Goal: Task Accomplishment & Management: Use online tool/utility

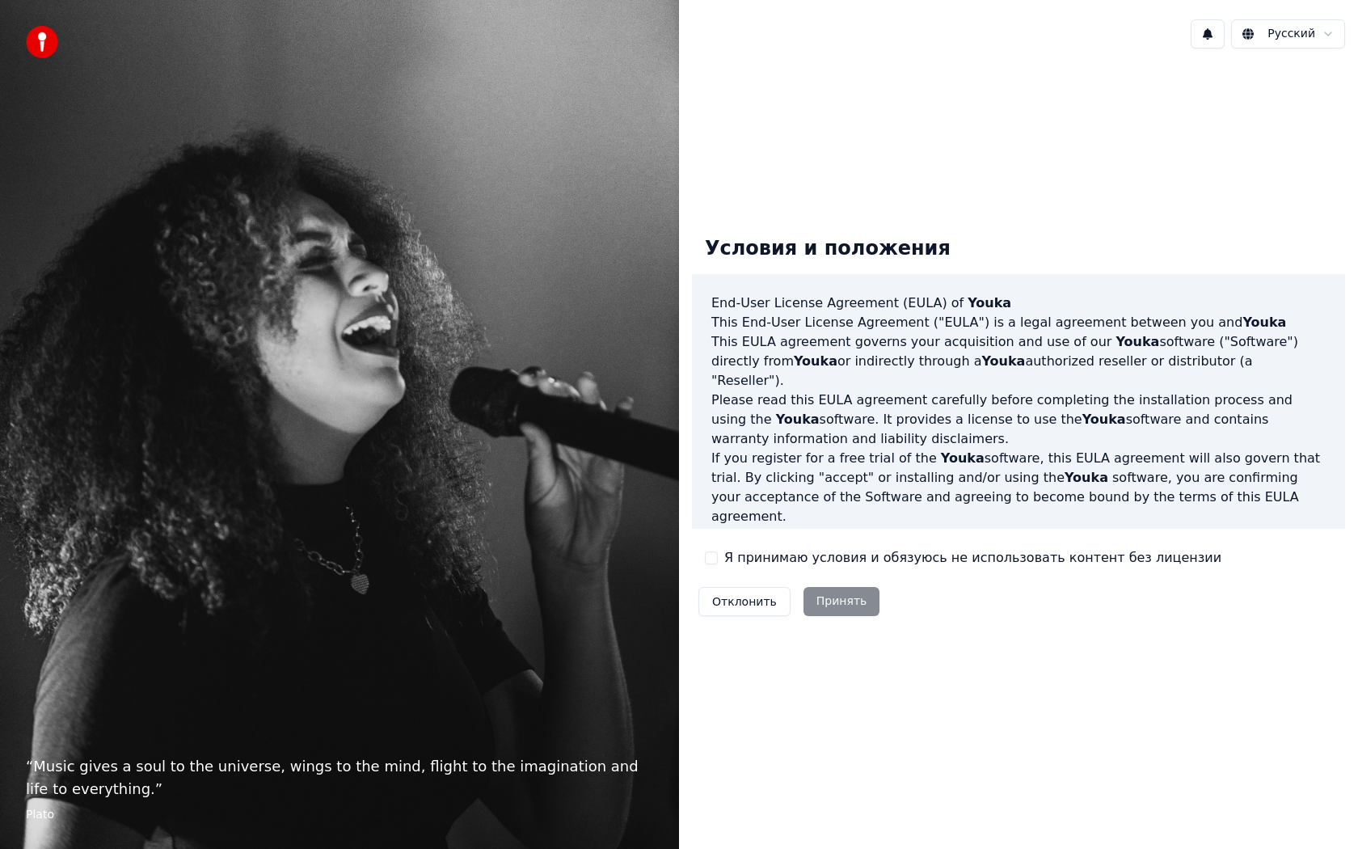
drag, startPoint x: 760, startPoint y: 268, endPoint x: 776, endPoint y: 268, distance: 16.2
click at [724, 563] on label "Я принимаю условия и обязуюсь не использовать контент без лицензии" at bounding box center [972, 557] width 497 height 19
click at [718, 563] on button "Я принимаю условия и обязуюсь не использовать контент без лицензии" at bounding box center [711, 557] width 13 height 13
click at [812, 604] on button "Принять" at bounding box center [841, 601] width 77 height 29
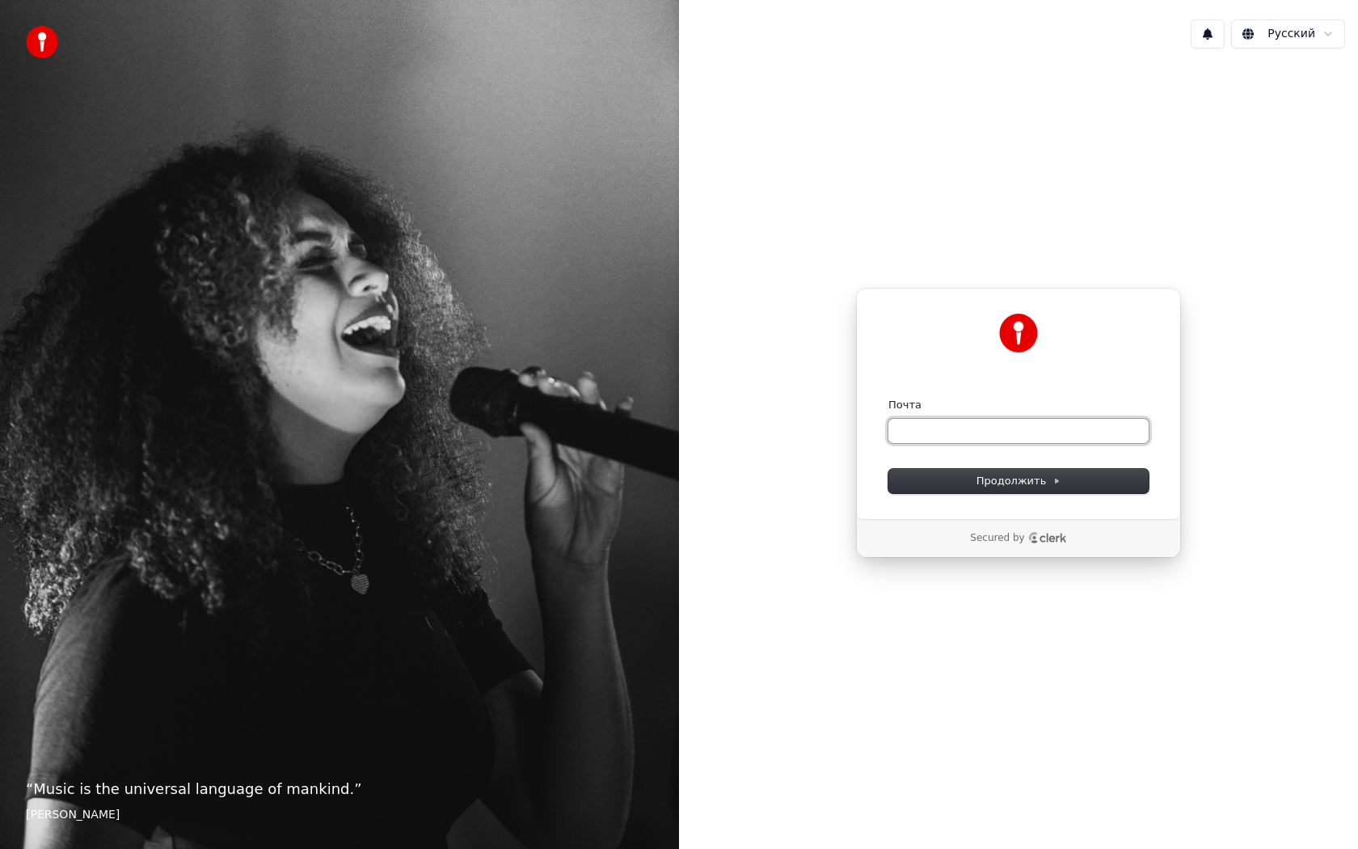
click at [919, 432] on input "Почта" at bounding box center [1018, 431] width 260 height 24
click at [920, 430] on input "Почта" at bounding box center [1018, 431] width 260 height 24
click at [947, 498] on div "**********" at bounding box center [1018, 403] width 325 height 231
click at [955, 482] on button "Продолжить" at bounding box center [1018, 481] width 260 height 24
type input "**********"
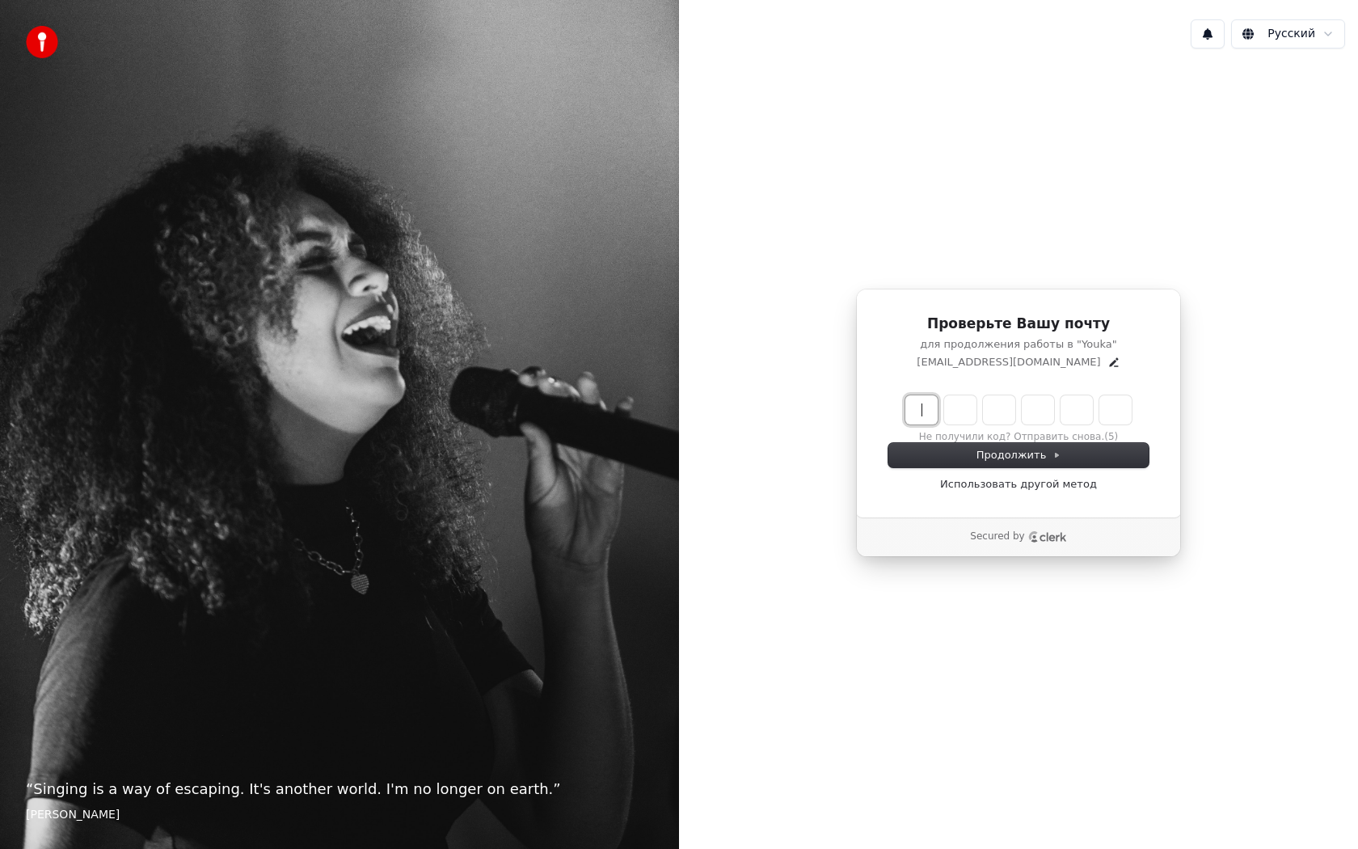
paste input "******"
type input "******"
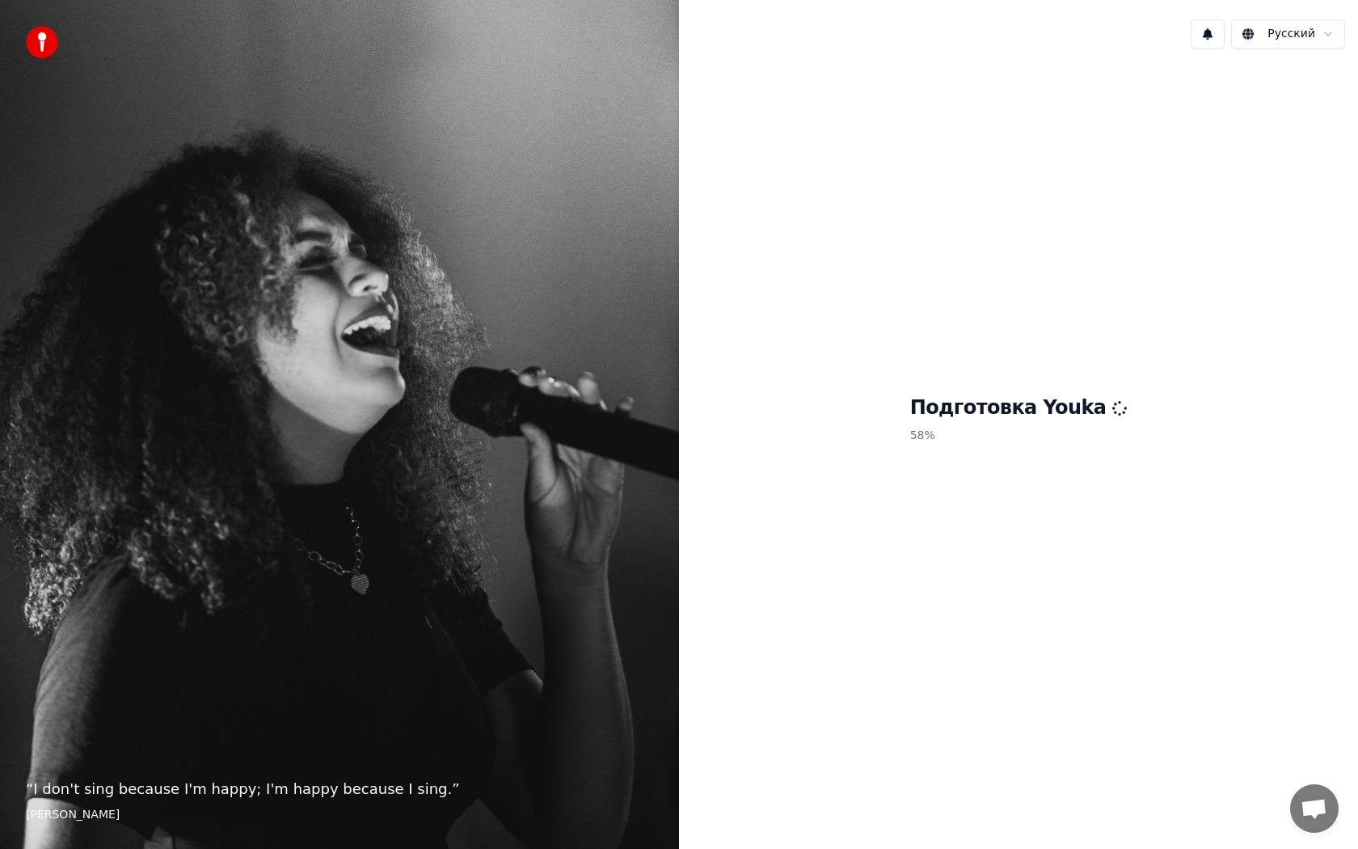
click at [1020, 550] on div "Подготовка Youka 58 %" at bounding box center [1018, 422] width 679 height 723
drag, startPoint x: 1022, startPoint y: 556, endPoint x: 1023, endPoint y: 547, distance: 8.9
click at [1023, 549] on div "Подготовка Youka 60 %" at bounding box center [1018, 422] width 679 height 723
click at [972, 534] on div "Подготовка Youka 61 %" at bounding box center [1018, 422] width 679 height 723
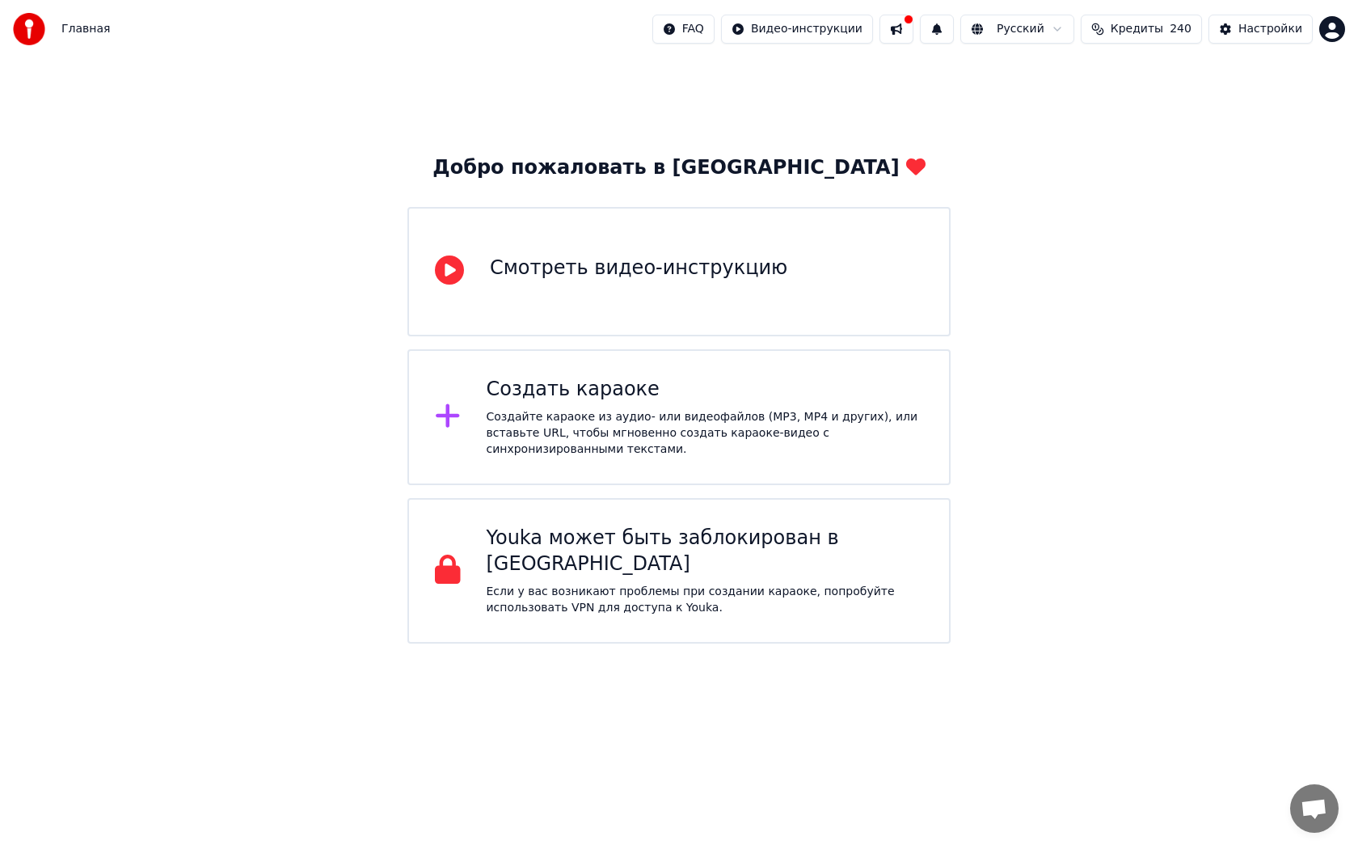
click at [1163, 26] on span "Кредиты" at bounding box center [1137, 29] width 53 height 16
click at [1052, 112] on td "250" at bounding box center [1050, 107] width 78 height 29
click at [1326, 29] on html "Главная FAQ Видео-инструкции Русский Кредиты 240 Настройки Добро пожаловать в Y…" at bounding box center [679, 321] width 1358 height 643
click at [567, 430] on html "Главная FAQ Видео-инструкции Русский Кредиты 240 Настройки Добро пожаловать в Y…" at bounding box center [679, 321] width 1358 height 643
click at [459, 415] on icon at bounding box center [447, 415] width 23 height 23
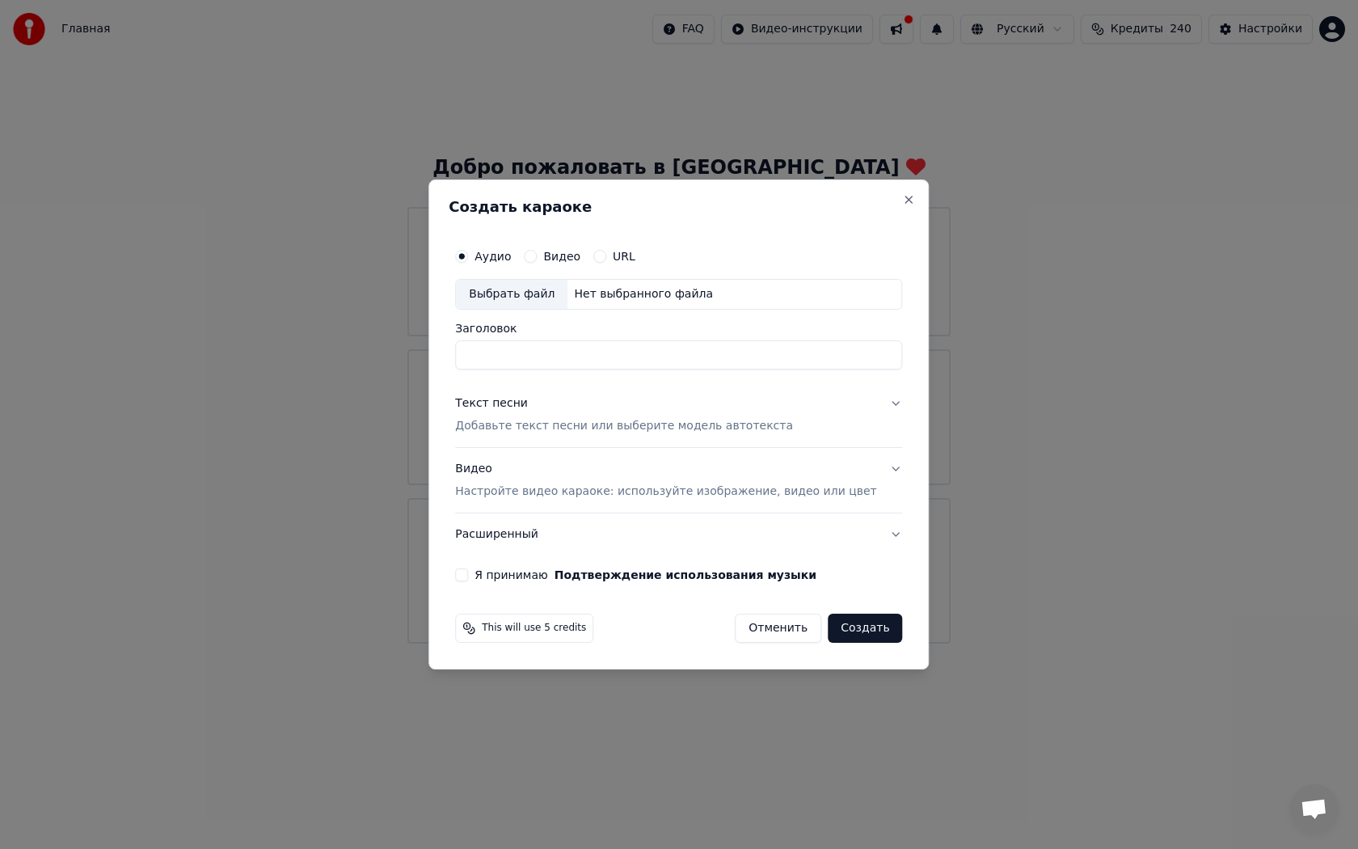
click at [581, 422] on p "Добавьте текст песни или выберите модель автотекста" at bounding box center [624, 426] width 338 height 16
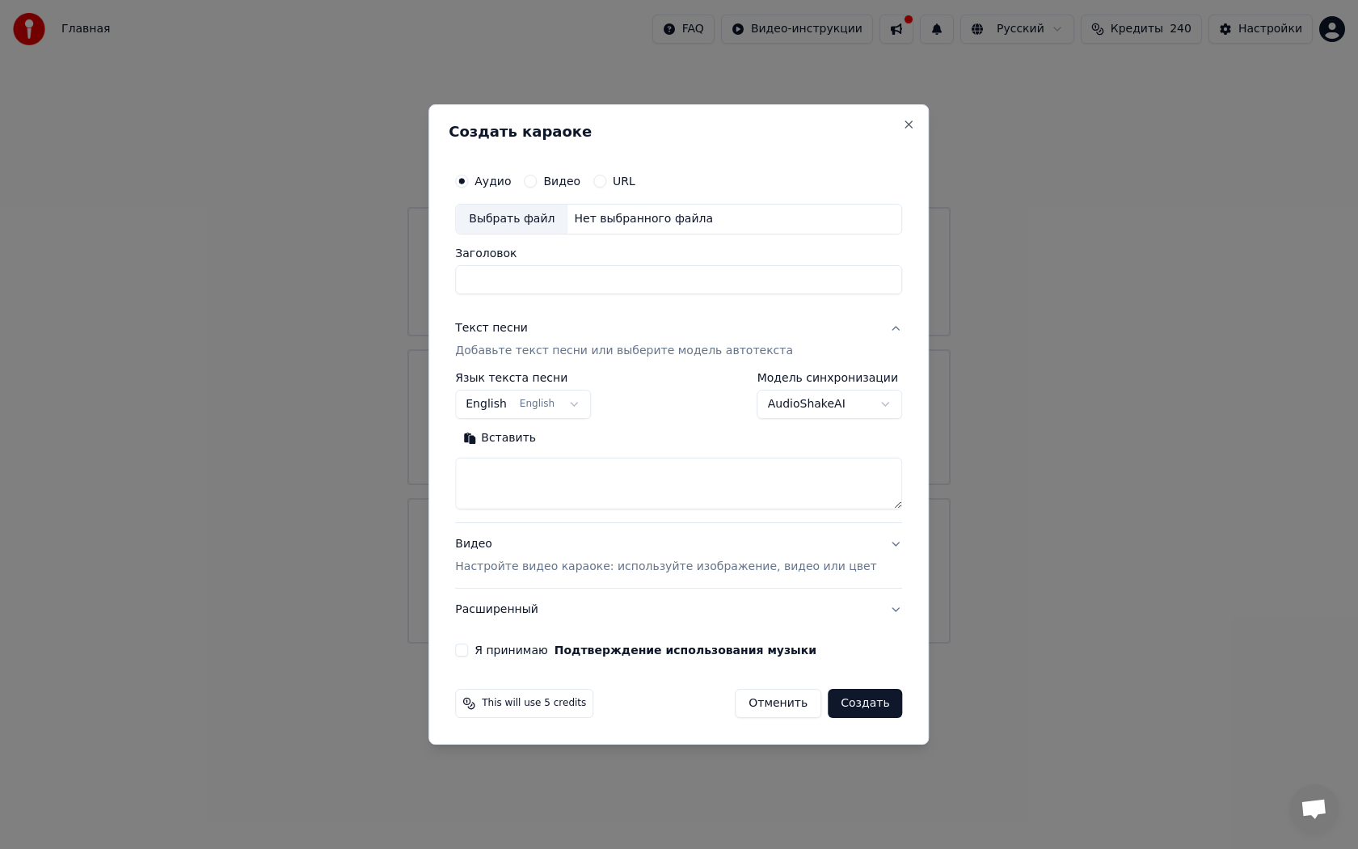
click at [605, 220] on div "Нет выбранного файла" at bounding box center [643, 219] width 152 height 16
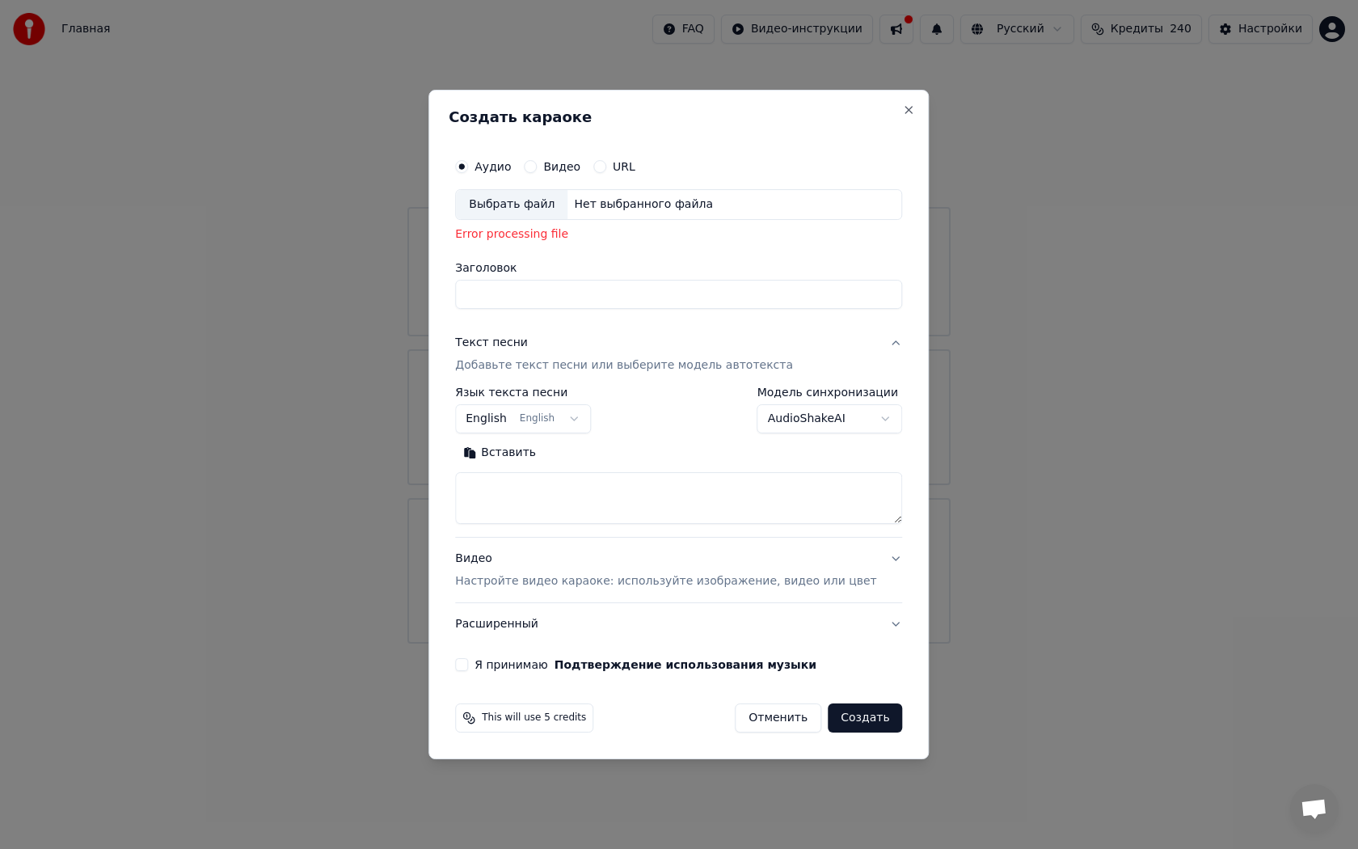
click at [548, 211] on div "Выбрать файл" at bounding box center [512, 204] width 112 height 29
click at [637, 107] on div "**********" at bounding box center [678, 424] width 500 height 669
click at [543, 210] on div "Выбрать файл" at bounding box center [512, 204] width 112 height 29
drag, startPoint x: 731, startPoint y: 713, endPoint x: 784, endPoint y: 846, distance: 143.7
click at [784, 643] on body "Главная FAQ Видео-инструкции Русский Кредиты 240 Настройки Добро пожаловать в Y…" at bounding box center [679, 321] width 1358 height 643
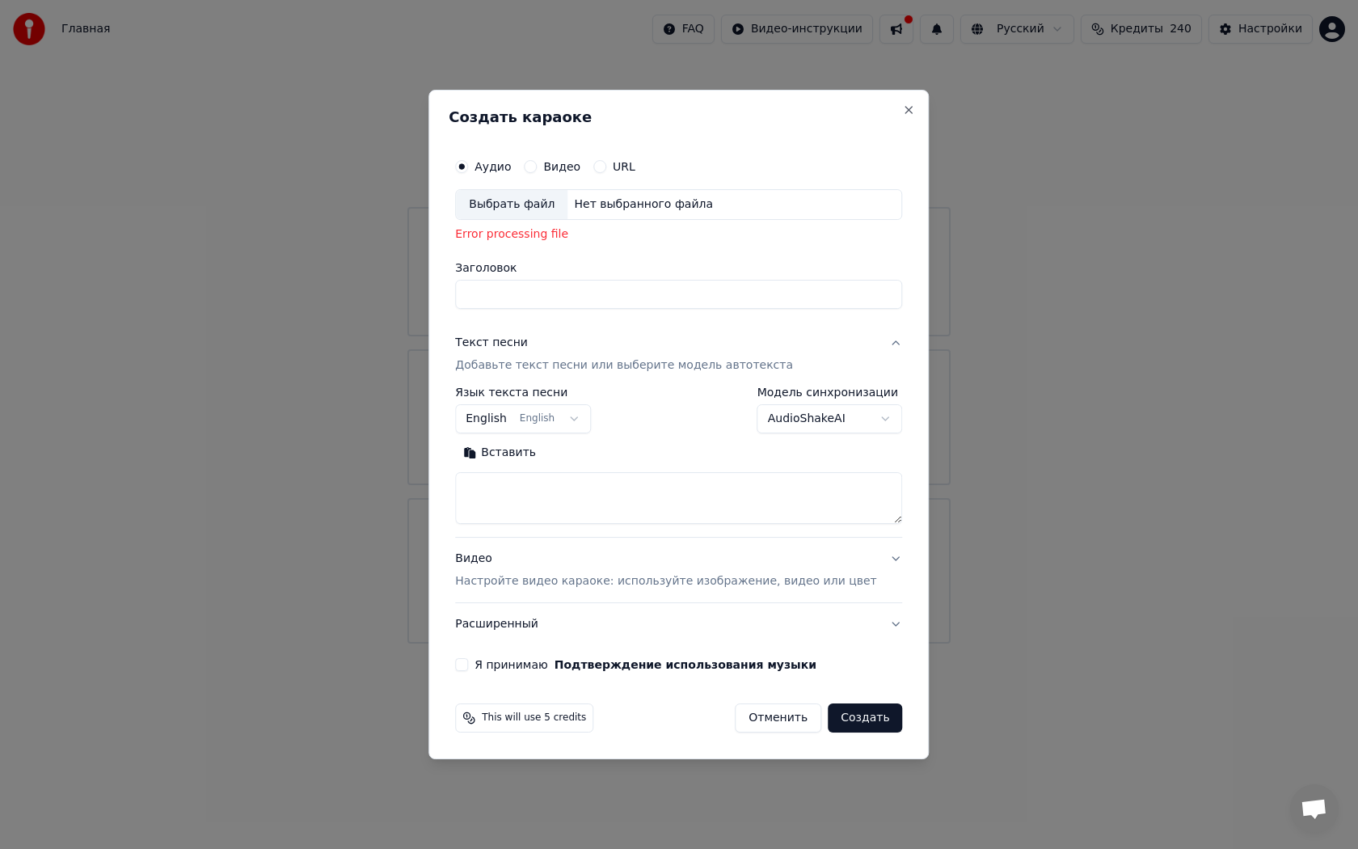
click at [684, 130] on div "Создать караоке" at bounding box center [679, 120] width 460 height 21
click at [652, 209] on div "Нет выбранного файла" at bounding box center [643, 204] width 152 height 16
click at [764, 719] on button "Отменить" at bounding box center [778, 717] width 86 height 29
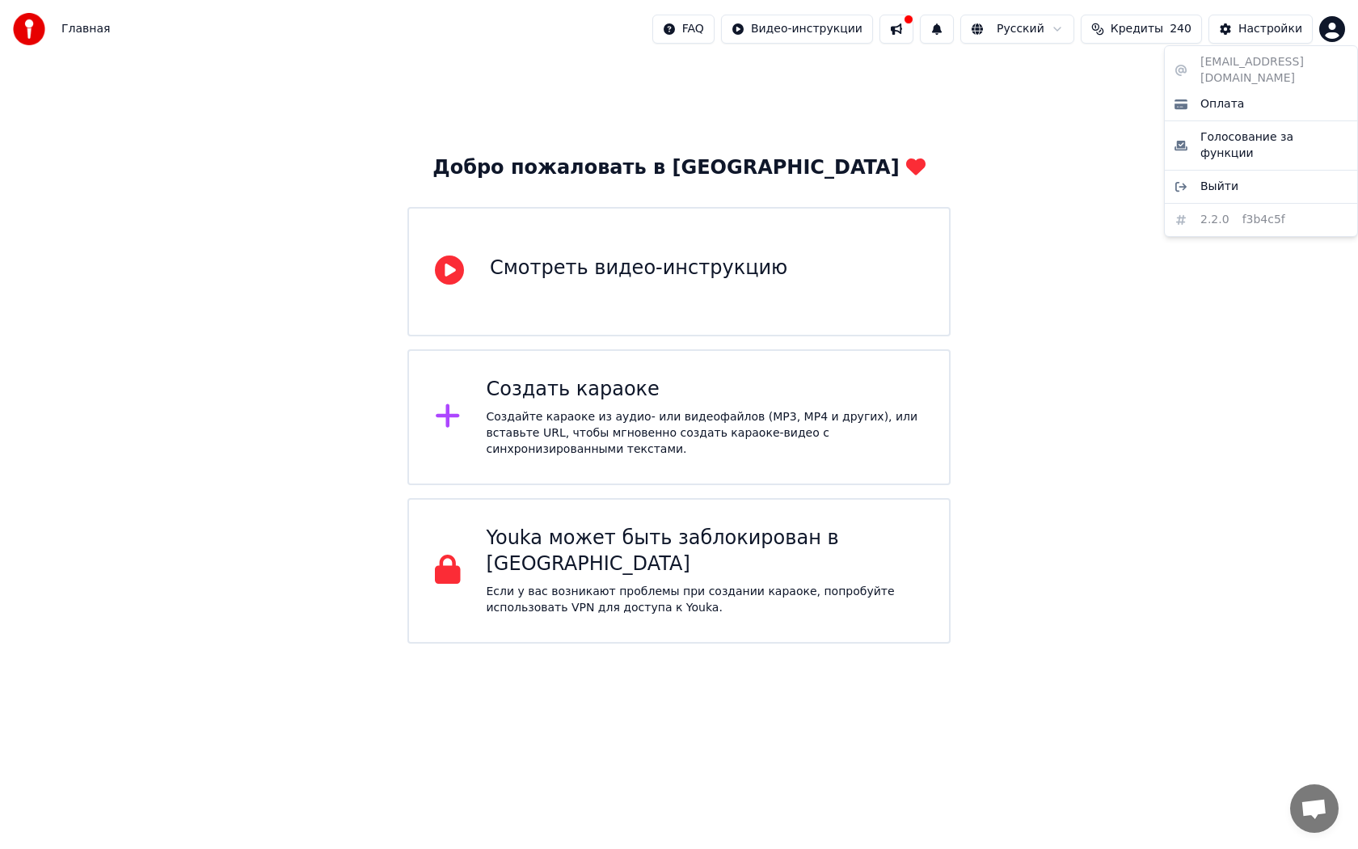
click at [1339, 25] on html "Главная FAQ Видео-инструкции Русский Кредиты 240 Настройки Добро пожаловать в Y…" at bounding box center [679, 321] width 1358 height 643
click at [27, 26] on html "Главная FAQ Видео-инструкции Русский Кредиты 240 Настройки Добро пожаловать в Y…" at bounding box center [679, 321] width 1358 height 643
click at [79, 27] on span "Главная" at bounding box center [85, 29] width 49 height 16
click at [606, 403] on div "Создать караоке" at bounding box center [705, 390] width 437 height 26
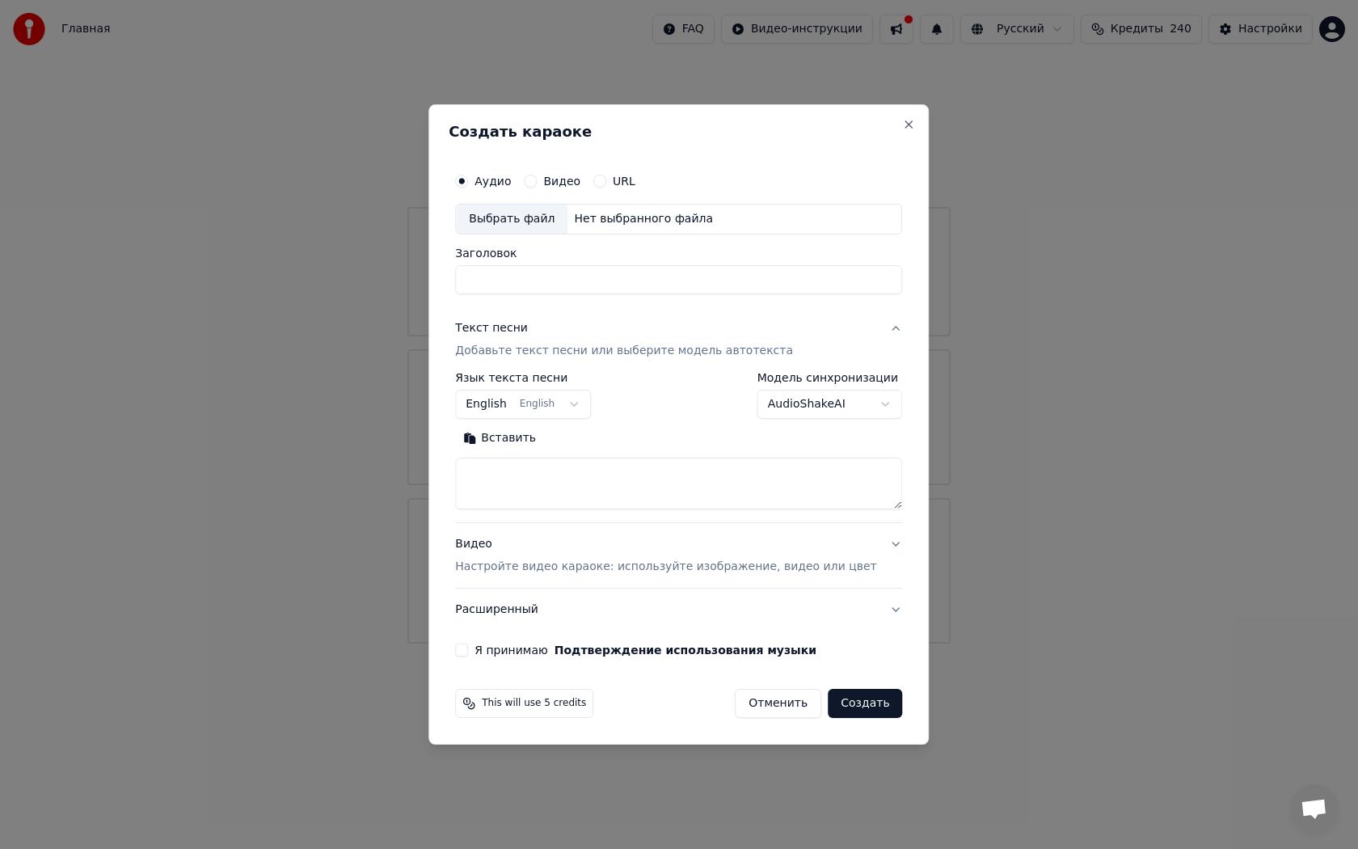
click at [542, 226] on div "Выбрать файл" at bounding box center [512, 219] width 112 height 29
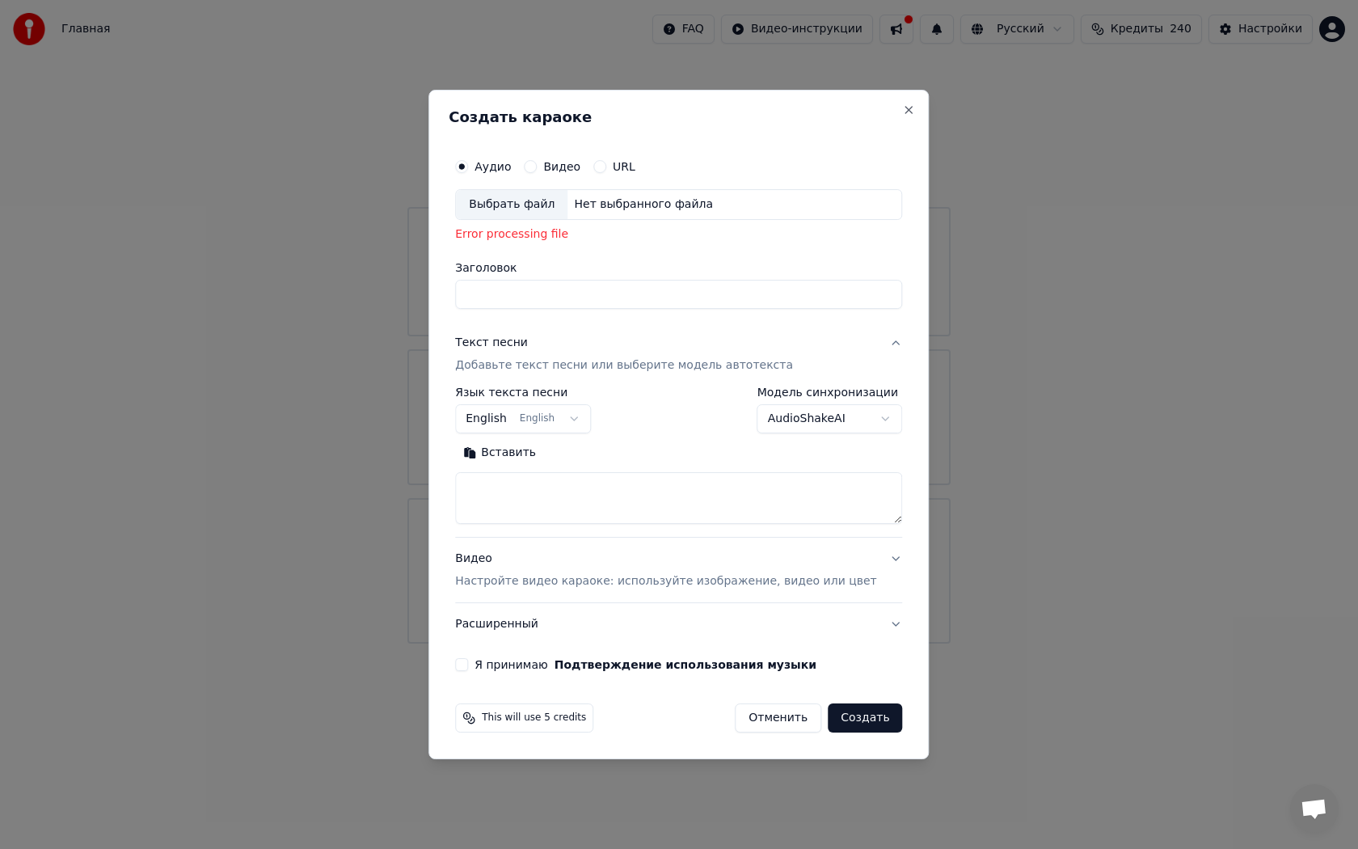
click at [536, 243] on div "Выбрать файл Нет выбранного файла Error processing file" at bounding box center [678, 219] width 447 height 60
click at [785, 706] on button "Отменить" at bounding box center [778, 717] width 86 height 29
select select
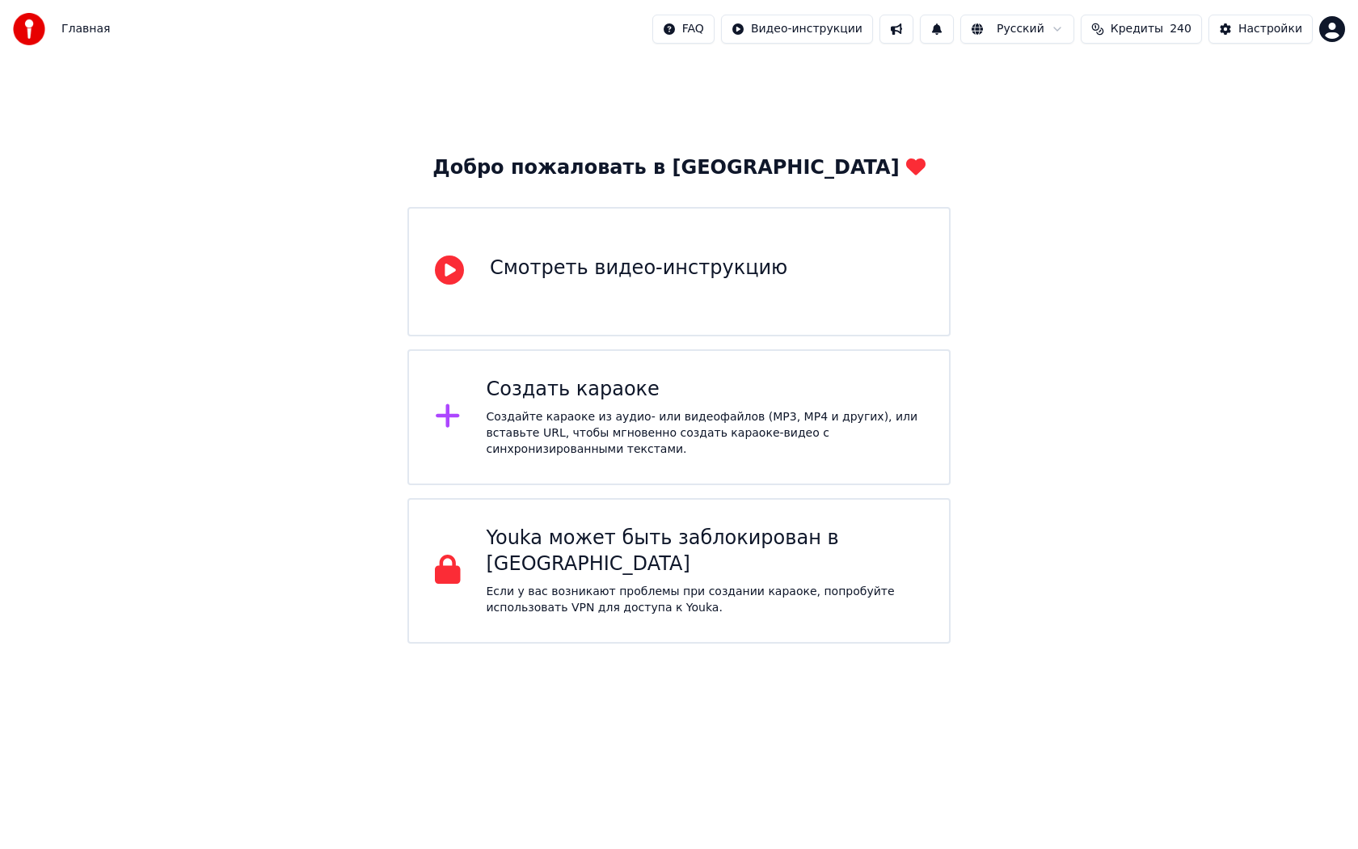
click at [765, 409] on div "Создать караоке Создайте караоке из аудио- или видеофайлов (MP3, MP4 и других),…" at bounding box center [705, 417] width 437 height 81
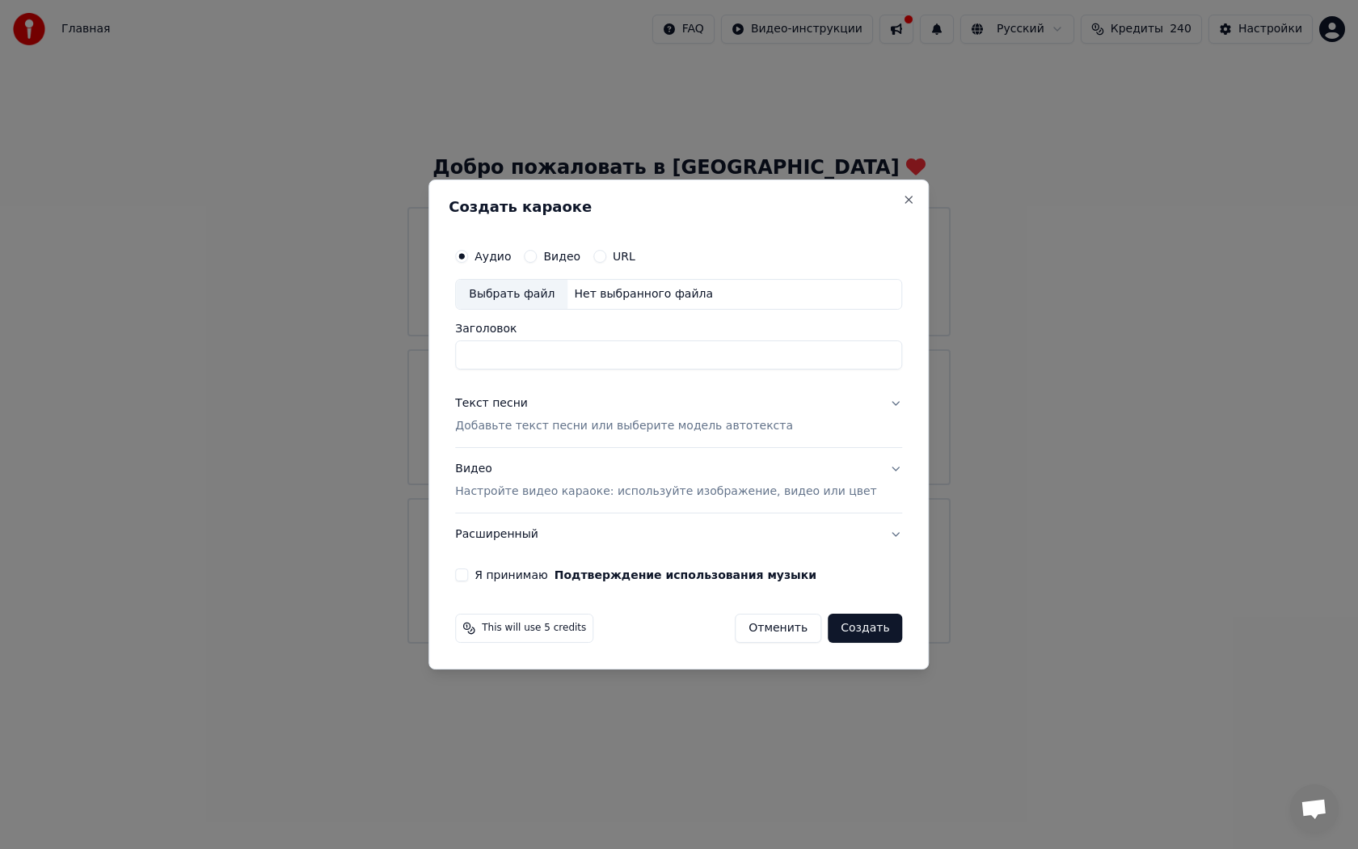
click at [594, 293] on div "Нет выбранного файла" at bounding box center [643, 294] width 152 height 16
click at [551, 361] on input "*********" at bounding box center [678, 354] width 447 height 29
type input "*******"
click at [498, 437] on button "Текст песни Добавьте текст песни или выберите модель автотекста" at bounding box center [678, 414] width 447 height 65
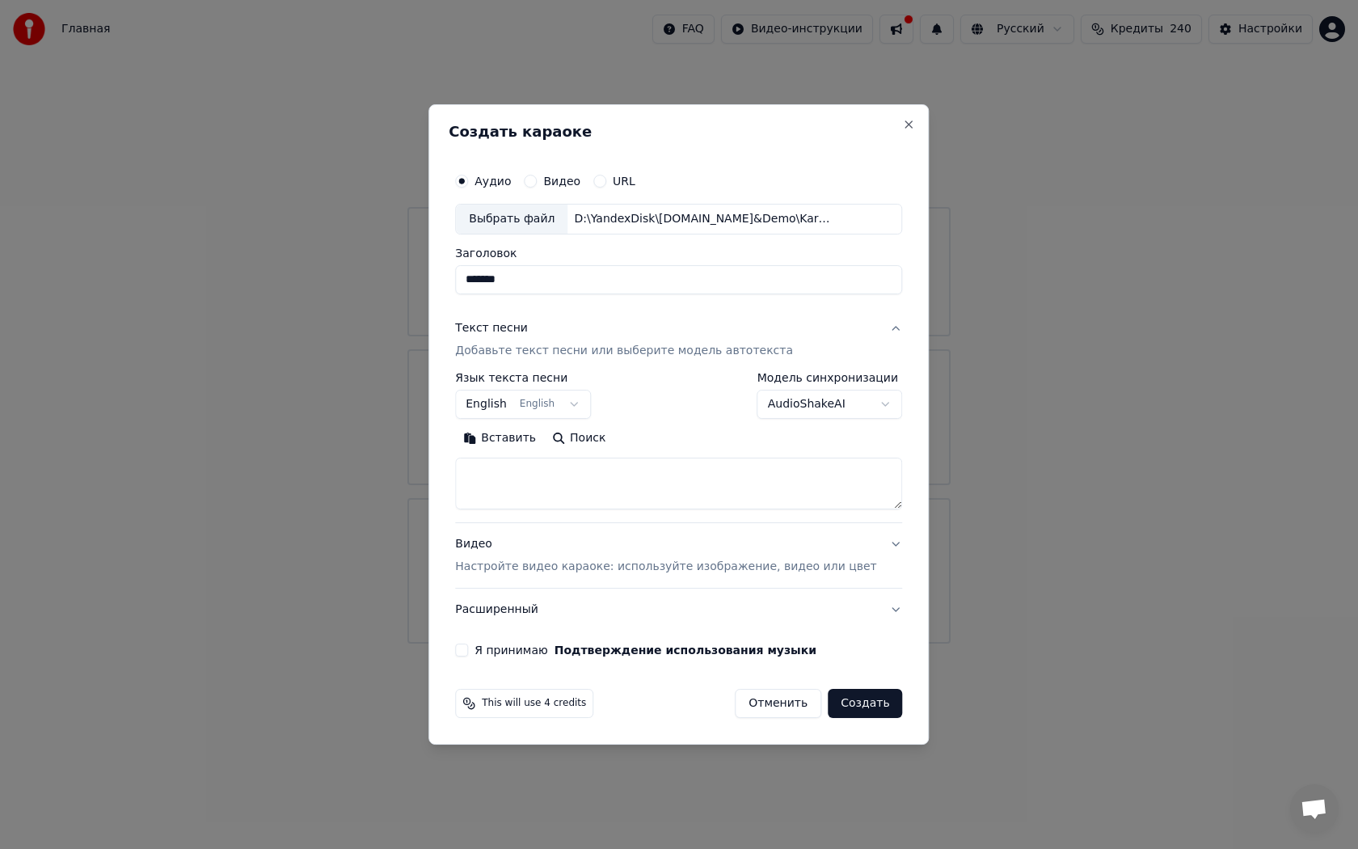
click at [512, 490] on textarea at bounding box center [678, 484] width 447 height 52
paste textarea "**********"
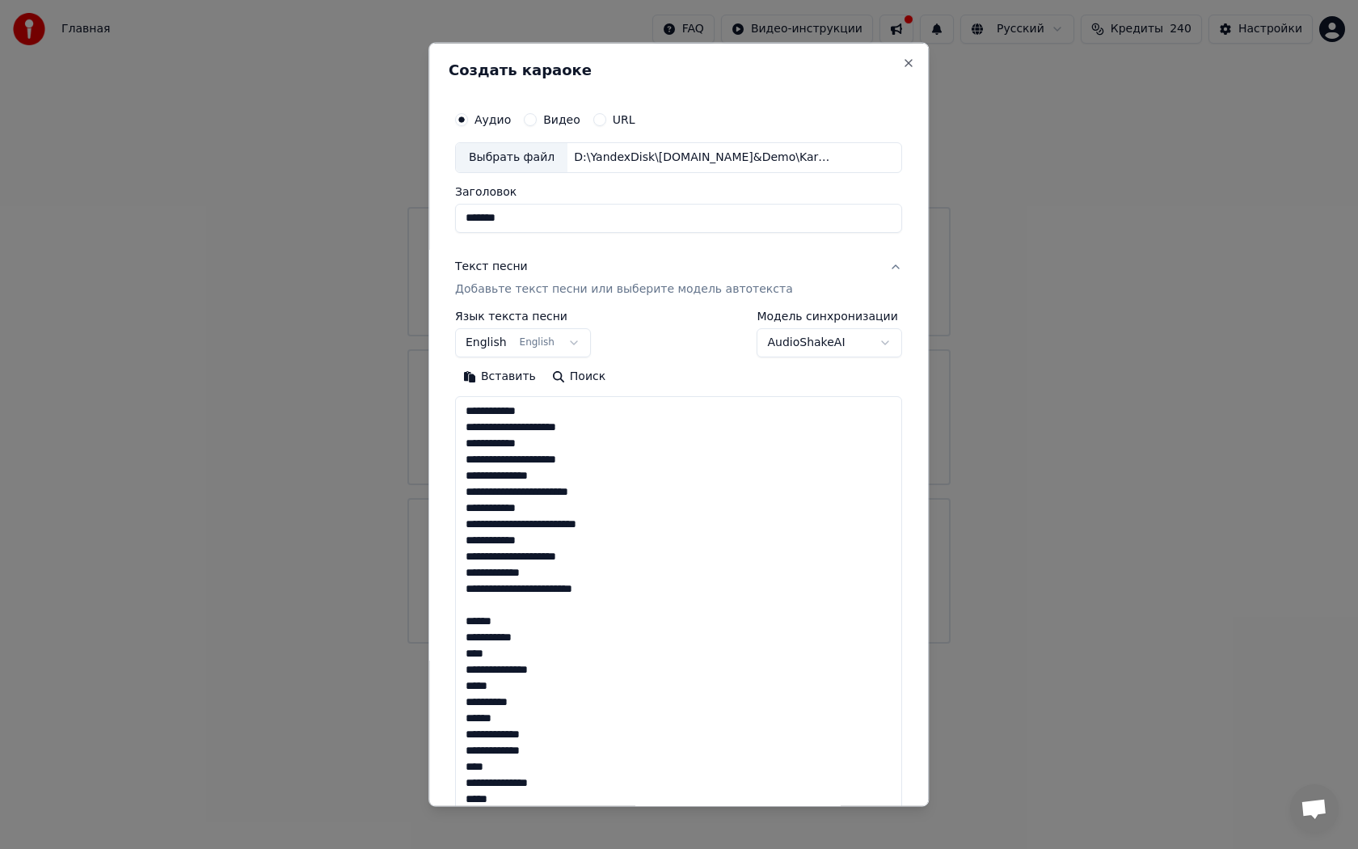
scroll to position [1247, 0]
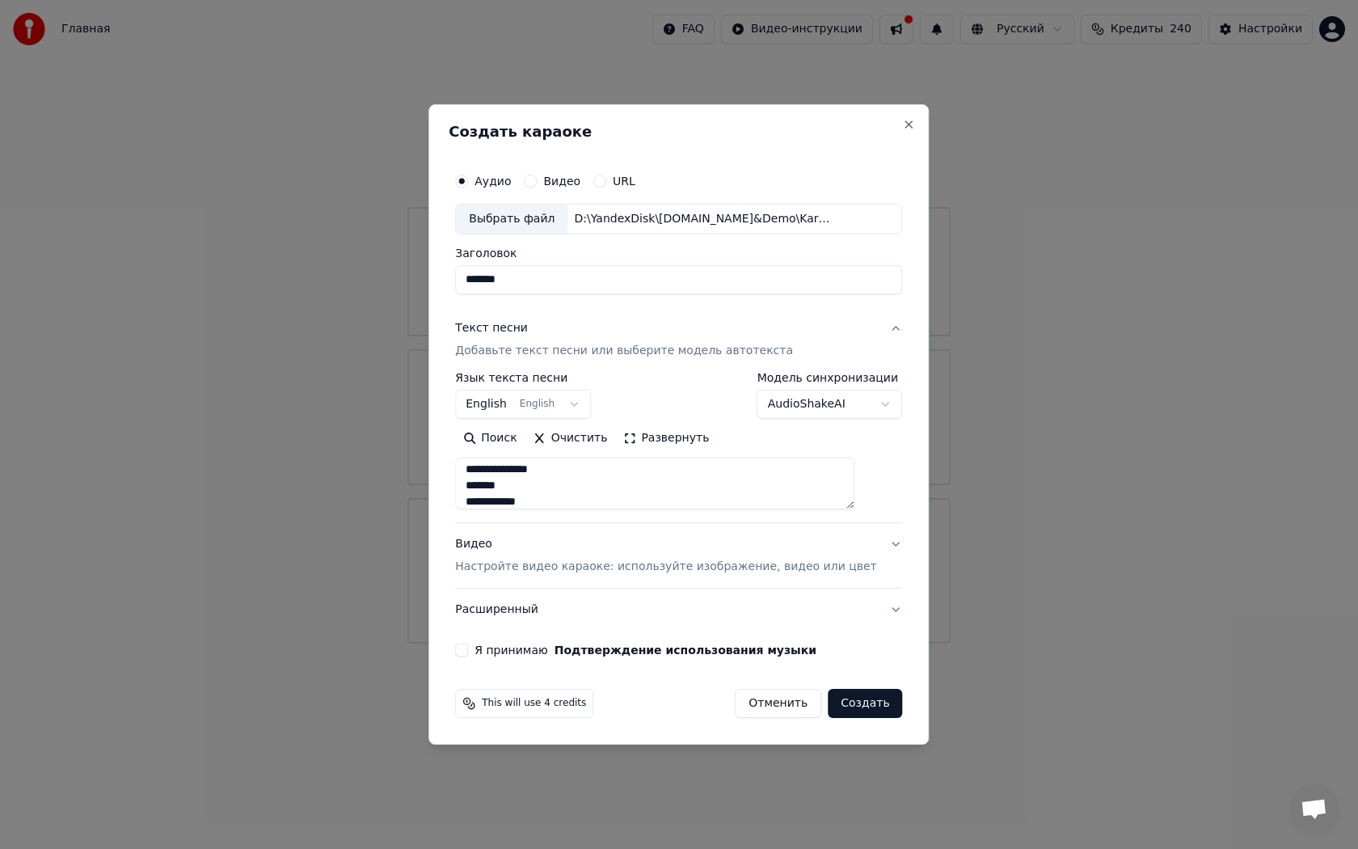
type textarea "**********"
click at [508, 609] on button "Расширенный" at bounding box center [678, 609] width 447 height 42
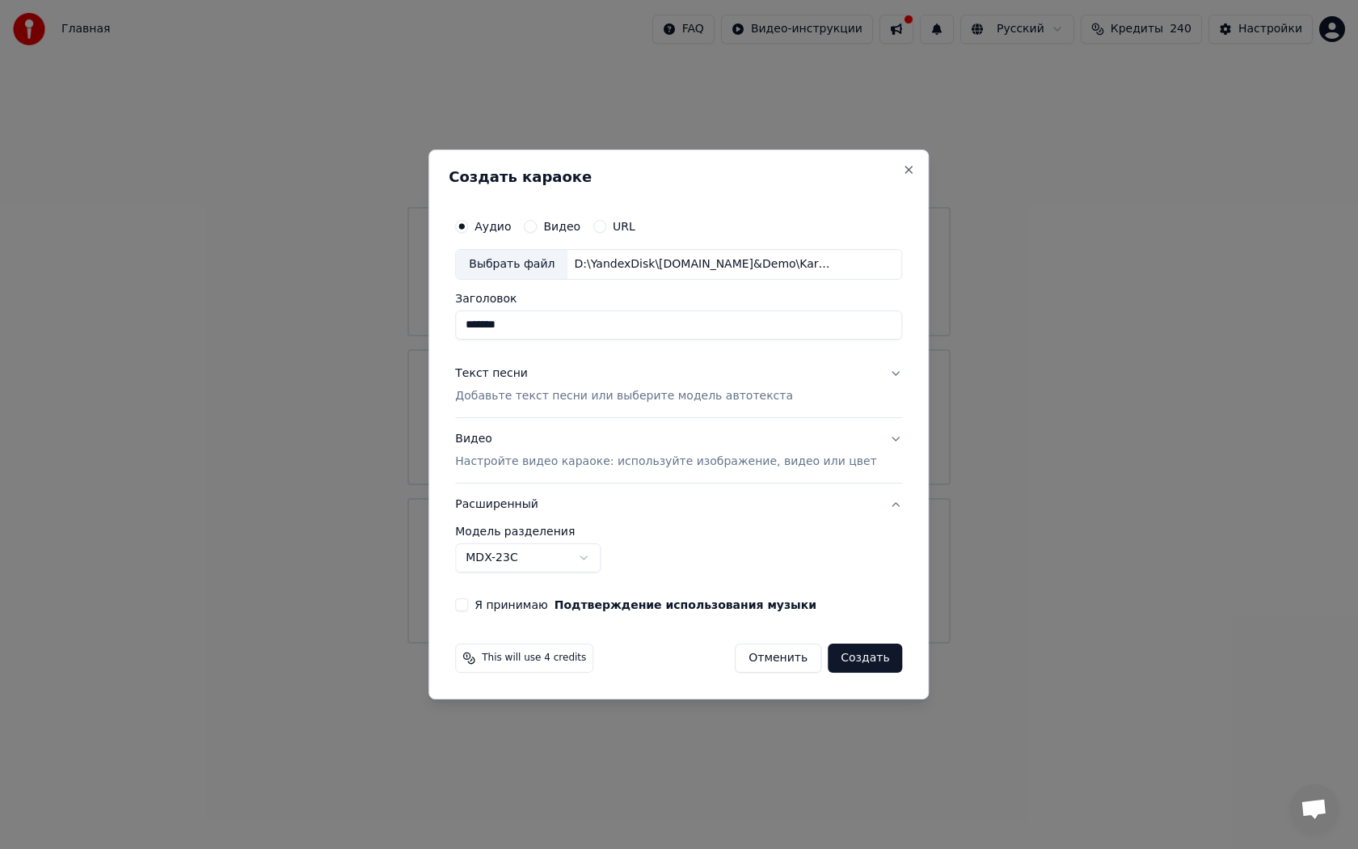
click at [468, 608] on button "Я принимаю Подтверждение использования музыки" at bounding box center [461, 604] width 13 height 13
click at [831, 660] on button "Создать" at bounding box center [865, 657] width 74 height 29
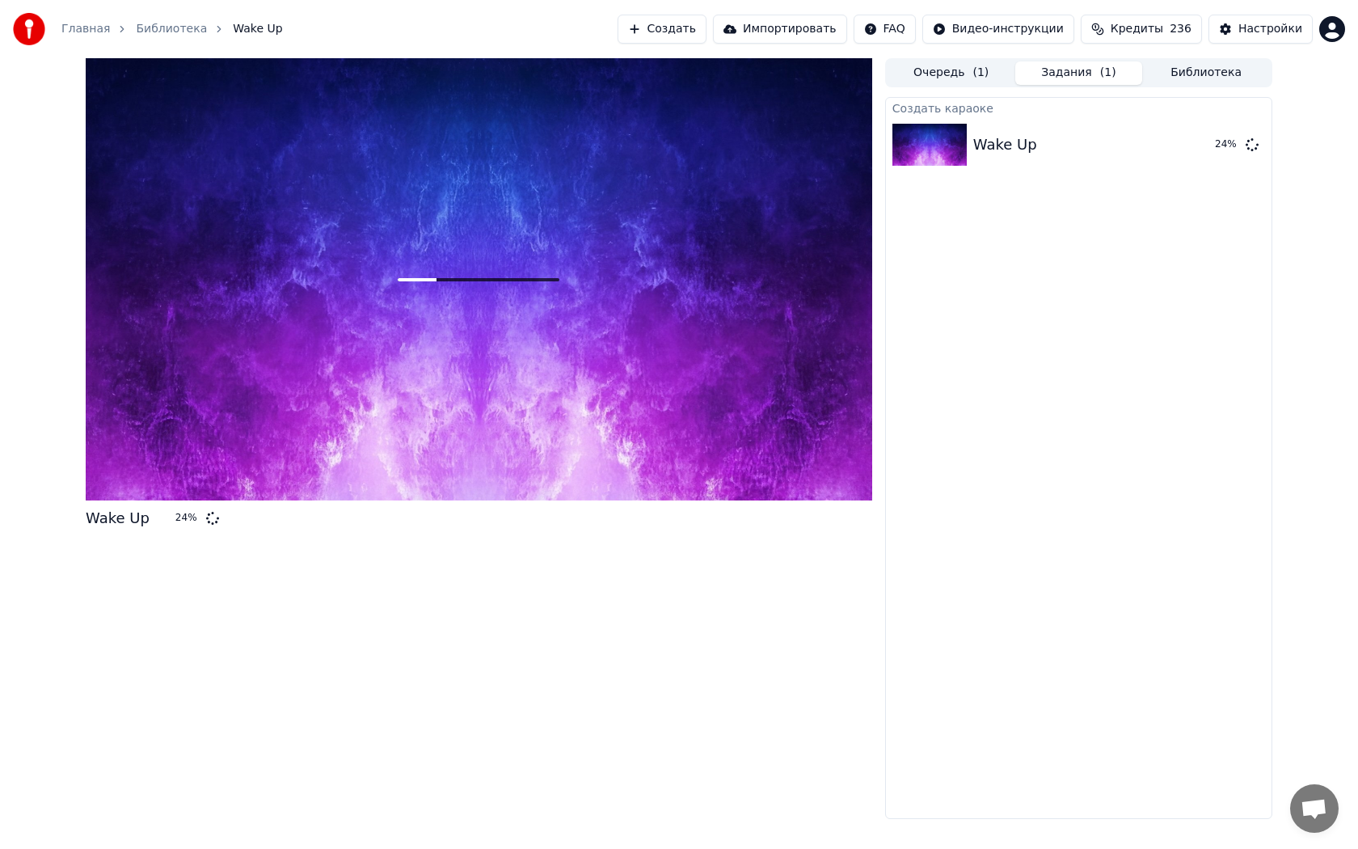
click at [411, 294] on div at bounding box center [479, 279] width 787 height 442
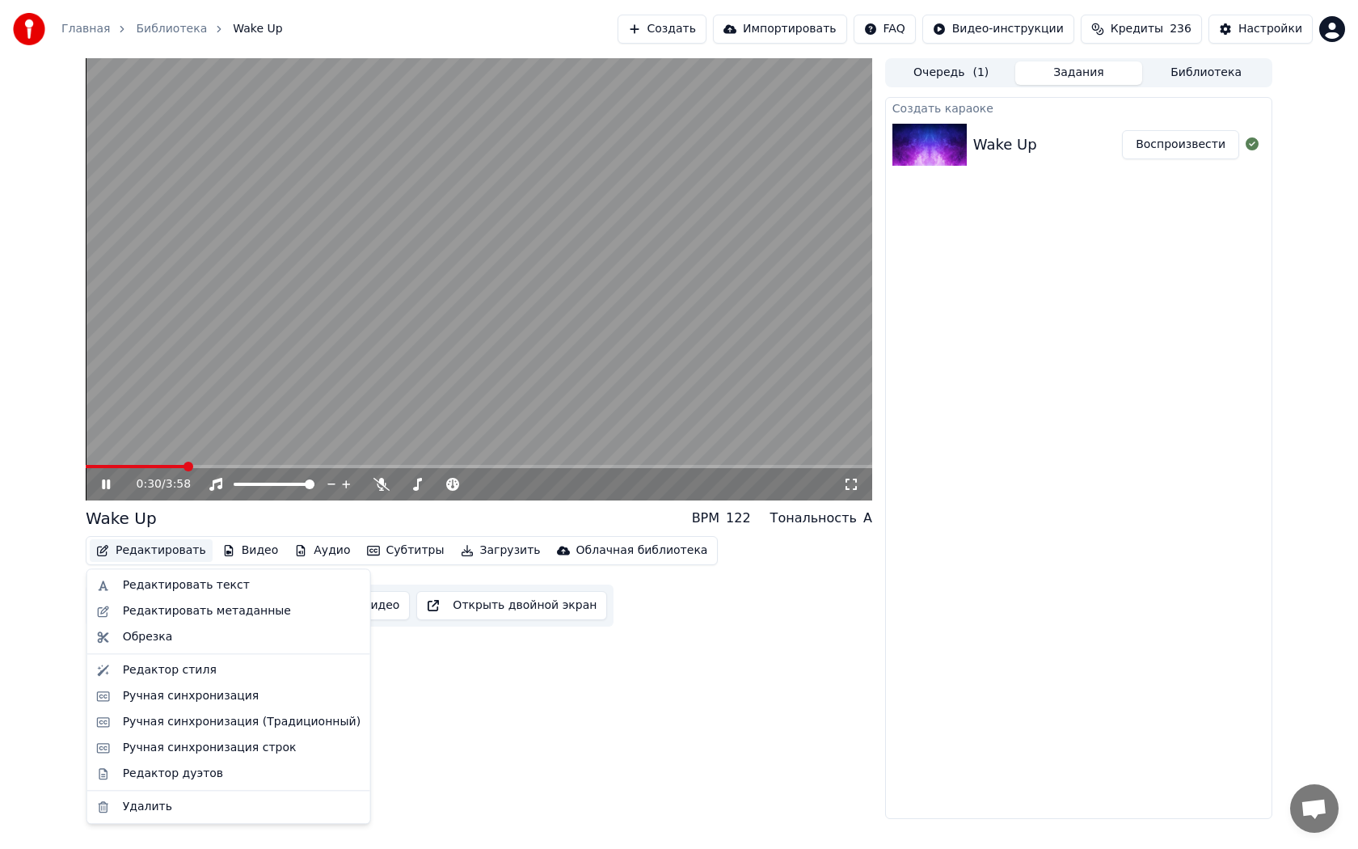
click at [172, 550] on button "Редактировать" at bounding box center [151, 550] width 123 height 23
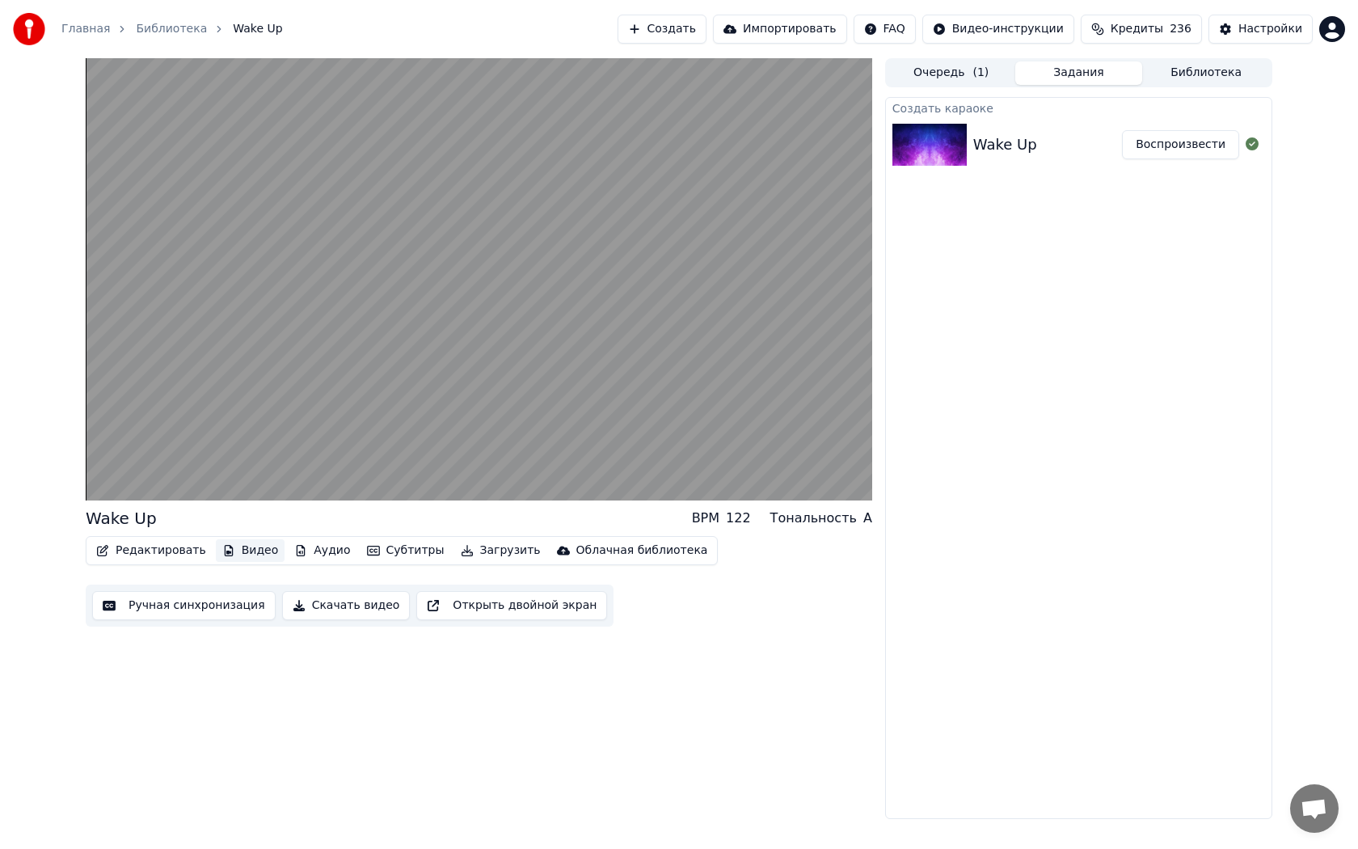
click at [229, 553] on button "Видео" at bounding box center [251, 550] width 70 height 23
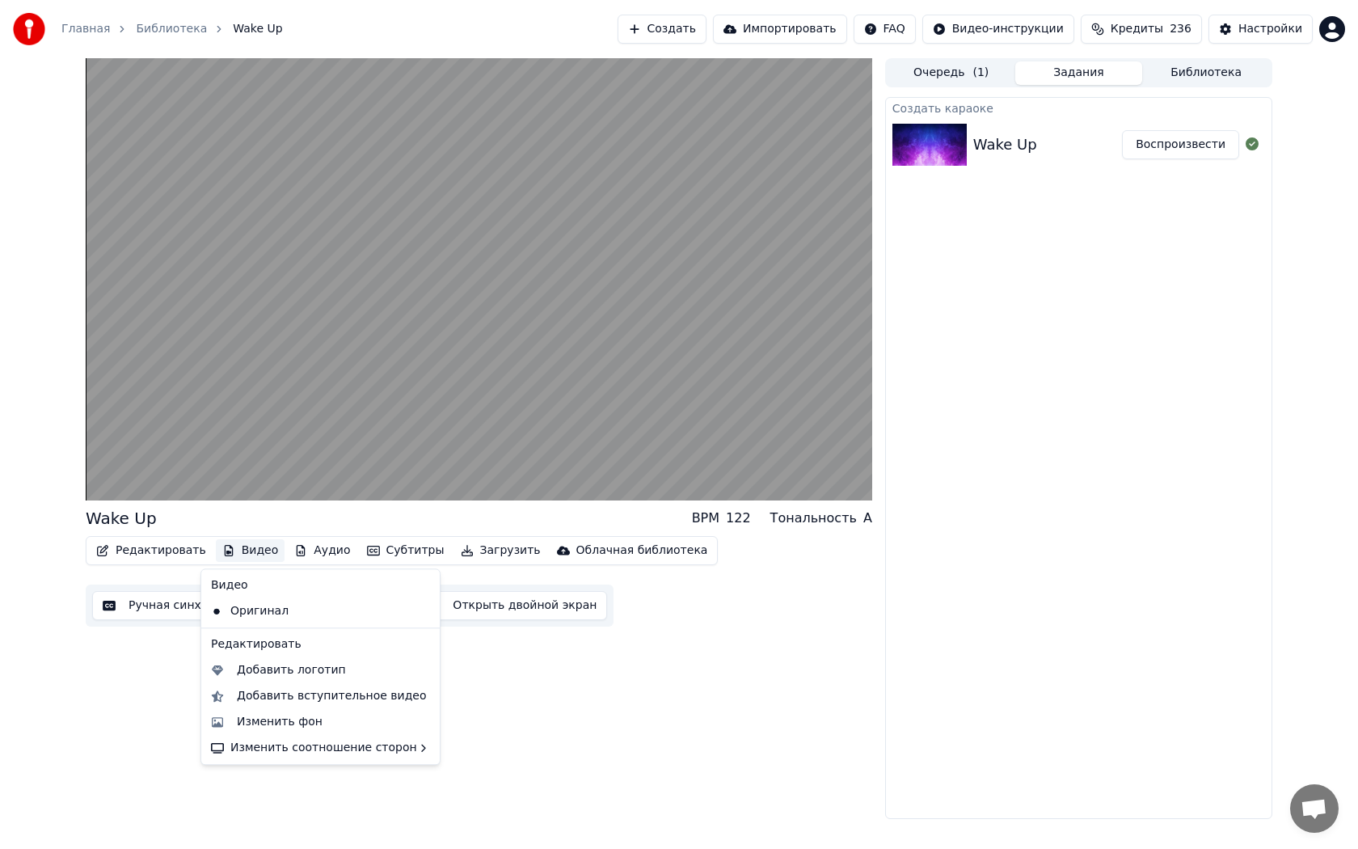
click at [229, 553] on button "Видео" at bounding box center [251, 550] width 70 height 23
click at [243, 721] on div "Изменить фон" at bounding box center [280, 722] width 86 height 16
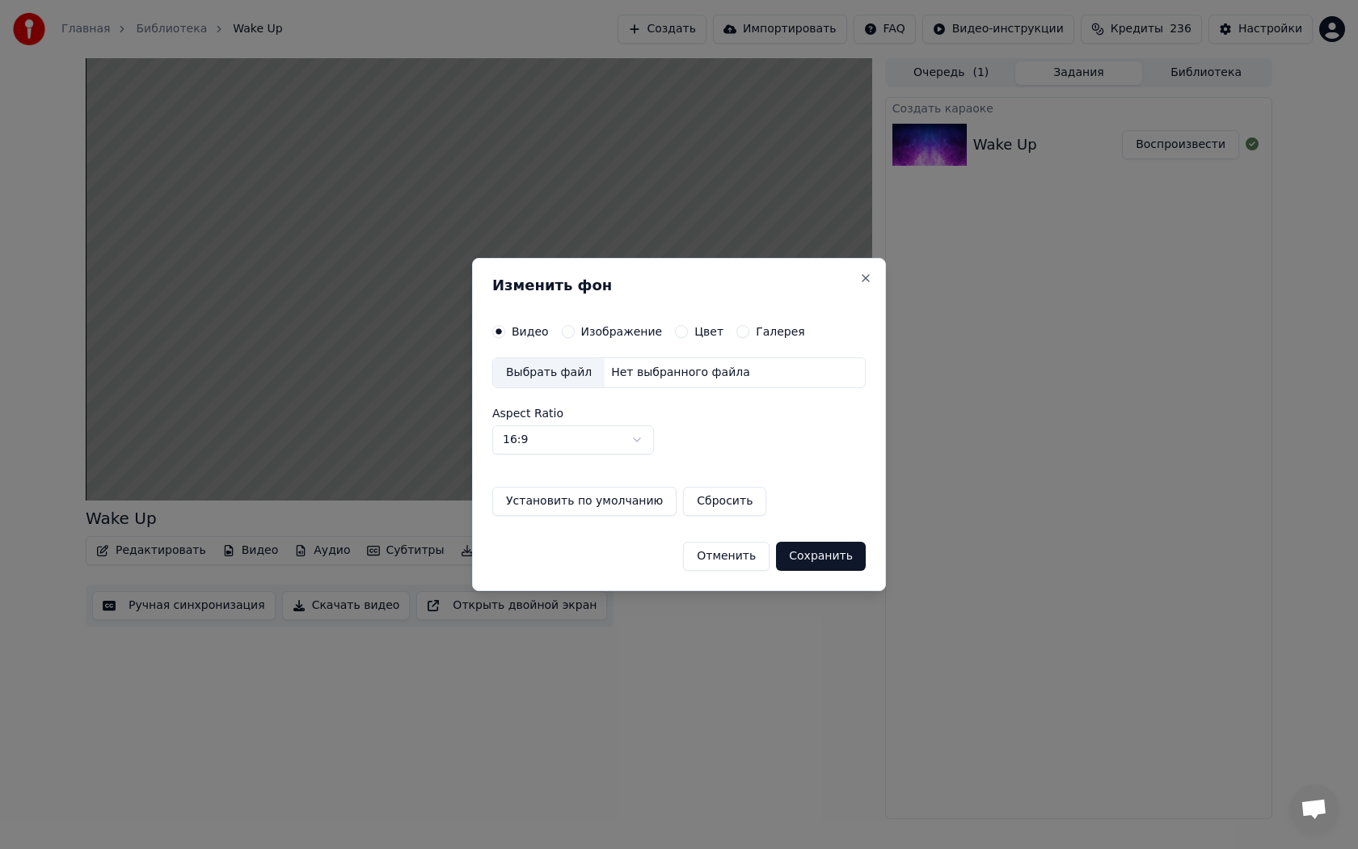
click at [611, 372] on div "Нет выбранного файла" at bounding box center [681, 373] width 152 height 16
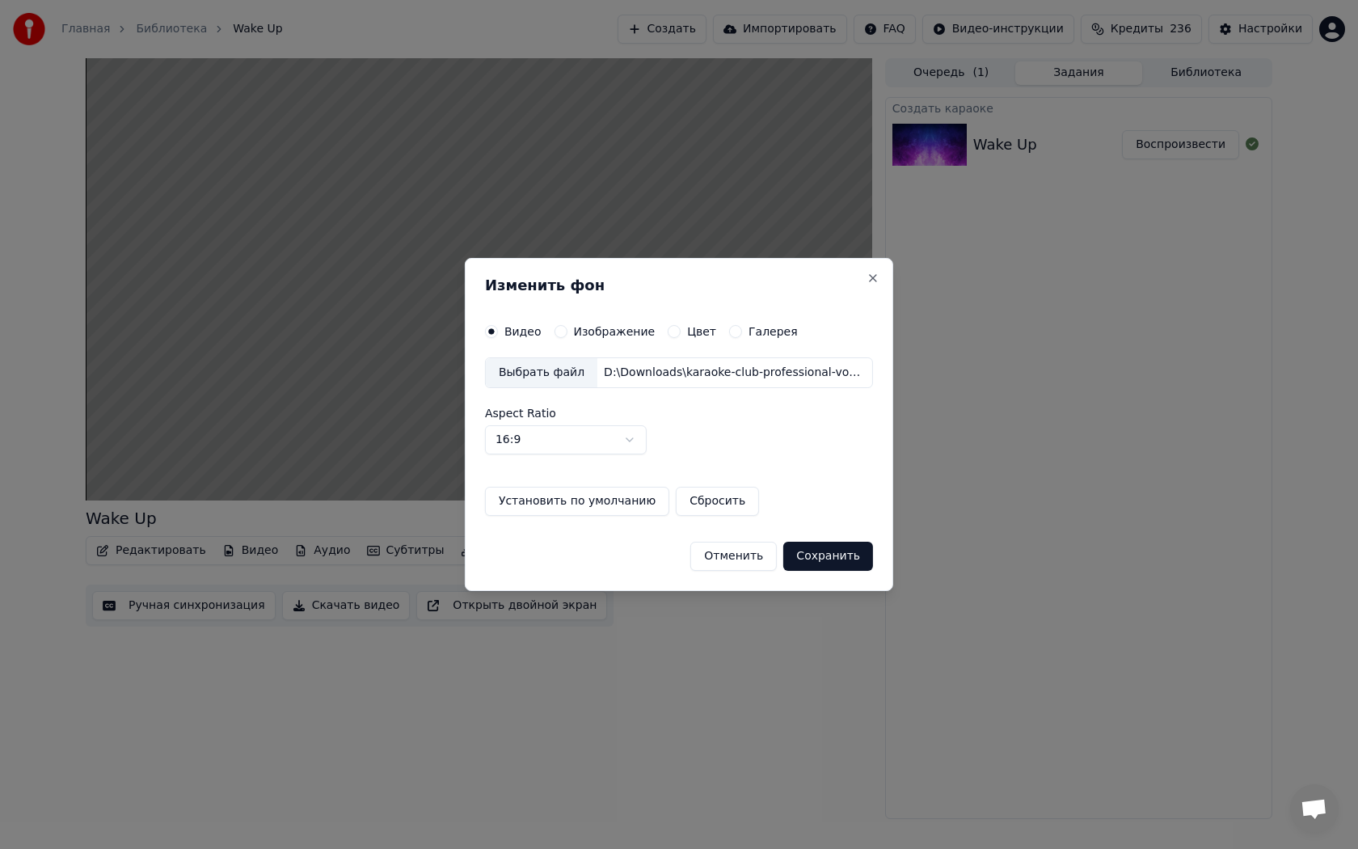
click at [826, 564] on button "Сохранить" at bounding box center [828, 556] width 90 height 29
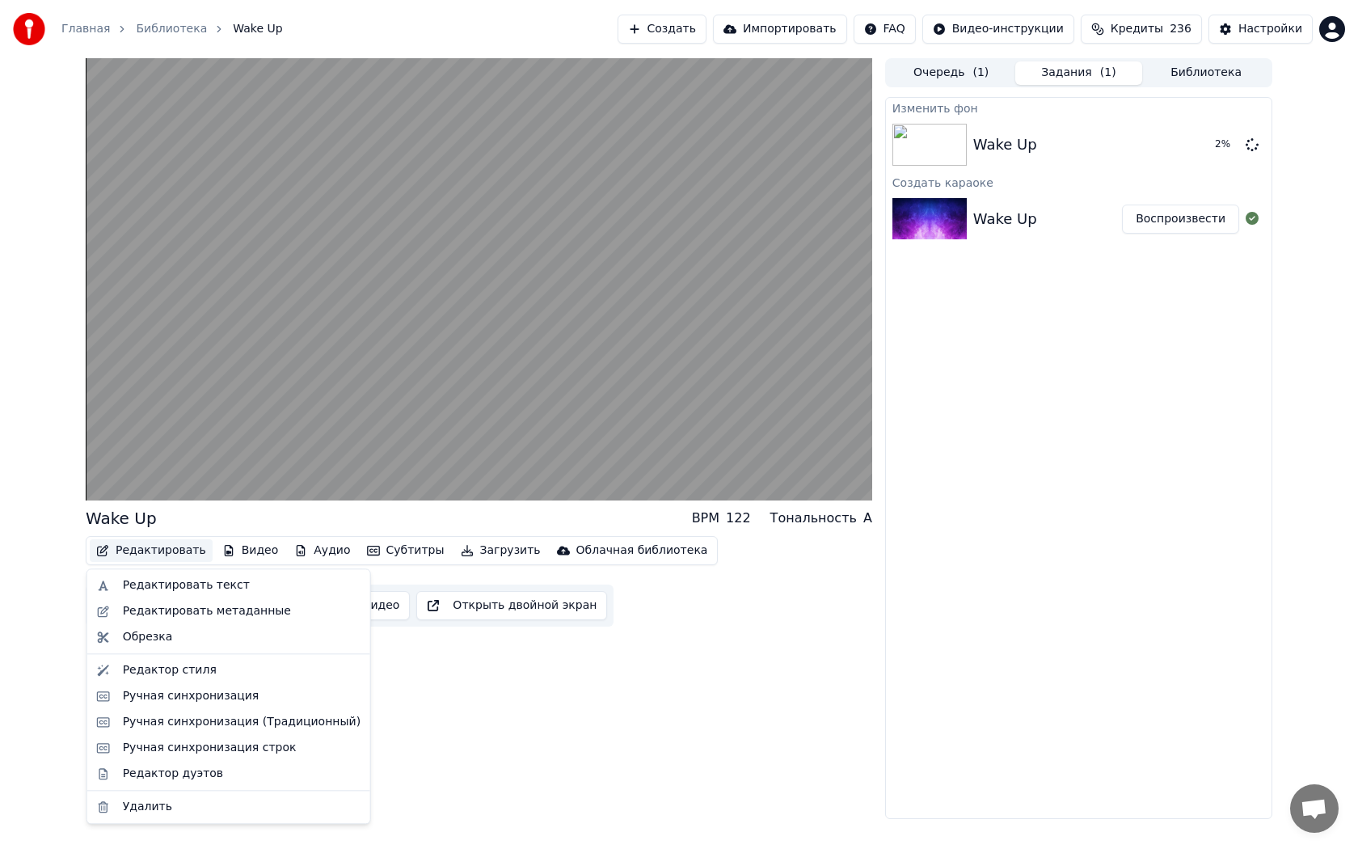
click at [167, 550] on button "Редактировать" at bounding box center [151, 550] width 123 height 23
drag, startPoint x: 171, startPoint y: 580, endPoint x: 160, endPoint y: 677, distance: 97.7
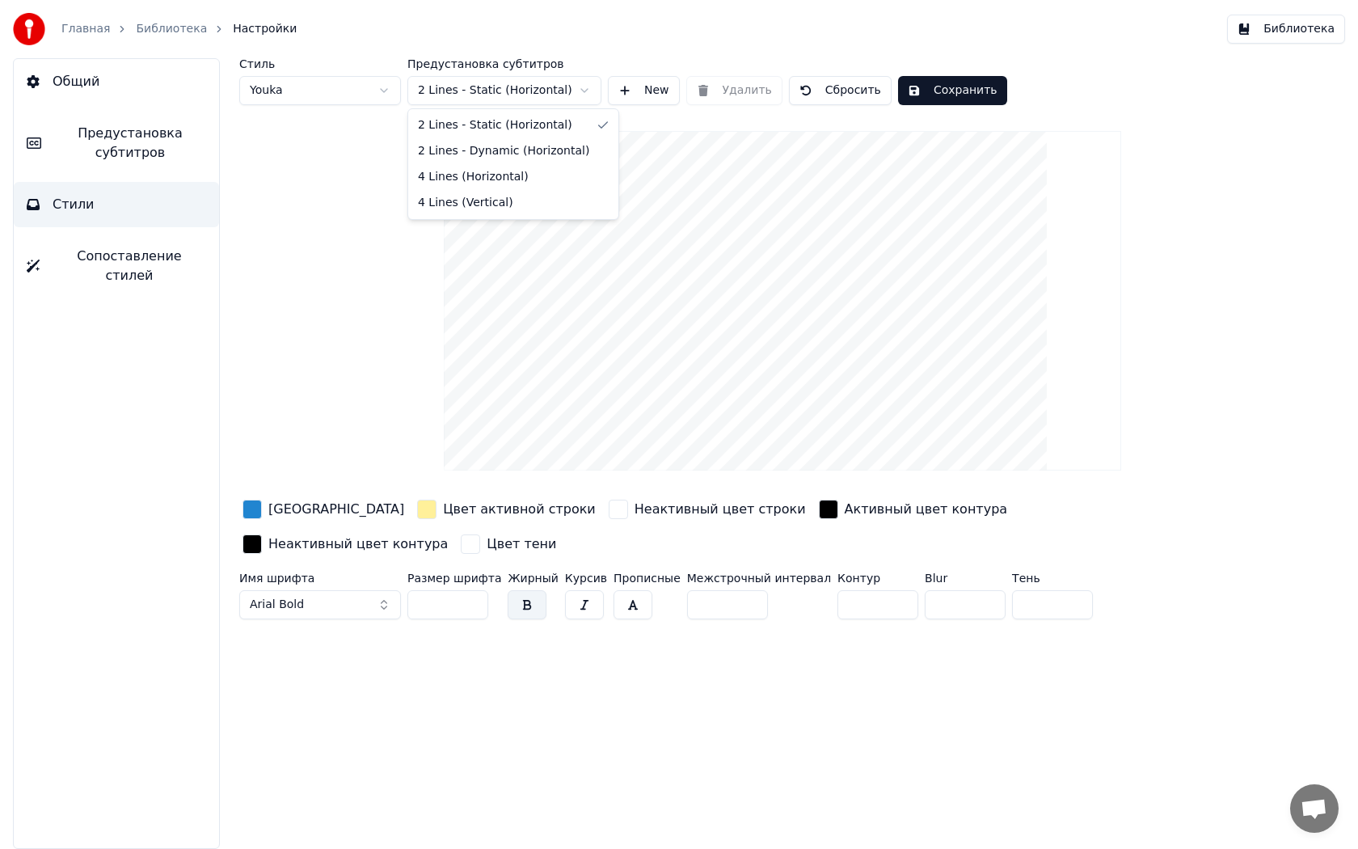
click at [488, 91] on html "Главная Библиотека Настройки Библиотека Общий Предустановка субтитров Стили Соп…" at bounding box center [679, 424] width 1358 height 849
click at [398, 152] on html "Главная Библиотека Настройки Библиотека Общий Предустановка субтитров Стили Соп…" at bounding box center [679, 424] width 1358 height 849
click at [97, 152] on span "Предустановка субтитров" at bounding box center [130, 143] width 152 height 39
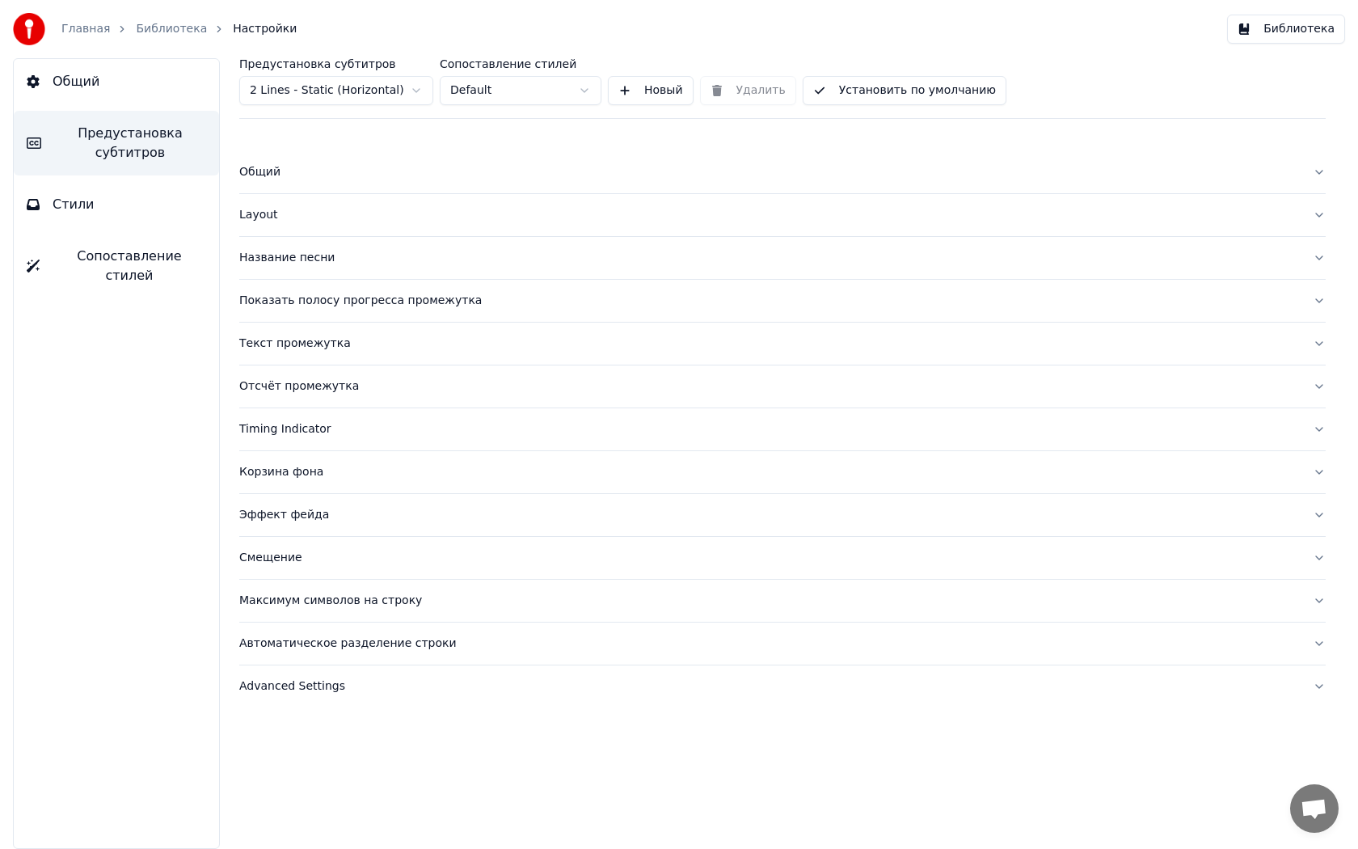
click at [301, 181] on button "Общий" at bounding box center [782, 172] width 1086 height 42
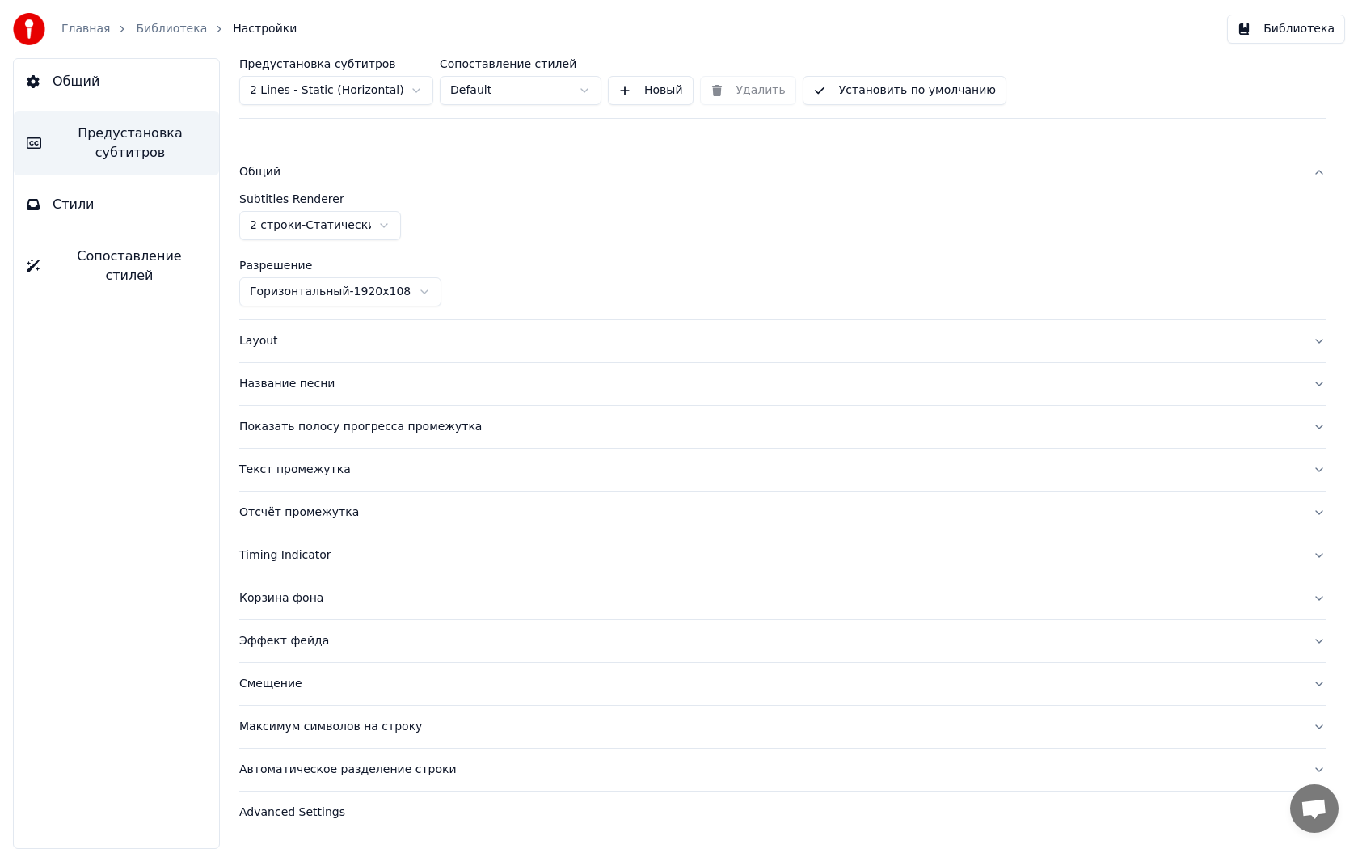
click at [276, 346] on div "Layout" at bounding box center [769, 341] width 1061 height 16
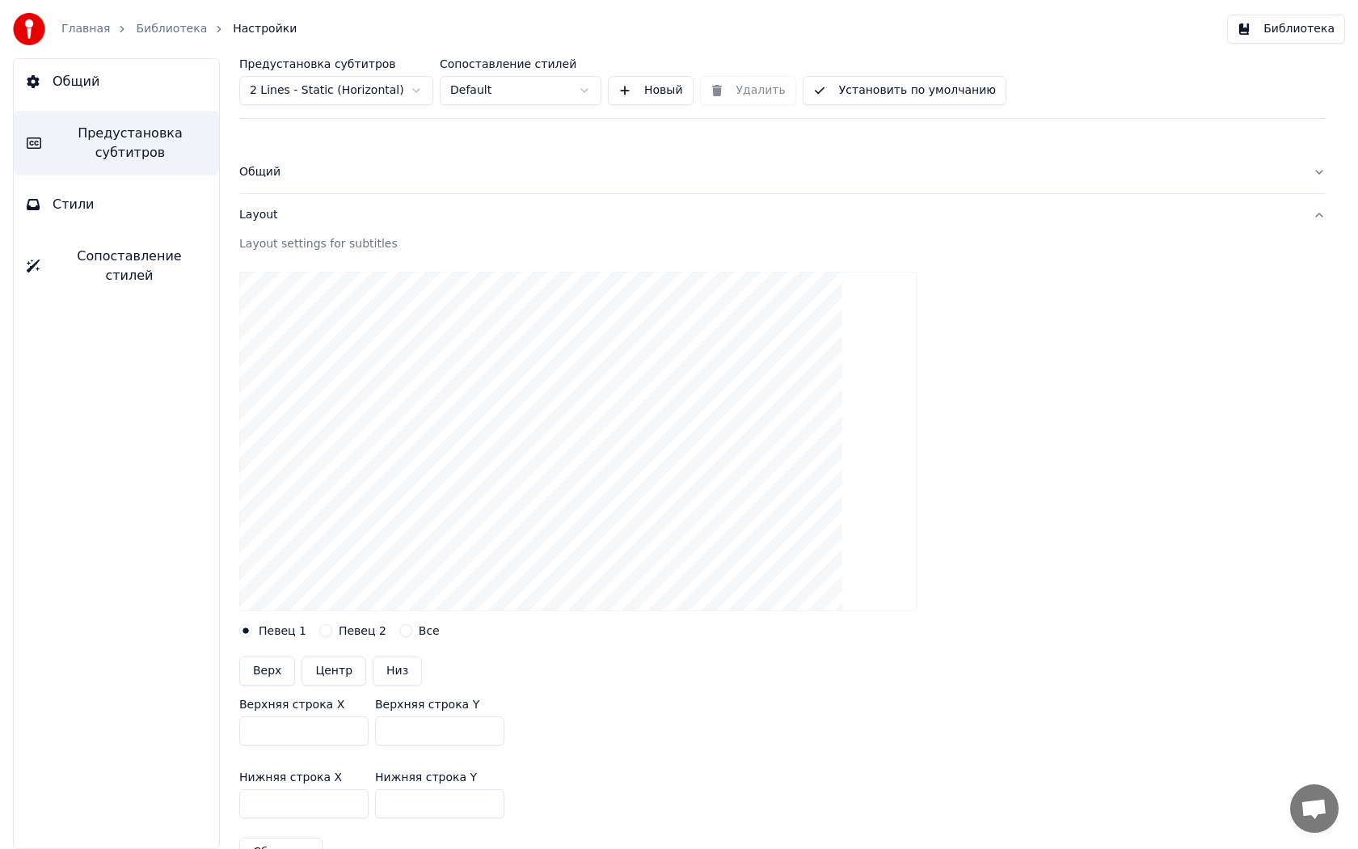
click at [331, 671] on button "Центр" at bounding box center [334, 670] width 65 height 29
type input "***"
click at [190, 29] on div "Библиотека" at bounding box center [180, 29] width 89 height 16
click at [170, 31] on link "Библиотека" at bounding box center [171, 29] width 71 height 16
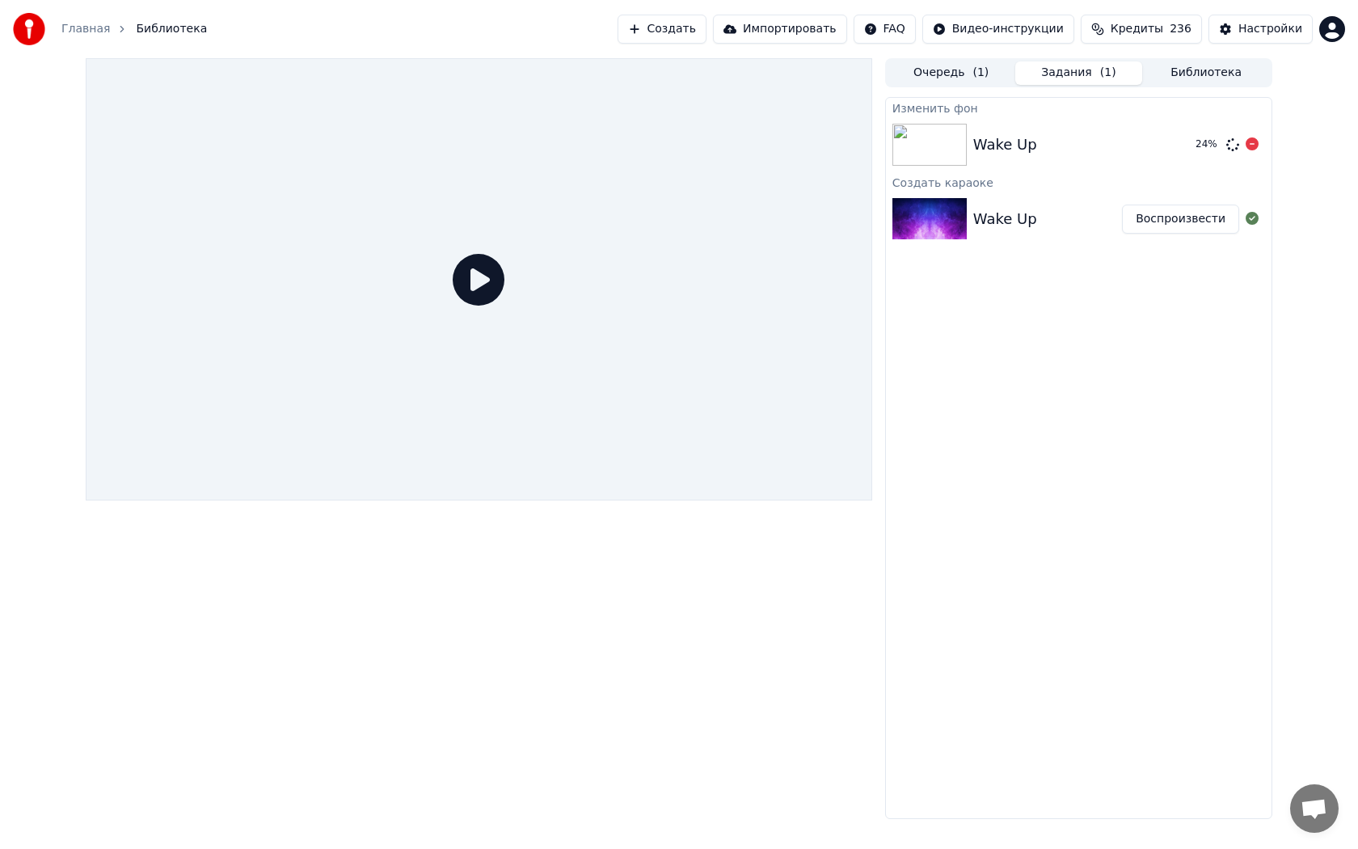
click at [1106, 128] on div "Wake Up 24 %" at bounding box center [1079, 144] width 386 height 55
click at [913, 154] on img at bounding box center [929, 145] width 74 height 42
click at [917, 128] on img at bounding box center [929, 145] width 74 height 42
click at [467, 280] on icon at bounding box center [479, 280] width 52 height 52
click at [964, 137] on img at bounding box center [929, 145] width 74 height 42
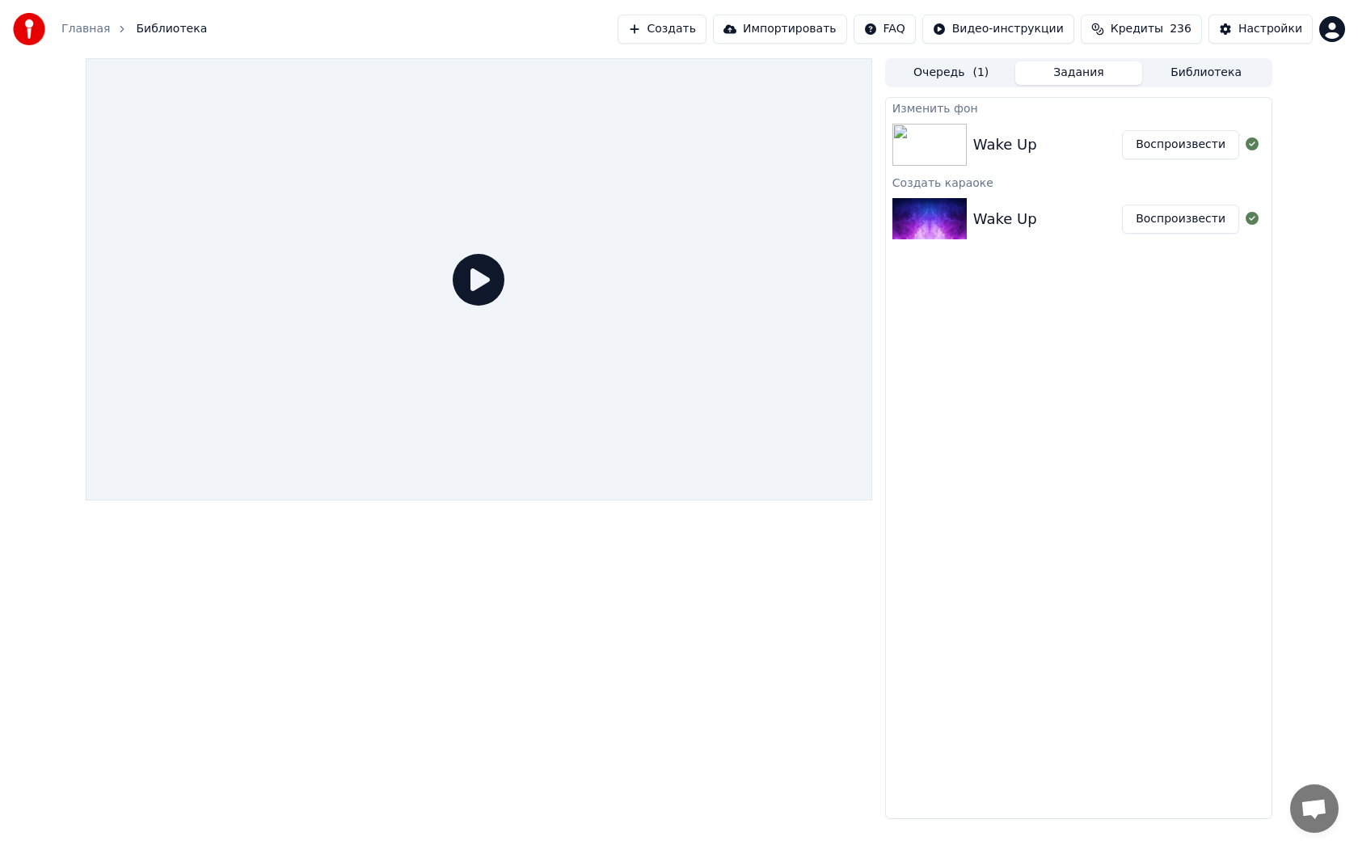
click at [1179, 144] on button "Воспроизвести" at bounding box center [1180, 144] width 117 height 29
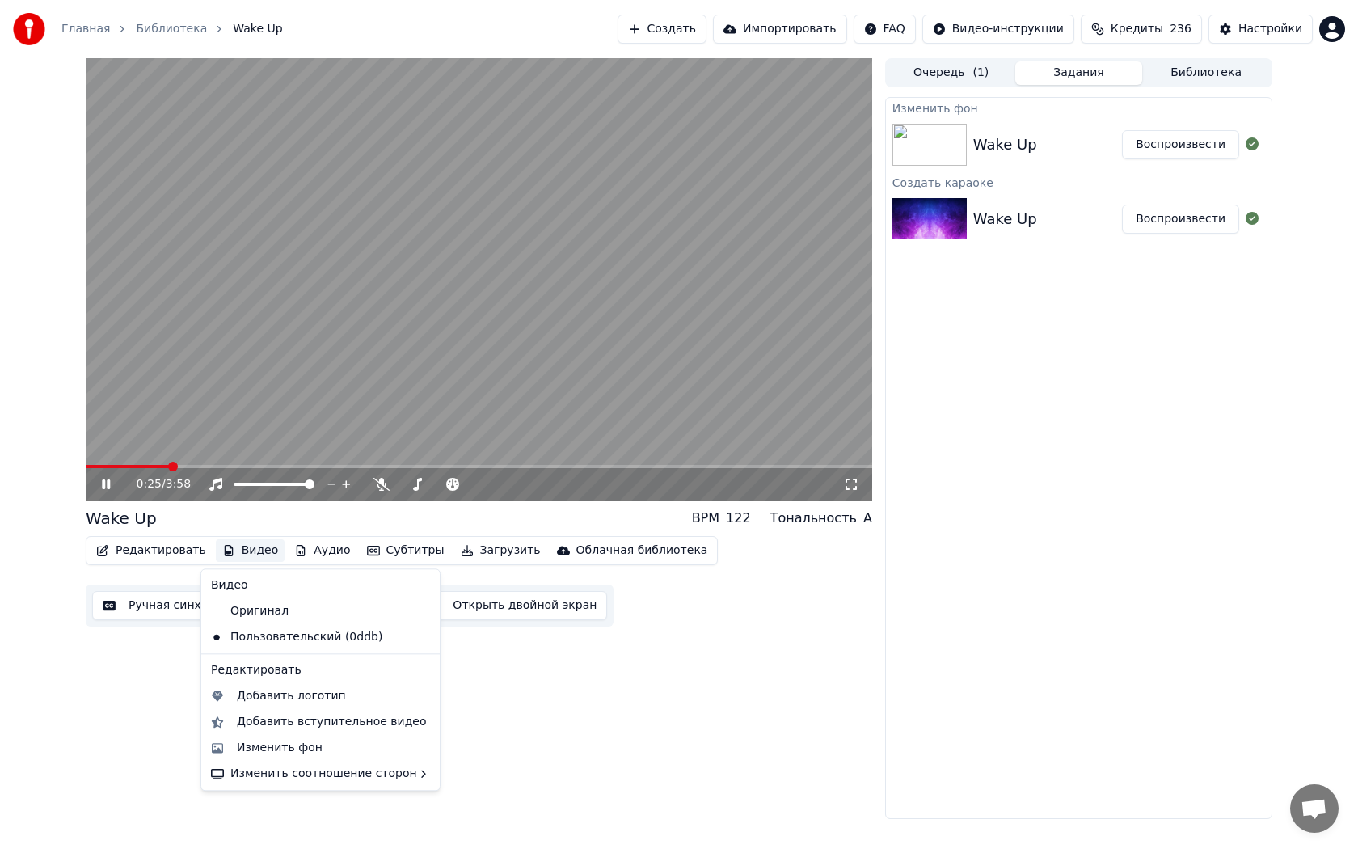
click at [247, 548] on button "Видео" at bounding box center [251, 550] width 70 height 23
click at [250, 685] on div "Добавить логотип" at bounding box center [321, 696] width 232 height 26
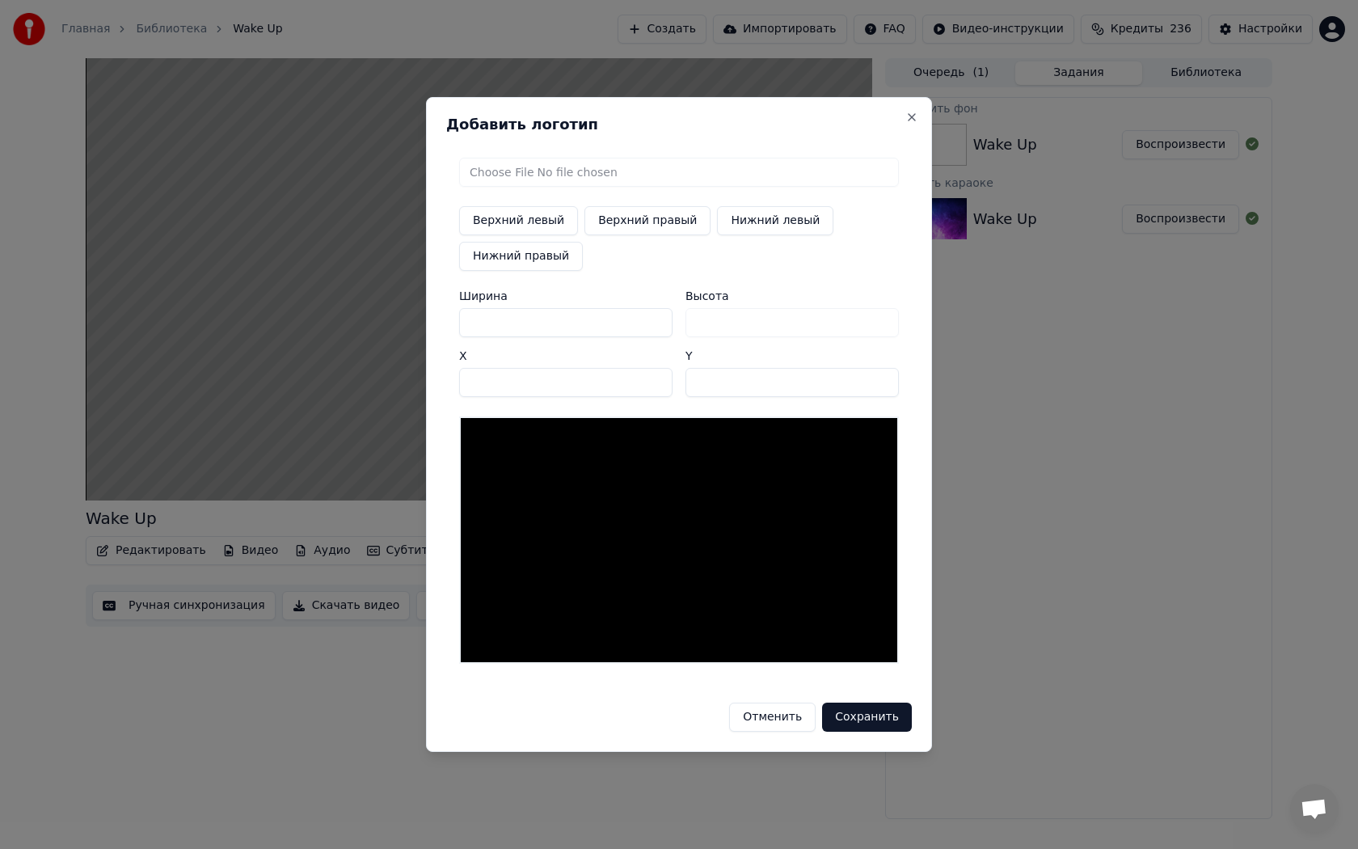
click at [608, 218] on button "Верхний правый" at bounding box center [647, 220] width 126 height 29
type input "****"
click at [525, 464] on div at bounding box center [679, 539] width 440 height 247
click at [530, 171] on input "file" at bounding box center [679, 172] width 440 height 29
type input "**********"
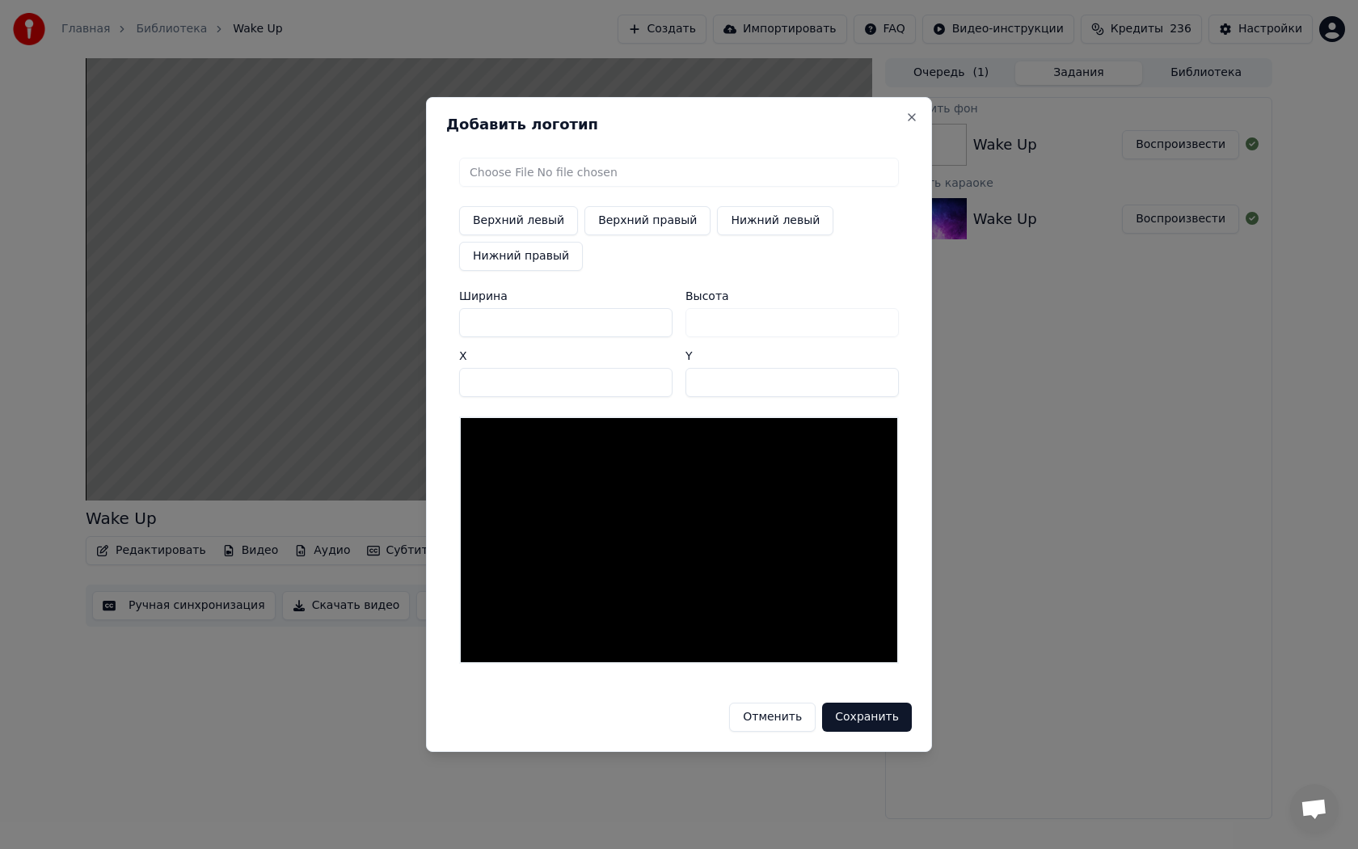
type input "***"
click at [525, 322] on input "***" at bounding box center [565, 322] width 213 height 29
drag, startPoint x: 525, startPoint y: 322, endPoint x: 433, endPoint y: 318, distance: 91.4
click at [433, 318] on div "Добавить логотип Верхний левый Верхний правый Нижний левый Нижний правый Ширина…" at bounding box center [679, 424] width 506 height 655
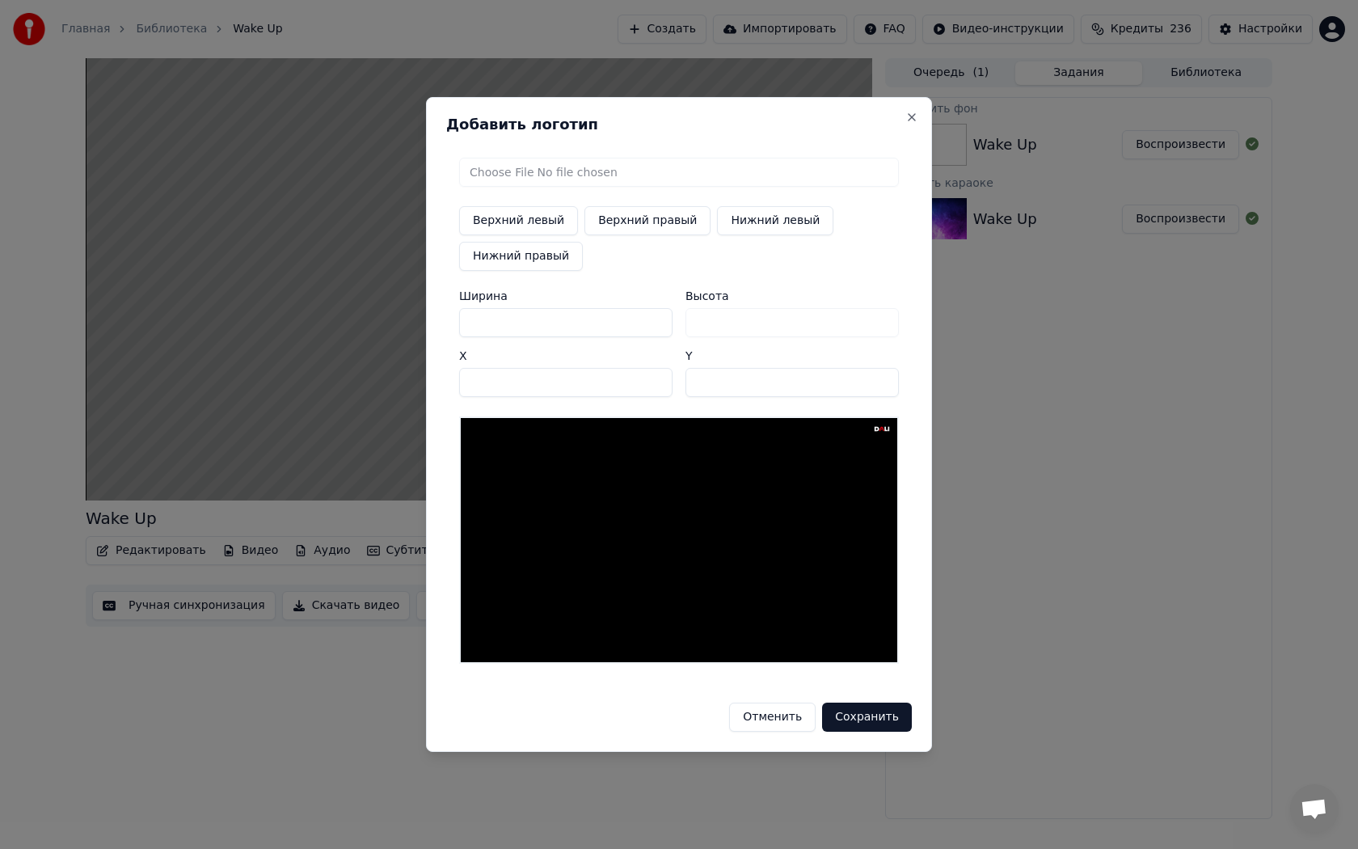
type input "*"
type input "**"
type input "***"
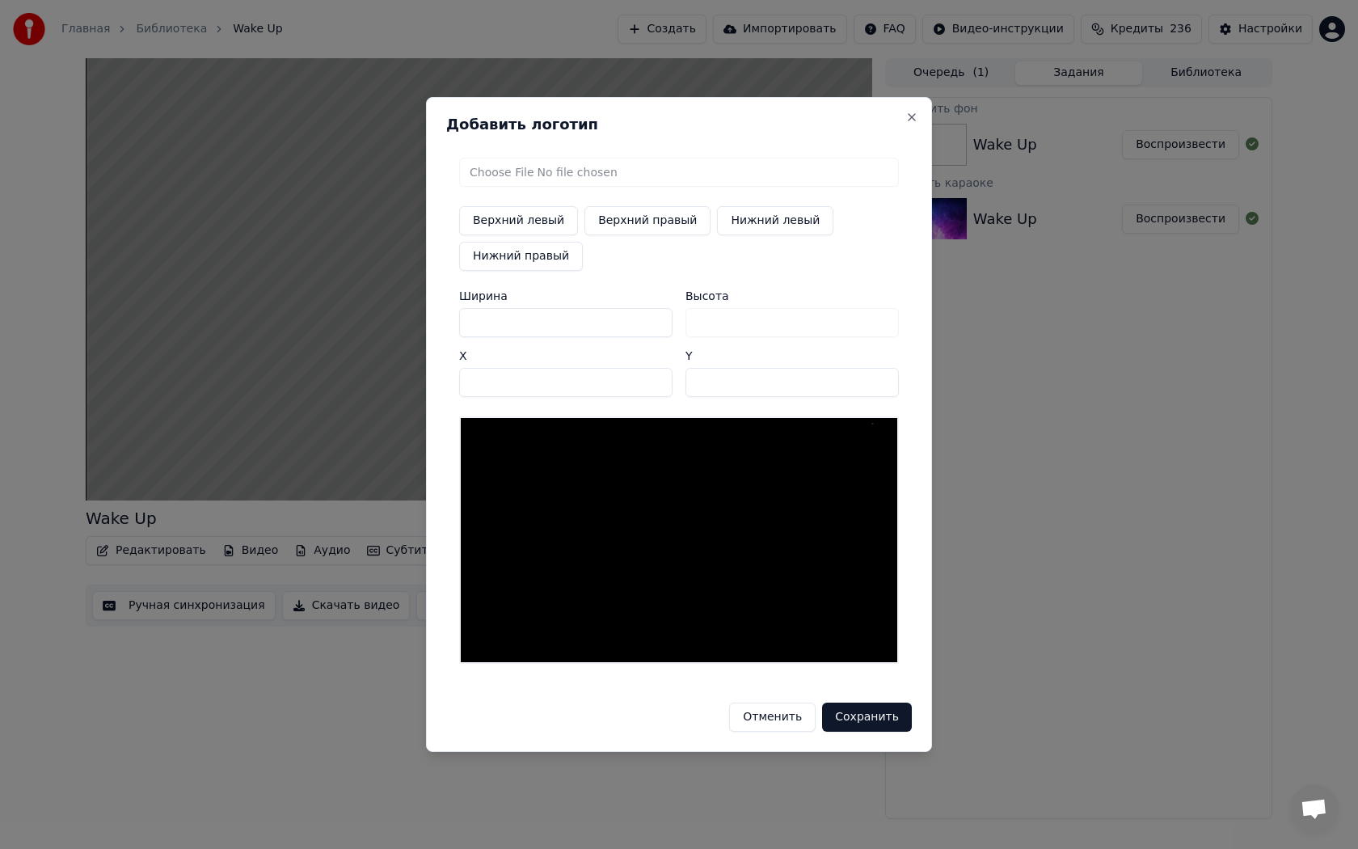
type input "***"
drag, startPoint x: 502, startPoint y: 324, endPoint x: 414, endPoint y: 311, distance: 89.1
click at [414, 311] on body "Главная Библиотека Wake Up Создать Импортировать FAQ Видео-инструкции Кредиты 2…" at bounding box center [679, 424] width 1358 height 849
type input "*"
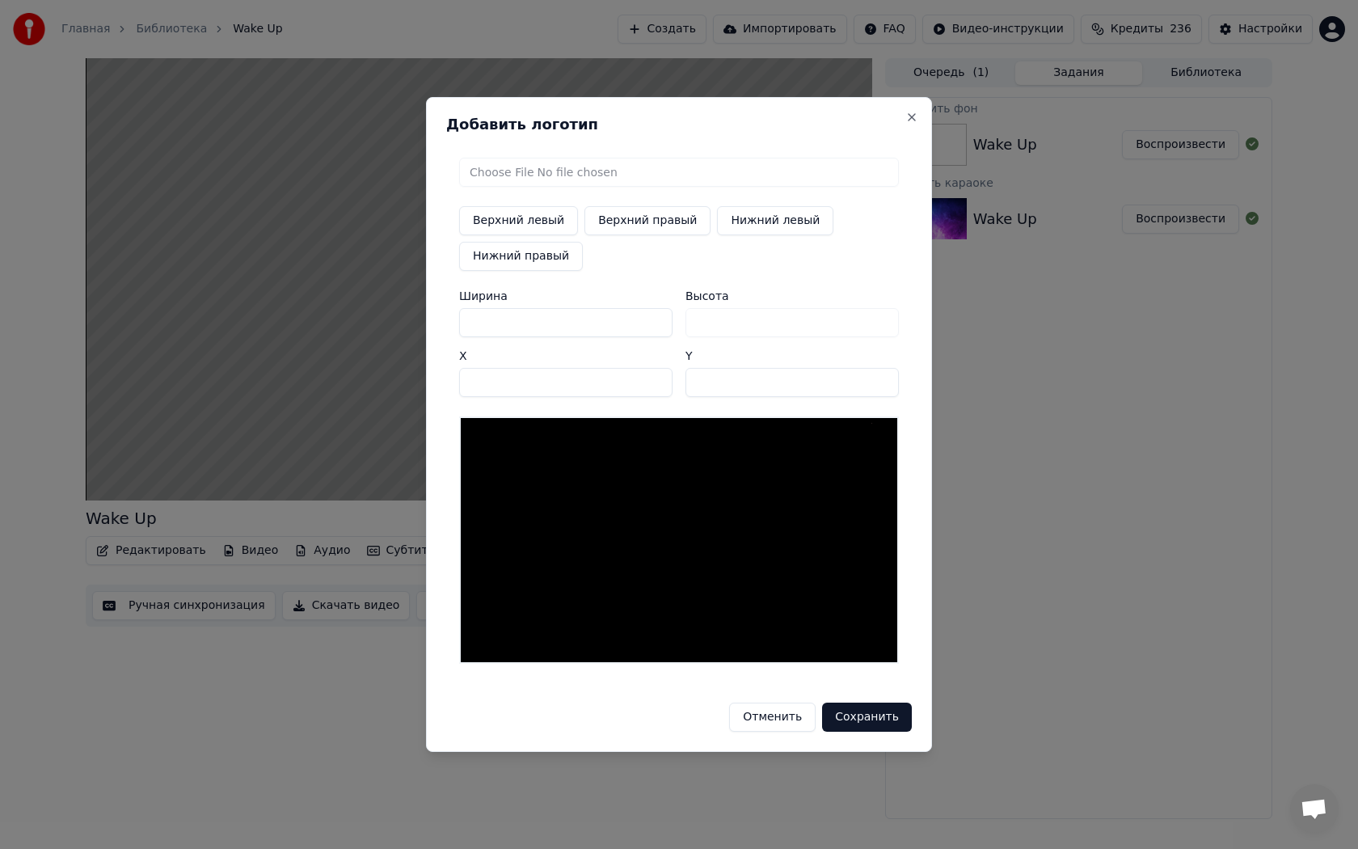
type input "**"
type input "***"
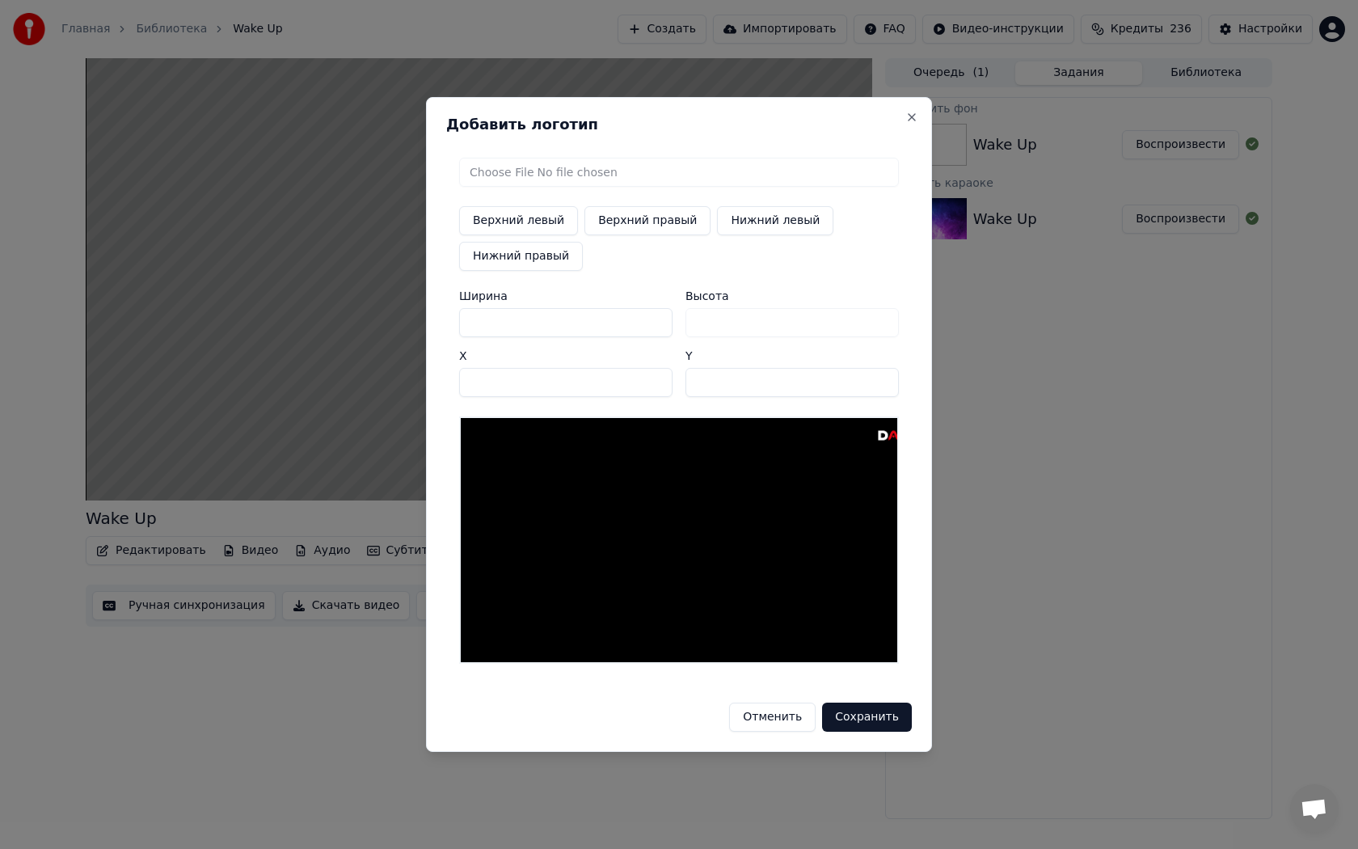
click at [656, 386] on input "****" at bounding box center [565, 382] width 213 height 29
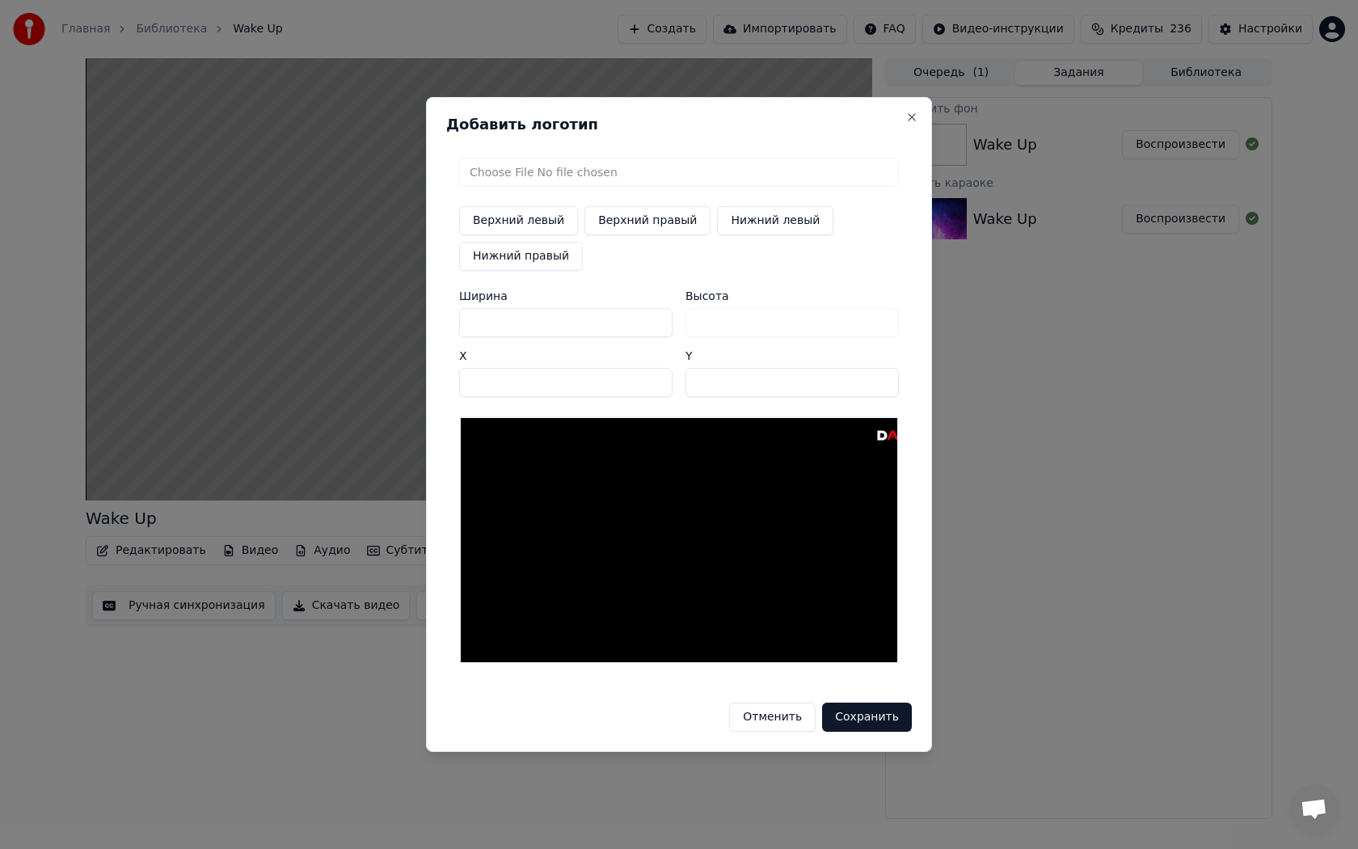
click at [656, 386] on input "****" at bounding box center [565, 382] width 213 height 29
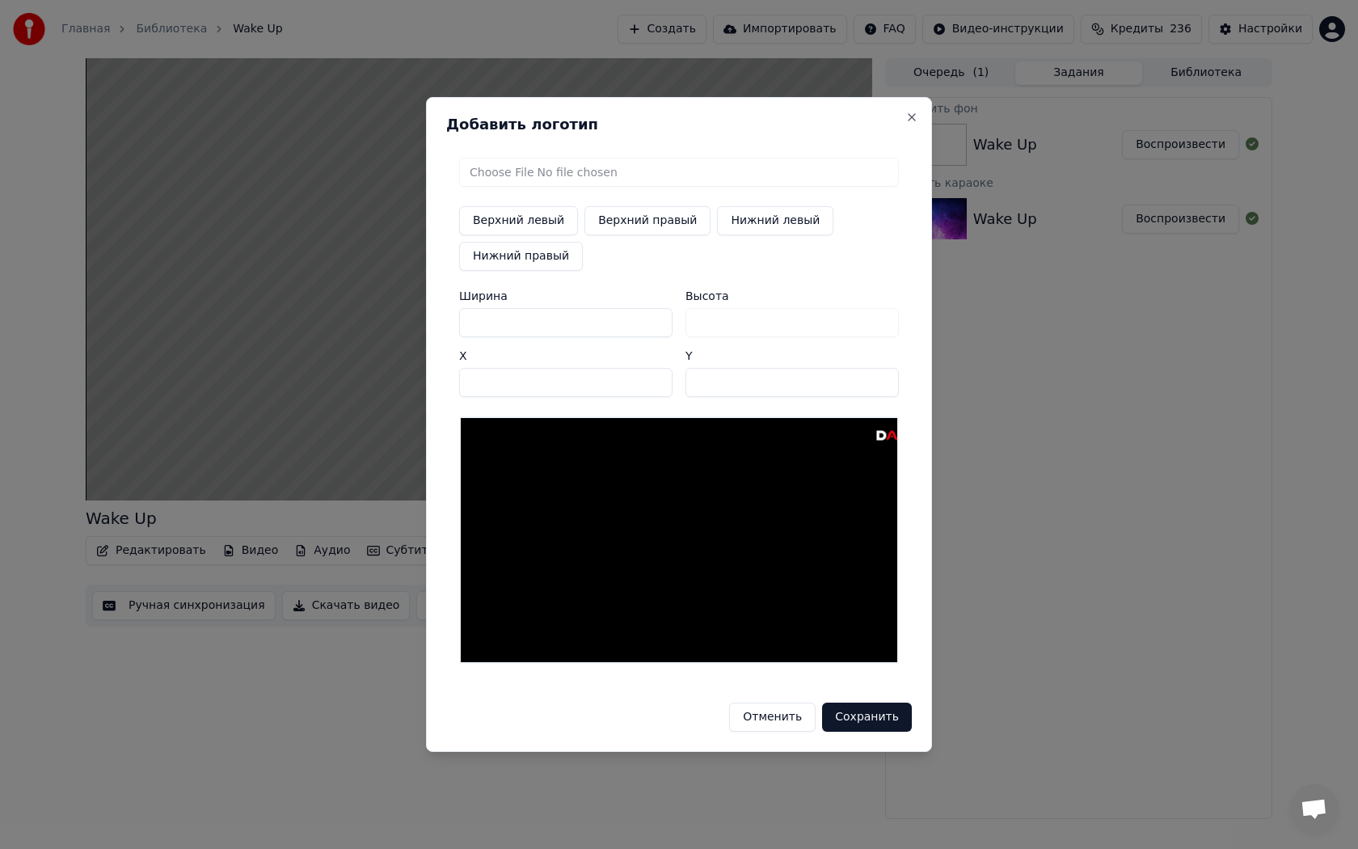
click at [656, 386] on input "****" at bounding box center [565, 382] width 213 height 29
type input "****"
click at [656, 386] on input "****" at bounding box center [565, 382] width 213 height 29
drag, startPoint x: 540, startPoint y: 327, endPoint x: 393, endPoint y: 314, distance: 147.8
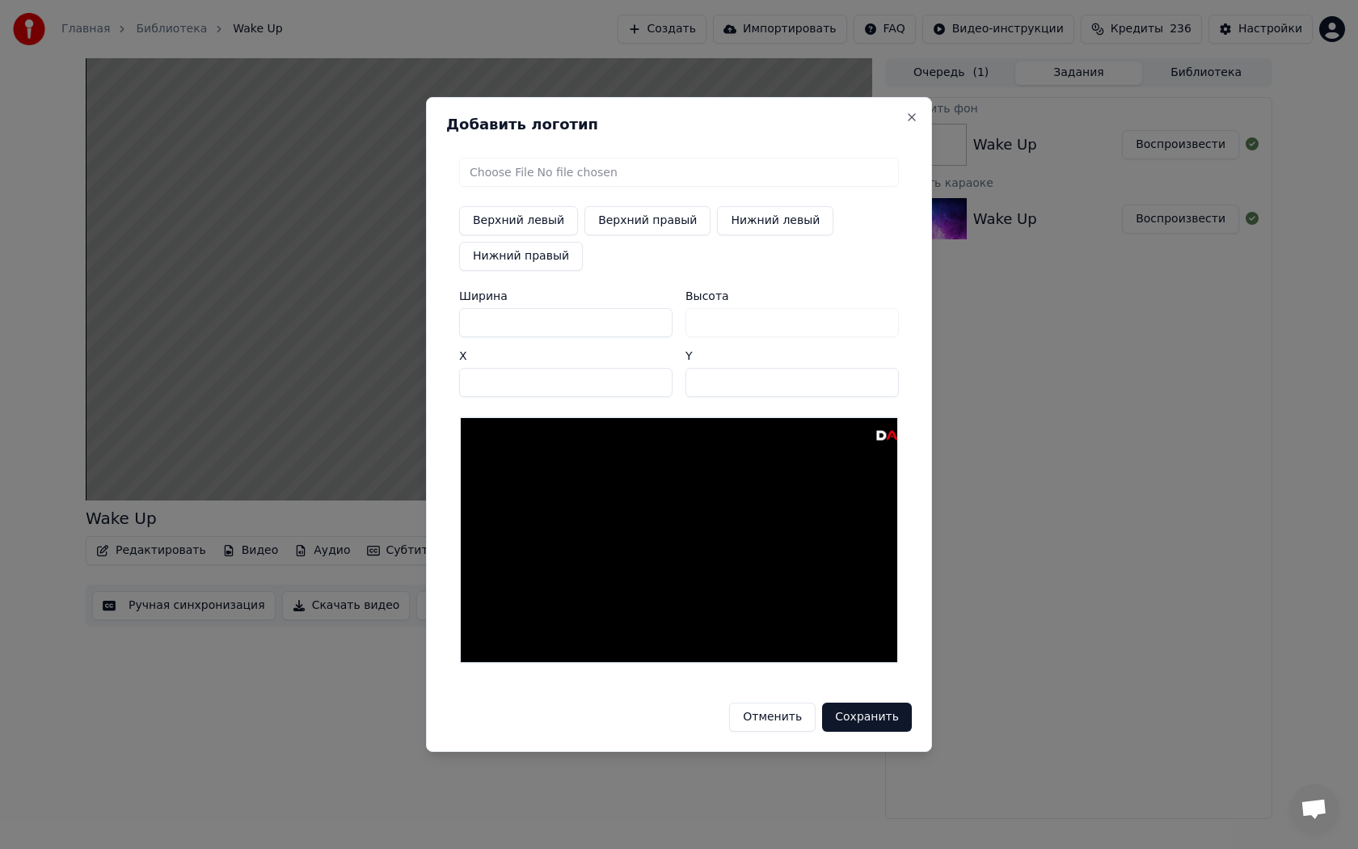
click at [393, 314] on body "Главная Библиотека Wake Up Создать Импортировать FAQ Видео-инструкции Кредиты 2…" at bounding box center [679, 424] width 1358 height 849
type input "*"
type input "**"
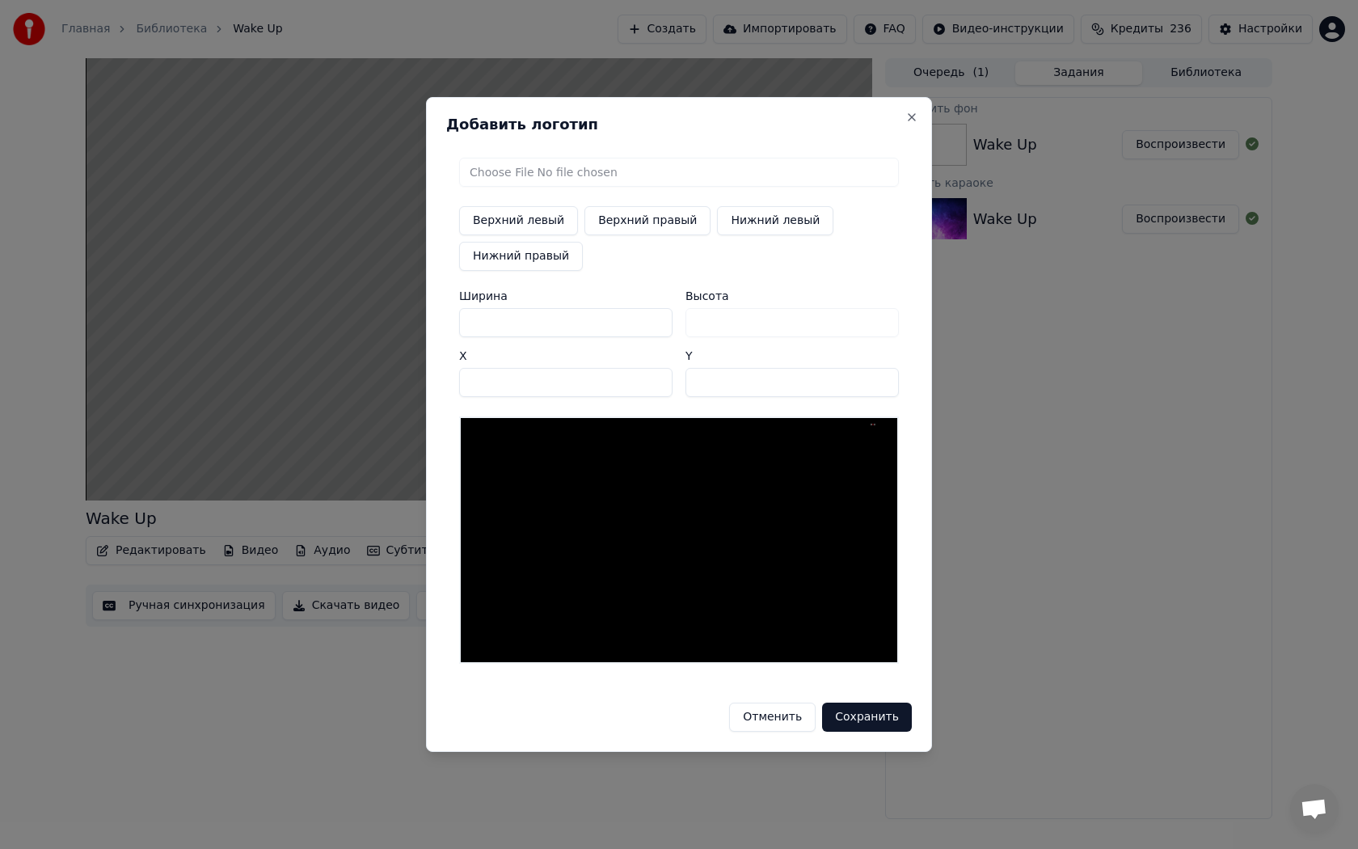
type input "***"
click at [656, 388] on input "****" at bounding box center [565, 382] width 213 height 29
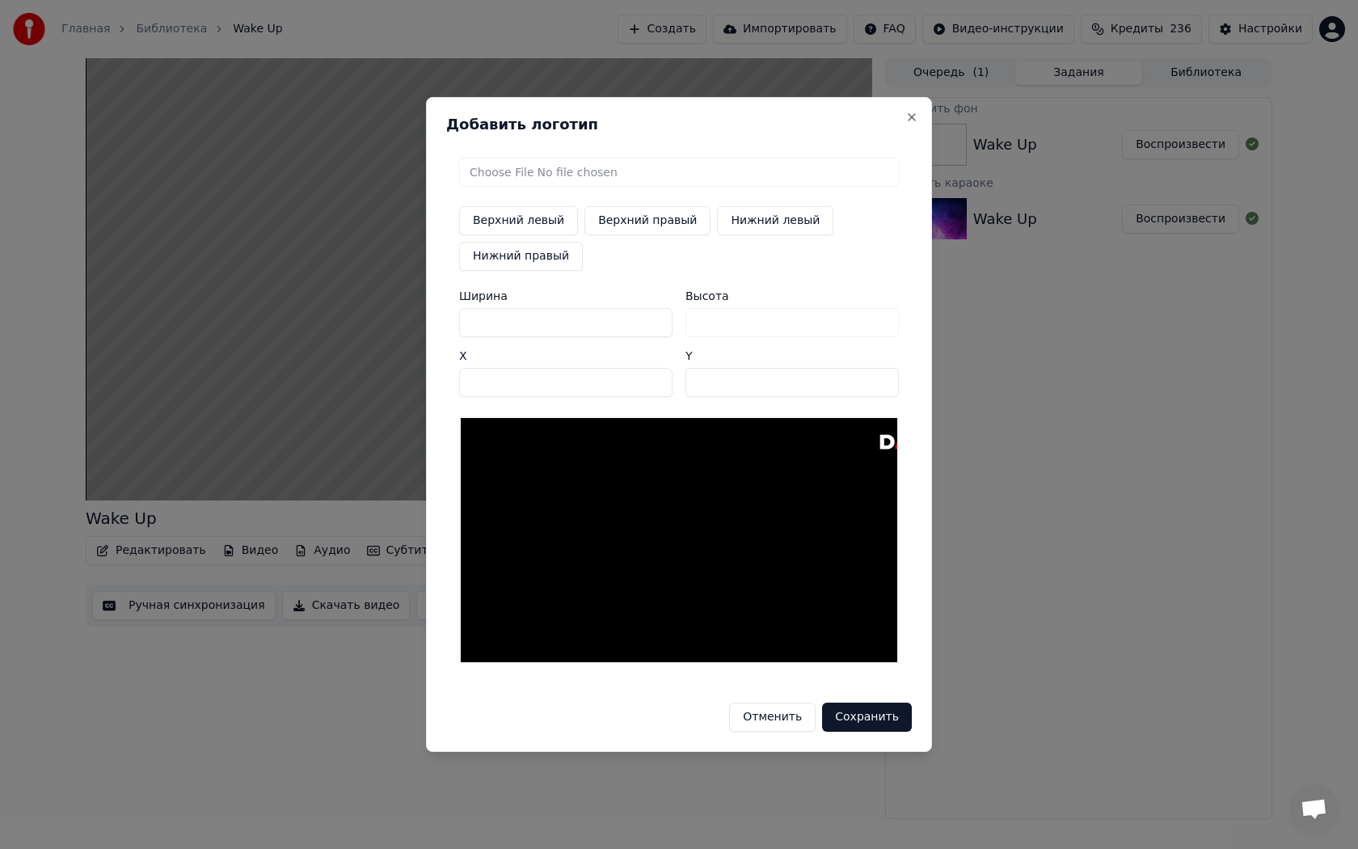
click at [656, 388] on input "****" at bounding box center [565, 382] width 213 height 29
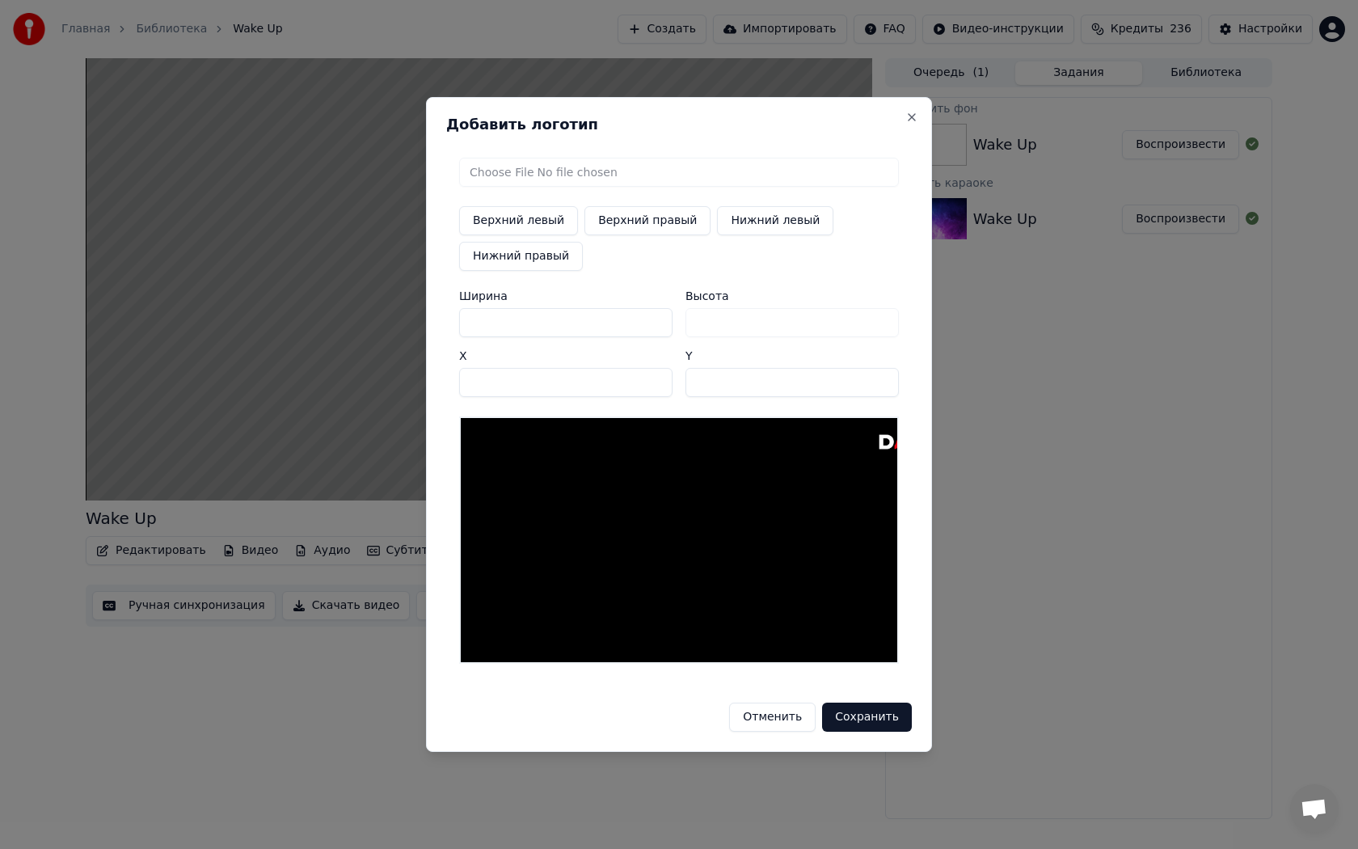
click at [656, 388] on input "****" at bounding box center [565, 382] width 213 height 29
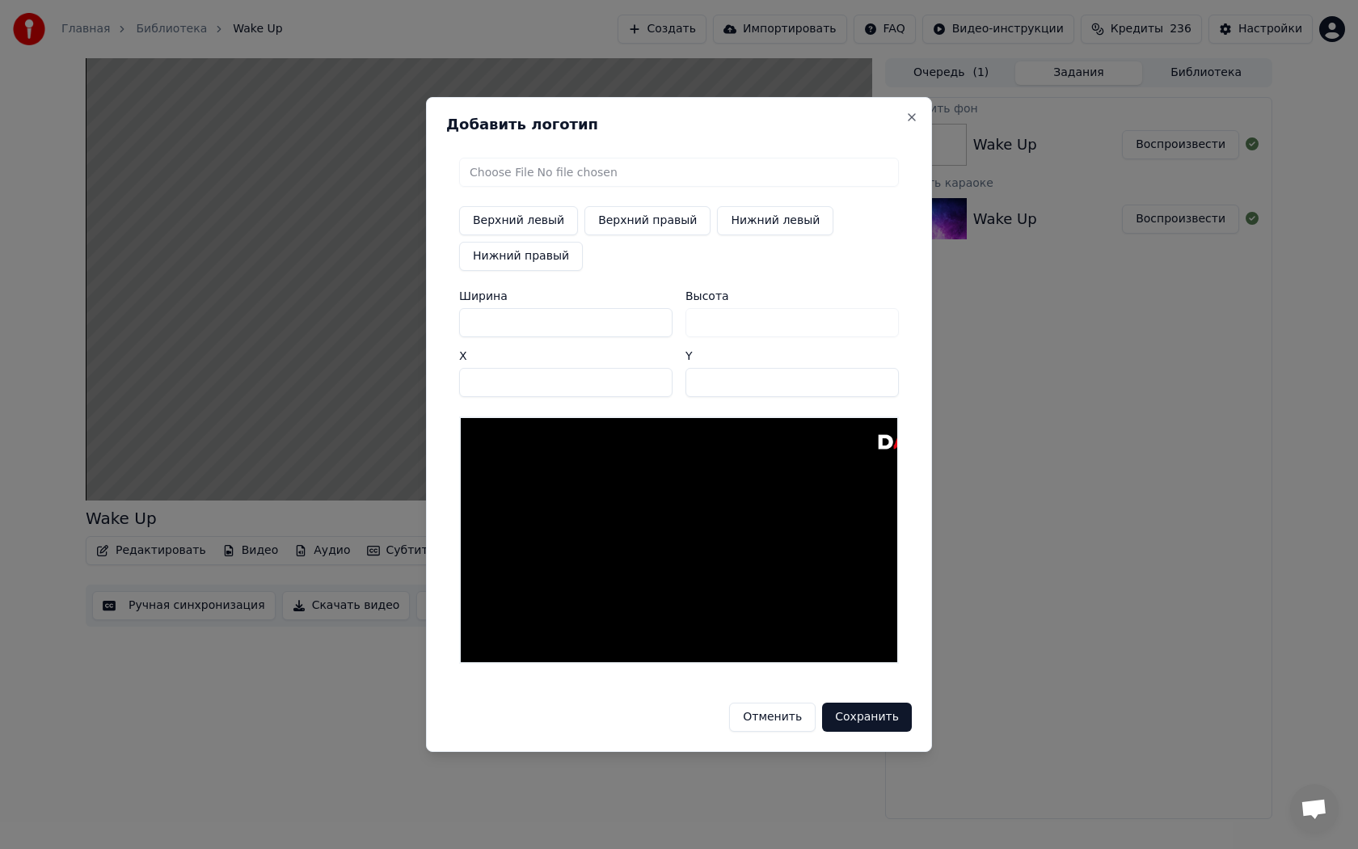
click at [656, 388] on input "****" at bounding box center [565, 382] width 213 height 29
drag, startPoint x: 542, startPoint y: 382, endPoint x: 475, endPoint y: 385, distance: 67.2
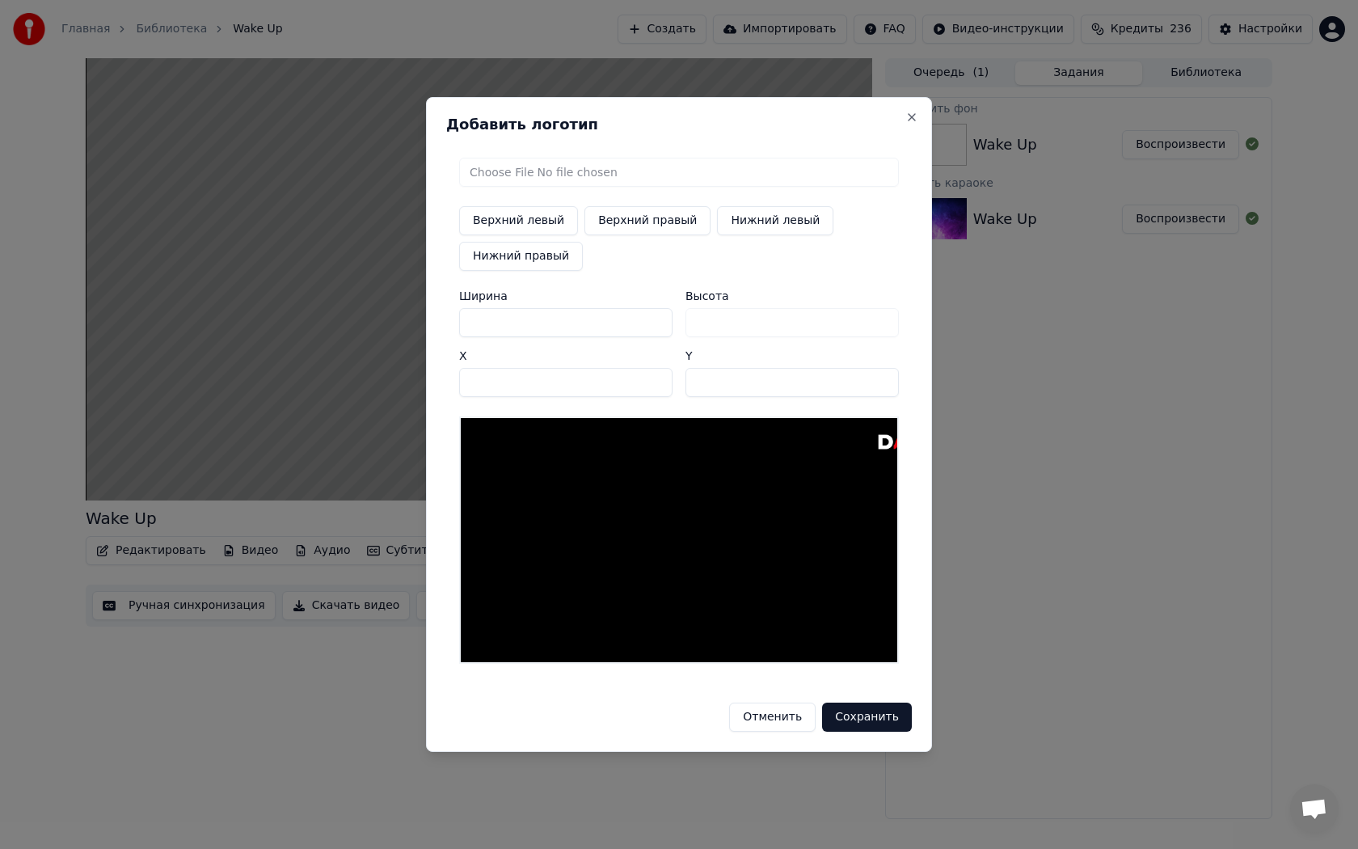
click at [475, 385] on input "****" at bounding box center [565, 382] width 213 height 29
click at [477, 383] on input "****" at bounding box center [565, 382] width 213 height 29
click at [480, 383] on input "****" at bounding box center [565, 382] width 213 height 29
click at [757, 385] on input "**" at bounding box center [791, 382] width 213 height 29
click at [480, 383] on input "****" at bounding box center [565, 382] width 213 height 29
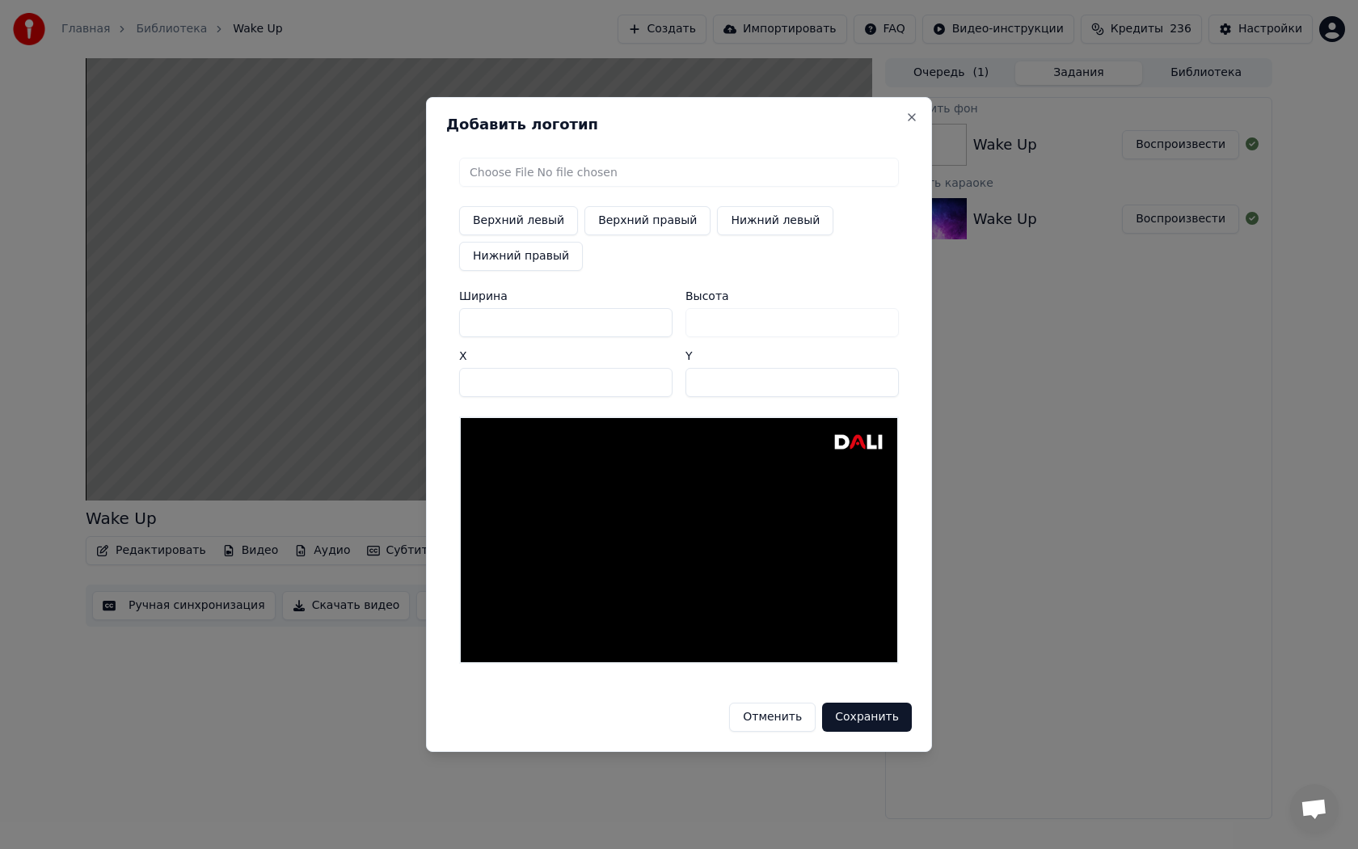
type input "****"
click at [739, 385] on input "**" at bounding box center [791, 382] width 213 height 29
click at [562, 382] on input "****" at bounding box center [565, 382] width 213 height 29
click at [574, 315] on input "***" at bounding box center [565, 322] width 213 height 29
click at [871, 710] on button "Сохранить" at bounding box center [867, 716] width 90 height 29
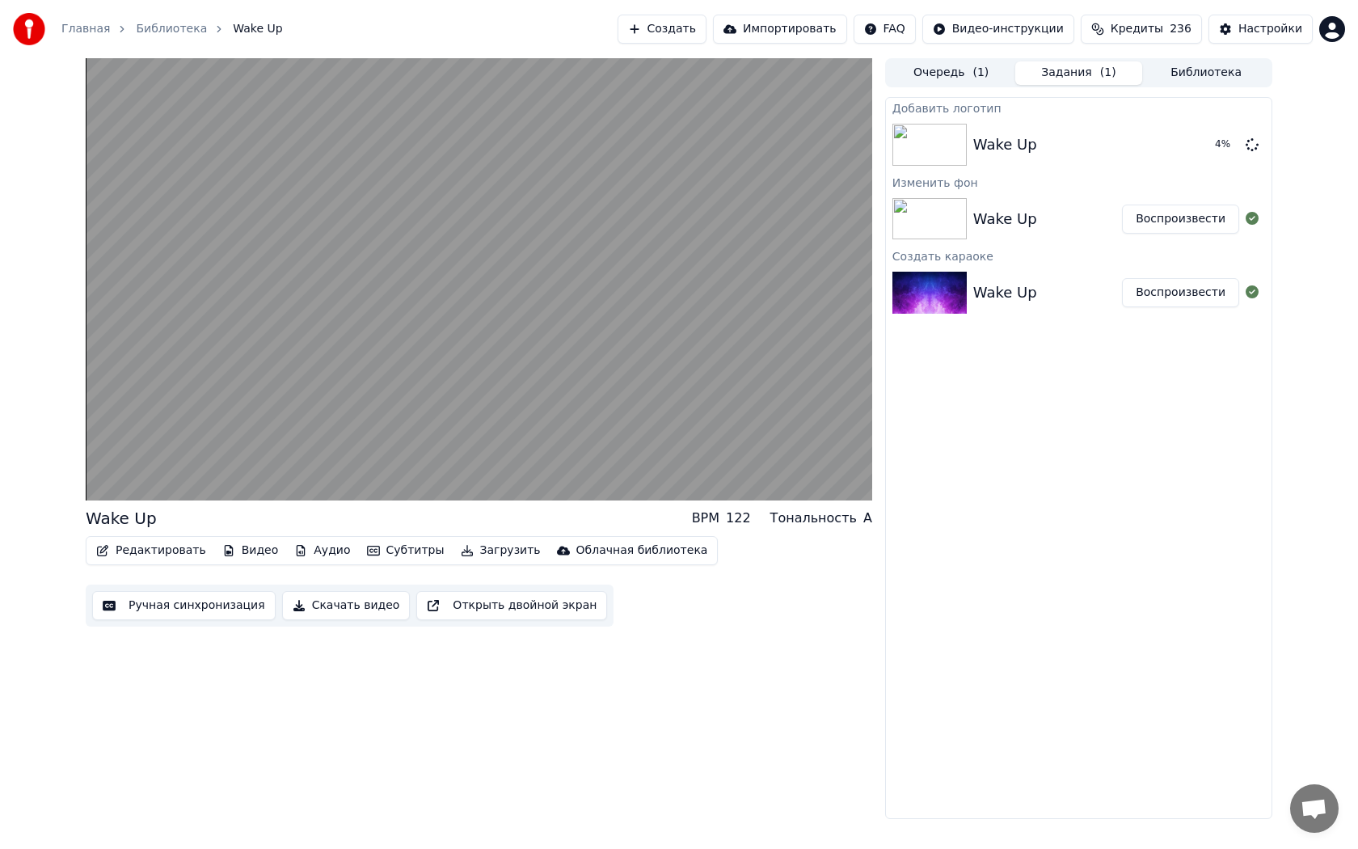
click at [251, 551] on button "Видео" at bounding box center [251, 550] width 70 height 23
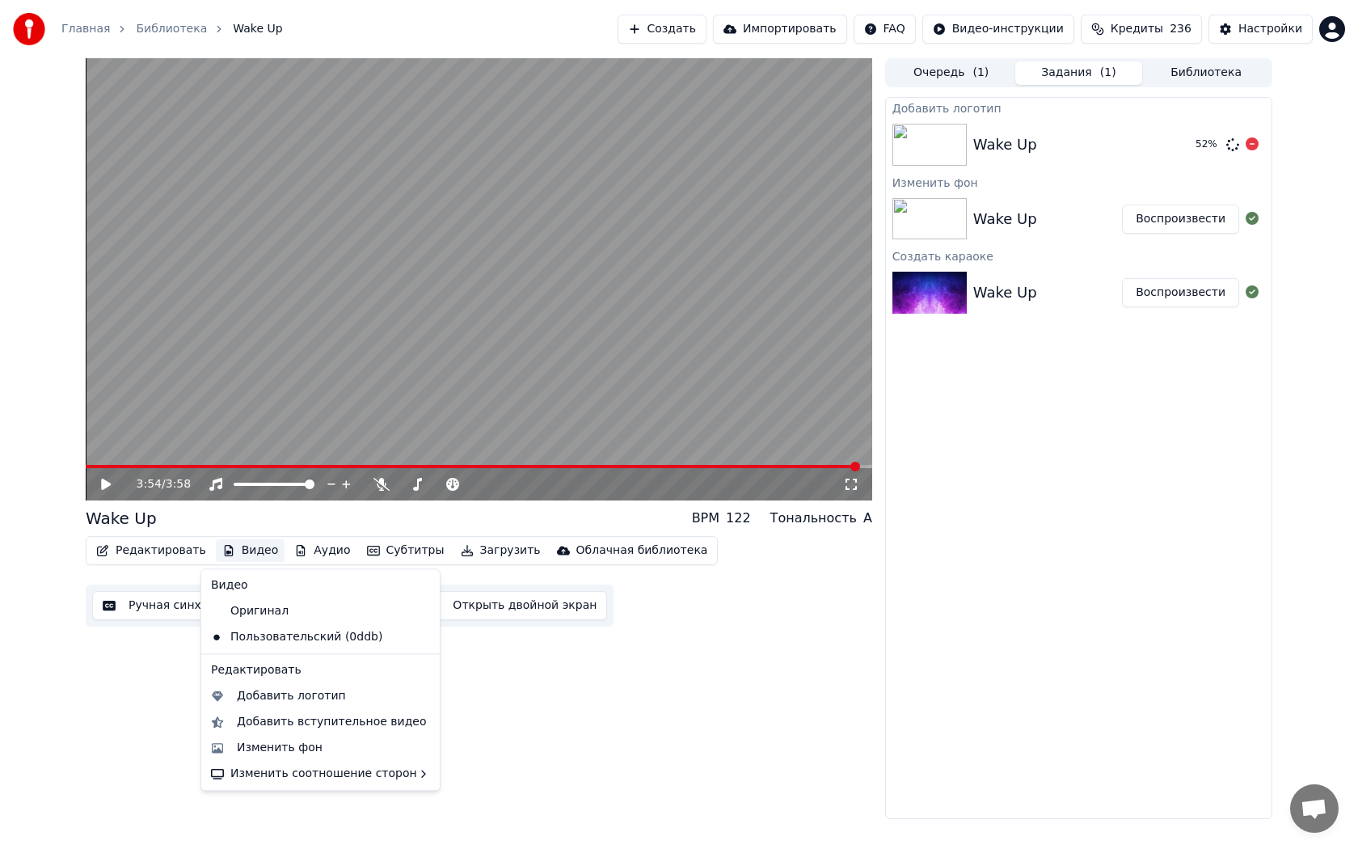
click at [972, 147] on div at bounding box center [932, 145] width 81 height 42
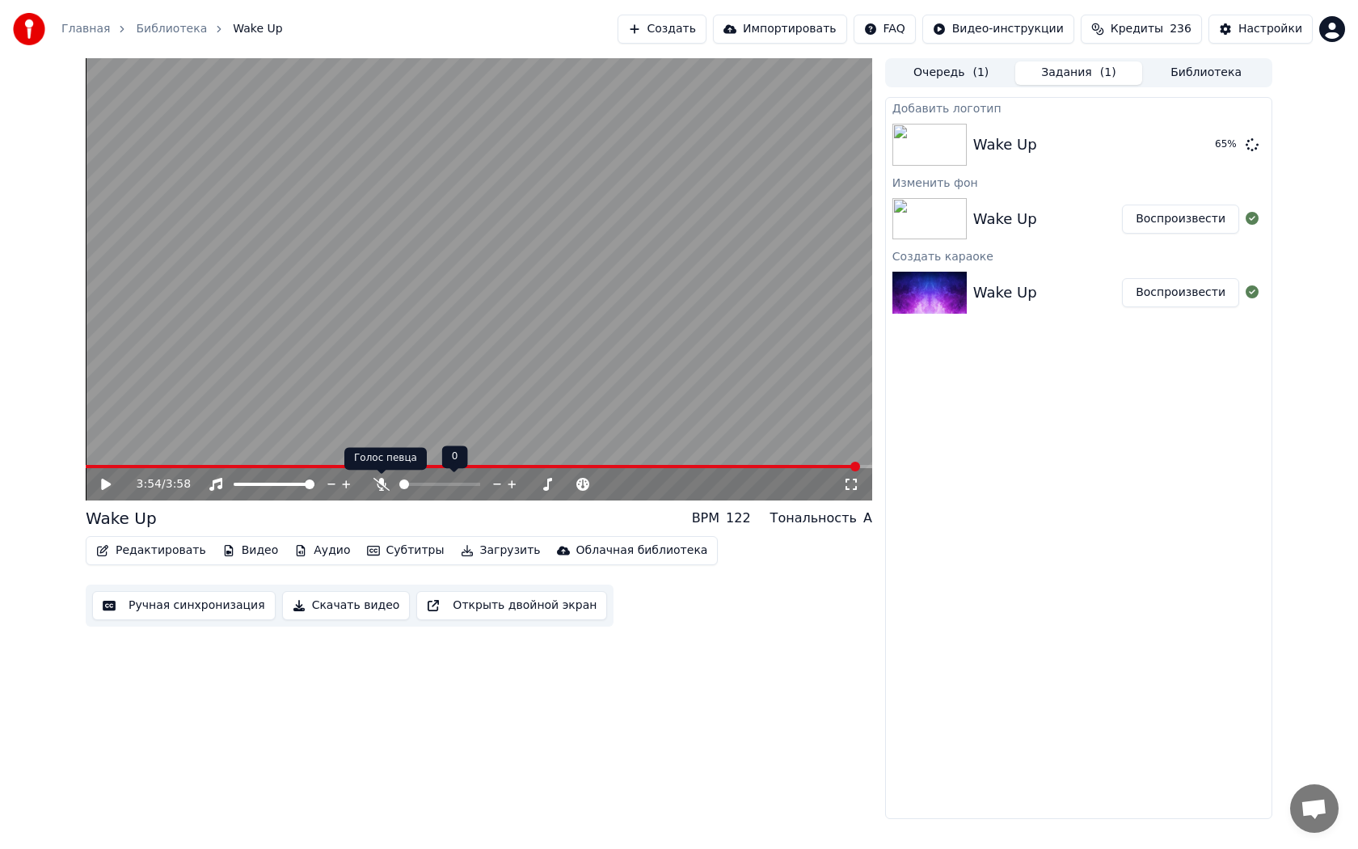
click at [375, 484] on icon at bounding box center [381, 484] width 16 height 13
click at [969, 115] on div "Добавить логотип" at bounding box center [1079, 107] width 386 height 19
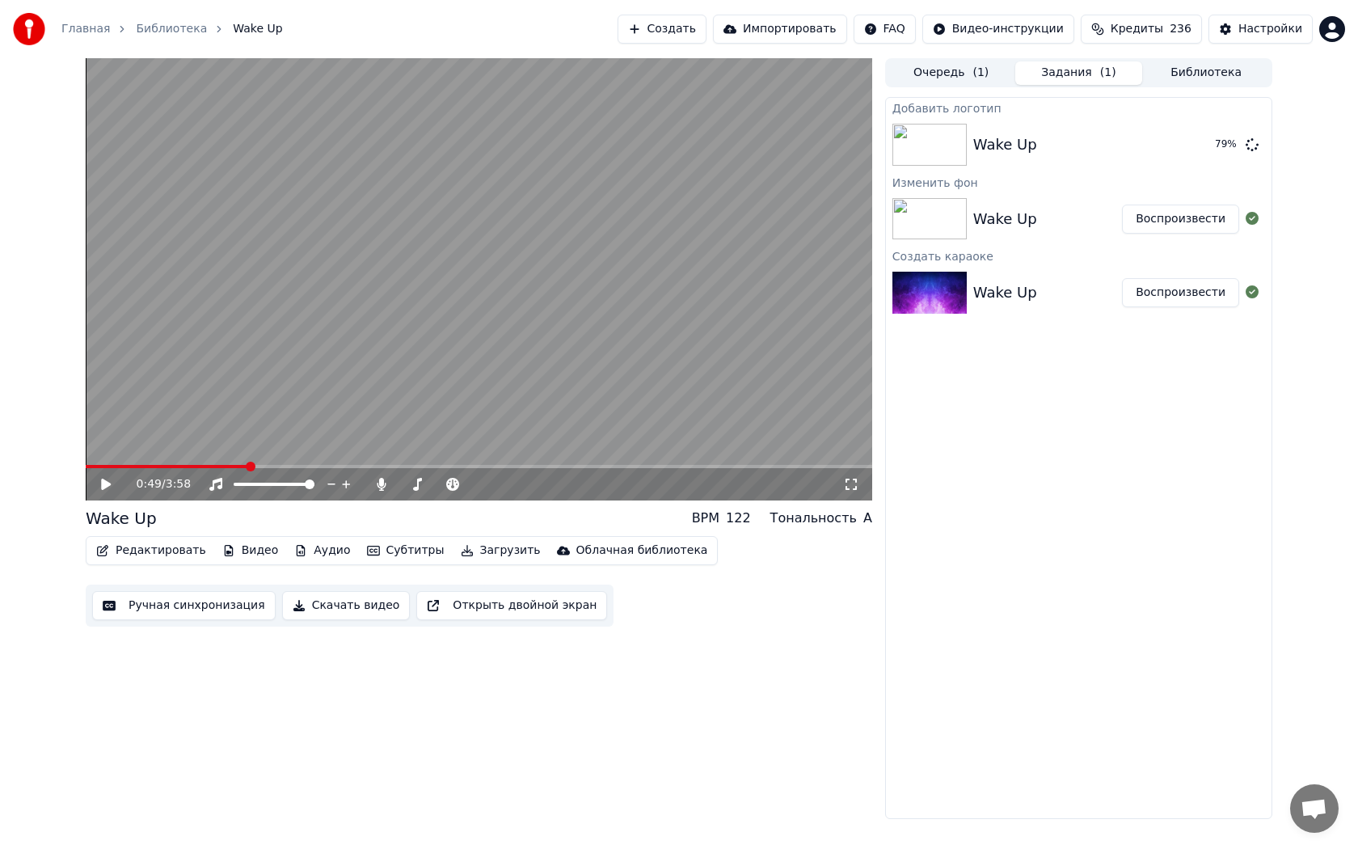
click at [131, 465] on span at bounding box center [167, 466] width 162 height 3
click at [88, 481] on div "0:14 / 3:58" at bounding box center [479, 484] width 787 height 32
click at [99, 481] on icon at bounding box center [118, 484] width 38 height 13
click at [111, 485] on icon at bounding box center [118, 484] width 38 height 13
click at [105, 483] on icon at bounding box center [106, 484] width 10 height 11
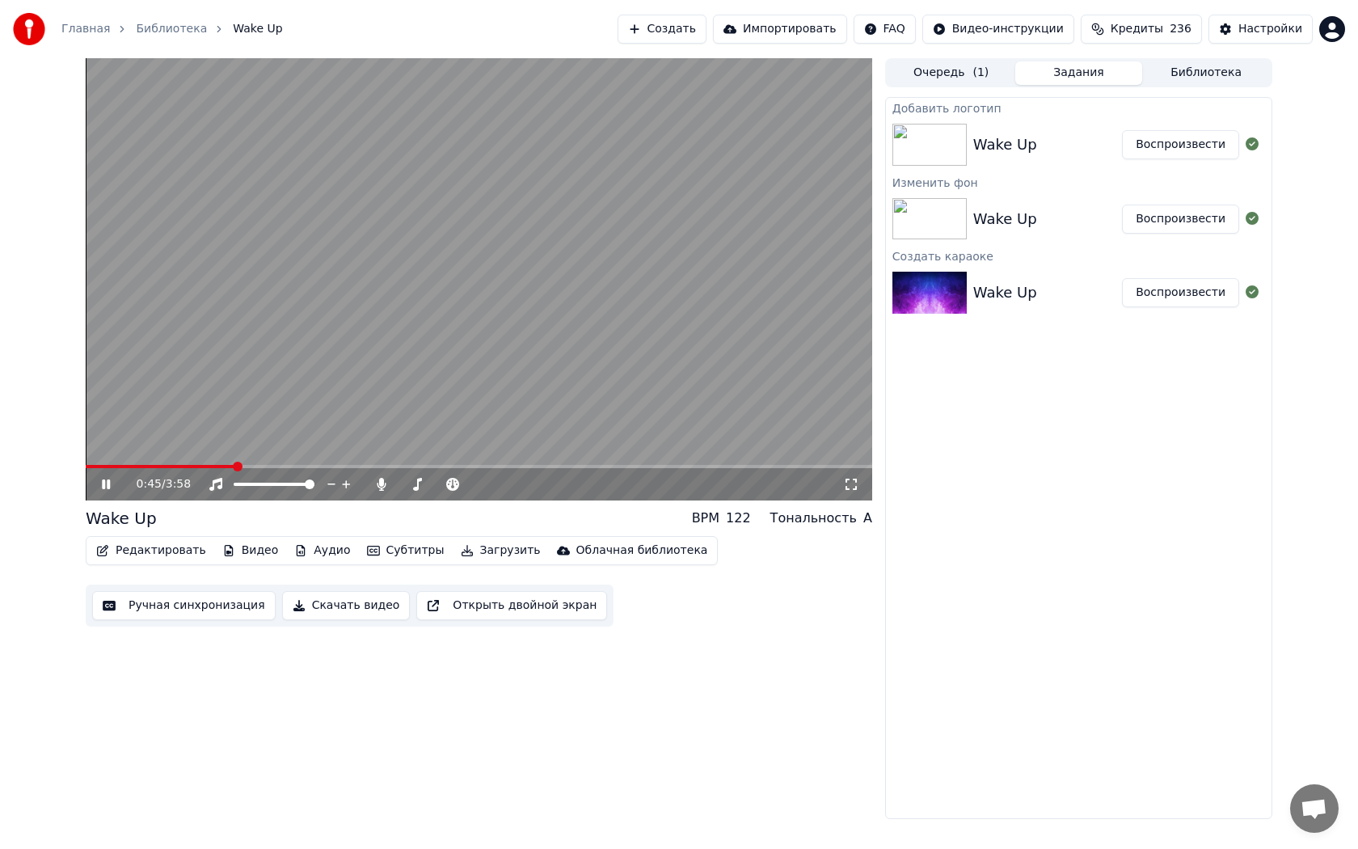
click at [930, 154] on img at bounding box center [929, 145] width 74 height 42
click at [932, 154] on img at bounding box center [929, 145] width 74 height 42
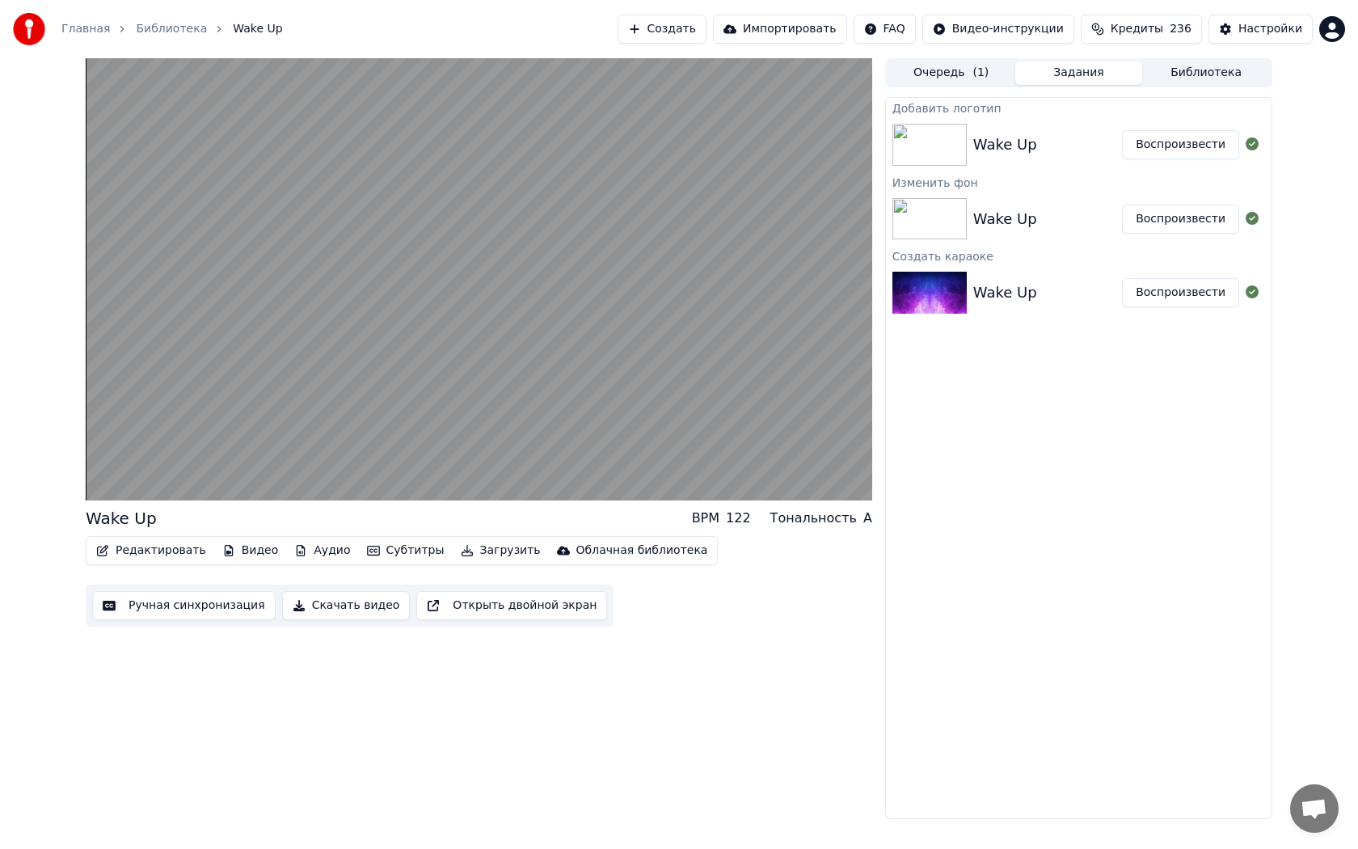
click at [1172, 147] on button "Воспроизвести" at bounding box center [1180, 144] width 117 height 29
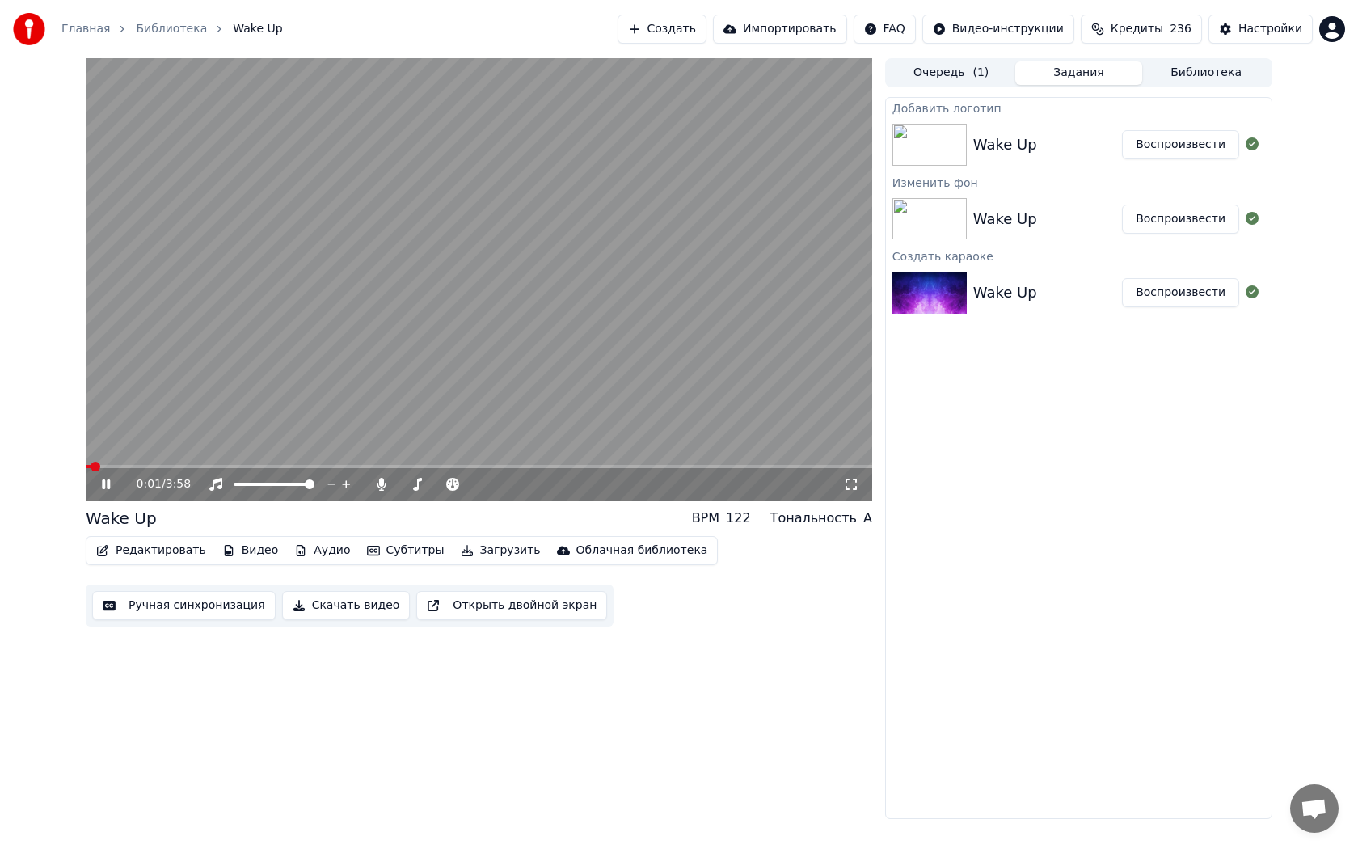
click at [857, 480] on icon at bounding box center [851, 484] width 16 height 13
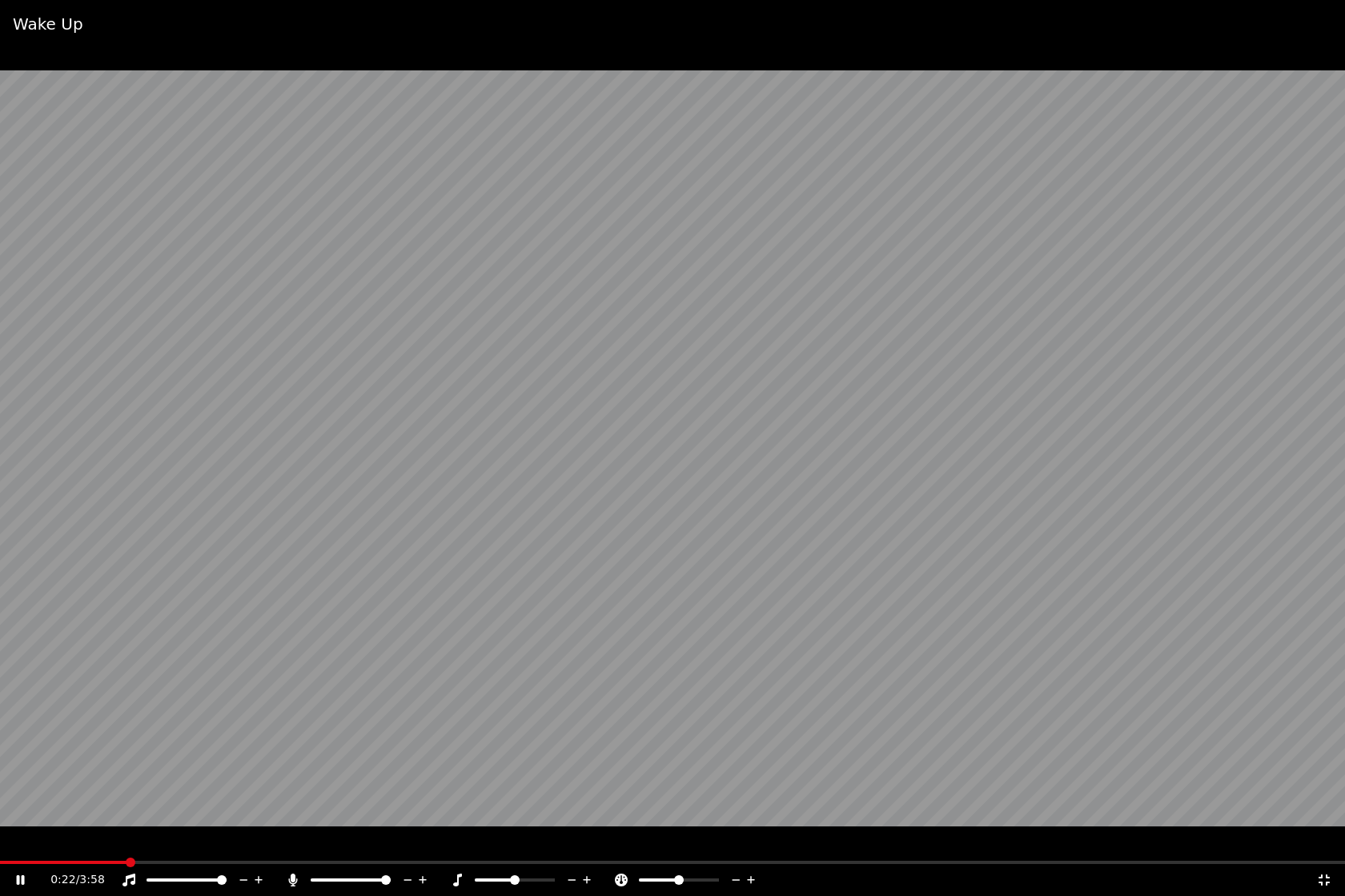
click at [1326, 840] on icon at bounding box center [1324, 880] width 16 height 13
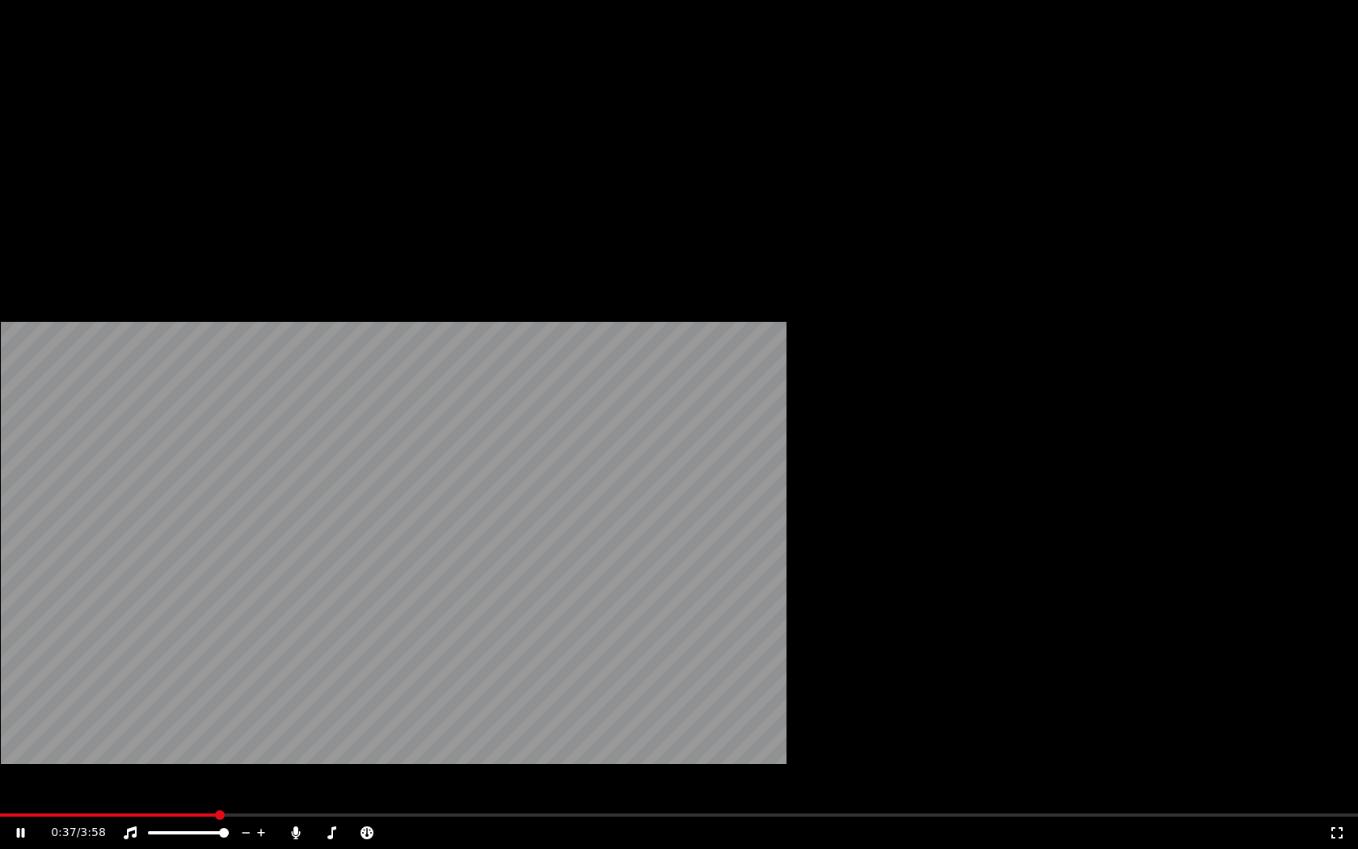
click at [251, 120] on button "Видео" at bounding box center [251, 108] width 70 height 23
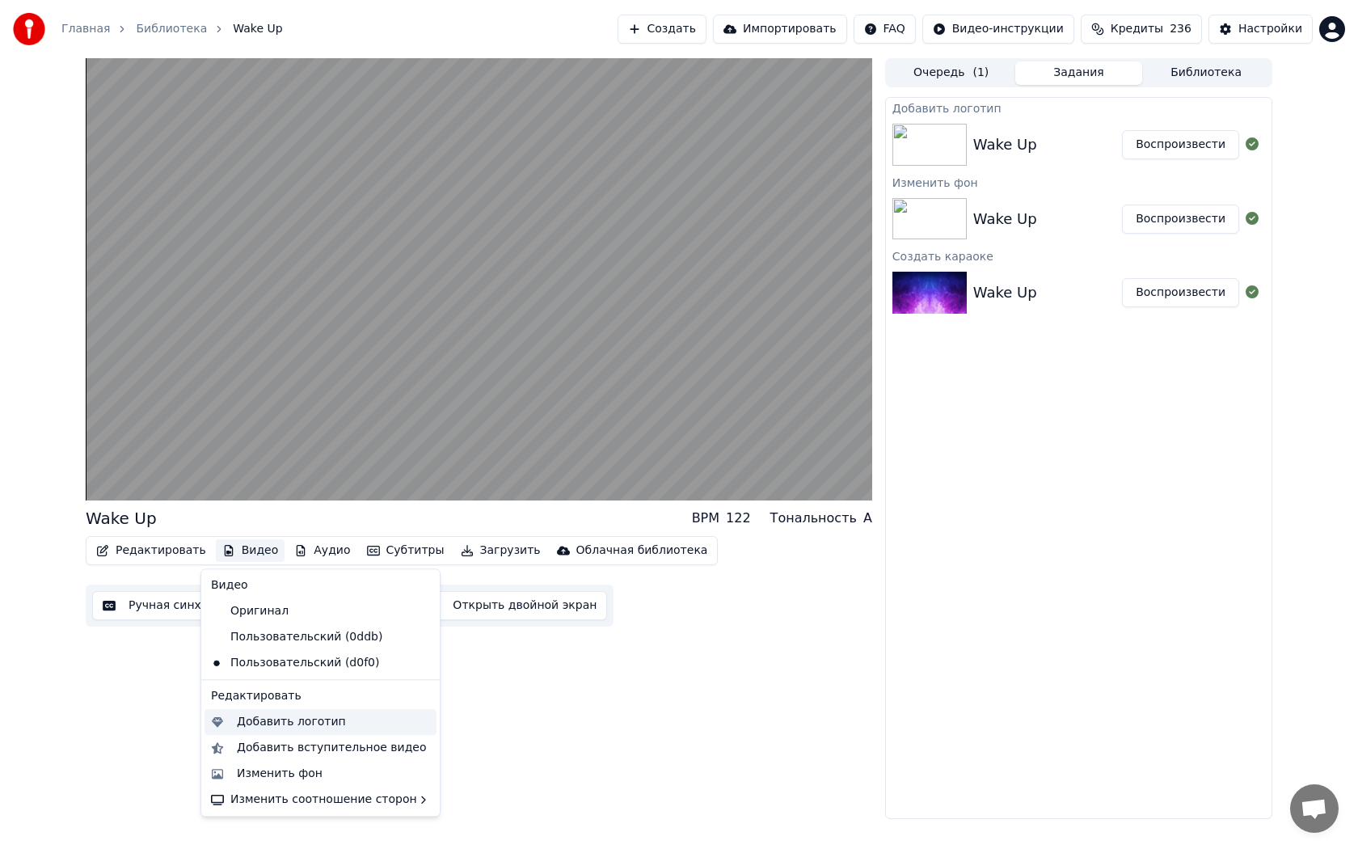
click at [260, 728] on div "Добавить логотип" at bounding box center [291, 722] width 109 height 16
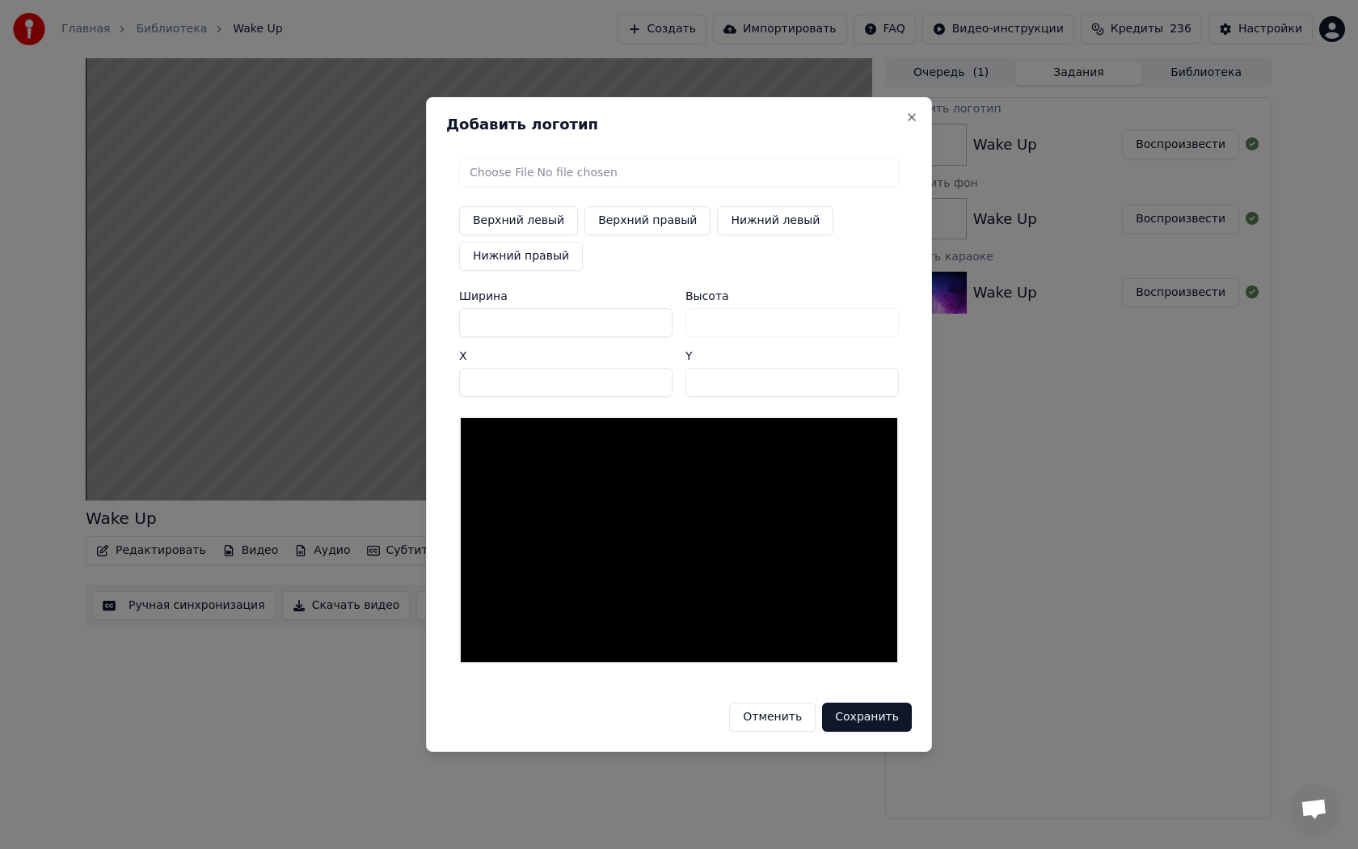
click at [619, 163] on input "file" at bounding box center [679, 172] width 440 height 29
type input "**********"
type input "***"
drag, startPoint x: 530, startPoint y: 331, endPoint x: 457, endPoint y: 323, distance: 73.9
click at [457, 323] on div "Верхний левый Верхний правый Нижний левый Нижний правый Ширина *** Высота *** X…" at bounding box center [679, 411] width 466 height 532
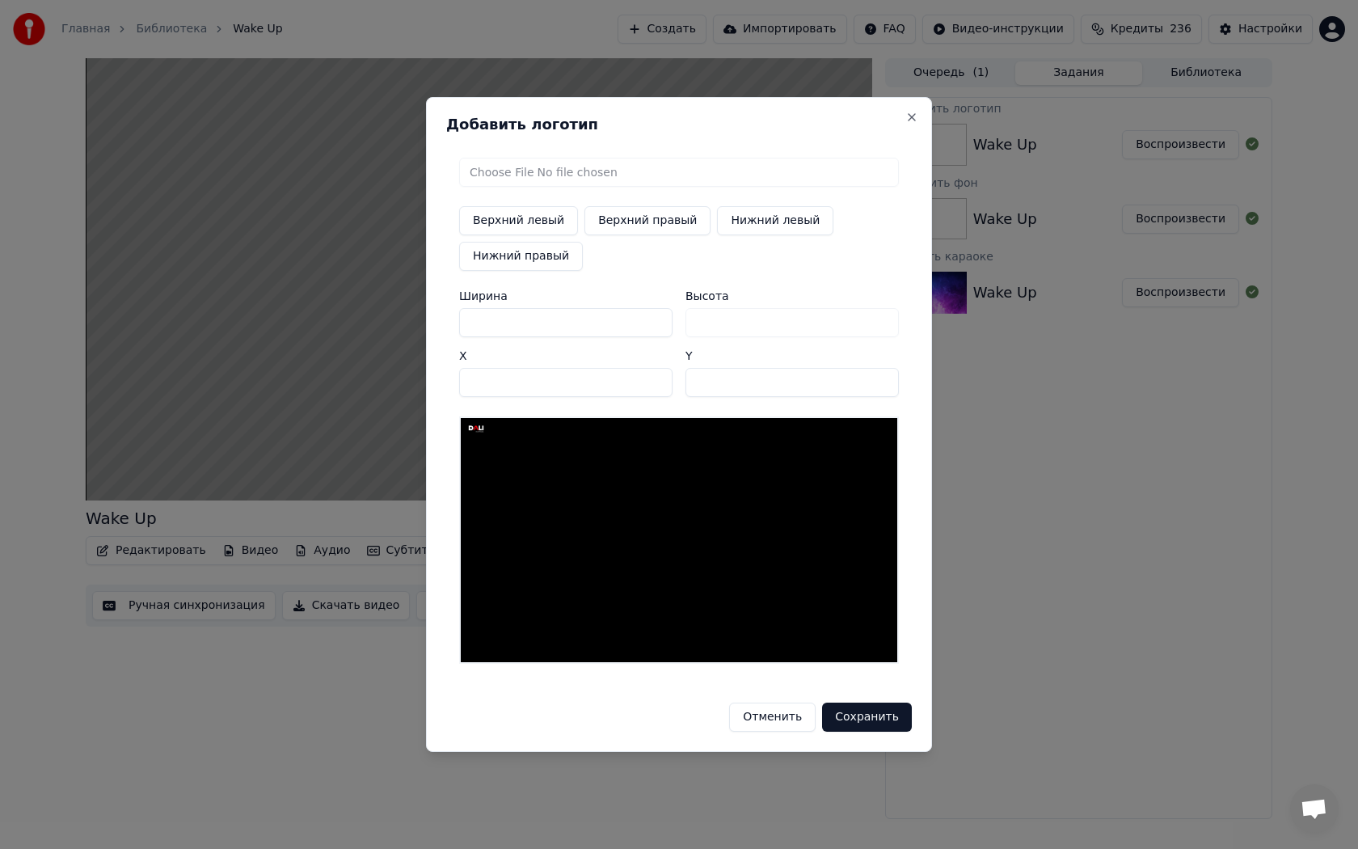
type input "*"
type input "**"
type input "***"
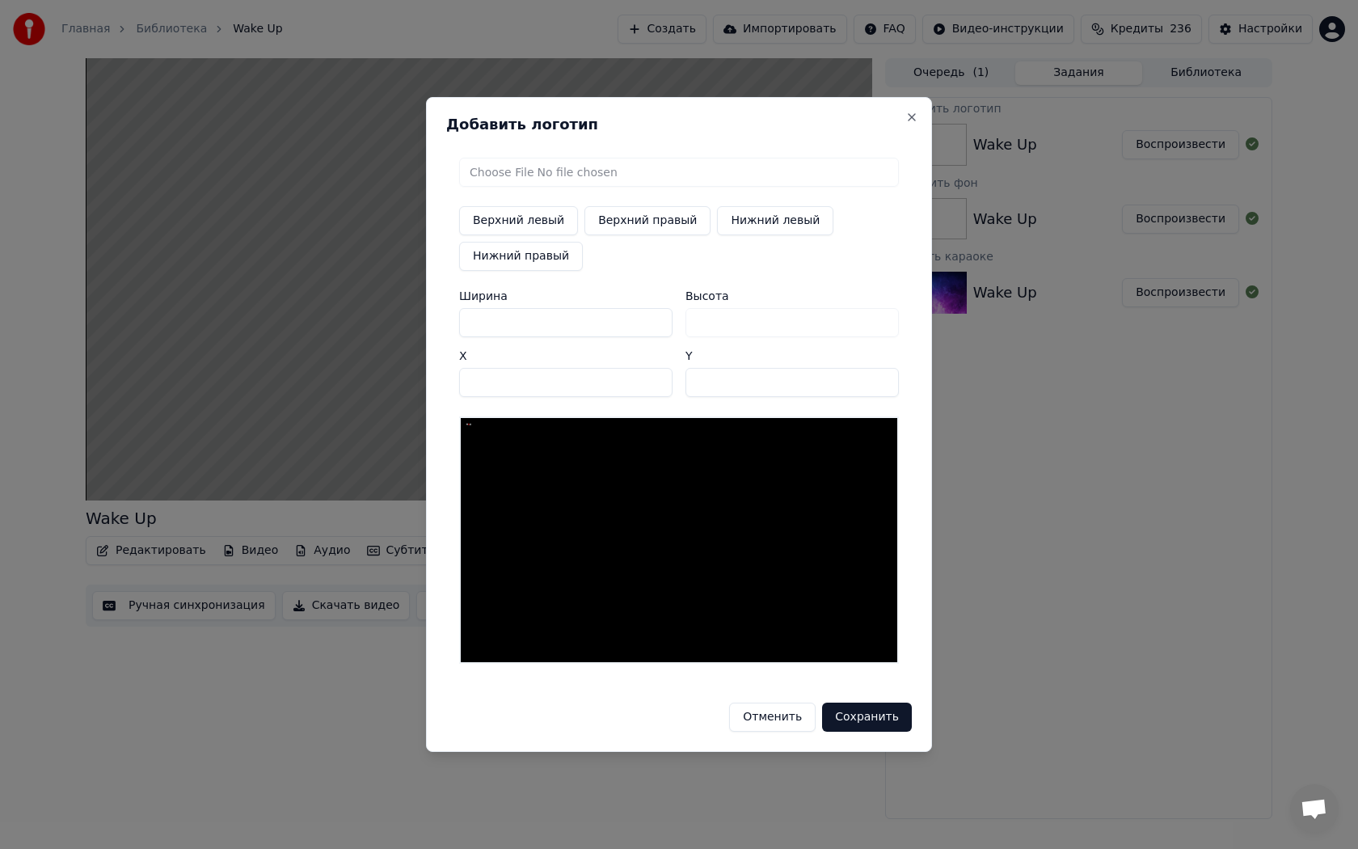
type input "***"
click at [654, 223] on button "Верхний правый" at bounding box center [647, 220] width 126 height 29
type input "****"
drag, startPoint x: 527, startPoint y: 329, endPoint x: 435, endPoint y: 318, distance: 92.7
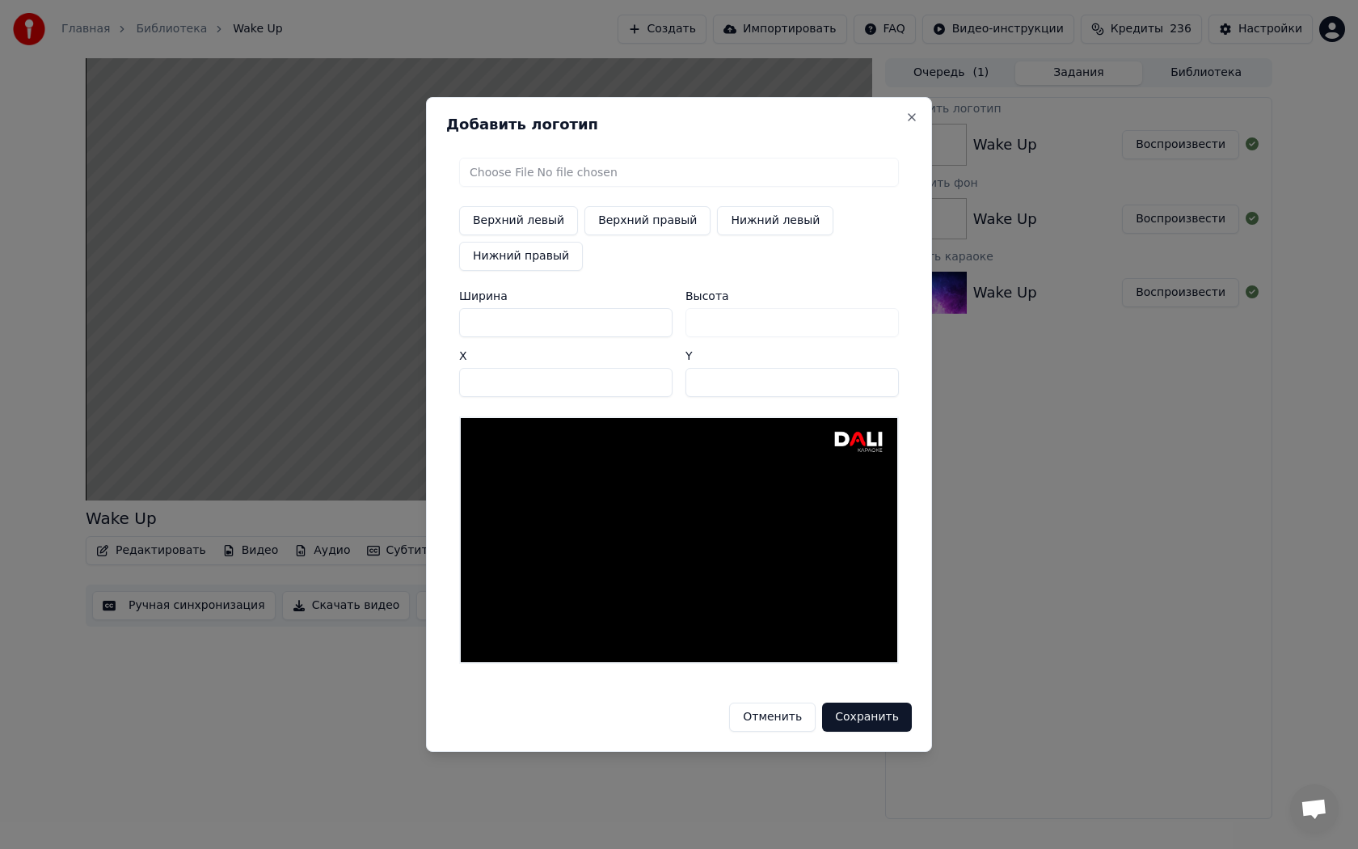
click at [435, 318] on div "Добавить логотип Верхний левый Верхний правый Нижний левый Нижний правый Ширина…" at bounding box center [679, 424] width 506 height 655
type input "*"
type input "**"
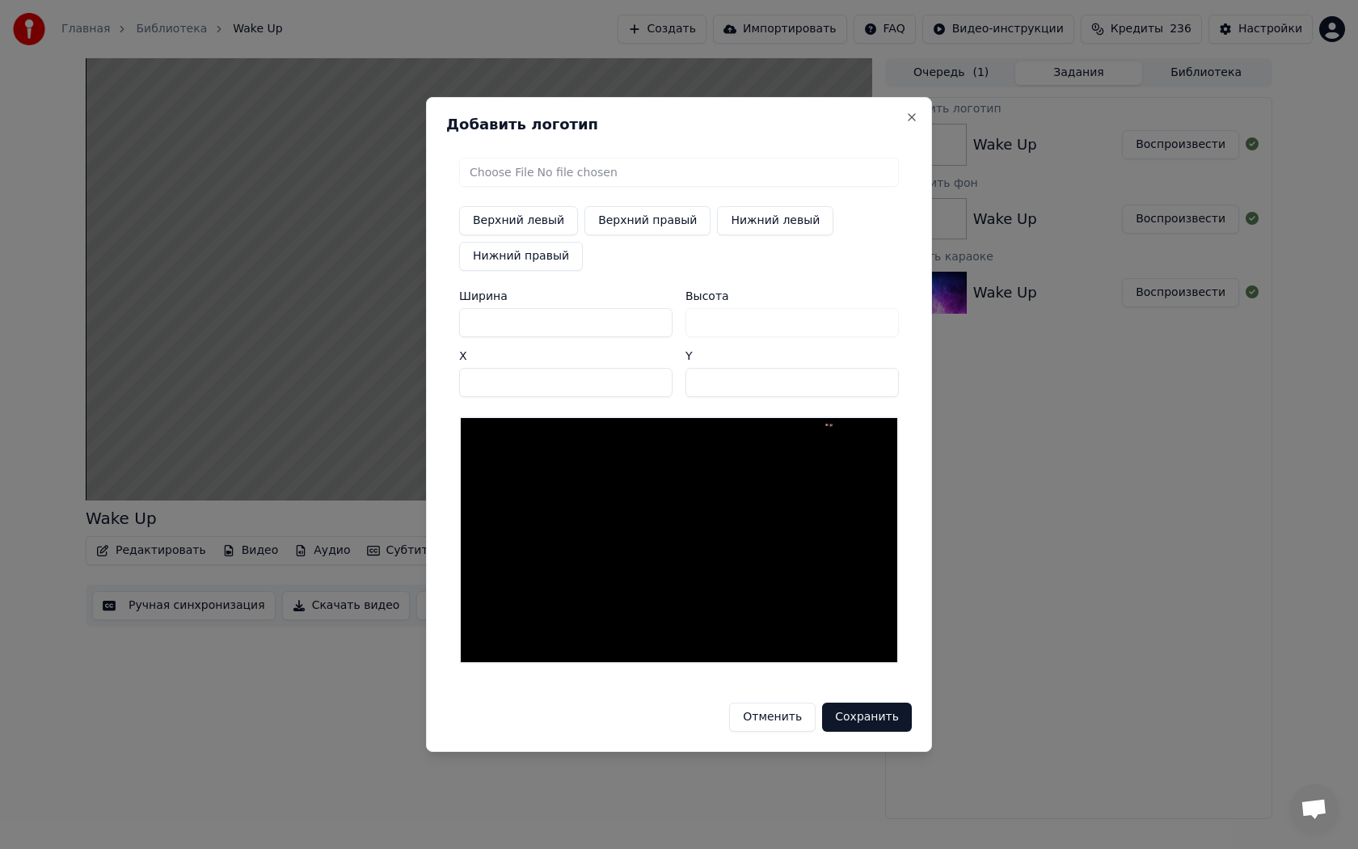
type input "***"
click at [537, 218] on button "Верхний левый" at bounding box center [518, 220] width 119 height 29
click at [623, 225] on button "Верхний правый" at bounding box center [647, 220] width 126 height 29
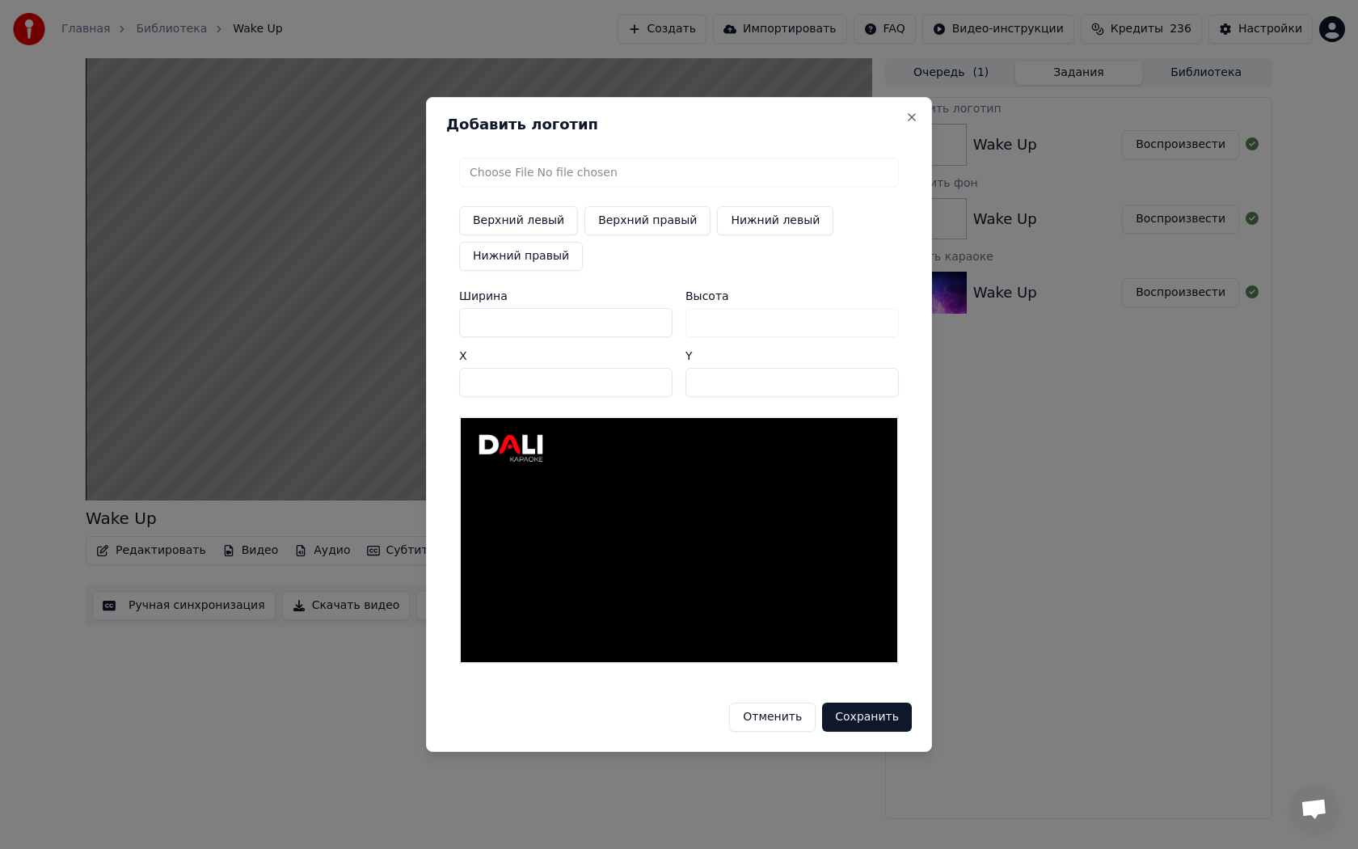
type input "****"
click at [883, 716] on button "Сохранить" at bounding box center [867, 716] width 90 height 29
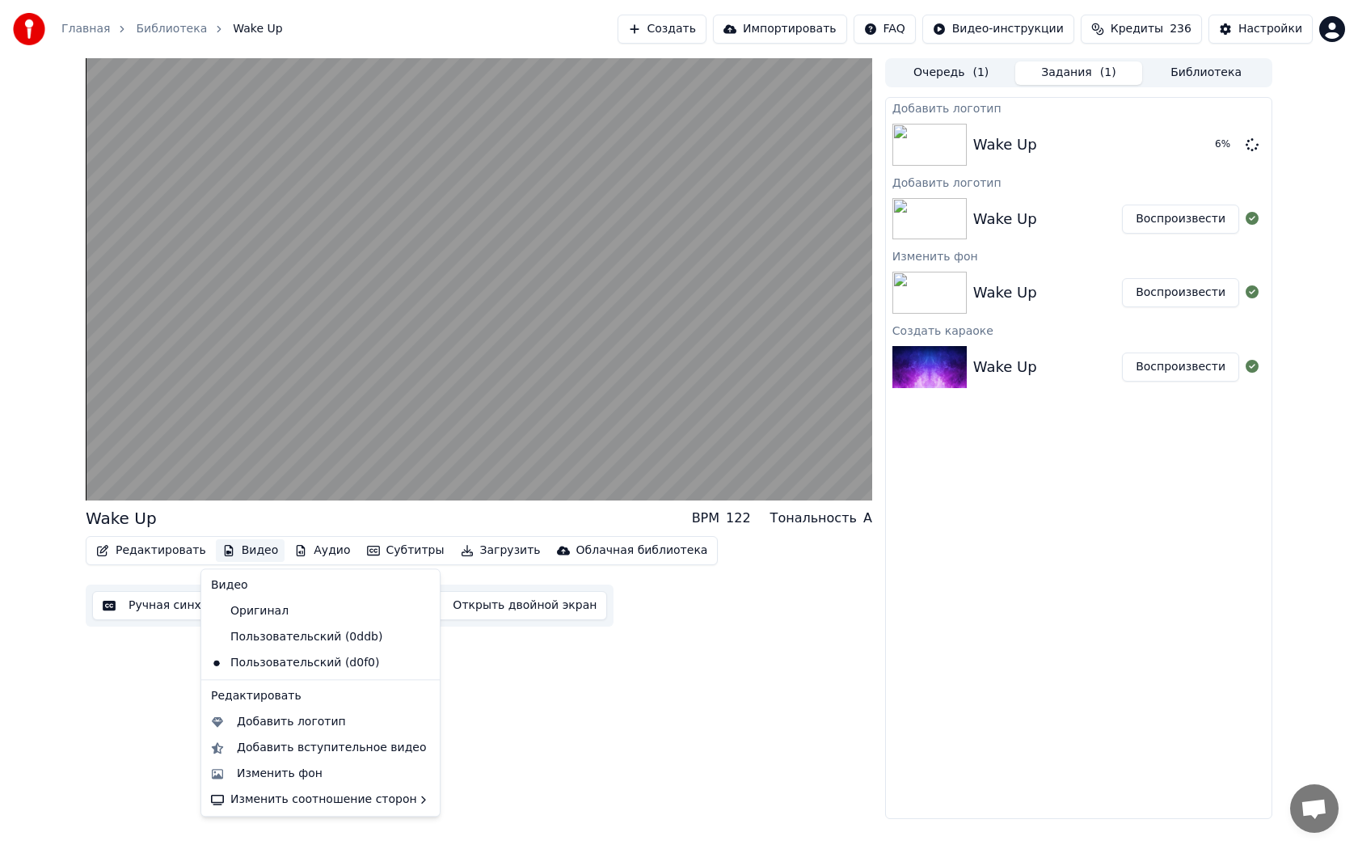
click at [252, 553] on button "Видео" at bounding box center [251, 550] width 70 height 23
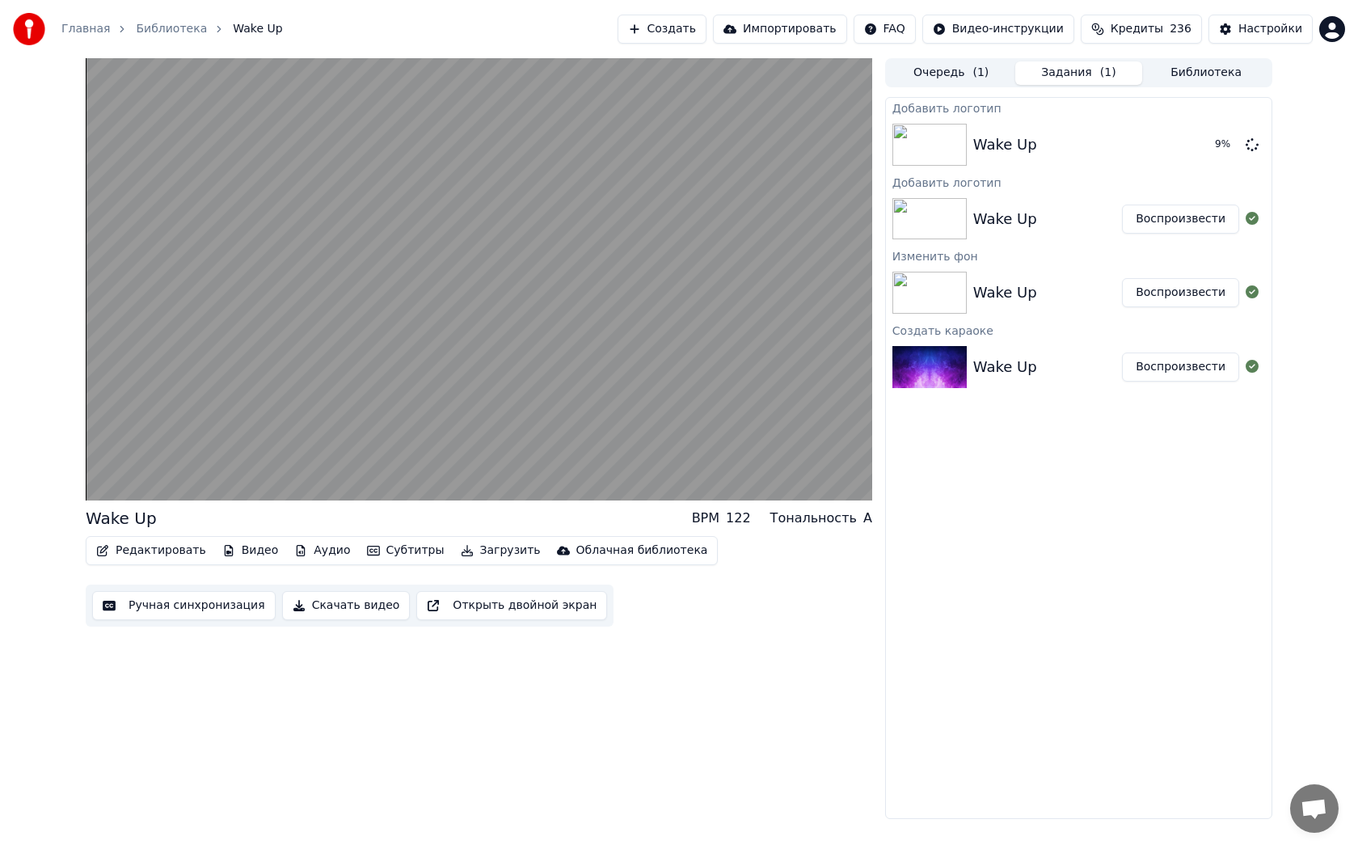
click at [652, 719] on div "Wake Up BPM 122 Тональность A Редактировать Видео Аудио Субтитры Загрузить Обла…" at bounding box center [479, 438] width 787 height 761
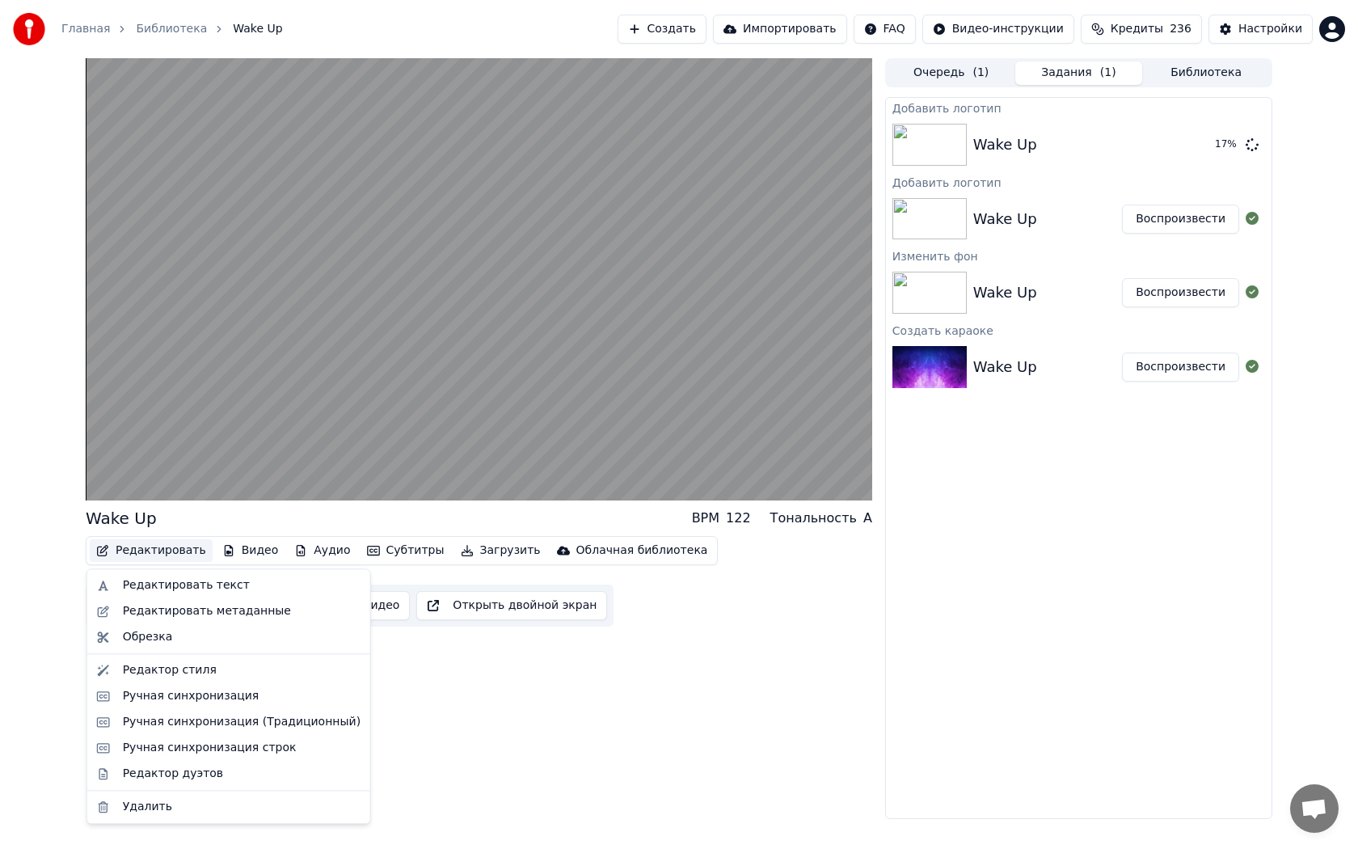
click at [137, 559] on button "Редактировать" at bounding box center [151, 550] width 123 height 23
click at [141, 586] on div "Редактировать текст" at bounding box center [186, 585] width 127 height 16
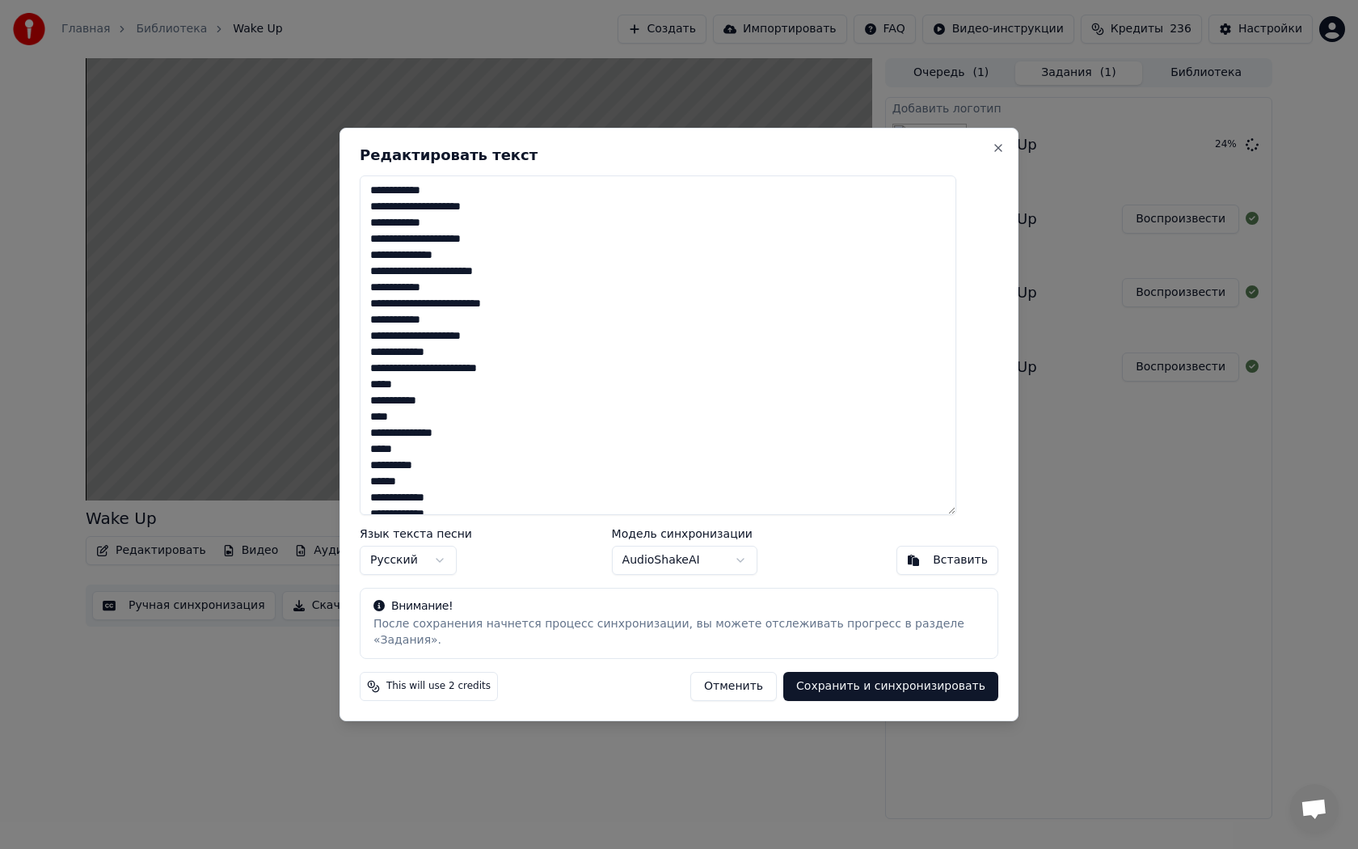
click at [482, 226] on textarea at bounding box center [658, 345] width 597 height 340
click at [472, 248] on textarea at bounding box center [658, 345] width 597 height 340
click at [470, 264] on textarea at bounding box center [658, 345] width 597 height 340
click at [465, 392] on textarea at bounding box center [658, 345] width 597 height 340
click at [393, 226] on textarea at bounding box center [658, 345] width 597 height 340
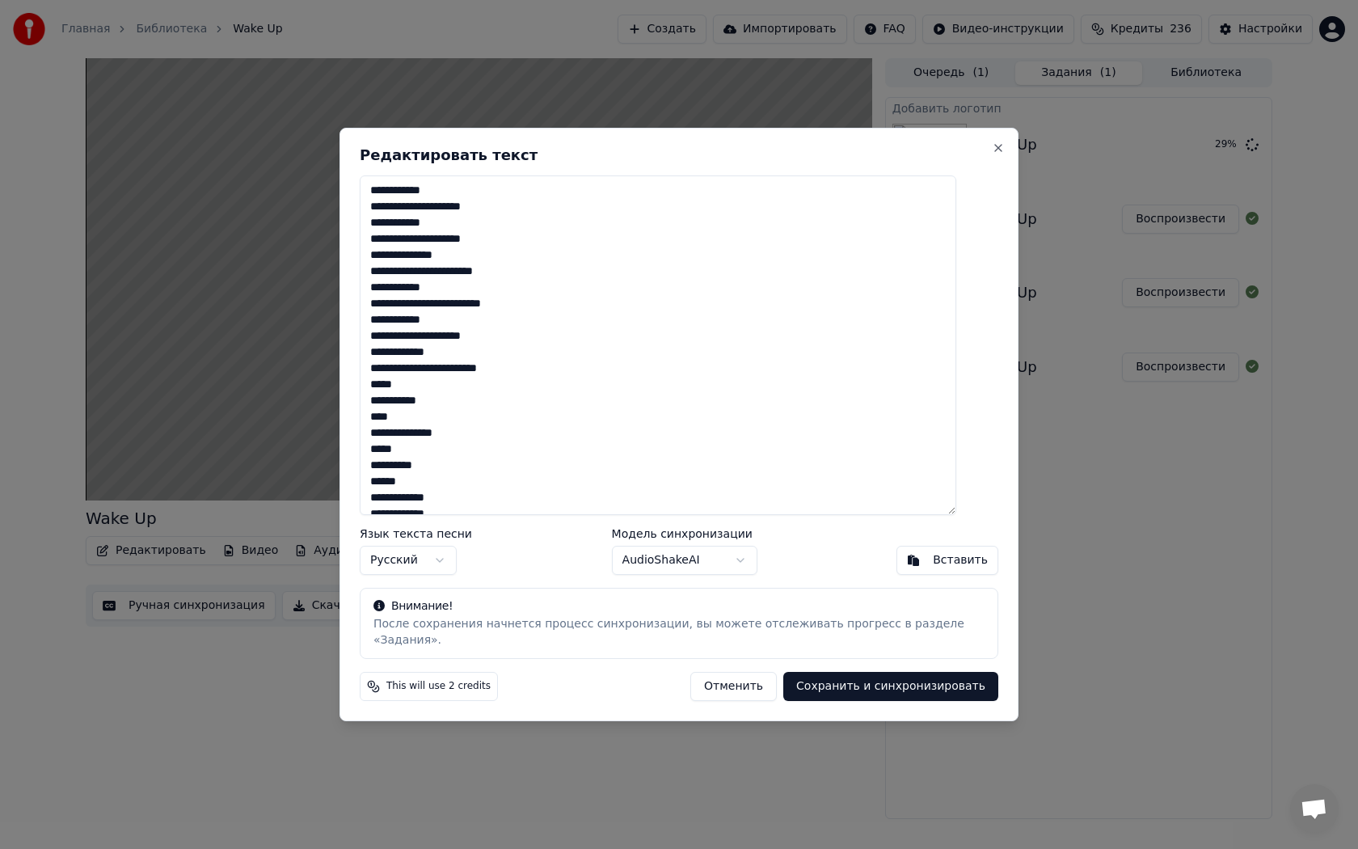
click at [503, 226] on textarea at bounding box center [658, 345] width 597 height 340
click at [516, 220] on textarea at bounding box center [658, 345] width 597 height 340
click at [992, 154] on button "Close" at bounding box center [998, 147] width 13 height 13
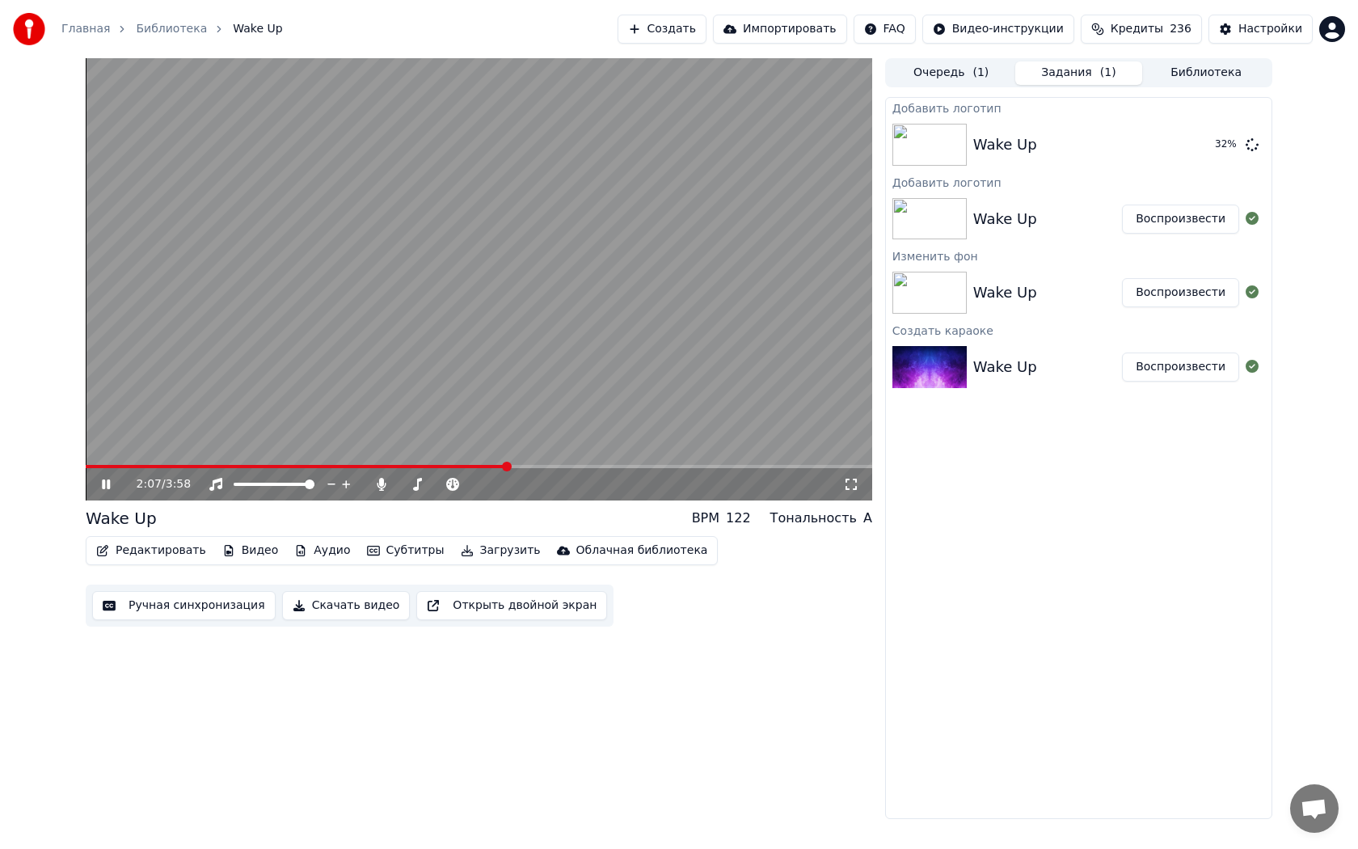
click at [151, 609] on button "Ручная синхронизация" at bounding box center [183, 605] width 183 height 29
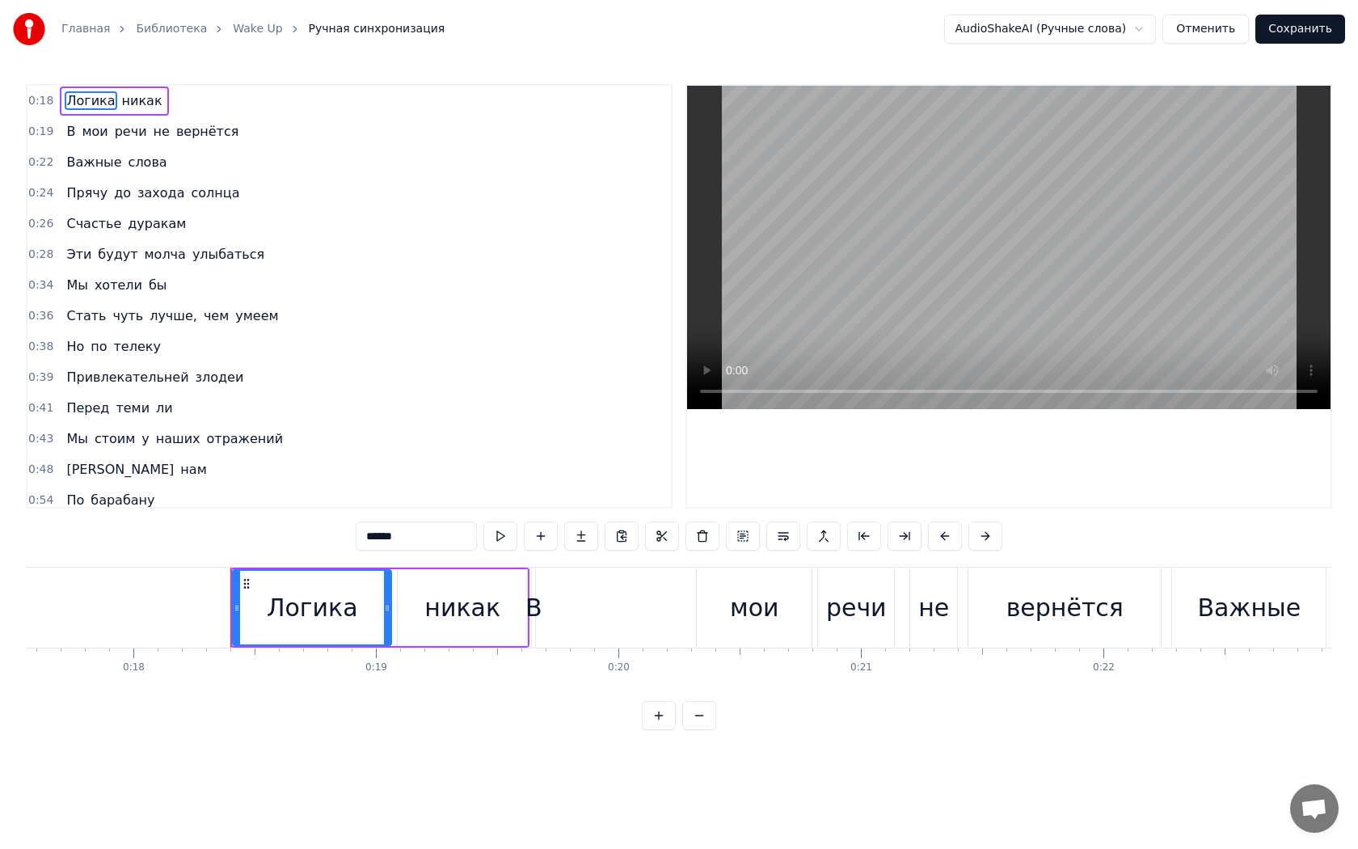
scroll to position [0, 4381]
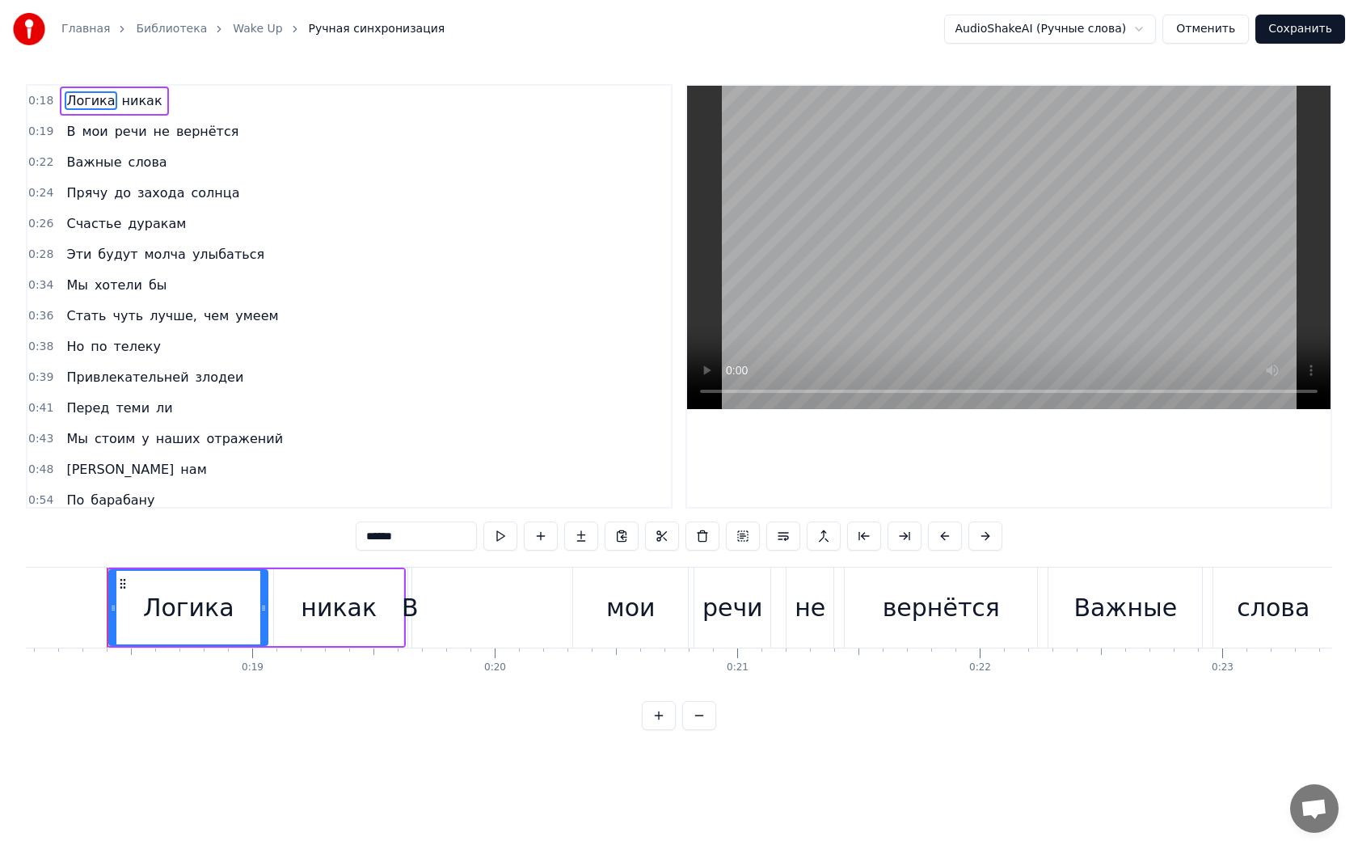
click at [407, 610] on div "В" at bounding box center [410, 607] width 17 height 36
type input "*"
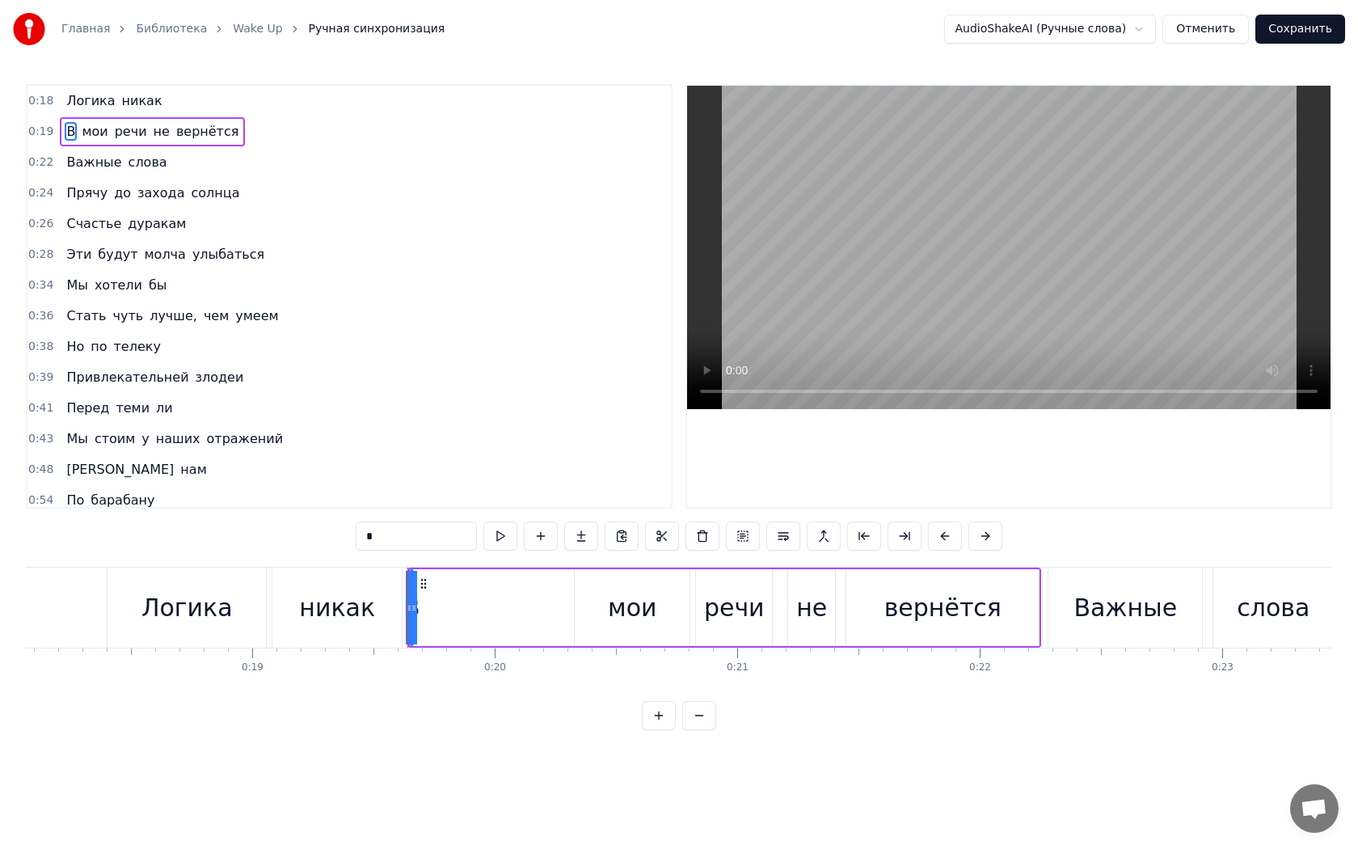
click at [407, 610] on div at bounding box center [407, 607] width 1 height 80
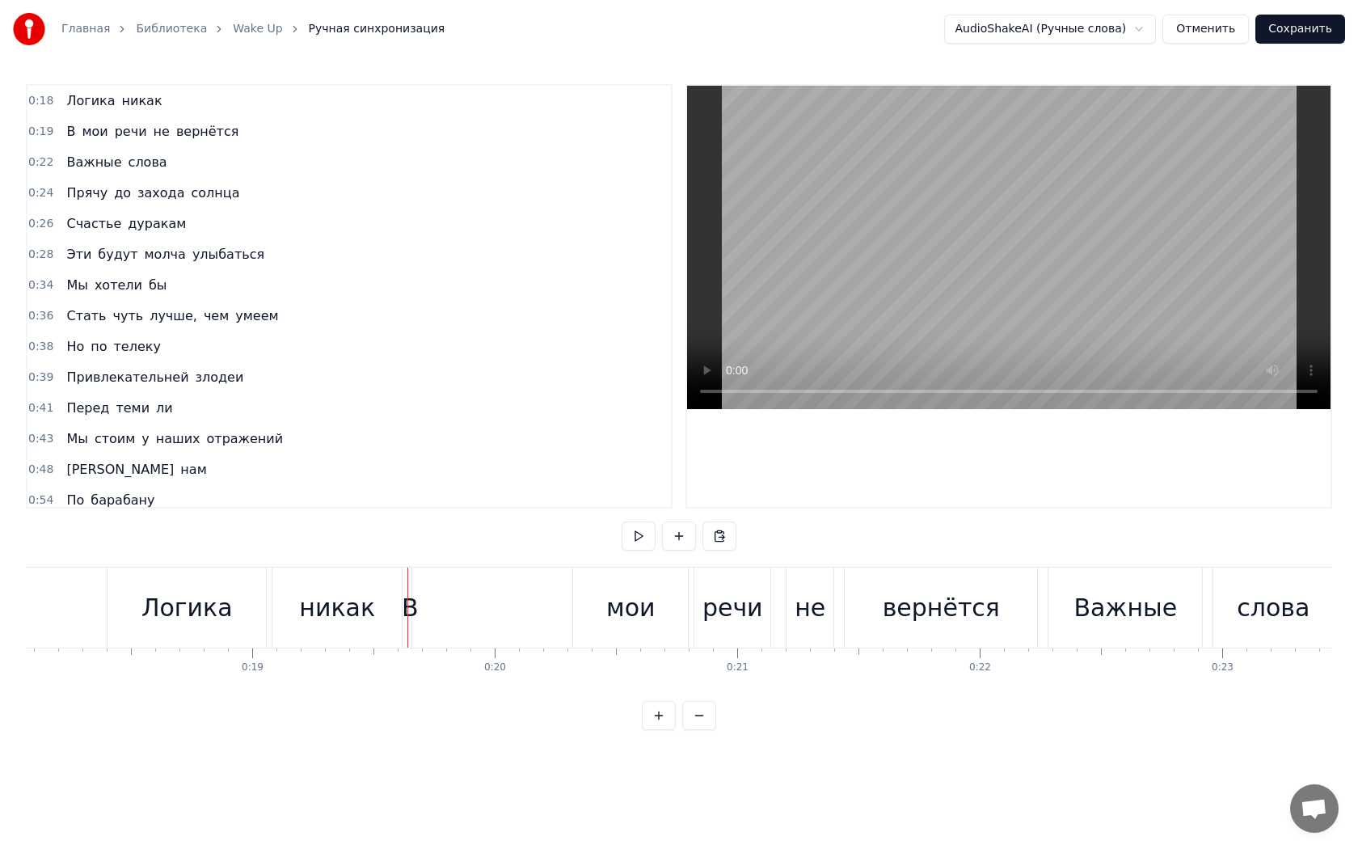
drag, startPoint x: 409, startPoint y: 610, endPoint x: 420, endPoint y: 610, distance: 10.5
click at [420, 610] on div "В мои речи не вернётся" at bounding box center [724, 607] width 634 height 80
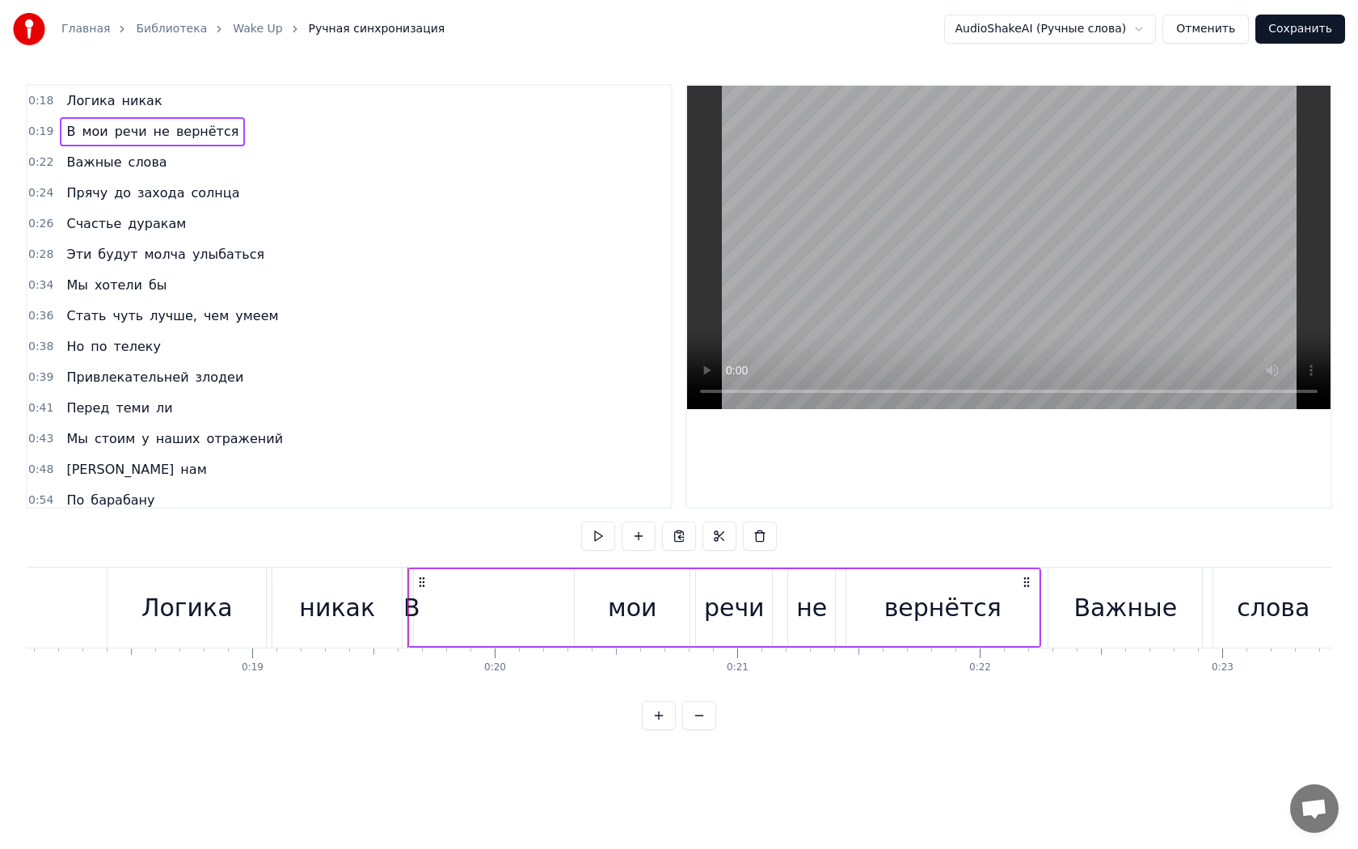
click at [98, 529] on div "0:18 Логика никак 0:19 В мои речи не вернётся 0:22 Важные слова 0:24 Прячу до з…" at bounding box center [679, 407] width 1306 height 646
click at [80, 555] on div "0:18 Логика никак 0:19 В мои речи не вернётся 0:22 Важные слова 0:24 Прячу до з…" at bounding box center [679, 407] width 1306 height 646
click at [591, 534] on button at bounding box center [598, 535] width 34 height 29
click at [66, 130] on span "В" at bounding box center [71, 131] width 12 height 19
drag, startPoint x: 414, startPoint y: 624, endPoint x: 449, endPoint y: 626, distance: 35.6
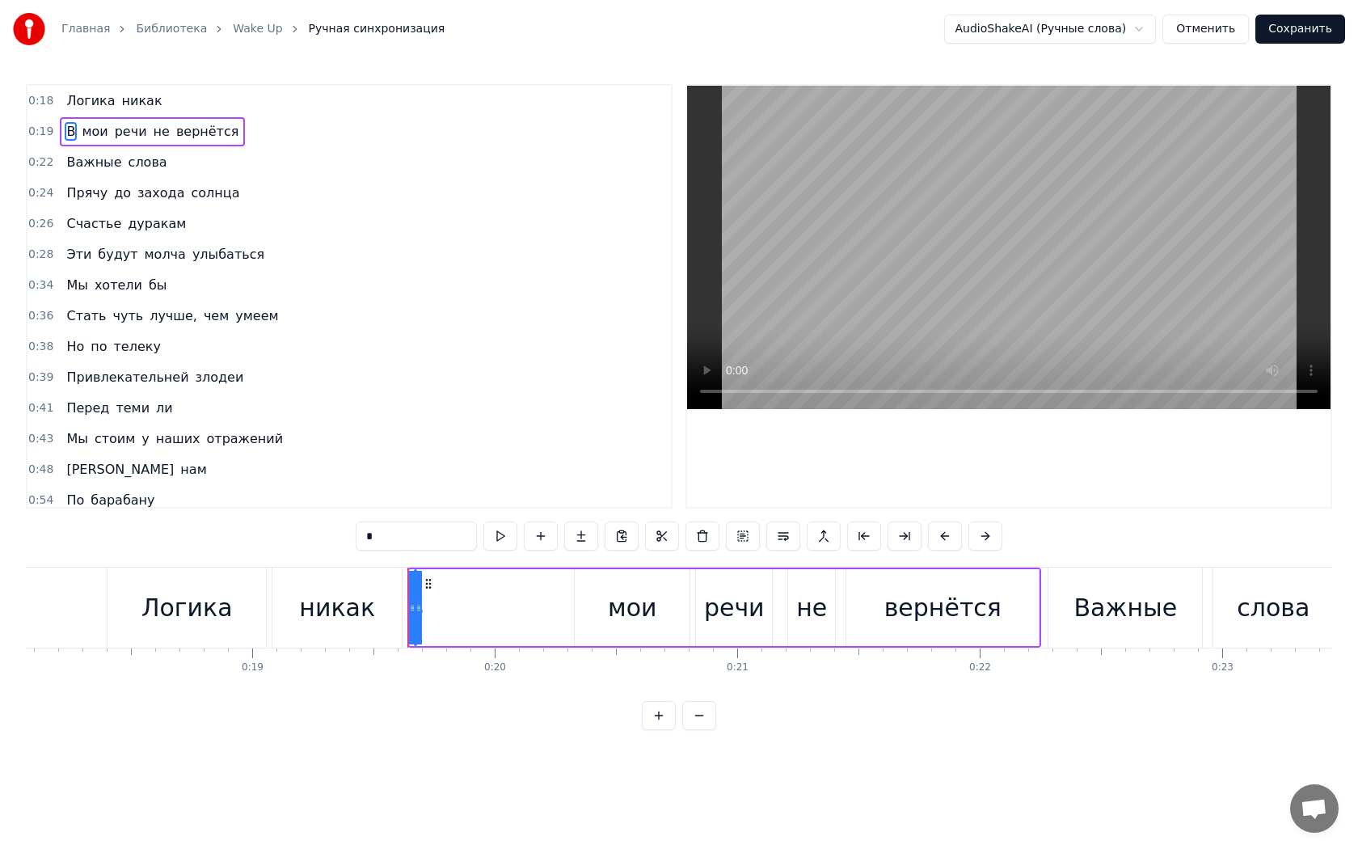
click at [449, 626] on div "В мои речи не вернётся" at bounding box center [724, 607] width 634 height 80
click at [420, 605] on div "В" at bounding box center [415, 607] width 17 height 36
click at [591, 603] on div "мои" at bounding box center [632, 607] width 115 height 77
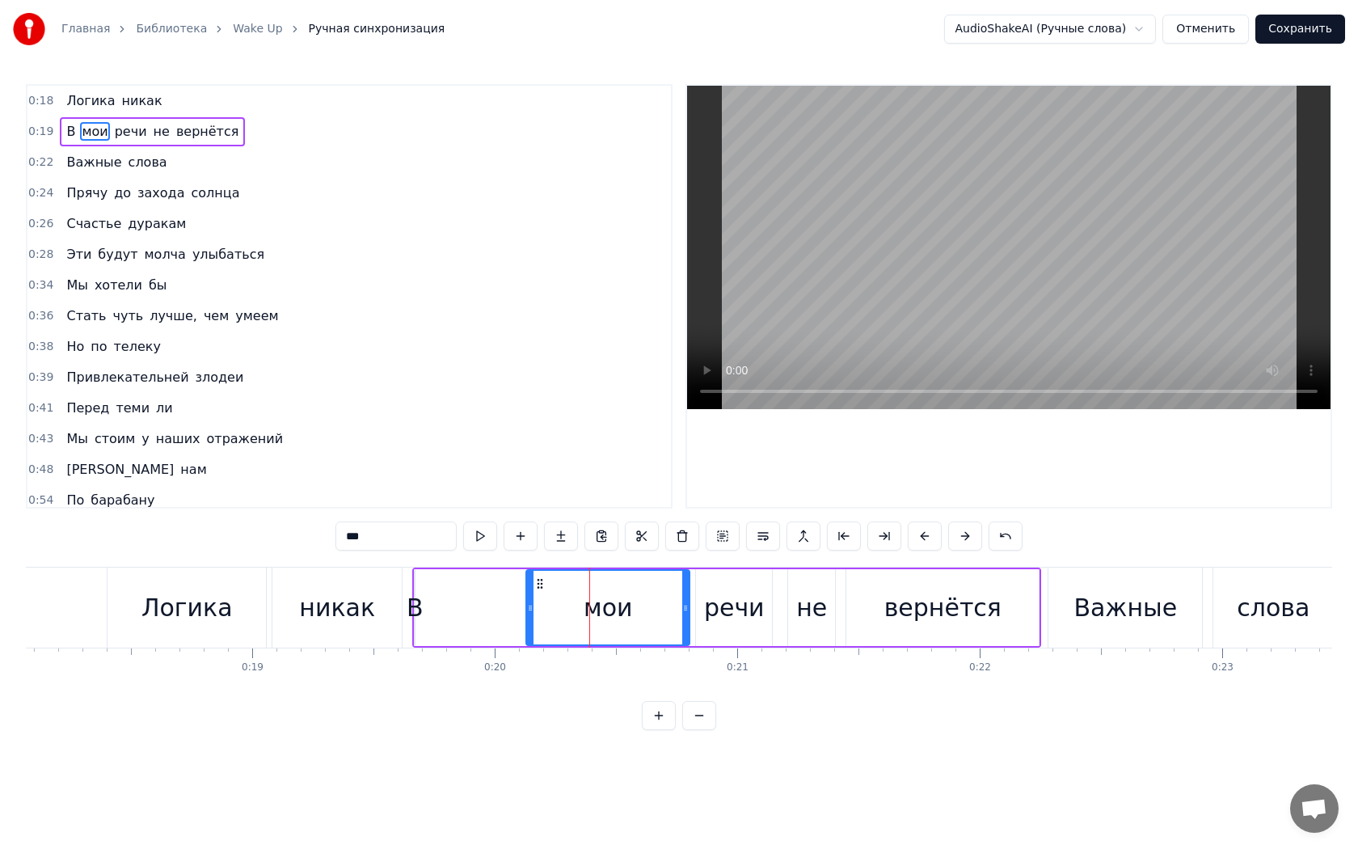
drag, startPoint x: 580, startPoint y: 609, endPoint x: 531, endPoint y: 609, distance: 48.5
click at [531, 609] on circle at bounding box center [531, 609] width 1 height 1
click at [475, 544] on button at bounding box center [480, 535] width 34 height 29
drag, startPoint x: 528, startPoint y: 612, endPoint x: 568, endPoint y: 613, distance: 40.4
click at [568, 613] on icon at bounding box center [570, 607] width 6 height 13
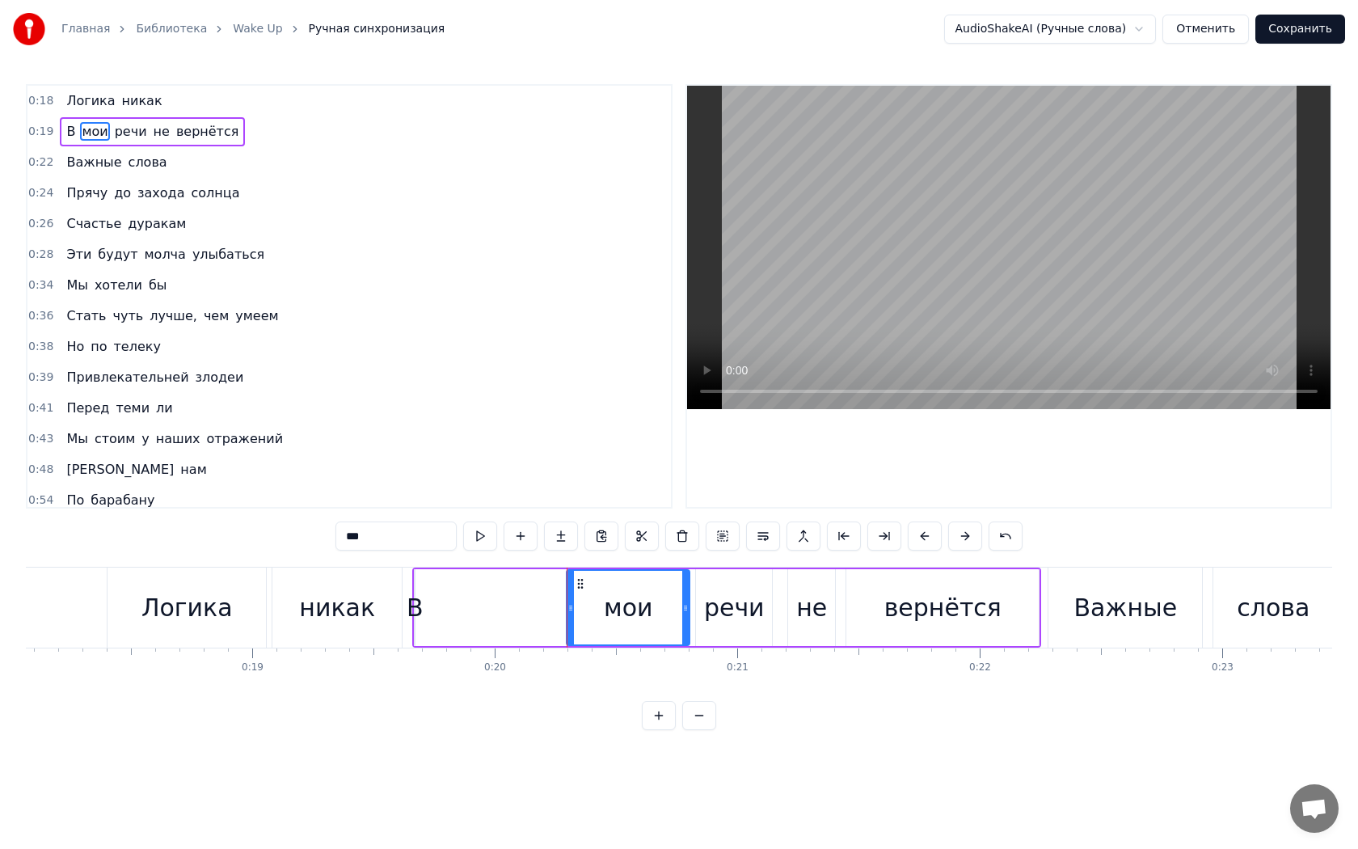
click at [420, 606] on div "В" at bounding box center [415, 607] width 17 height 36
type input "*"
drag, startPoint x: 419, startPoint y: 608, endPoint x: 432, endPoint y: 605, distance: 13.2
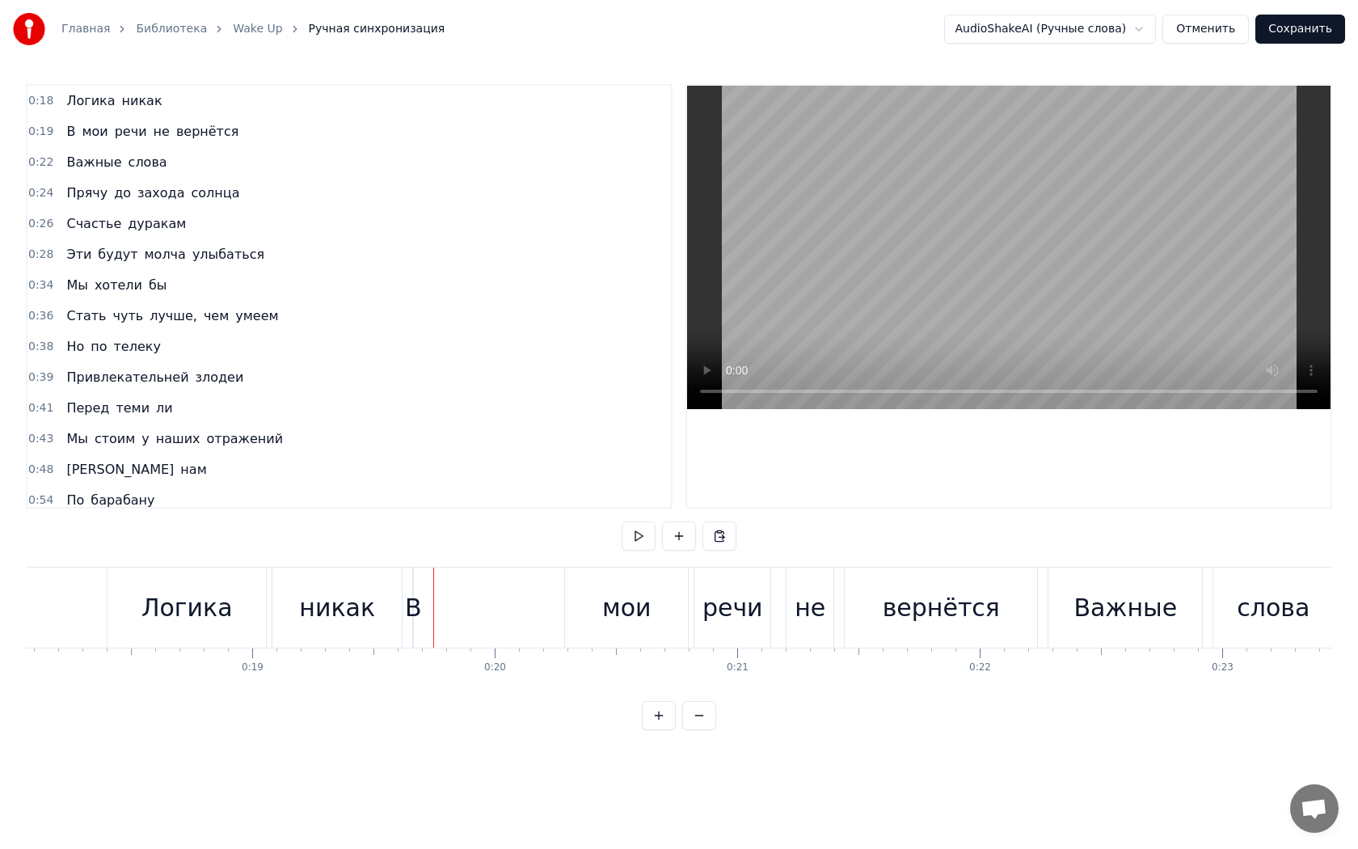
click at [411, 606] on div "В" at bounding box center [413, 607] width 17 height 36
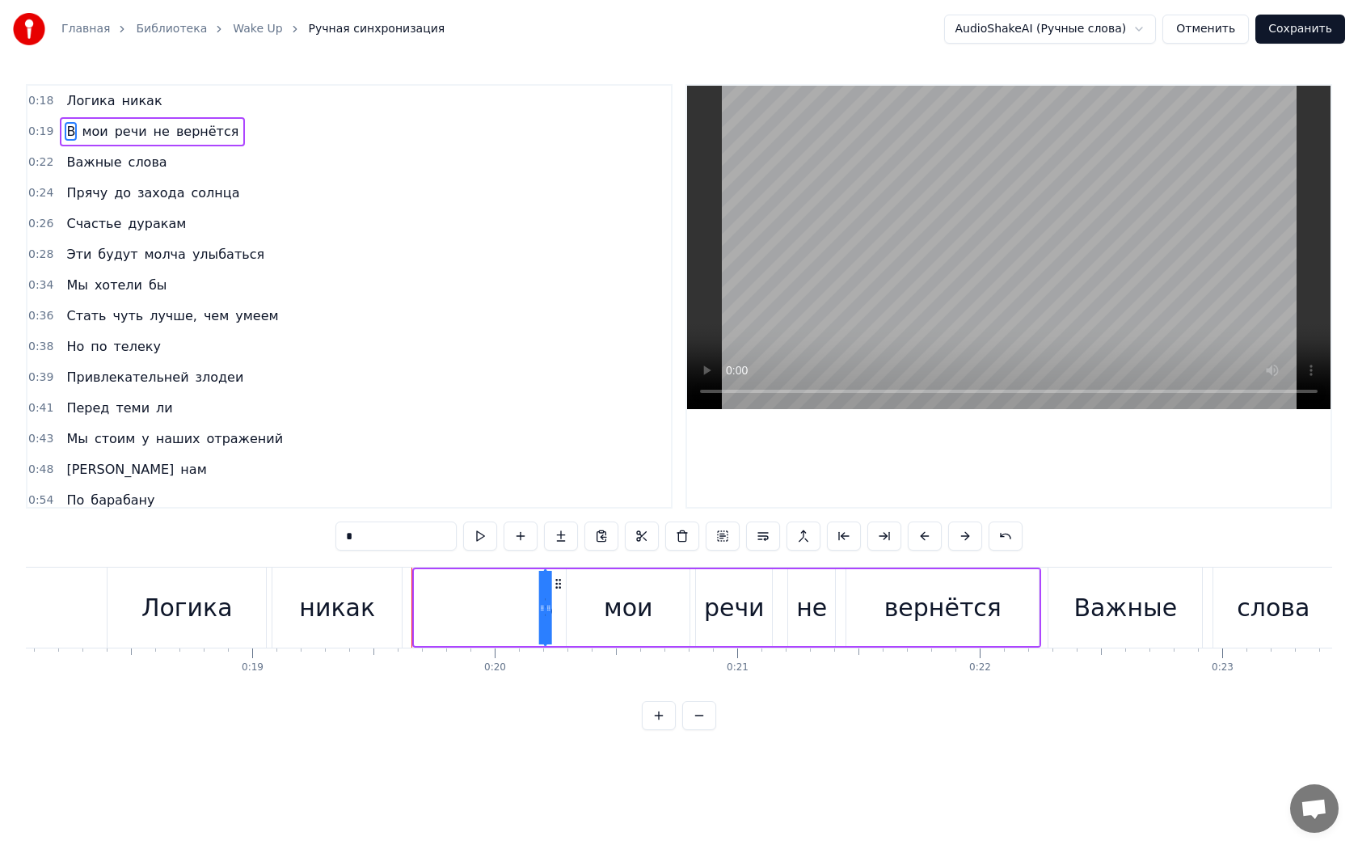
drag, startPoint x: 427, startPoint y: 586, endPoint x: 557, endPoint y: 586, distance: 130.1
click at [557, 587] on circle at bounding box center [556, 587] width 1 height 1
click at [475, 538] on button at bounding box center [480, 535] width 34 height 29
click at [107, 582] on div "Логика" at bounding box center [187, 607] width 160 height 80
type input "******"
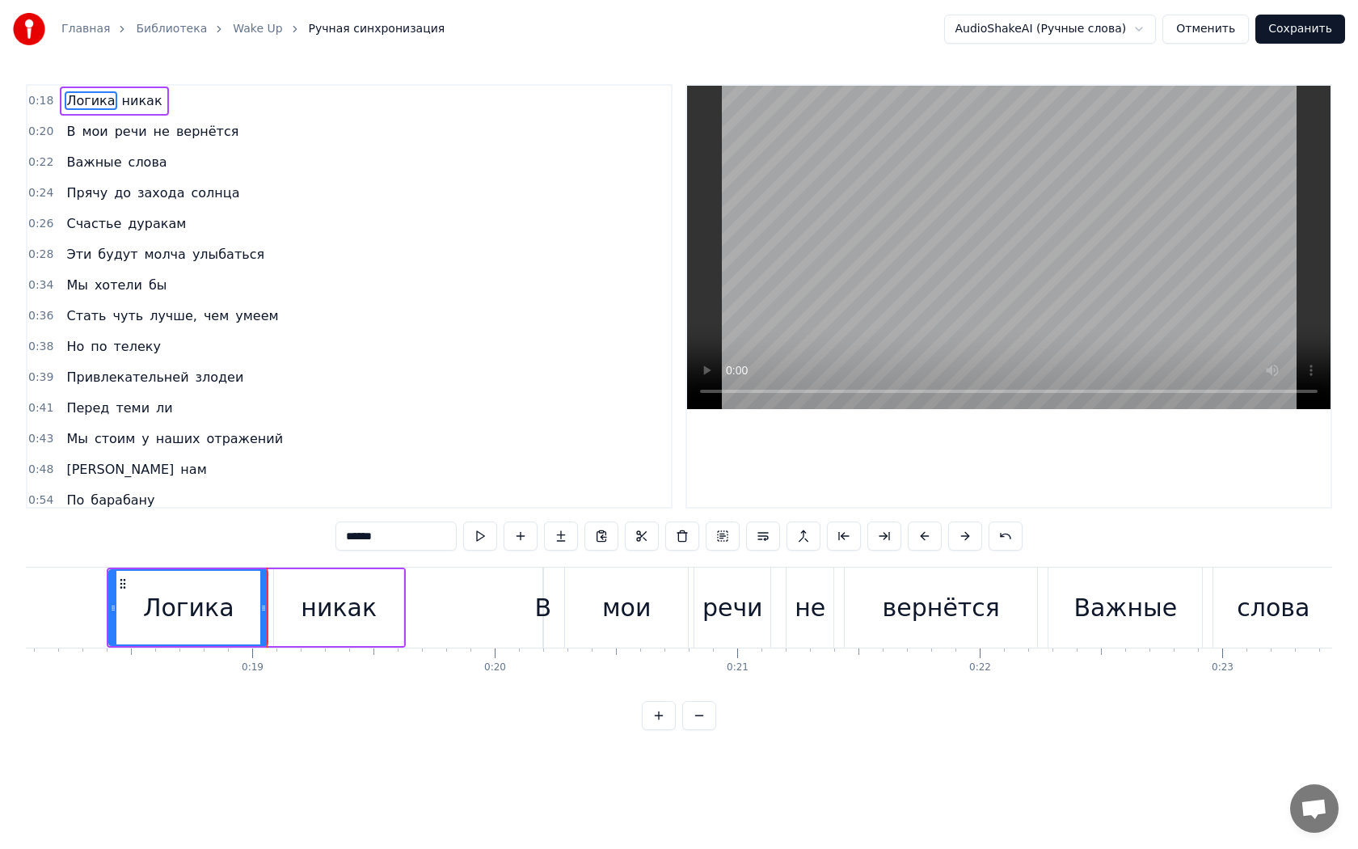
click at [230, 553] on div "0:18 Логика никак 0:20 В мои речи не вернётся 0:22 Важные слова 0:24 Прячу до з…" at bounding box center [679, 407] width 1306 height 646
click at [380, 424] on div "0:43 Мы стоим у наших отражений" at bounding box center [348, 439] width 643 height 31
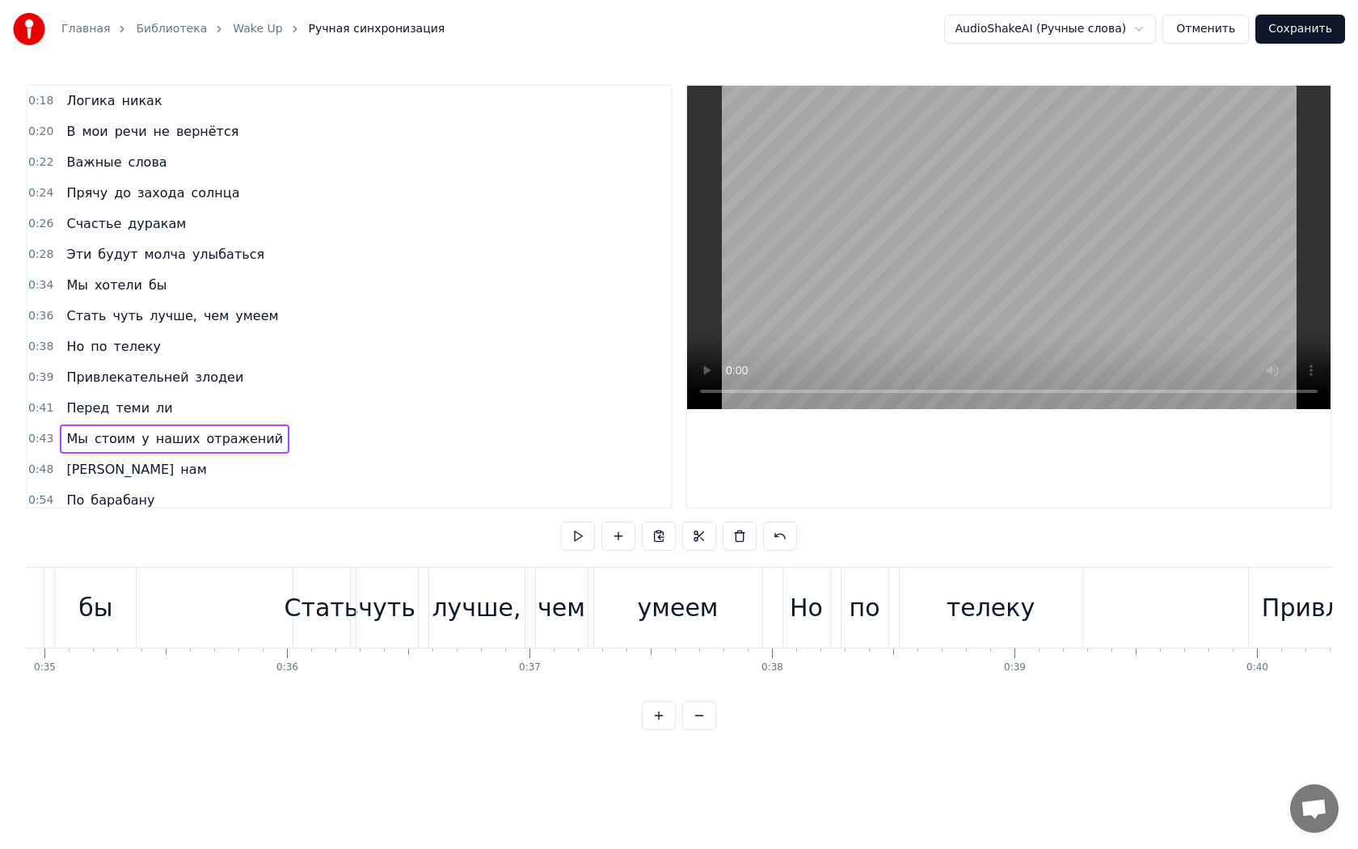
scroll to position [0, 10570]
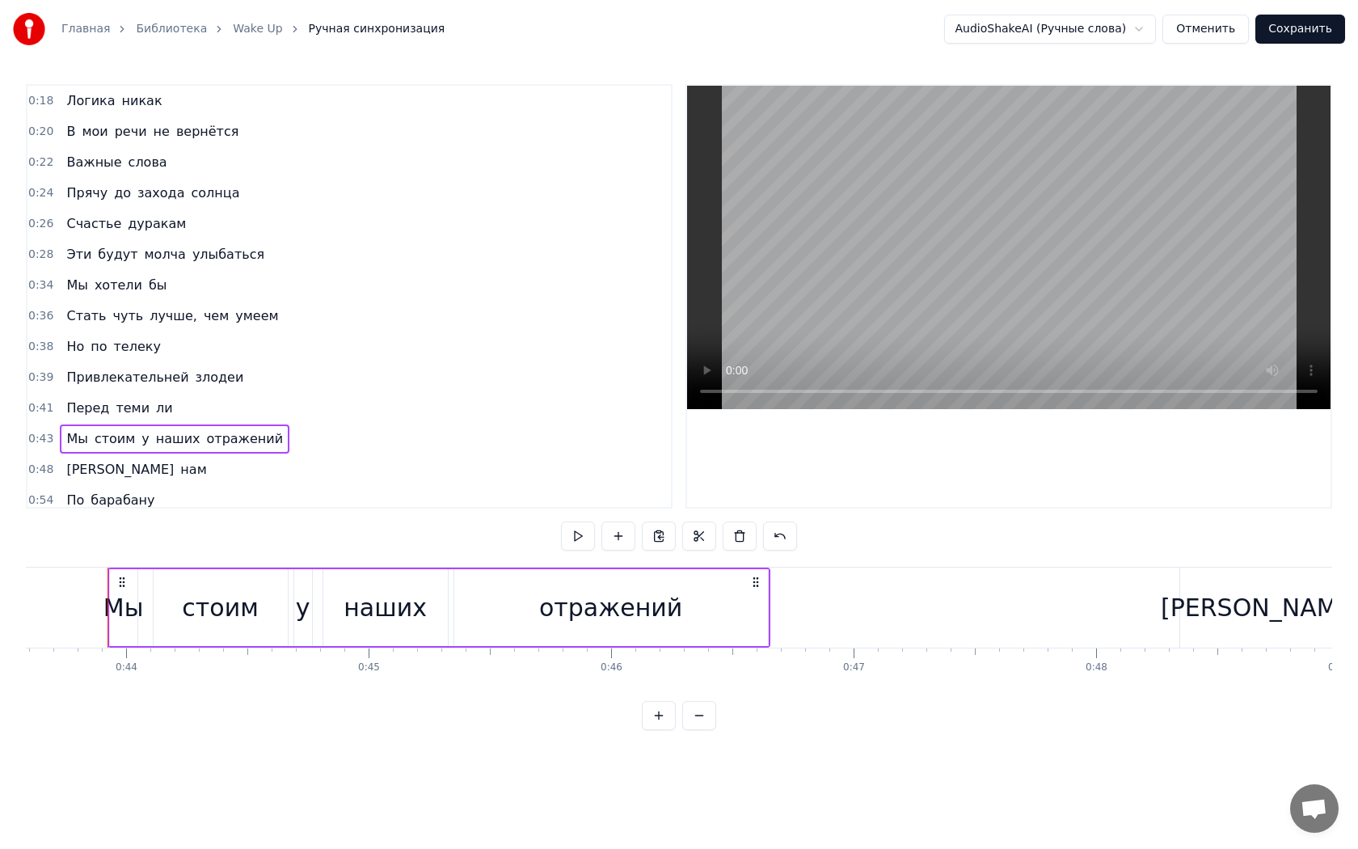
click at [74, 110] on span "Логика" at bounding box center [91, 100] width 52 height 19
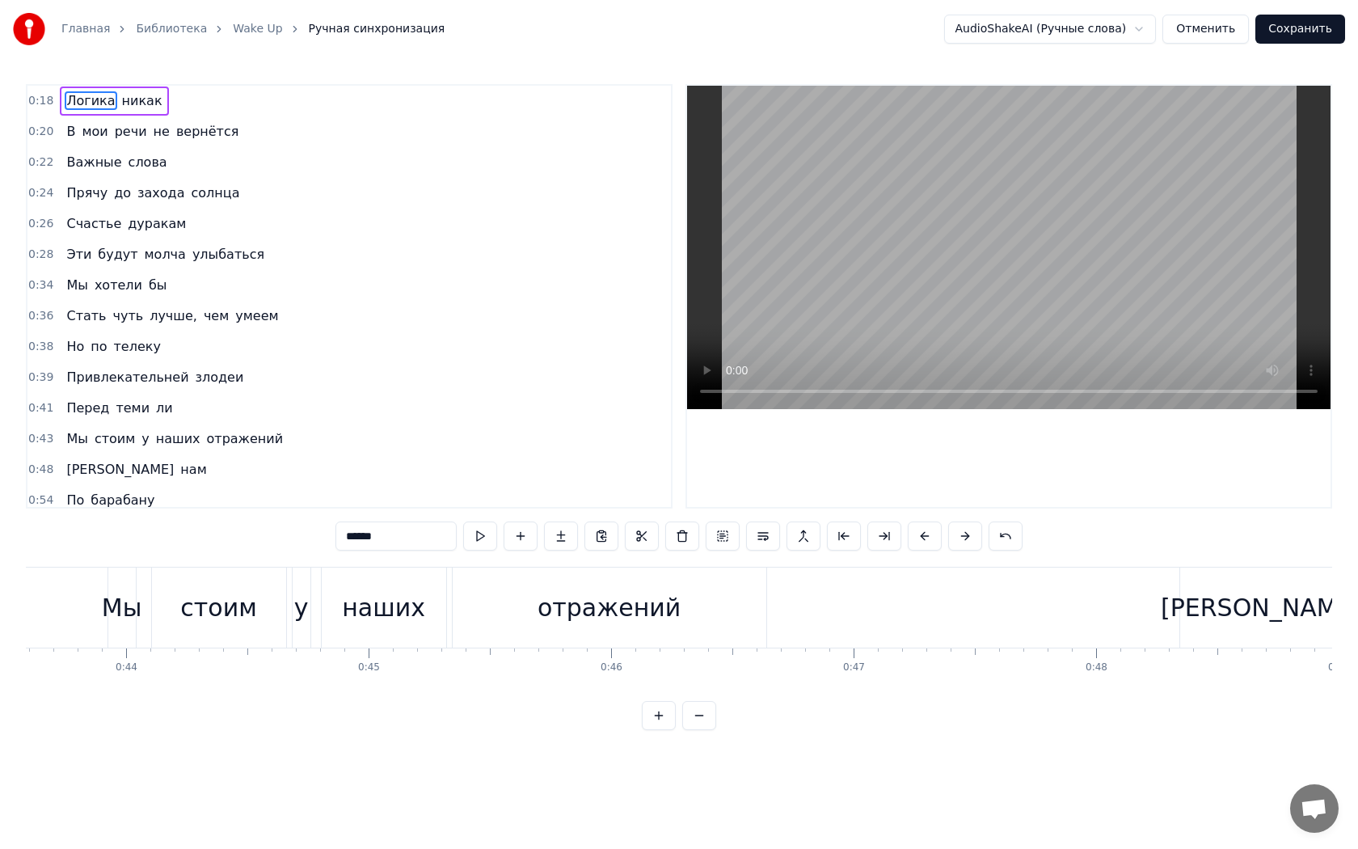
click at [35, 107] on span "0:18" at bounding box center [40, 101] width 25 height 16
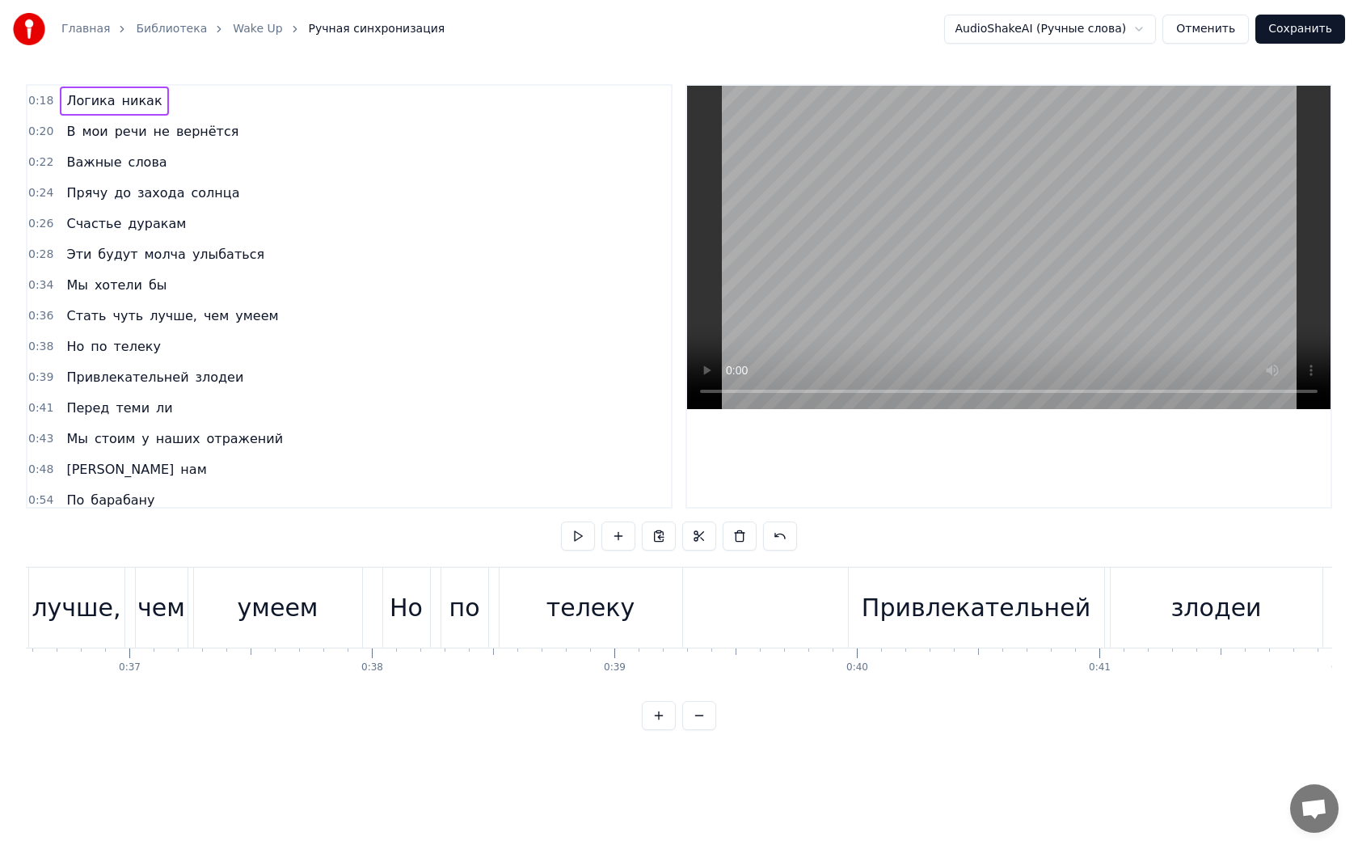
click at [37, 100] on span "0:18" at bounding box center [40, 101] width 25 height 16
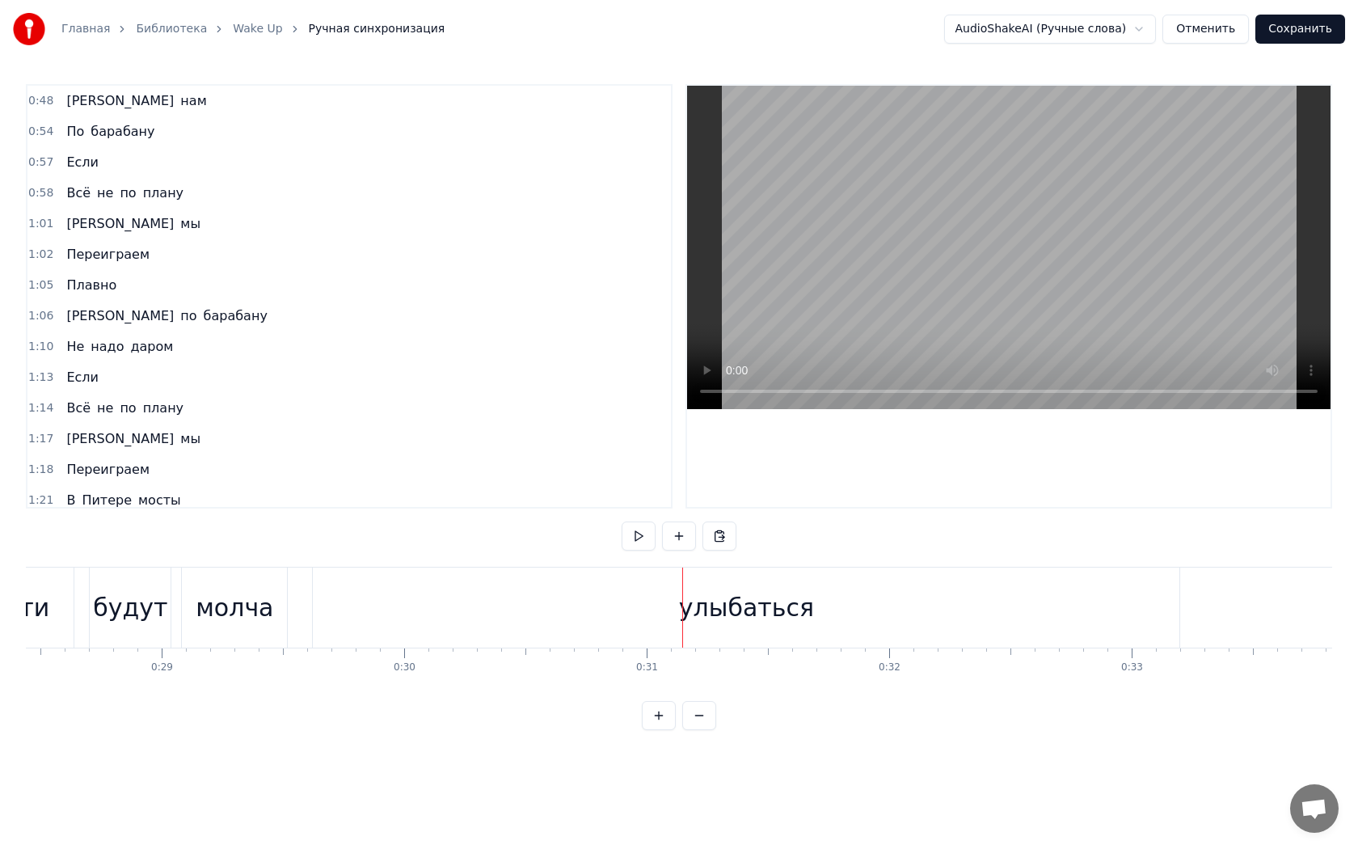
scroll to position [0, 7018]
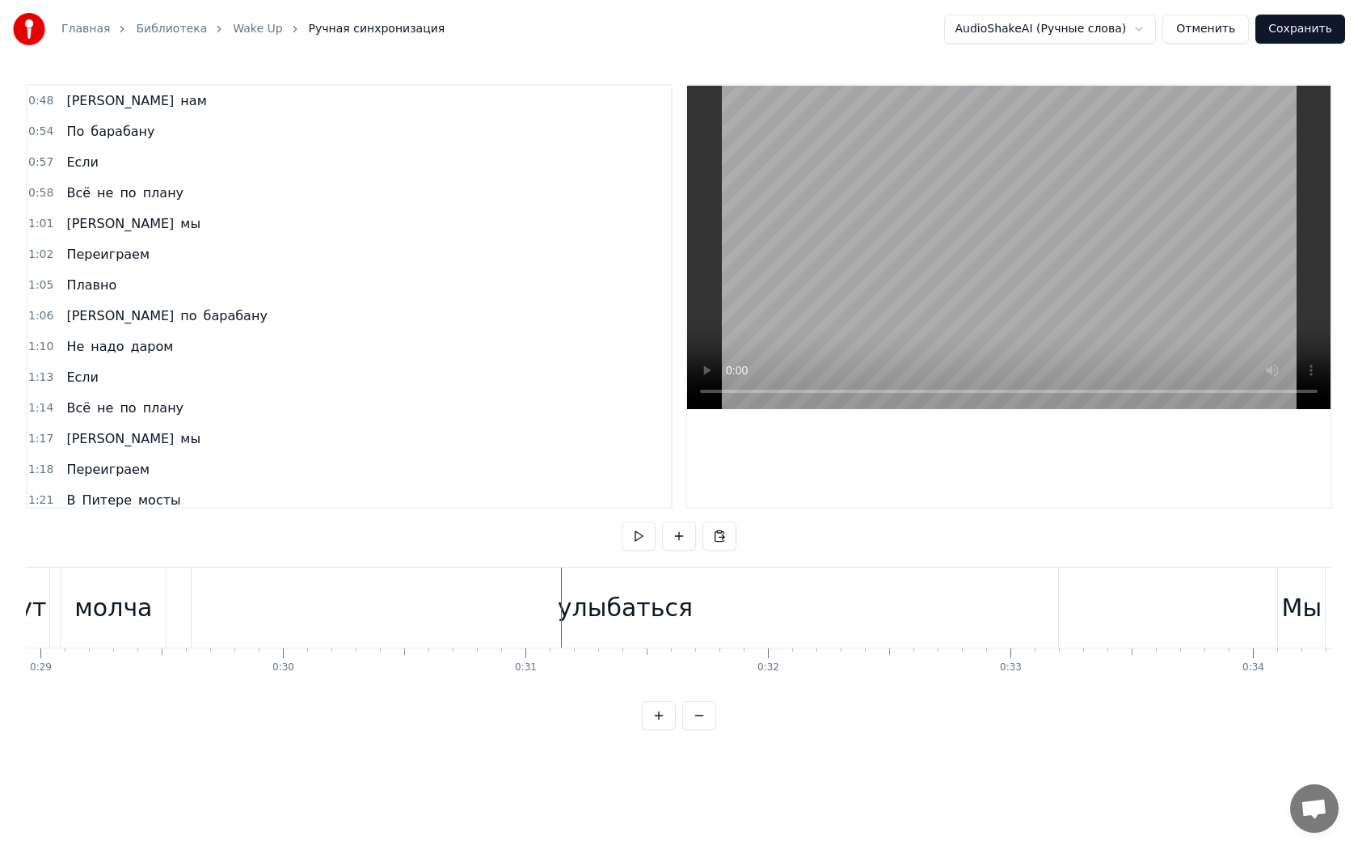
click at [1019, 614] on div "улыбаться" at bounding box center [625, 607] width 867 height 80
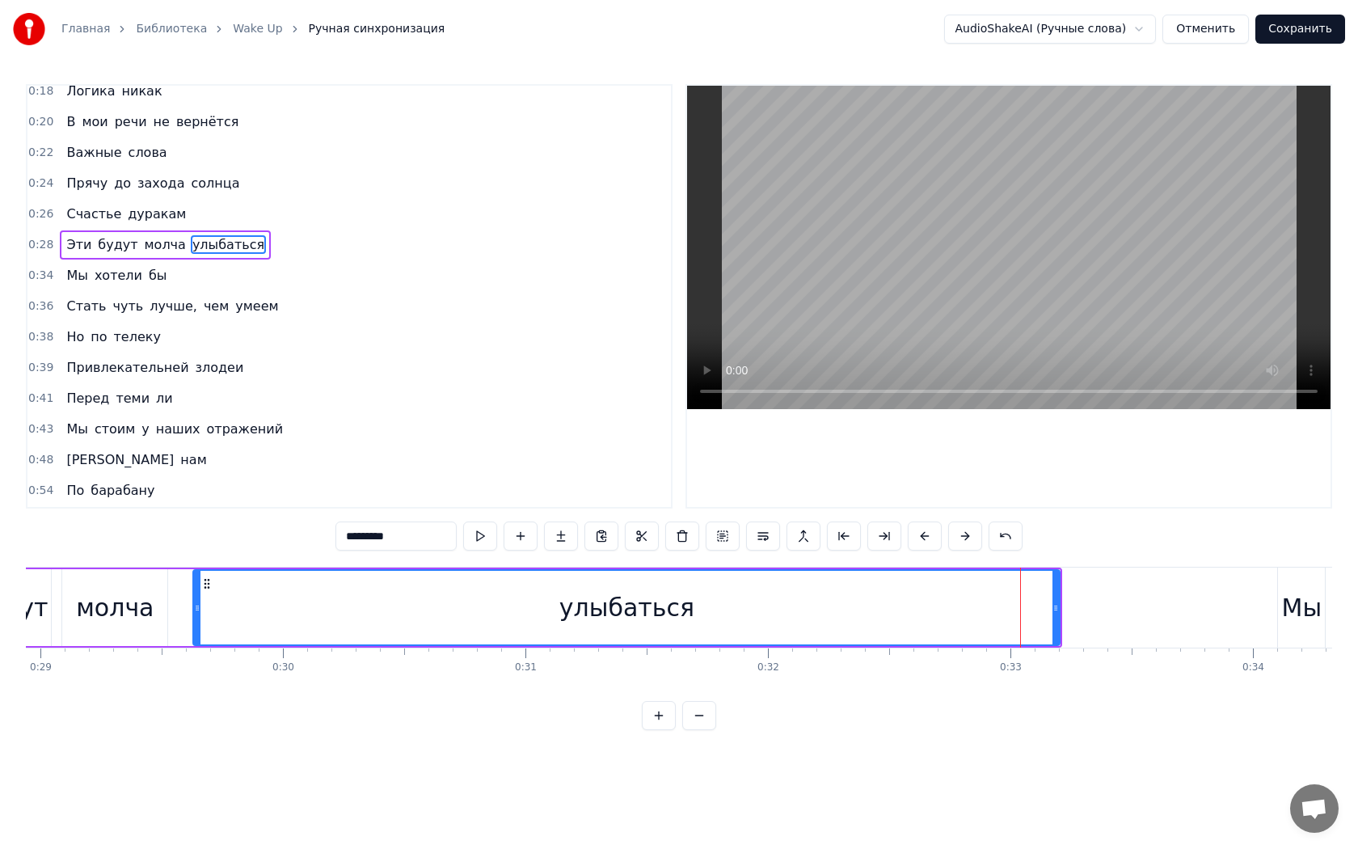
scroll to position [0, 0]
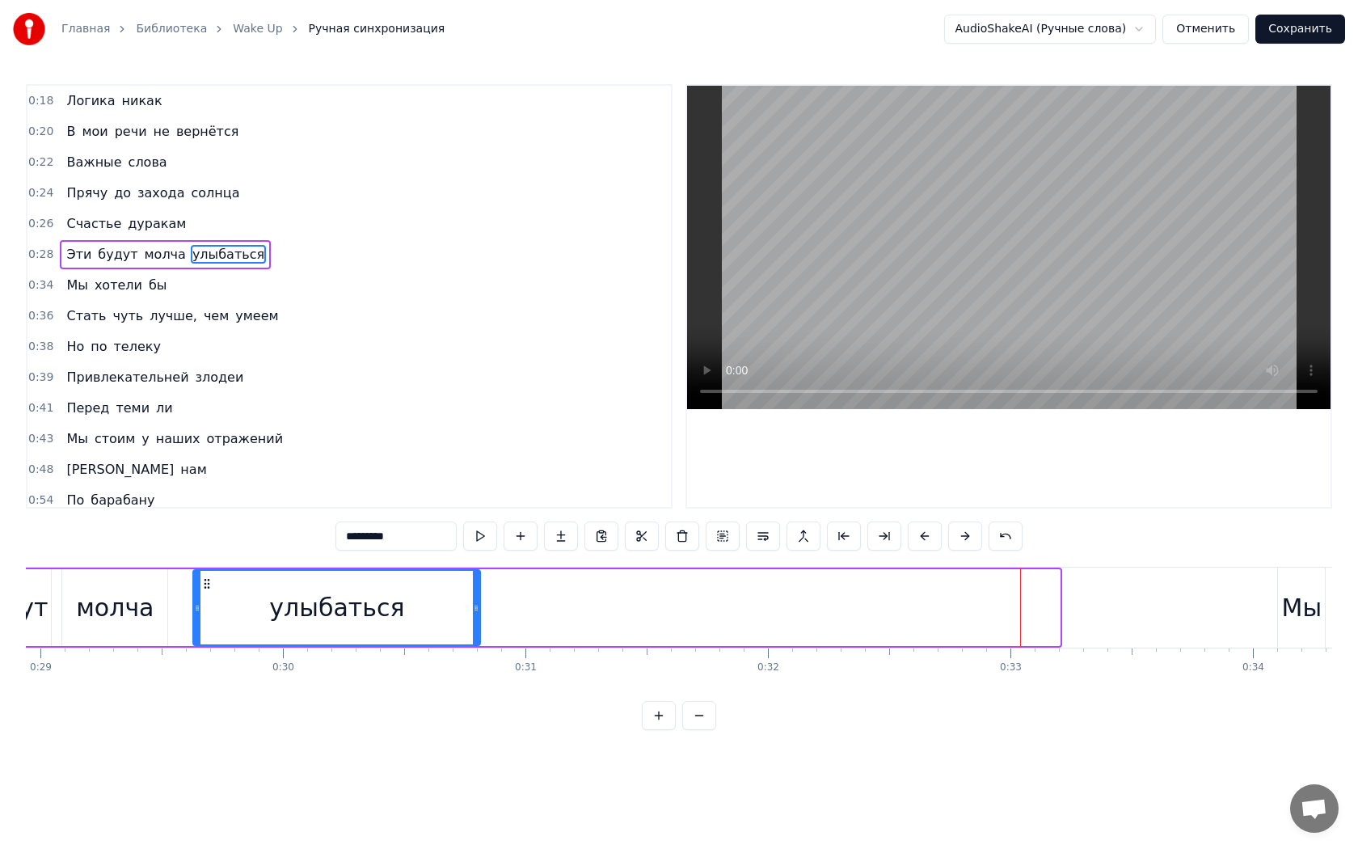
drag, startPoint x: 1056, startPoint y: 609, endPoint x: 476, endPoint y: 614, distance: 579.6
click at [476, 614] on div at bounding box center [476, 608] width 6 height 74
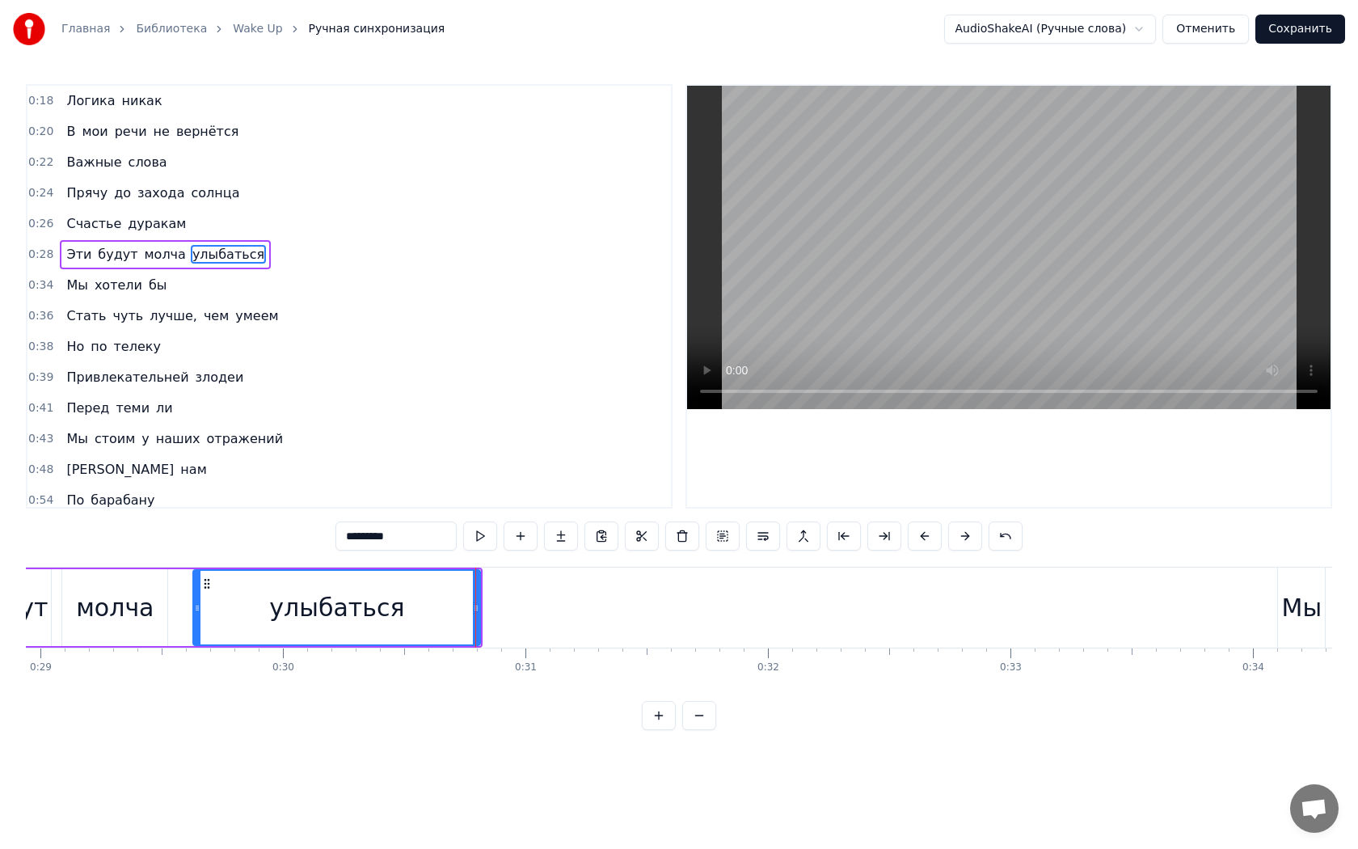
click at [194, 611] on icon at bounding box center [197, 607] width 6 height 13
drag, startPoint x: 194, startPoint y: 611, endPoint x: 174, endPoint y: 611, distance: 20.2
click at [174, 611] on icon at bounding box center [177, 607] width 6 height 13
click at [37, 218] on span "0:26" at bounding box center [40, 224] width 25 height 16
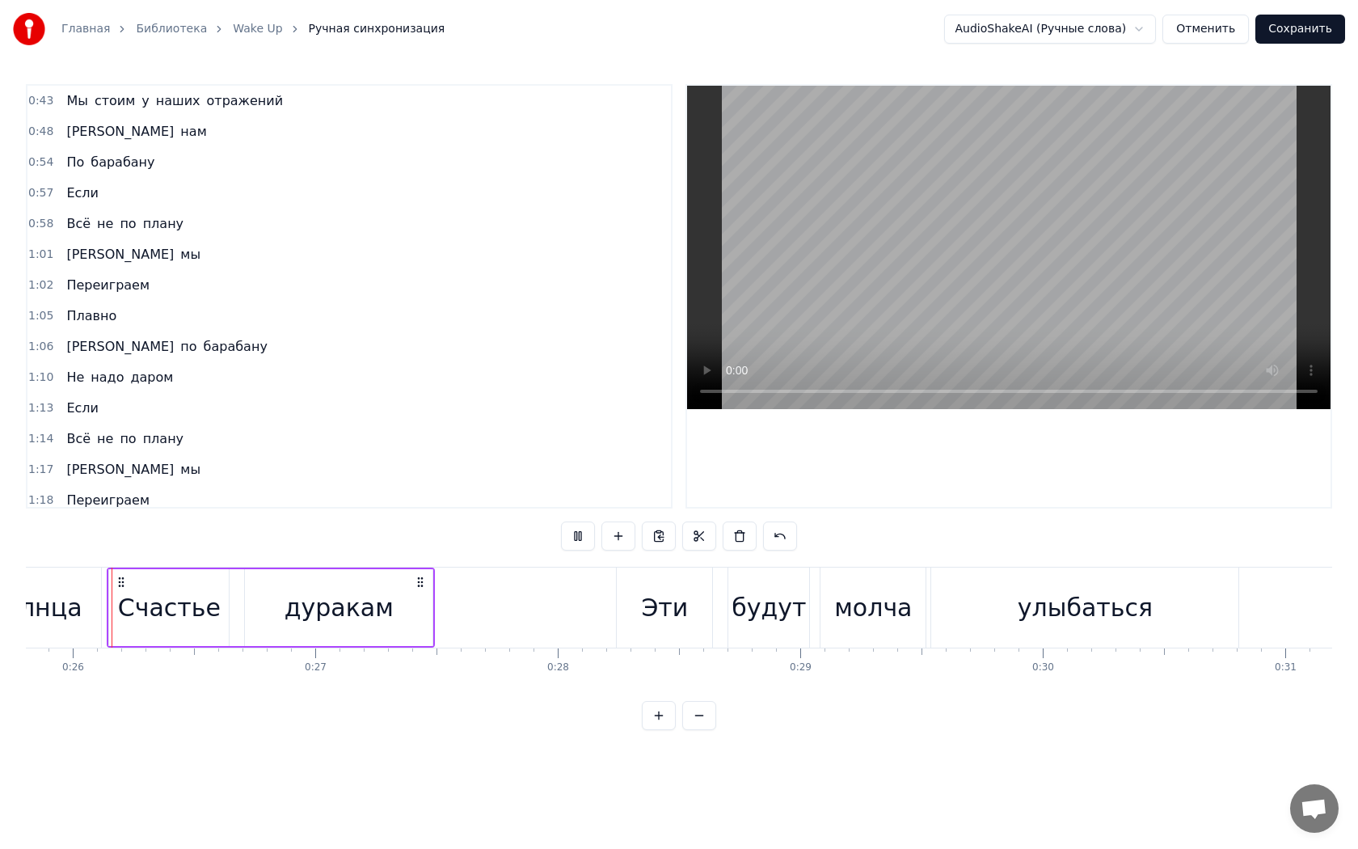
scroll to position [369, 0]
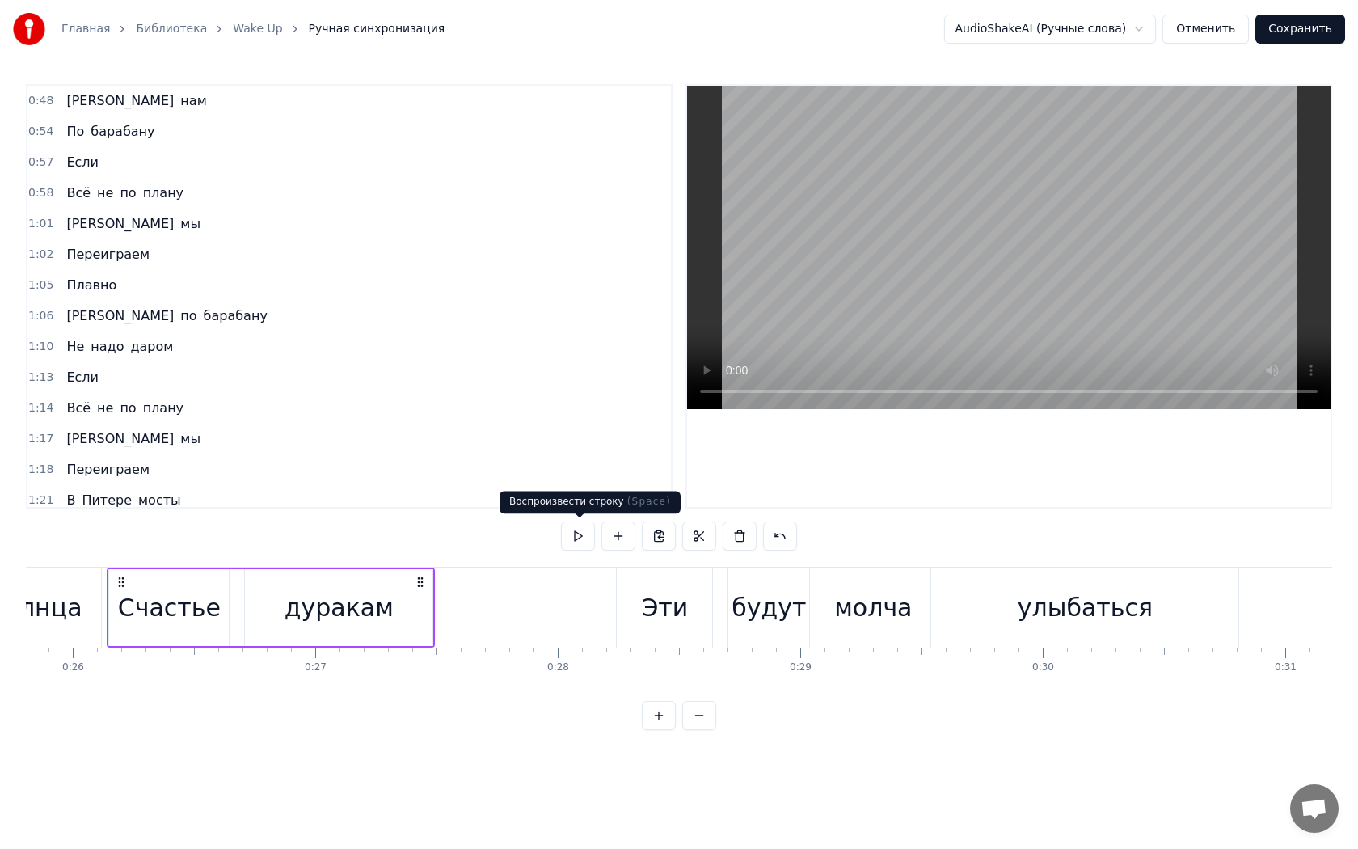
click at [584, 530] on button at bounding box center [578, 535] width 34 height 29
click at [521, 539] on div "0:18 Логика никак 0:20 В мои речи не вернётся 0:22 Важные слова 0:24 Прячу до з…" at bounding box center [679, 407] width 1306 height 646
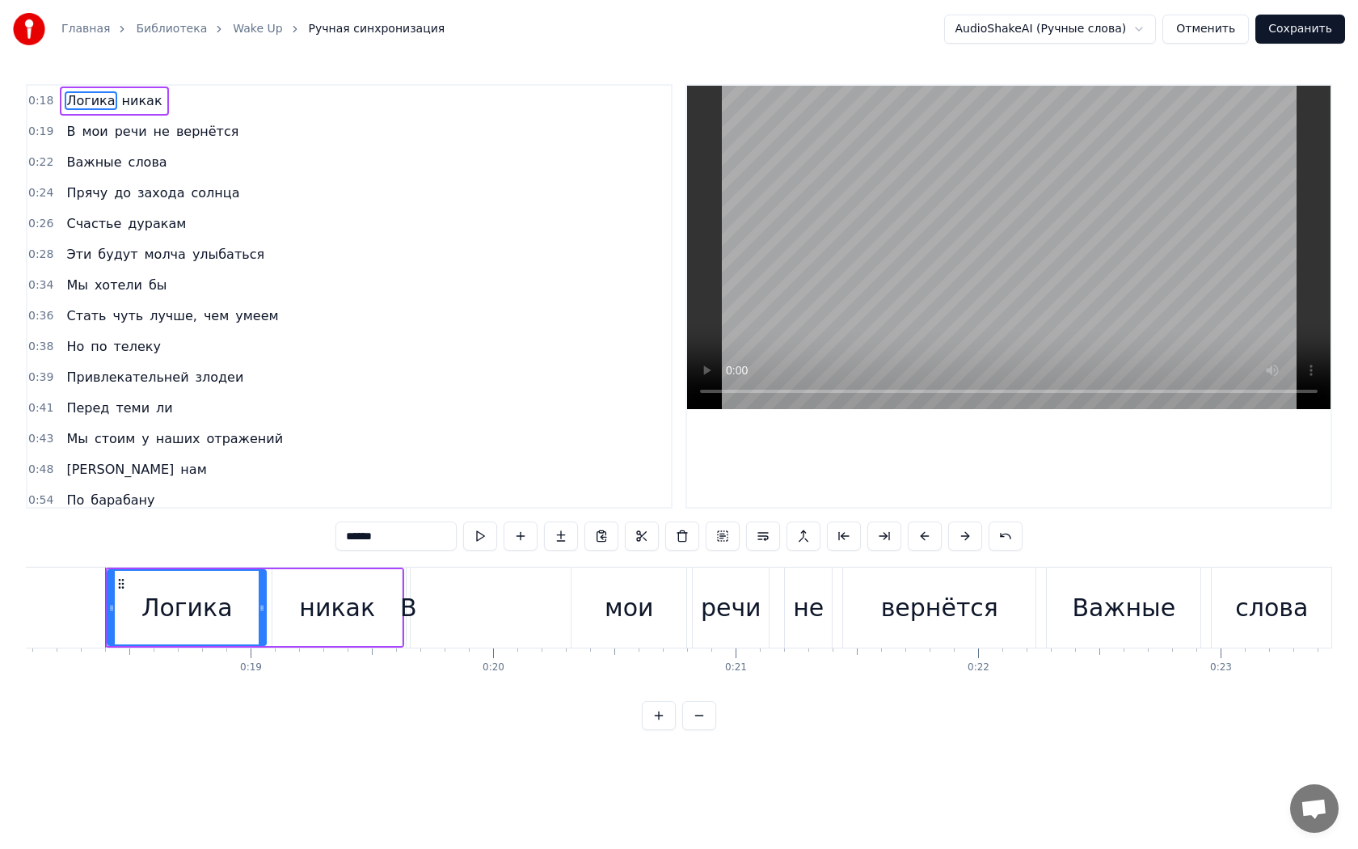
scroll to position [0, 4381]
click at [515, 587] on div "В мои речи не вернётся" at bounding box center [724, 607] width 634 height 80
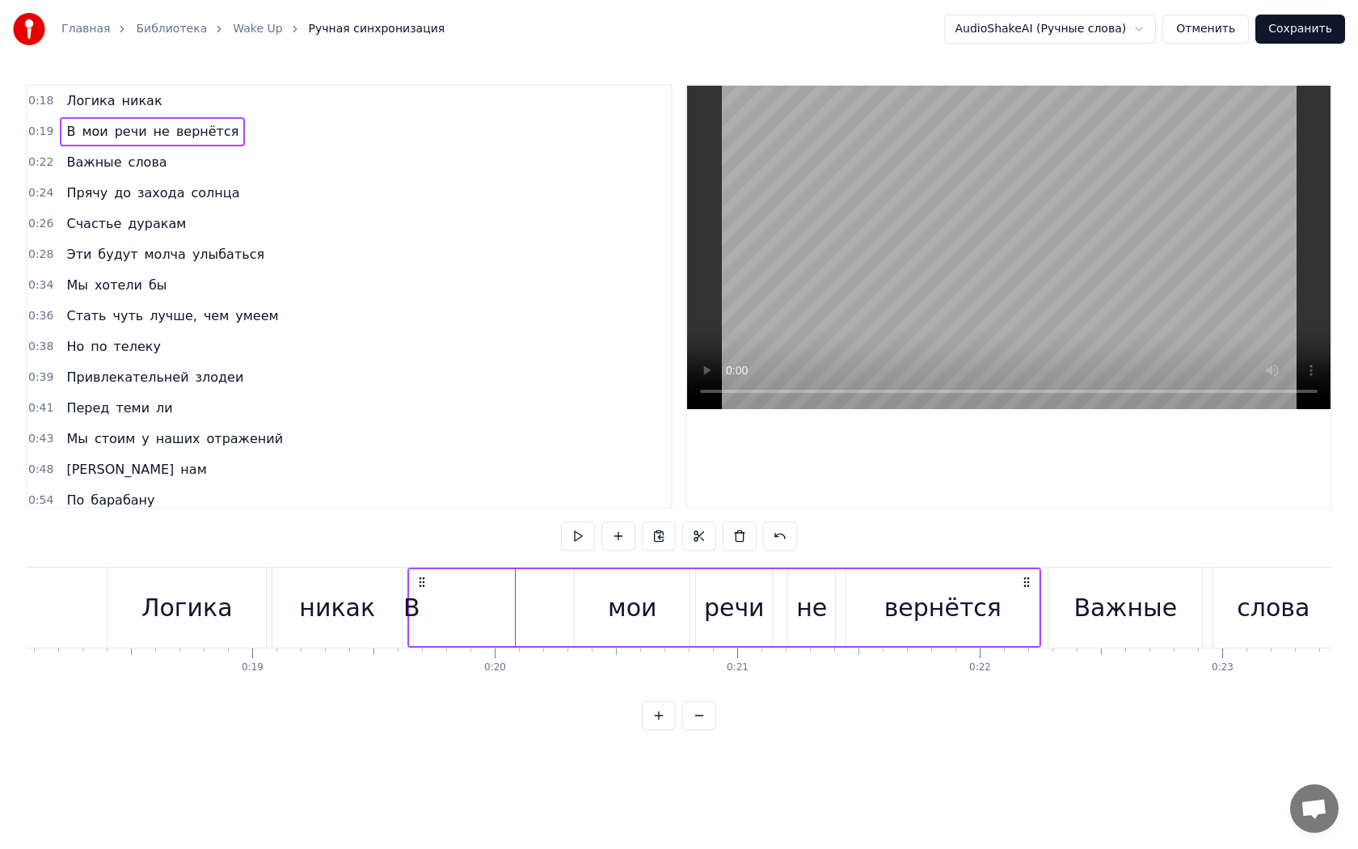
click at [411, 601] on div "В" at bounding box center [411, 607] width 17 height 36
drag, startPoint x: 414, startPoint y: 605, endPoint x: 462, endPoint y: 605, distance: 48.5
click at [498, 604] on div "В мои речи не вернётся" at bounding box center [724, 607] width 634 height 80
click at [422, 583] on icon at bounding box center [425, 582] width 13 height 13
click at [425, 582] on icon at bounding box center [425, 582] width 13 height 13
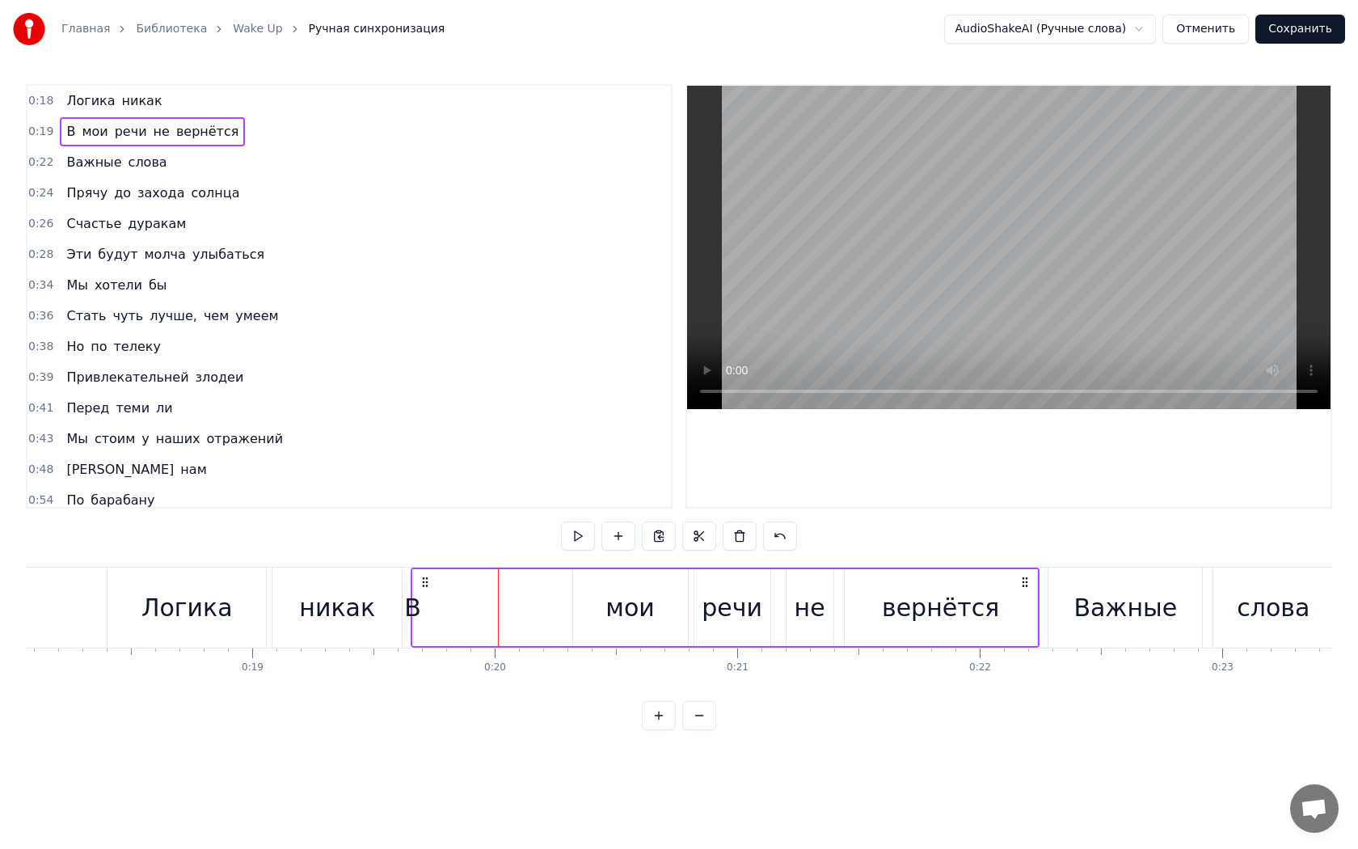
click at [437, 537] on div "0:18 Логика никак 0:19 В мои речи не вернётся 0:22 Важные слова 0:24 Прячу до з…" at bounding box center [679, 407] width 1306 height 646
click at [420, 608] on div "В мои речи не вернётся" at bounding box center [725, 607] width 629 height 80
click at [414, 606] on div "В" at bounding box center [412, 607] width 17 height 36
drag, startPoint x: 427, startPoint y: 584, endPoint x: 559, endPoint y: 586, distance: 132.6
click at [559, 586] on icon at bounding box center [559, 583] width 13 height 13
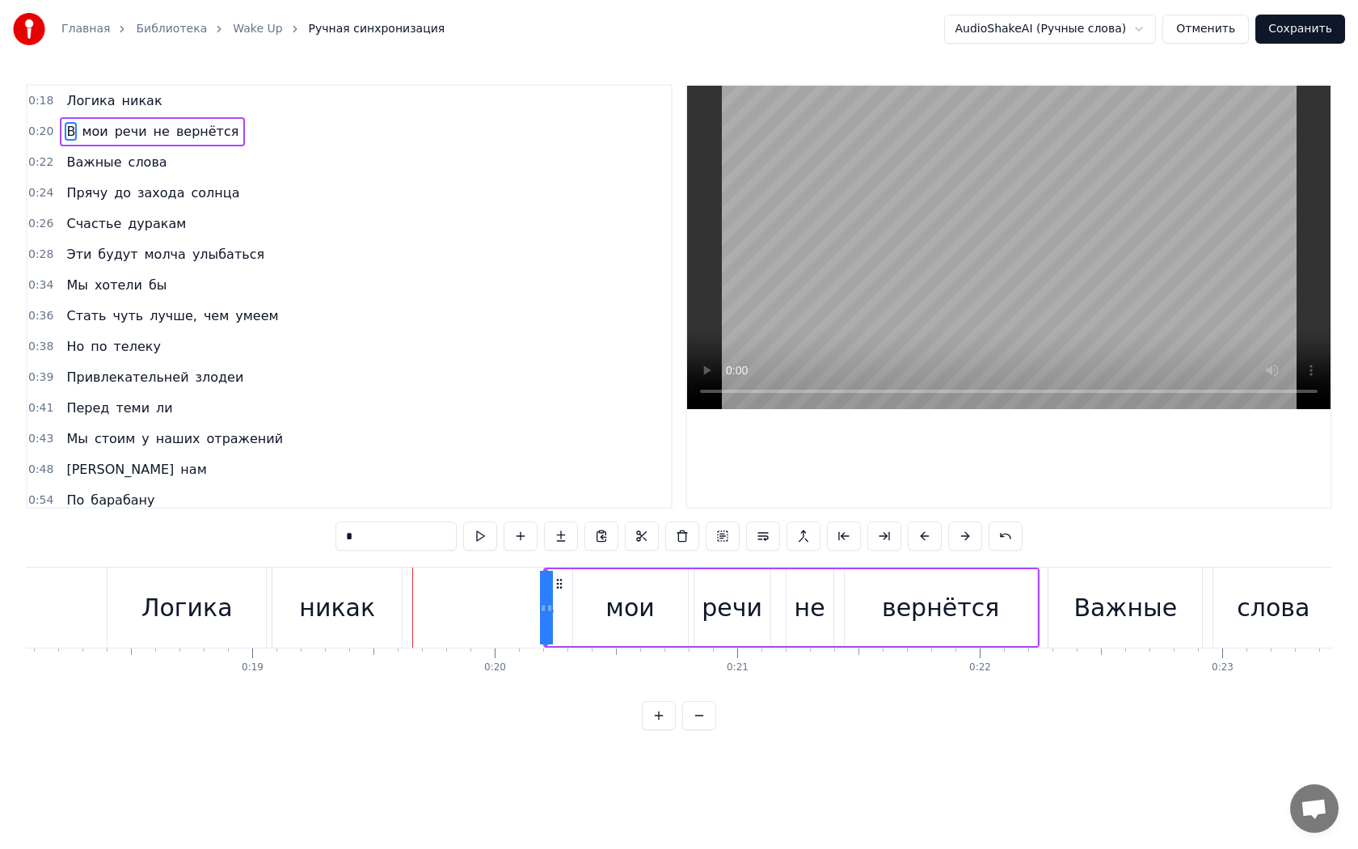
drag, startPoint x: 550, startPoint y: 615, endPoint x: 561, endPoint y: 614, distance: 11.4
click at [563, 614] on div "В мои речи не вернётся" at bounding box center [791, 607] width 496 height 80
click at [548, 611] on div "В" at bounding box center [546, 607] width 17 height 36
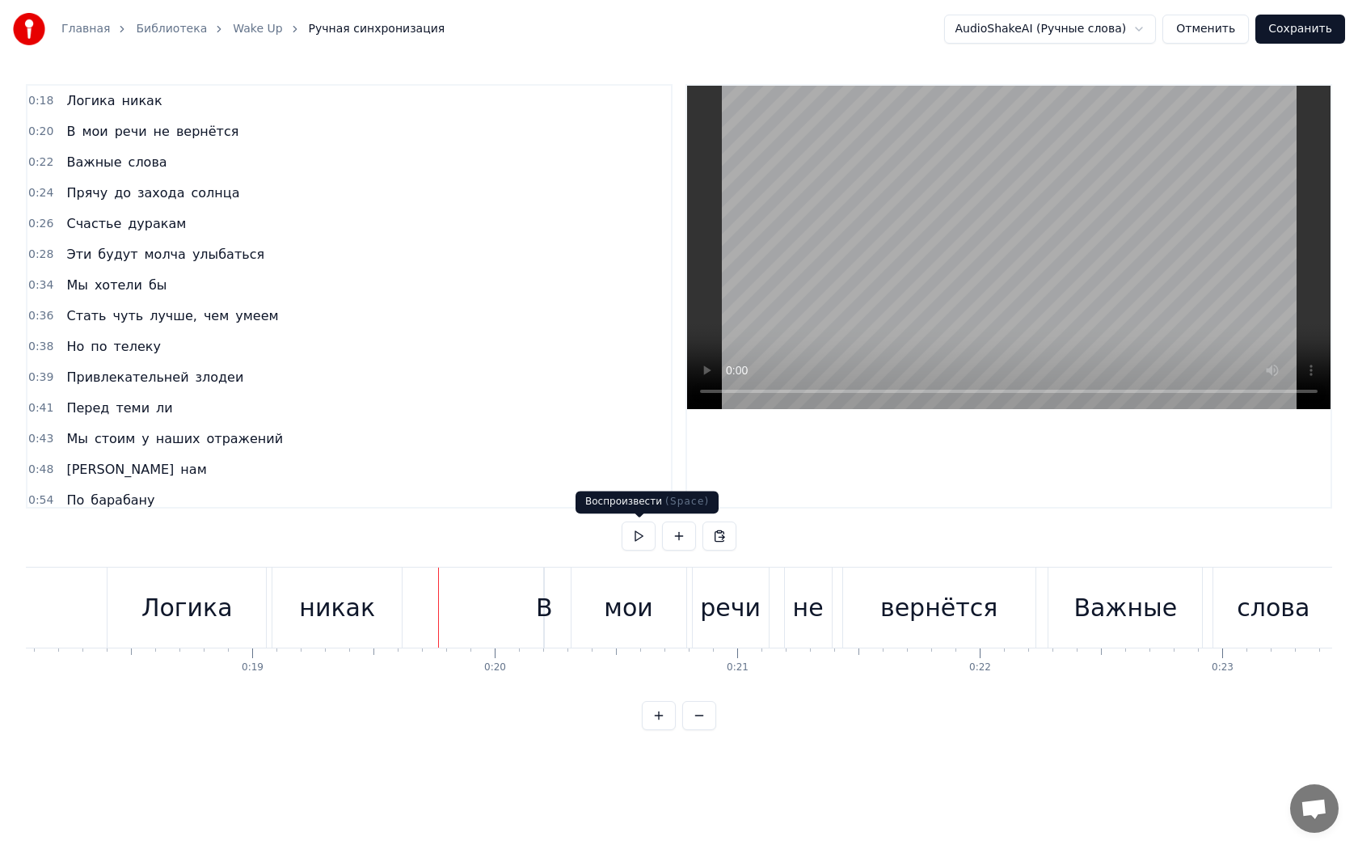
click at [638, 542] on button at bounding box center [639, 535] width 34 height 29
click at [622, 521] on button at bounding box center [639, 535] width 34 height 29
click at [428, 545] on div "0:18 Логика никак 0:20 В мои речи не вернётся 0:22 Важные слова 0:24 Прячу до з…" at bounding box center [679, 407] width 1306 height 646
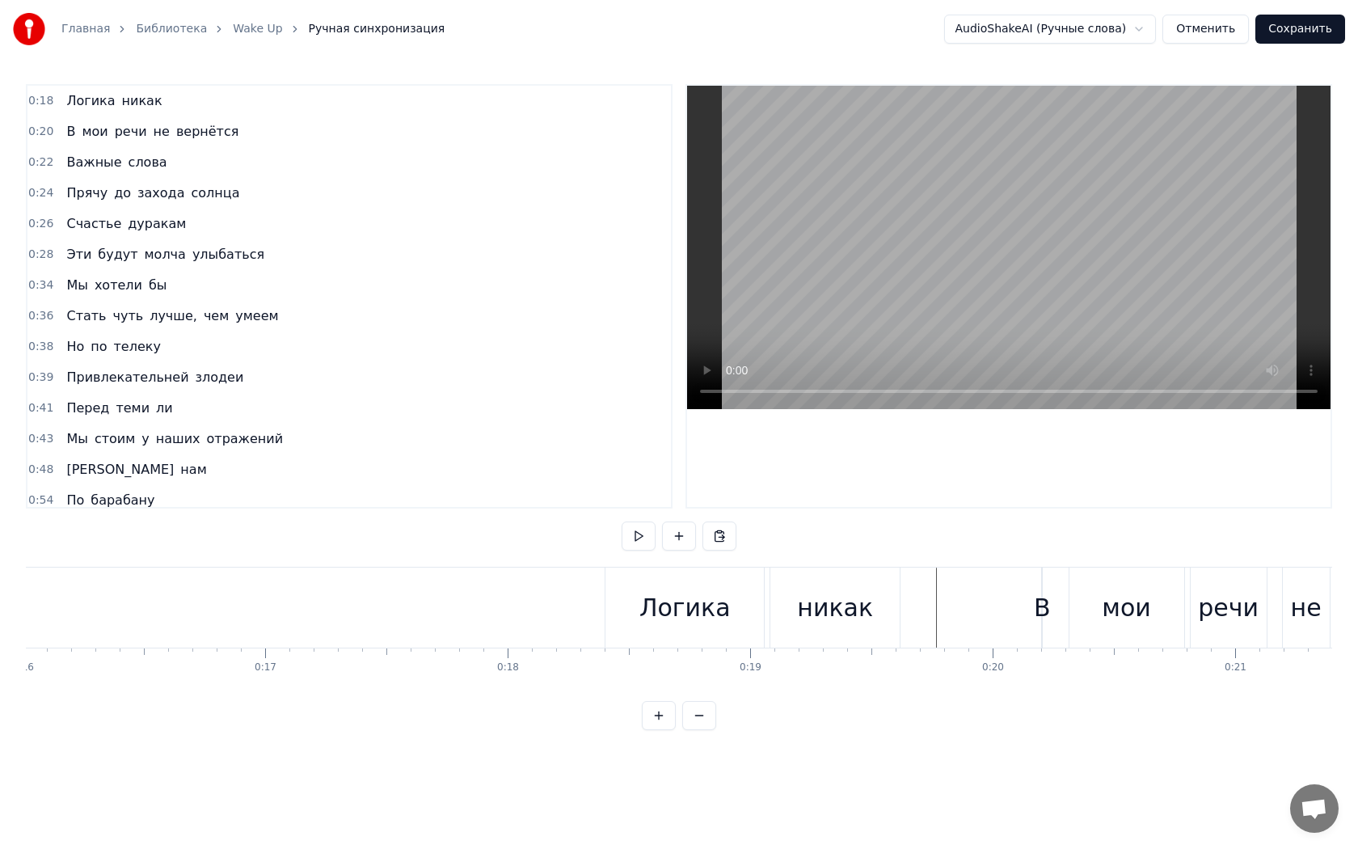
scroll to position [0, 3908]
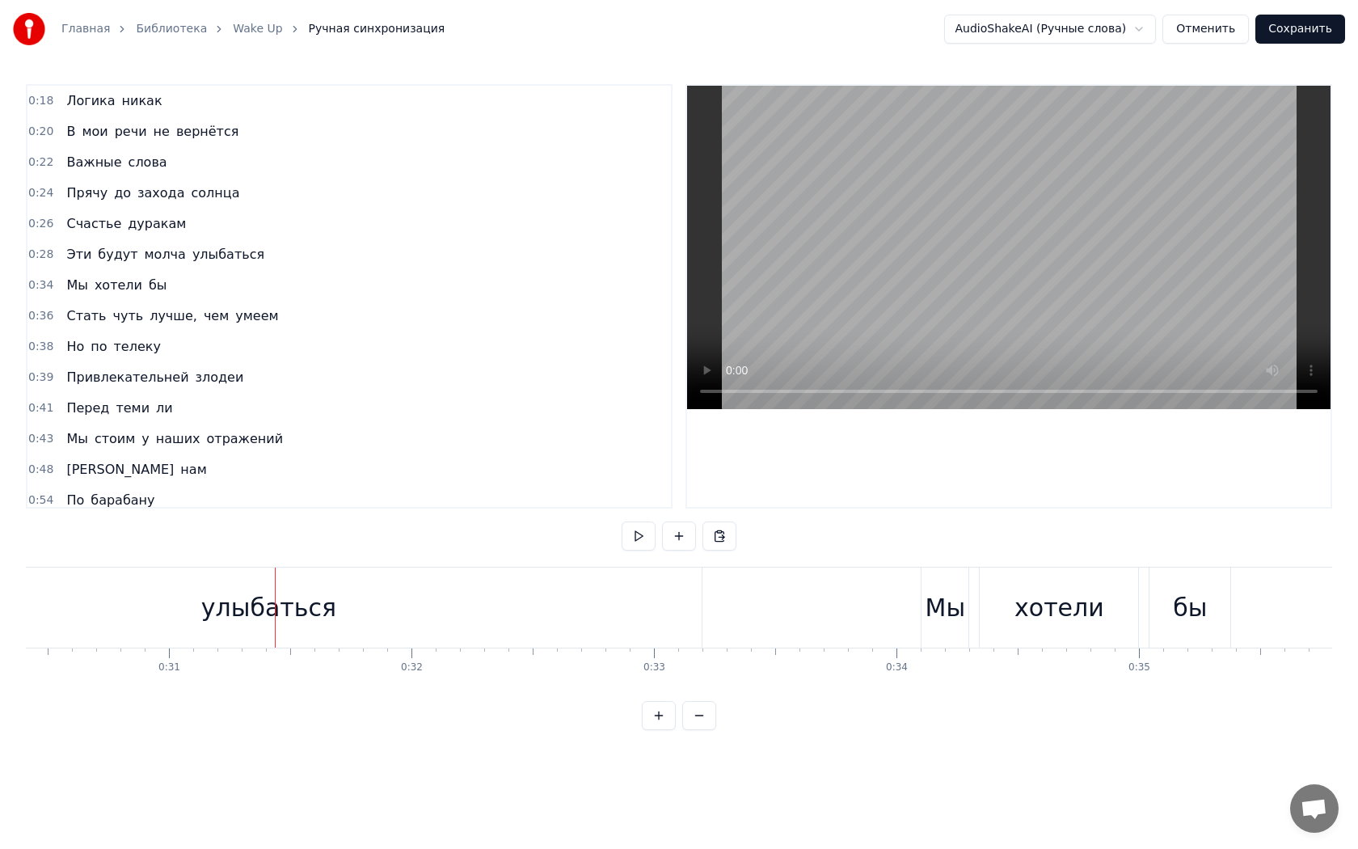
scroll to position [0, 7375]
click at [451, 616] on div "улыбаться" at bounding box center [267, 607] width 867 height 80
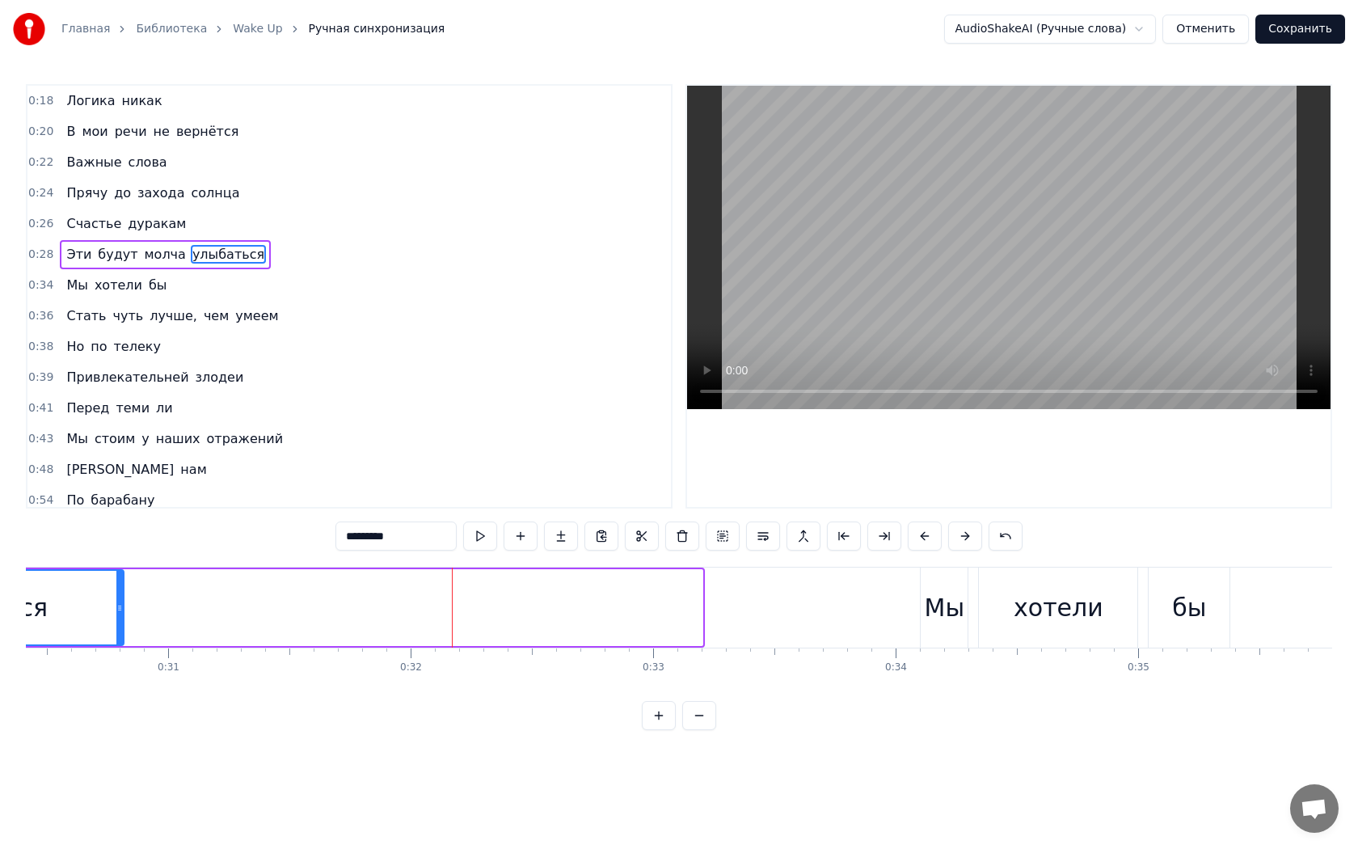
drag, startPoint x: 696, startPoint y: 610, endPoint x: 117, endPoint y: 616, distance: 578.8
click at [117, 616] on div at bounding box center [119, 608] width 6 height 74
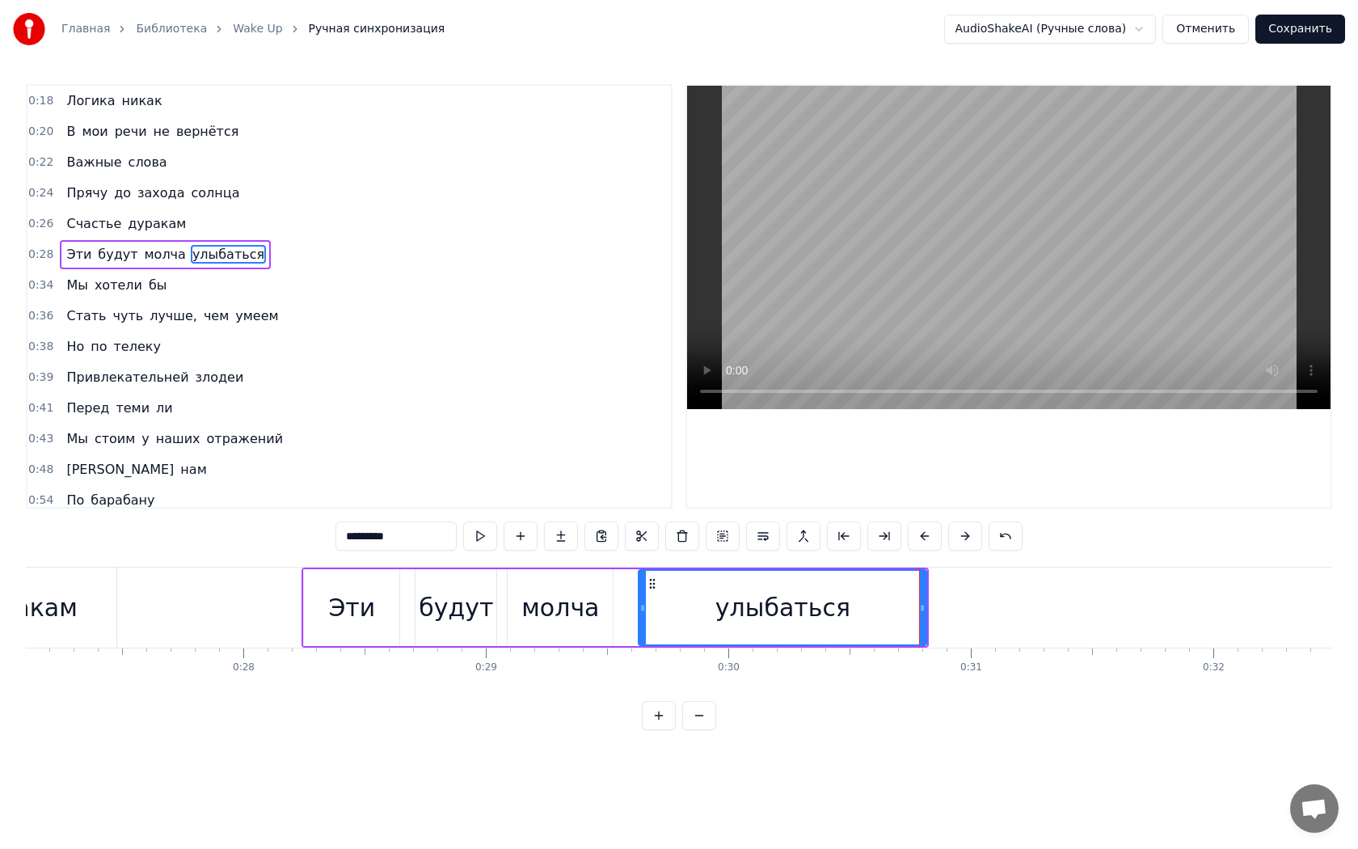
scroll to position [0, 6475]
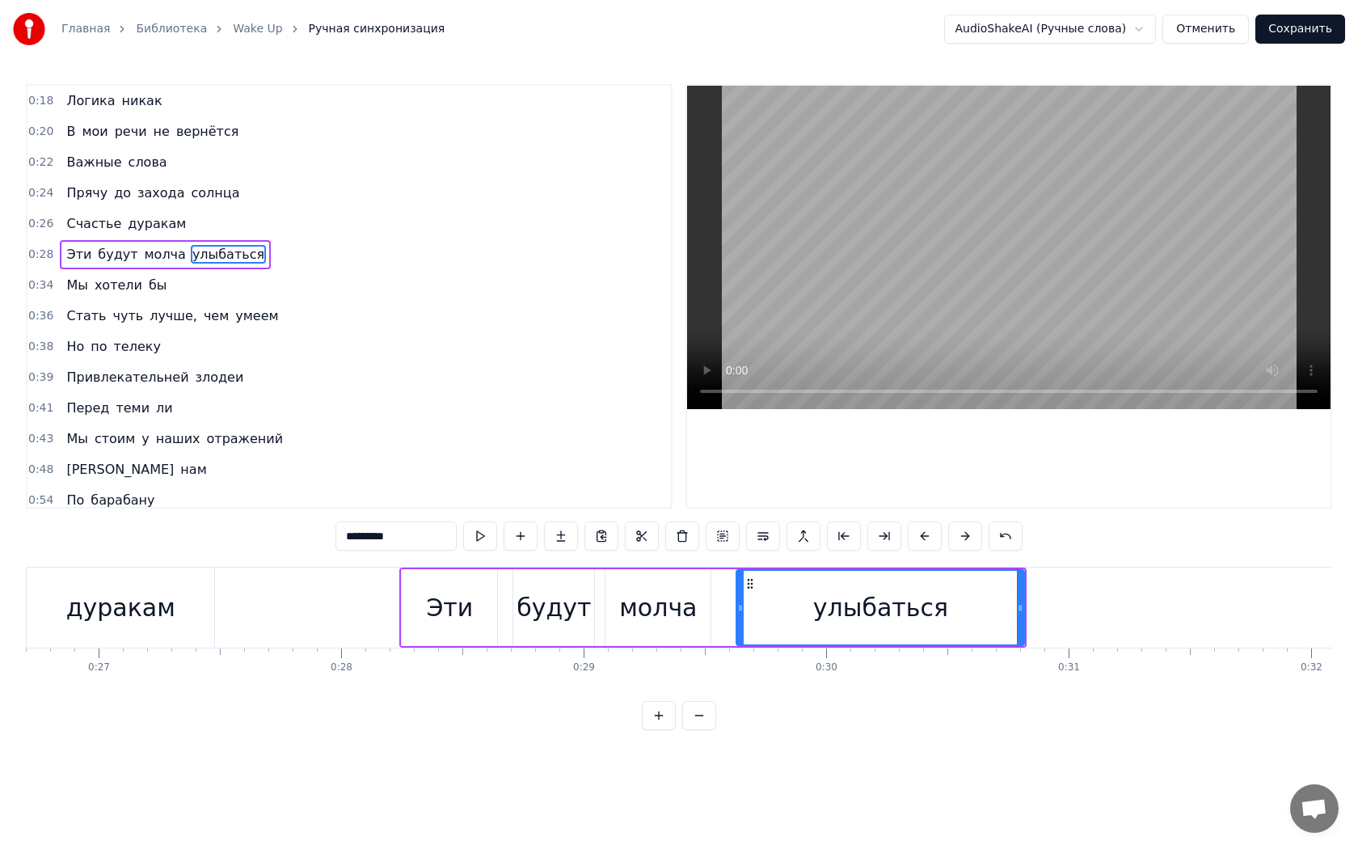
click at [234, 548] on div "0:18 Логика никак 0:20 В мои речи не вернётся 0:22 Важные слова 0:24 Прячу до з…" at bounding box center [679, 407] width 1306 height 646
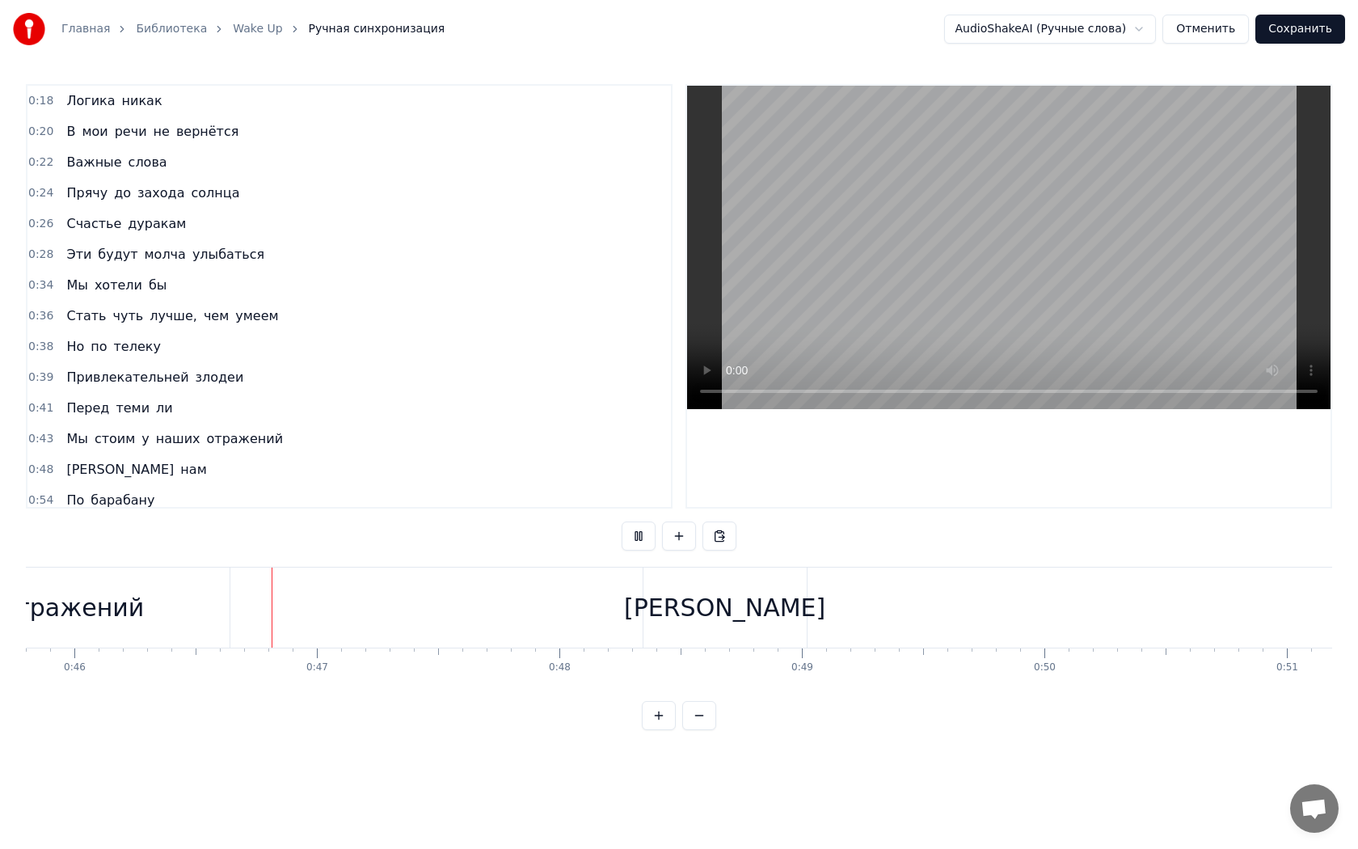
scroll to position [0, 11111]
drag, startPoint x: 703, startPoint y: 609, endPoint x: 958, endPoint y: 609, distance: 254.6
click at [958, 609] on div "А нам" at bounding box center [1127, 607] width 978 height 80
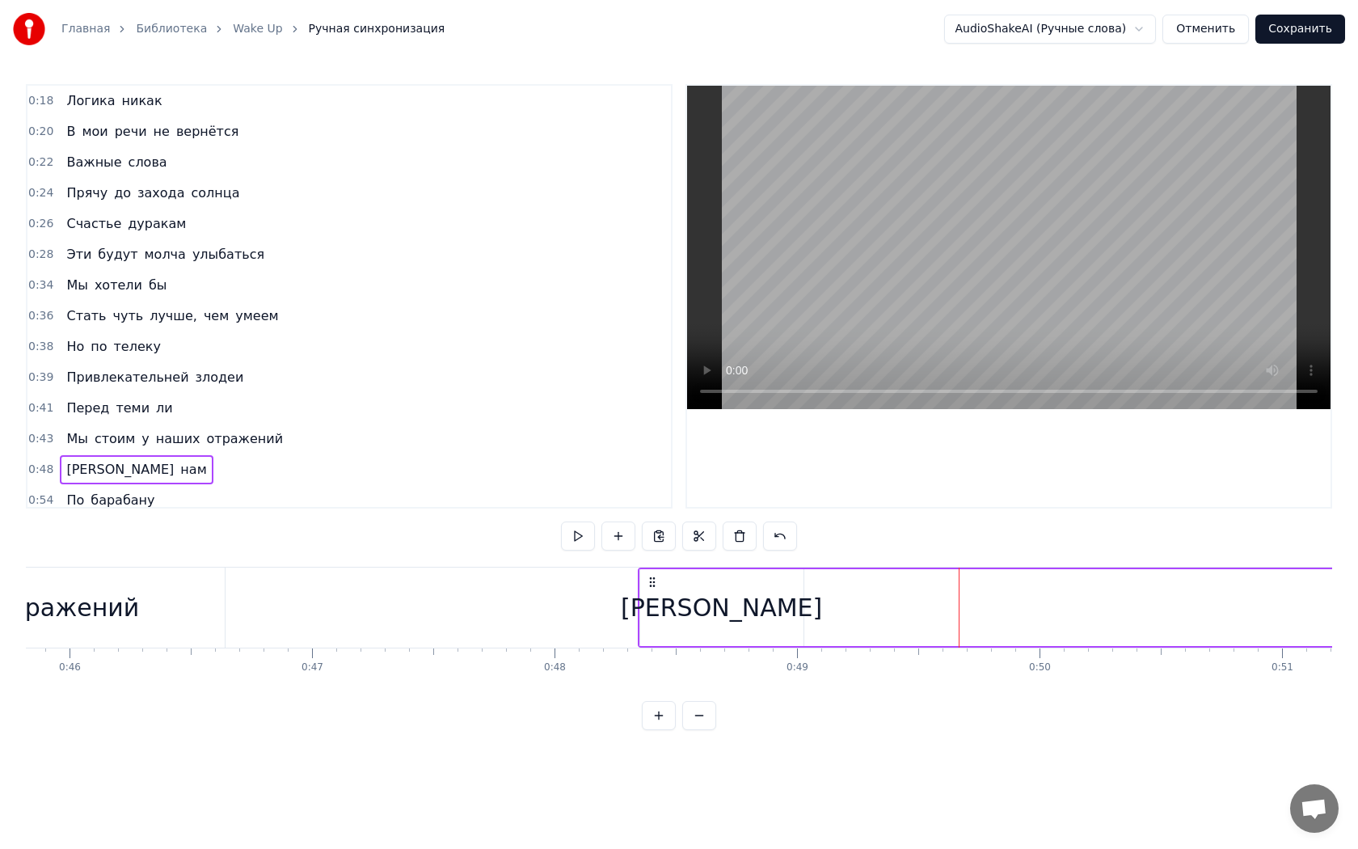
click at [639, 605] on div "[PERSON_NAME]" at bounding box center [721, 607] width 165 height 77
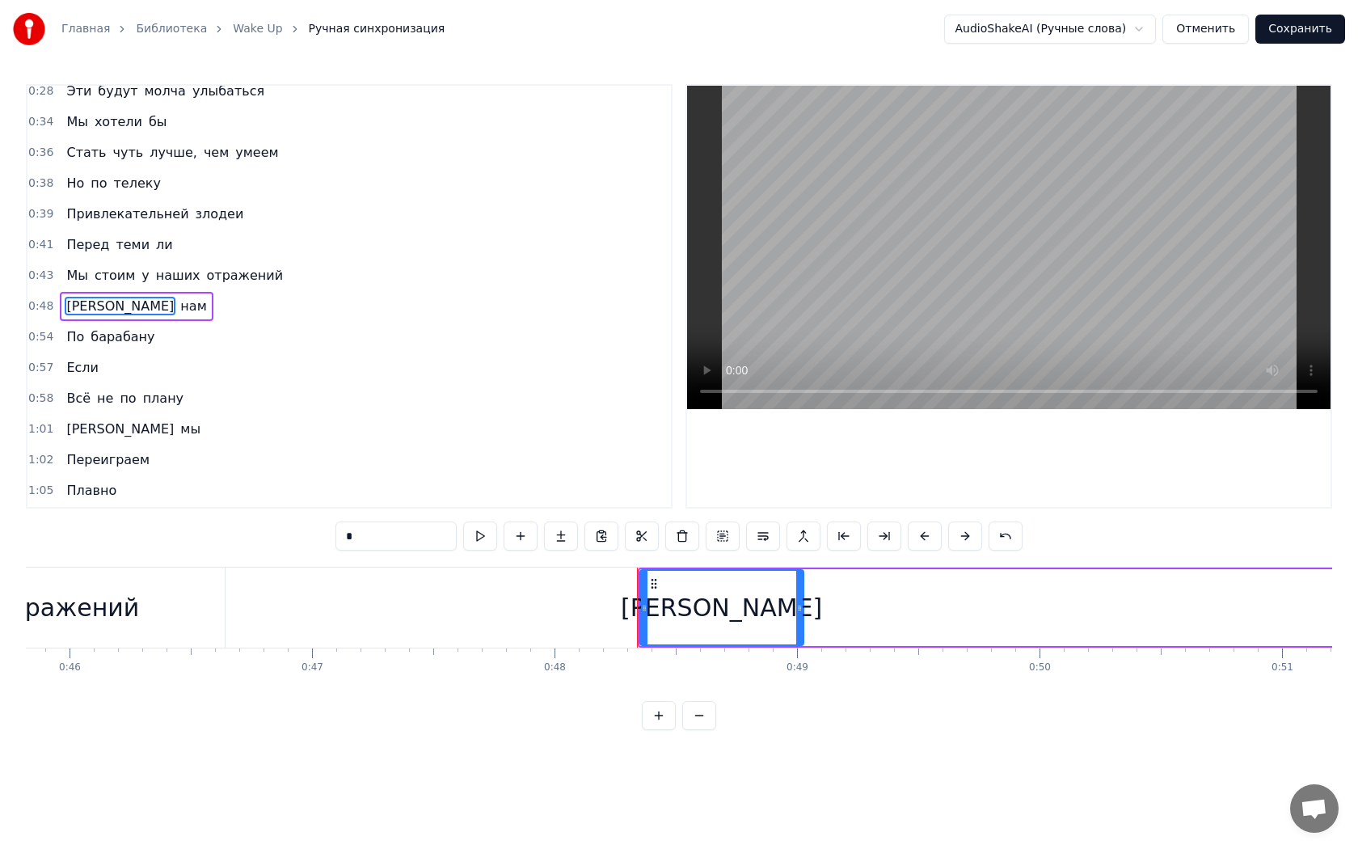
scroll to position [167, 0]
drag, startPoint x: 643, startPoint y: 605, endPoint x: 652, endPoint y: 605, distance: 8.9
click at [652, 605] on icon at bounding box center [653, 607] width 6 height 13
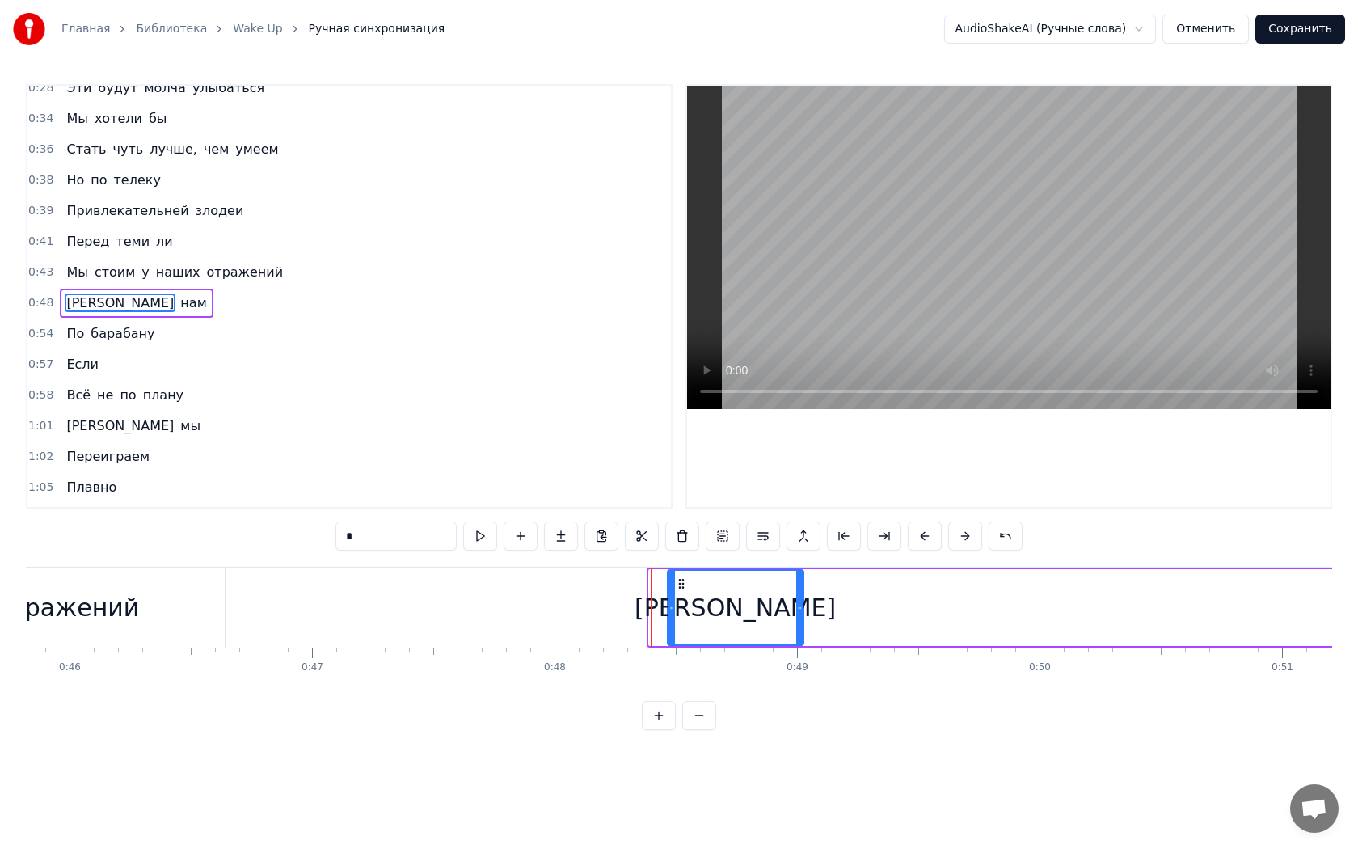
drag, startPoint x: 654, startPoint y: 604, endPoint x: 673, endPoint y: 604, distance: 18.6
click at [673, 604] on icon at bounding box center [671, 607] width 6 height 13
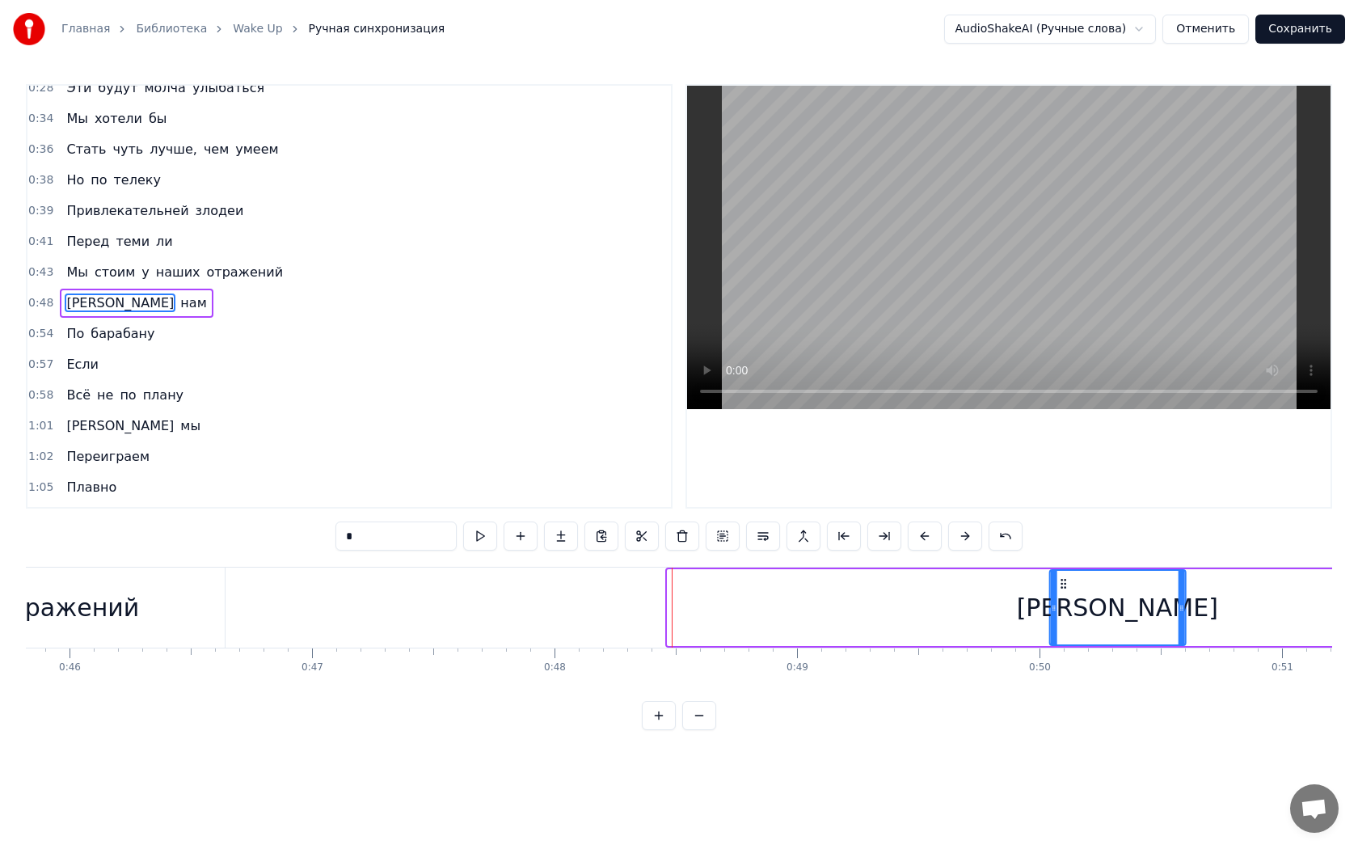
drag, startPoint x: 680, startPoint y: 578, endPoint x: 1062, endPoint y: 596, distance: 382.8
click at [1062, 596] on div "[PERSON_NAME]" at bounding box center [1117, 608] width 134 height 74
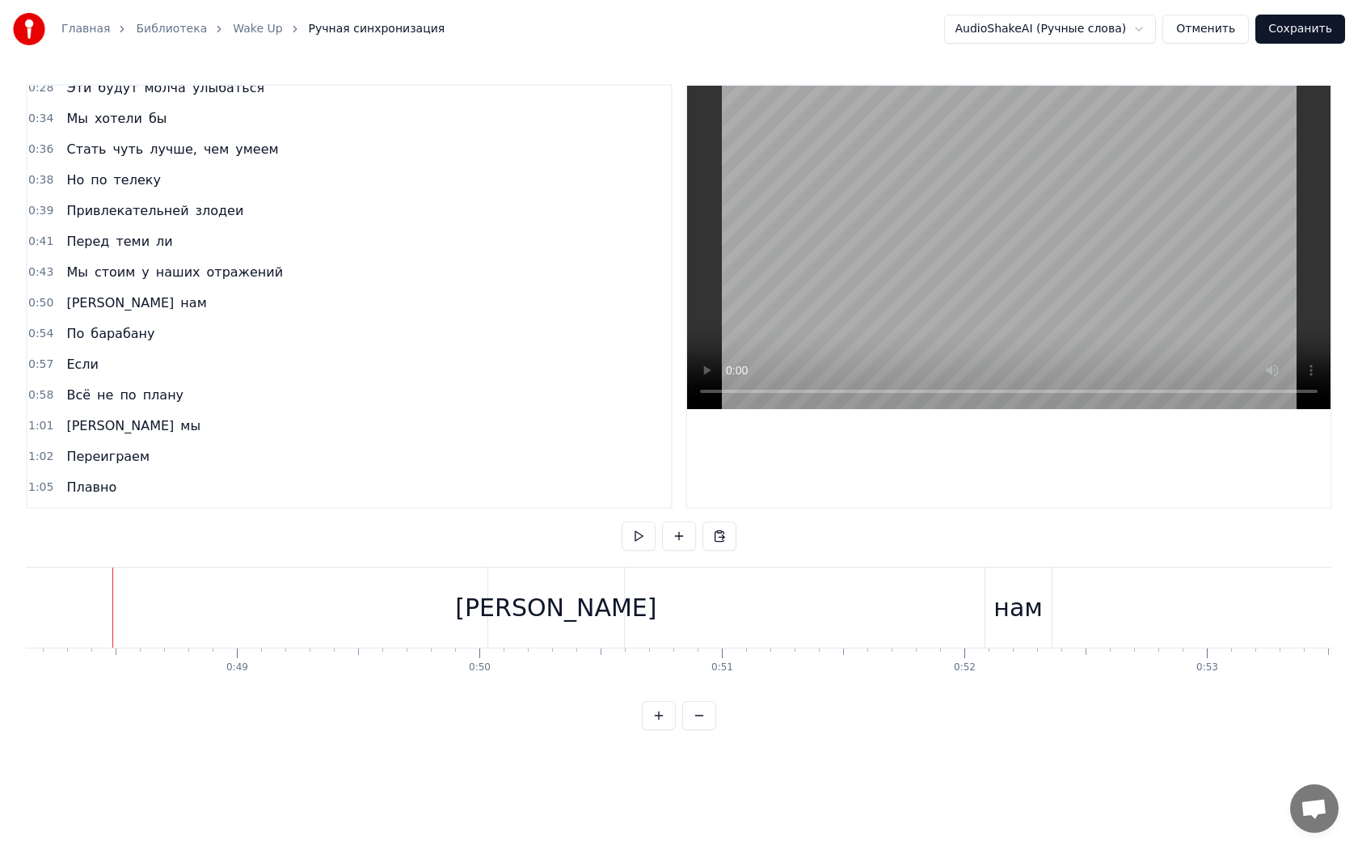
scroll to position [0, 11745]
click at [478, 606] on div "[PERSON_NAME]" at bounding box center [482, 607] width 201 height 36
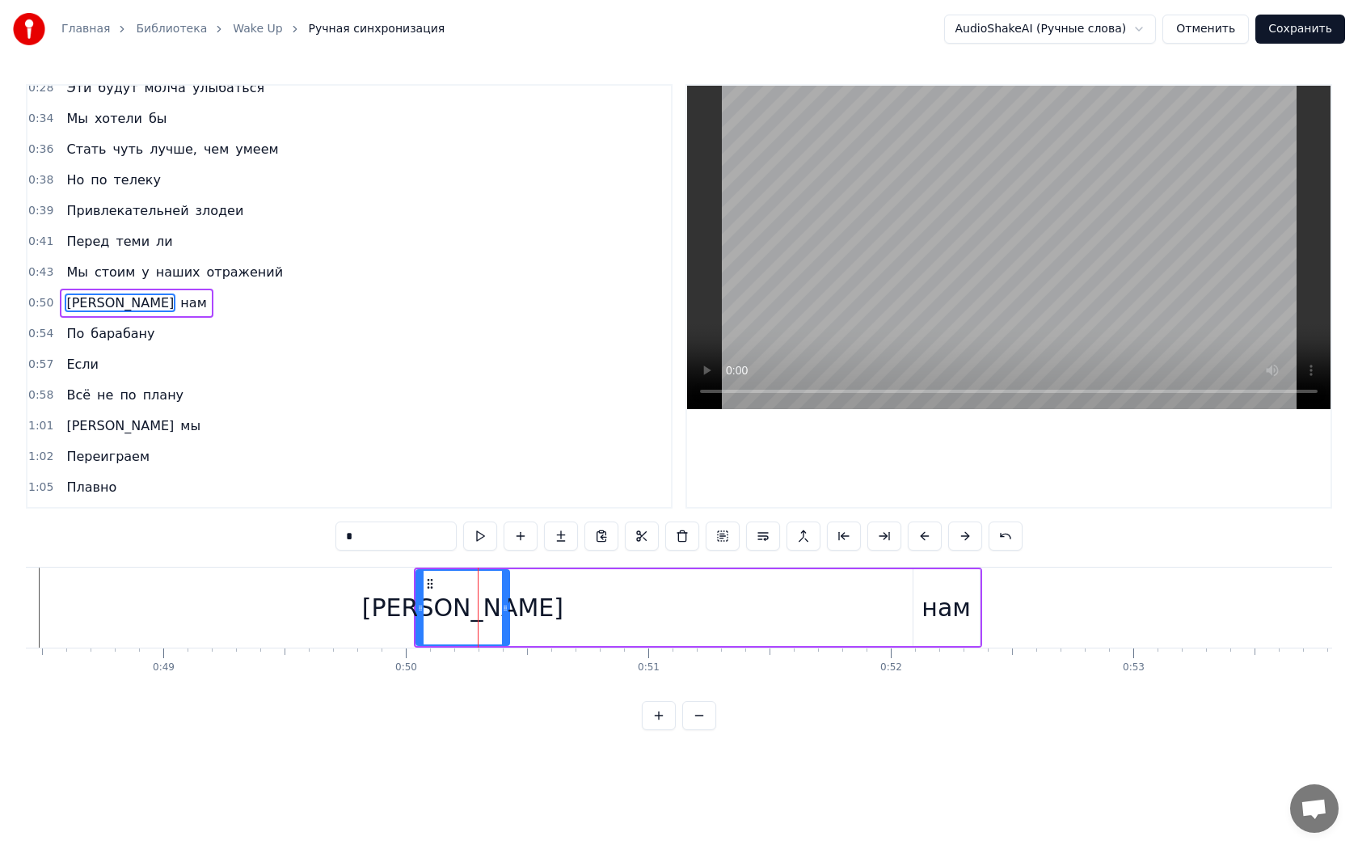
drag, startPoint x: 550, startPoint y: 606, endPoint x: 507, endPoint y: 606, distance: 42.8
click at [507, 606] on icon at bounding box center [505, 607] width 6 height 13
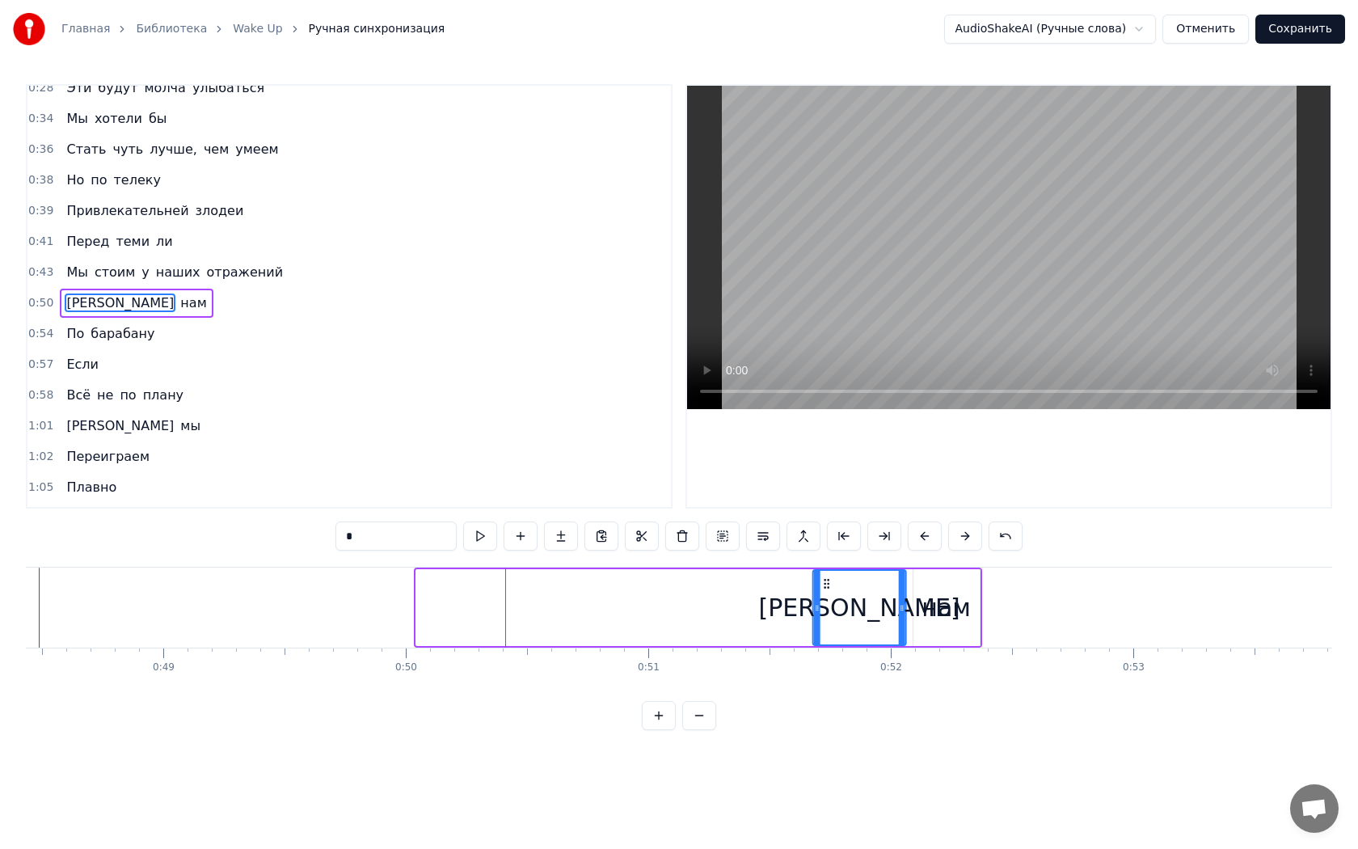
drag, startPoint x: 430, startPoint y: 583, endPoint x: 827, endPoint y: 611, distance: 397.9
click at [827, 611] on div "[PERSON_NAME]" at bounding box center [859, 608] width 91 height 74
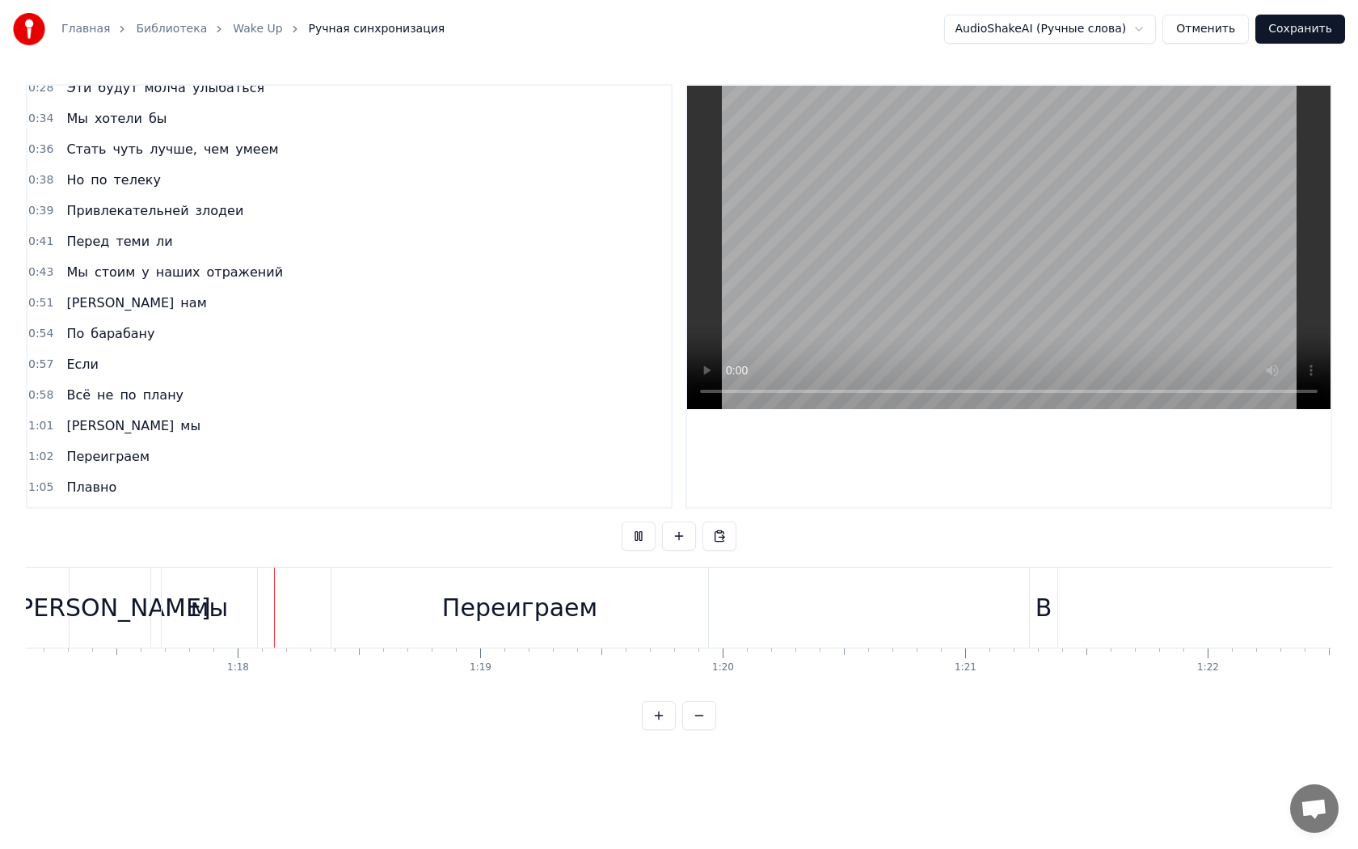
scroll to position [0, 18704]
click at [1051, 614] on div "В" at bounding box center [1042, 607] width 27 height 80
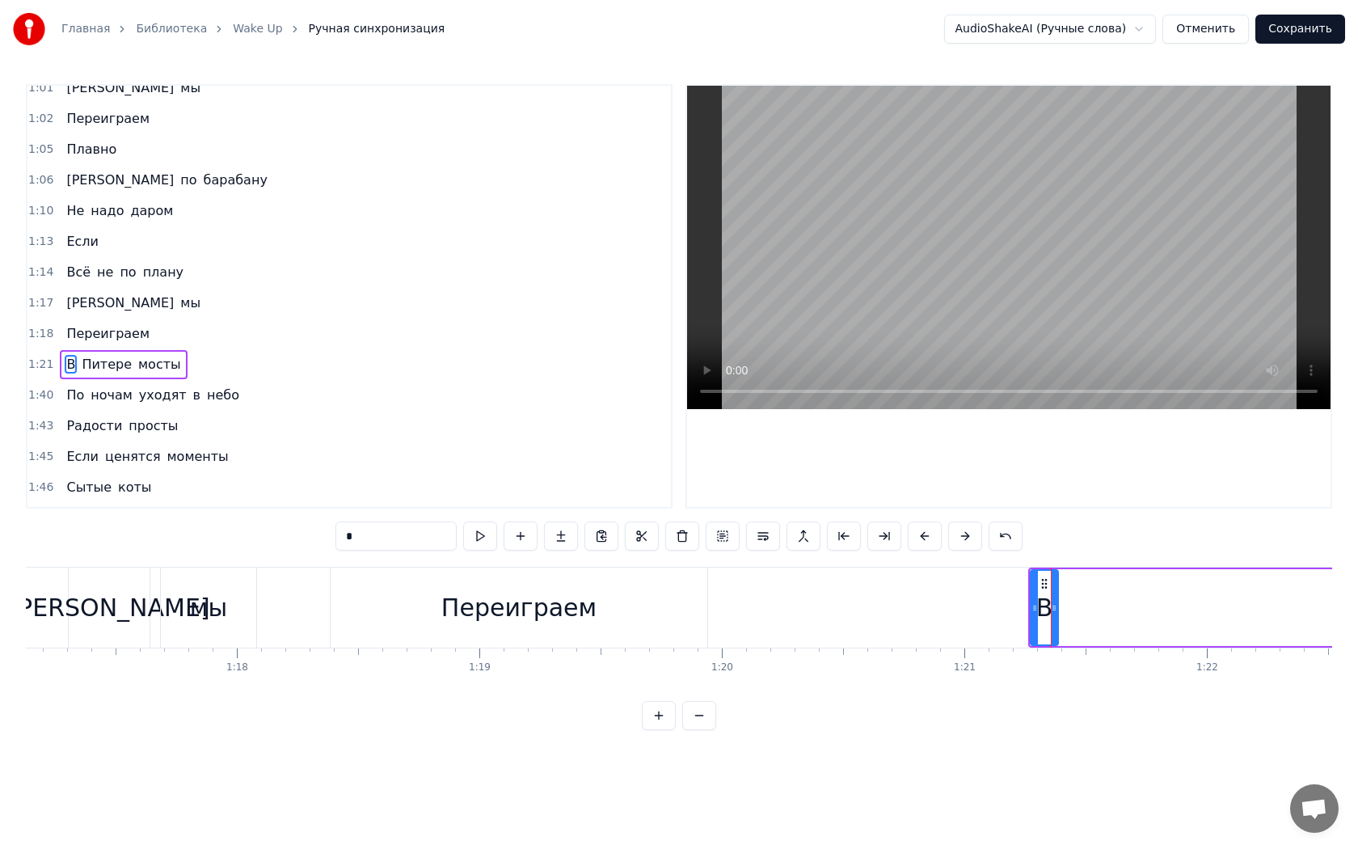
scroll to position [559, 0]
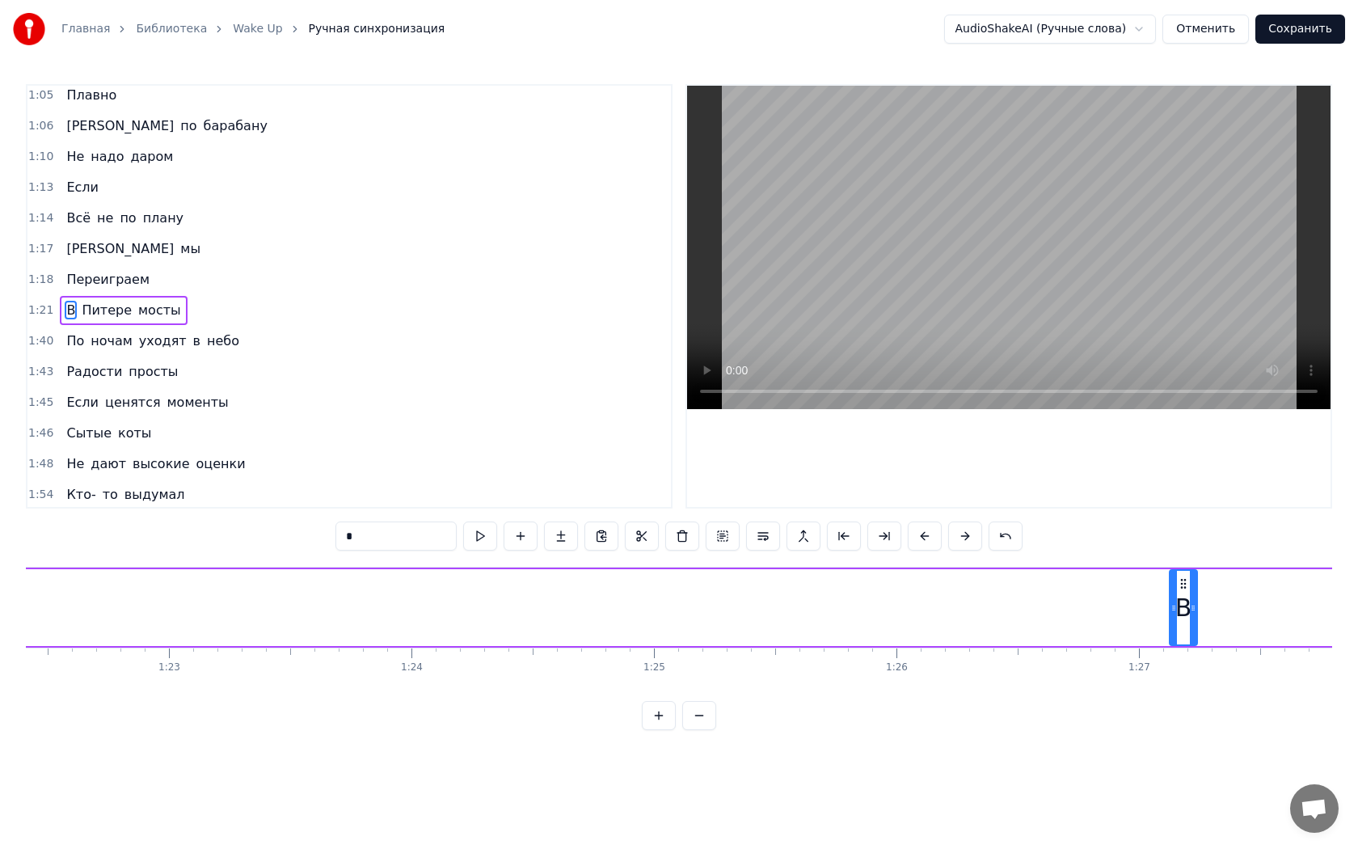
drag, startPoint x: 1045, startPoint y: 585, endPoint x: 1203, endPoint y: 600, distance: 158.3
click at [1196, 600] on div "В" at bounding box center [1183, 608] width 26 height 74
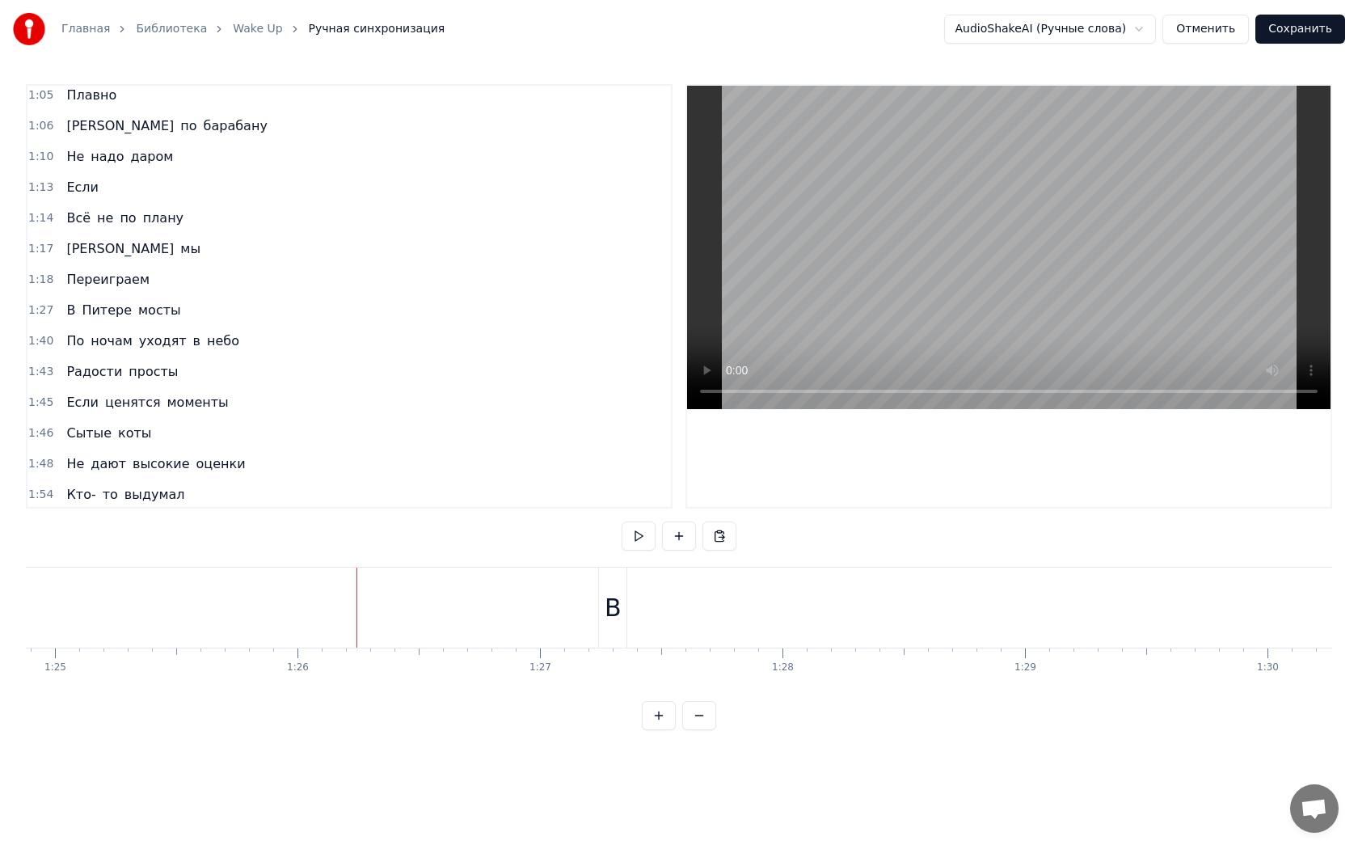
scroll to position [0, 20730]
click at [469, 603] on div "В" at bounding box center [466, 607] width 17 height 36
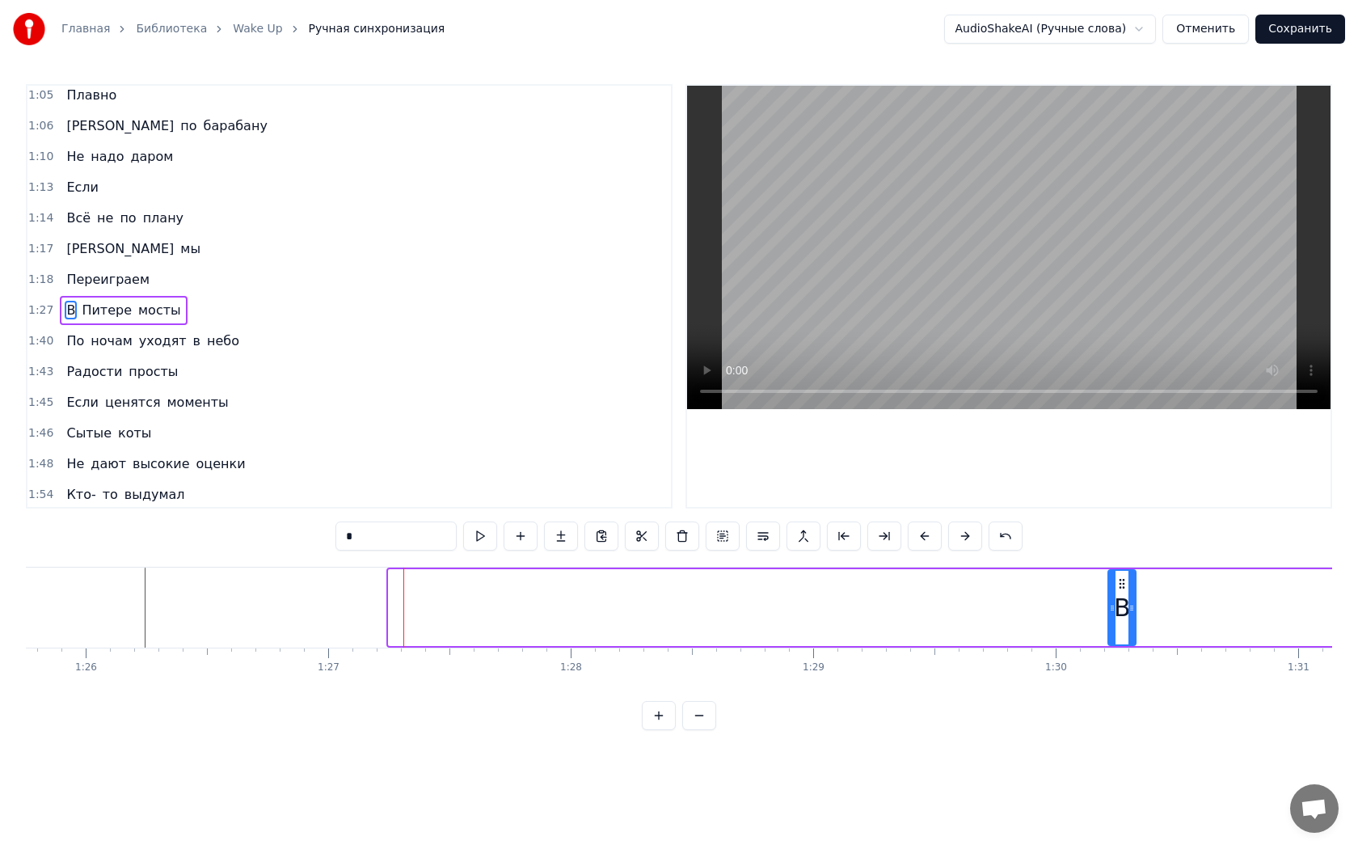
drag, startPoint x: 467, startPoint y: 584, endPoint x: 1134, endPoint y: 610, distance: 667.4
click at [1134, 610] on div "В" at bounding box center [1122, 608] width 26 height 74
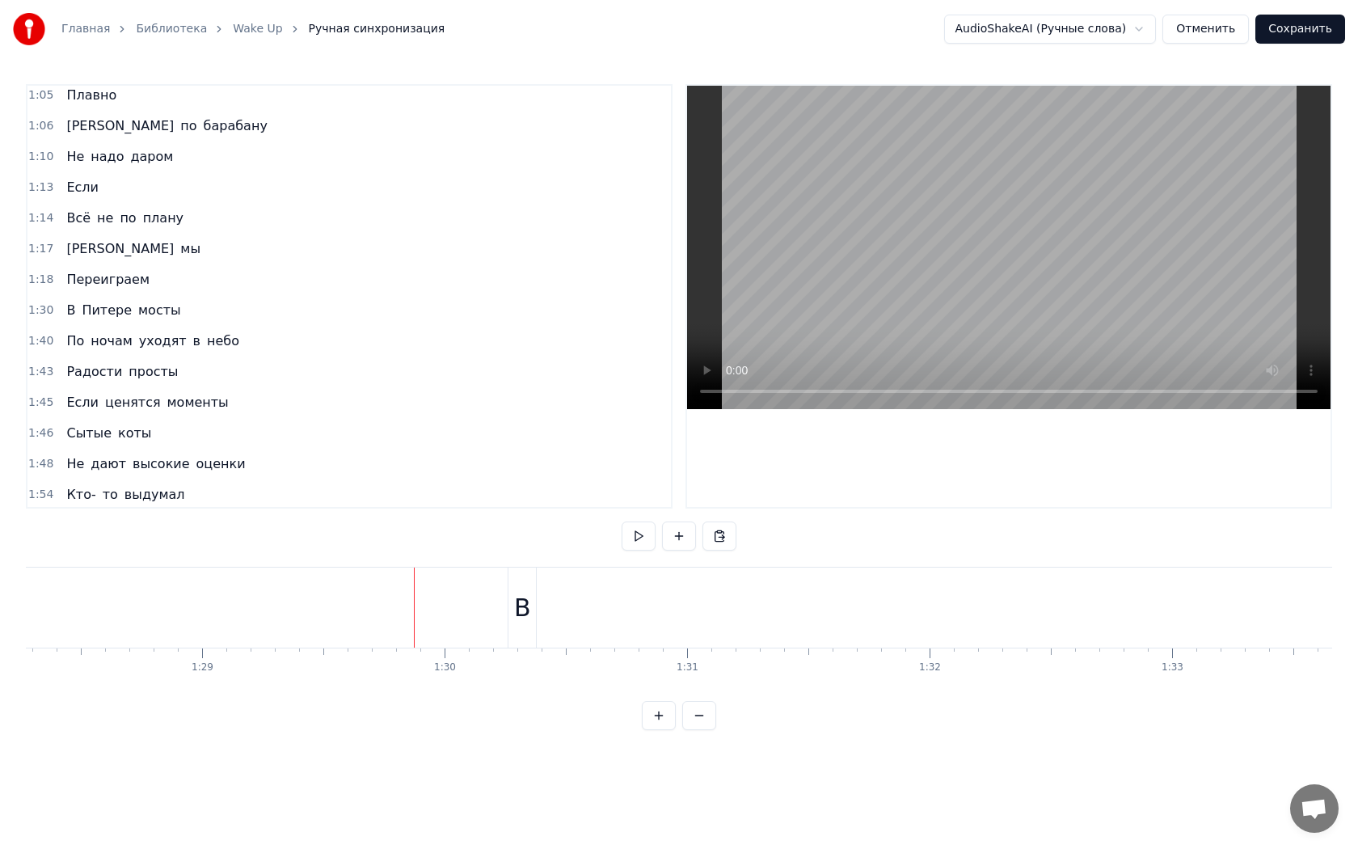
scroll to position [0, 21649]
click at [293, 604] on div "В" at bounding box center [279, 607] width 29 height 80
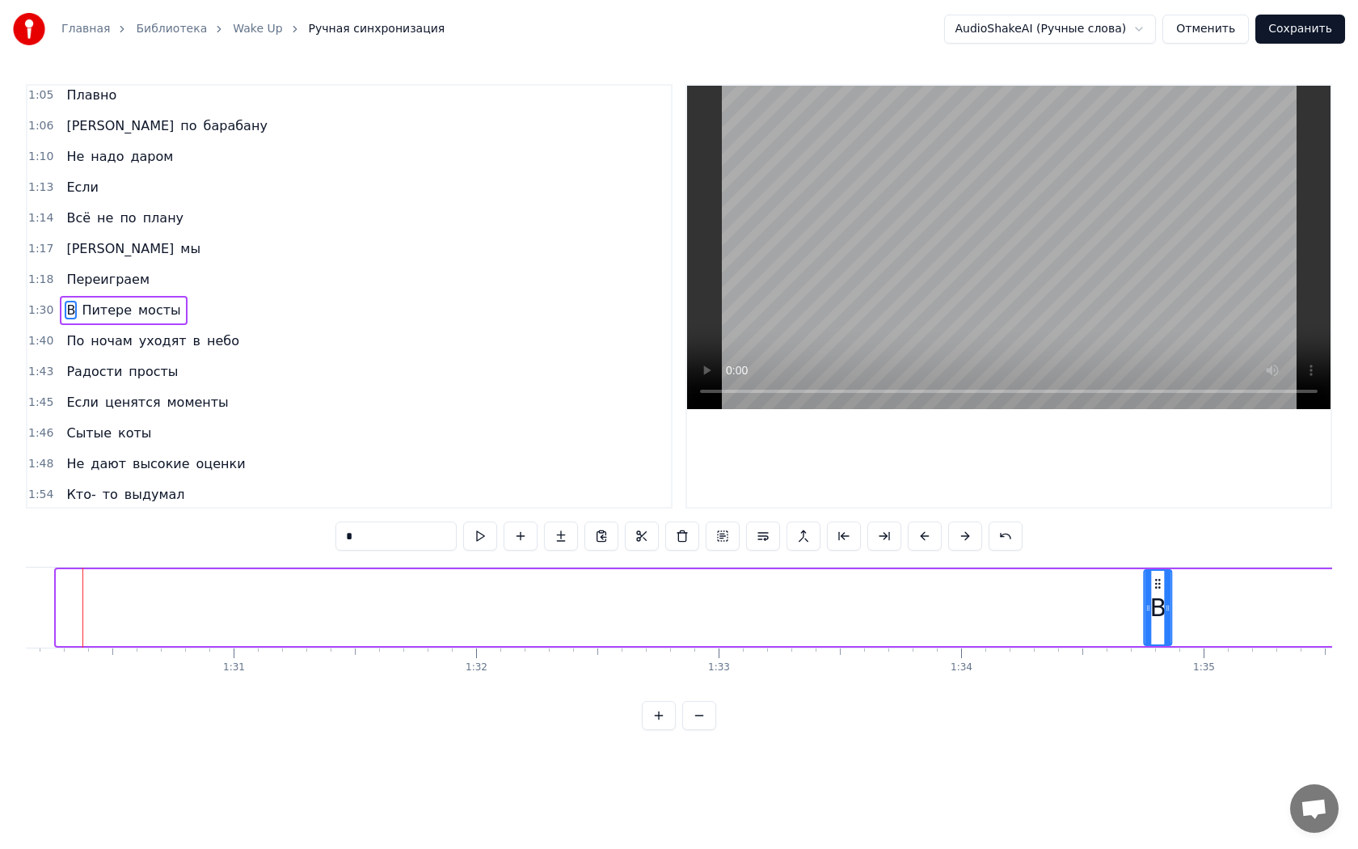
drag, startPoint x: 280, startPoint y: 587, endPoint x: 1166, endPoint y: 615, distance: 886.4
click at [1168, 615] on div "В" at bounding box center [1158, 608] width 26 height 74
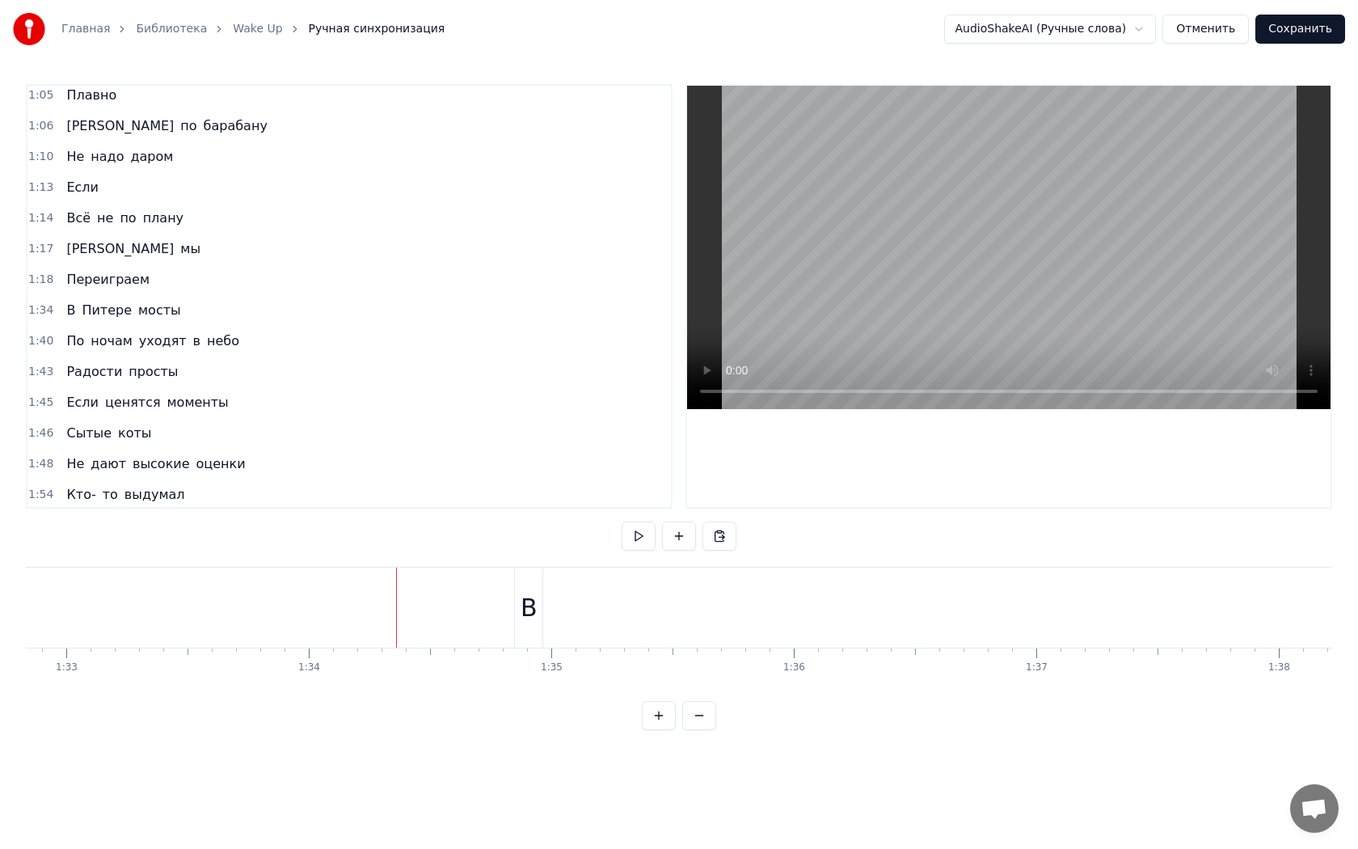
scroll to position [0, 22731]
click at [310, 580] on div "В" at bounding box center [310, 607] width 27 height 80
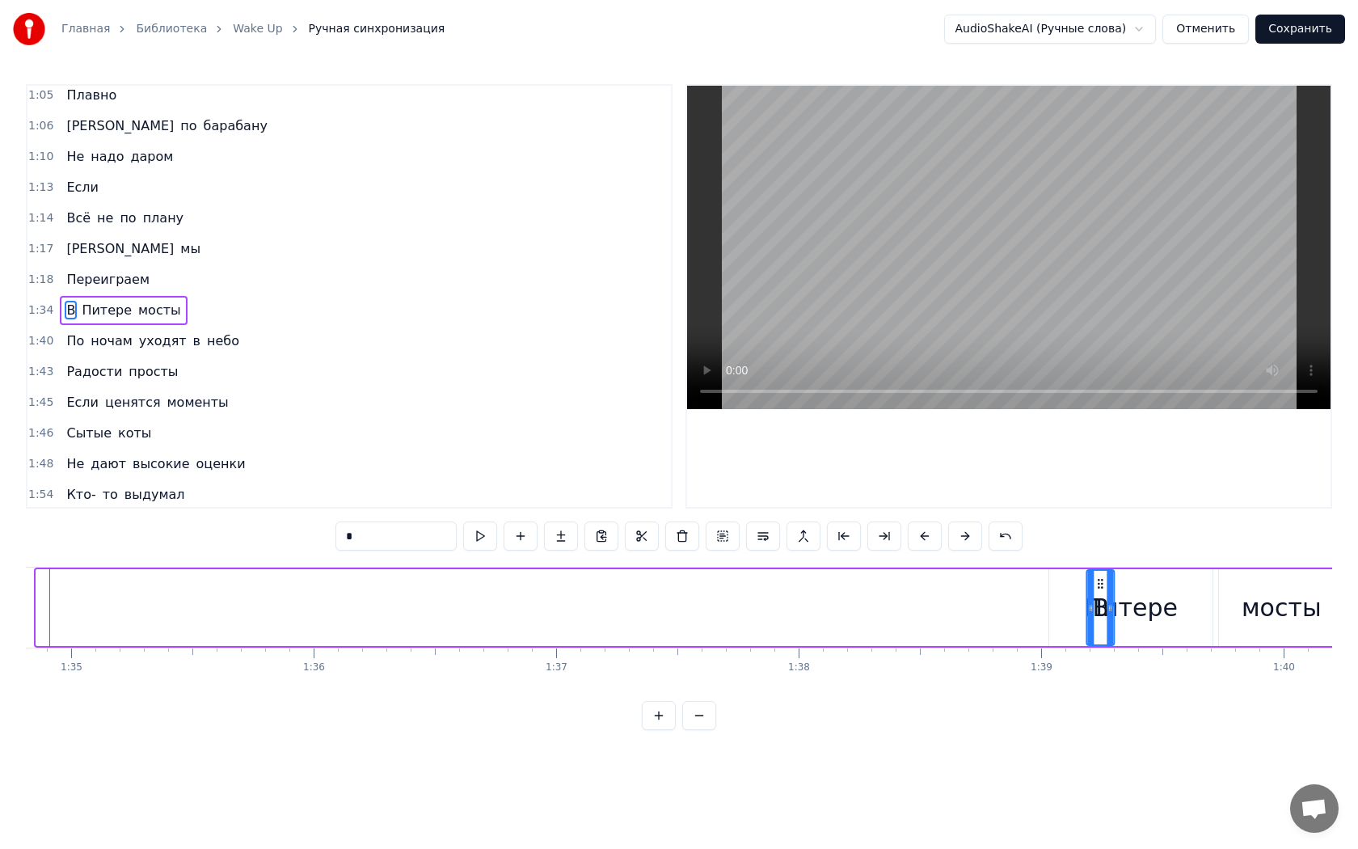
scroll to position [0, 23001]
drag, startPoint x: 312, startPoint y: 584, endPoint x: 1048, endPoint y: 614, distance: 736.2
click at [1048, 614] on div "В" at bounding box center [1048, 608] width 26 height 74
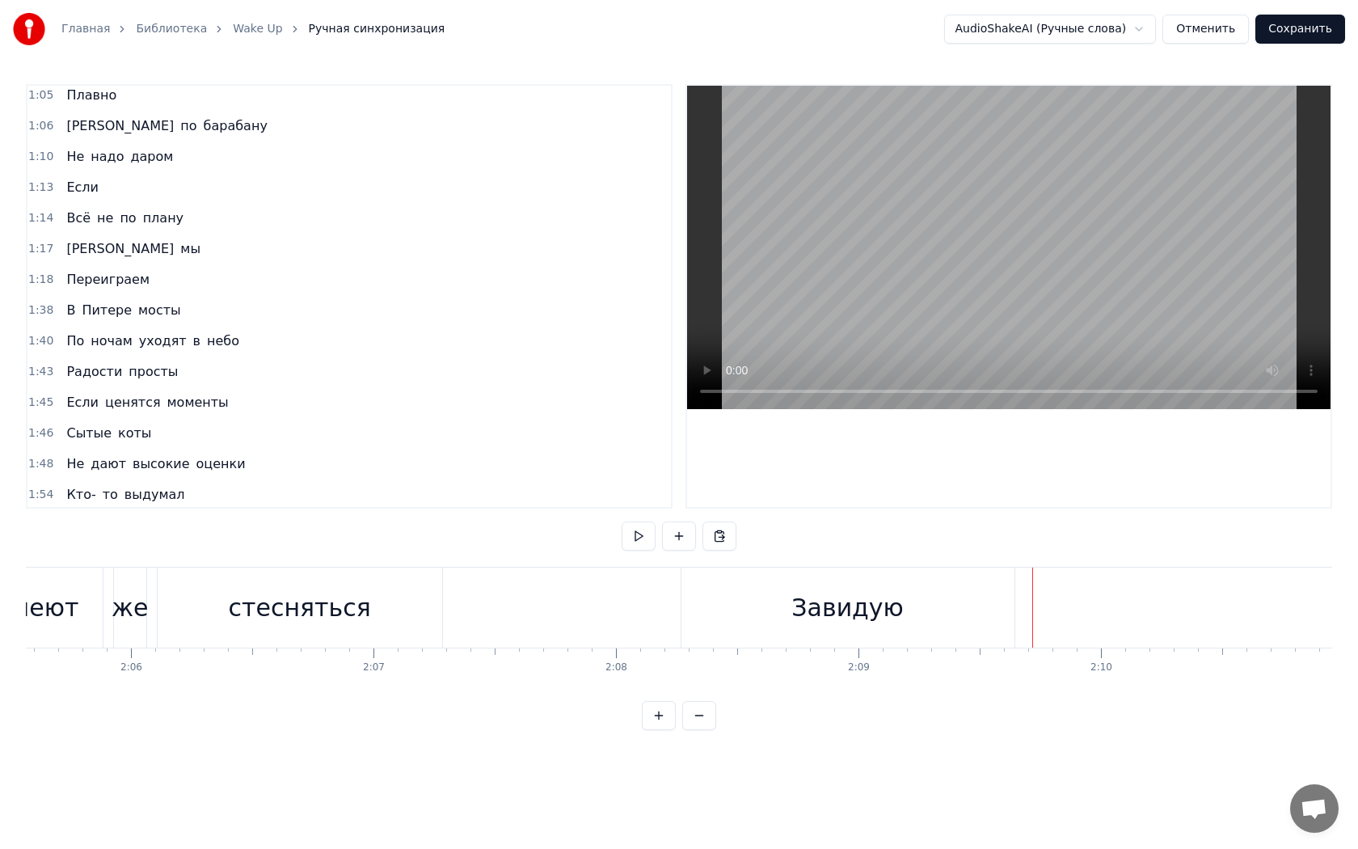
scroll to position [0, 30426]
click at [820, 603] on div "Завидую" at bounding box center [872, 607] width 333 height 80
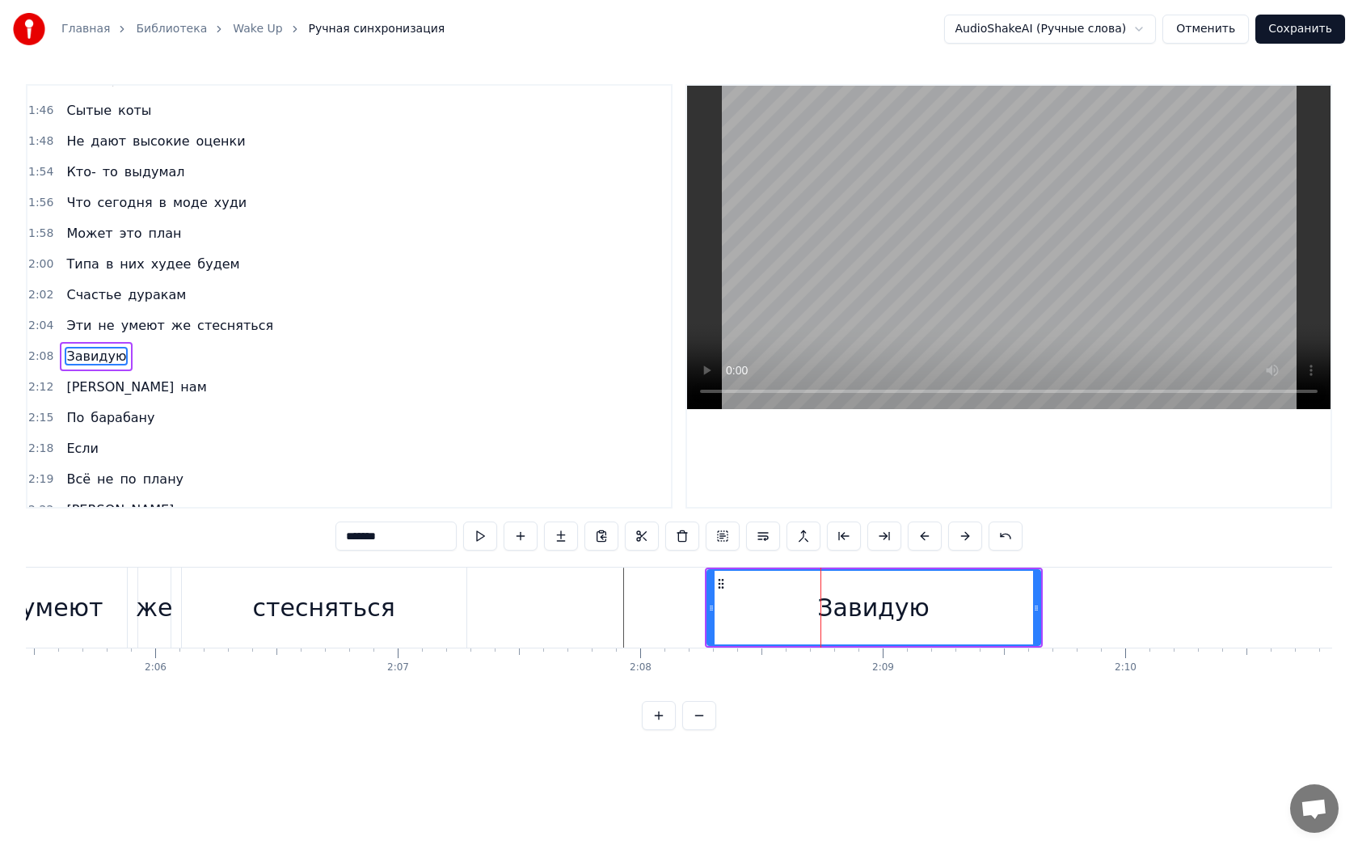
scroll to position [921, 0]
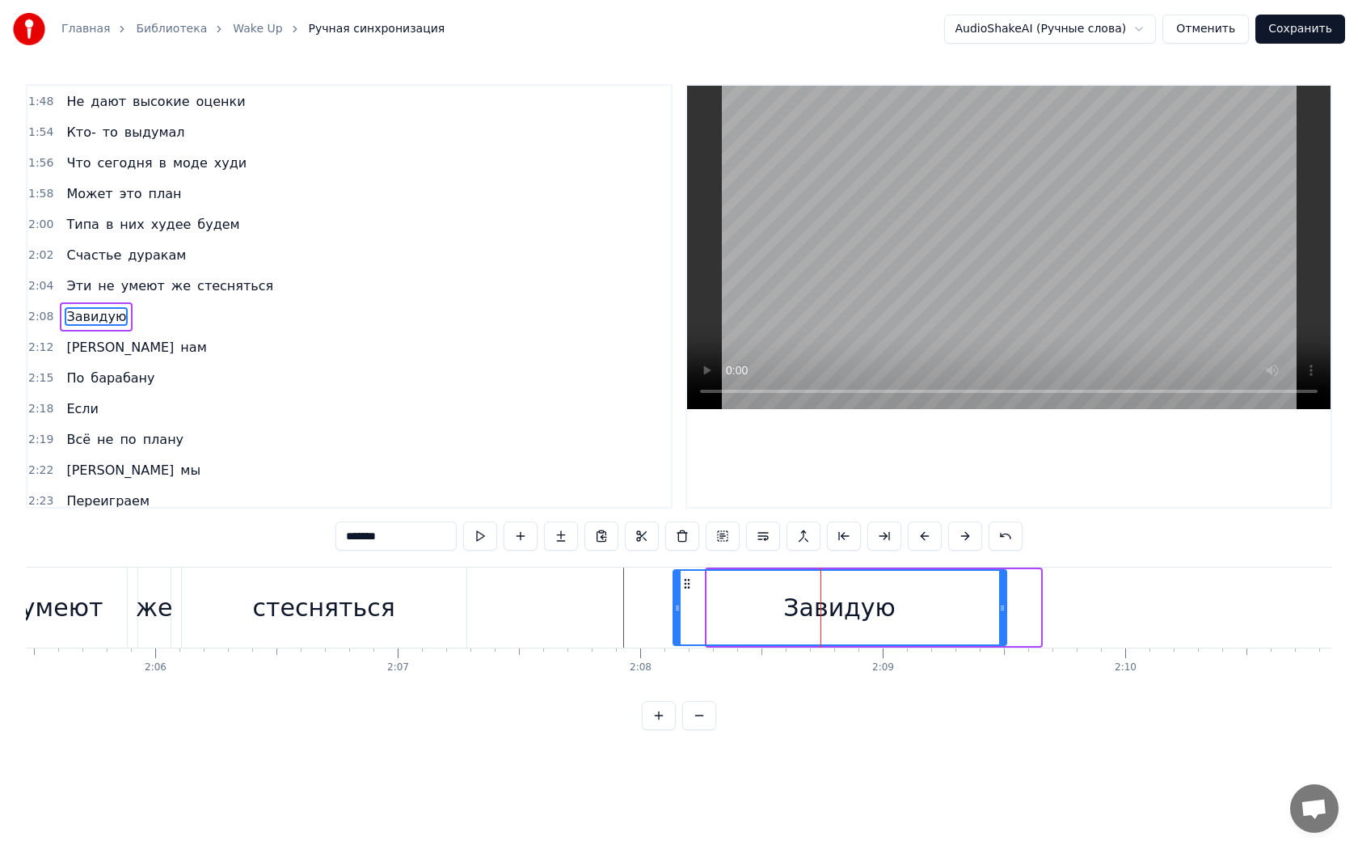
drag, startPoint x: 719, startPoint y: 583, endPoint x: 685, endPoint y: 584, distance: 34.0
click at [685, 584] on icon at bounding box center [687, 583] width 13 height 13
drag, startPoint x: 1002, startPoint y: 607, endPoint x: 1054, endPoint y: 606, distance: 51.7
click at [1056, 606] on icon at bounding box center [1057, 607] width 6 height 13
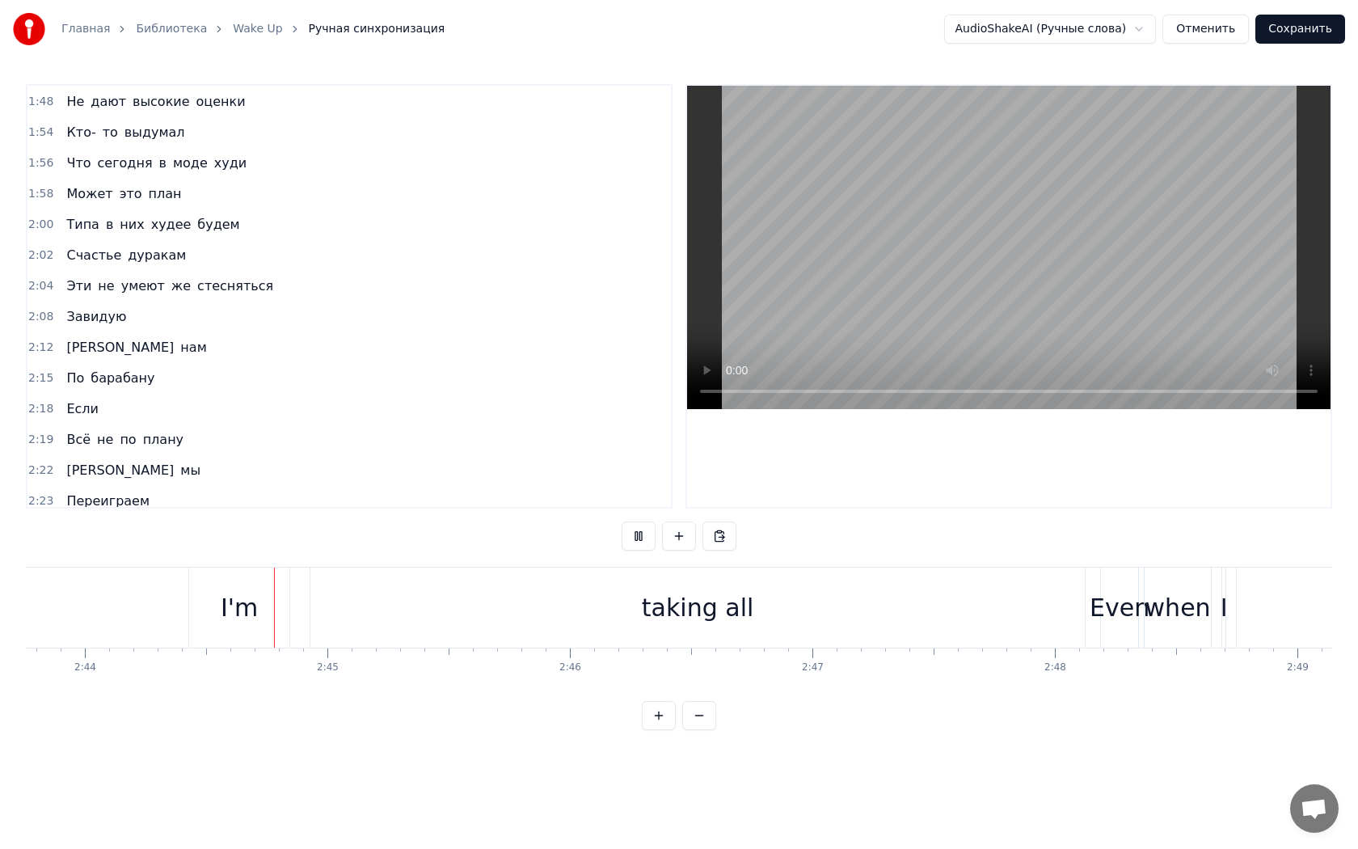
scroll to position [0, 39716]
click at [897, 603] on div "taking all" at bounding box center [693, 607] width 774 height 80
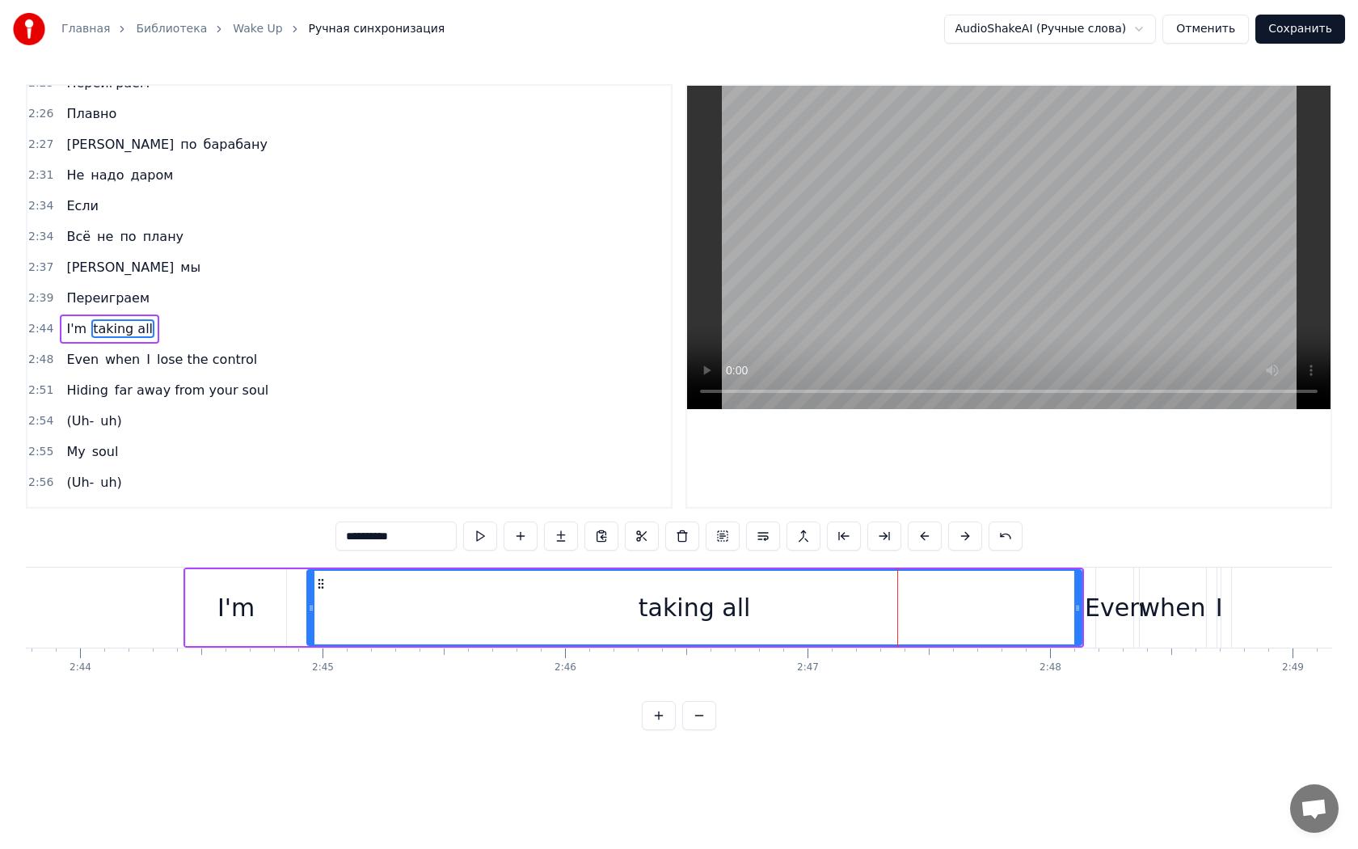
scroll to position [1343, 0]
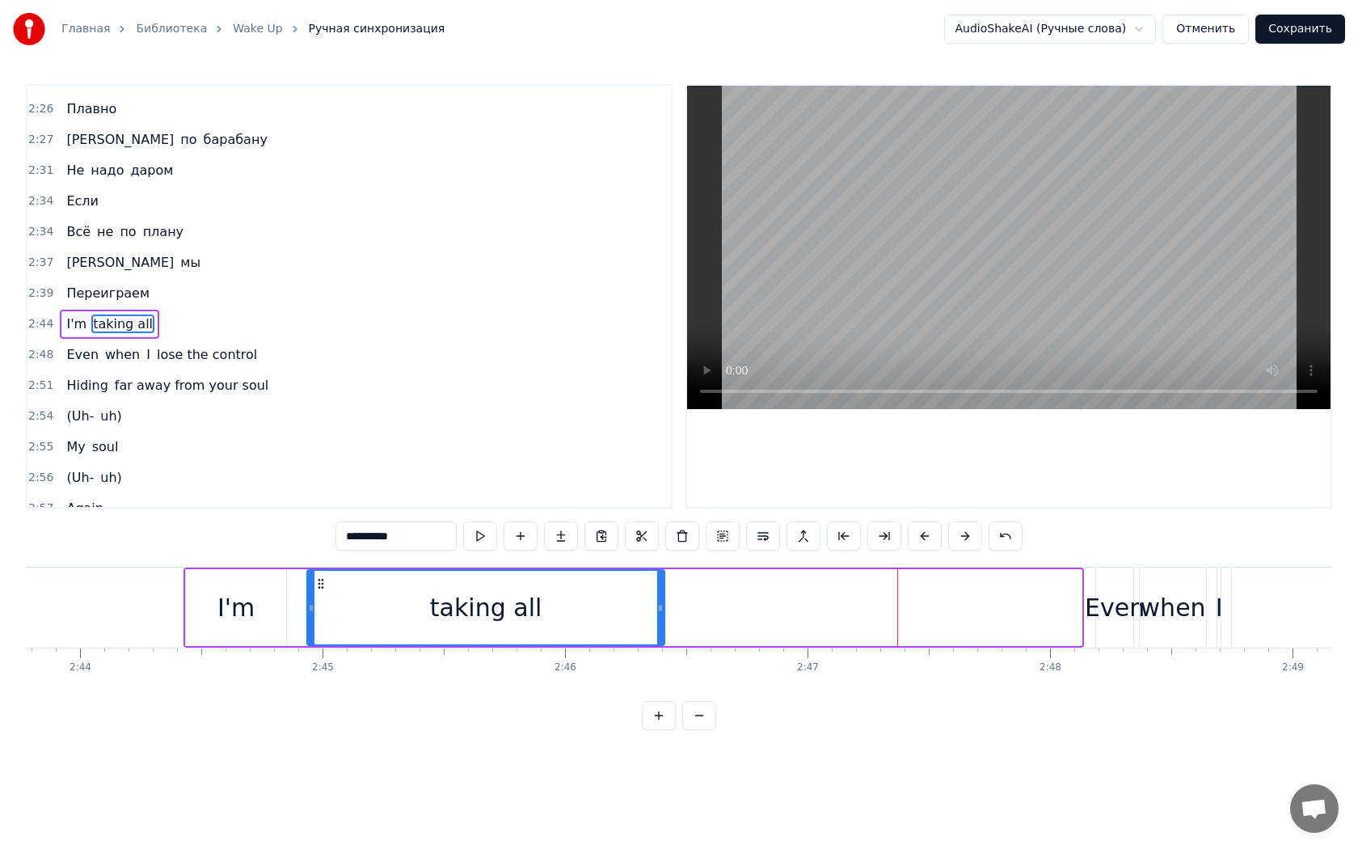
drag, startPoint x: 1076, startPoint y: 607, endPoint x: 459, endPoint y: 593, distance: 616.9
click at [657, 605] on icon at bounding box center [660, 607] width 6 height 13
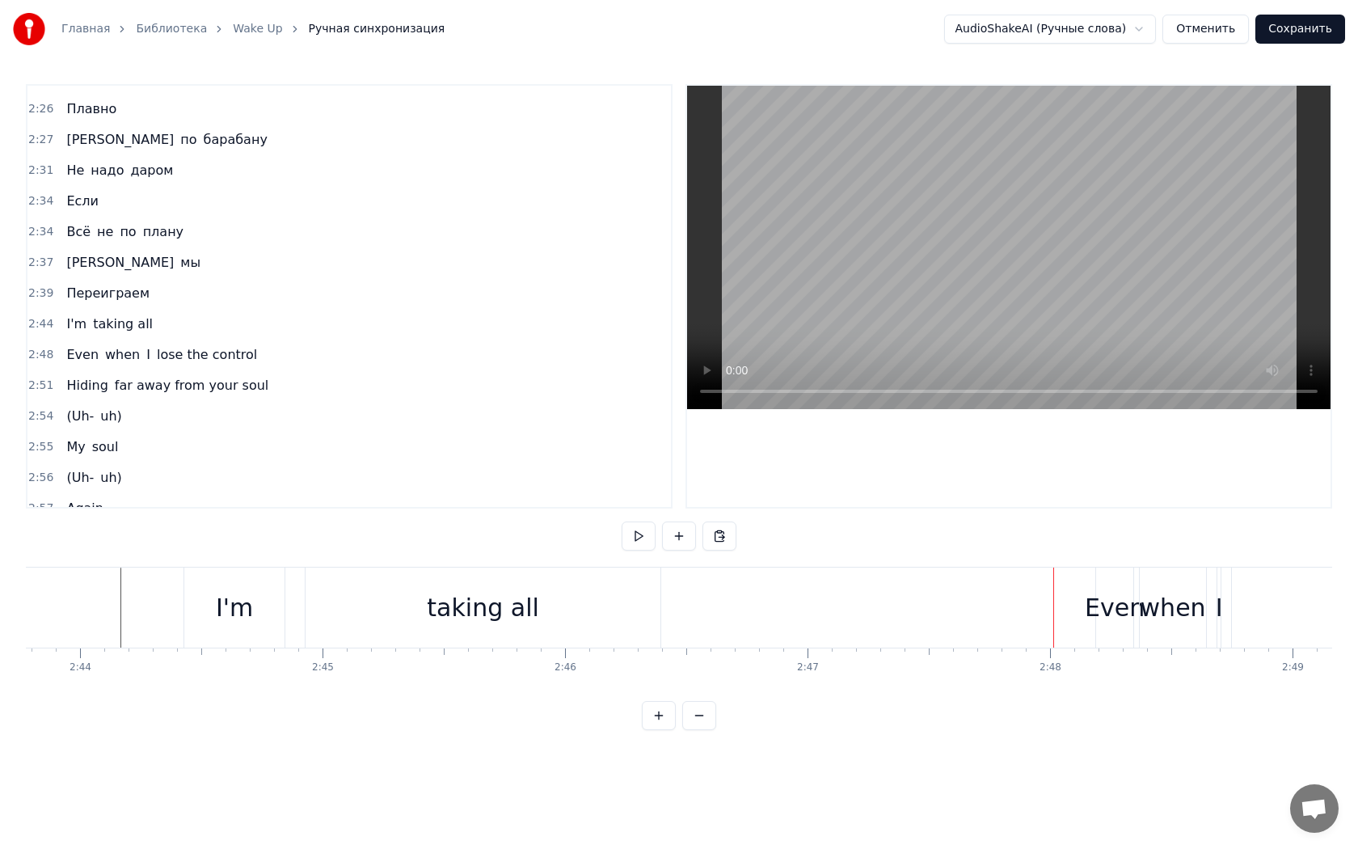
click at [1104, 606] on div "Even" at bounding box center [1115, 607] width 60 height 36
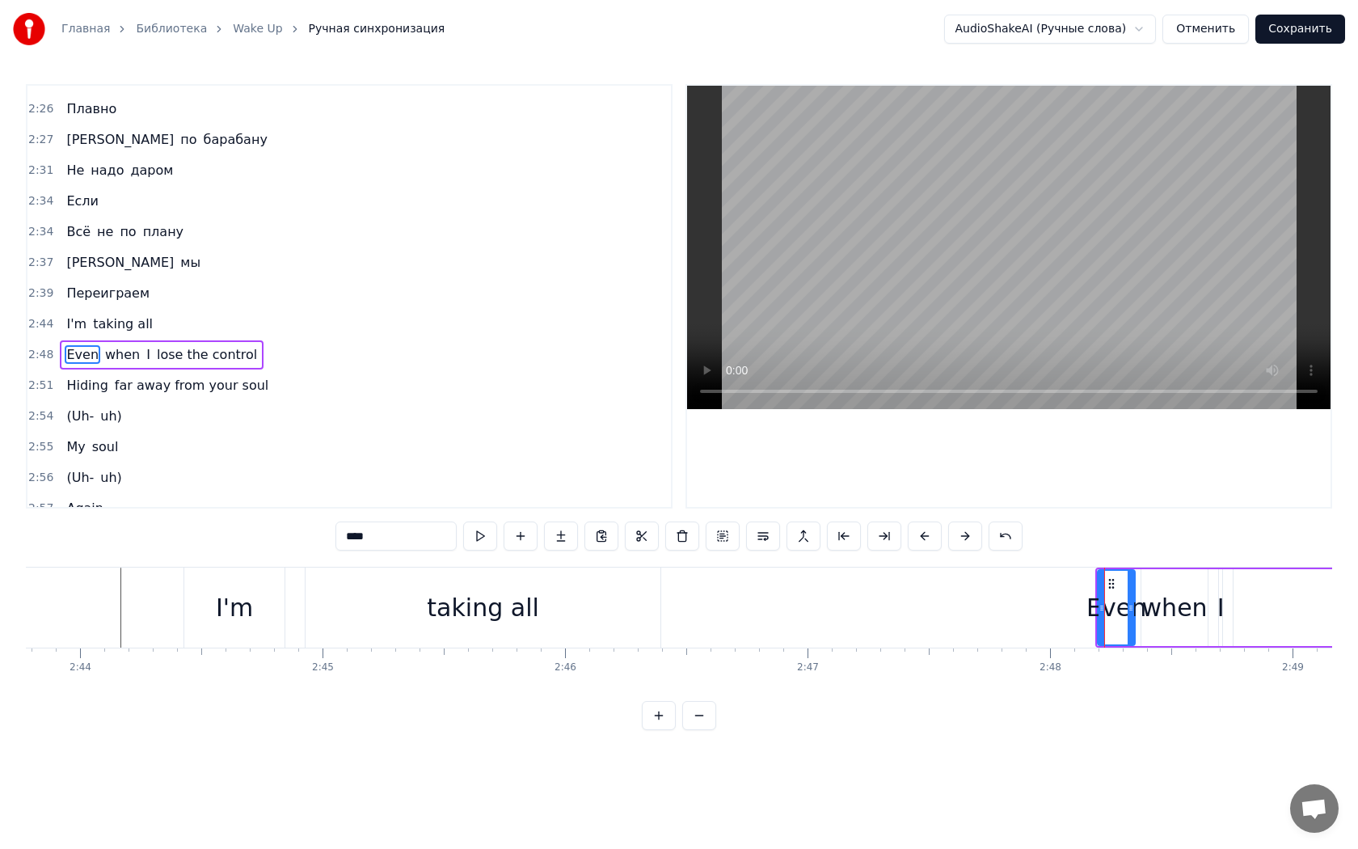
scroll to position [1373, 0]
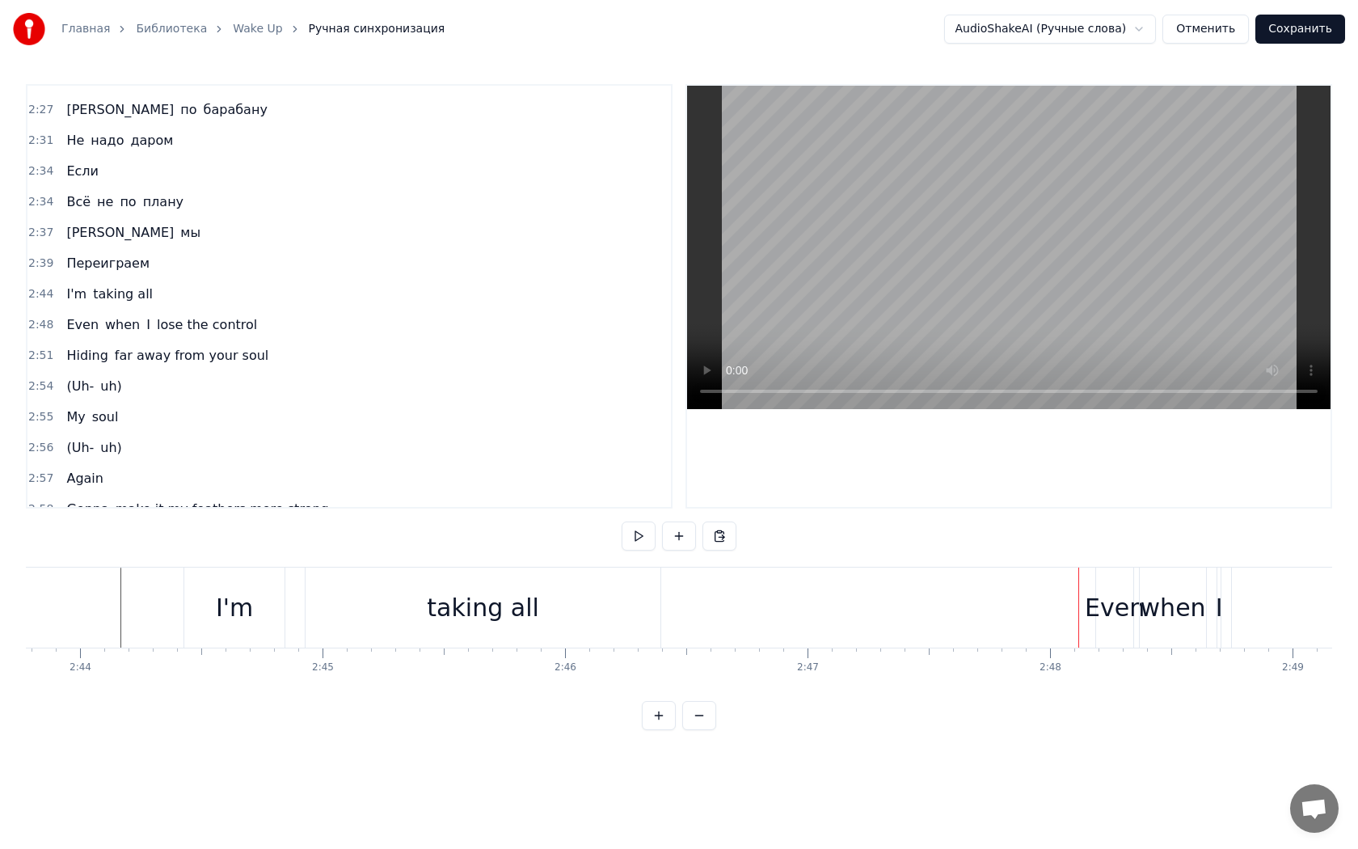
click at [1110, 593] on div "Even" at bounding box center [1115, 607] width 60 height 36
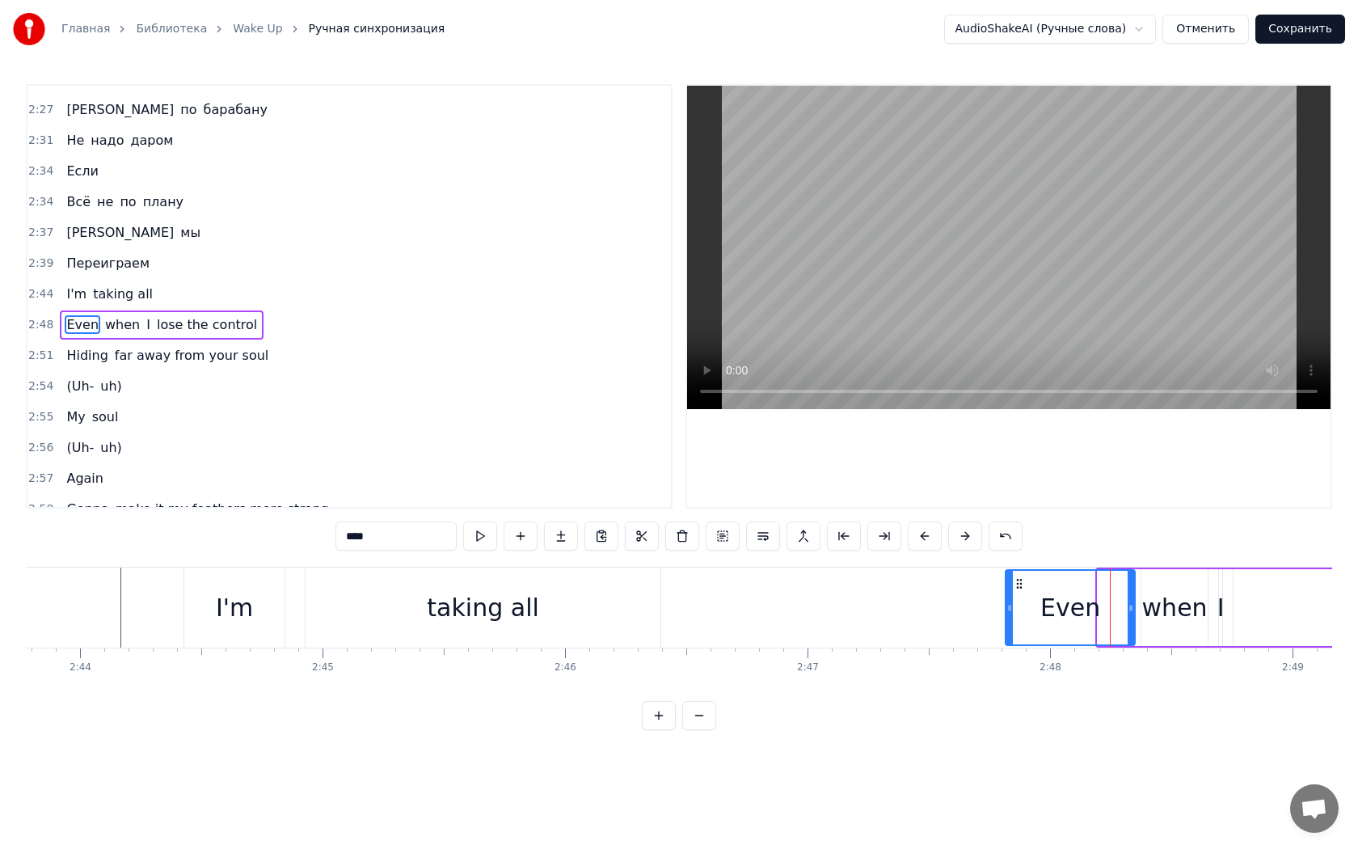
drag, startPoint x: 1103, startPoint y: 592, endPoint x: 1010, endPoint y: 593, distance: 92.2
click at [1010, 593] on div at bounding box center [1009, 608] width 6 height 74
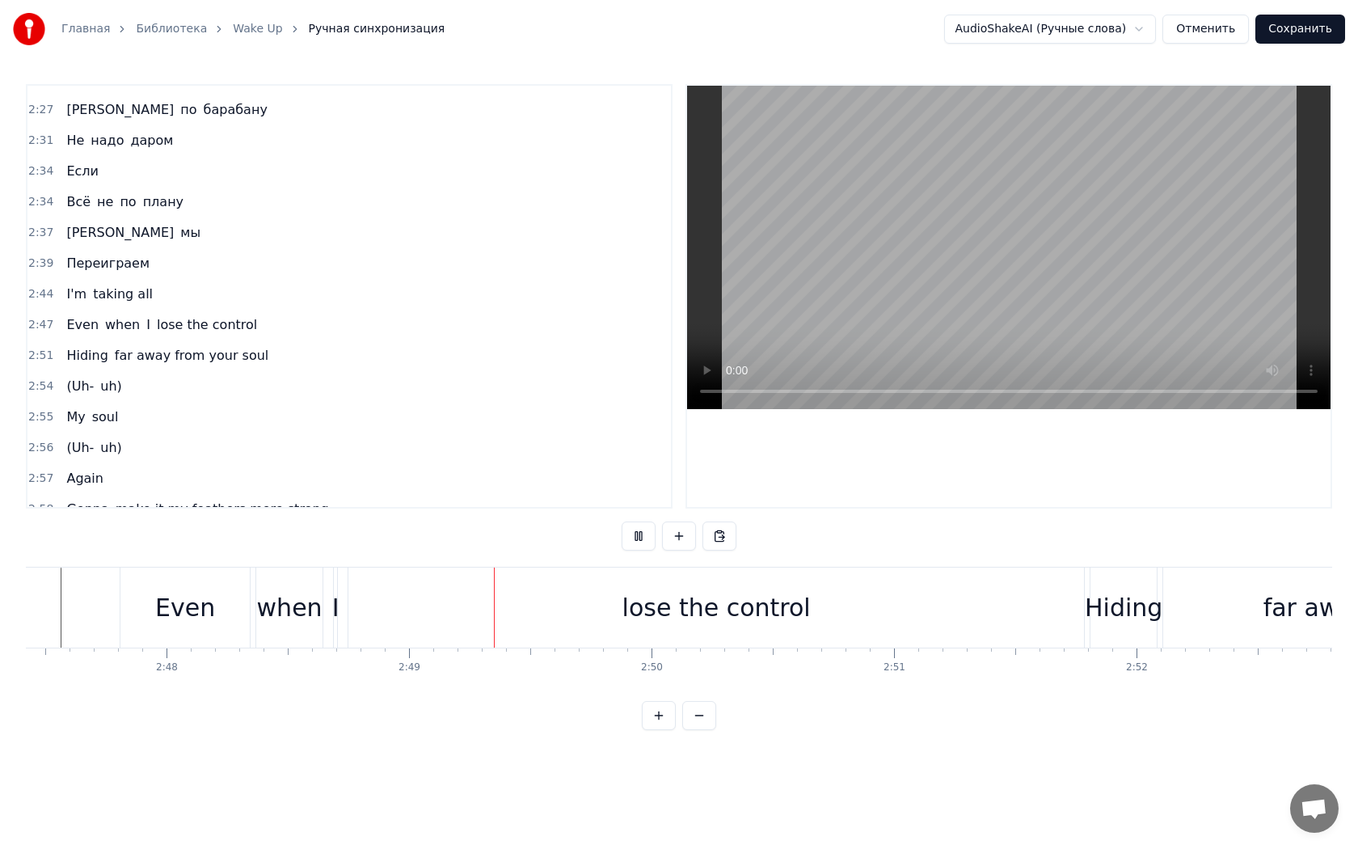
scroll to position [0, 40867]
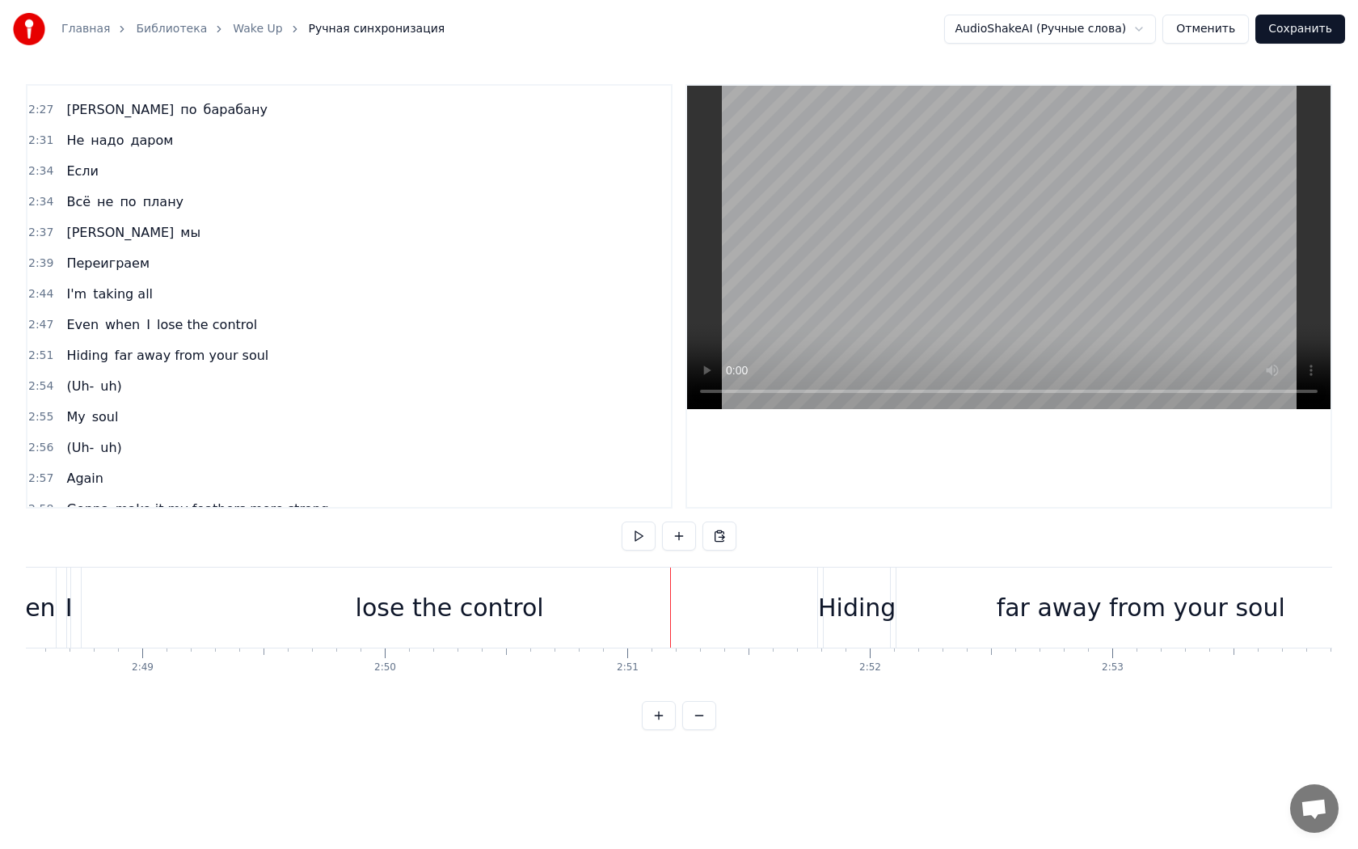
click at [789, 600] on div "lose the control" at bounding box center [450, 607] width 736 height 80
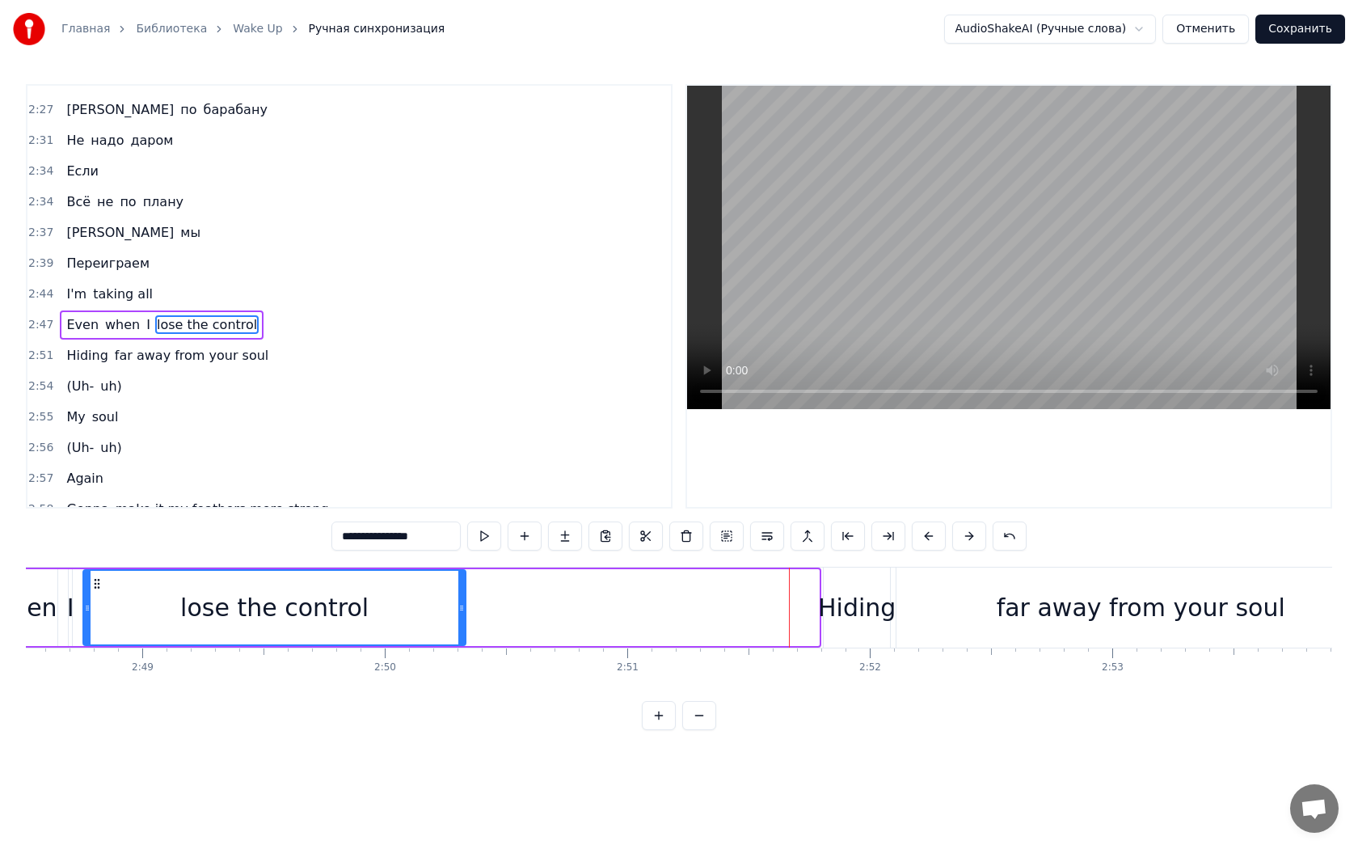
drag, startPoint x: 816, startPoint y: 603, endPoint x: 462, endPoint y: 593, distance: 353.4
click at [462, 593] on div at bounding box center [461, 608] width 6 height 74
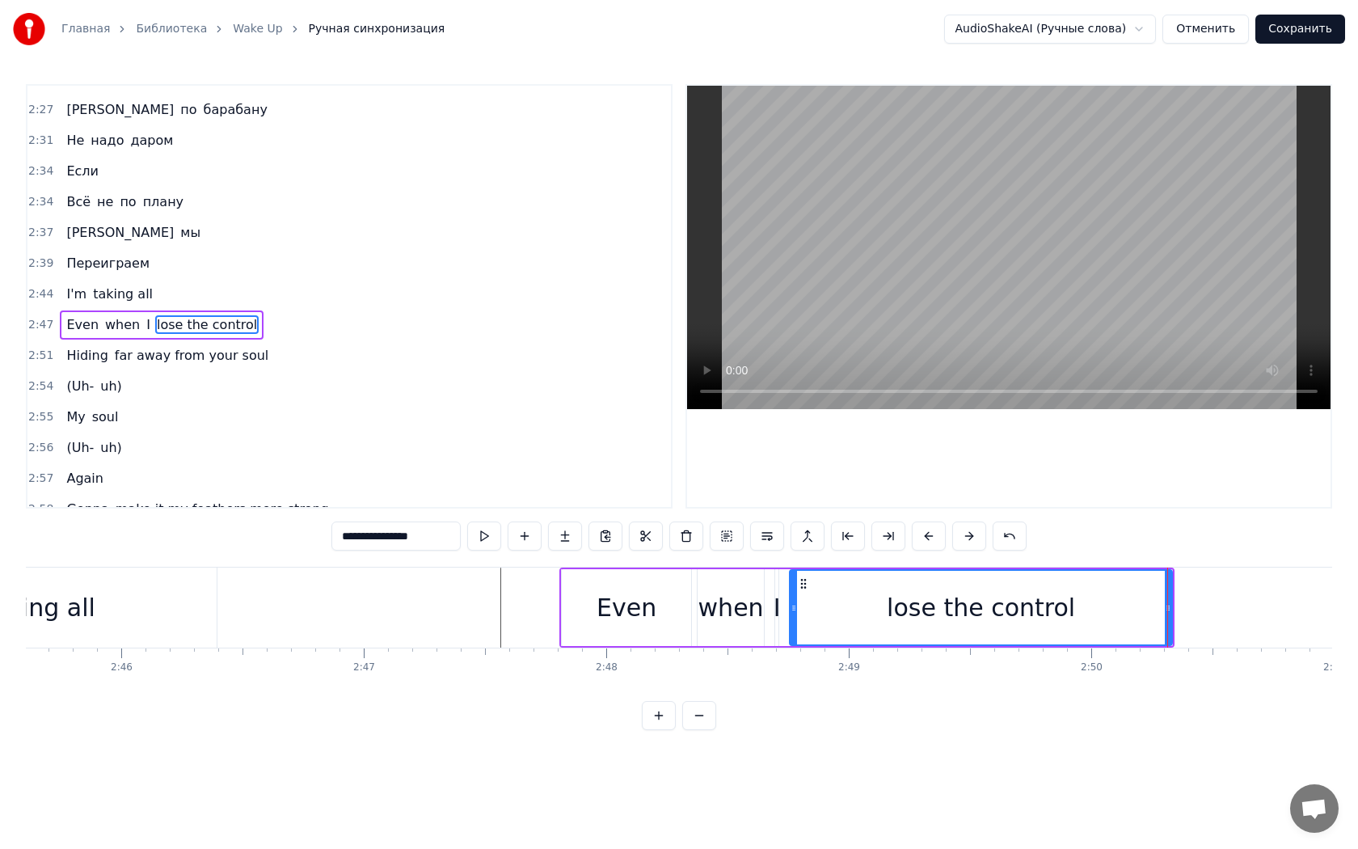
scroll to position [0, 40136]
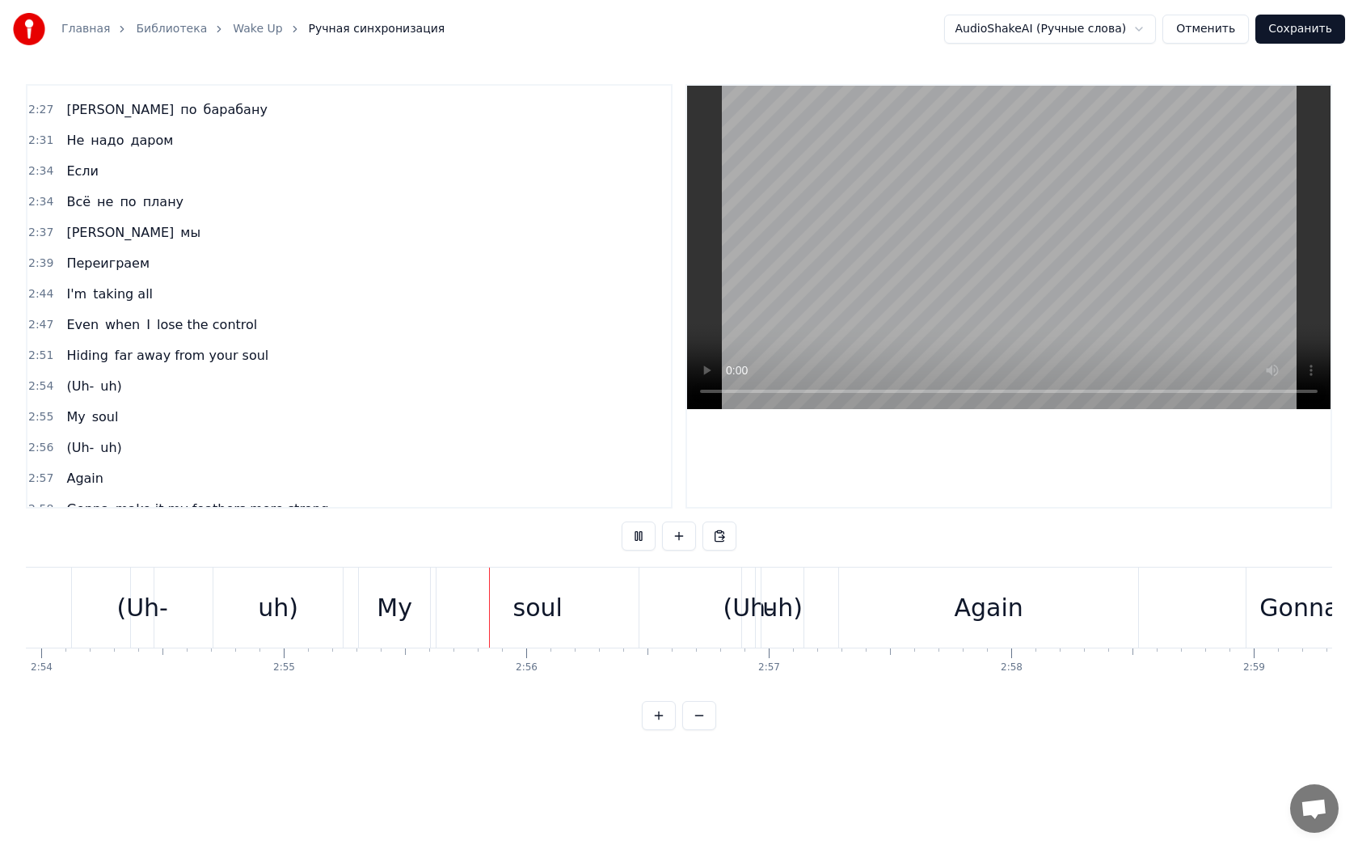
scroll to position [0, 42446]
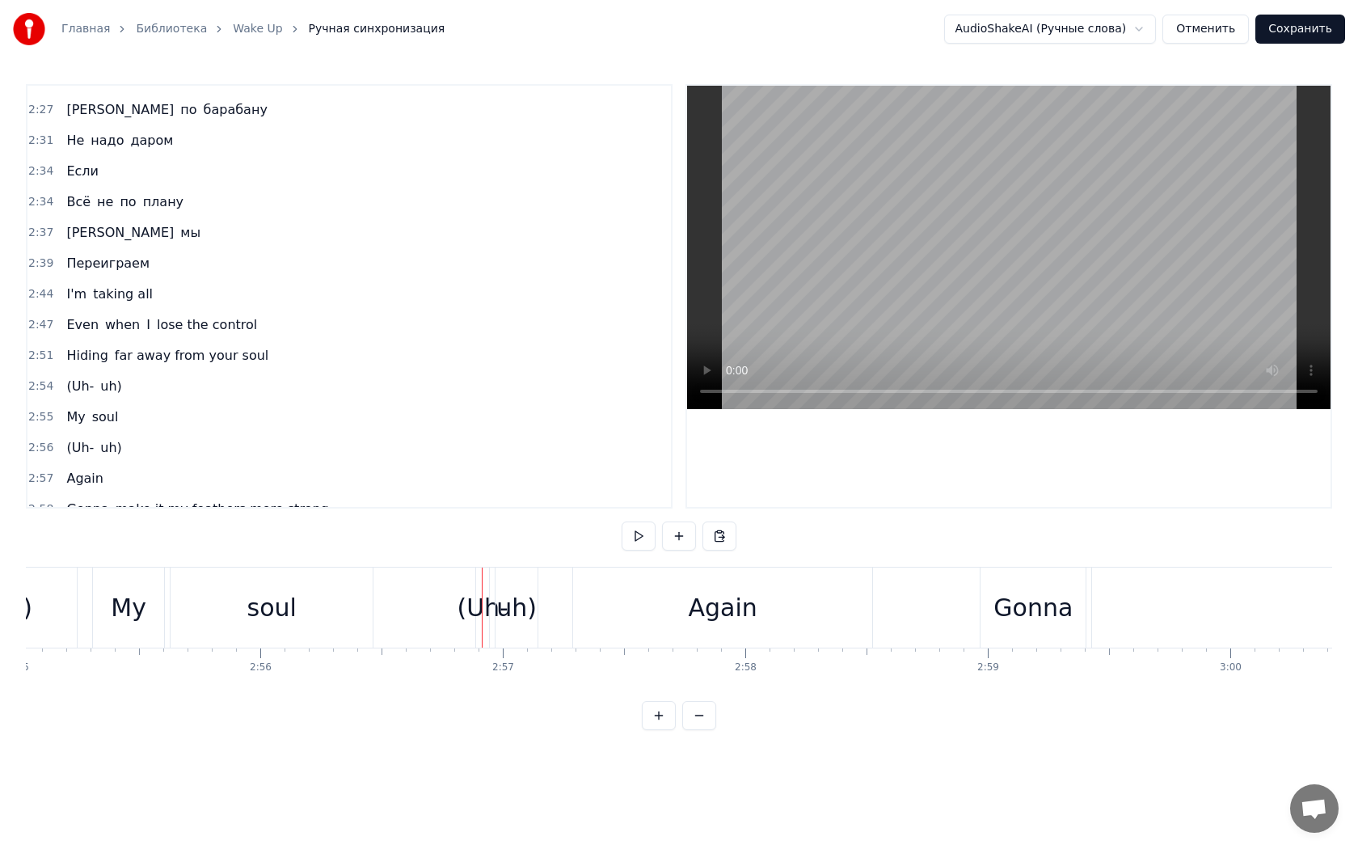
click at [469, 609] on div "(Uh-" at bounding box center [483, 607] width 52 height 36
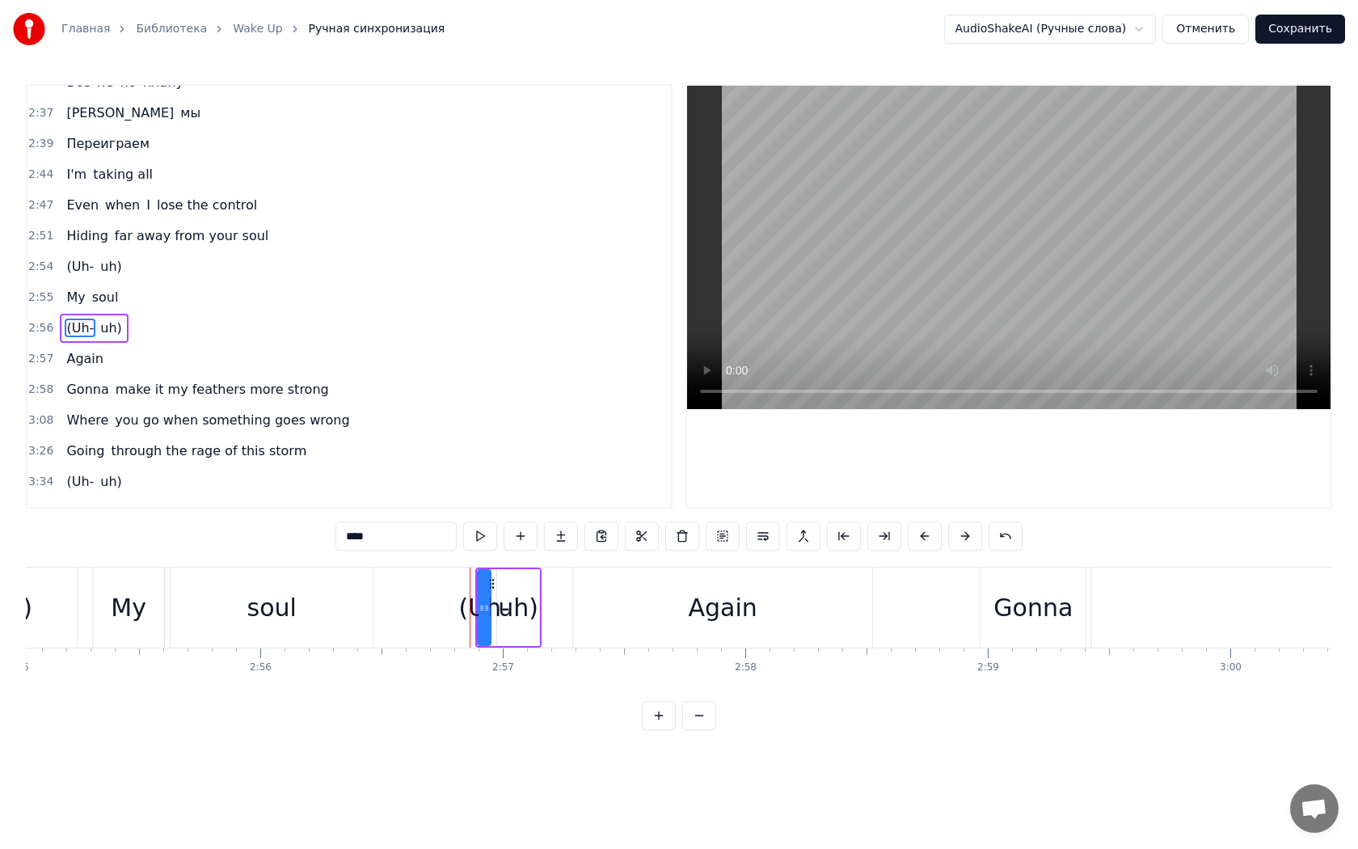
scroll to position [1494, 0]
drag, startPoint x: 491, startPoint y: 585, endPoint x: 388, endPoint y: 591, distance: 103.6
click at [386, 591] on div "(Uh-" at bounding box center [380, 608] width 11 height 74
click at [150, 593] on div "My" at bounding box center [128, 607] width 71 height 80
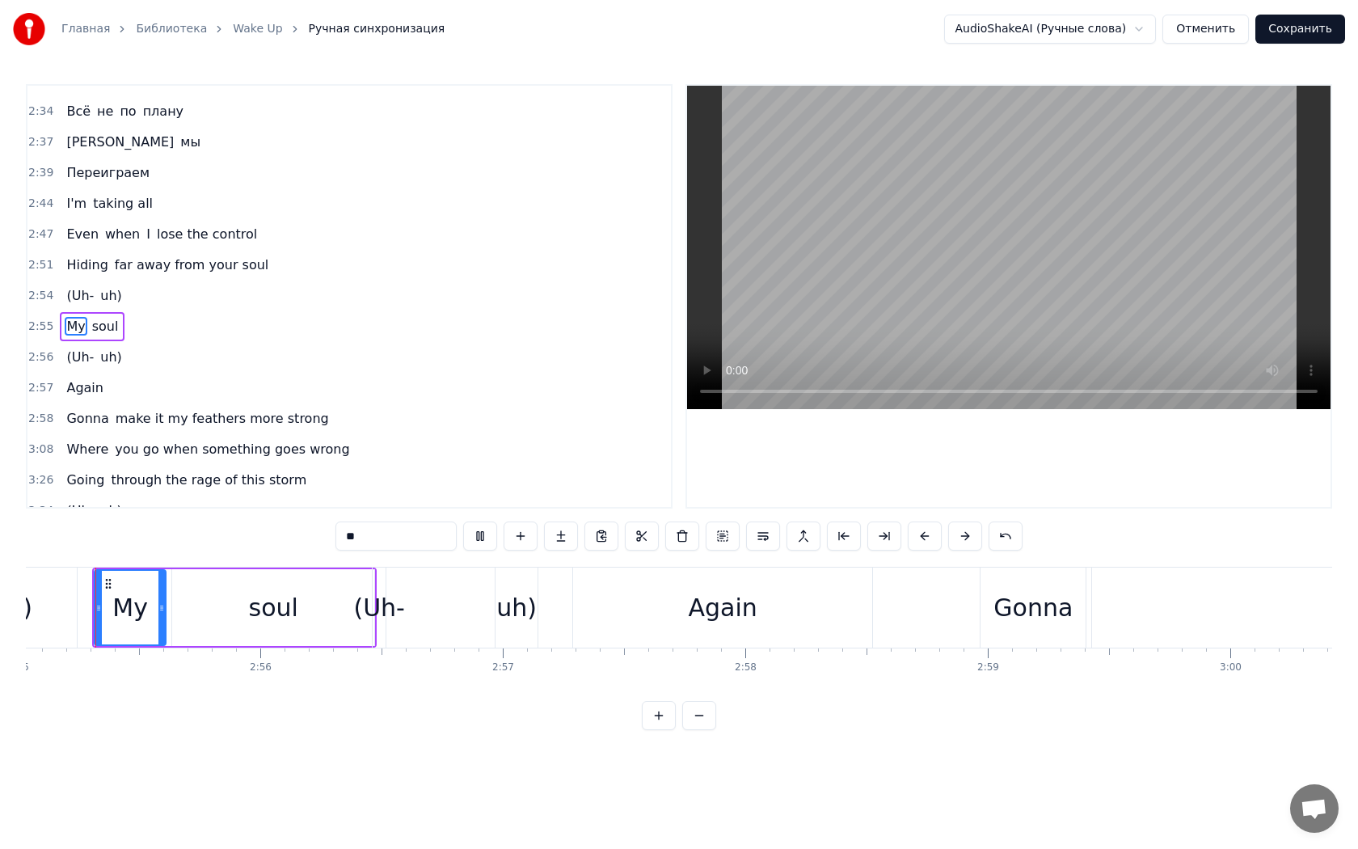
scroll to position [0, 42431]
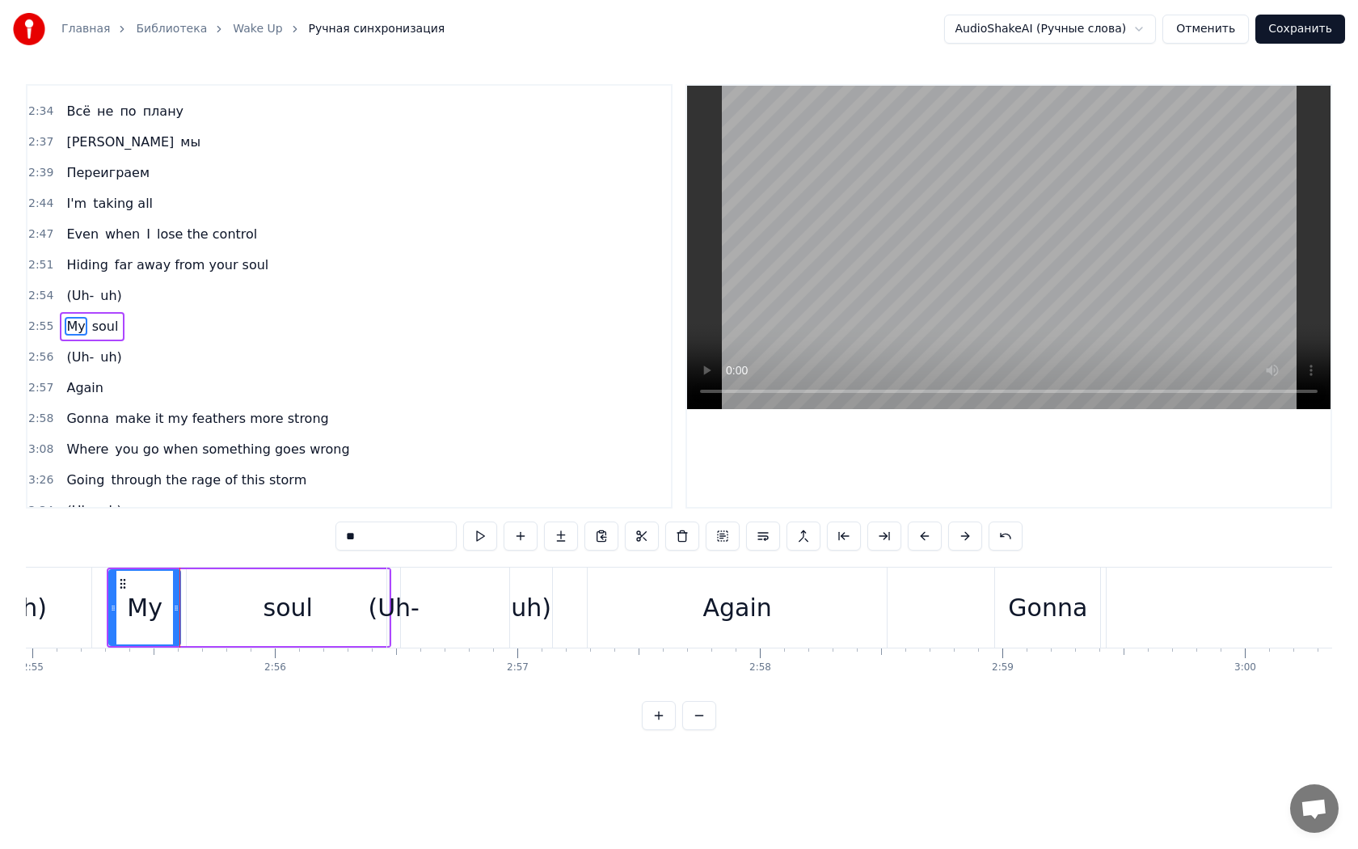
click at [197, 592] on div "soul" at bounding box center [288, 607] width 202 height 77
drag, startPoint x: 394, startPoint y: 608, endPoint x: 382, endPoint y: 608, distance: 12.9
click at [382, 608] on div "(Uh-" at bounding box center [394, 607] width 52 height 36
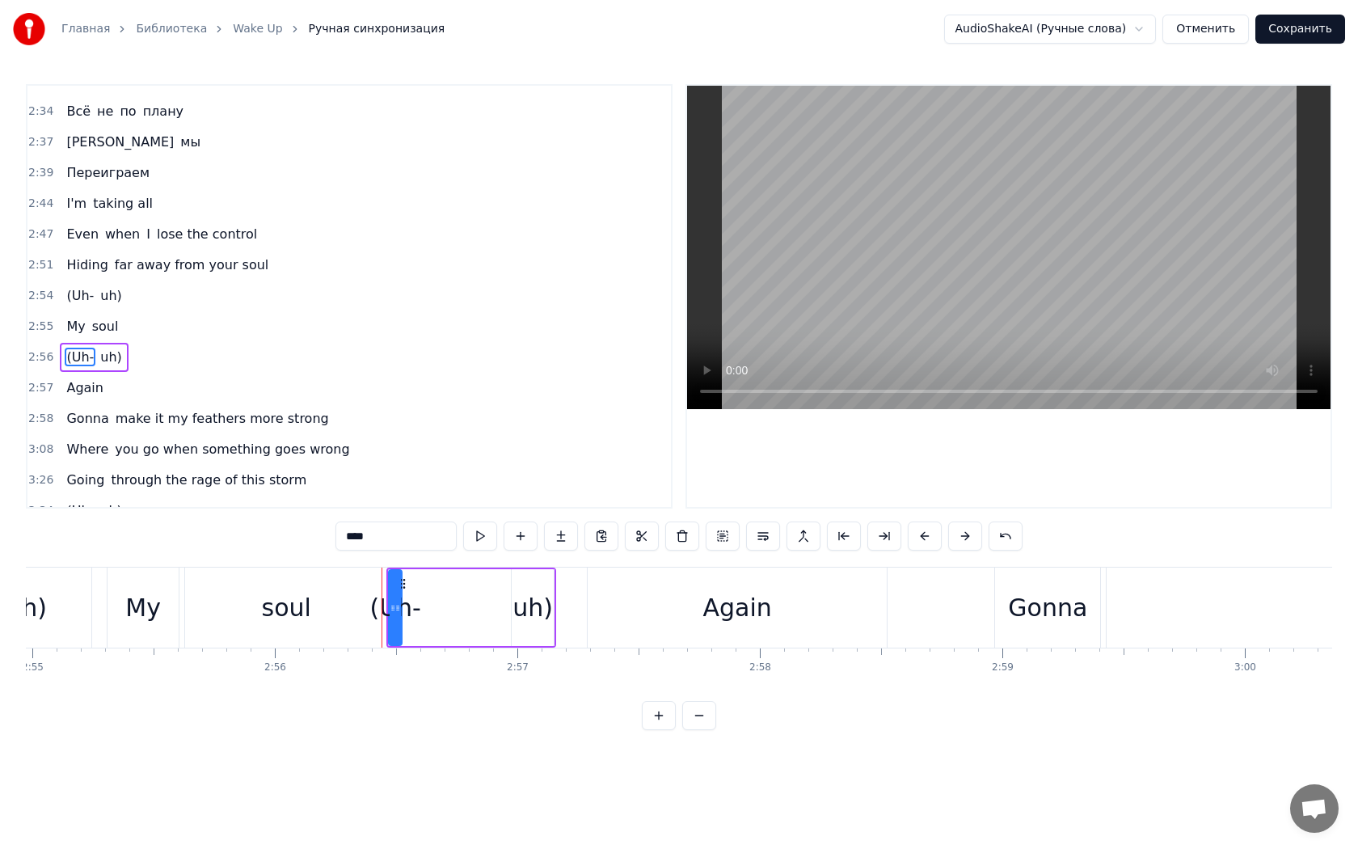
type input "****"
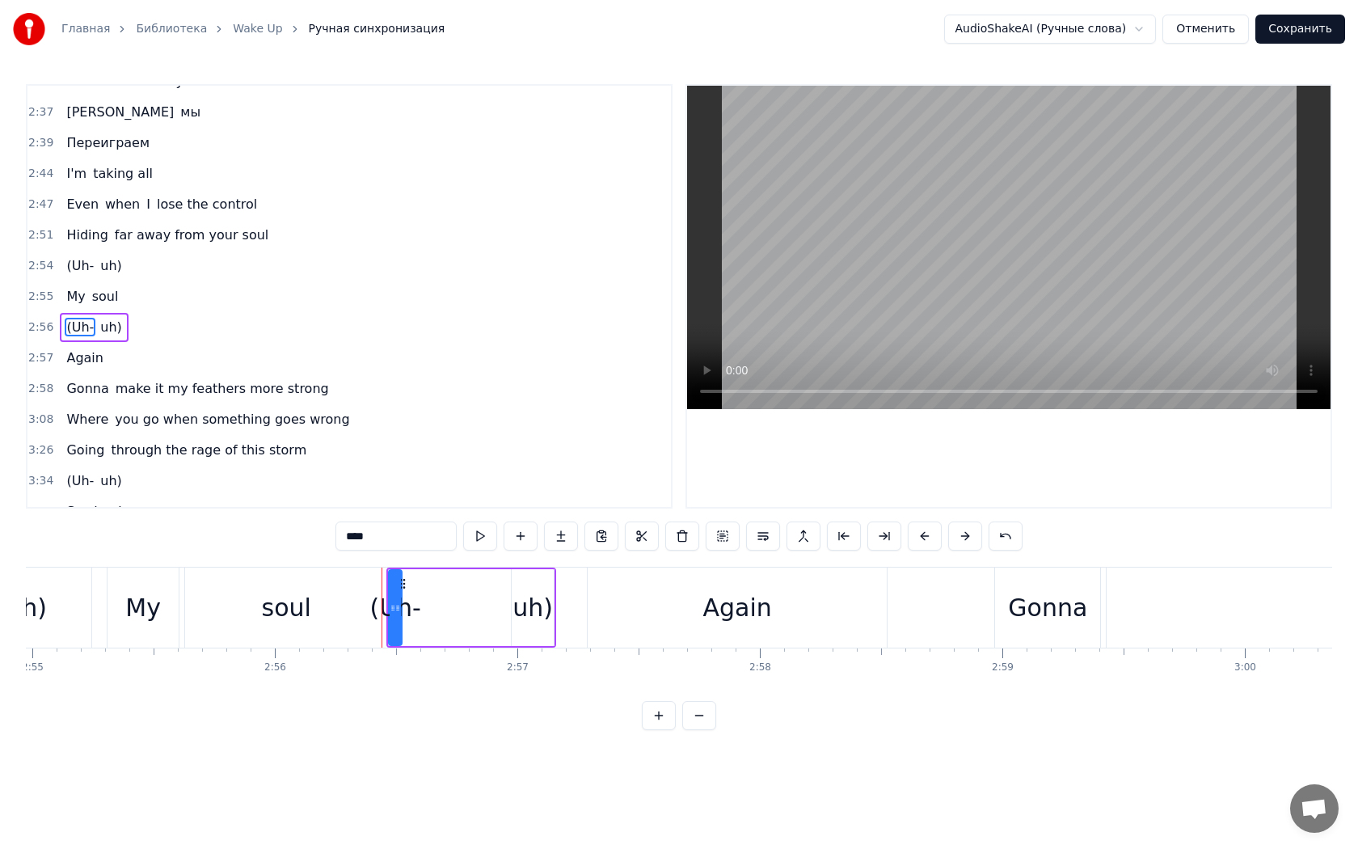
scroll to position [1494, 0]
drag, startPoint x: 375, startPoint y: 608, endPoint x: 362, endPoint y: 608, distance: 12.9
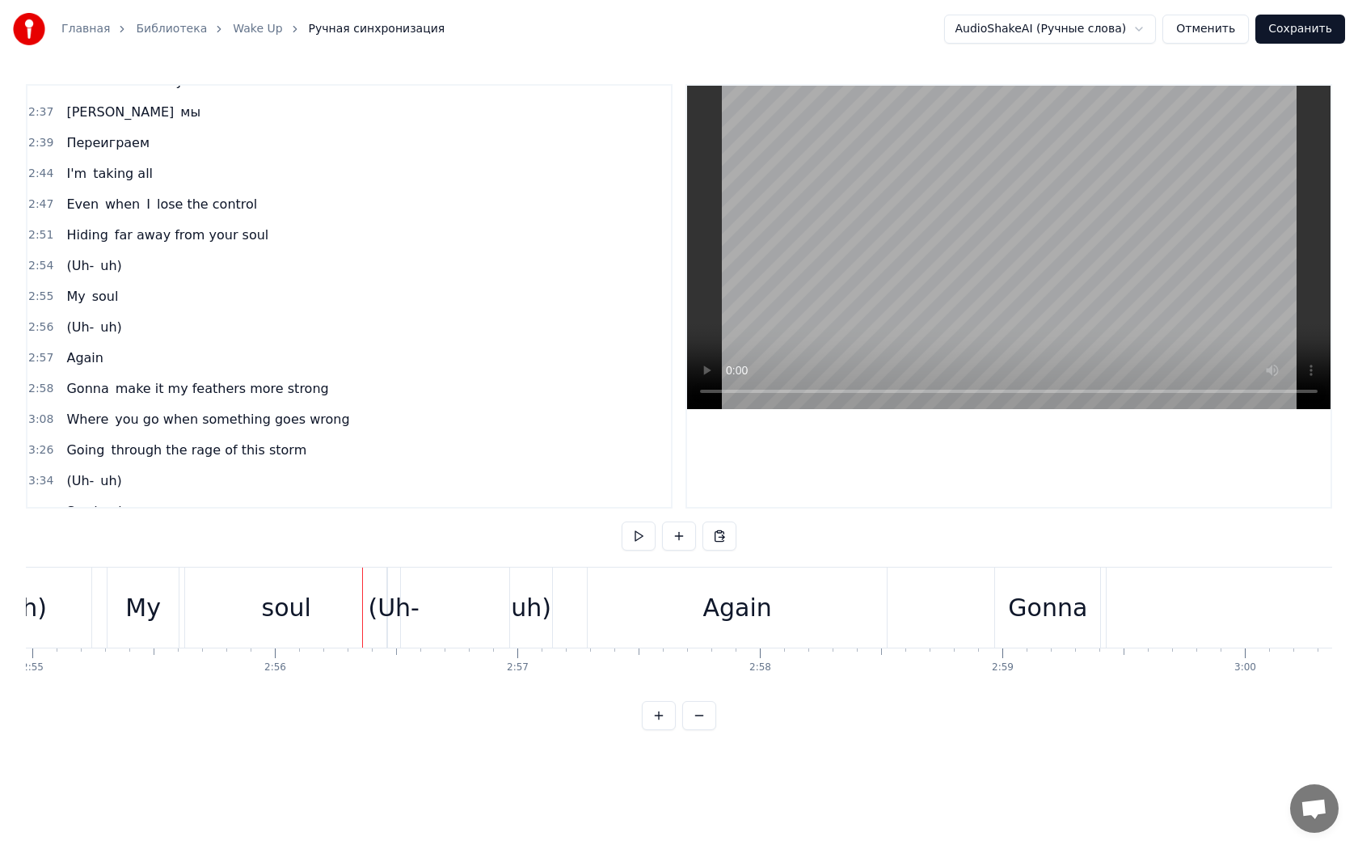
click at [401, 609] on div "(Uh-" at bounding box center [394, 607] width 52 height 36
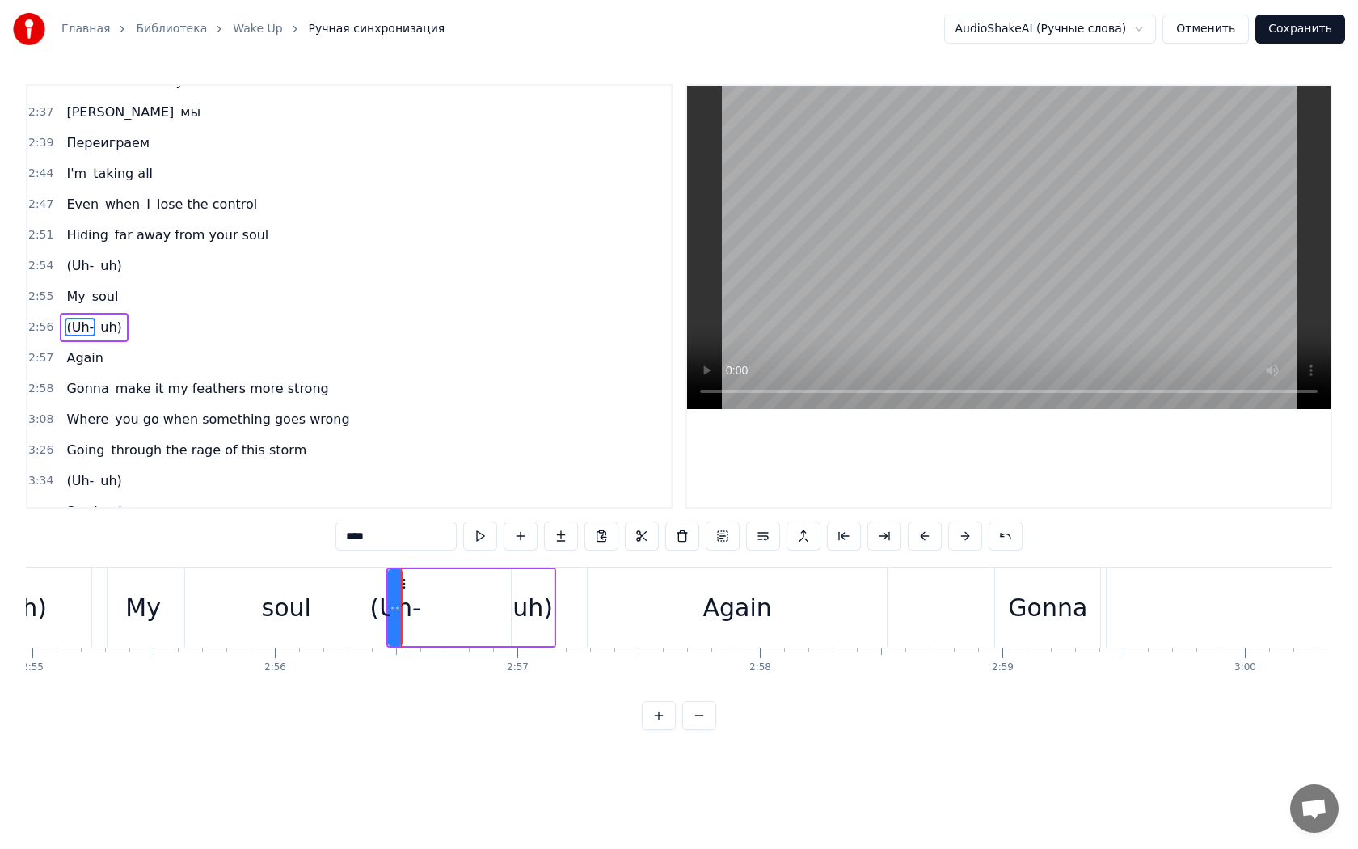
click at [548, 612] on div "uh)" at bounding box center [532, 607] width 40 height 36
drag, startPoint x: 552, startPoint y: 611, endPoint x: 563, endPoint y: 612, distance: 10.5
click at [563, 612] on icon at bounding box center [560, 607] width 6 height 13
drag, startPoint x: 525, startPoint y: 584, endPoint x: 462, endPoint y: 580, distance: 63.1
click at [462, 580] on icon at bounding box center [462, 583] width 13 height 13
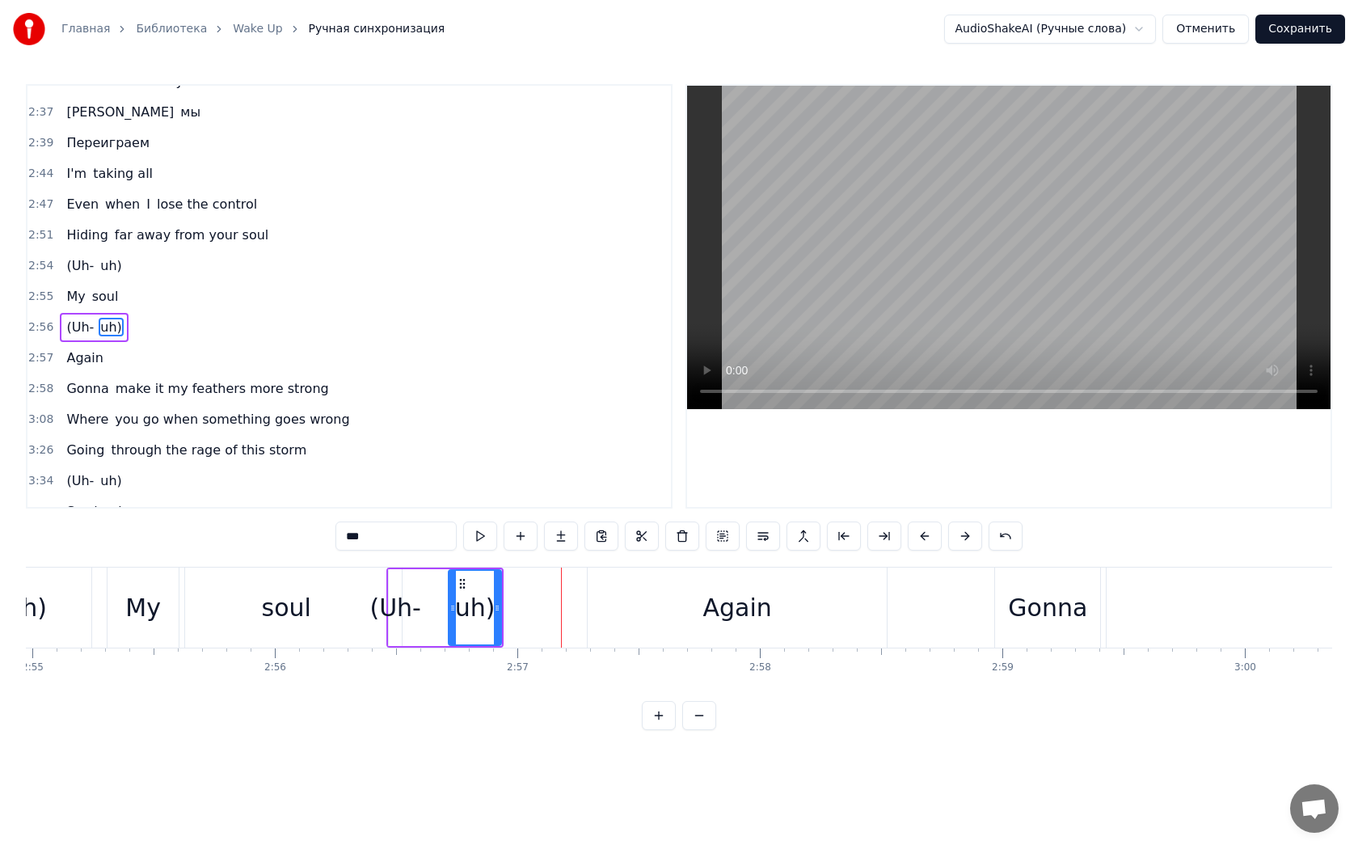
click at [346, 581] on div "soul" at bounding box center [286, 607] width 202 height 80
type input "****"
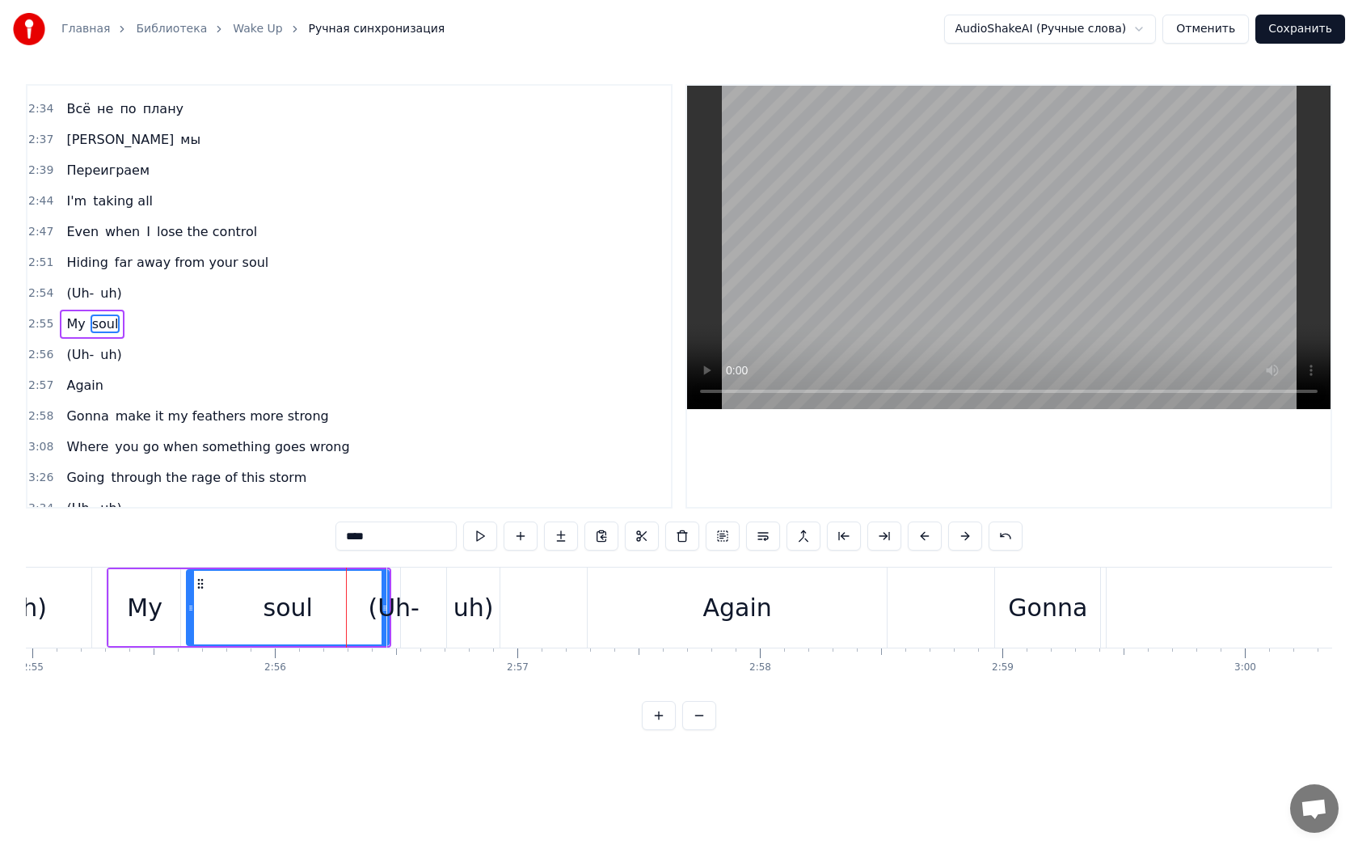
scroll to position [1464, 0]
click at [277, 563] on div "0:18 Логика никак 0:20 В мои речи не вернётся 0:22 Важные слова 0:24 Прячу до з…" at bounding box center [679, 407] width 1306 height 646
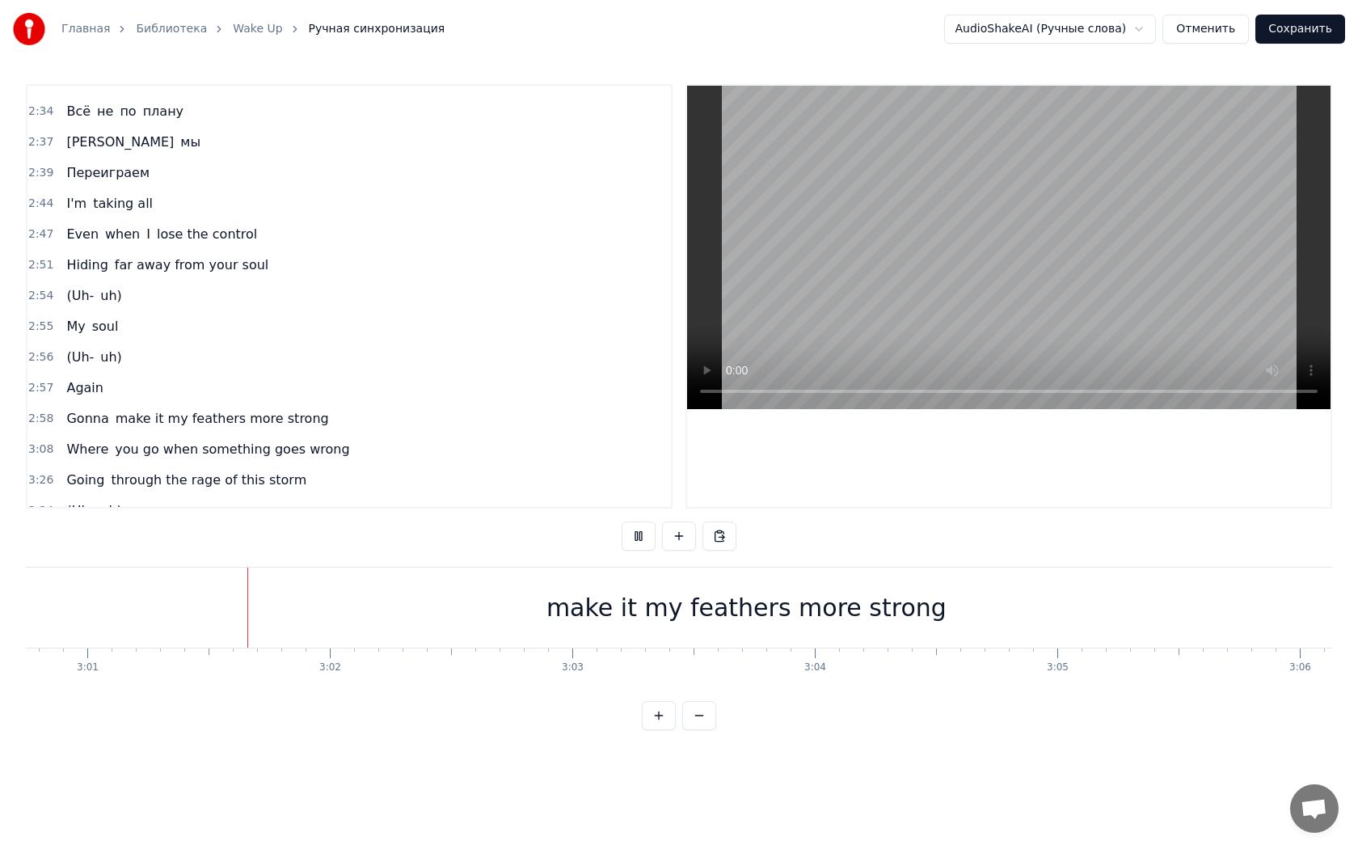
scroll to position [0, 43833]
click at [888, 621] on div "make it my feathers more strong" at bounding box center [745, 607] width 400 height 36
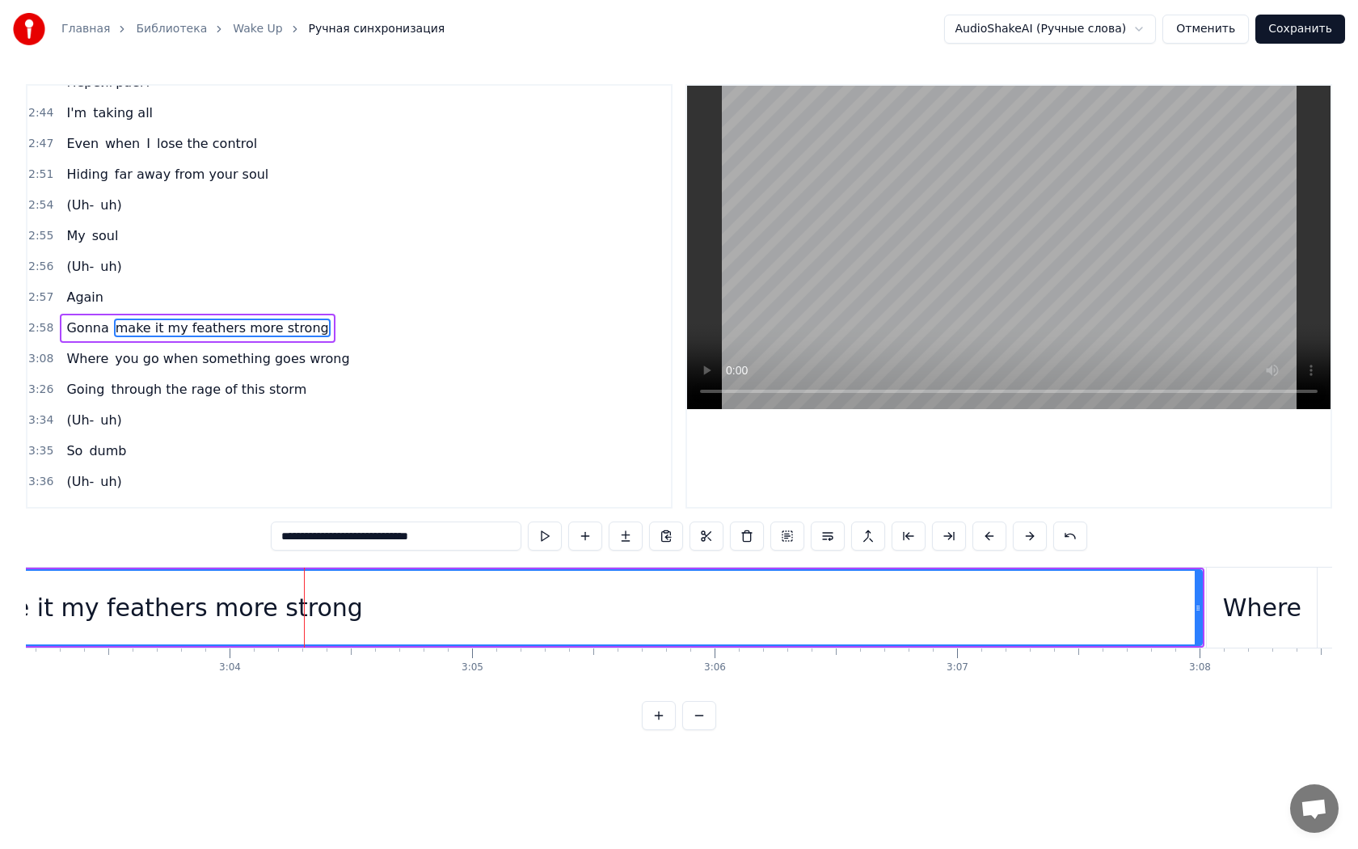
scroll to position [0, 44441]
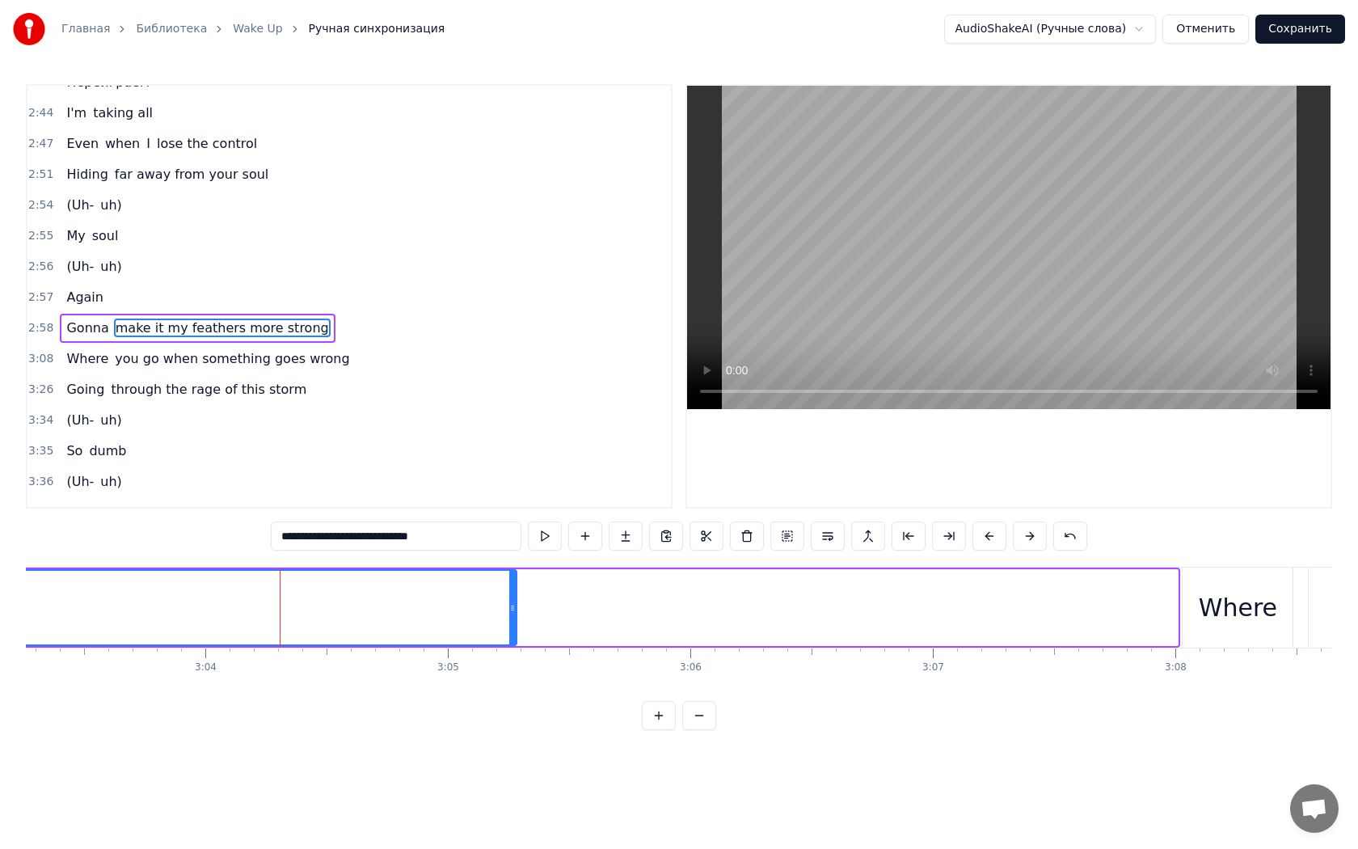
drag, startPoint x: 1175, startPoint y: 600, endPoint x: 486, endPoint y: 571, distance: 689.3
click at [509, 571] on div at bounding box center [512, 608] width 6 height 74
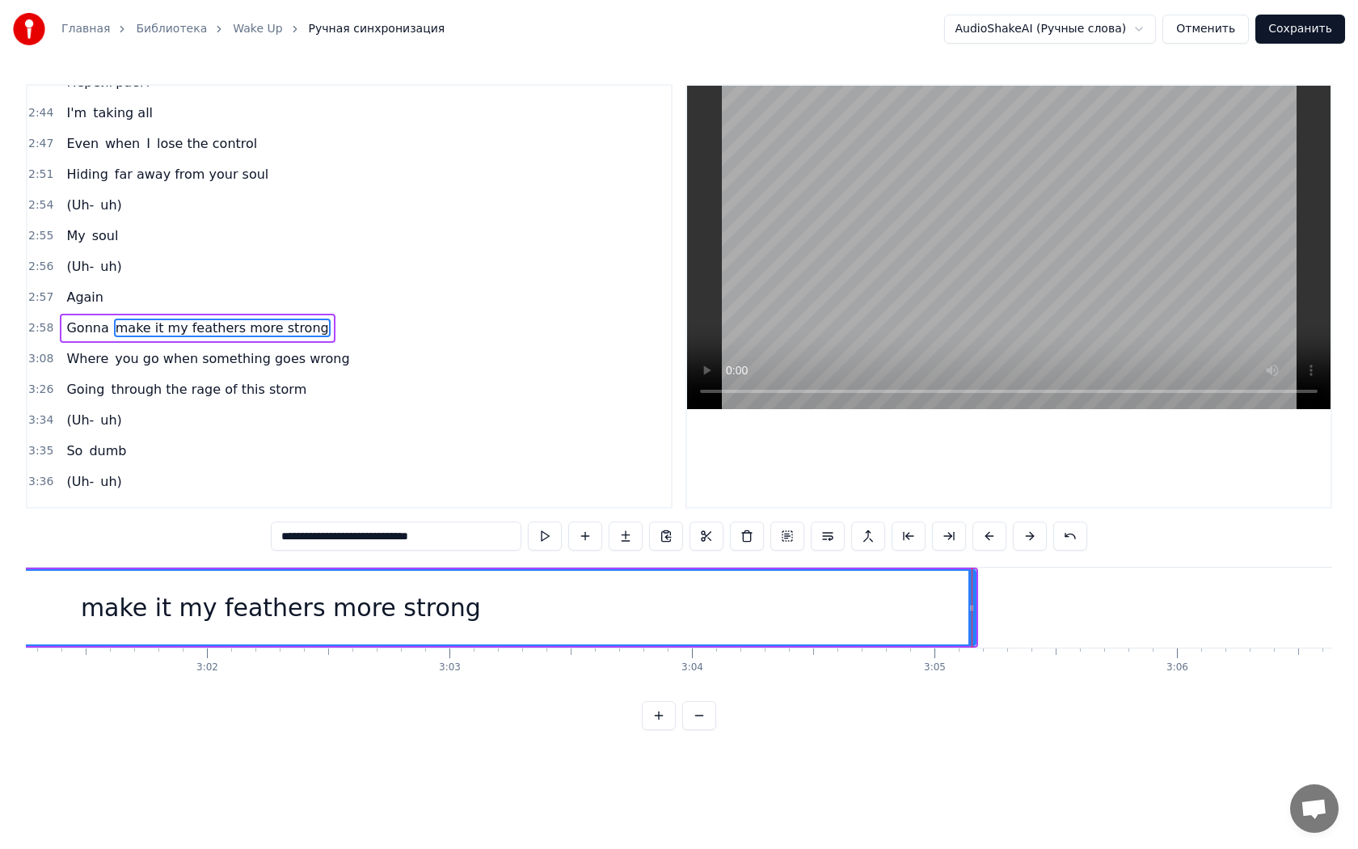
scroll to position [0, 43785]
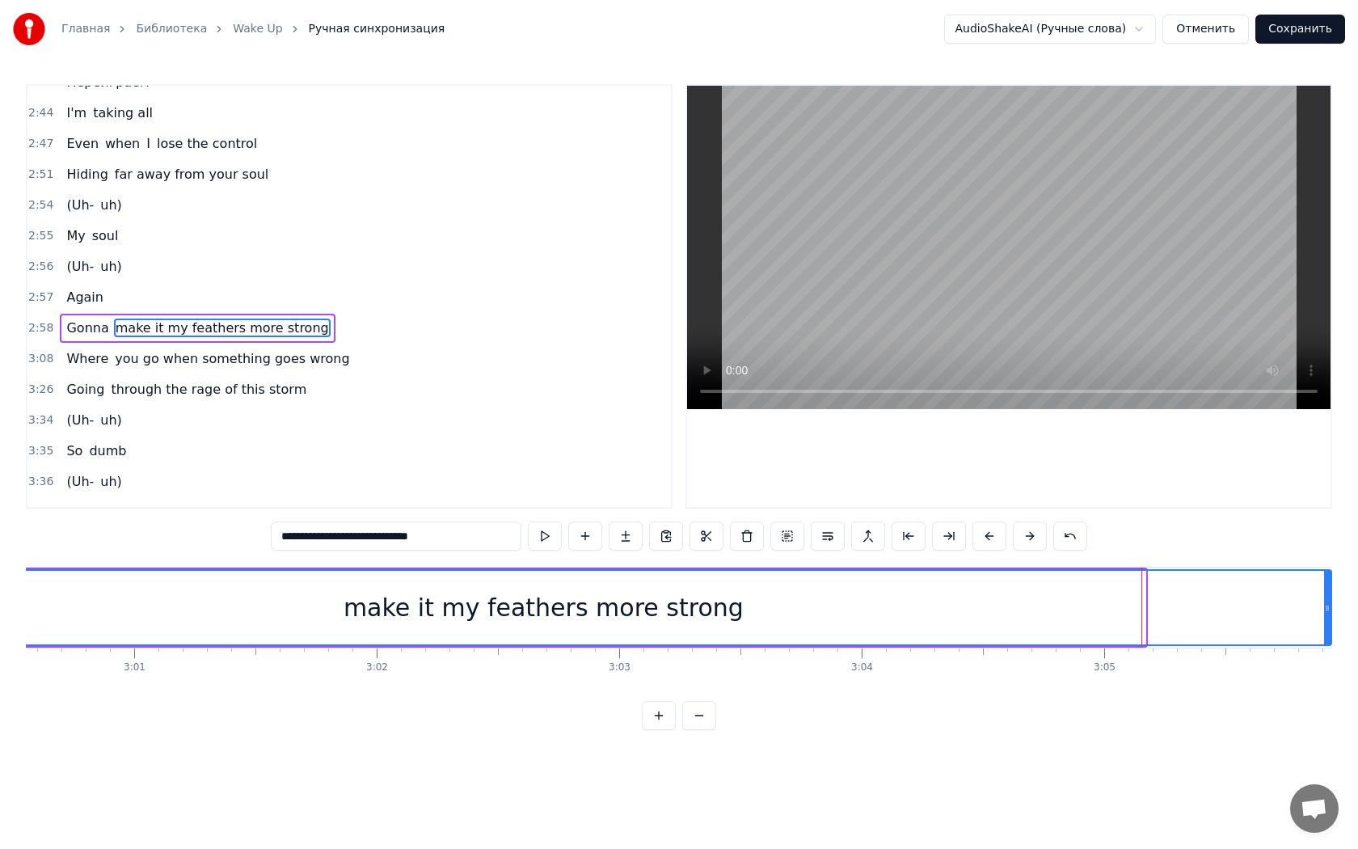
drag, startPoint x: 1143, startPoint y: 609, endPoint x: 1329, endPoint y: 614, distance: 186.0
click at [1329, 614] on div at bounding box center [1327, 608] width 6 height 74
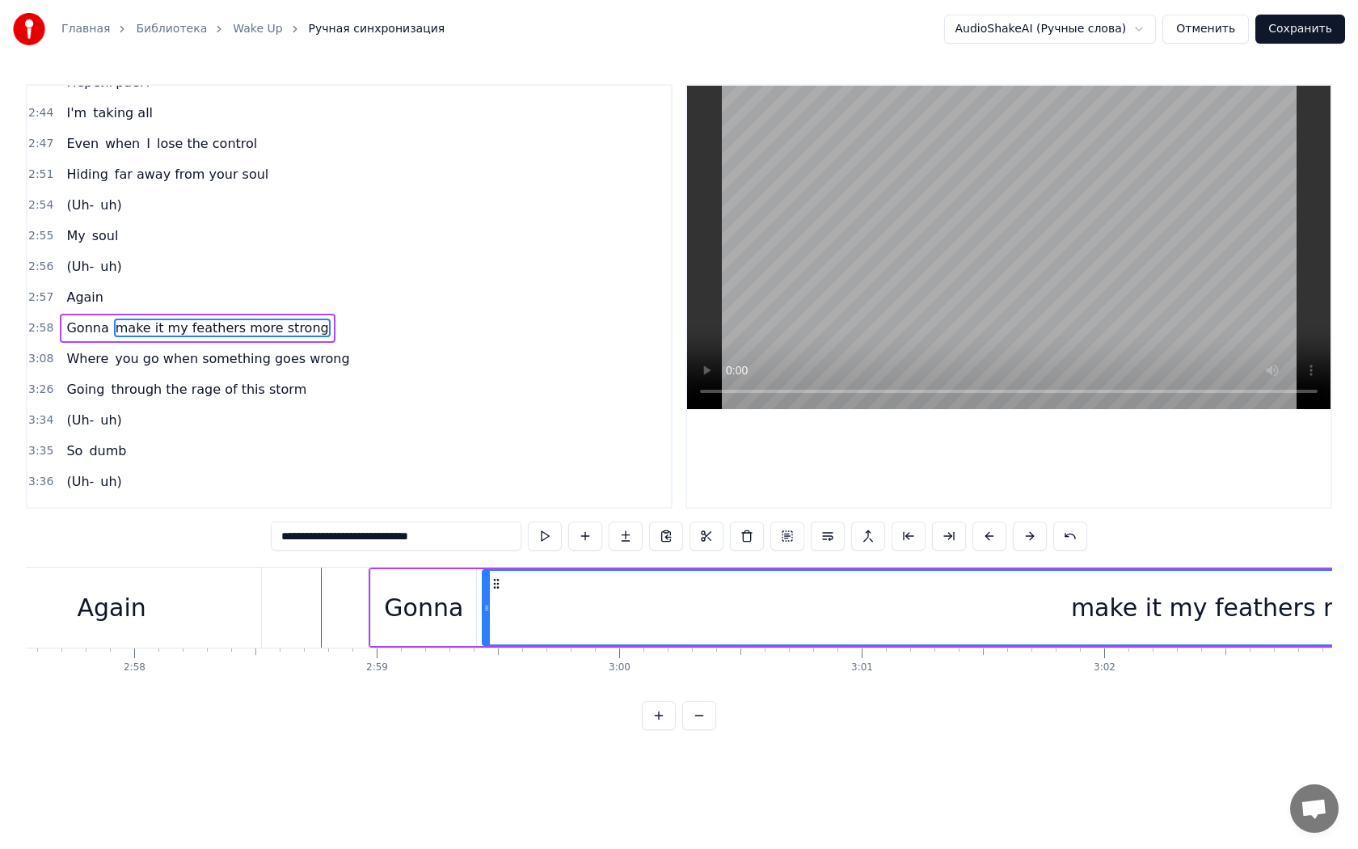
scroll to position [0, 43009]
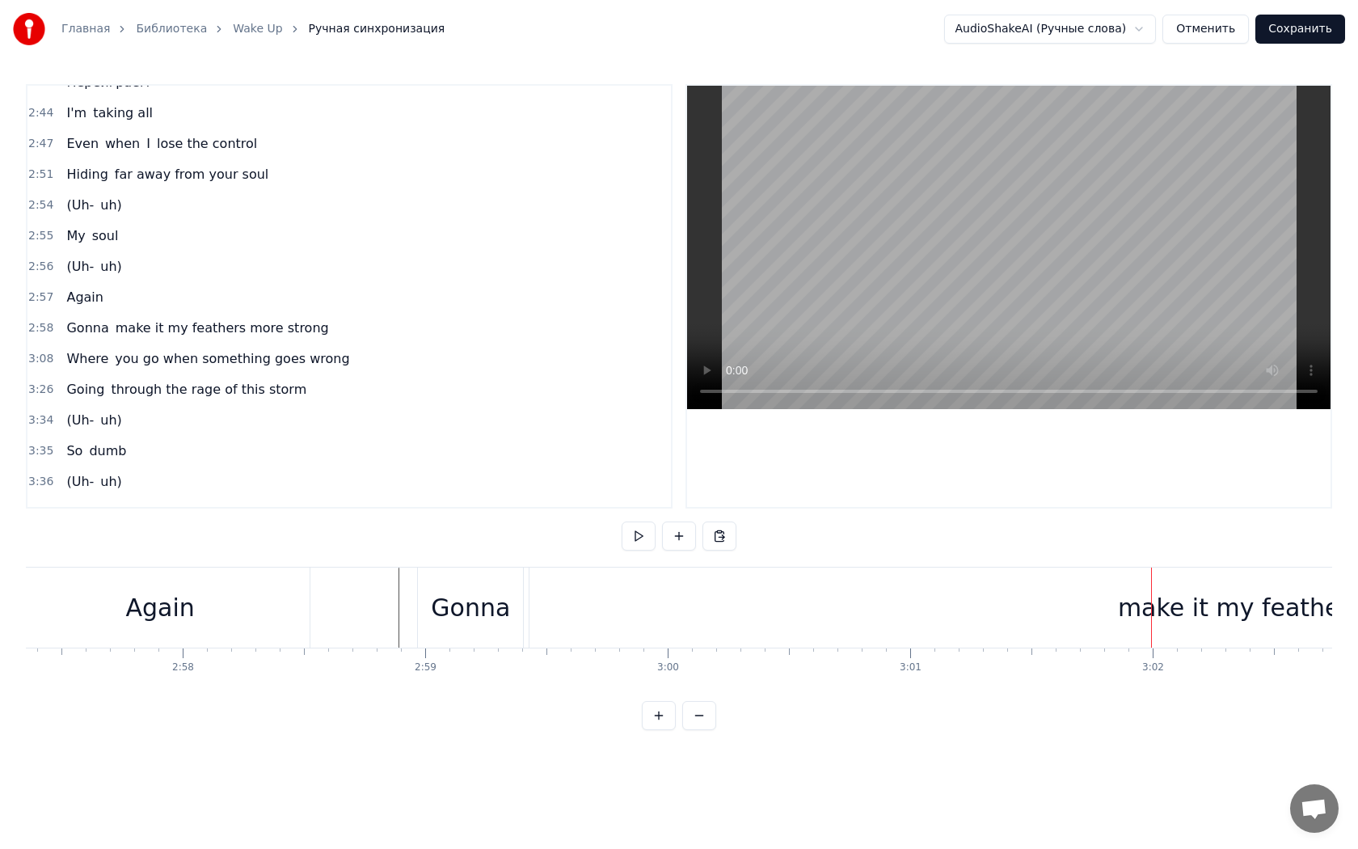
click at [488, 598] on div "Gonna" at bounding box center [470, 607] width 79 height 36
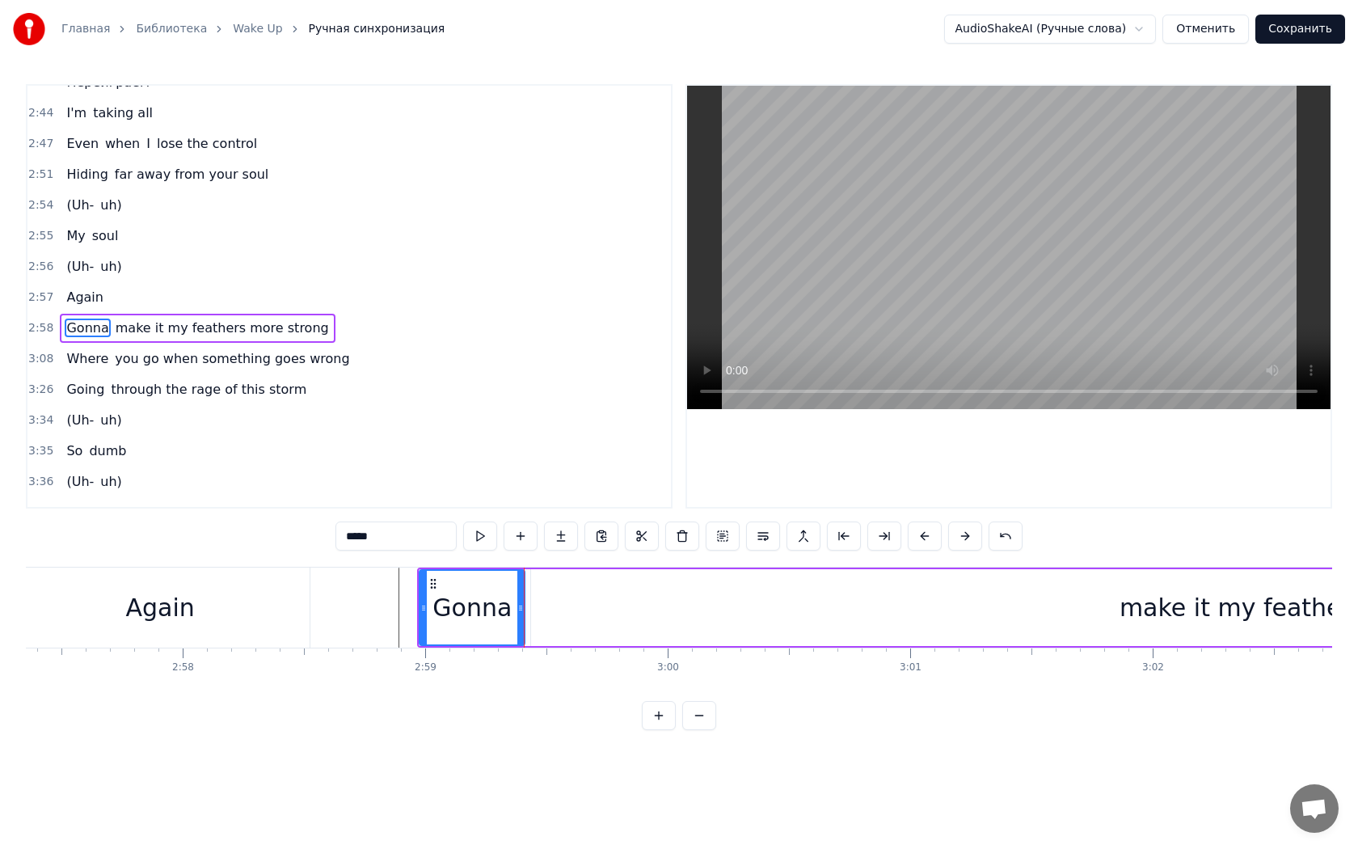
click at [1096, 621] on div "make it my feathers more strong" at bounding box center [1319, 607] width 1576 height 77
type input "**********"
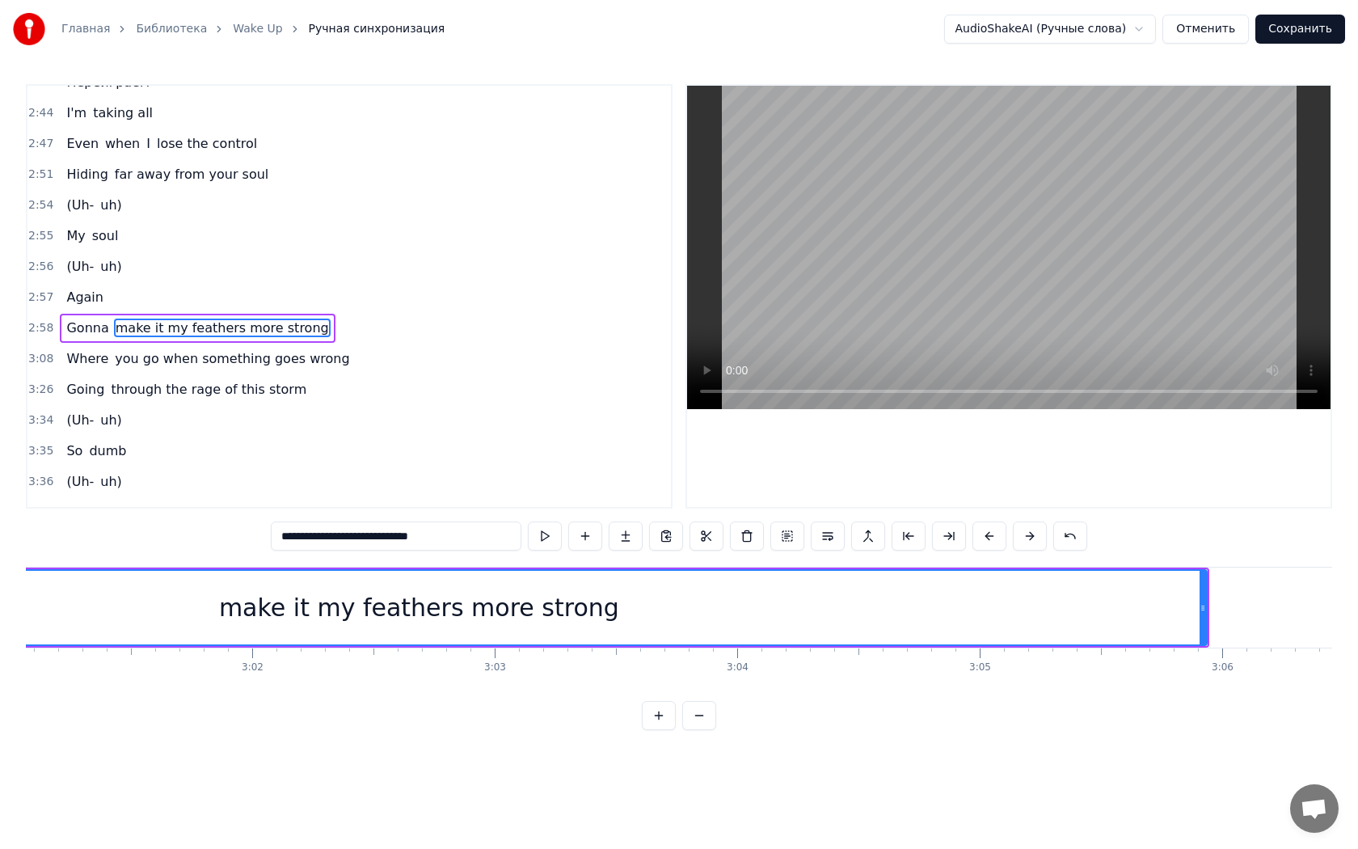
scroll to position [0, 43836]
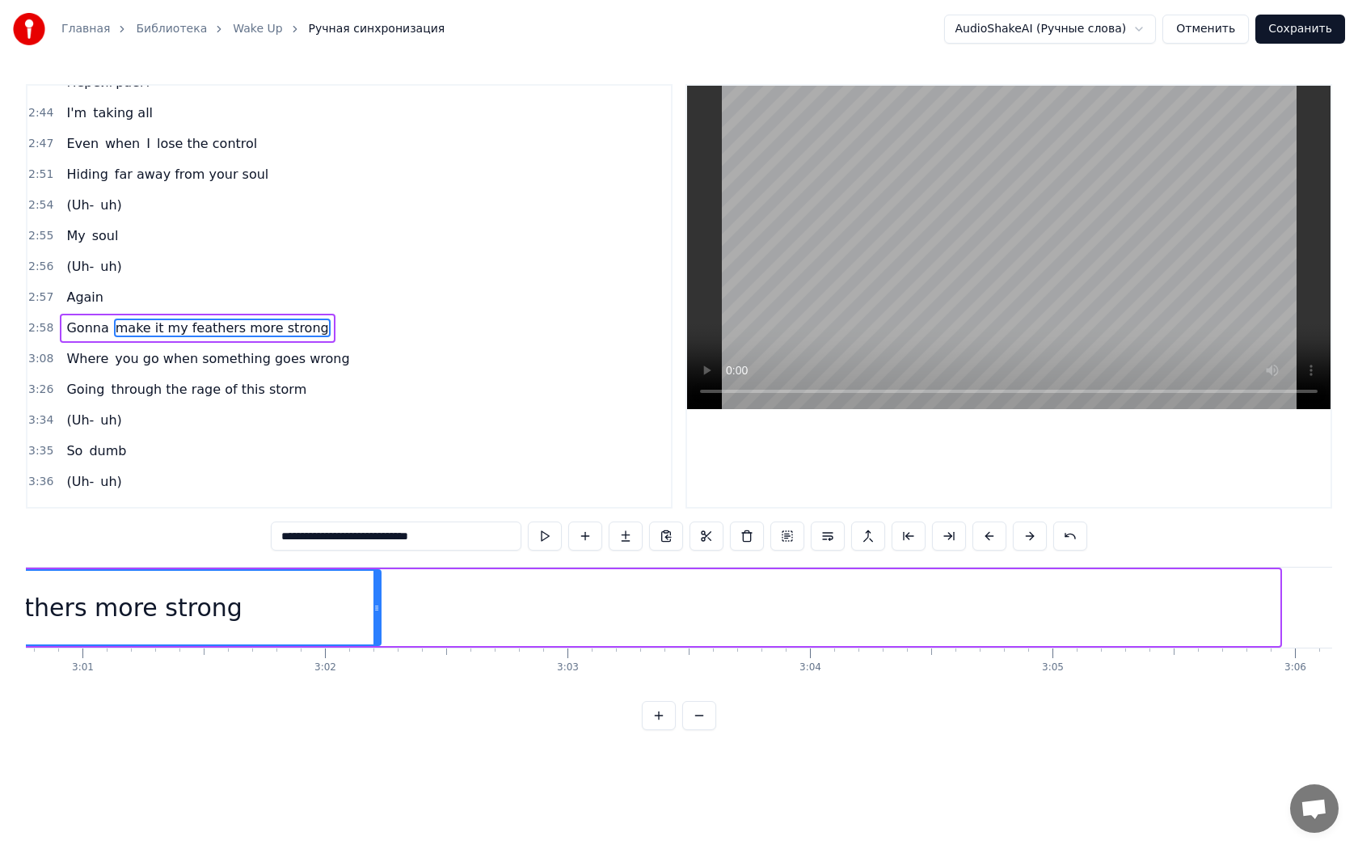
drag, startPoint x: 1276, startPoint y: 603, endPoint x: 377, endPoint y: 603, distance: 898.9
click at [377, 603] on icon at bounding box center [376, 607] width 6 height 13
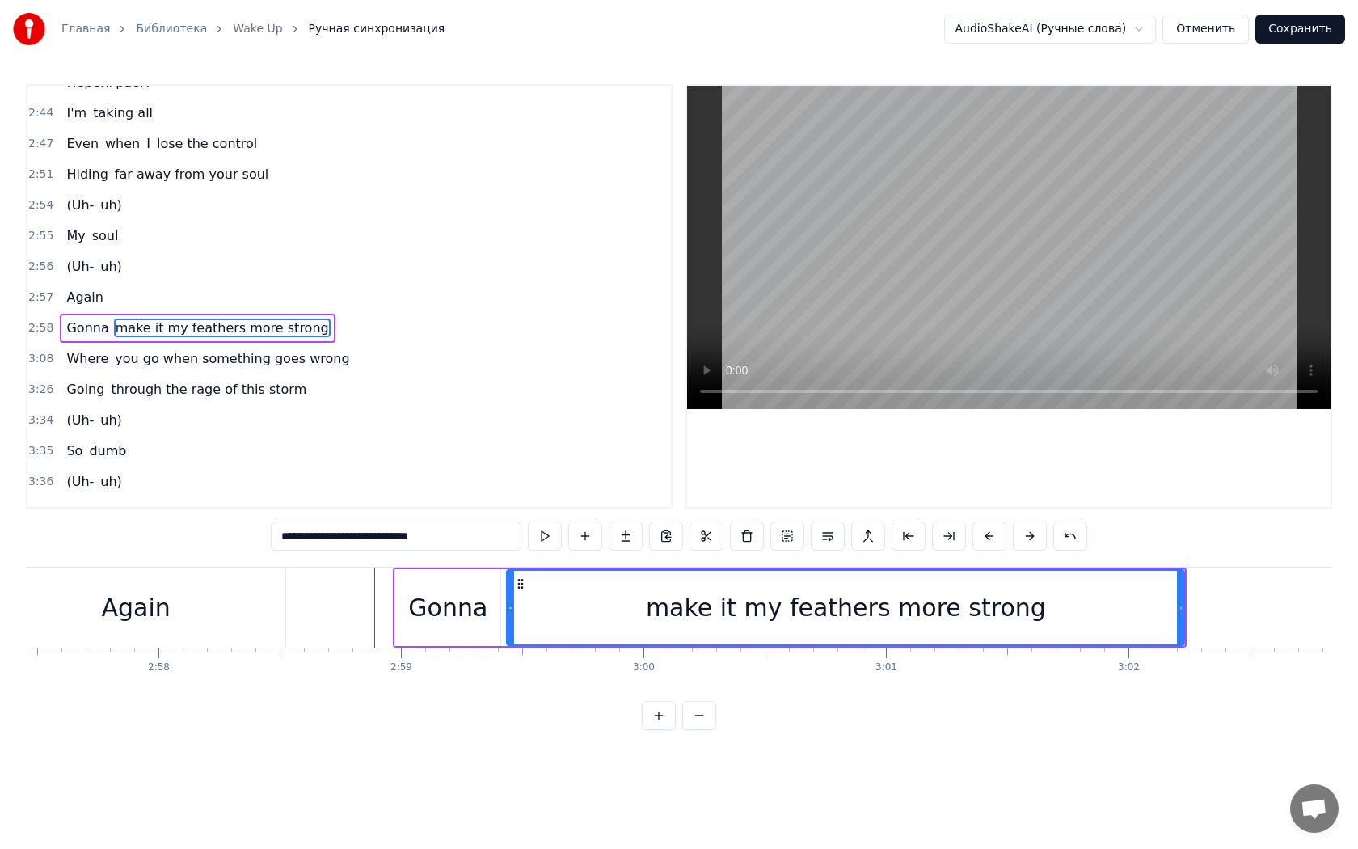
scroll to position [0, 43009]
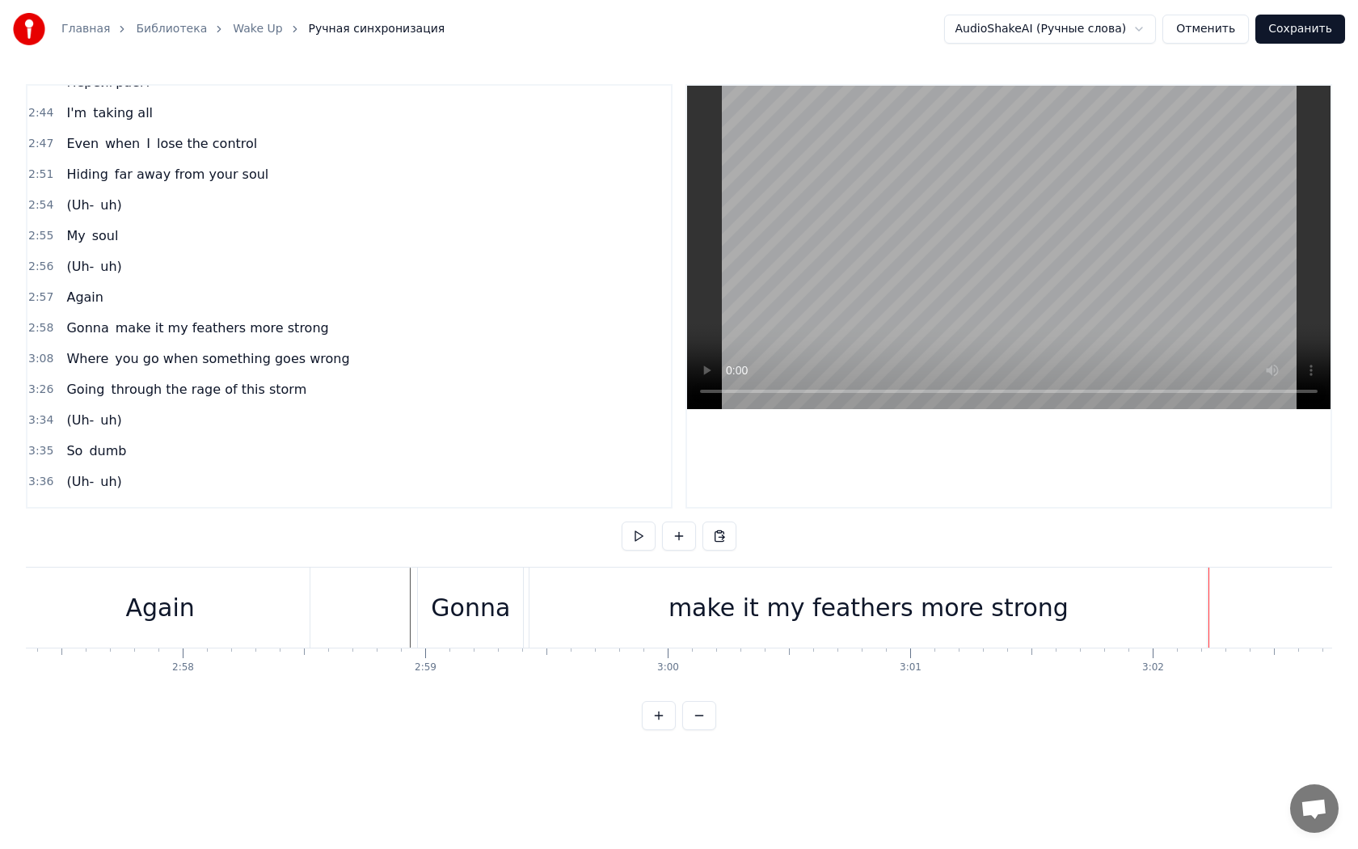
click at [732, 631] on div "make it my feathers more strong" at bounding box center [867, 607] width 677 height 80
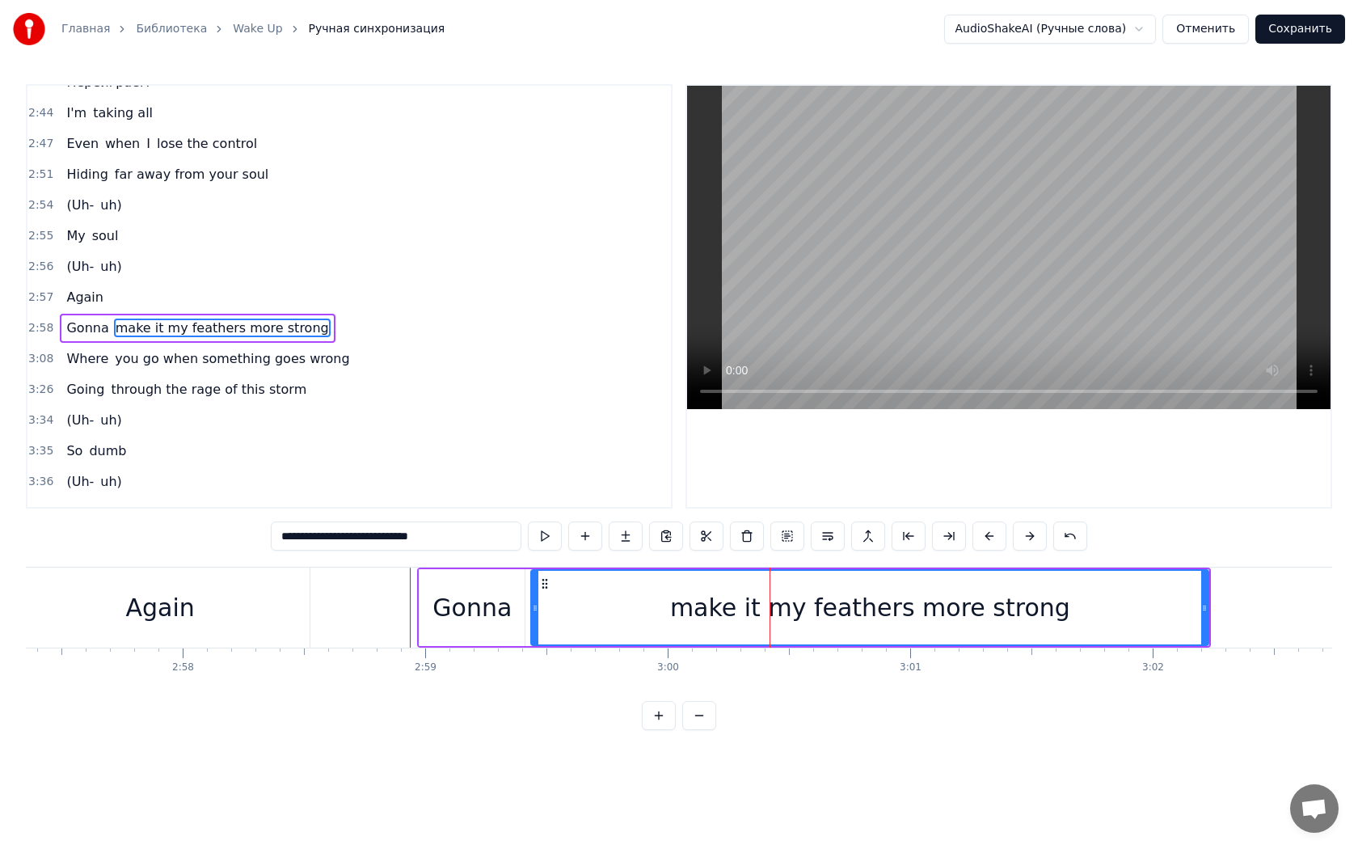
click at [500, 593] on div "Gonna" at bounding box center [471, 607] width 79 height 36
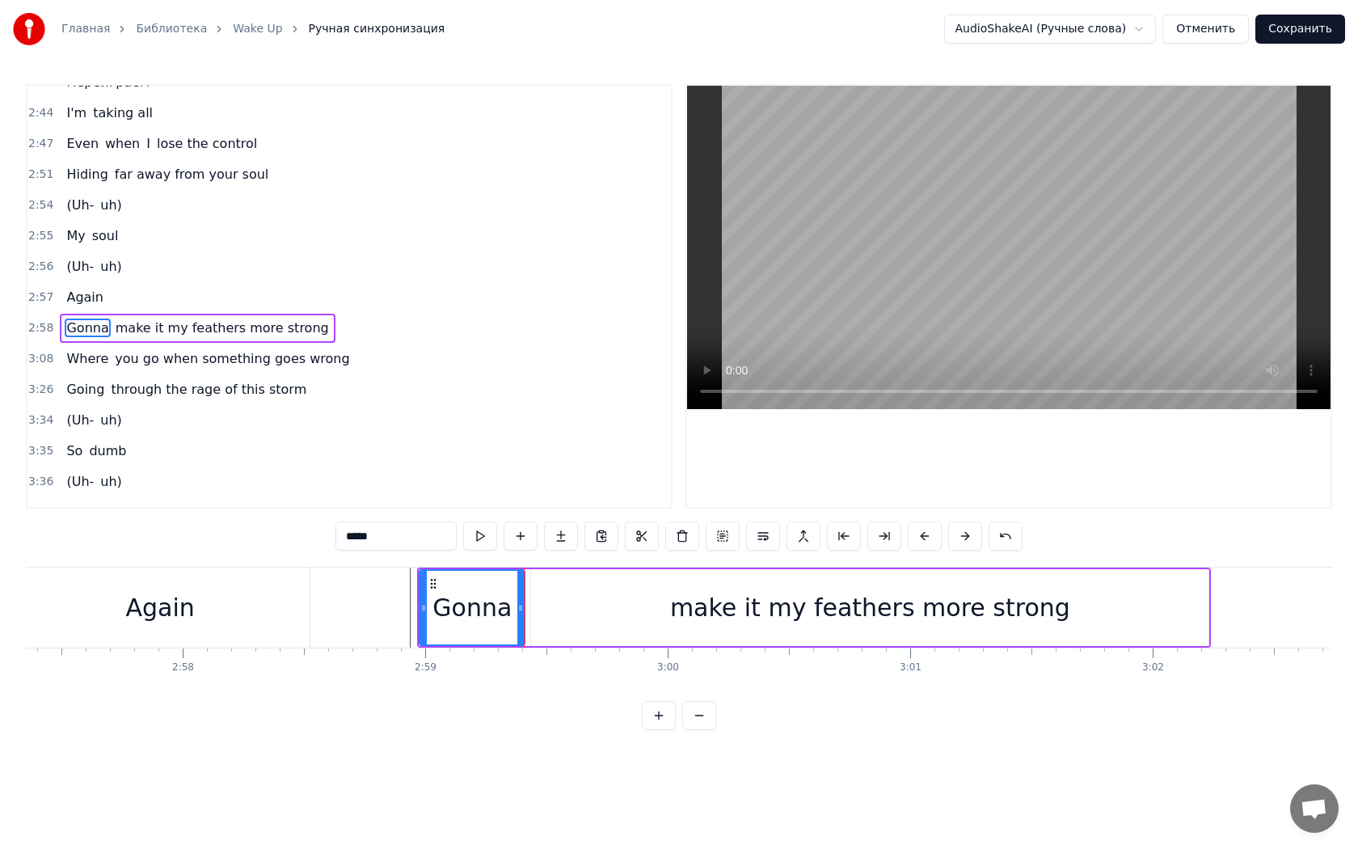
click at [569, 611] on div "make it my feathers more strong" at bounding box center [869, 607] width 677 height 77
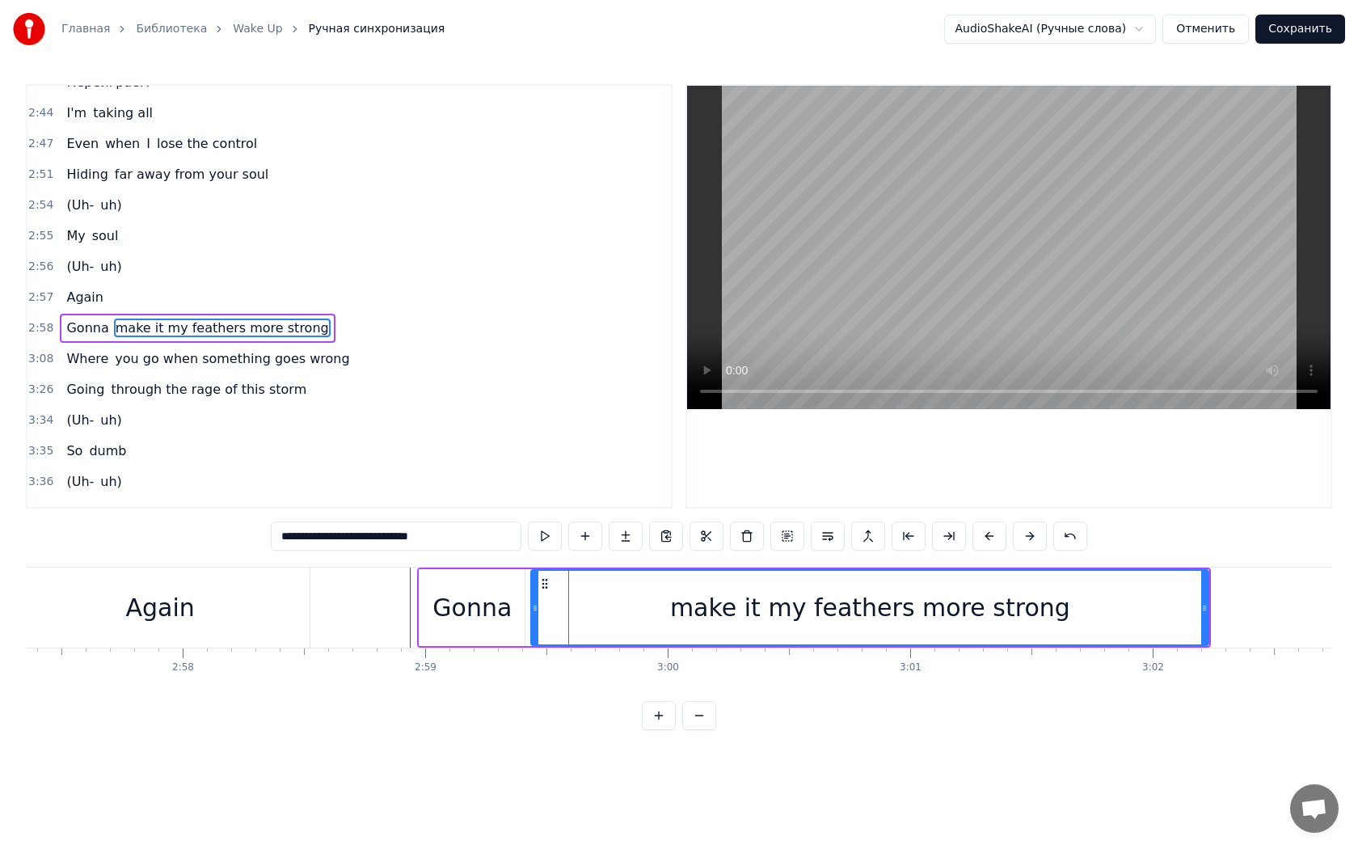
click at [99, 318] on span "Gonna" at bounding box center [87, 327] width 45 height 19
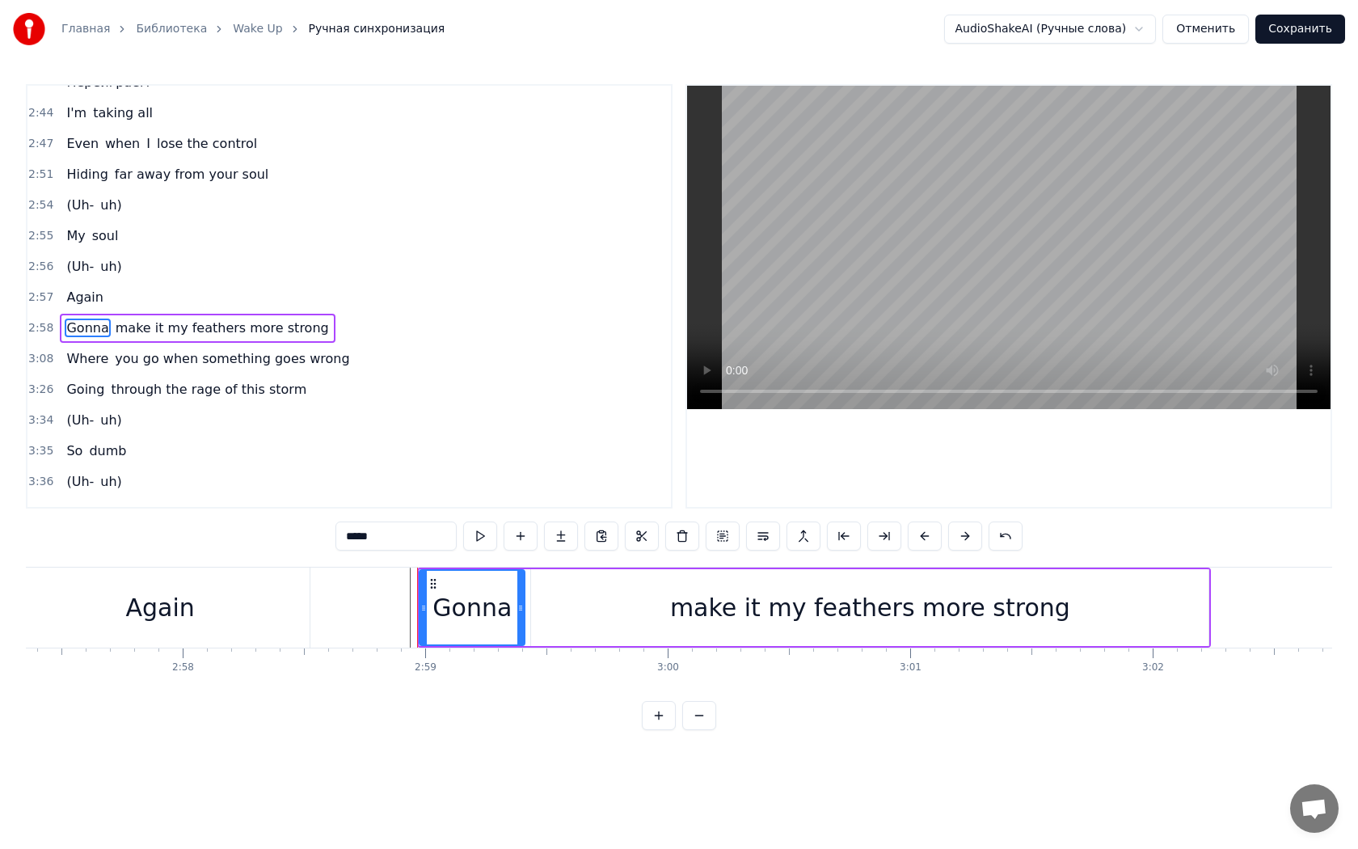
click at [114, 318] on span "make it my feathers more strong" at bounding box center [222, 327] width 217 height 19
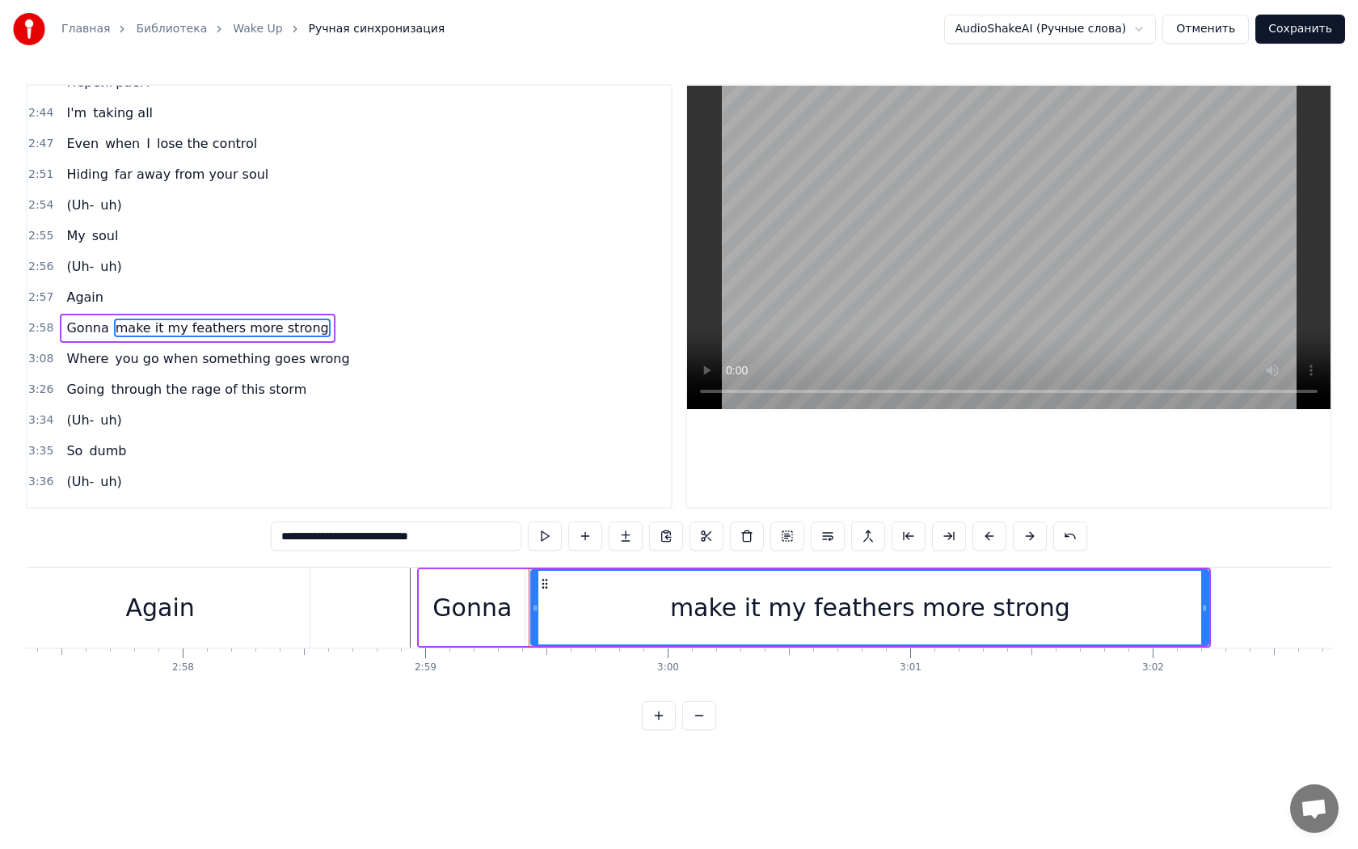
click at [487, 606] on div "Gonna" at bounding box center [471, 607] width 79 height 36
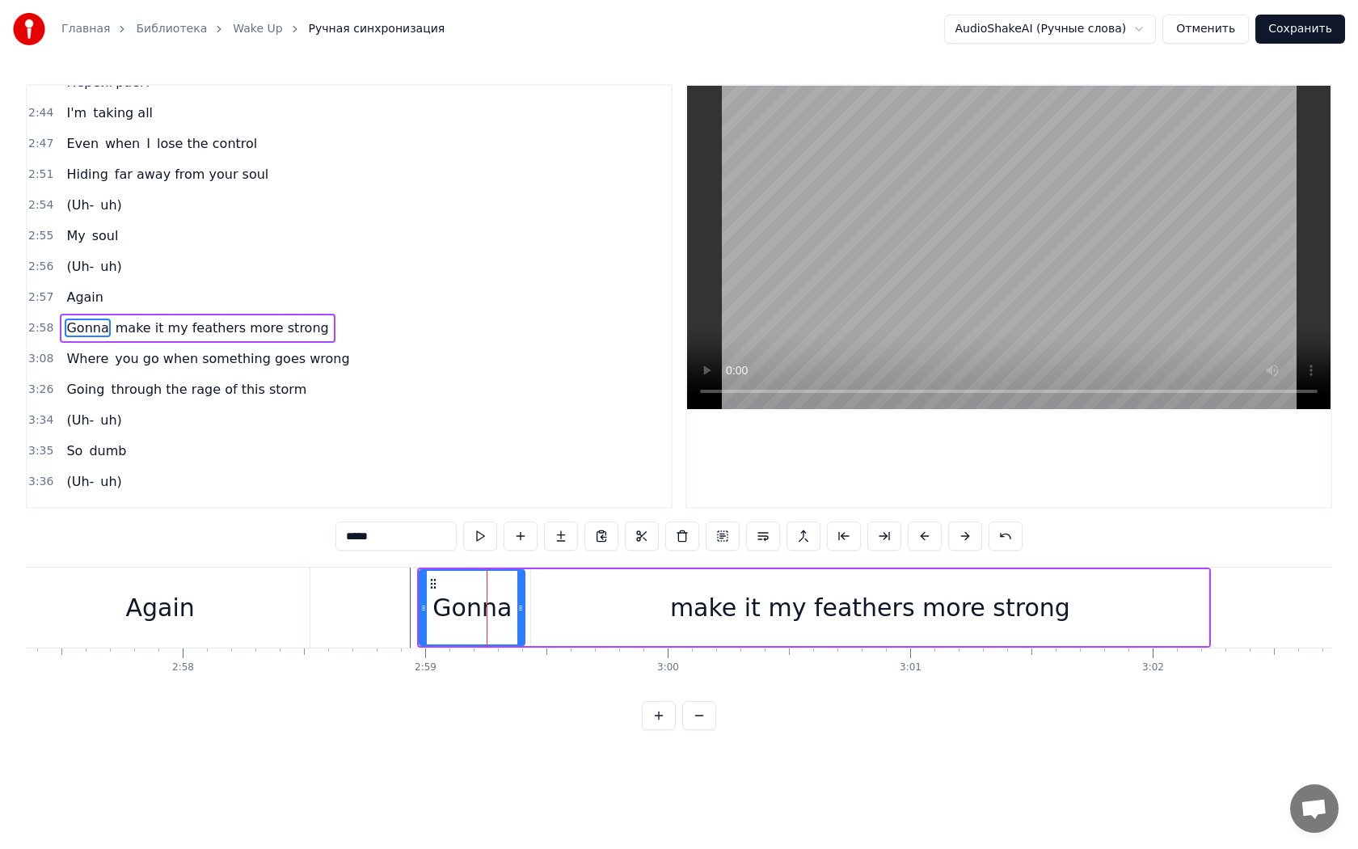
click at [537, 607] on div "make it my feathers more strong" at bounding box center [869, 607] width 677 height 77
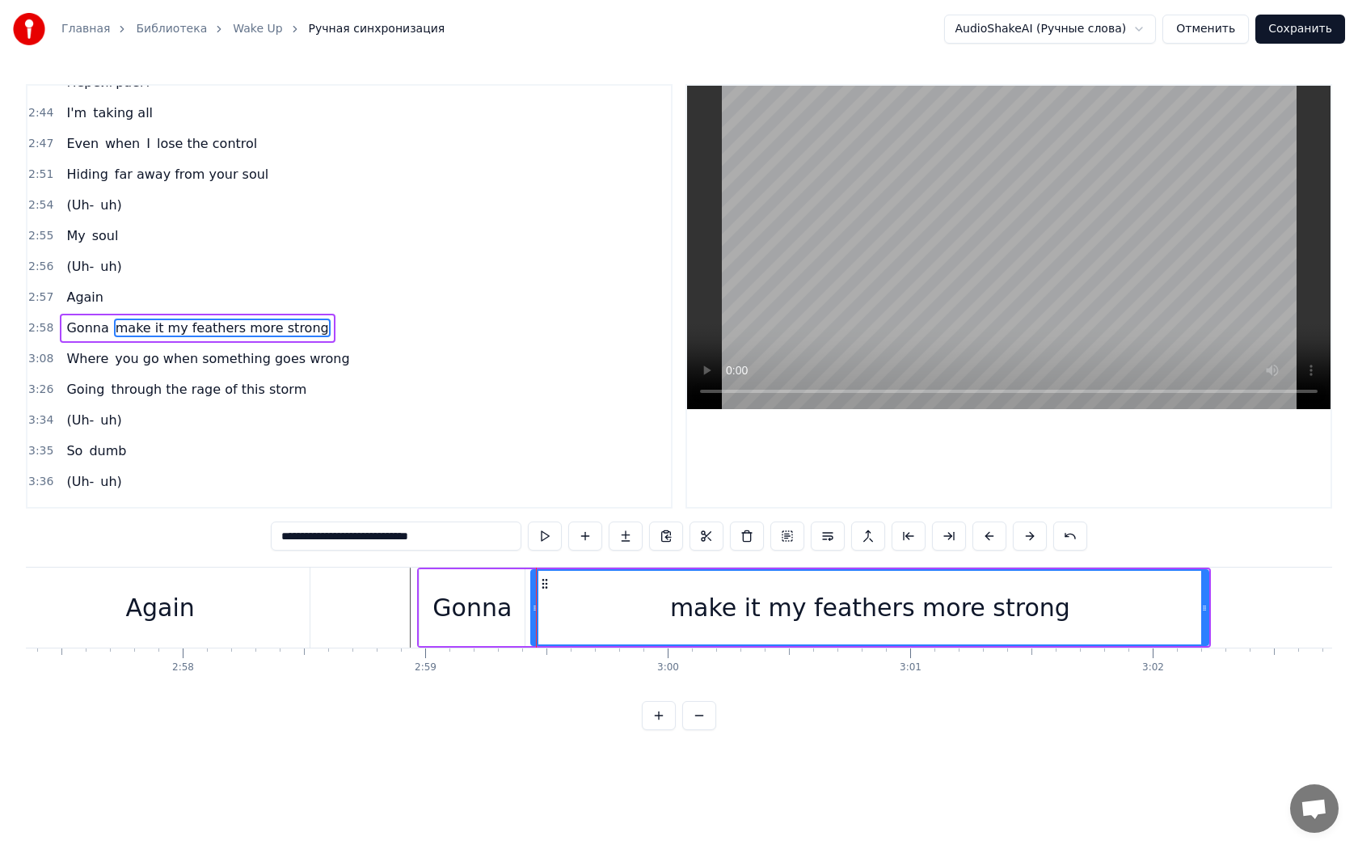
click at [819, 606] on div "make it my feathers more strong" at bounding box center [870, 607] width 400 height 36
click at [799, 610] on div "make it my feathers more strong" at bounding box center [870, 607] width 400 height 36
click at [812, 611] on div "make it my feathers more strong" at bounding box center [870, 607] width 400 height 36
click at [511, 588] on div "Gonna" at bounding box center [472, 607] width 105 height 77
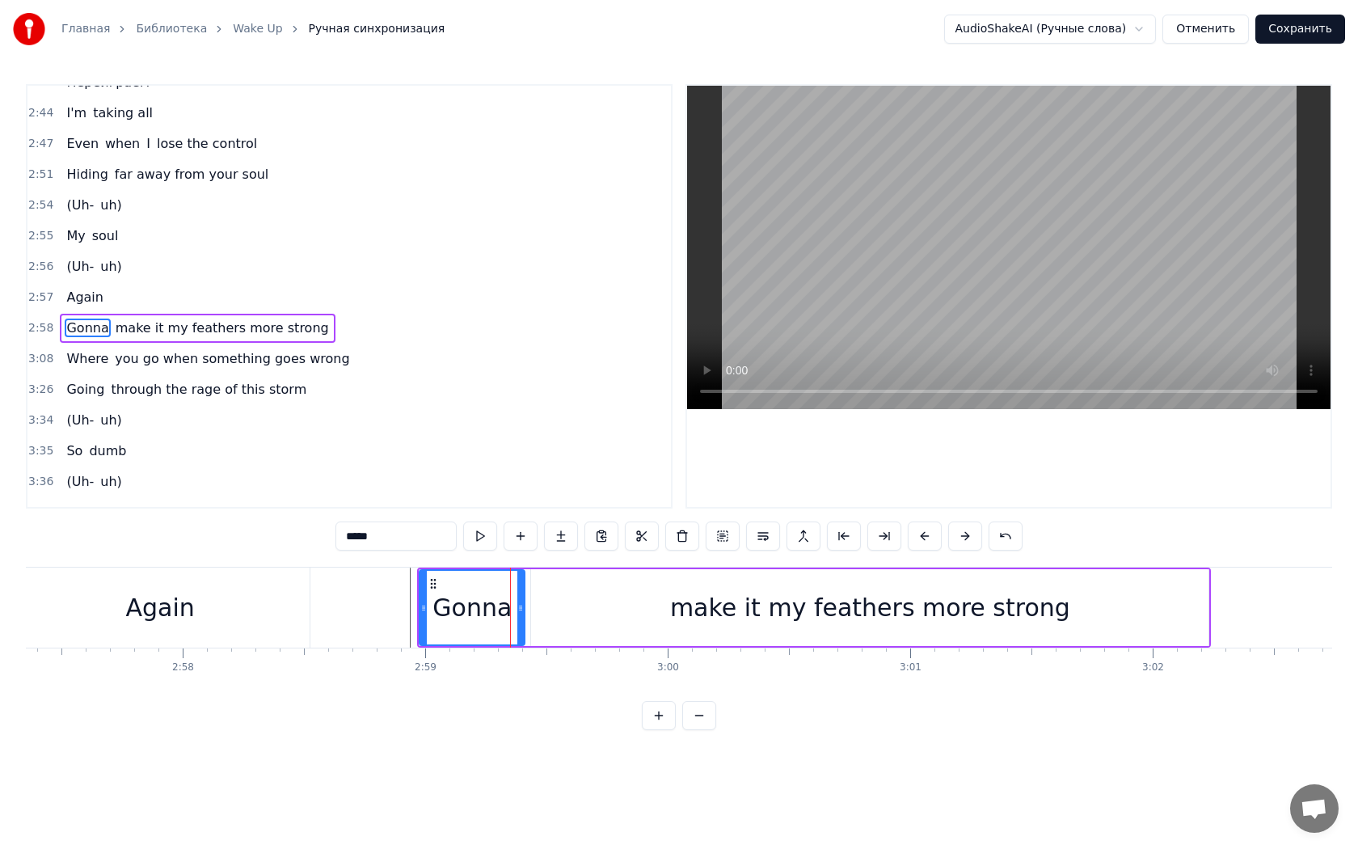
click at [723, 616] on div "make it my feathers more strong" at bounding box center [870, 607] width 400 height 36
type input "**********"
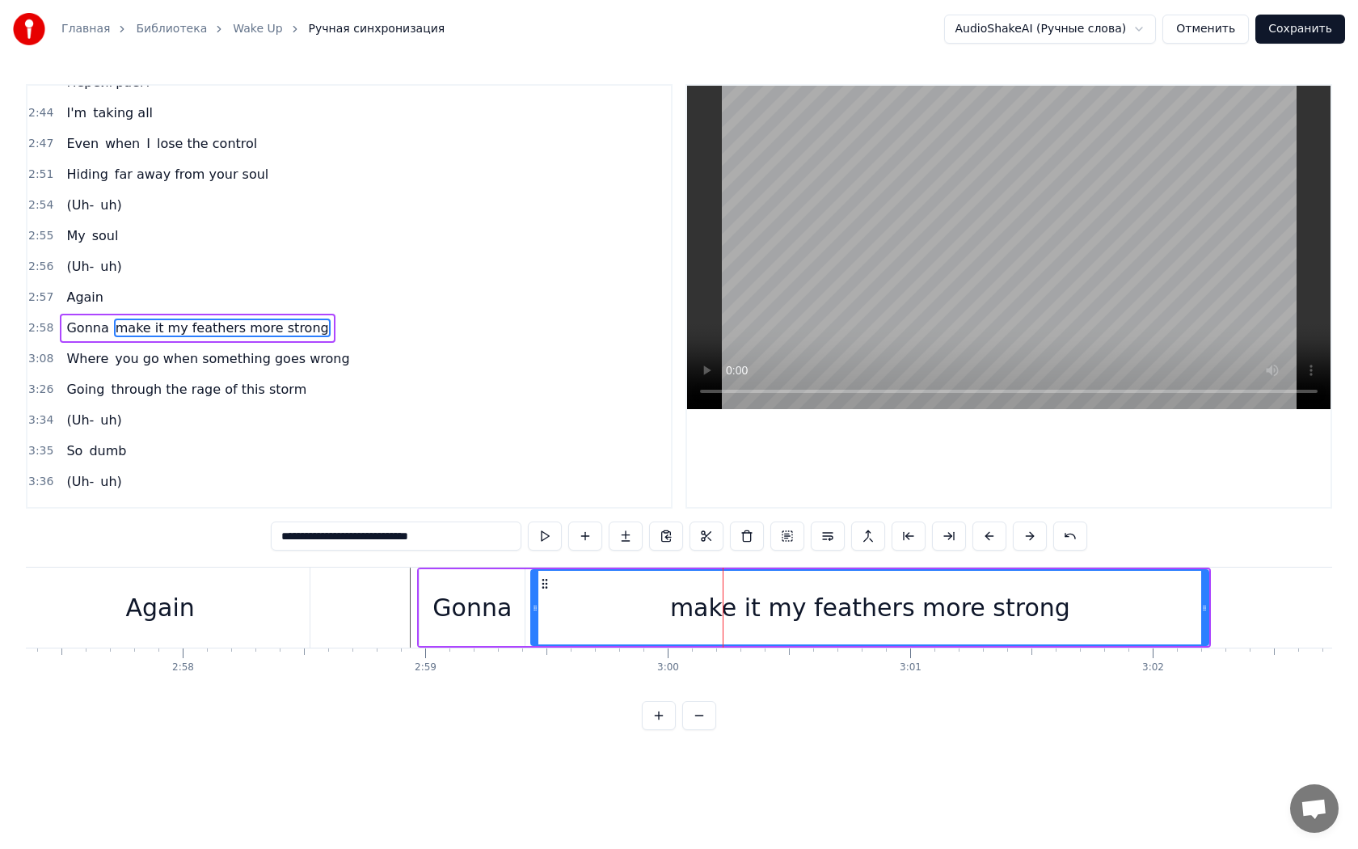
click at [126, 318] on span "make it my feathers more strong" at bounding box center [222, 327] width 217 height 19
click at [626, 535] on button at bounding box center [626, 535] width 34 height 29
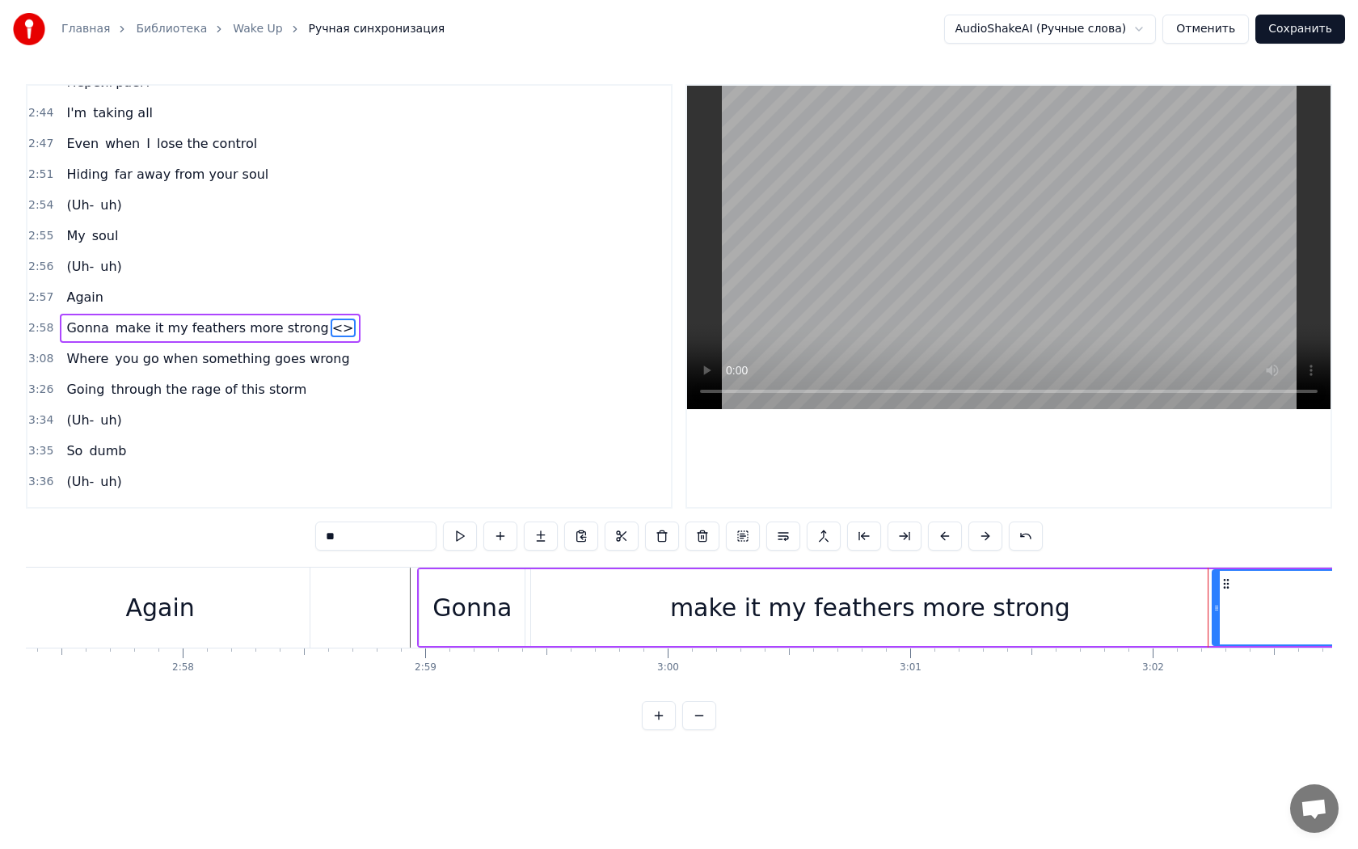
click at [1031, 605] on div "make it my feathers more strong" at bounding box center [870, 607] width 400 height 36
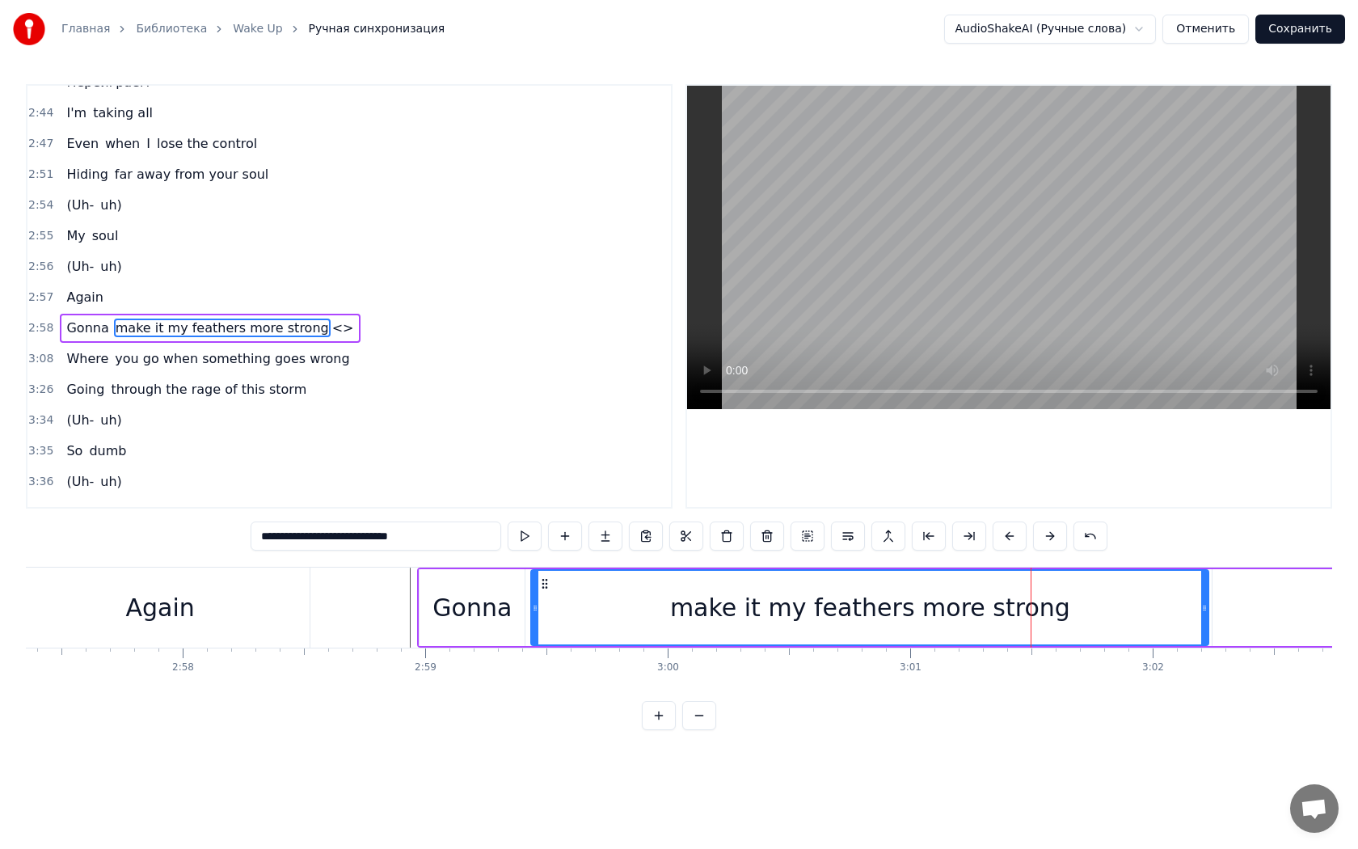
click at [331, 318] on span "<>" at bounding box center [343, 327] width 25 height 19
type input "**"
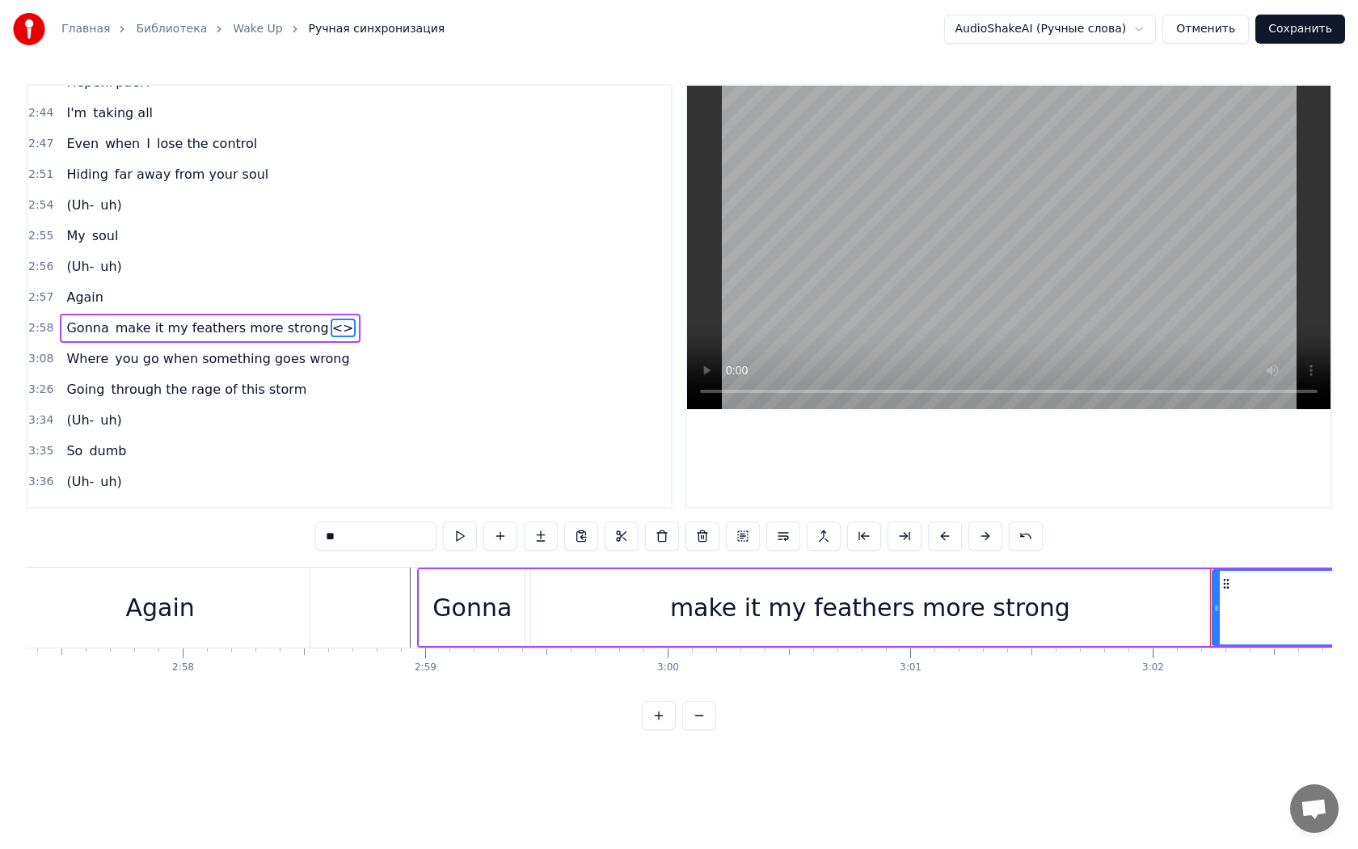
click at [331, 318] on span "<>" at bounding box center [343, 327] width 25 height 19
click at [714, 529] on button at bounding box center [702, 535] width 34 height 29
click at [763, 616] on div "make it my feathers more strong" at bounding box center [870, 607] width 400 height 36
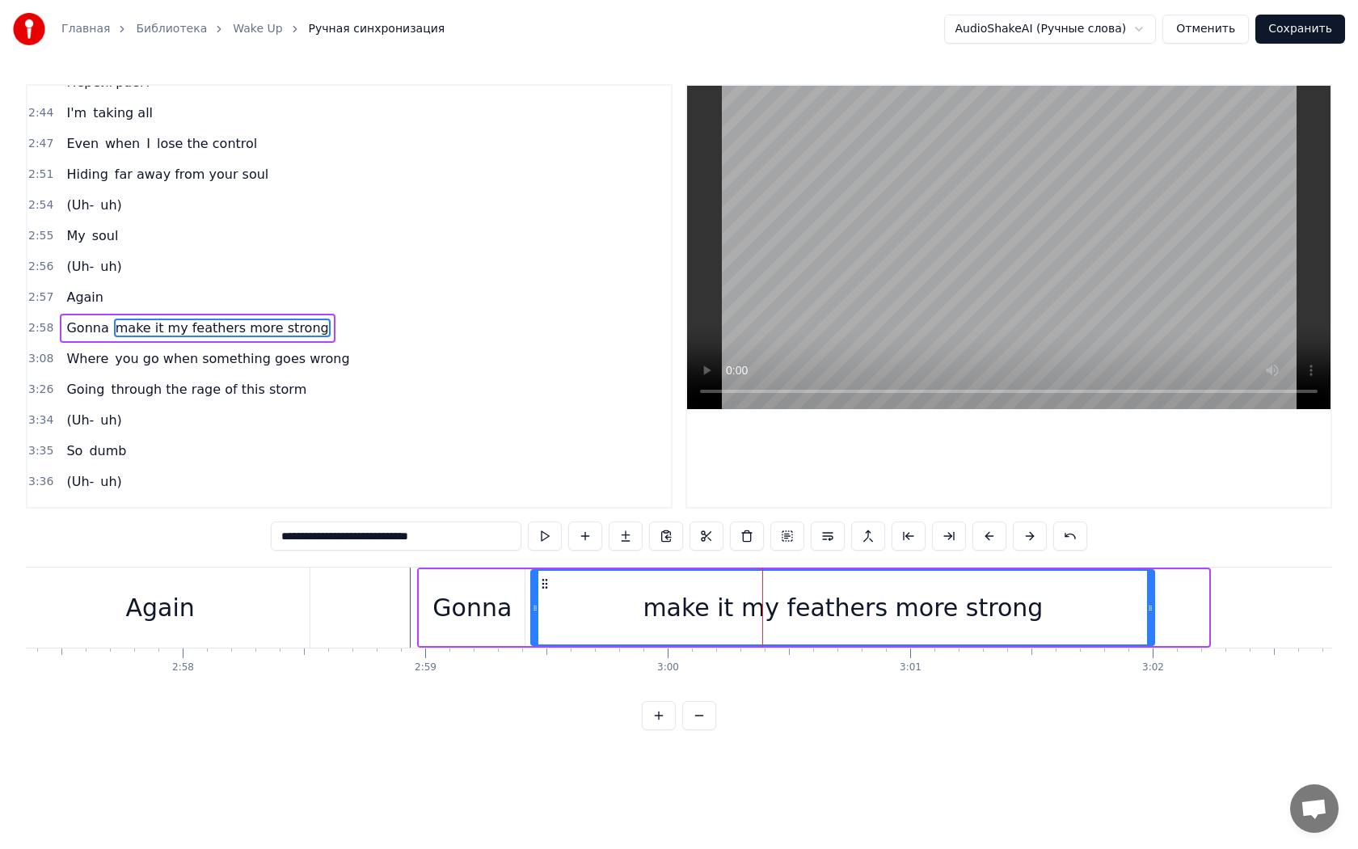
drag, startPoint x: 1204, startPoint y: 609, endPoint x: 1149, endPoint y: 609, distance: 54.2
click at [1149, 609] on icon at bounding box center [1150, 607] width 6 height 13
click at [976, 611] on div "make it my feathers more strong" at bounding box center [843, 607] width 400 height 36
click at [922, 608] on div "make it my feathers more strong" at bounding box center [843, 607] width 400 height 36
click at [472, 598] on div "Gonna" at bounding box center [471, 607] width 79 height 36
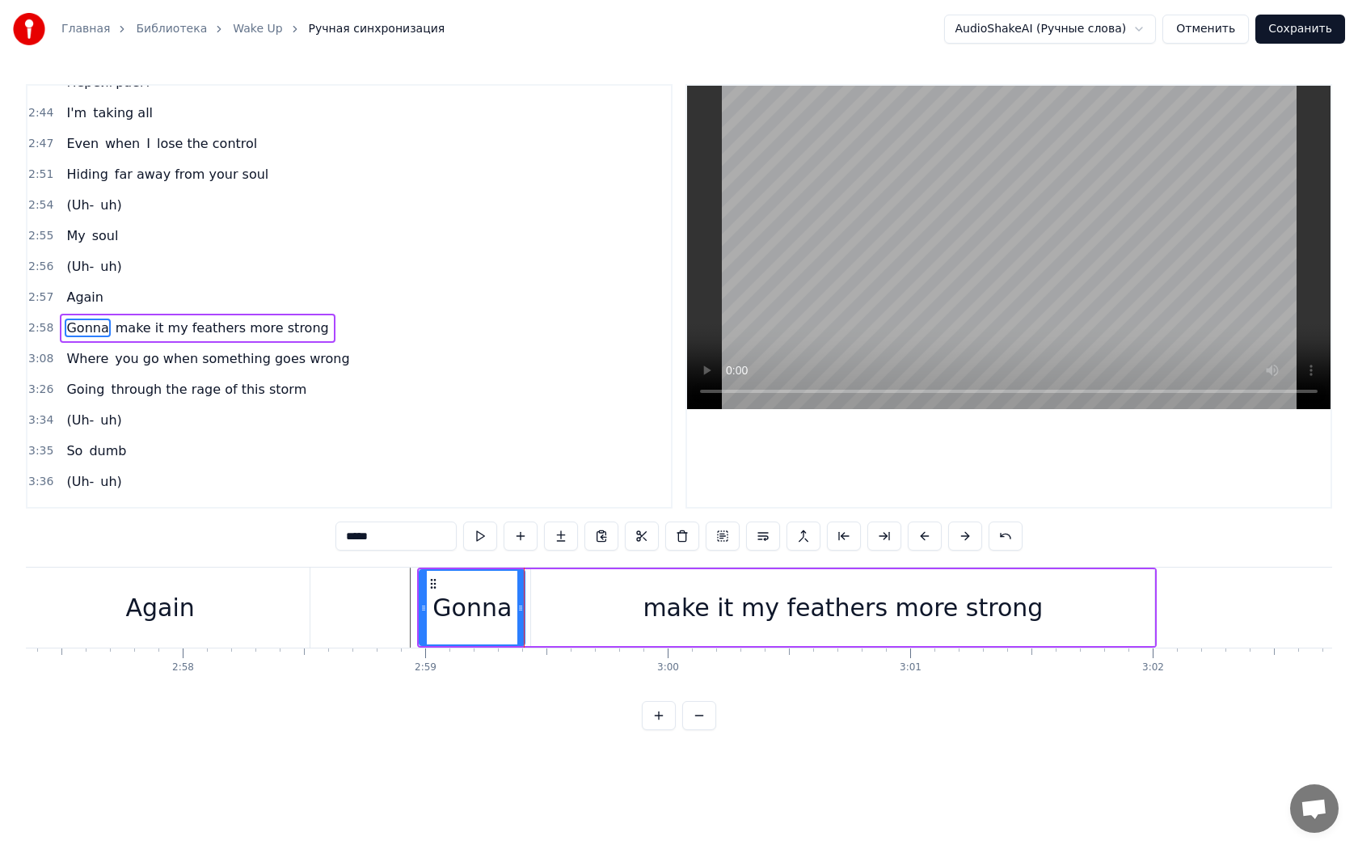
click at [695, 608] on div "make it my feathers more strong" at bounding box center [843, 607] width 400 height 36
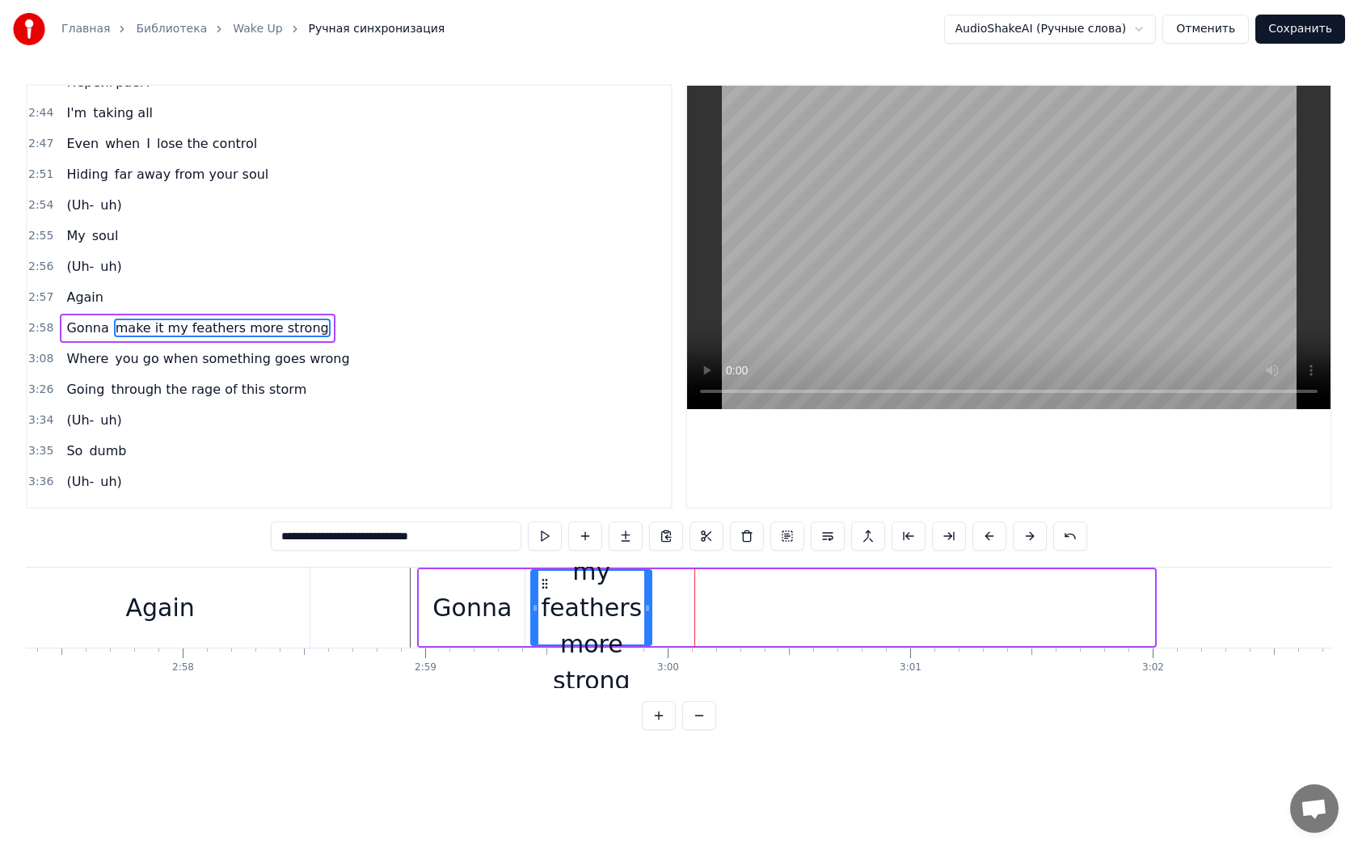
drag, startPoint x: 1151, startPoint y: 611, endPoint x: 648, endPoint y: 597, distance: 503.0
click at [648, 597] on div at bounding box center [647, 608] width 6 height 74
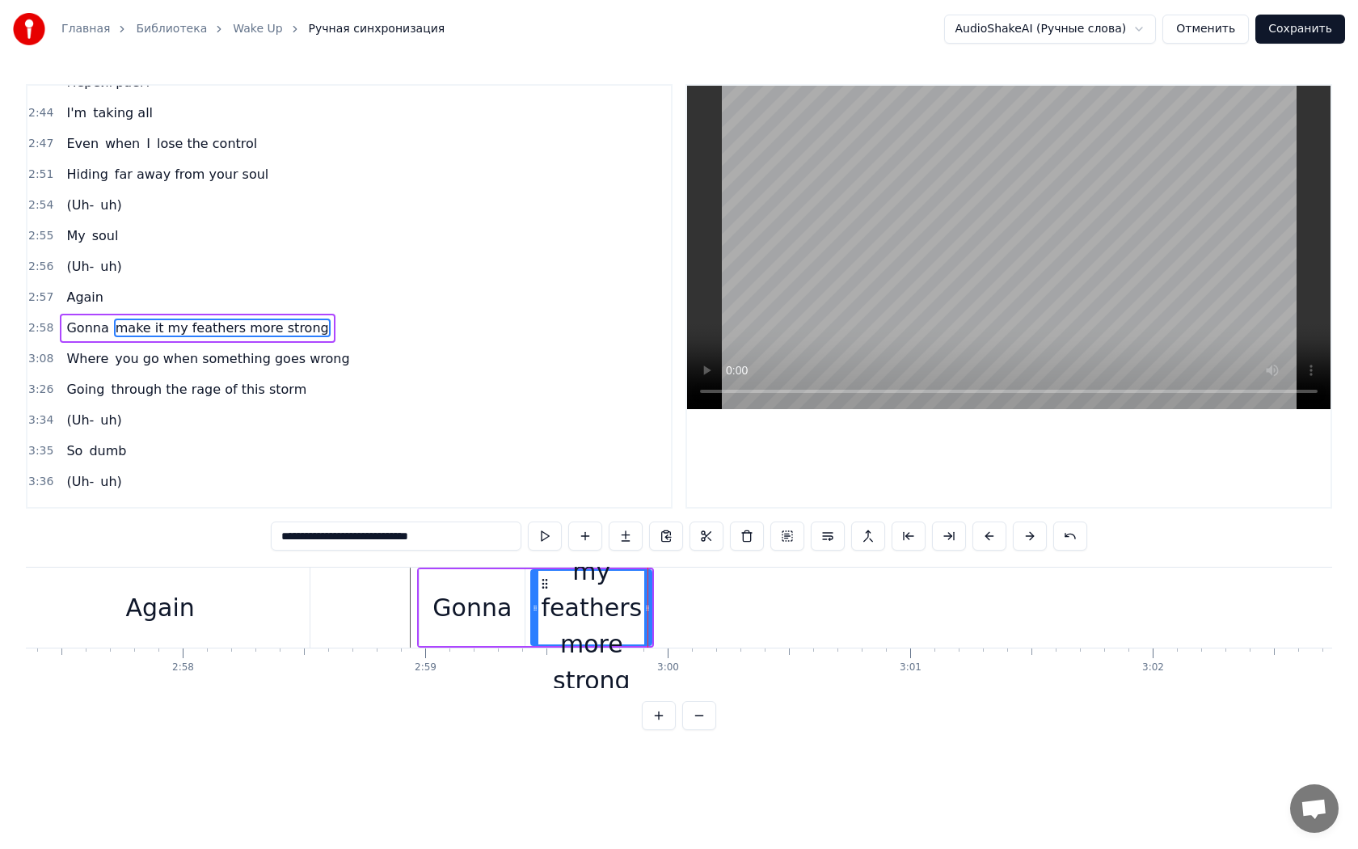
click at [427, 600] on div "Gonna" at bounding box center [472, 607] width 105 height 77
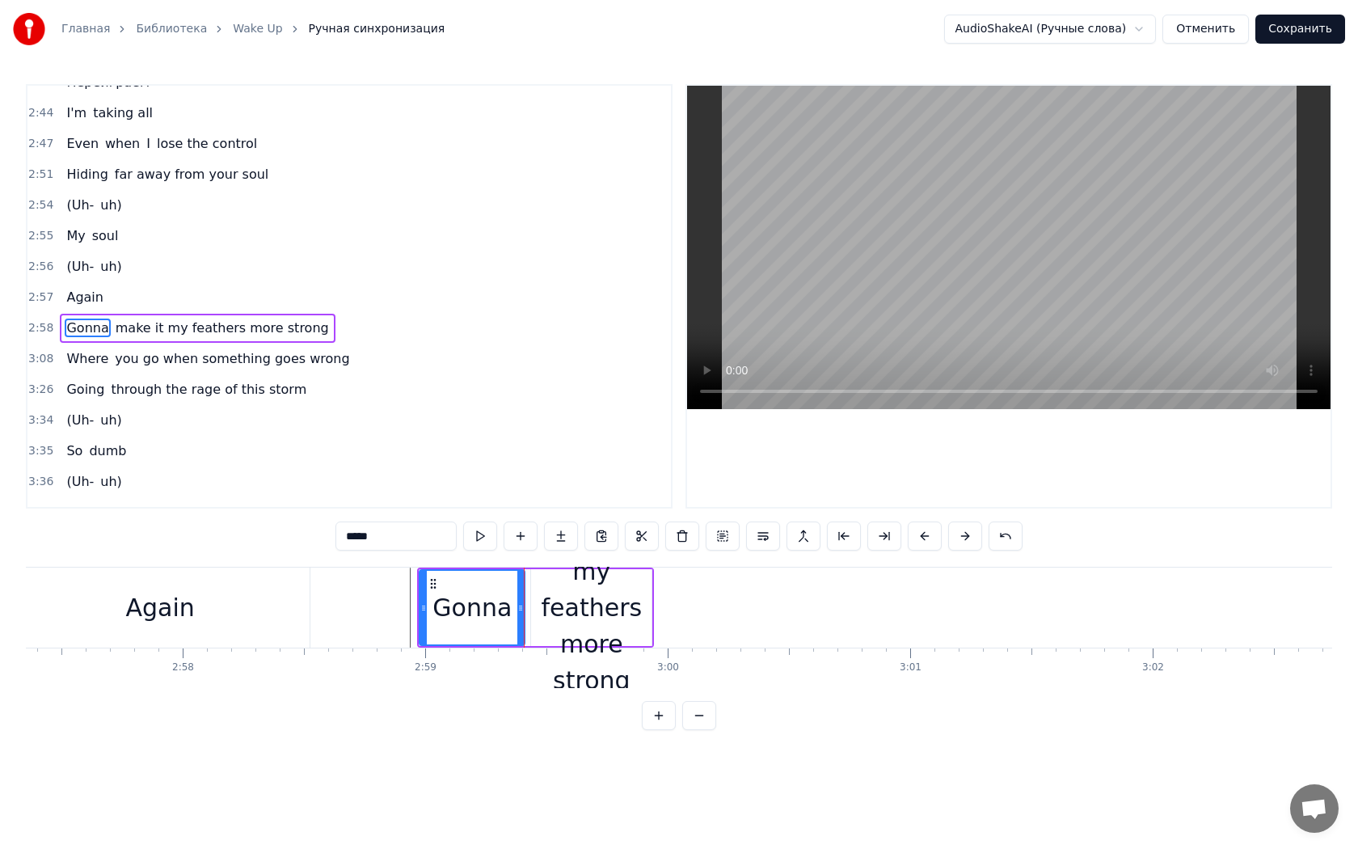
click at [579, 611] on div "make it my feathers more strong" at bounding box center [591, 608] width 120 height 182
type input "**********"
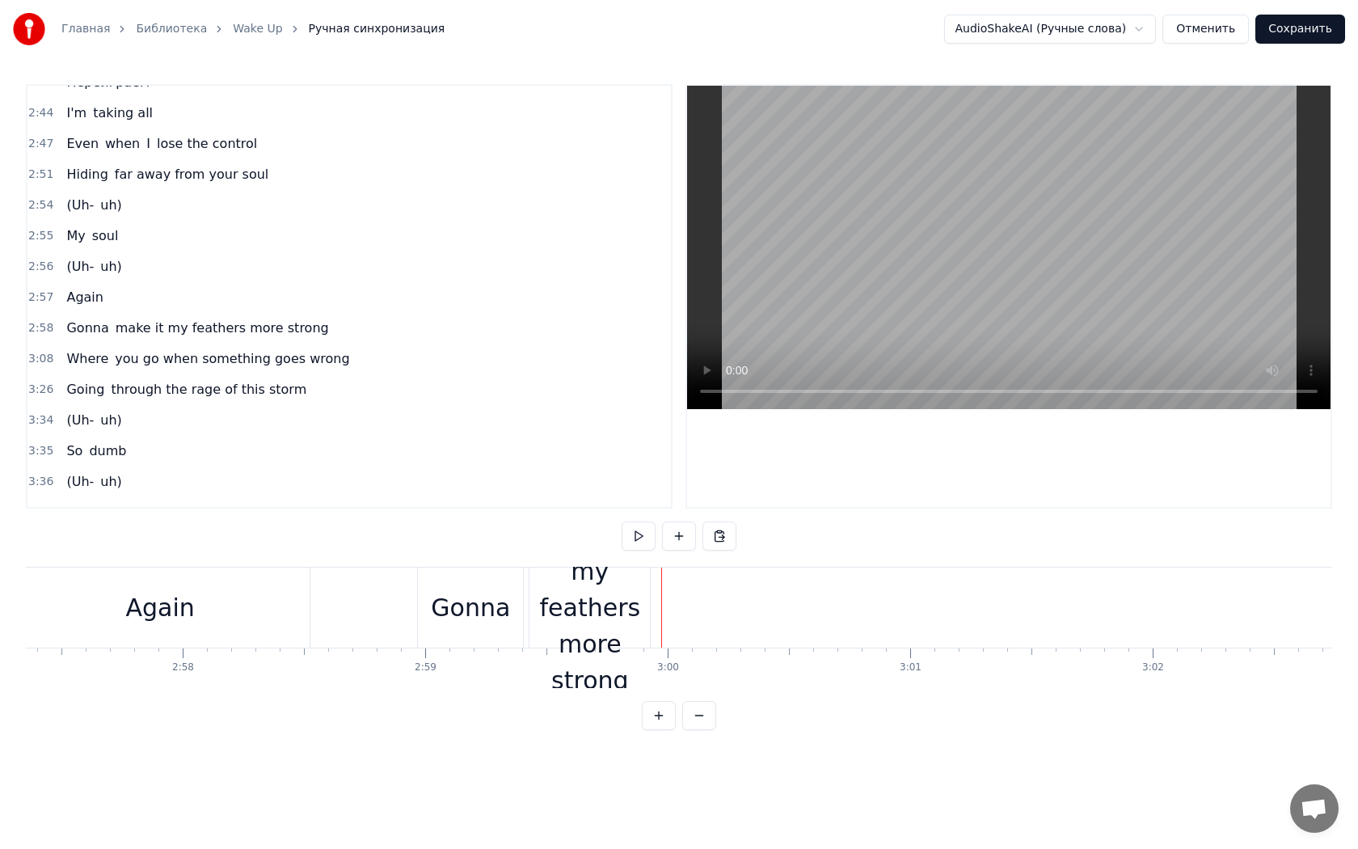
click at [652, 608] on div "Gonna make it my feathers more strong" at bounding box center [535, 607] width 237 height 80
click at [677, 540] on button at bounding box center [679, 535] width 34 height 29
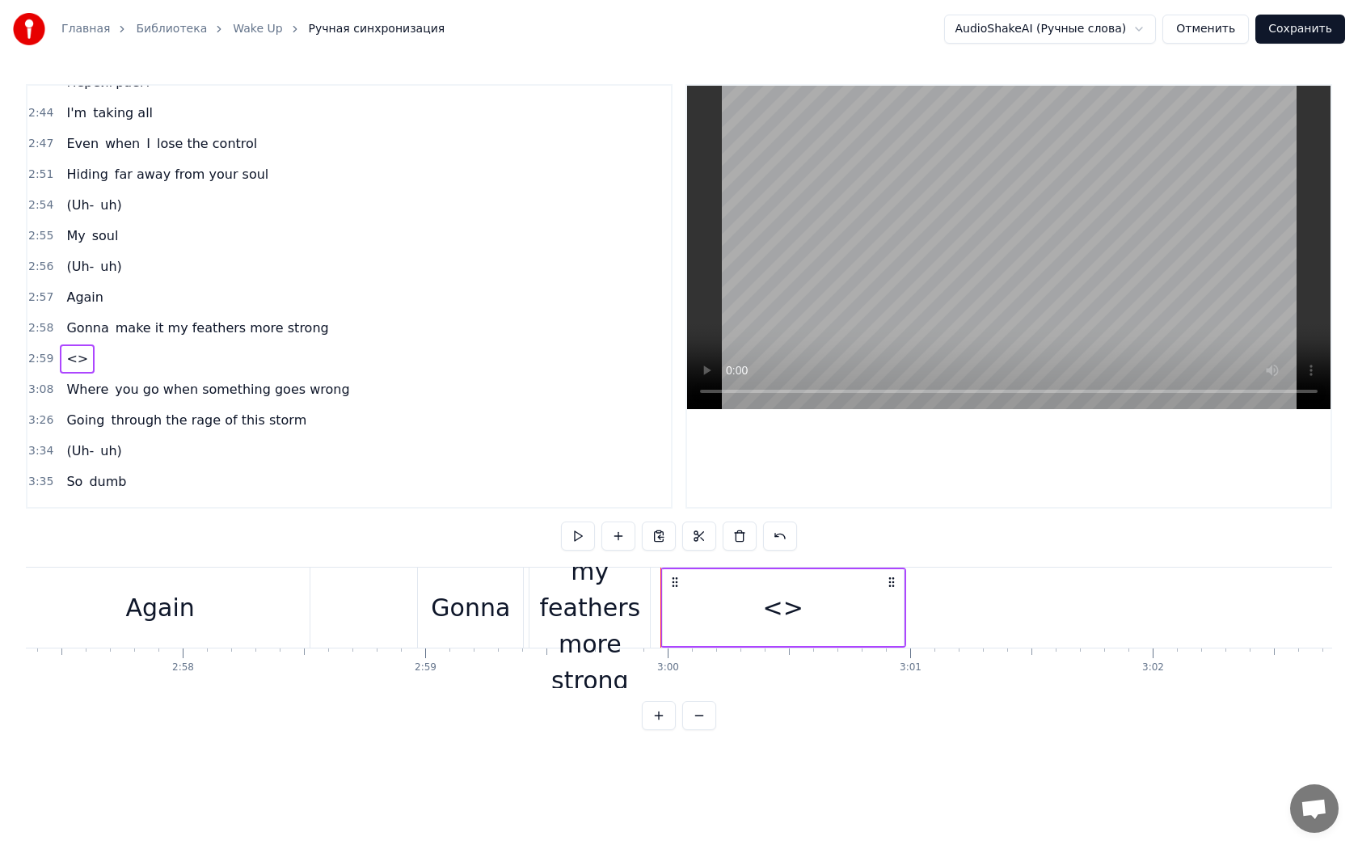
click at [612, 631] on div "make it my feathers more strong" at bounding box center [589, 608] width 120 height 182
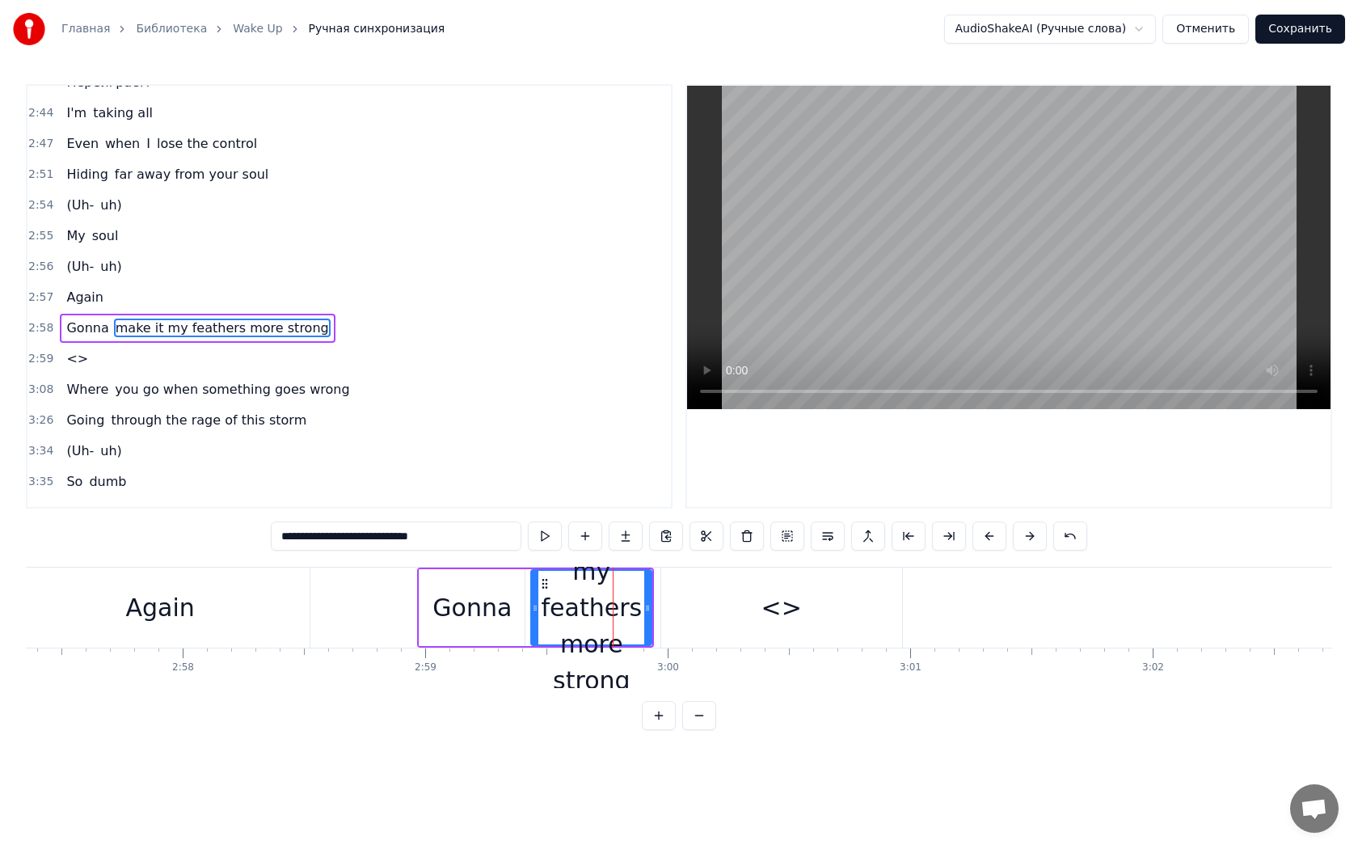
click at [599, 595] on div "make it my feathers more strong" at bounding box center [591, 608] width 119 height 182
click at [146, 318] on span "make it my feathers more strong" at bounding box center [222, 327] width 217 height 19
click at [144, 318] on span "make it my feathers more strong" at bounding box center [222, 327] width 217 height 19
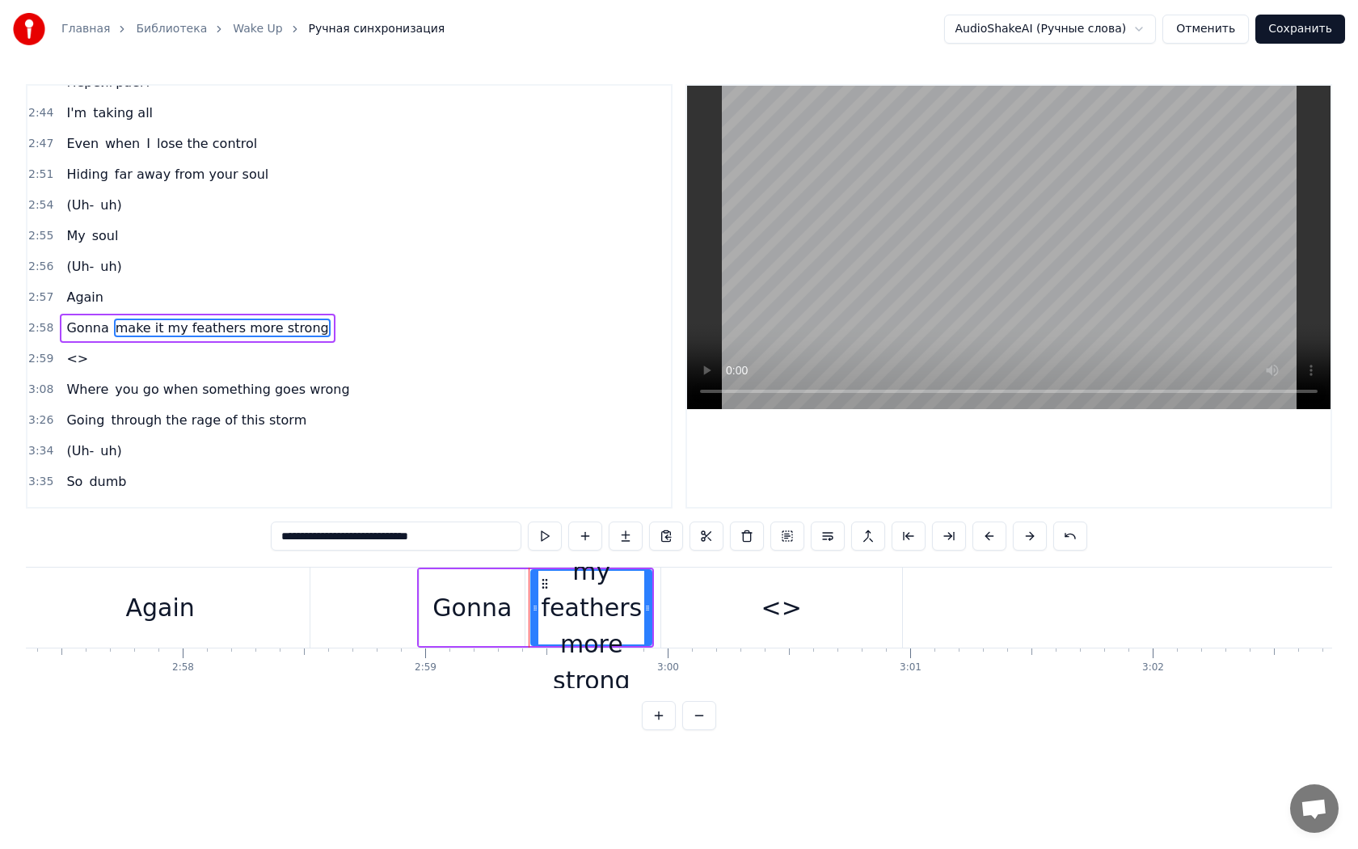
click at [144, 318] on span "make it my feathers more strong" at bounding box center [222, 327] width 217 height 19
click at [575, 590] on div "make it my feathers more strong" at bounding box center [591, 608] width 119 height 182
click at [575, 596] on div "make it my feathers more strong" at bounding box center [591, 608] width 119 height 182
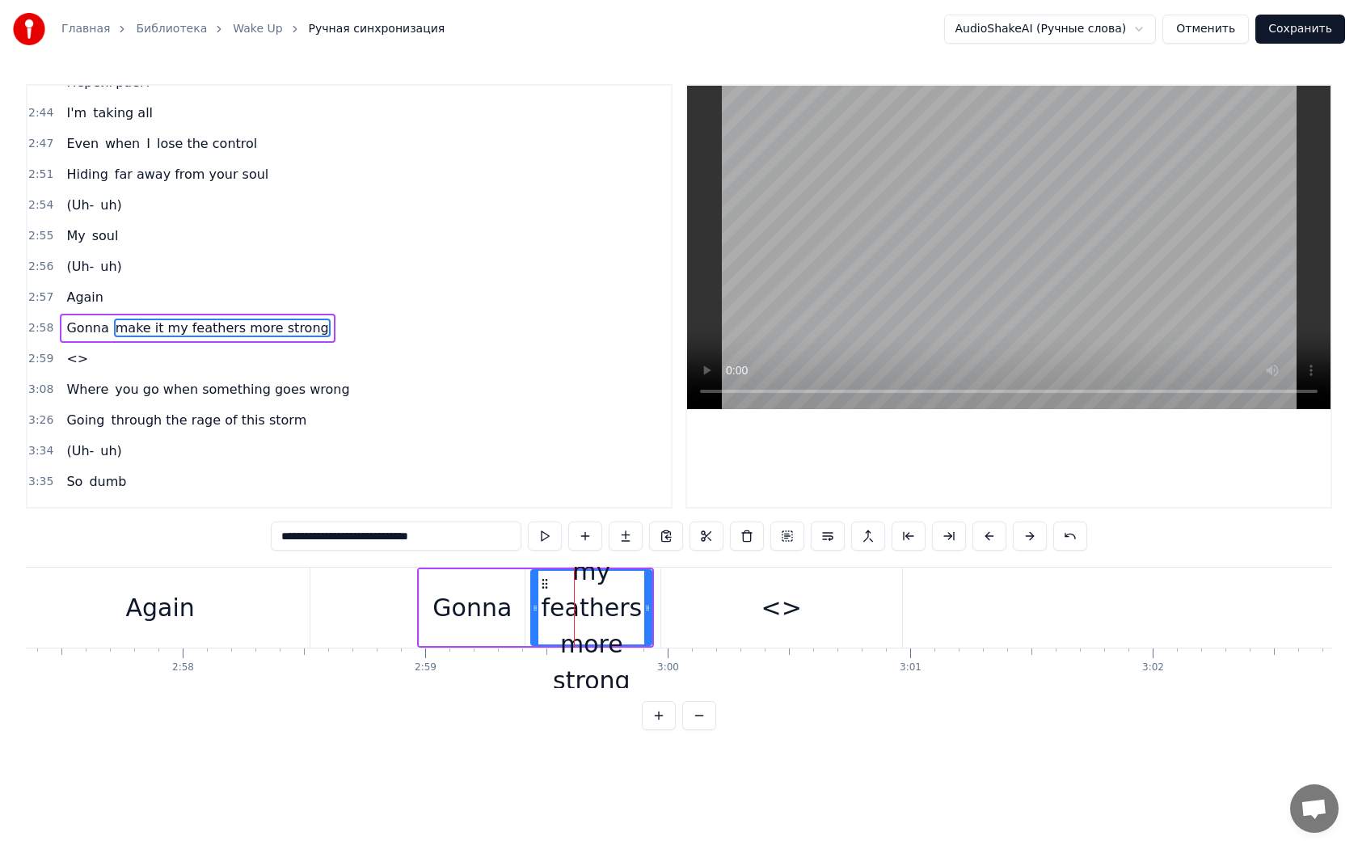
click at [783, 610] on div "<>" at bounding box center [781, 607] width 40 height 36
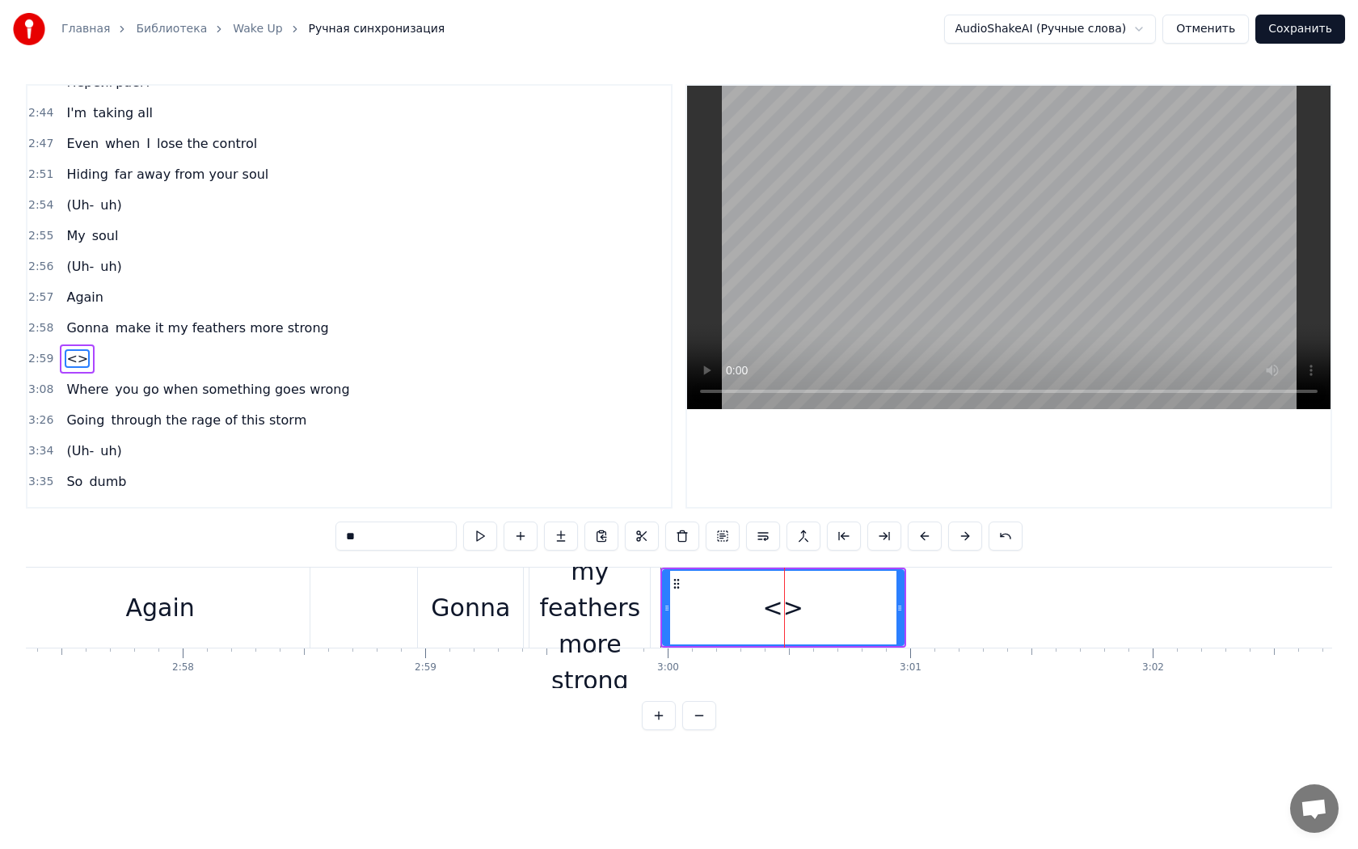
scroll to position [1584, 0]
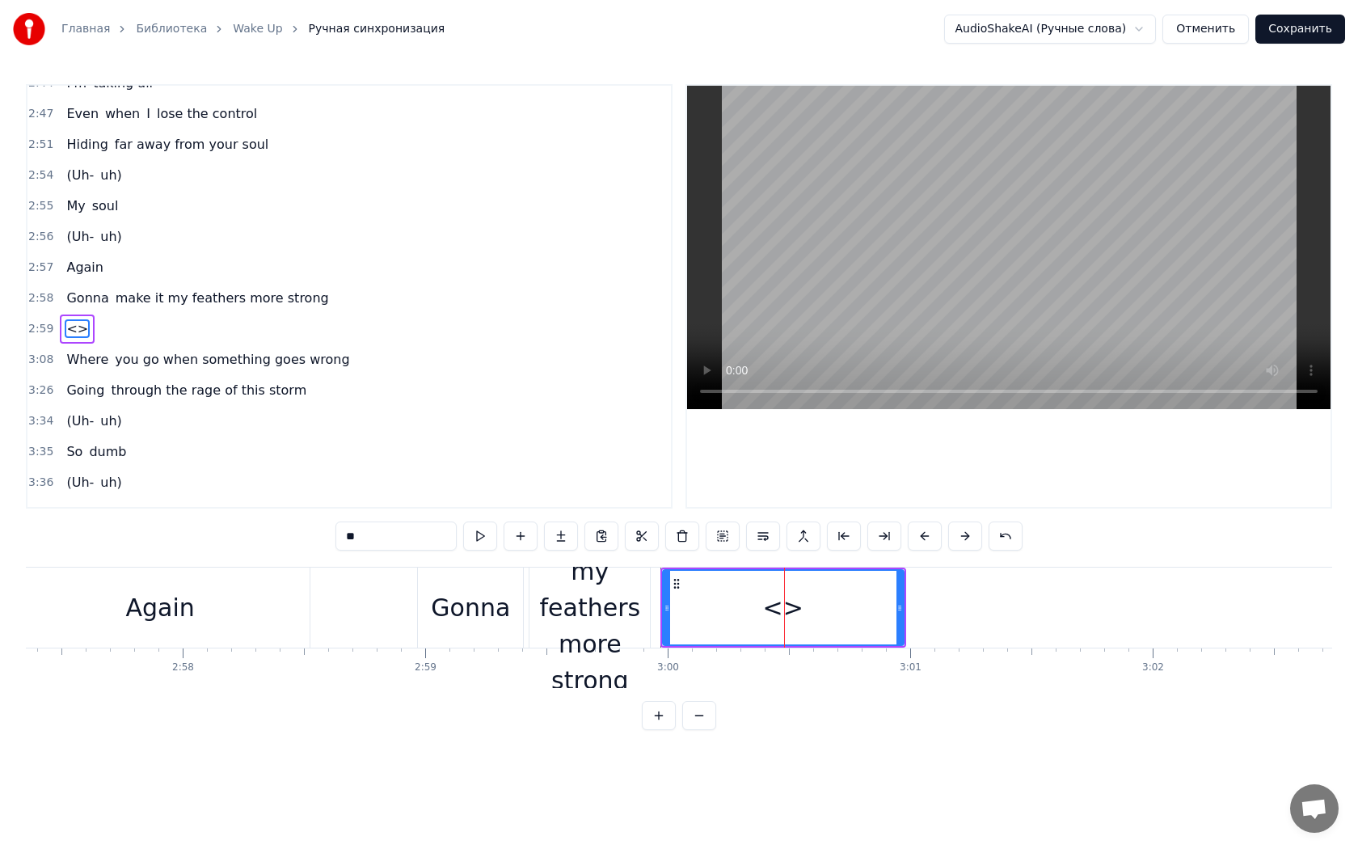
click at [784, 610] on div "<>" at bounding box center [783, 607] width 40 height 36
click at [776, 611] on div "<>" at bounding box center [783, 607] width 40 height 36
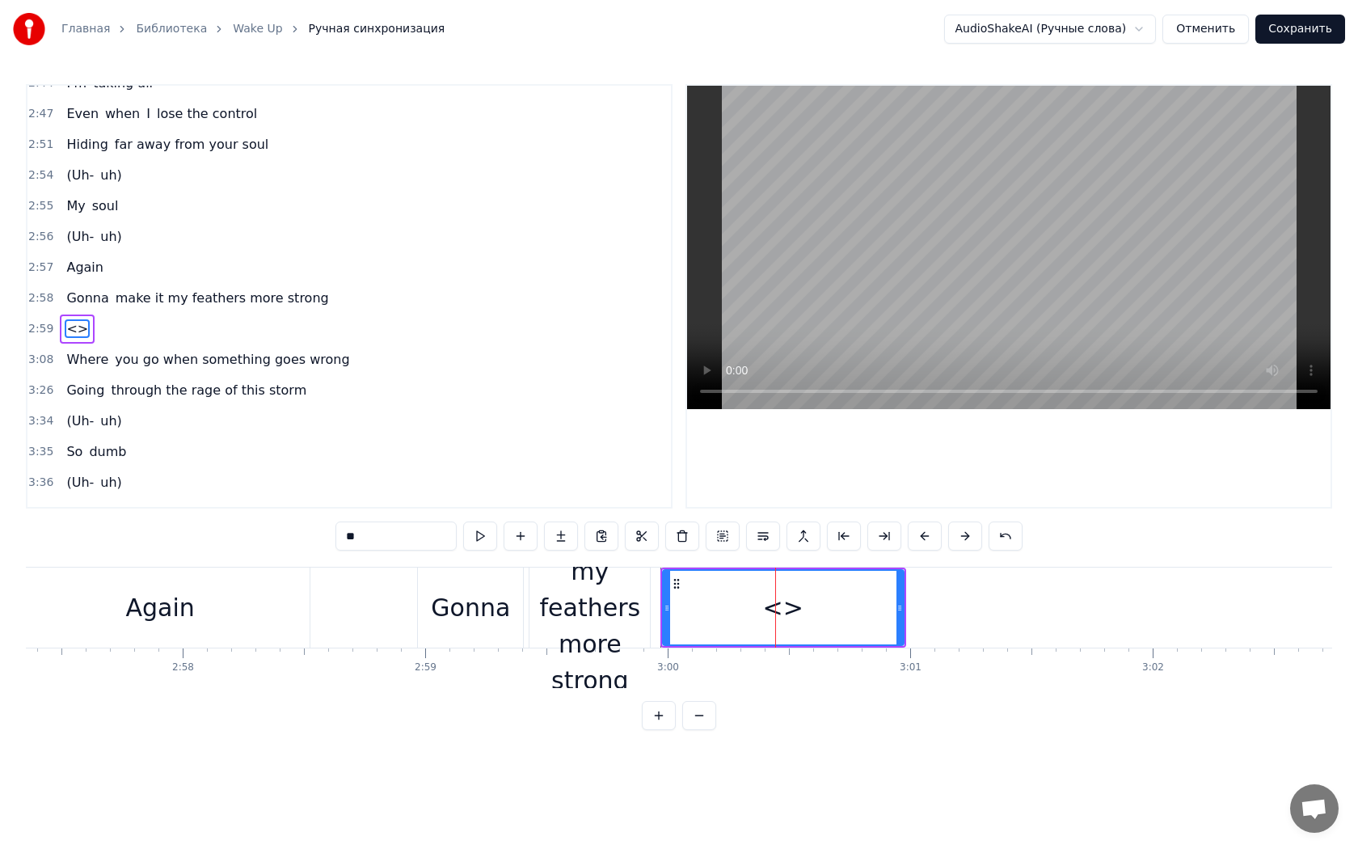
click at [239, 289] on span "make it my feathers more strong" at bounding box center [222, 298] width 217 height 19
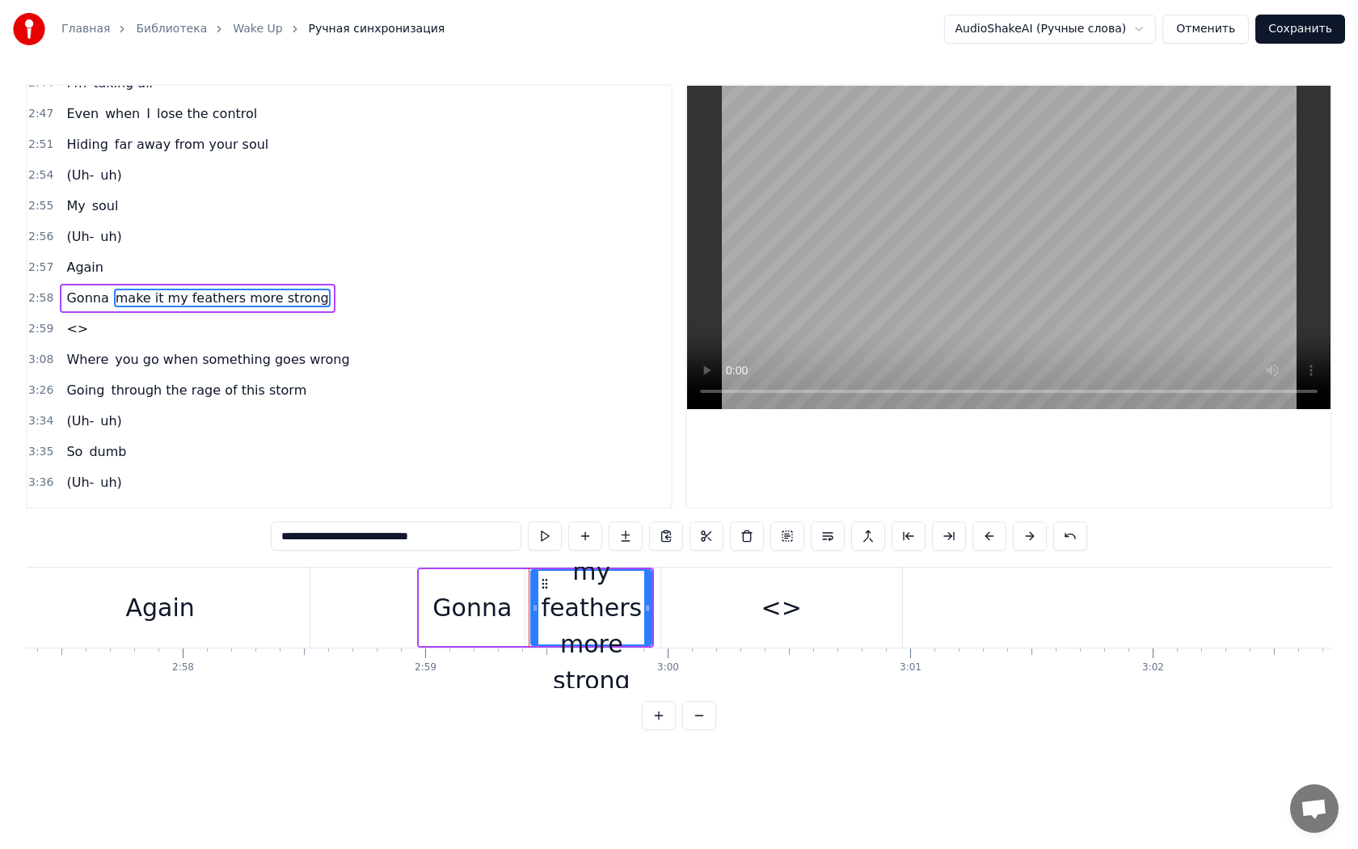
scroll to position [1554, 0]
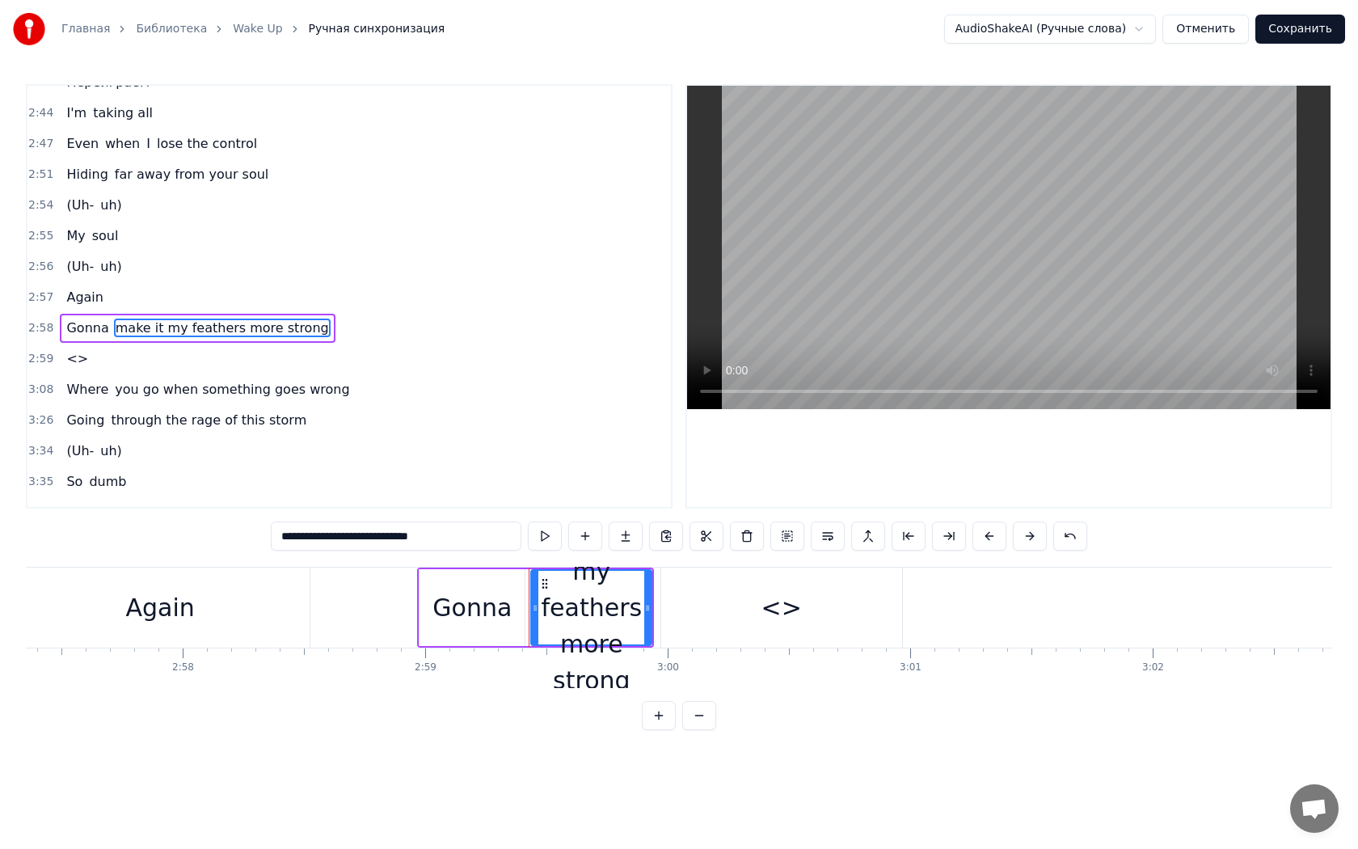
click at [218, 318] on span "make it my feathers more strong" at bounding box center [222, 327] width 217 height 19
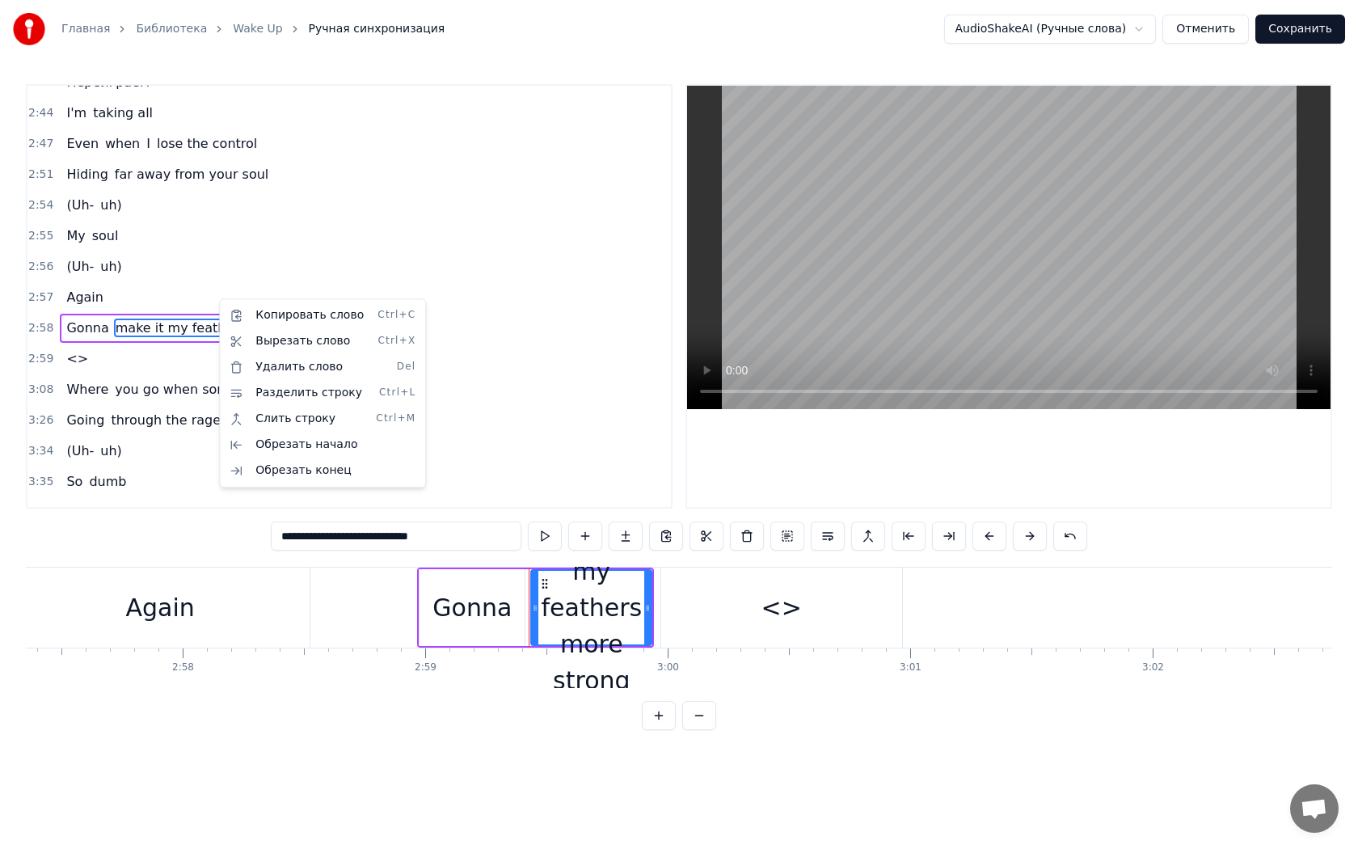
click at [449, 530] on html "Главная Библиотека Wake Up Ручная синхронизация AudioShakeAI (Ручные слова) Отм…" at bounding box center [679, 378] width 1358 height 756
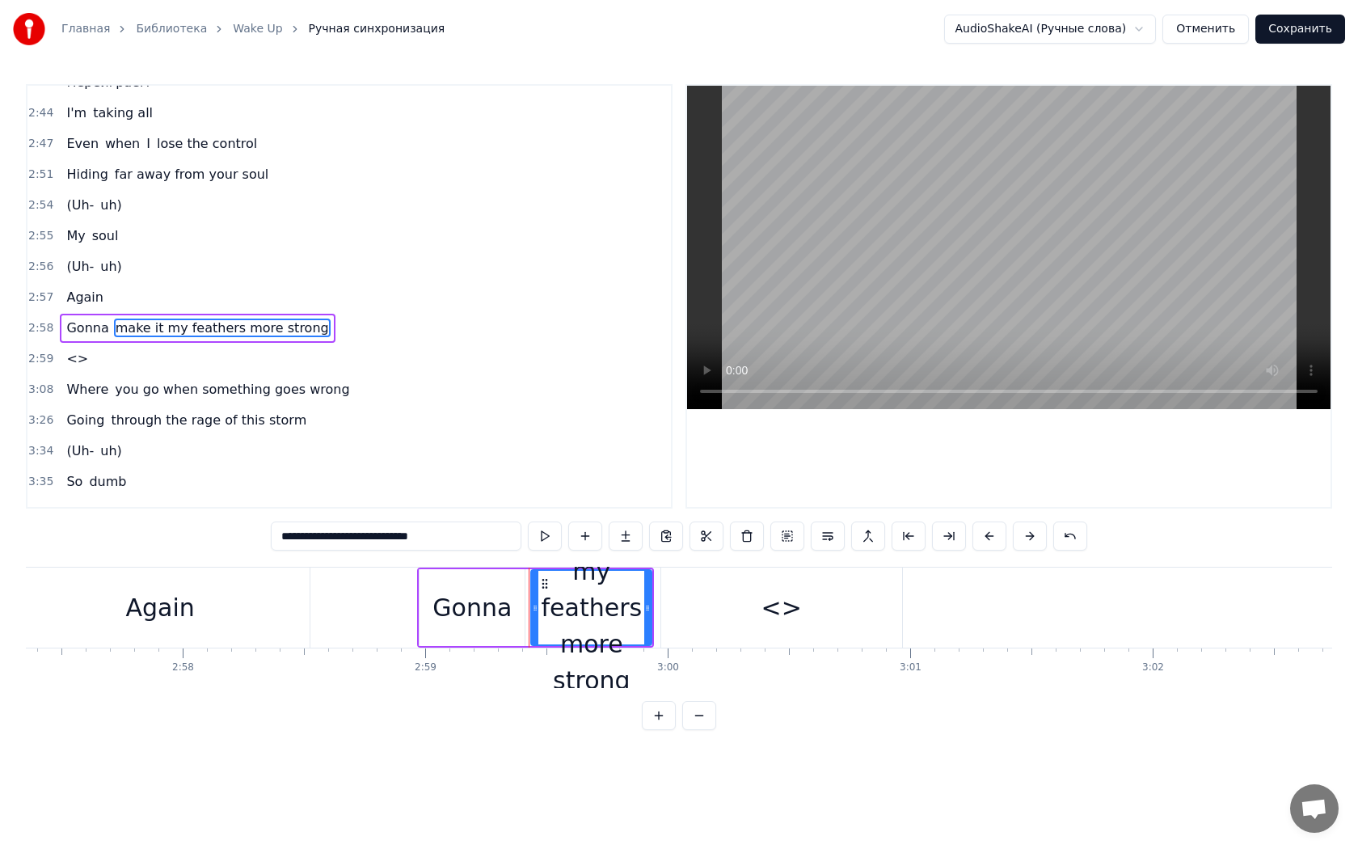
drag, startPoint x: 458, startPoint y: 535, endPoint x: 325, endPoint y: 555, distance: 134.0
click at [325, 555] on div "0:18 Логика никак 0:20 В мои речи не вернётся 0:22 Важные слова 0:24 Прячу до з…" at bounding box center [679, 407] width 1306 height 646
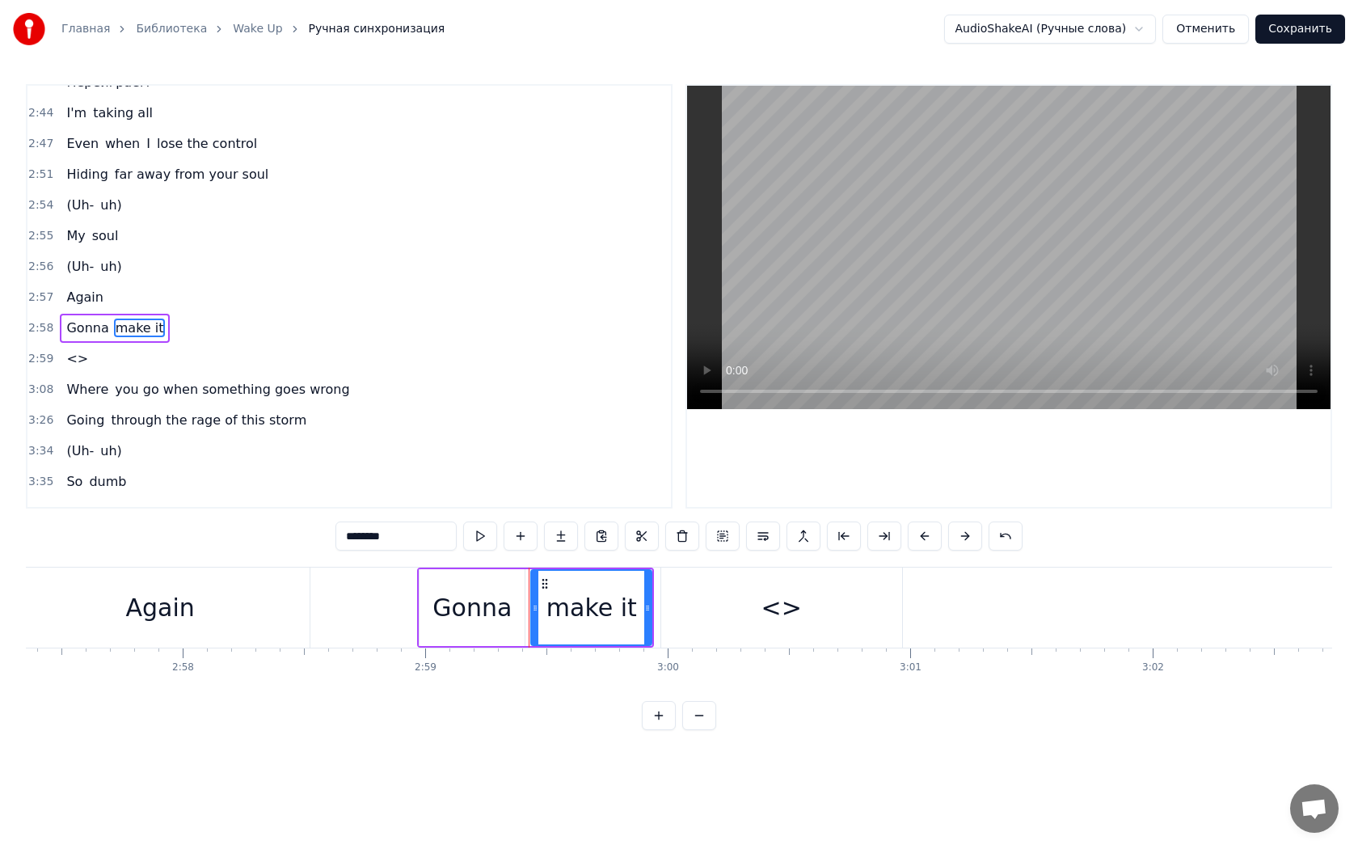
click at [744, 609] on div "<>" at bounding box center [781, 607] width 241 height 80
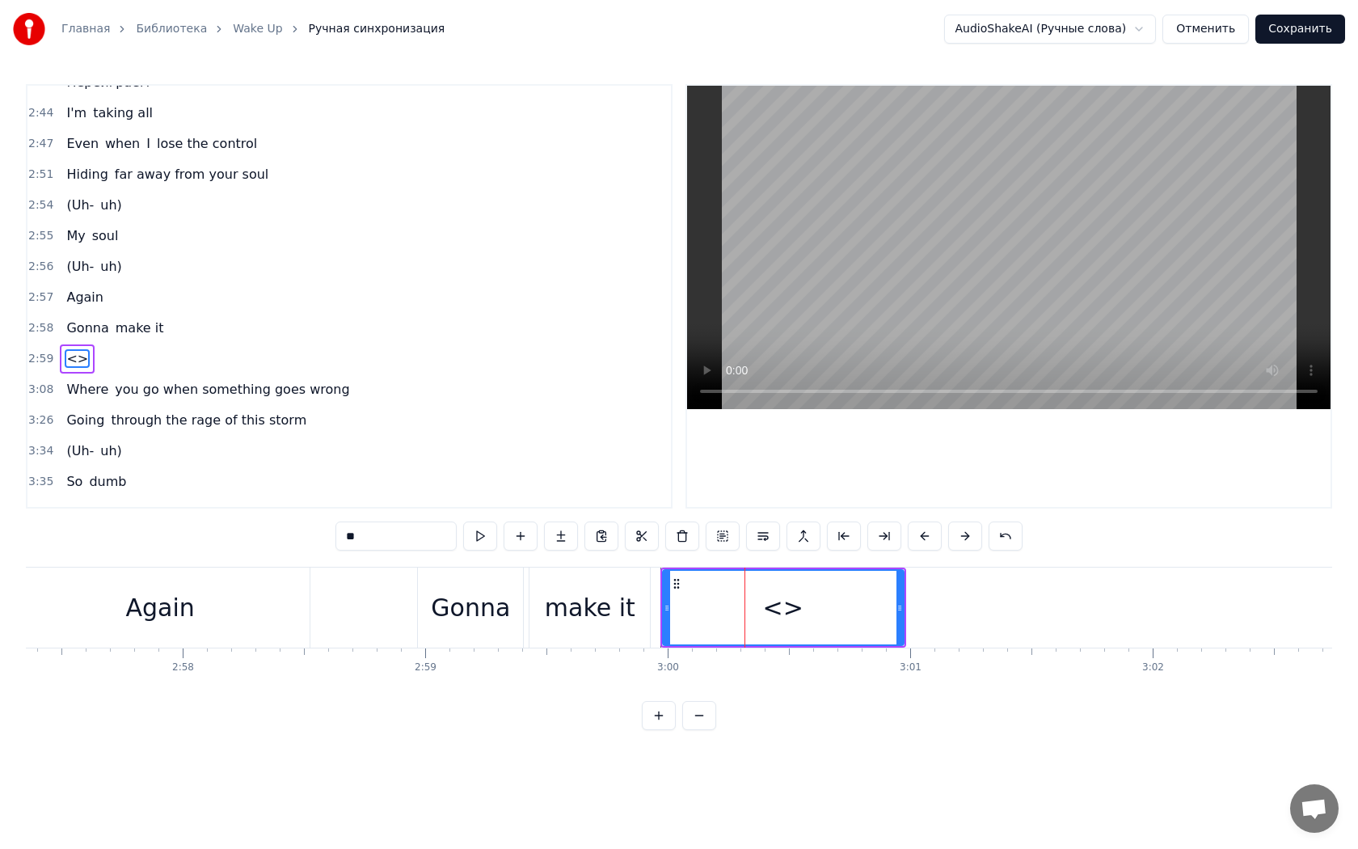
scroll to position [1584, 0]
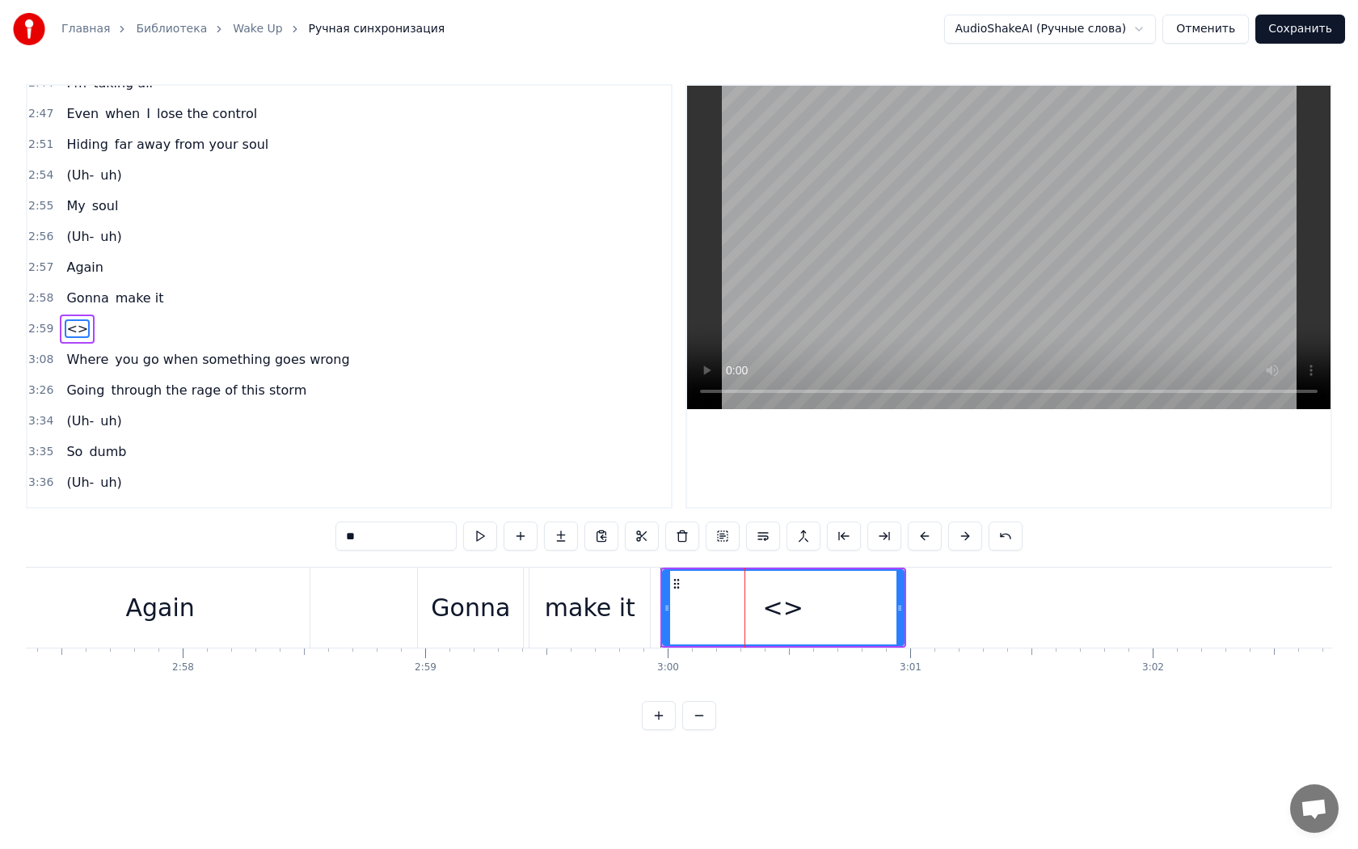
drag, startPoint x: 382, startPoint y: 545, endPoint x: 293, endPoint y: 538, distance: 89.2
click at [293, 538] on div "0:18 Логика никак 0:20 В мои речи не вернётся 0:22 Важные слова 0:24 Прячу до з…" at bounding box center [679, 407] width 1306 height 646
paste input "**********"
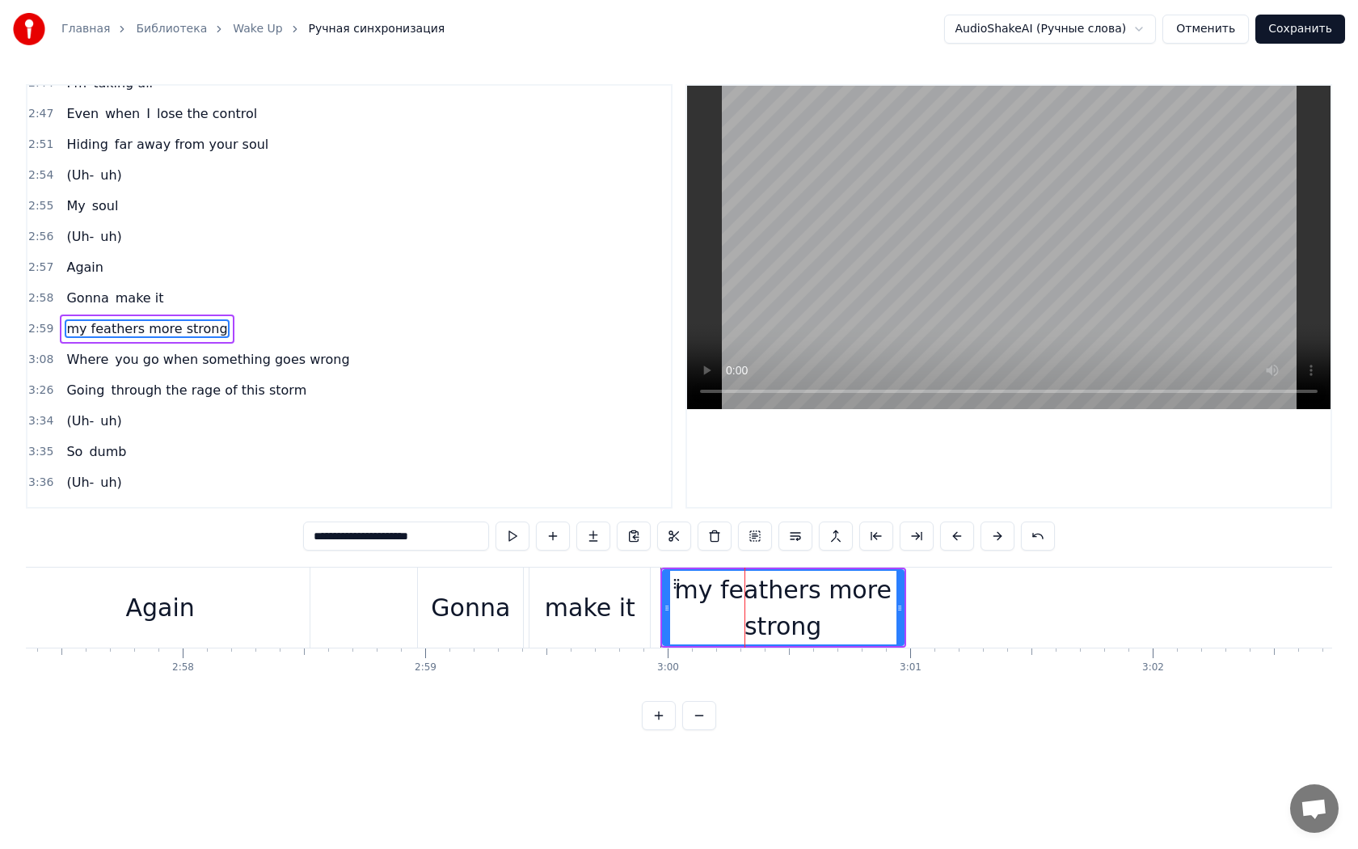
type input "**********"
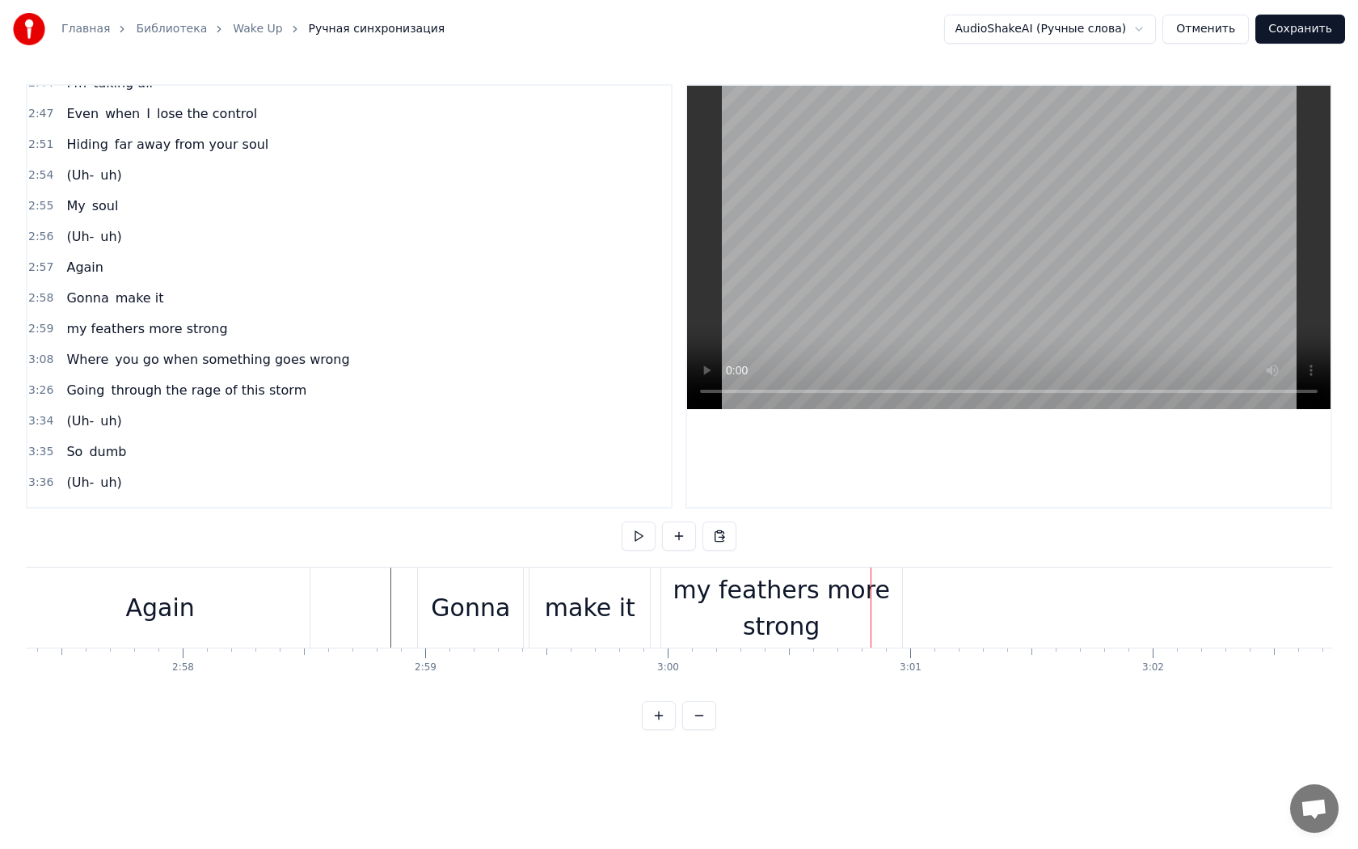
click at [846, 622] on div "my feathers more strong" at bounding box center [781, 607] width 241 height 73
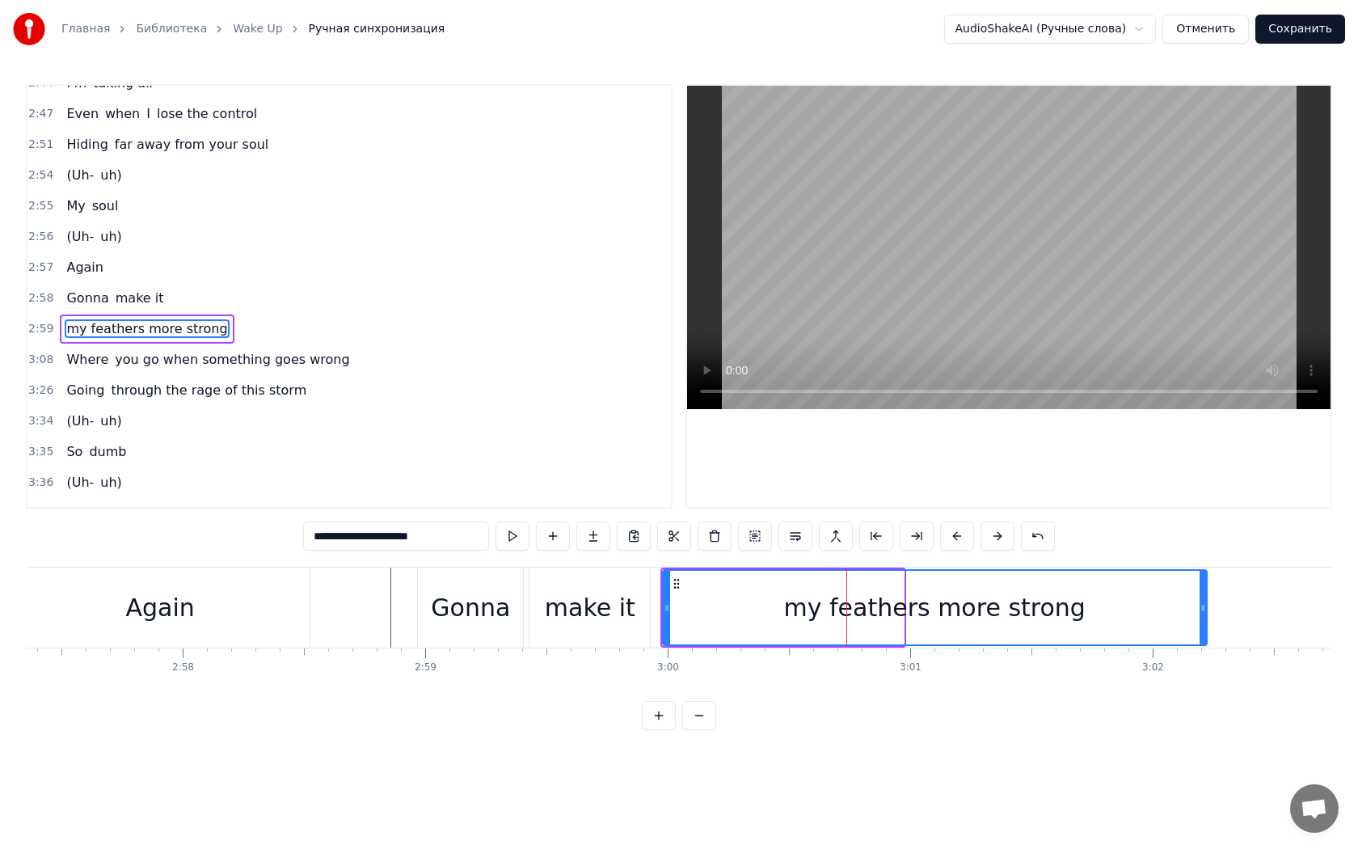
drag, startPoint x: 901, startPoint y: 610, endPoint x: 1204, endPoint y: 627, distance: 303.6
click at [1204, 627] on div at bounding box center [1203, 608] width 6 height 74
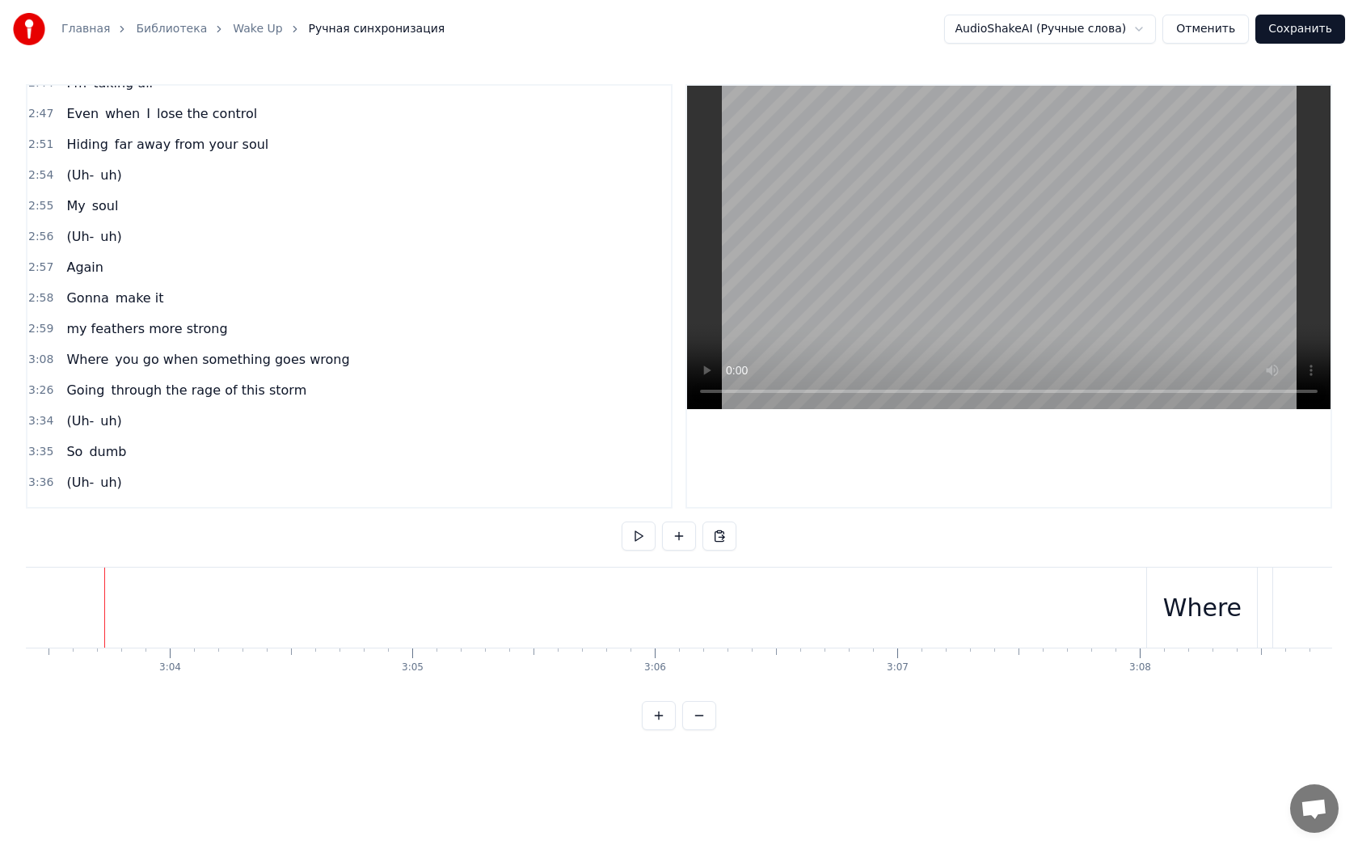
scroll to position [0, 44501]
click at [1155, 599] on div "Where" at bounding box center [1178, 607] width 78 height 36
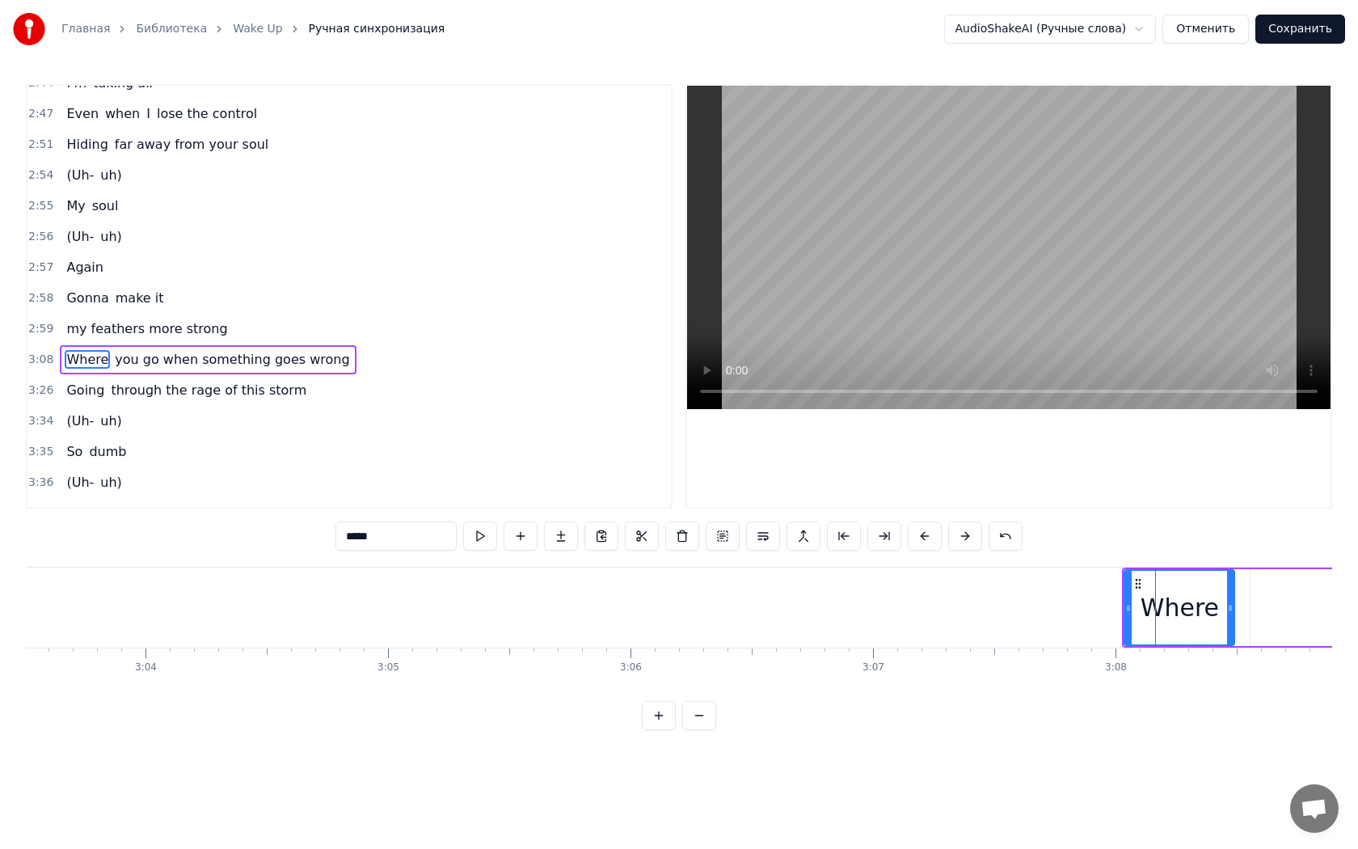
scroll to position [1615, 0]
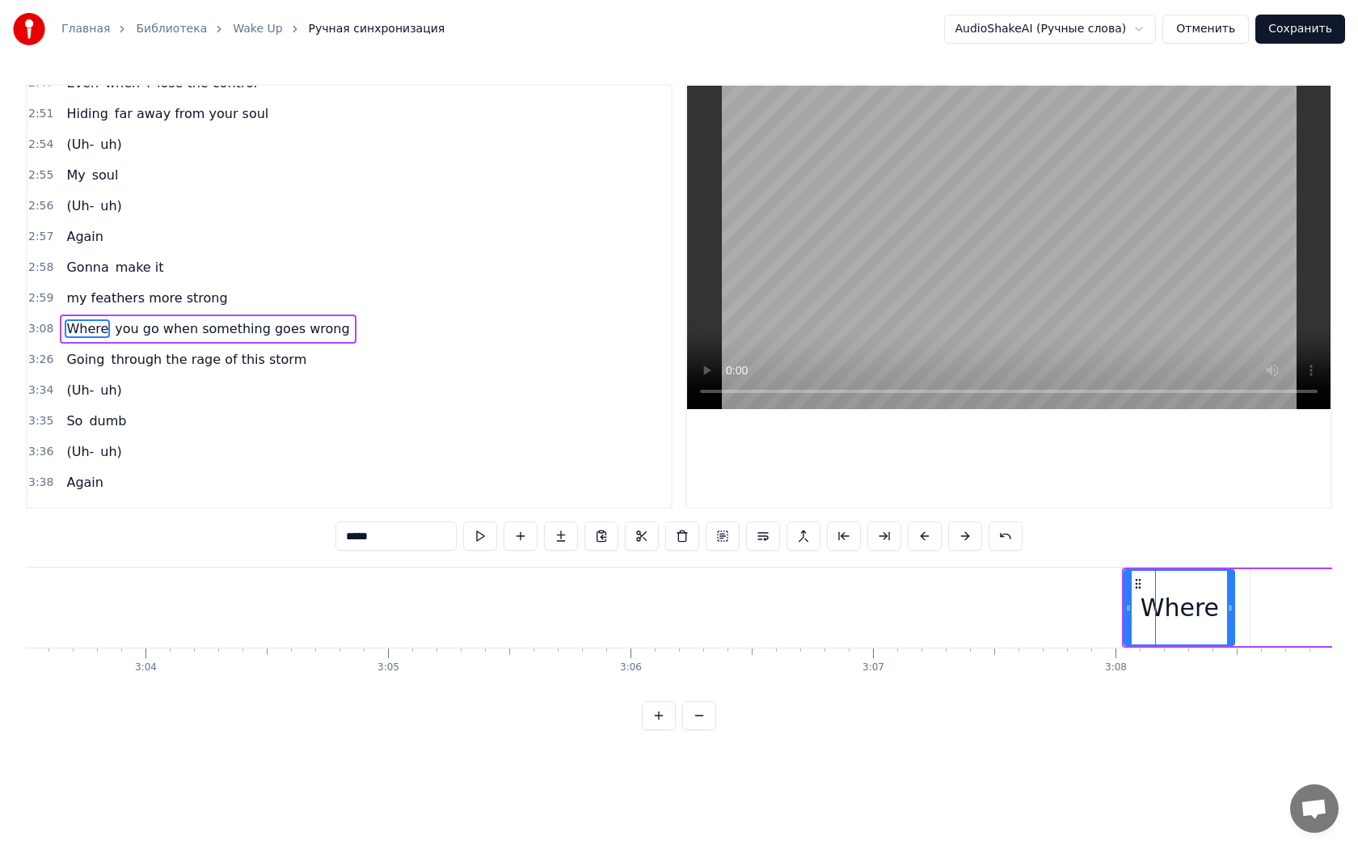
drag, startPoint x: 1174, startPoint y: 599, endPoint x: 1166, endPoint y: 600, distance: 8.1
click at [1166, 600] on div "Where" at bounding box center [1180, 607] width 78 height 36
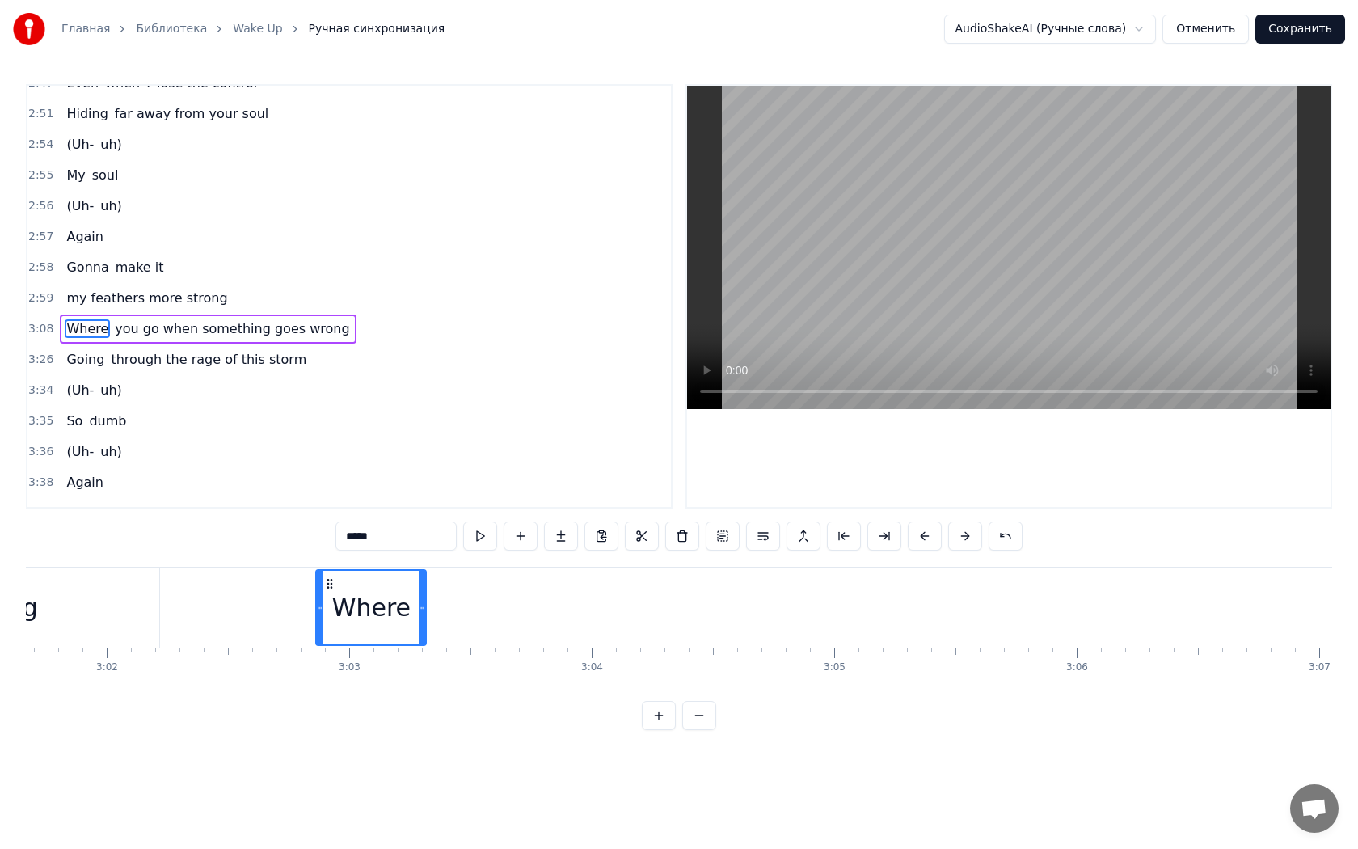
scroll to position [0, 44021]
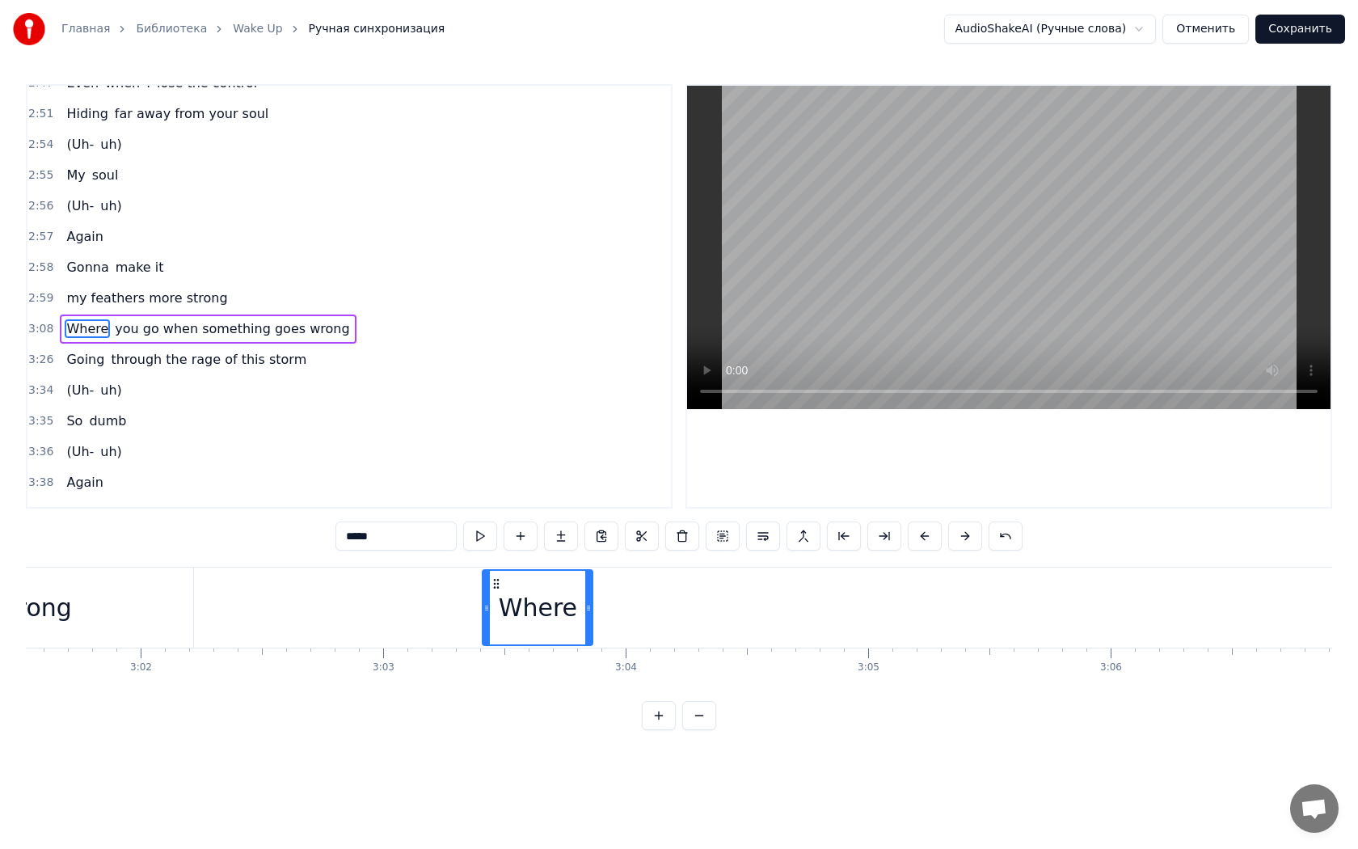
drag, startPoint x: 1137, startPoint y: 583, endPoint x: 493, endPoint y: 601, distance: 643.7
click at [493, 601] on div "Where" at bounding box center [537, 608] width 108 height 74
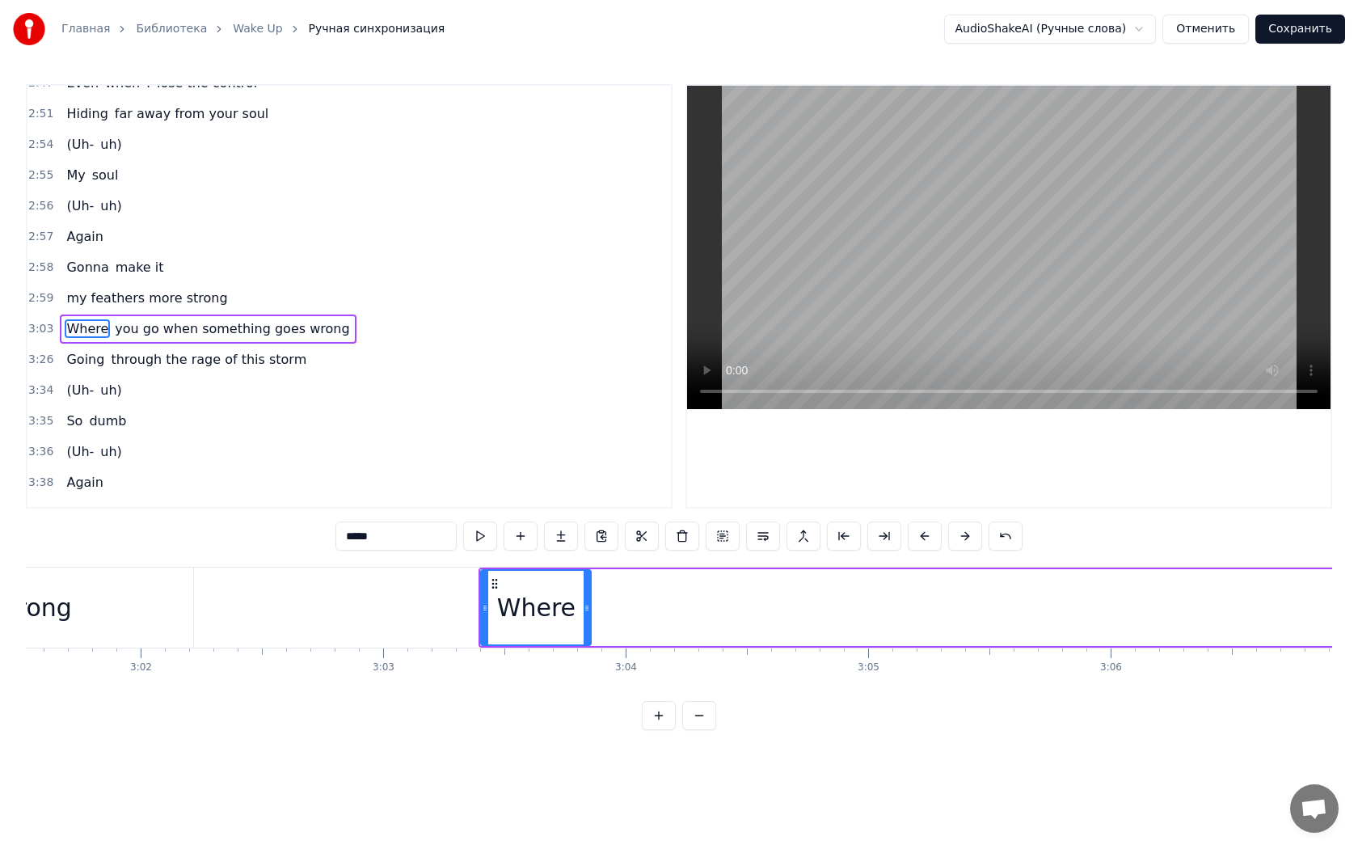
click at [486, 601] on icon at bounding box center [485, 607] width 6 height 13
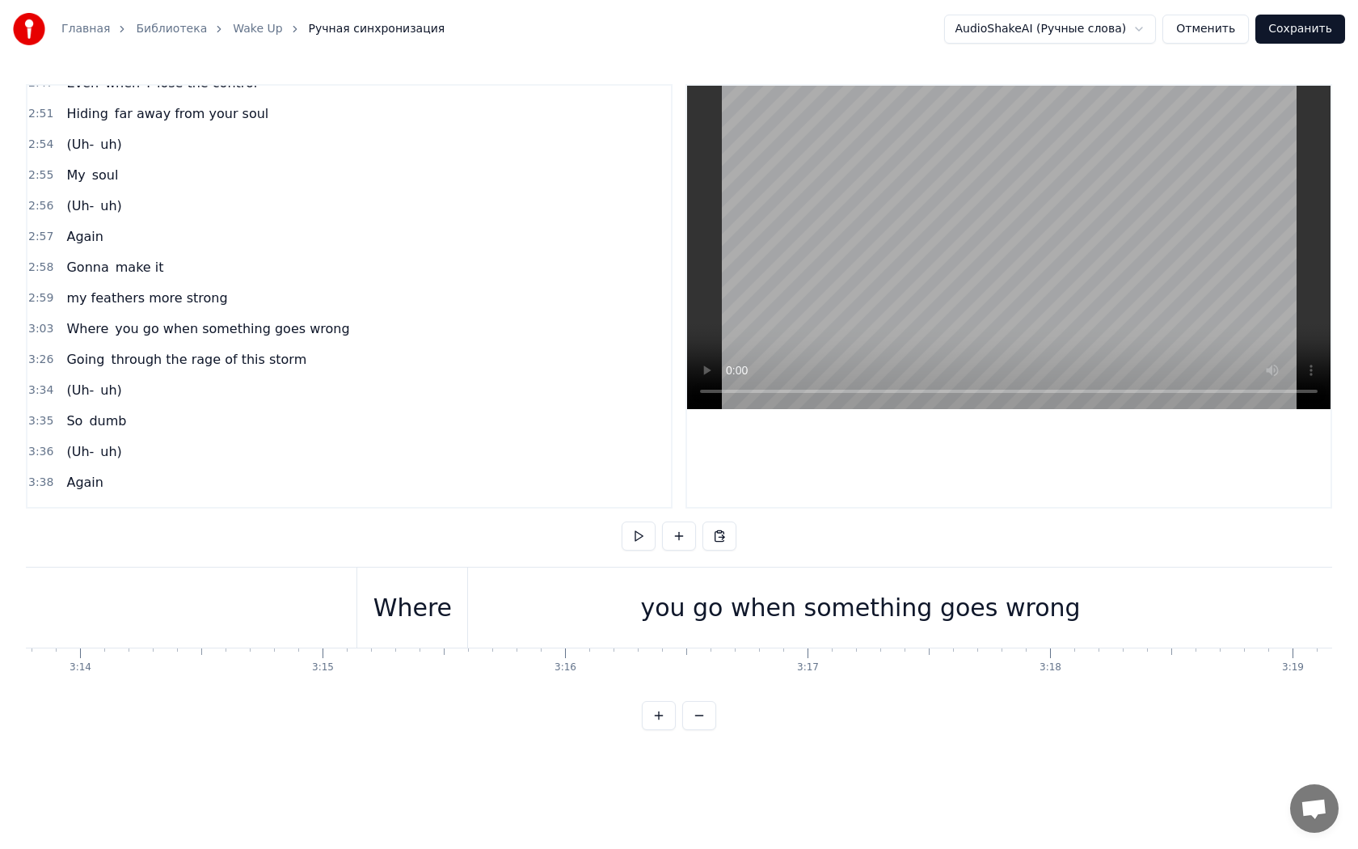
scroll to position [0, 47113]
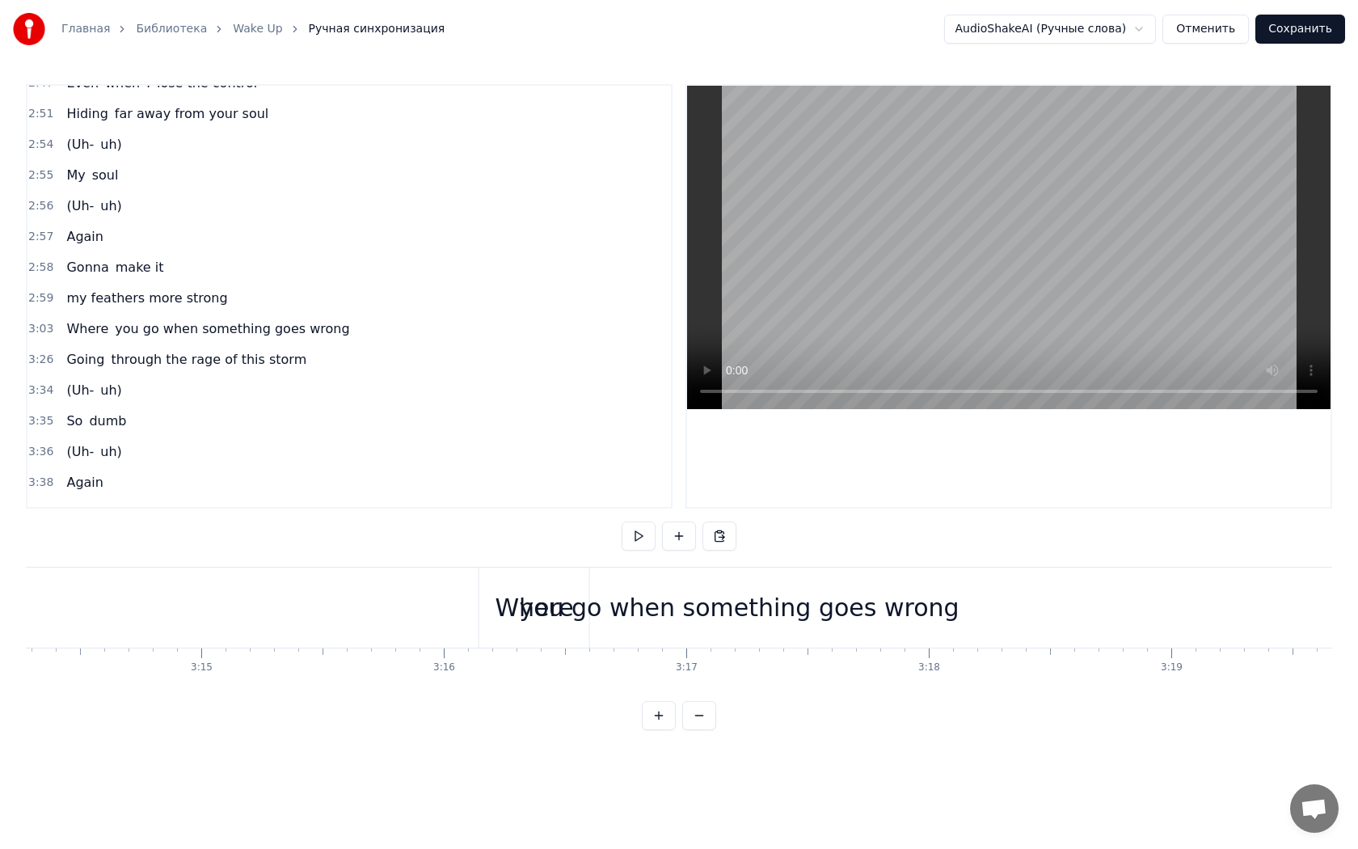
click at [985, 612] on div "you go when something goes wrong" at bounding box center [738, 607] width 4203 height 80
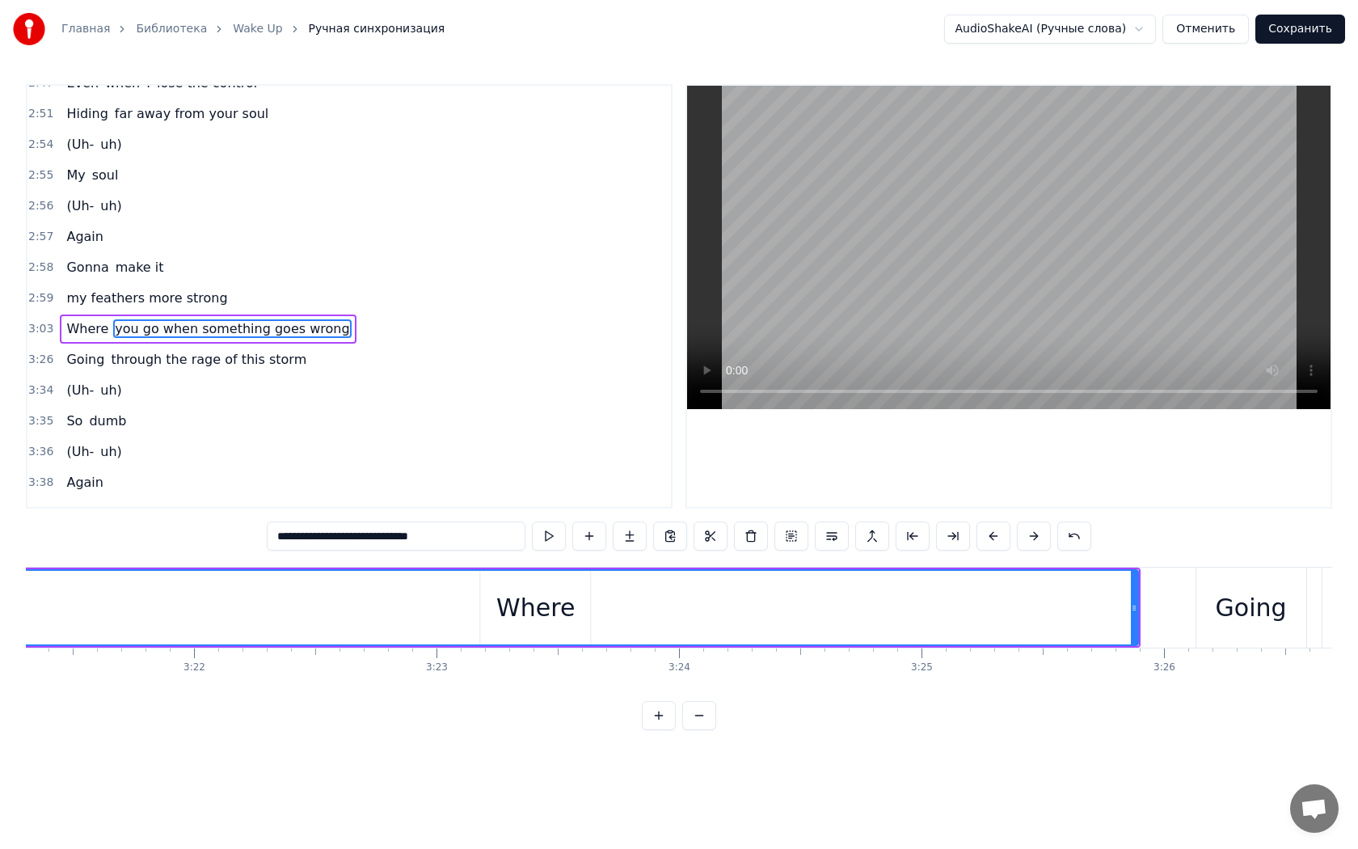
scroll to position [0, 48744]
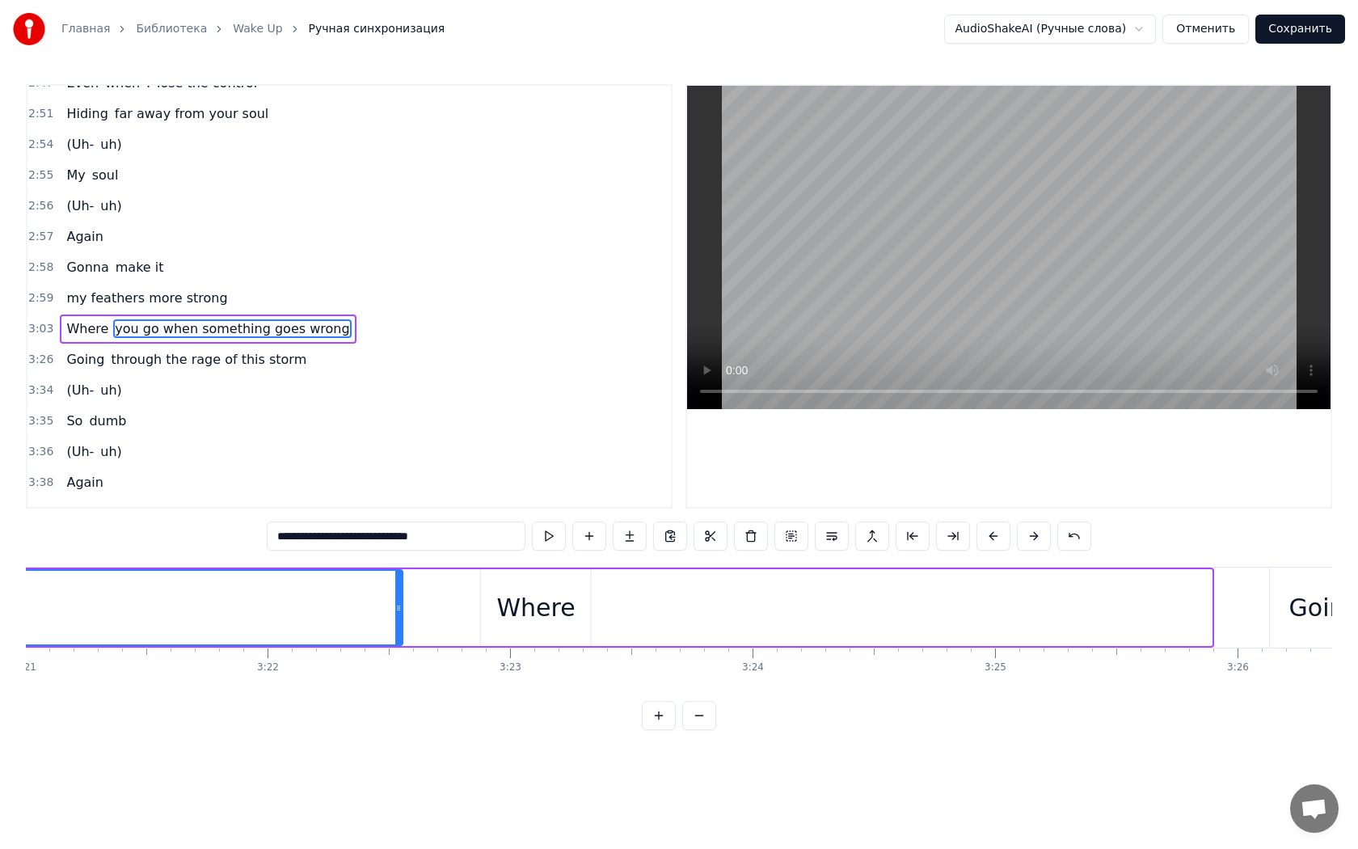
drag, startPoint x: 1208, startPoint y: 609, endPoint x: 399, endPoint y: 577, distance: 809.8
click at [399, 577] on div at bounding box center [398, 608] width 6 height 74
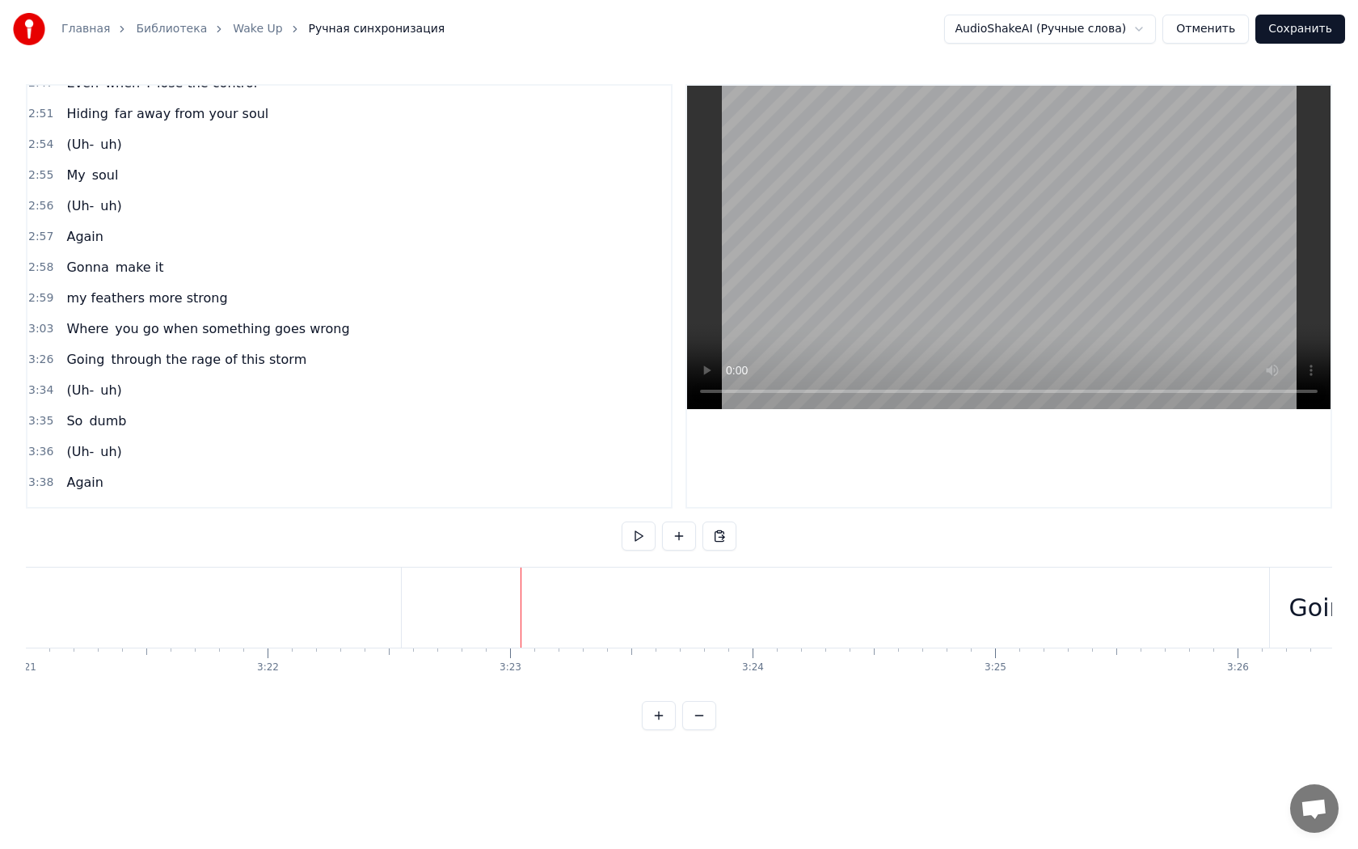
scroll to position [0, 48646]
click at [76, 319] on span "Where" at bounding box center [87, 328] width 45 height 19
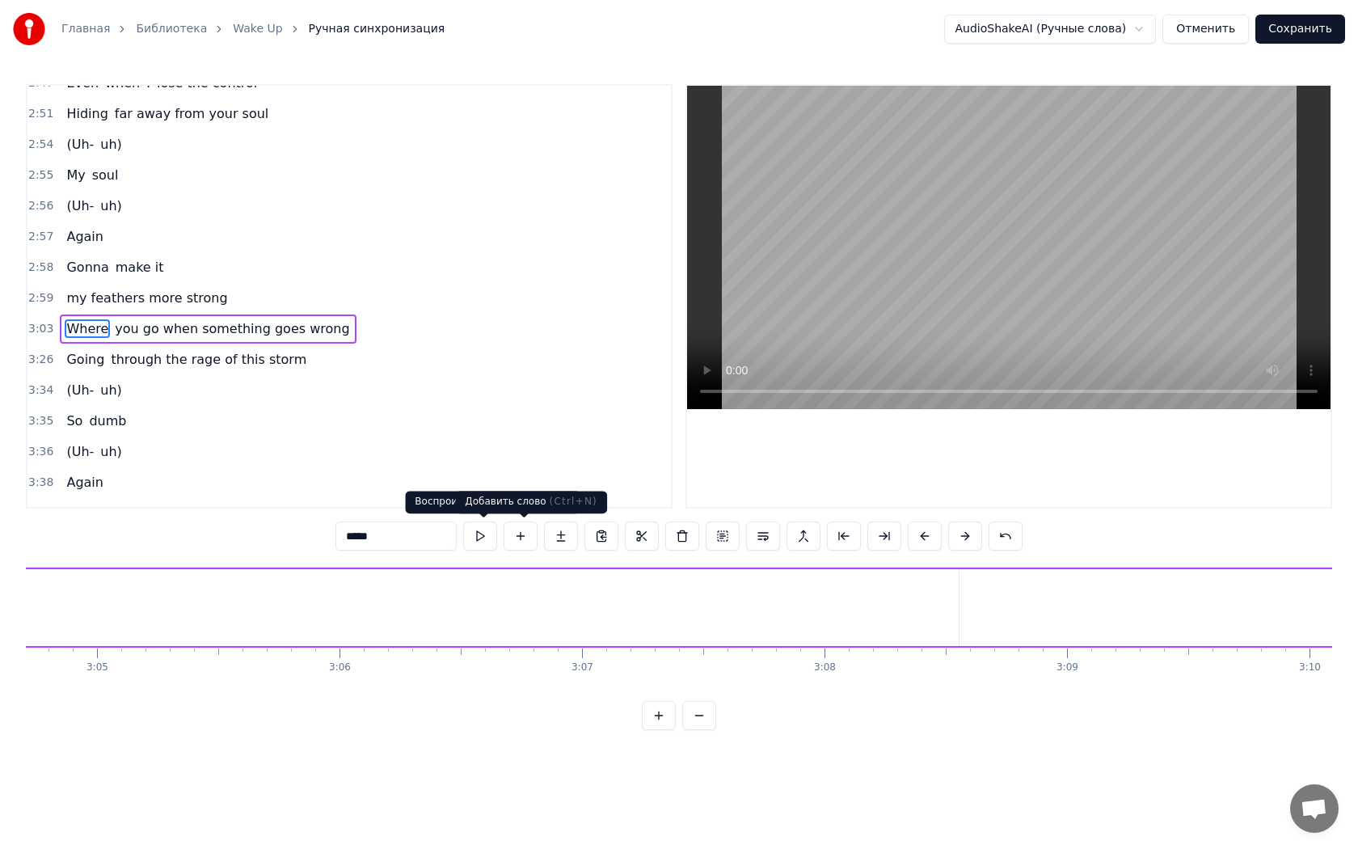
scroll to position [0, 44393]
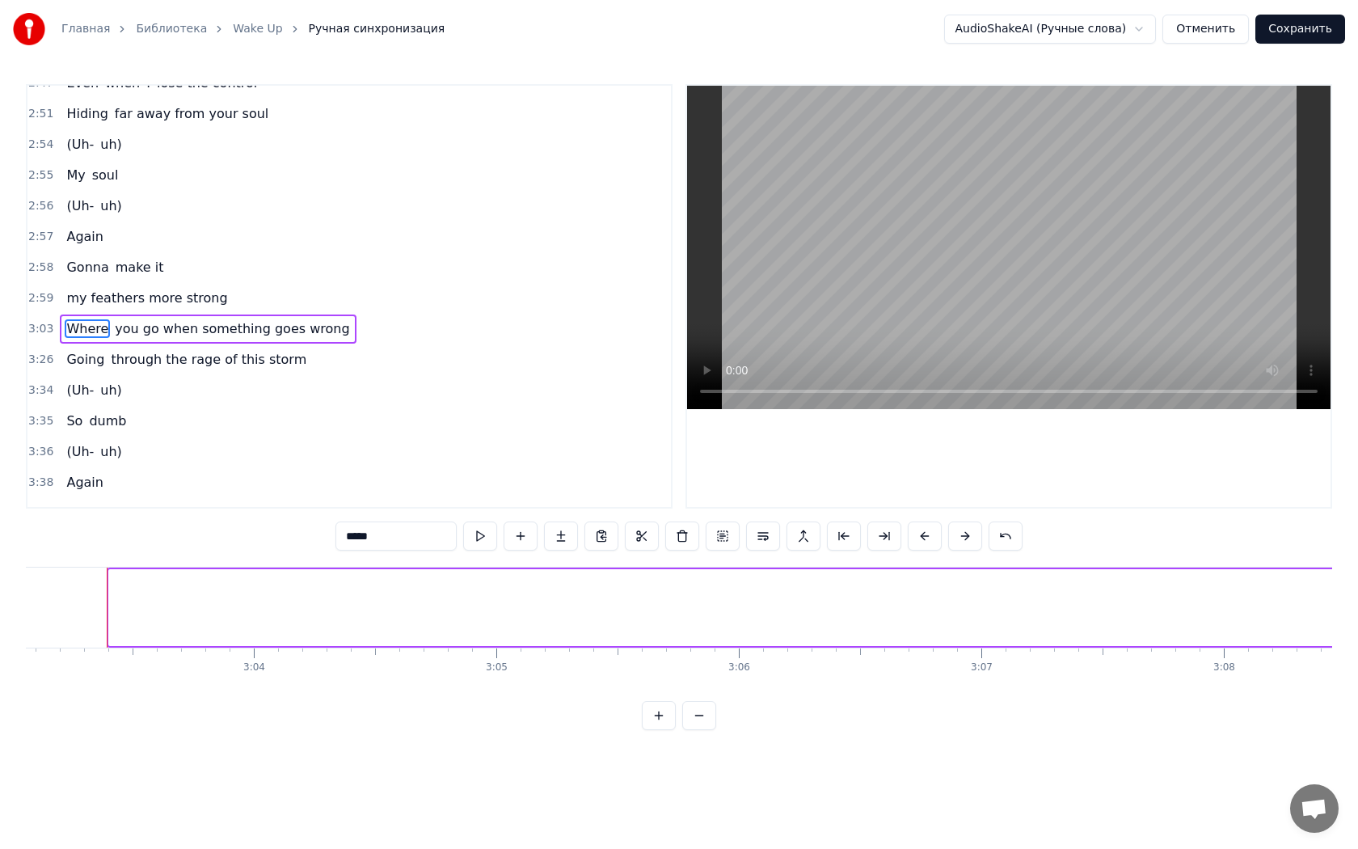
click at [192, 624] on div "Where" at bounding box center [164, 607] width 112 height 77
click at [123, 608] on div "Where" at bounding box center [164, 607] width 112 height 77
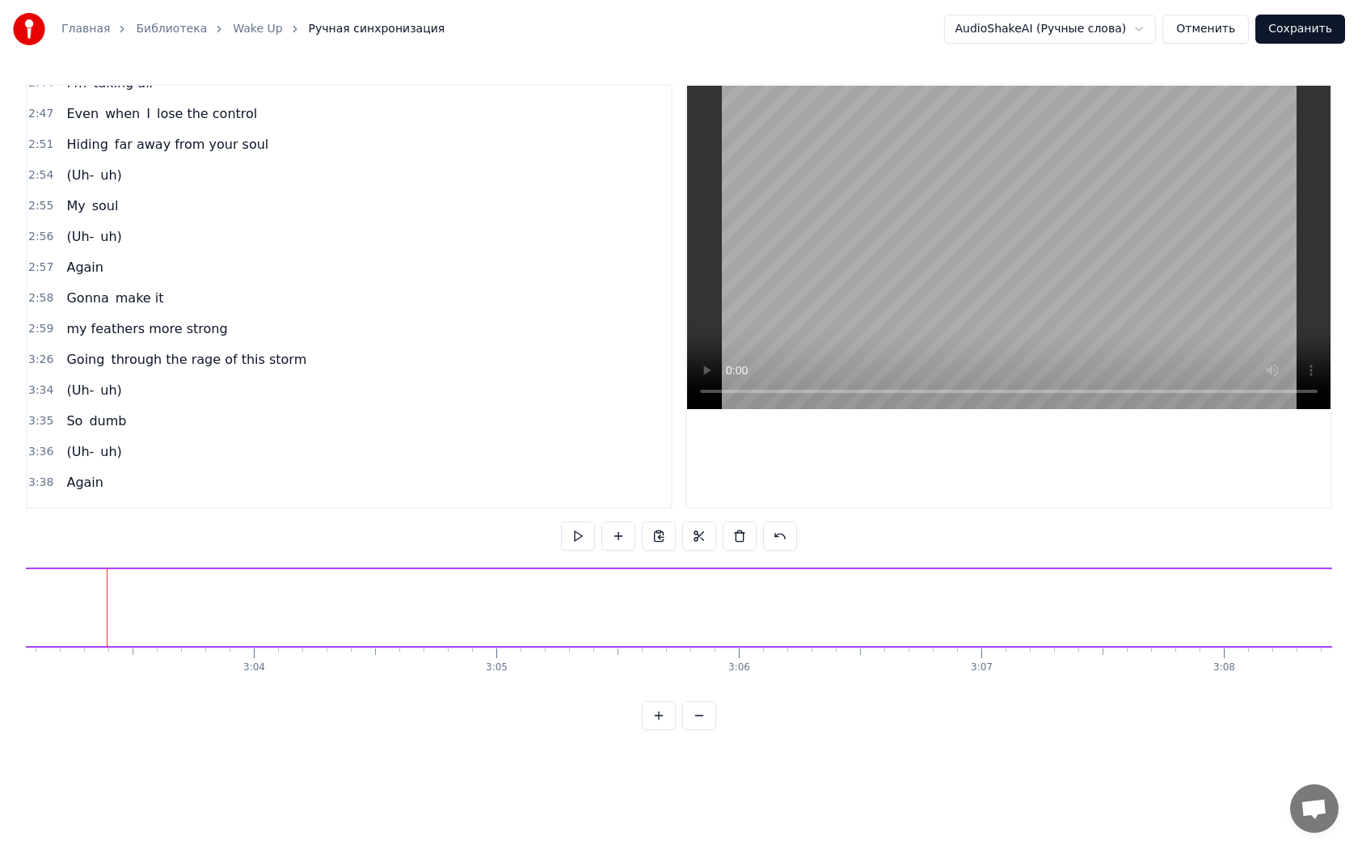
scroll to position [1192, 0]
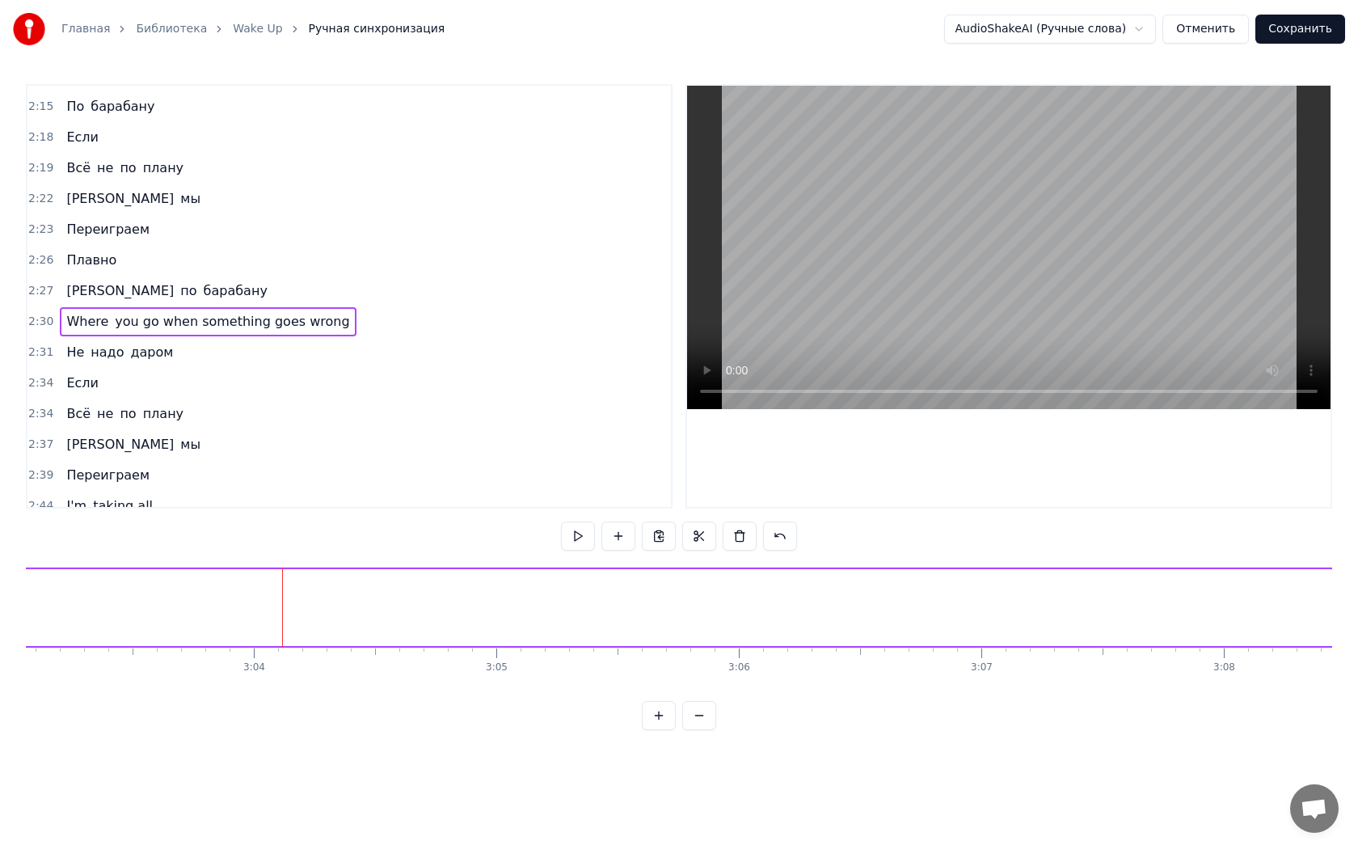
click at [133, 602] on div at bounding box center [133, 607] width 1 height 80
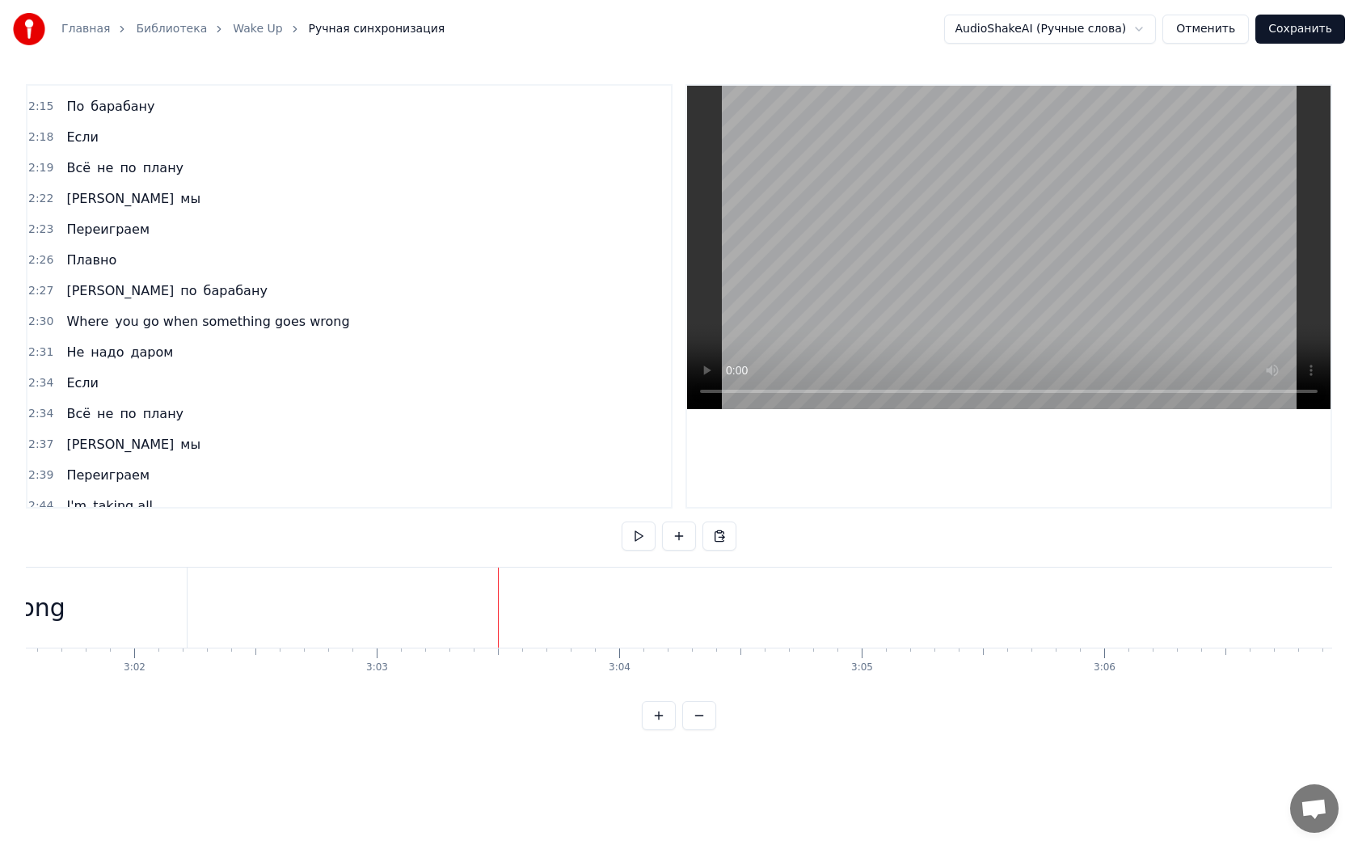
scroll to position [0, 44052]
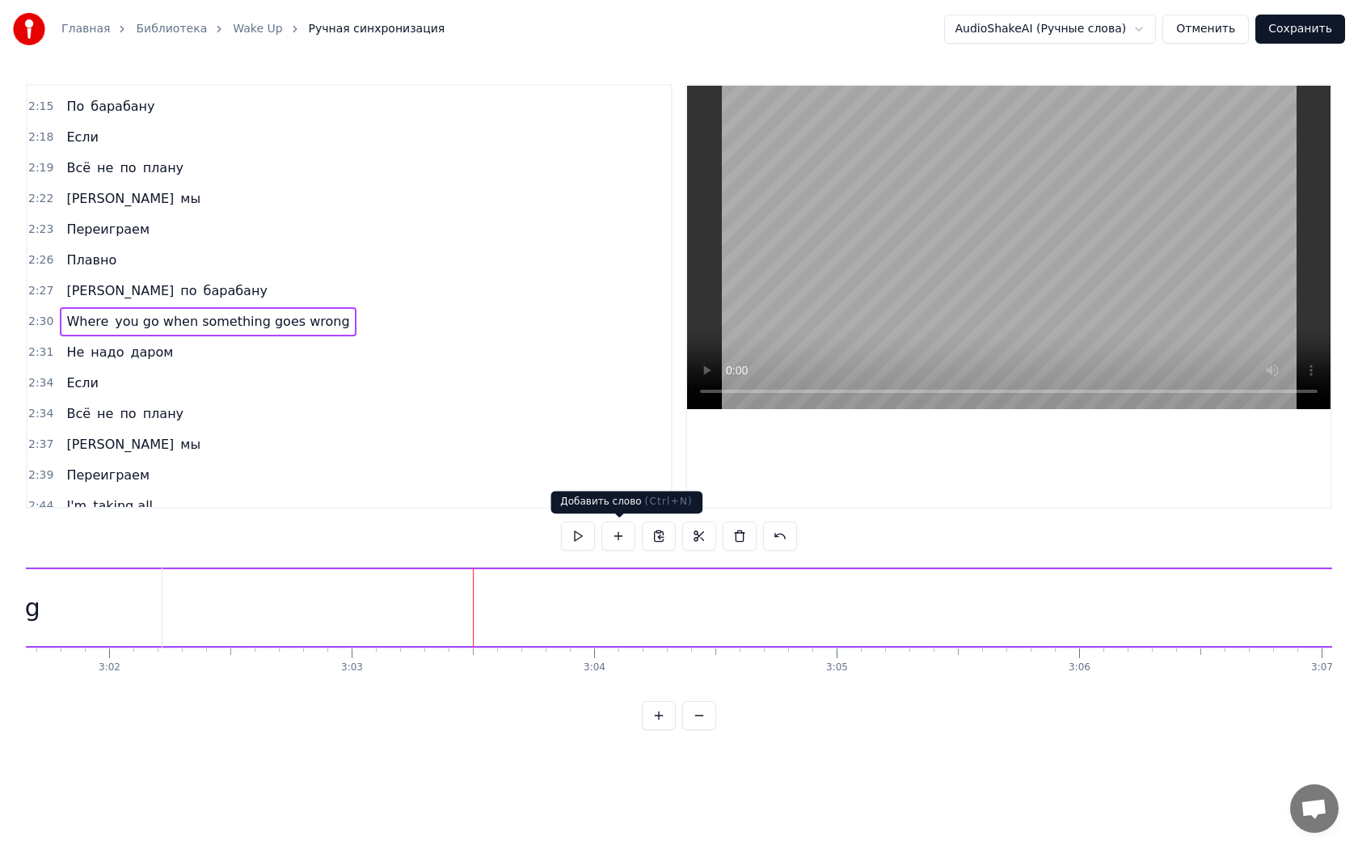
click at [622, 539] on button at bounding box center [618, 535] width 34 height 29
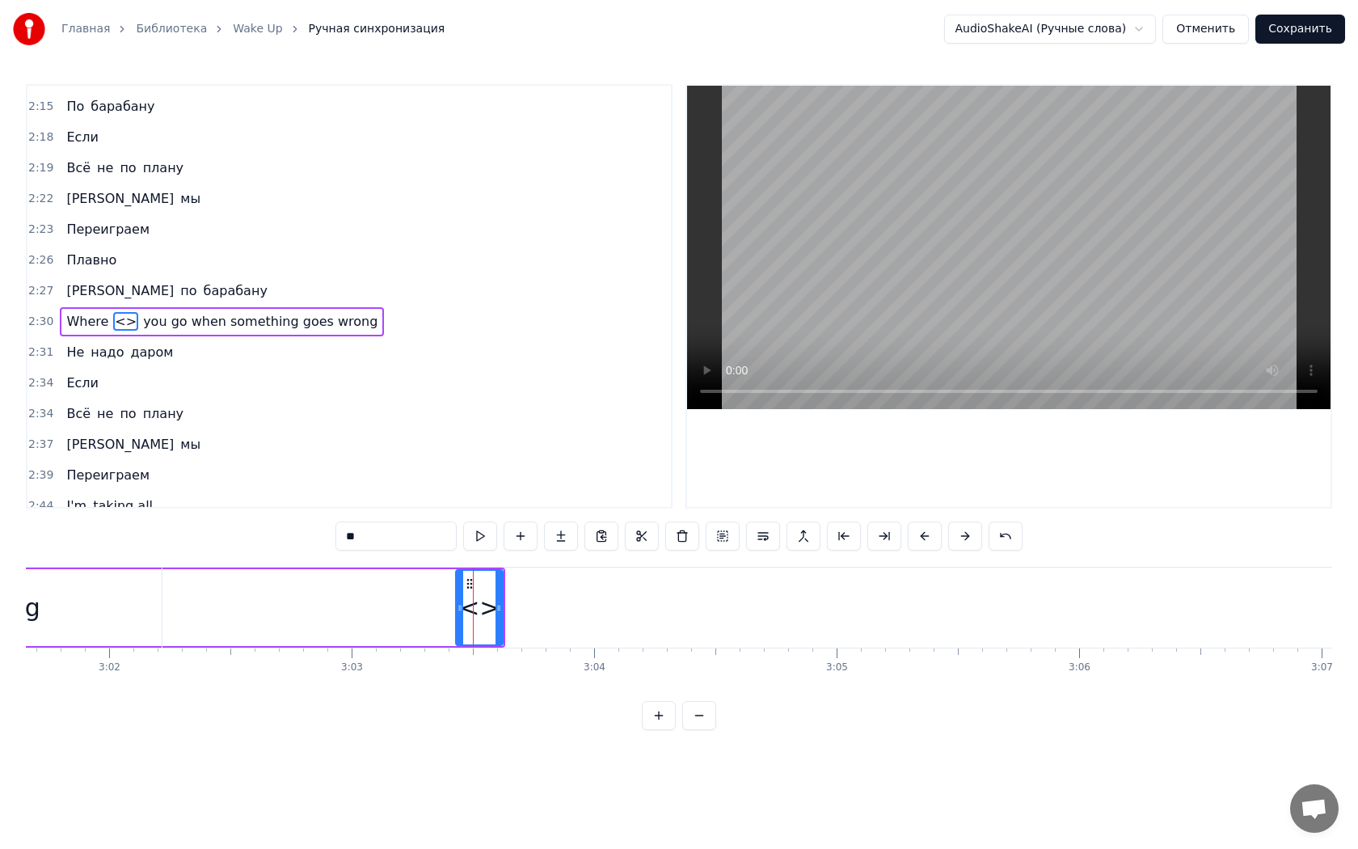
click at [81, 312] on span "Where" at bounding box center [87, 321] width 45 height 19
type input "*****"
click at [81, 312] on span "Where" at bounding box center [87, 321] width 45 height 19
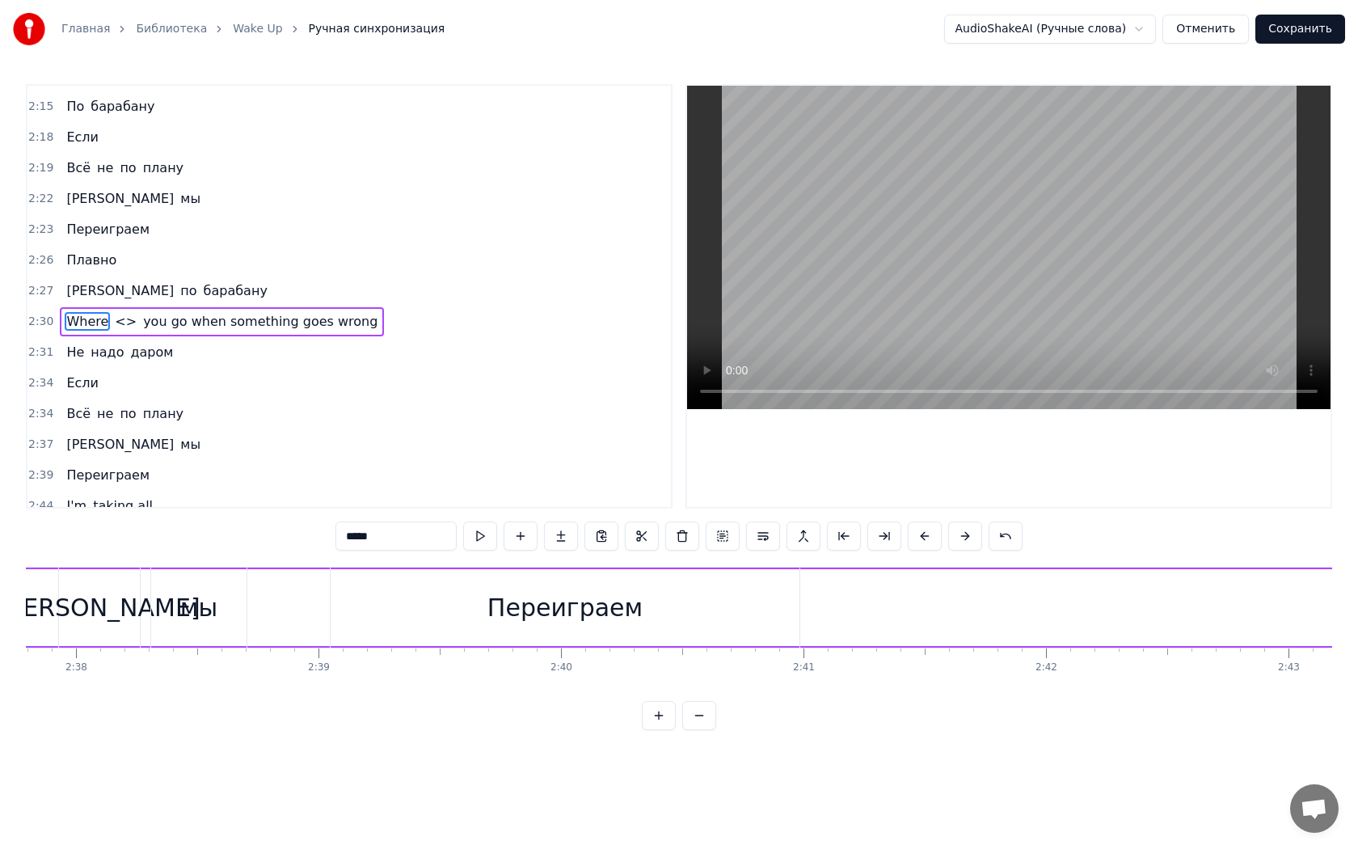
scroll to position [0, 36520]
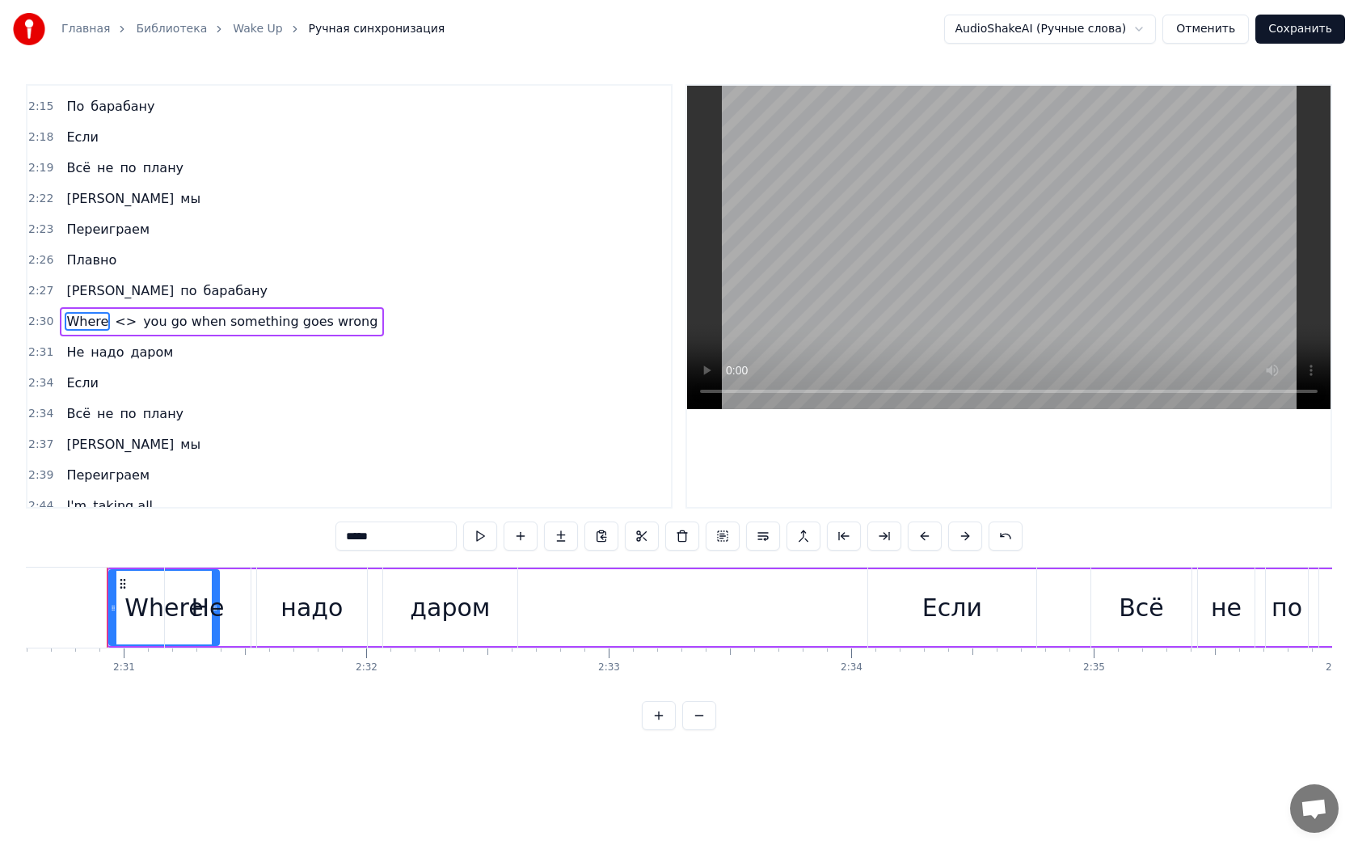
drag, startPoint x: 383, startPoint y: 537, endPoint x: 235, endPoint y: 534, distance: 148.0
click at [235, 534] on div "0:18 Логика никак 0:20 В мои речи не вернётся 0:22 Важные слова 0:24 Прячу до з…" at bounding box center [679, 407] width 1306 height 646
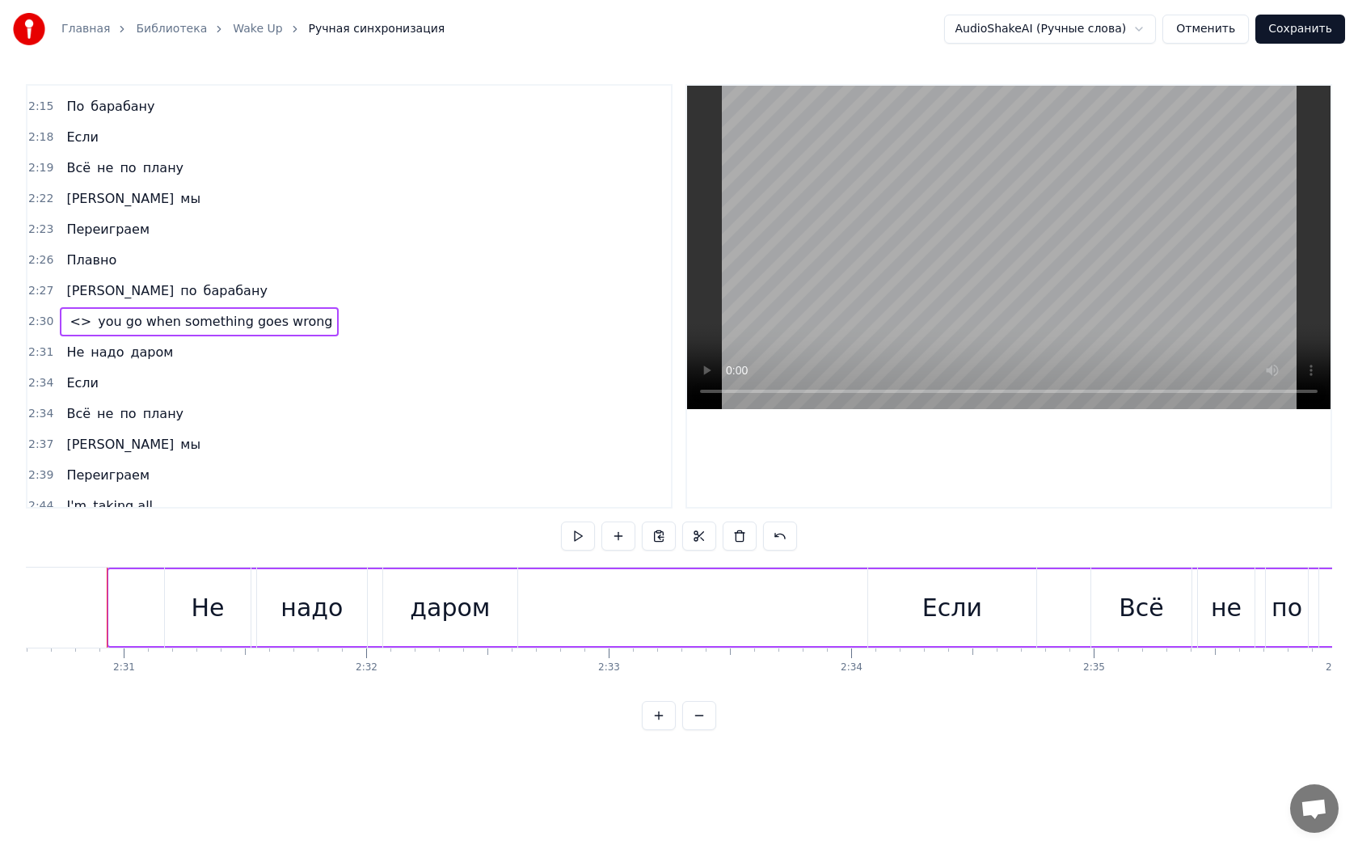
click at [124, 584] on div at bounding box center [164, 607] width 112 height 77
click at [82, 312] on span "<>" at bounding box center [80, 321] width 25 height 19
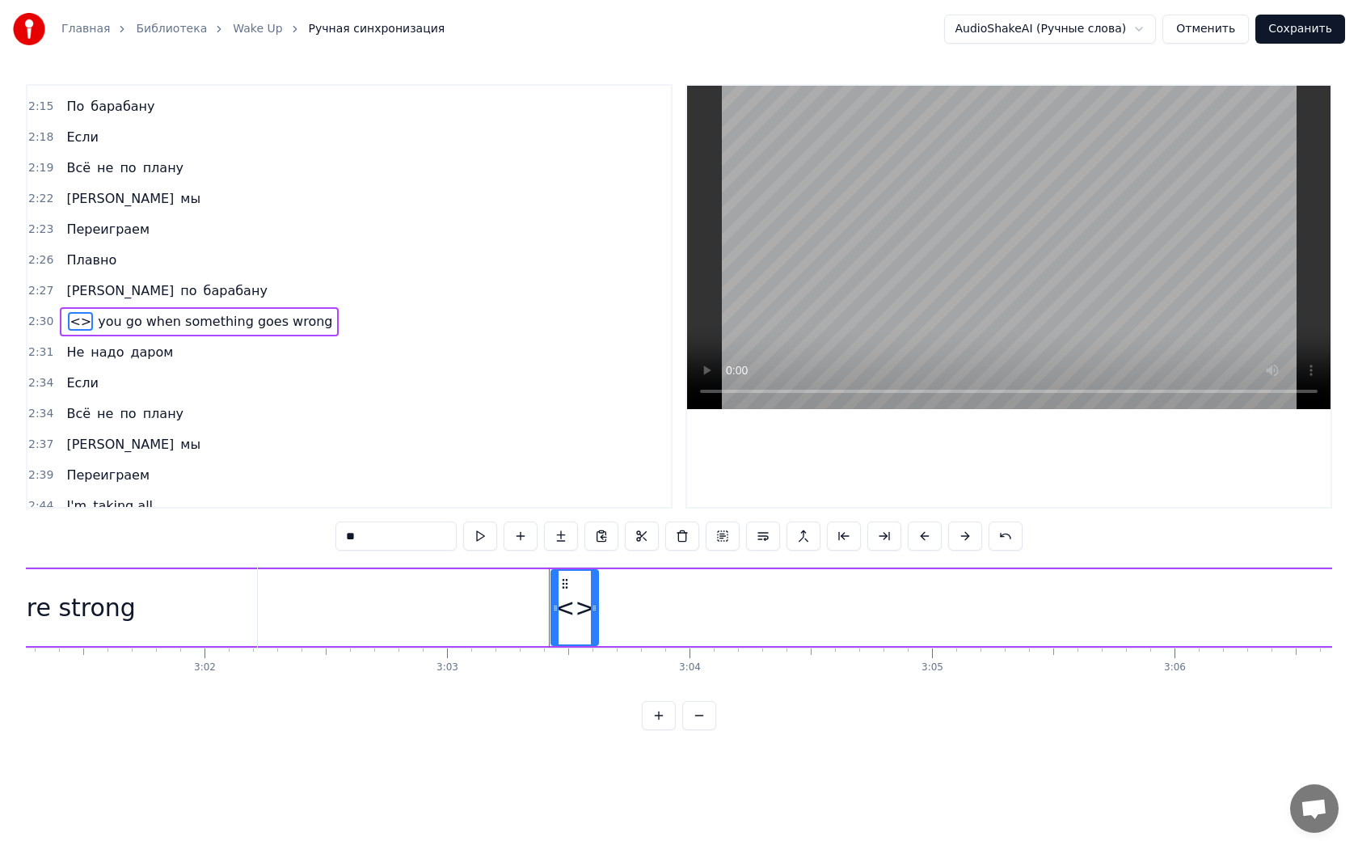
scroll to position [0, 44399]
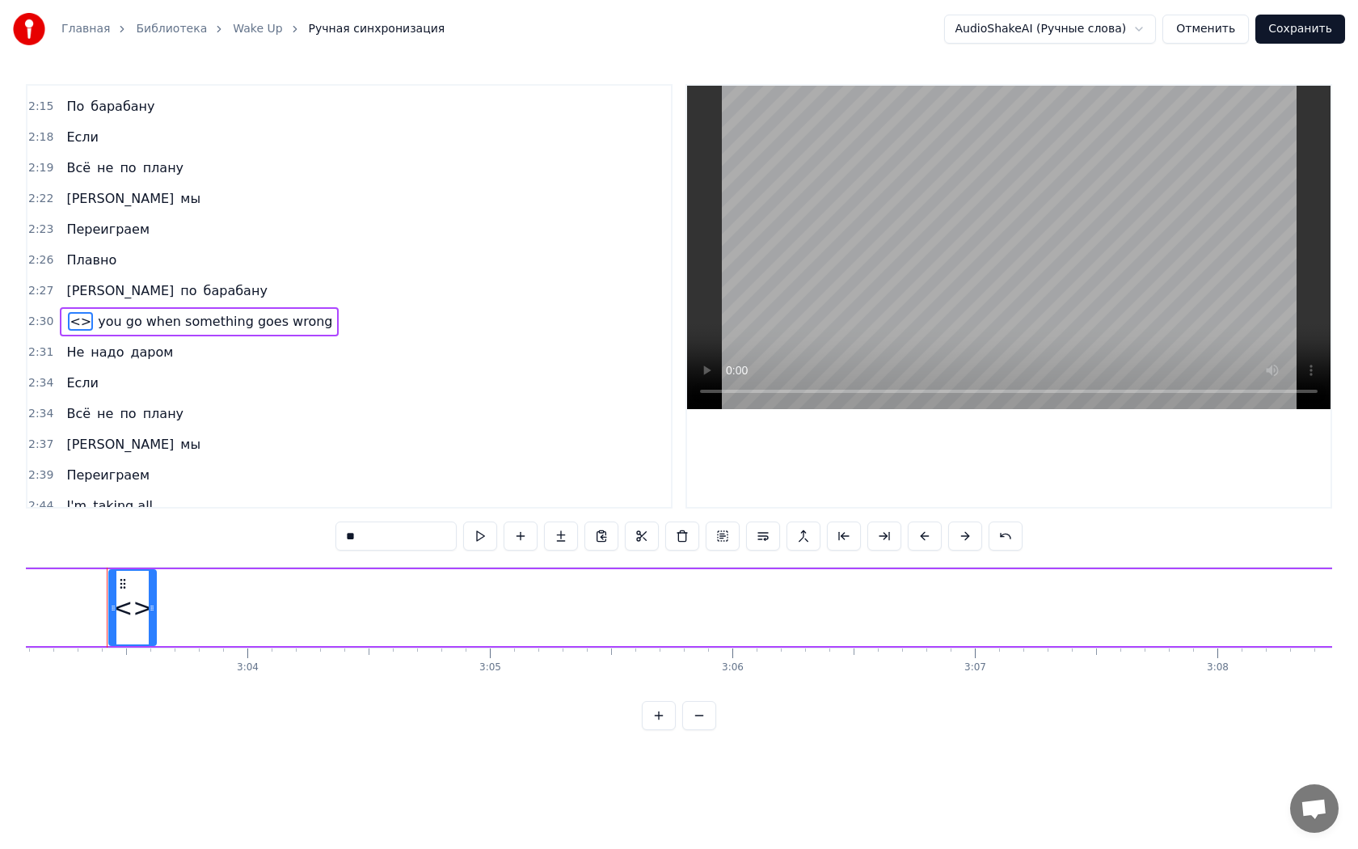
drag, startPoint x: 330, startPoint y: 538, endPoint x: 289, endPoint y: 538, distance: 40.4
click at [289, 538] on div "0:18 Логика никак 0:20 В мои речи не вернётся 0:22 Важные слова 0:24 Прячу до з…" at bounding box center [679, 407] width 1306 height 646
paste input "***"
click at [123, 312] on span "you go when something goes wrong" at bounding box center [235, 321] width 238 height 19
type input "**********"
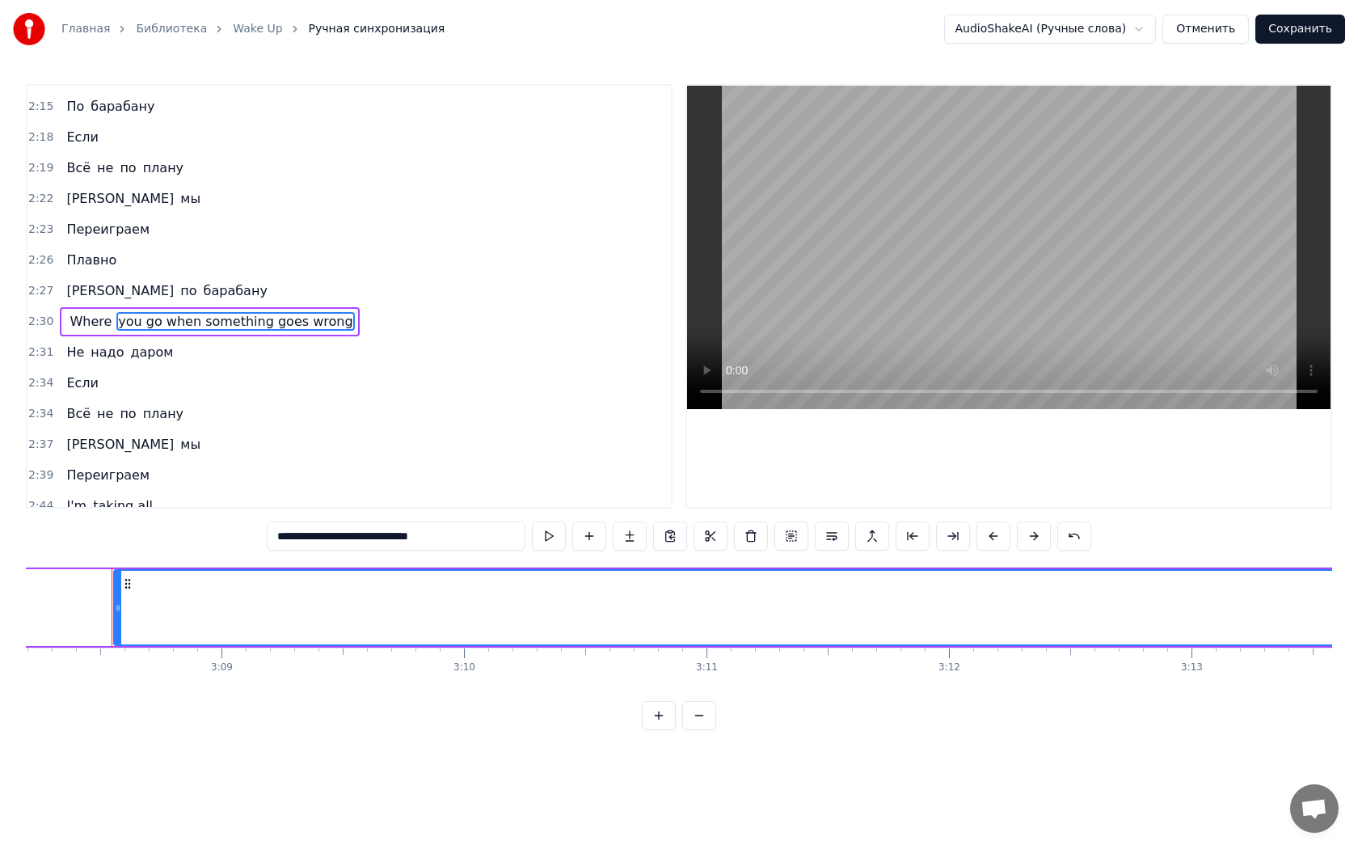
scroll to position [0, 45642]
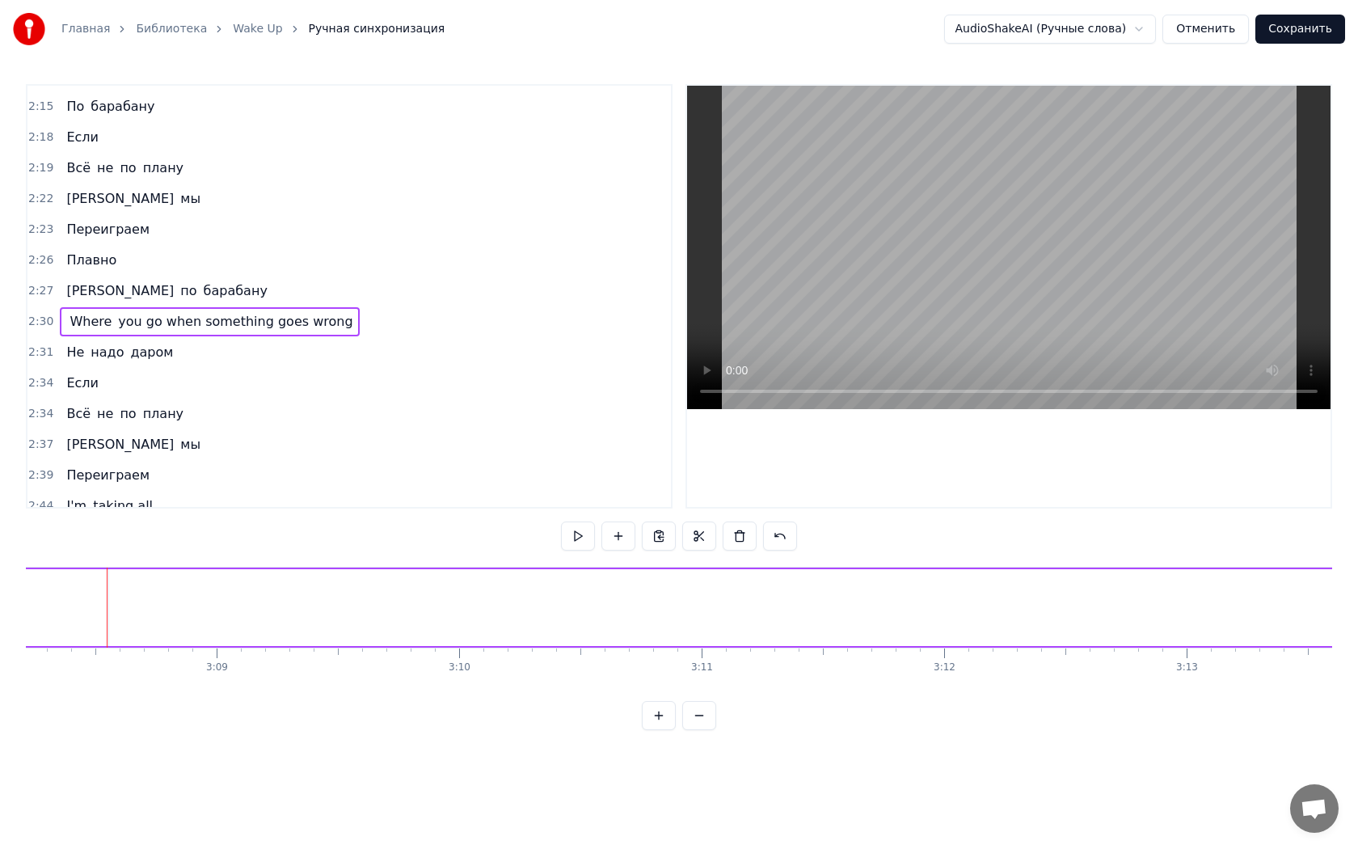
scroll to position [0, 45626]
click at [133, 312] on span "you go when something goes wrong" at bounding box center [235, 321] width 238 height 19
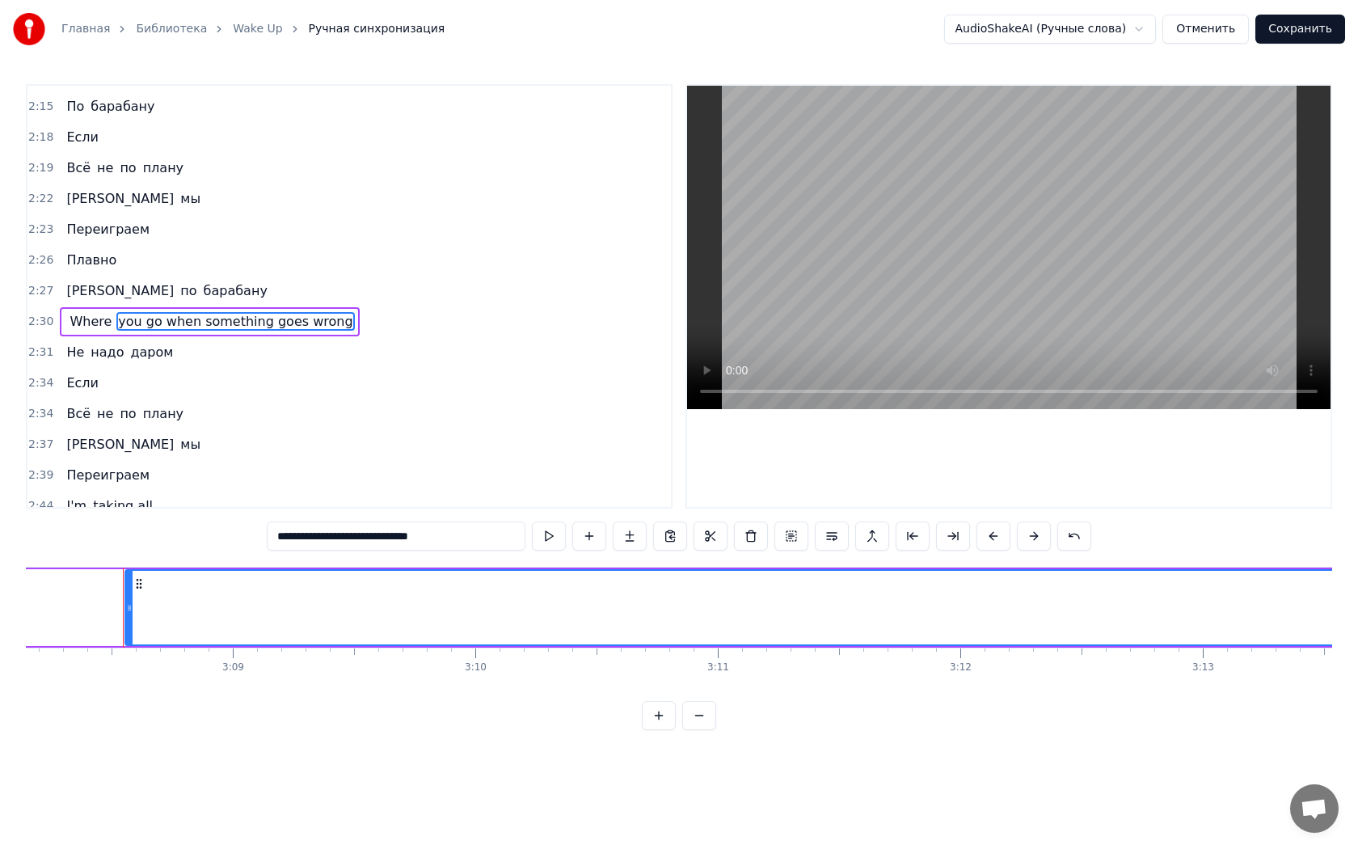
drag, startPoint x: 466, startPoint y: 538, endPoint x: 258, endPoint y: 529, distance: 208.8
click at [258, 529] on div "0:18 Логика никак 0:20 В мои речи не вернётся 0:22 Важные слова 0:24 Прячу до з…" at bounding box center [679, 407] width 1306 height 646
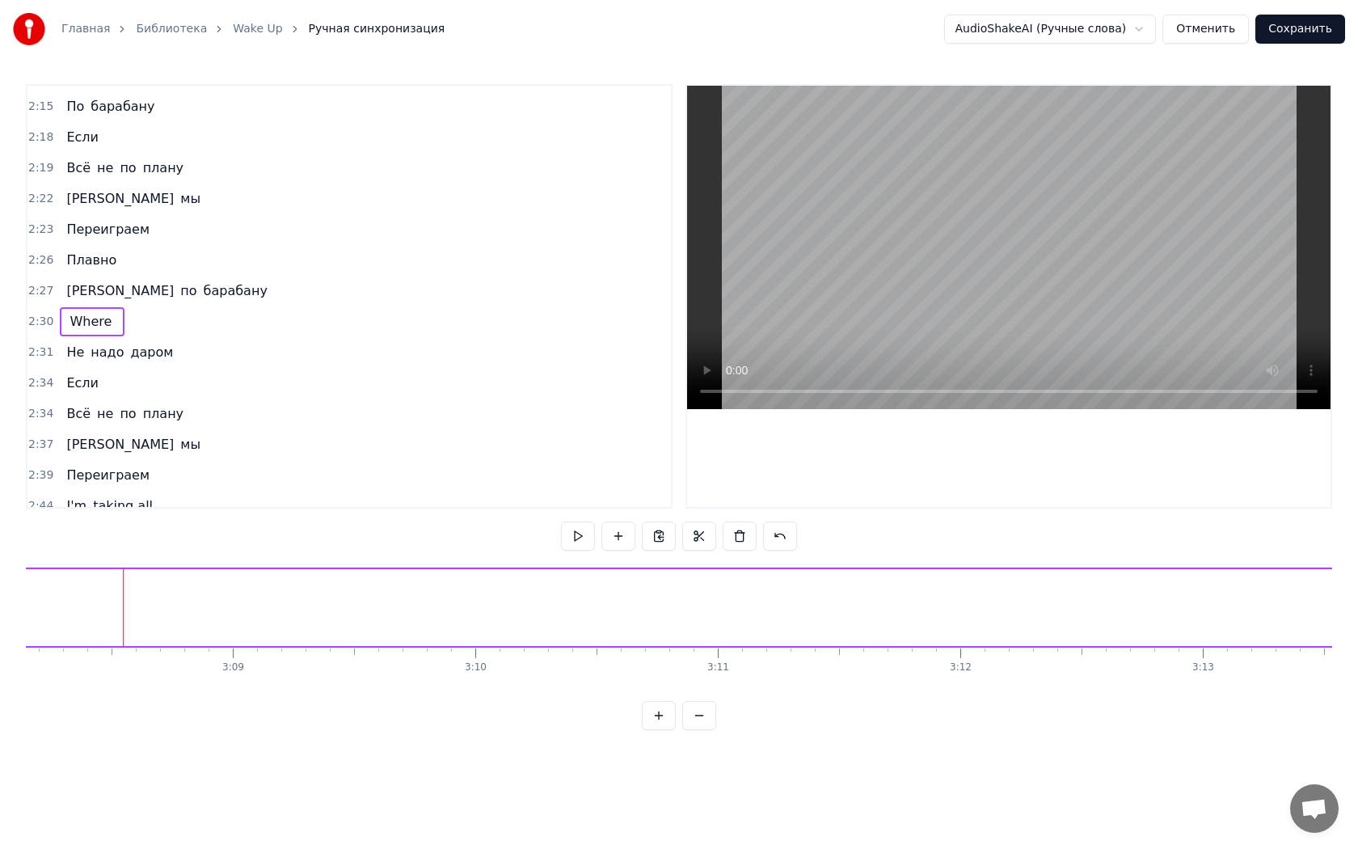
scroll to position [0, 45613]
click at [88, 312] on span "Where" at bounding box center [90, 321] width 45 height 19
click at [155, 604] on div "Where" at bounding box center [133, 607] width 78 height 36
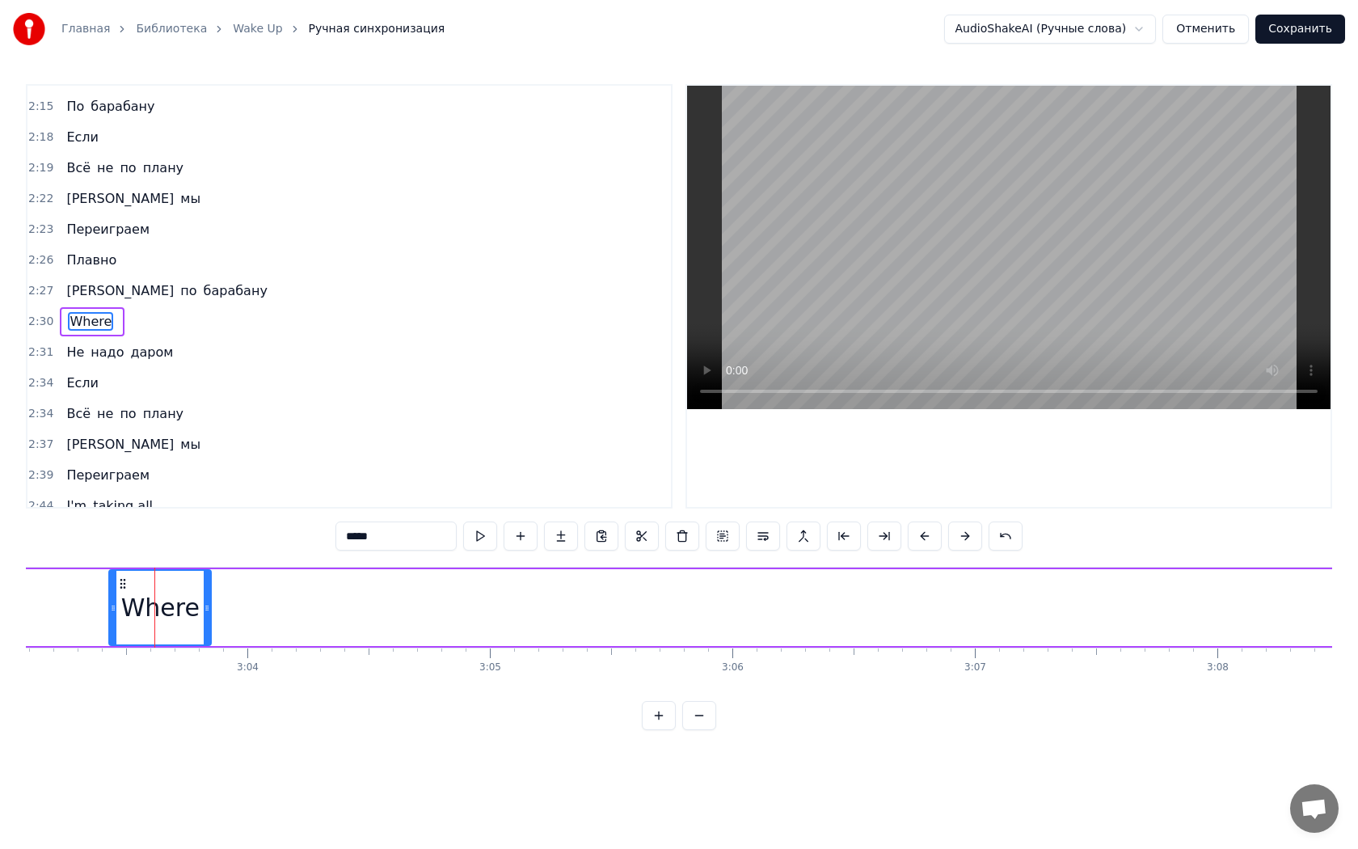
drag, startPoint x: 150, startPoint y: 605, endPoint x: 205, endPoint y: 611, distance: 55.3
click at [205, 611] on icon at bounding box center [207, 607] width 6 height 13
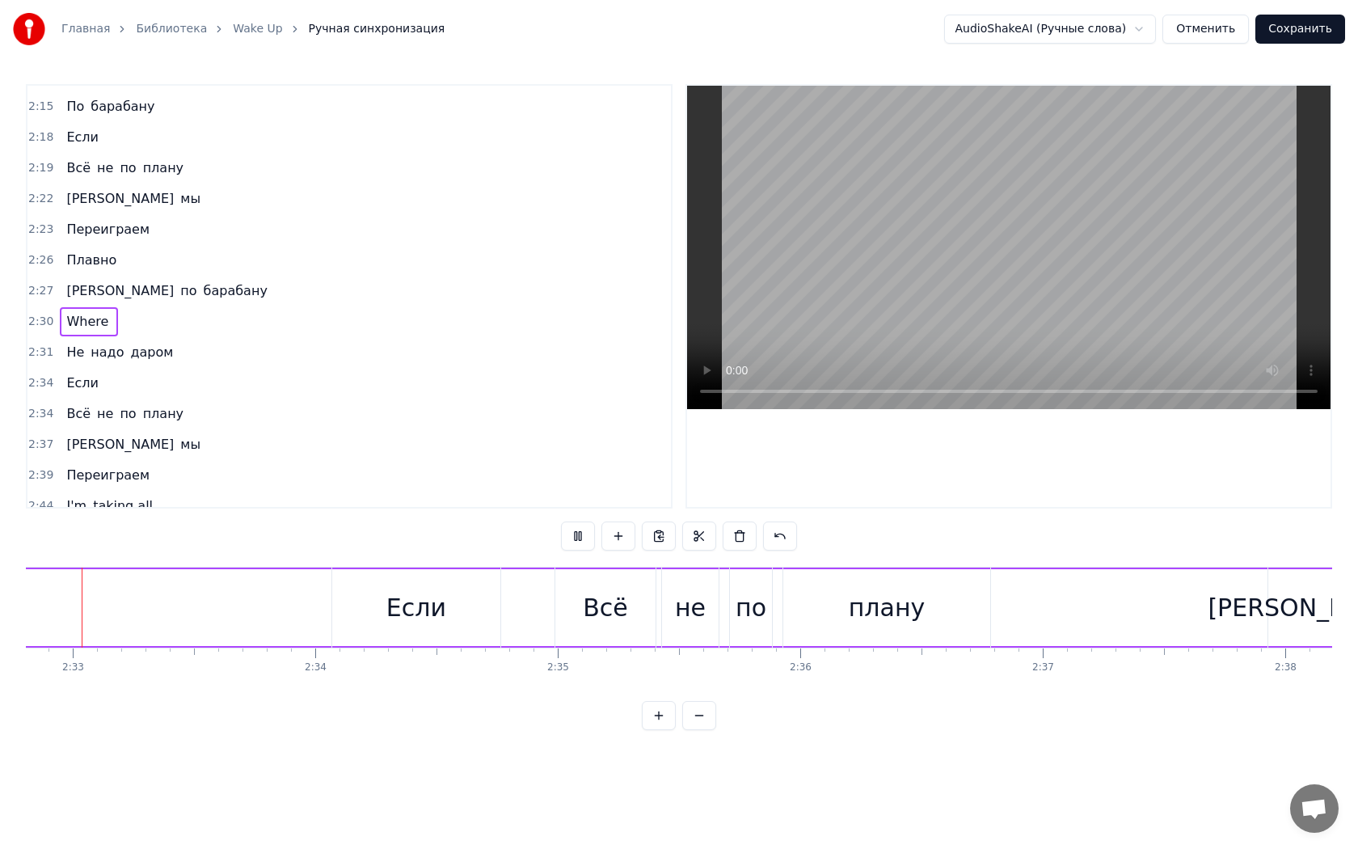
scroll to position [0, 36999]
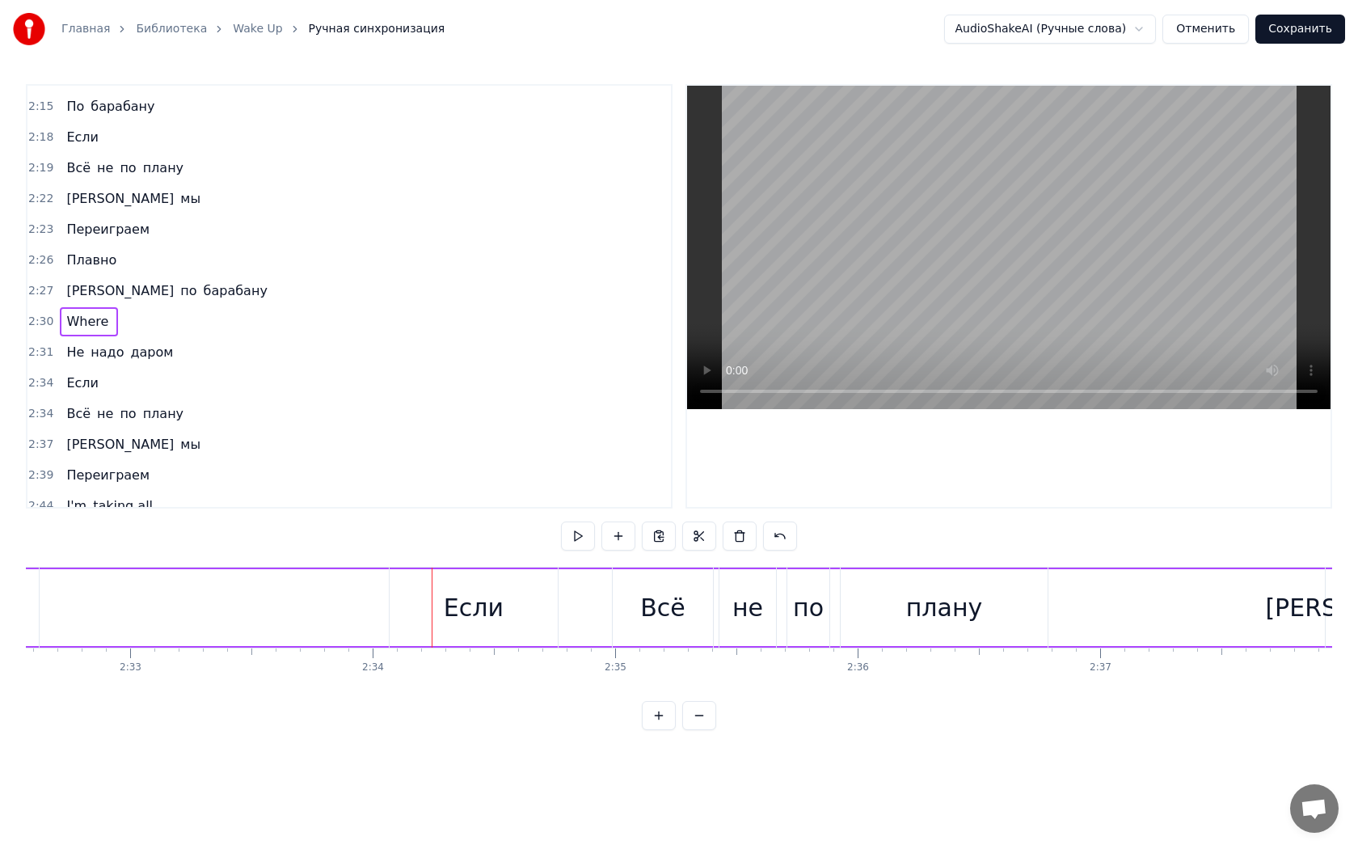
click at [76, 312] on span "Where" at bounding box center [87, 321] width 45 height 19
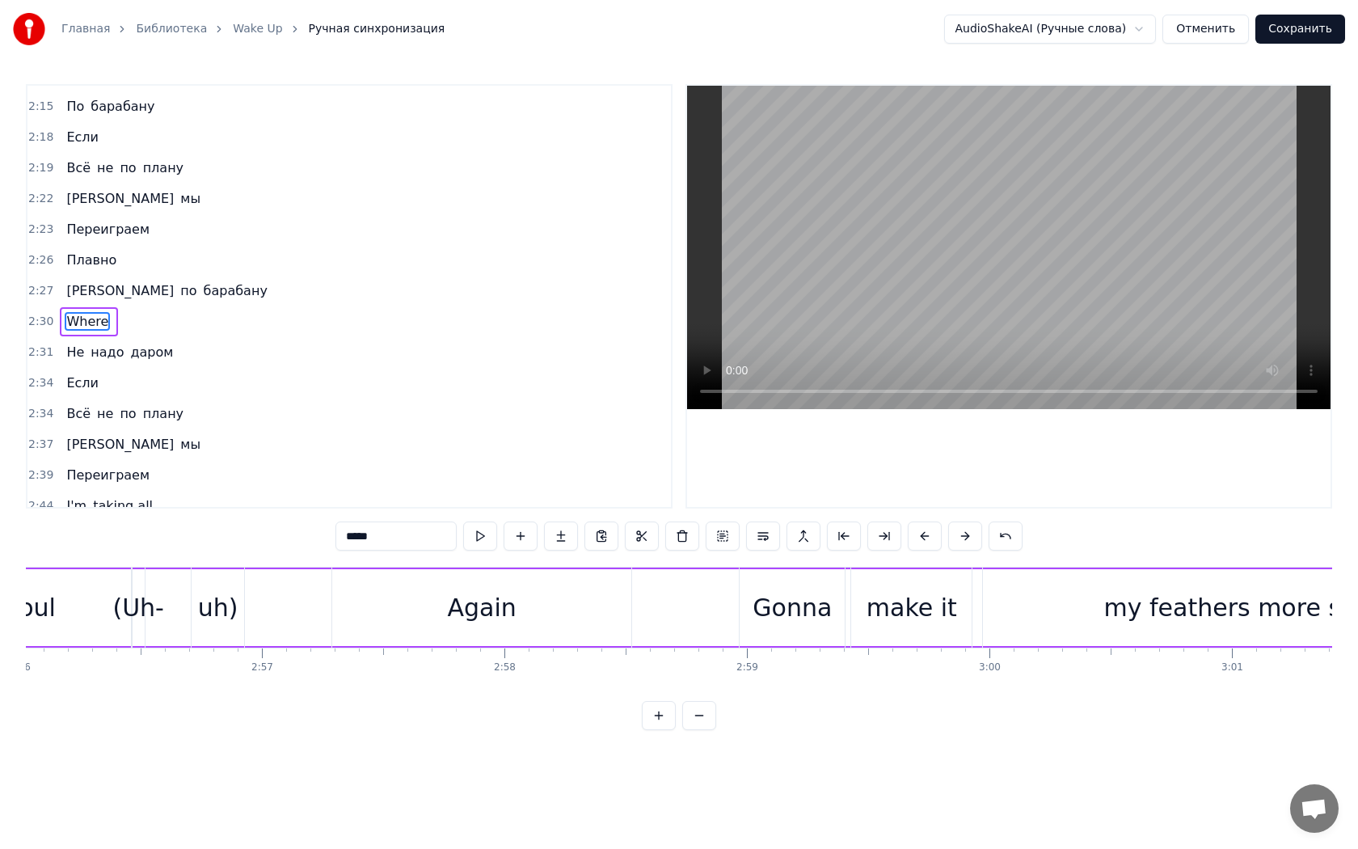
scroll to position [0, 44399]
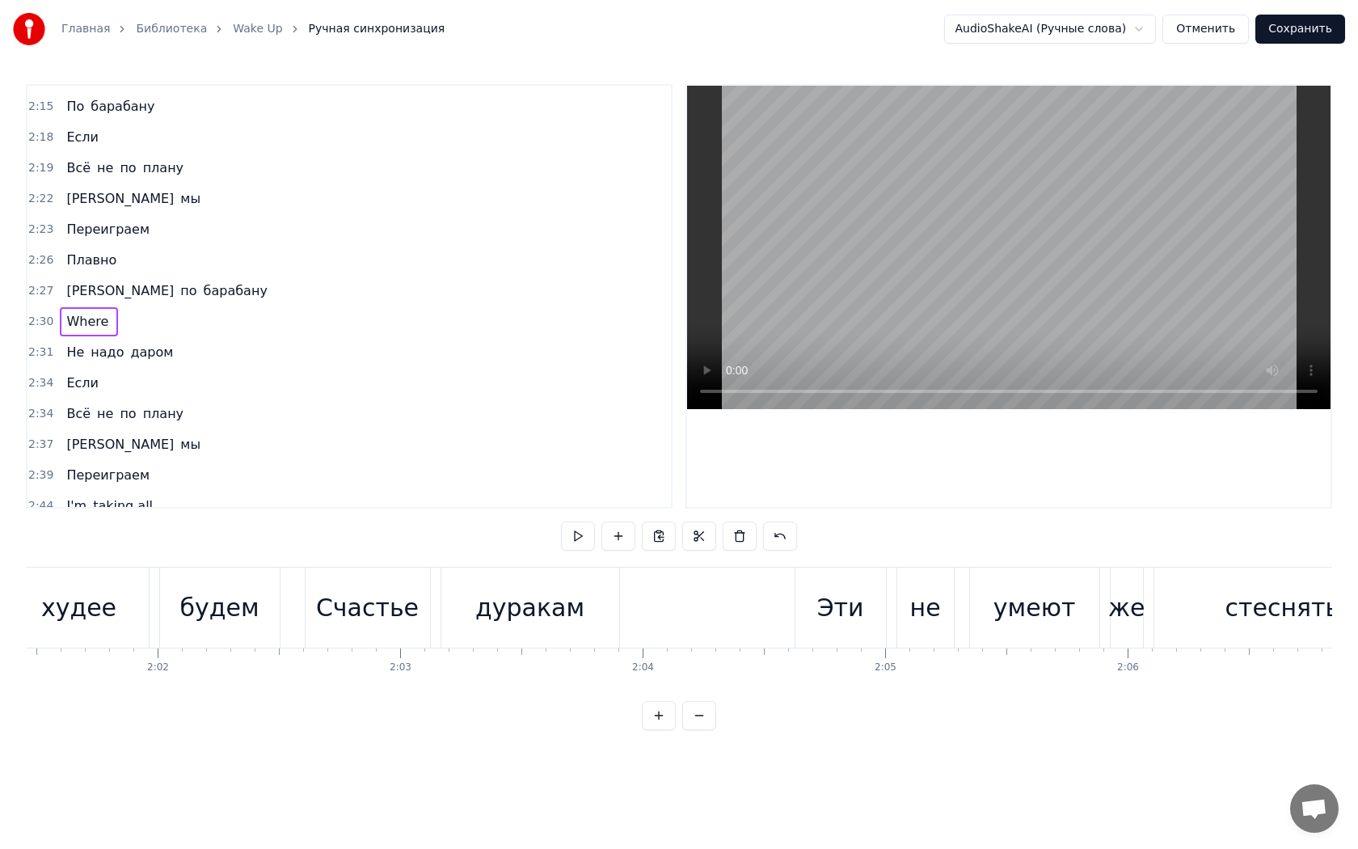
scroll to position [0, 29429]
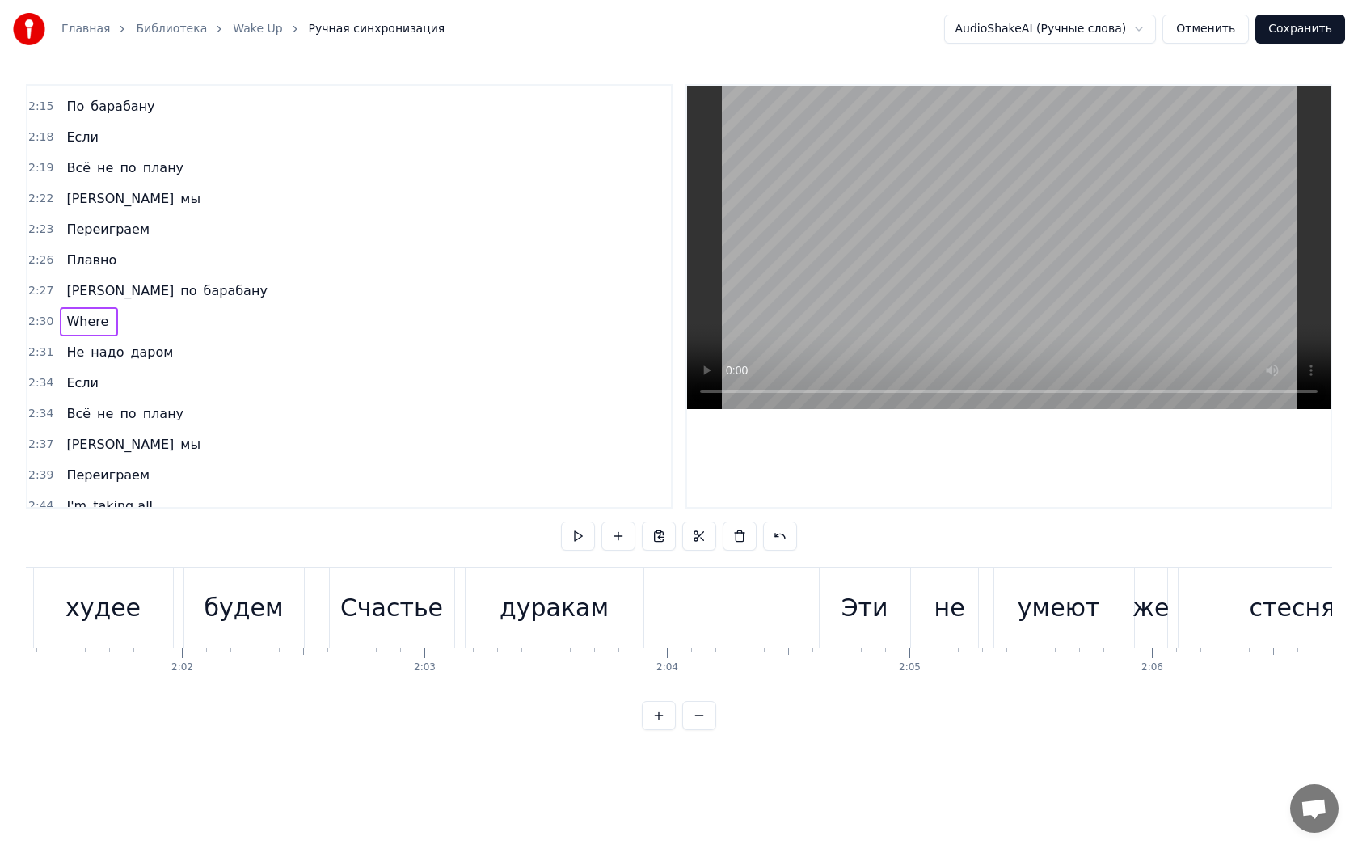
click at [202, 281] on span "барабану" at bounding box center [235, 290] width 67 height 19
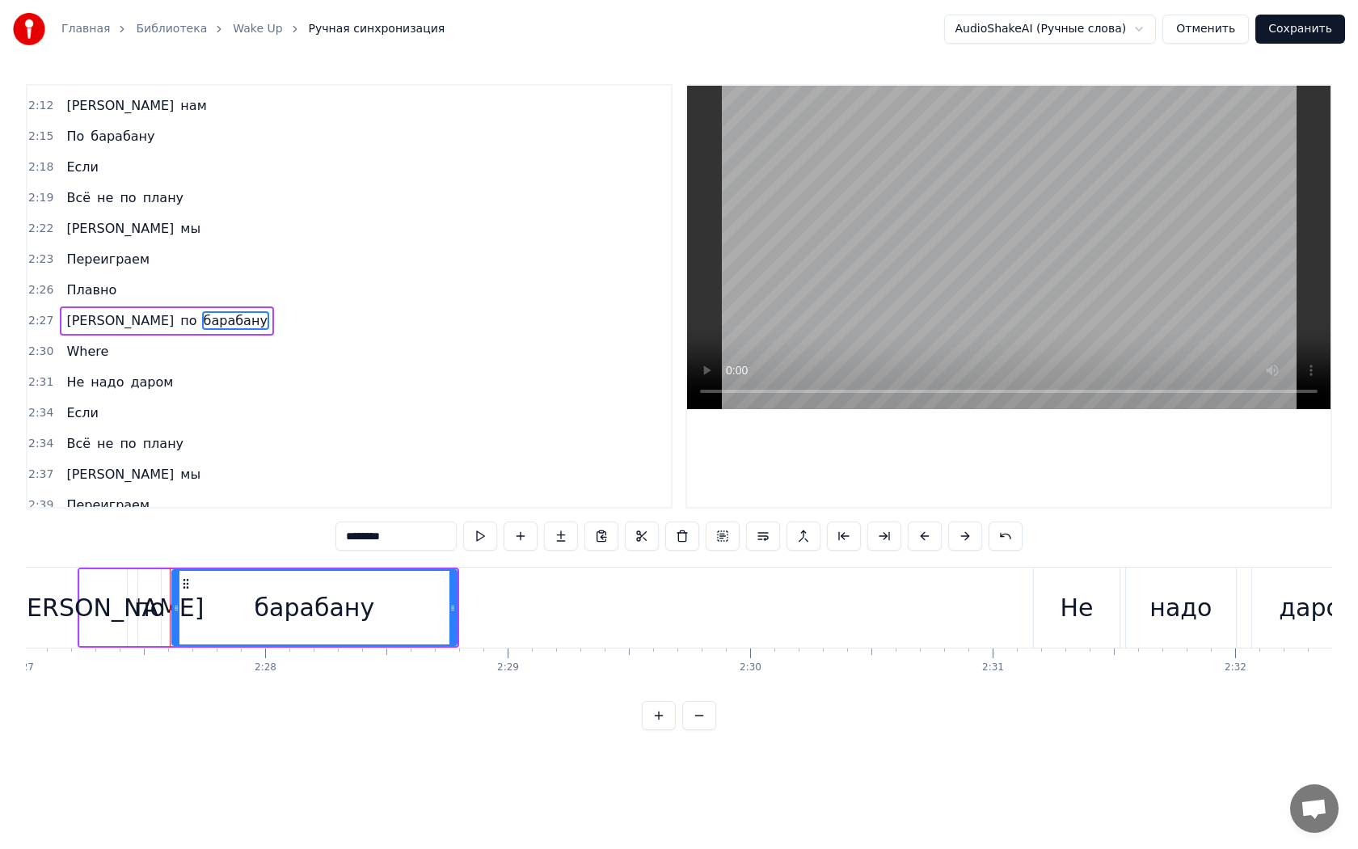
scroll to position [0, 35714]
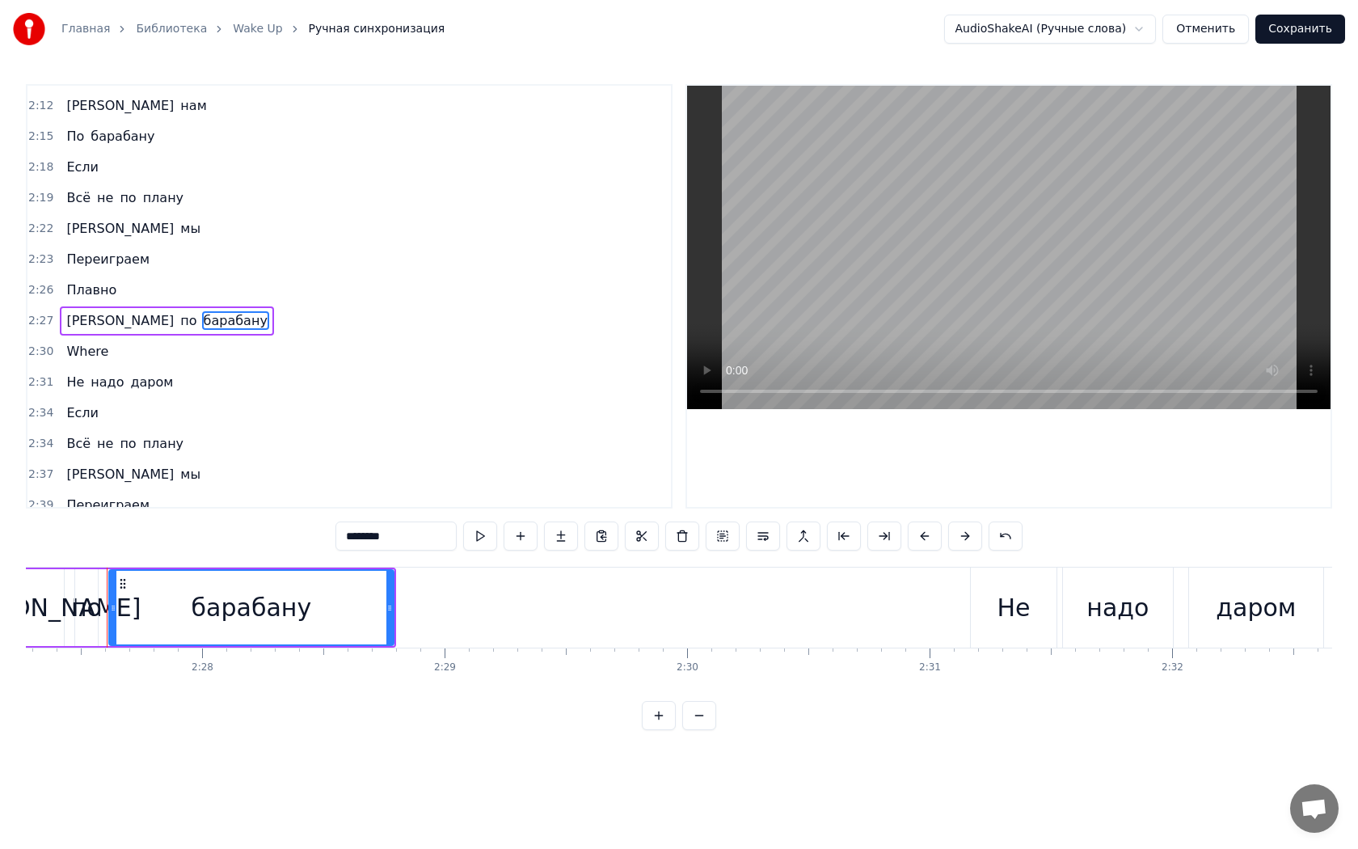
click at [88, 342] on span "Where" at bounding box center [87, 351] width 45 height 19
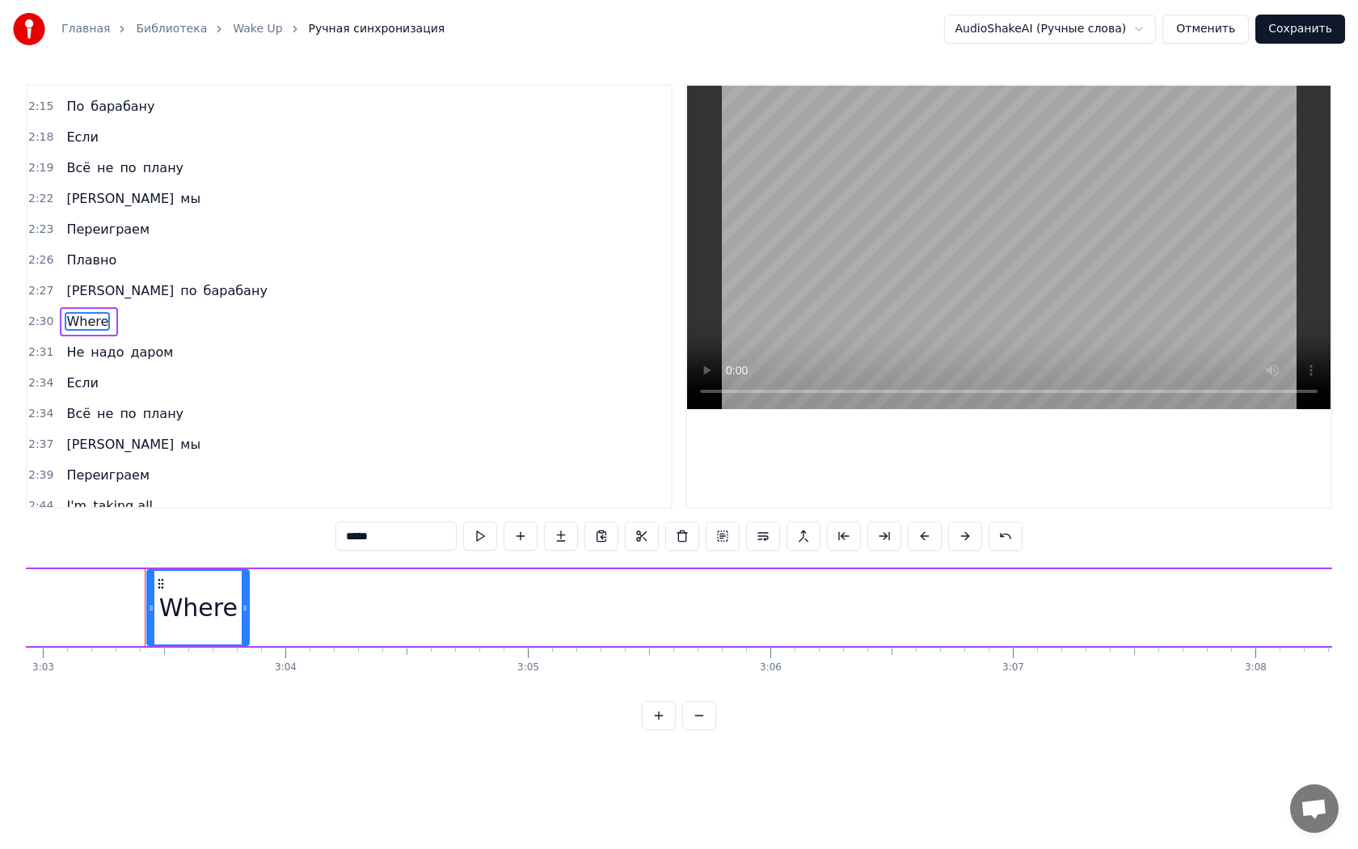
scroll to position [0, 44399]
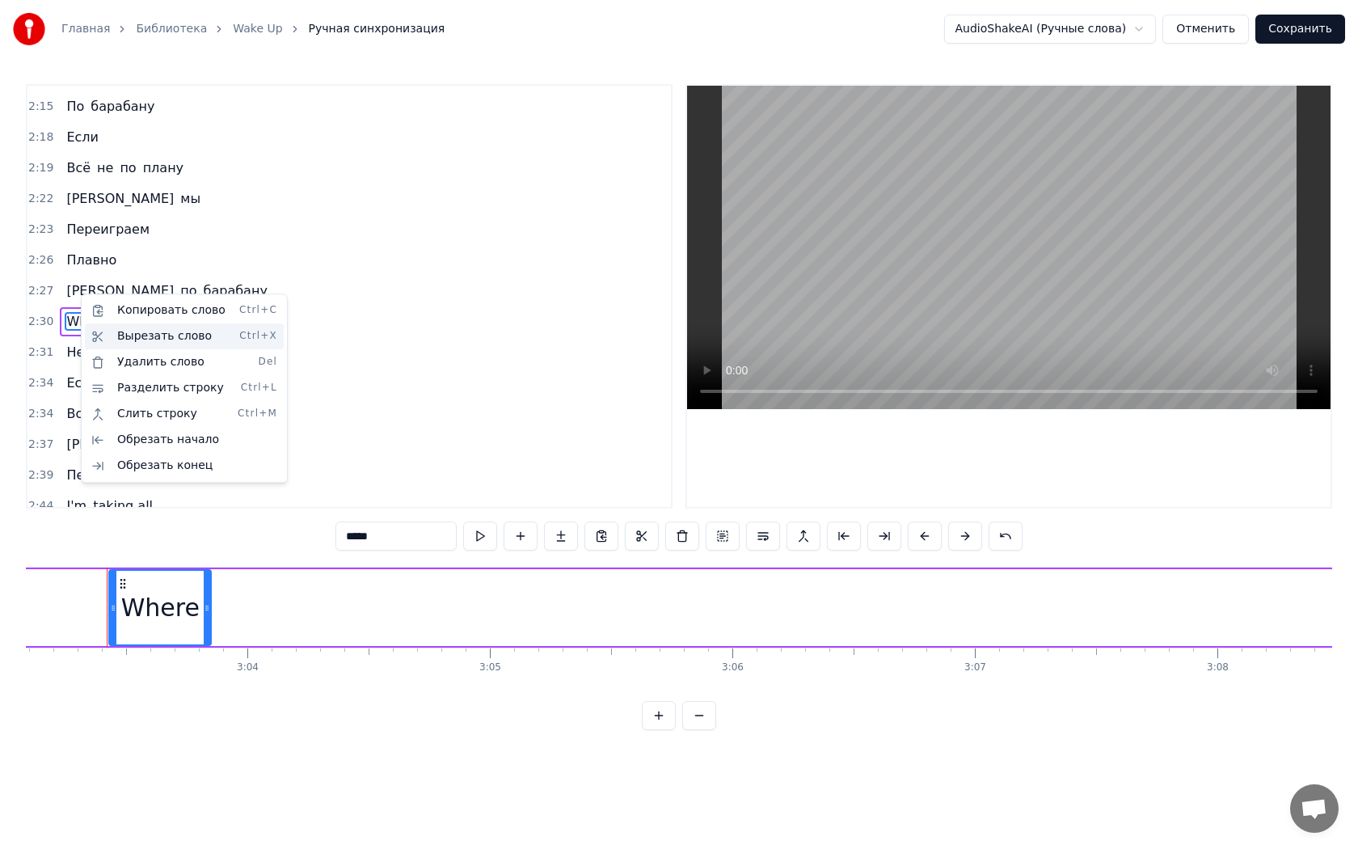
click at [112, 340] on div "Вырезать слово Ctrl+X" at bounding box center [184, 336] width 199 height 26
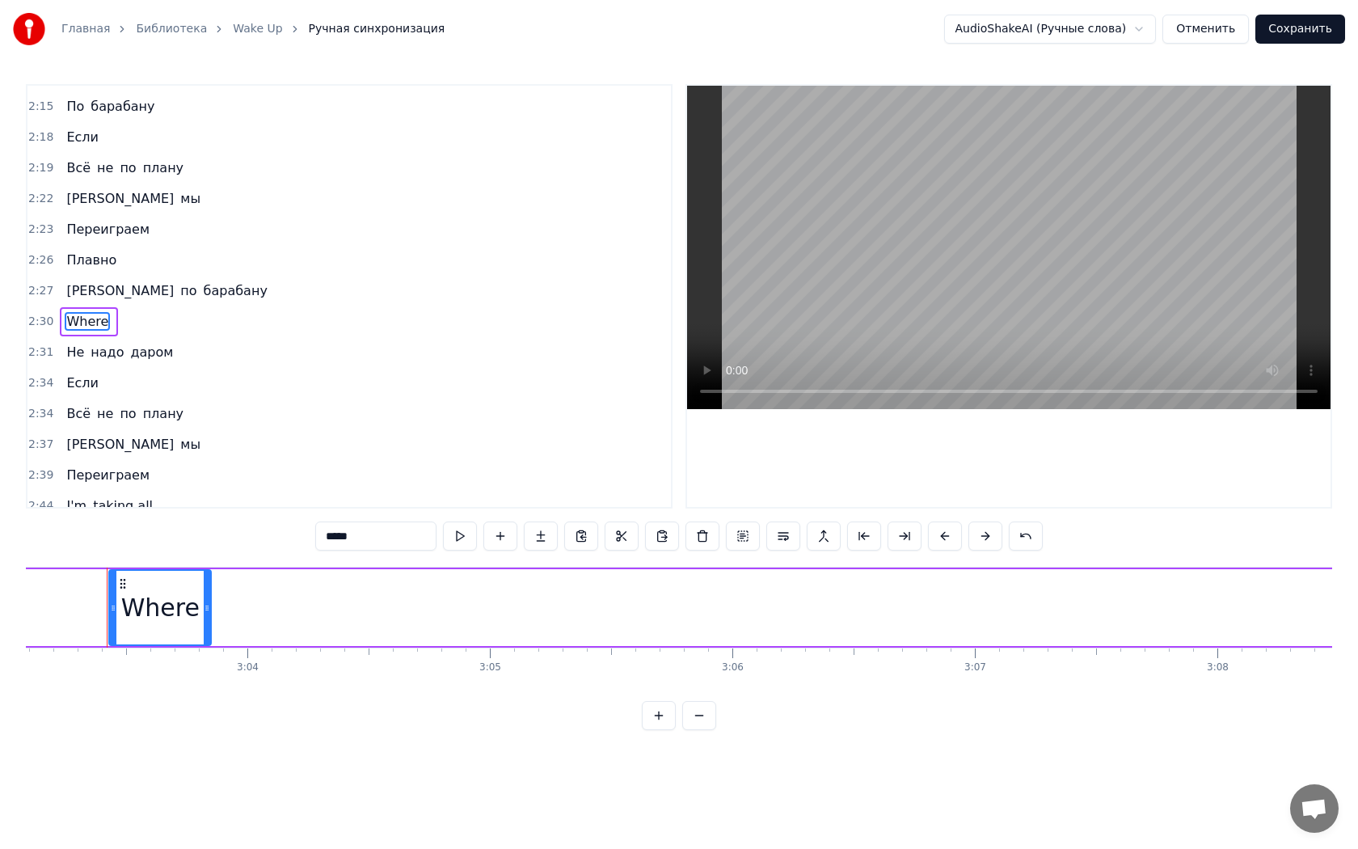
click at [373, 532] on input "*****" at bounding box center [375, 535] width 121 height 29
paste input "**********"
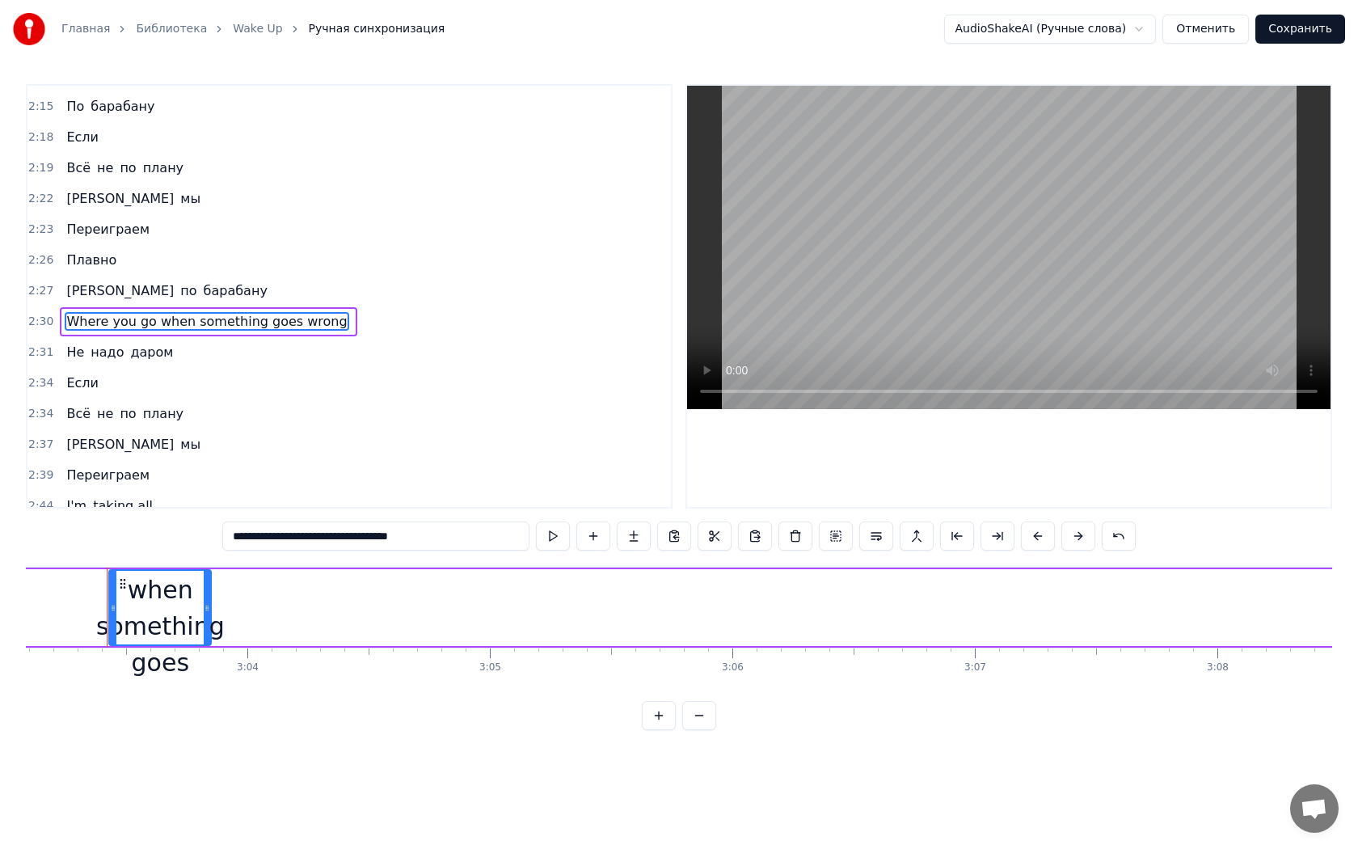
click at [170, 609] on div "Where you go when something goes wrong" at bounding box center [160, 608] width 129 height 218
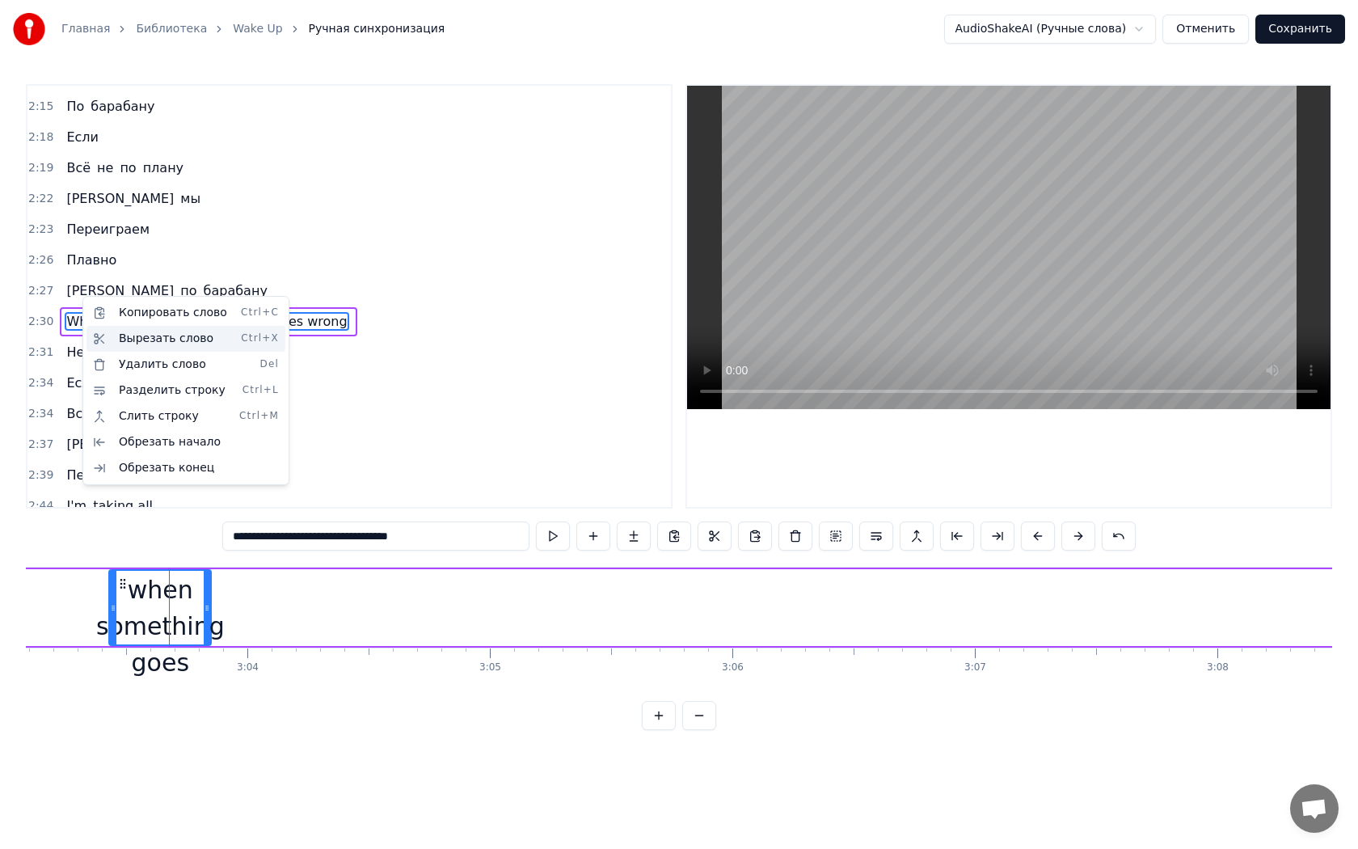
click at [100, 335] on div "Вырезать слово Ctrl+X" at bounding box center [185, 339] width 199 height 26
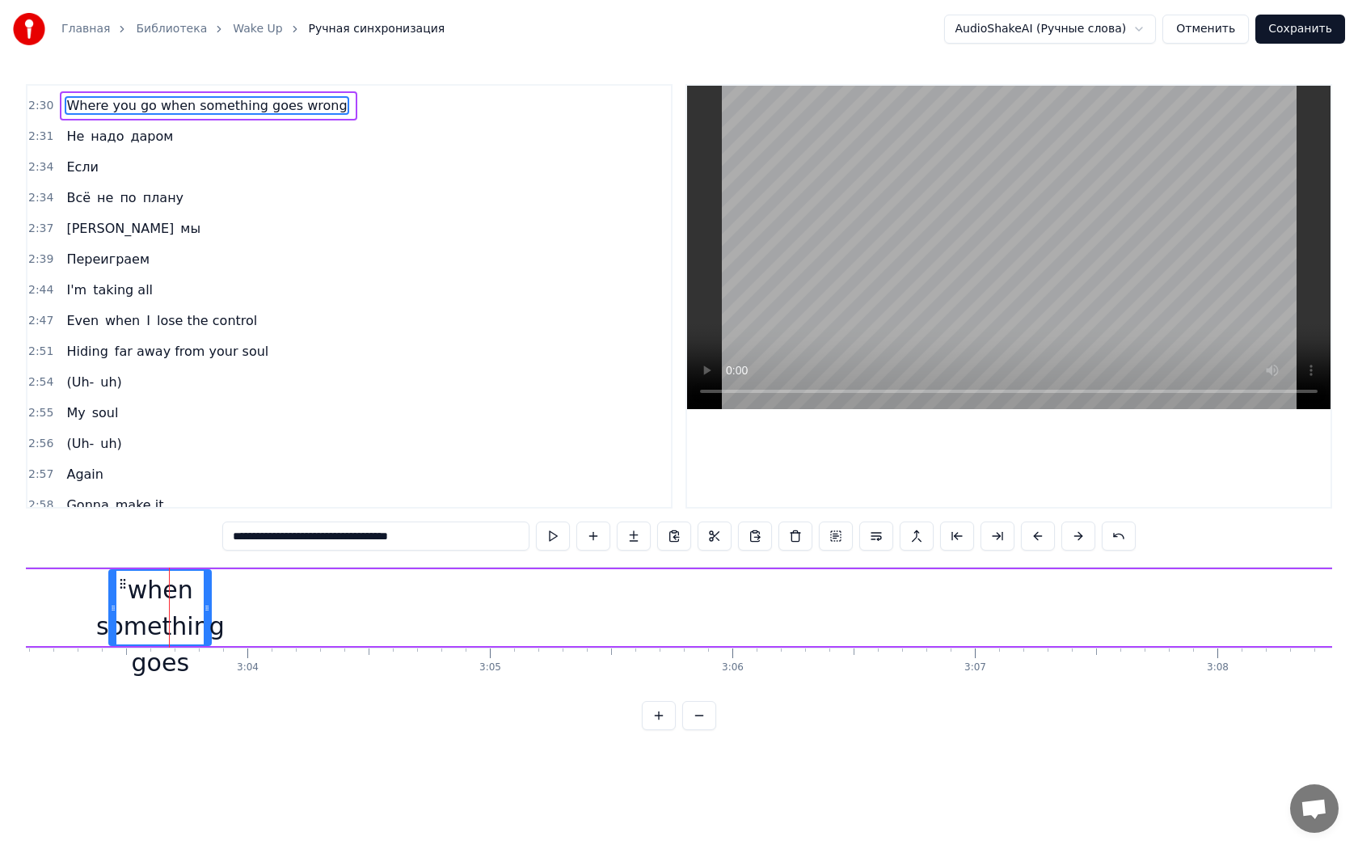
scroll to position [1435, 0]
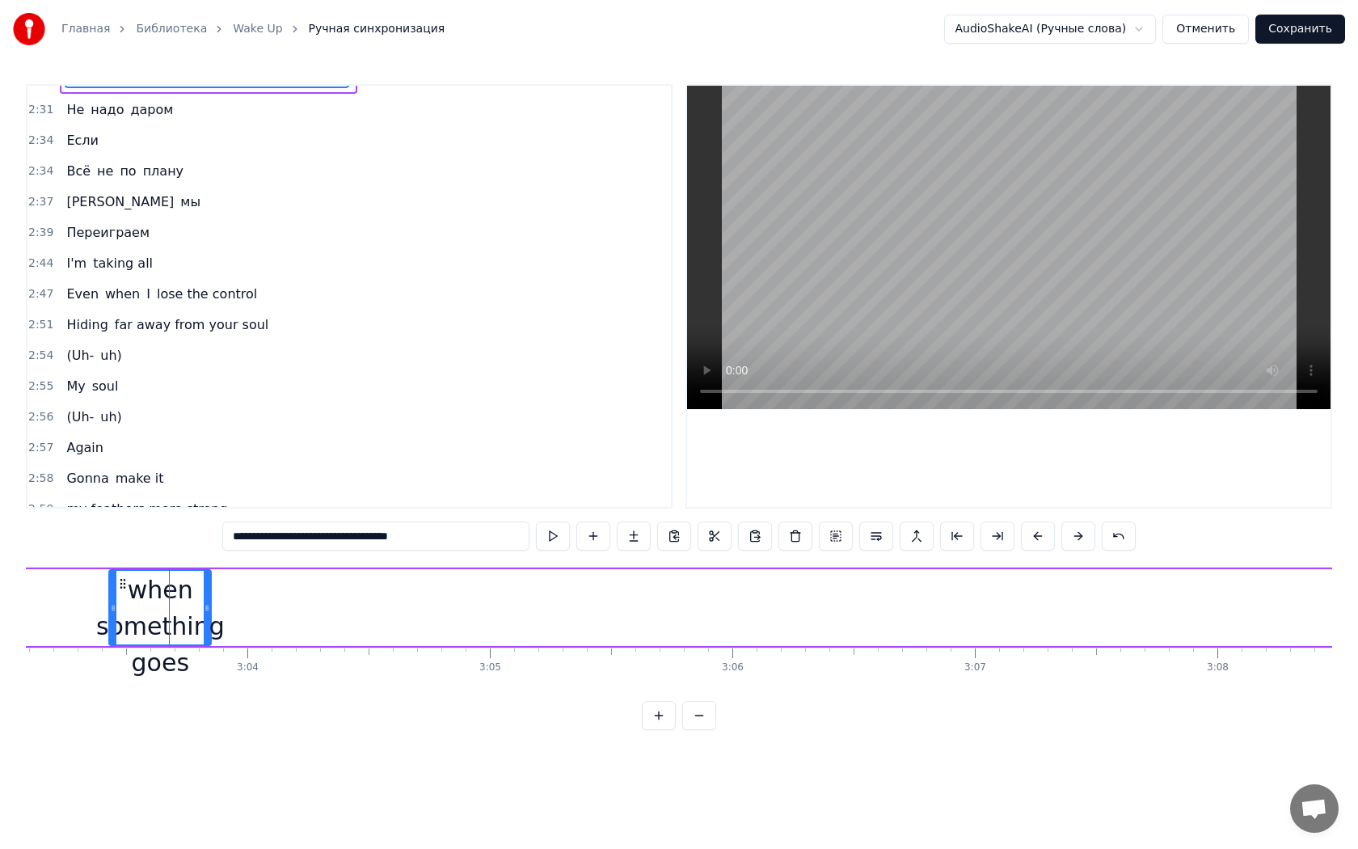
click at [82, 285] on span "Even" at bounding box center [83, 294] width 36 height 19
type input "****"
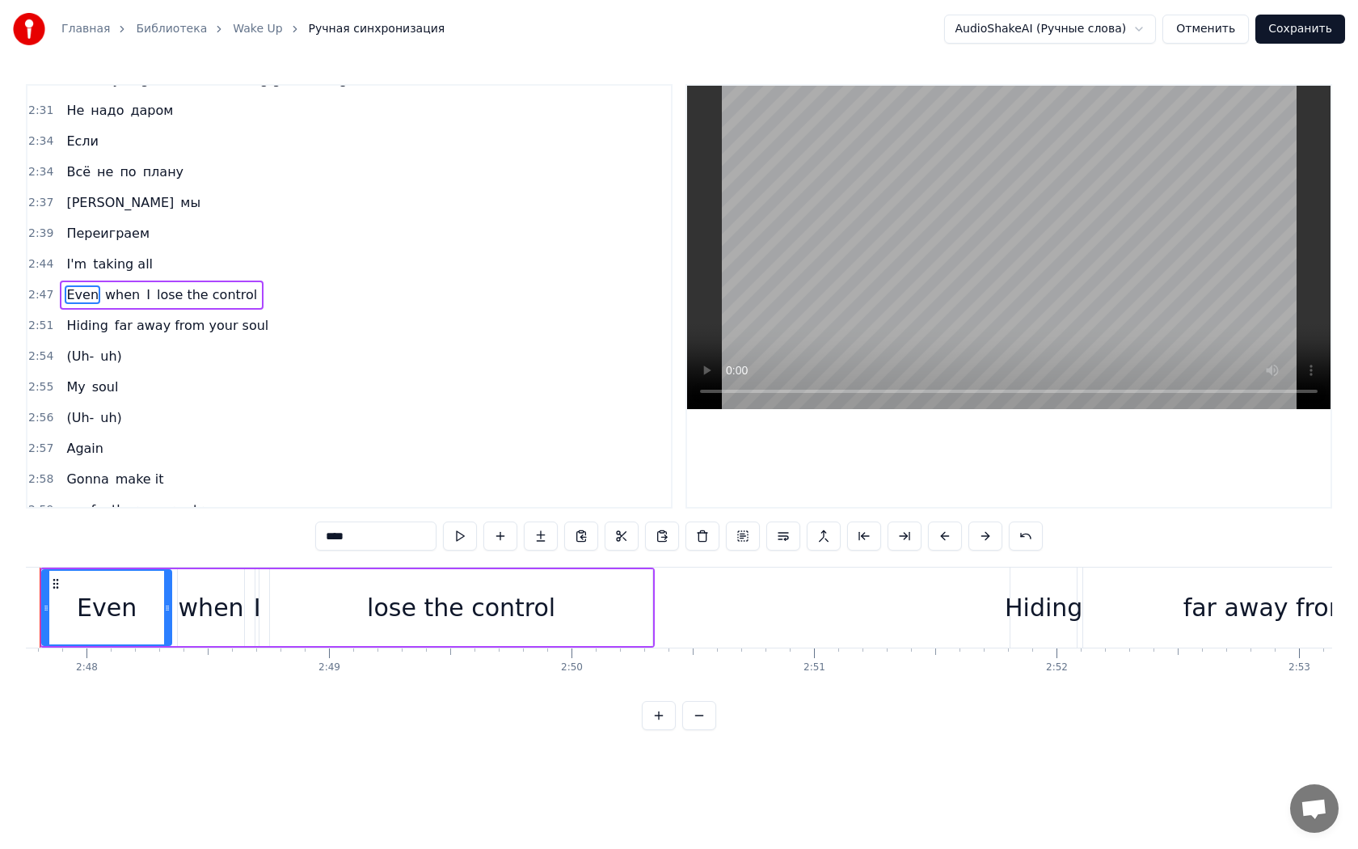
scroll to position [0, 40613]
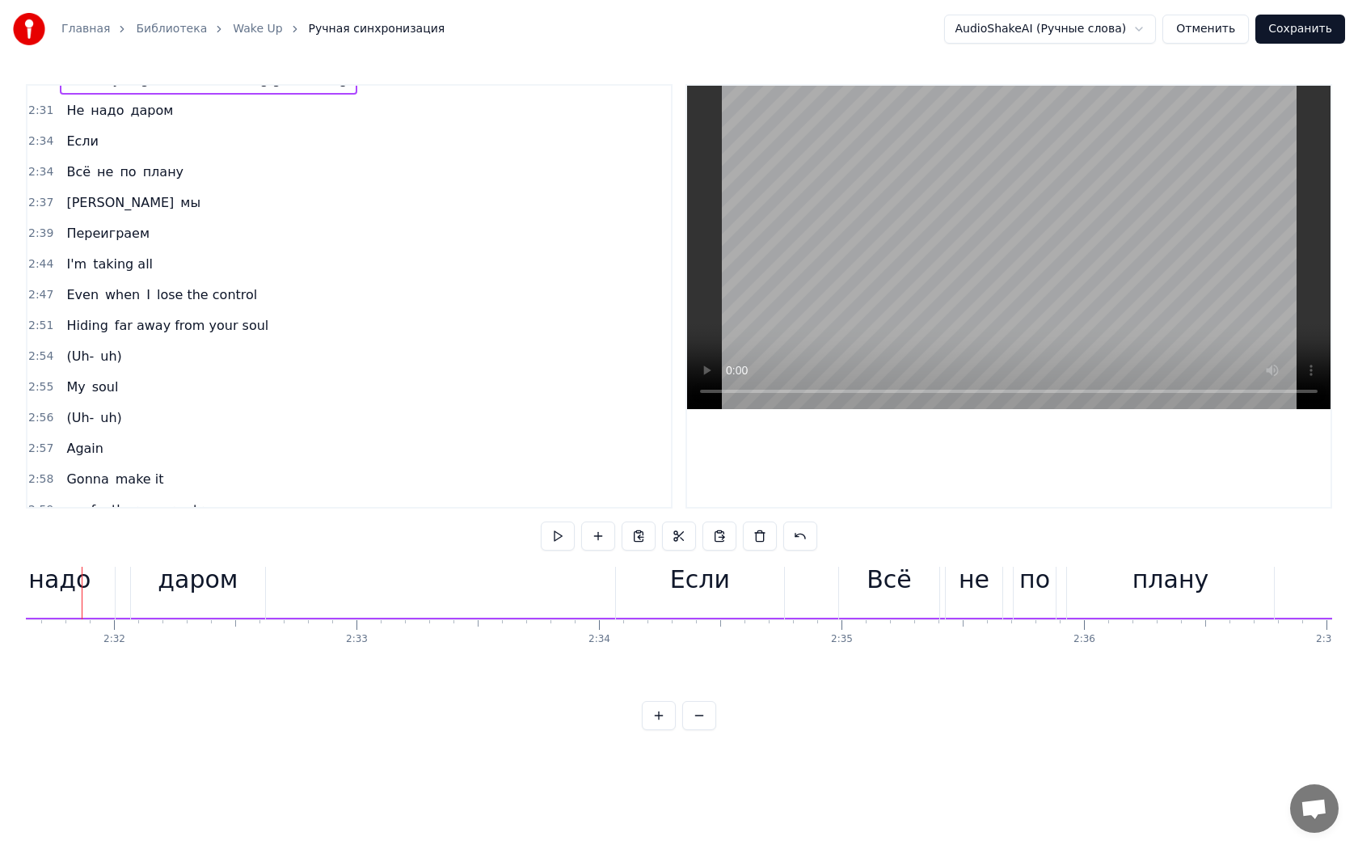
scroll to position [28, 36747]
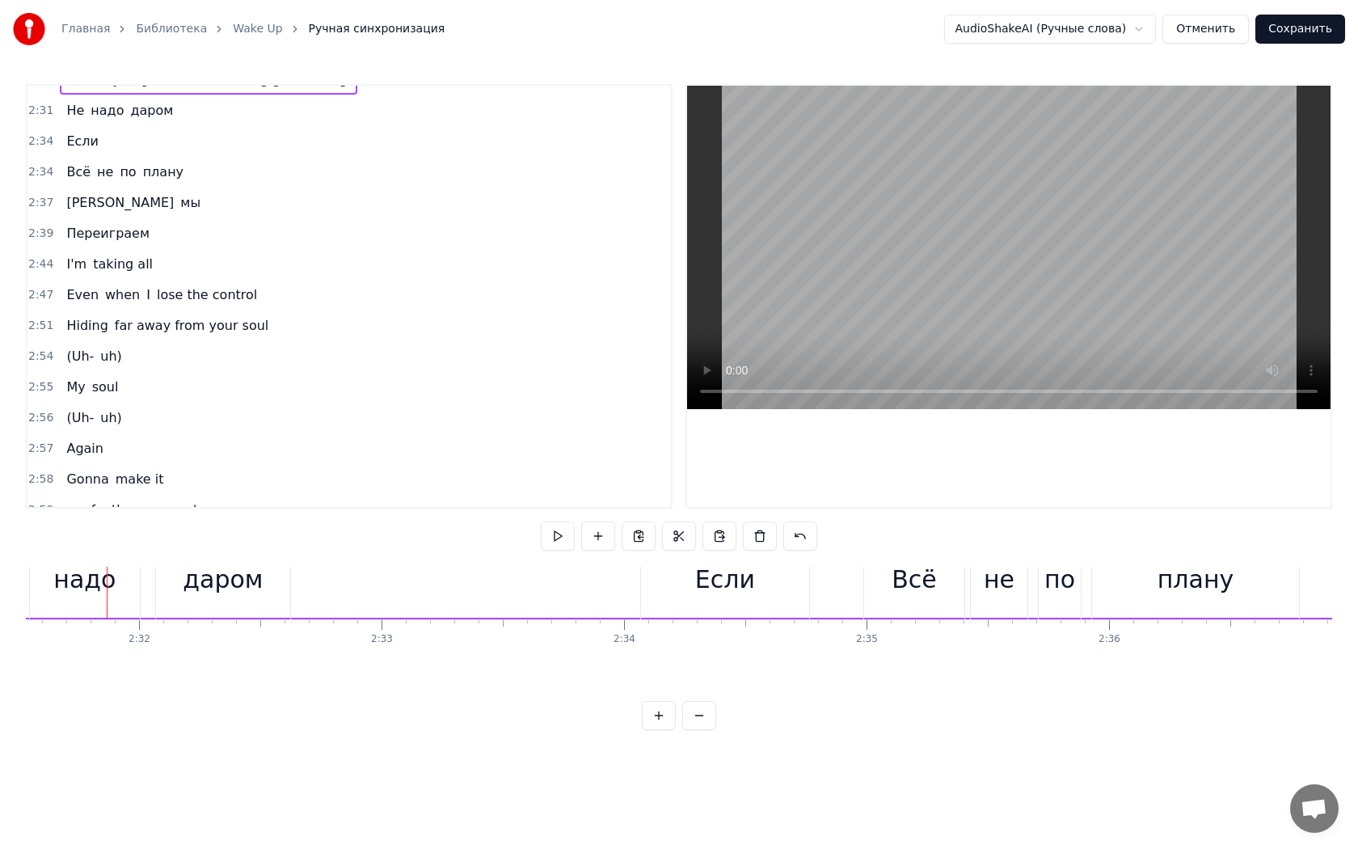
click at [91, 255] on span "taking all" at bounding box center [122, 264] width 63 height 19
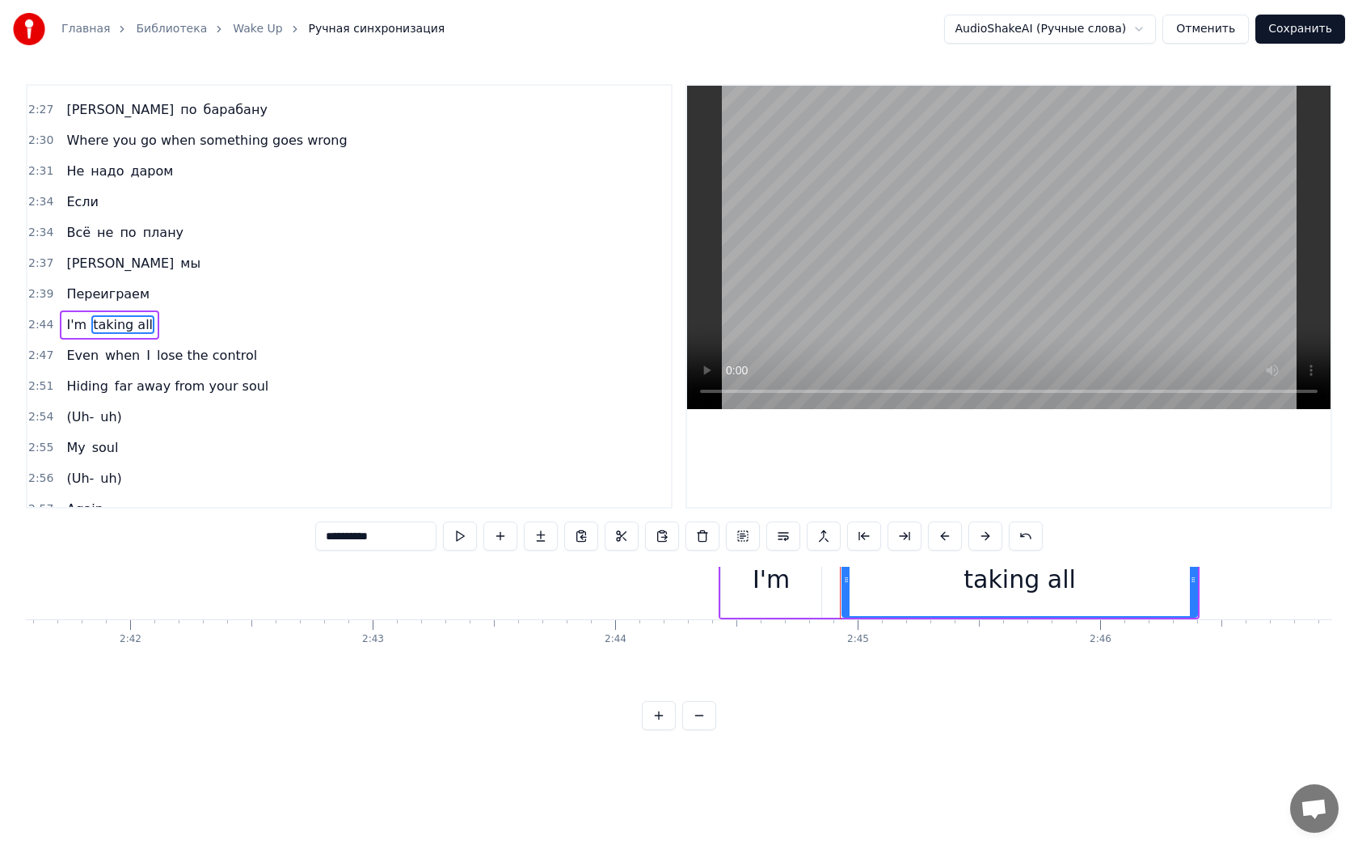
scroll to position [28, 39914]
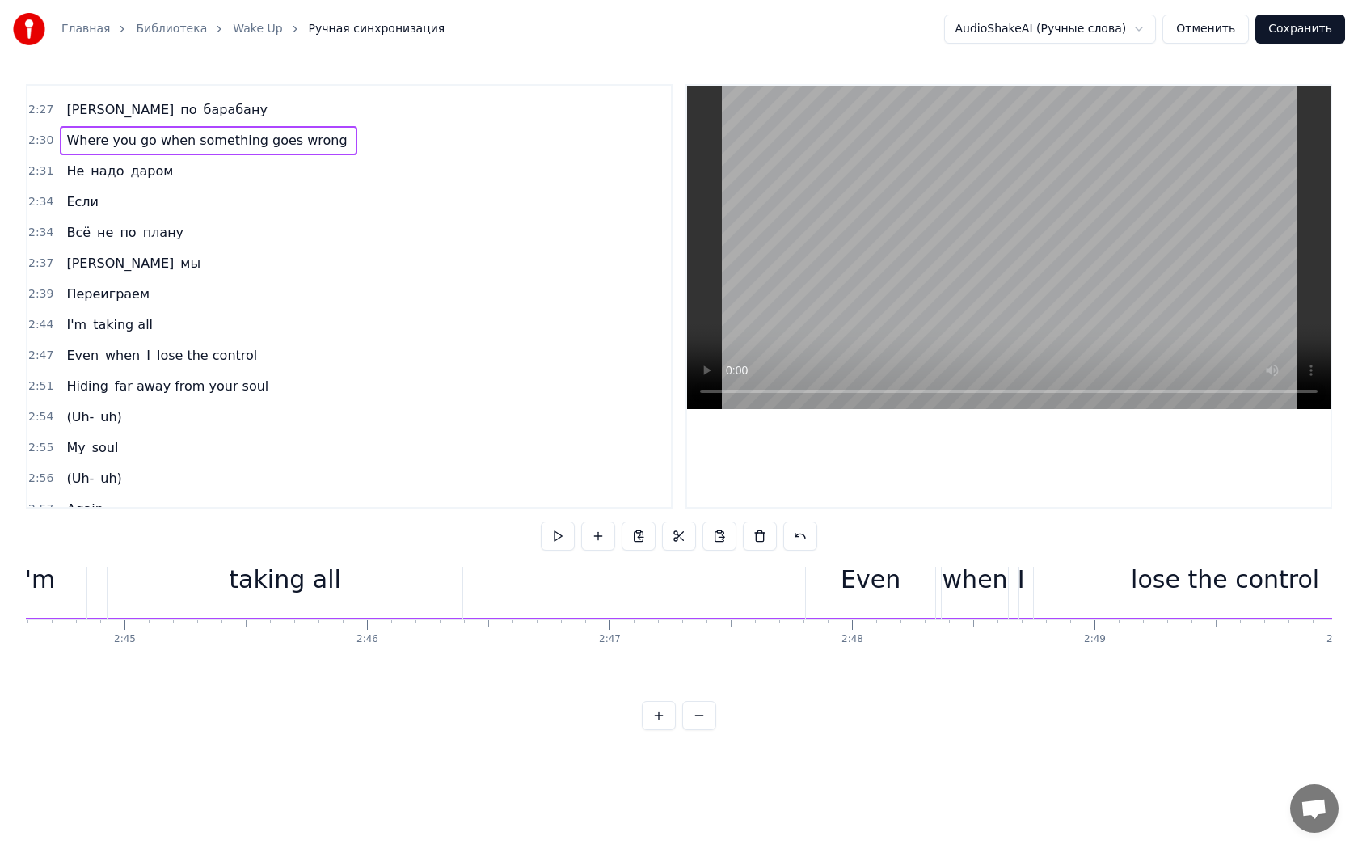
click at [566, 541] on button at bounding box center [558, 535] width 34 height 29
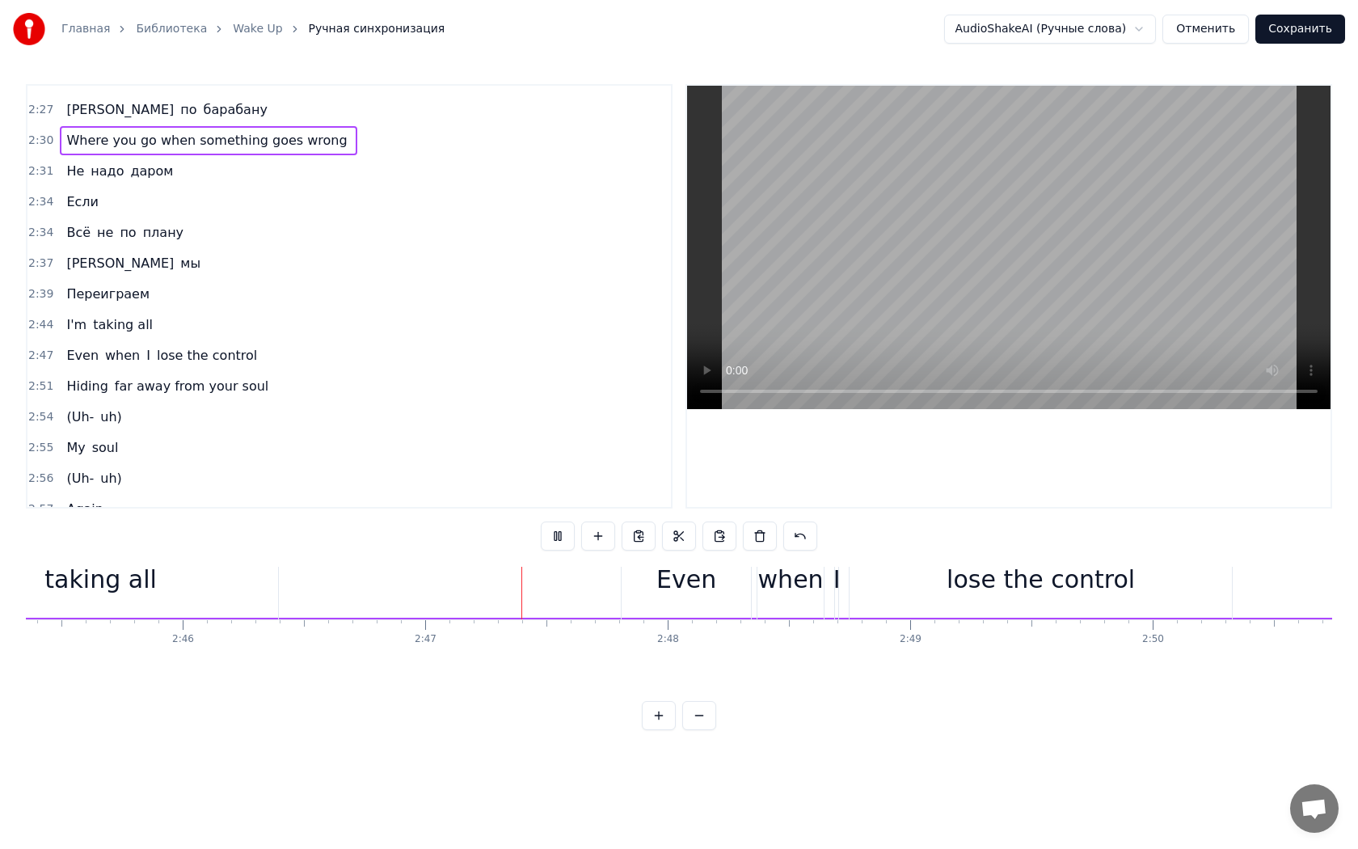
scroll to position [28, 40368]
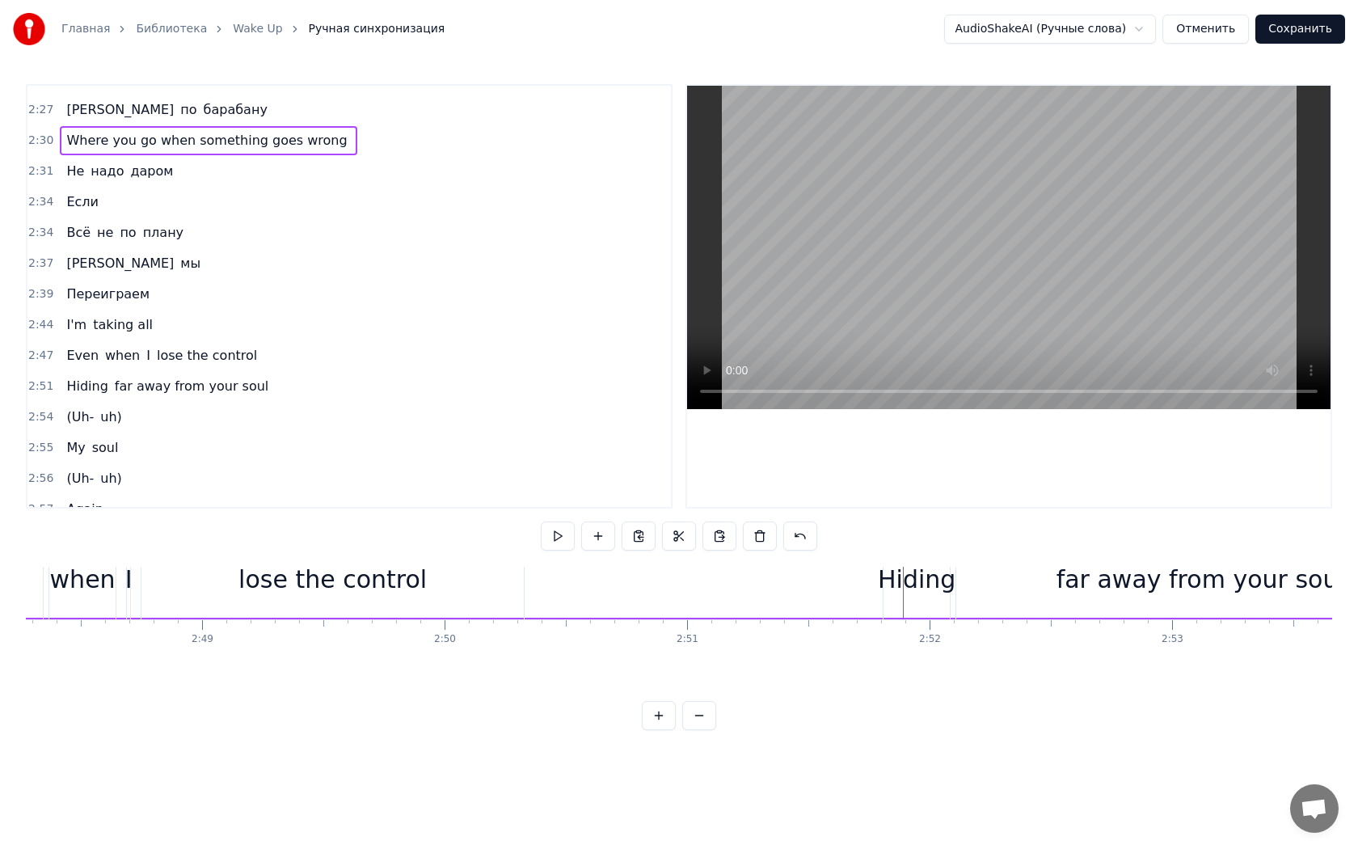
click at [541, 521] on button at bounding box center [558, 535] width 34 height 29
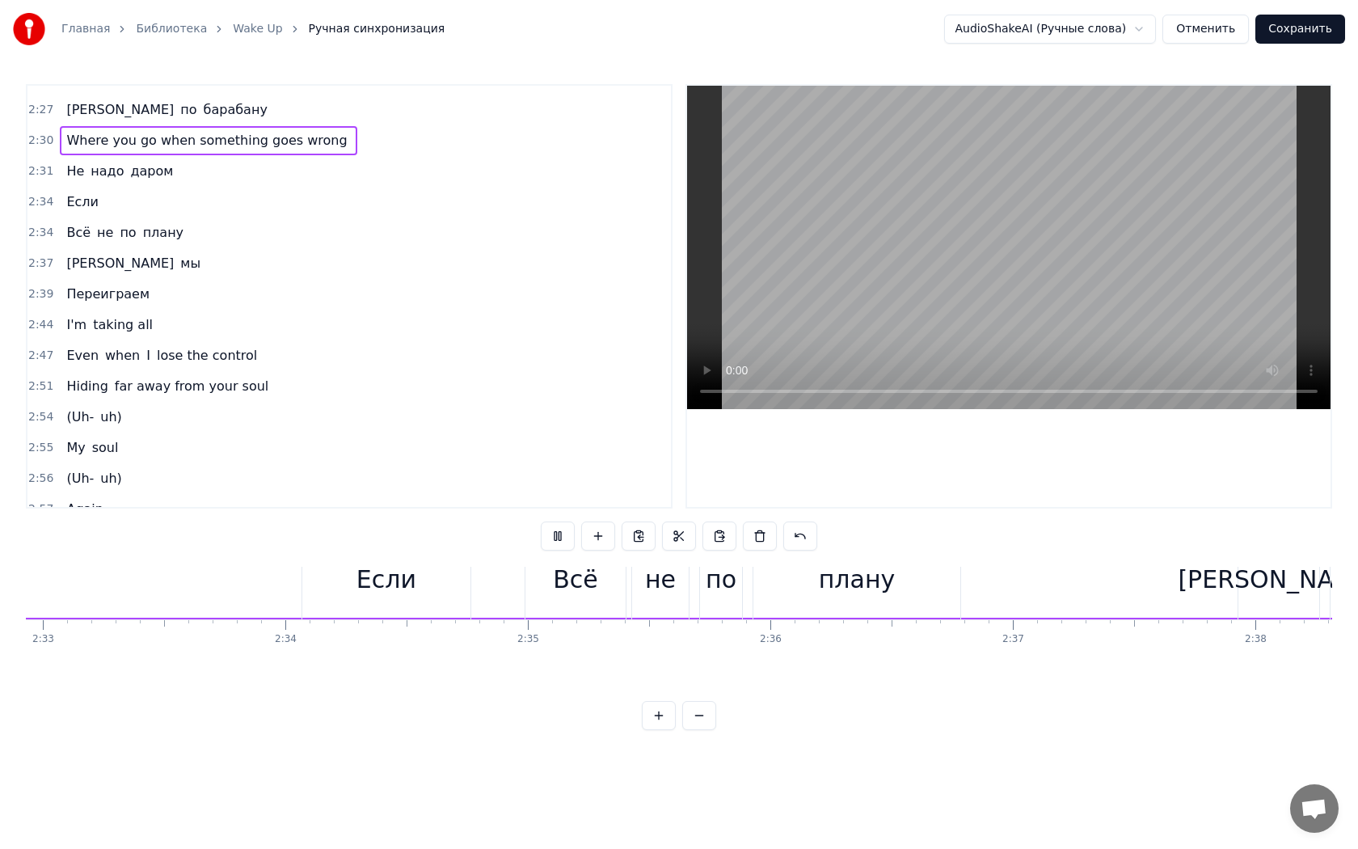
click at [541, 521] on button at bounding box center [558, 535] width 34 height 29
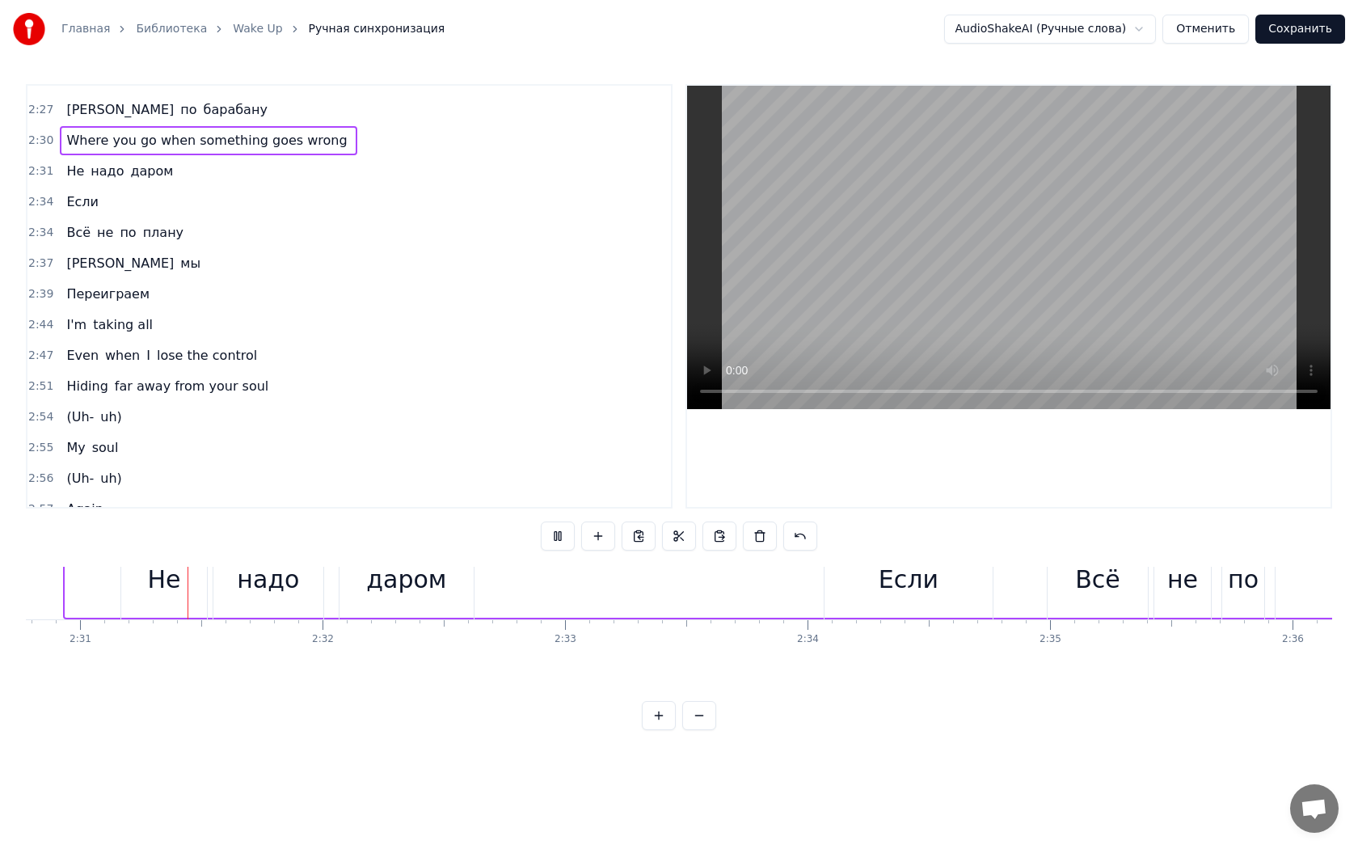
click at [541, 521] on button at bounding box center [558, 535] width 34 height 29
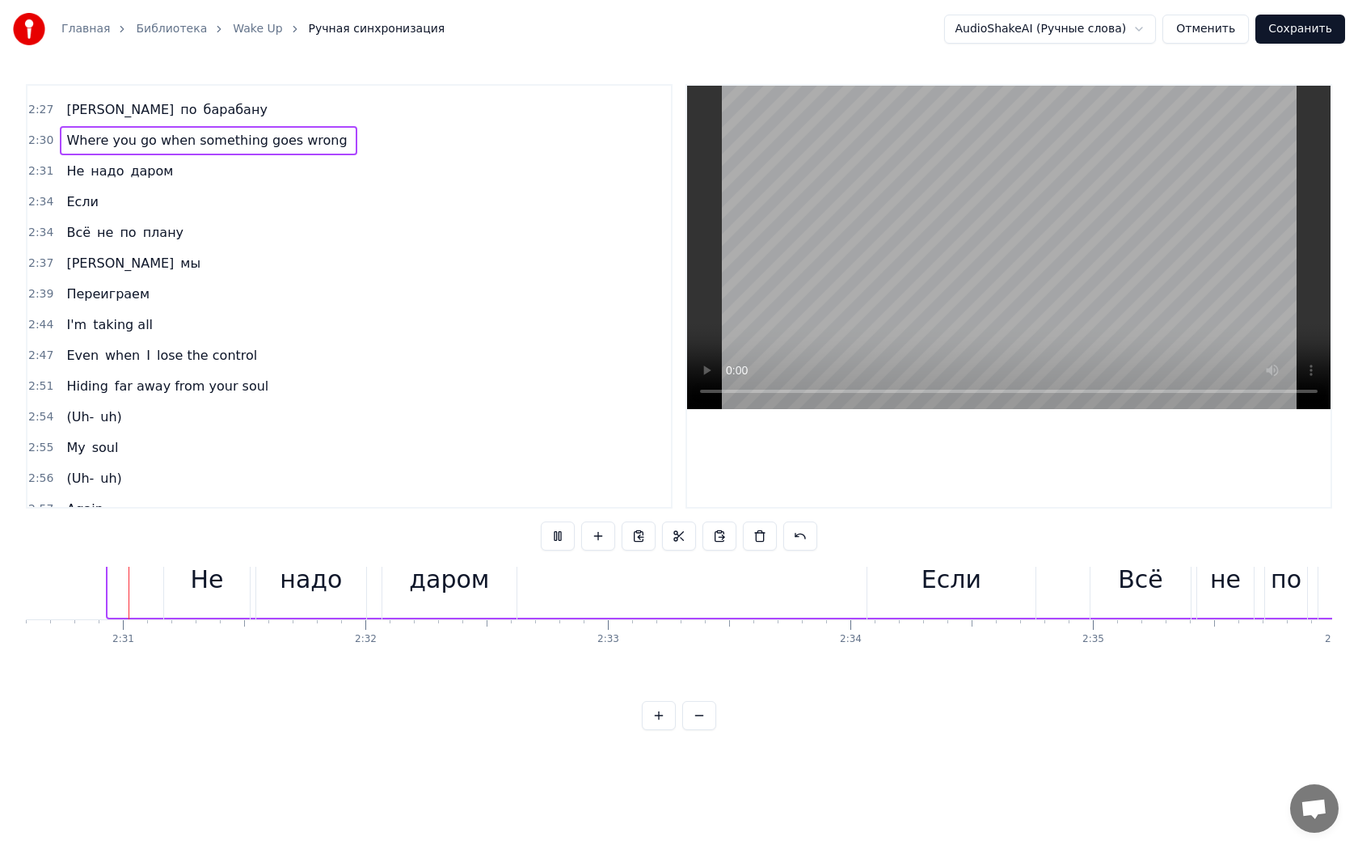
scroll to position [28, 36520]
click at [541, 521] on button at bounding box center [558, 535] width 34 height 29
click at [556, 531] on button at bounding box center [558, 535] width 34 height 29
drag, startPoint x: 71, startPoint y: 115, endPoint x: 155, endPoint y: 183, distance: 108.6
click at [128, 191] on div "0:18 Логика никак 0:20 В мои речи не вернётся 0:22 Важные слова 0:24 Прячу до з…" at bounding box center [349, 296] width 647 height 424
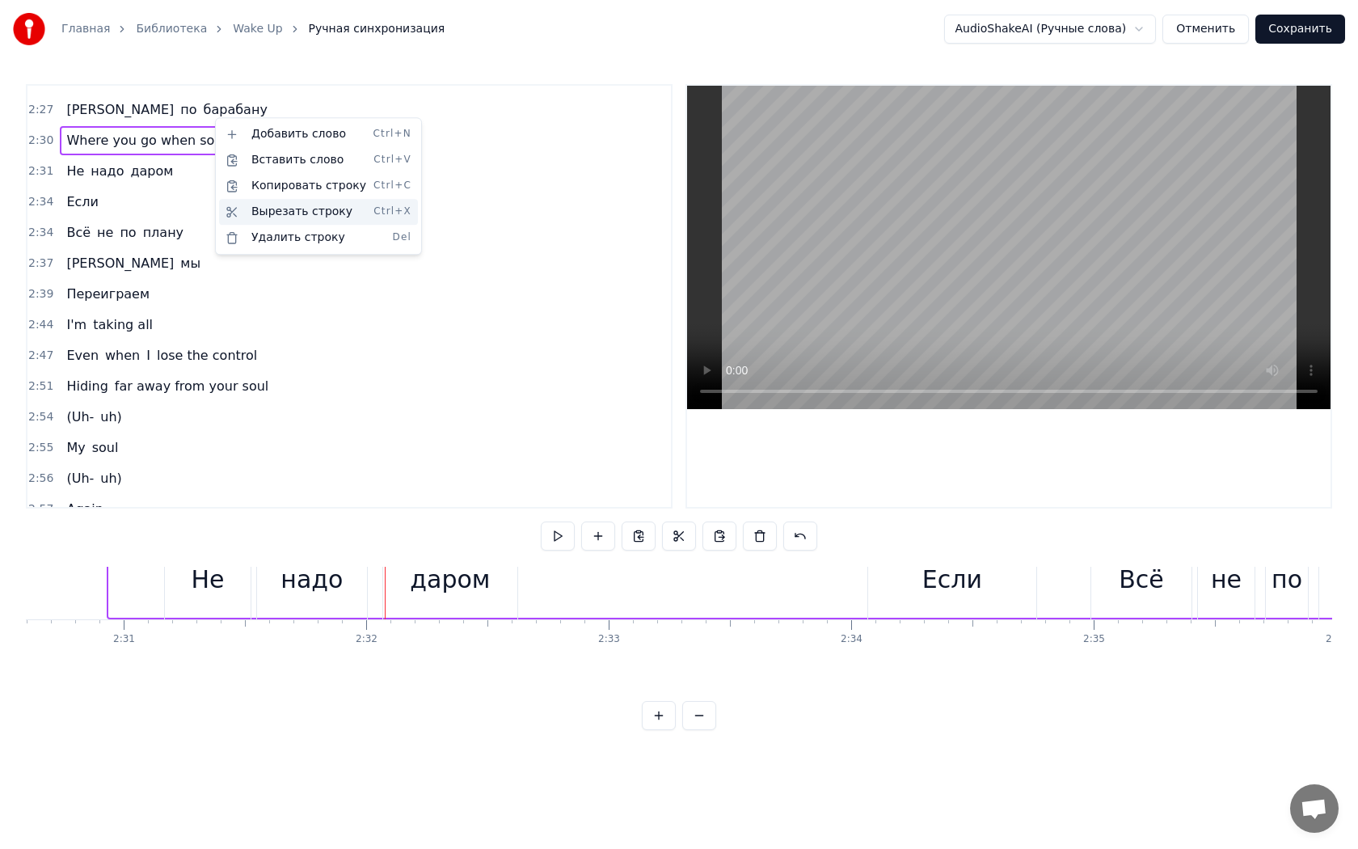
click at [238, 209] on div "Вырезать строку Ctrl+X" at bounding box center [318, 212] width 199 height 26
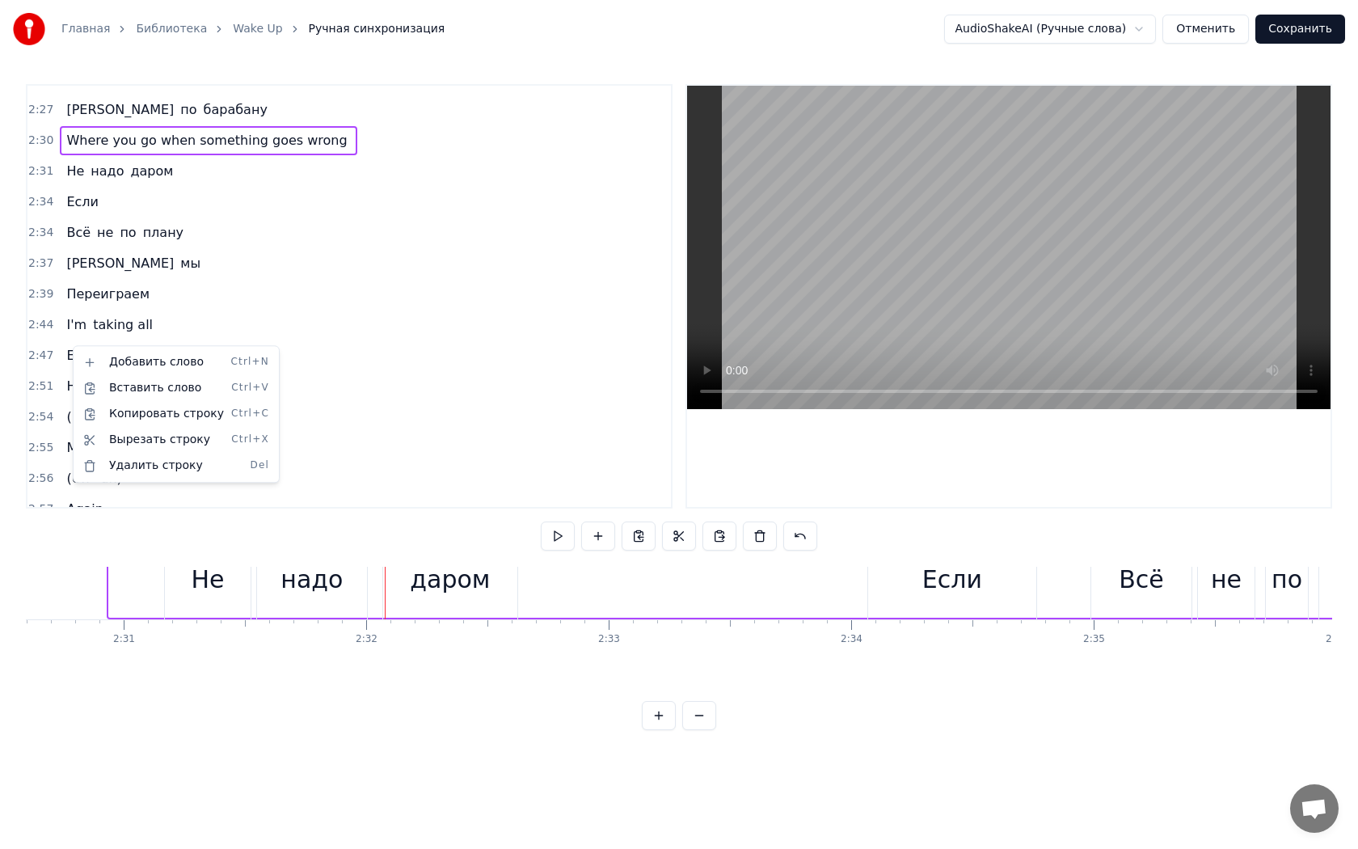
drag, startPoint x: 87, startPoint y: 411, endPoint x: 81, endPoint y: 200, distance: 211.1
click at [81, 200] on html "Главная Библиотека Wake Up Ручная синхронизация AudioShakeAI (Ручные слова) Отм…" at bounding box center [679, 378] width 1358 height 756
click at [154, 113] on html "Главная Библиотека Wake Up Ручная синхронизация AudioShakeAI (Ручные слова) Отм…" at bounding box center [679, 378] width 1358 height 756
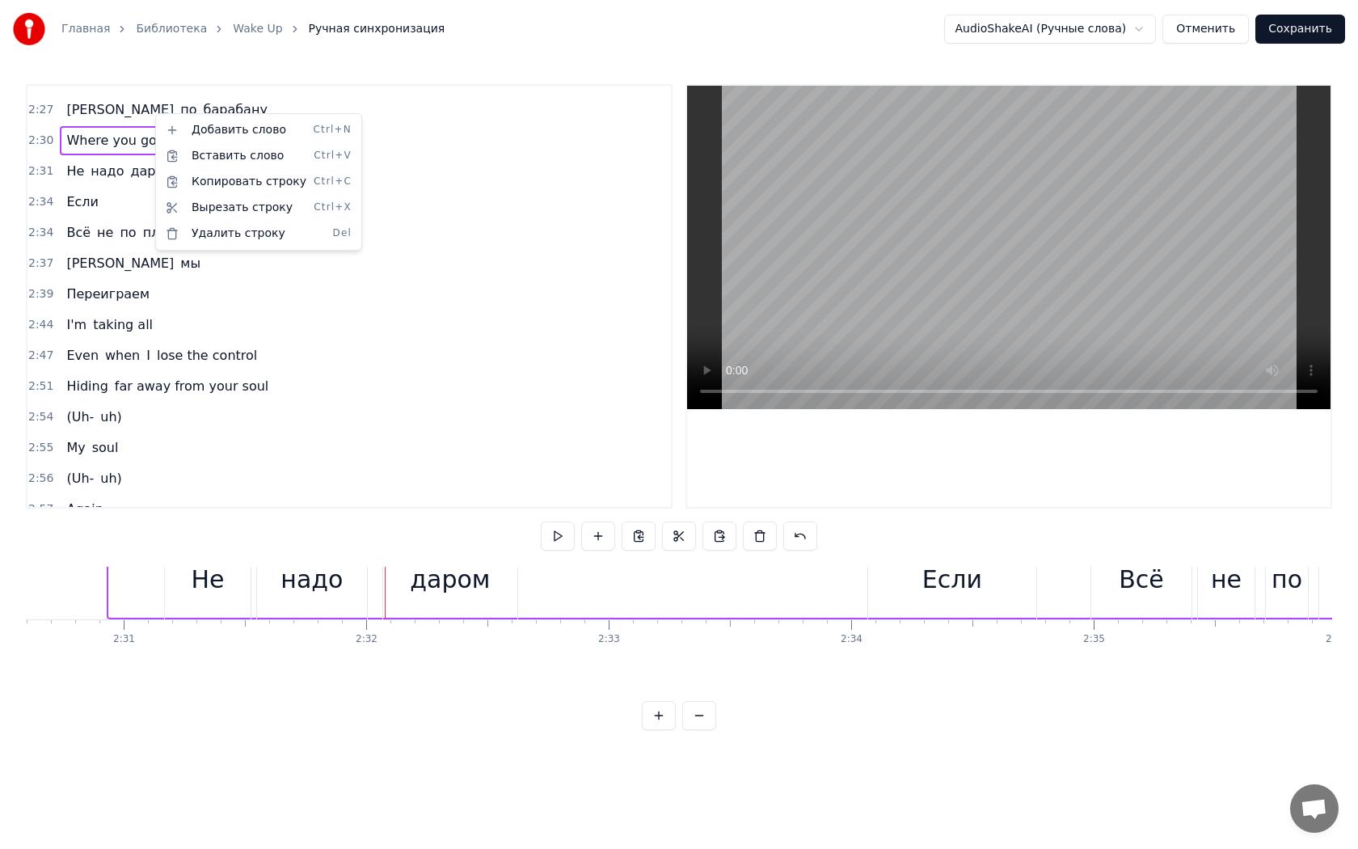
drag, startPoint x: 187, startPoint y: 234, endPoint x: 109, endPoint y: 115, distance: 142.6
click at [109, 116] on html "Главная Библиотека Wake Up Ручная синхронизация AudioShakeAI (Ручные слова) Отм…" at bounding box center [679, 378] width 1358 height 756
click at [108, 107] on html "Главная Библиотека Wake Up Ручная синхронизация AudioShakeAI (Ручные слова) Отм…" at bounding box center [679, 378] width 1358 height 756
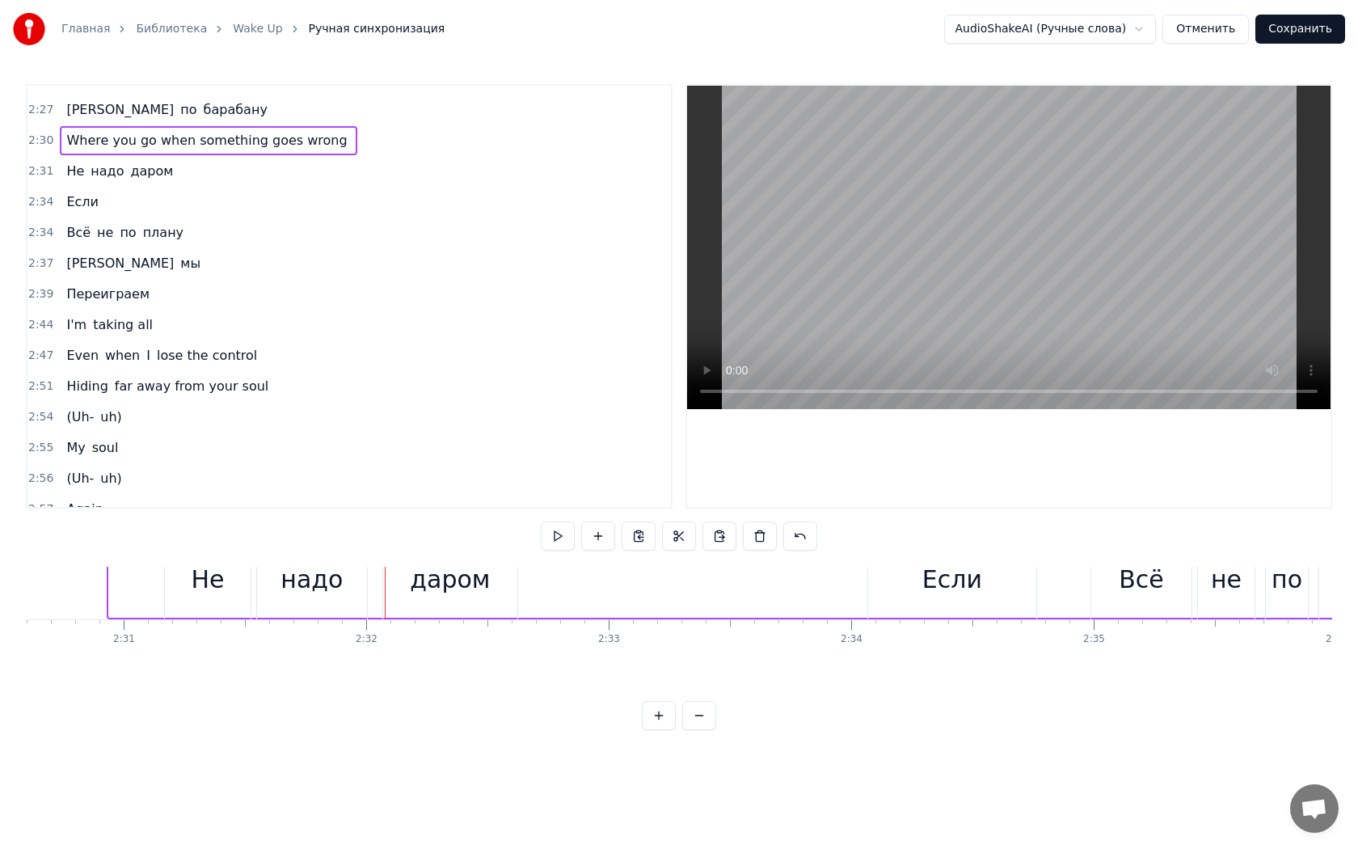
click at [108, 131] on span "Where you go when something goes wrong" at bounding box center [207, 140] width 284 height 19
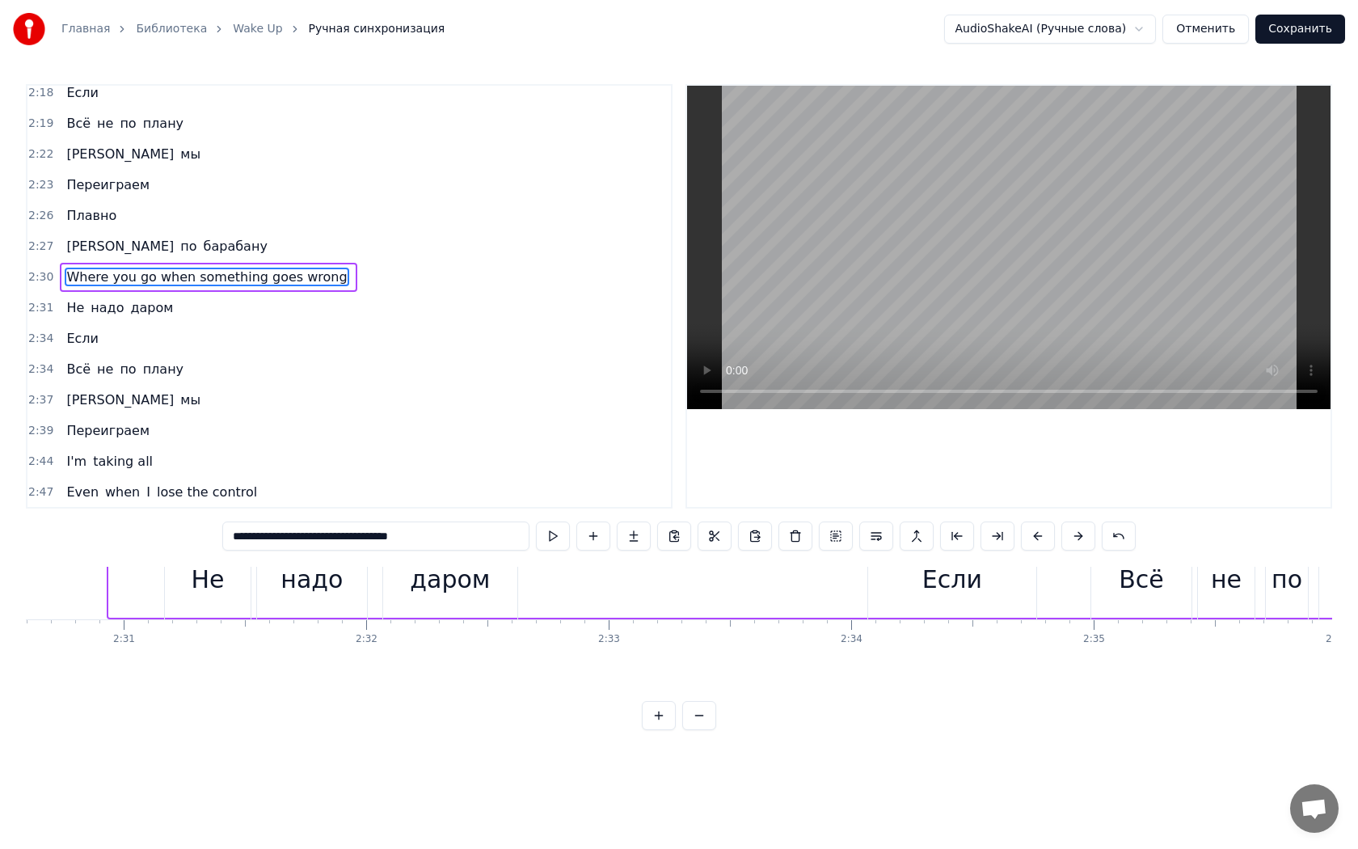
click at [108, 112] on div "0:18 Логика никак 0:20 В мои речи не вернётся 0:22 Важные слова 0:24 Прячу до з…" at bounding box center [349, 296] width 647 height 424
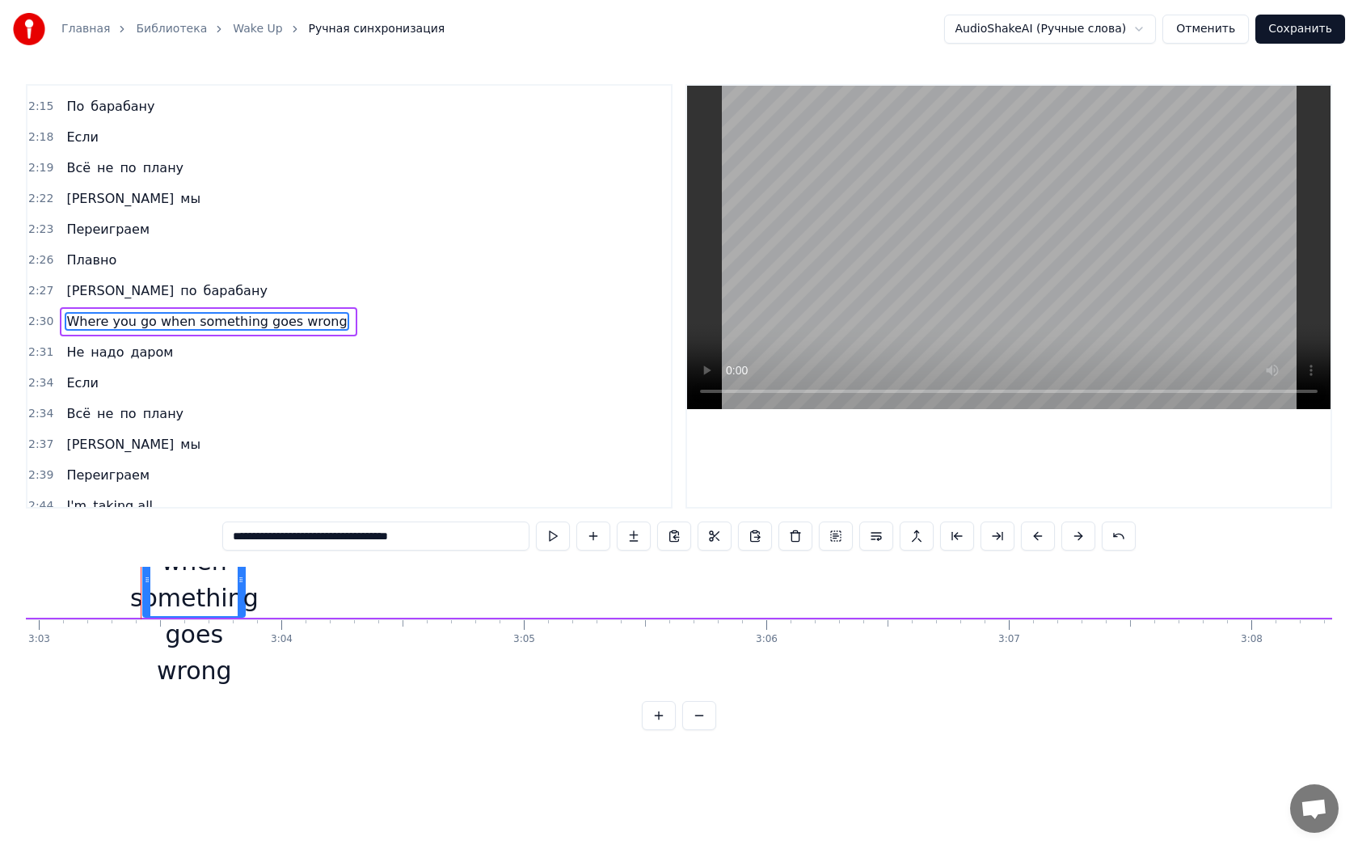
scroll to position [28, 44399]
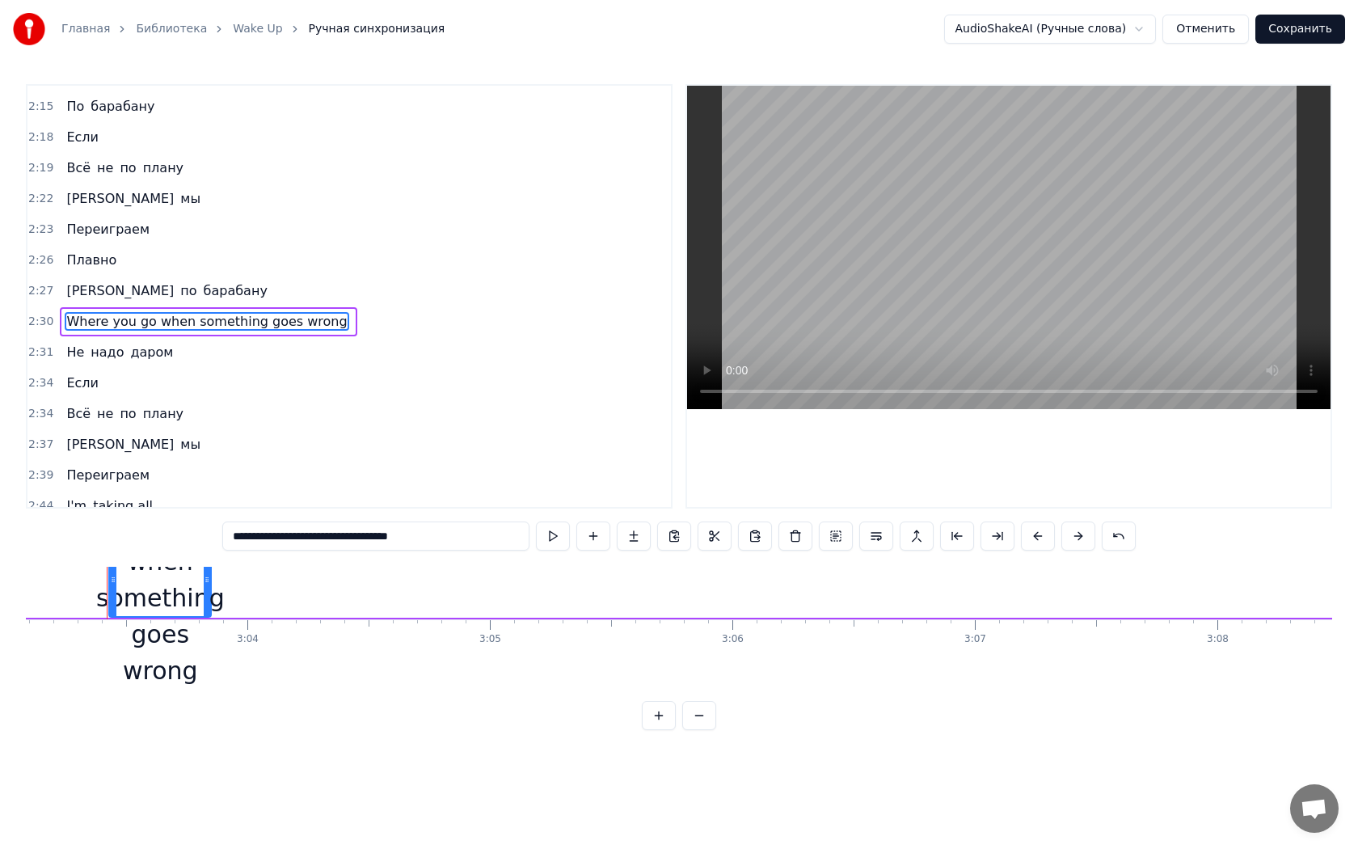
drag, startPoint x: 487, startPoint y: 540, endPoint x: 192, endPoint y: 530, distance: 294.4
click at [192, 530] on div "0:18 Логика никак 0:20 В мои речи не вернётся 0:22 Важные слова 0:24 Прячу до з…" at bounding box center [679, 407] width 1306 height 646
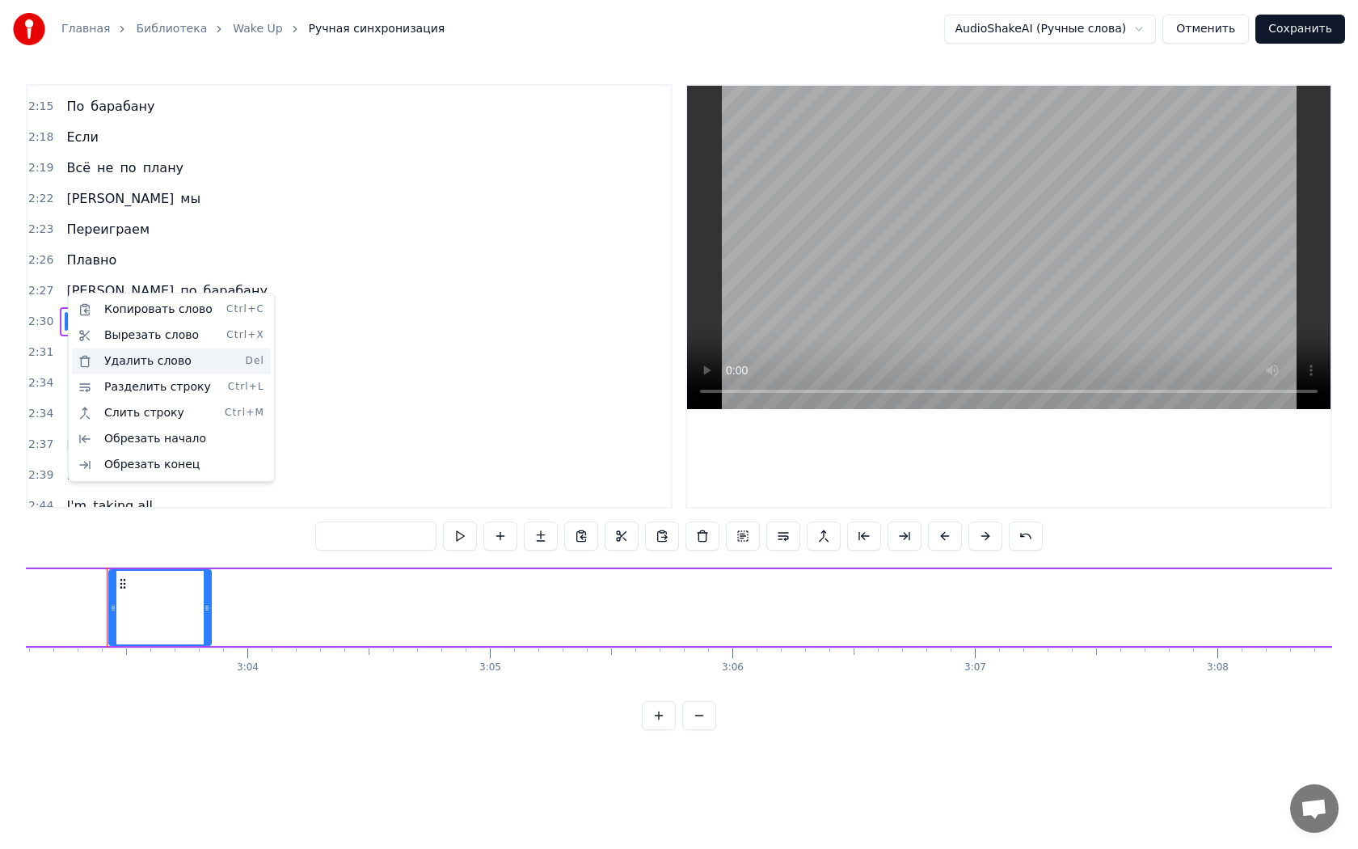
click at [115, 367] on div "Удалить слово Del" at bounding box center [171, 361] width 199 height 26
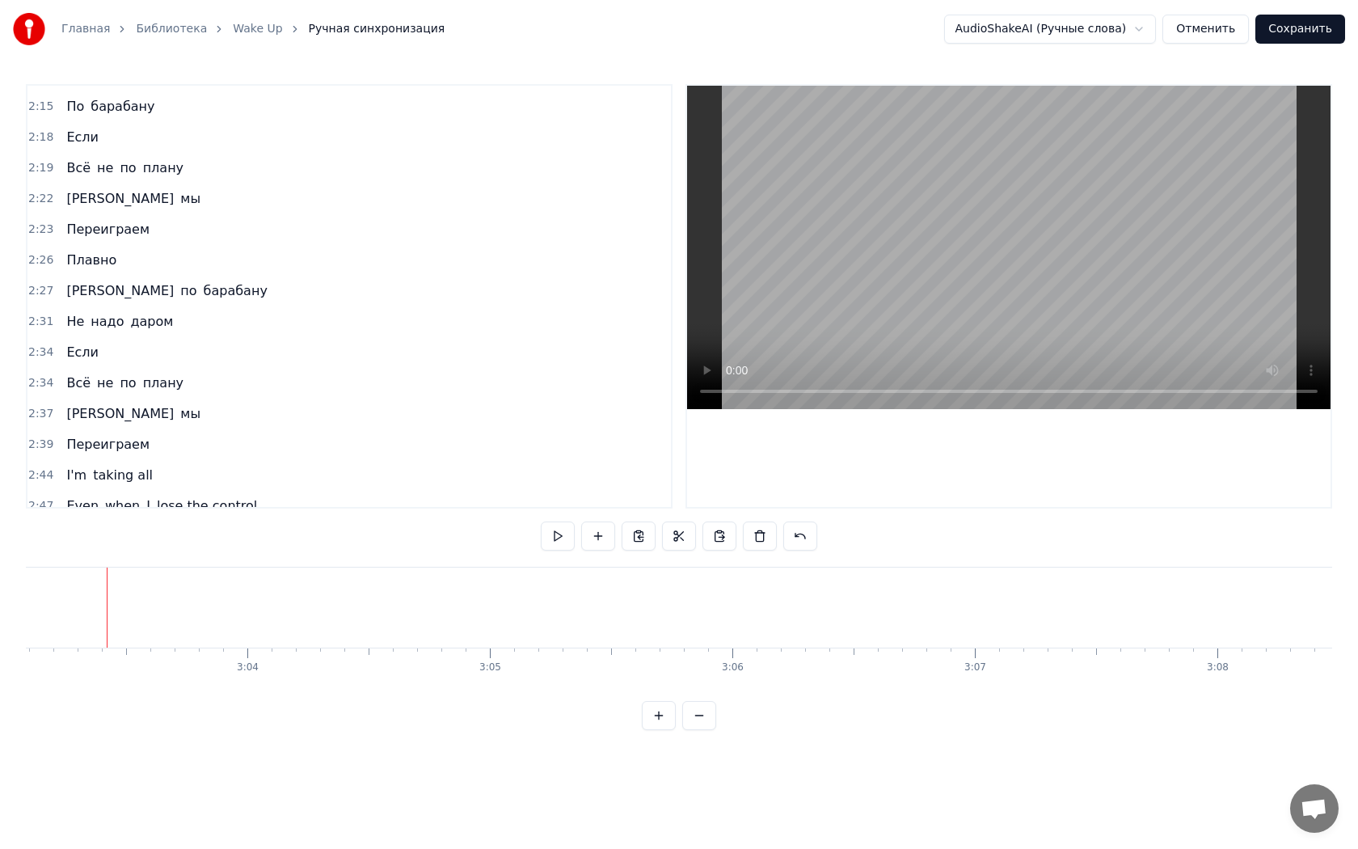
click at [47, 498] on span "2:47" at bounding box center [40, 506] width 25 height 16
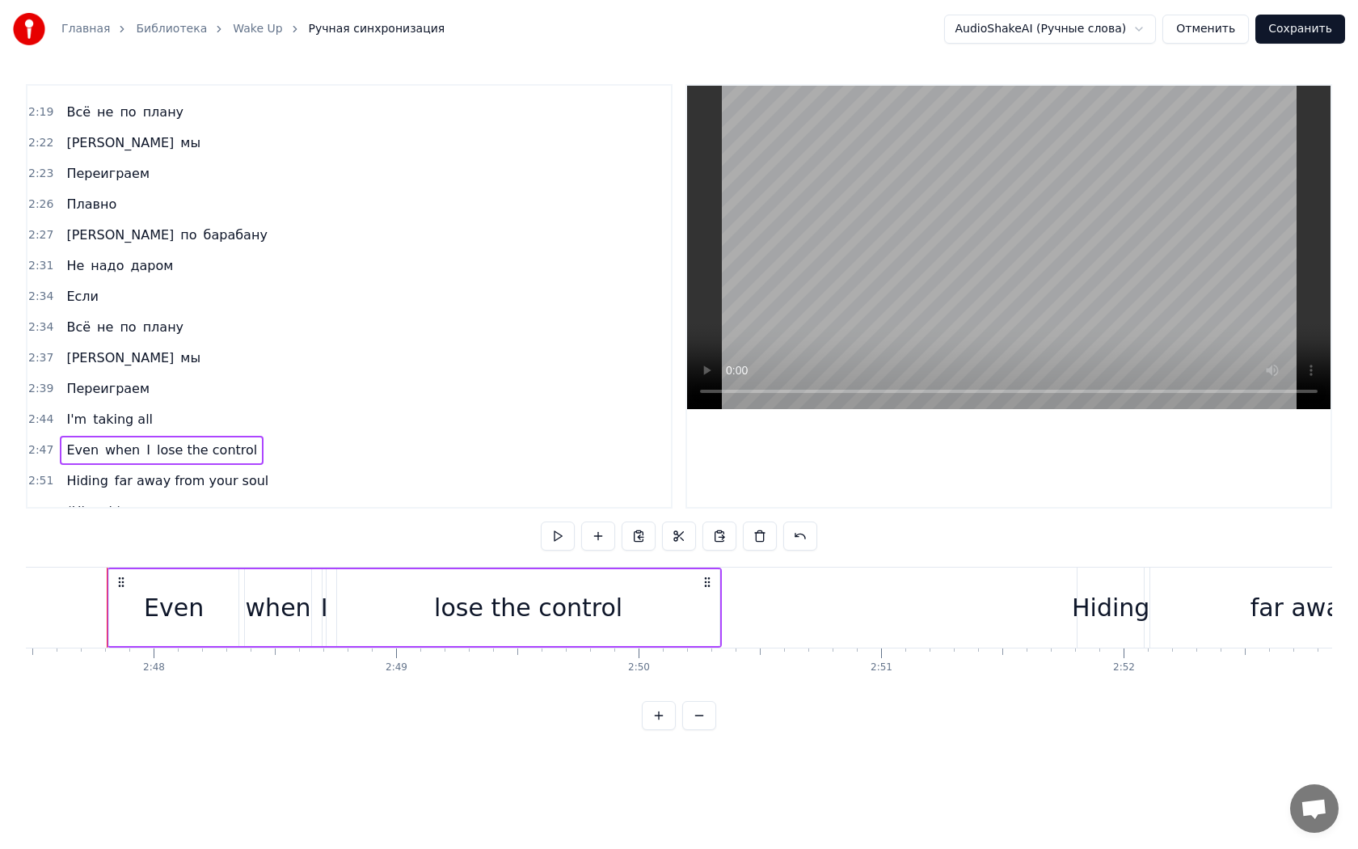
scroll to position [1273, 0]
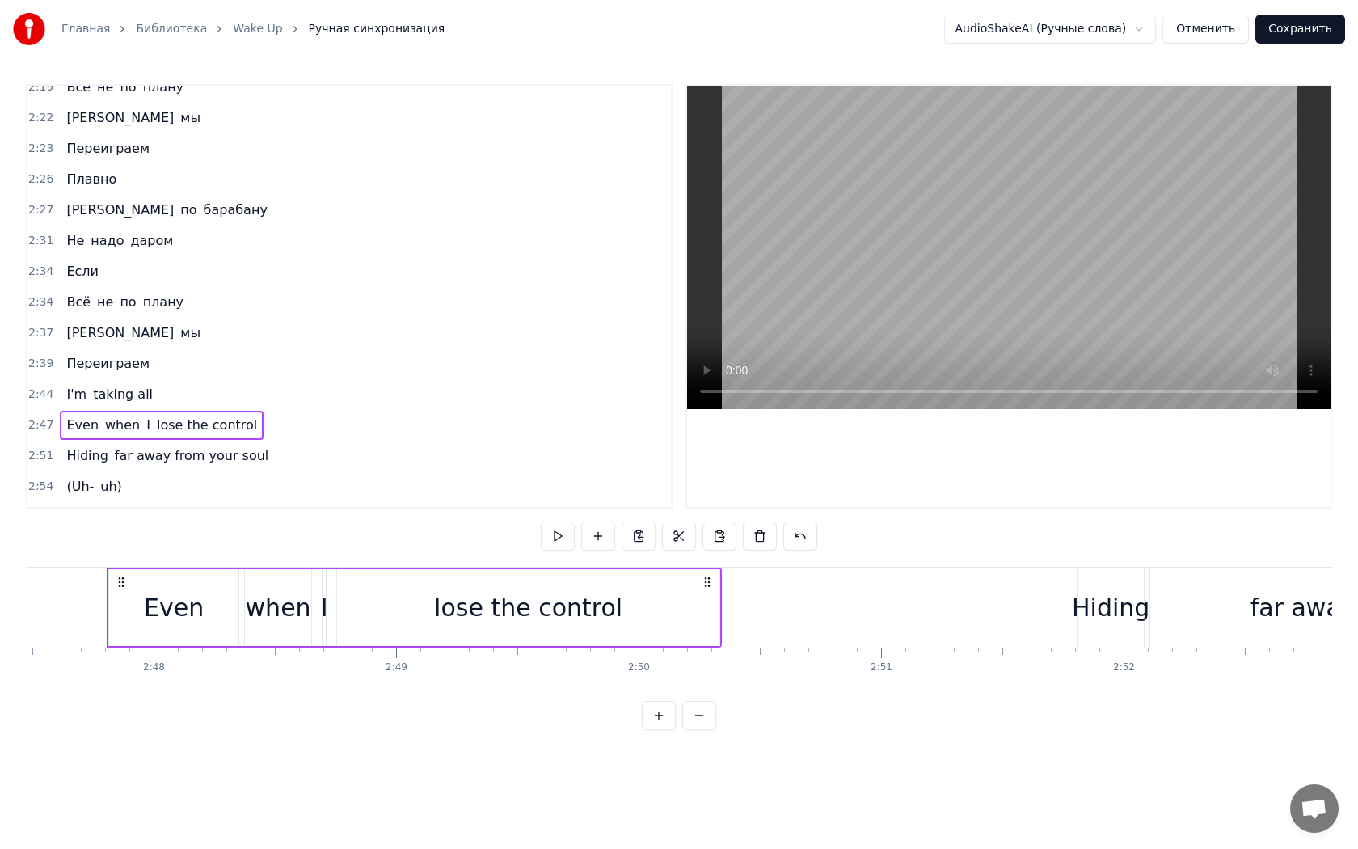
click at [91, 441] on div "Hiding far away from your soul" at bounding box center [167, 455] width 215 height 29
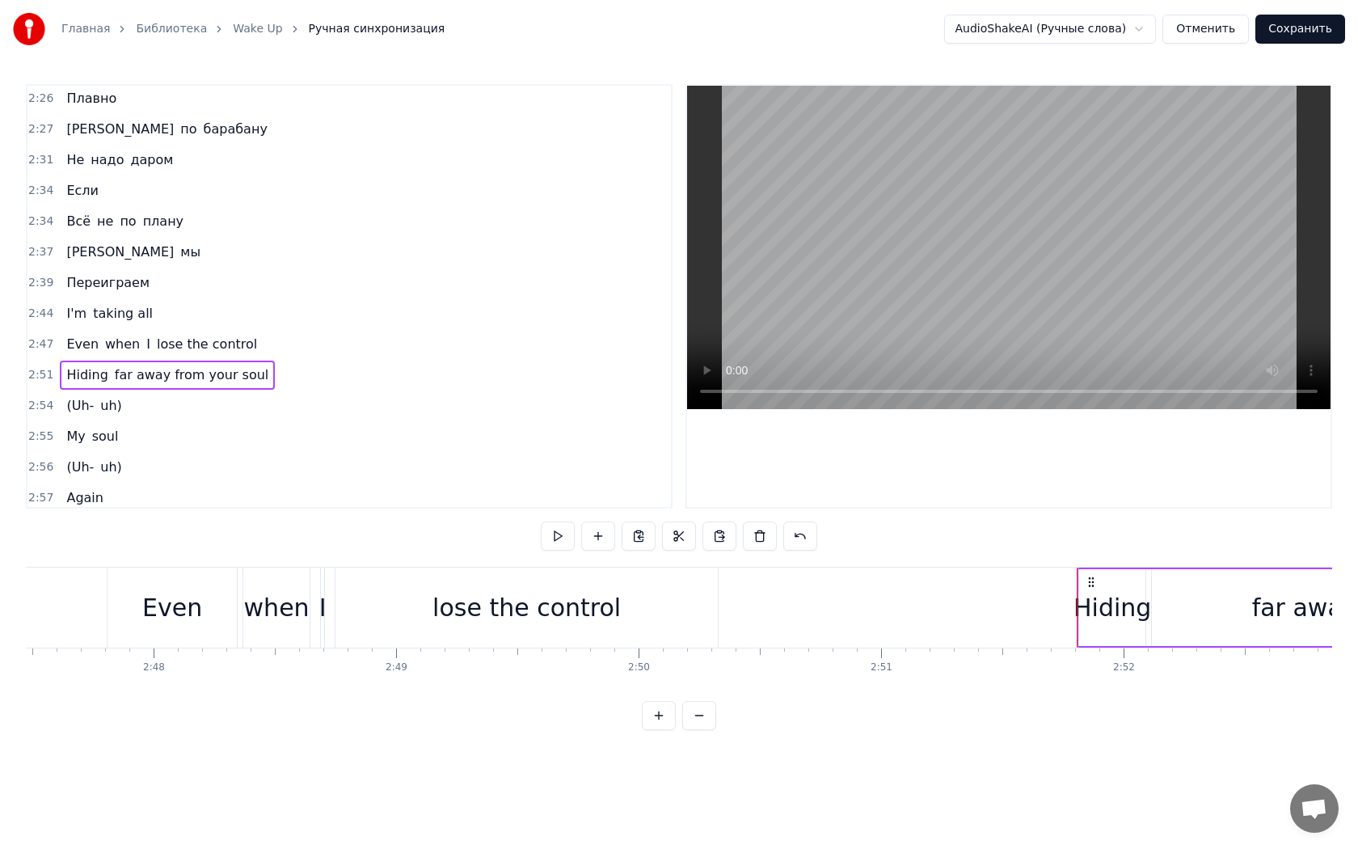
scroll to position [1435, 0]
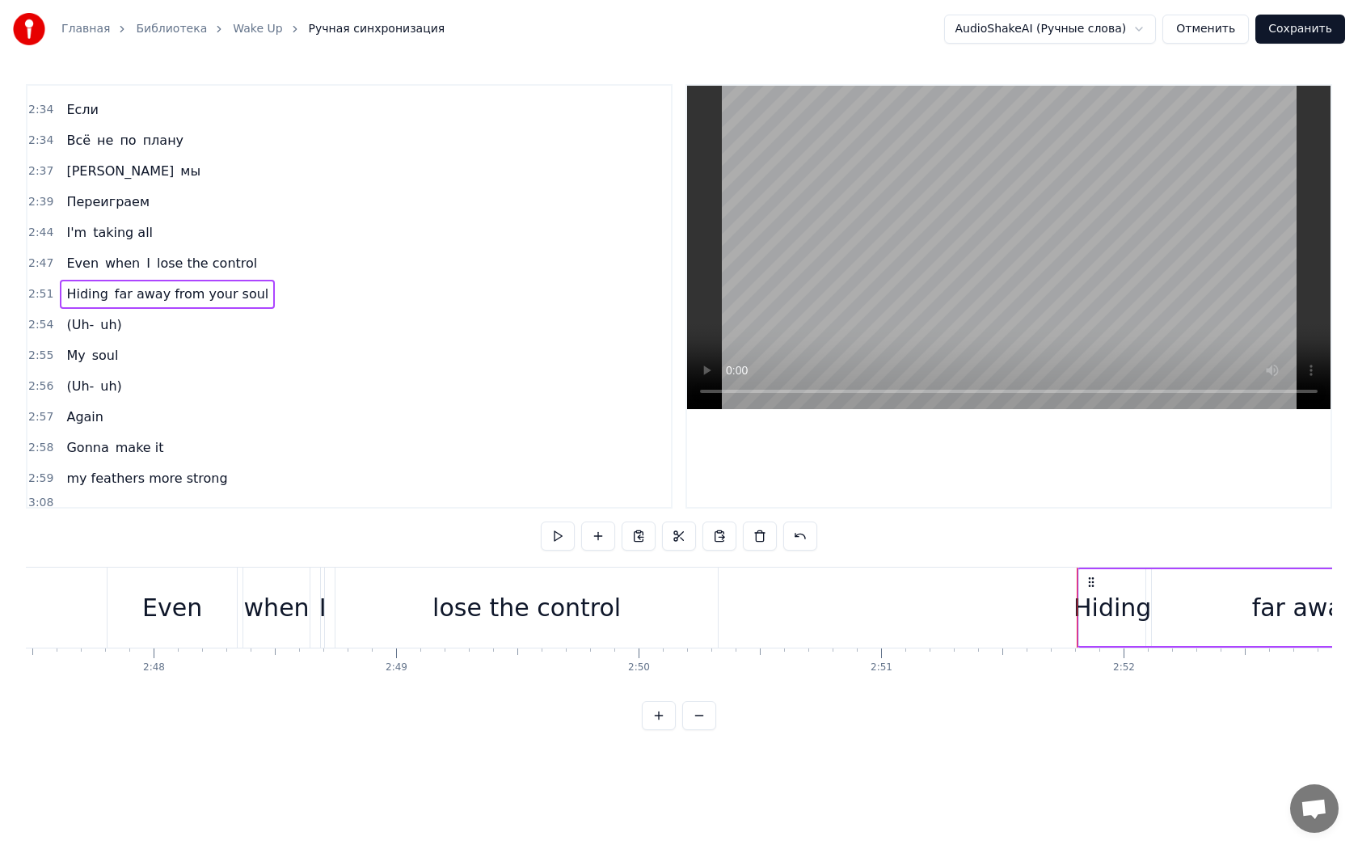
click at [78, 494] on div "3:08" at bounding box center [348, 503] width 643 height 18
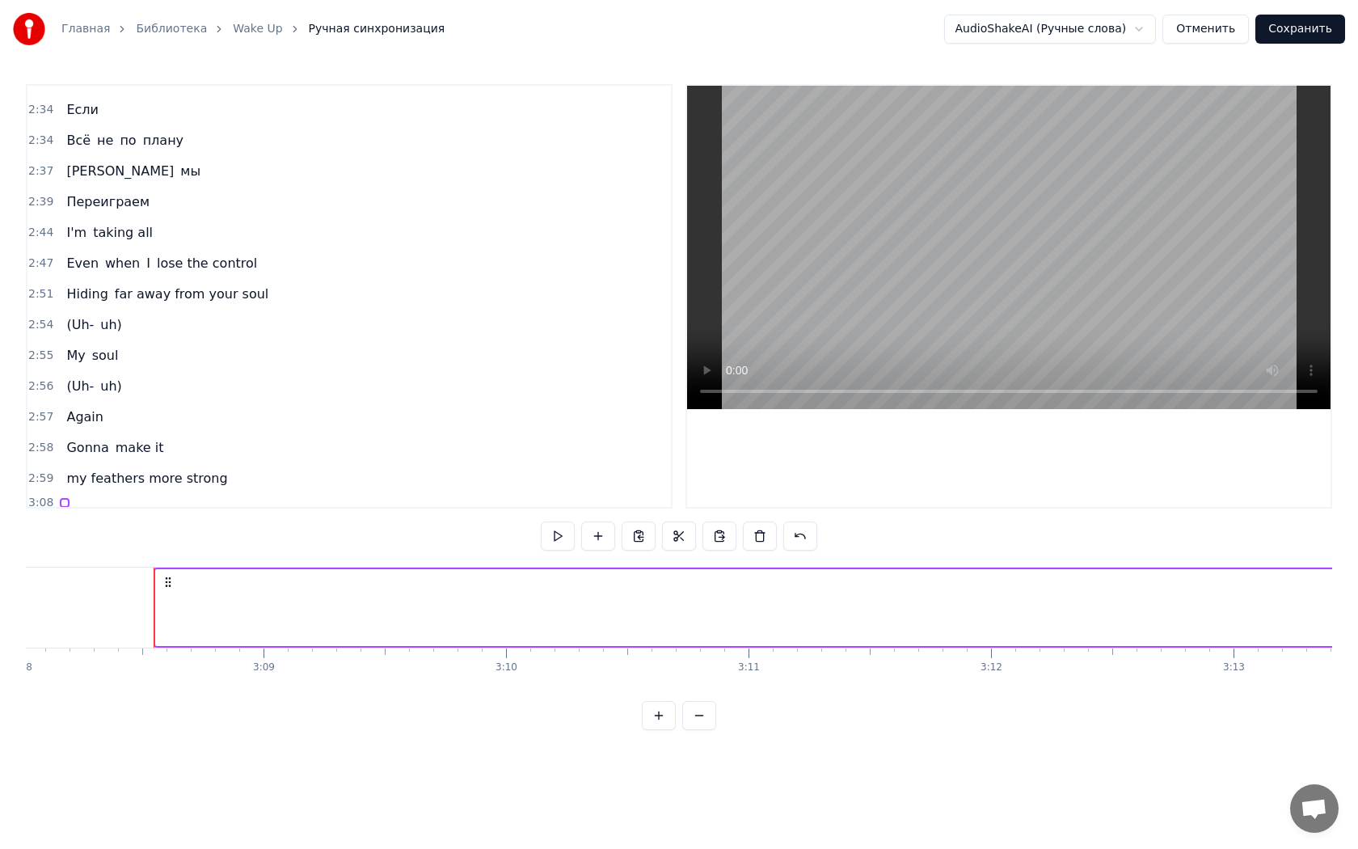
scroll to position [0, 45642]
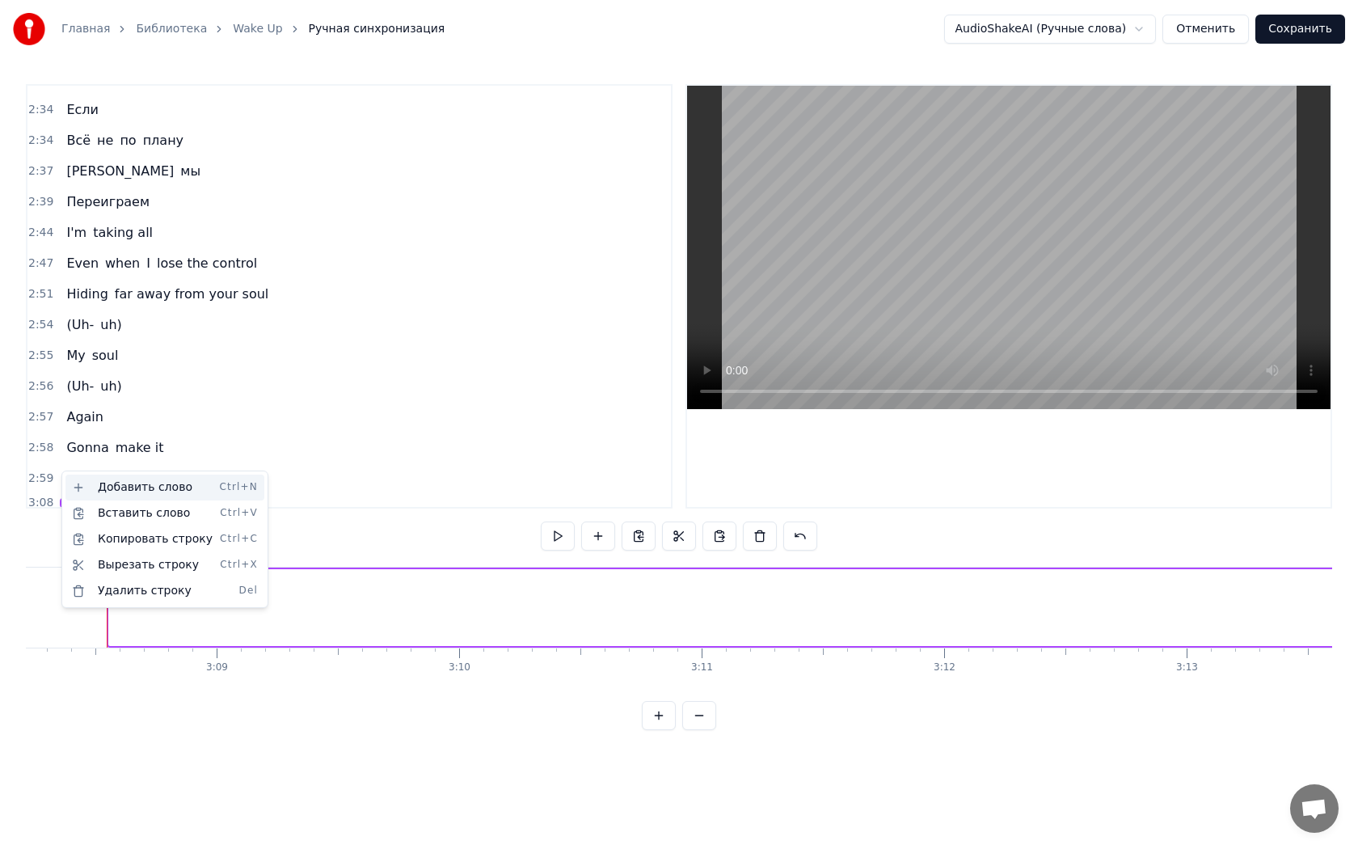
click at [81, 488] on div "Добавить слово Ctrl+N" at bounding box center [164, 487] width 199 height 26
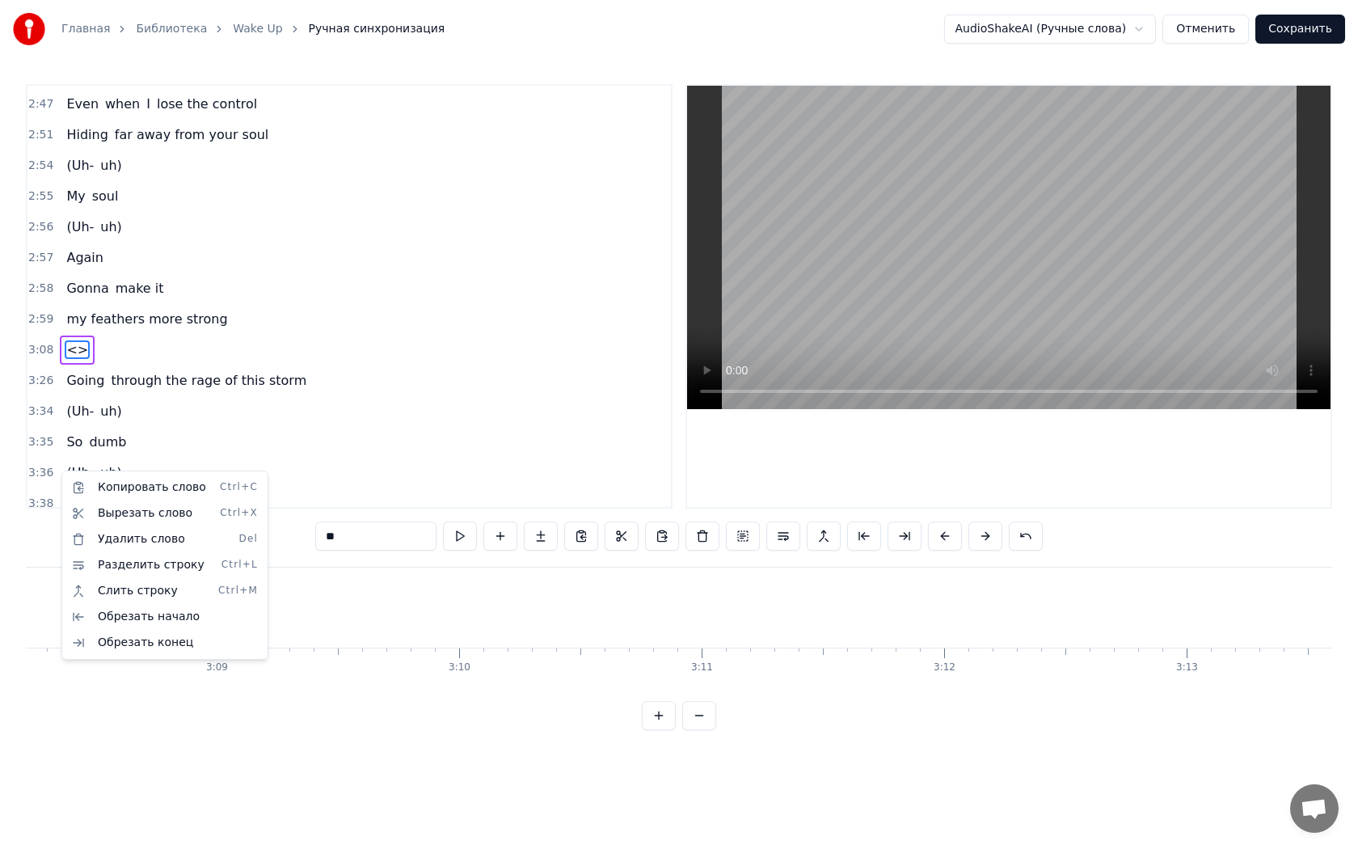
scroll to position [1615, 0]
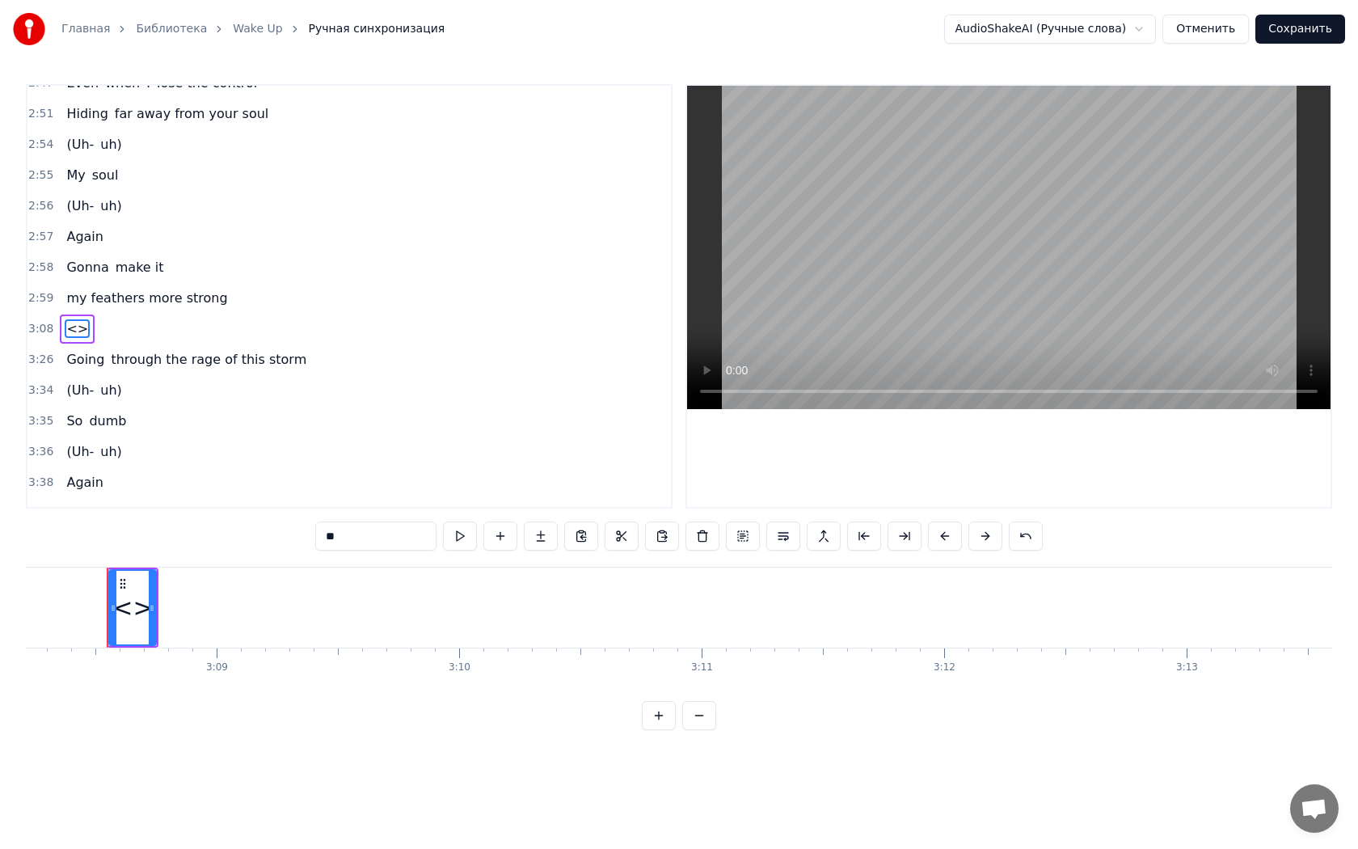
drag, startPoint x: 407, startPoint y: 545, endPoint x: 390, endPoint y: 543, distance: 17.9
click at [390, 543] on input "**" at bounding box center [375, 535] width 121 height 29
drag, startPoint x: 338, startPoint y: 537, endPoint x: 301, endPoint y: 532, distance: 37.5
click at [301, 532] on div "0:18 Логика никак 0:20 В мои речи не вернётся 0:22 Важные слова 0:24 Прячу до з…" at bounding box center [679, 407] width 1306 height 646
paste input "**********"
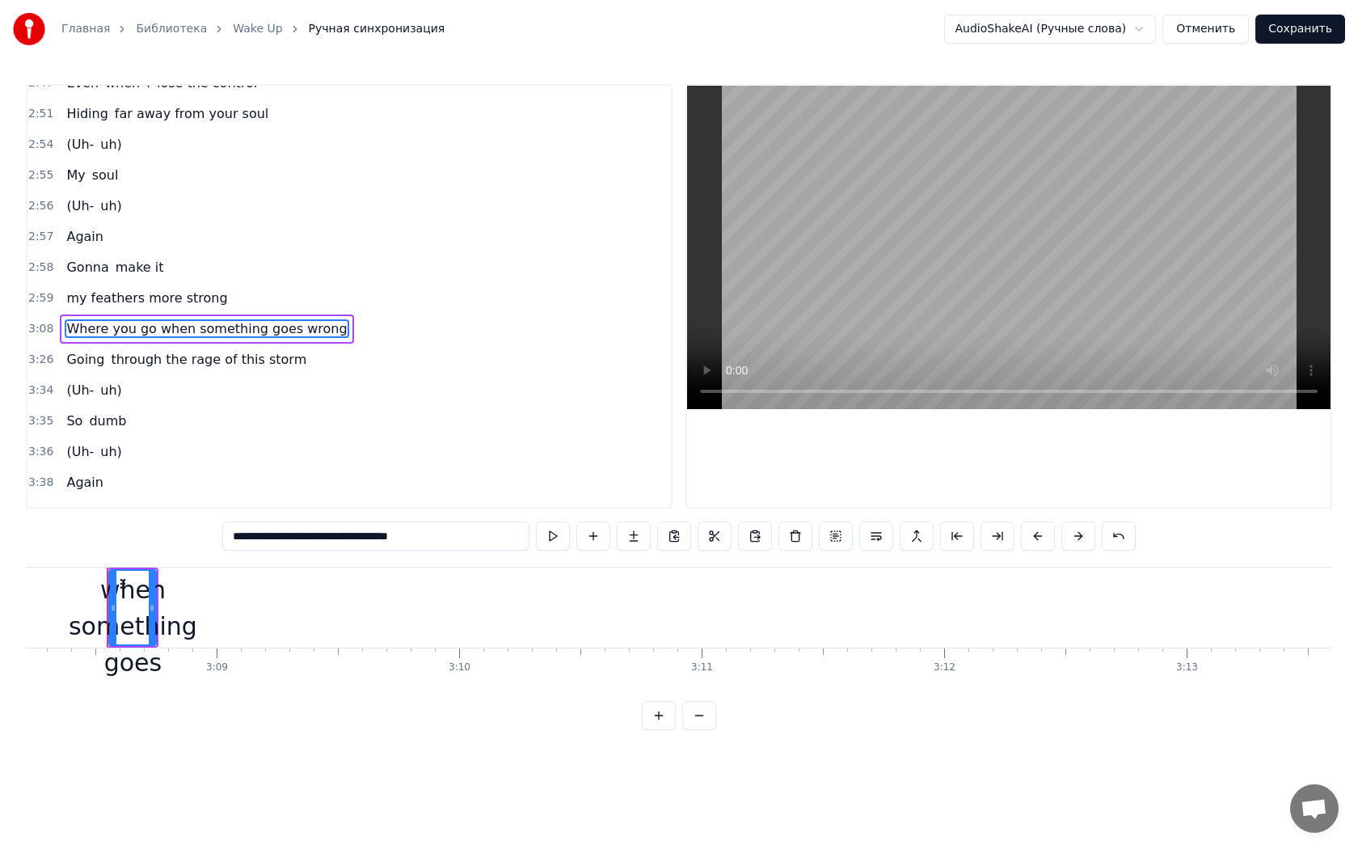
type input "**********"
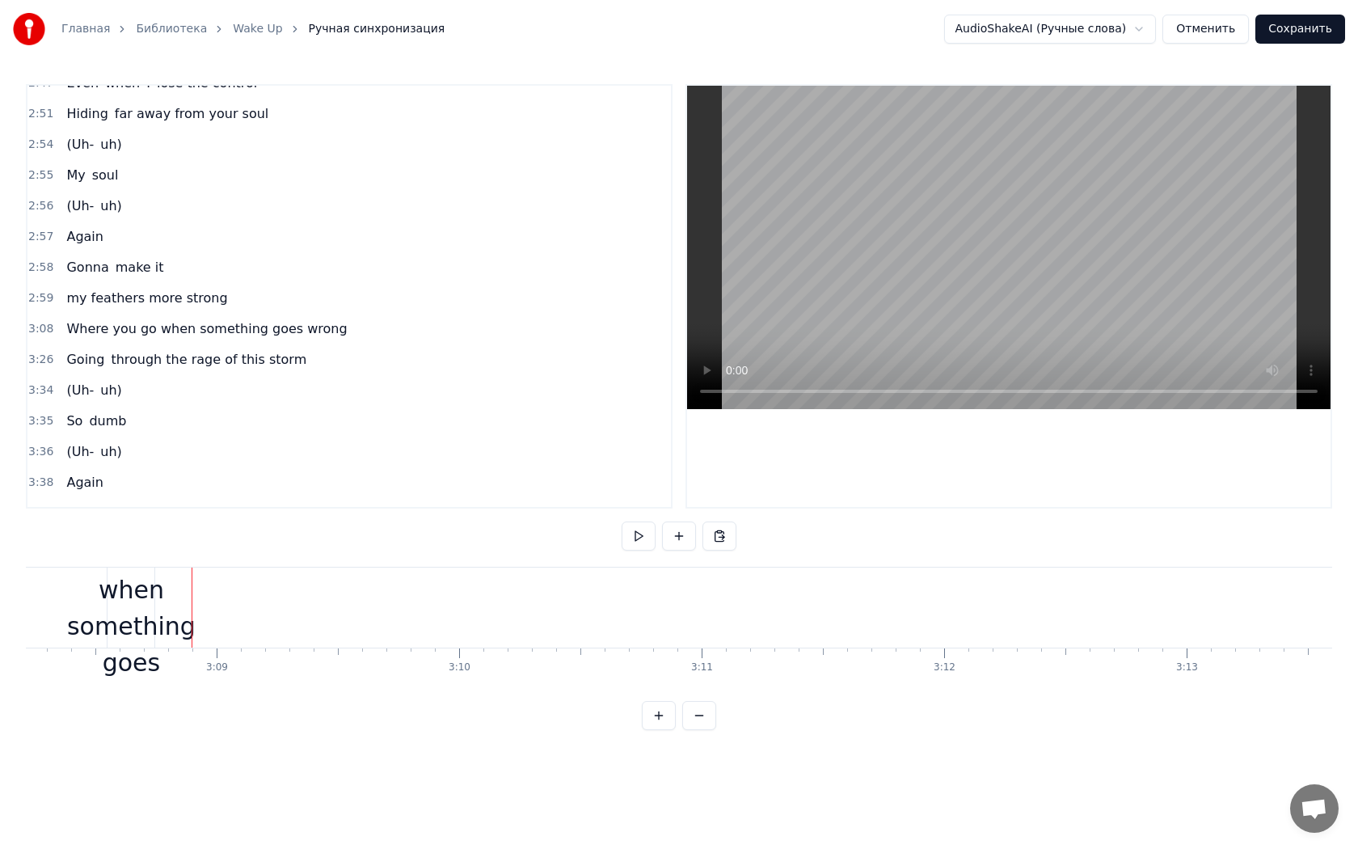
click at [102, 605] on div "Where you go when something goes wrong" at bounding box center [131, 608] width 129 height 218
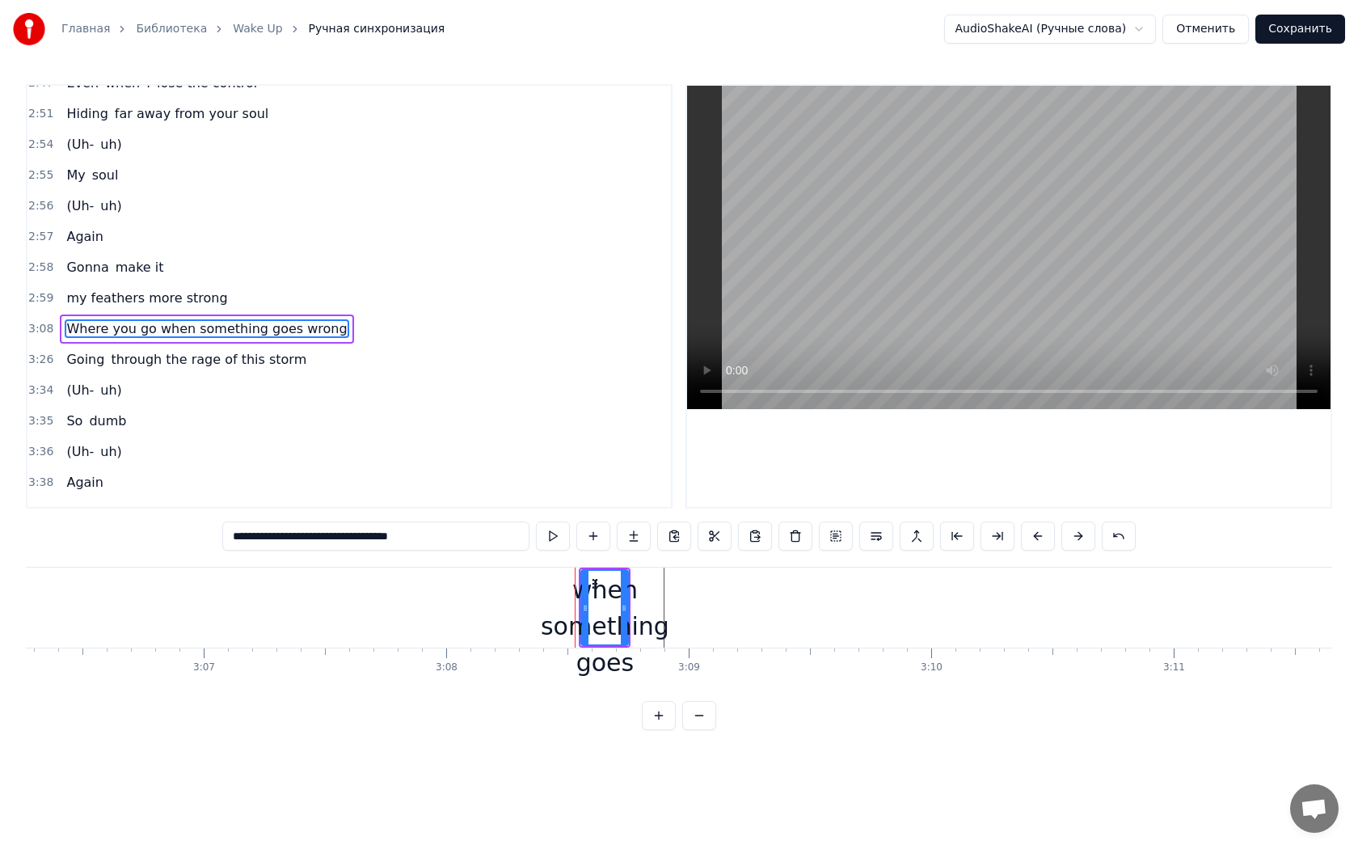
scroll to position [0, 44924]
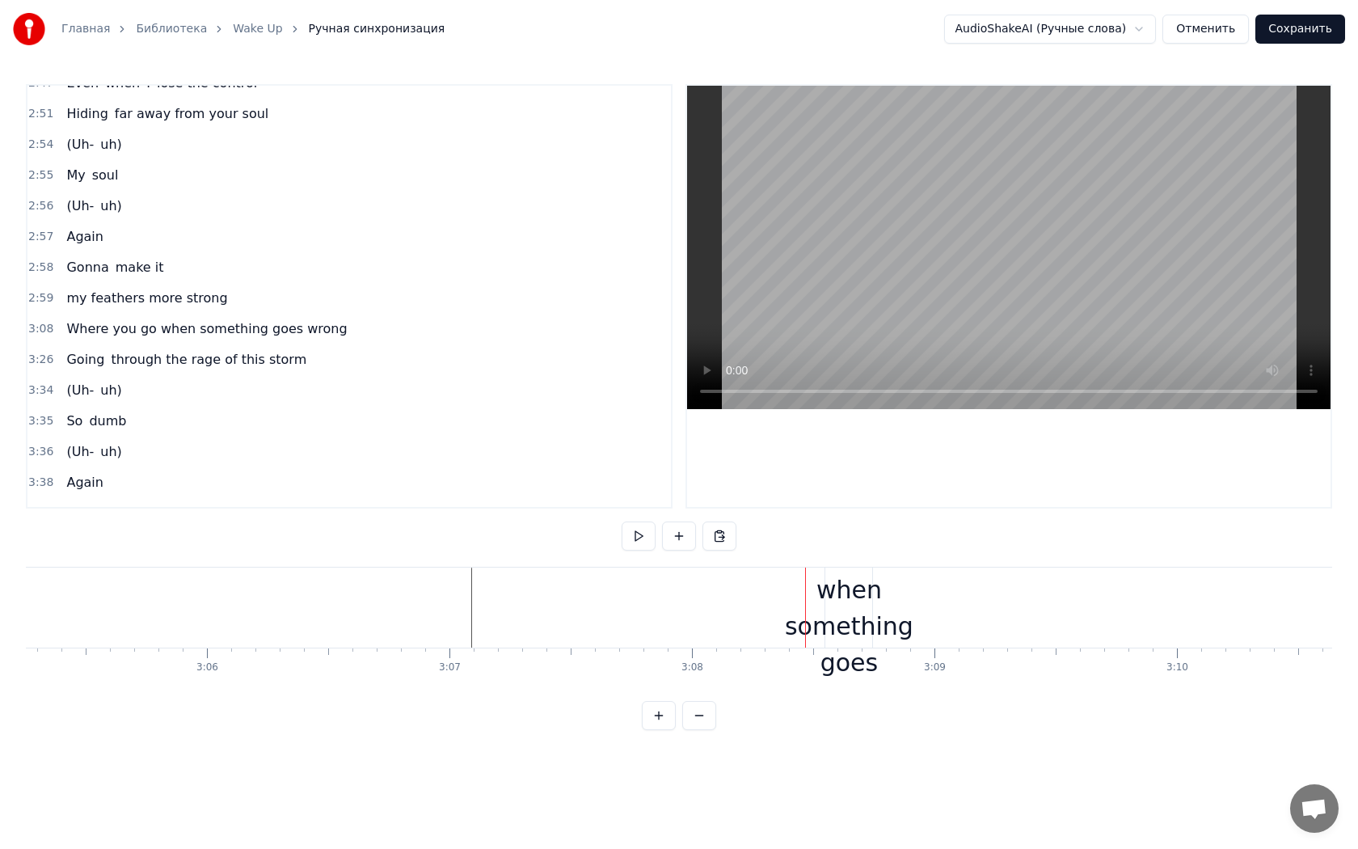
click at [133, 289] on span "my feathers more strong" at bounding box center [147, 298] width 164 height 19
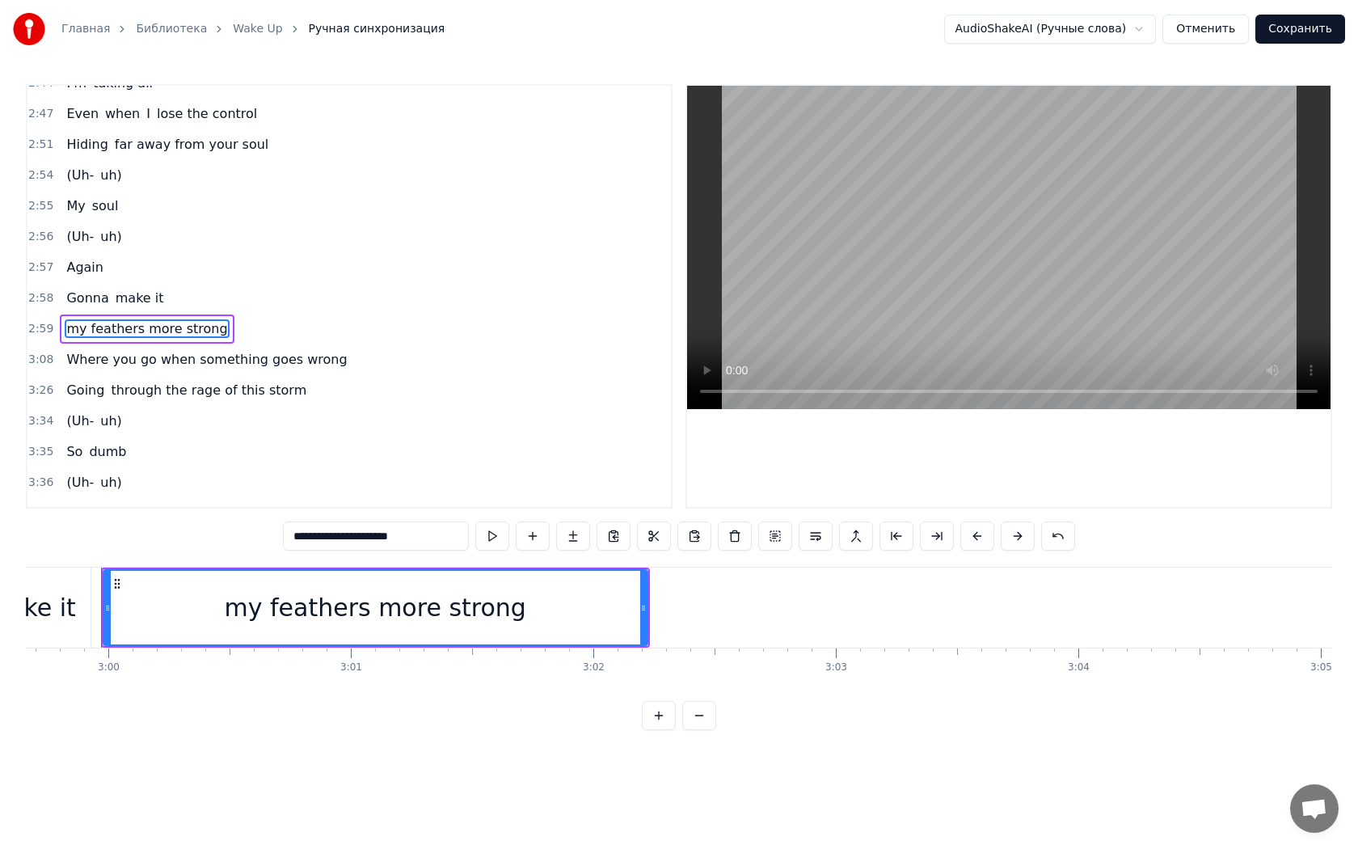
scroll to position [0, 43562]
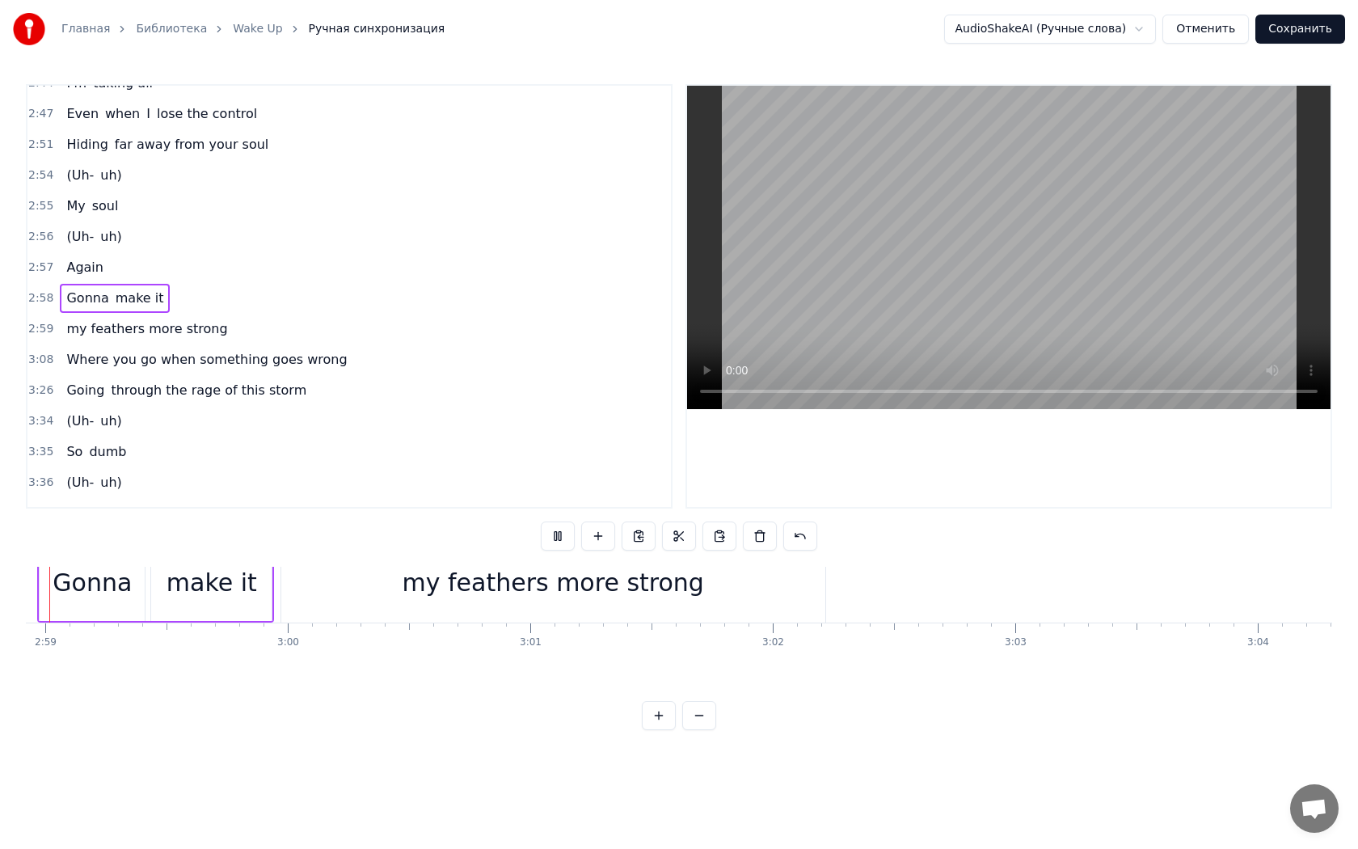
scroll to position [25, 43349]
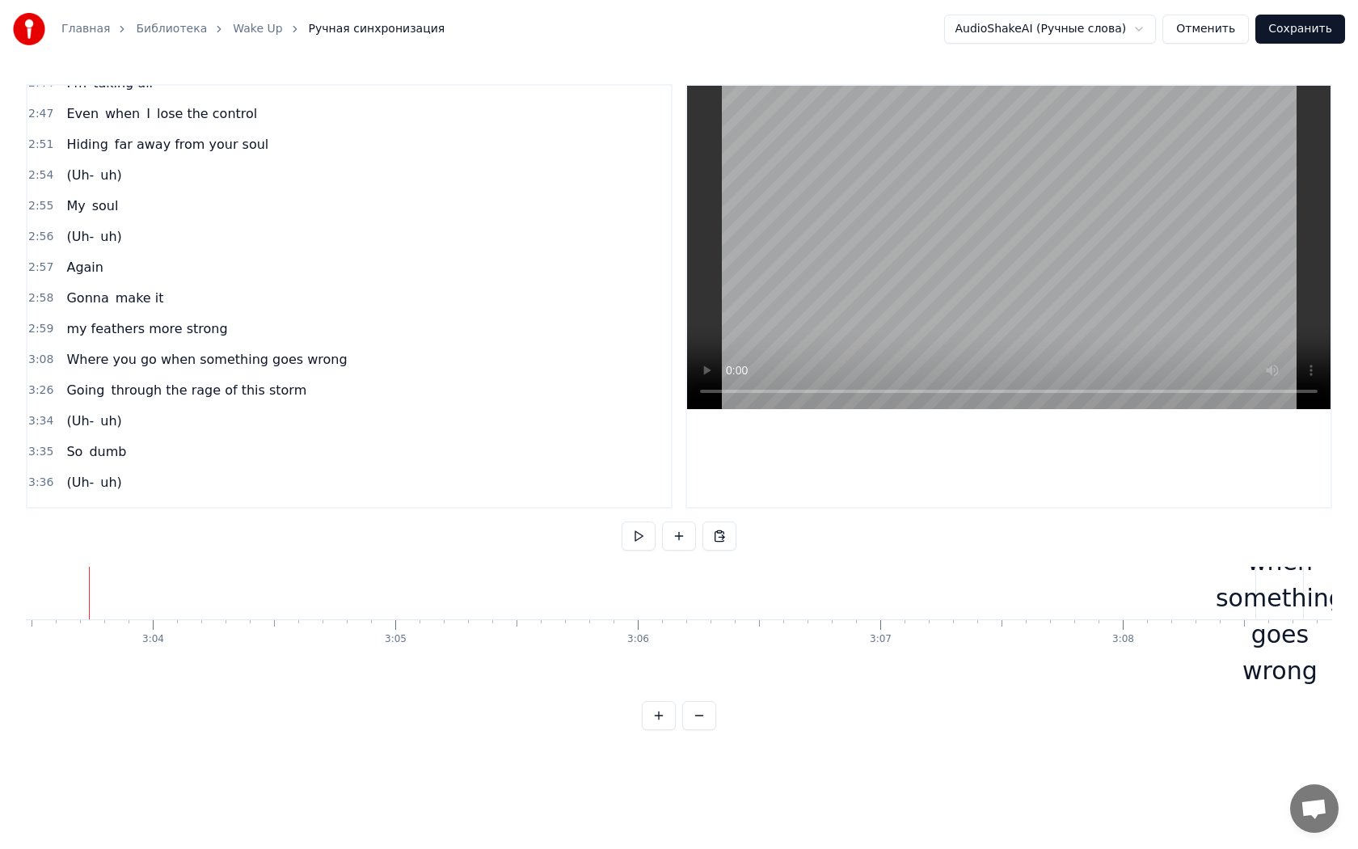
scroll to position [28, 44476]
click at [1264, 594] on div "Where you go when something goes wrong" at bounding box center [1298, 579] width 129 height 218
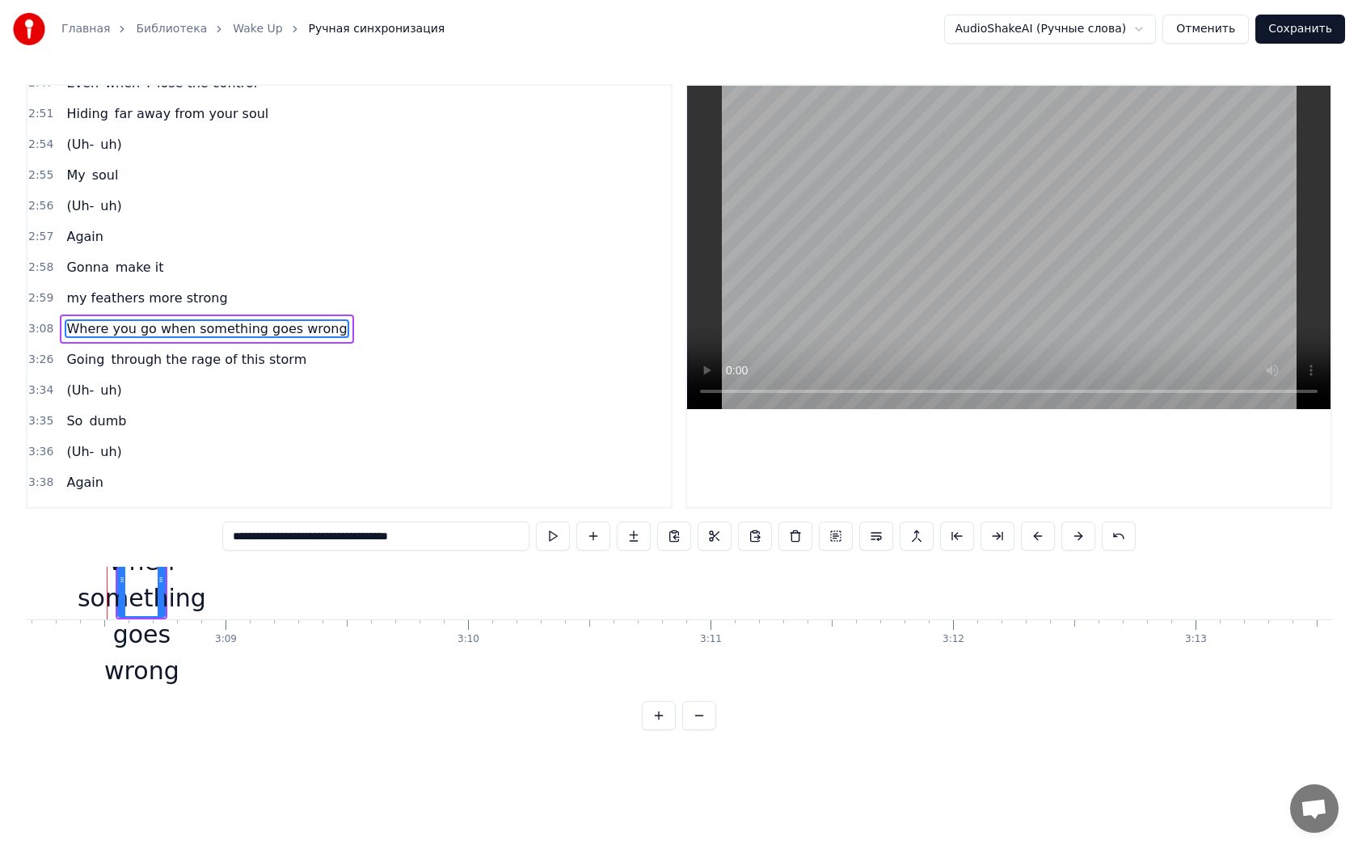
scroll to position [0, 45633]
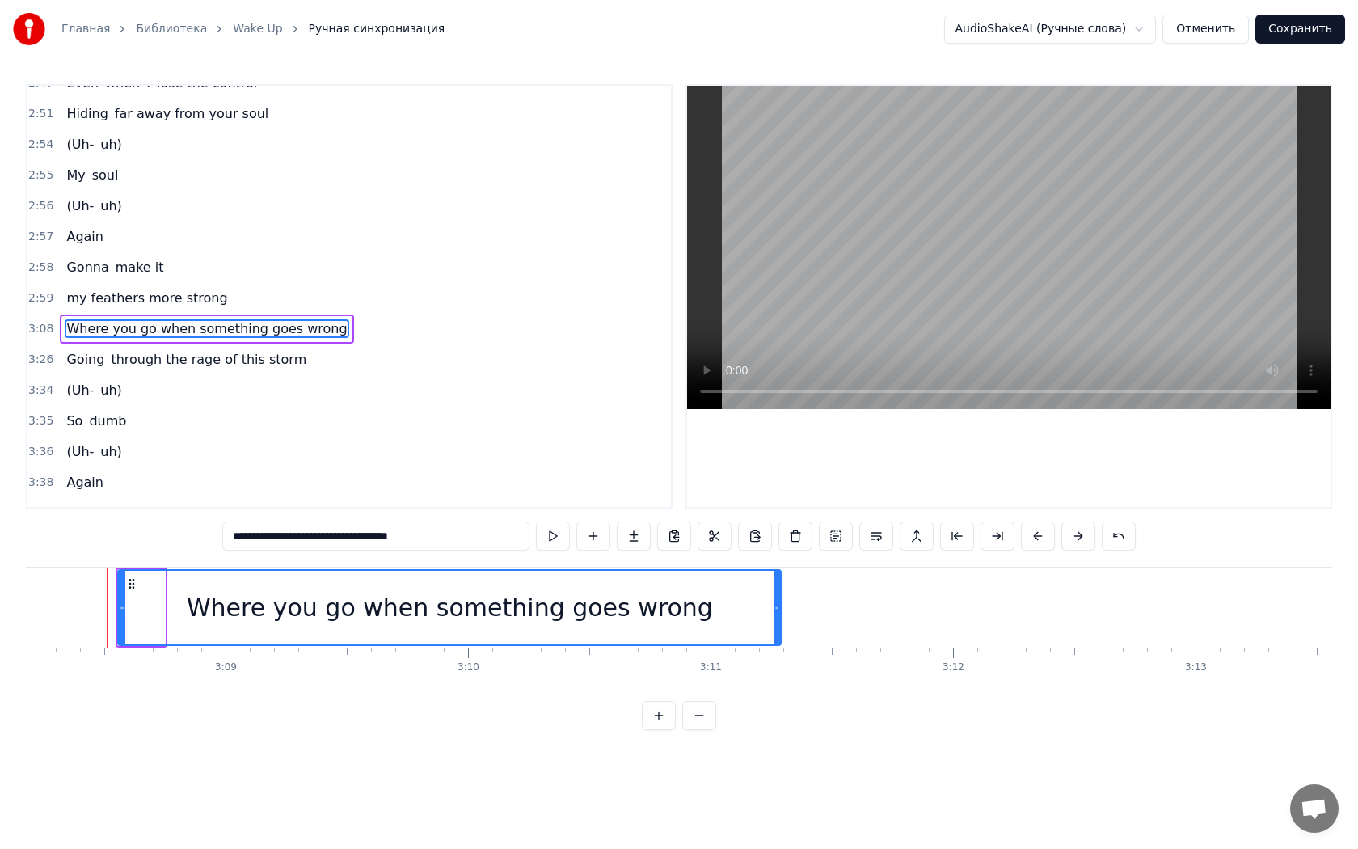
drag, startPoint x: 162, startPoint y: 602, endPoint x: 778, endPoint y: 640, distance: 617.1
click at [778, 640] on div at bounding box center [777, 608] width 6 height 74
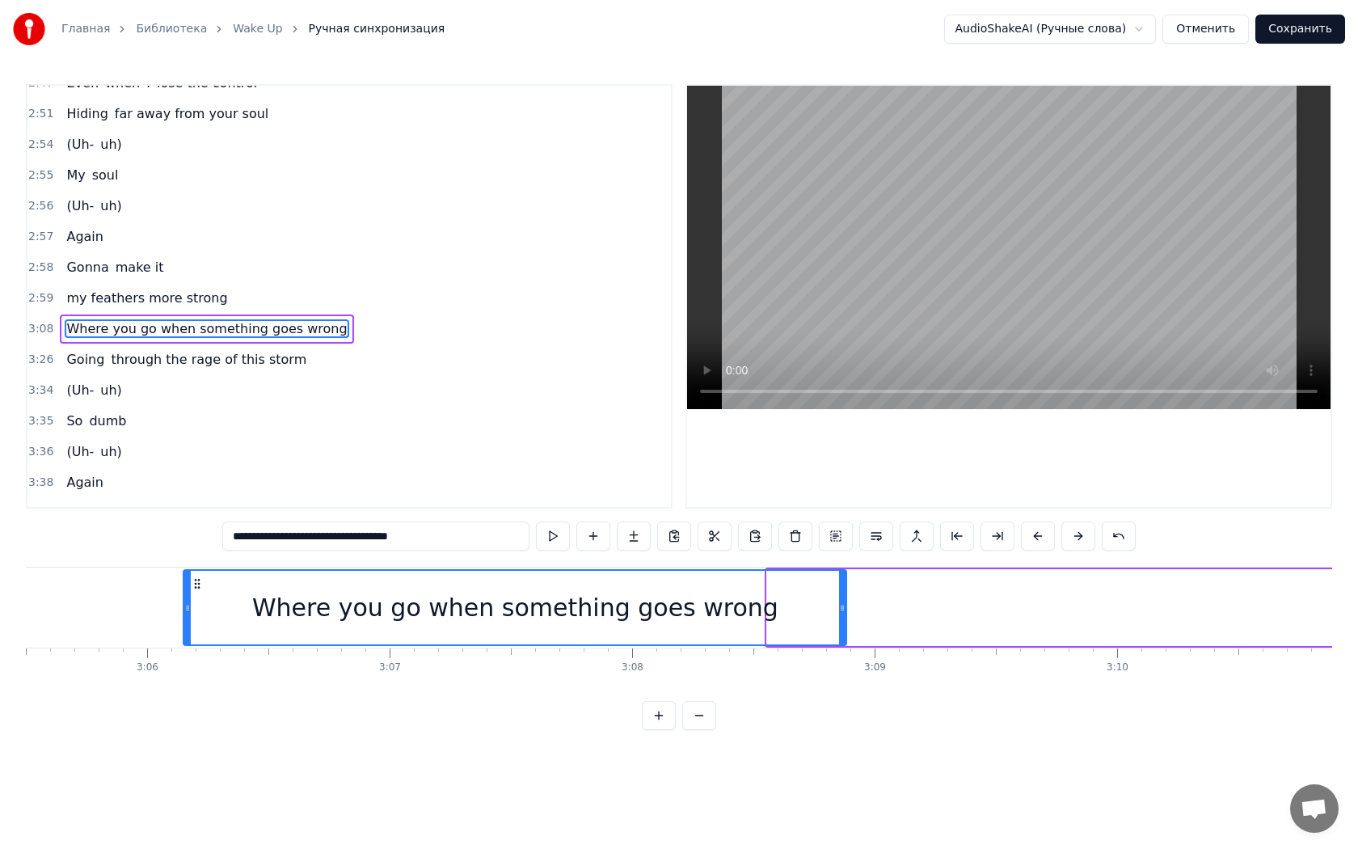
scroll to position [0, 44855]
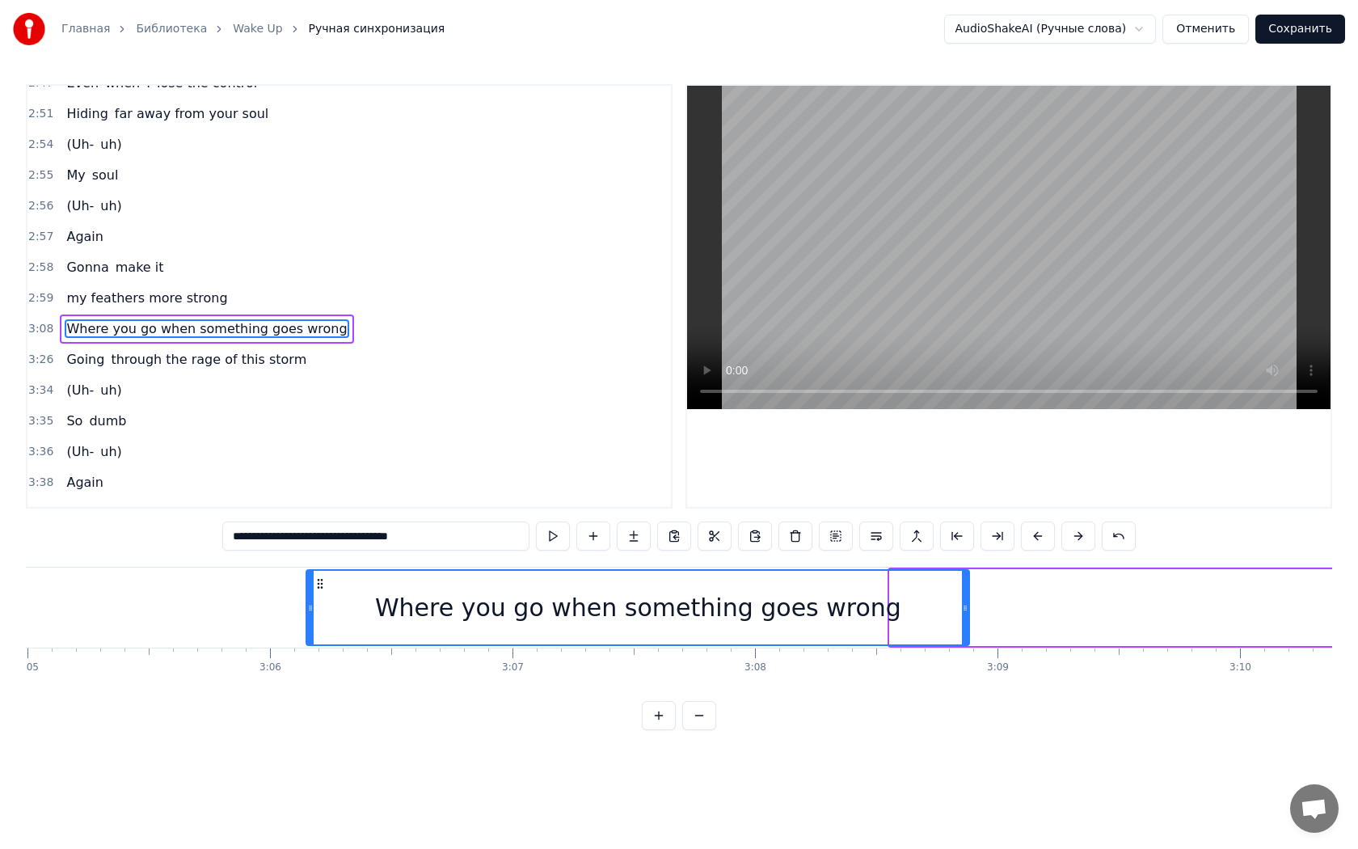
drag, startPoint x: 132, startPoint y: 582, endPoint x: 197, endPoint y: 592, distance: 66.2
click at [307, 592] on div "Where you go when something goes wrong" at bounding box center [637, 608] width 661 height 74
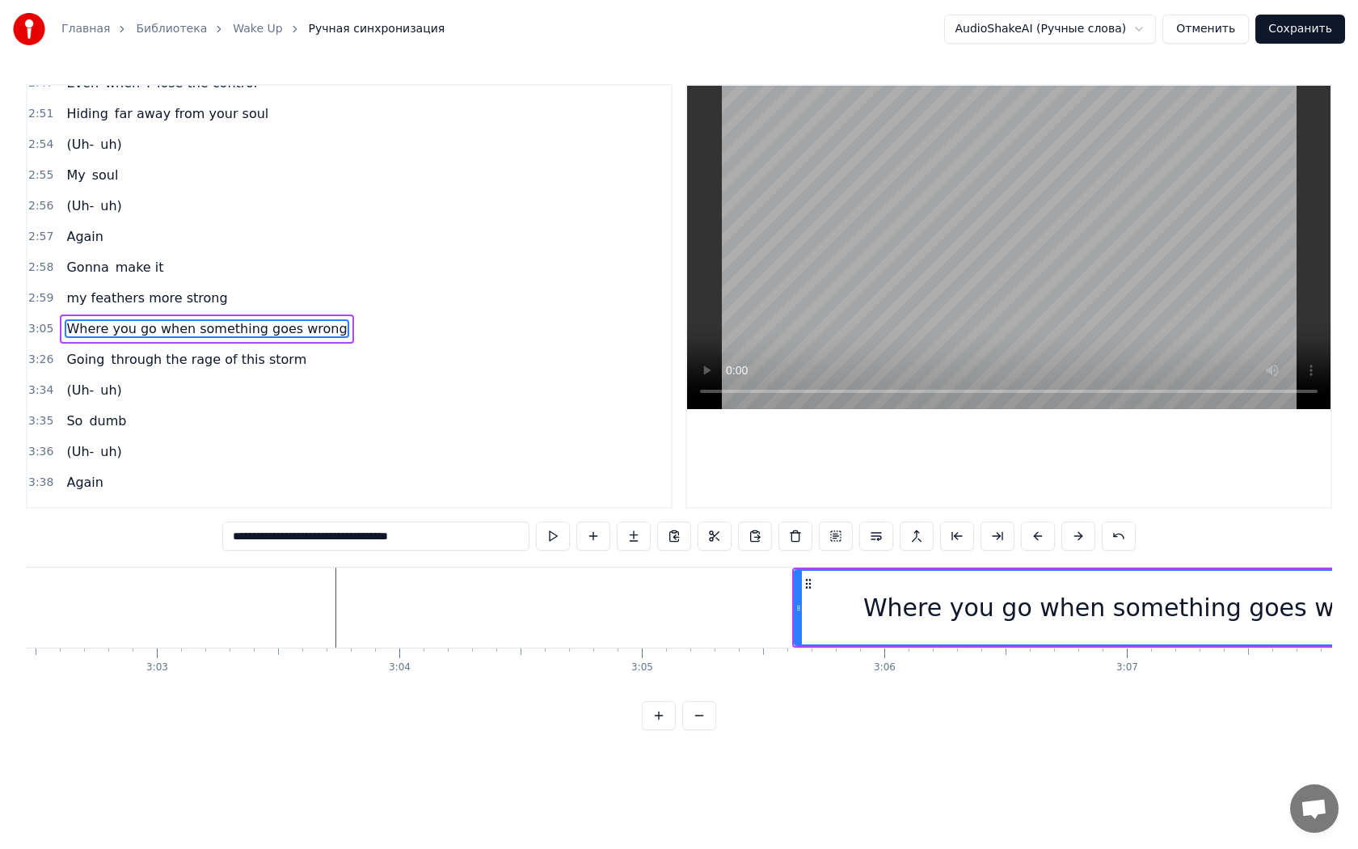
scroll to position [0, 44173]
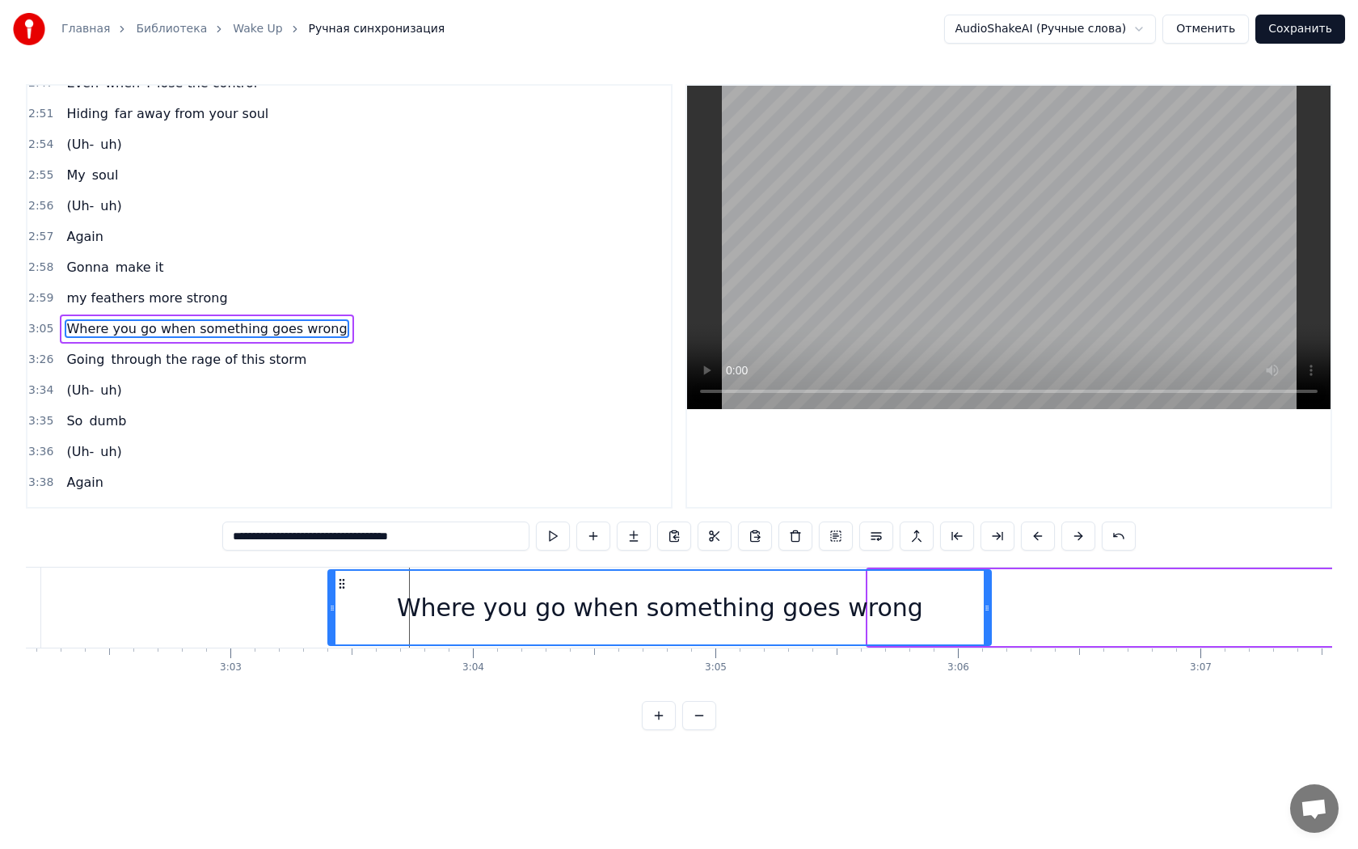
drag, startPoint x: 882, startPoint y: 587, endPoint x: 342, endPoint y: 575, distance: 540.1
click at [342, 575] on div "Where you go when something goes wrong" at bounding box center [659, 608] width 661 height 74
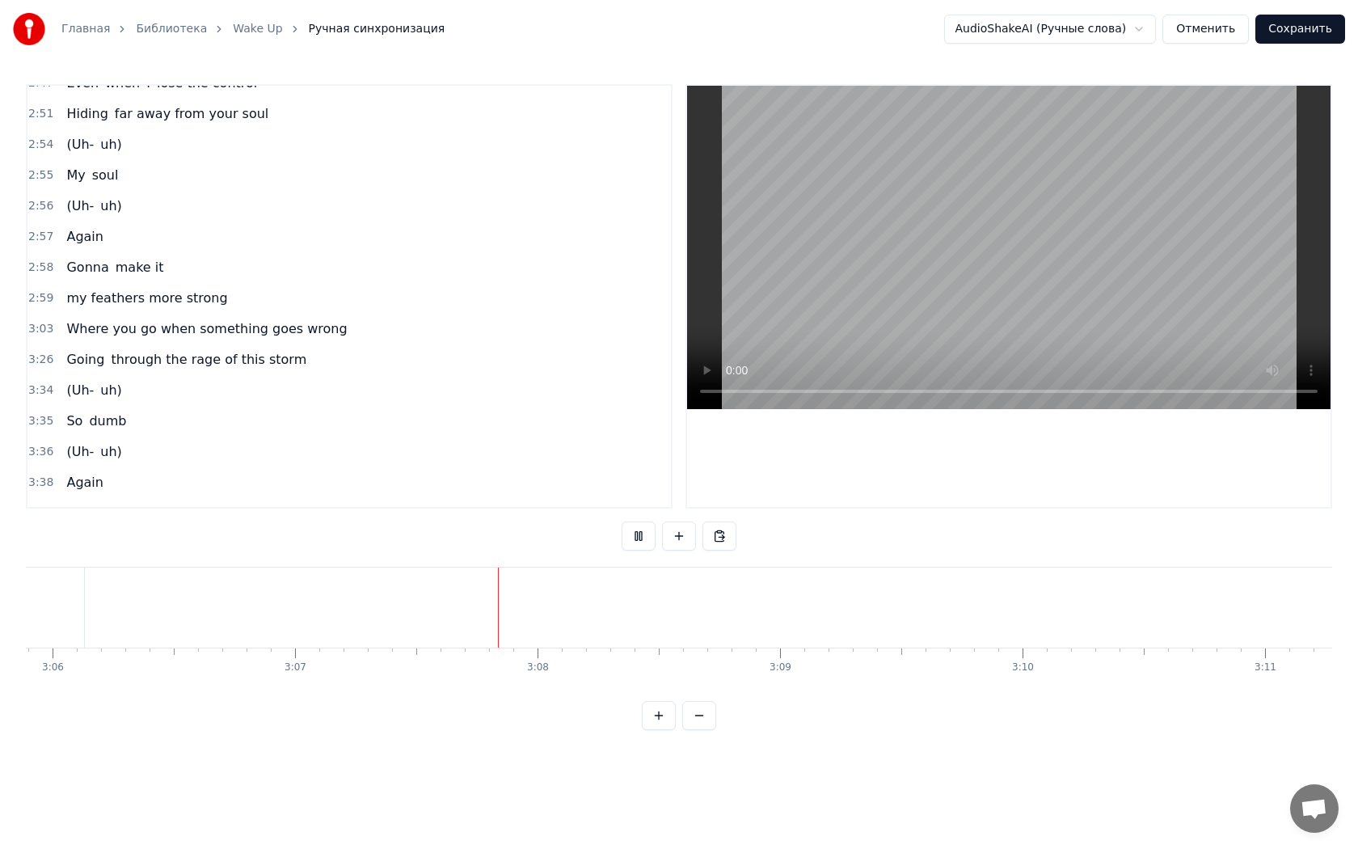
scroll to position [0, 45352]
click at [109, 350] on span "through the rage of this storm" at bounding box center [208, 359] width 199 height 19
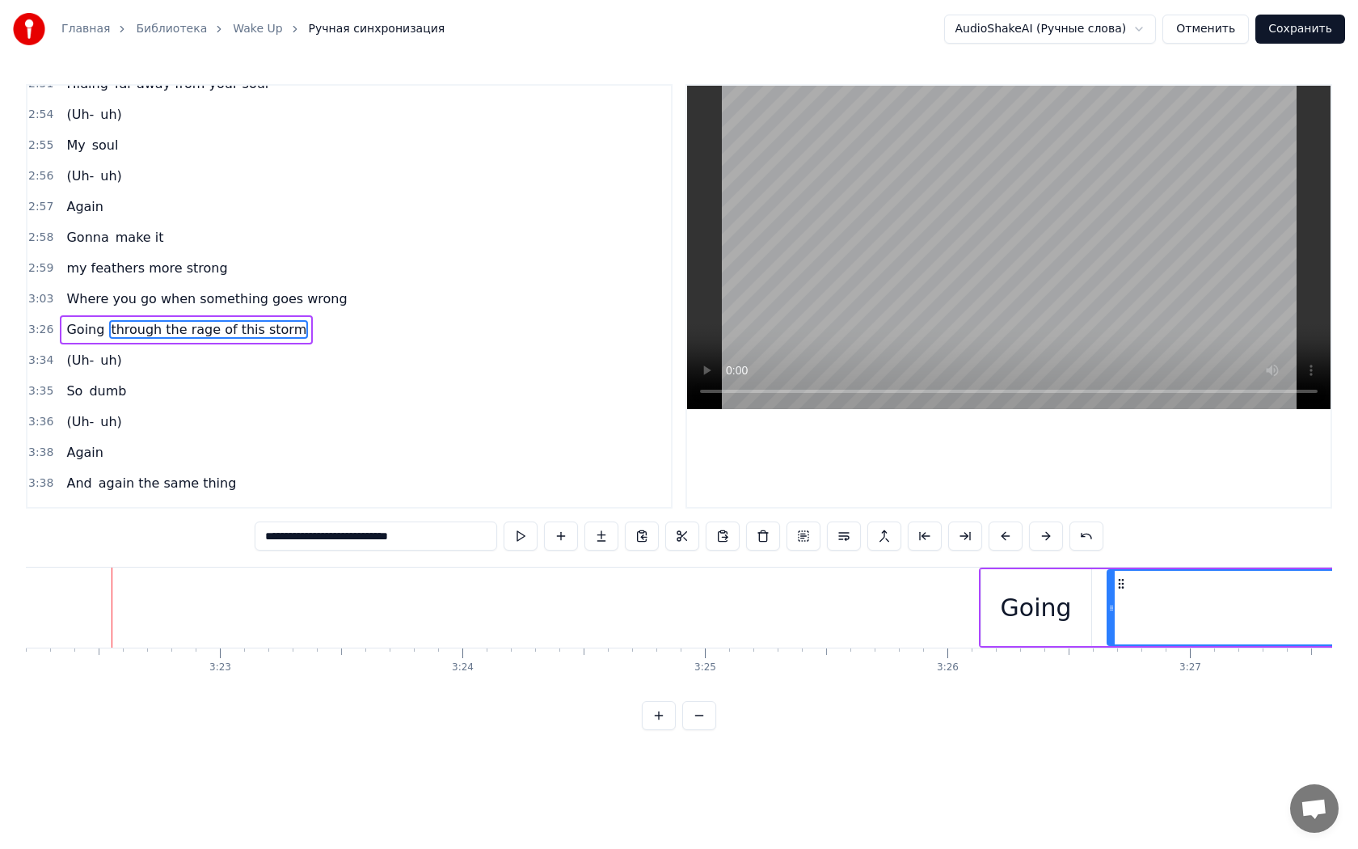
scroll to position [0, 49038]
click at [1006, 621] on div "Going" at bounding box center [1032, 607] width 71 height 36
type input "*****"
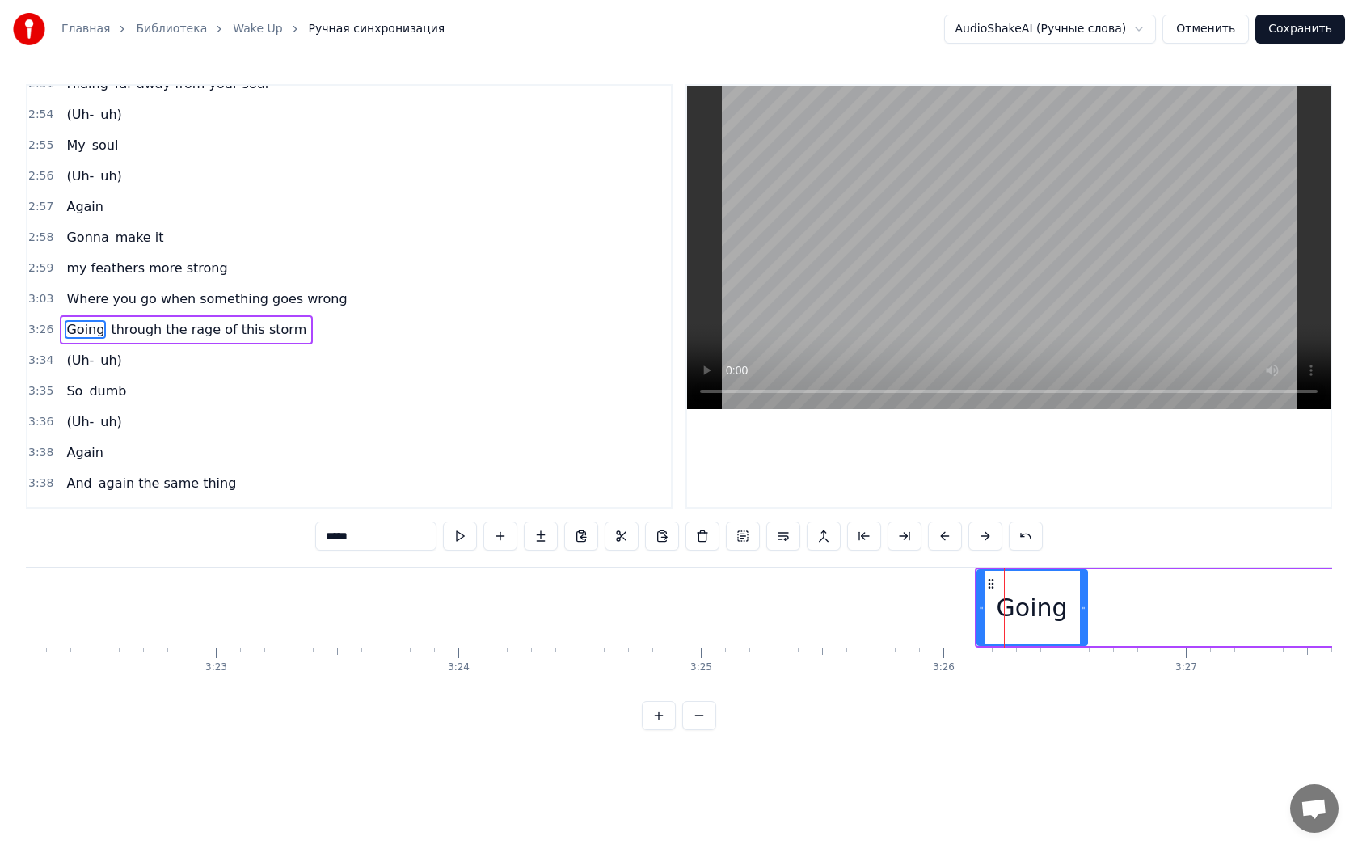
click at [32, 322] on span "3:26" at bounding box center [40, 330] width 25 height 16
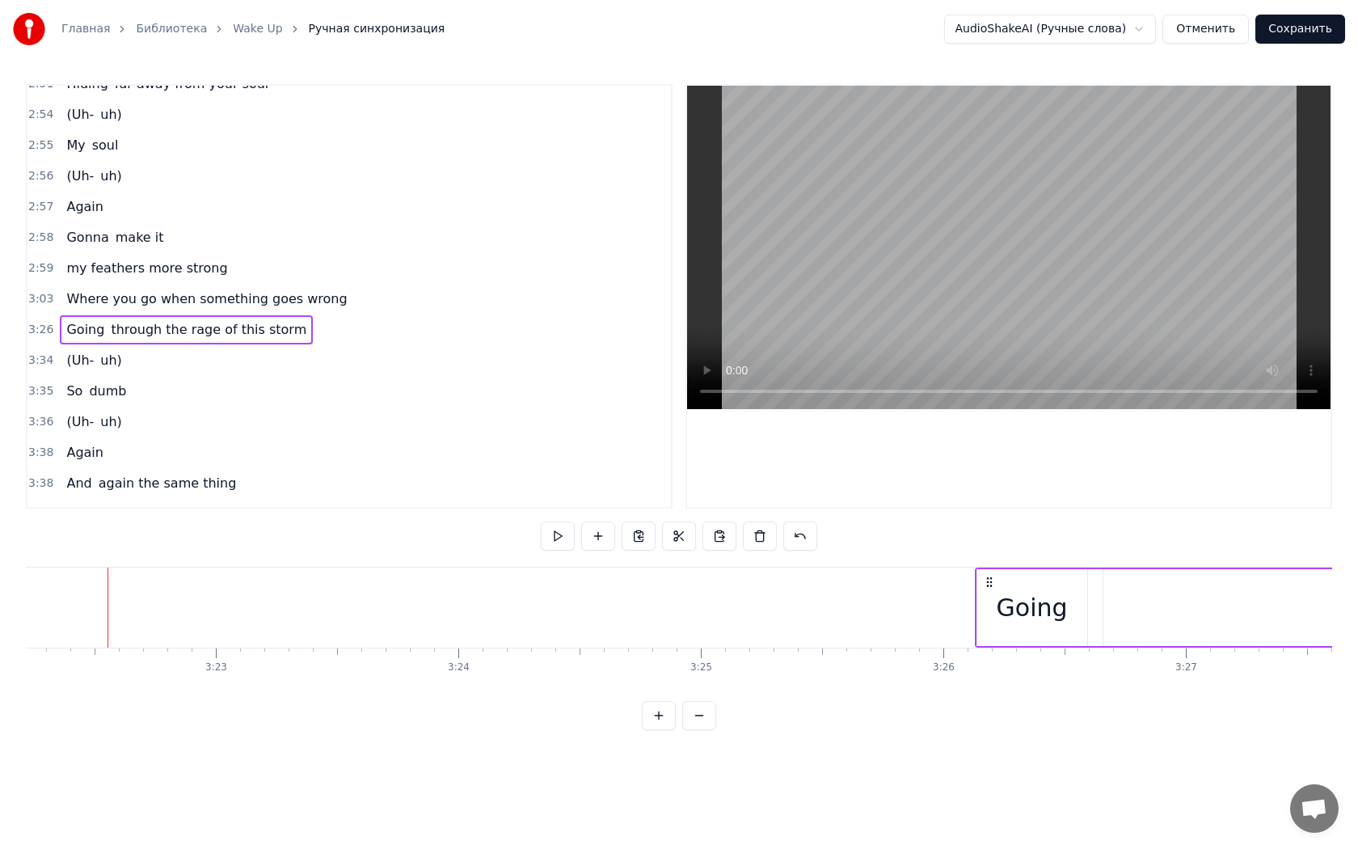
click at [32, 322] on span "3:26" at bounding box center [40, 330] width 25 height 16
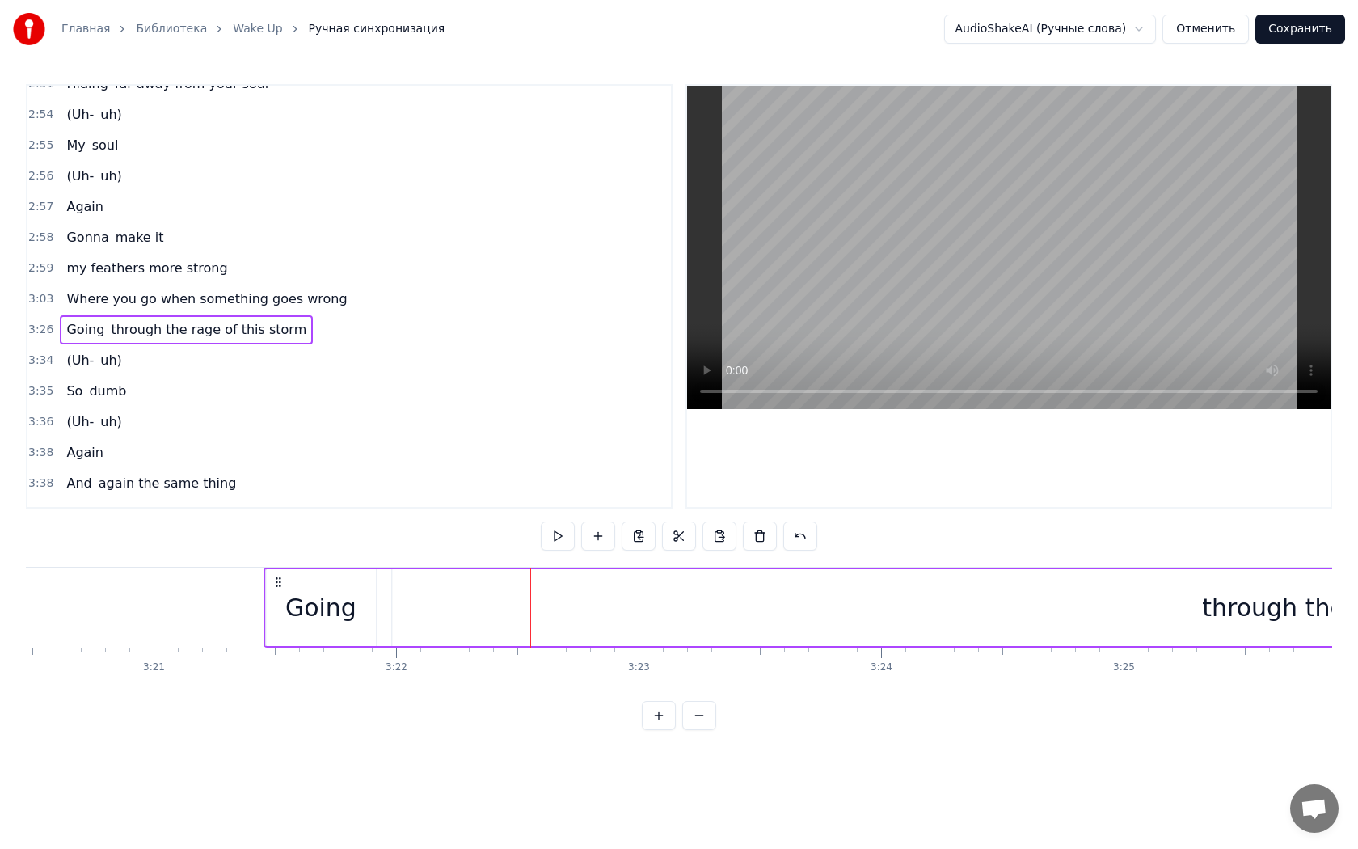
scroll to position [0, 48564]
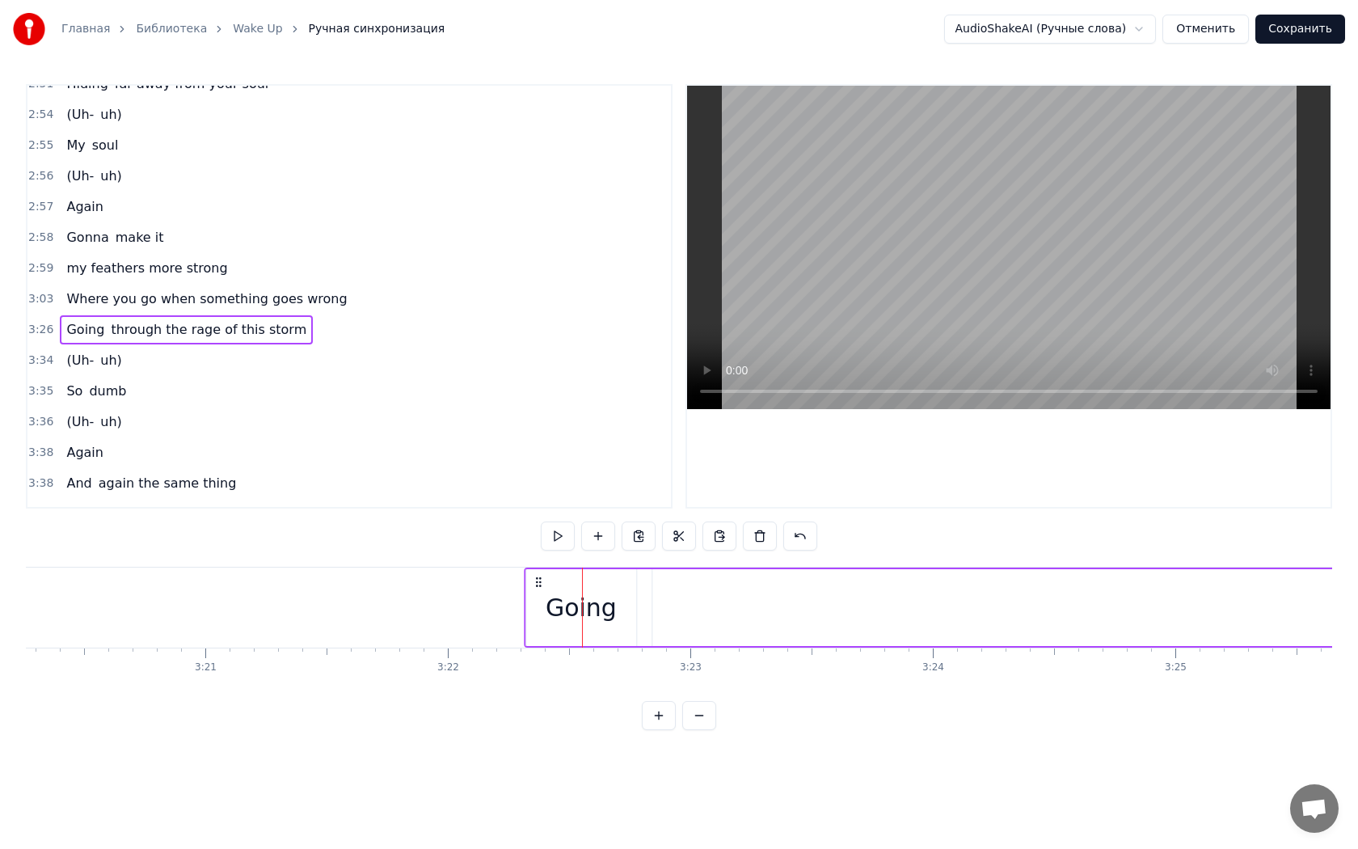
drag, startPoint x: 989, startPoint y: 580, endPoint x: 535, endPoint y: 609, distance: 454.5
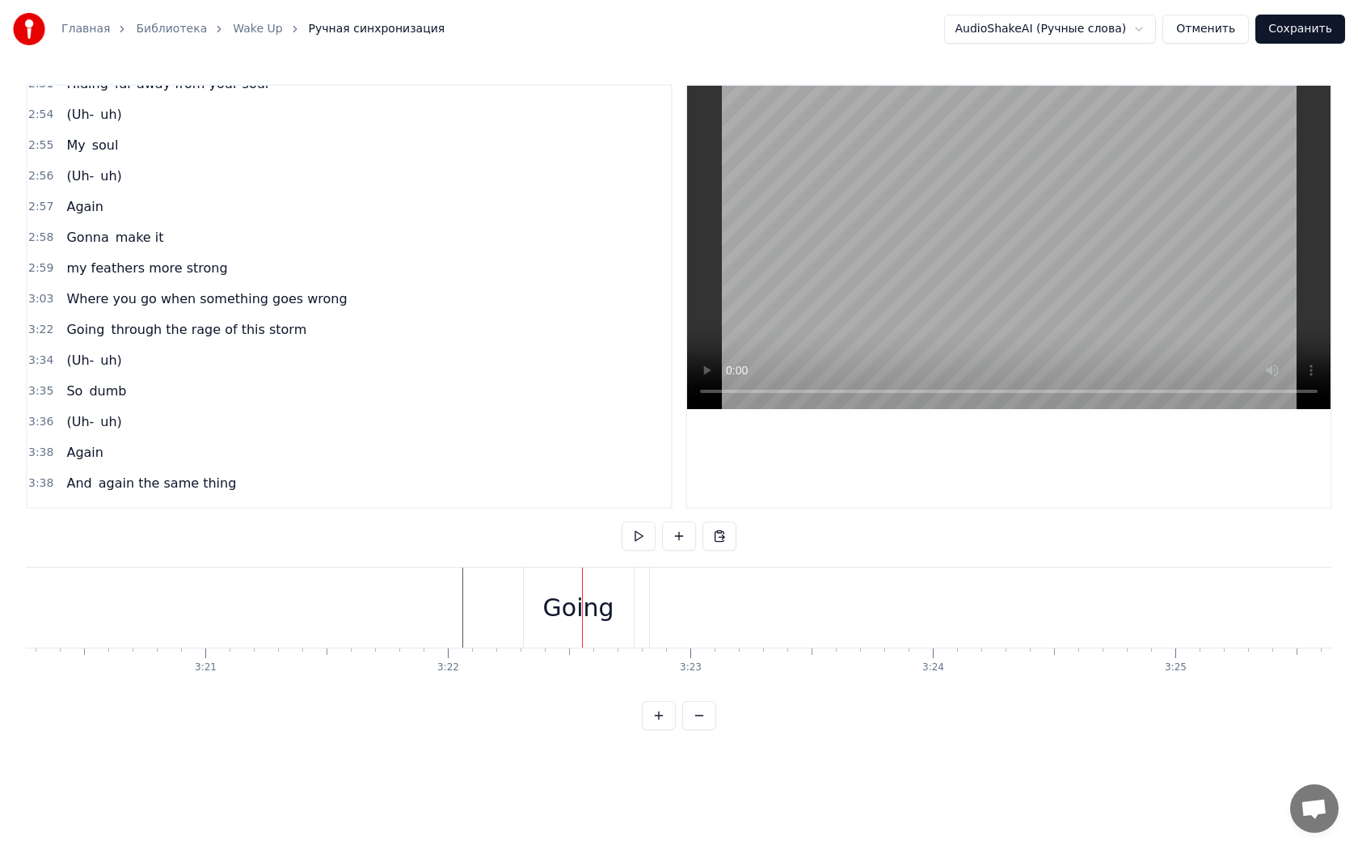
click at [525, 591] on div "Going" at bounding box center [579, 607] width 110 height 80
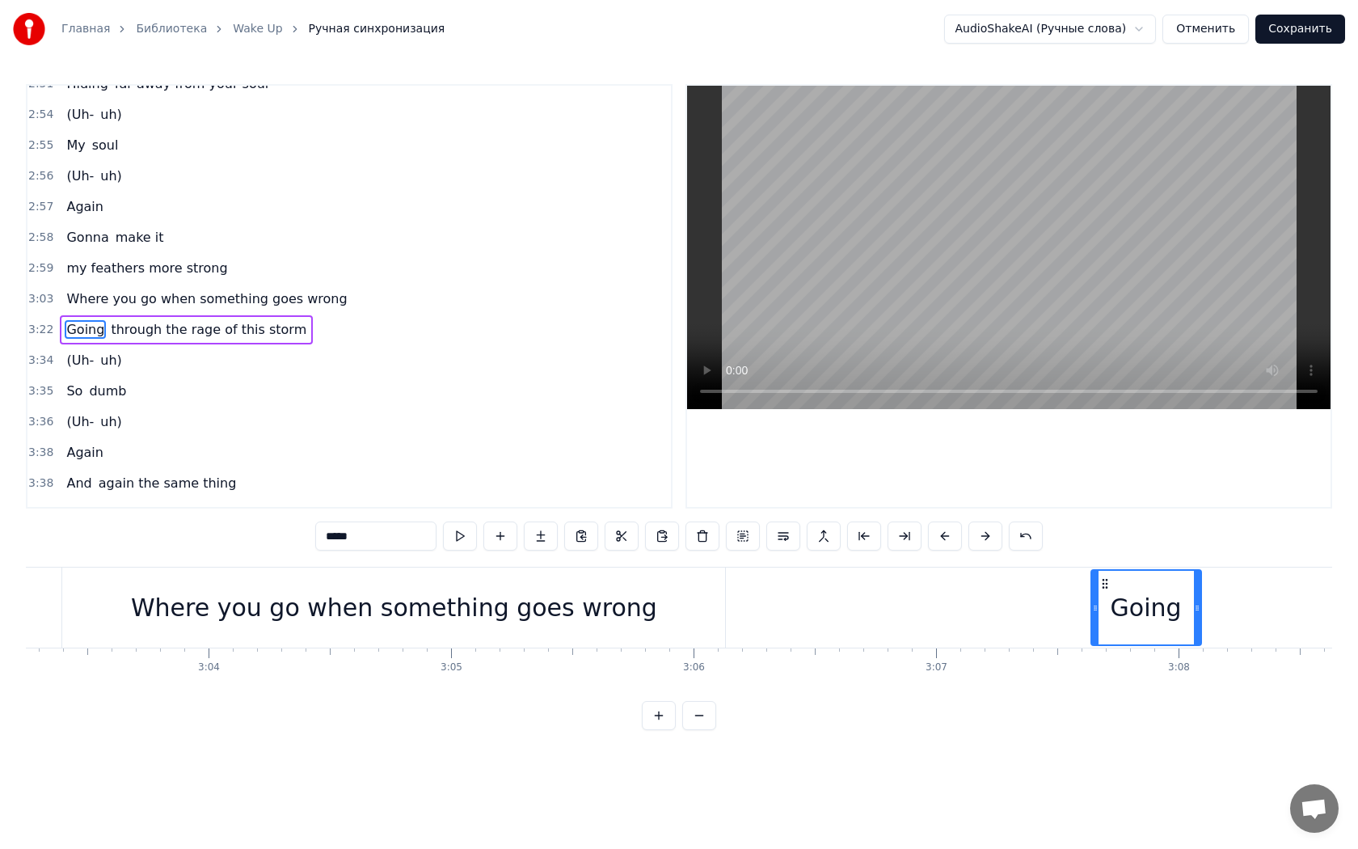
scroll to position [0, 44449]
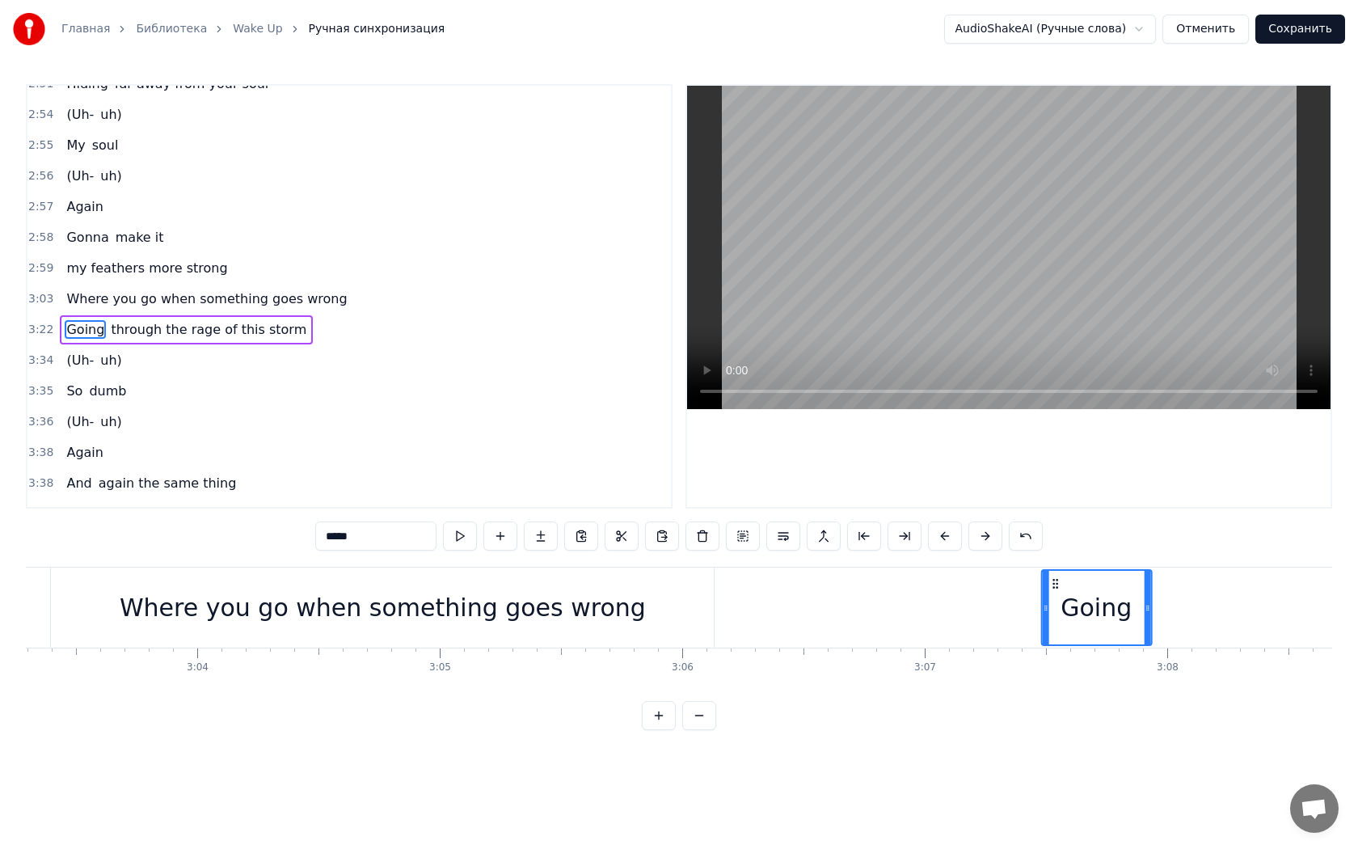
drag, startPoint x: 537, startPoint y: 580, endPoint x: 1053, endPoint y: 626, distance: 518.7
click at [1053, 626] on div "Going" at bounding box center [1096, 608] width 108 height 74
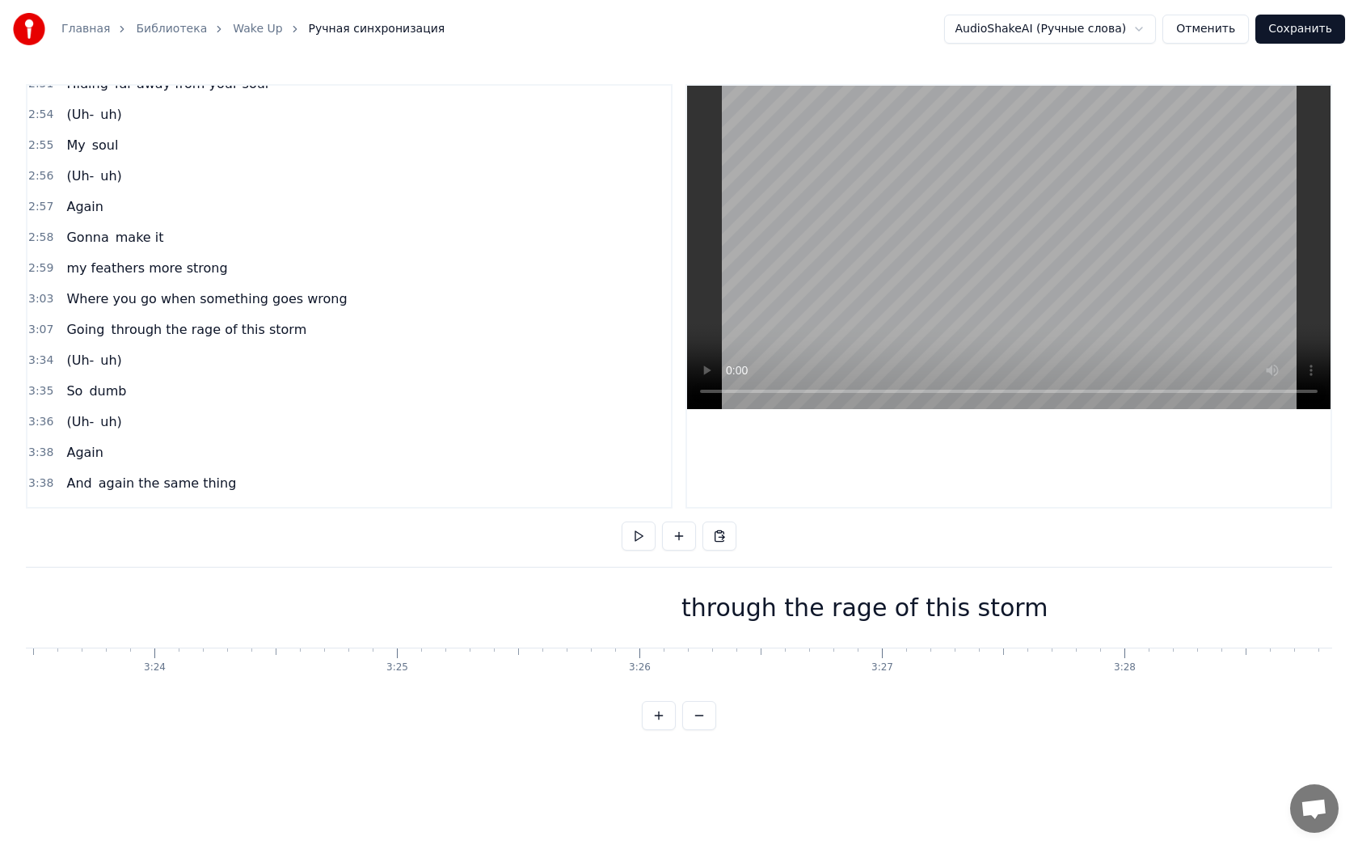
scroll to position [0, 49391]
click at [992, 607] on div "through the rage of this storm" at bounding box center [815, 607] width 1987 height 80
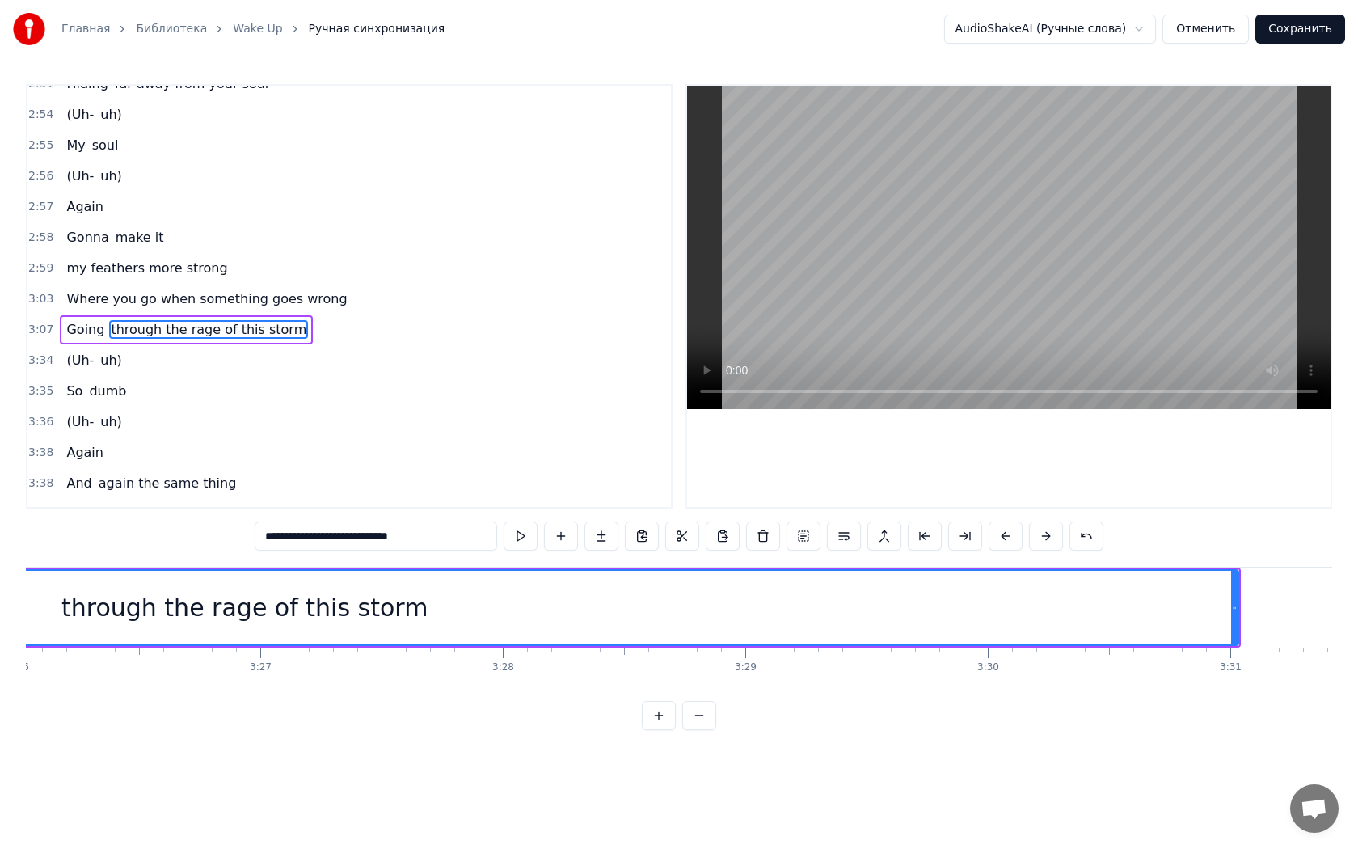
scroll to position [0, 49915]
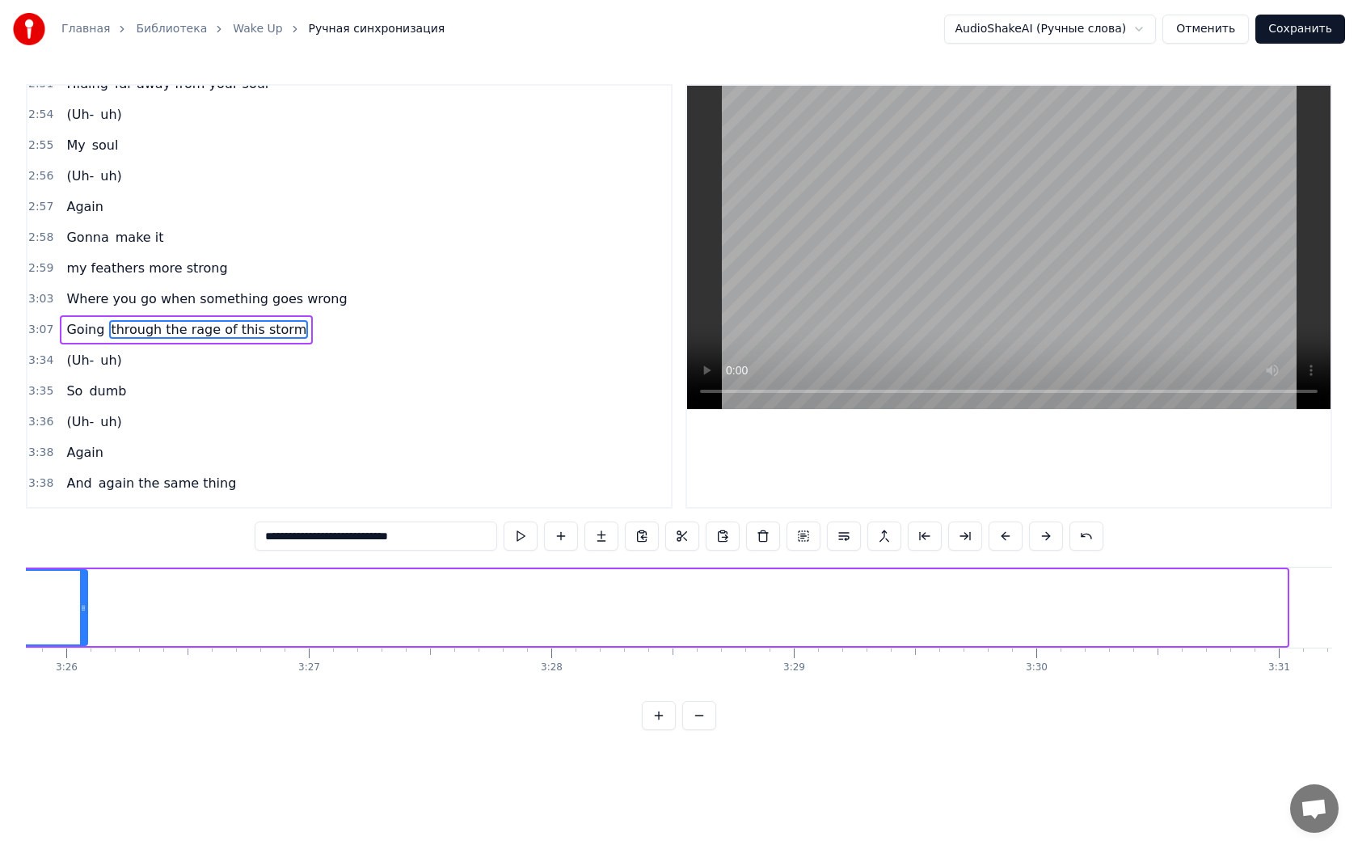
drag, startPoint x: 1285, startPoint y: 603, endPoint x: 86, endPoint y: 589, distance: 1199.7
click at [86, 589] on div at bounding box center [83, 608] width 6 height 74
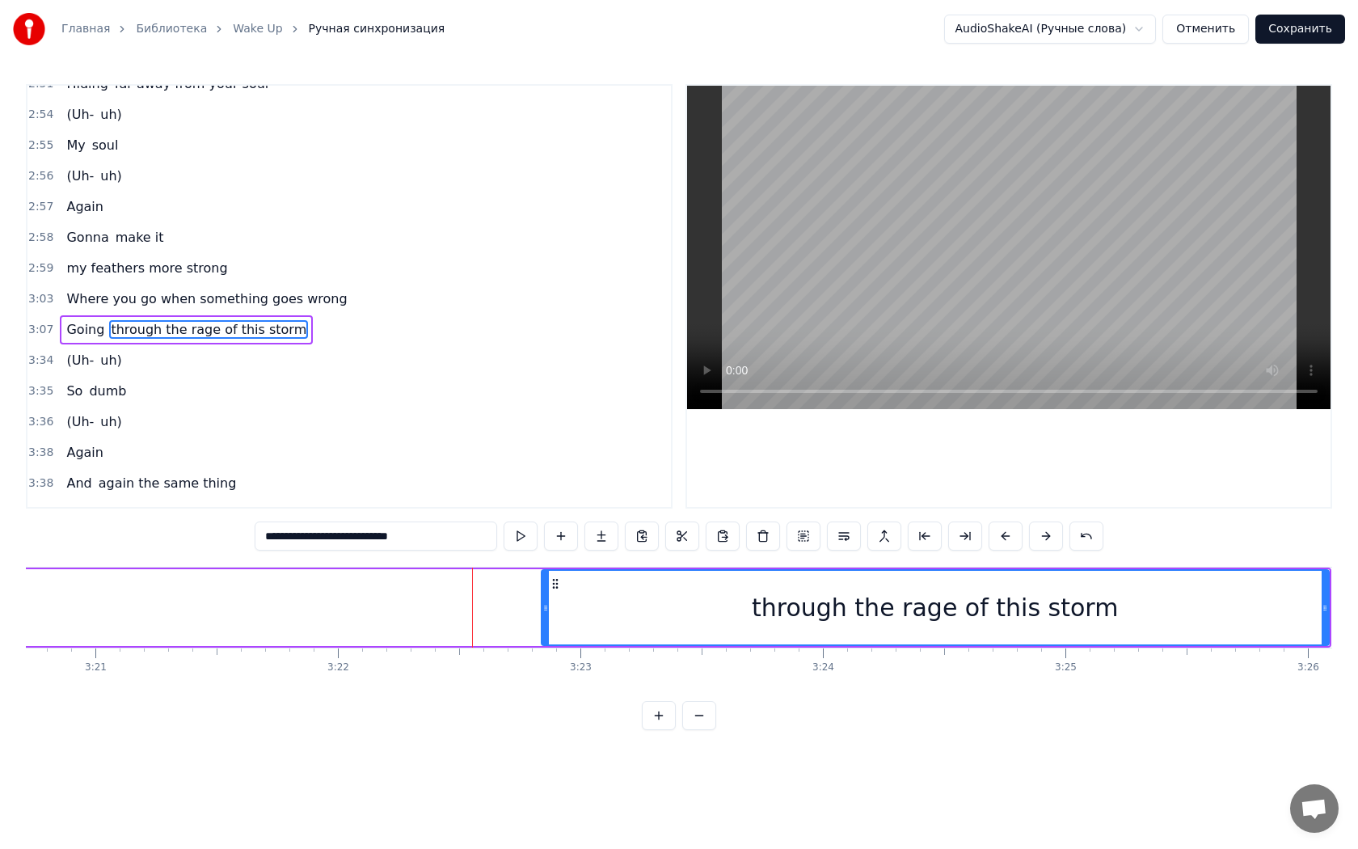
scroll to position [0, 48722]
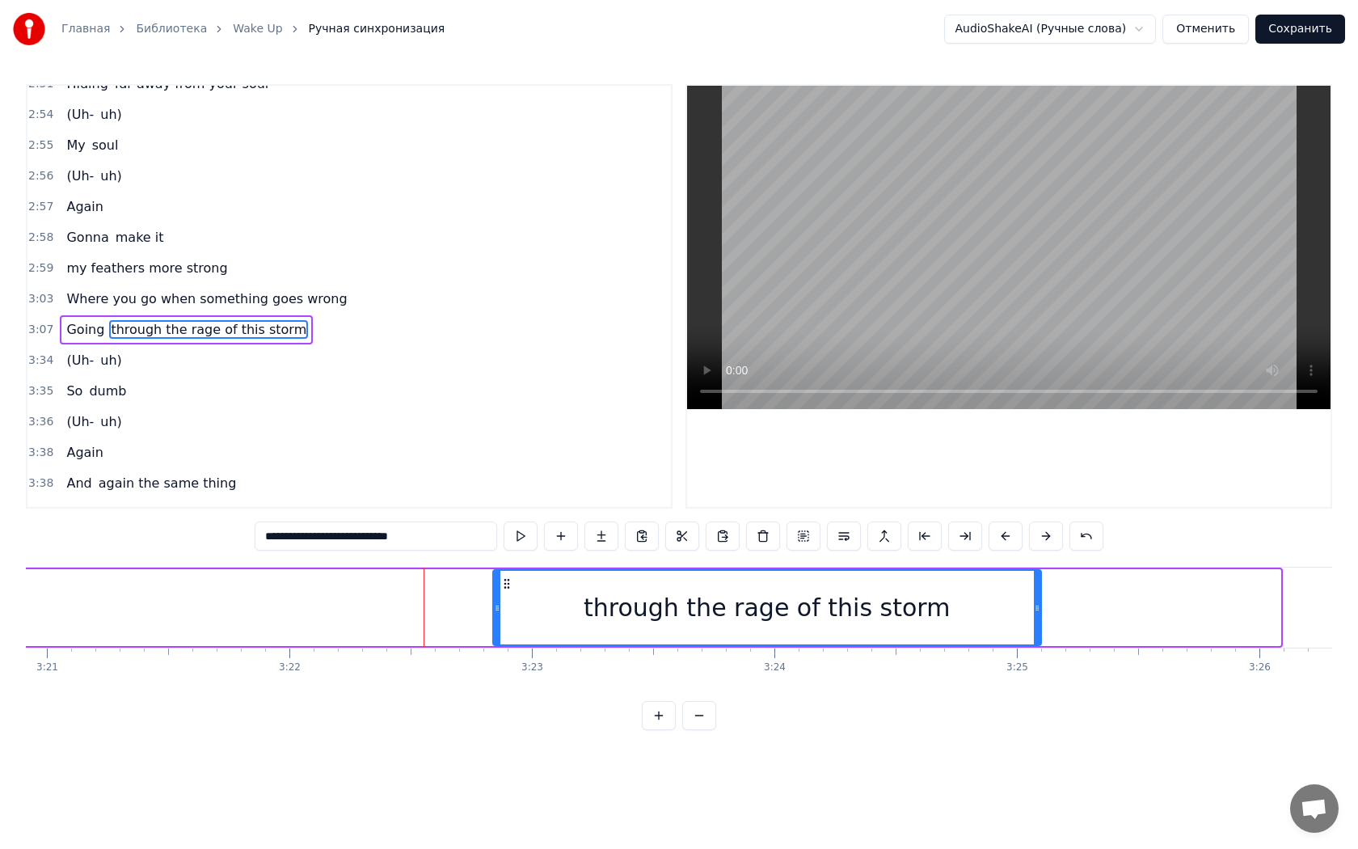
drag, startPoint x: 1276, startPoint y: 609, endPoint x: 857, endPoint y: 621, distance: 418.9
click at [1035, 619] on div at bounding box center [1037, 608] width 6 height 74
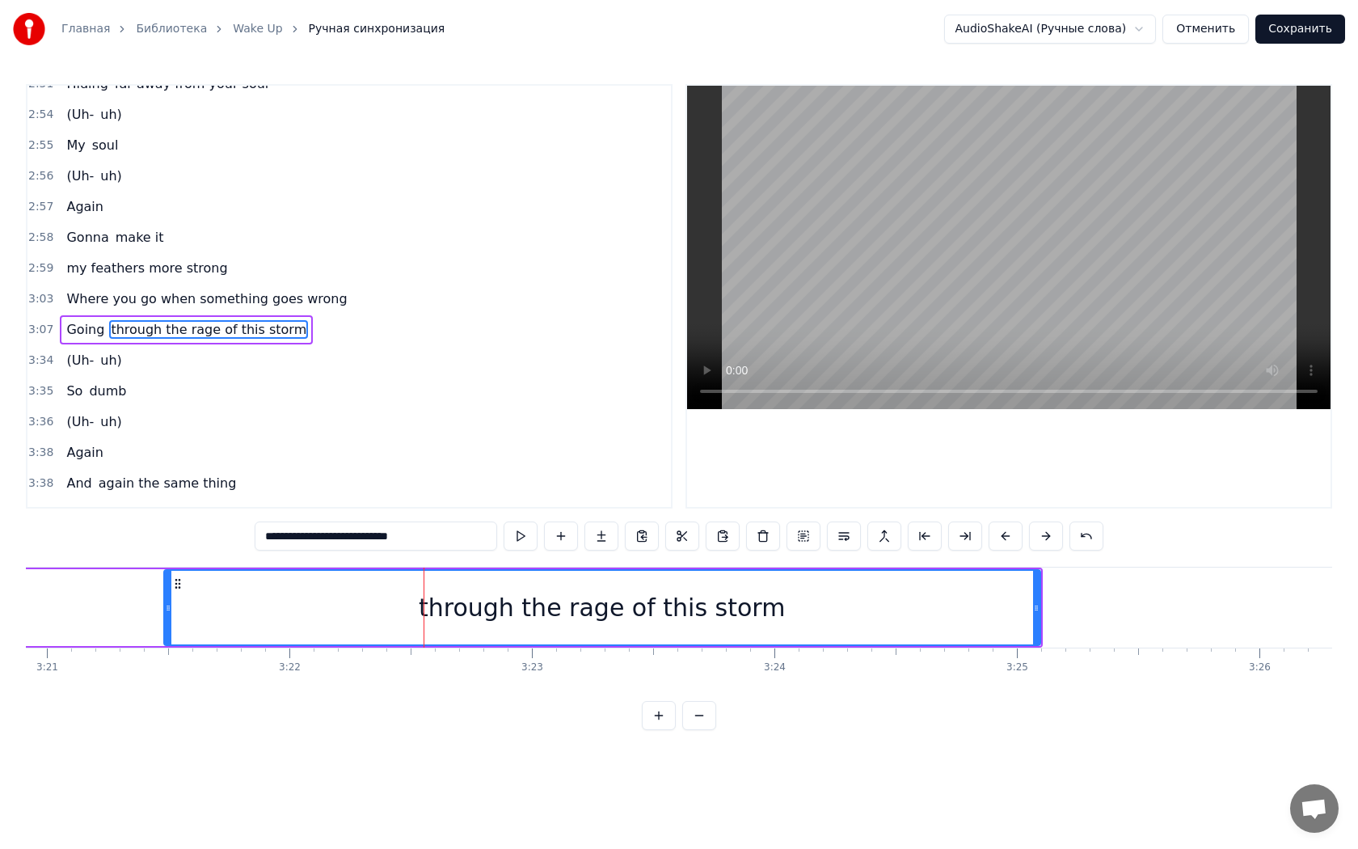
drag, startPoint x: 496, startPoint y: 608, endPoint x: 167, endPoint y: 616, distance: 329.1
click at [167, 616] on div at bounding box center [168, 608] width 6 height 74
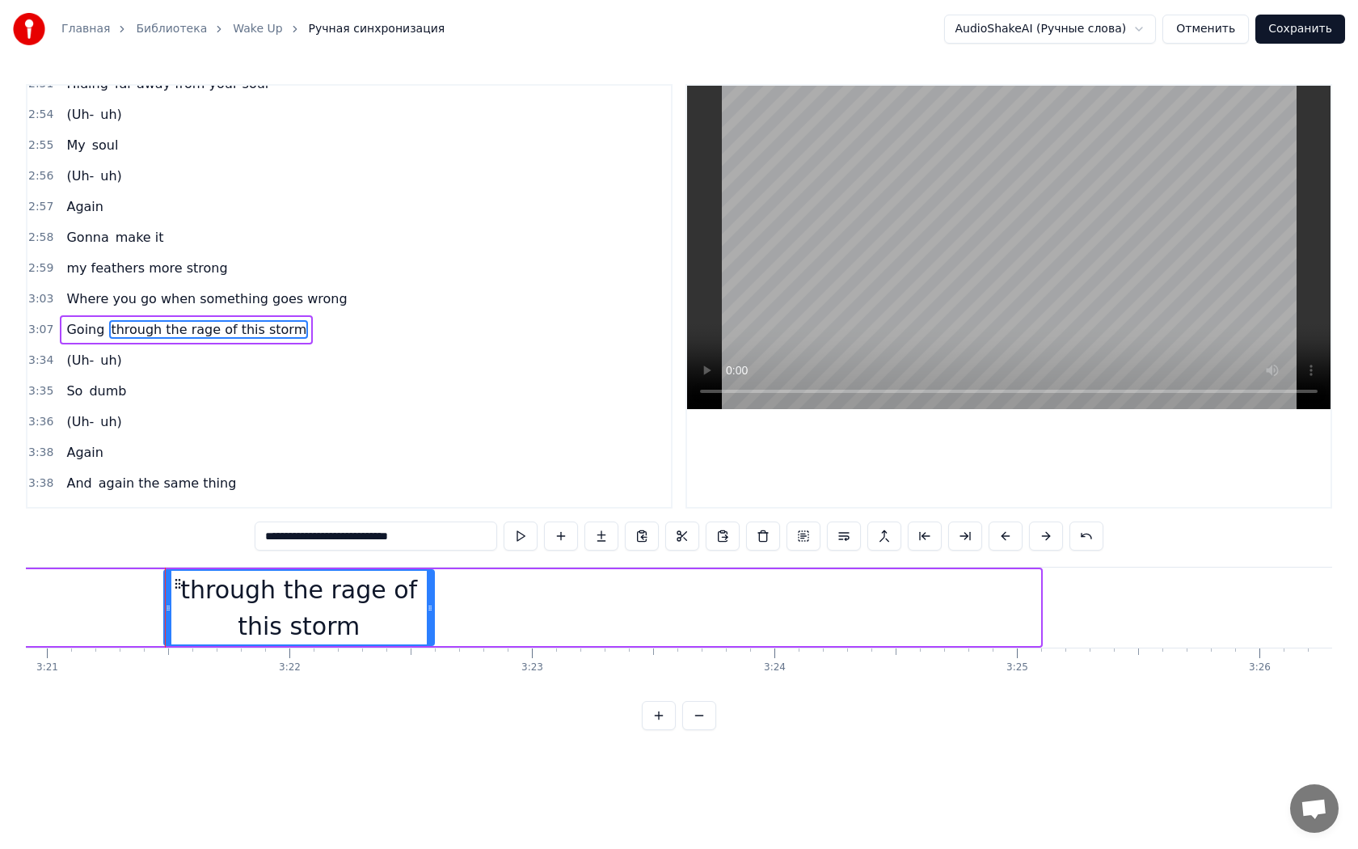
drag, startPoint x: 1038, startPoint y: 608, endPoint x: 437, endPoint y: 590, distance: 601.7
click at [433, 590] on div at bounding box center [430, 608] width 6 height 74
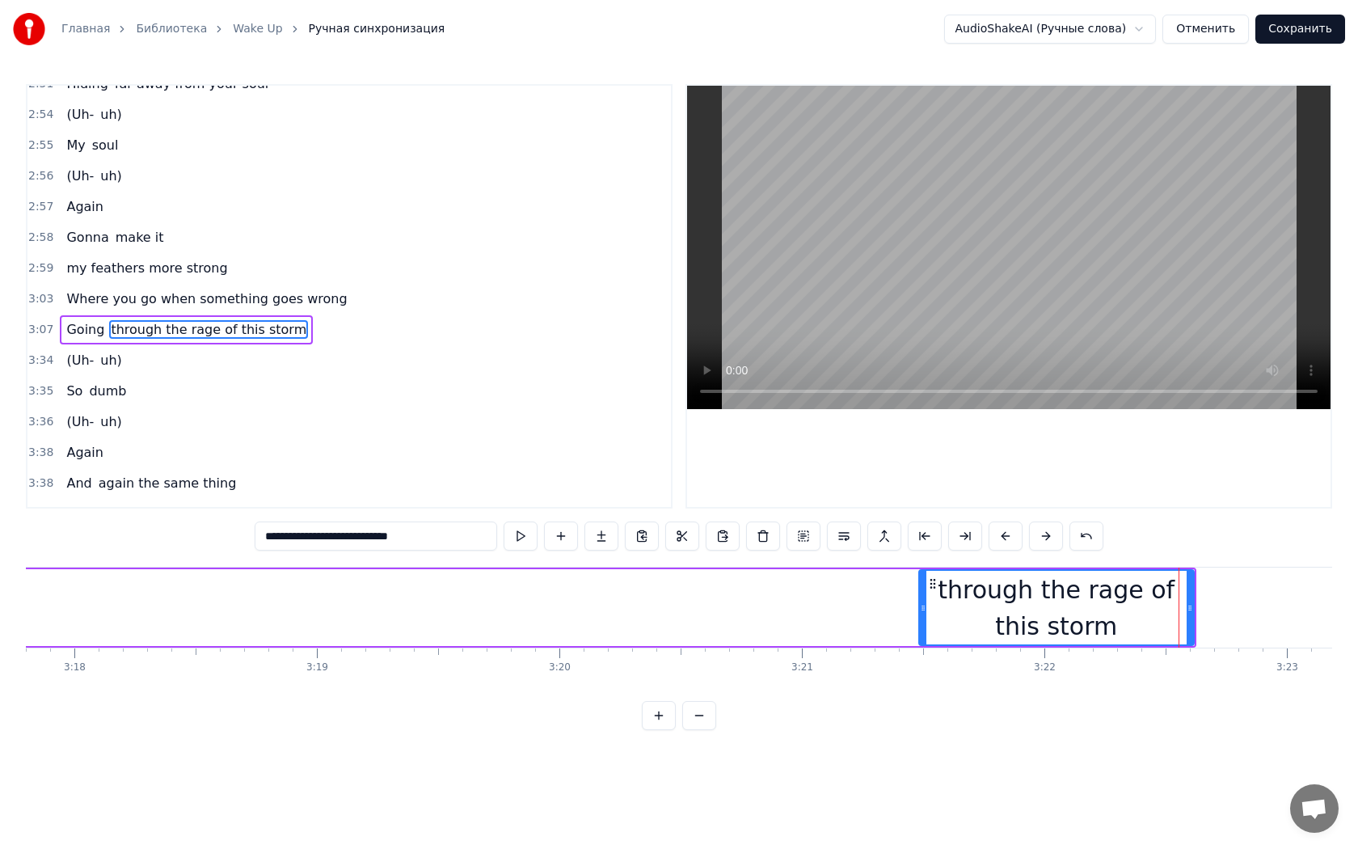
scroll to position [0, 47943]
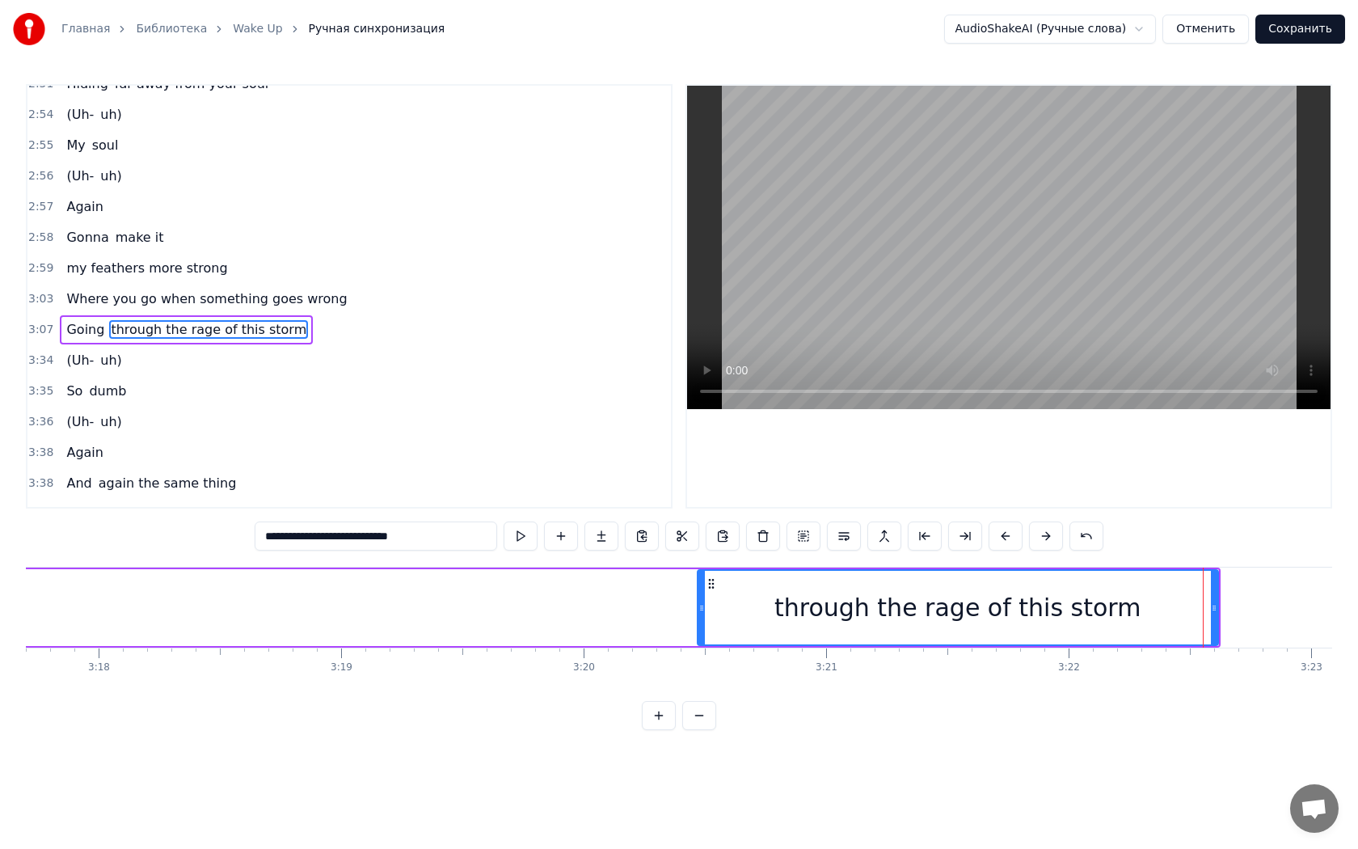
drag, startPoint x: 948, startPoint y: 606, endPoint x: 601, endPoint y: 671, distance: 353.6
click at [601, 671] on div "Логика никак В мои речи не вернётся Важные слова Прячу до захода солнца Счастье…" at bounding box center [679, 627] width 1306 height 121
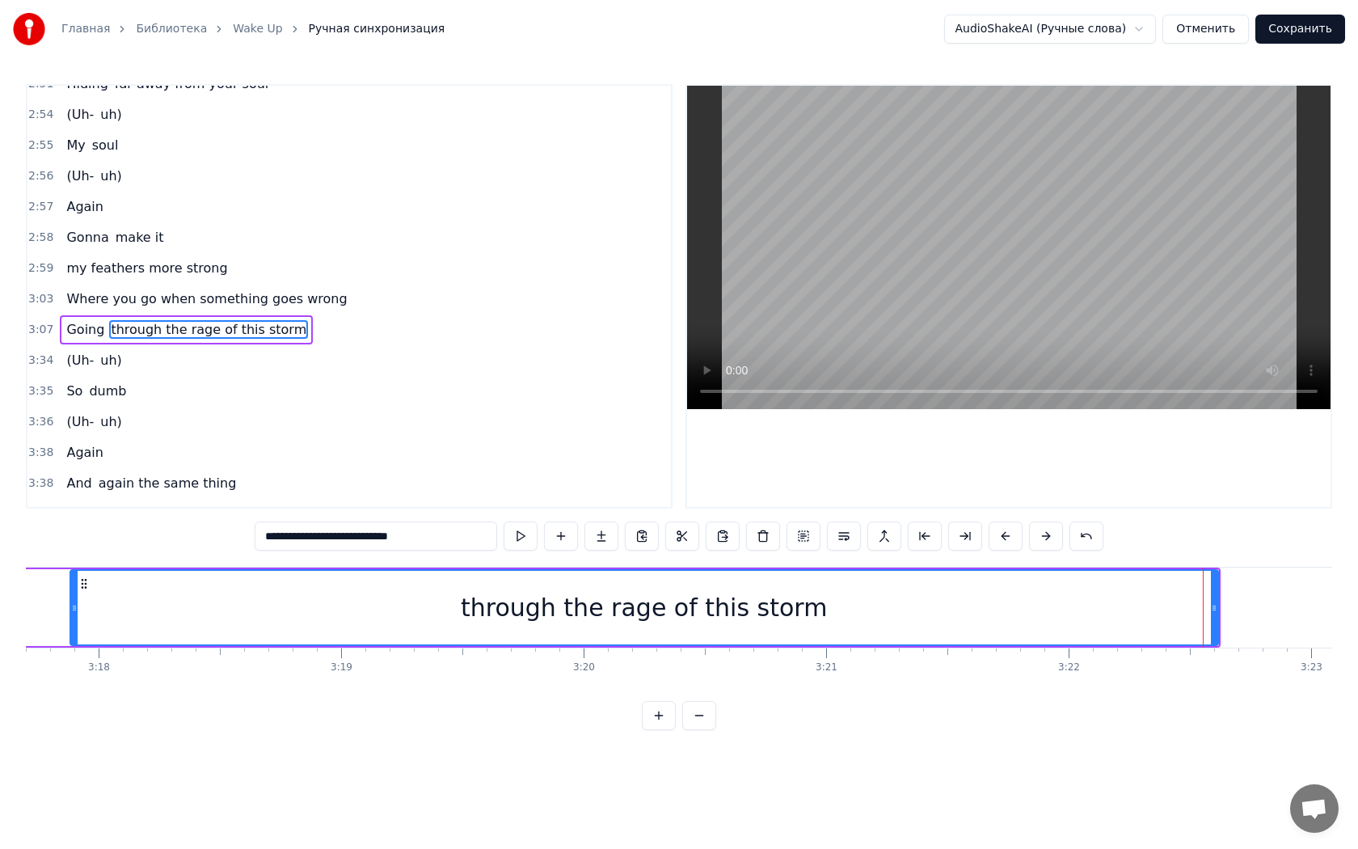
drag, startPoint x: 597, startPoint y: 608, endPoint x: 71, endPoint y: 561, distance: 527.5
click at [71, 561] on div "0:18 Логика никак 0:20 В мои речи не вернётся 0:22 Важные слова 0:24 Прячу до з…" at bounding box center [679, 407] width 1306 height 646
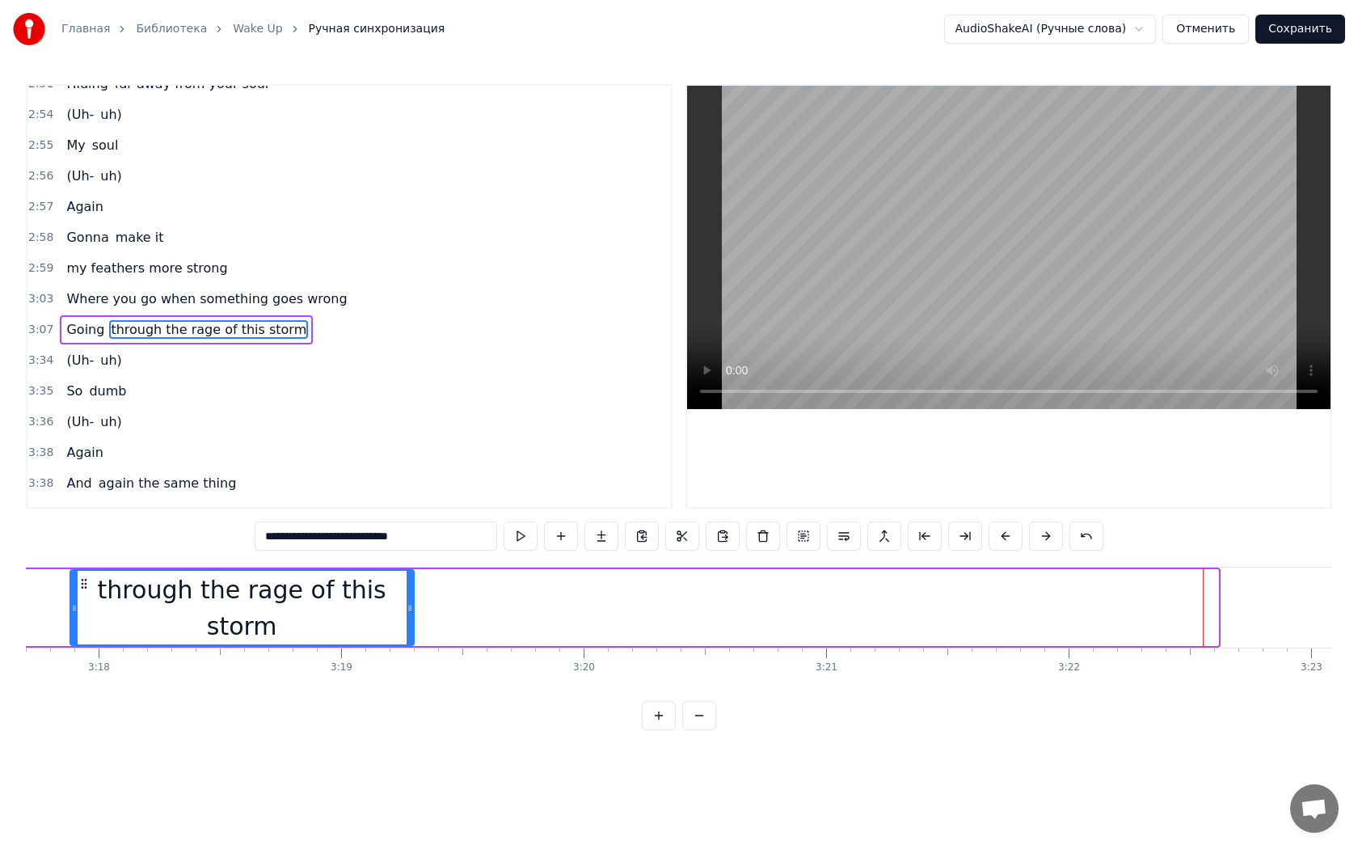
drag, startPoint x: 1216, startPoint y: 606, endPoint x: 411, endPoint y: 591, distance: 804.4
click at [411, 591] on div at bounding box center [410, 608] width 6 height 74
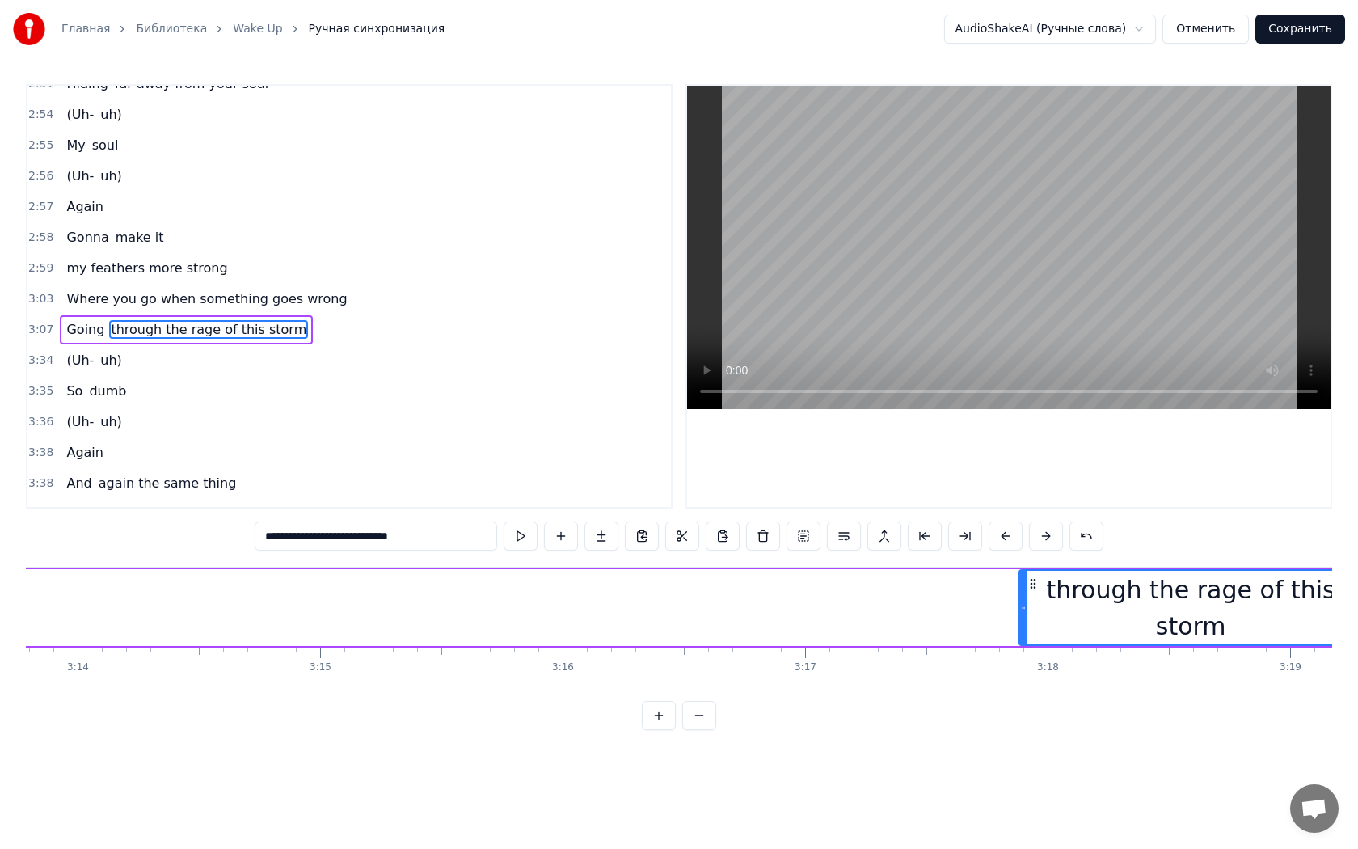
scroll to position [0, 46970]
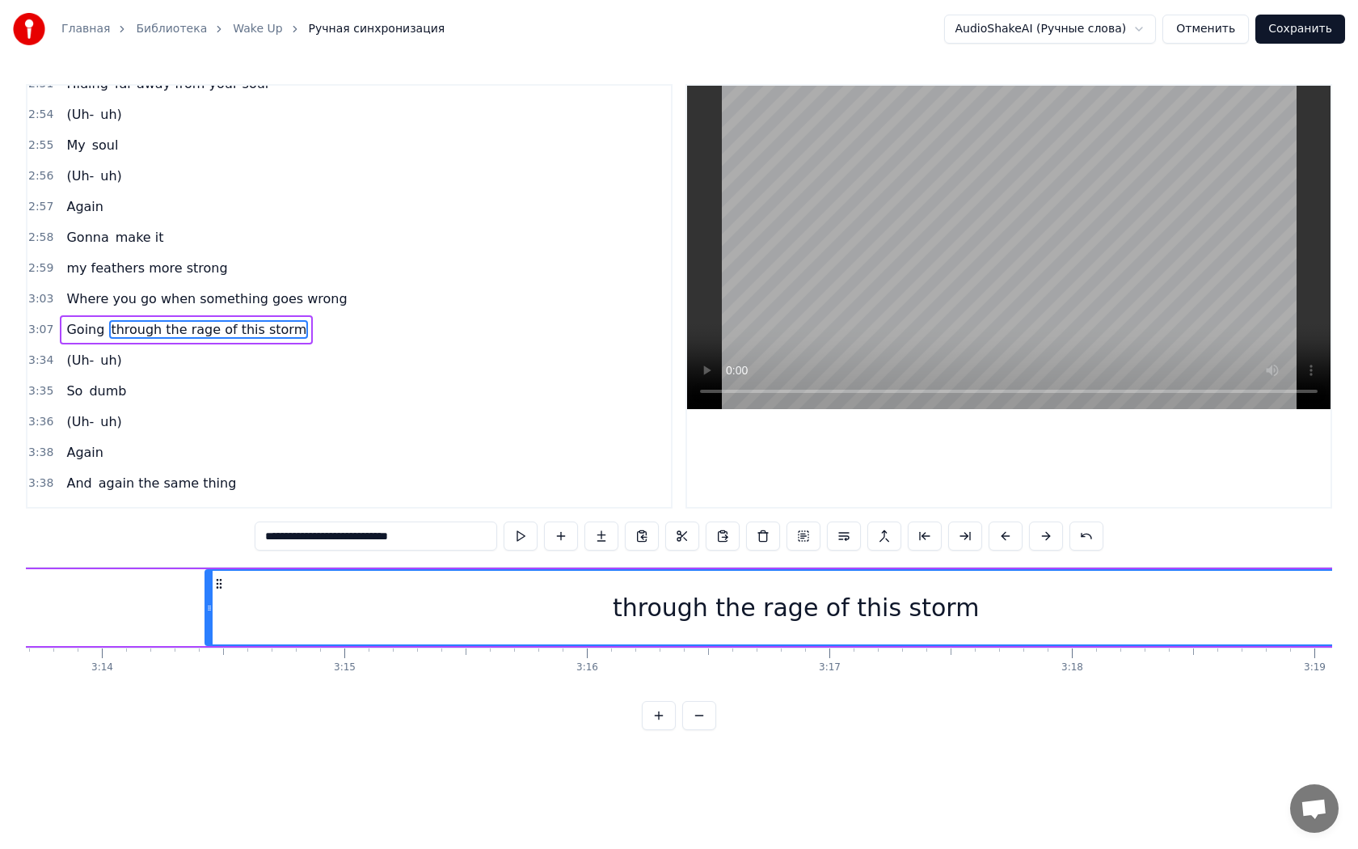
drag, startPoint x: 1046, startPoint y: 607, endPoint x: 209, endPoint y: 571, distance: 838.2
click at [209, 571] on div at bounding box center [209, 608] width 6 height 74
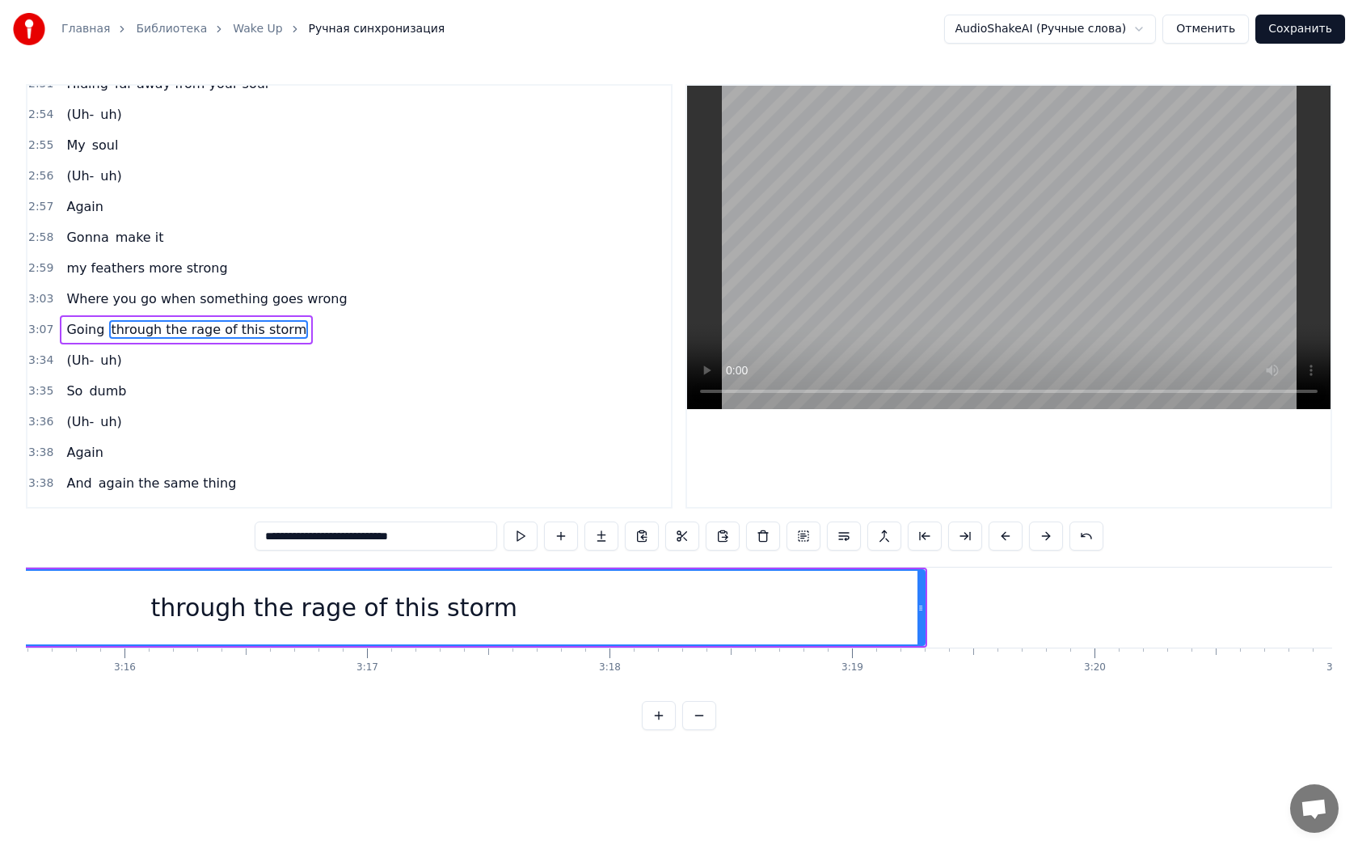
scroll to position [0, 47188]
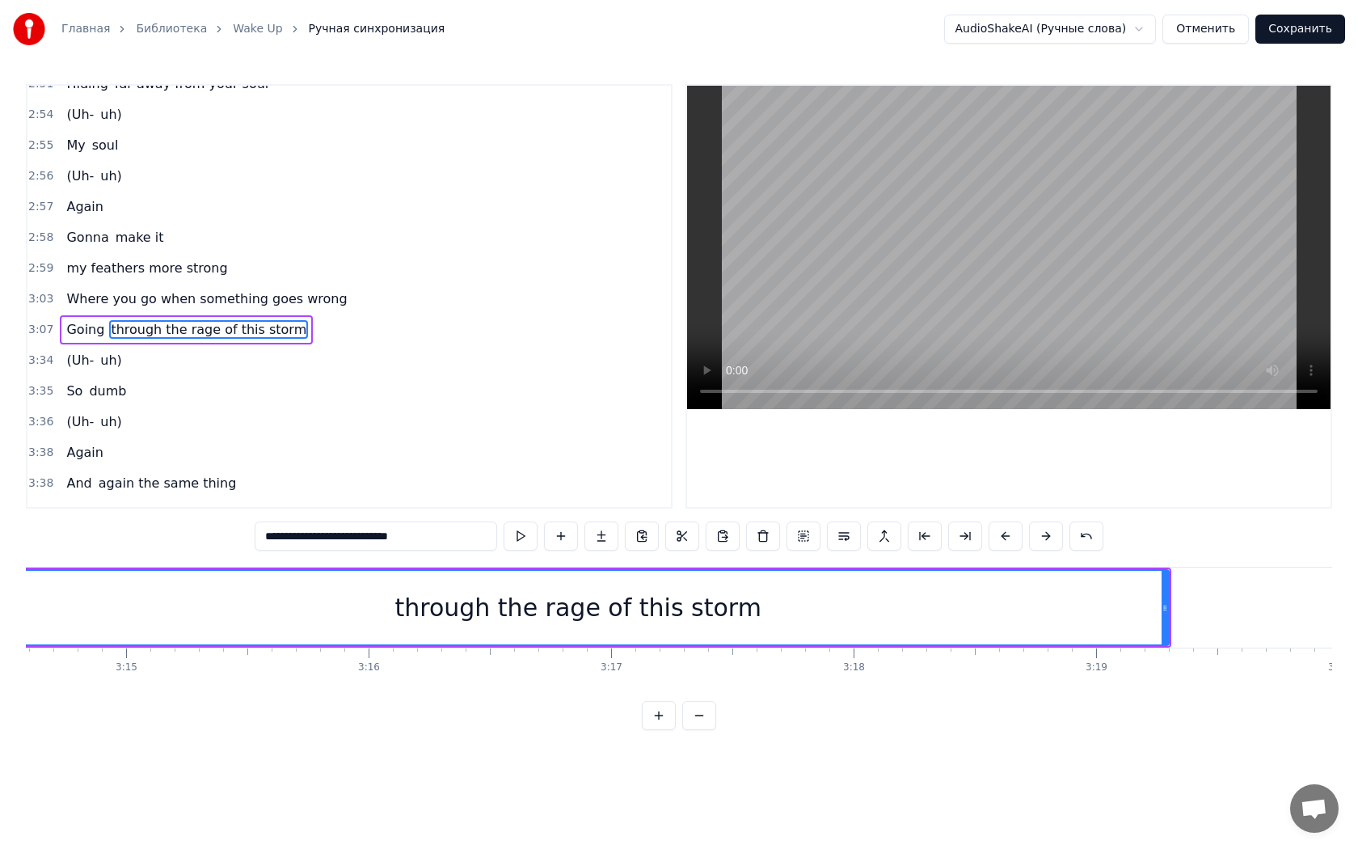
click at [1166, 608] on div "through the rage of this storm" at bounding box center [578, 607] width 1183 height 77
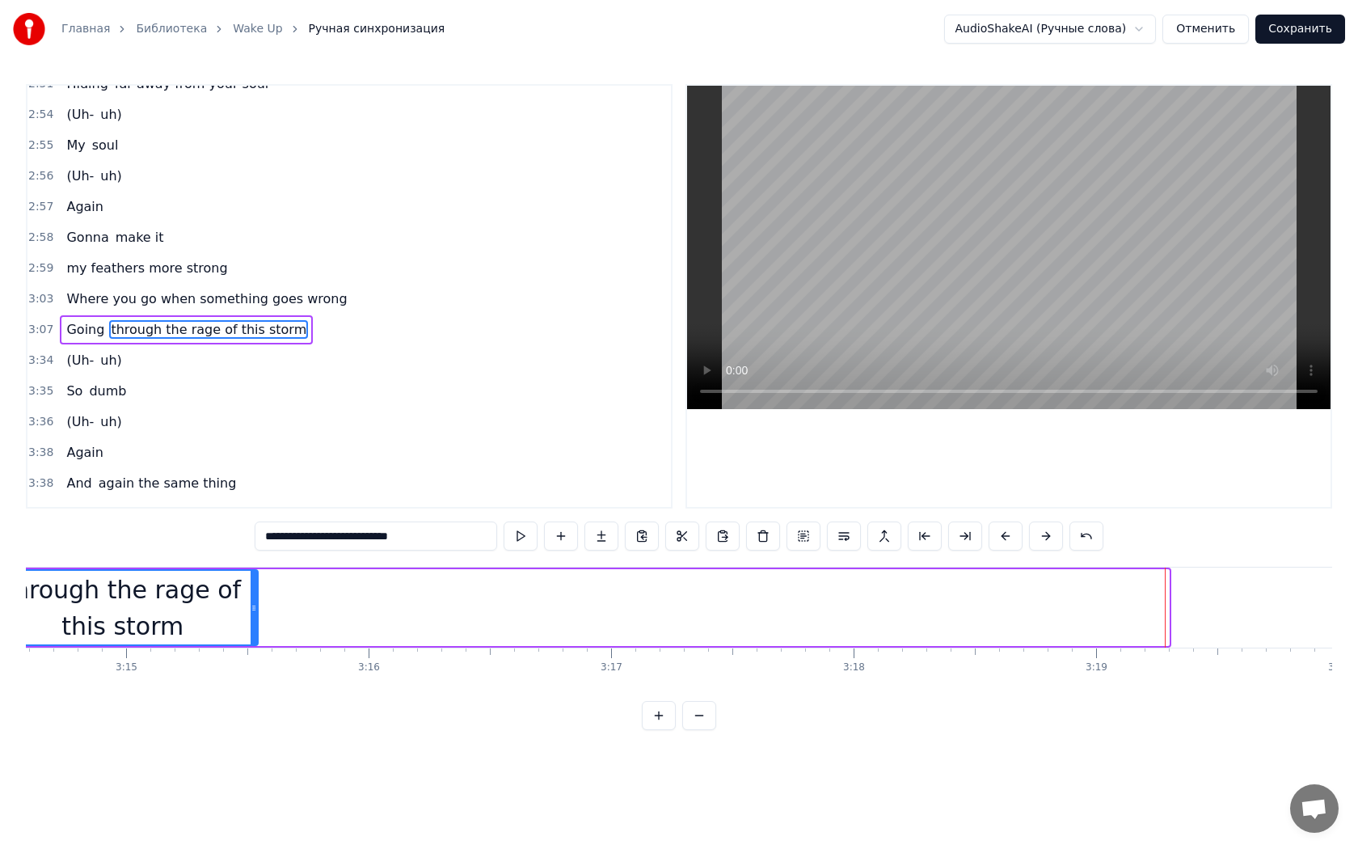
drag, startPoint x: 1165, startPoint y: 608, endPoint x: 254, endPoint y: 567, distance: 911.9
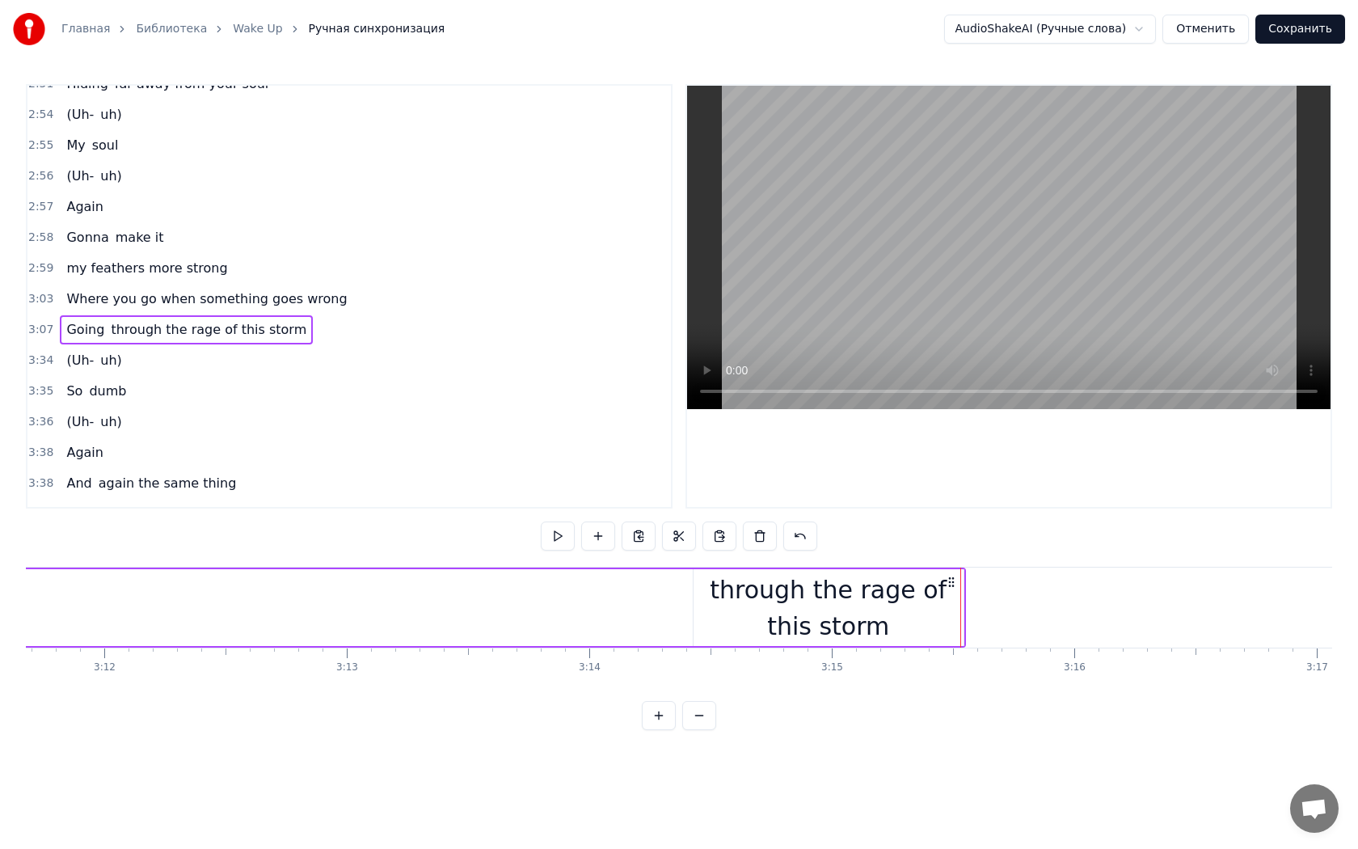
scroll to position [0, 46336]
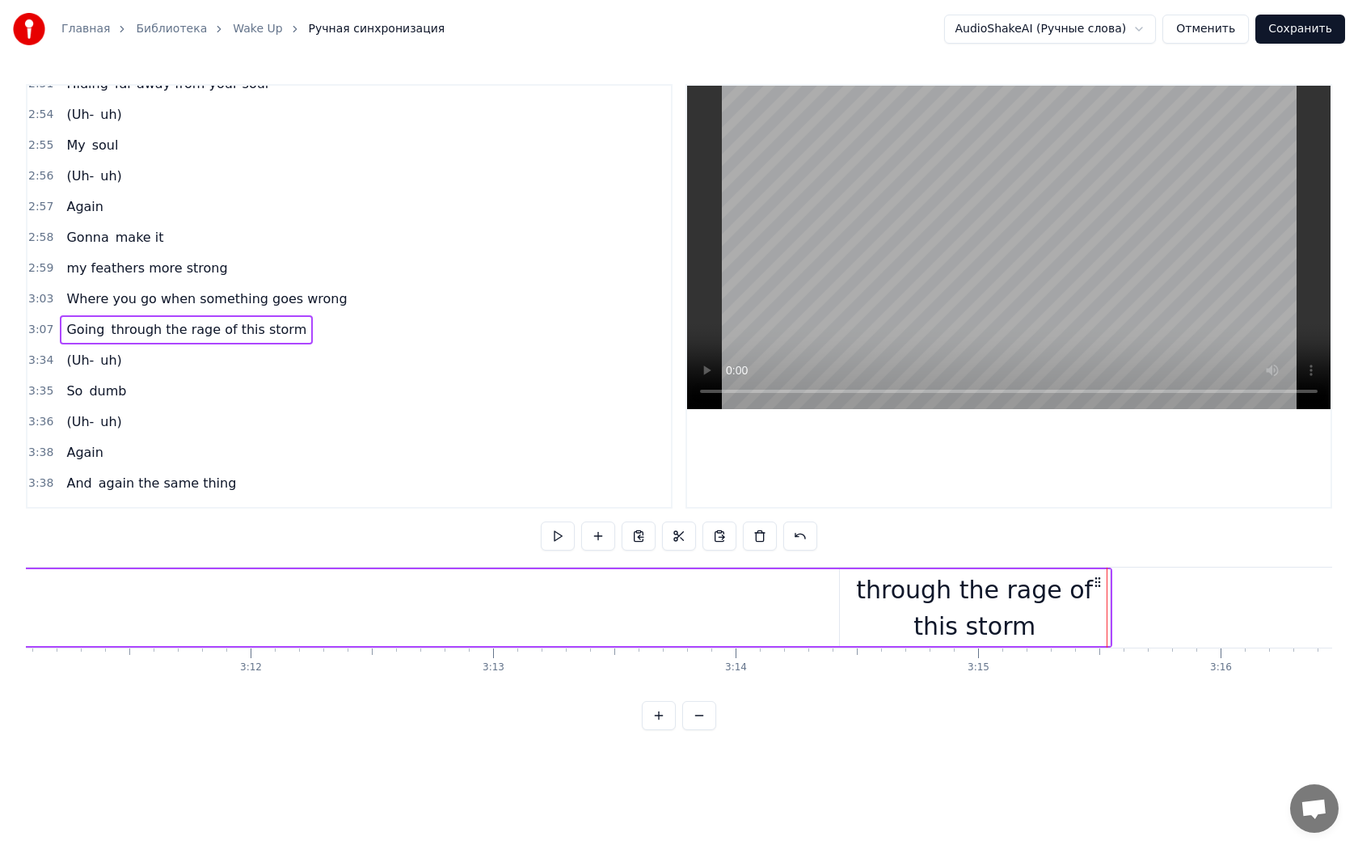
click at [940, 590] on div "through the rage of this storm" at bounding box center [975, 607] width 270 height 73
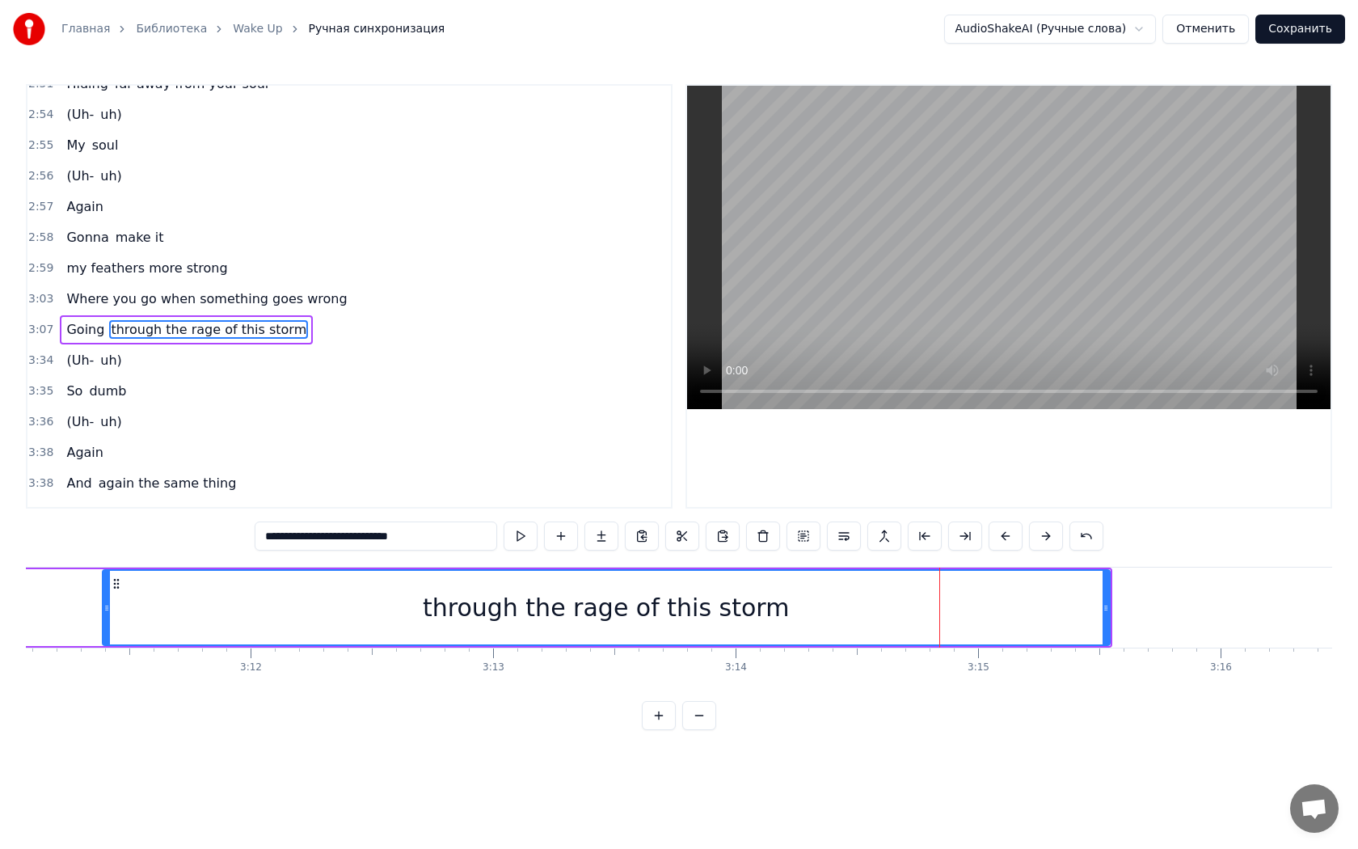
drag, startPoint x: 842, startPoint y: 609, endPoint x: 105, endPoint y: 571, distance: 738.1
click at [105, 571] on div at bounding box center [106, 608] width 6 height 74
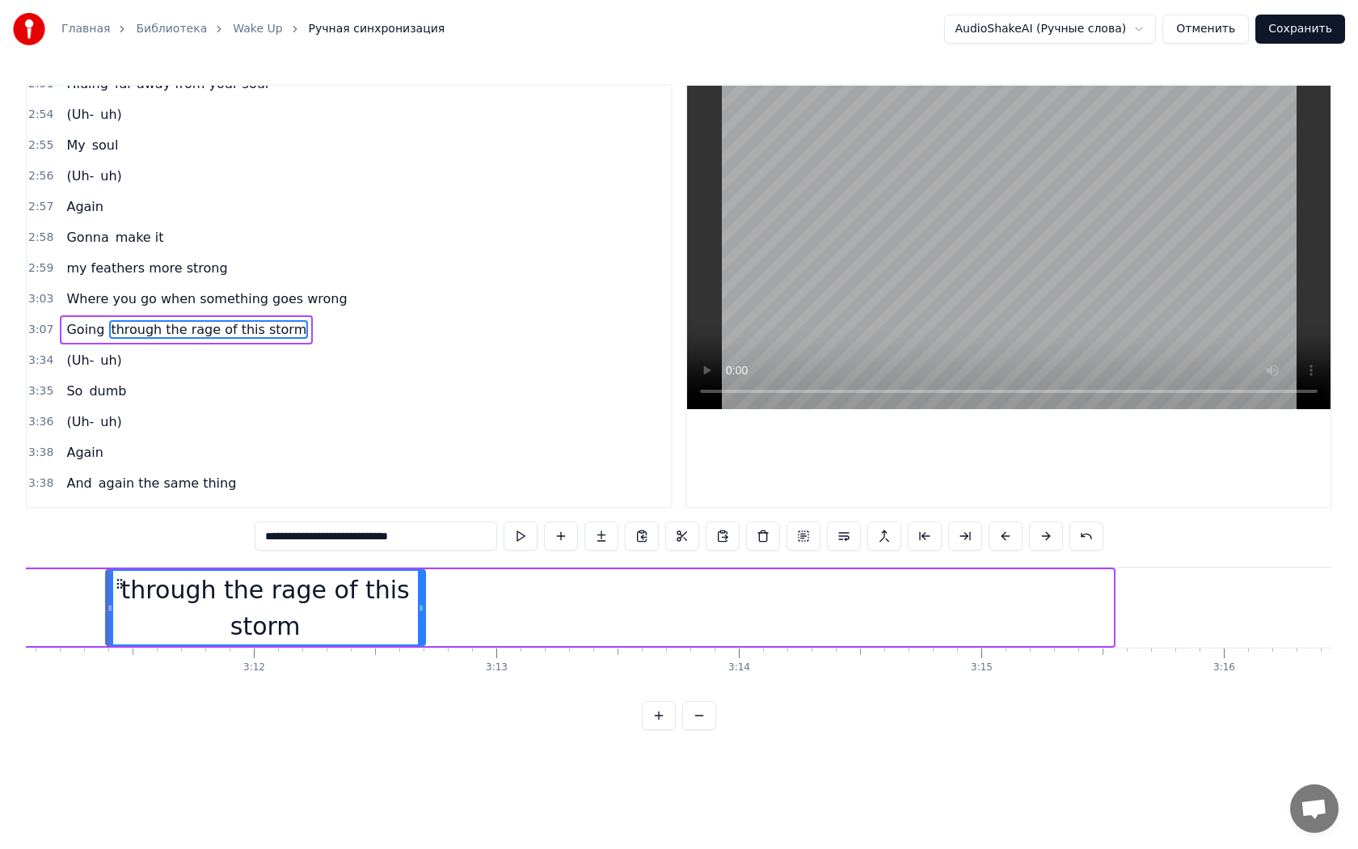
drag, startPoint x: 1106, startPoint y: 612, endPoint x: 417, endPoint y: 573, distance: 689.8
click at [418, 573] on div at bounding box center [421, 608] width 6 height 74
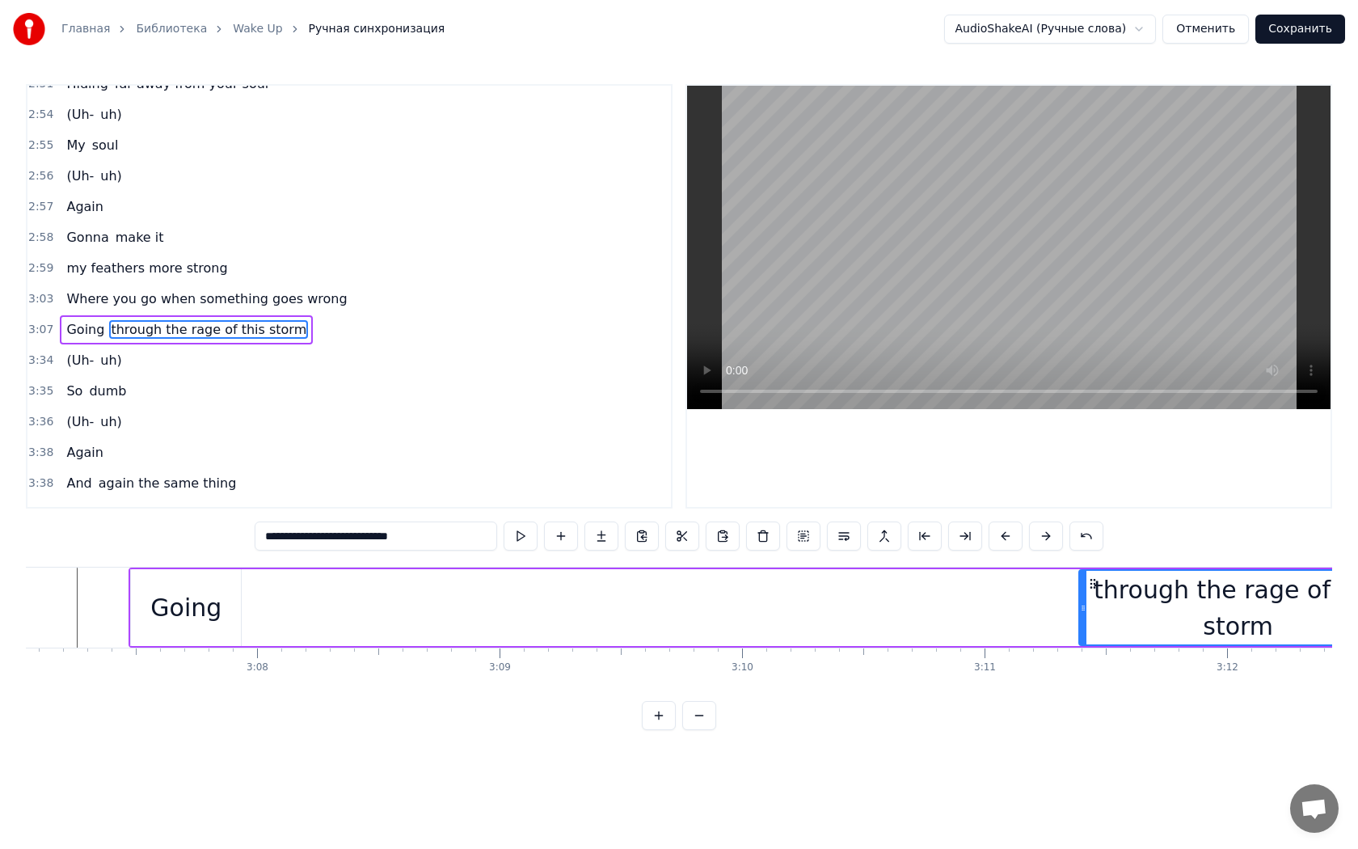
scroll to position [0, 45311]
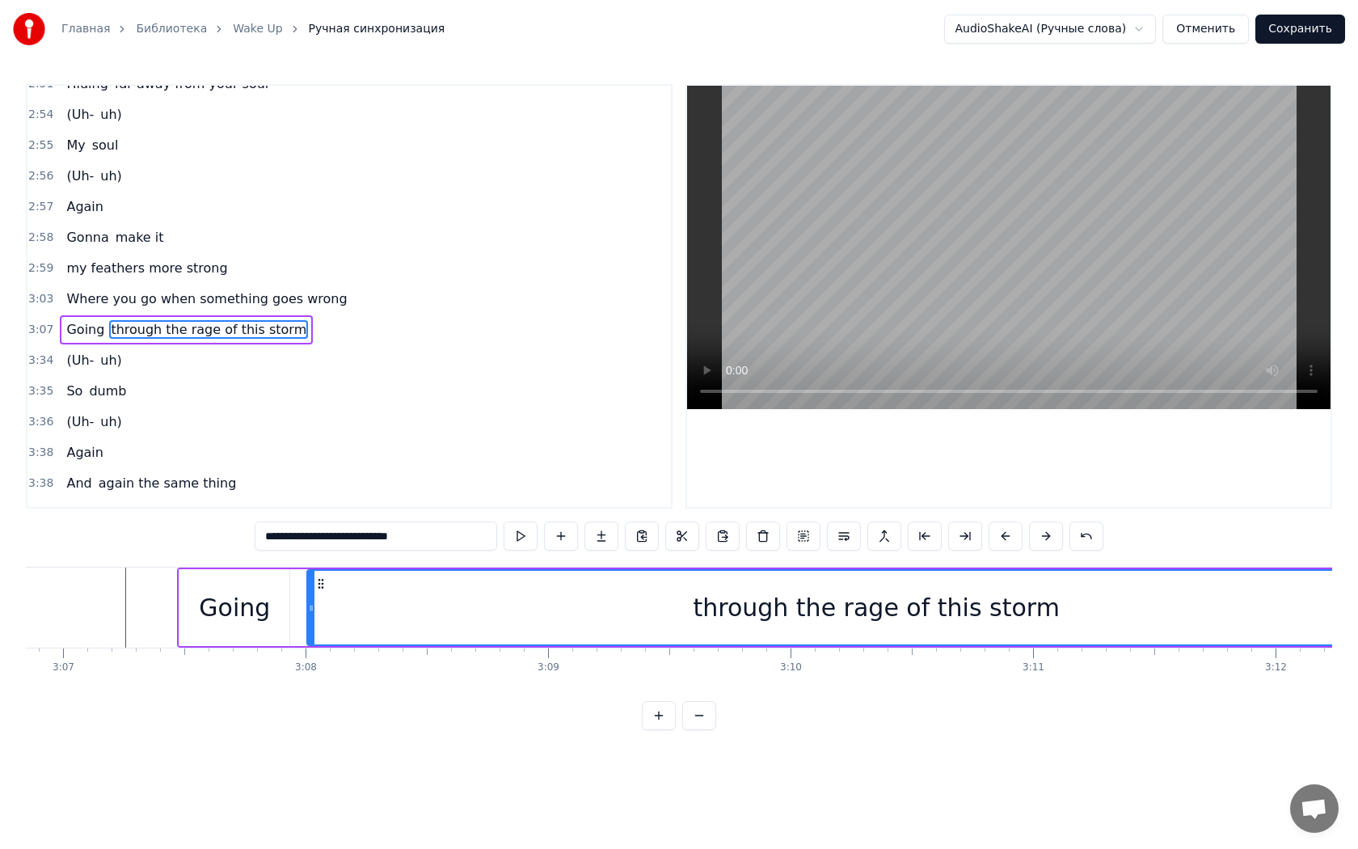
drag, startPoint x: 1129, startPoint y: 605, endPoint x: 308, endPoint y: 587, distance: 821.5
click at [308, 587] on div at bounding box center [311, 608] width 6 height 74
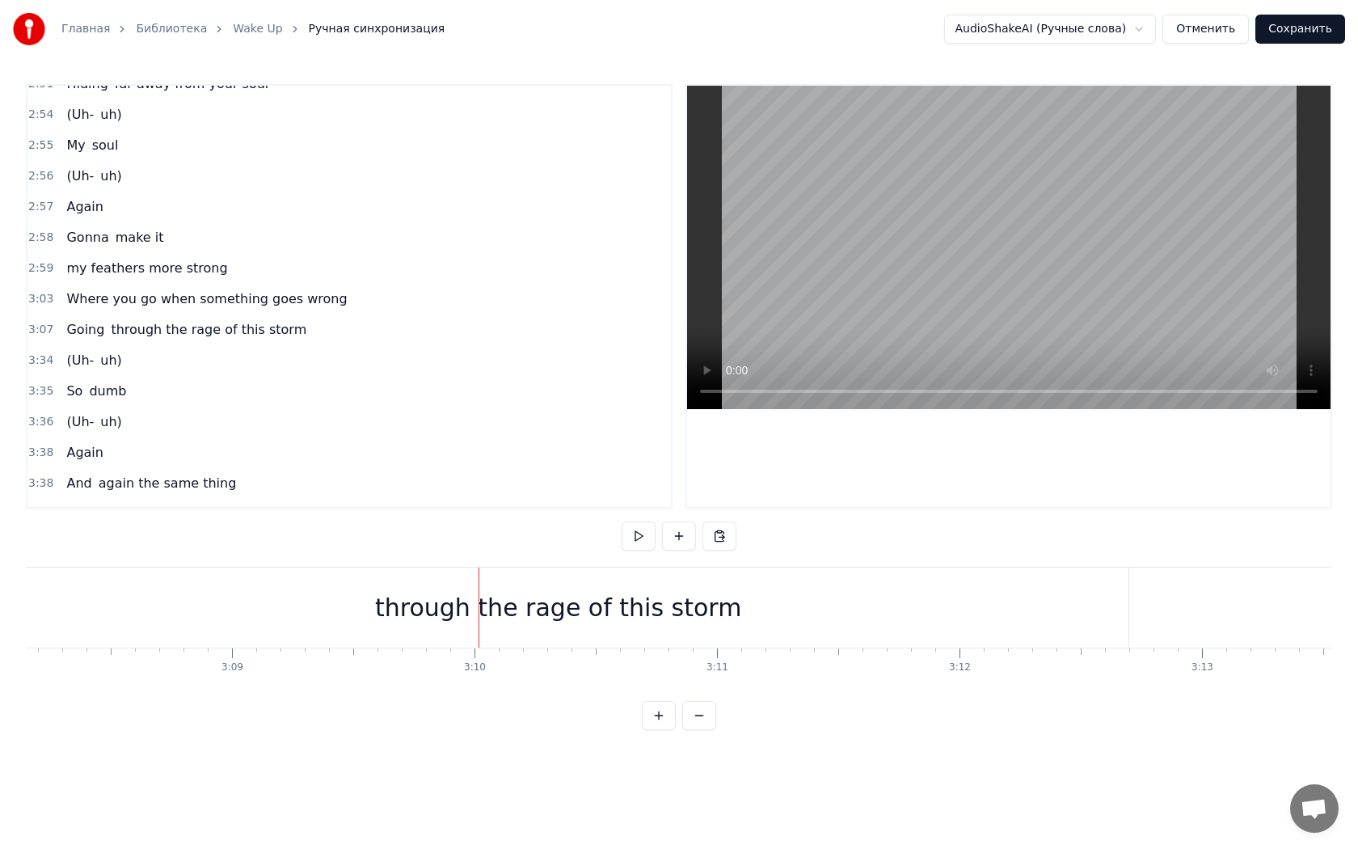
scroll to position [0, 45725]
click at [1024, 605] on div "through the rage of this storm" at bounding box center [461, 607] width 1140 height 80
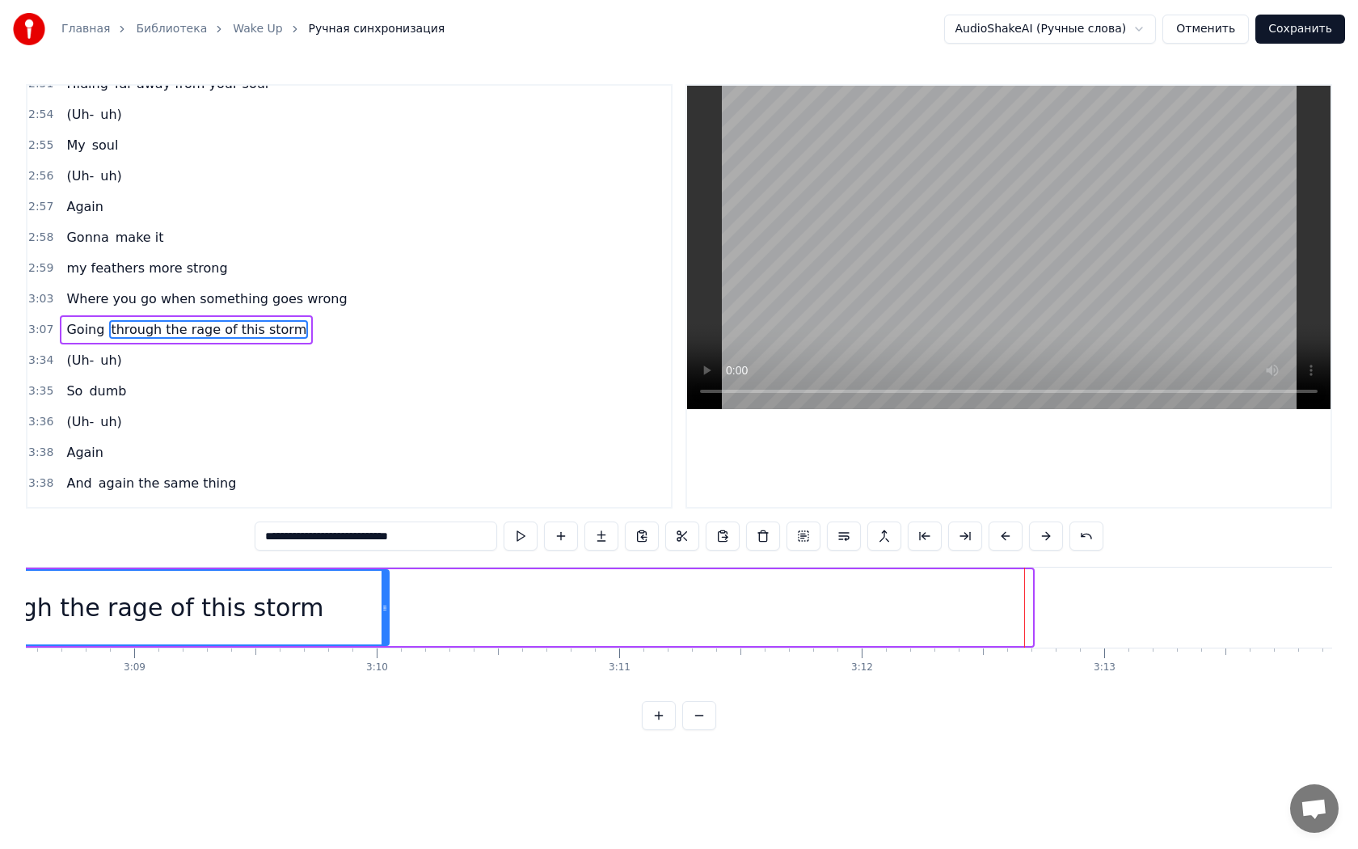
drag, startPoint x: 1030, startPoint y: 605, endPoint x: 385, endPoint y: 565, distance: 646.3
click at [386, 564] on div "0:18 Логика никак 0:20 В мои речи не вернётся 0:22 Важные слова 0:24 Прячу до з…" at bounding box center [679, 407] width 1306 height 646
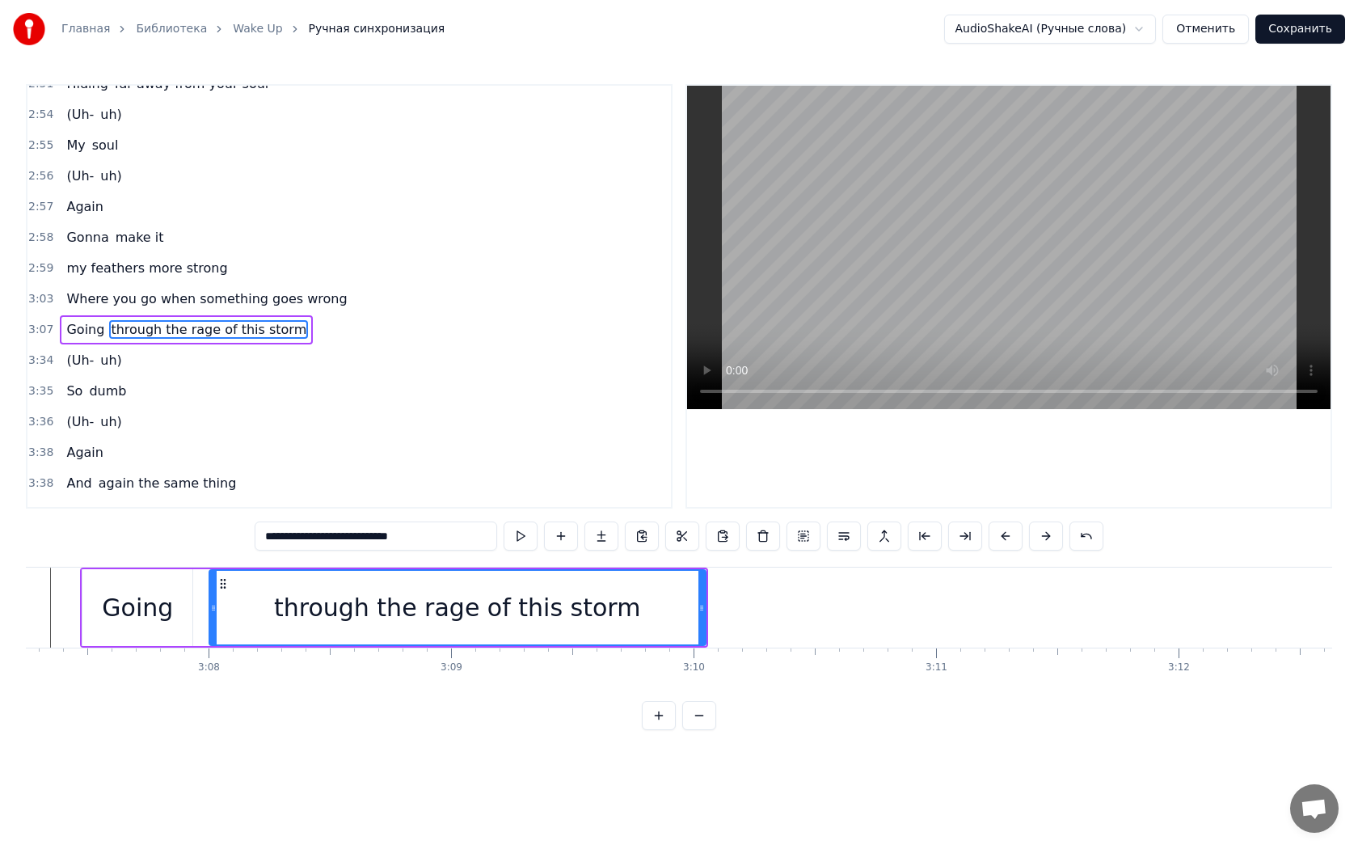
scroll to position [0, 45261]
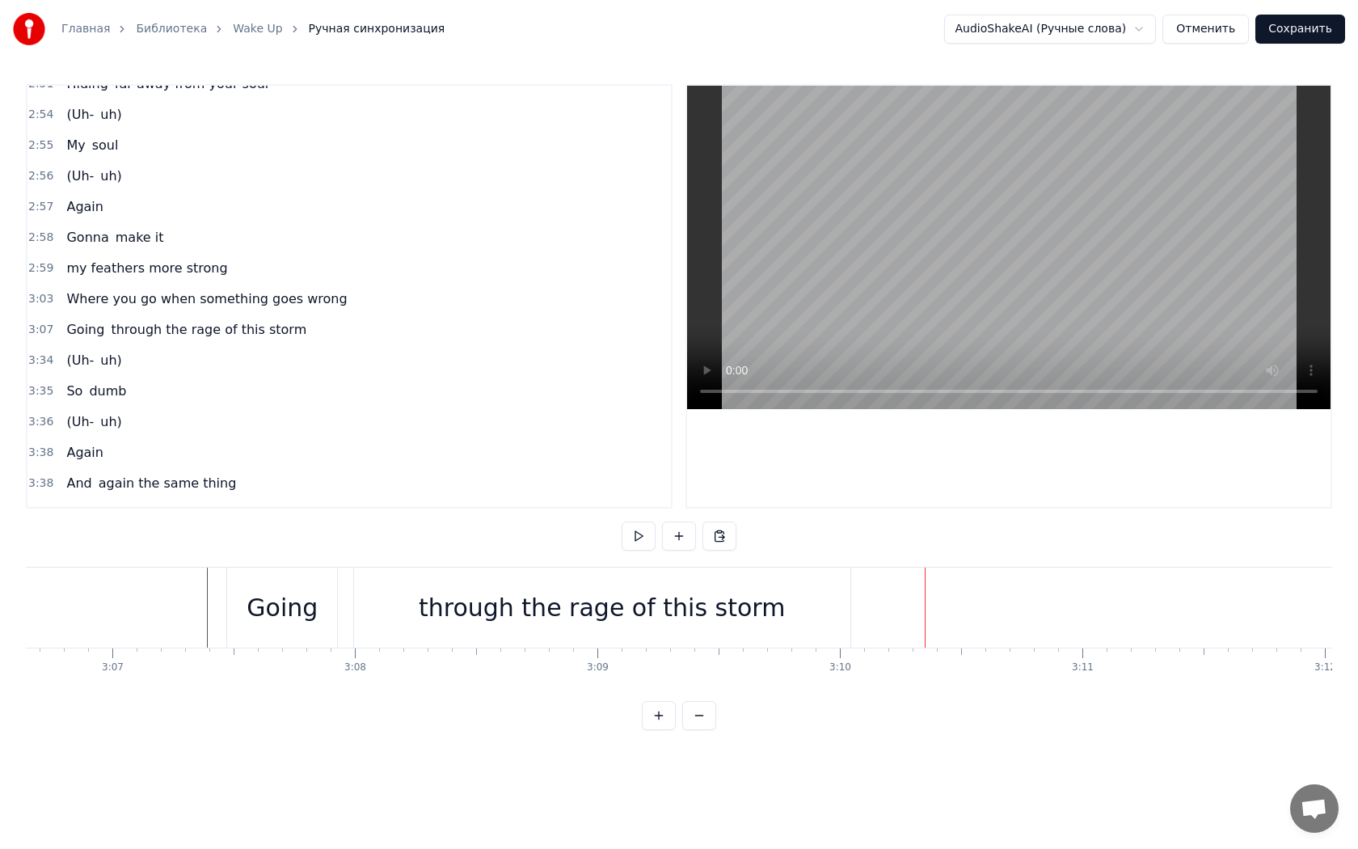
click at [590, 624] on div "through the rage of this storm" at bounding box center [602, 607] width 366 height 36
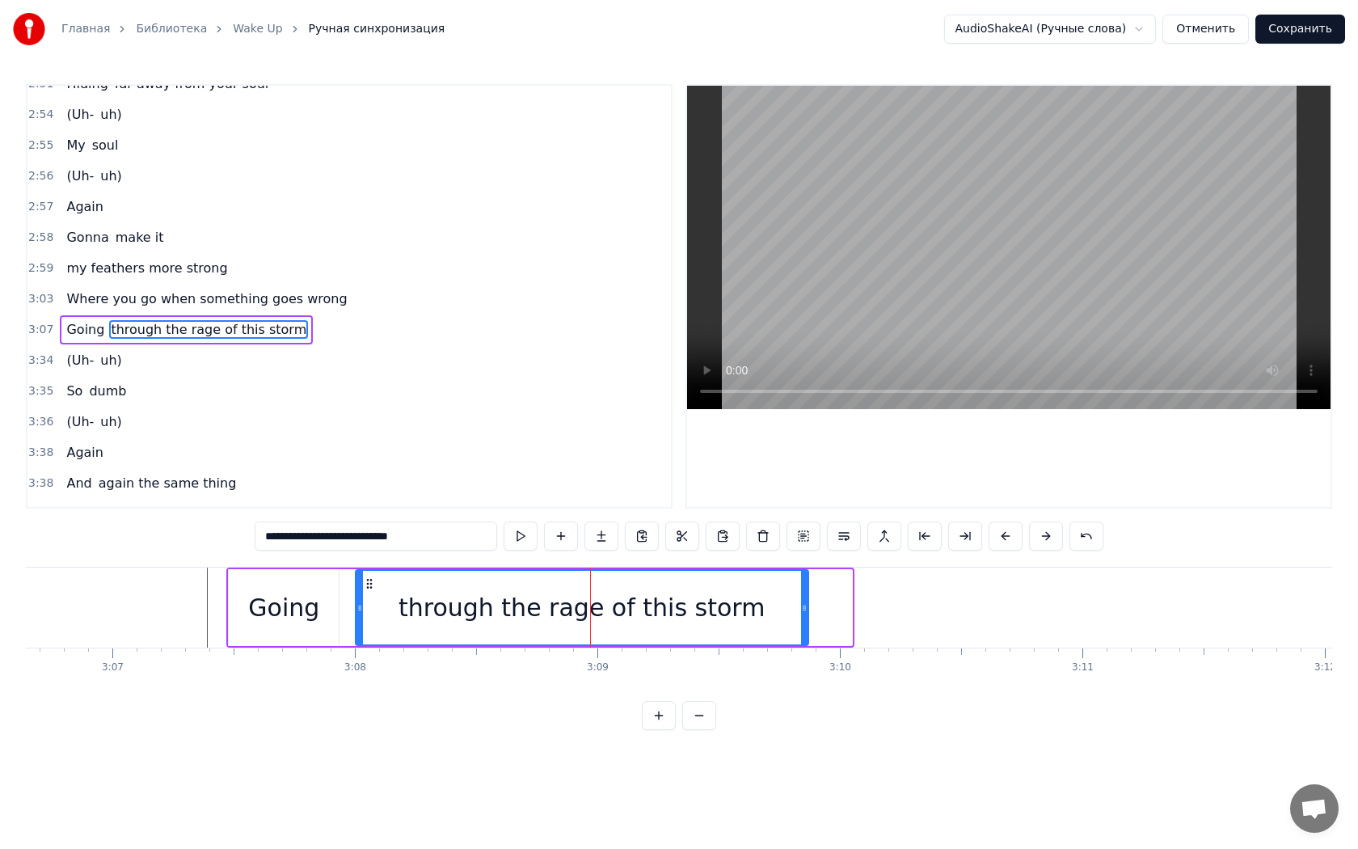
drag, startPoint x: 847, startPoint y: 606, endPoint x: 803, endPoint y: 608, distance: 43.7
click at [803, 608] on icon at bounding box center [804, 607] width 6 height 13
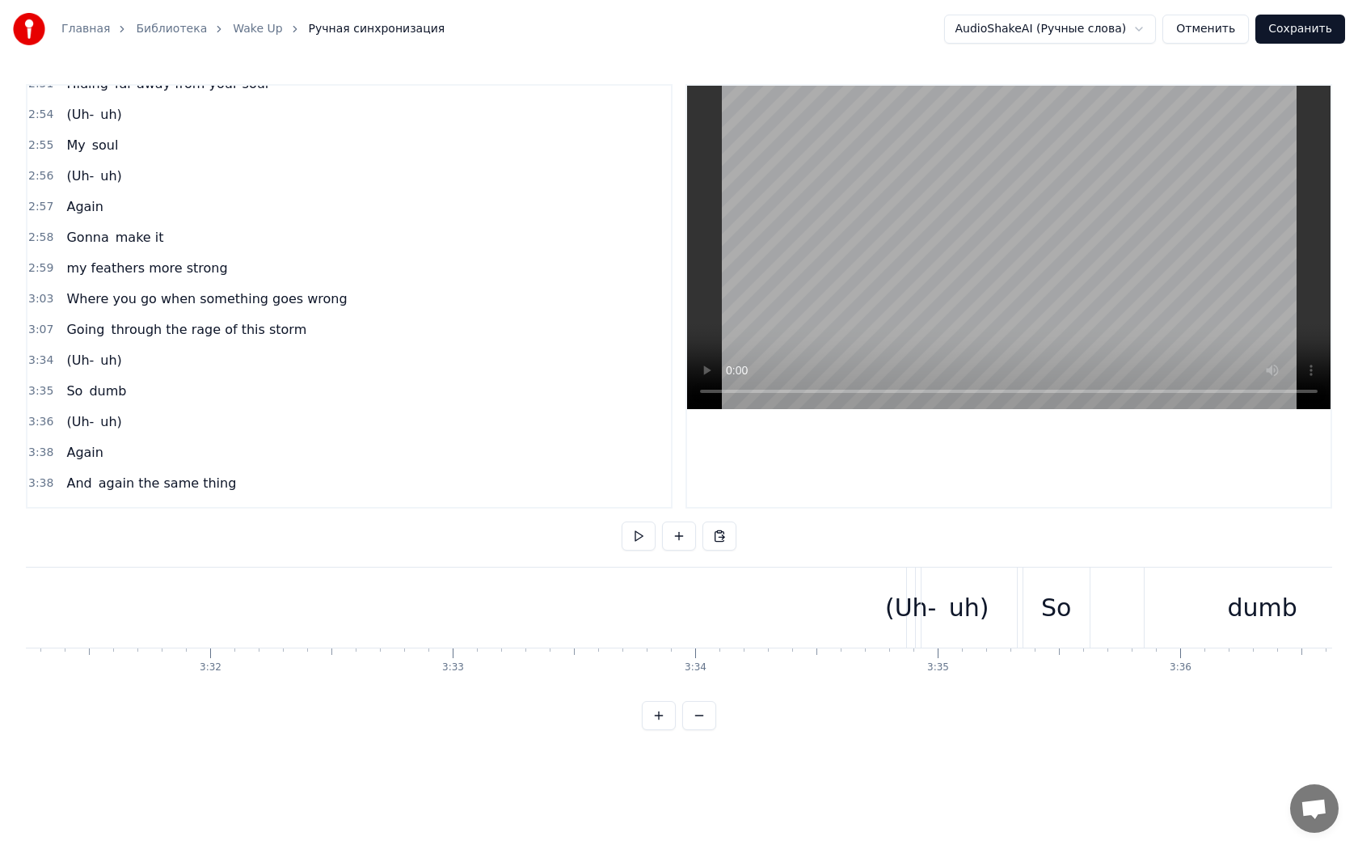
scroll to position [0, 51494]
click at [634, 602] on div "(Uh-" at bounding box center [644, 607] width 52 height 36
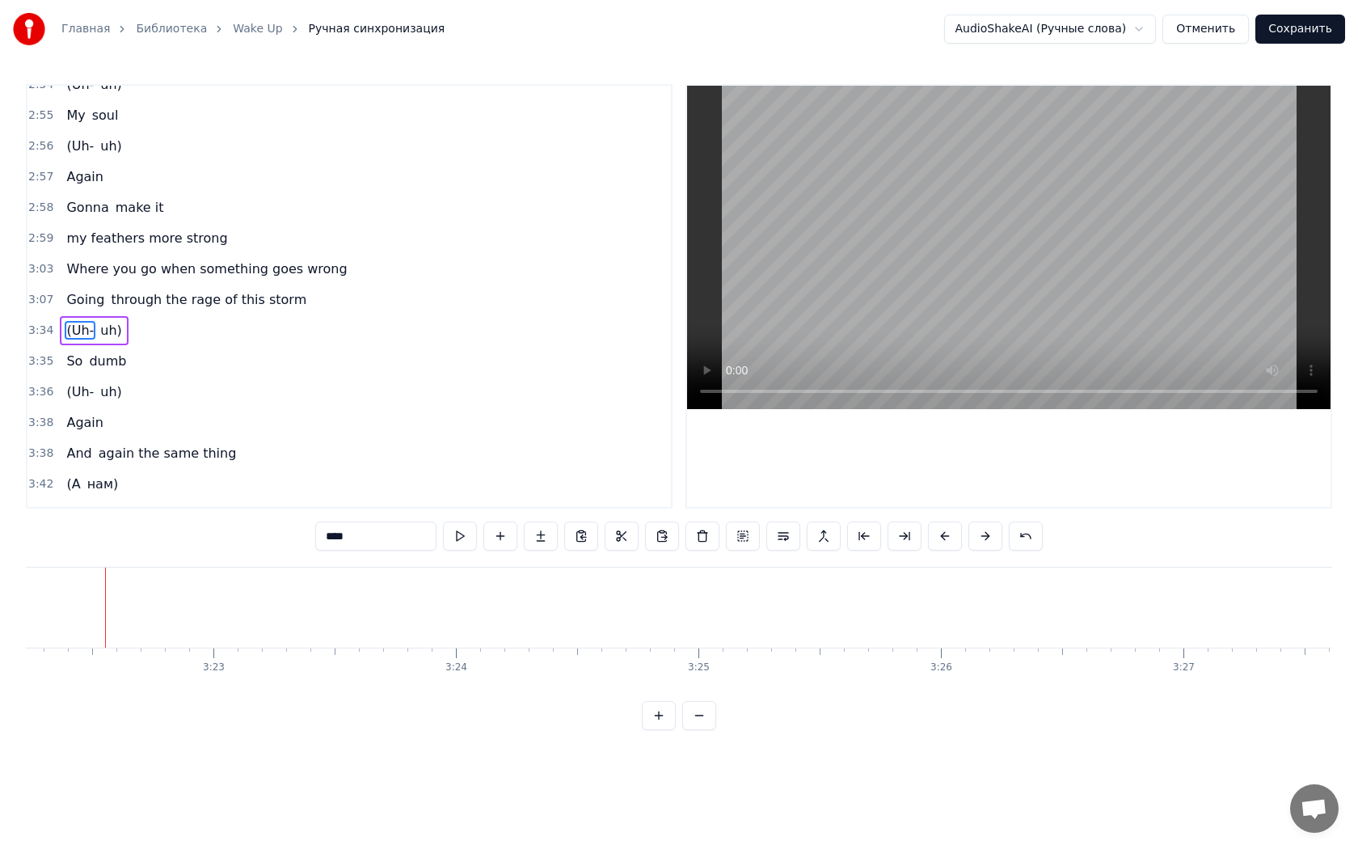
scroll to position [0, 49038]
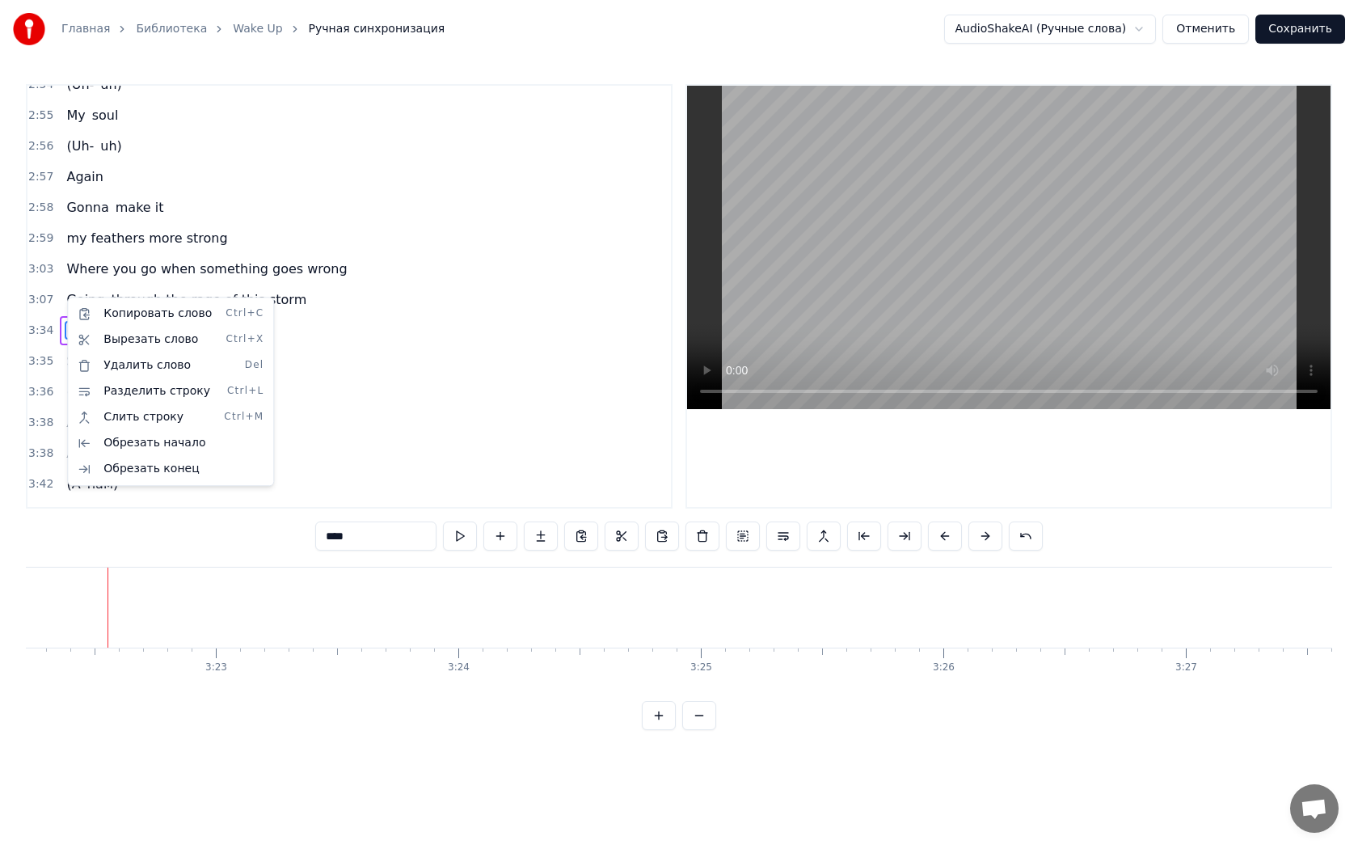
click at [34, 299] on html "Главная Библиотека Wake Up Ручная синхронизация AudioShakeAI (Ручные слова) Отм…" at bounding box center [679, 378] width 1358 height 756
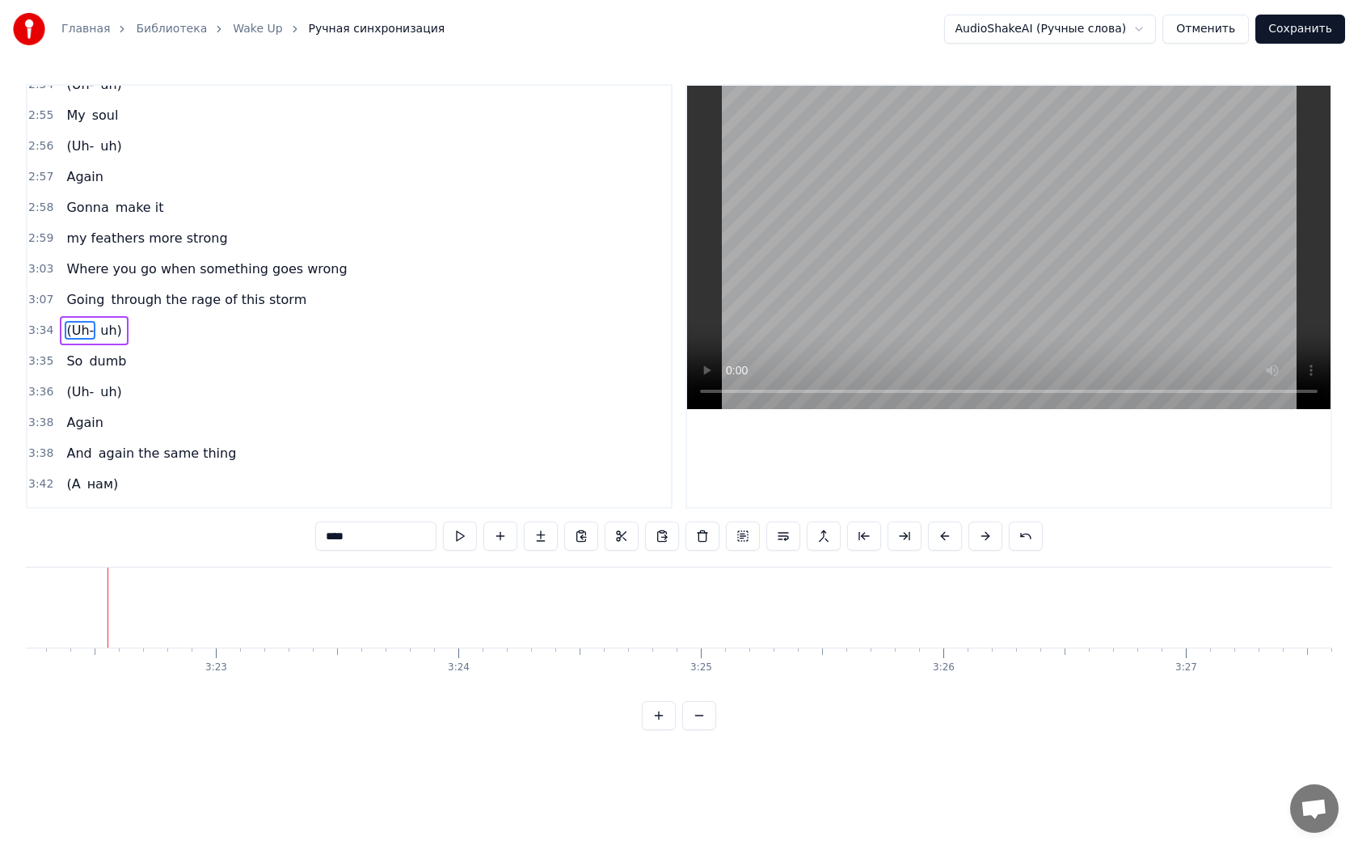
click at [38, 323] on span "3:34" at bounding box center [40, 331] width 25 height 16
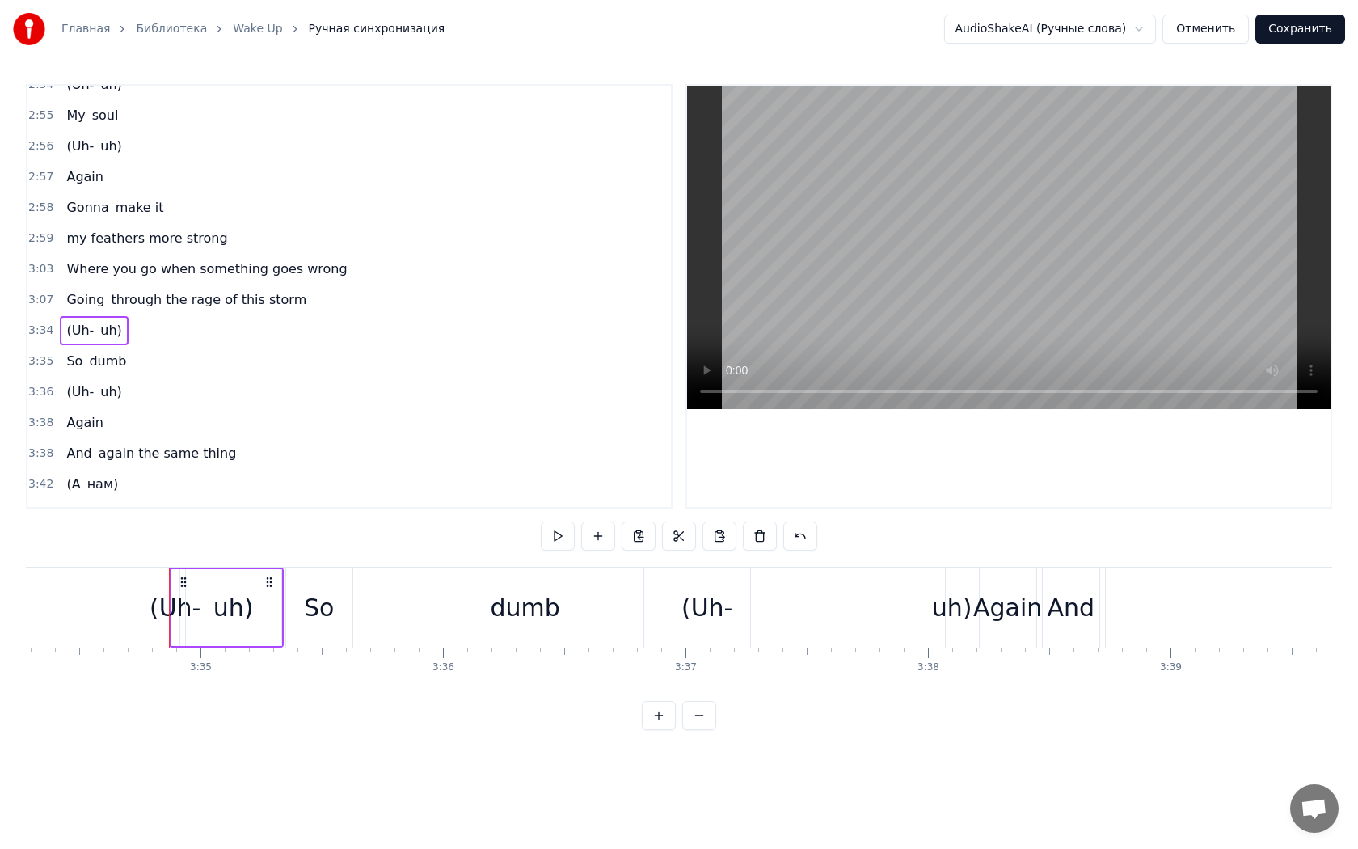
click at [38, 323] on span "3:34" at bounding box center [40, 331] width 25 height 16
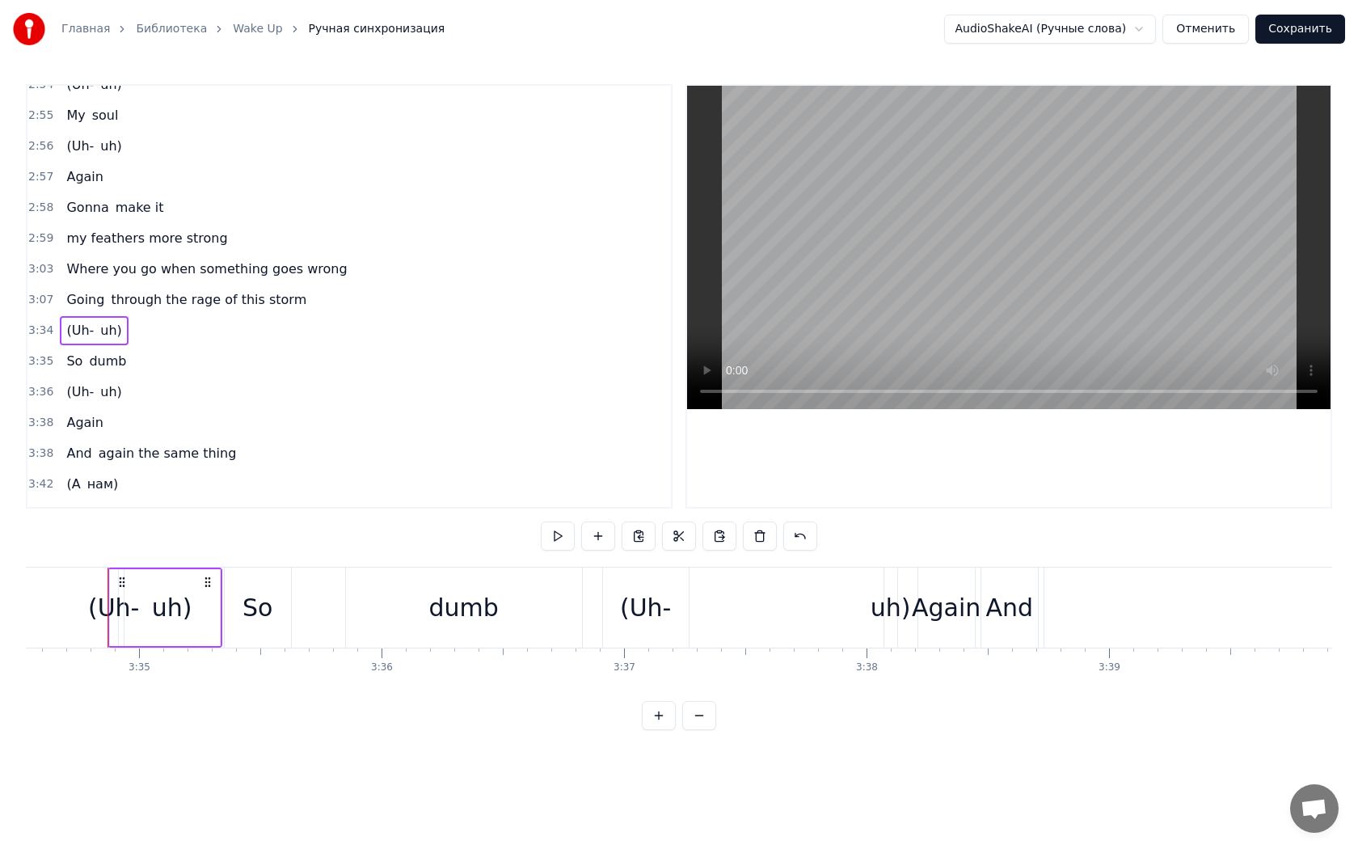
click at [171, 604] on div "uh)" at bounding box center [172, 607] width 40 height 36
click at [238, 606] on div "So" at bounding box center [258, 607] width 66 height 80
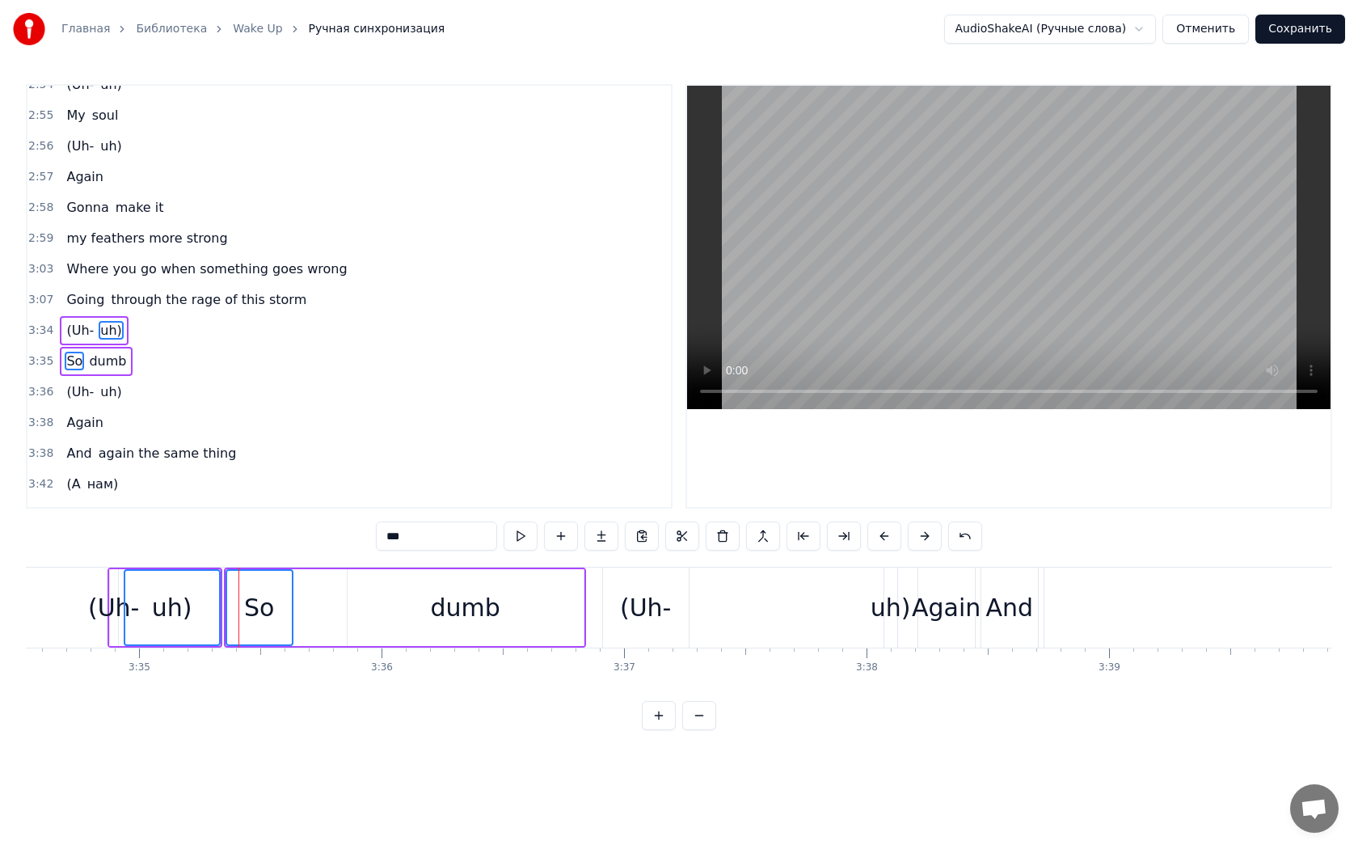
click at [650, 624] on div "(Uh-" at bounding box center [646, 607] width 52 height 36
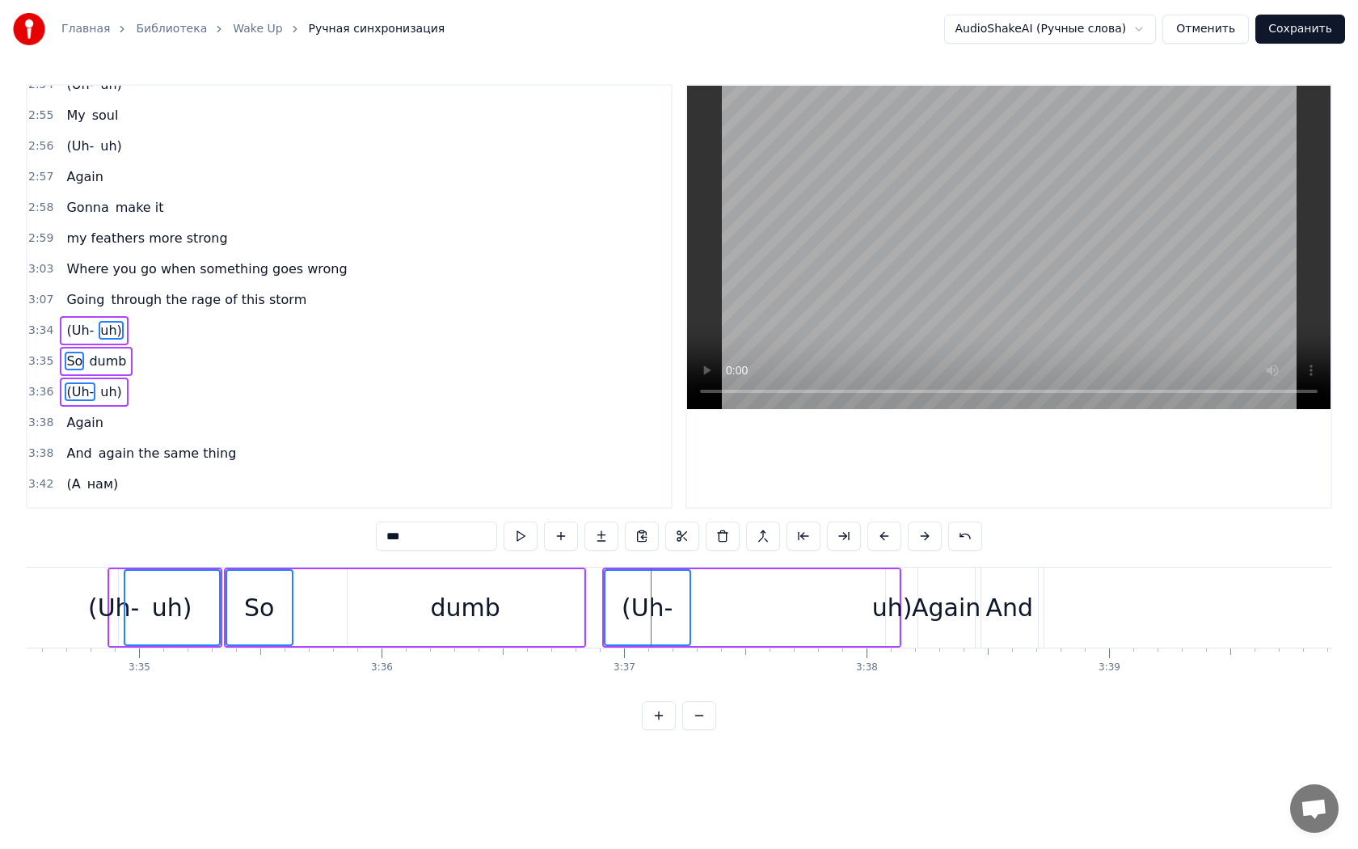
click at [895, 614] on div "uh)" at bounding box center [892, 607] width 40 height 36
click at [942, 614] on div "Again" at bounding box center [946, 607] width 69 height 36
click at [1002, 616] on div "And" at bounding box center [1010, 607] width 48 height 36
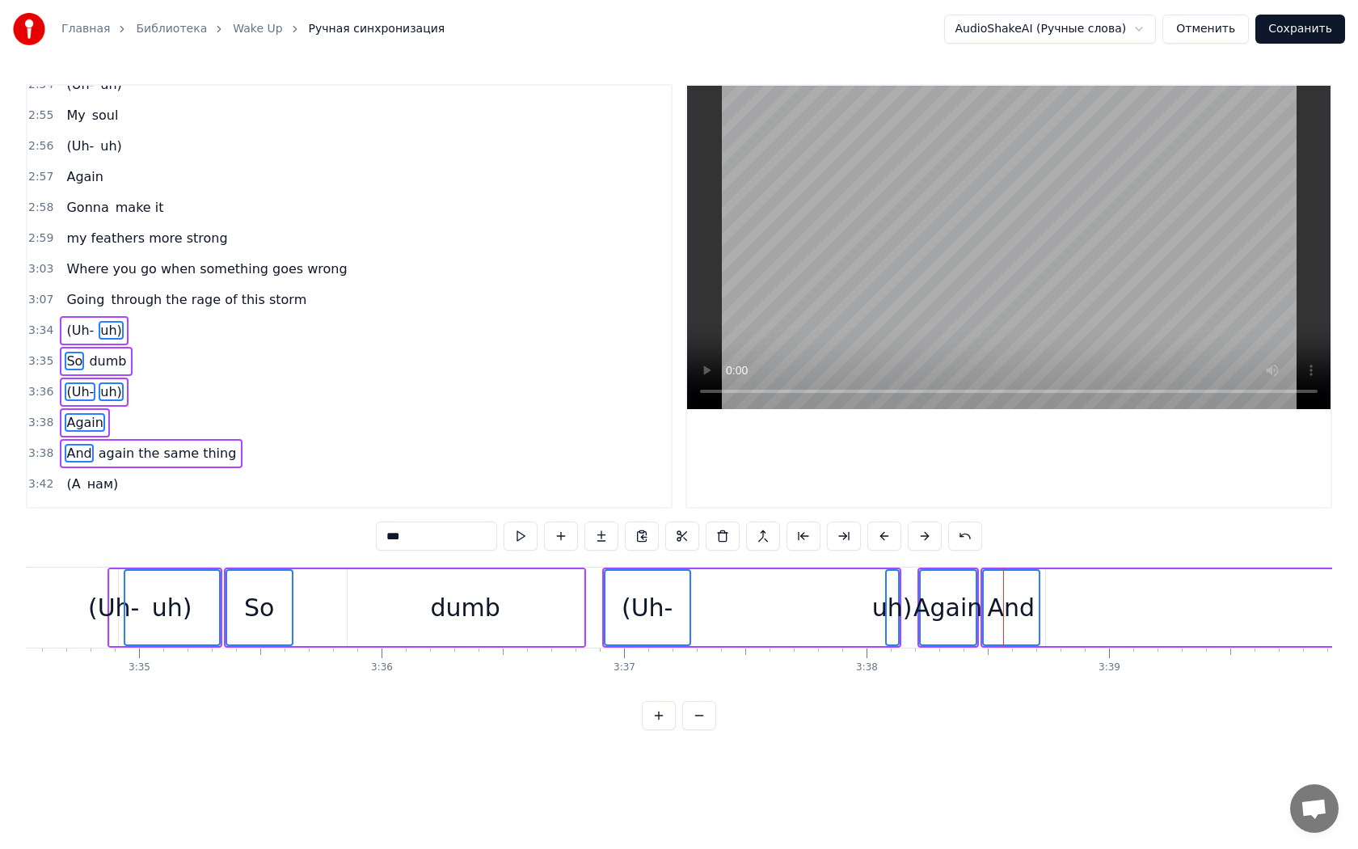
click at [113, 580] on div "(Uh-" at bounding box center [114, 607] width 8 height 77
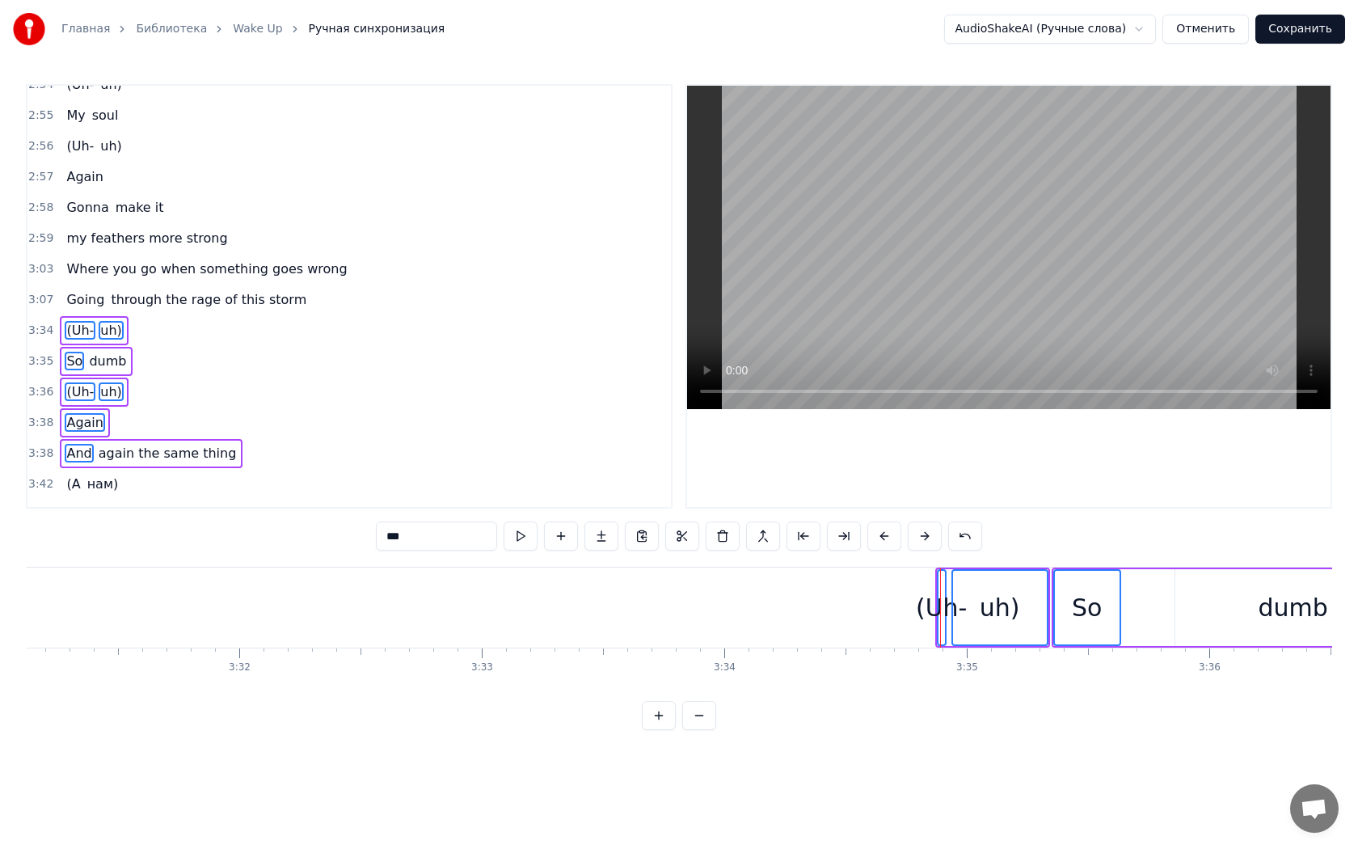
scroll to position [0, 51165]
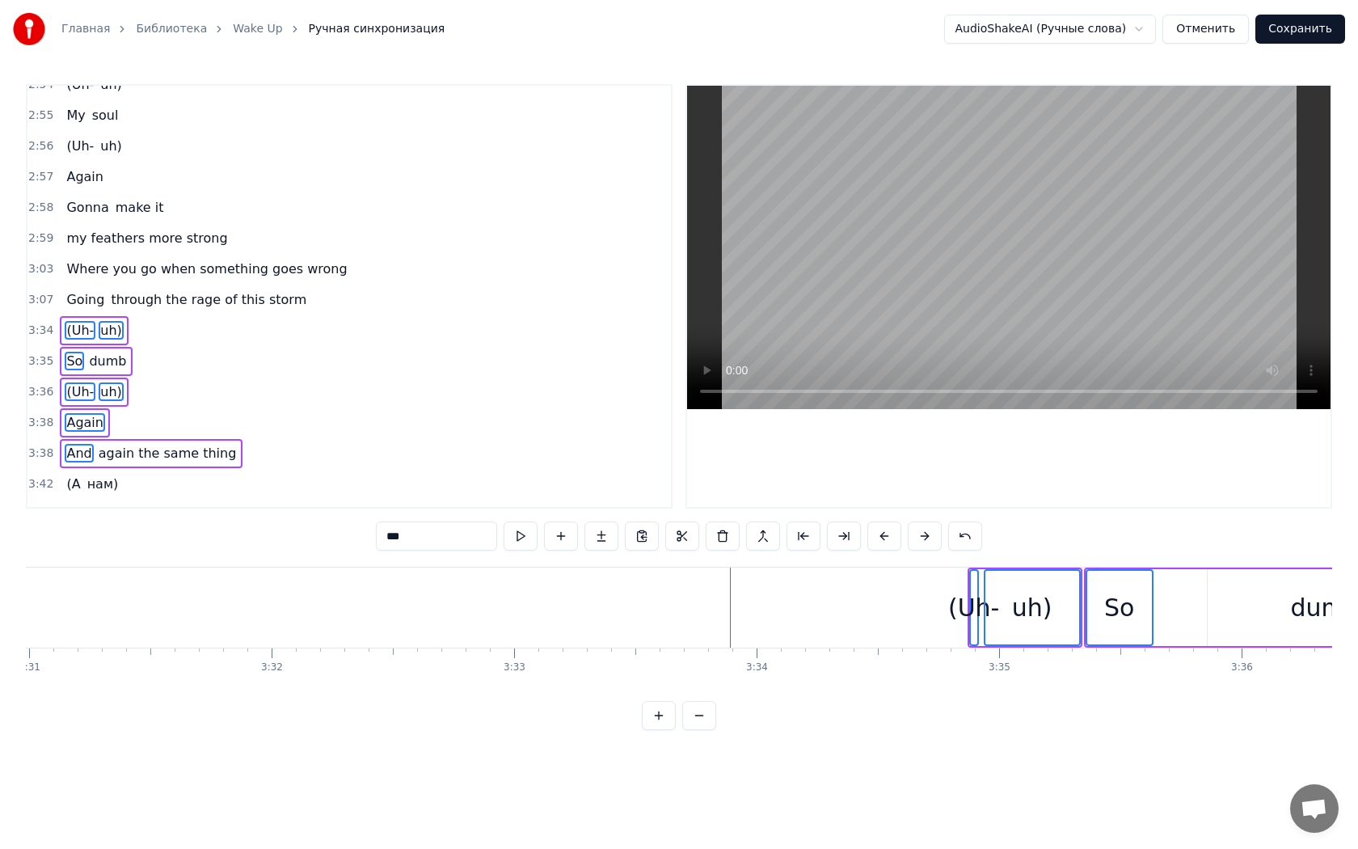
click at [976, 590] on div "(Uh-" at bounding box center [974, 607] width 52 height 36
type input "****"
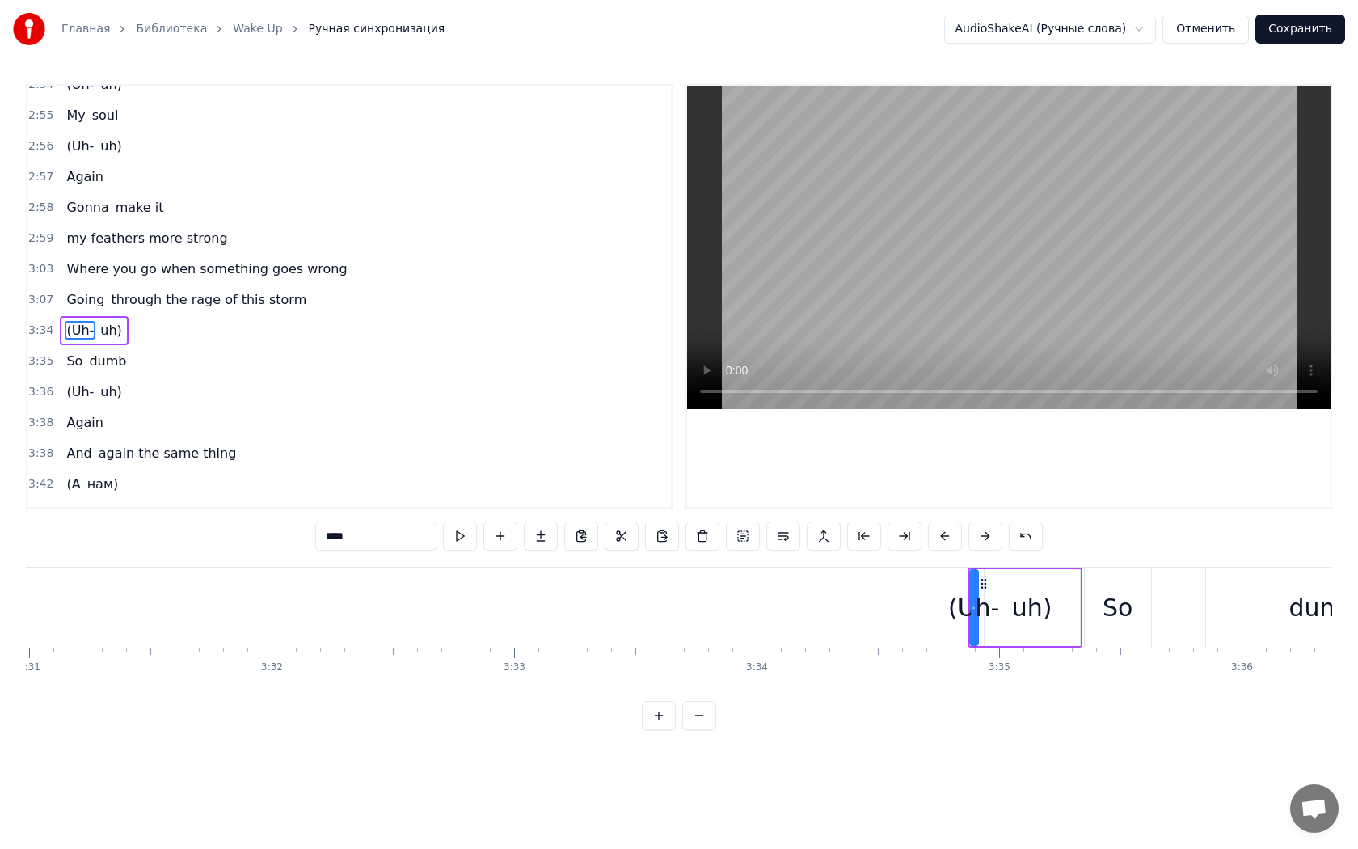
click at [993, 592] on div "(Uh-" at bounding box center [974, 607] width 52 height 36
drag, startPoint x: 972, startPoint y: 592, endPoint x: 995, endPoint y: 592, distance: 22.6
click at [995, 592] on div at bounding box center [994, 608] width 6 height 74
click at [983, 584] on icon at bounding box center [983, 583] width 13 height 13
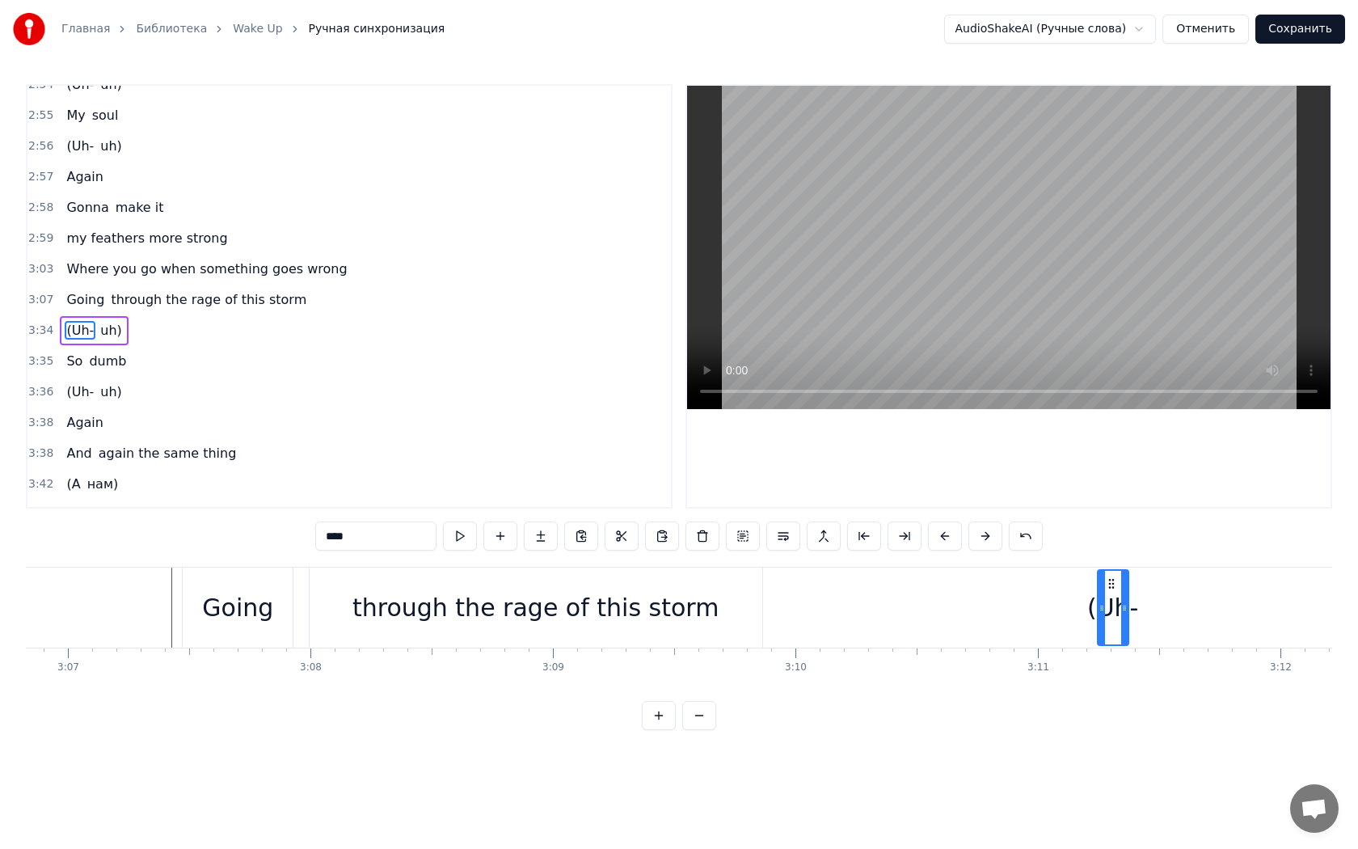
scroll to position [0, 45316]
drag, startPoint x: 983, startPoint y: 584, endPoint x: 789, endPoint y: 593, distance: 194.2
click at [789, 593] on div "(Uh-" at bounding box center [791, 608] width 29 height 74
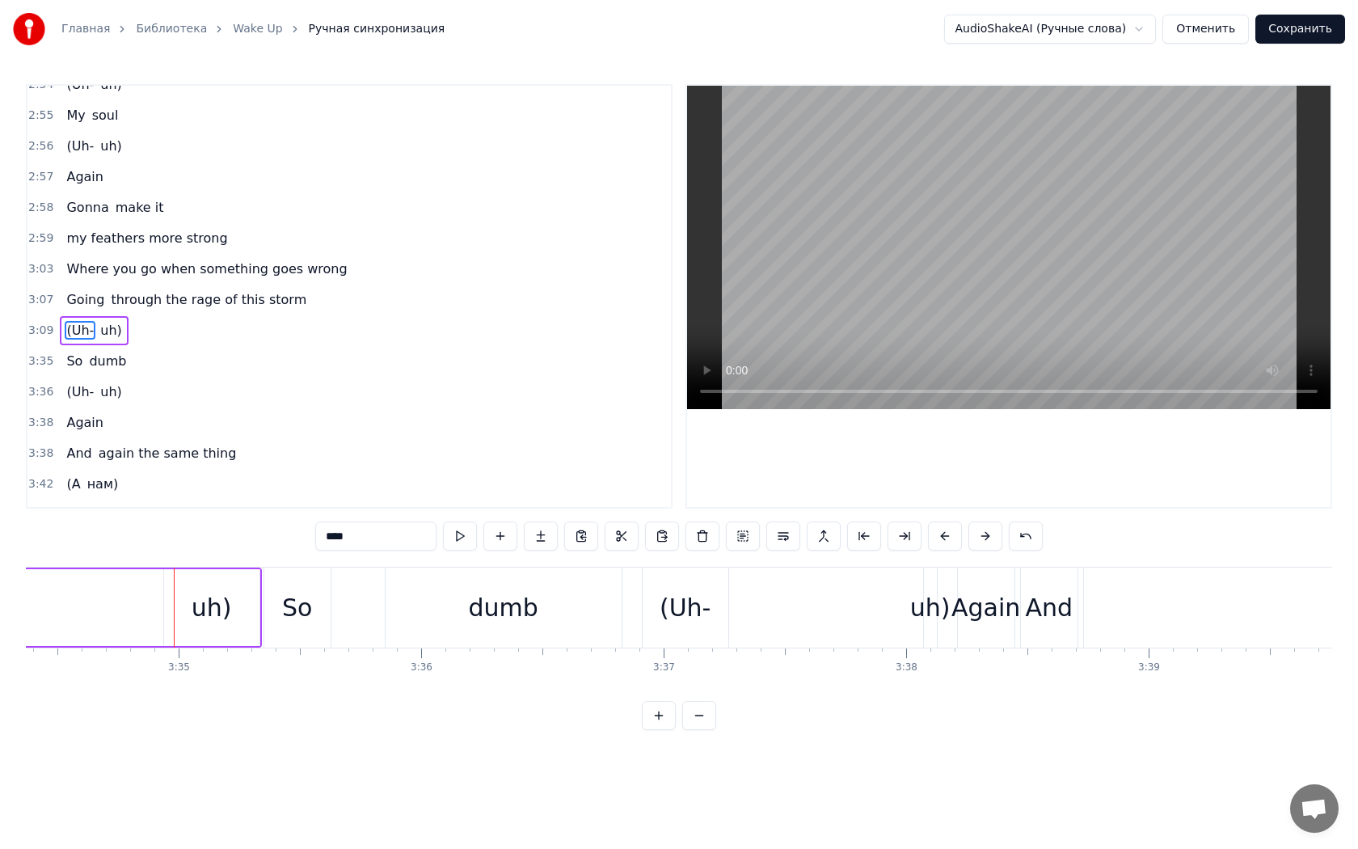
scroll to position [0, 52059]
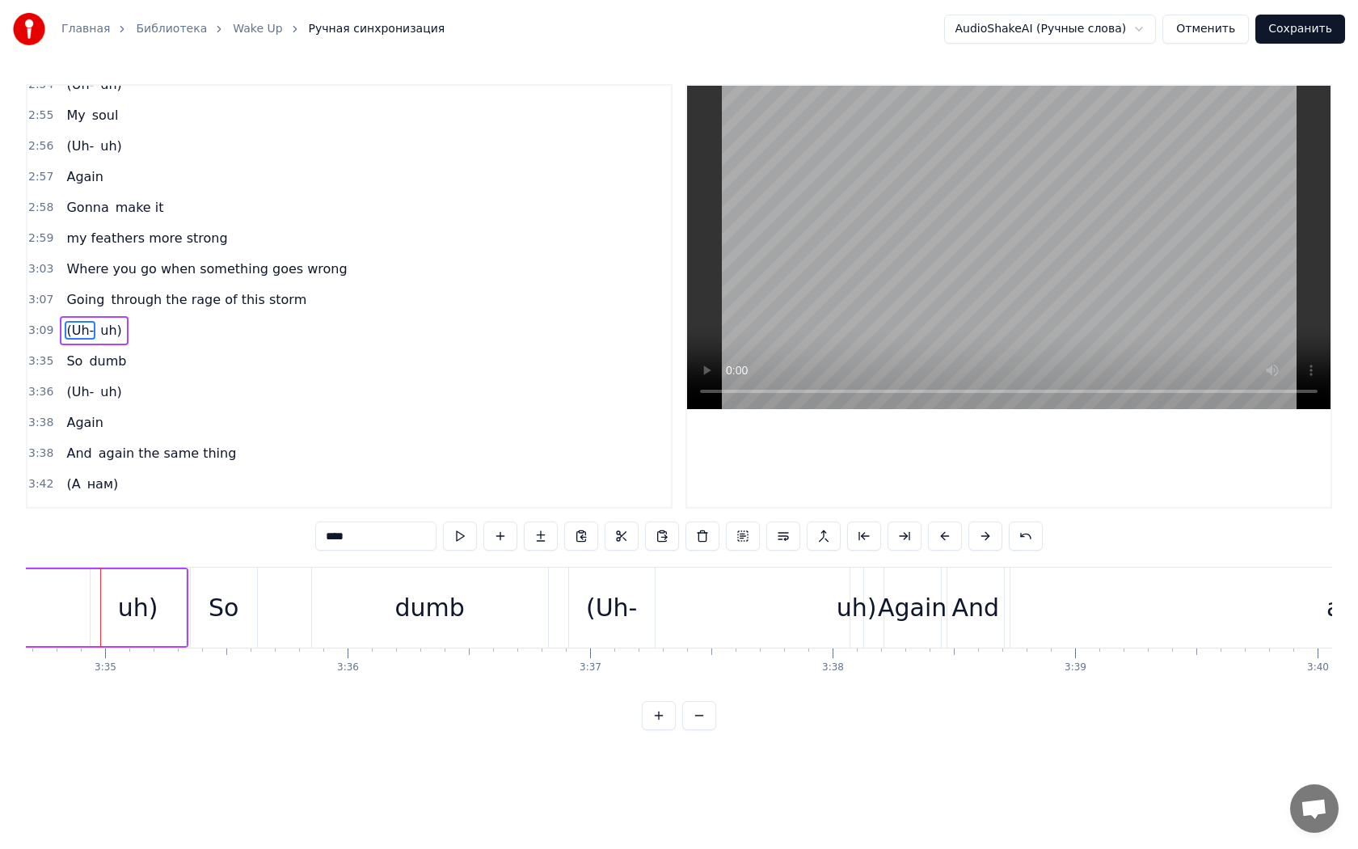
click at [43, 292] on span "3:07" at bounding box center [40, 300] width 25 height 16
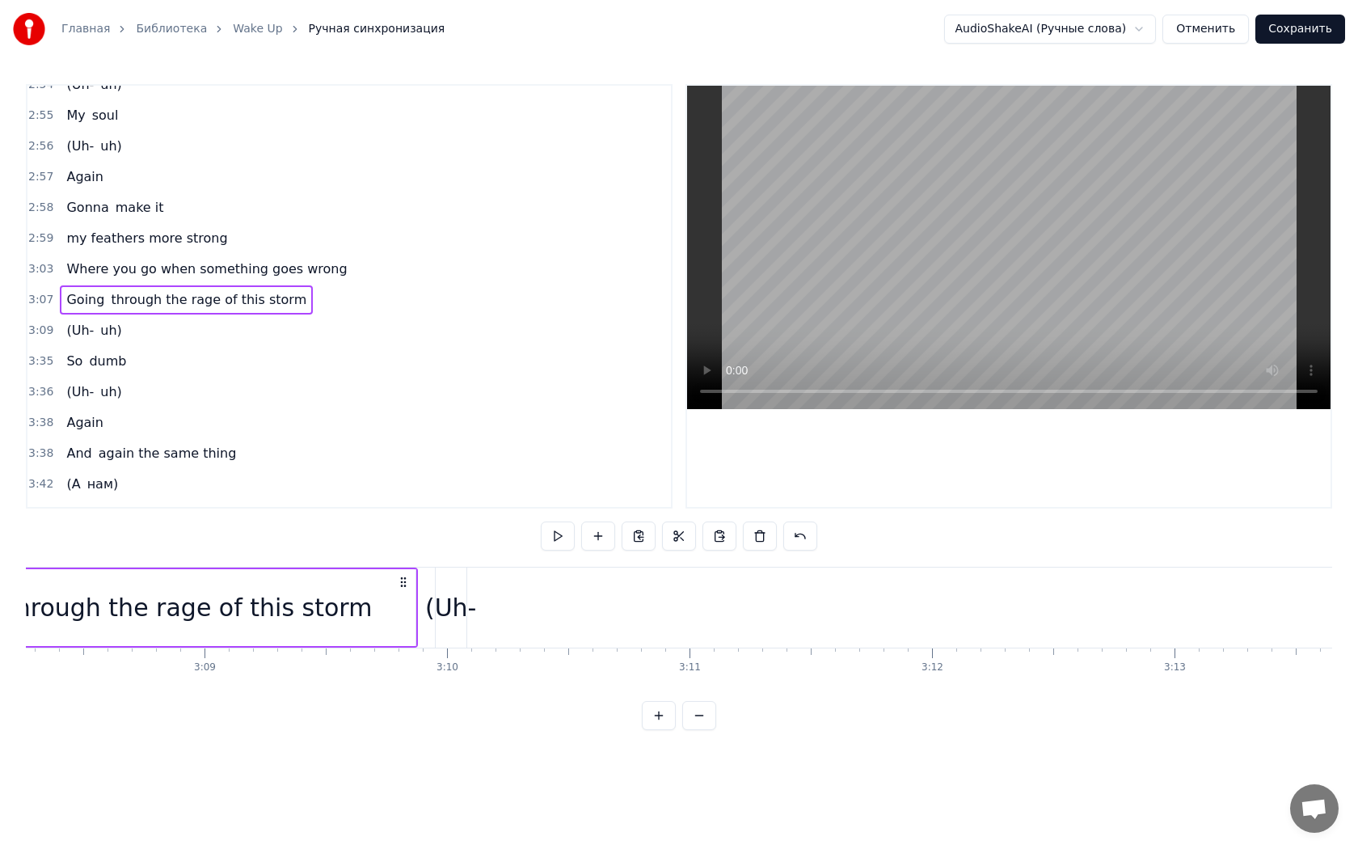
scroll to position [0, 45381]
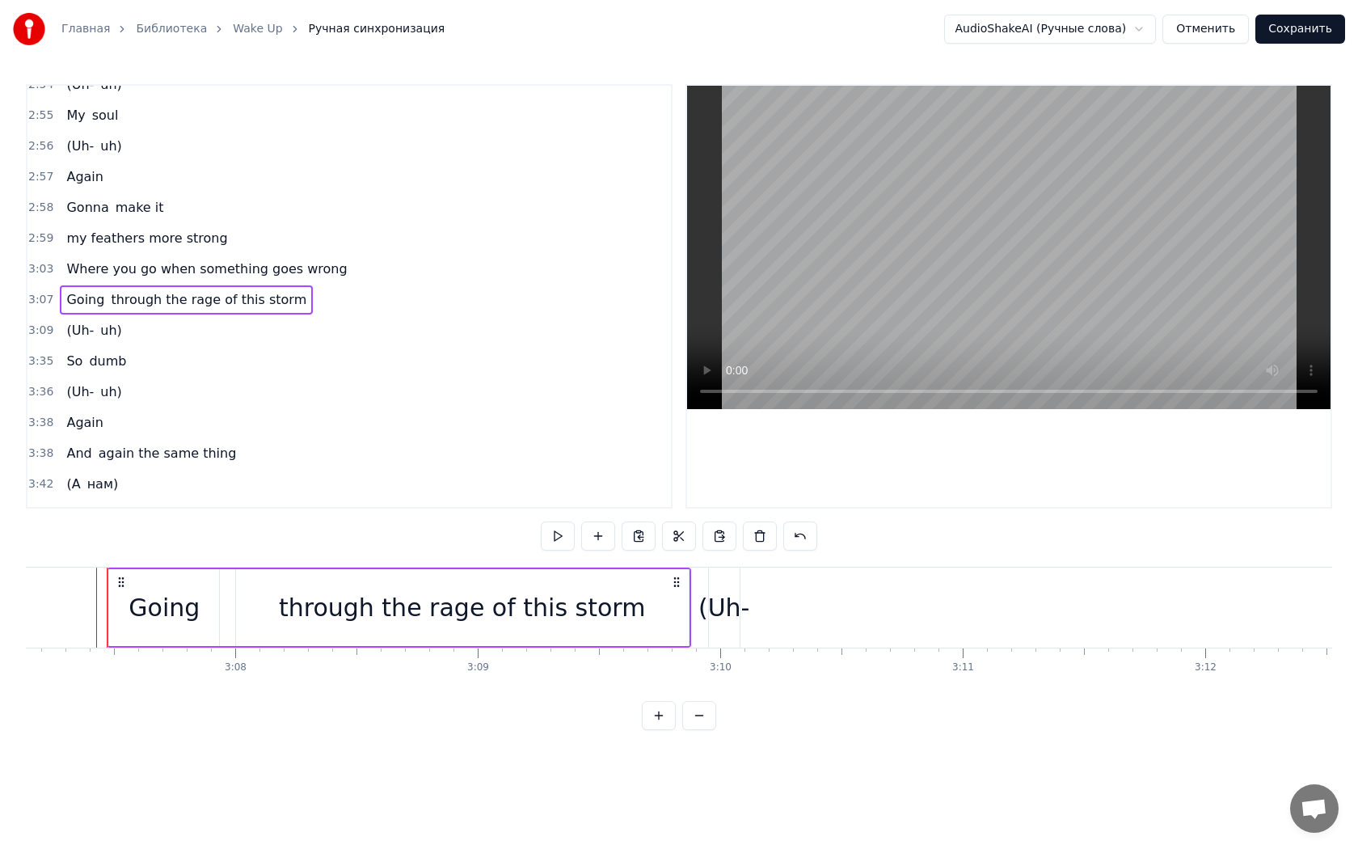
click at [711, 602] on div "(Uh-" at bounding box center [724, 607] width 52 height 36
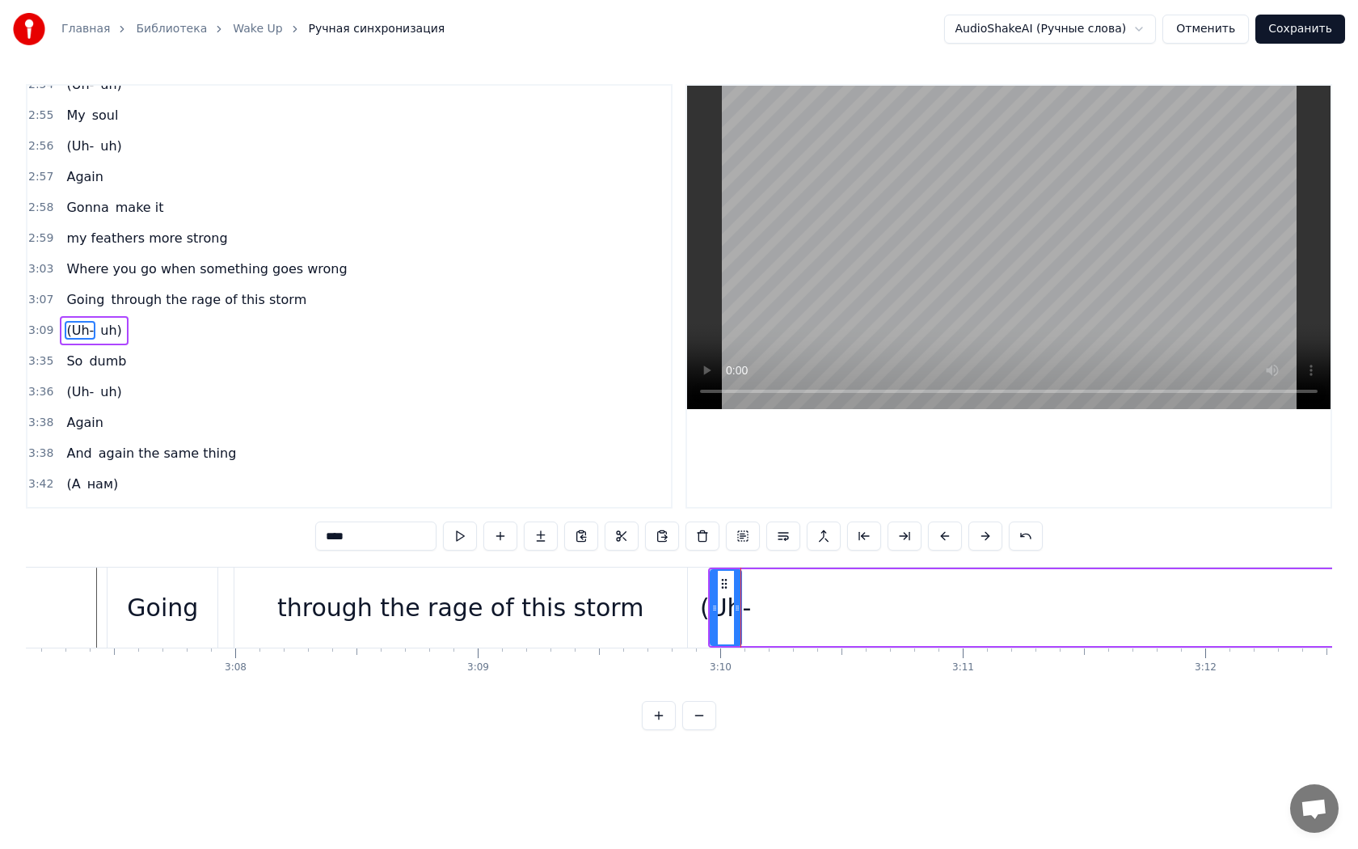
click at [711, 602] on icon at bounding box center [714, 607] width 6 height 13
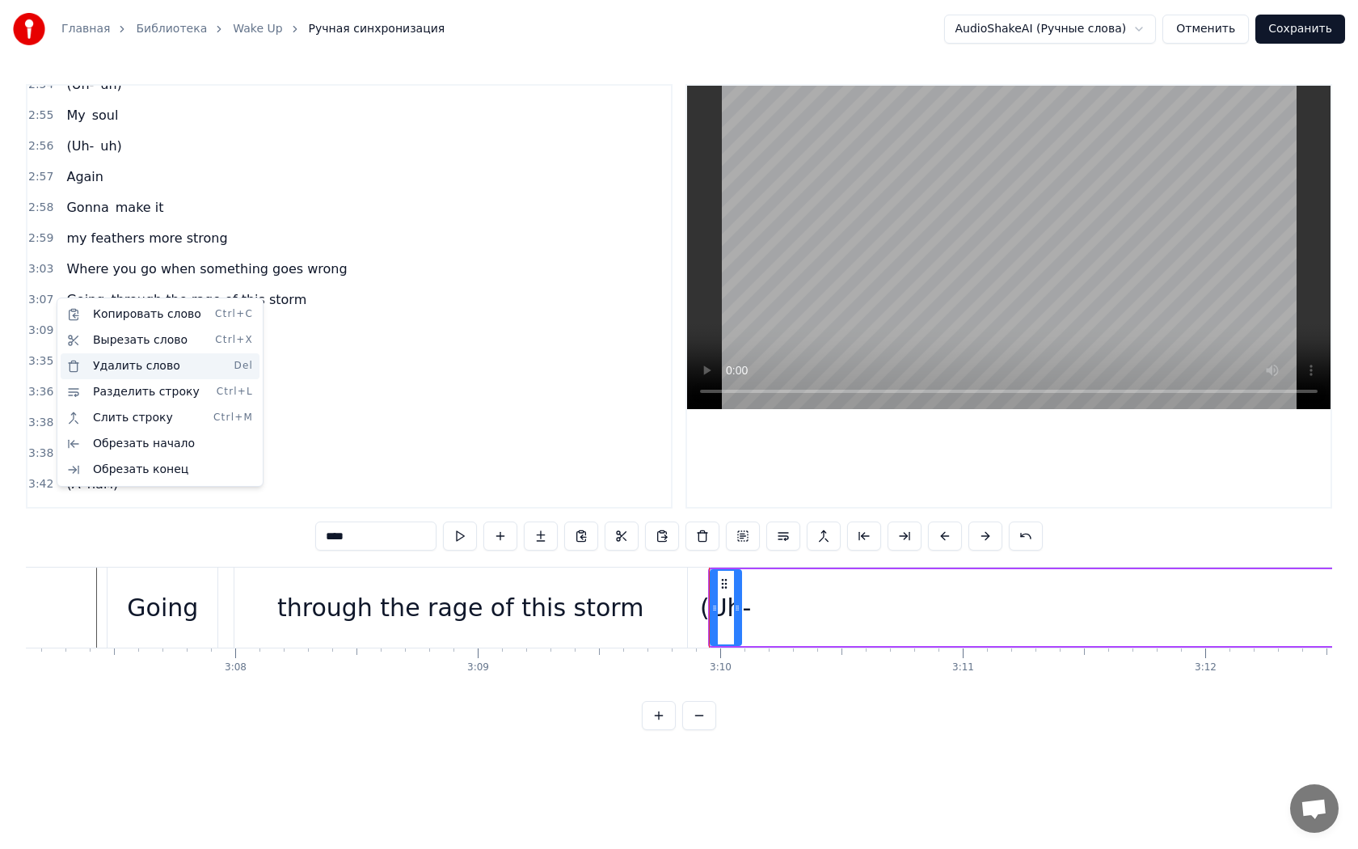
click at [116, 368] on div "Удалить слово Del" at bounding box center [160, 366] width 199 height 26
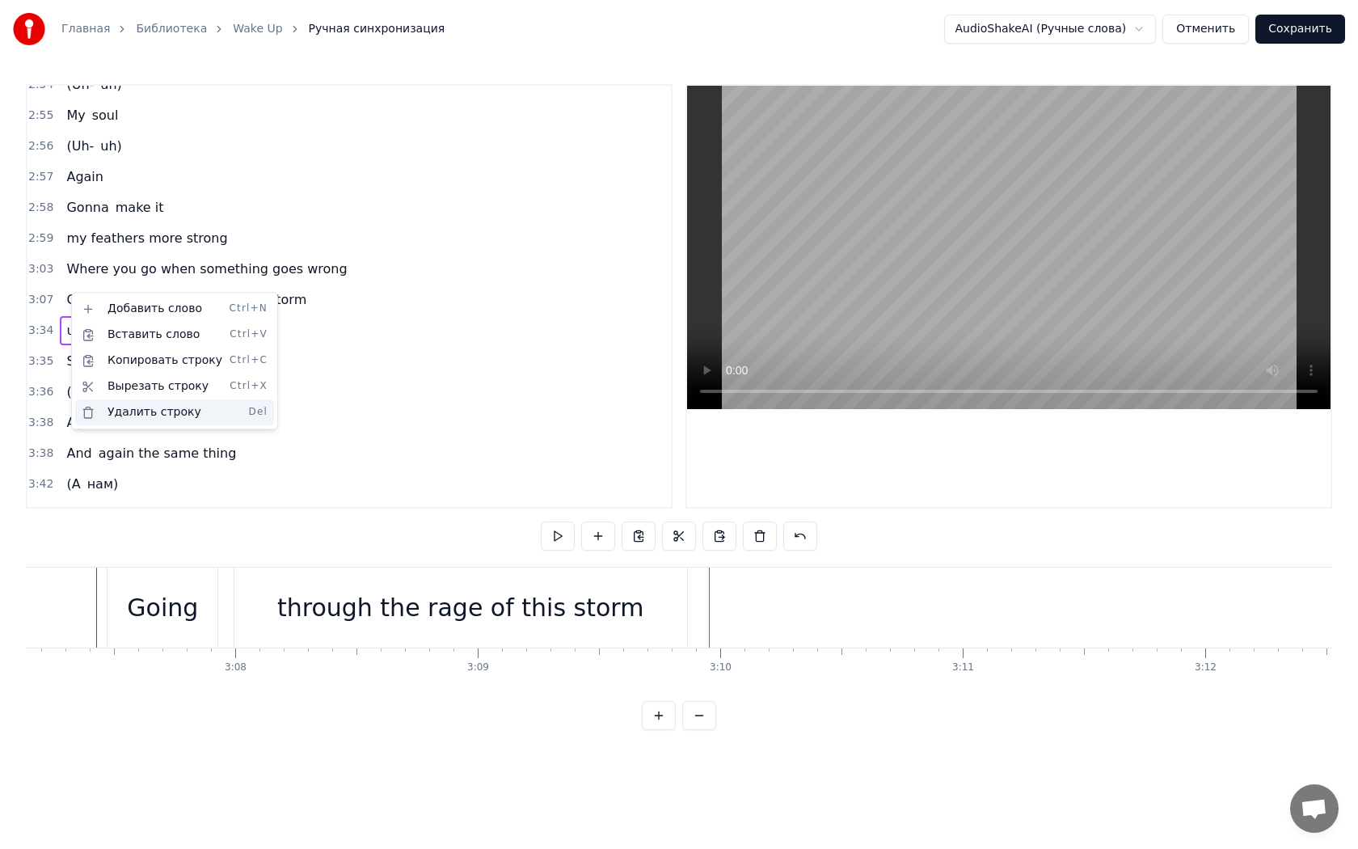
click at [124, 411] on div "Удалить строку Del" at bounding box center [174, 412] width 199 height 26
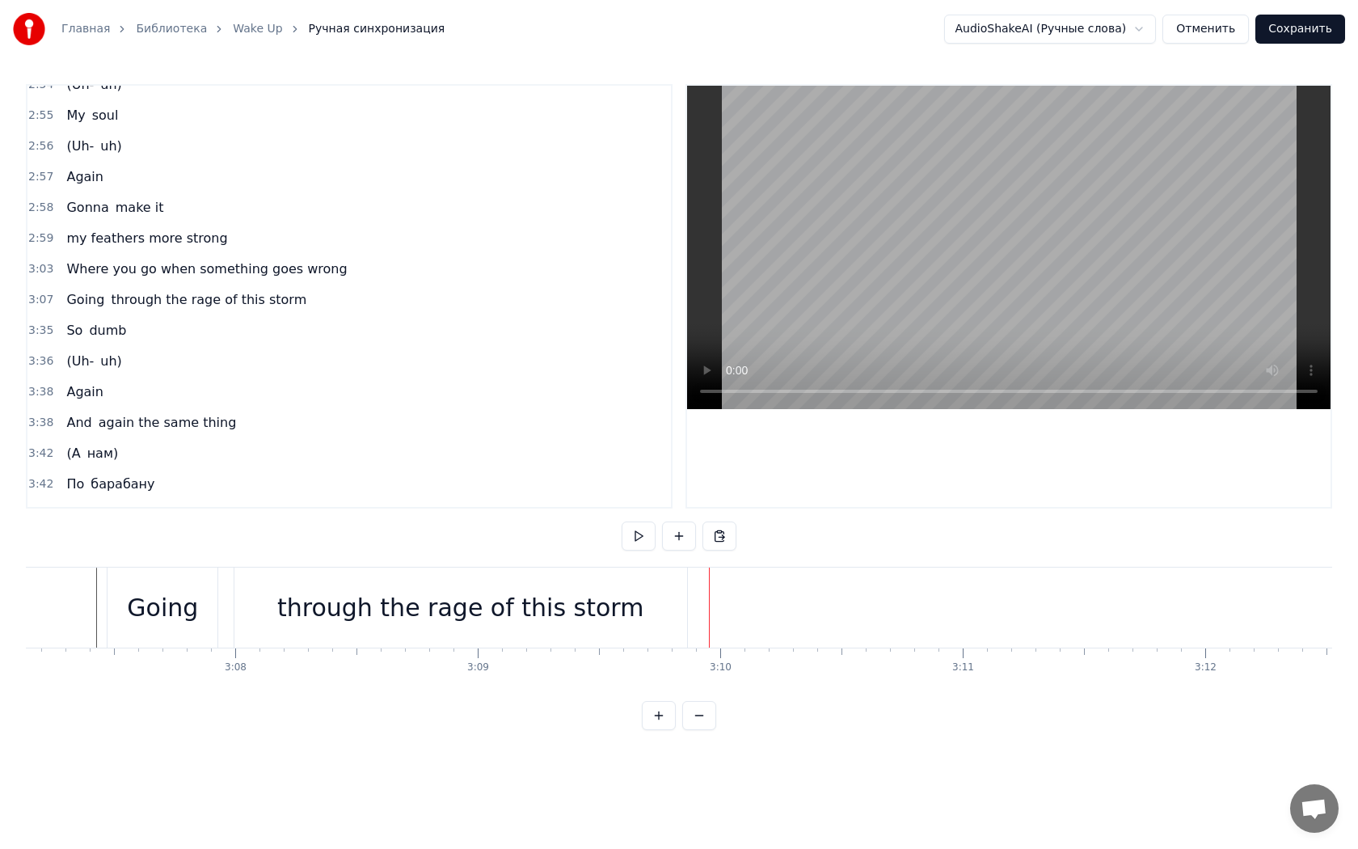
click at [97, 321] on span "dumb" at bounding box center [107, 330] width 40 height 19
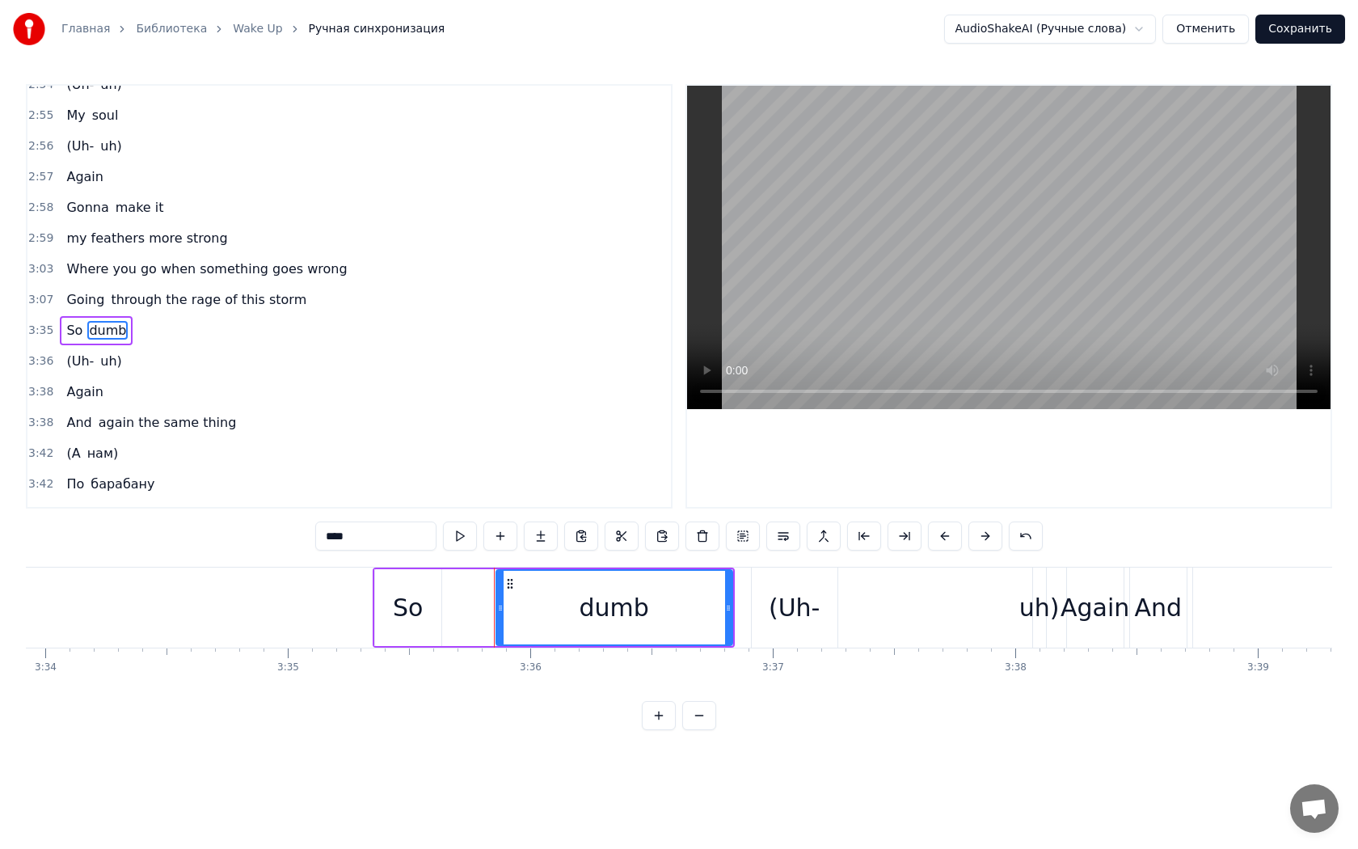
scroll to position [0, 52263]
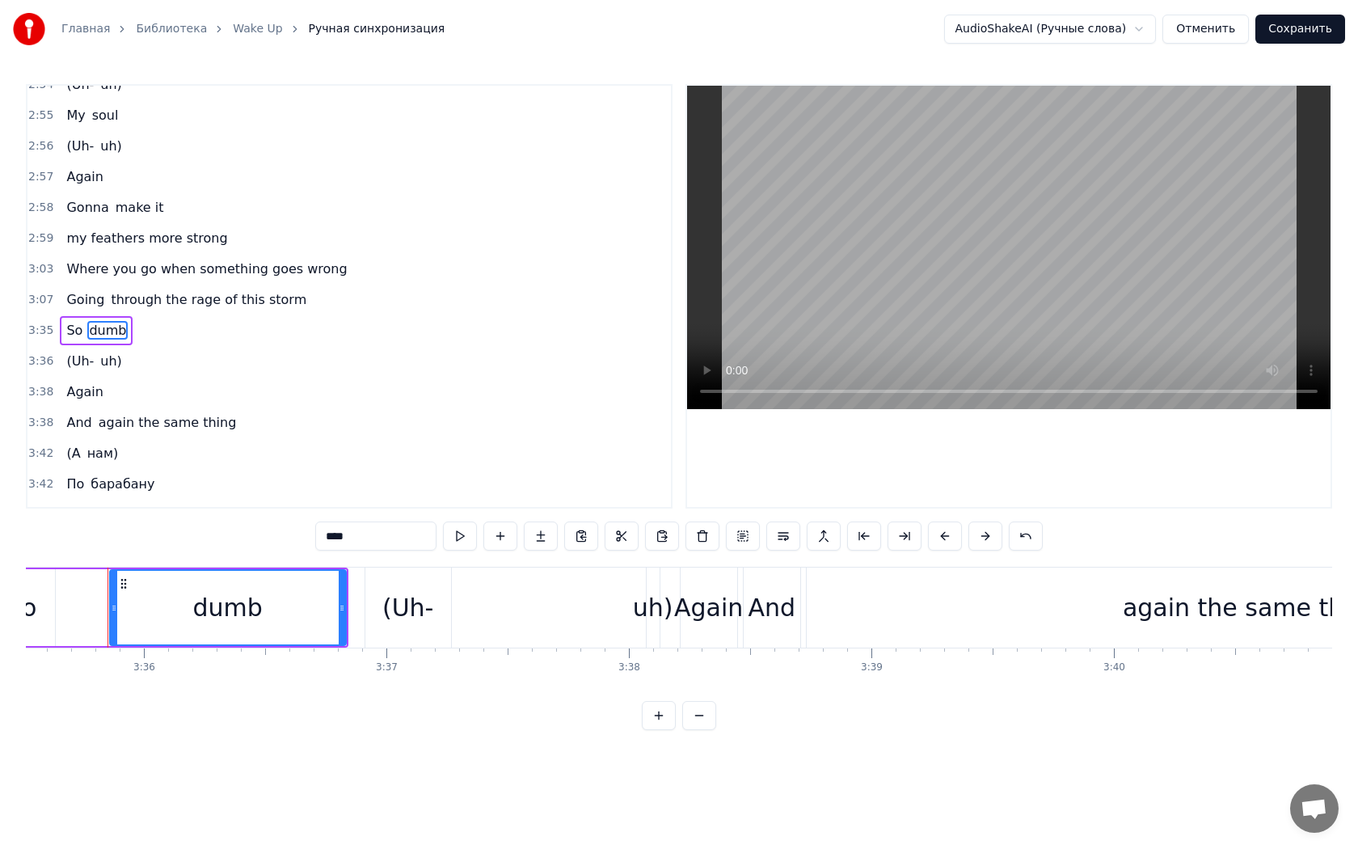
click at [74, 321] on span "So" at bounding box center [74, 330] width 19 height 19
type input "**"
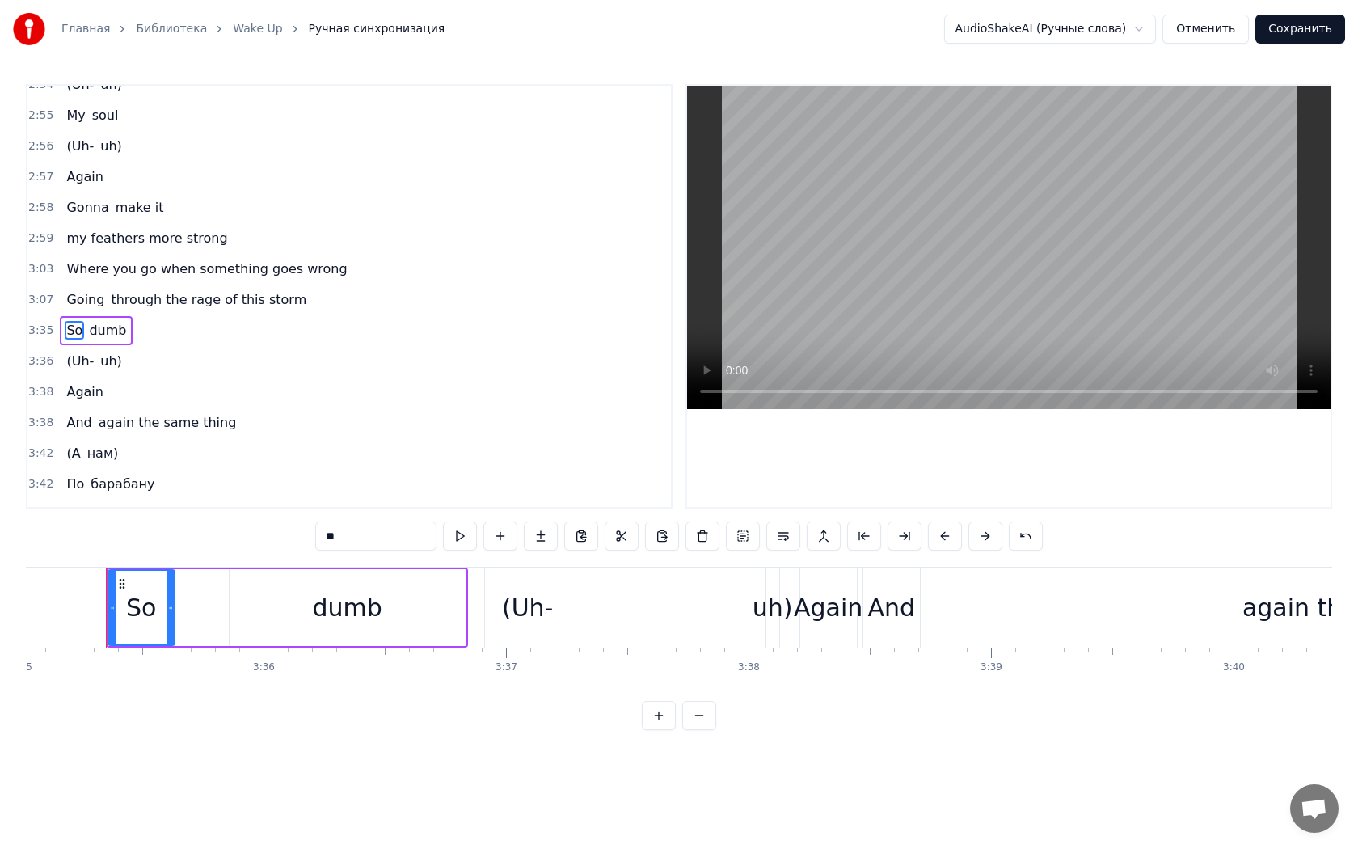
scroll to position [0, 52141]
drag, startPoint x: 348, startPoint y: 537, endPoint x: 289, endPoint y: 536, distance: 59.0
click at [289, 536] on div "0:18 Логика никак 0:20 В мои речи не вернётся 0:22 Важные слова 0:24 Прячу до з…" at bounding box center [679, 407] width 1306 height 646
click at [344, 599] on div "dumb" at bounding box center [349, 607] width 70 height 36
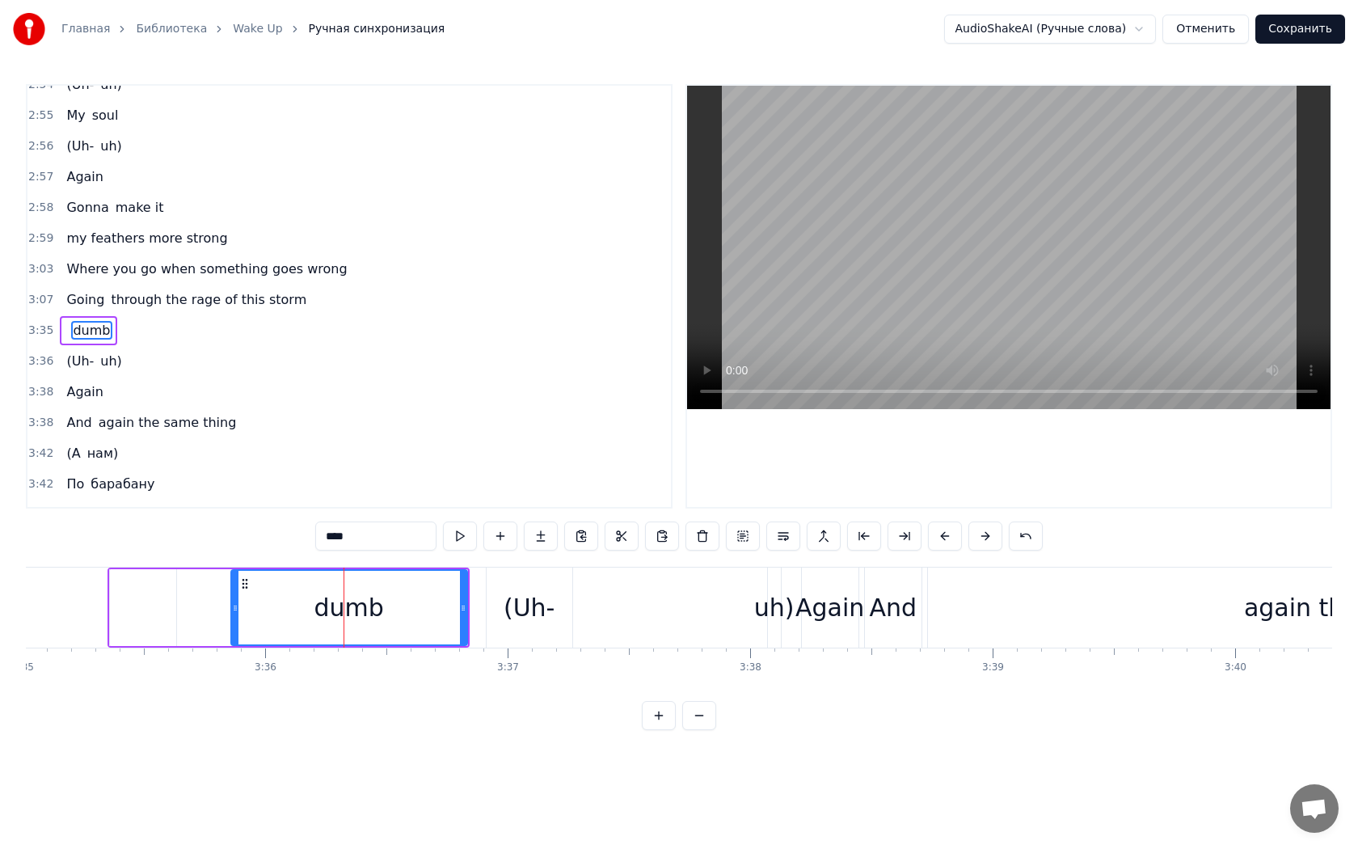
click at [327, 534] on input "****" at bounding box center [375, 535] width 121 height 29
paste input "**"
click at [343, 534] on input "******" at bounding box center [375, 535] width 121 height 29
type input "*******"
click at [188, 619] on div "So dumb" at bounding box center [289, 607] width 362 height 80
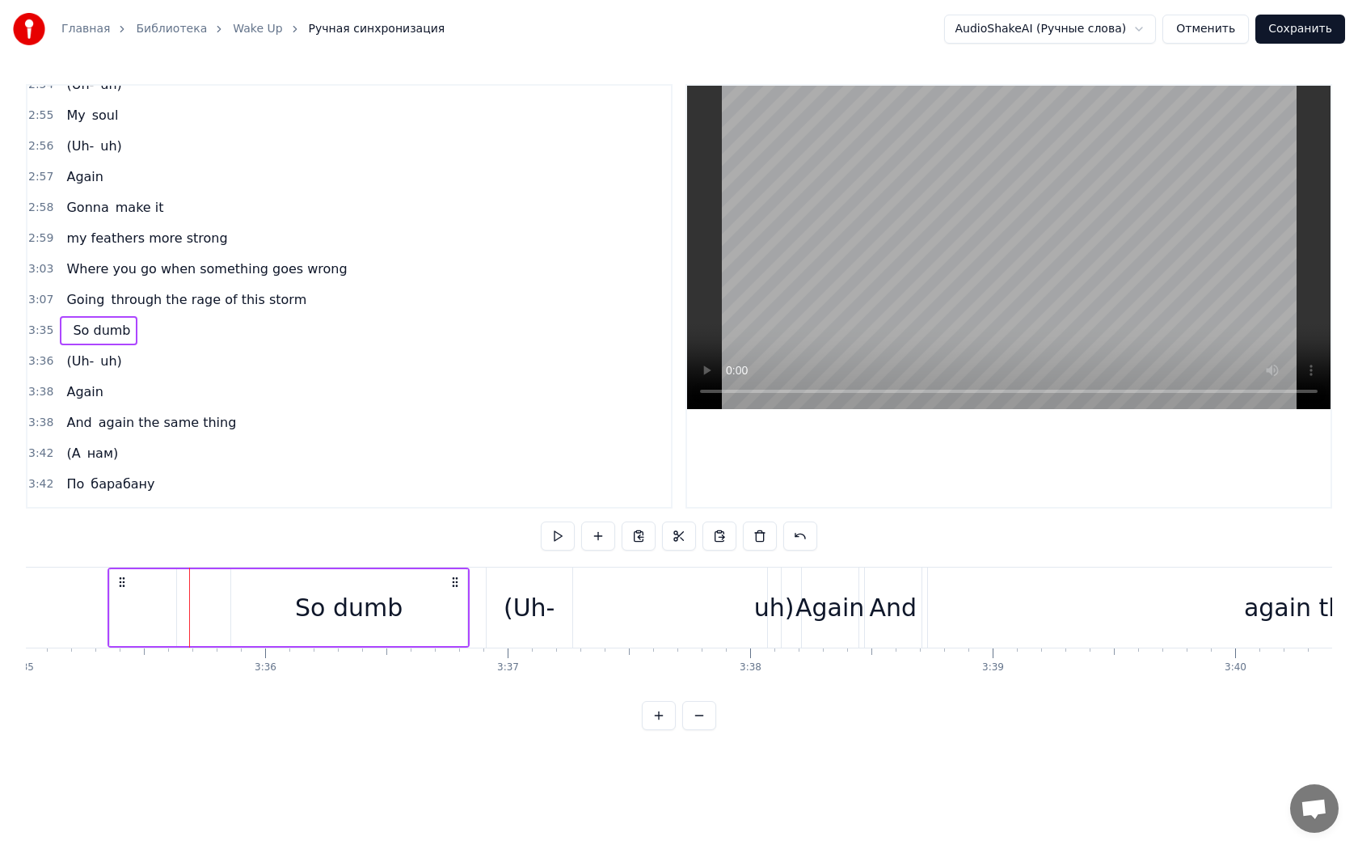
click at [161, 618] on div at bounding box center [143, 607] width 66 height 77
type input "*******"
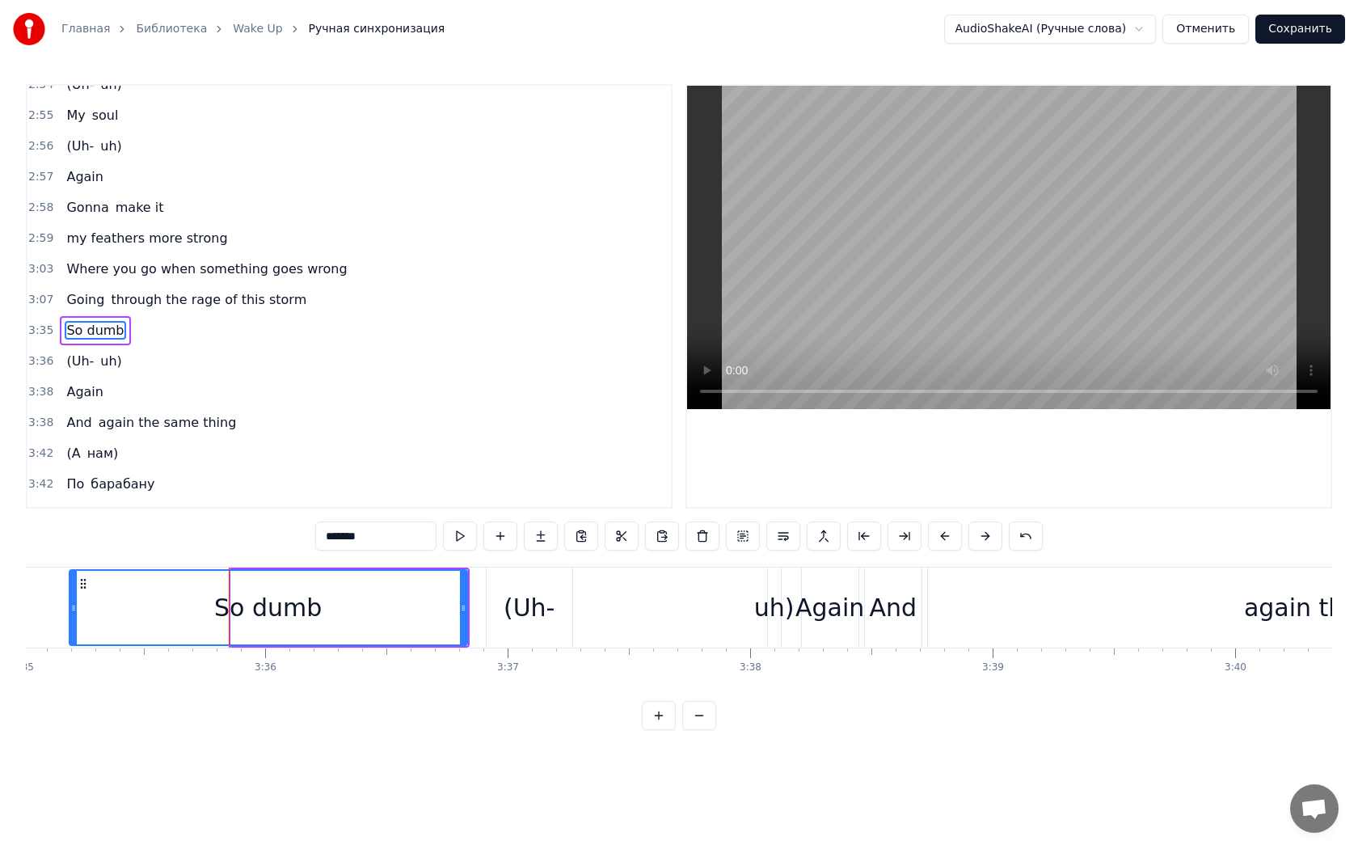
drag, startPoint x: 232, startPoint y: 607, endPoint x: 70, endPoint y: 585, distance: 163.1
click at [70, 585] on div at bounding box center [73, 608] width 6 height 74
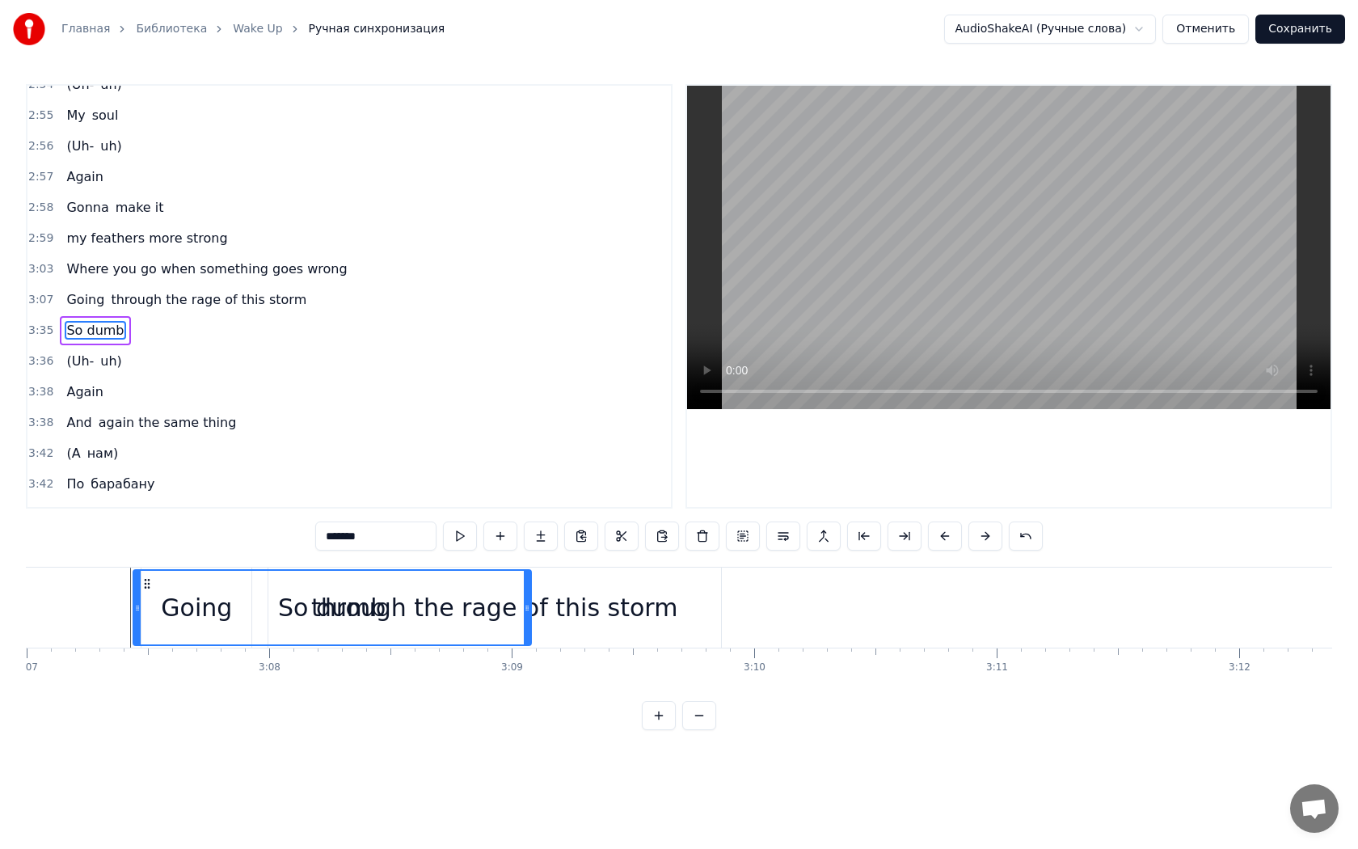
scroll to position [0, 45298]
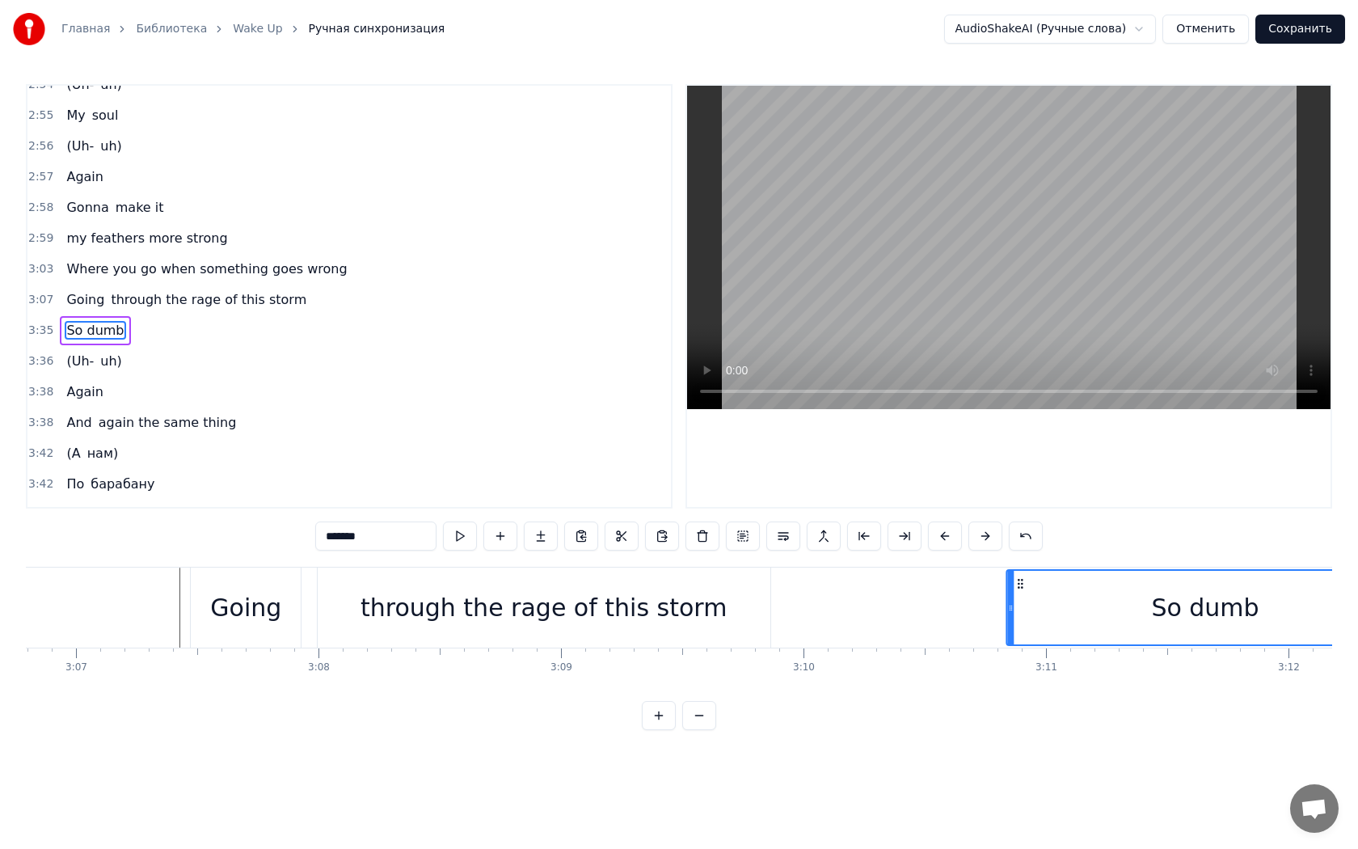
drag, startPoint x: 120, startPoint y: 584, endPoint x: 1020, endPoint y: 615, distance: 900.2
click at [1020, 615] on div "So dumb" at bounding box center [1205, 608] width 396 height 74
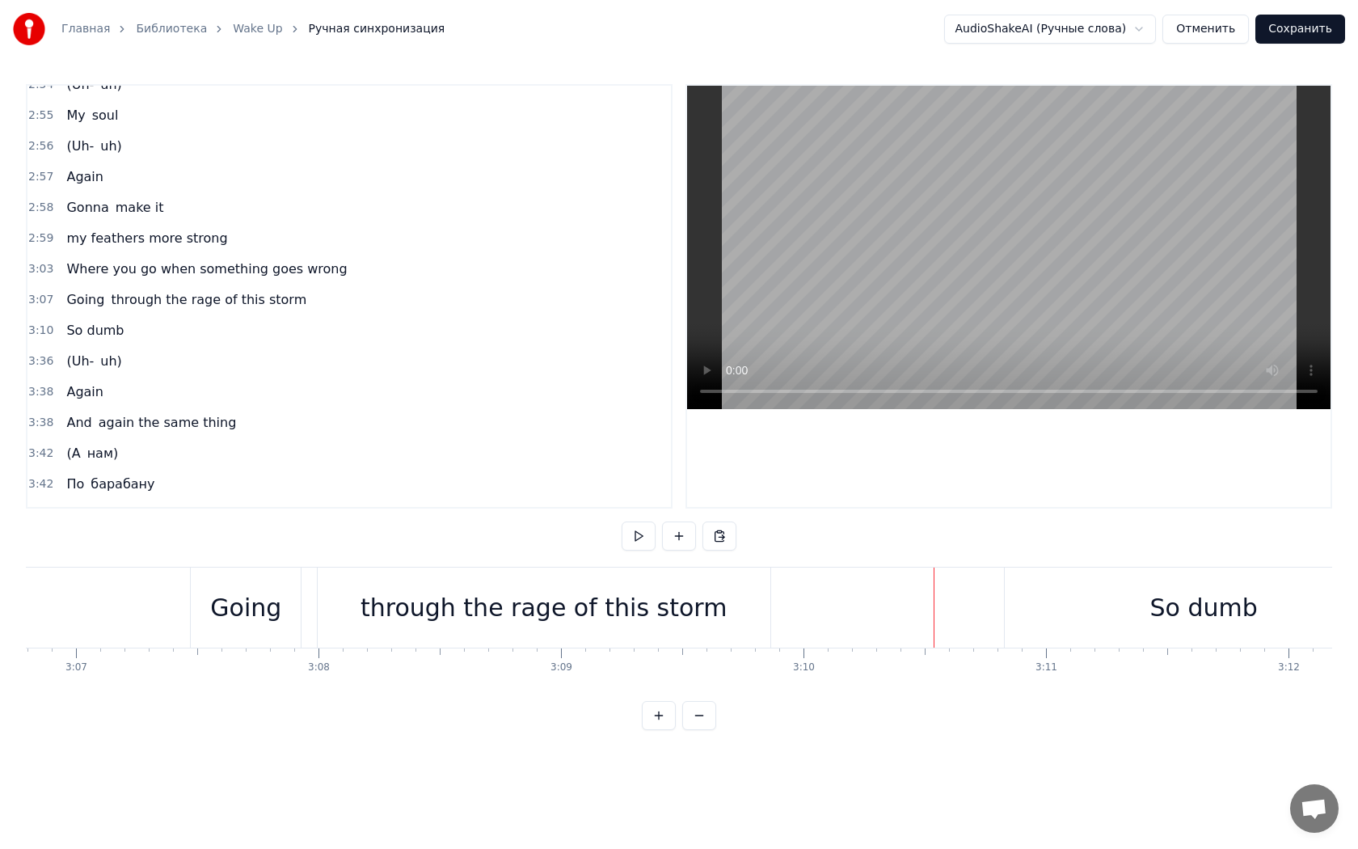
click at [1051, 685] on div "Логика никак В мои речи не вернётся Важные слова Прячу до захода солнца Счастье…" at bounding box center [679, 627] width 1306 height 121
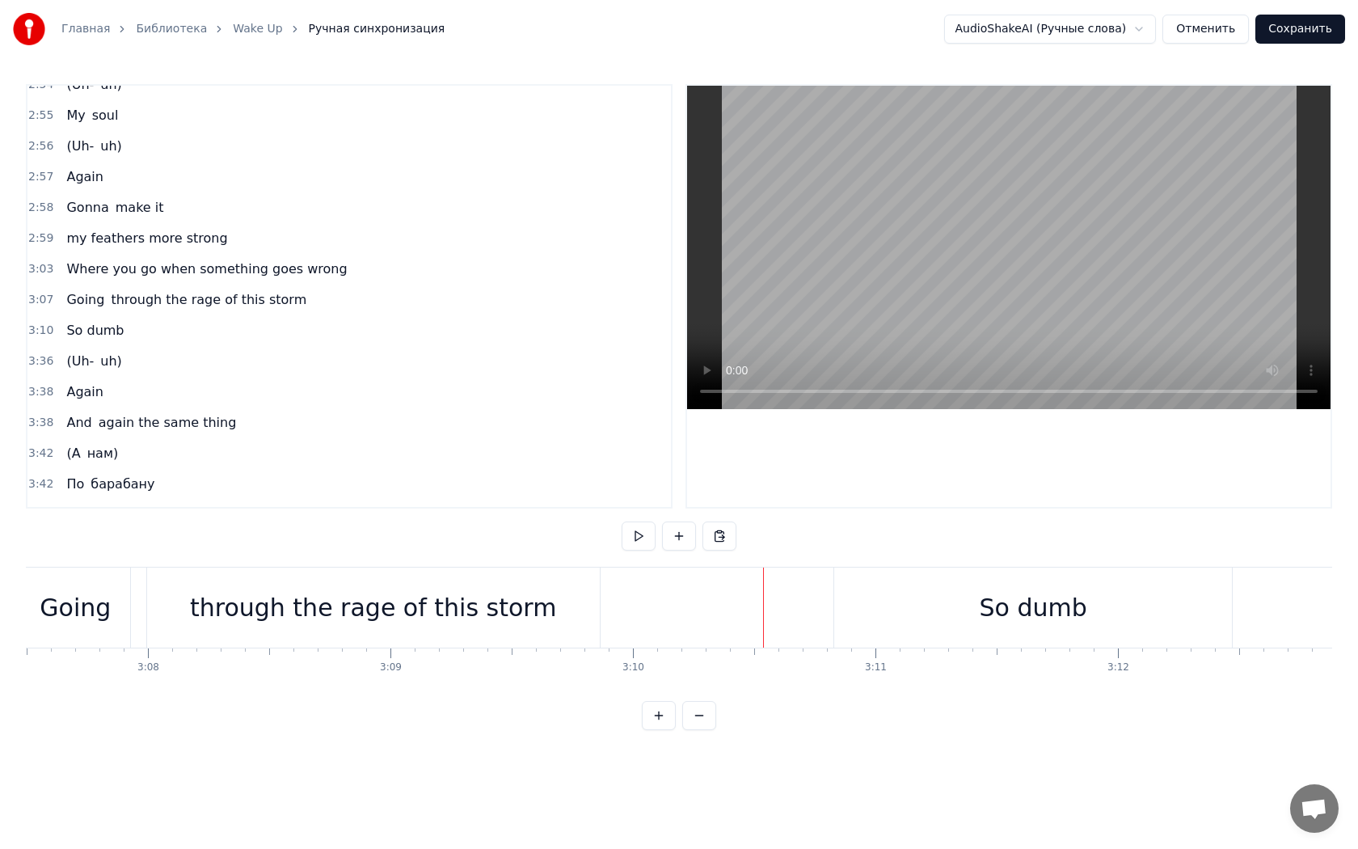
scroll to position [0, 45541]
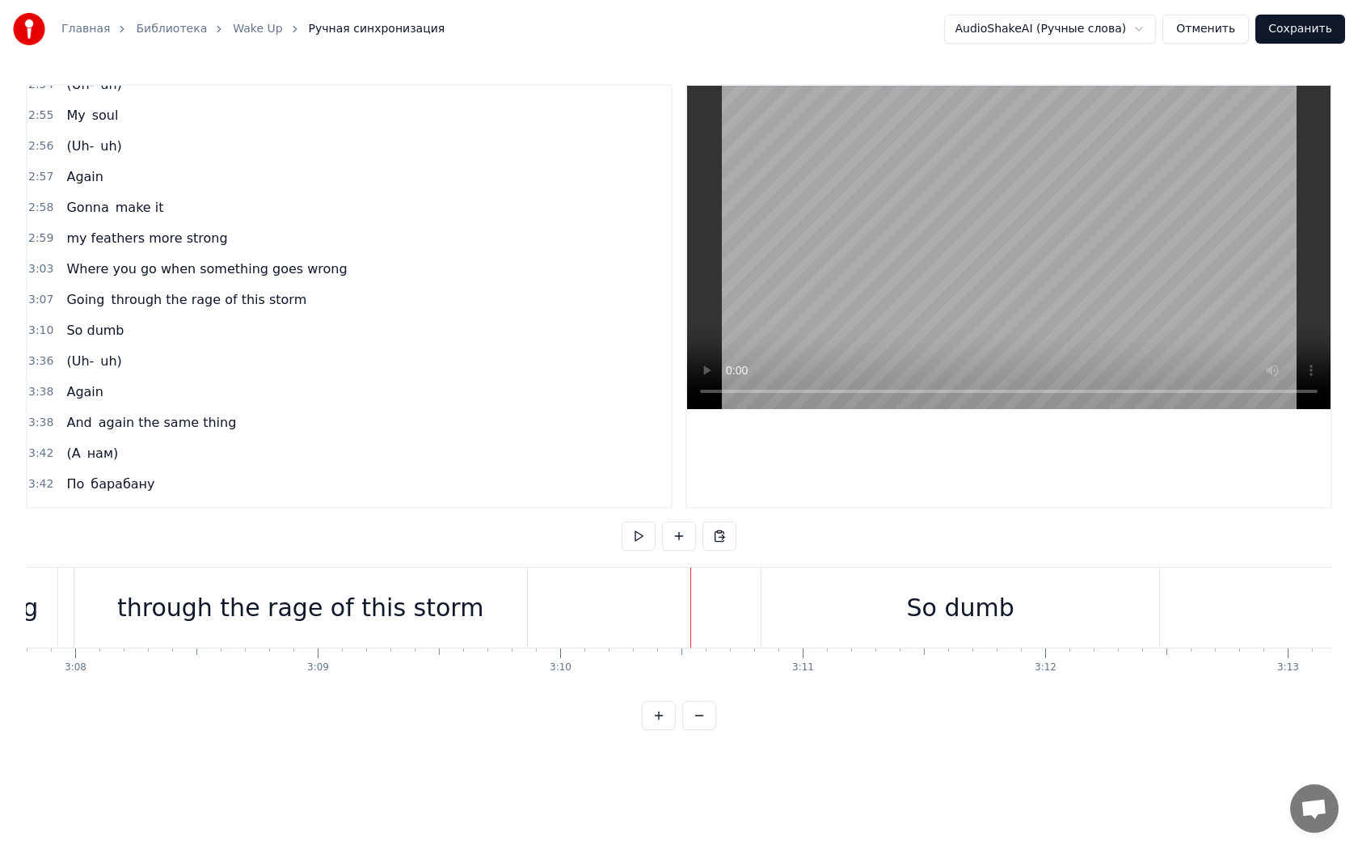
click at [1022, 631] on div "So dumb" at bounding box center [960, 607] width 398 height 80
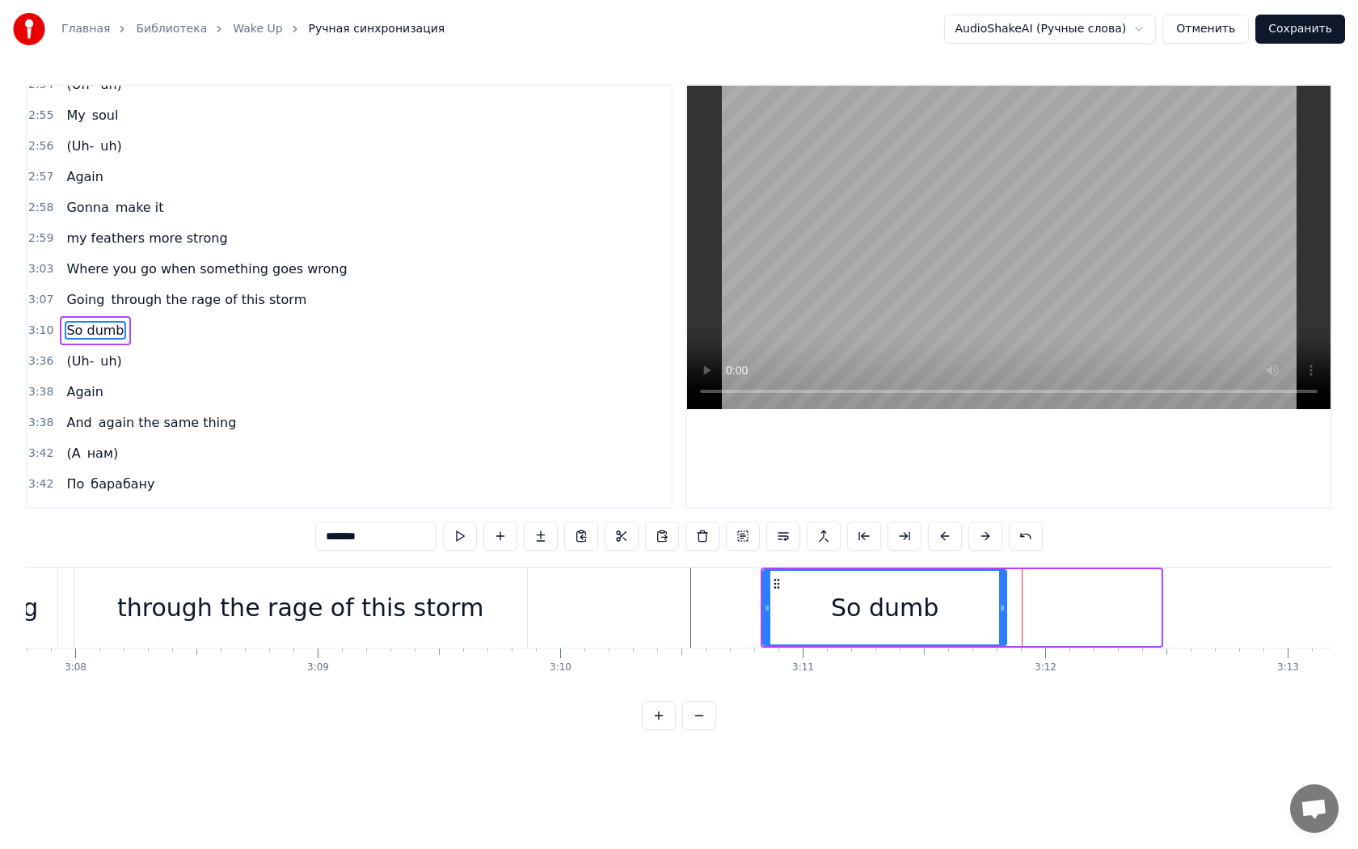
drag, startPoint x: 1156, startPoint y: 605, endPoint x: 1001, endPoint y: 610, distance: 155.3
click at [1001, 610] on icon at bounding box center [1002, 607] width 6 height 13
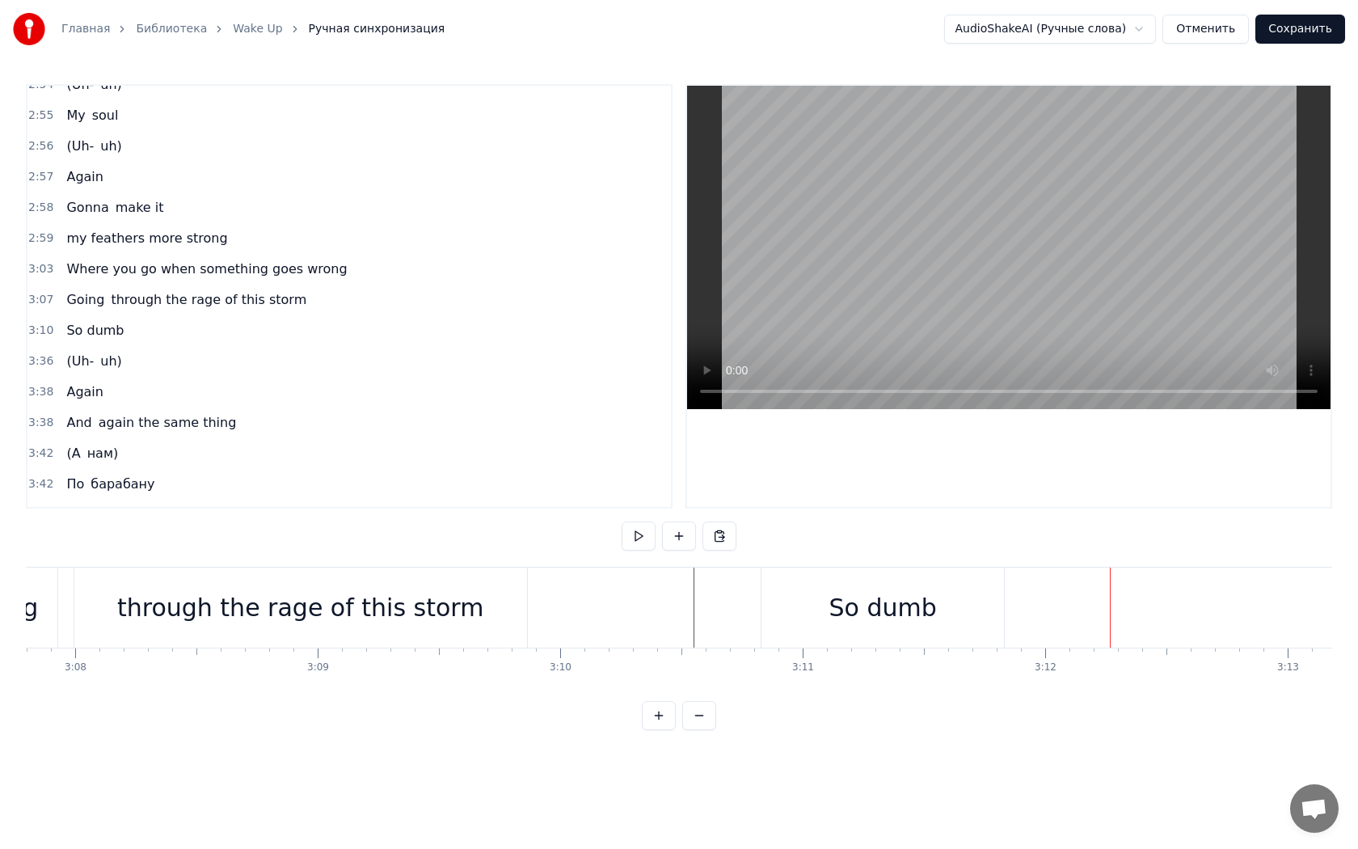
click at [76, 352] on span "(Uh-" at bounding box center [80, 361] width 31 height 19
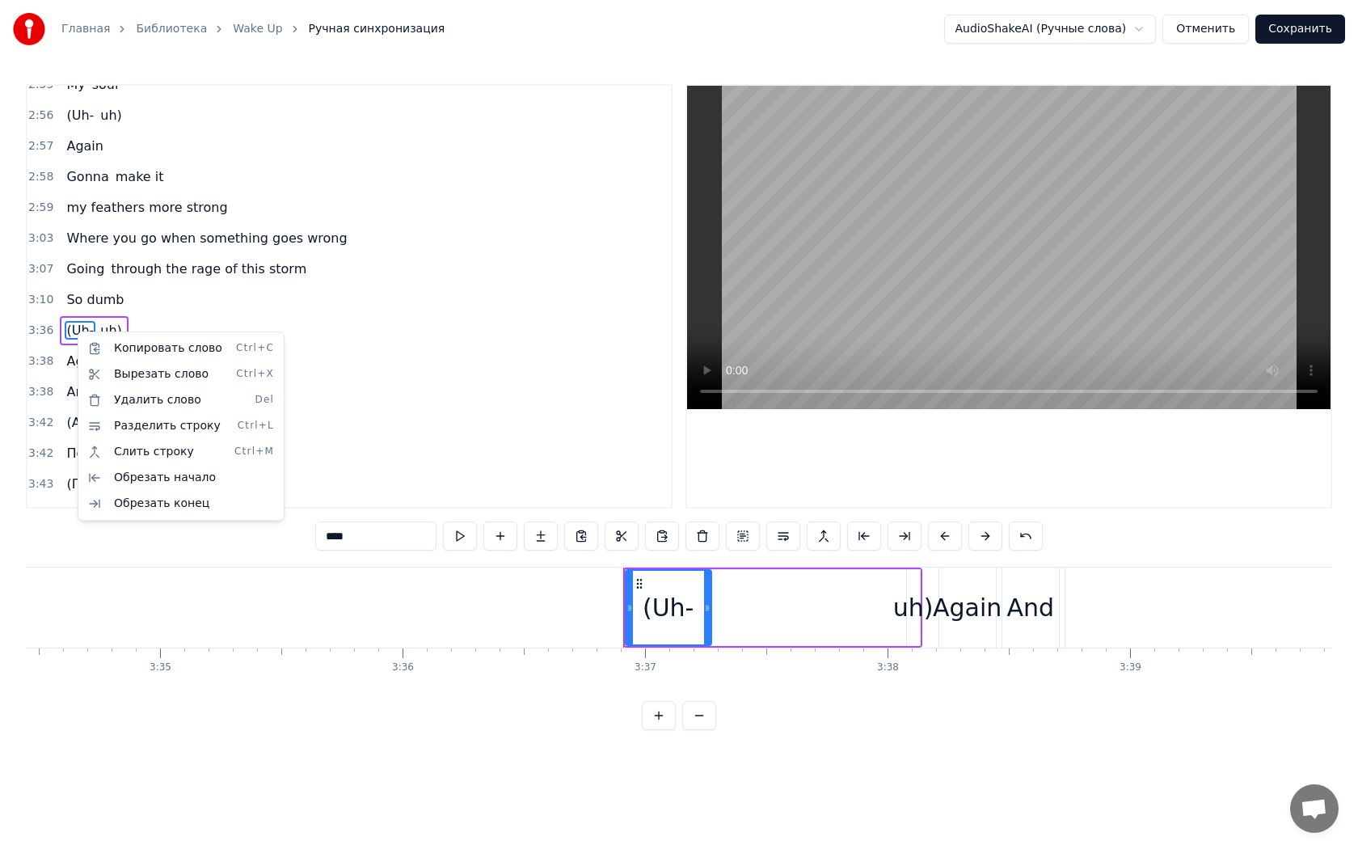
scroll to position [0, 52520]
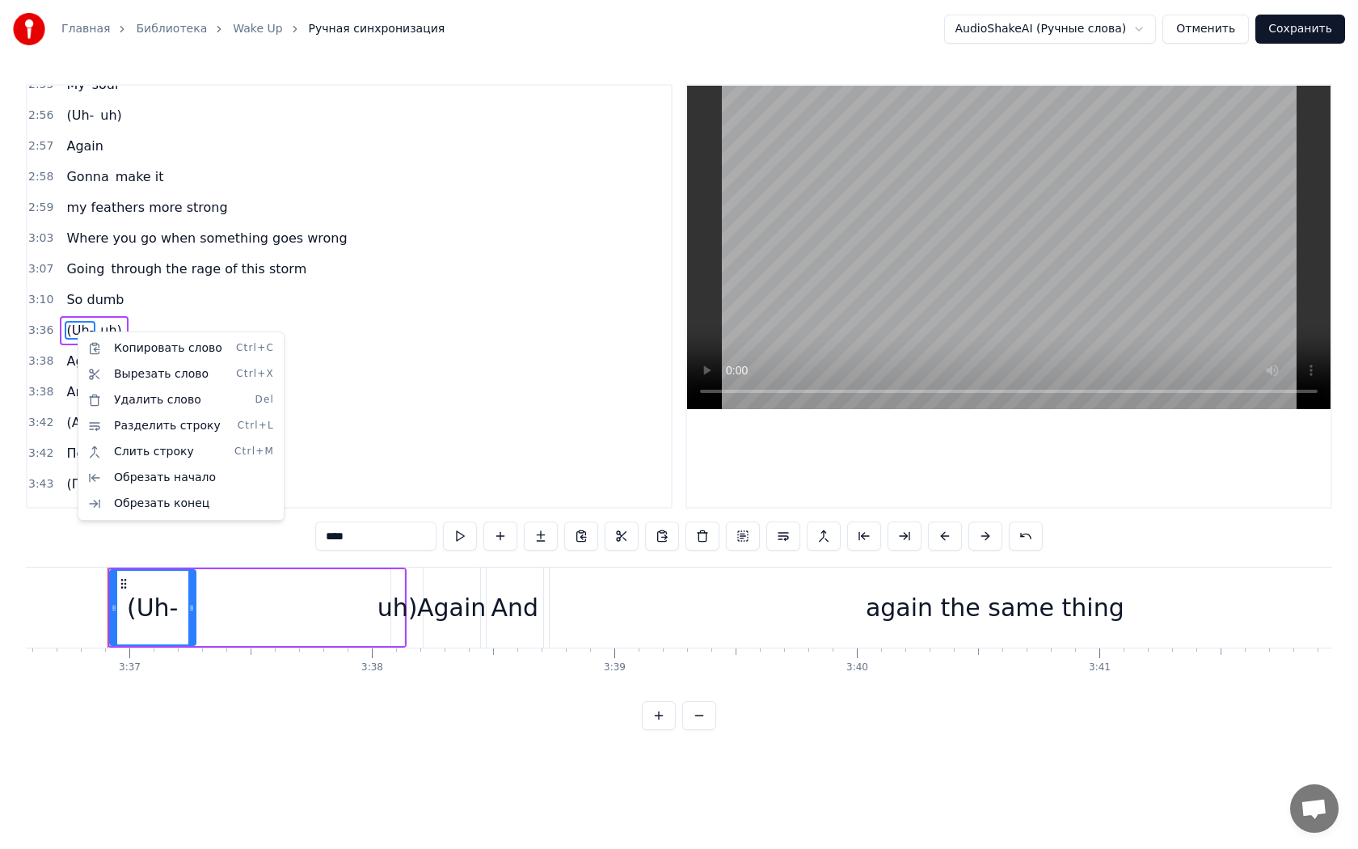
click at [73, 302] on html "Главная Библиотека Wake Up Ручная синхронизация AudioShakeAI (Ручные слова) Отм…" at bounding box center [679, 378] width 1358 height 756
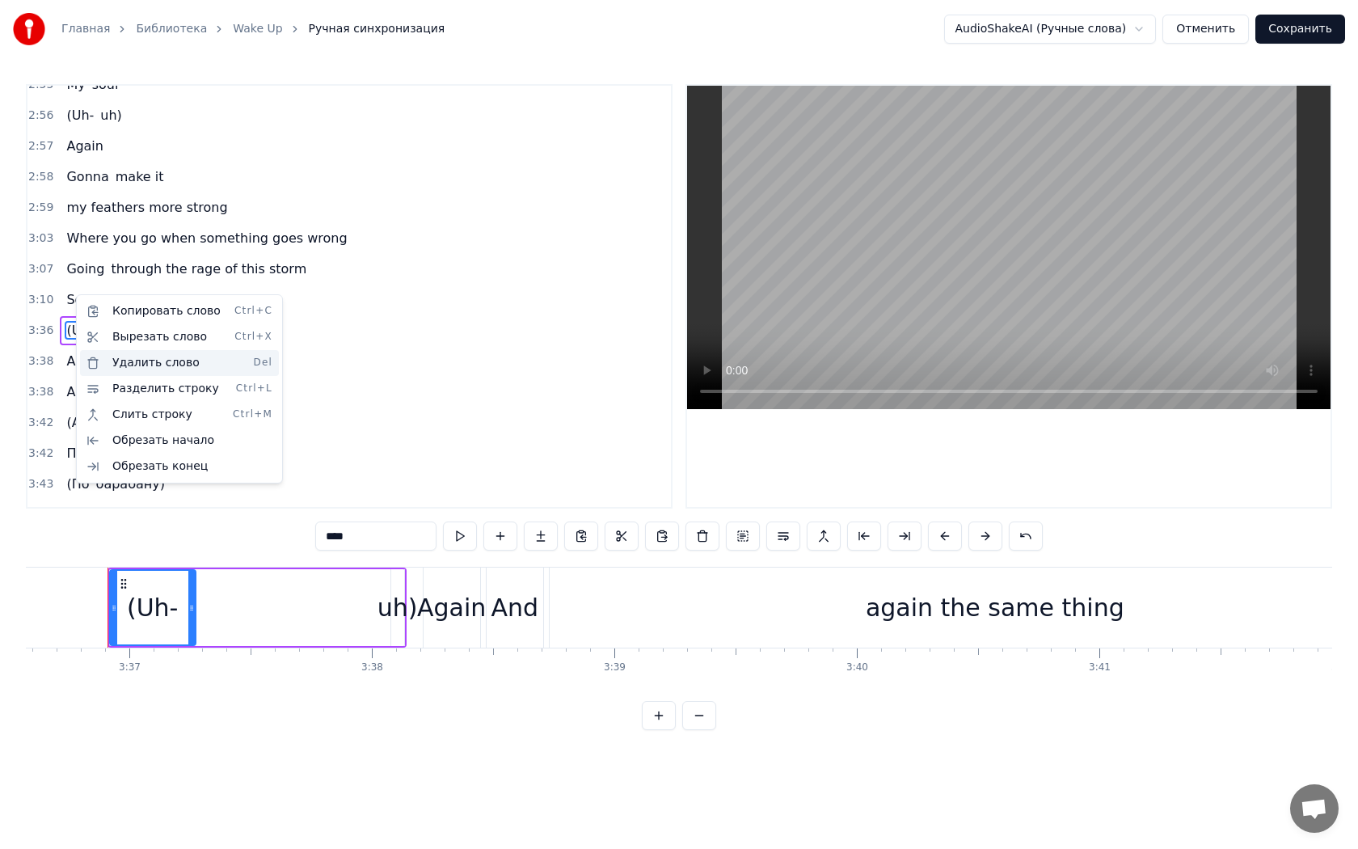
click at [135, 365] on div "Удалить слово Del" at bounding box center [179, 363] width 199 height 26
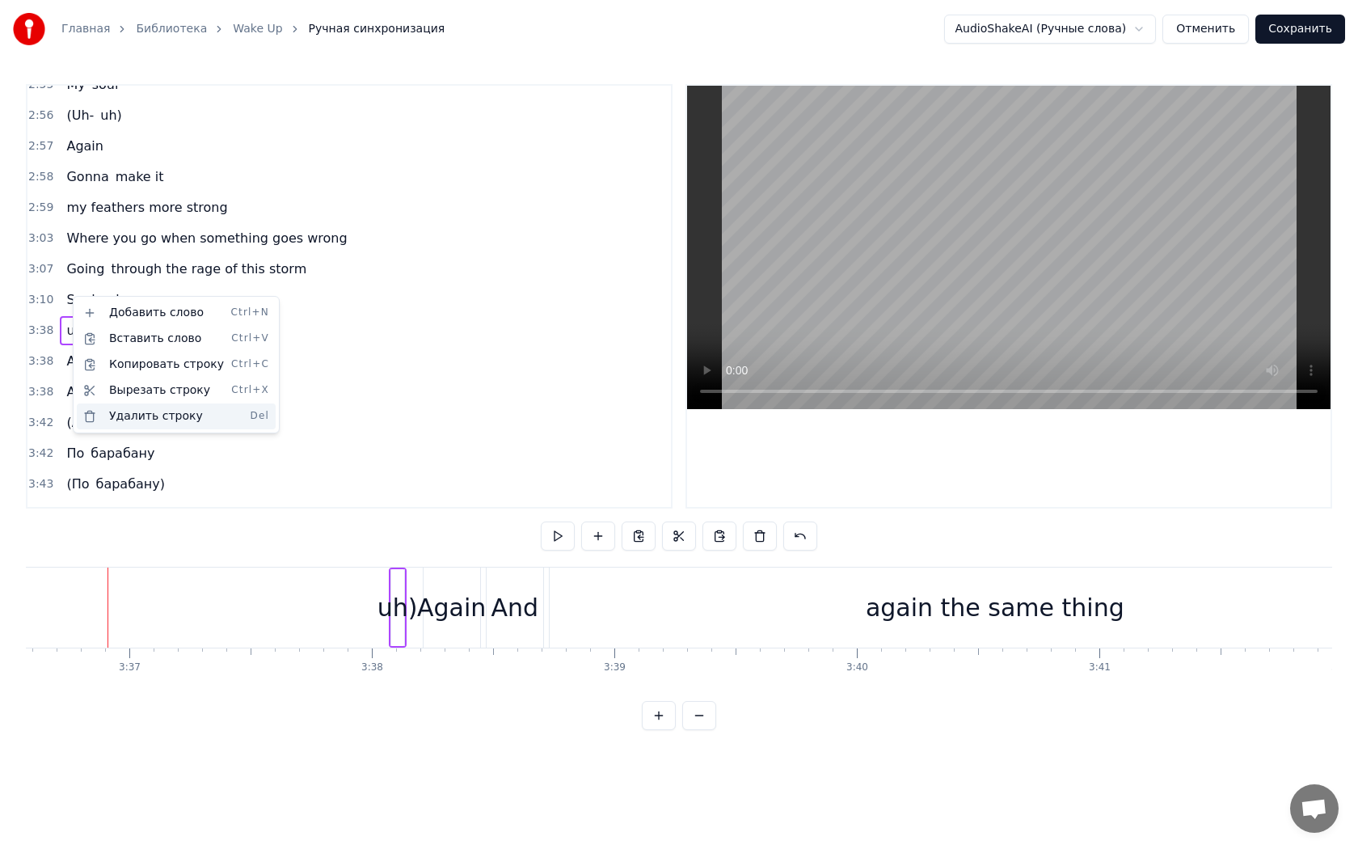
click at [121, 417] on div "Удалить строку Del" at bounding box center [176, 416] width 199 height 26
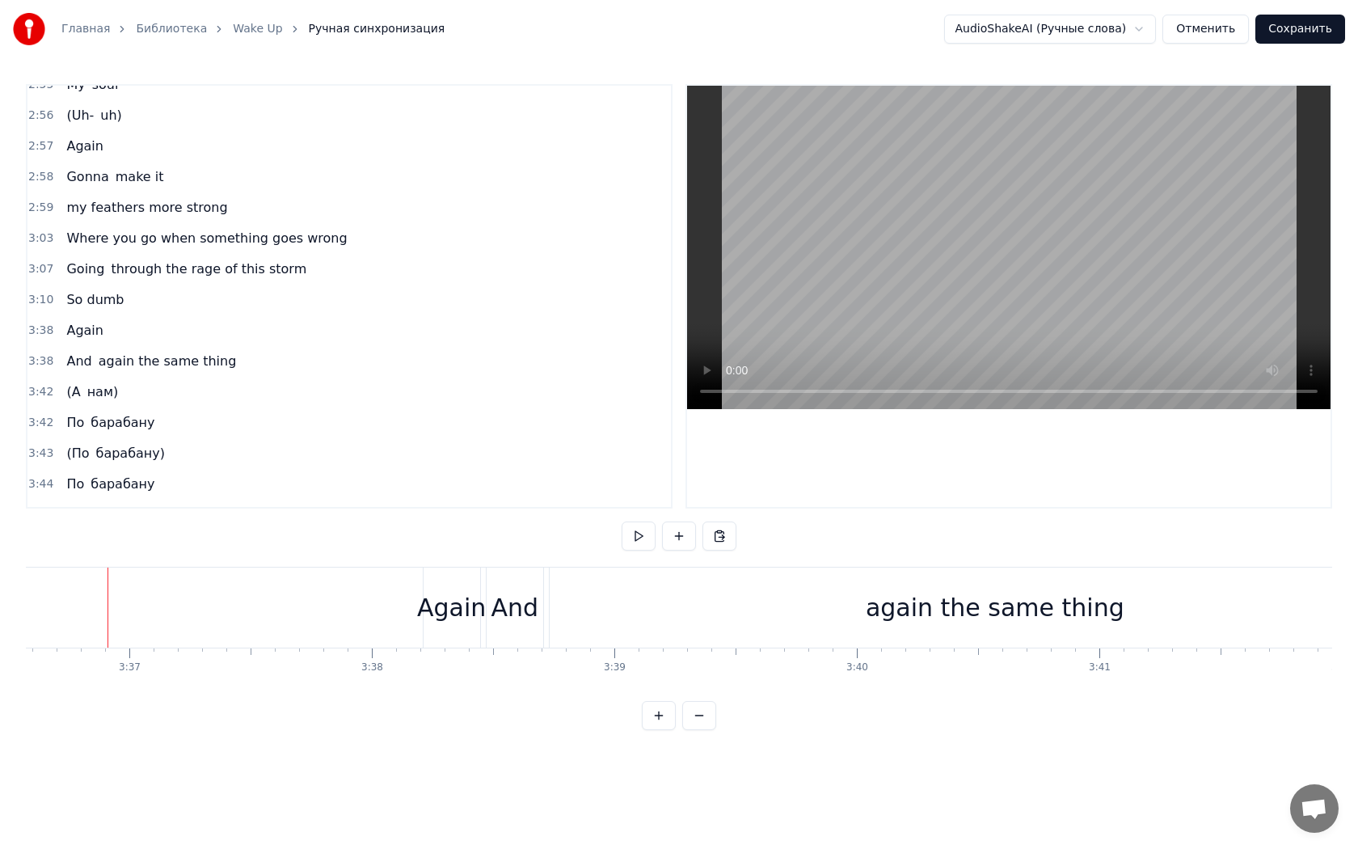
click at [70, 321] on span "Again" at bounding box center [85, 330] width 40 height 19
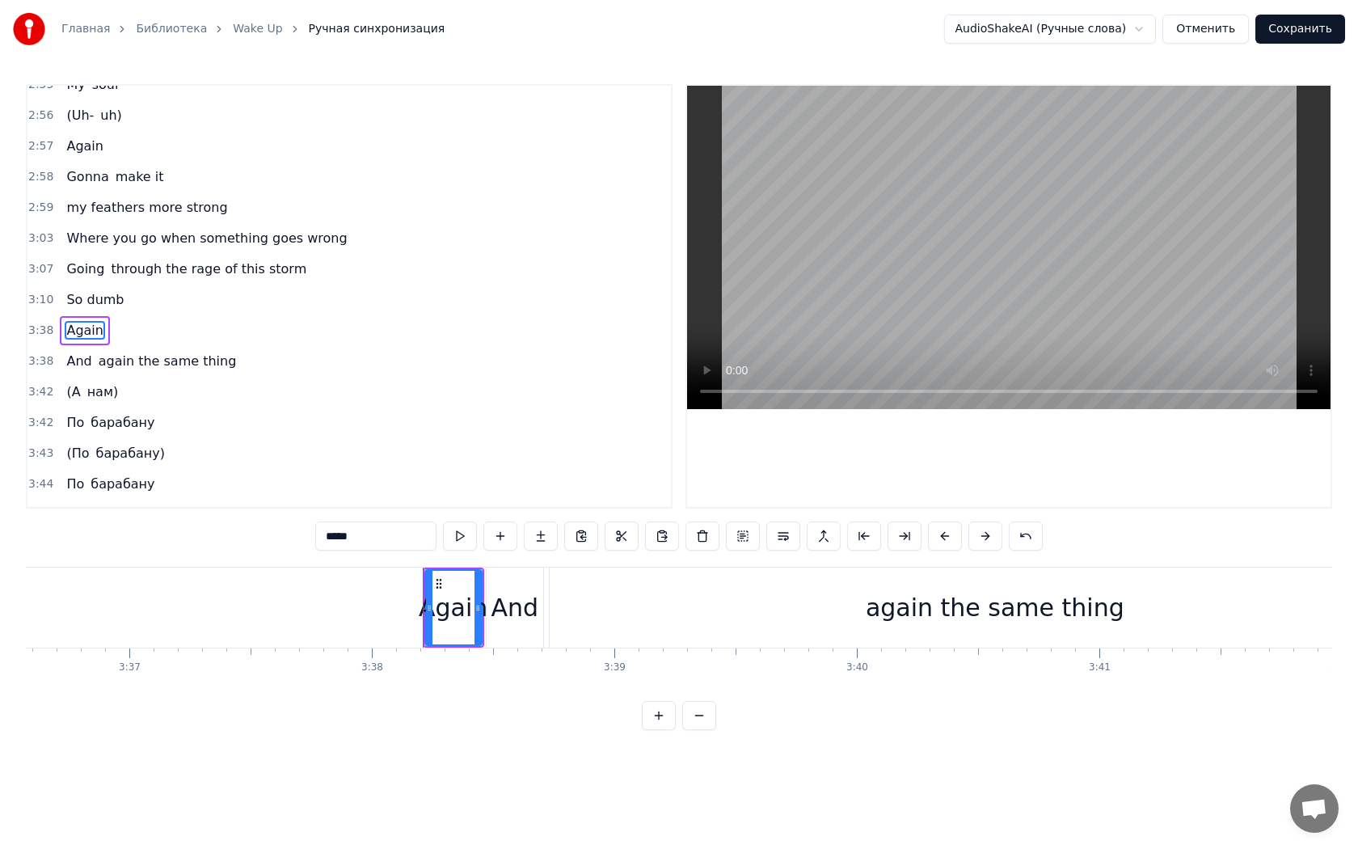
click at [496, 631] on div "And" at bounding box center [515, 607] width 57 height 80
type input "***"
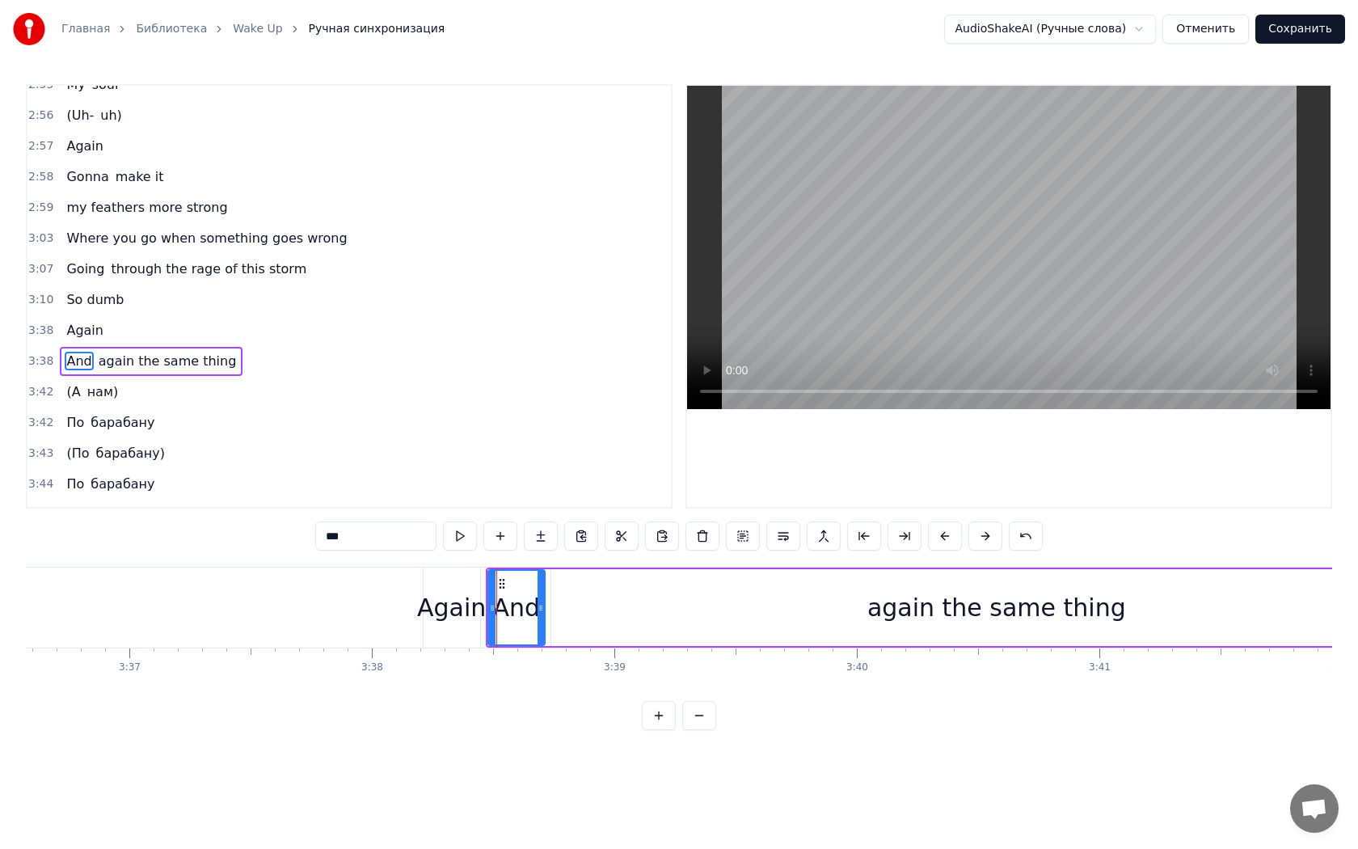
scroll to position [1736, 0]
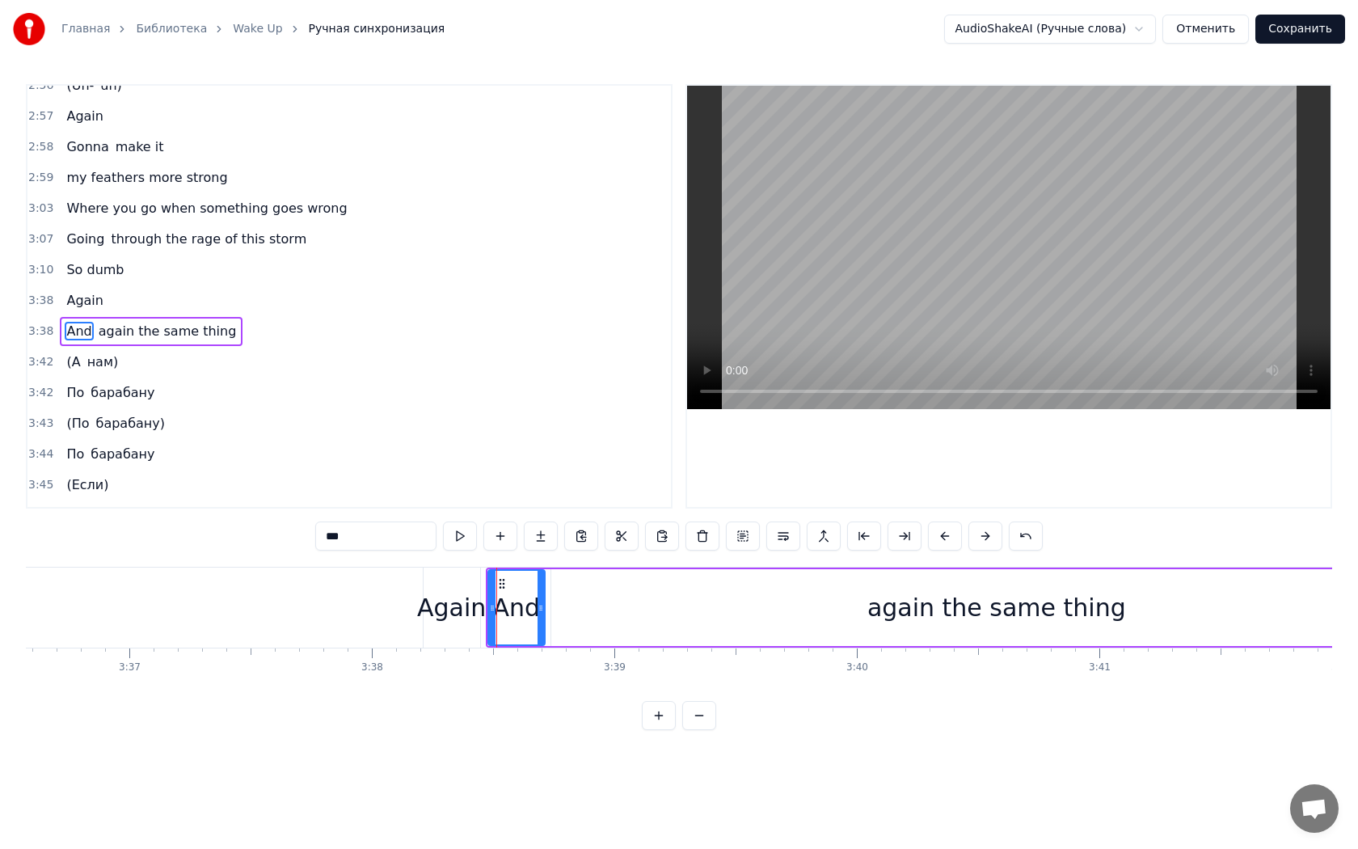
drag, startPoint x: 336, startPoint y: 540, endPoint x: 262, endPoint y: 535, distance: 74.5
click at [262, 535] on div "0:18 Логика никак 0:20 В мои речи не вернётся 0:22 Важные слова 0:24 Прячу до з…" at bounding box center [679, 407] width 1306 height 646
click at [668, 597] on div "again the same thing" at bounding box center [996, 607] width 891 height 77
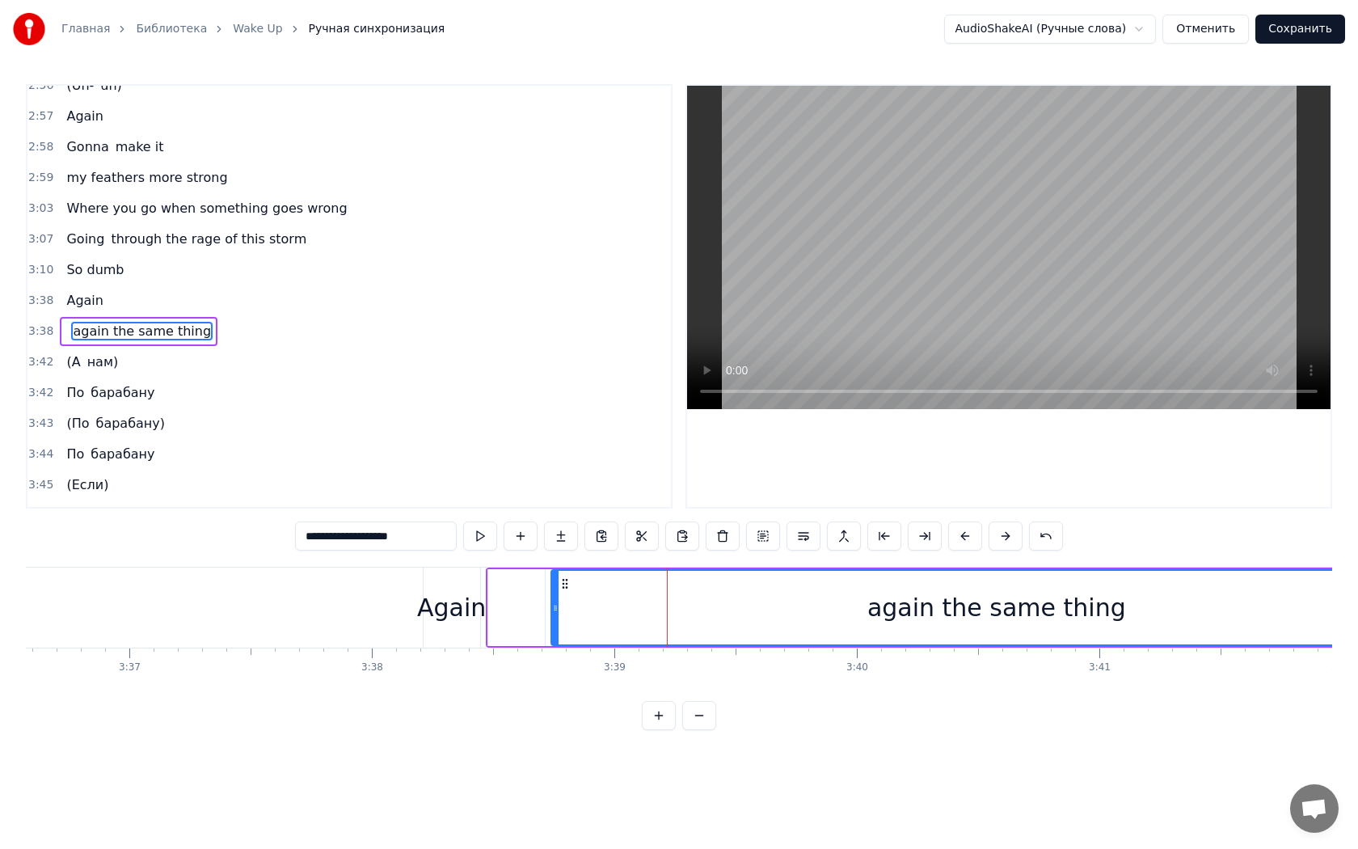
click at [310, 532] on input "**********" at bounding box center [376, 535] width 162 height 29
paste input "***"
click at [310, 538] on input "**********" at bounding box center [376, 535] width 186 height 29
click at [319, 535] on input "**********" at bounding box center [376, 535] width 186 height 29
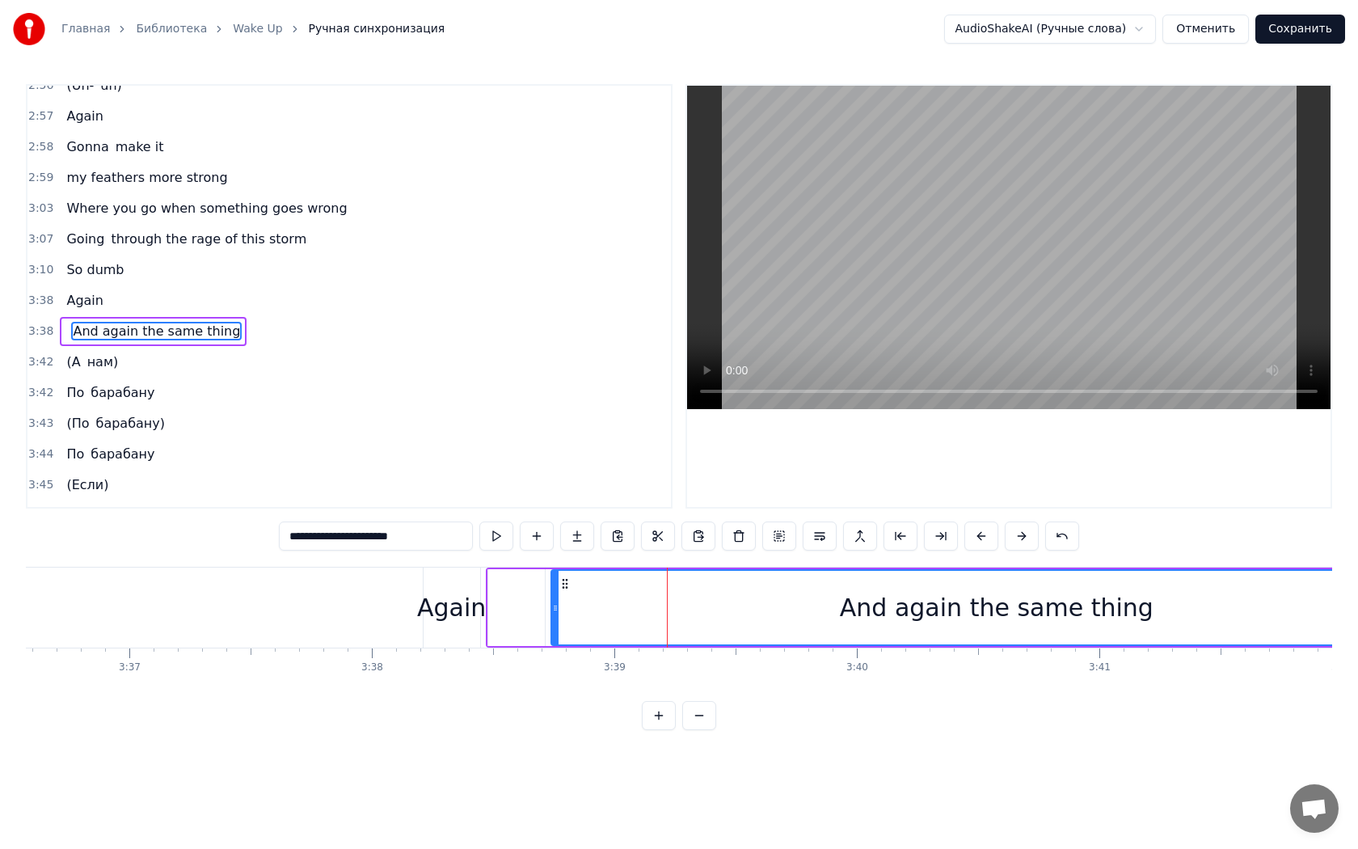
click at [442, 609] on div "Again" at bounding box center [451, 607] width 69 height 36
type input "*****"
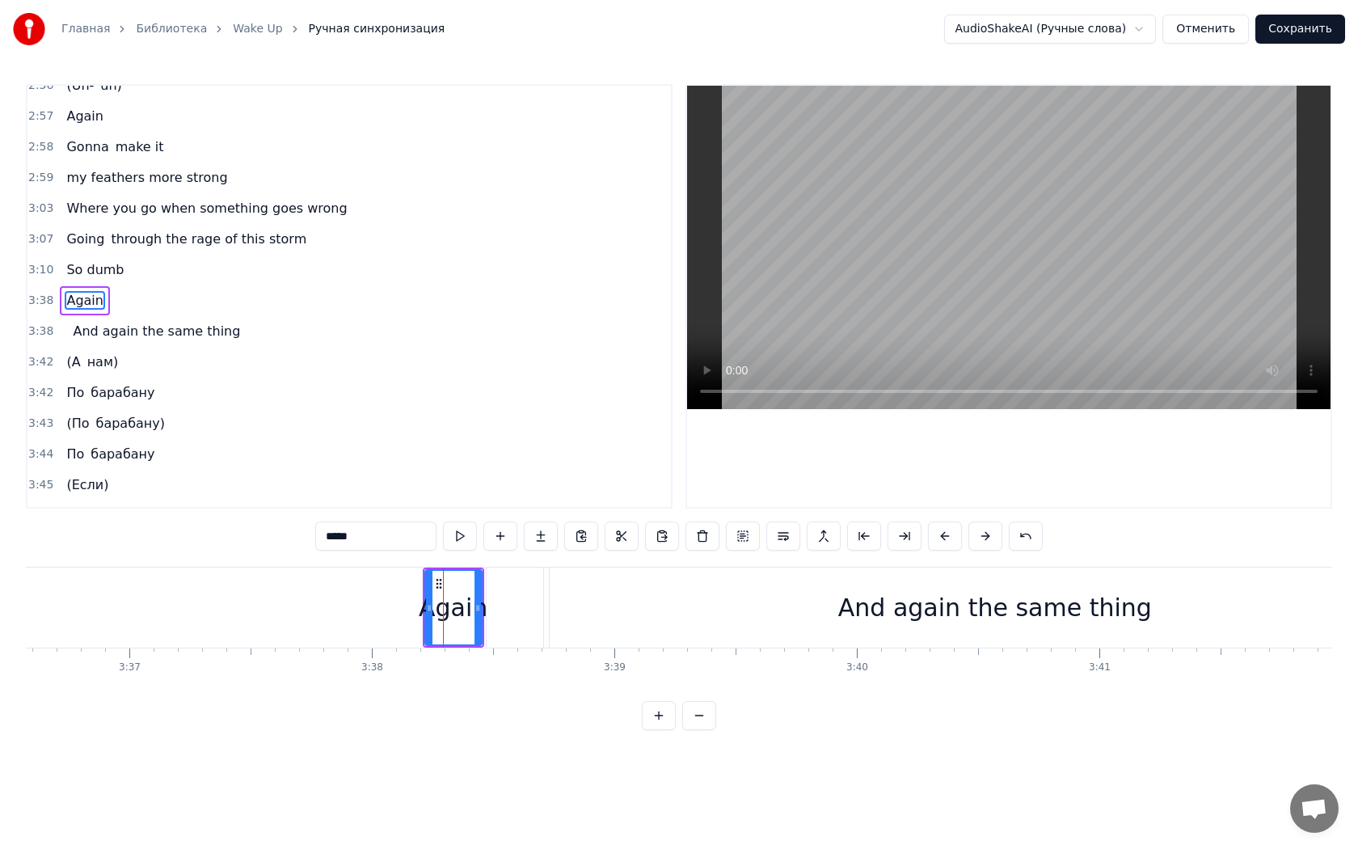
scroll to position [1706, 0]
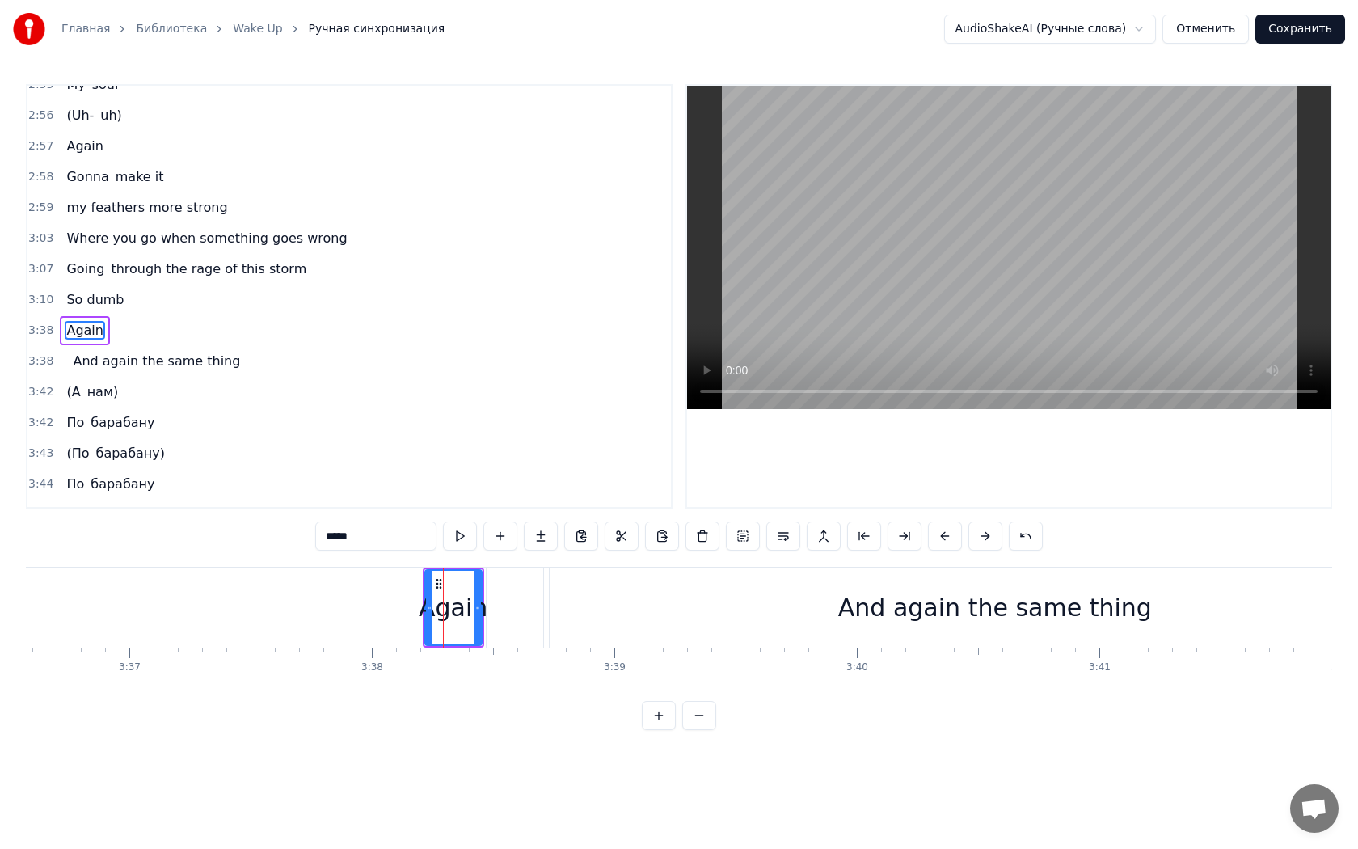
click at [533, 615] on div at bounding box center [515, 607] width 57 height 80
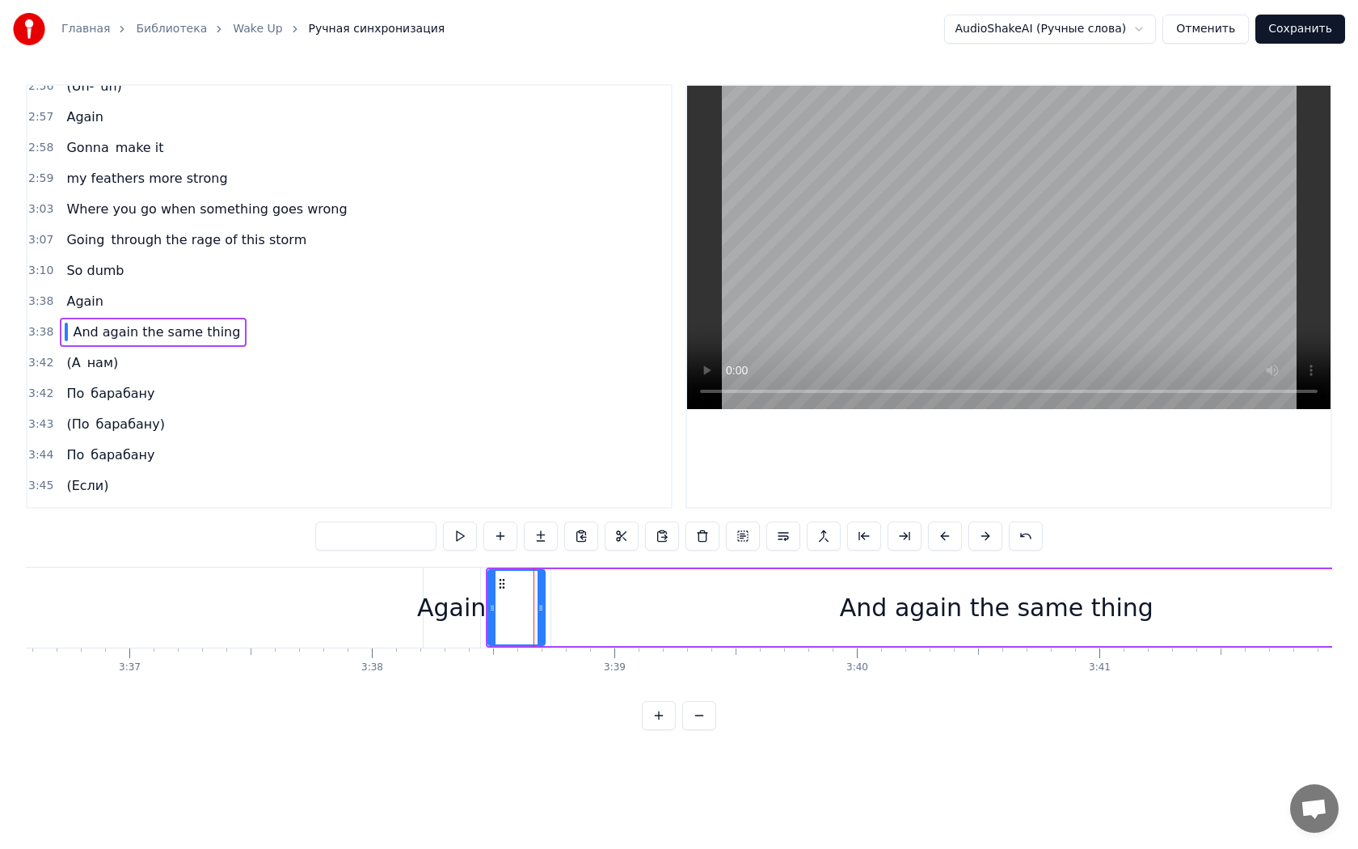
scroll to position [1736, 0]
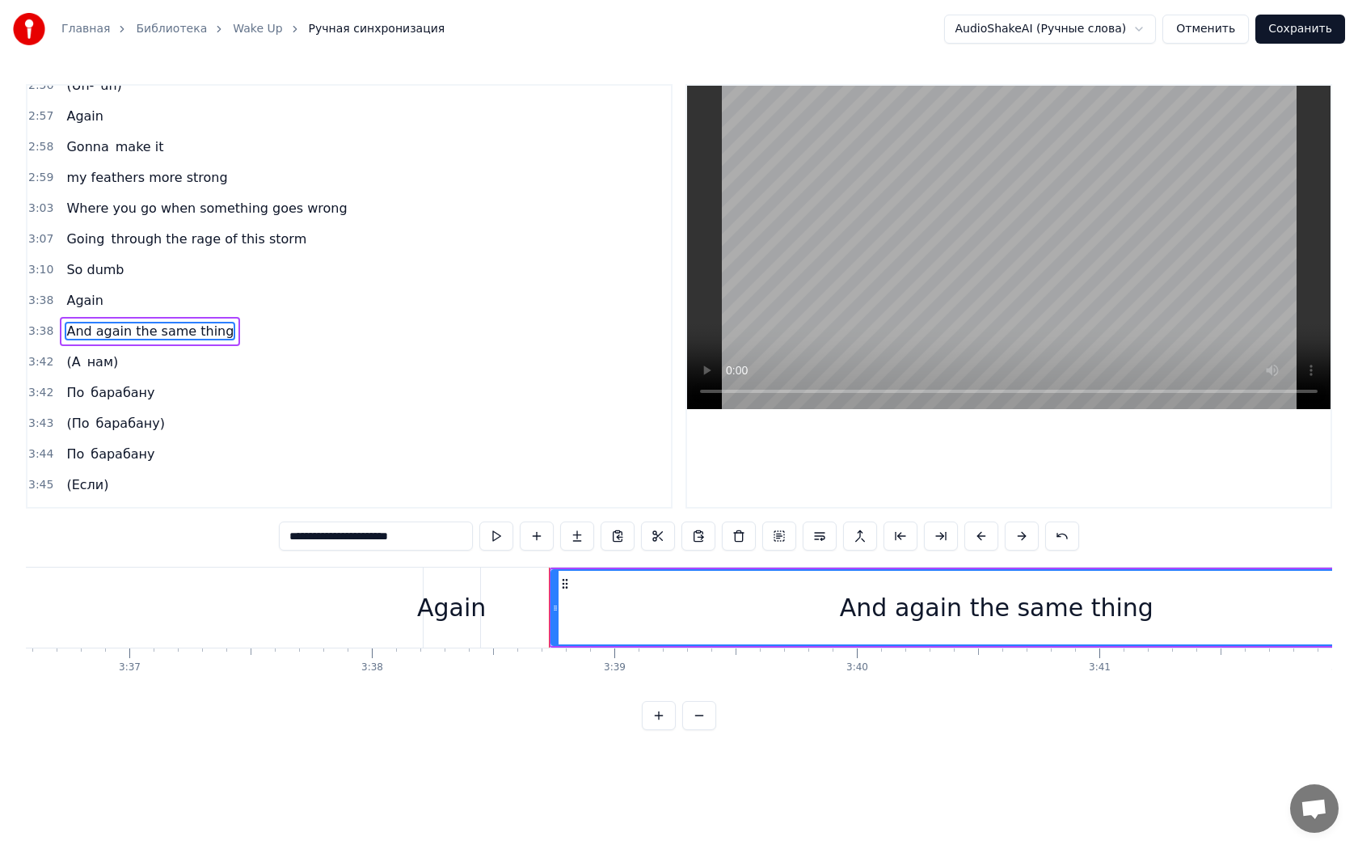
click at [459, 614] on div "Again" at bounding box center [451, 607] width 69 height 36
type input "*****"
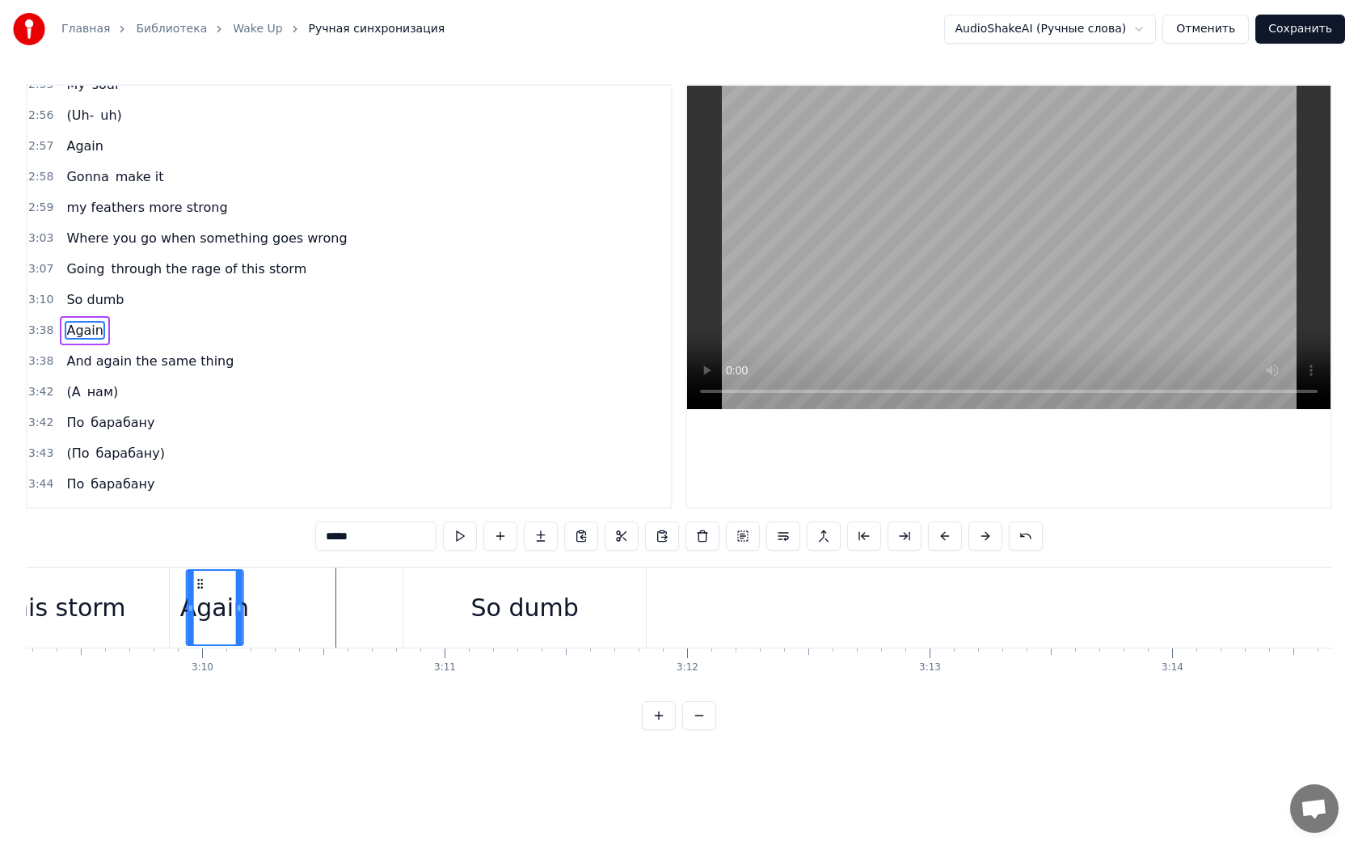
scroll to position [0, 45898]
drag, startPoint x: 438, startPoint y: 584, endPoint x: 939, endPoint y: 626, distance: 502.9
click at [939, 626] on div "Again" at bounding box center [953, 608] width 55 height 74
drag, startPoint x: 978, startPoint y: 613, endPoint x: 1002, endPoint y: 613, distance: 24.3
click at [1002, 613] on icon at bounding box center [1002, 607] width 6 height 13
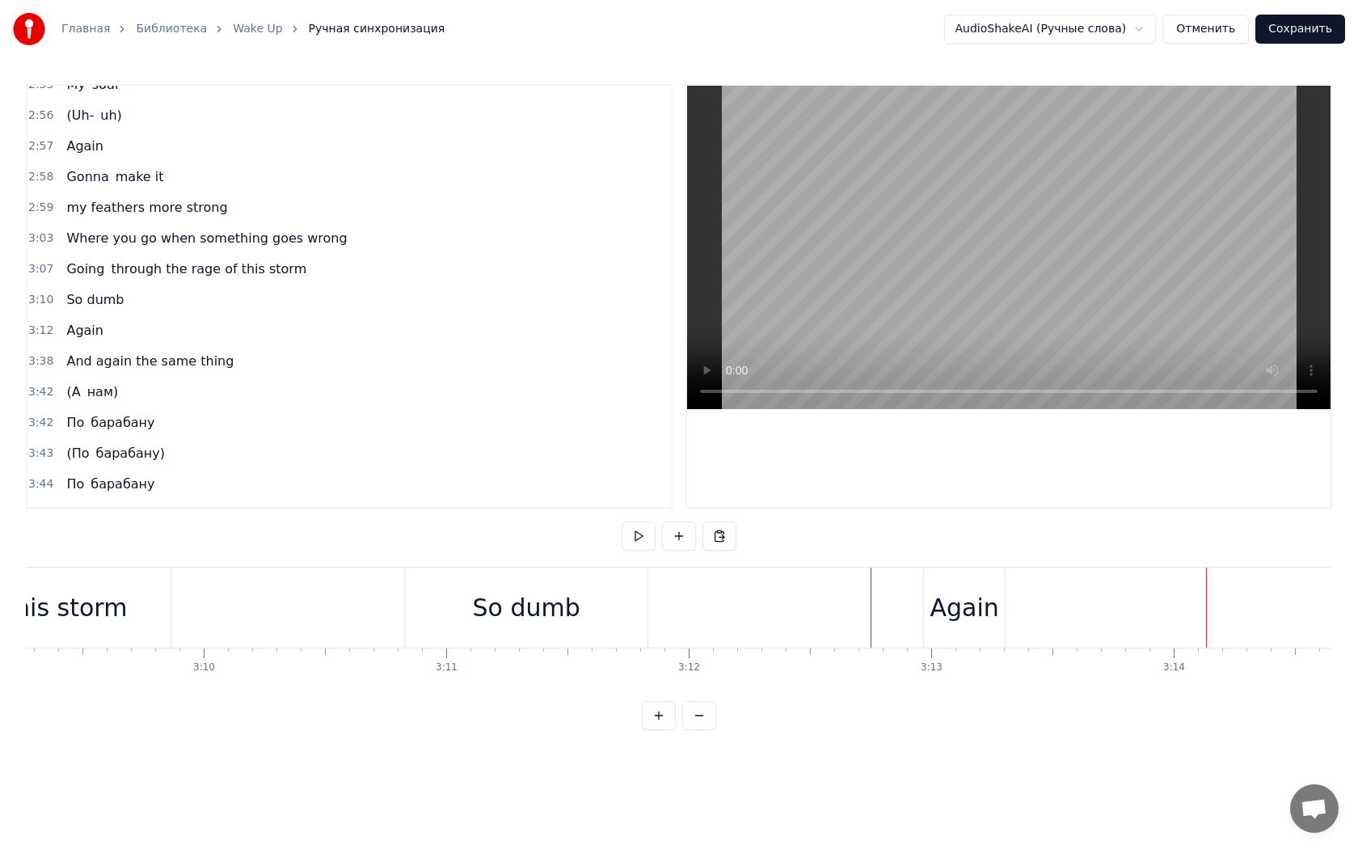
click at [985, 617] on div "Again" at bounding box center [964, 607] width 69 height 36
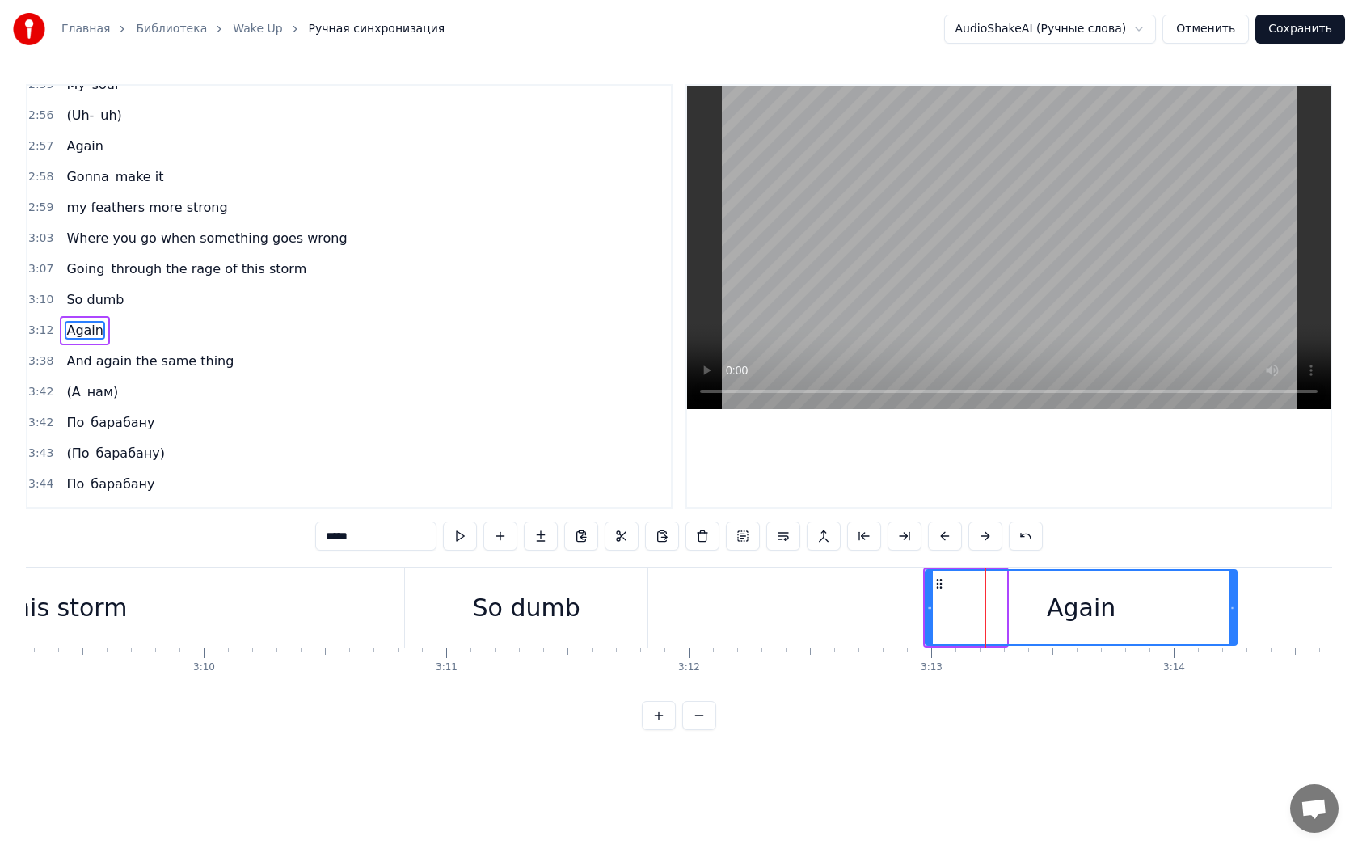
drag, startPoint x: 1003, startPoint y: 608, endPoint x: 1234, endPoint y: 617, distance: 230.5
click at [1234, 617] on div at bounding box center [1232, 608] width 6 height 74
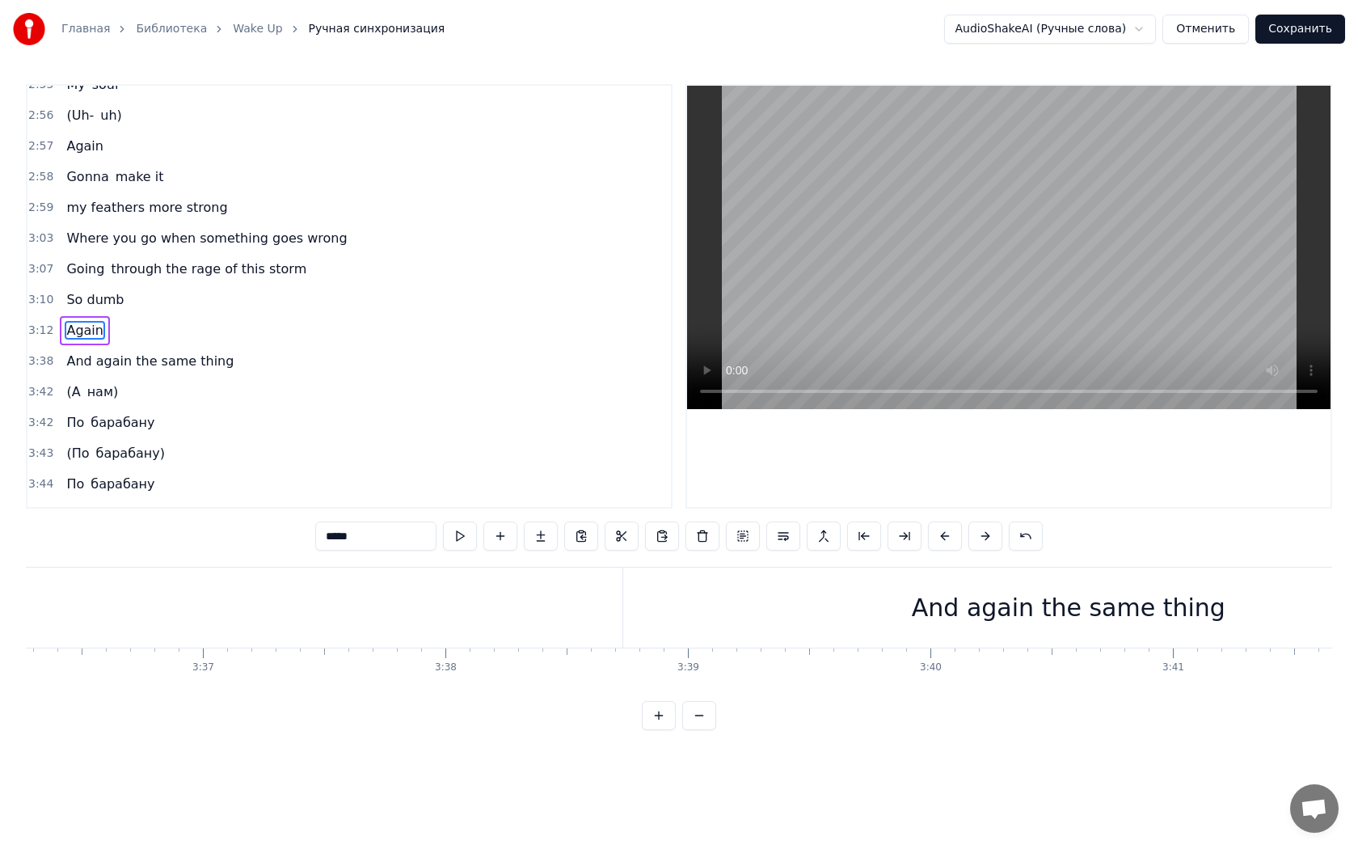
scroll to position [0, 52689]
click at [836, 605] on div "And again the same thing" at bounding box center [825, 607] width 314 height 36
type input "**********"
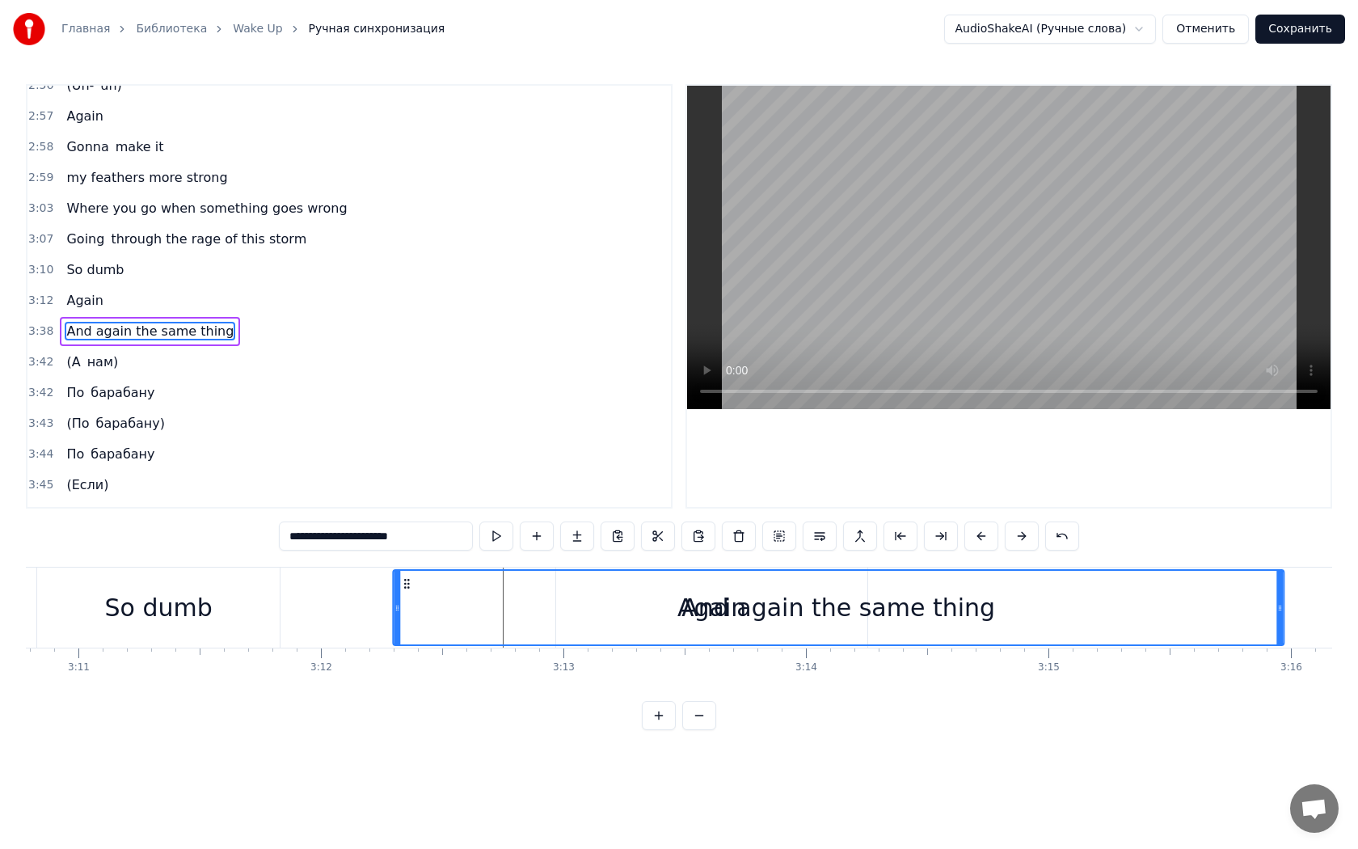
scroll to position [0, 46263]
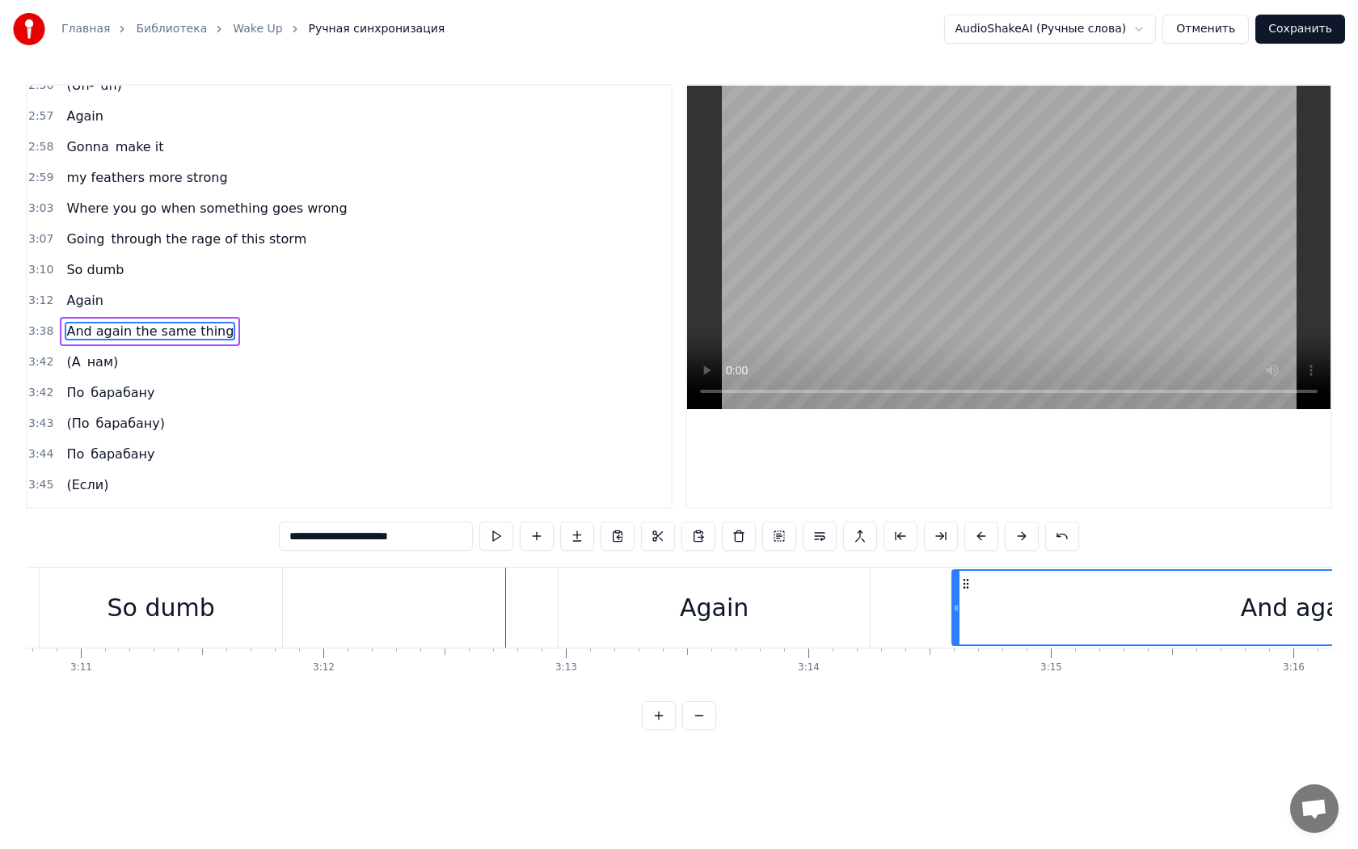
drag, startPoint x: 391, startPoint y: 584, endPoint x: 962, endPoint y: 637, distance: 573.2
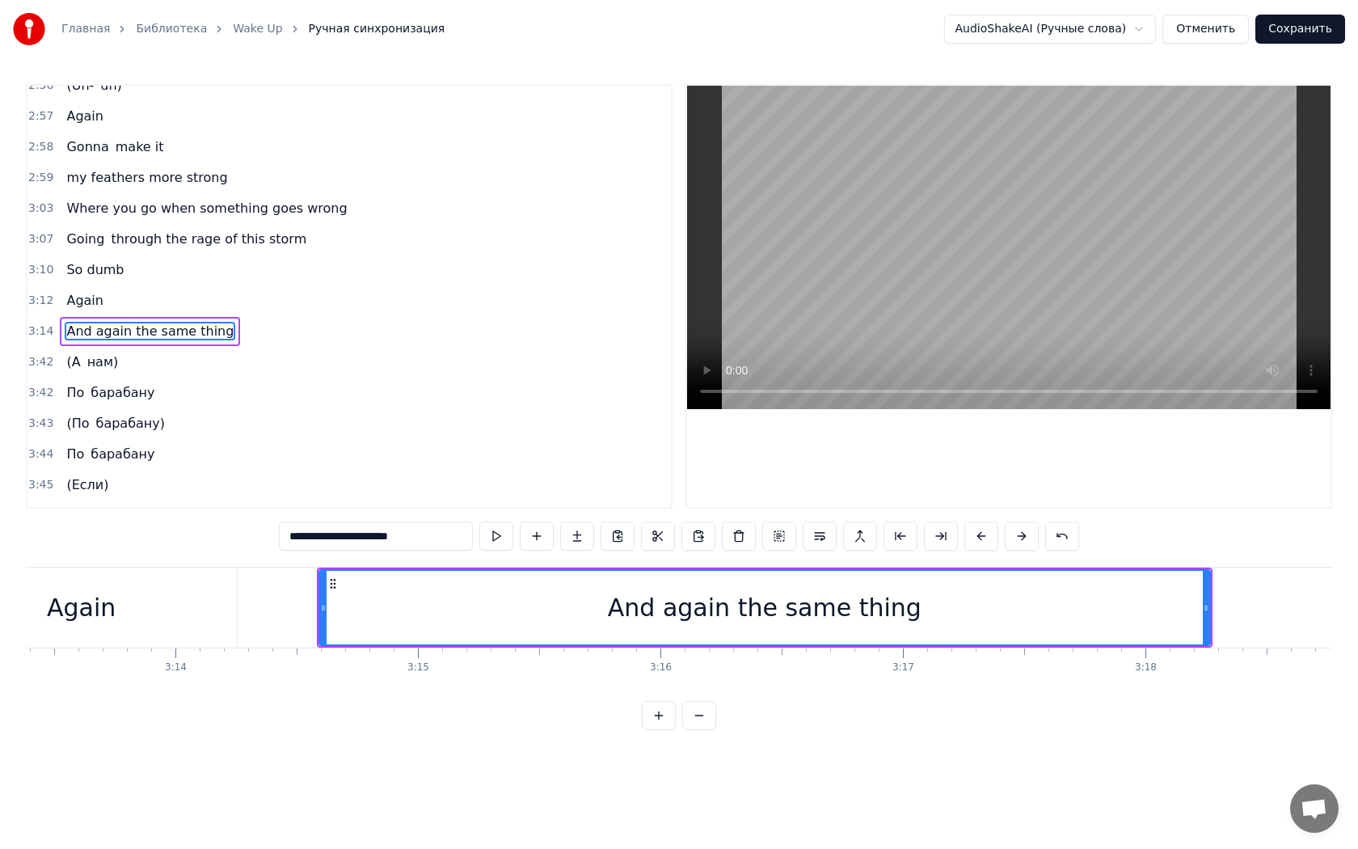
scroll to position [0, 46920]
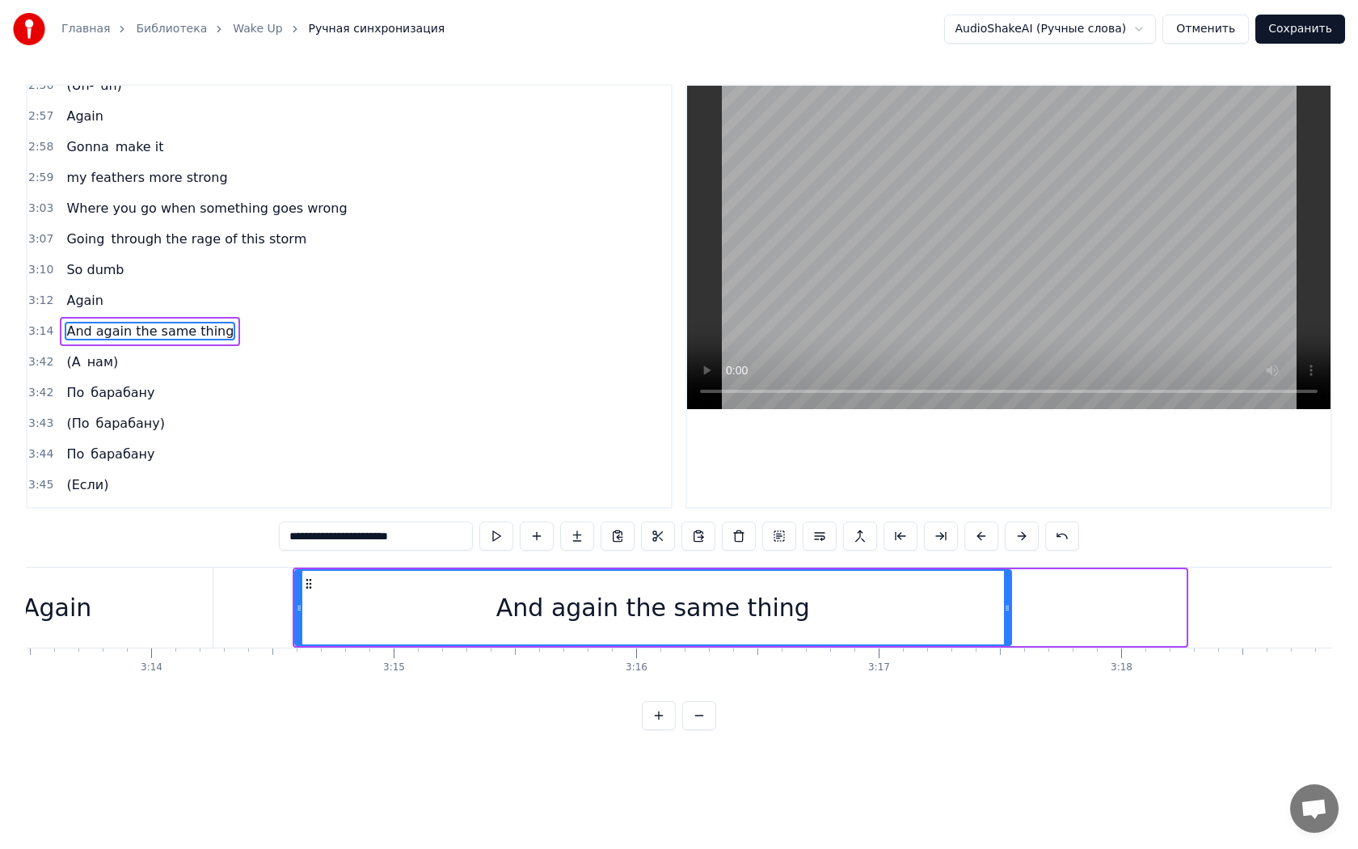
drag, startPoint x: 1183, startPoint y: 608, endPoint x: 1009, endPoint y: 609, distance: 174.6
click at [1009, 609] on icon at bounding box center [1007, 607] width 6 height 13
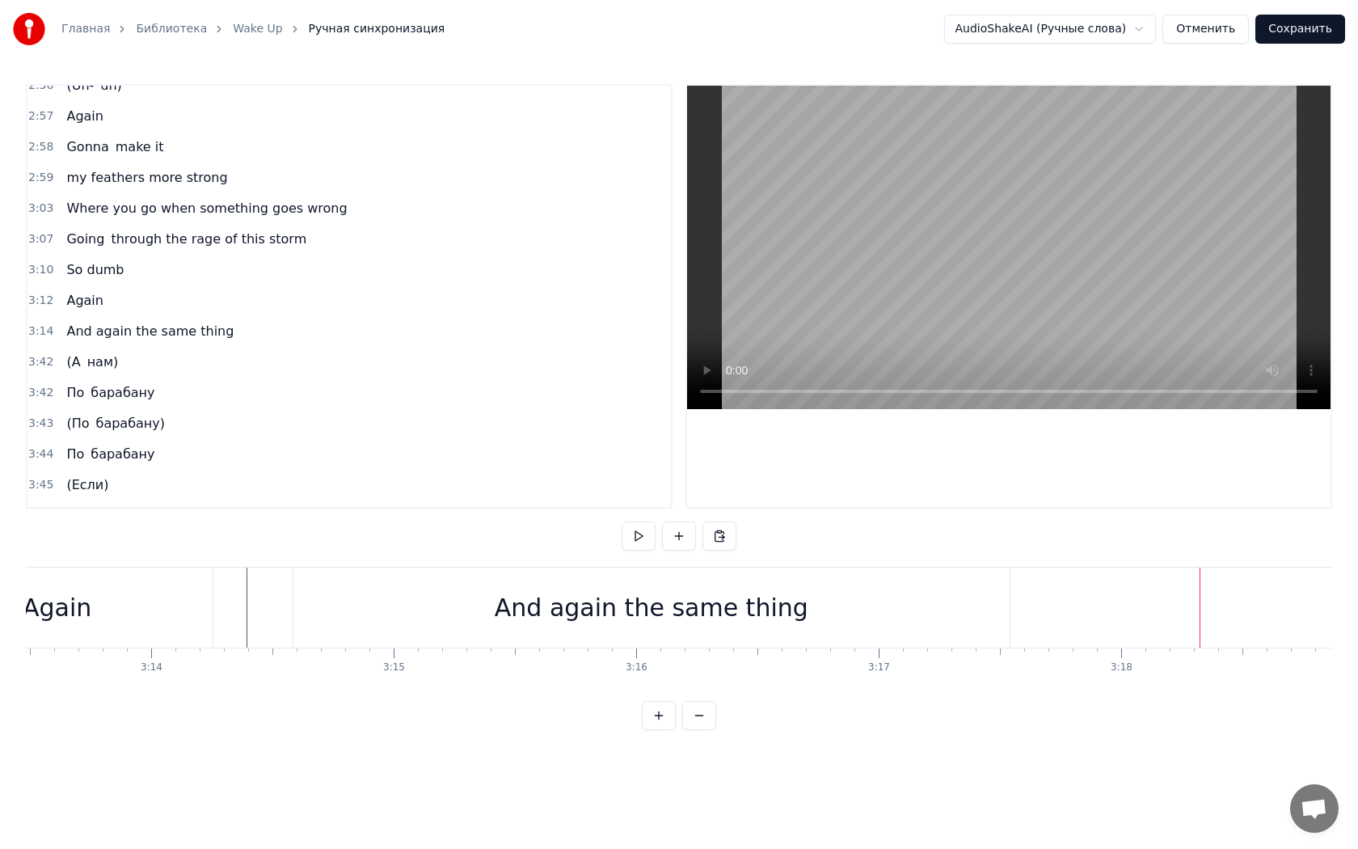
click at [951, 608] on div "And again the same thing" at bounding box center [651, 607] width 716 height 80
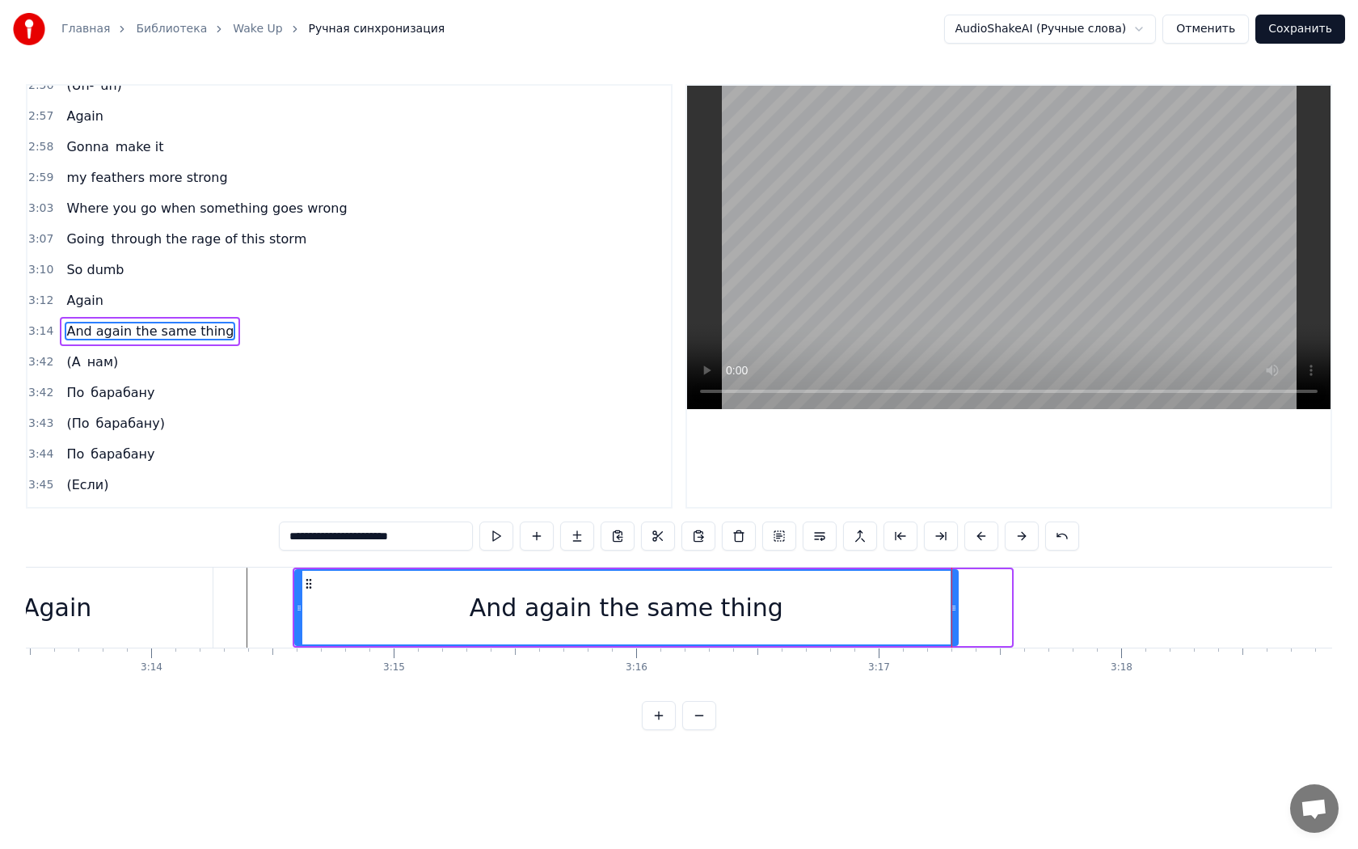
drag, startPoint x: 1007, startPoint y: 609, endPoint x: 954, endPoint y: 609, distance: 53.4
click at [954, 609] on icon at bounding box center [954, 607] width 6 height 13
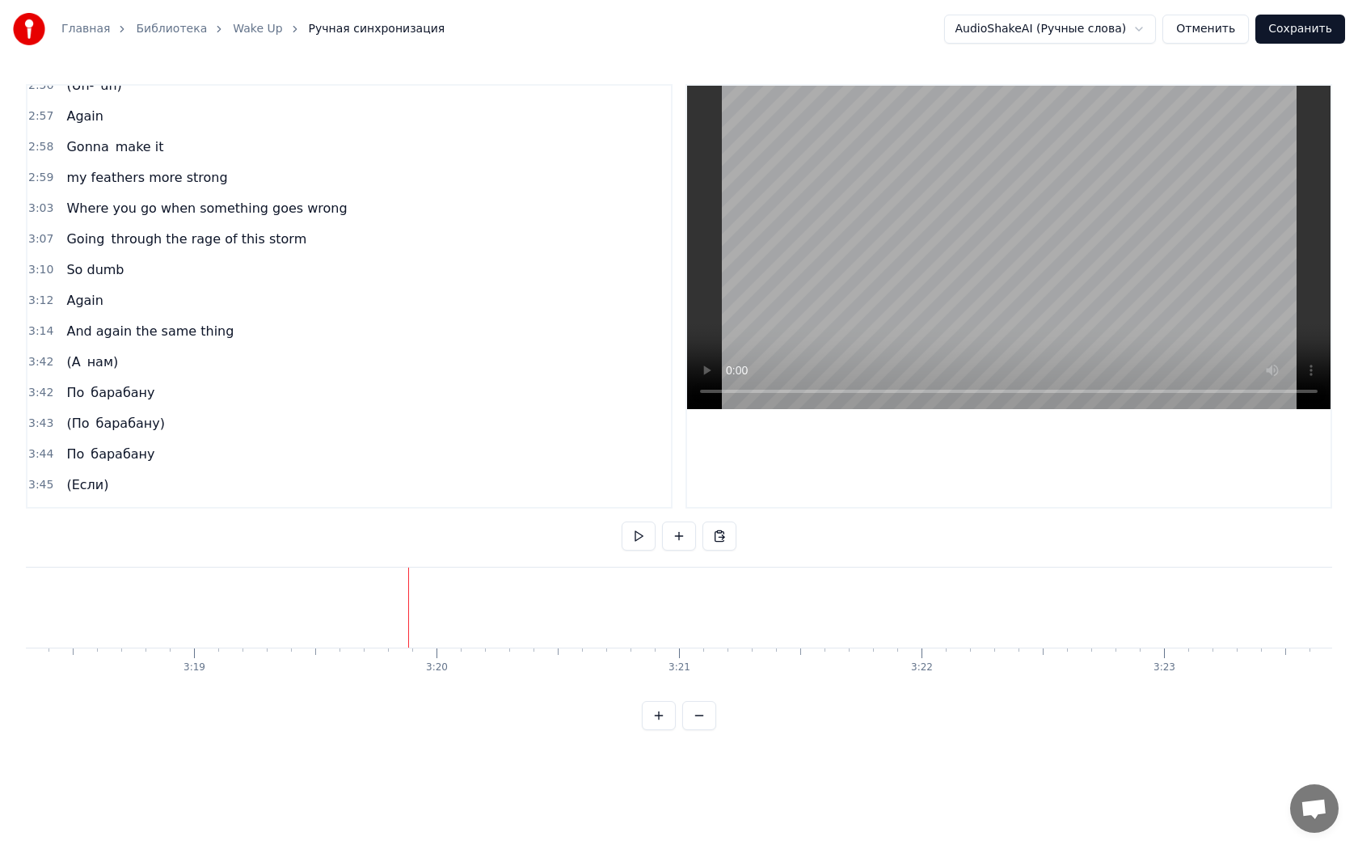
scroll to position [1811, 0]
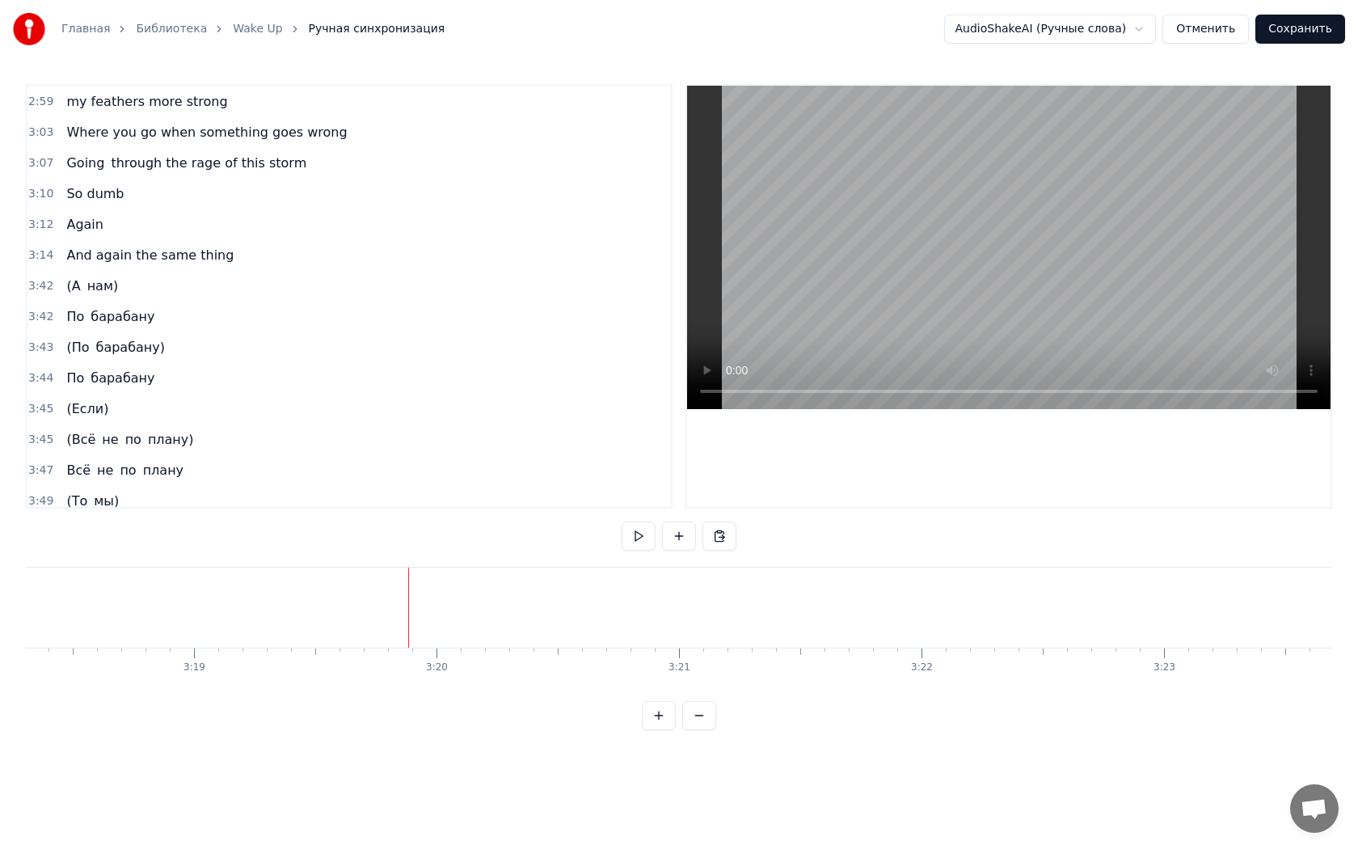
click at [65, 276] on span "(А" at bounding box center [73, 285] width 17 height 19
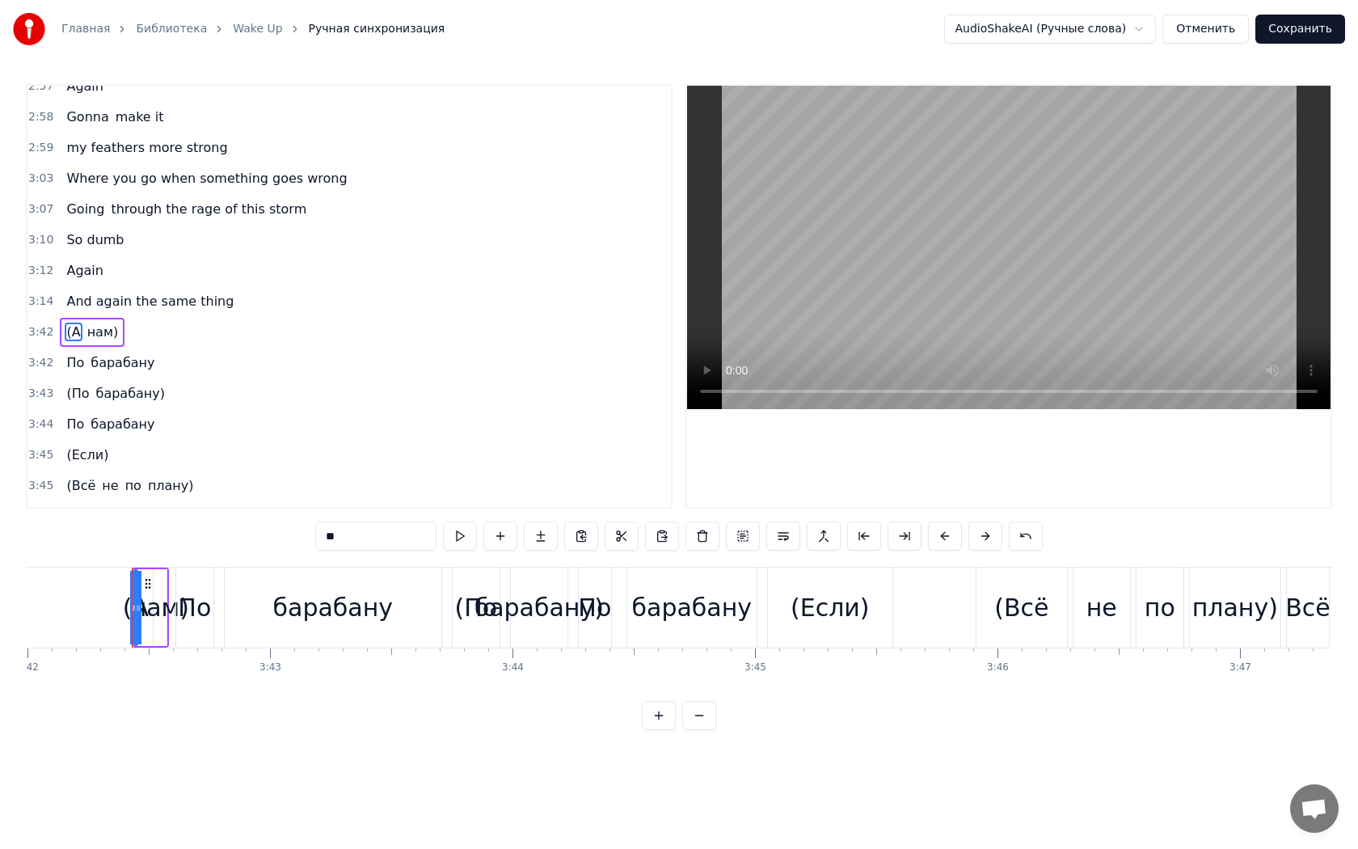
scroll to position [0, 53858]
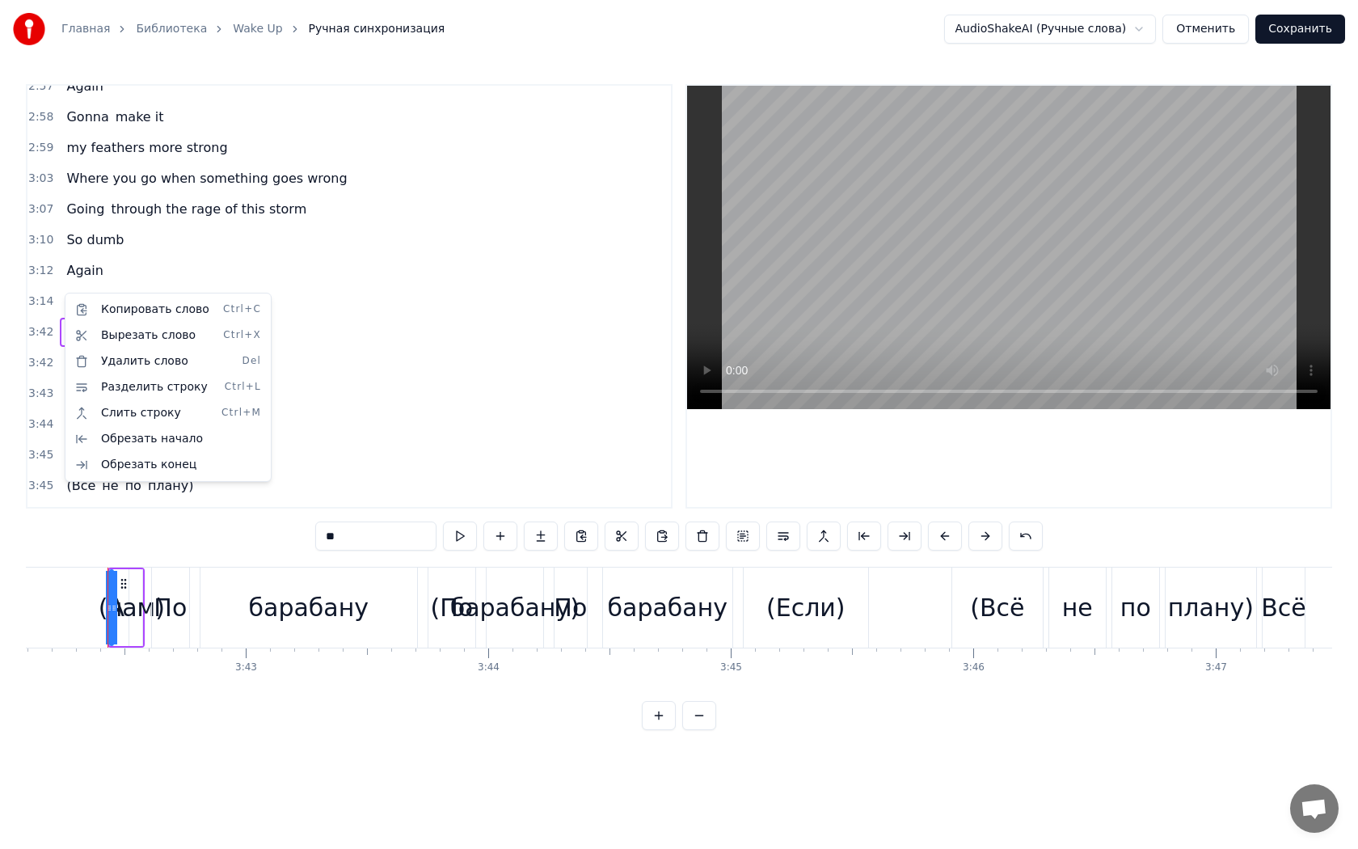
click at [499, 612] on html "Главная Библиотека Wake Up Ручная синхронизация AudioShakeAI (Ручные слова) Отм…" at bounding box center [679, 378] width 1358 height 756
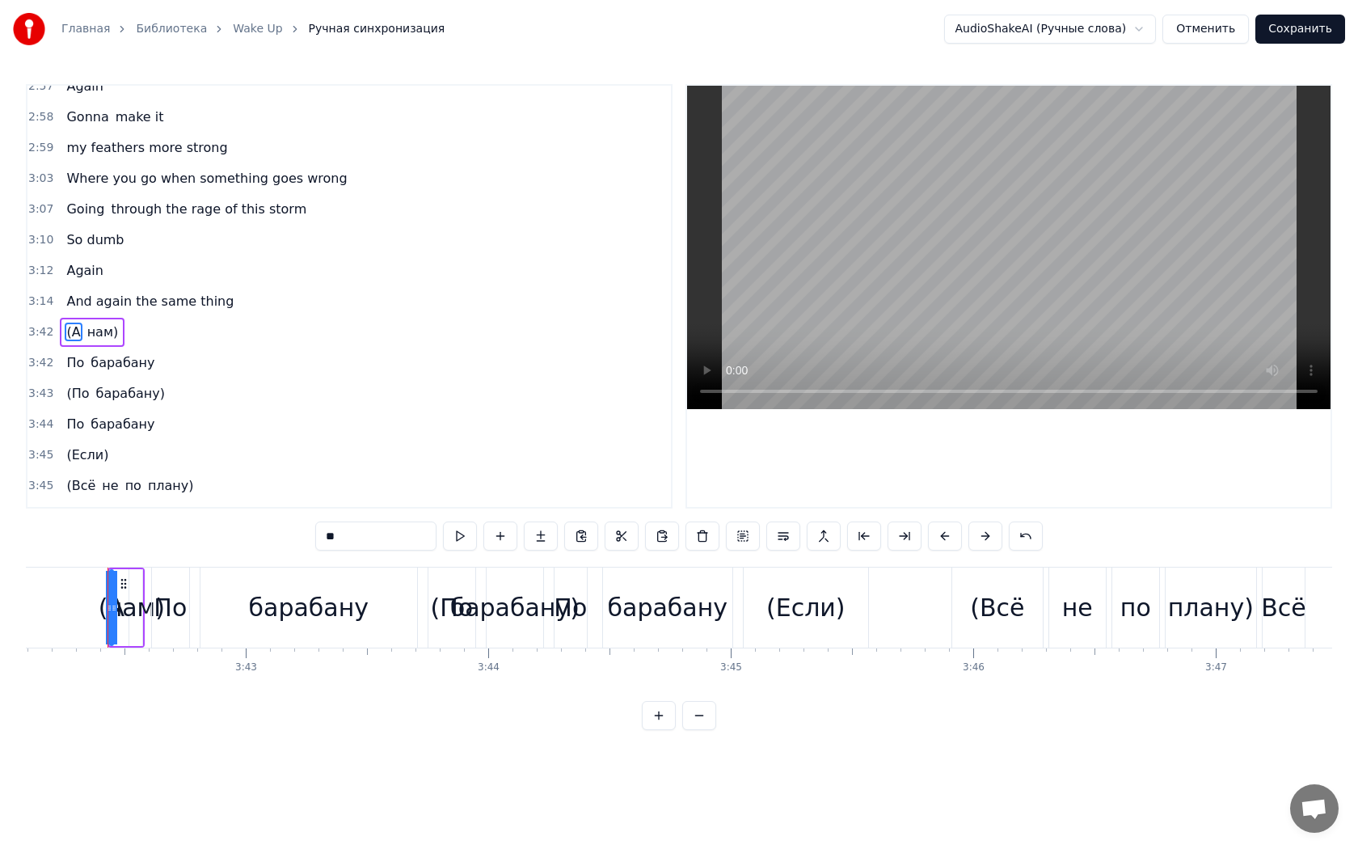
click at [461, 611] on div "барабану)" at bounding box center [514, 607] width 129 height 36
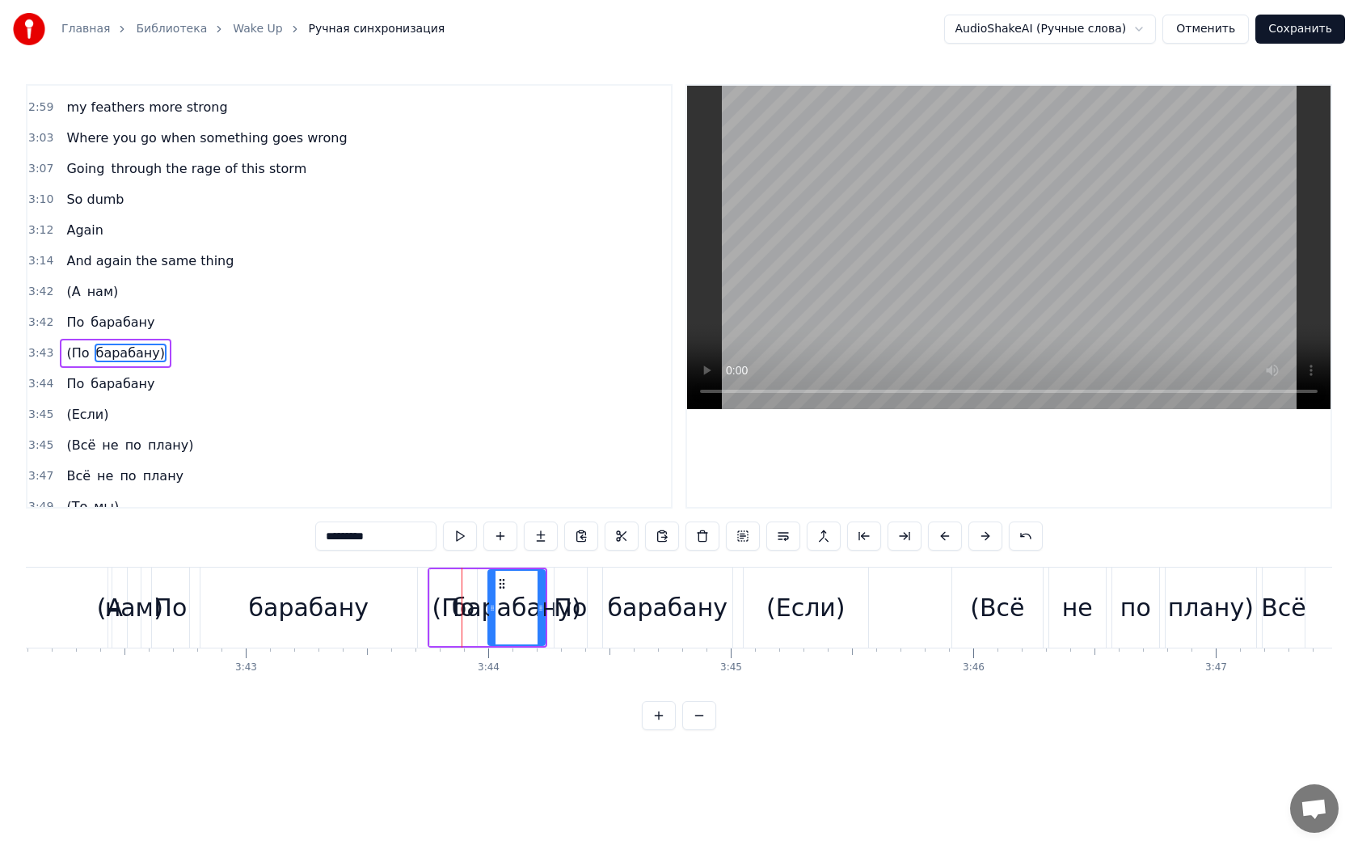
scroll to position [1811, 0]
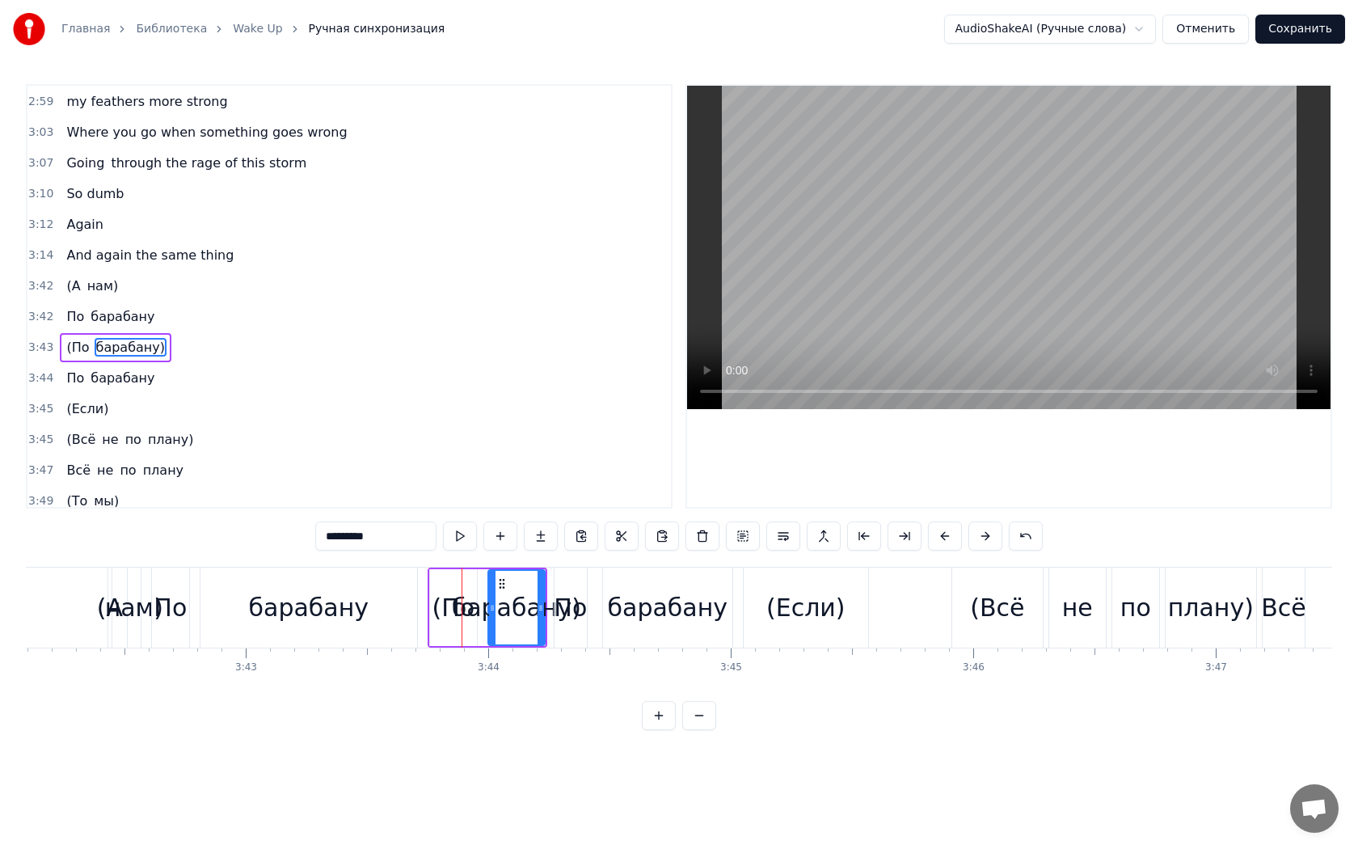
click at [445, 611] on div "(По" at bounding box center [453, 607] width 43 height 36
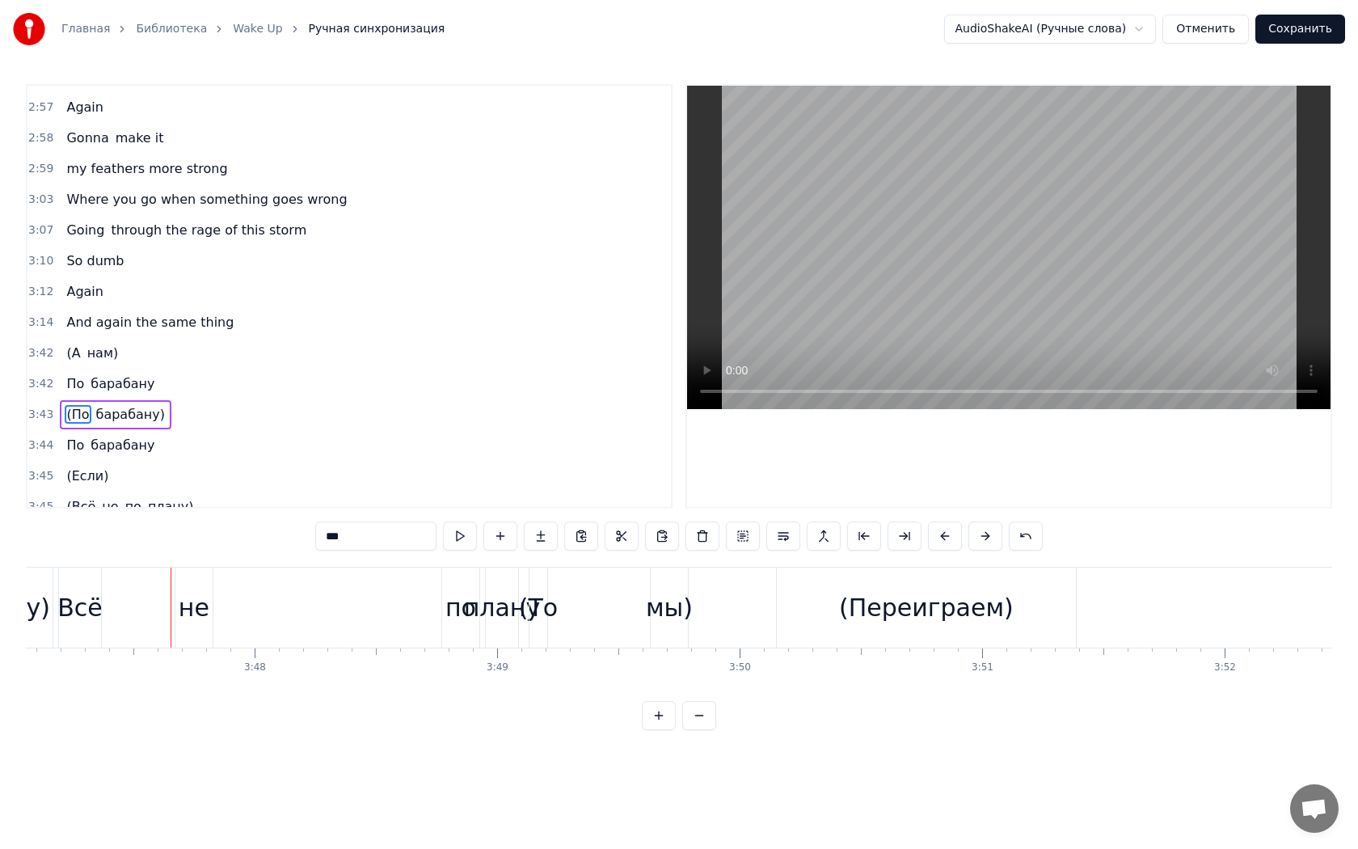
scroll to position [1650, 0]
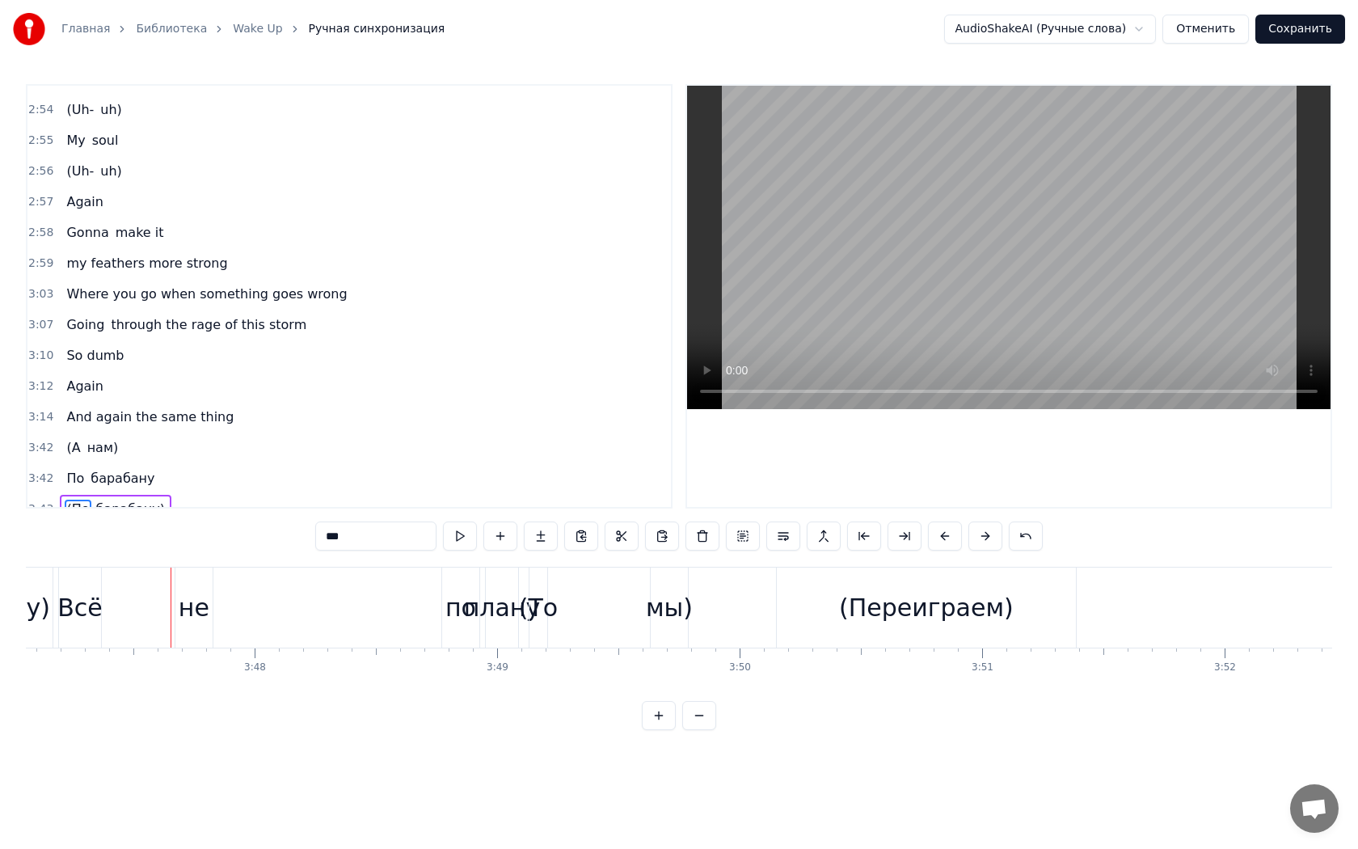
click at [86, 438] on span "нам)" at bounding box center [103, 447] width 35 height 19
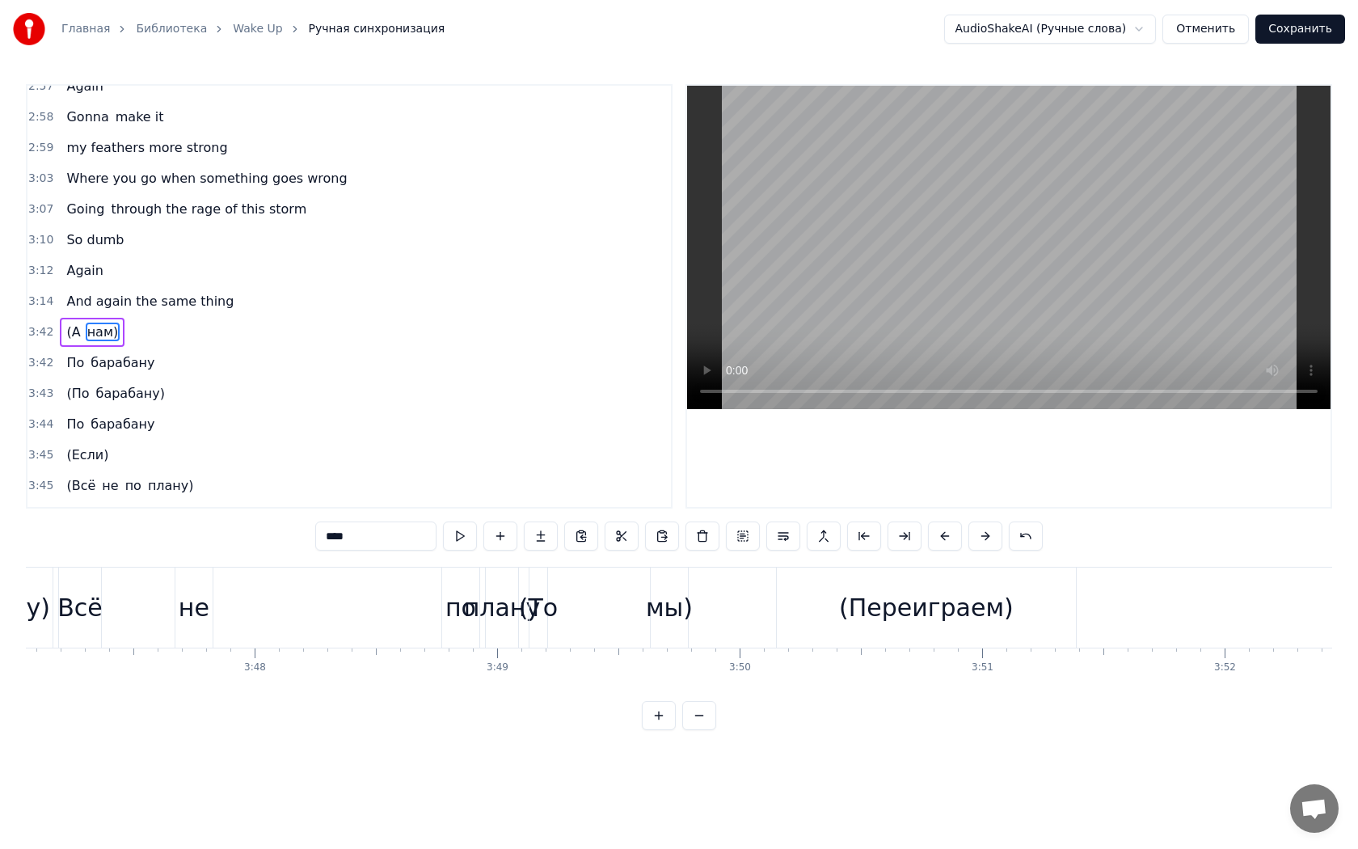
scroll to position [1765, 0]
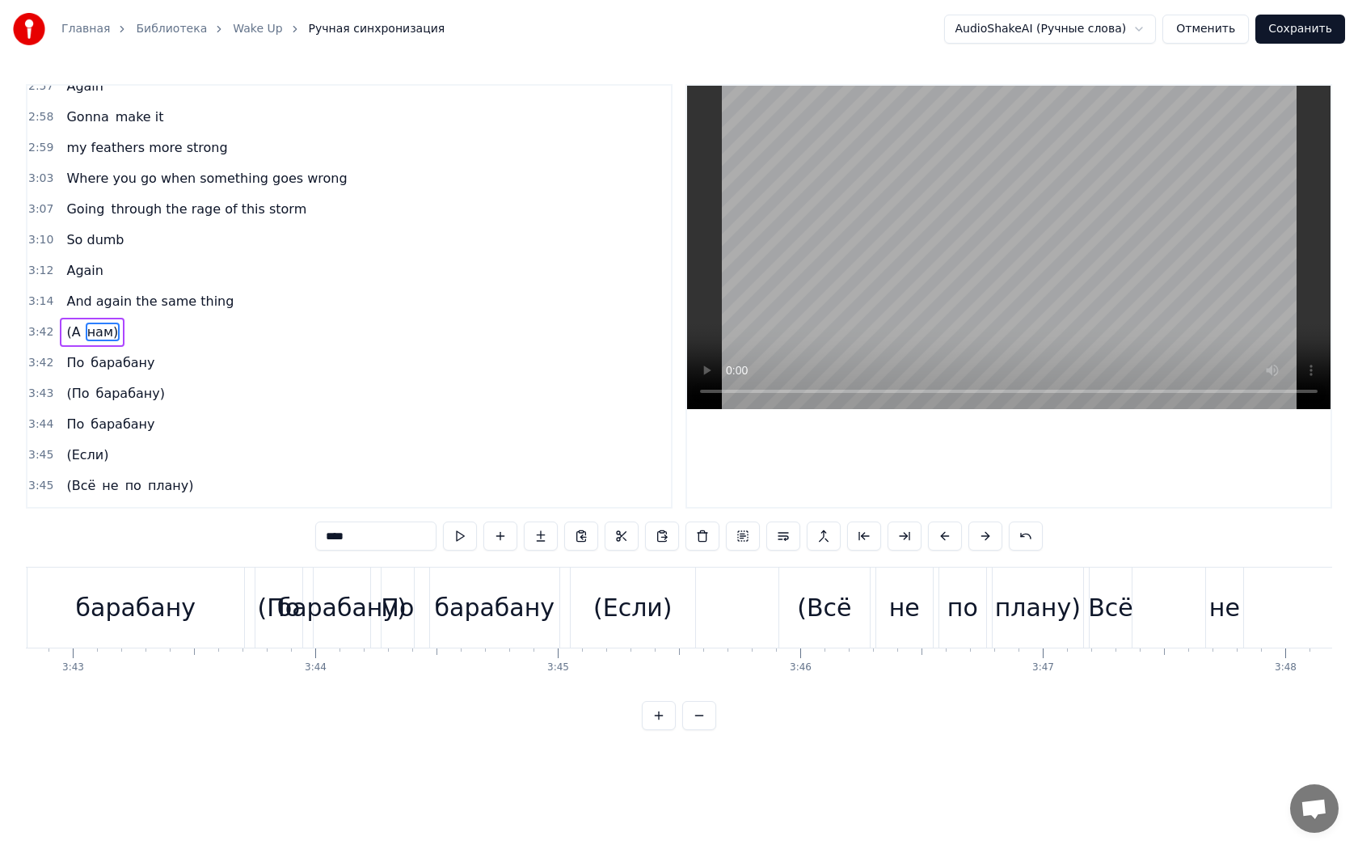
click at [75, 323] on span "(А" at bounding box center [73, 332] width 17 height 19
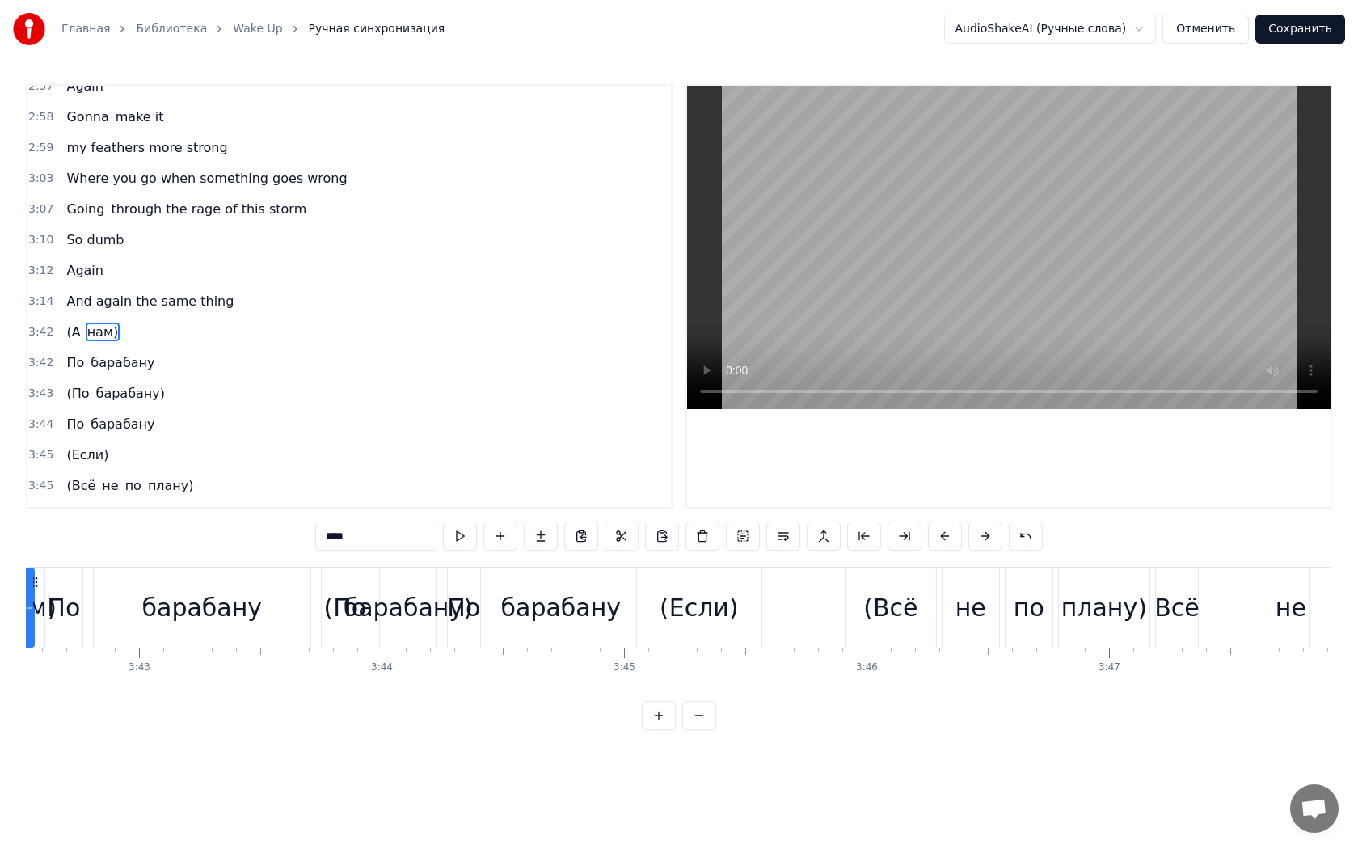
scroll to position [0, 53878]
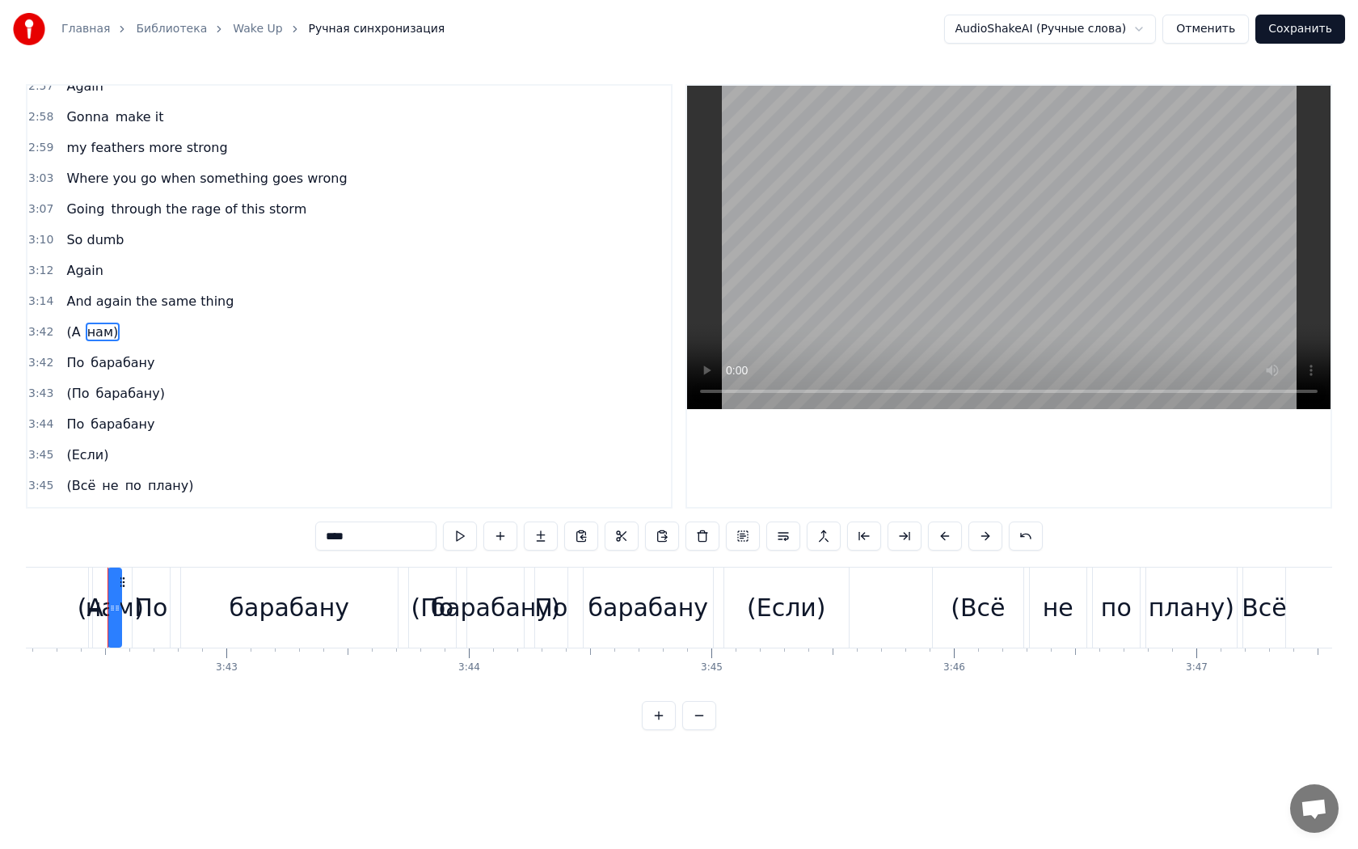
click at [66, 323] on span "(А" at bounding box center [73, 332] width 17 height 19
type input "**"
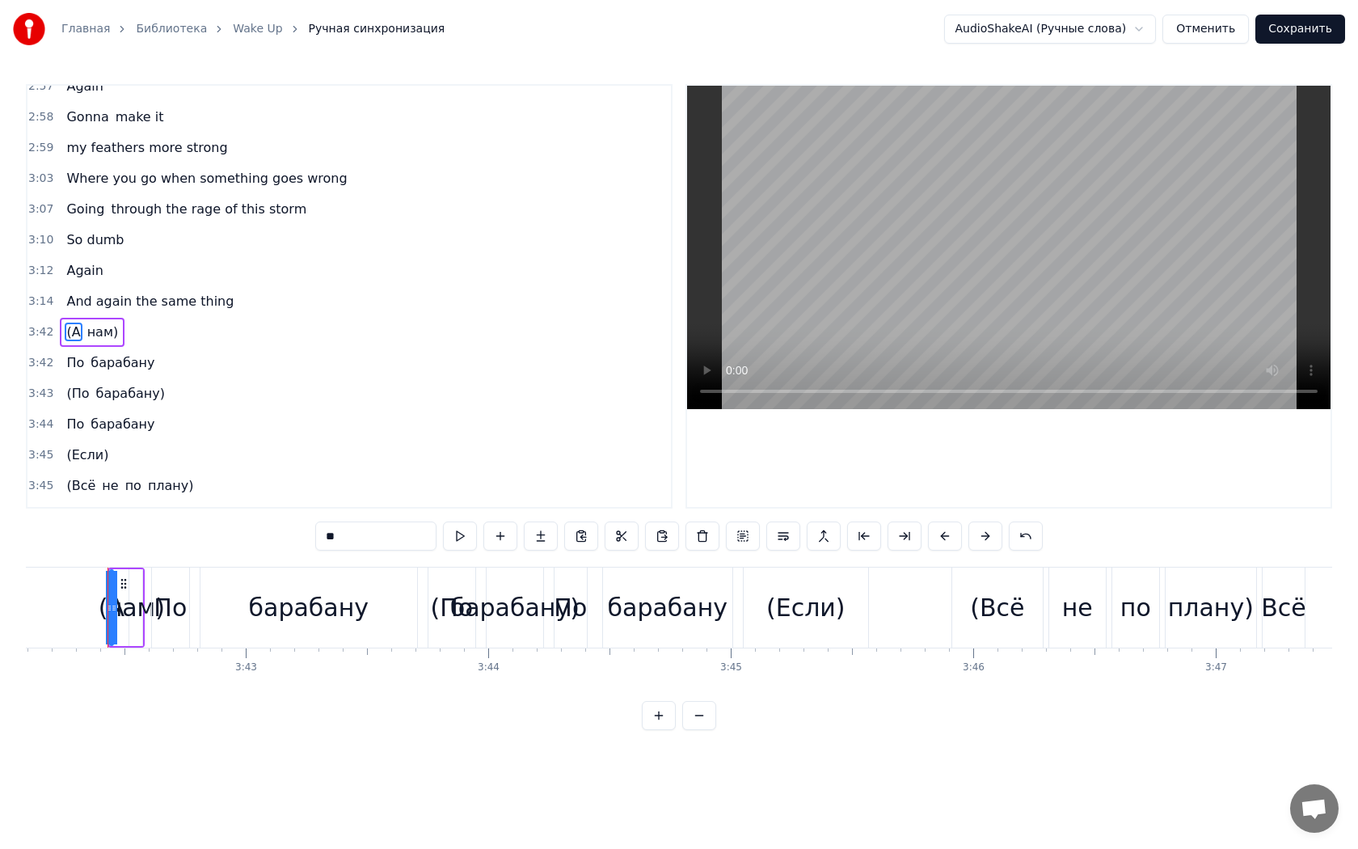
drag, startPoint x: 176, startPoint y: 297, endPoint x: 84, endPoint y: 338, distance: 100.6
click at [82, 353] on div "0:18 Логика никак 0:20 В мои речи не вернётся 0:22 Важные слова 0:24 Прячу до з…" at bounding box center [349, 296] width 647 height 424
click at [78, 318] on div "(А нам)" at bounding box center [92, 332] width 65 height 29
click at [65, 323] on span "(А" at bounding box center [73, 332] width 17 height 19
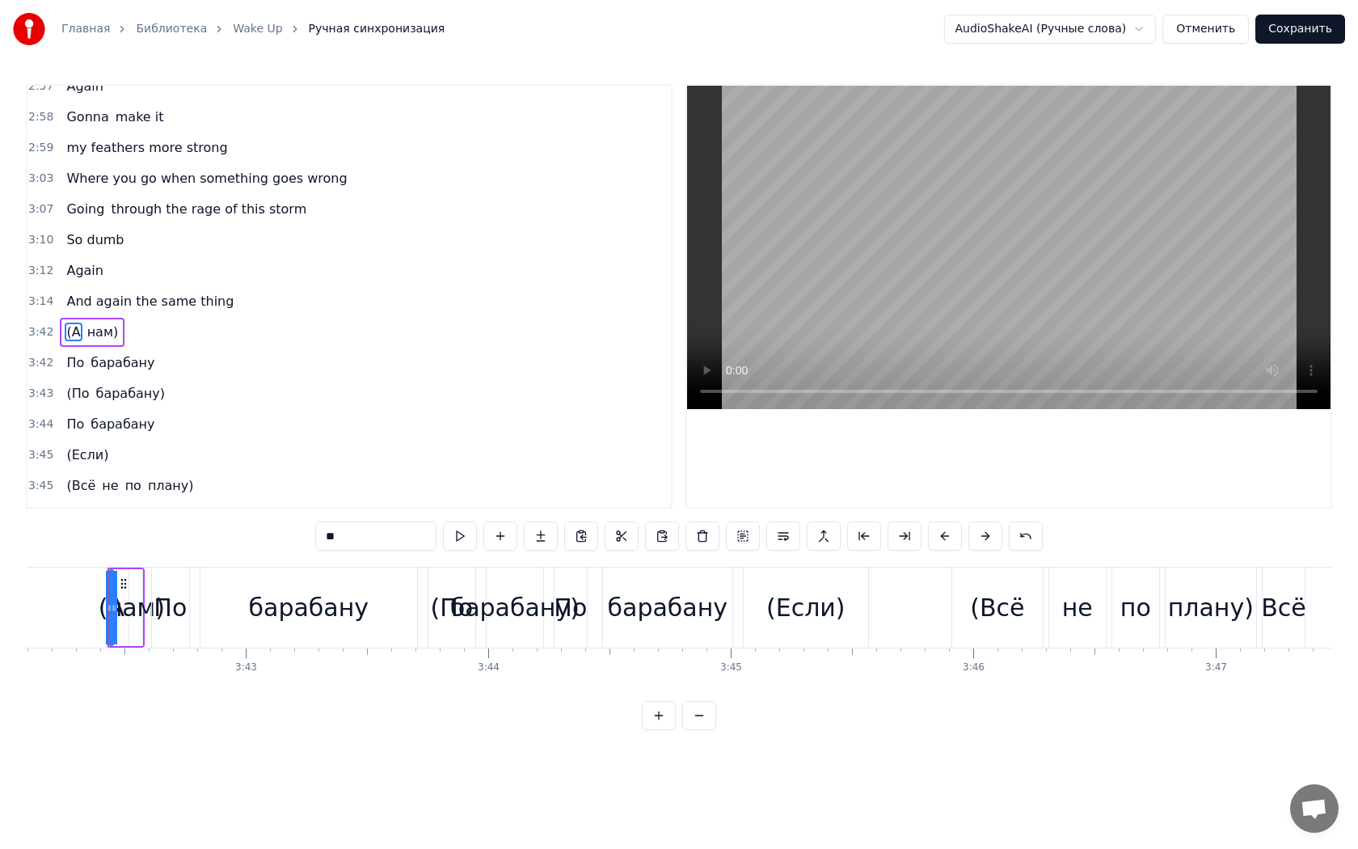
drag, startPoint x: 58, startPoint y: 297, endPoint x: 103, endPoint y: 314, distance: 48.3
click at [103, 314] on div "0:18 Логика никак 0:20 В мои речи не вернётся 0:22 Важные слова 0:24 Прячу до з…" at bounding box center [349, 296] width 647 height 424
click at [68, 353] on span "По" at bounding box center [75, 362] width 21 height 19
type input "**"
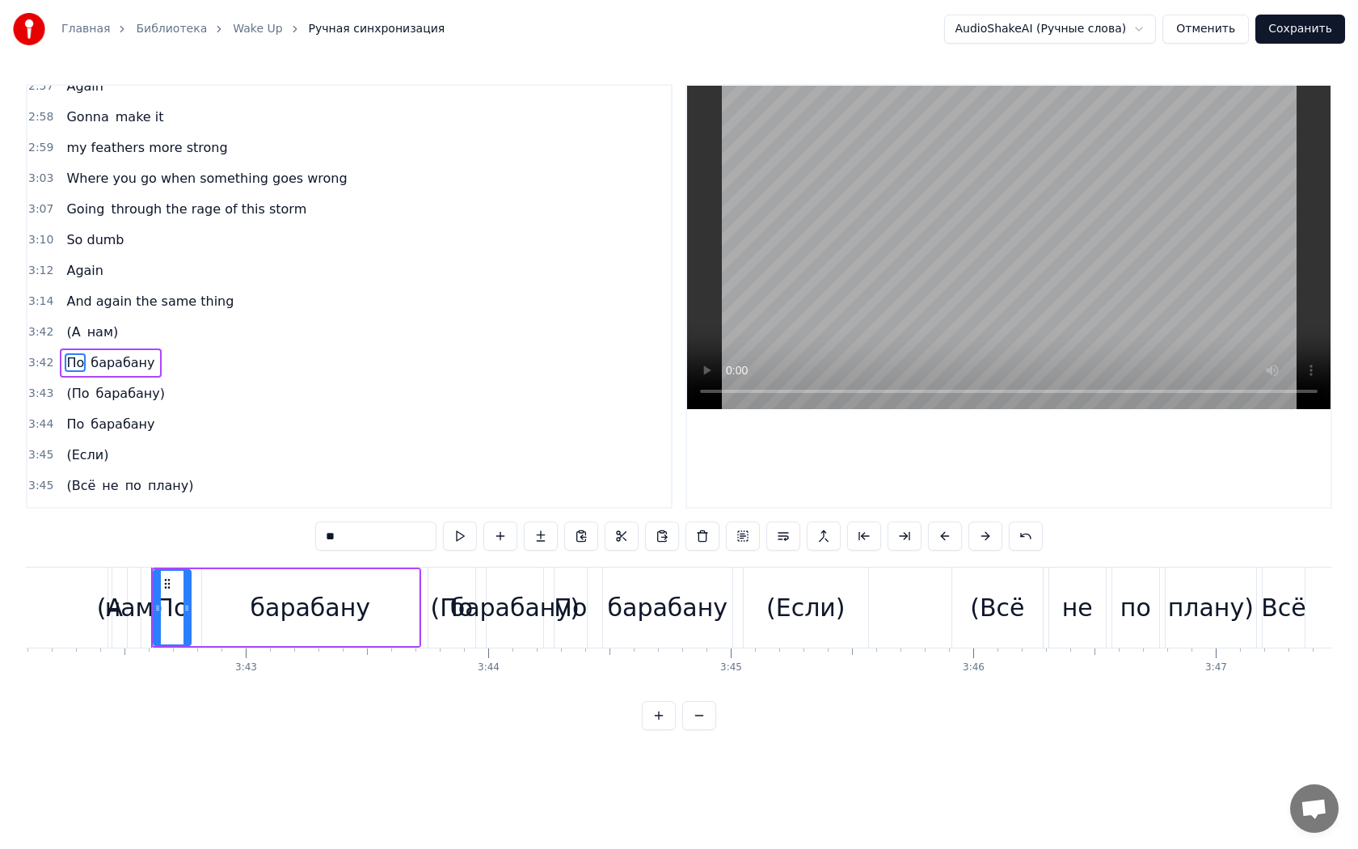
scroll to position [1796, 0]
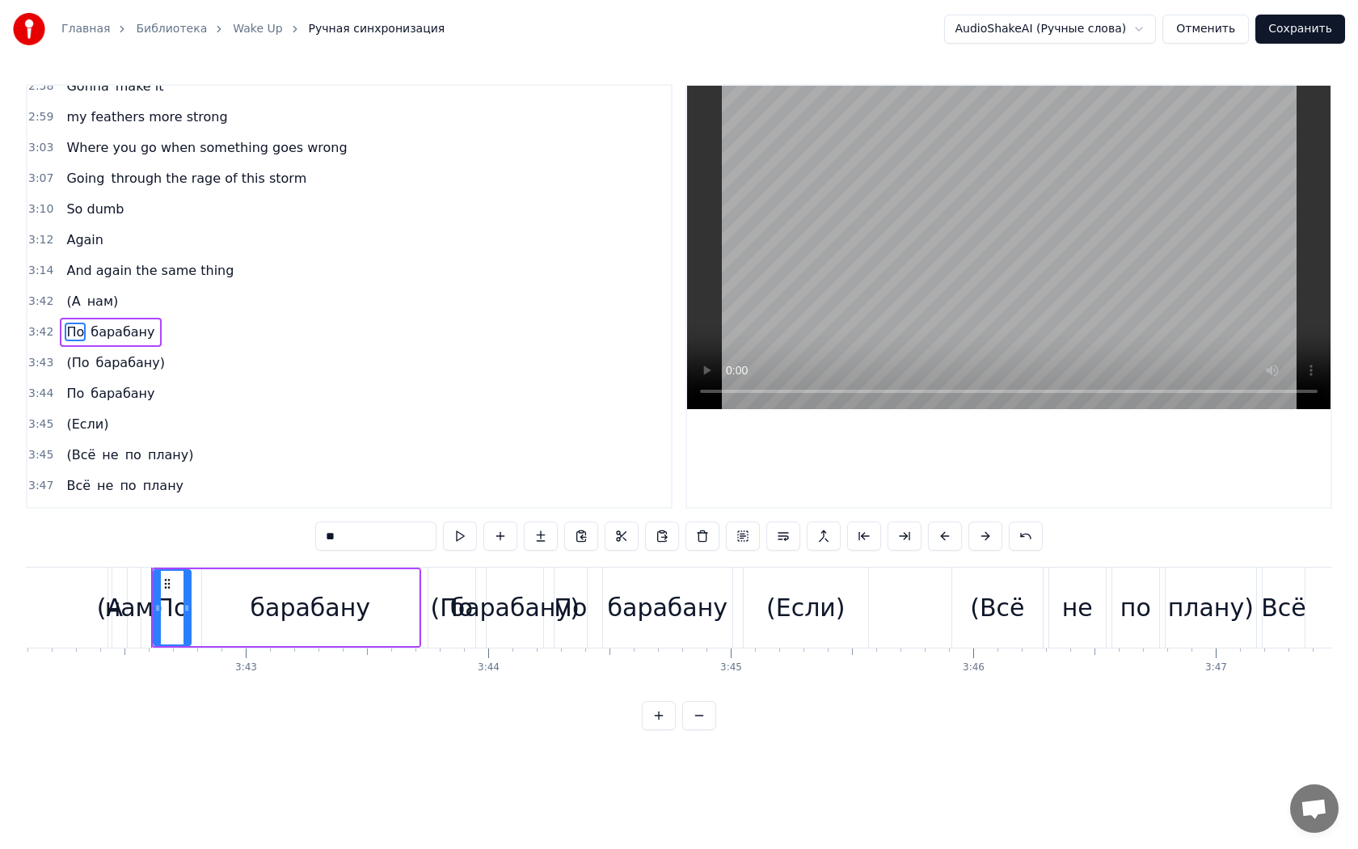
click at [60, 287] on div "(А нам)" at bounding box center [92, 301] width 65 height 29
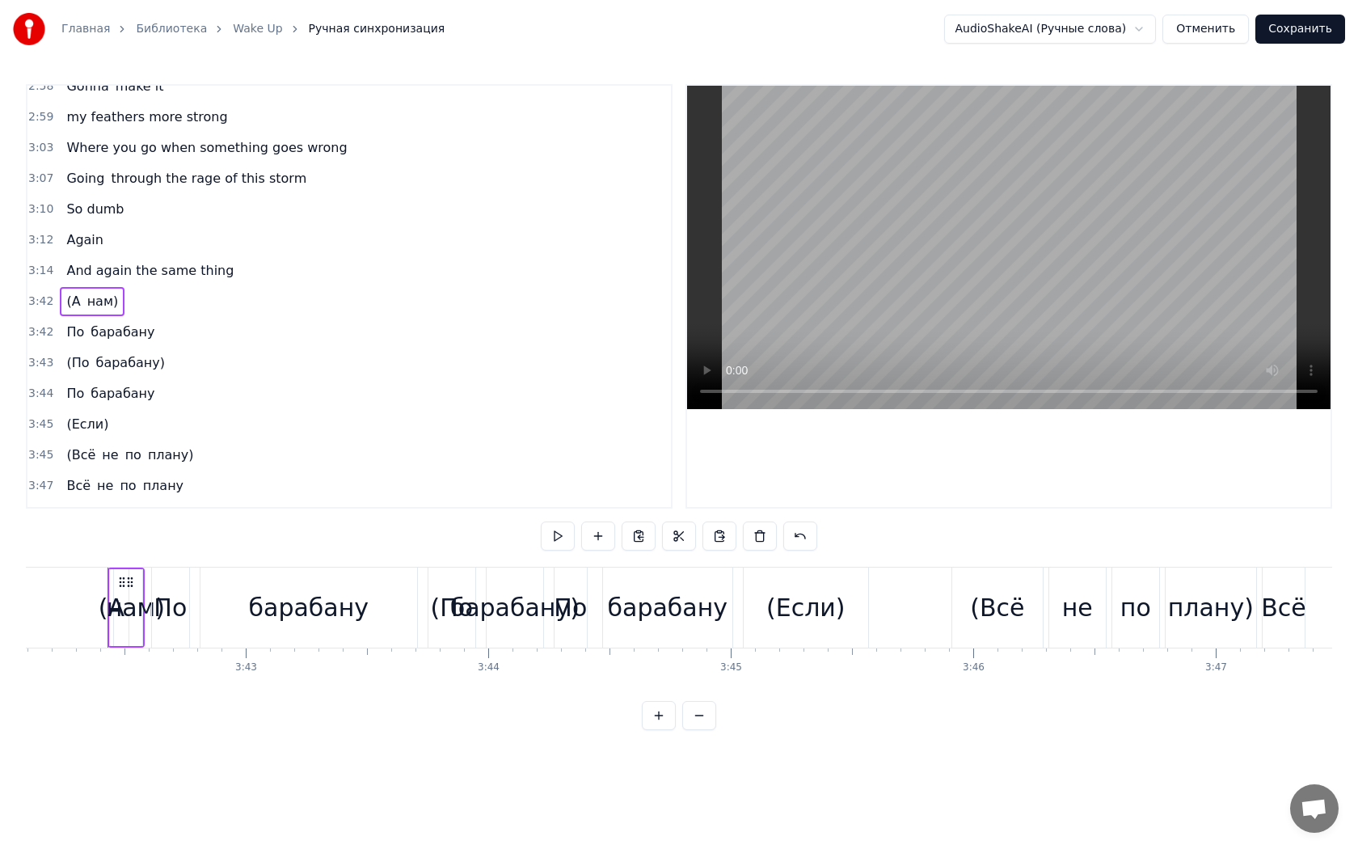
click at [66, 323] on span "По" at bounding box center [75, 332] width 21 height 19
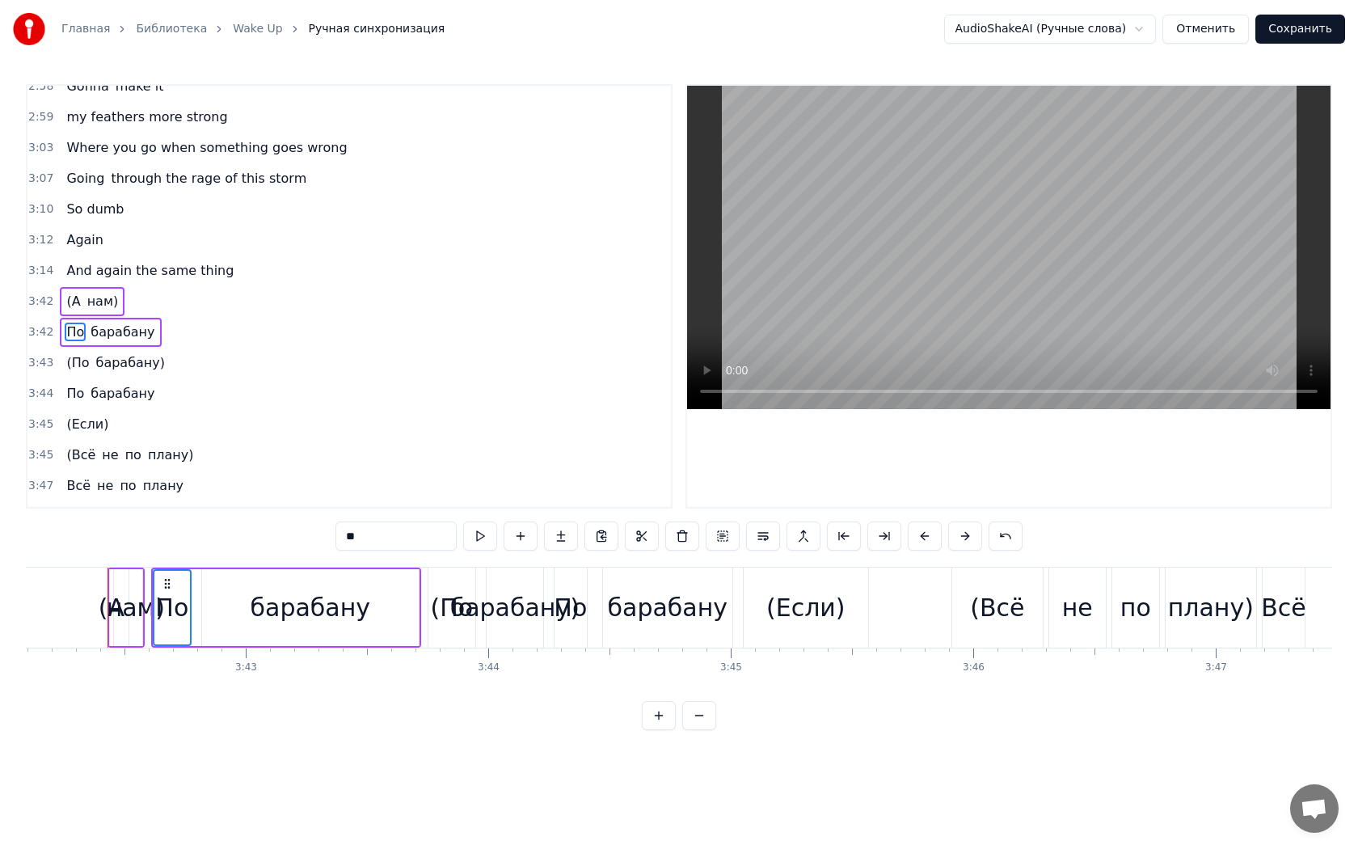
click at [65, 353] on span "(По" at bounding box center [78, 362] width 26 height 19
click at [65, 384] on span "По" at bounding box center [75, 393] width 21 height 19
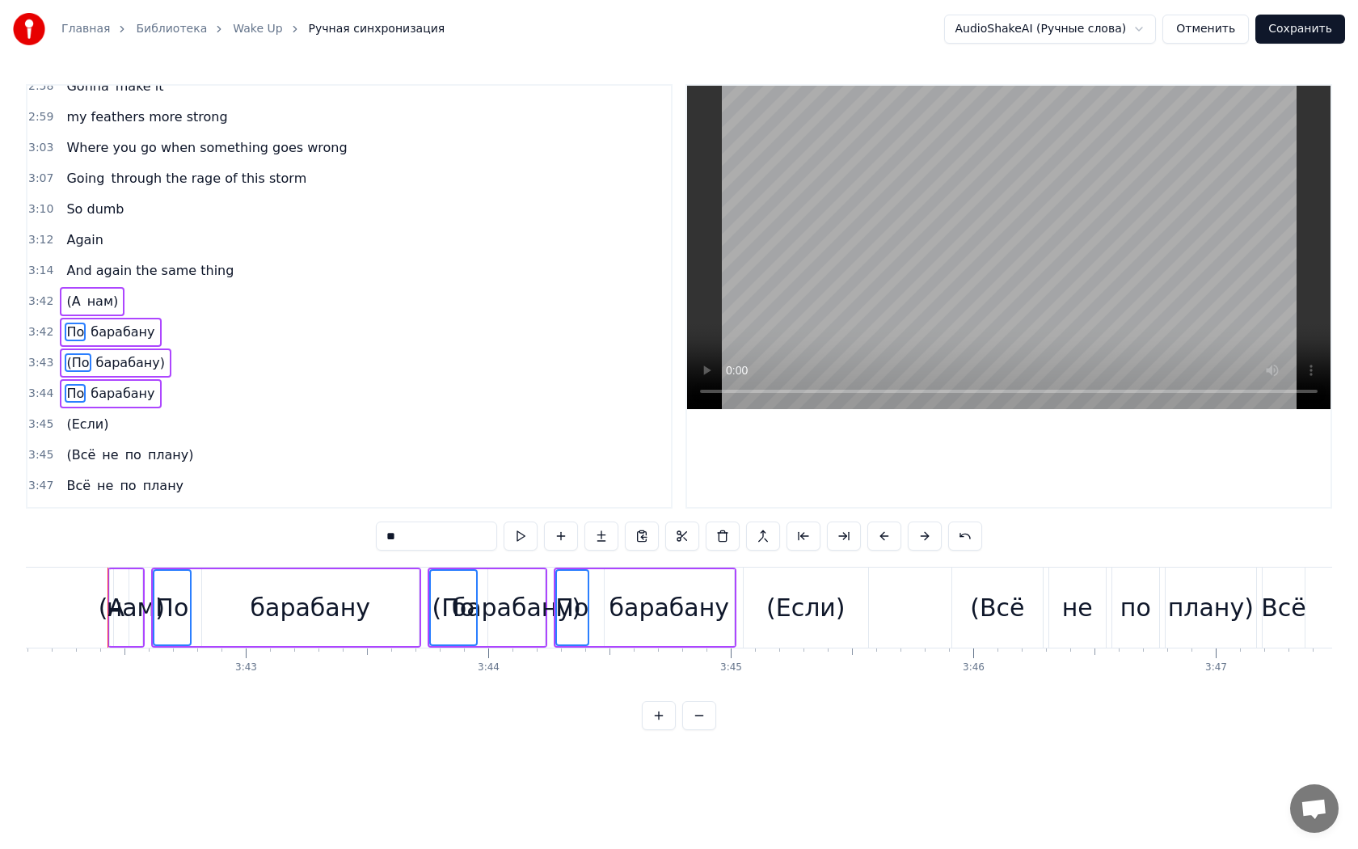
click at [65, 415] on span "(Если)" at bounding box center [87, 424] width 45 height 19
click at [65, 445] on span "(Всё" at bounding box center [81, 454] width 32 height 19
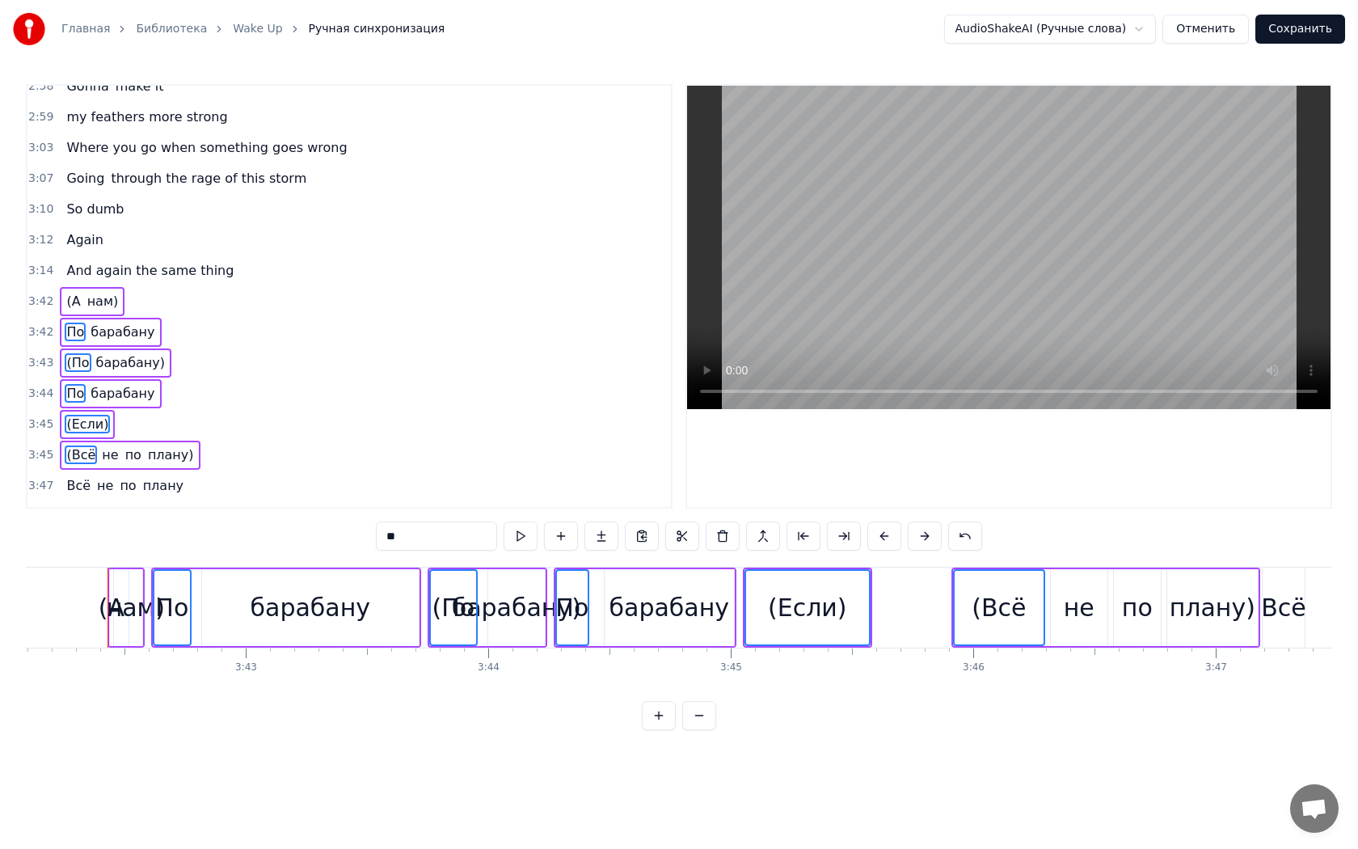
click at [65, 476] on span "Всё" at bounding box center [78, 485] width 27 height 19
click at [65, 507] on span "(То" at bounding box center [77, 516] width 24 height 19
click at [66, 533] on div "(Переиграем)" at bounding box center [113, 547] width 106 height 29
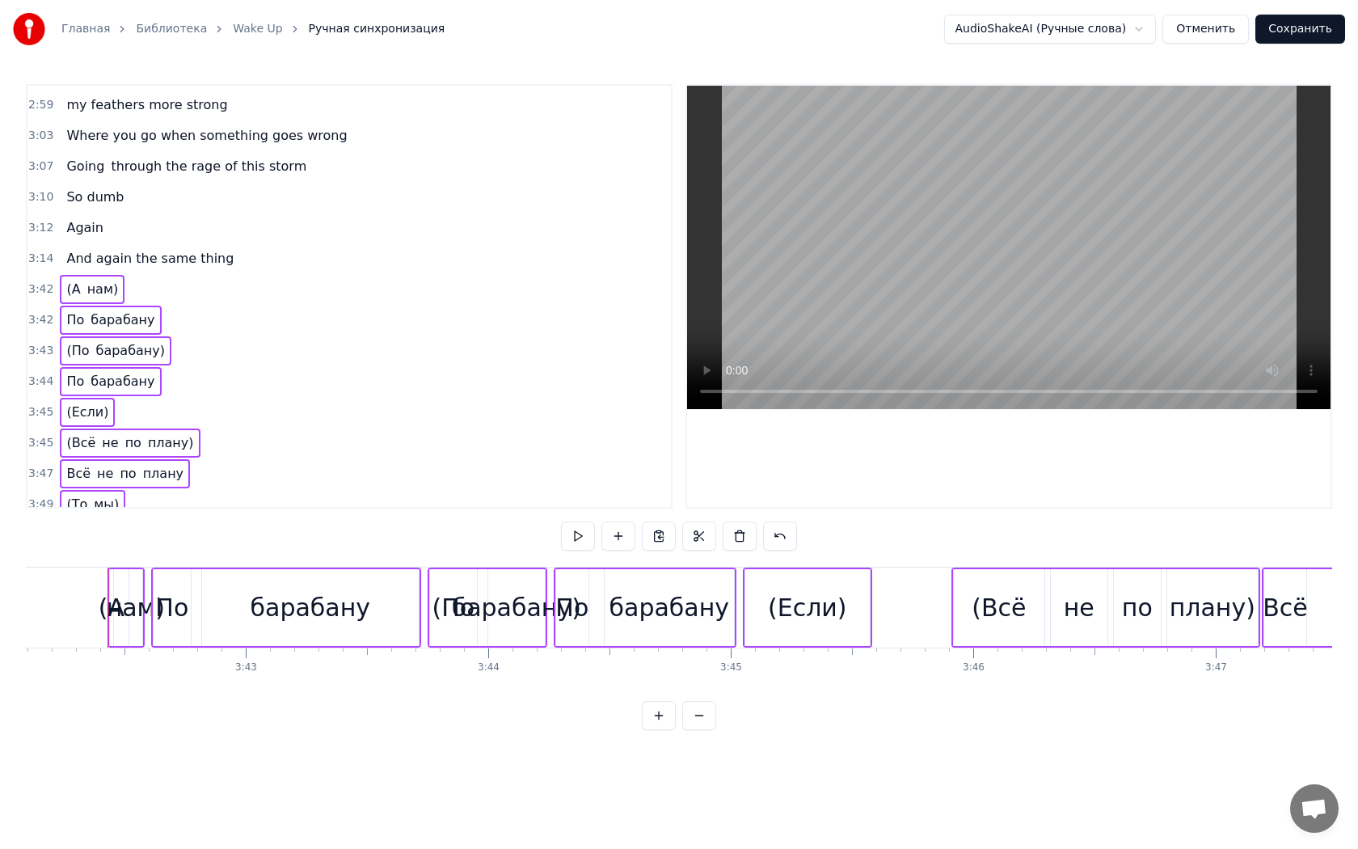
scroll to position [1811, 0]
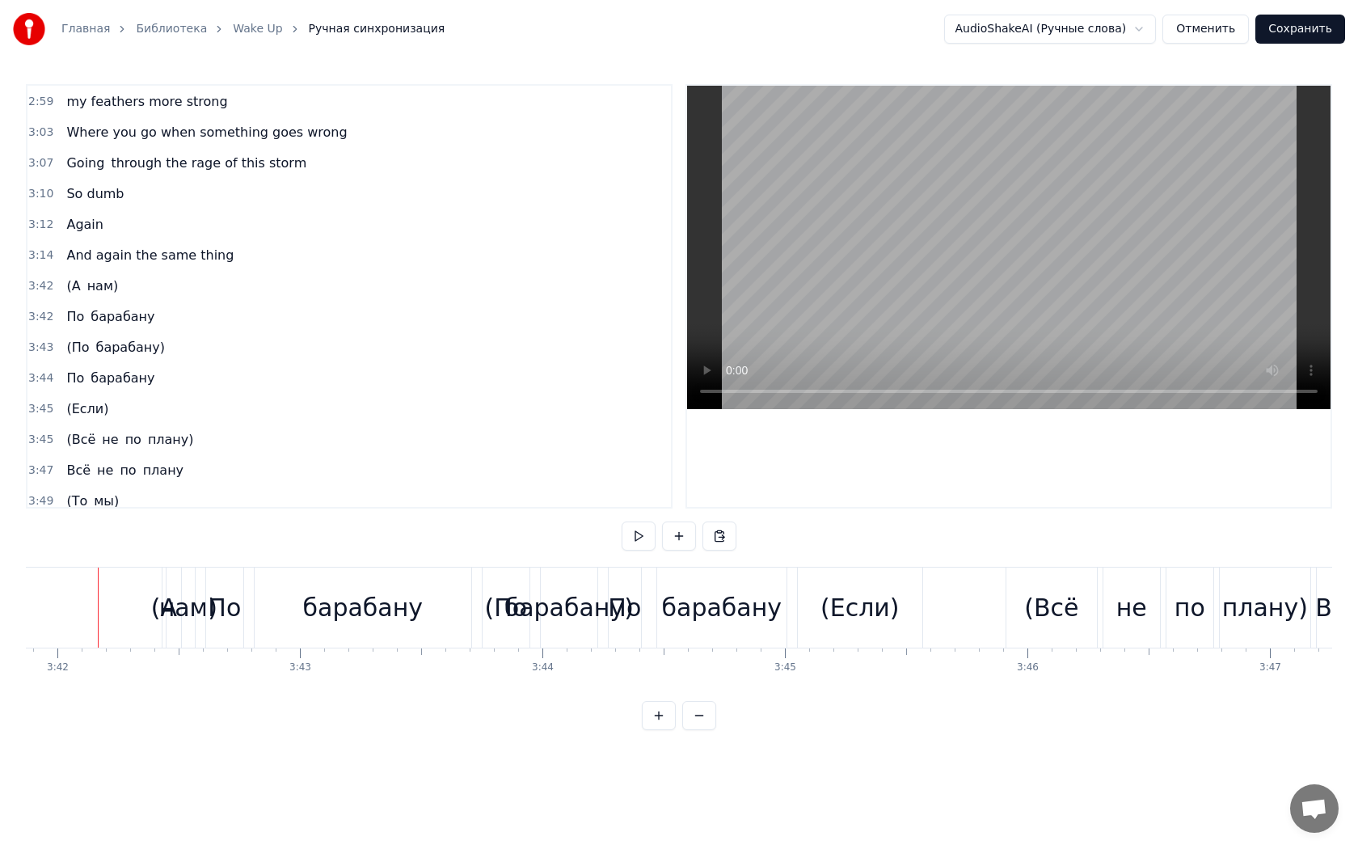
scroll to position [0, 53795]
drag, startPoint x: 243, startPoint y: 491, endPoint x: 93, endPoint y: 378, distance: 187.1
click at [93, 378] on div "0:18 Логика никак 0:20 В мои речи не вернётся 0:22 Важные слова 0:24 Прячу до з…" at bounding box center [349, 296] width 647 height 424
click at [96, 276] on span "нам)" at bounding box center [103, 285] width 35 height 19
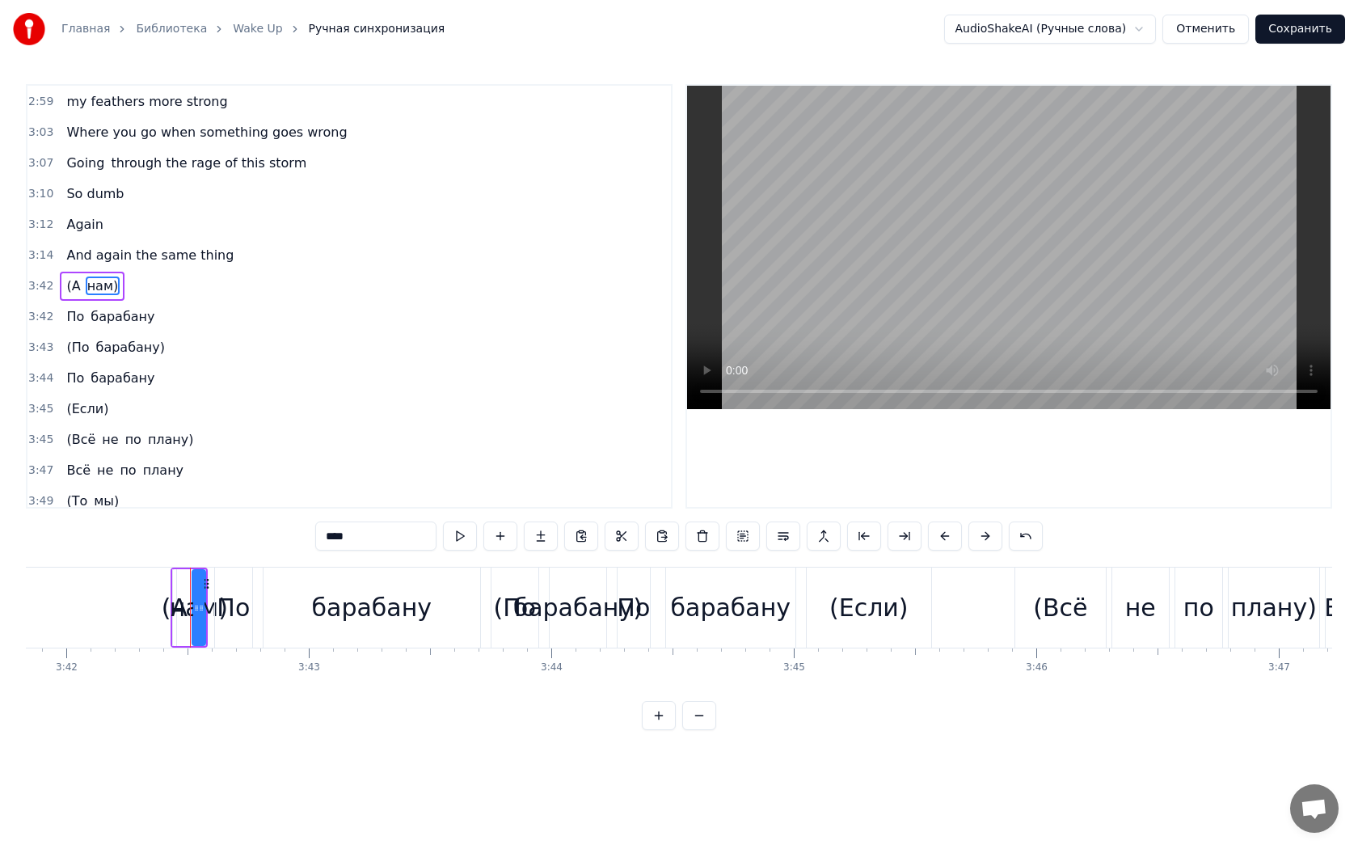
scroll to position [1765, 0]
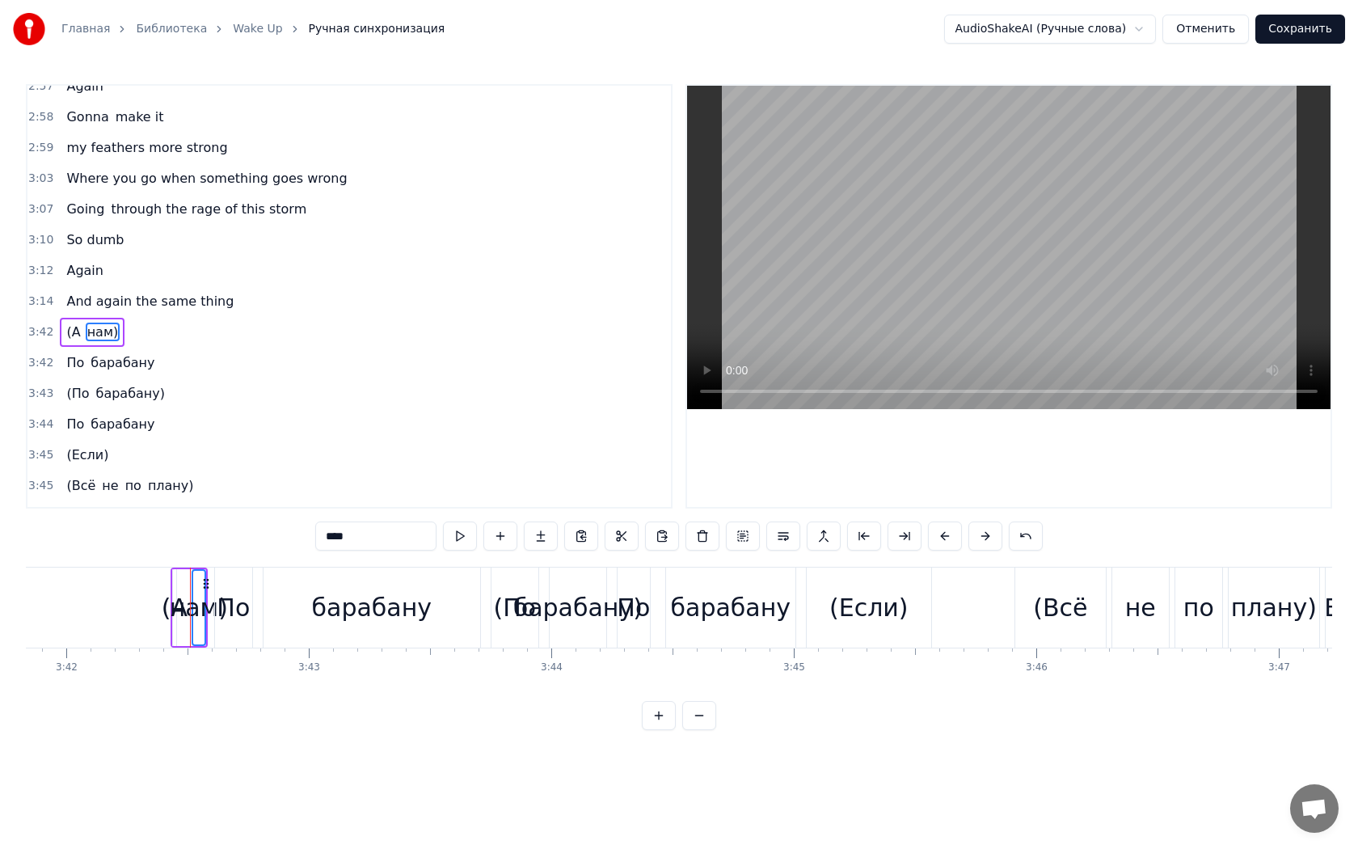
click at [99, 353] on span "барабану" at bounding box center [122, 362] width 67 height 19
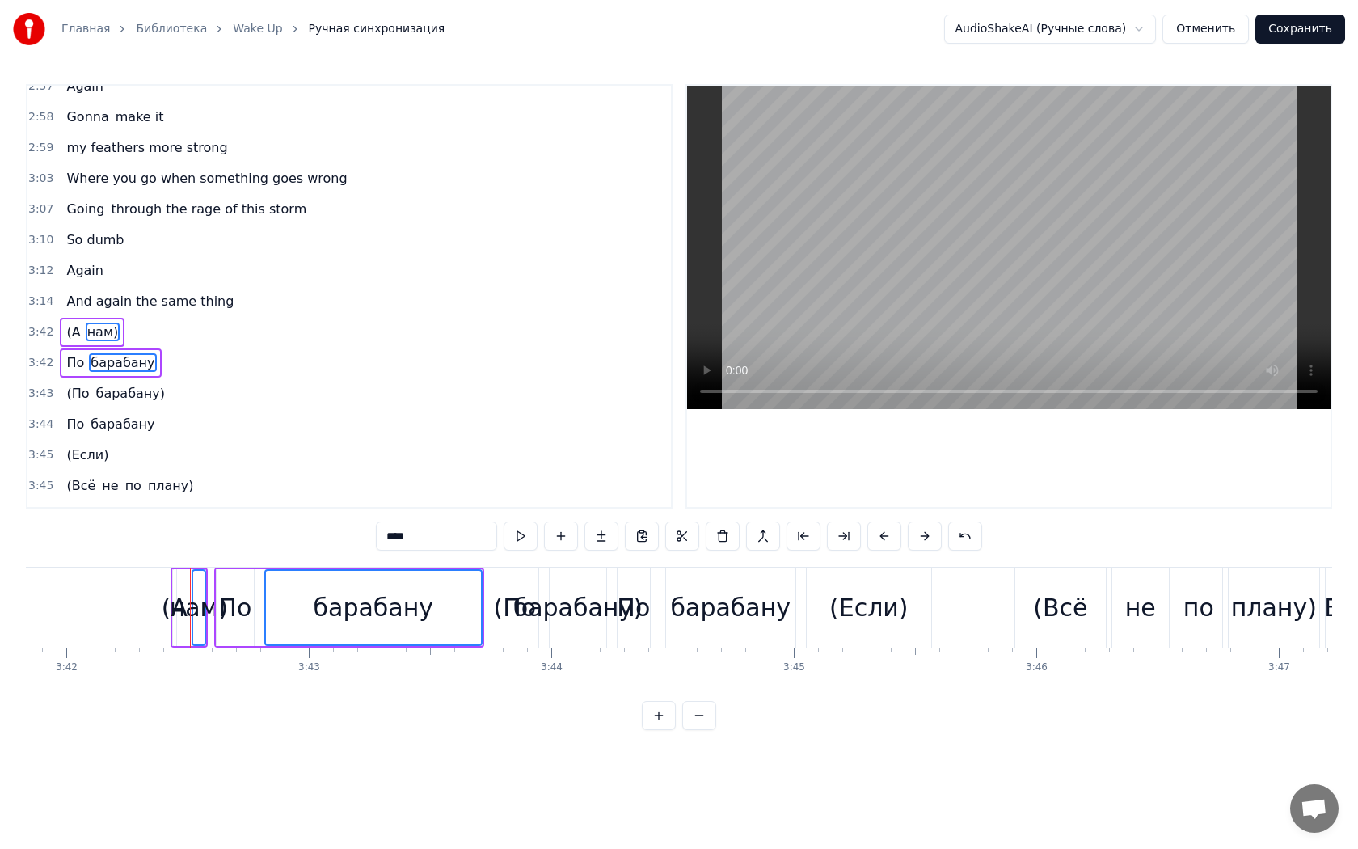
click at [79, 384] on span "(По" at bounding box center [78, 393] width 26 height 19
click at [73, 415] on span "По" at bounding box center [75, 424] width 21 height 19
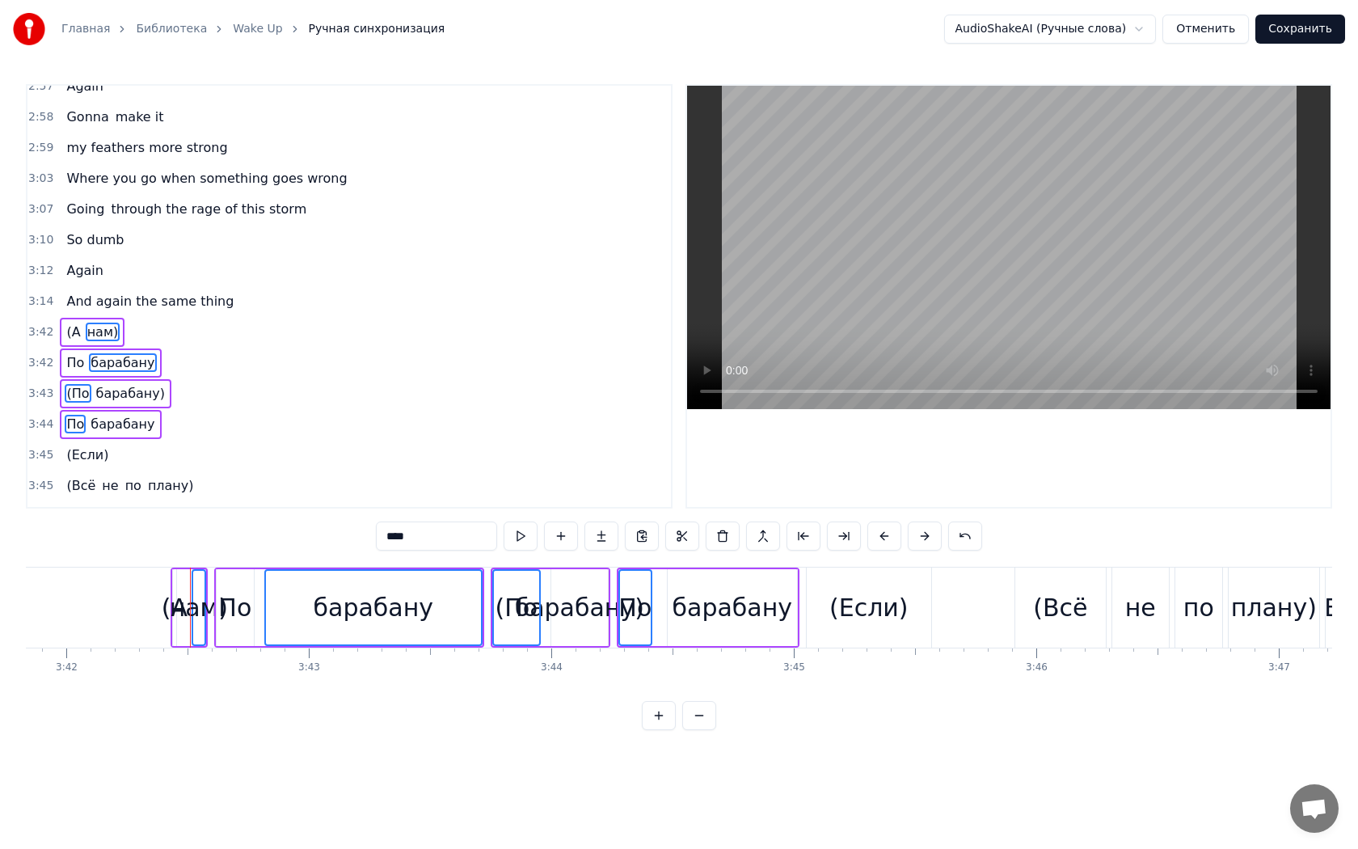
click at [100, 415] on span "барабану" at bounding box center [122, 424] width 67 height 19
click at [94, 445] on span "(Если)" at bounding box center [87, 454] width 45 height 19
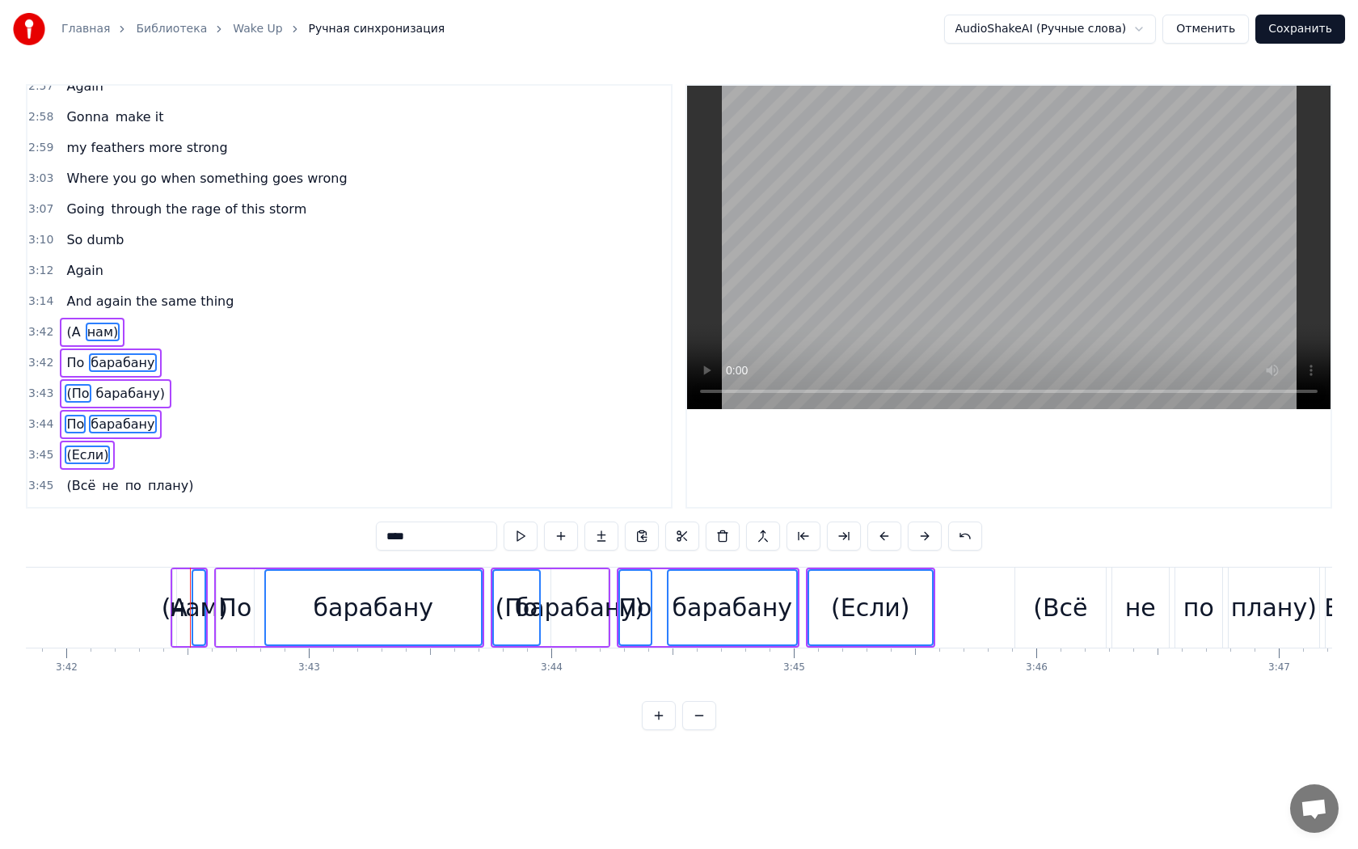
click at [67, 323] on span "(А" at bounding box center [73, 332] width 17 height 19
click at [65, 353] on span "По" at bounding box center [75, 362] width 21 height 19
click at [95, 384] on span "барабану)" at bounding box center [131, 393] width 72 height 19
click at [76, 476] on span "(Всё" at bounding box center [81, 485] width 32 height 19
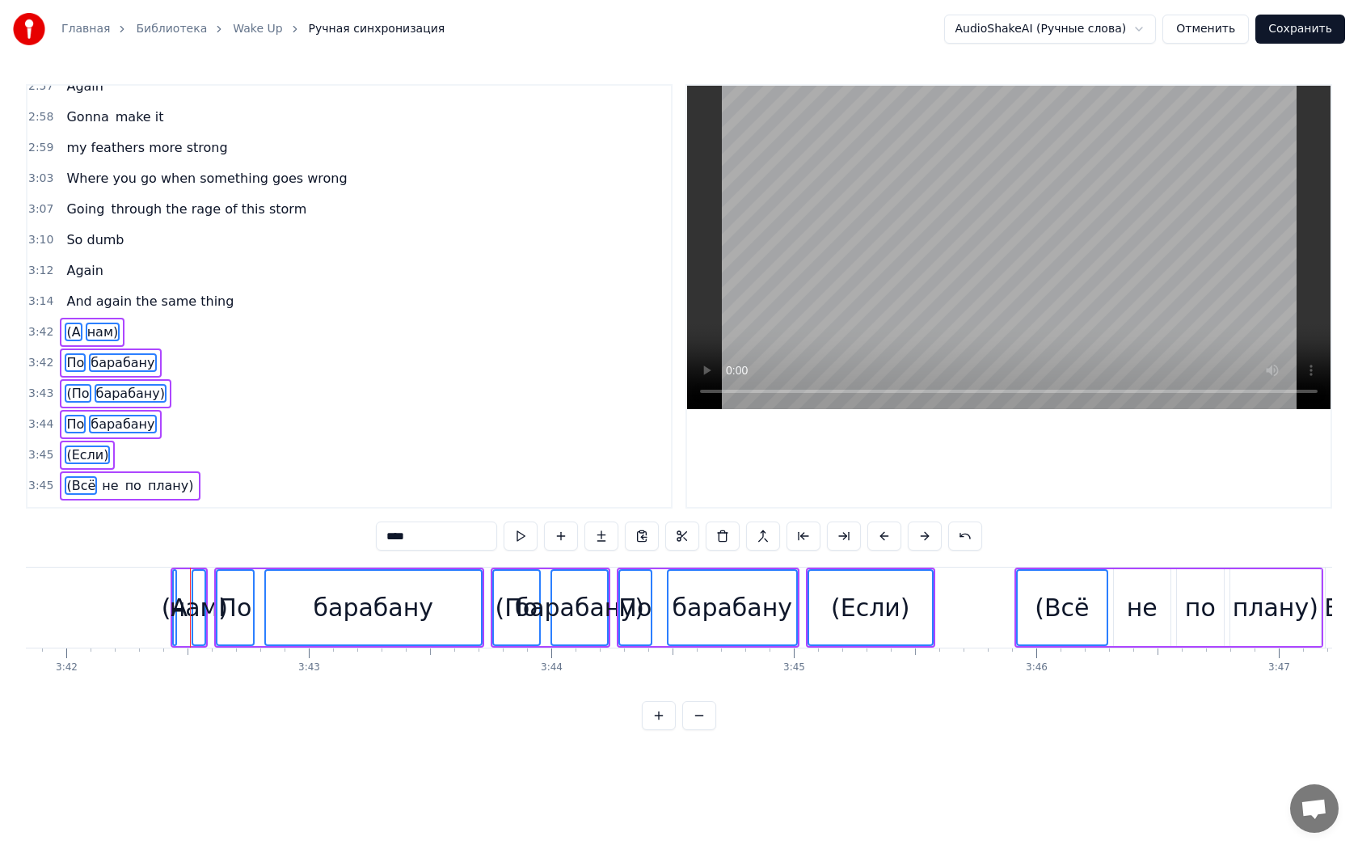
click at [100, 476] on span "не" at bounding box center [109, 485] width 19 height 19
click at [124, 476] on span "по" at bounding box center [133, 485] width 19 height 19
click at [135, 471] on div "(Всё не по плану)" at bounding box center [130, 485] width 140 height 29
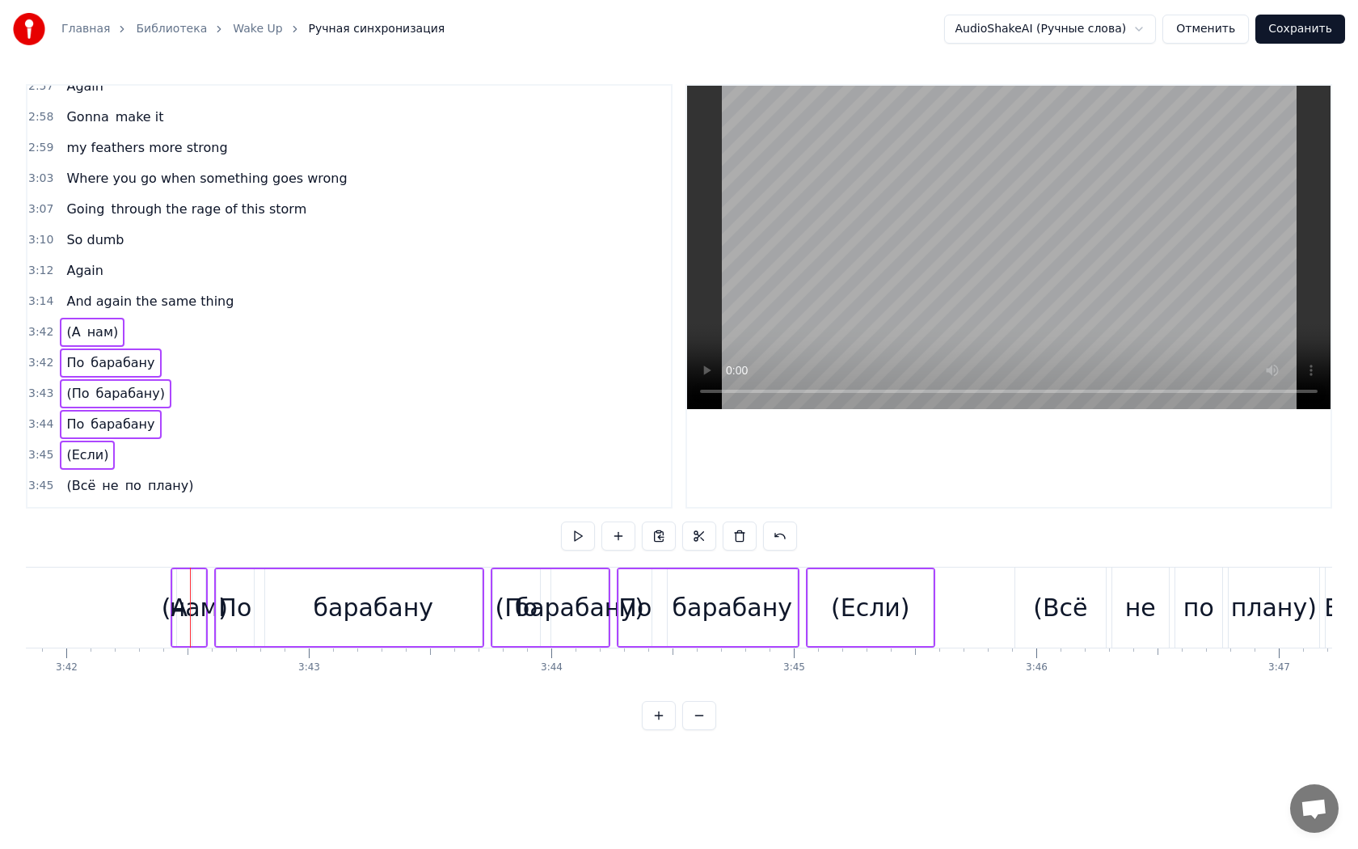
click at [124, 476] on span "по" at bounding box center [133, 485] width 19 height 19
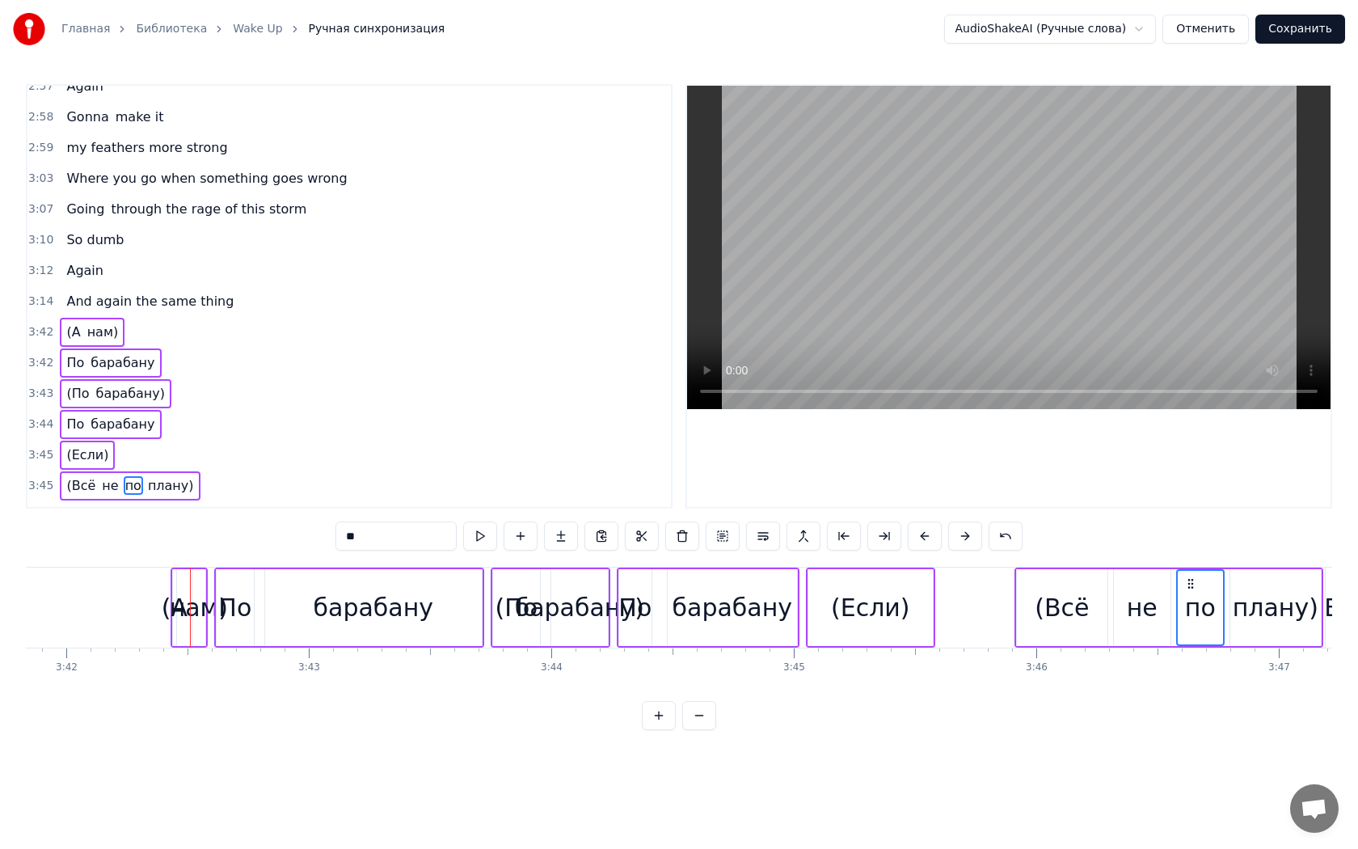
scroll to position [1811, 0]
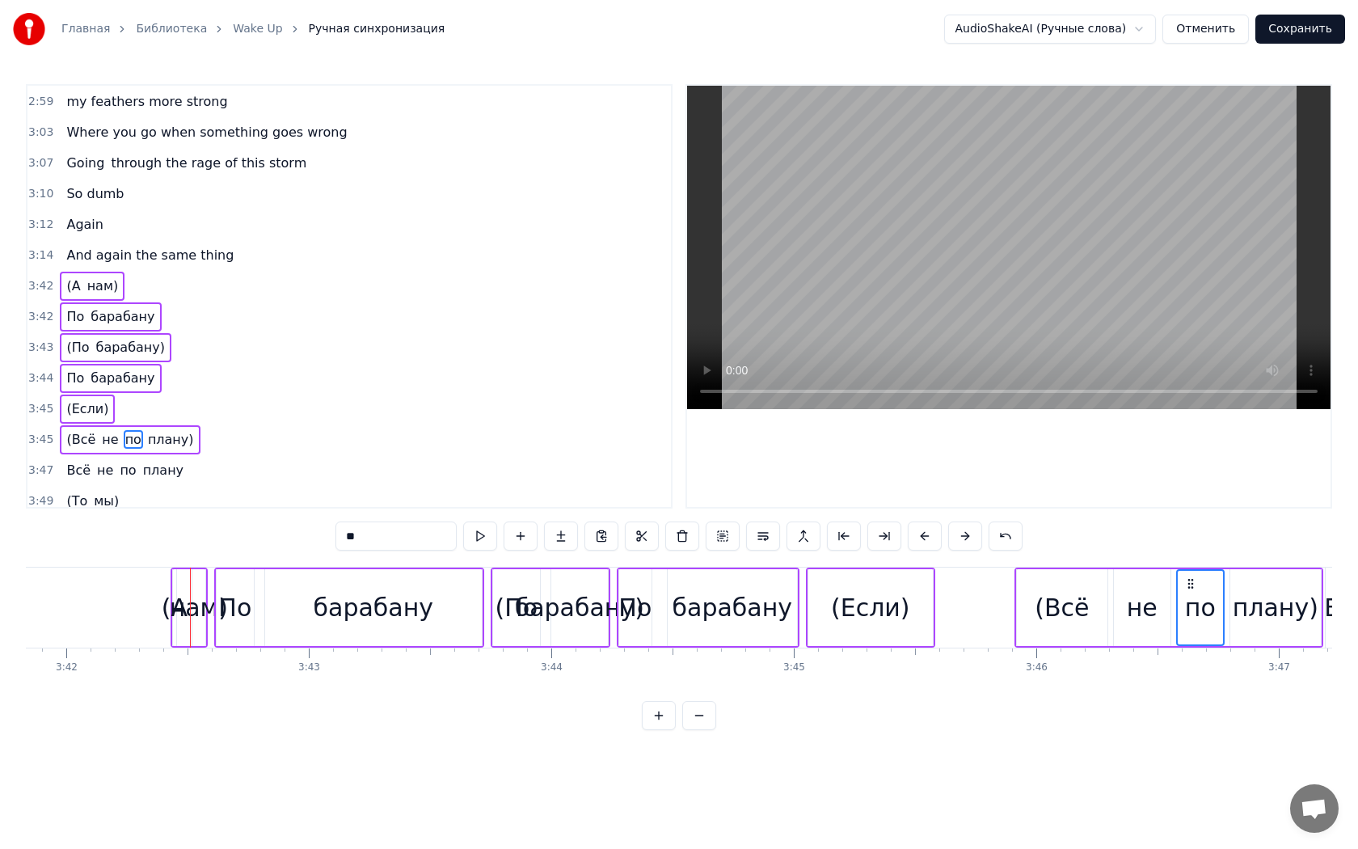
click at [144, 461] on span "плану" at bounding box center [163, 470] width 44 height 19
click at [103, 491] on span "мы)" at bounding box center [106, 500] width 28 height 19
click at [81, 522] on span "(Переиграем)" at bounding box center [113, 531] width 96 height 19
click at [71, 491] on span "(То" at bounding box center [77, 500] width 24 height 19
click at [118, 461] on span "по" at bounding box center [127, 470] width 19 height 19
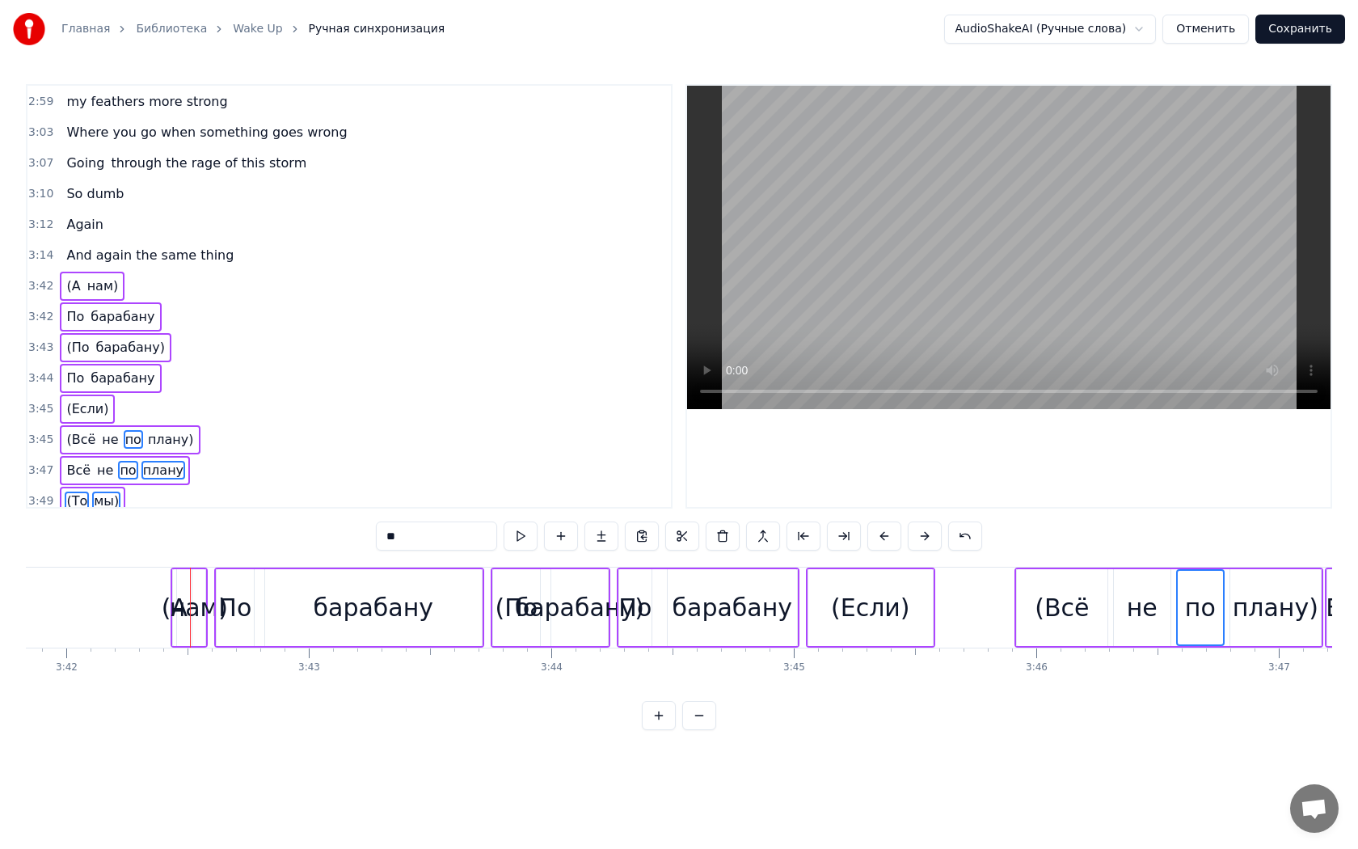
click at [99, 461] on span "не" at bounding box center [104, 470] width 19 height 19
click at [73, 461] on span "Всё" at bounding box center [78, 470] width 27 height 19
click at [159, 430] on span "плану)" at bounding box center [170, 439] width 49 height 19
click at [104, 430] on span "не" at bounding box center [109, 439] width 19 height 19
click at [78, 430] on span "(Всё" at bounding box center [81, 439] width 32 height 19
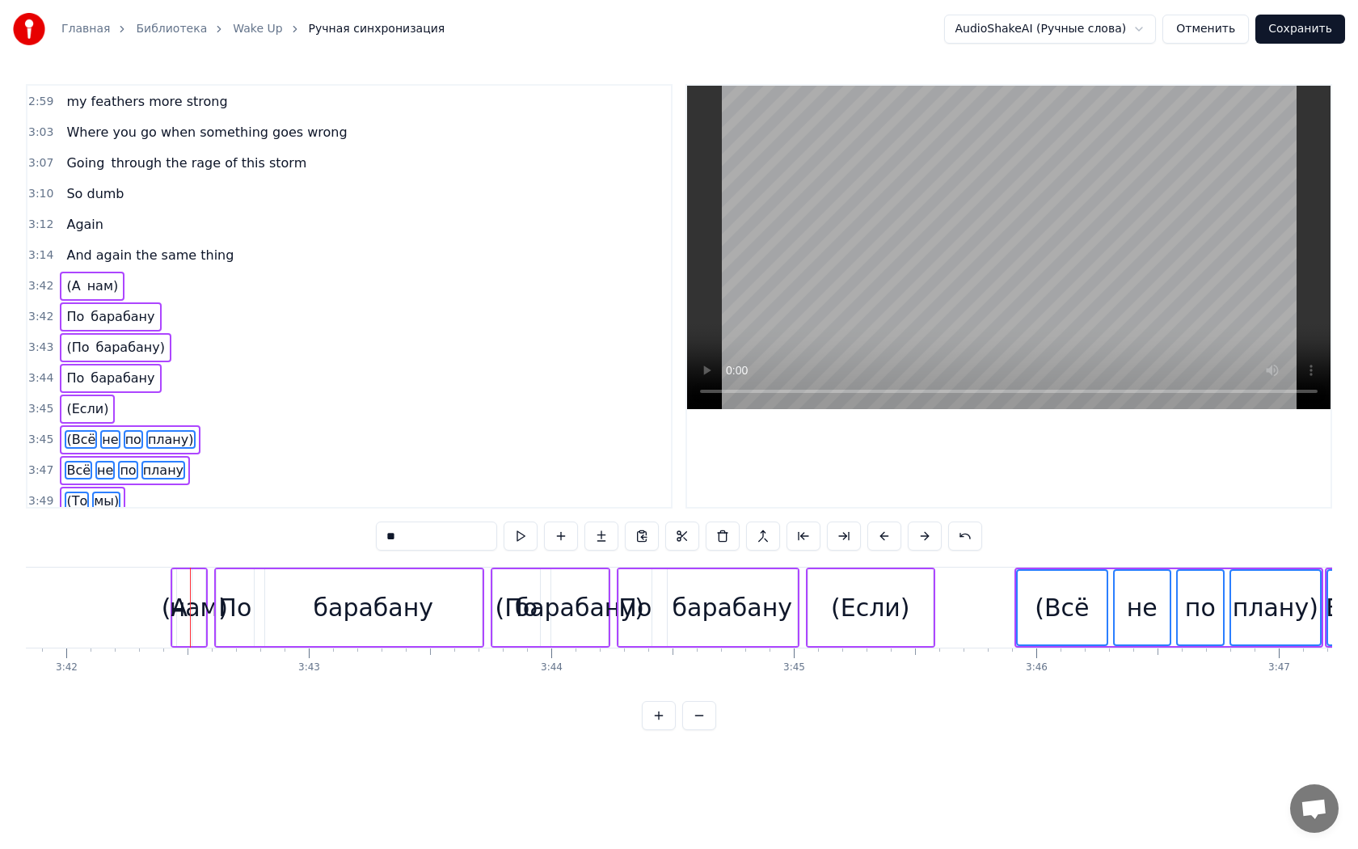
click at [85, 399] on span "(Если)" at bounding box center [87, 408] width 45 height 19
click at [108, 369] on span "барабану" at bounding box center [122, 378] width 67 height 19
click at [68, 369] on span "По" at bounding box center [75, 378] width 21 height 19
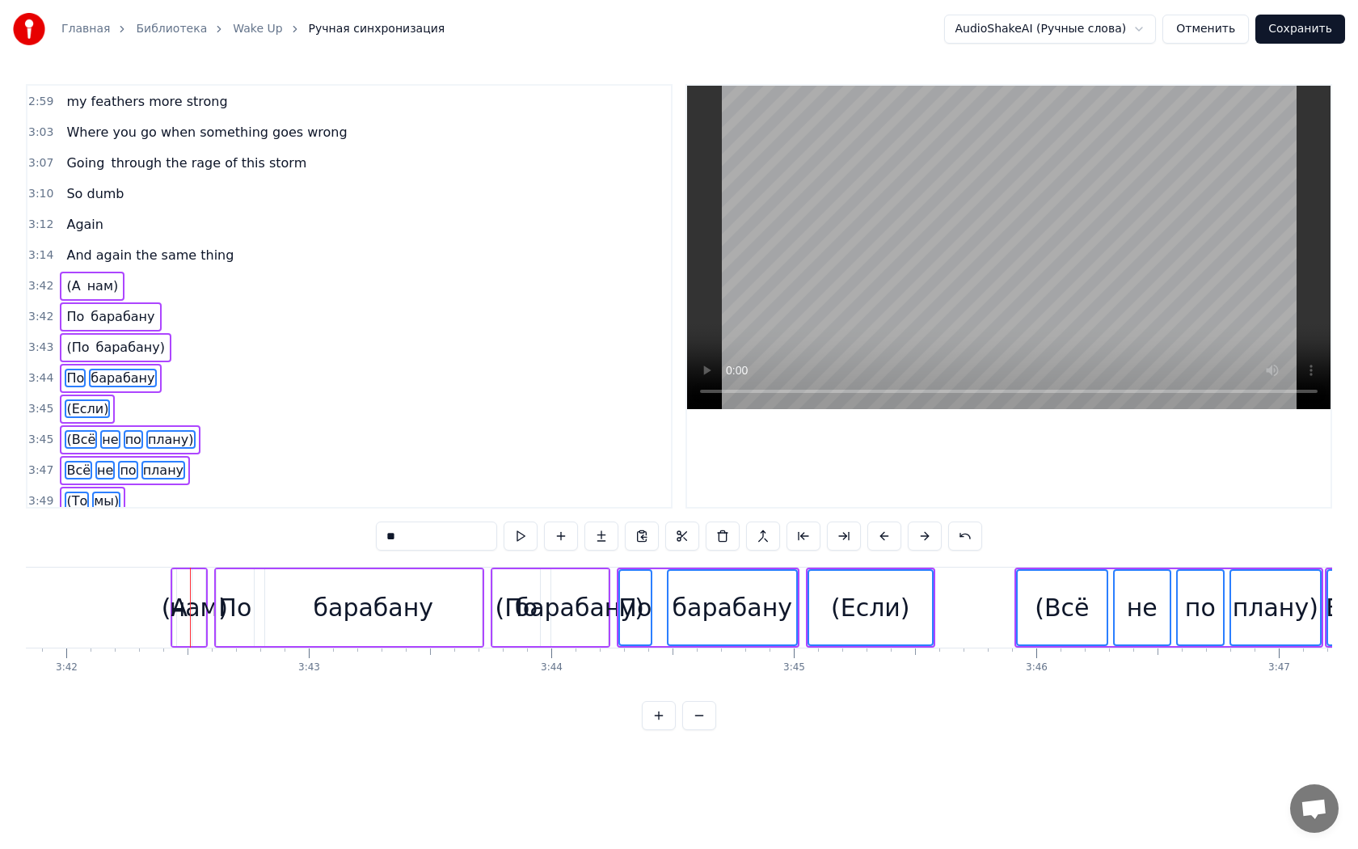
click at [107, 338] on span "барабану)" at bounding box center [131, 347] width 72 height 19
click at [74, 338] on span "(По" at bounding box center [78, 347] width 26 height 19
click at [106, 307] on span "барабану" at bounding box center [122, 316] width 67 height 19
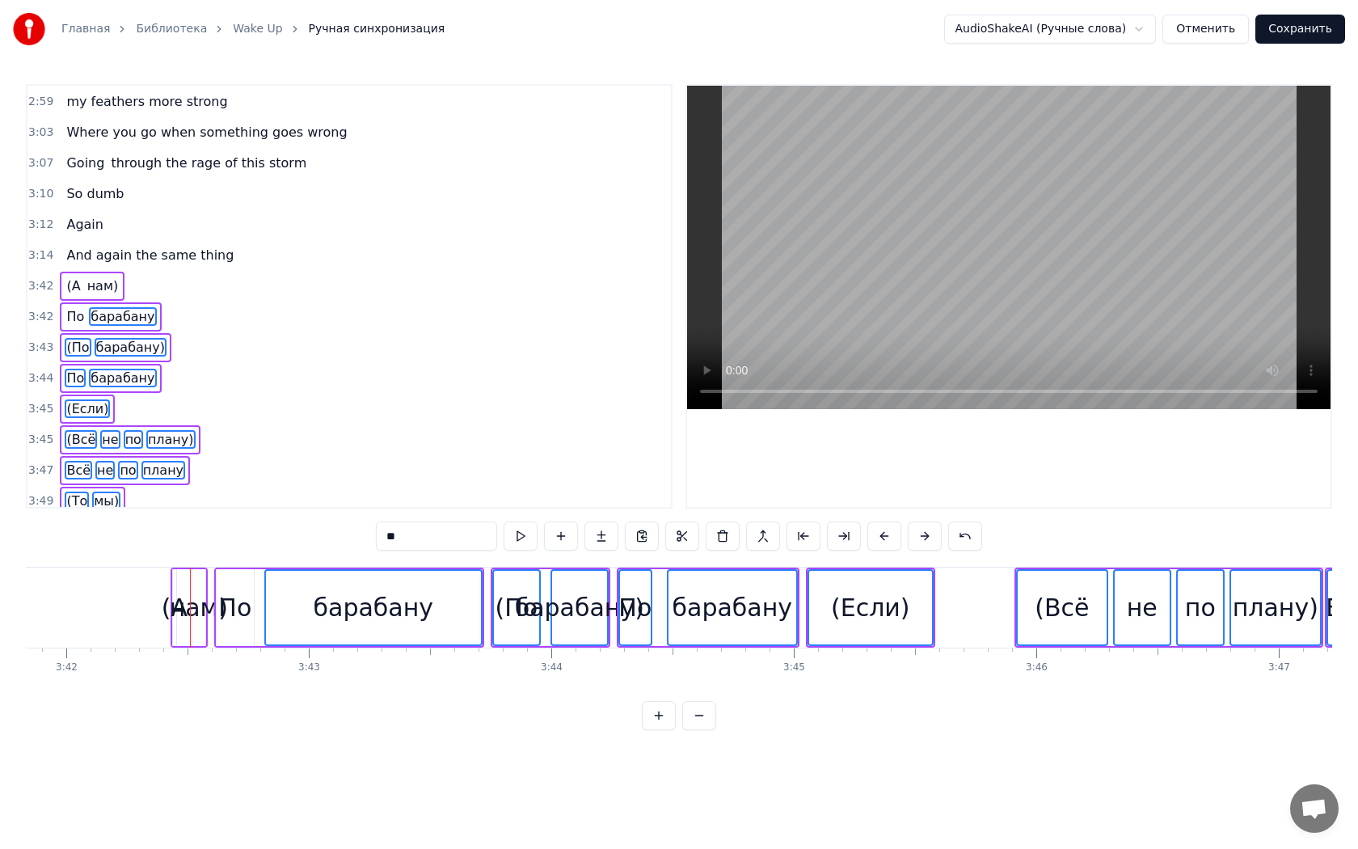
click at [65, 307] on span "По" at bounding box center [75, 316] width 21 height 19
click at [86, 276] on span "нам)" at bounding box center [103, 285] width 35 height 19
click at [71, 276] on span "(А" at bounding box center [73, 285] width 17 height 19
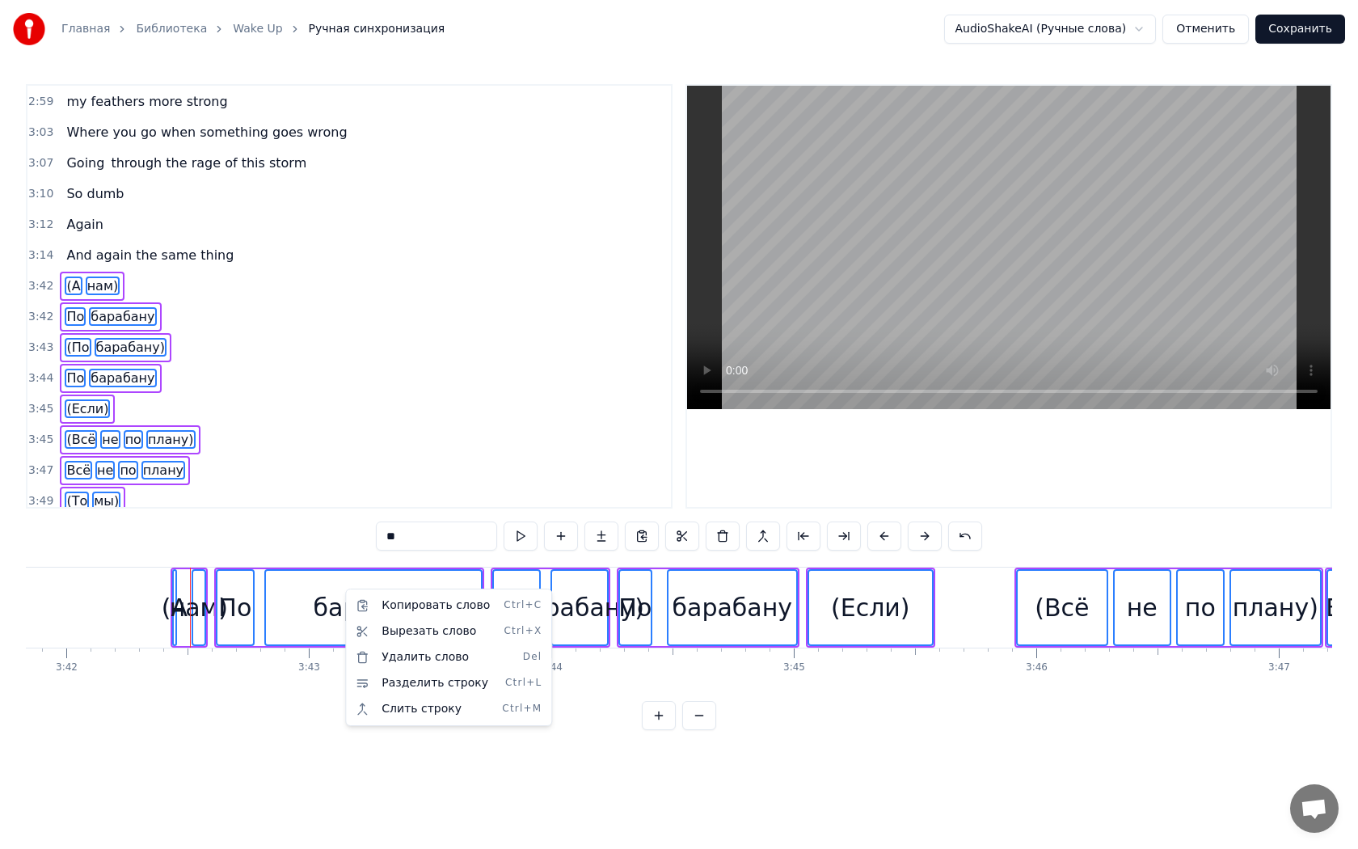
click at [189, 611] on html "Главная Библиотека Wake Up Ручная синхронизация AudioShakeAI (Ручные слова) Отм…" at bounding box center [679, 378] width 1358 height 756
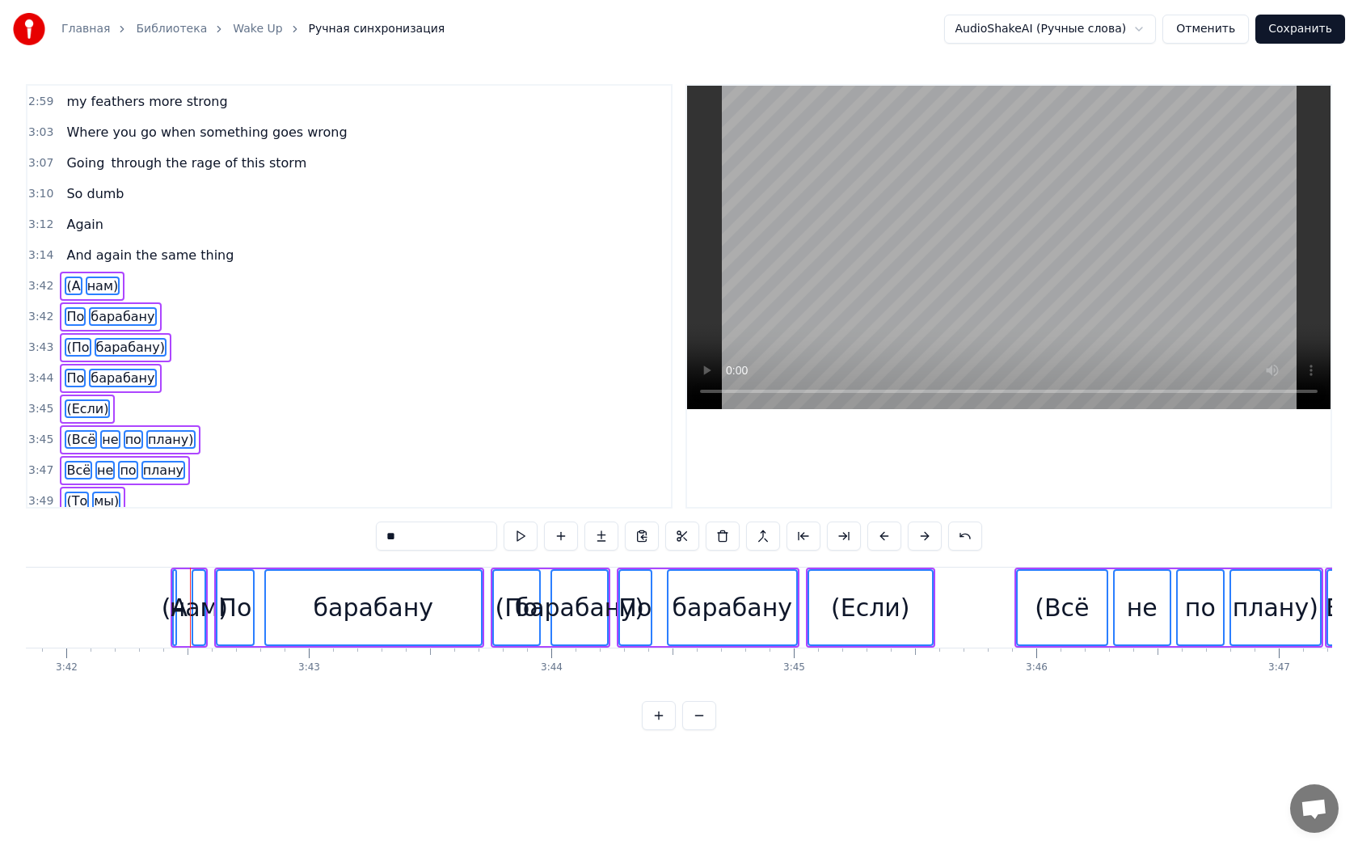
click at [1298, 23] on button "Сохранить" at bounding box center [1300, 29] width 90 height 29
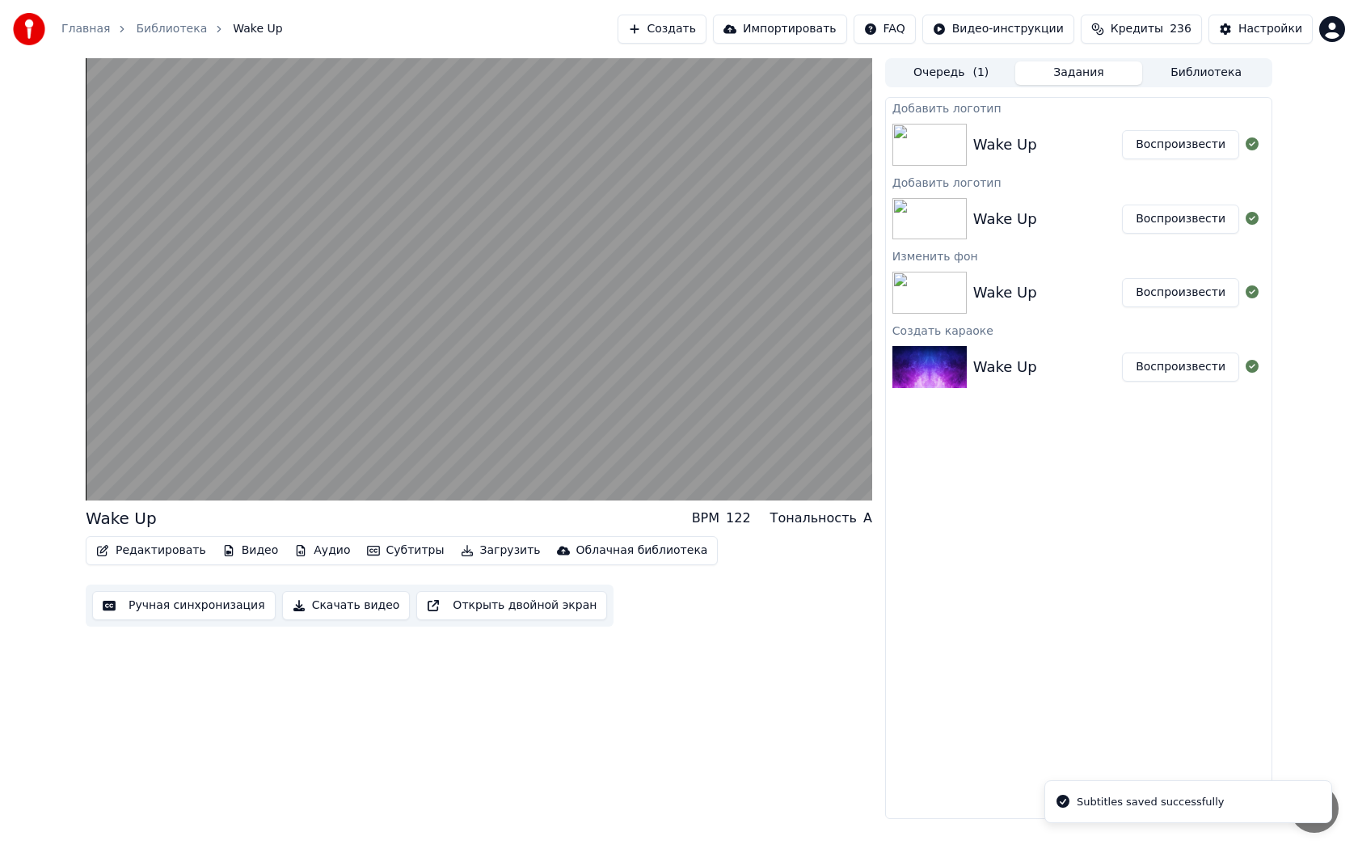
click at [939, 112] on div "Добавить логотип" at bounding box center [1079, 107] width 386 height 19
click at [939, 150] on img at bounding box center [929, 145] width 74 height 42
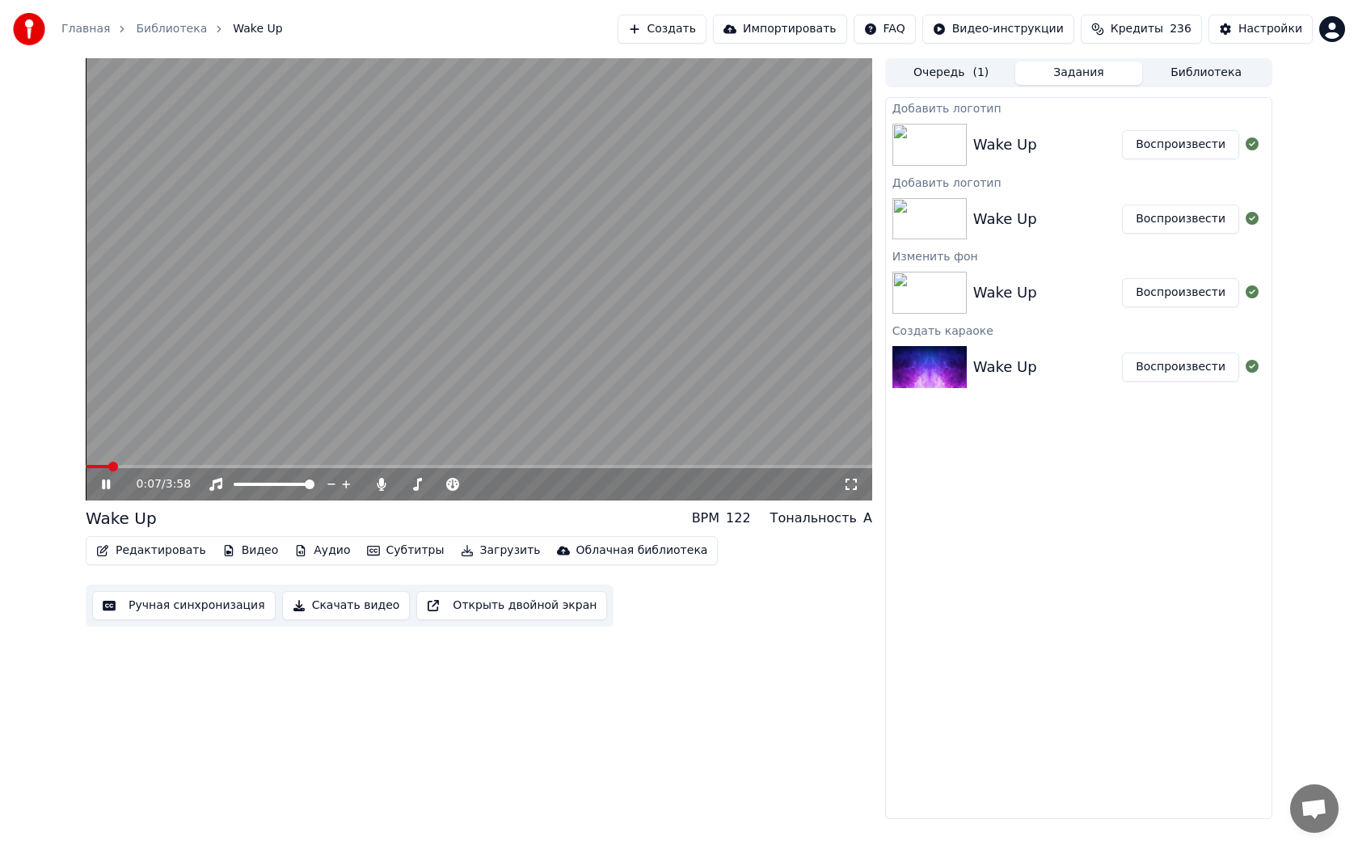
click at [769, 113] on video at bounding box center [479, 279] width 787 height 442
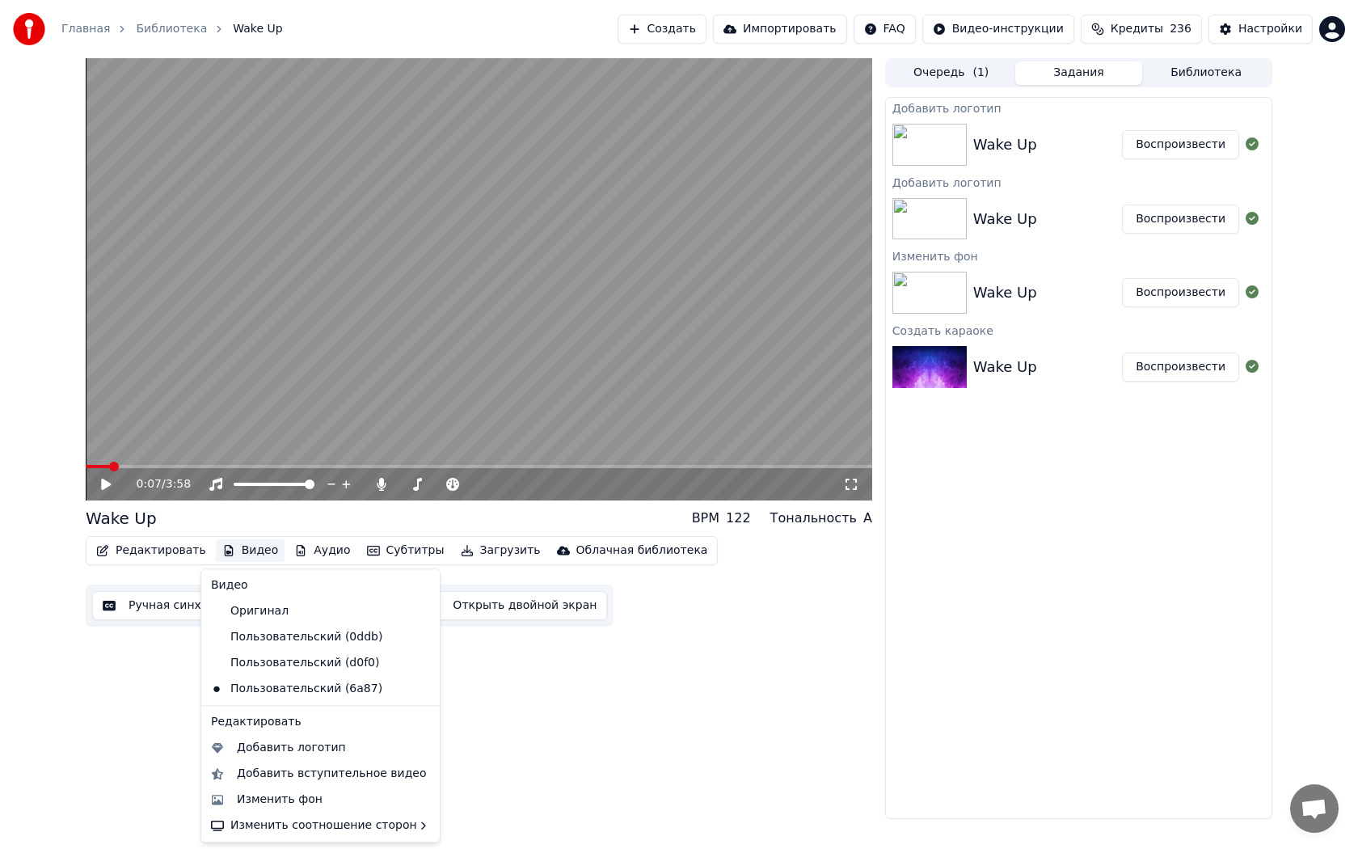
click at [253, 555] on button "Видео" at bounding box center [251, 550] width 70 height 23
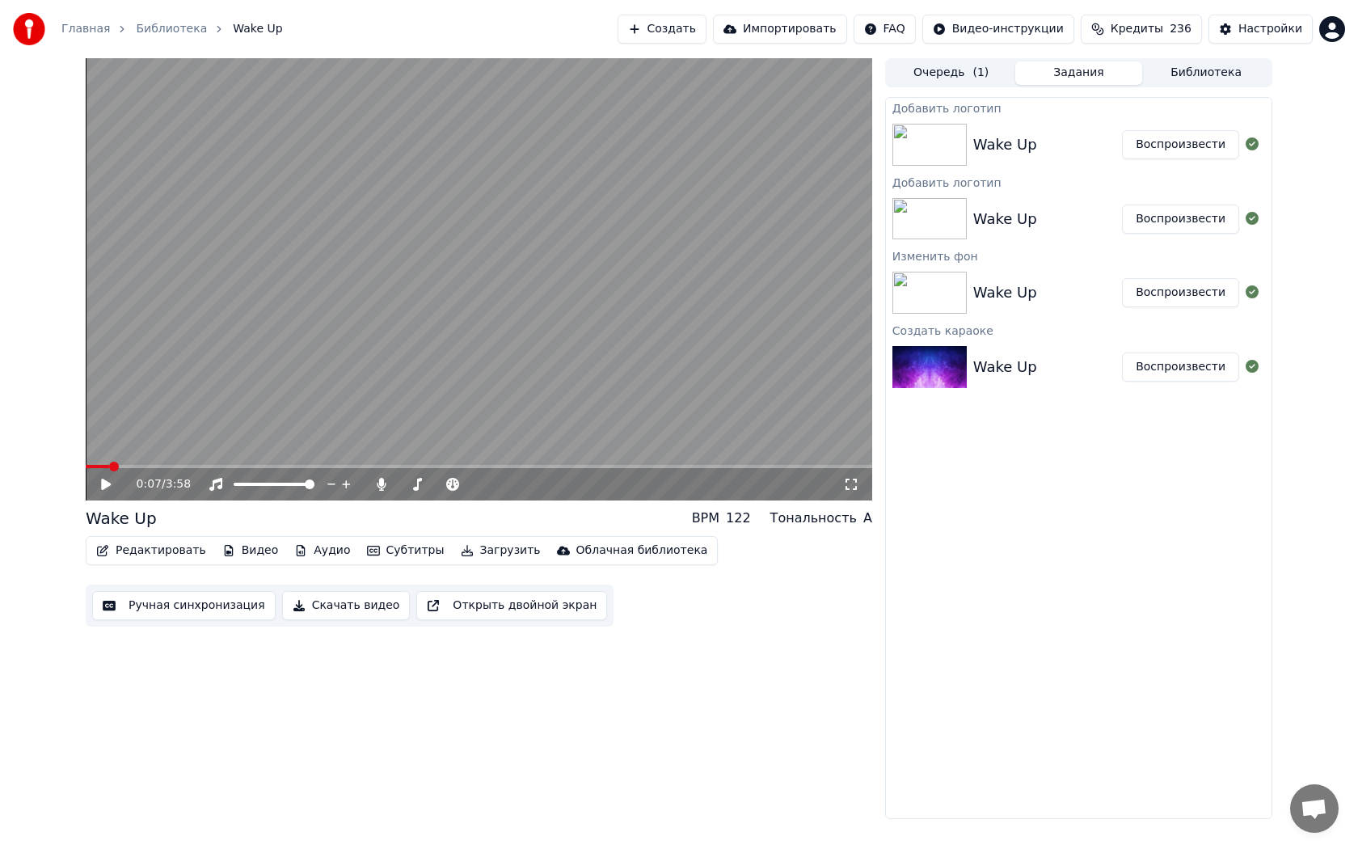
click at [965, 217] on img at bounding box center [929, 219] width 74 height 42
click at [1155, 150] on button "Воспроизвести" at bounding box center [1180, 144] width 117 height 29
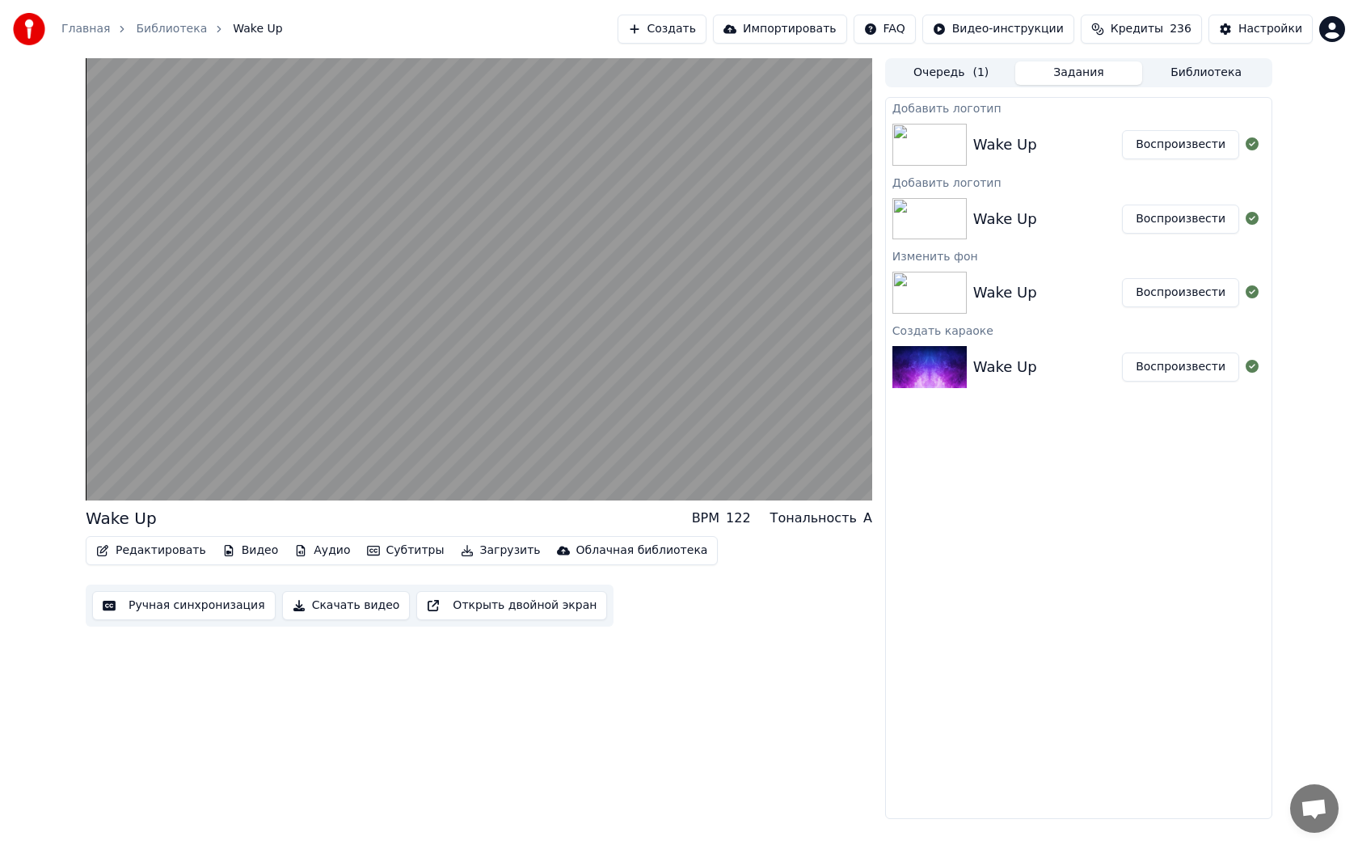
click at [1164, 149] on button "Воспроизвести" at bounding box center [1180, 144] width 117 height 29
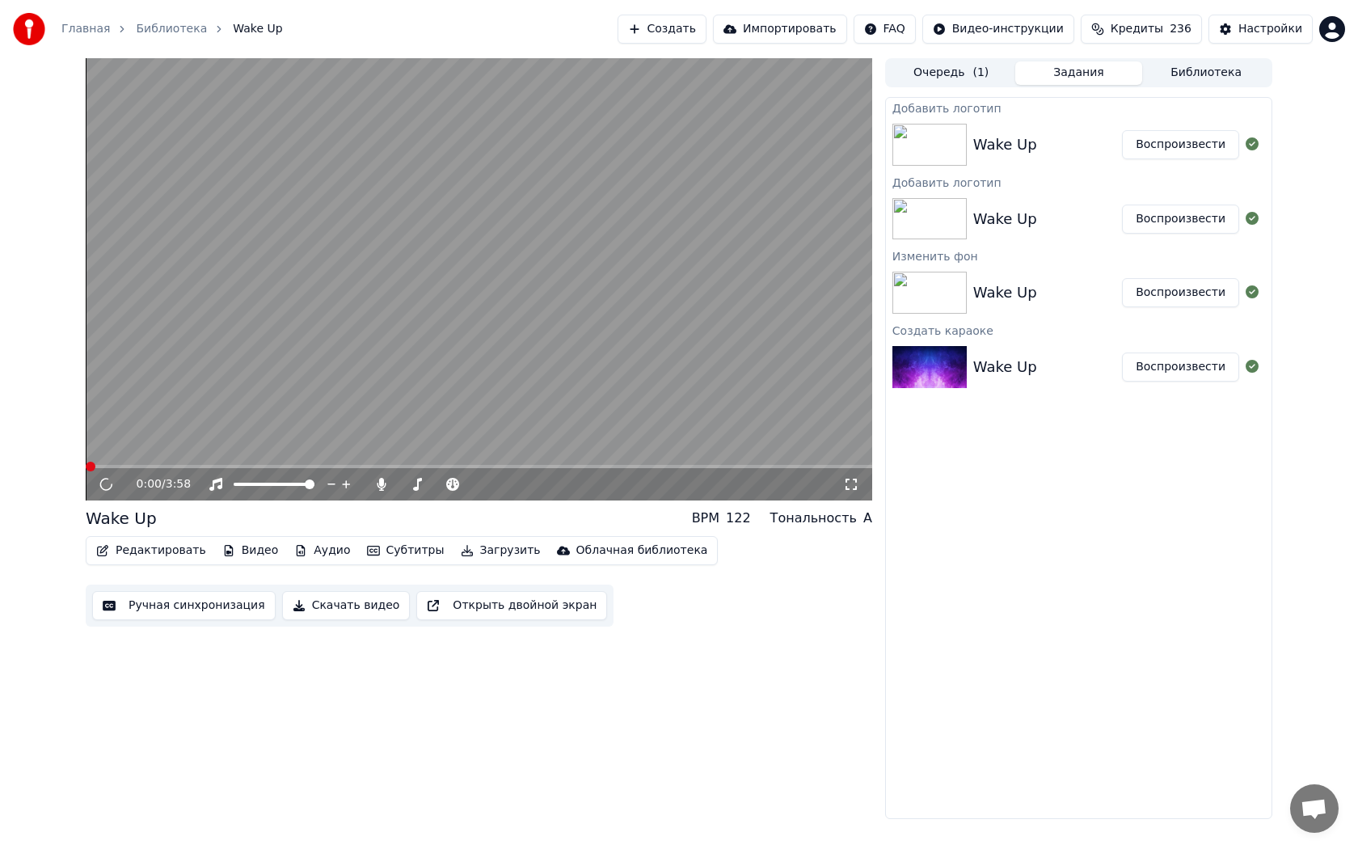
click at [951, 143] on img at bounding box center [929, 145] width 74 height 42
click at [251, 553] on button "Видео" at bounding box center [251, 550] width 70 height 23
click at [909, 286] on img at bounding box center [929, 293] width 74 height 42
click at [103, 487] on icon at bounding box center [106, 484] width 8 height 10
click at [922, 285] on img at bounding box center [929, 293] width 74 height 42
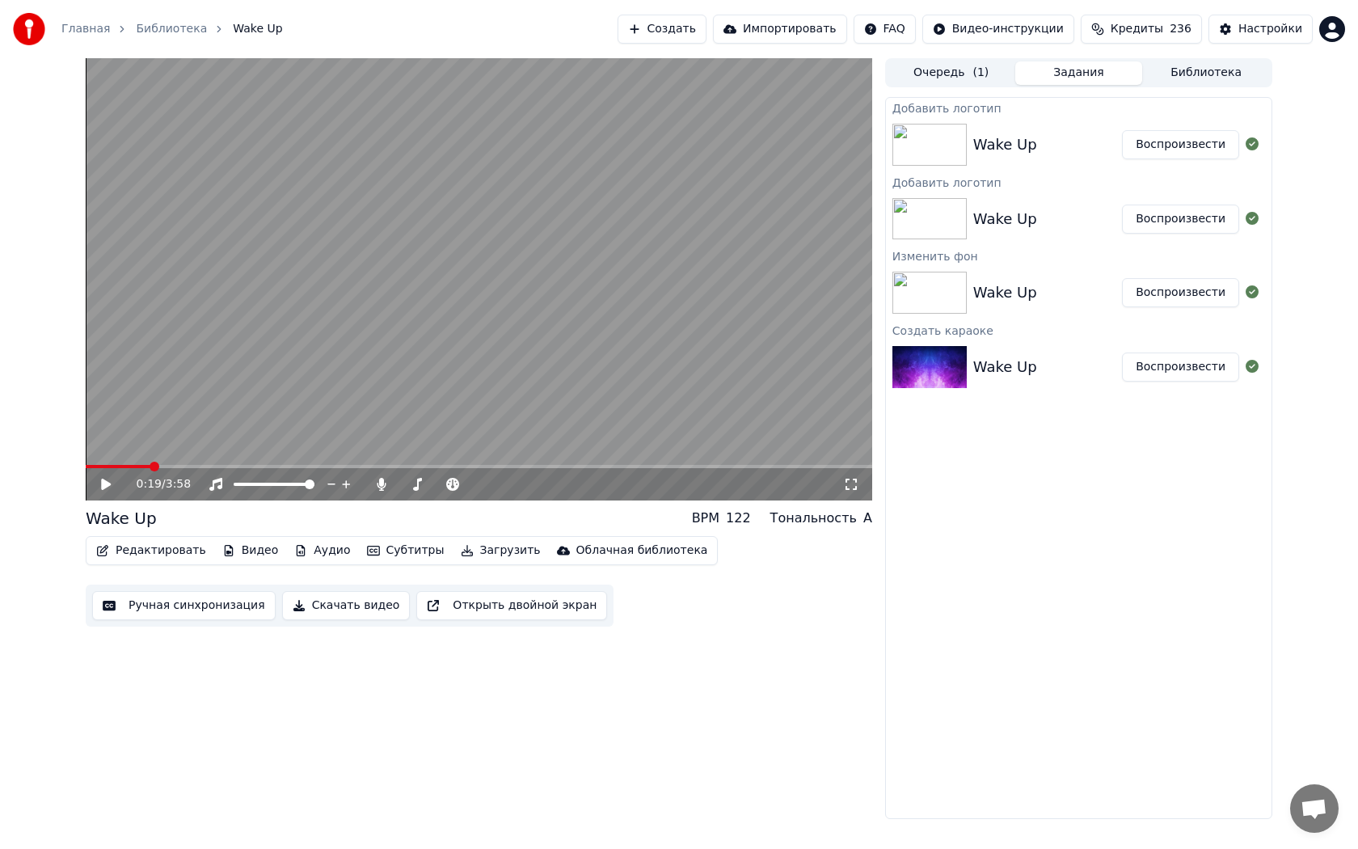
click at [922, 285] on img at bounding box center [929, 293] width 74 height 42
click at [1122, 295] on div "Wake Up" at bounding box center [1047, 292] width 149 height 23
click at [1080, 296] on div "Wake Up" at bounding box center [1047, 292] width 149 height 23
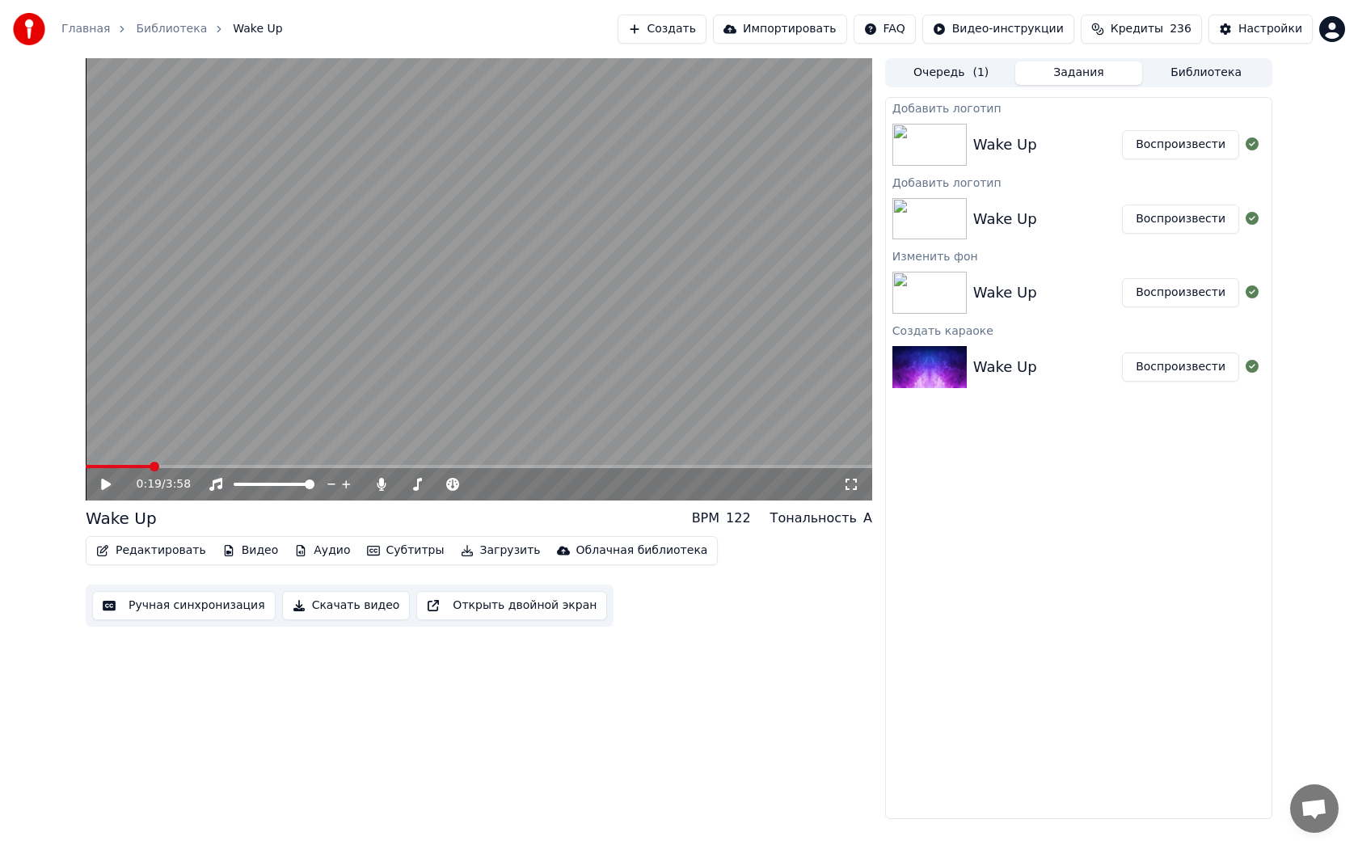
click at [985, 364] on div "Wake Up" at bounding box center [1005, 367] width 64 height 23
click at [981, 283] on div "Wake Up" at bounding box center [1005, 292] width 64 height 23
click at [934, 280] on img at bounding box center [929, 293] width 74 height 42
click at [1153, 289] on button "Воспроизвести" at bounding box center [1180, 292] width 117 height 29
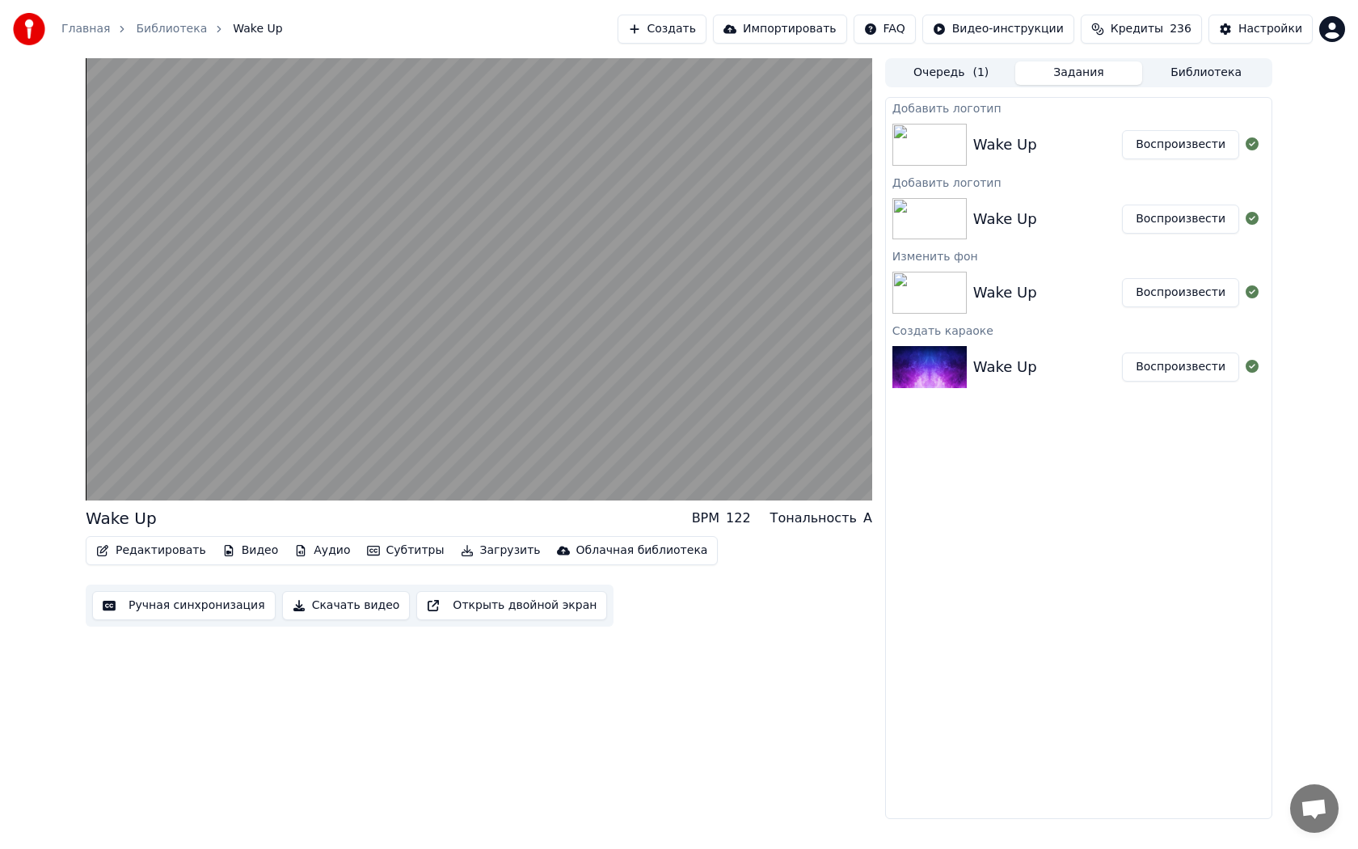
click at [1193, 289] on button "Воспроизвести" at bounding box center [1180, 292] width 117 height 29
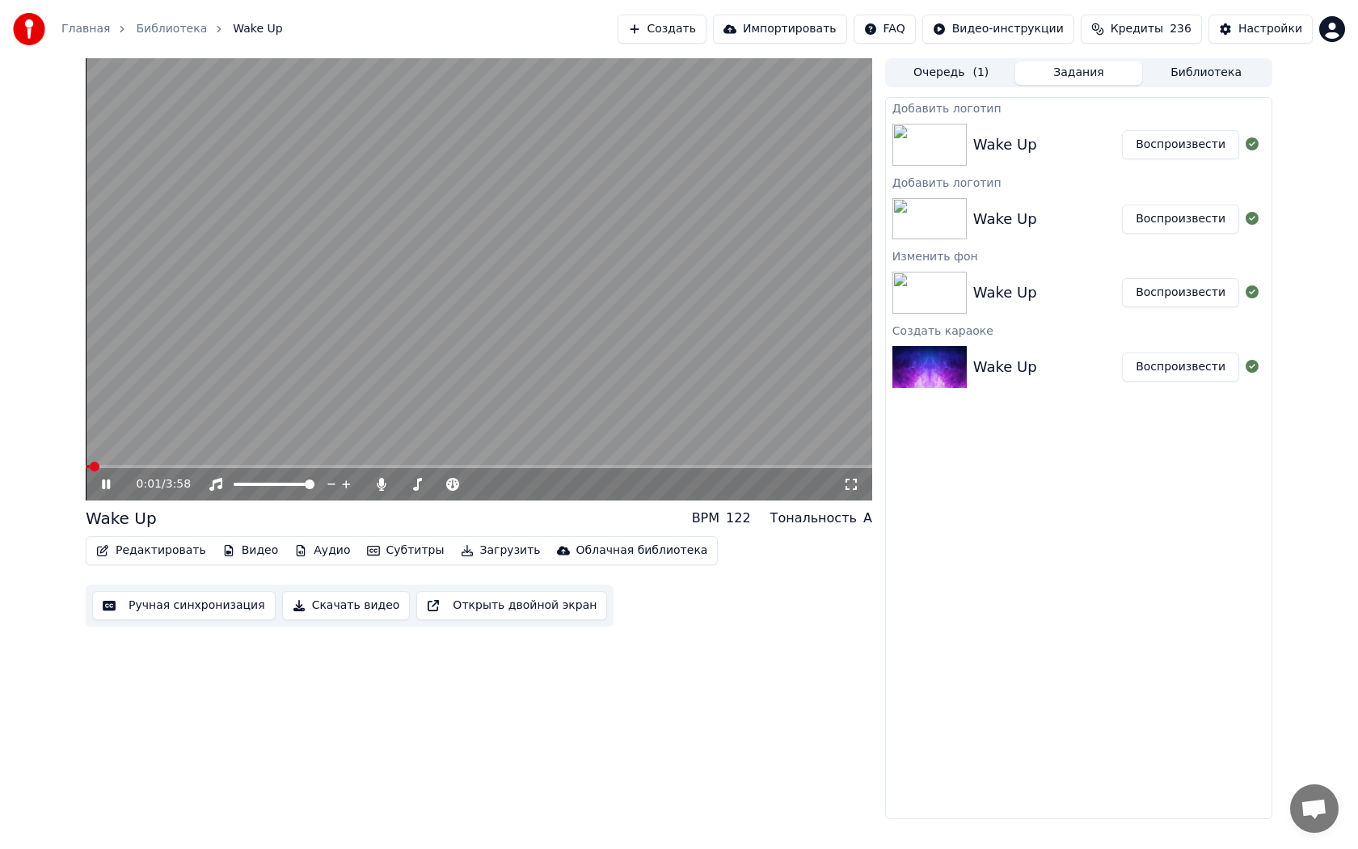
click at [781, 104] on video at bounding box center [479, 279] width 787 height 442
click at [151, 555] on button "Редактировать" at bounding box center [151, 550] width 123 height 23
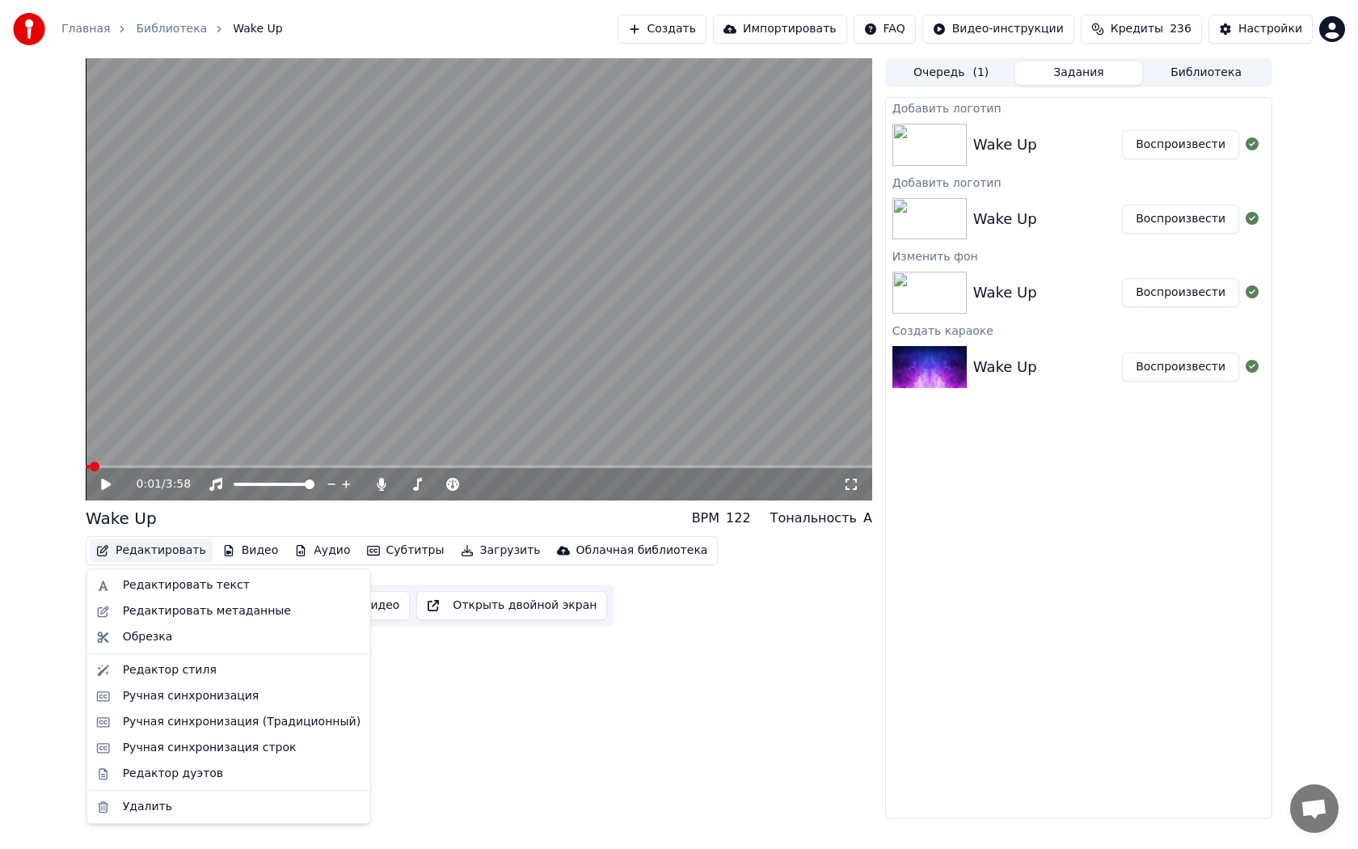
drag, startPoint x: 168, startPoint y: 802, endPoint x: 478, endPoint y: 713, distance: 322.1
click at [478, 713] on body "Главная Библиотека Wake Up Создать Импортировать FAQ Видео-инструкции Кредиты 2…" at bounding box center [679, 424] width 1358 height 849
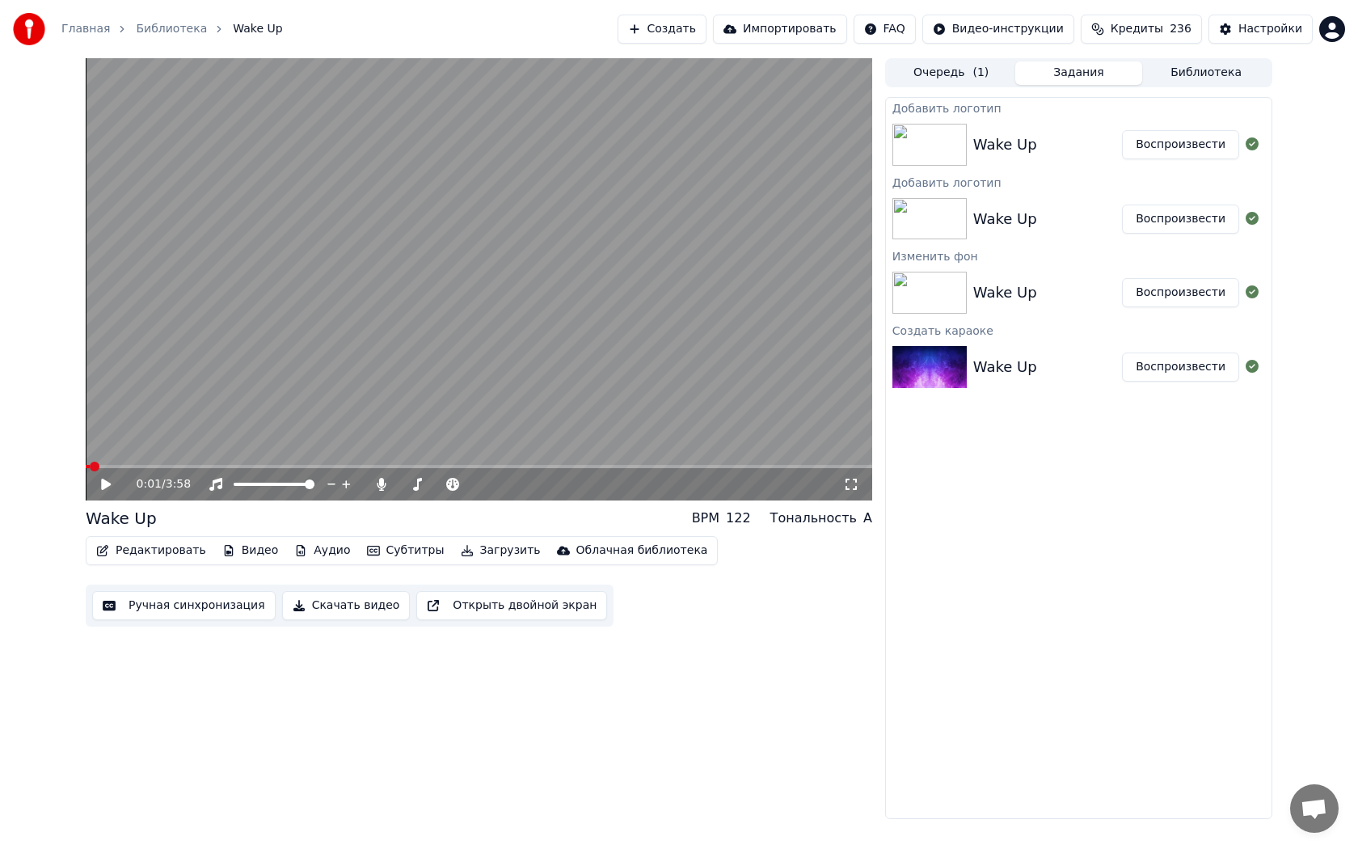
click at [478, 713] on div "0:01 / 3:58 Wake Up BPM 122 Тональность A Редактировать Видео Аудио Субтитры За…" at bounding box center [479, 438] width 787 height 761
drag, startPoint x: 454, startPoint y: 608, endPoint x: 427, endPoint y: 643, distance: 44.9
click at [432, 645] on div "0:01 / 3:58 Wake Up BPM 122 Тональность A Редактировать Видео Аудио Субтитры За…" at bounding box center [479, 438] width 787 height 761
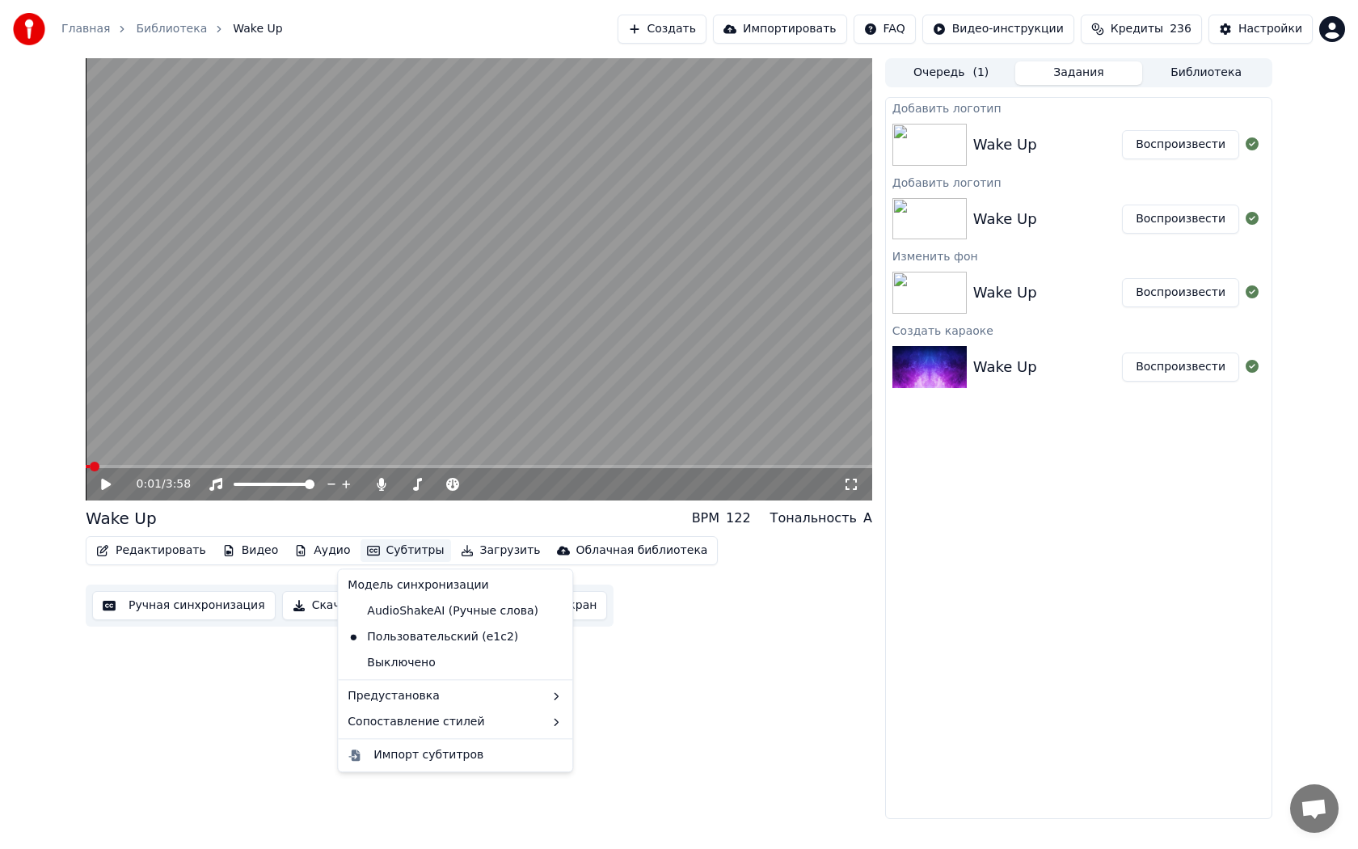
click at [388, 552] on button "Субтитры" at bounding box center [406, 550] width 91 height 23
click at [404, 601] on div "AudioShakeAI (Ручные слова)" at bounding box center [443, 611] width 204 height 26
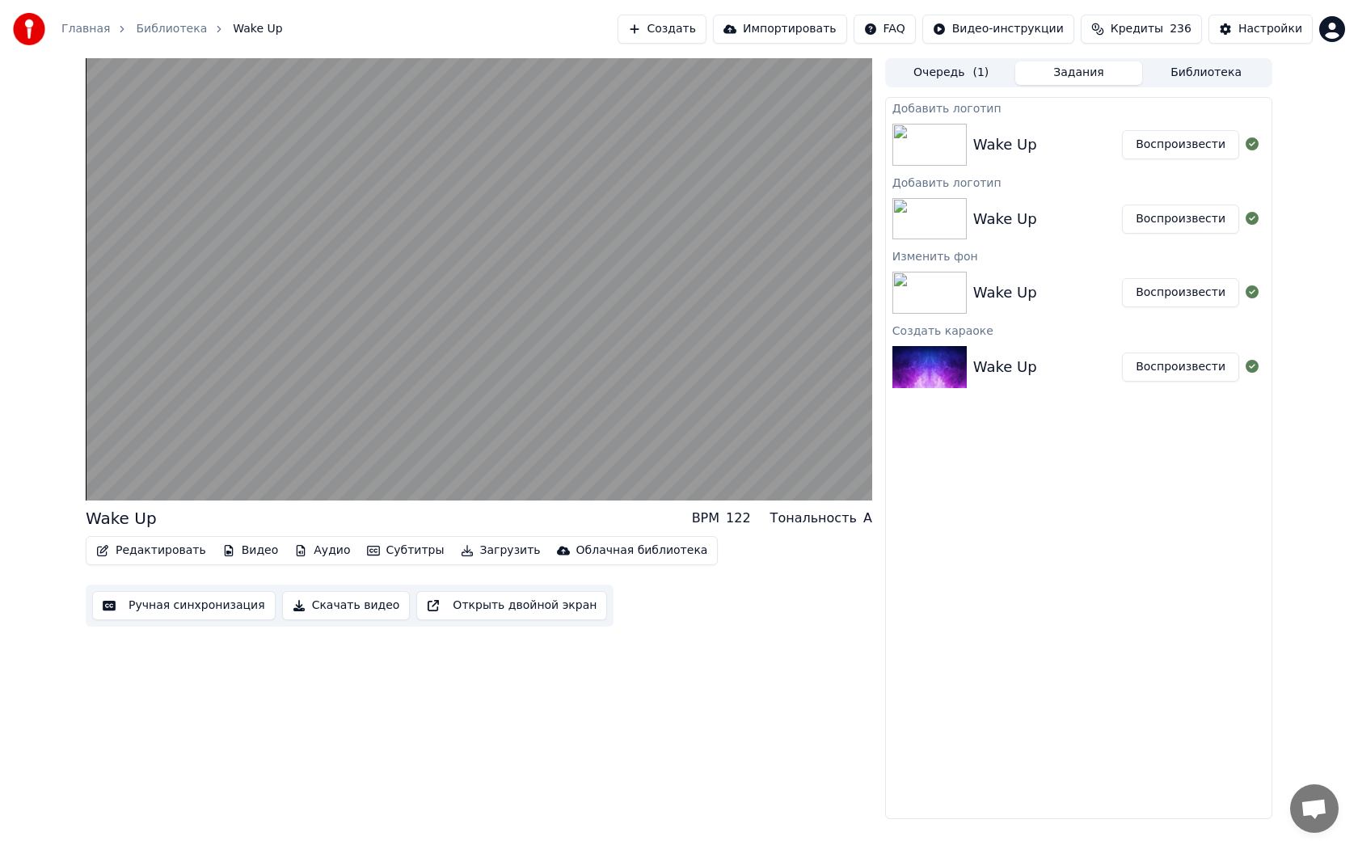
click at [416, 601] on button "Открыть двойной экран" at bounding box center [511, 605] width 191 height 29
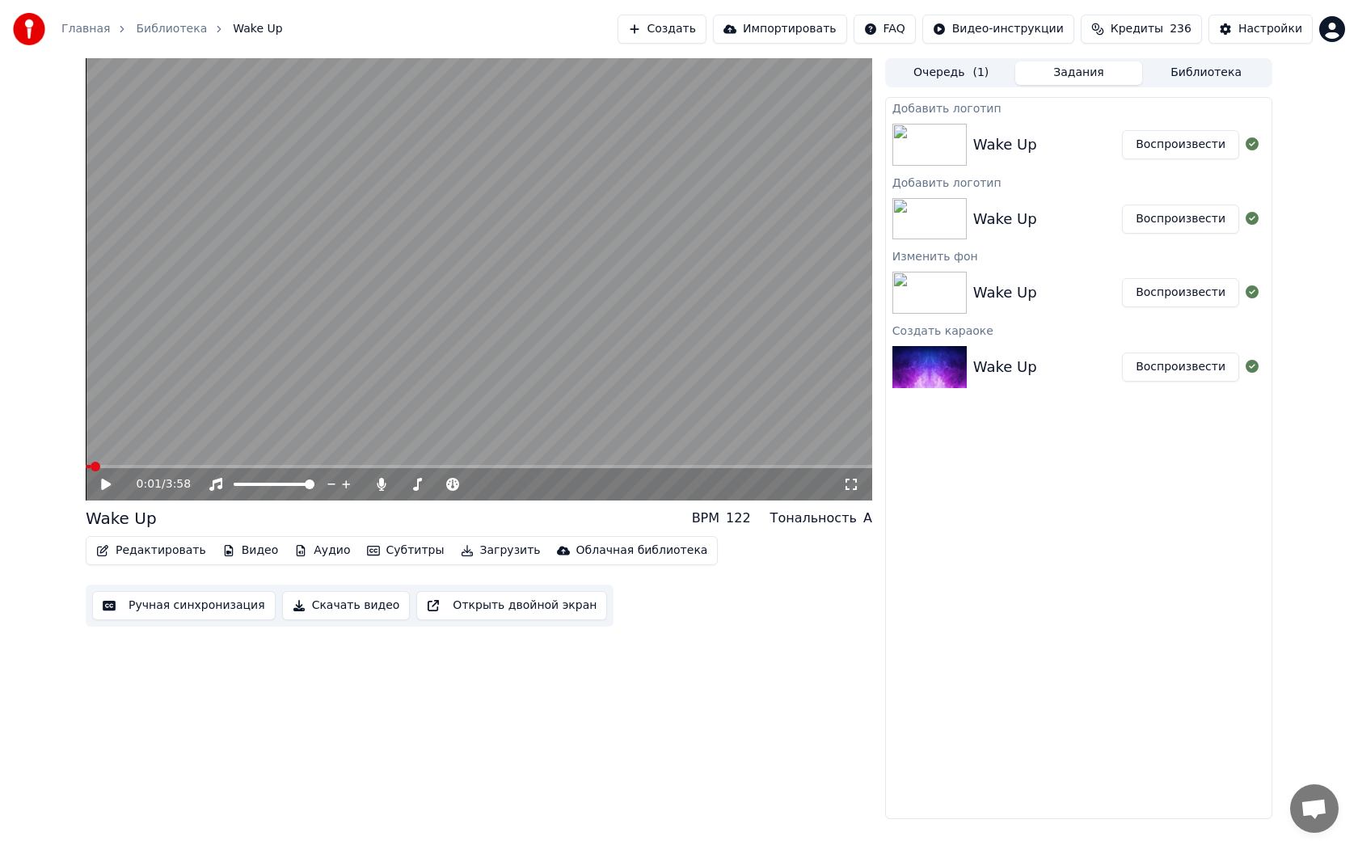
click at [358, 442] on video at bounding box center [479, 279] width 787 height 442
click at [775, 104] on video at bounding box center [479, 279] width 787 height 442
click at [257, 549] on button "Видео" at bounding box center [251, 550] width 70 height 23
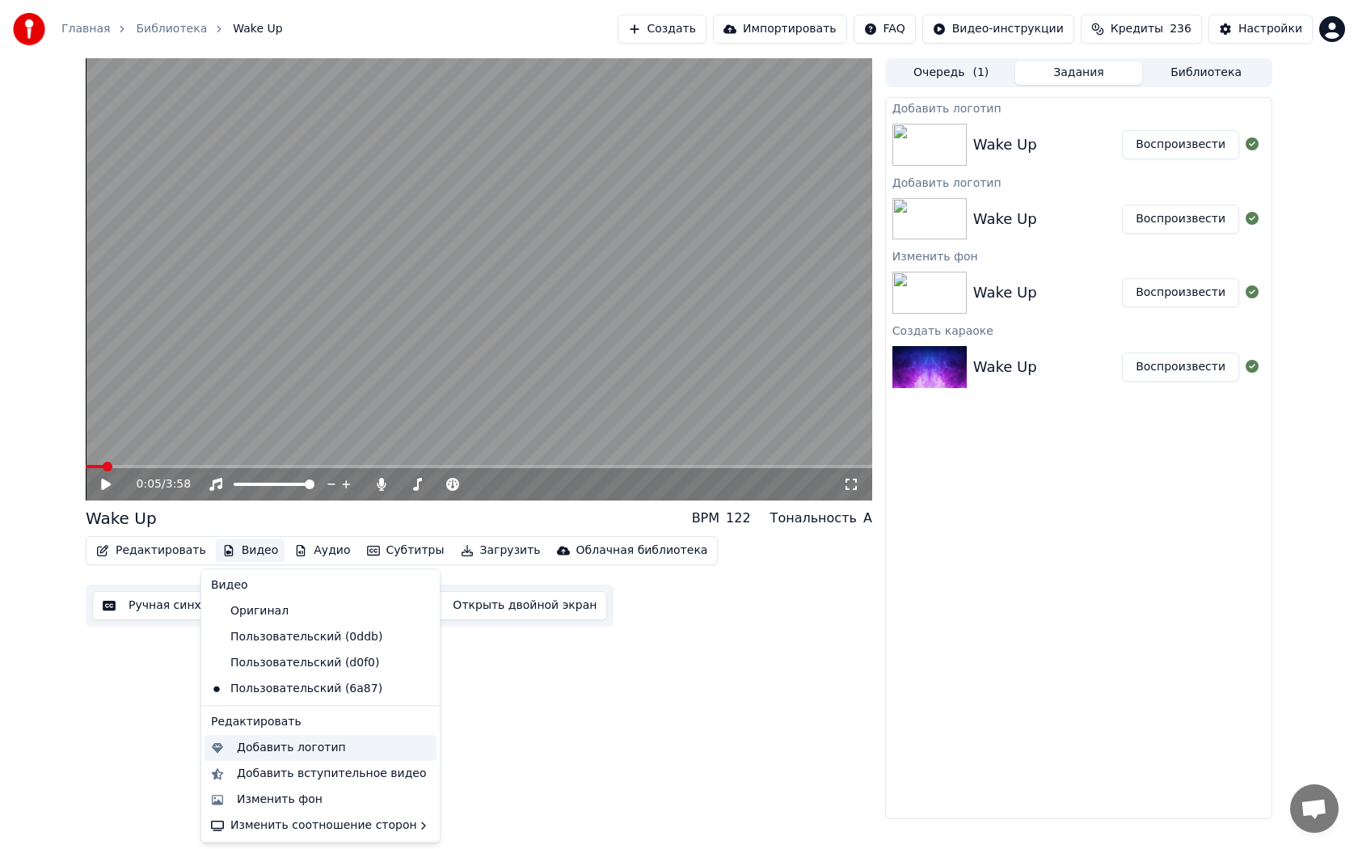
click at [323, 752] on div "Добавить логотип" at bounding box center [291, 748] width 109 height 16
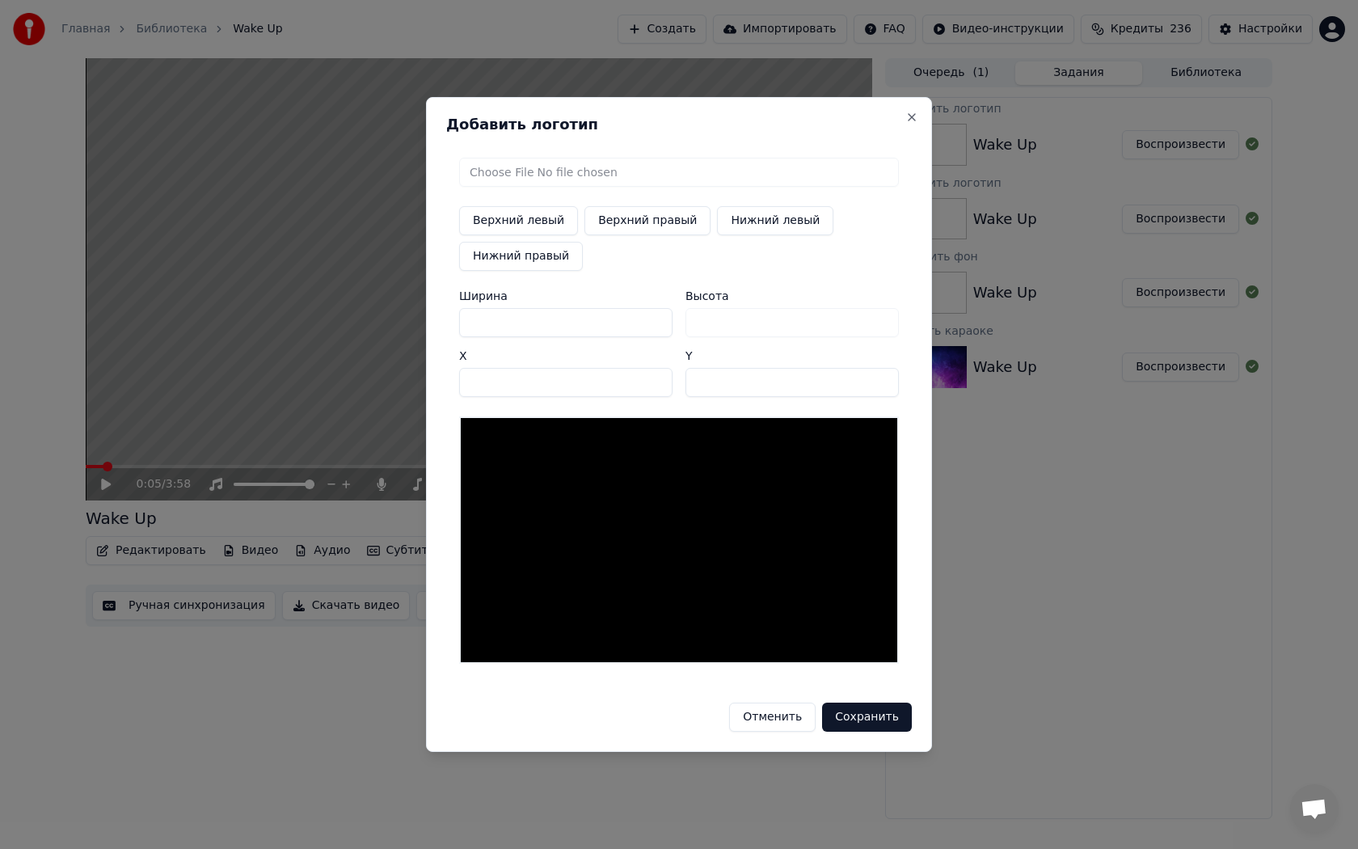
click at [874, 719] on button "Сохранить" at bounding box center [867, 716] width 90 height 29
click at [873, 712] on button "Сохранить" at bounding box center [867, 716] width 90 height 29
click at [800, 728] on button "Отменить" at bounding box center [772, 716] width 86 height 29
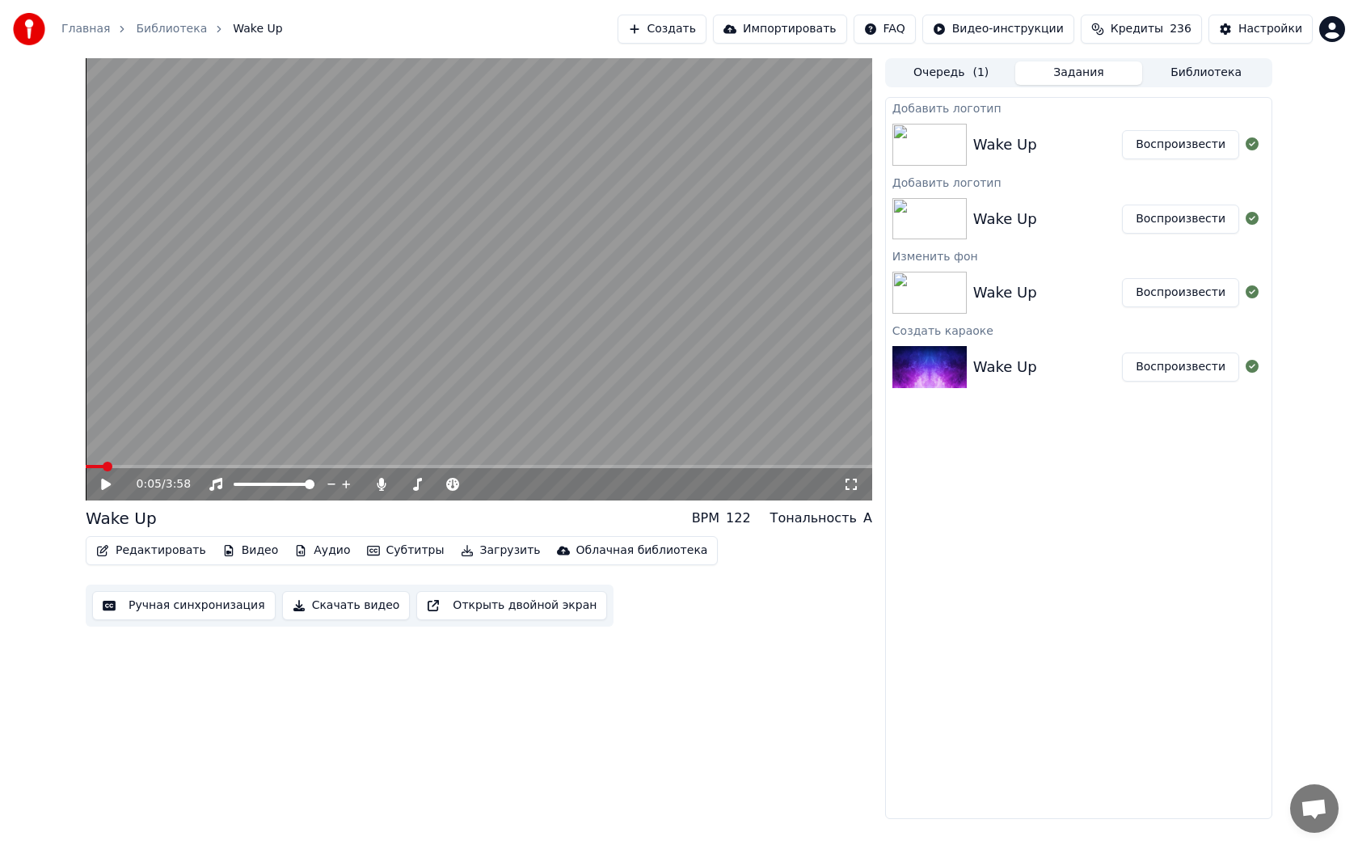
click at [965, 57] on div "Главная Библиотека Wake Up Создать Импортировать FAQ Видео-инструкции Кредиты 2…" at bounding box center [679, 29] width 1358 height 58
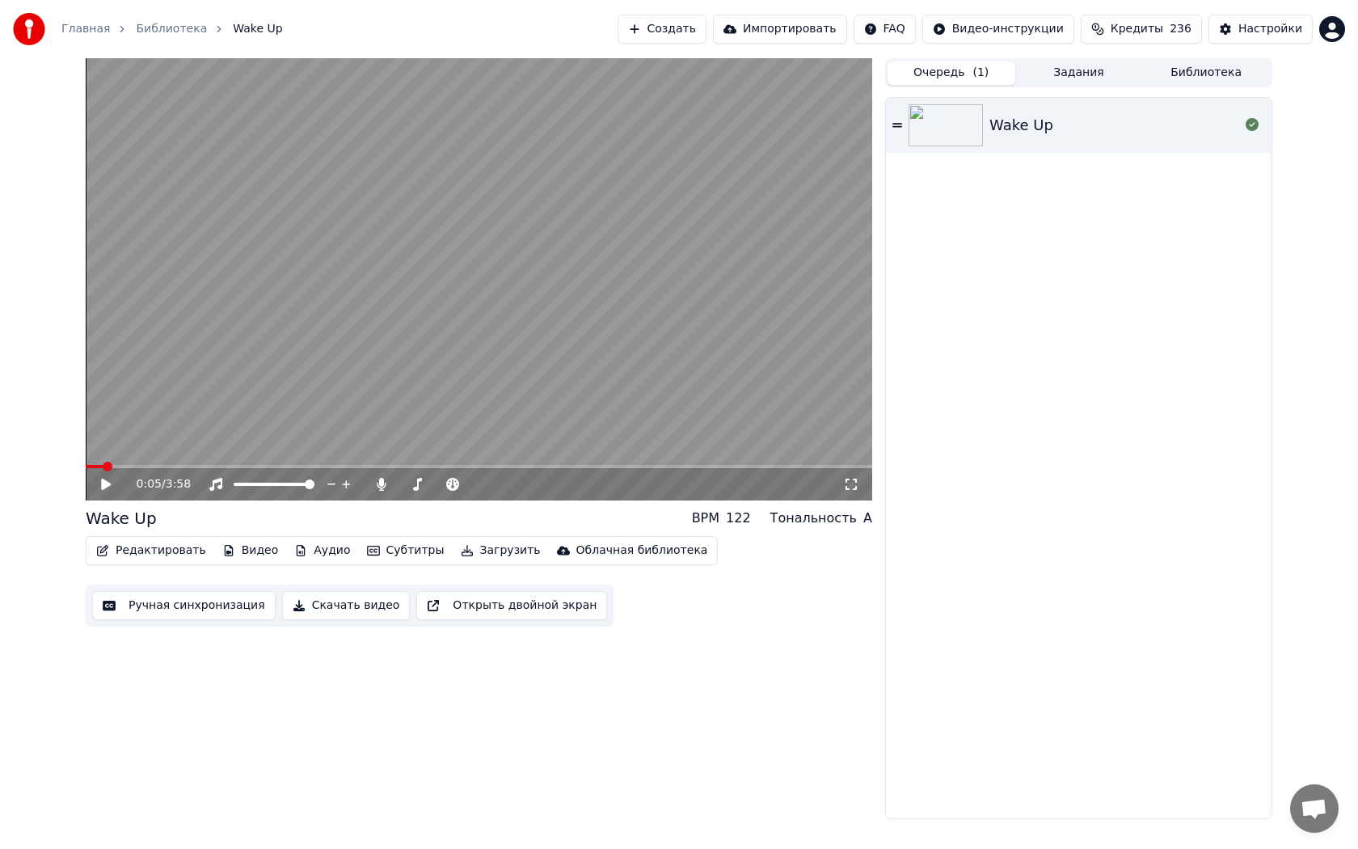
click at [960, 76] on button "Очередь ( 1 )" at bounding box center [952, 72] width 128 height 23
click at [1124, 124] on div "Wake Up" at bounding box center [1114, 125] width 250 height 23
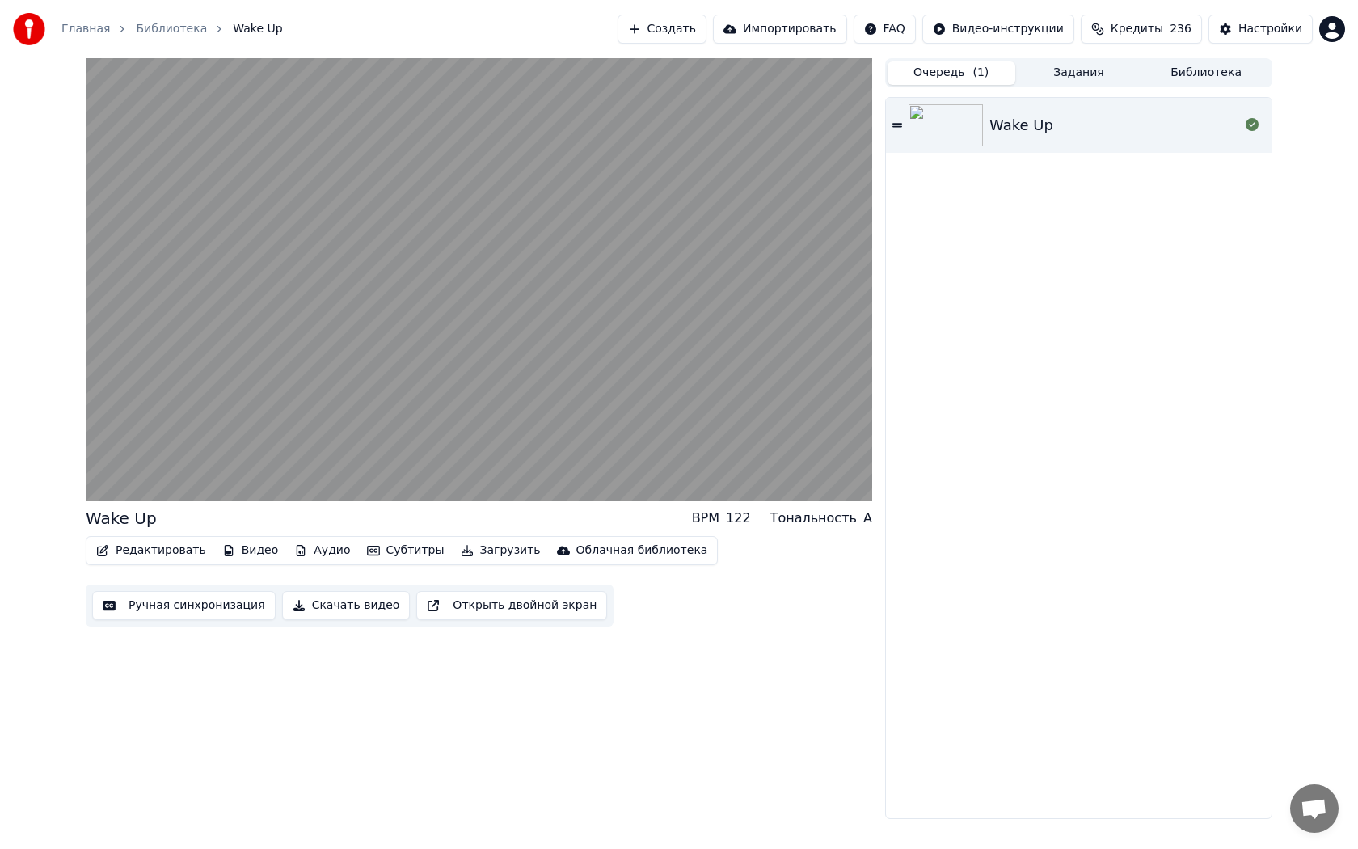
click at [947, 129] on img at bounding box center [946, 125] width 74 height 42
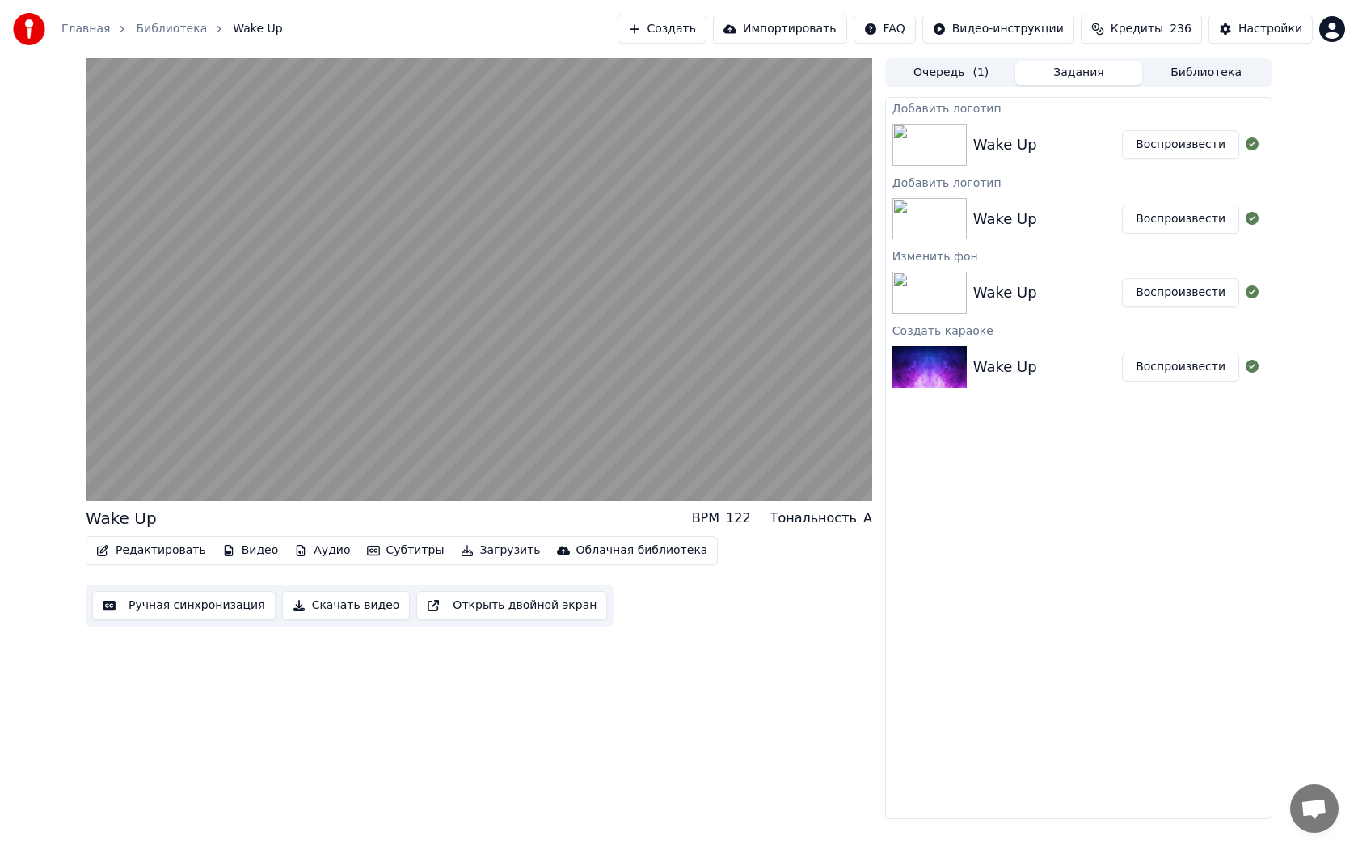
click at [1049, 76] on button "Задания" at bounding box center [1079, 72] width 128 height 23
click at [960, 275] on img at bounding box center [929, 293] width 74 height 42
click at [958, 275] on img at bounding box center [929, 293] width 74 height 42
click at [970, 59] on div "Очередь ( 1 ) Задания Библиотека" at bounding box center [1078, 72] width 387 height 29
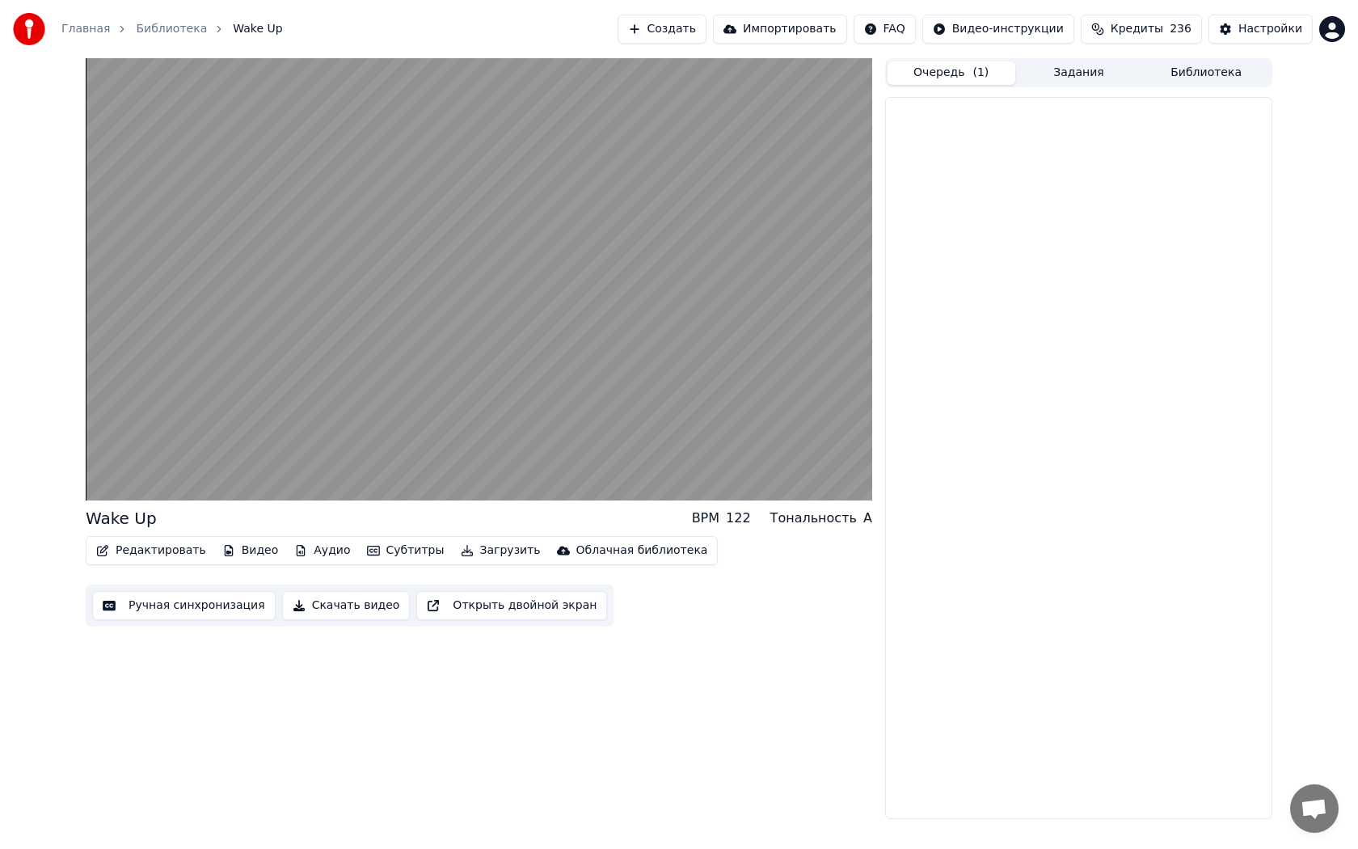
click at [962, 77] on button "Очередь ( 1 )" at bounding box center [952, 72] width 128 height 23
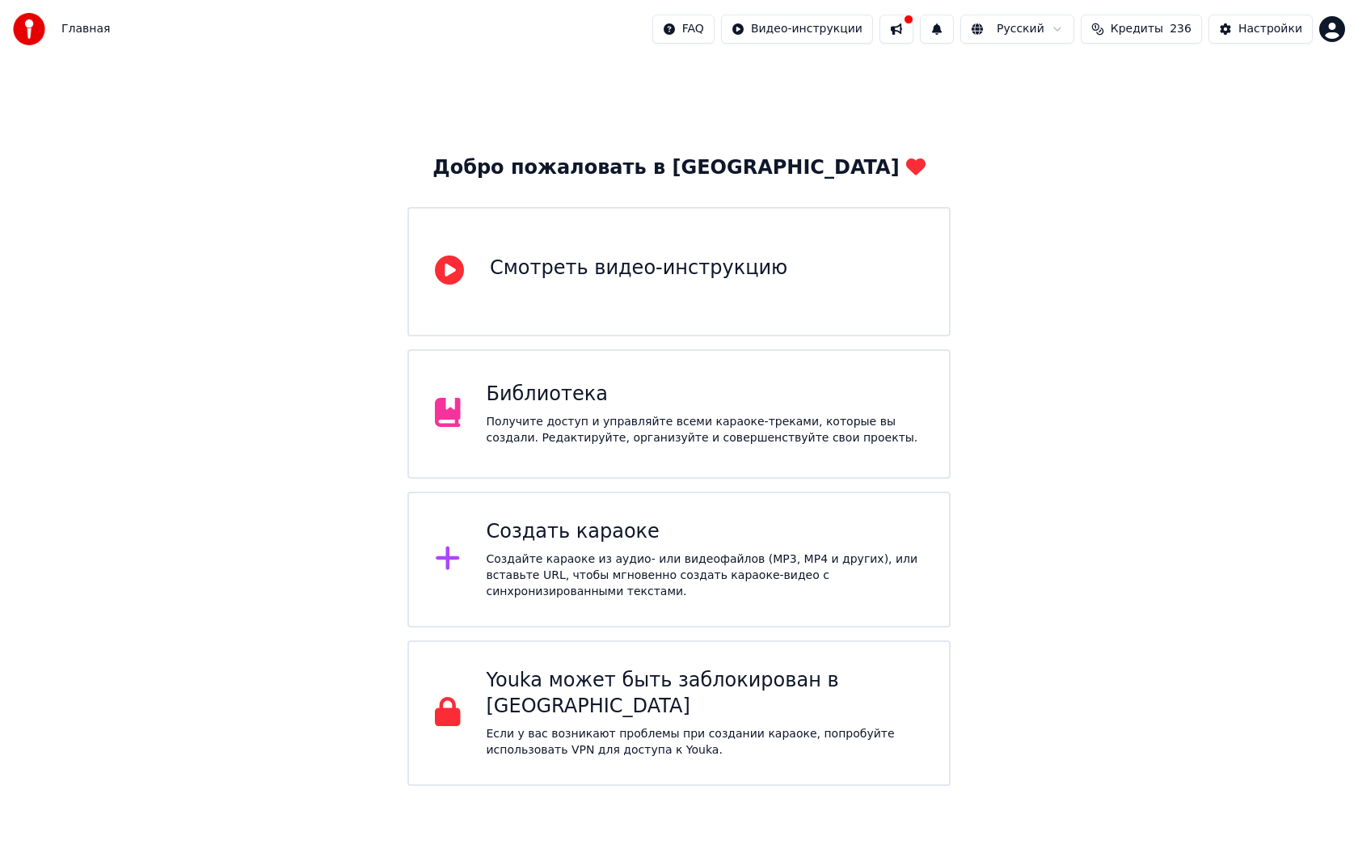
click at [558, 396] on div "Библиотека" at bounding box center [705, 395] width 437 height 26
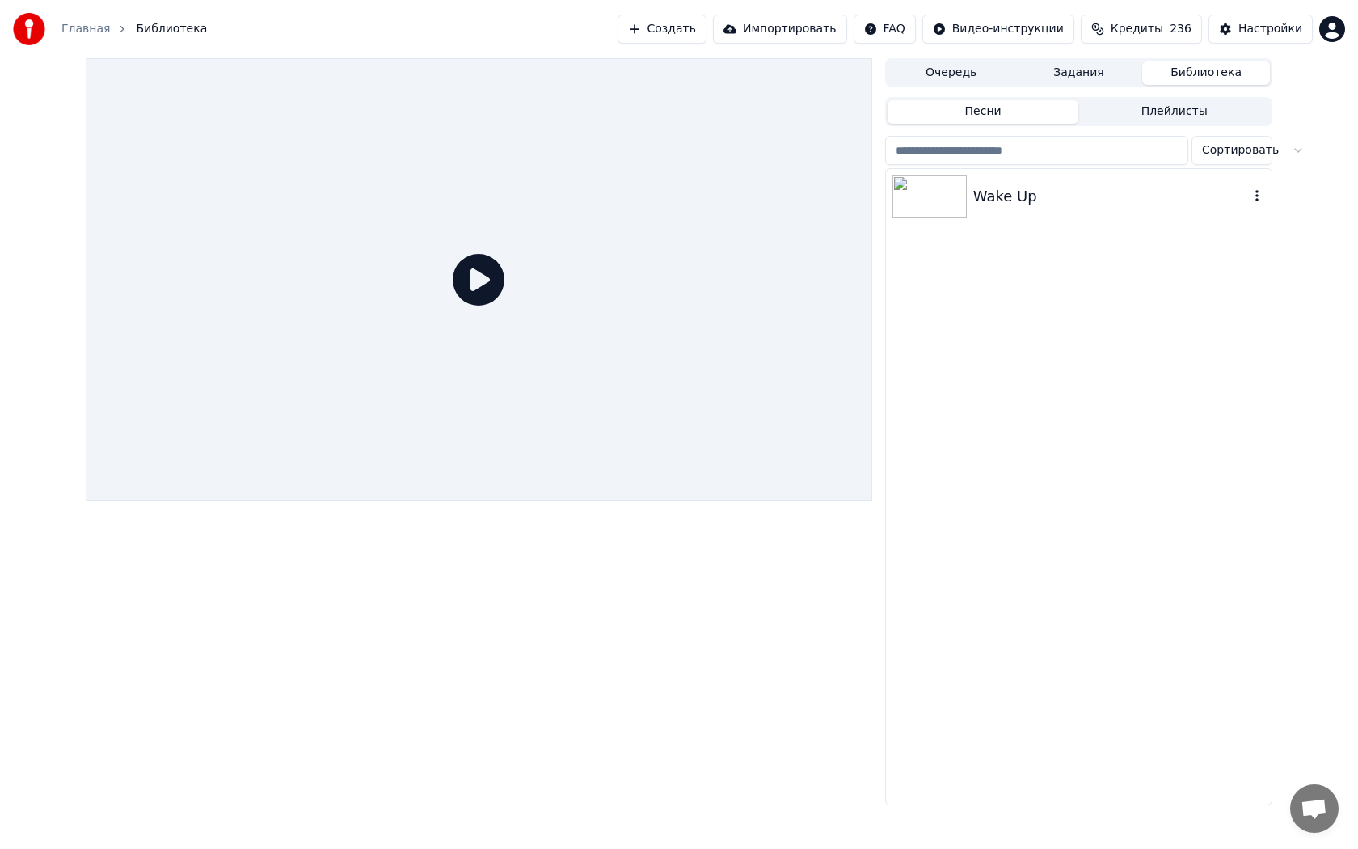
click at [1002, 202] on div "Wake Up" at bounding box center [1111, 196] width 276 height 23
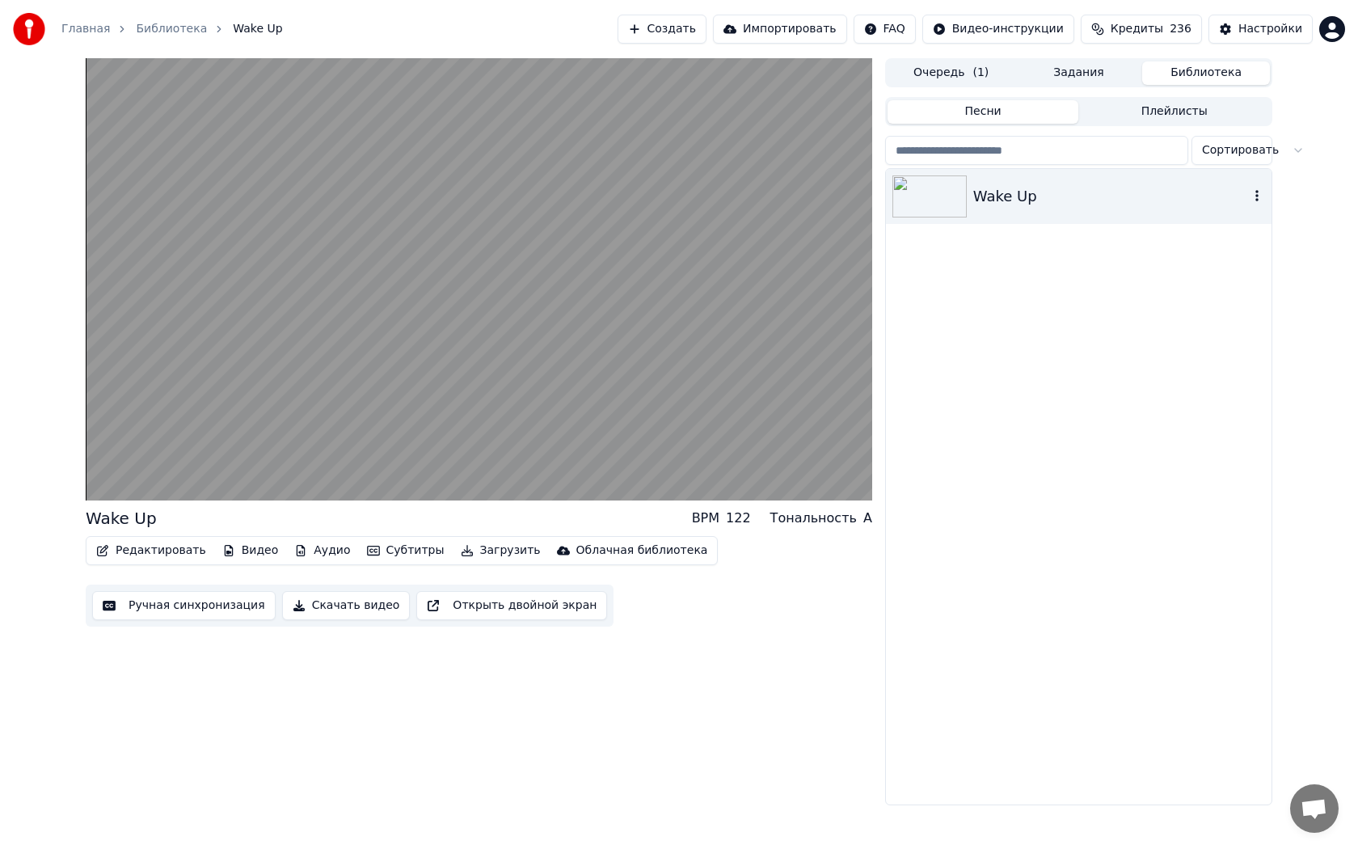
click at [1261, 192] on icon "button" at bounding box center [1257, 195] width 16 height 13
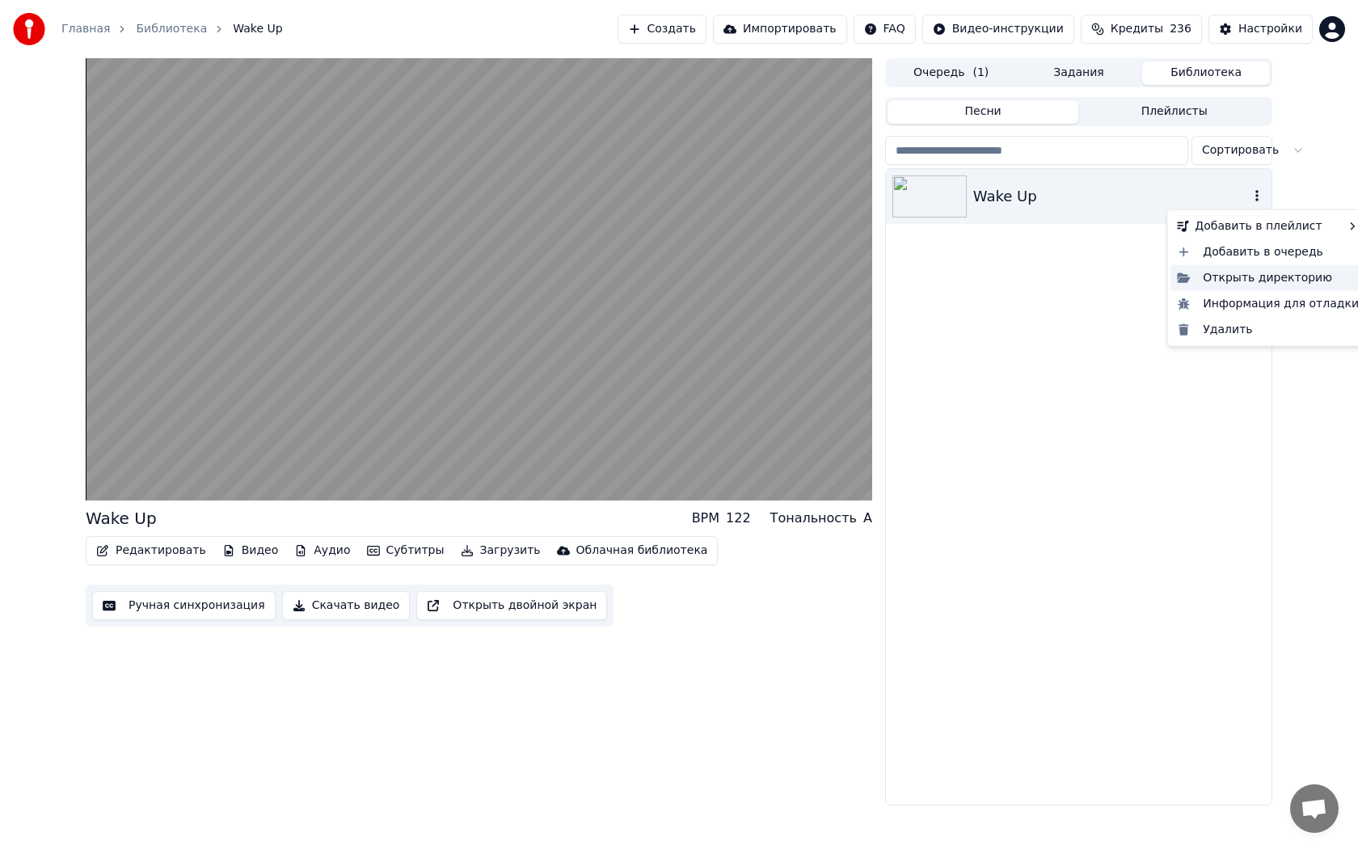
drag, startPoint x: 1245, startPoint y: 300, endPoint x: 1248, endPoint y: 278, distance: 22.1
click at [1248, 278] on div "Добавить в плейлист Добавить в очередь Открыть директорию Информация для отладк…" at bounding box center [1267, 277] width 203 height 137
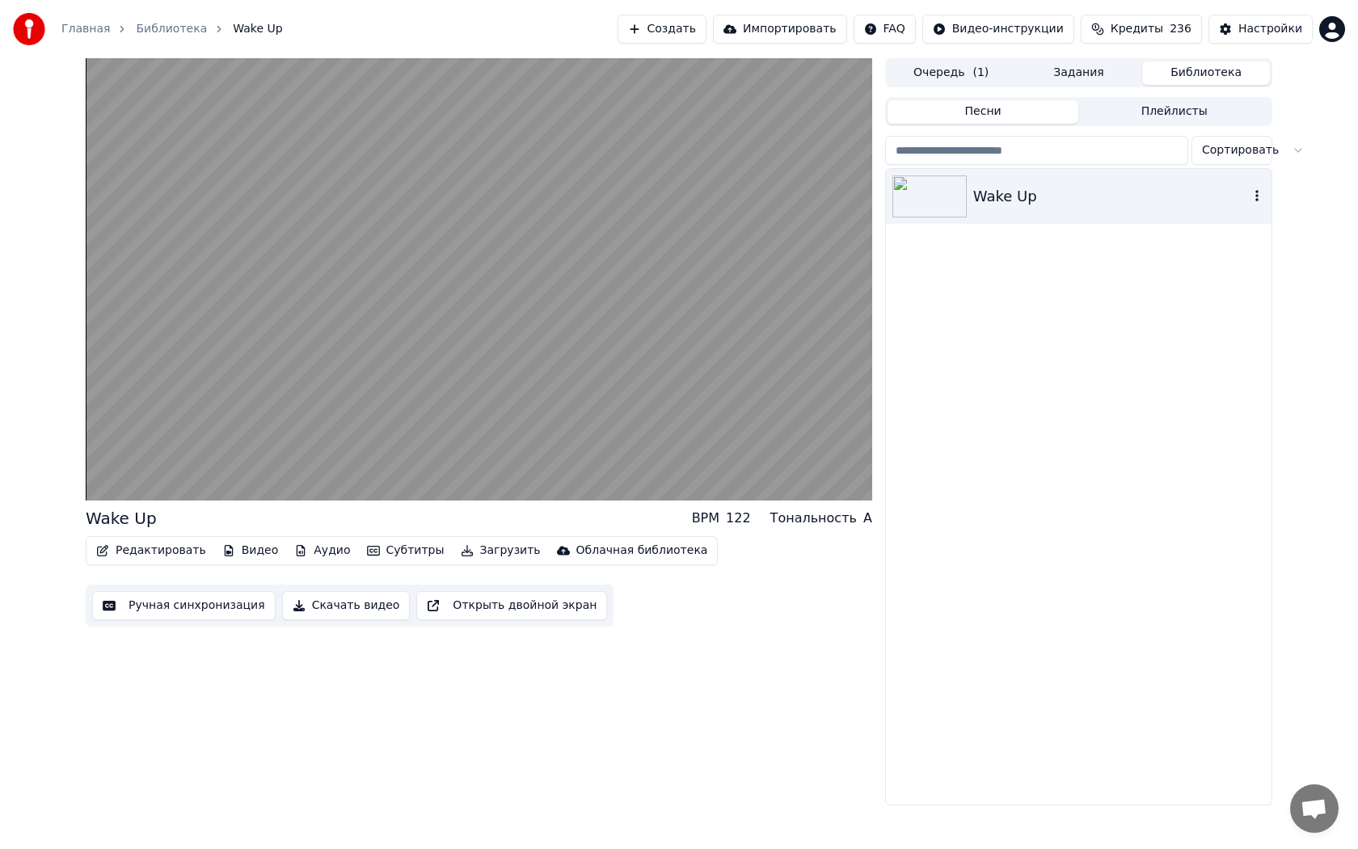
click at [1222, 194] on div "Wake Up" at bounding box center [1111, 196] width 276 height 23
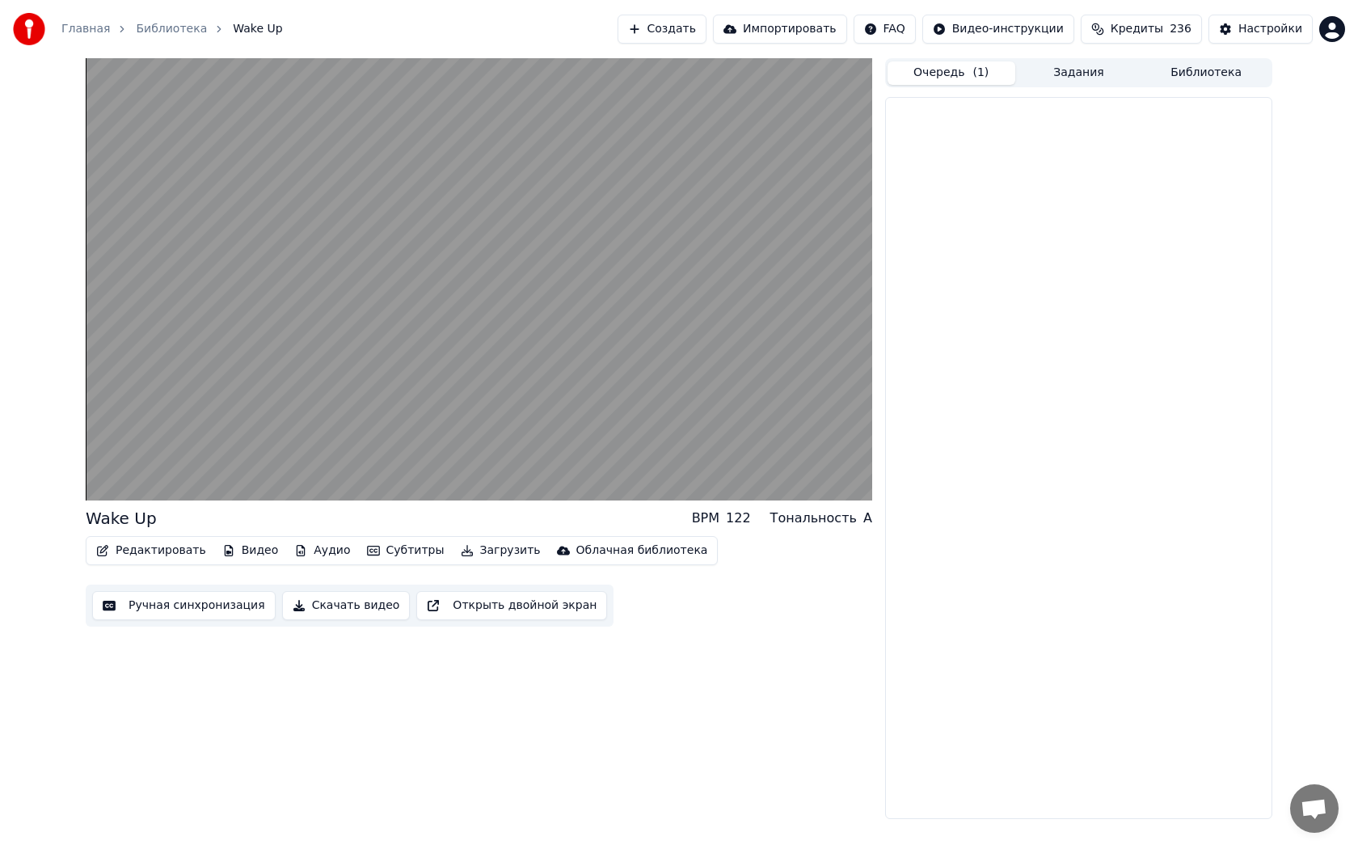
click at [985, 68] on button "Очередь ( 1 )" at bounding box center [952, 72] width 128 height 23
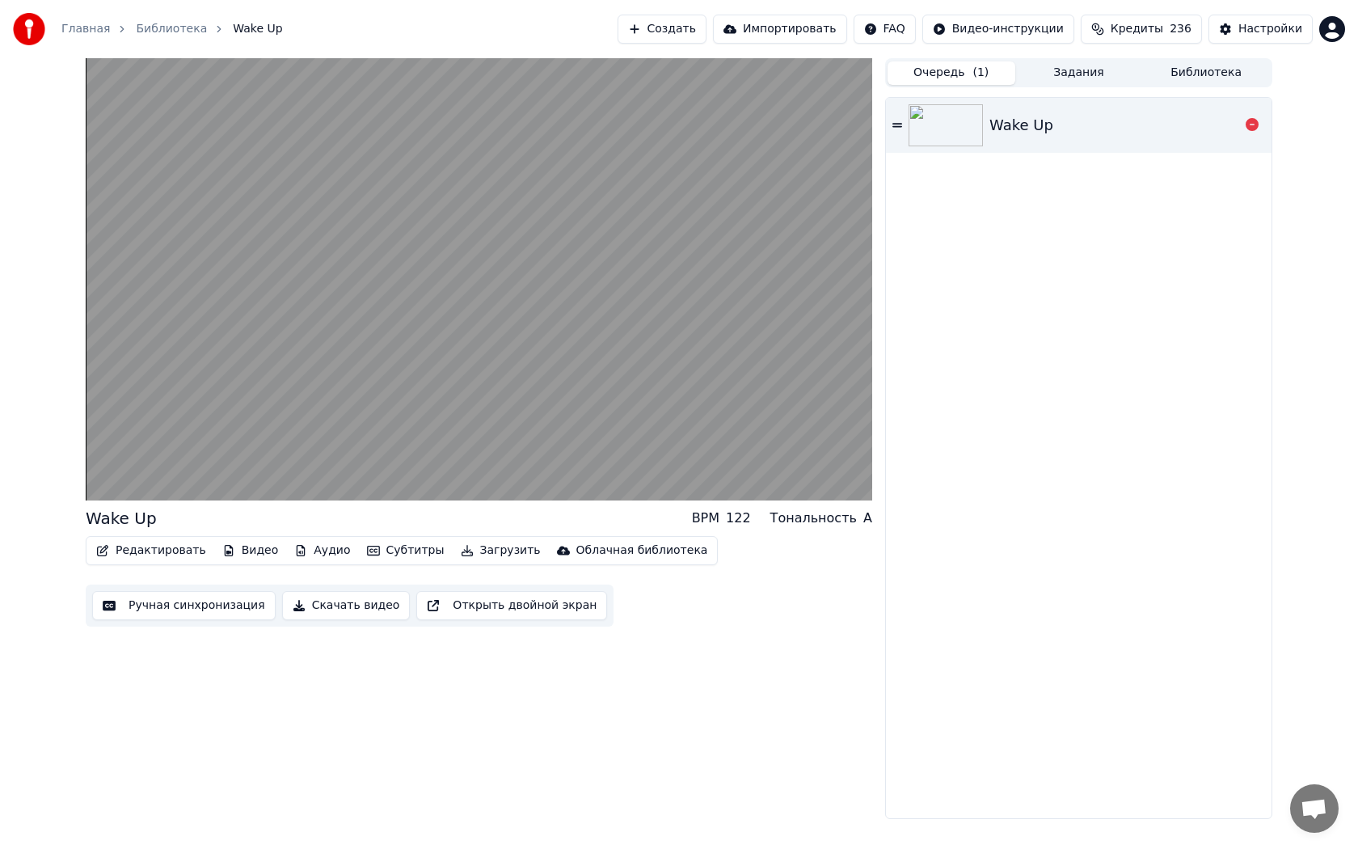
click at [1119, 109] on div "Wake Up" at bounding box center [1079, 125] width 386 height 55
click at [1250, 128] on icon at bounding box center [1252, 124] width 13 height 13
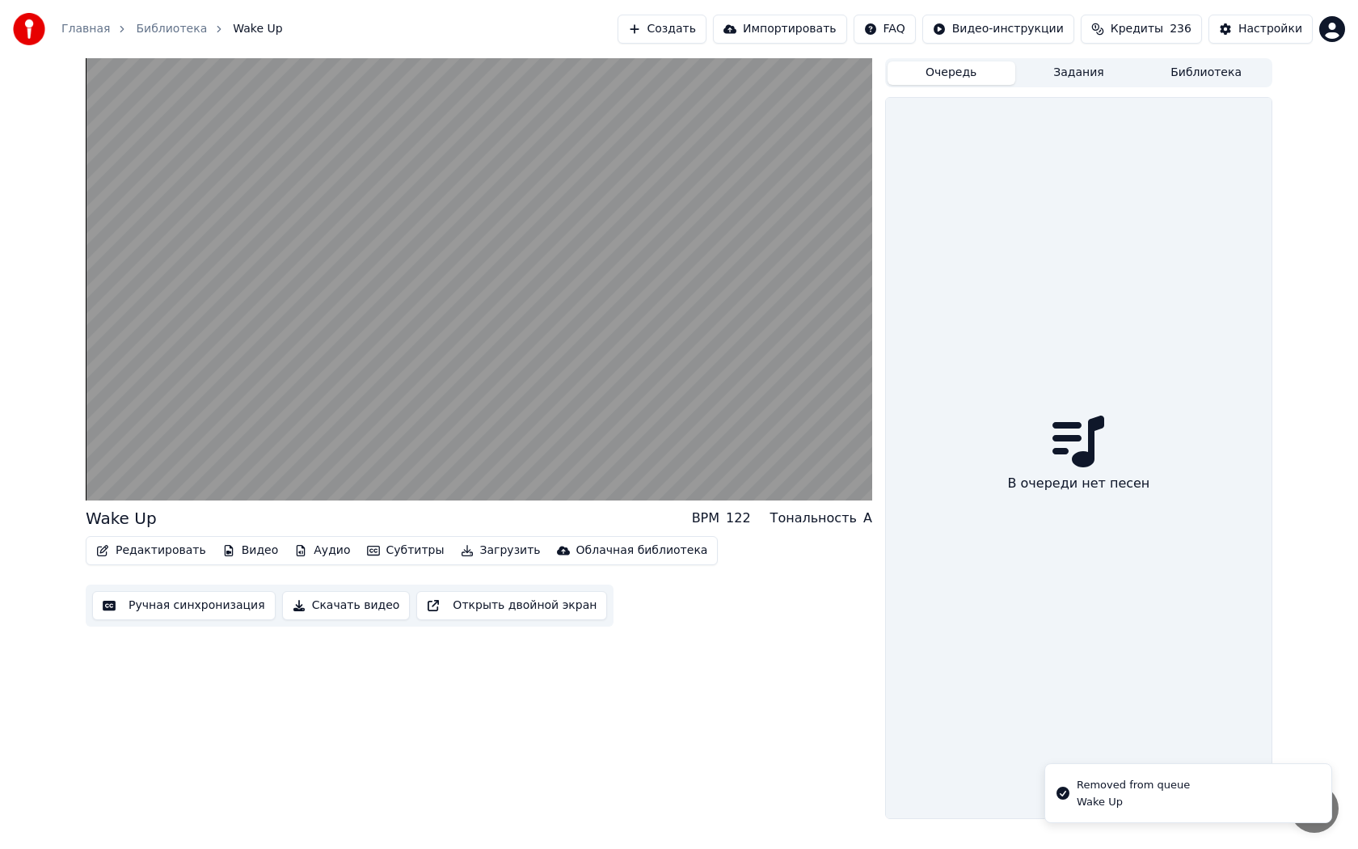
click at [947, 238] on div "В очереди нет песен" at bounding box center [1079, 458] width 386 height 720
click at [1078, 62] on div "Очередь Задания Библиотека" at bounding box center [1078, 72] width 387 height 29
click at [1077, 70] on button "Задания" at bounding box center [1079, 72] width 128 height 23
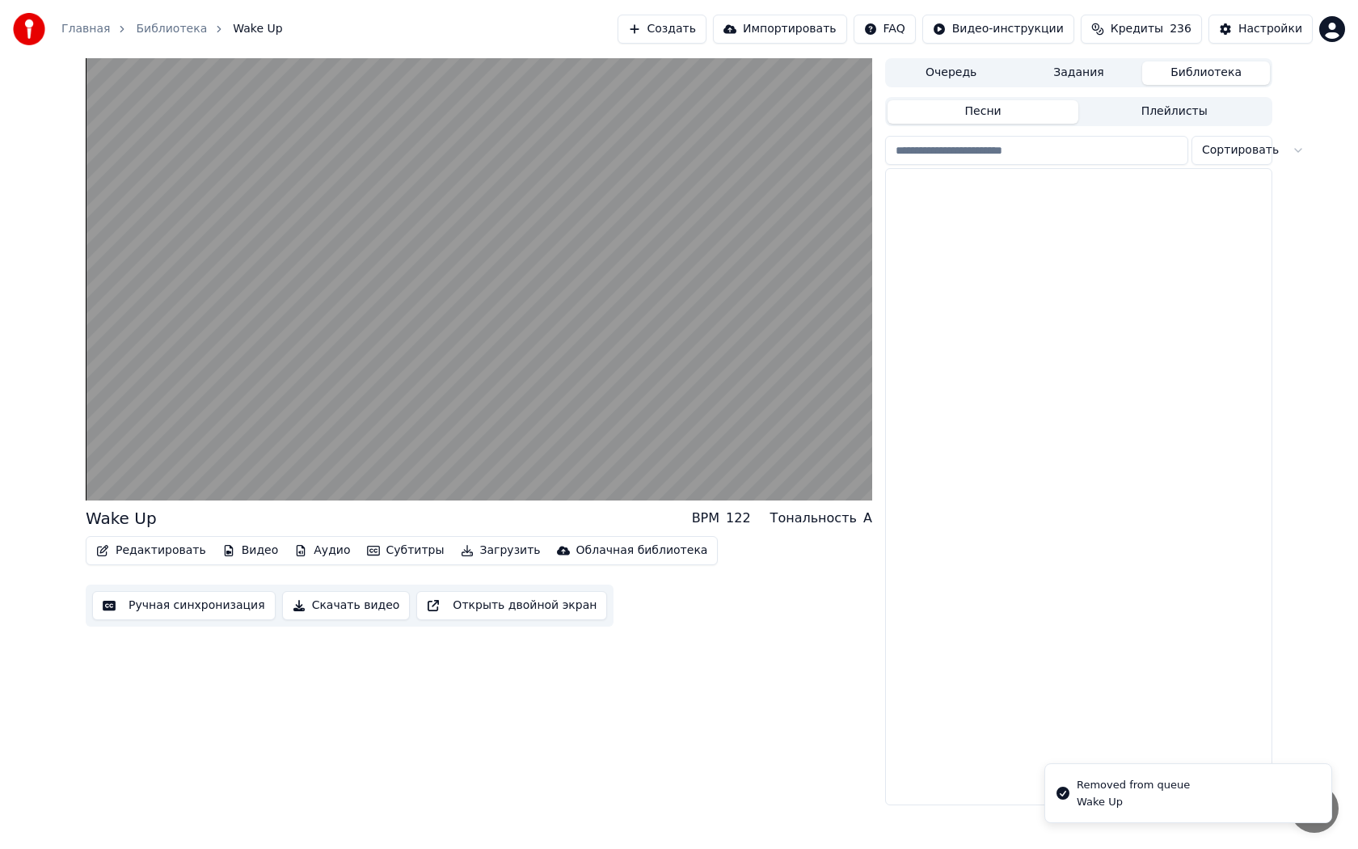
click at [1198, 74] on button "Библиотека" at bounding box center [1206, 72] width 128 height 23
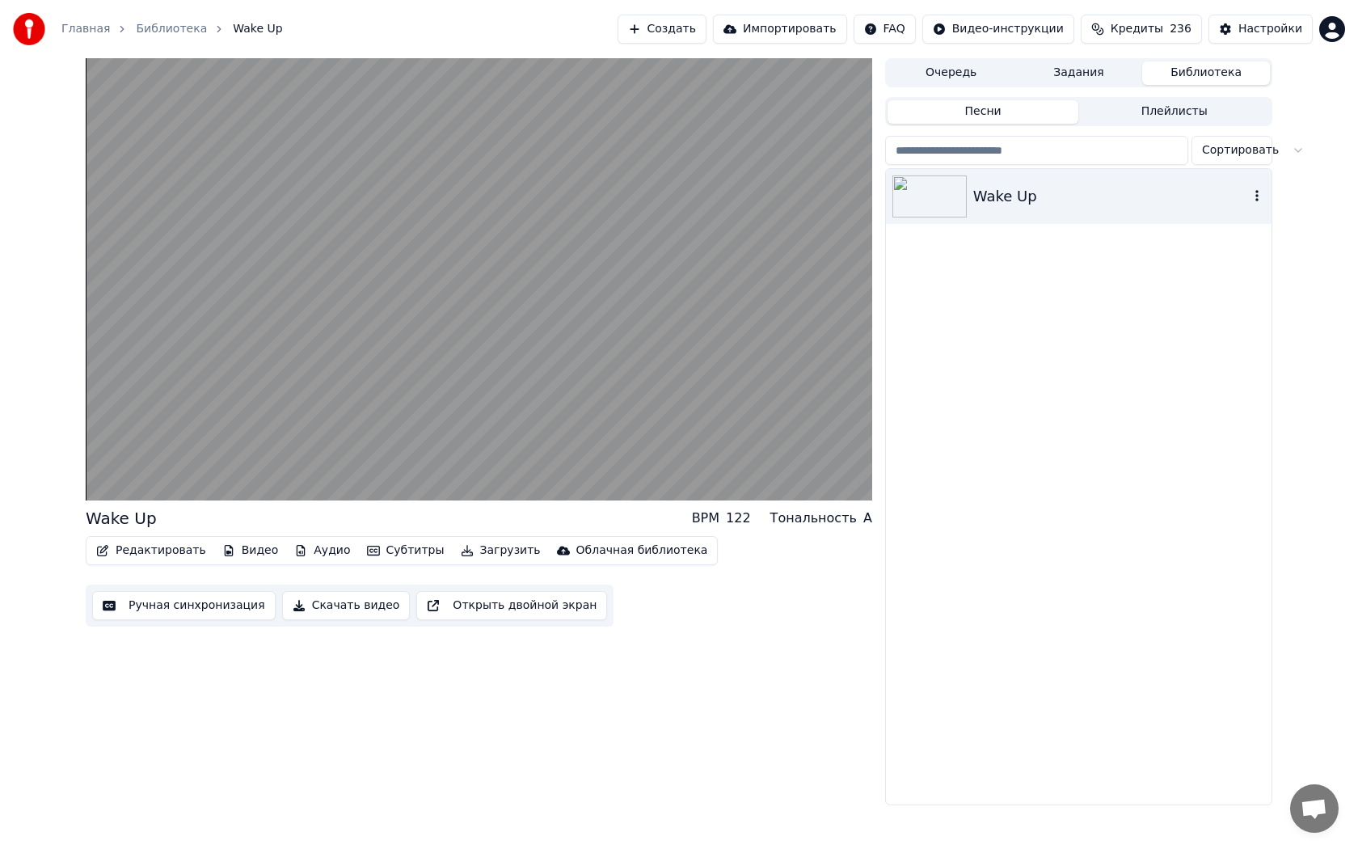
click at [950, 207] on img at bounding box center [929, 196] width 74 height 42
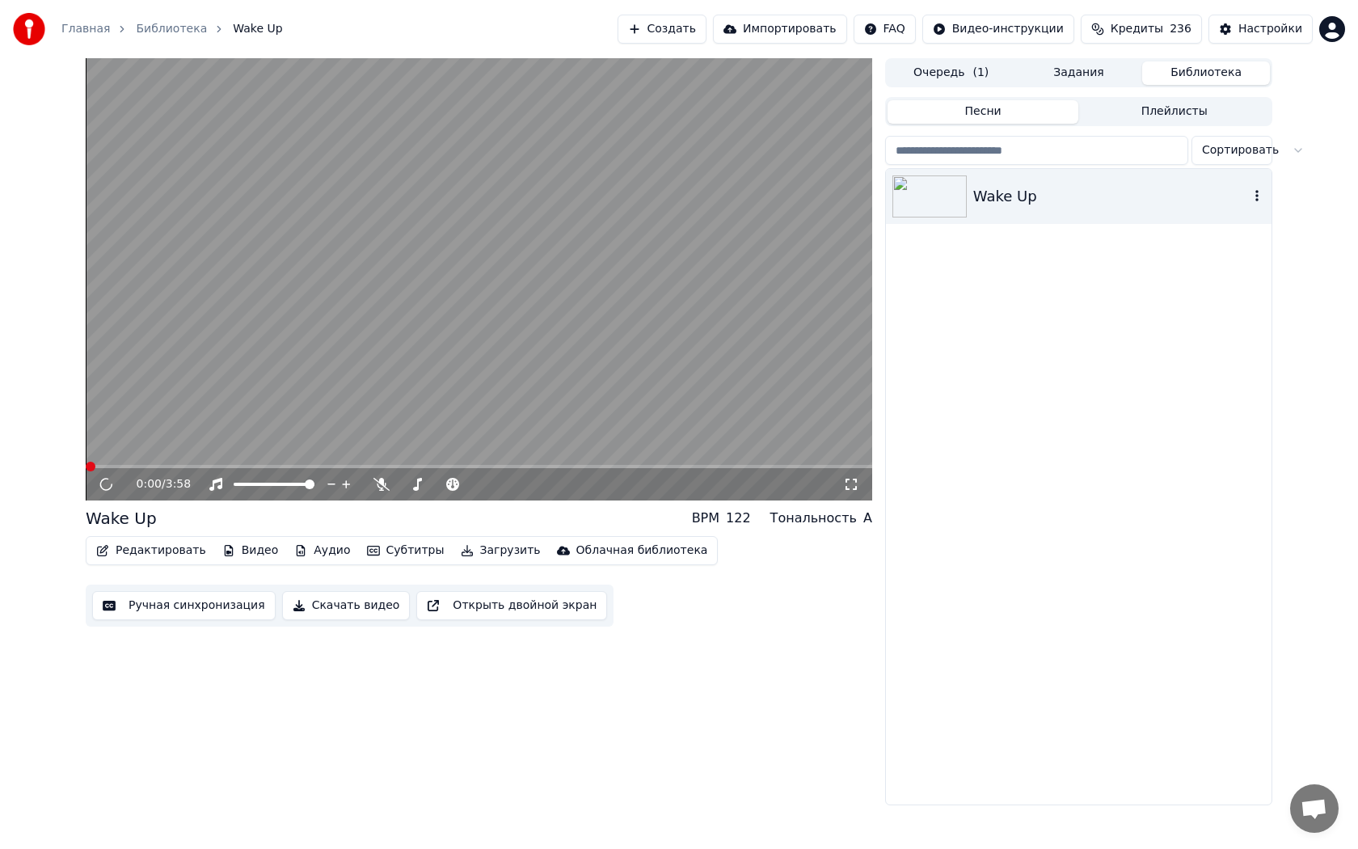
click at [950, 207] on img at bounding box center [929, 196] width 74 height 42
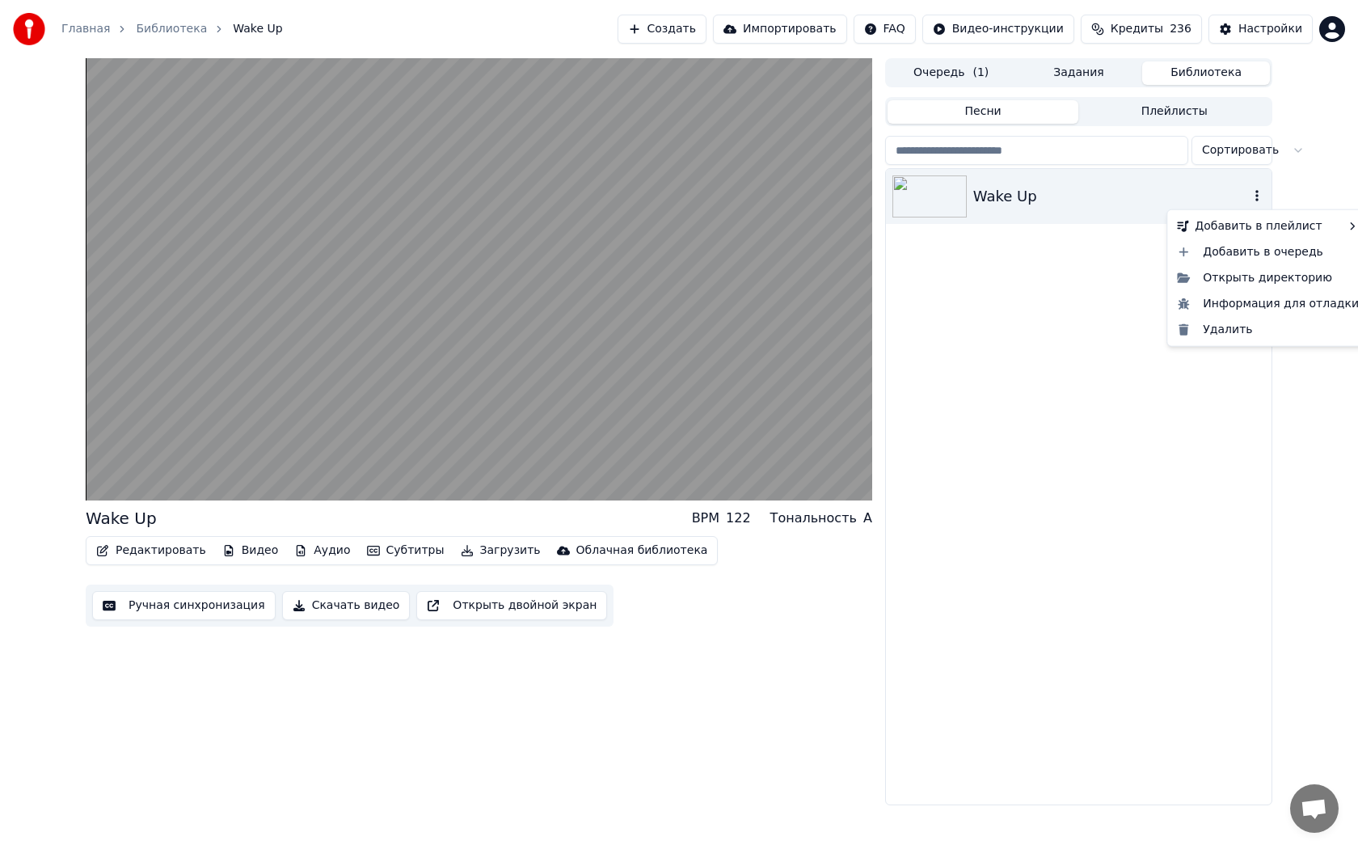
click at [1255, 196] on icon "button" at bounding box center [1257, 195] width 16 height 13
click at [1243, 280] on div "Открыть директорию" at bounding box center [1267, 278] width 195 height 26
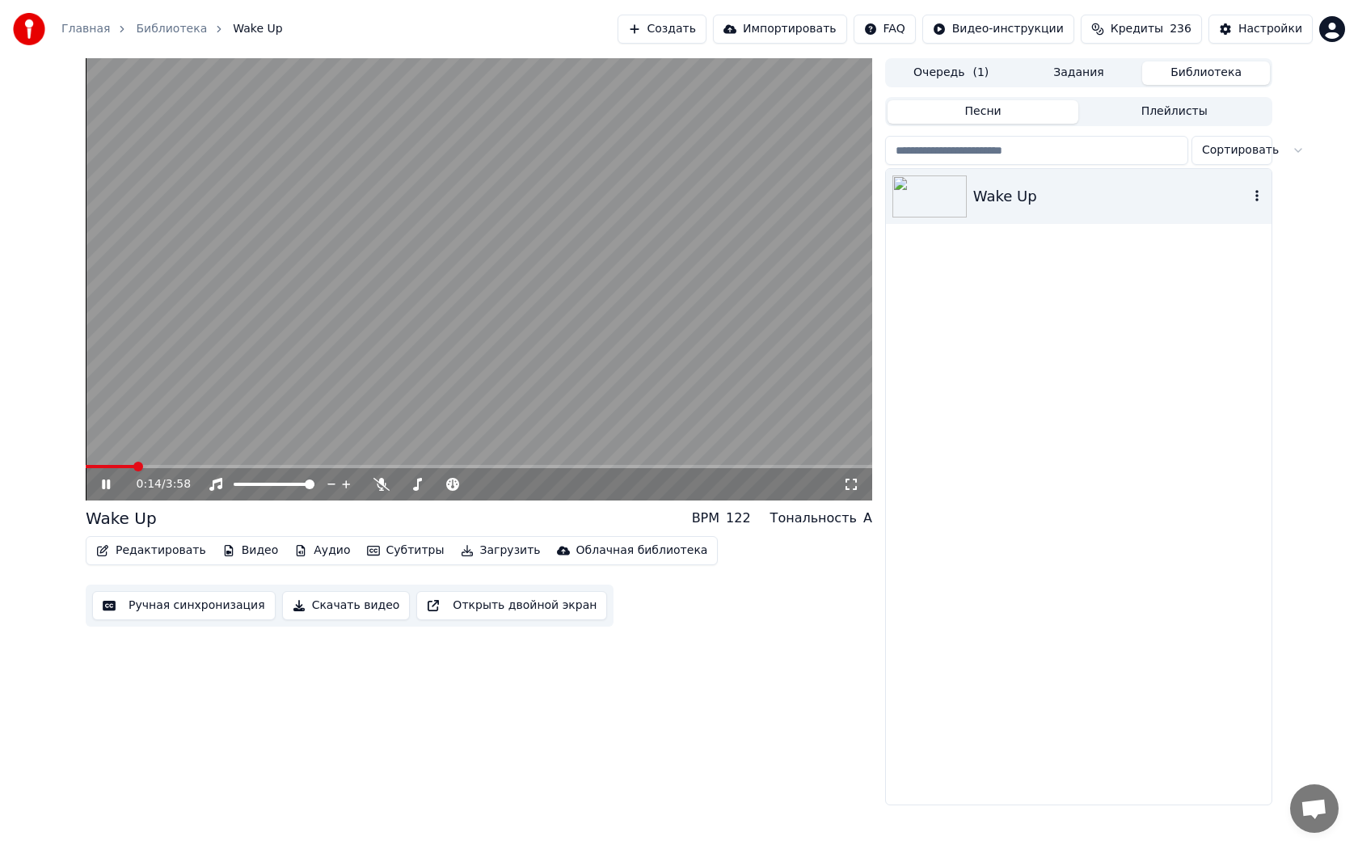
click at [614, 549] on div "Облачная библиотека" at bounding box center [642, 550] width 132 height 16
click at [635, 585] on div "Загрузить в облачную библиотеку" at bounding box center [651, 585] width 206 height 16
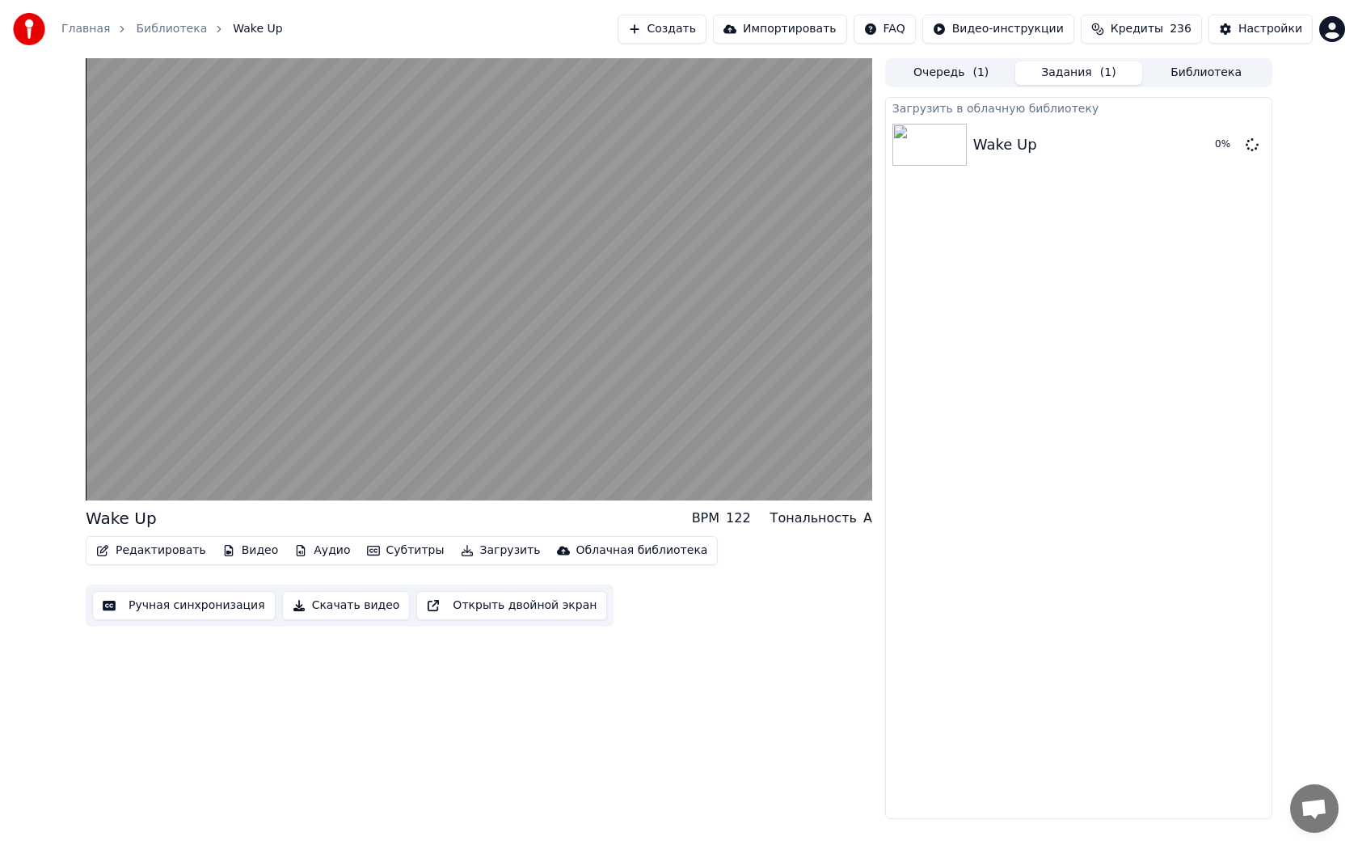
click at [627, 550] on div "Облачная библиотека" at bounding box center [642, 550] width 132 height 16
click at [640, 606] on div "Открыть облачную библиотеку" at bounding box center [642, 611] width 188 height 16
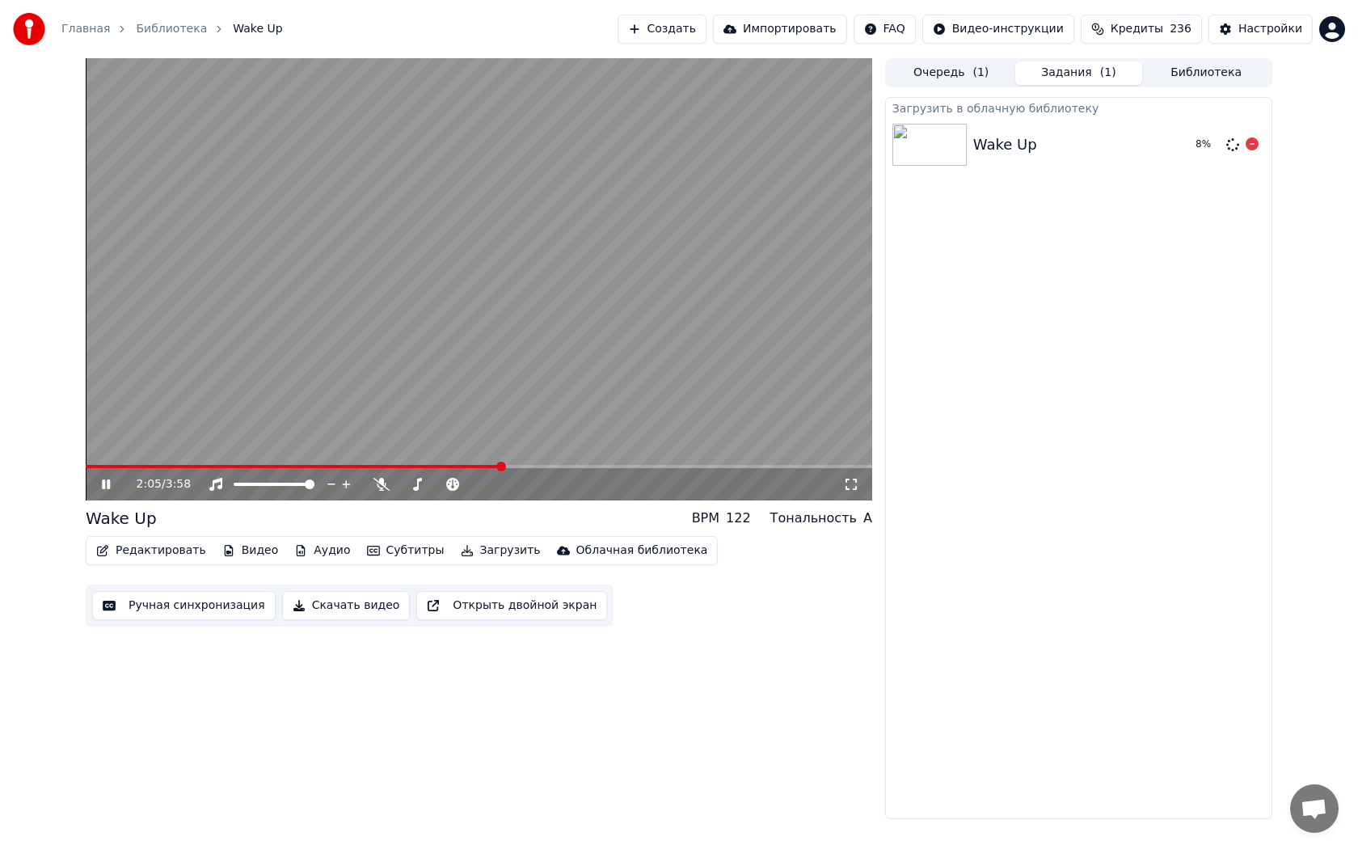
click at [1052, 155] on div "Wake Up 8 %" at bounding box center [1079, 144] width 386 height 55
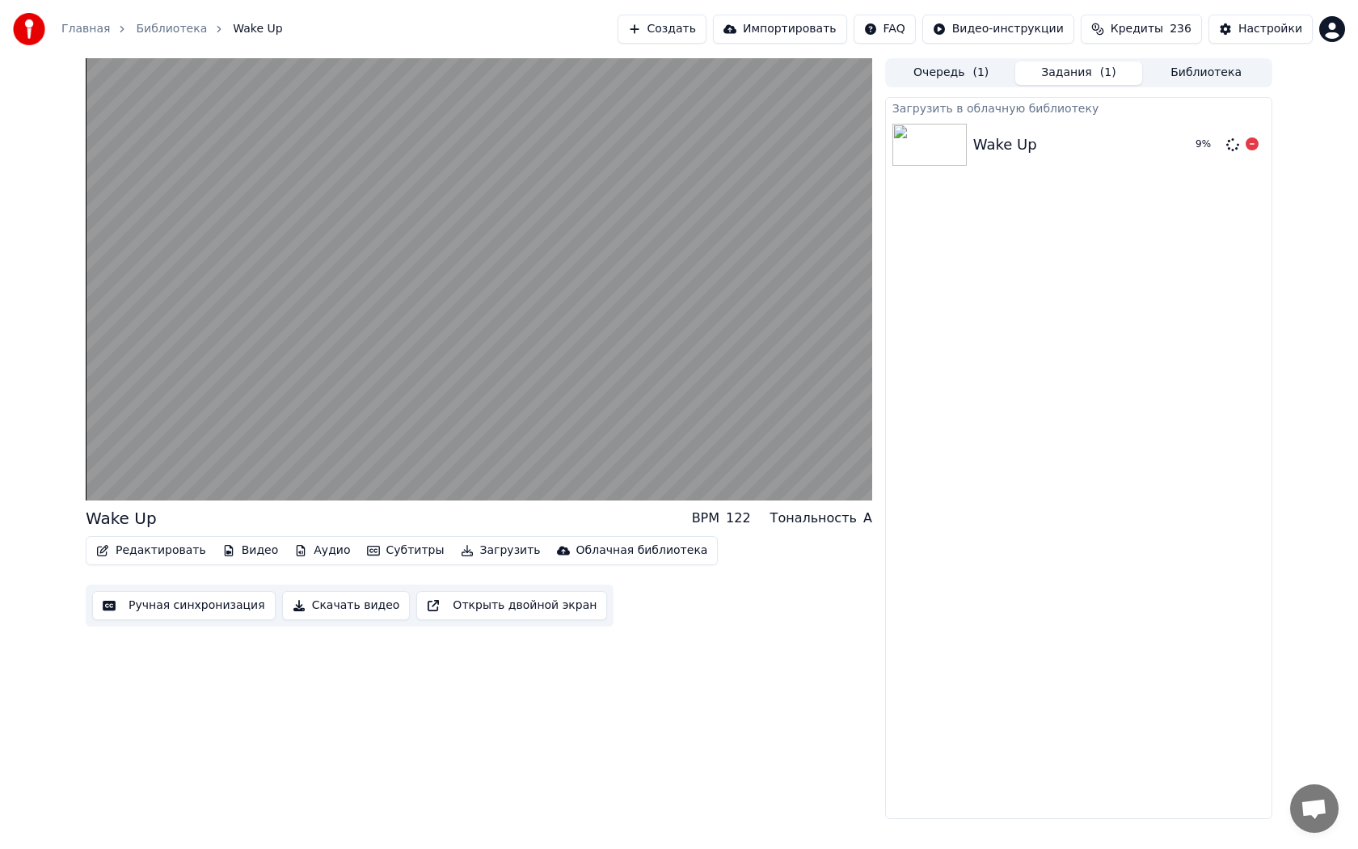
click at [1252, 141] on icon at bounding box center [1252, 143] width 13 height 13
click at [1255, 146] on icon at bounding box center [1252, 143] width 13 height 13
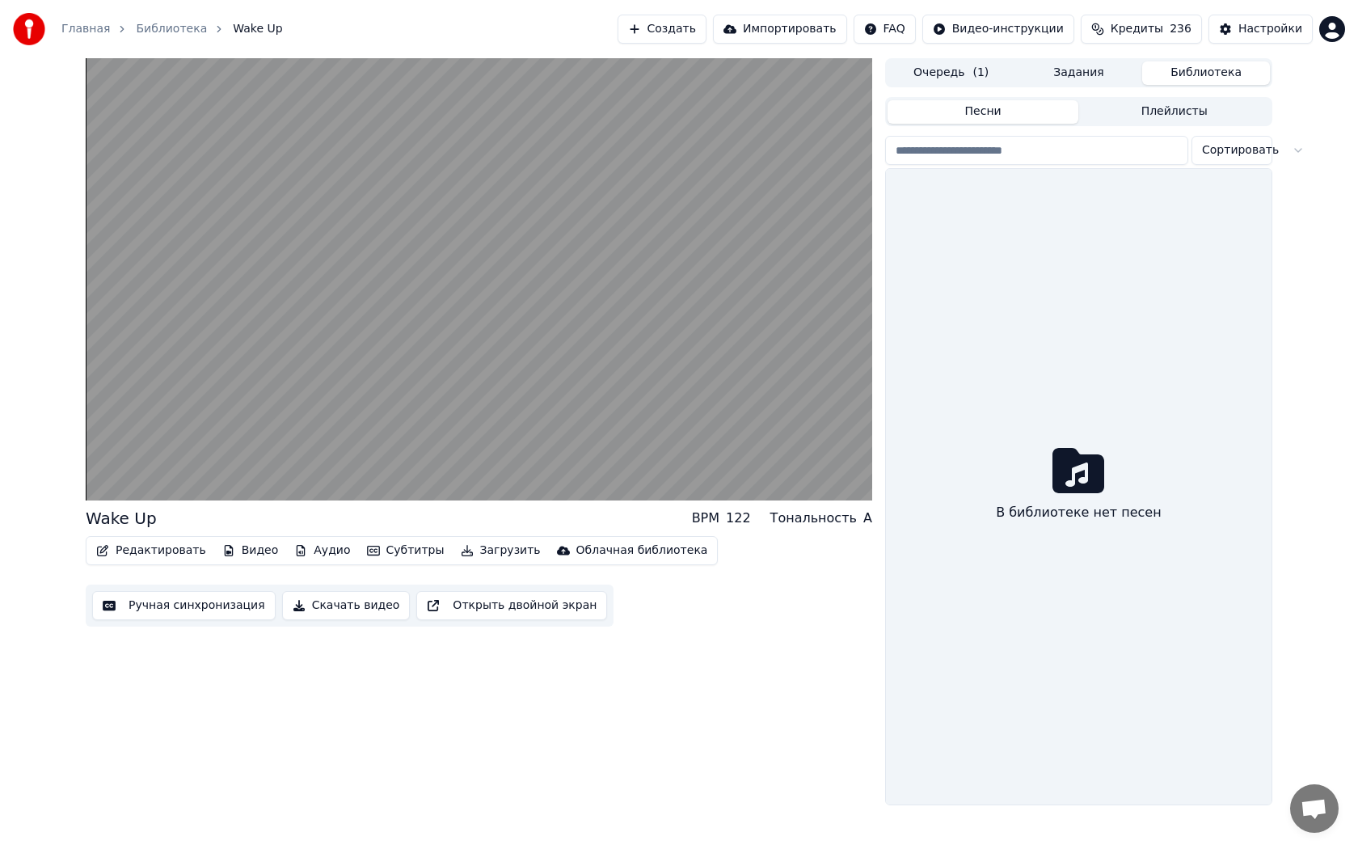
click at [1193, 72] on button "Библиотека" at bounding box center [1206, 72] width 128 height 23
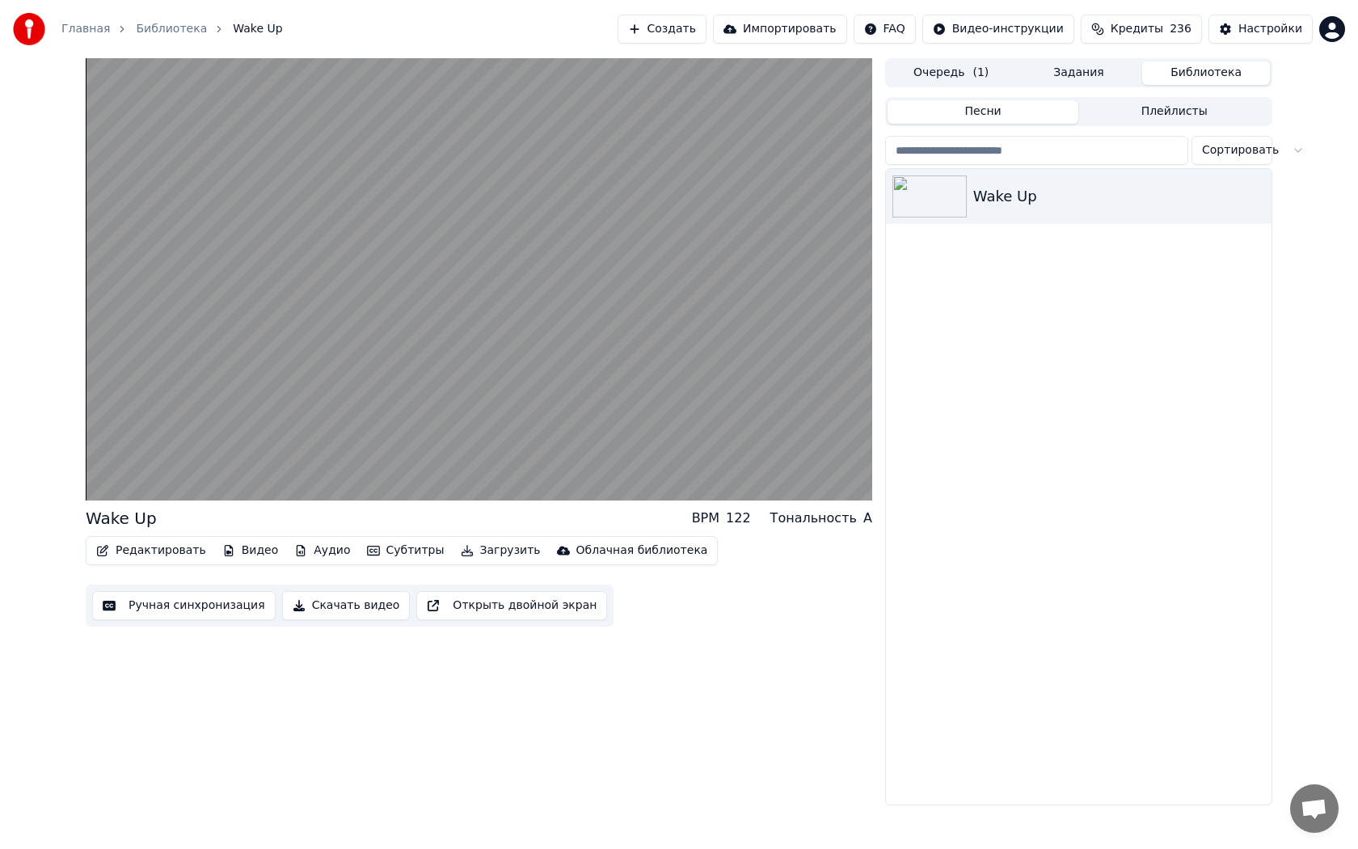
click at [987, 143] on input "search" at bounding box center [1036, 150] width 303 height 29
click at [972, 112] on button "Песни" at bounding box center [984, 111] width 192 height 23
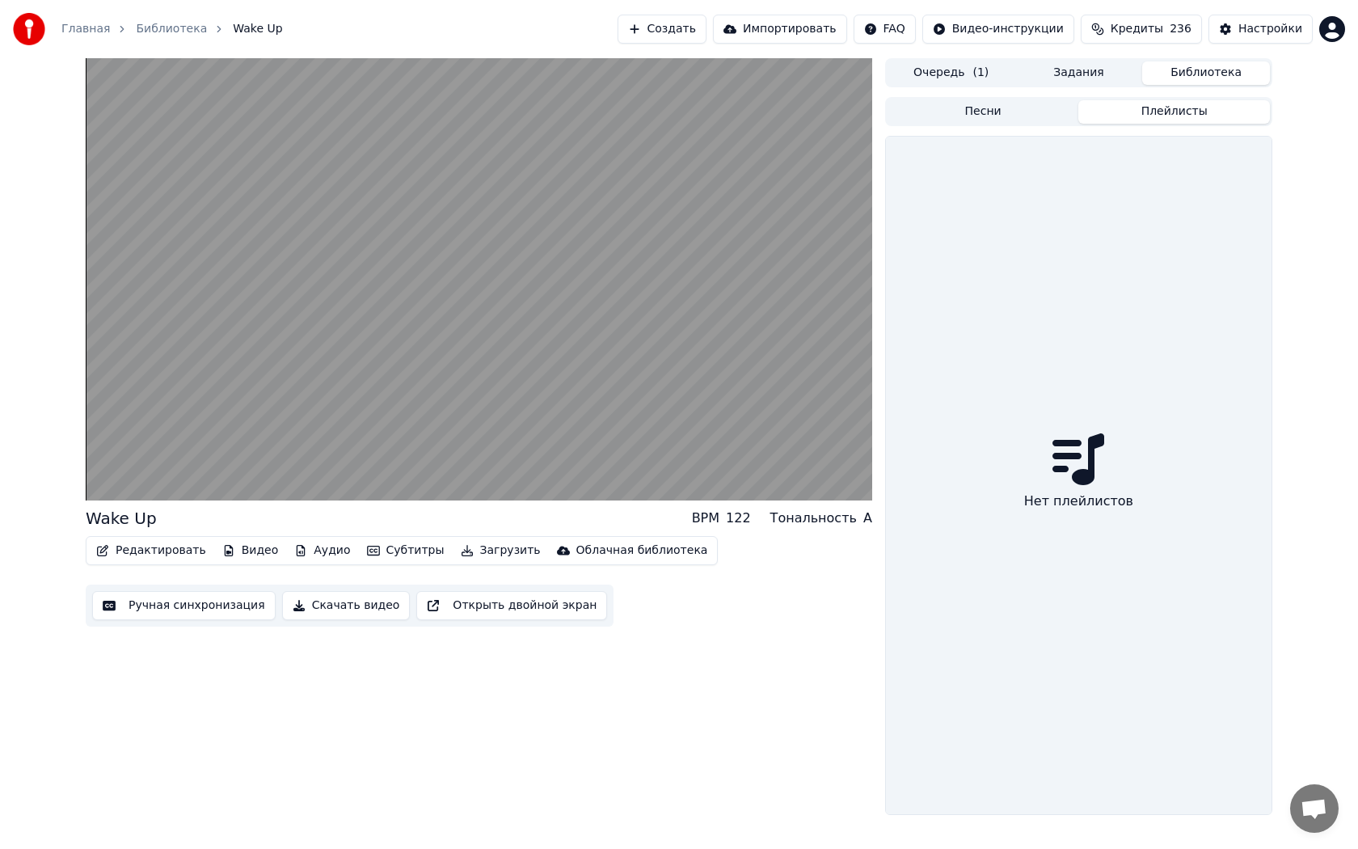
click at [1107, 108] on button "Плейлисты" at bounding box center [1174, 111] width 192 height 23
click at [986, 73] on button "Очередь ( 1 )" at bounding box center [952, 72] width 128 height 23
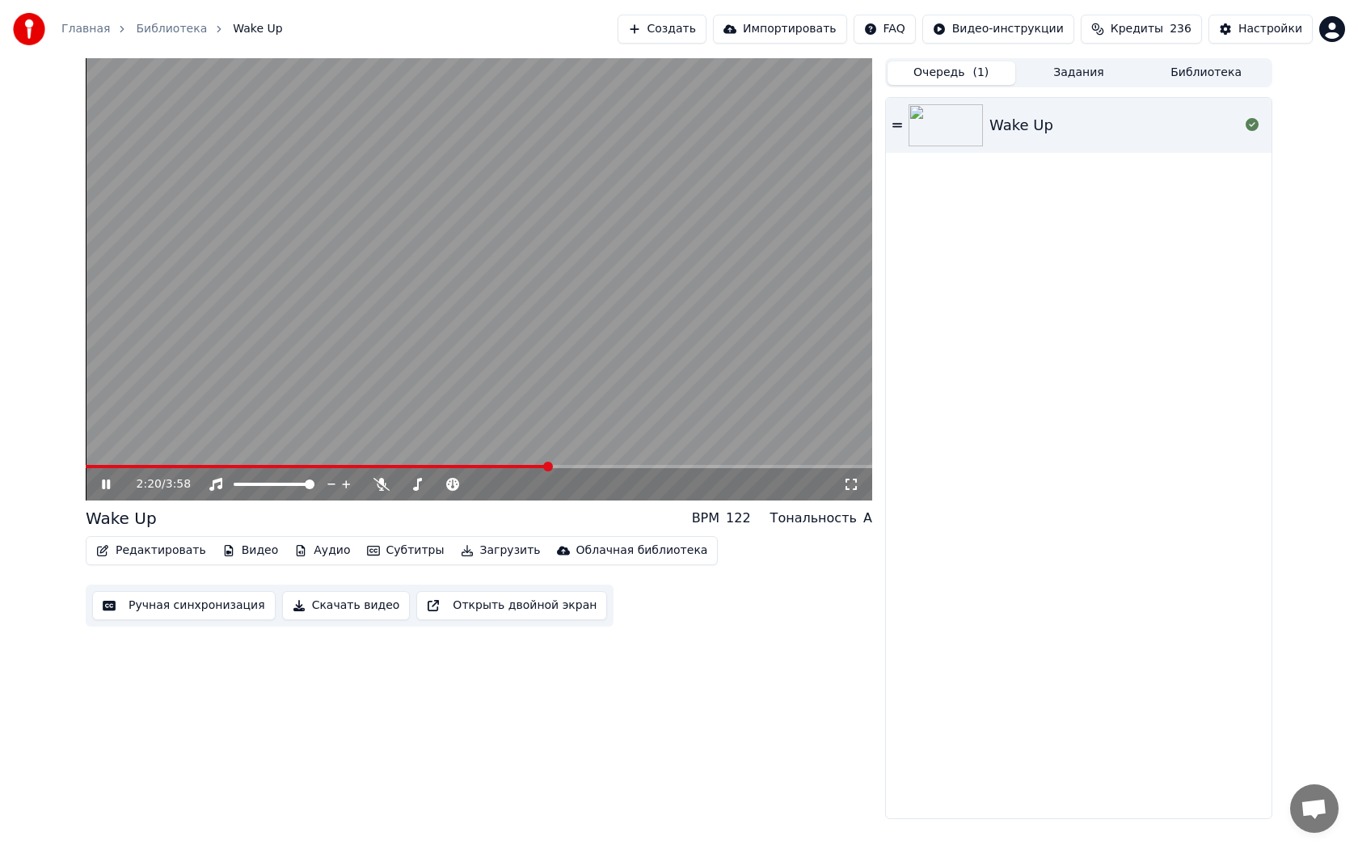
click at [230, 555] on button "Видео" at bounding box center [251, 550] width 70 height 23
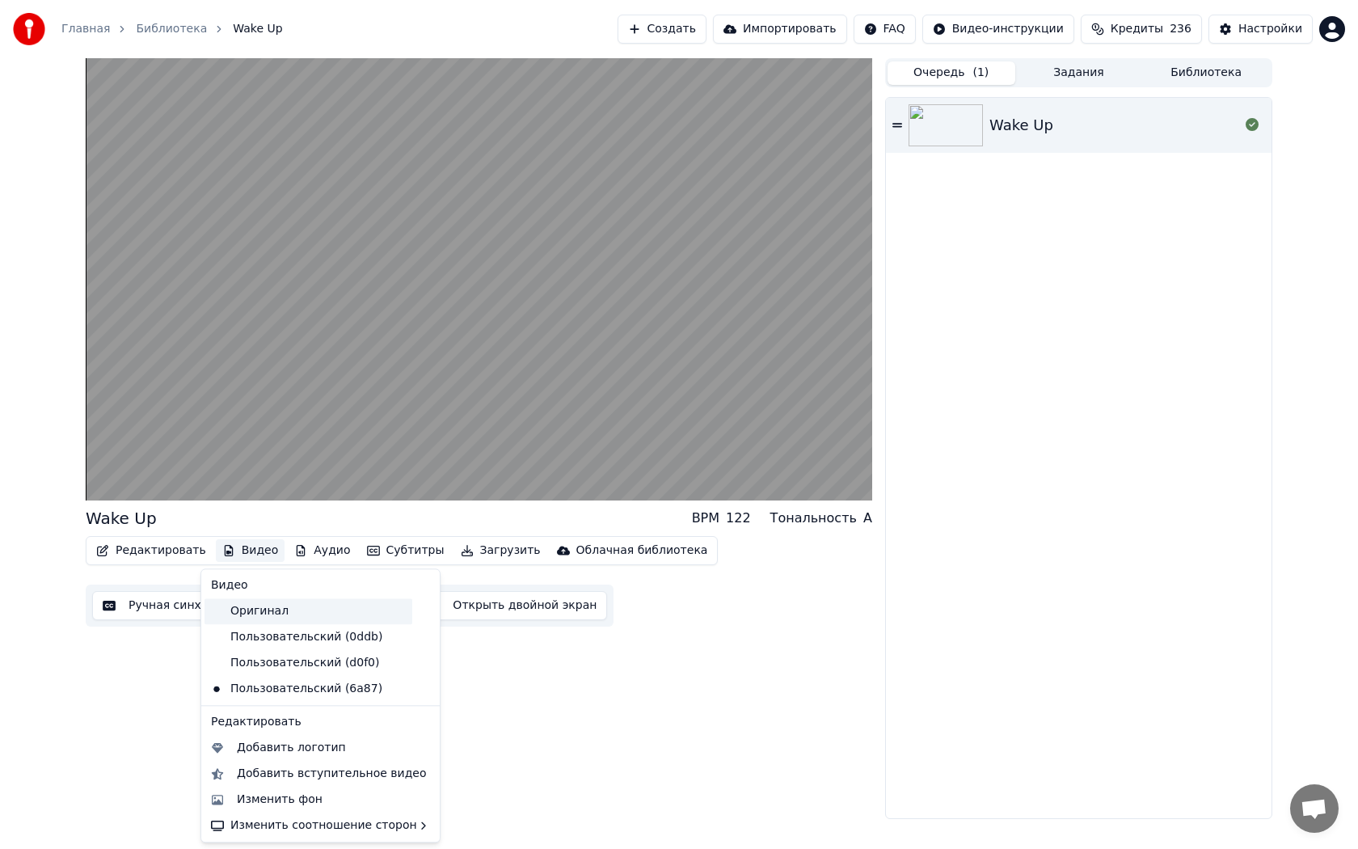
click at [252, 611] on div "Оригинал" at bounding box center [309, 611] width 208 height 26
click at [254, 548] on button "Видео" at bounding box center [251, 550] width 70 height 23
drag, startPoint x: 265, startPoint y: 671, endPoint x: 267, endPoint y: 684, distance: 13.0
click at [251, 551] on button "Видео" at bounding box center [251, 550] width 70 height 23
click at [268, 661] on div "Пользовательский (d0f0)" at bounding box center [309, 663] width 208 height 26
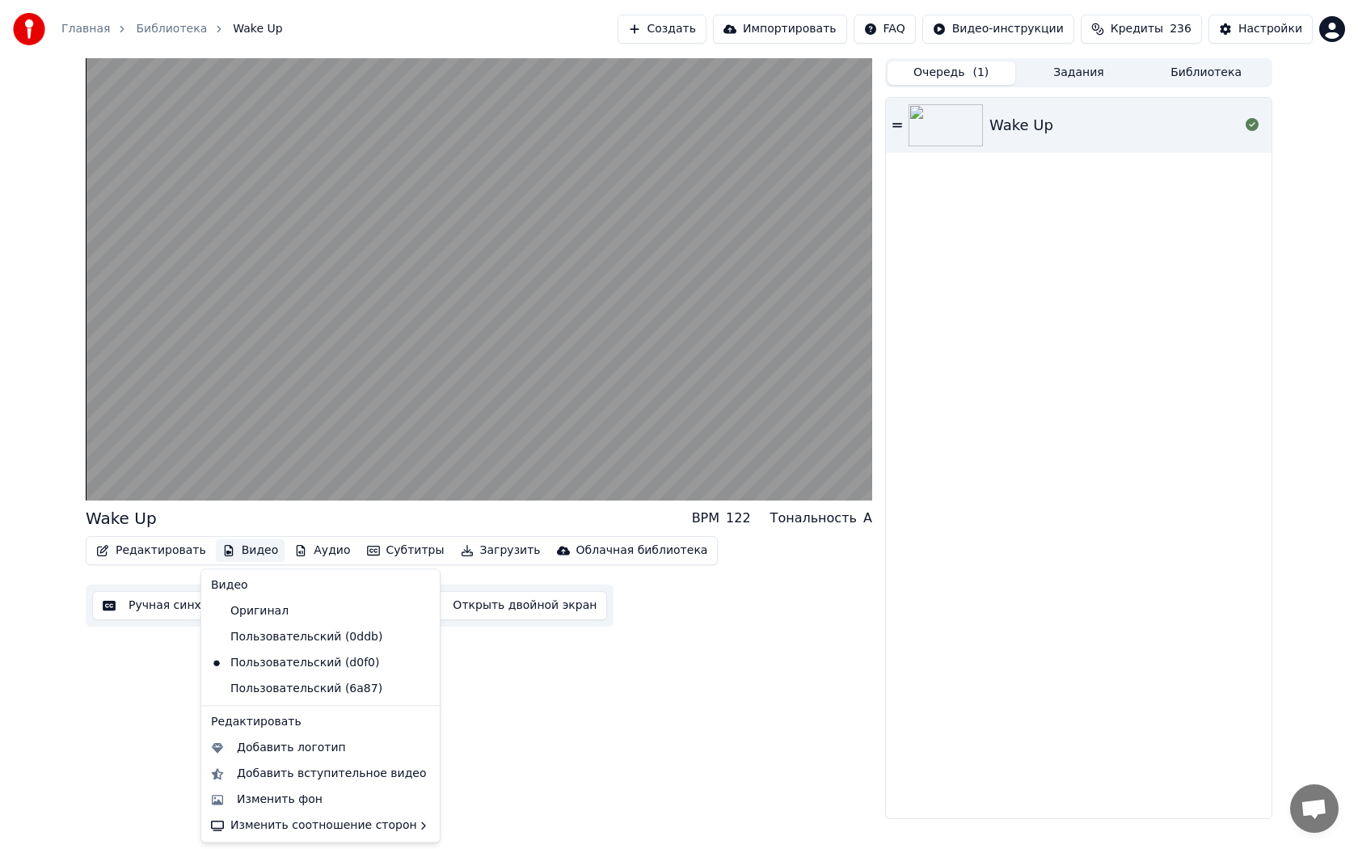
click at [255, 551] on button "Видео" at bounding box center [251, 550] width 70 height 23
click at [251, 644] on div "Пользовательский (0ddb)" at bounding box center [309, 637] width 208 height 26
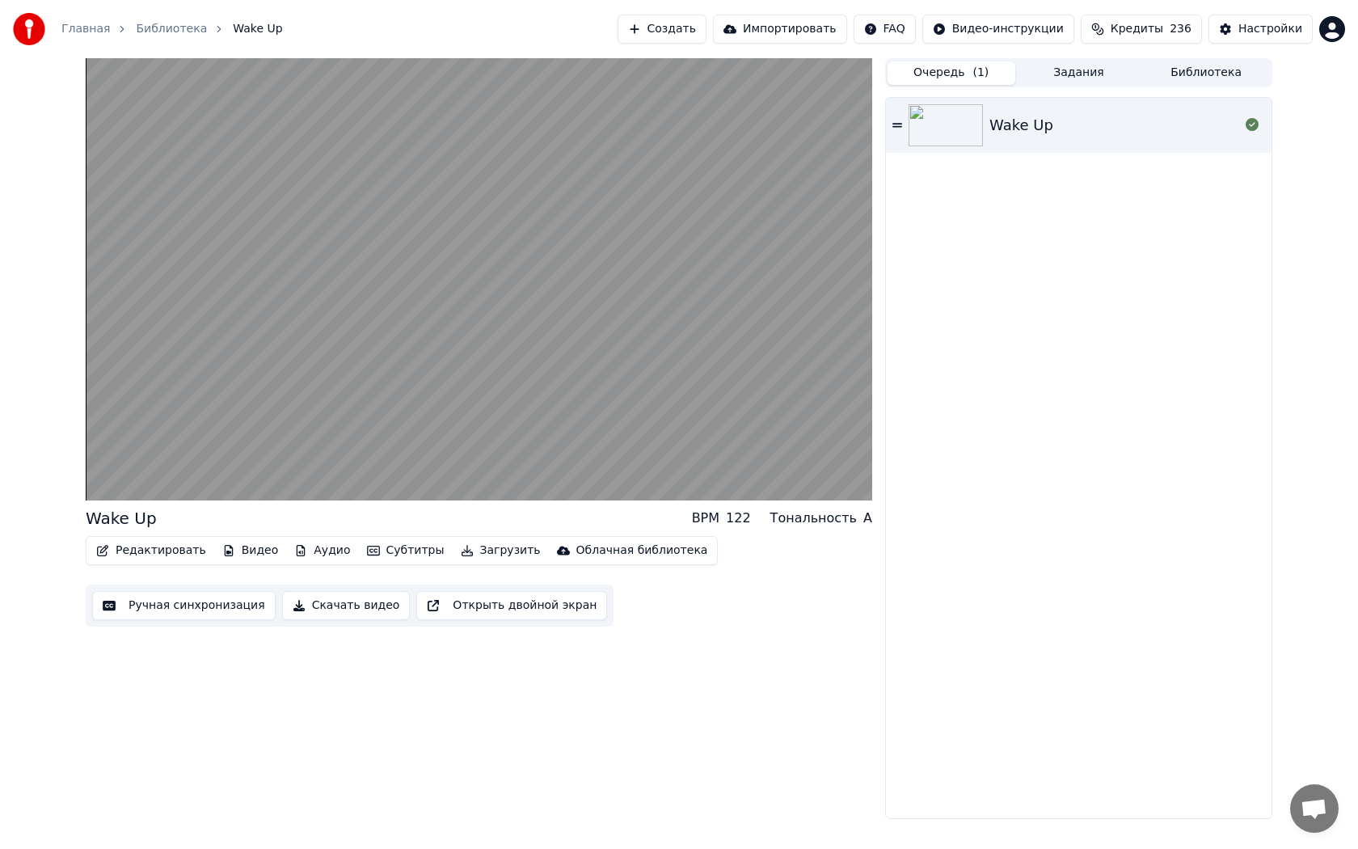
click at [242, 555] on button "Видео" at bounding box center [251, 550] width 70 height 23
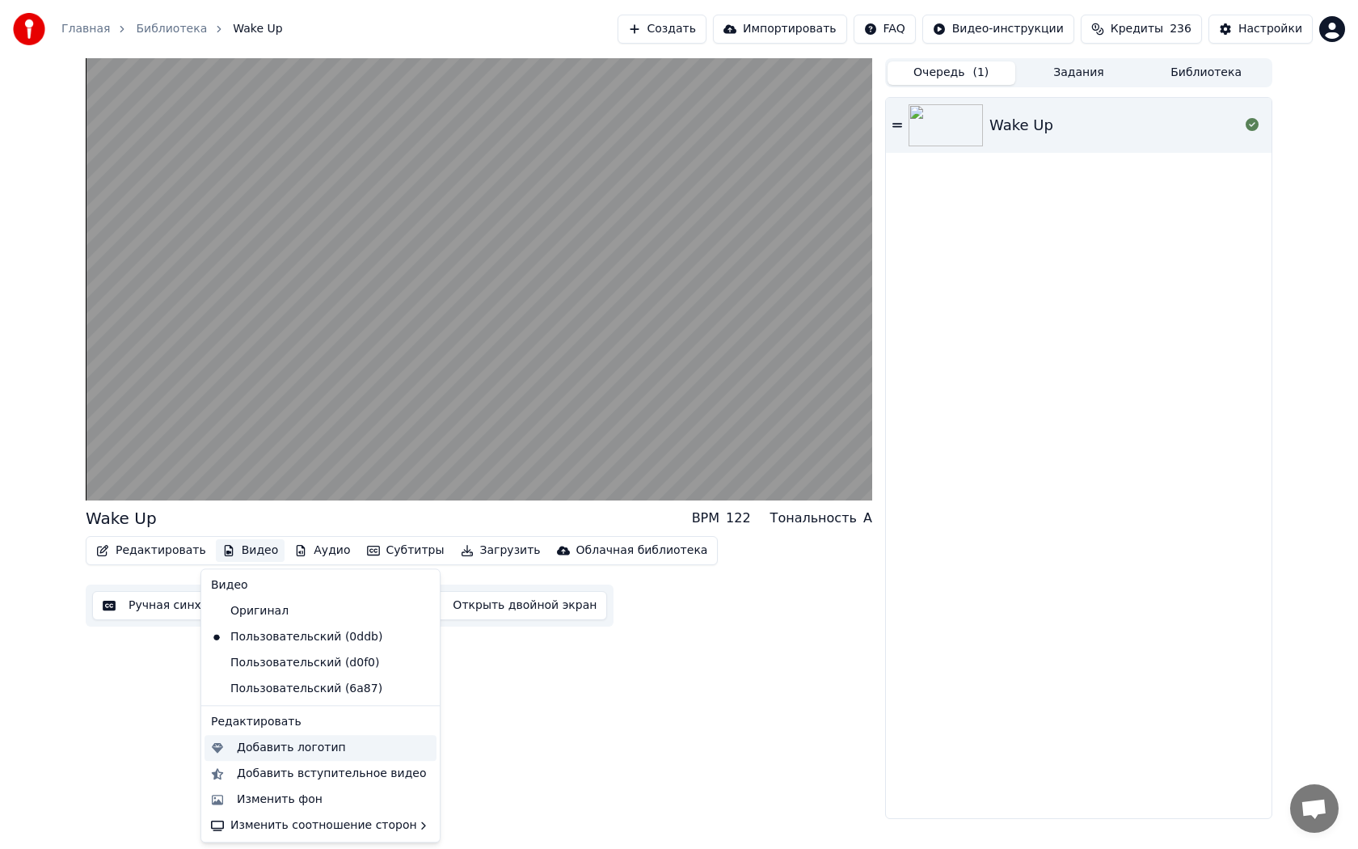
click at [281, 749] on div "Добавить логотип" at bounding box center [291, 748] width 109 height 16
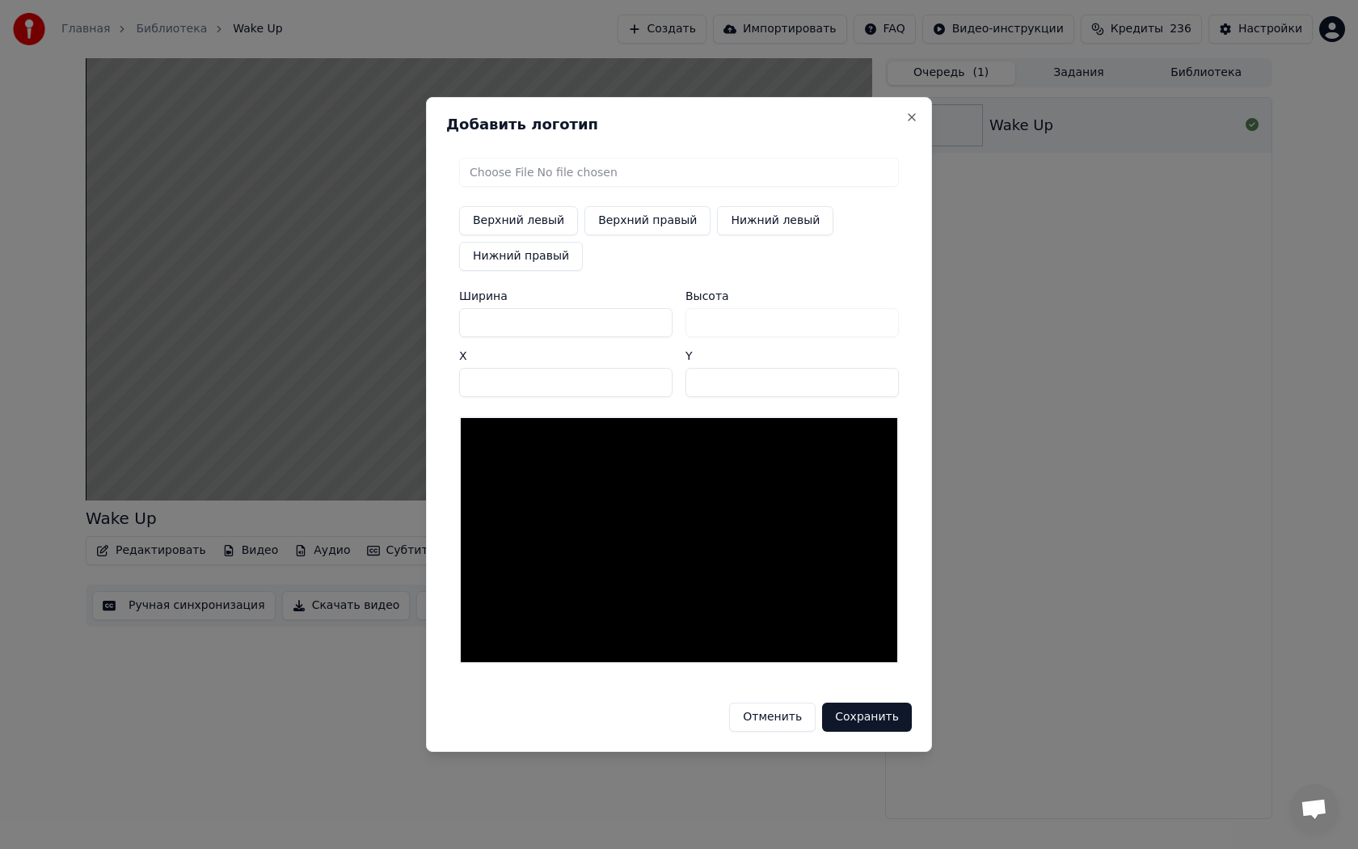
click at [607, 175] on input "file" at bounding box center [679, 172] width 440 height 29
type input "**********"
type input "***"
drag, startPoint x: 514, startPoint y: 319, endPoint x: 405, endPoint y: 323, distance: 109.2
click at [405, 323] on body "Главная Библиотека Wake Up Создать Импортировать FAQ Видео-инструкции Кредиты 2…" at bounding box center [679, 424] width 1358 height 849
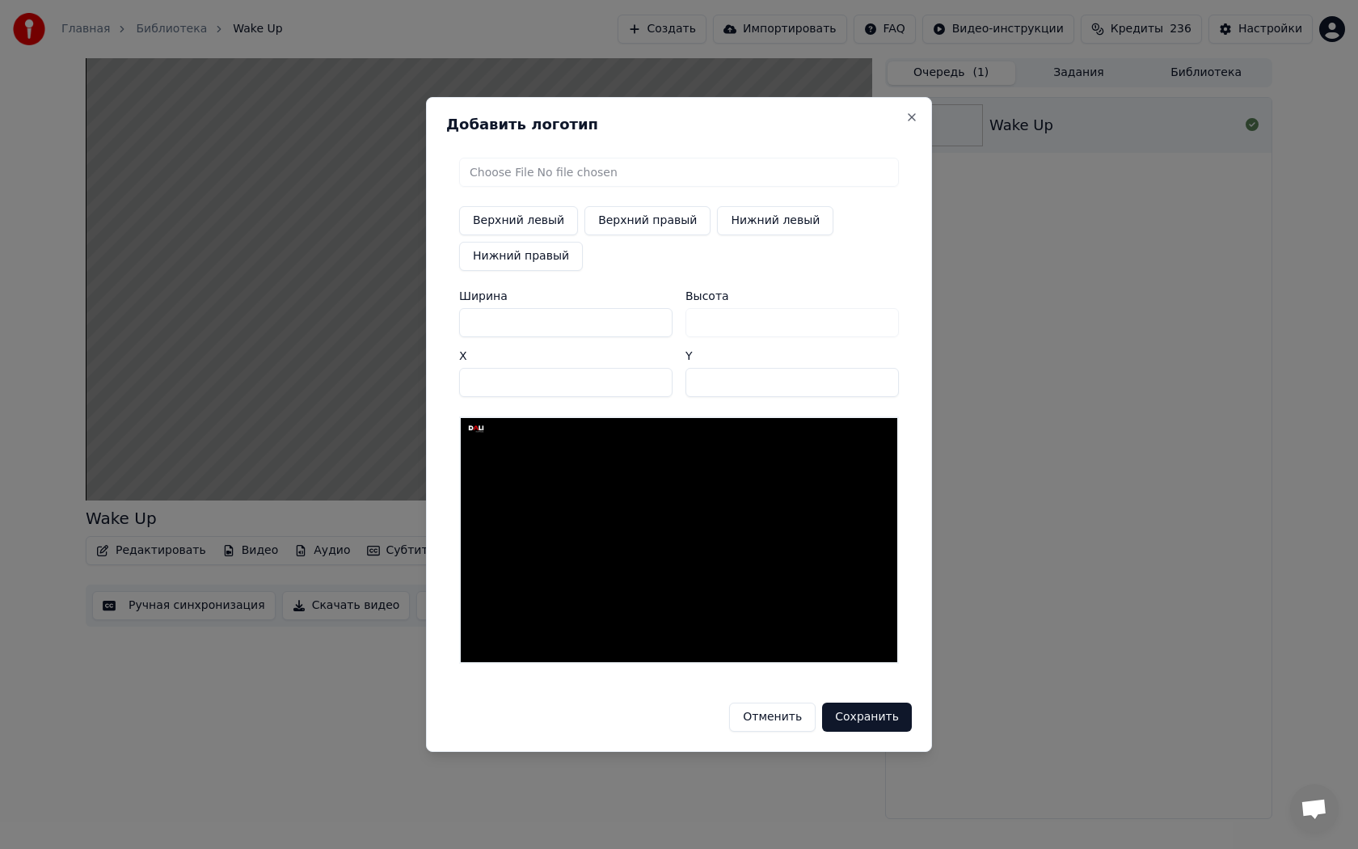
type input "*"
type input "**"
type input "***"
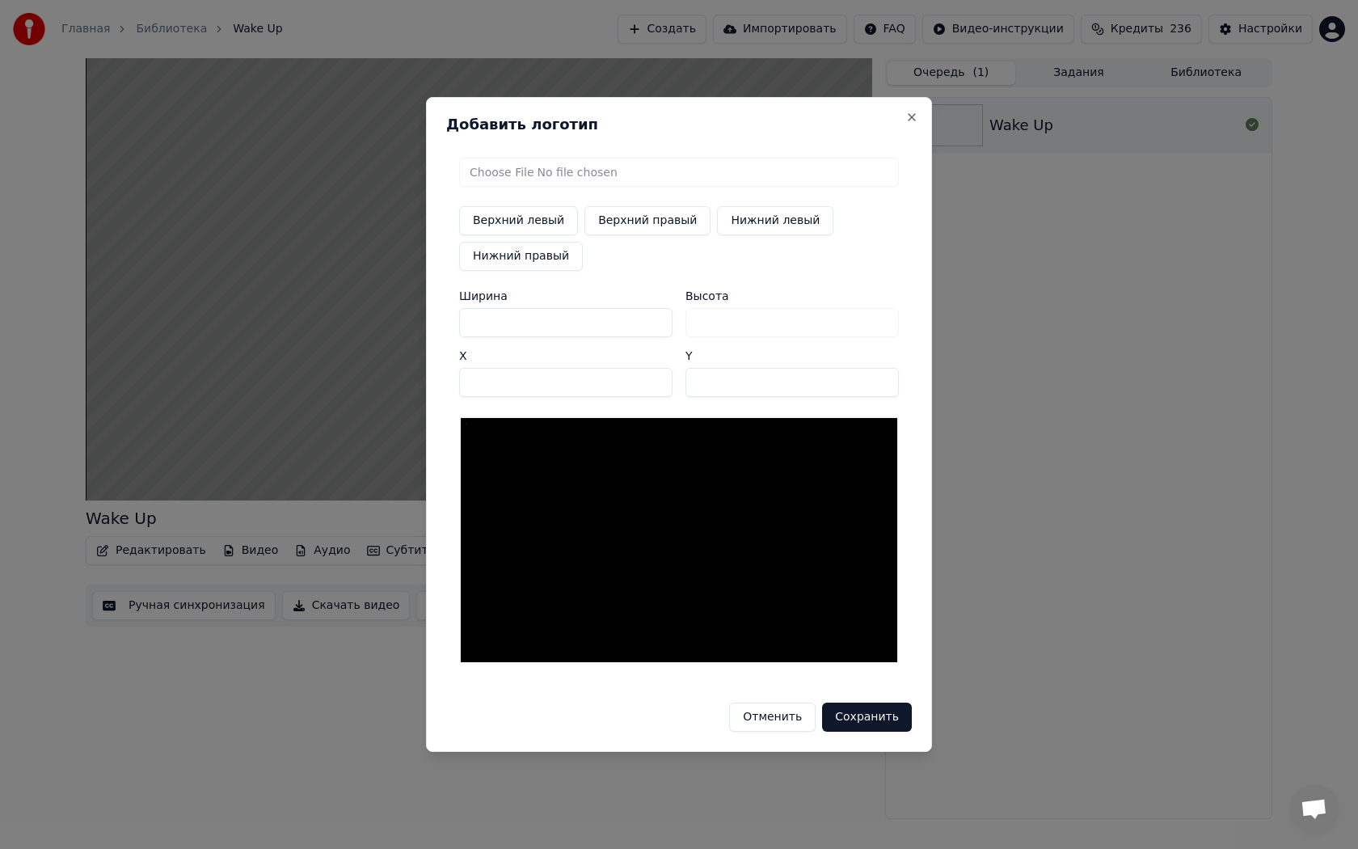
type input "***"
type input "****"
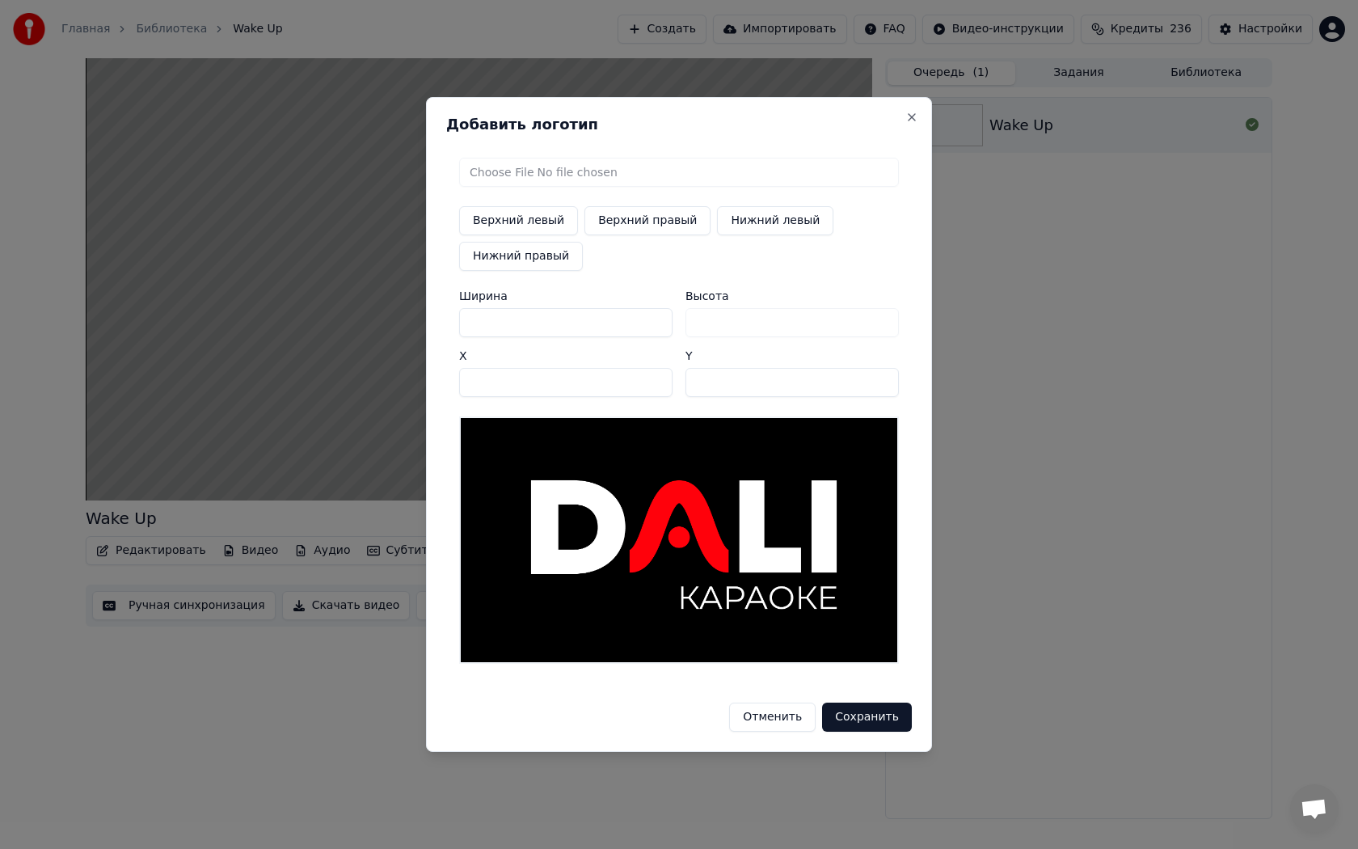
type input "****"
type input "***"
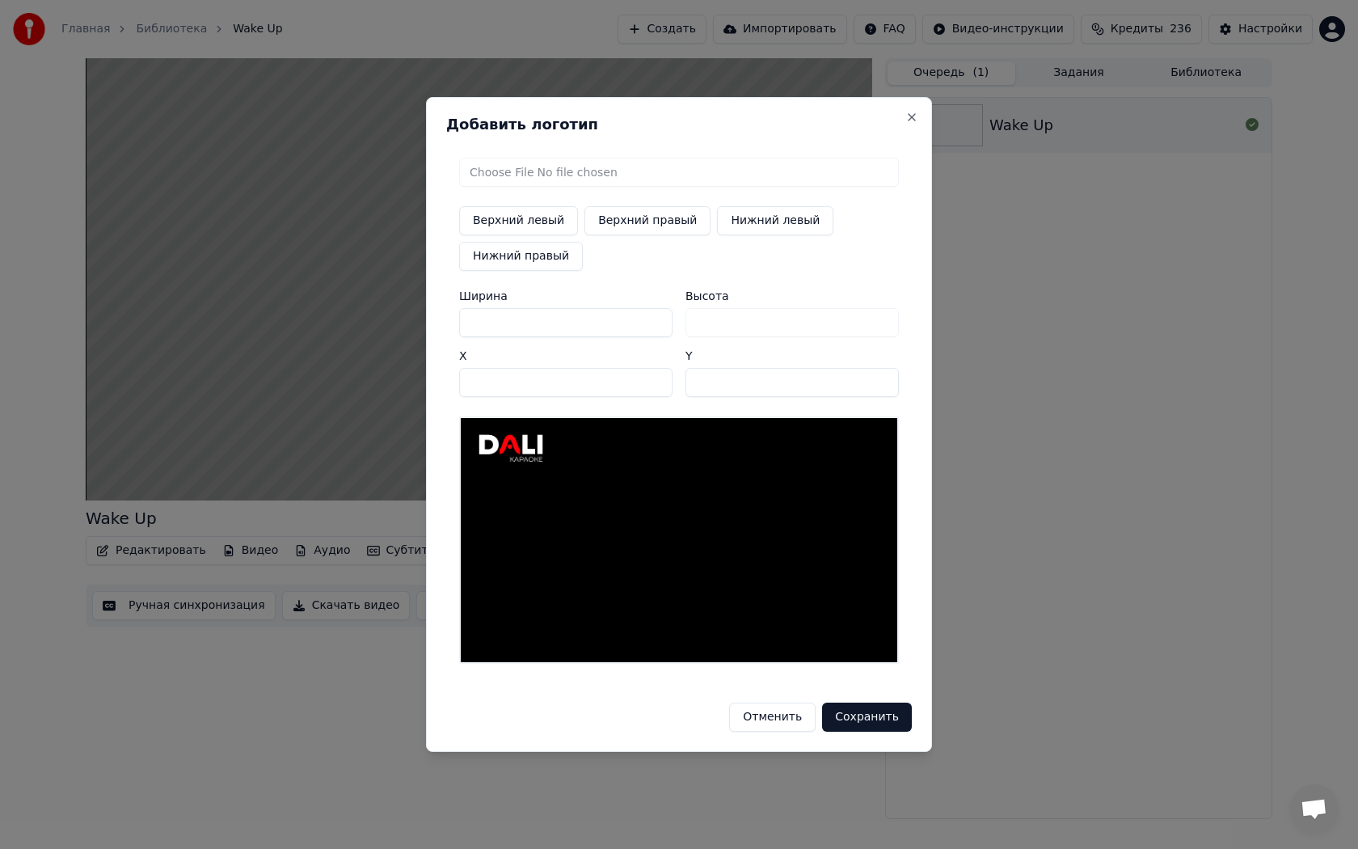
type input "***"
click at [509, 390] on input "**" at bounding box center [565, 382] width 213 height 29
click at [664, 221] on button "Верхний правый" at bounding box center [647, 220] width 126 height 29
type input "****"
click at [879, 723] on button "Сохранить" at bounding box center [867, 716] width 90 height 29
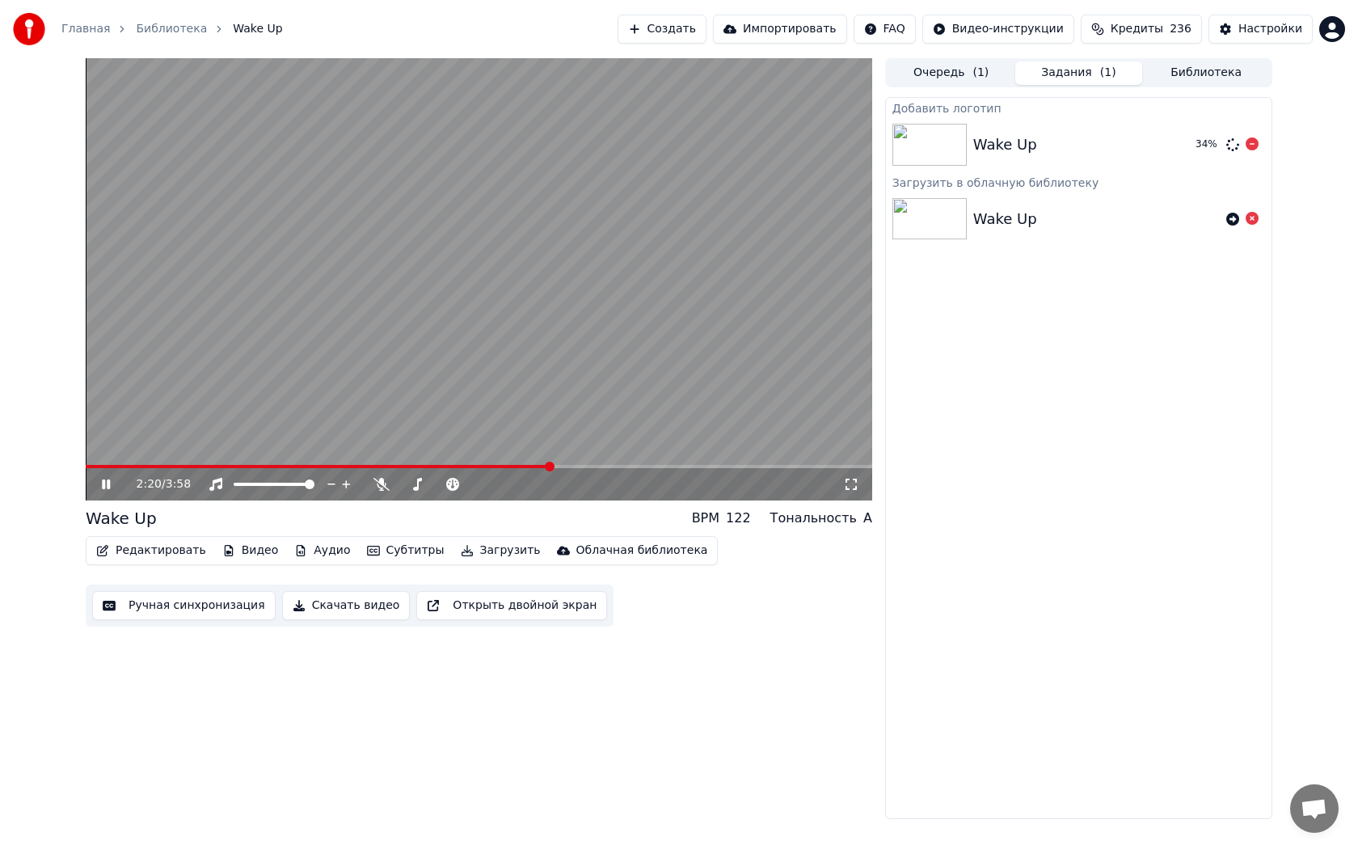
click at [1048, 144] on div "Wake Up" at bounding box center [1077, 144] width 209 height 23
click at [256, 553] on button "Видео" at bounding box center [251, 550] width 70 height 23
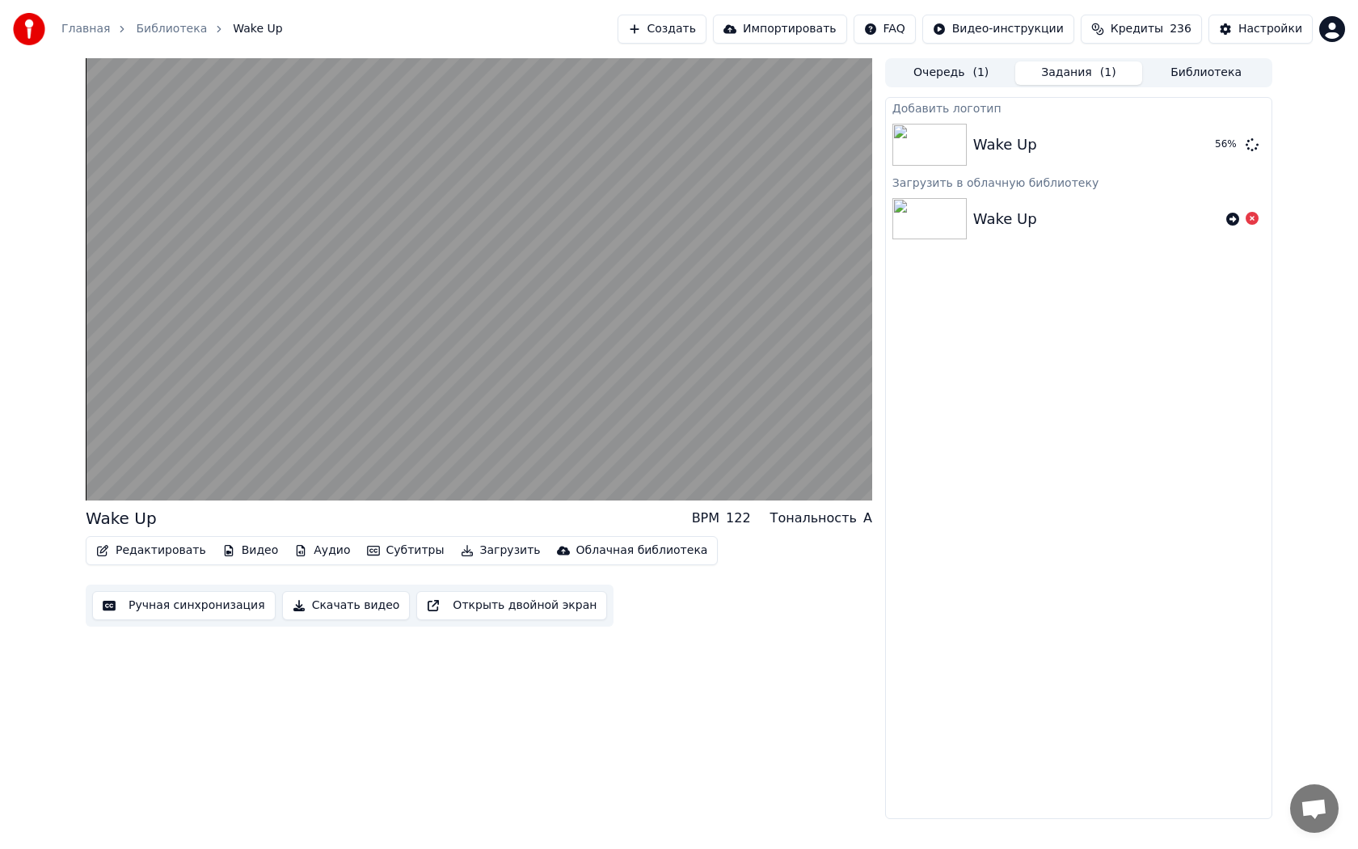
click at [834, 737] on div "Wake Up BPM 122 Тональность A Редактировать Видео Аудио Субтитры Загрузить Обла…" at bounding box center [479, 438] width 787 height 761
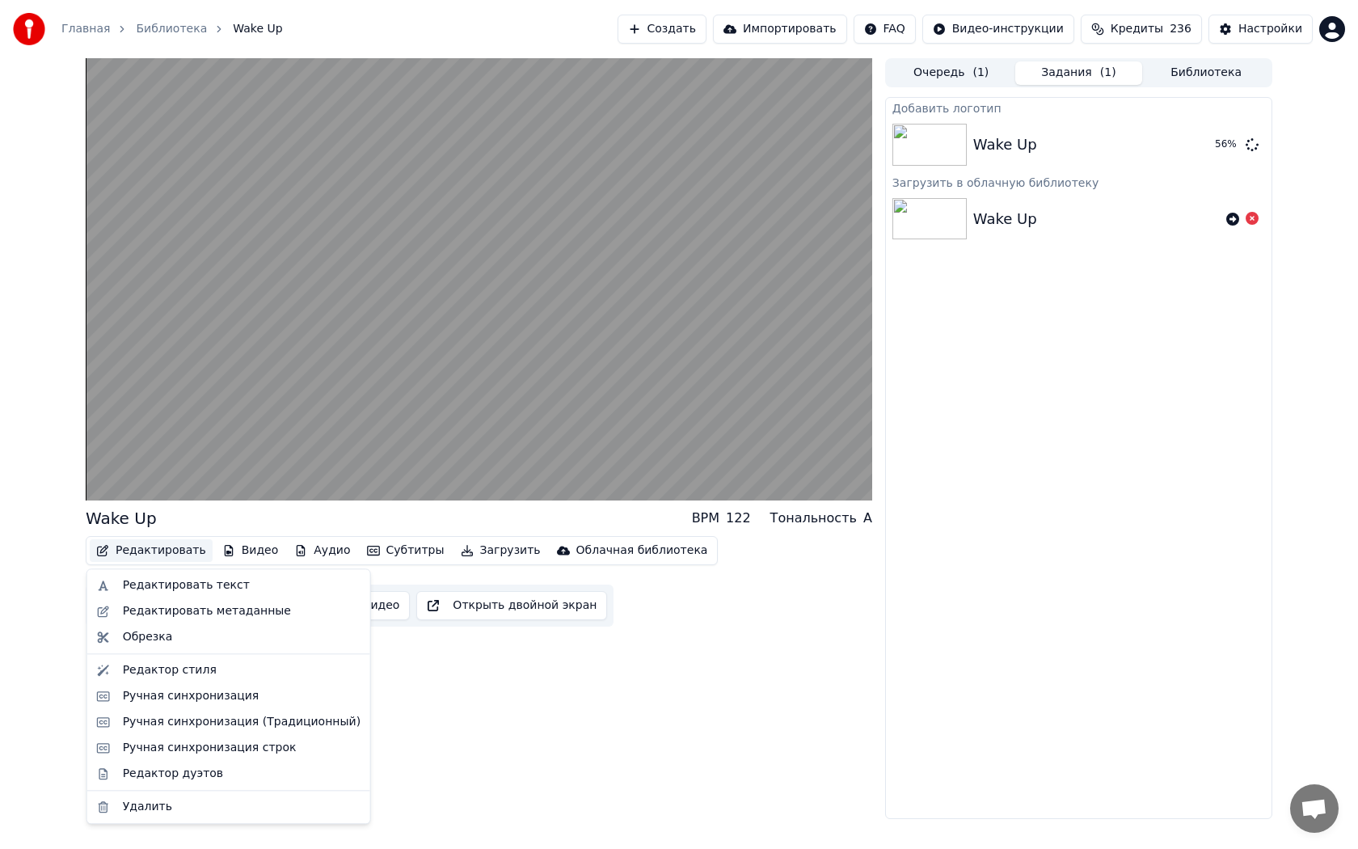
click at [145, 543] on button "Редактировать" at bounding box center [151, 550] width 123 height 23
click at [168, 669] on div "Редактор стиля" at bounding box center [170, 670] width 94 height 16
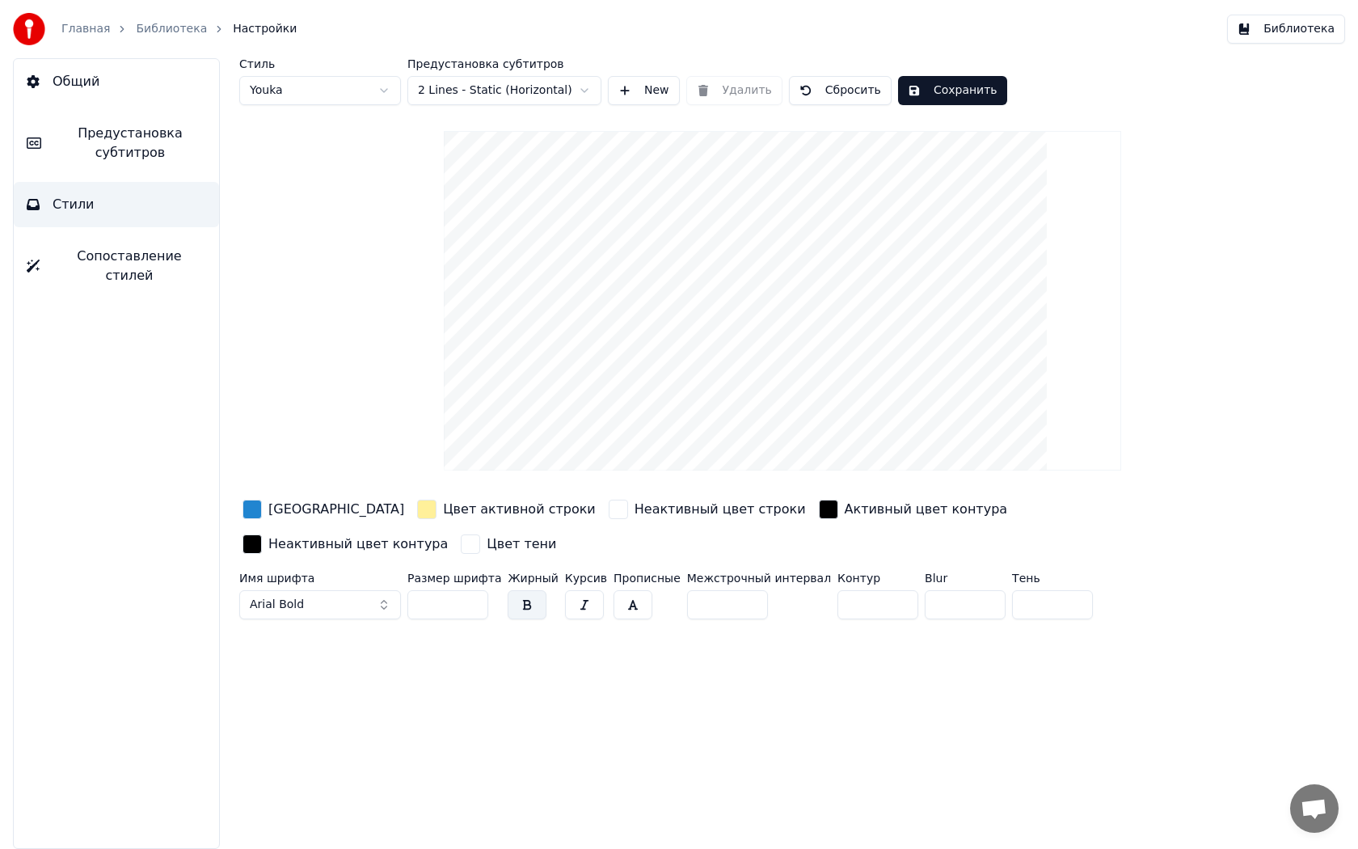
click at [66, 266] on button "Сопоставление стилей" at bounding box center [116, 266] width 205 height 65
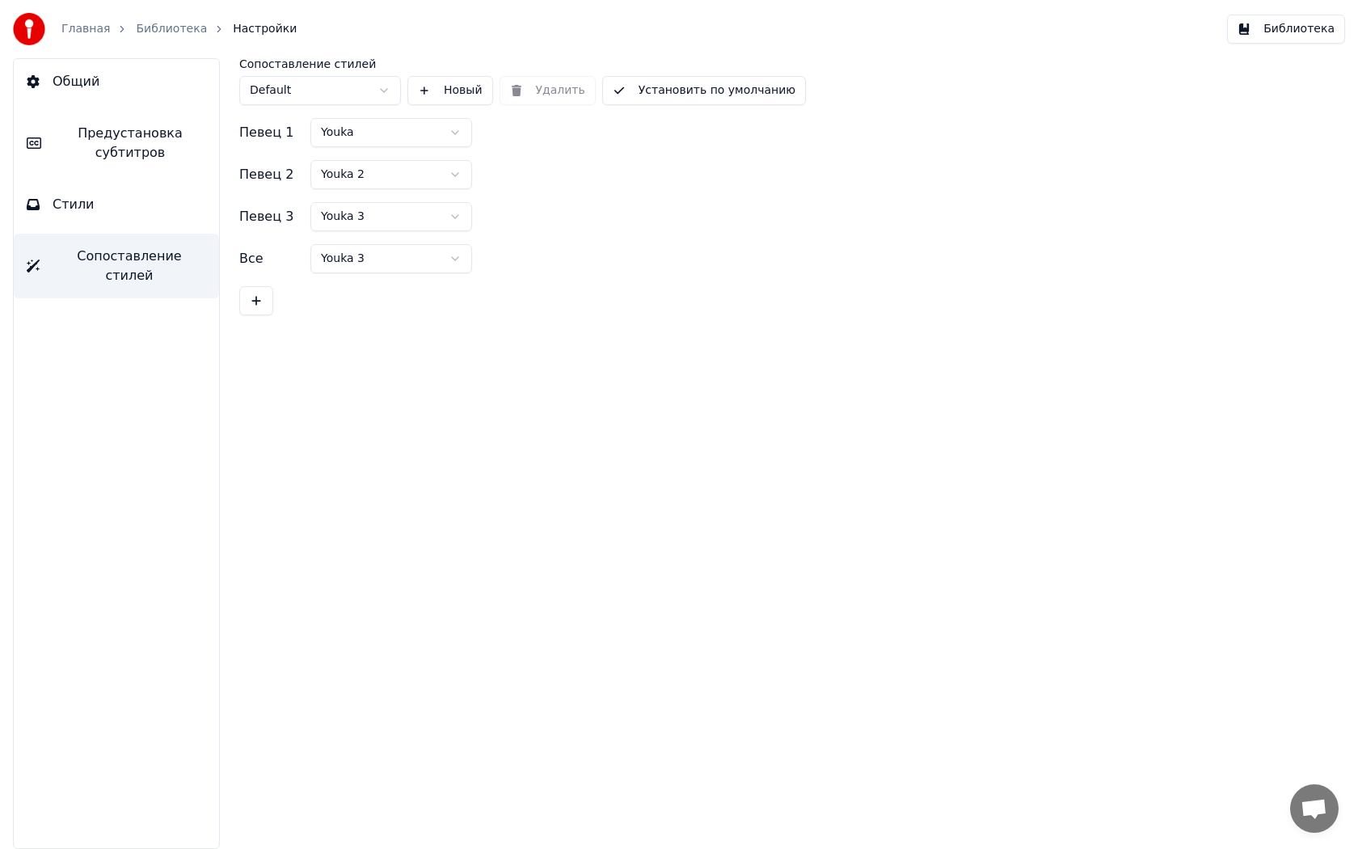
click at [99, 217] on button "Стили" at bounding box center [116, 204] width 205 height 45
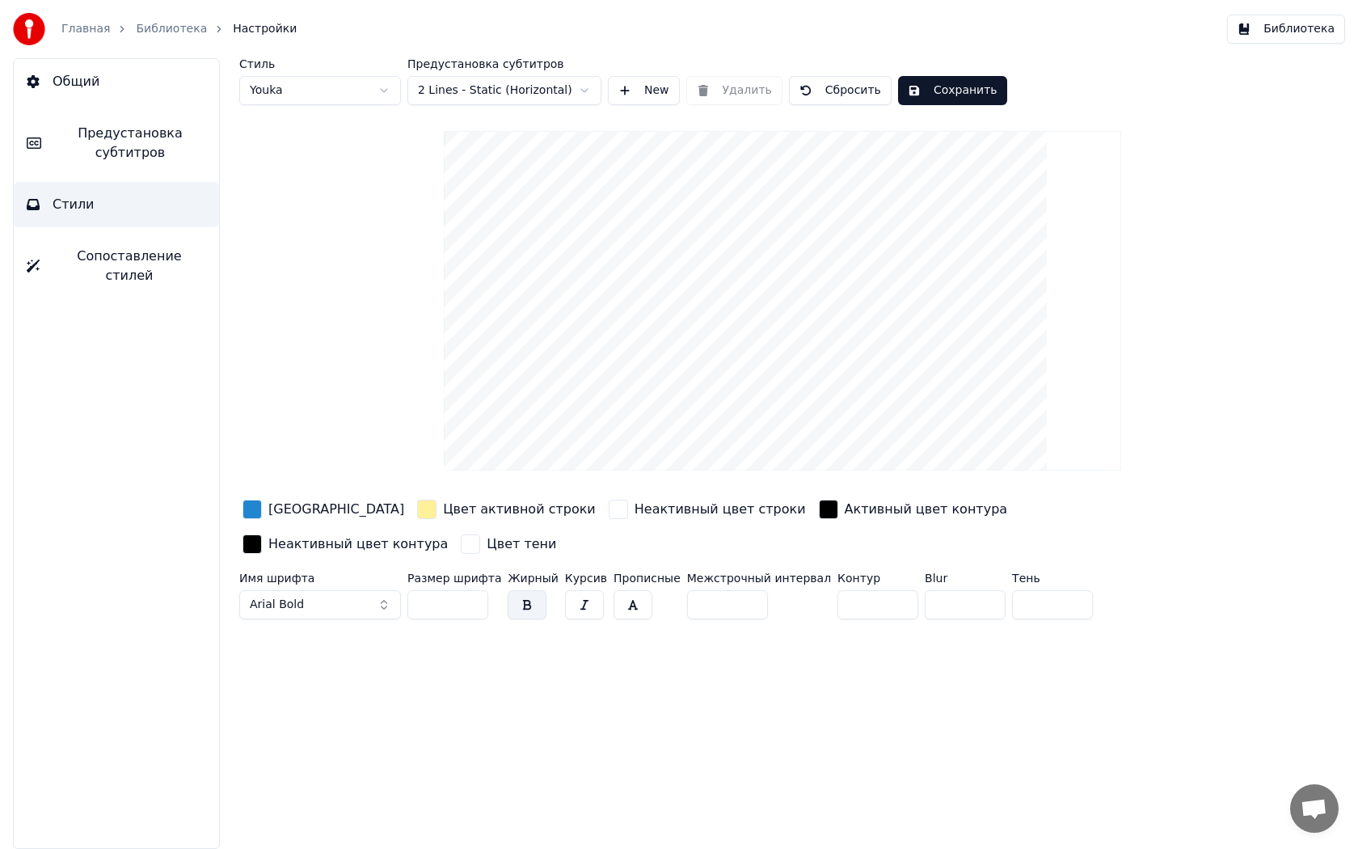
click at [241, 508] on div "[GEOGRAPHIC_DATA]" at bounding box center [323, 509] width 168 height 26
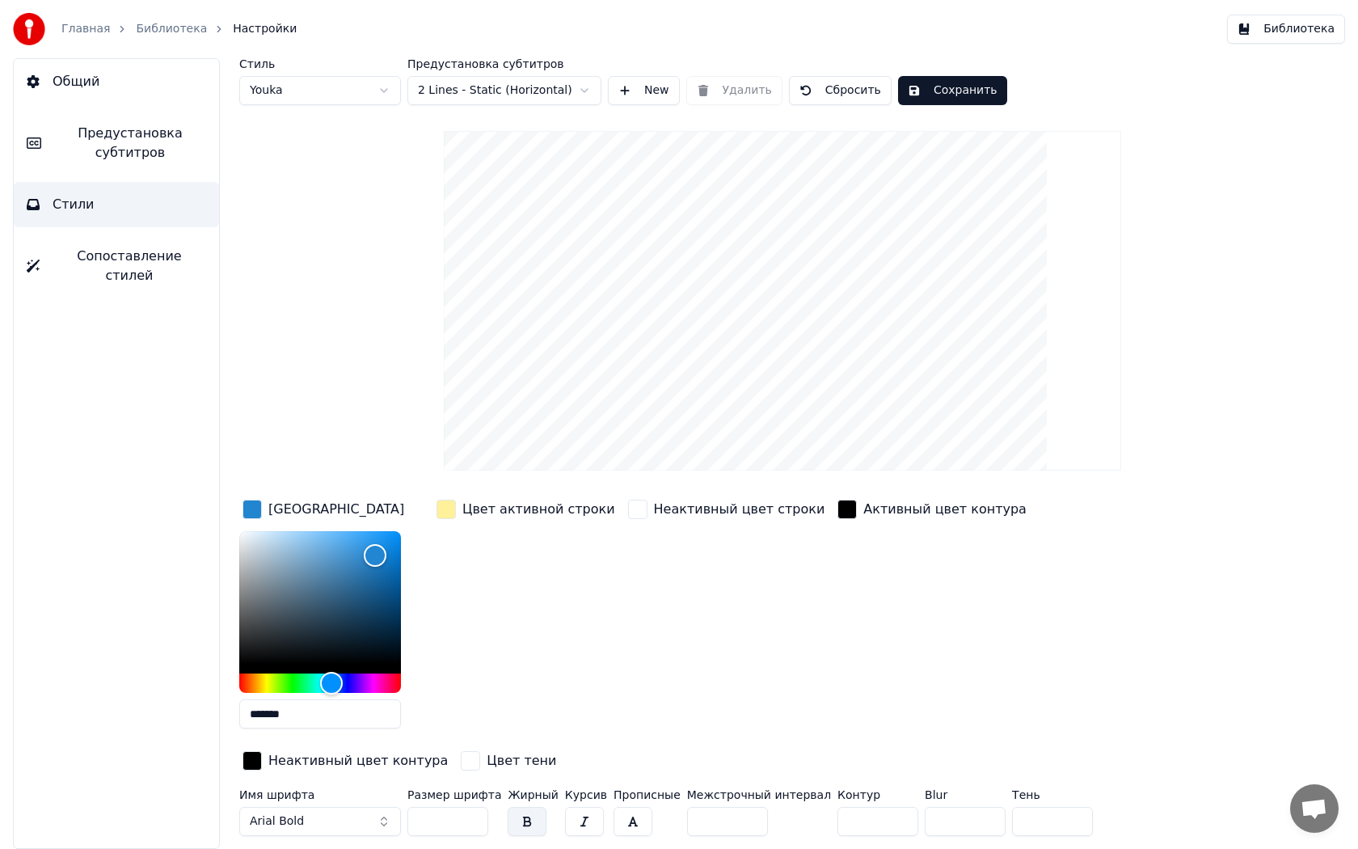
click at [255, 509] on div "button" at bounding box center [252, 509] width 19 height 19
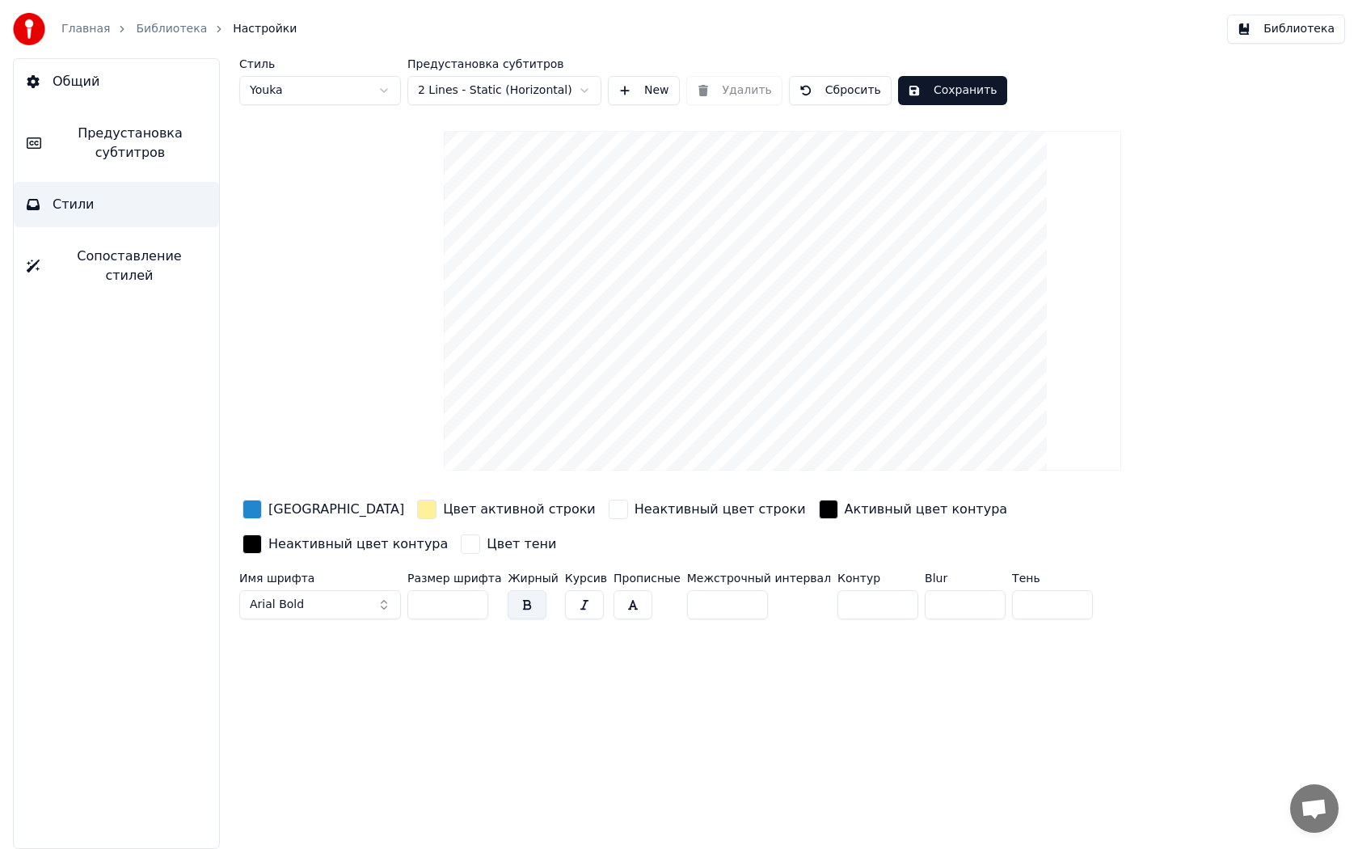
click at [255, 509] on div "button" at bounding box center [252, 509] width 19 height 19
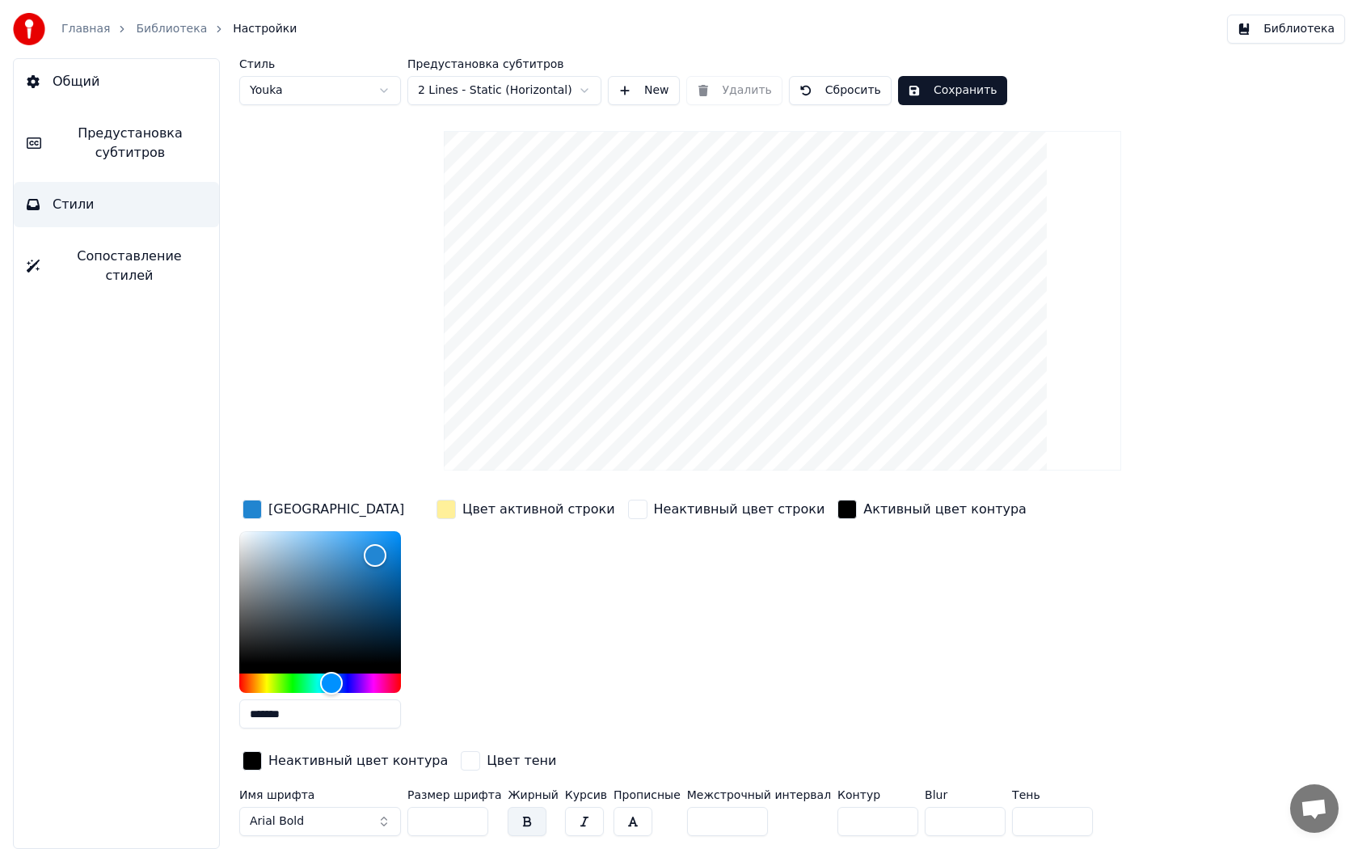
click at [450, 503] on div "button" at bounding box center [446, 509] width 19 height 19
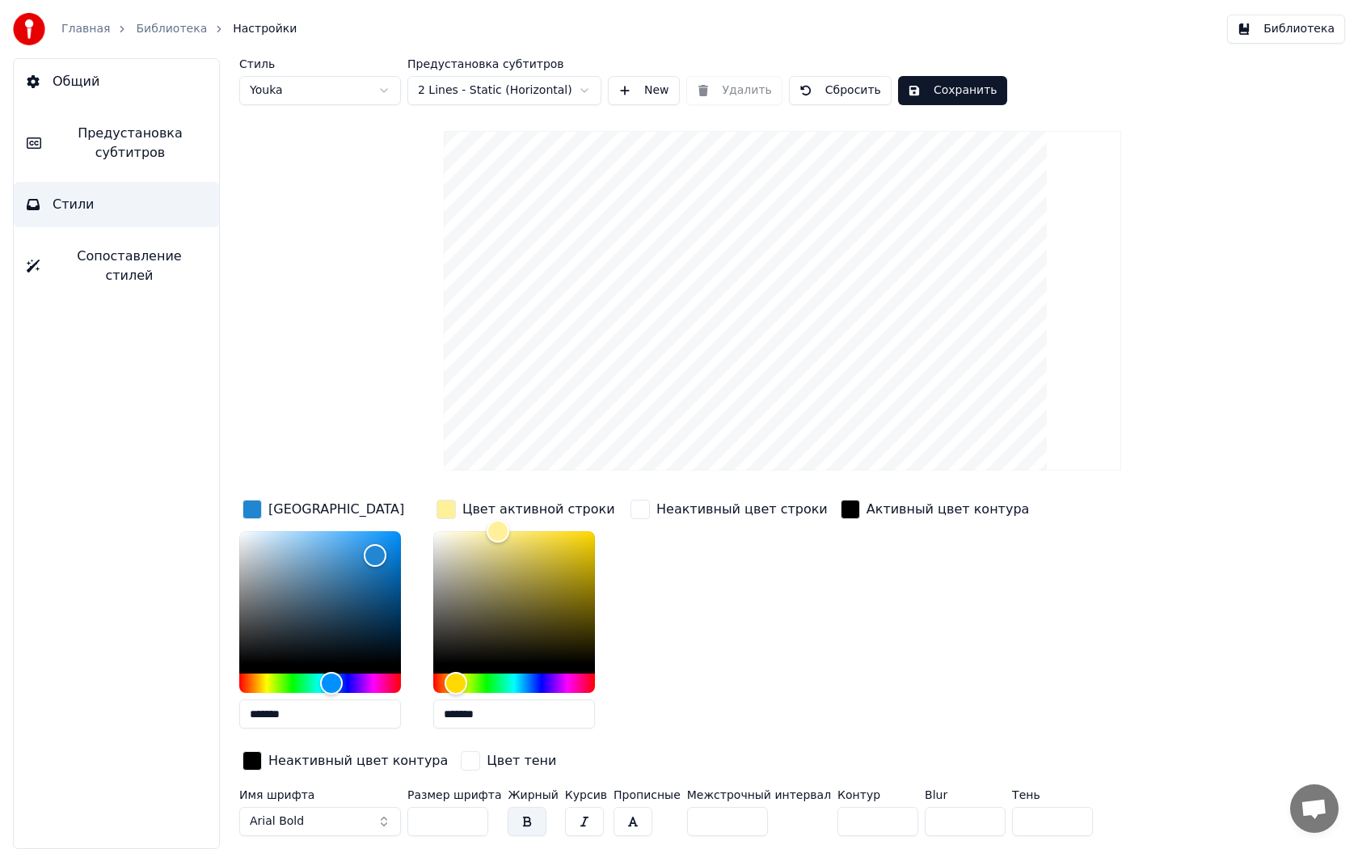
click at [613, 681] on div "*******" at bounding box center [527, 633] width 188 height 204
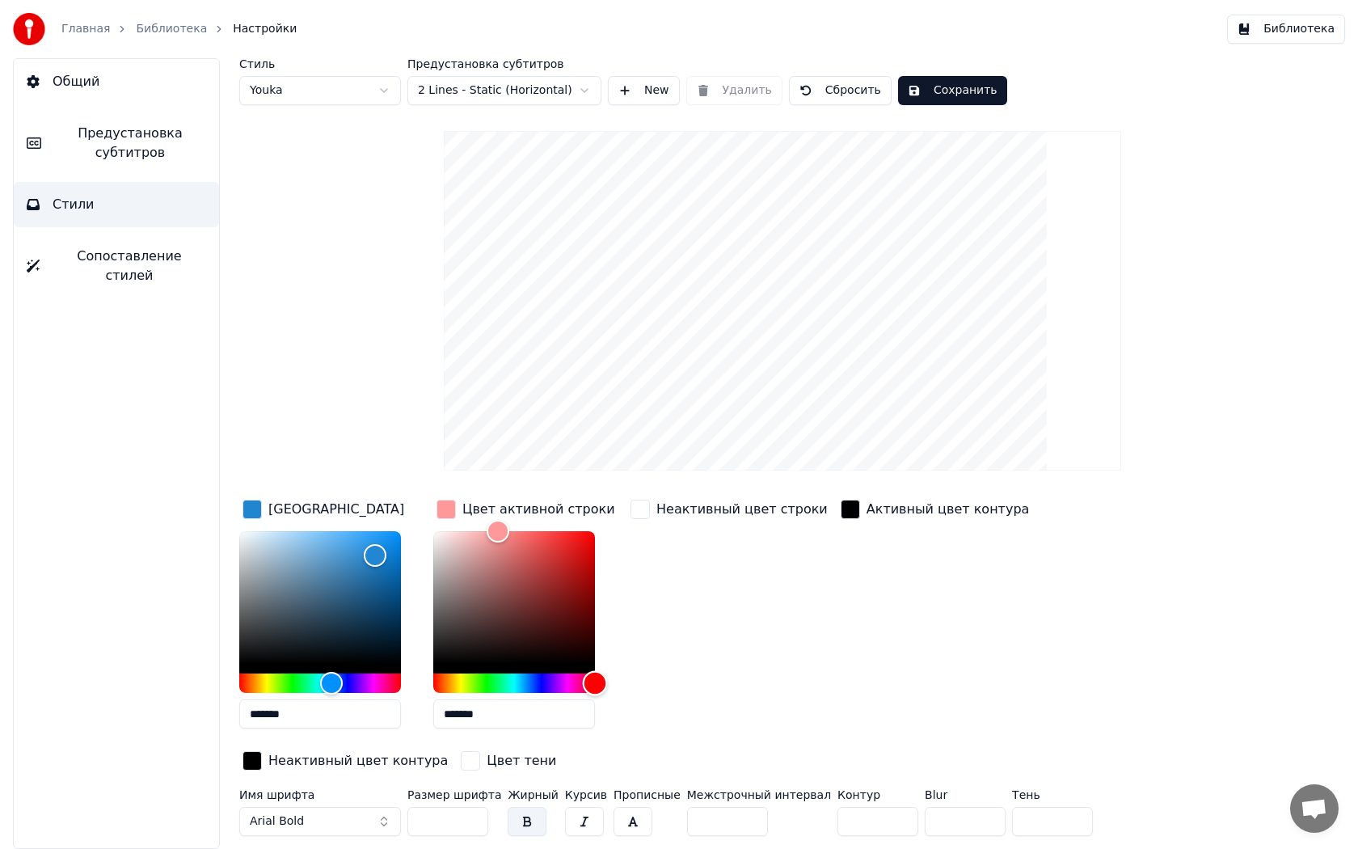
drag, startPoint x: 587, startPoint y: 676, endPoint x: 638, endPoint y: 683, distance: 51.4
click at [634, 684] on div "Цвет заливки ******* Цвет активной строки ******* Неактивный цвет строки Активн…" at bounding box center [714, 636] width 951 height 280
type input "*******"
drag, startPoint x: 588, startPoint y: 563, endPoint x: 700, endPoint y: 517, distance: 121.1
click at [691, 517] on div "Цвет заливки ******* Цвет активной строки ******* Неактивный цвет строки Активн…" at bounding box center [714, 636] width 951 height 280
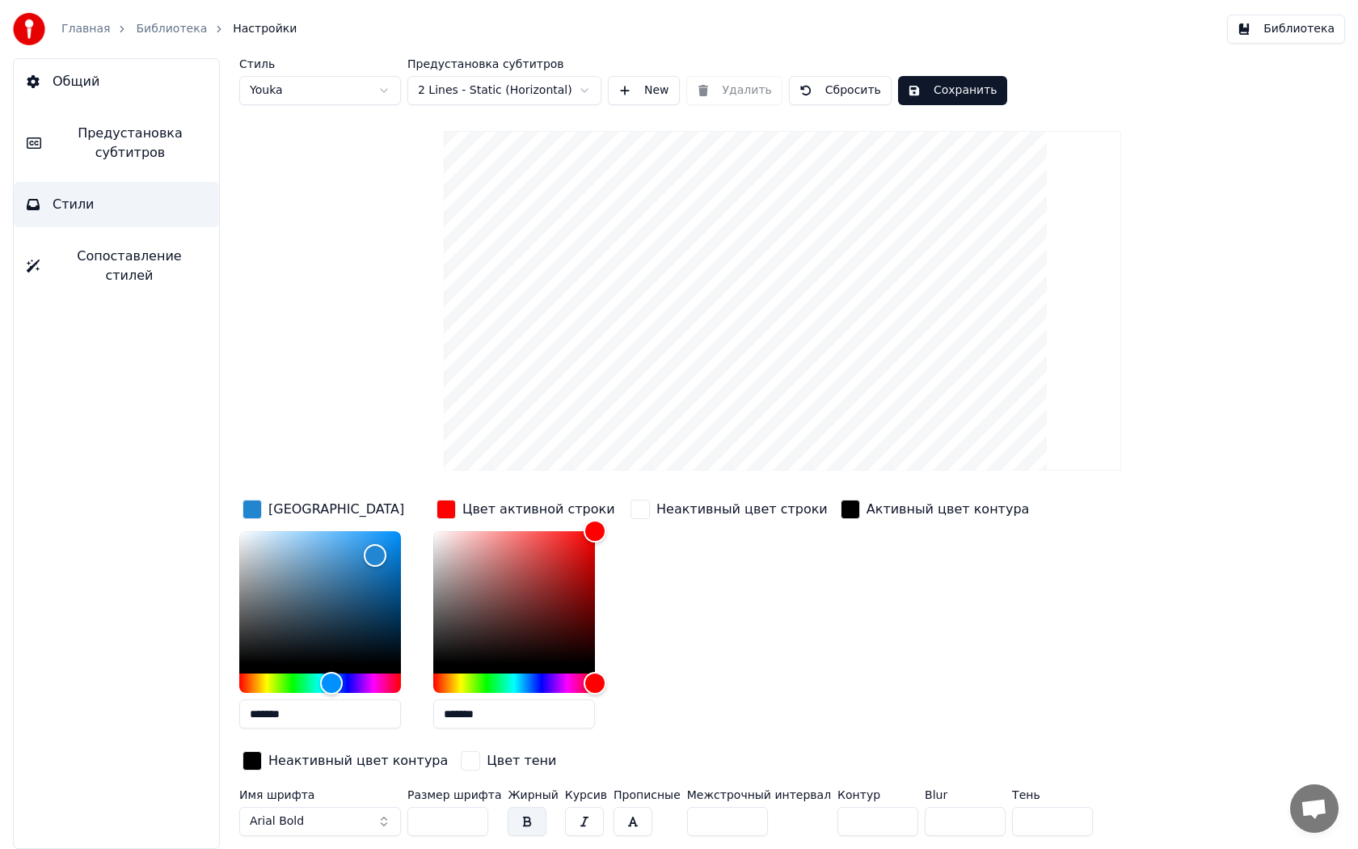
click at [646, 511] on div "button" at bounding box center [640, 509] width 19 height 19
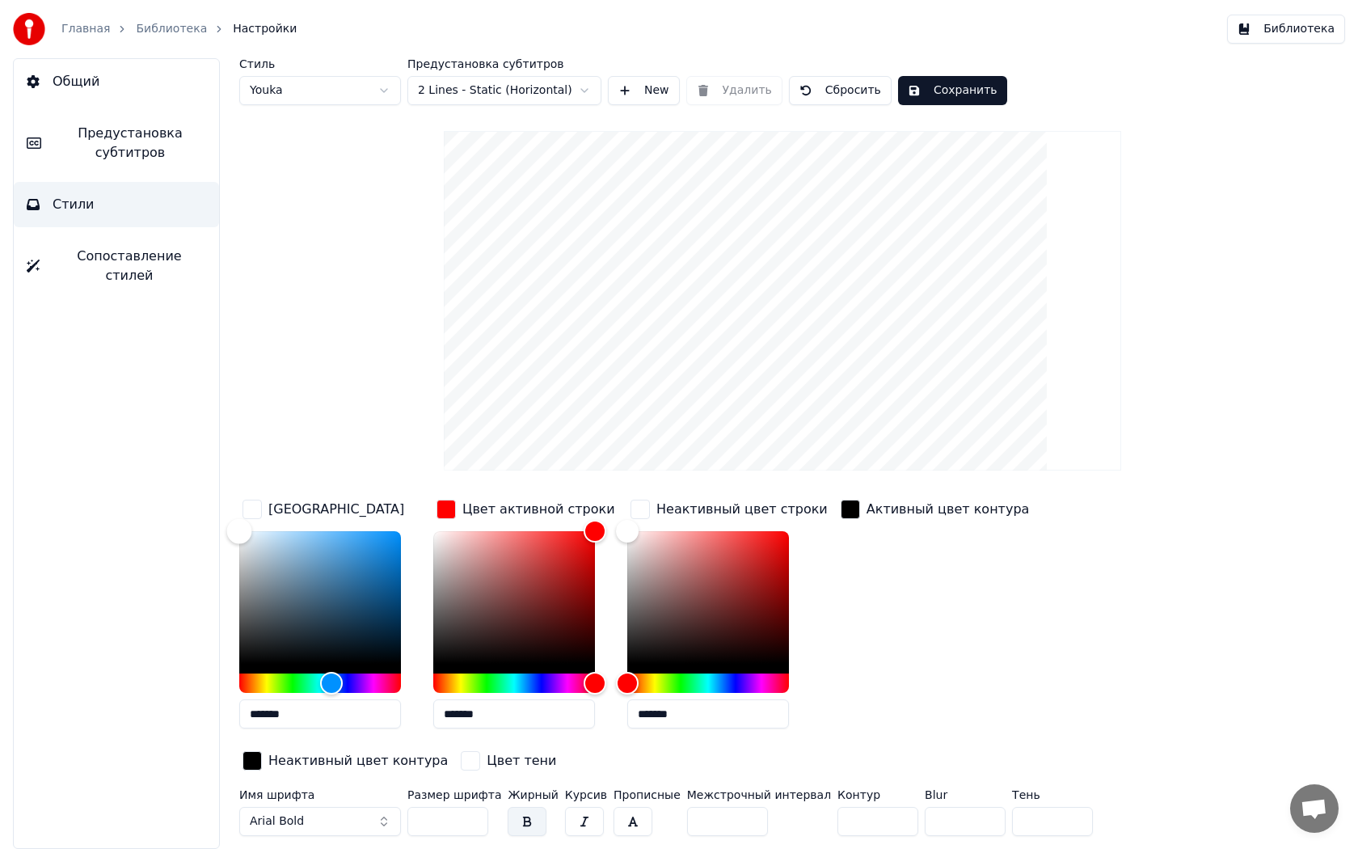
drag, startPoint x: 302, startPoint y: 543, endPoint x: 205, endPoint y: 504, distance: 104.8
click at [205, 504] on div "Общий Предустановка субтитров Стили Сопоставление стилей Стиль Youka Предустано…" at bounding box center [679, 453] width 1358 height 791
drag, startPoint x: 370, startPoint y: 571, endPoint x: 441, endPoint y: 601, distance: 77.2
click at [441, 601] on div "Цвет заливки ******* Цвет активной строки ******* Неактивный цвет строки ******…" at bounding box center [714, 636] width 951 height 280
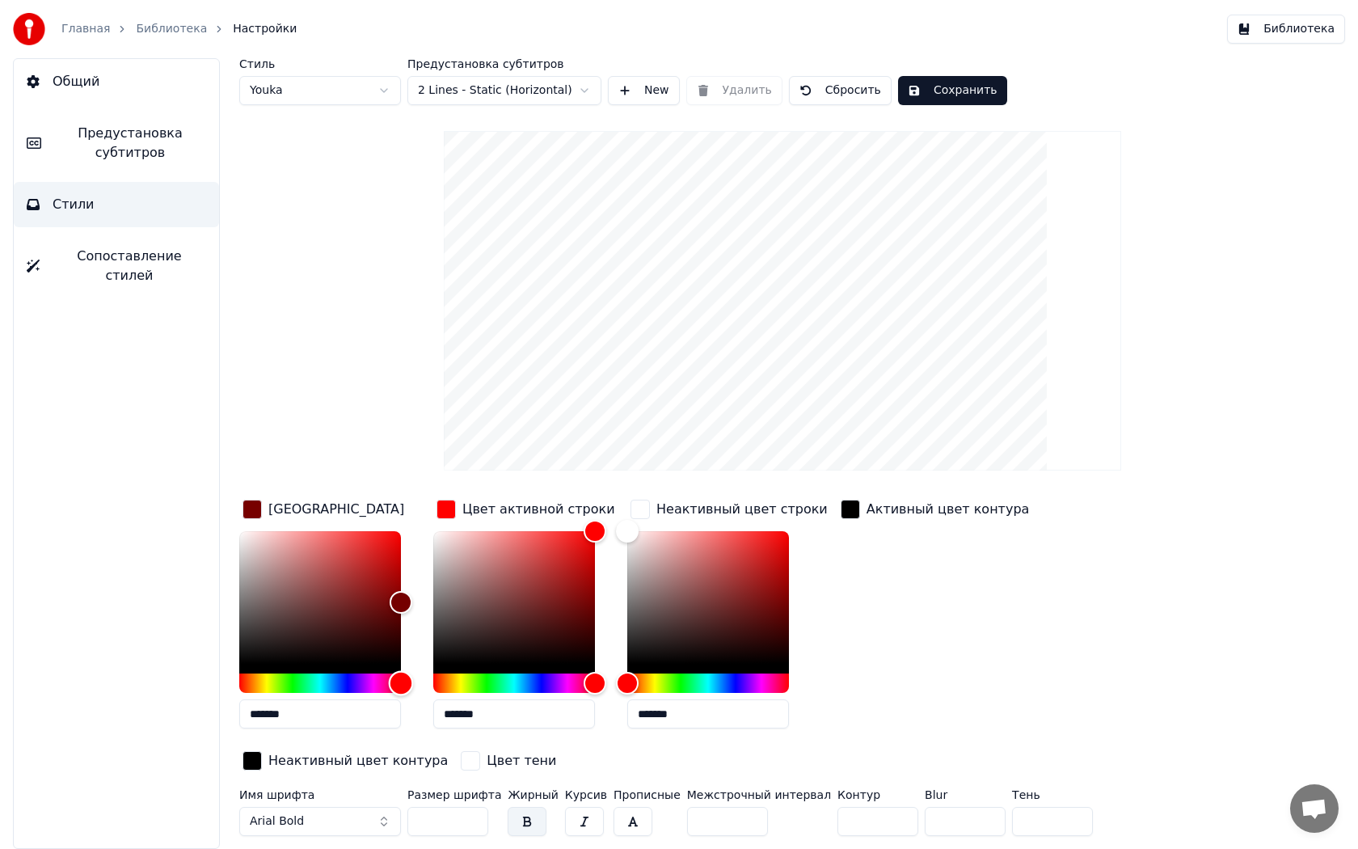
drag, startPoint x: 378, startPoint y: 685, endPoint x: 569, endPoint y: 701, distance: 191.4
click at [557, 701] on div "Цвет заливки ******* Цвет активной строки ******* Неактивный цвет строки ******…" at bounding box center [714, 636] width 951 height 280
type input "*******"
drag, startPoint x: 406, startPoint y: 601, endPoint x: 561, endPoint y: 482, distance: 196.0
click at [559, 482] on div "Стиль Youka Предустановка субтитров 2 Lines - Static (Horizontal) New Удалить С…" at bounding box center [782, 450] width 1086 height 784
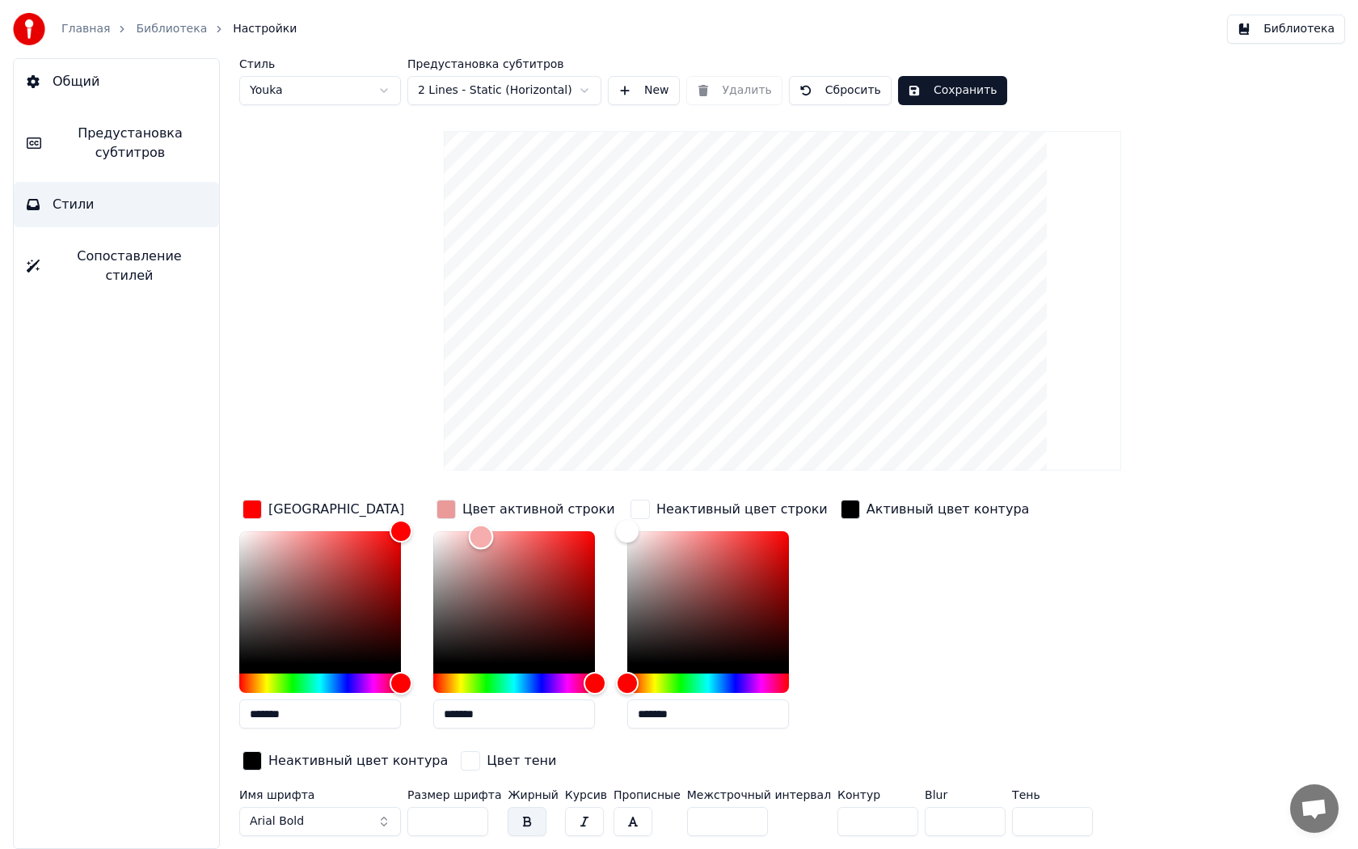
type input "*******"
drag, startPoint x: 493, startPoint y: 543, endPoint x: 333, endPoint y: 505, distance: 164.5
click at [335, 506] on div "Цвет заливки ******* Цвет активной строки ******* Неактивный цвет строки ******…" at bounding box center [714, 636] width 951 height 280
drag, startPoint x: 628, startPoint y: 533, endPoint x: 585, endPoint y: 571, distance: 57.3
click at [585, 571] on div "Цвет заливки ******* Цвет активной строки ******* Неактивный цвет строки ******…" at bounding box center [714, 636] width 951 height 280
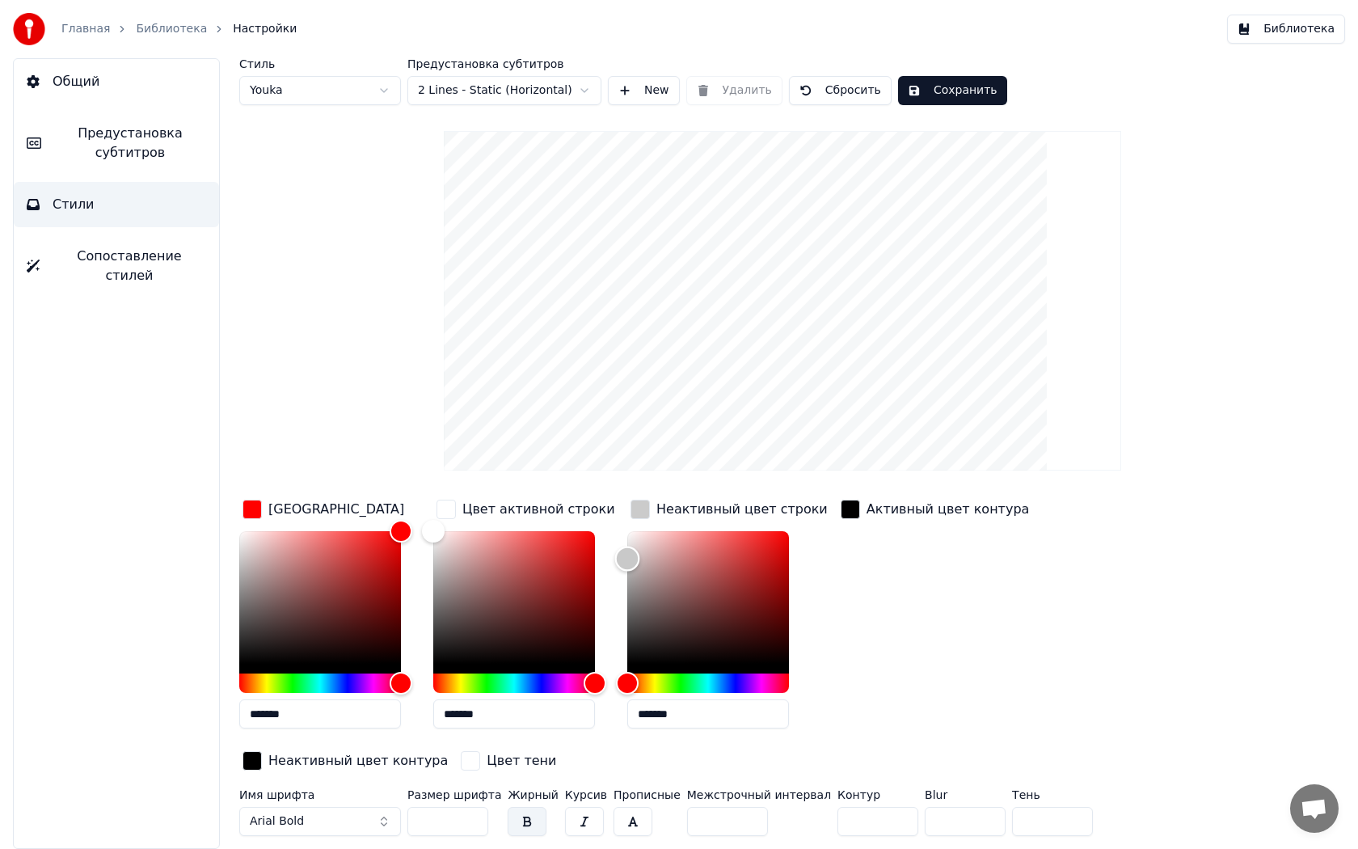
type input "*******"
drag, startPoint x: 634, startPoint y: 577, endPoint x: 608, endPoint y: 556, distance: 33.3
click at [608, 556] on div "Цвет заливки ******* Цвет активной строки ******* Неактивный цвет строки ******…" at bounding box center [714, 636] width 951 height 280
click at [958, 609] on div "Активный цвет контура" at bounding box center [935, 618] width 196 height 245
click at [867, 592] on div "Активный цвет контура" at bounding box center [935, 618] width 196 height 245
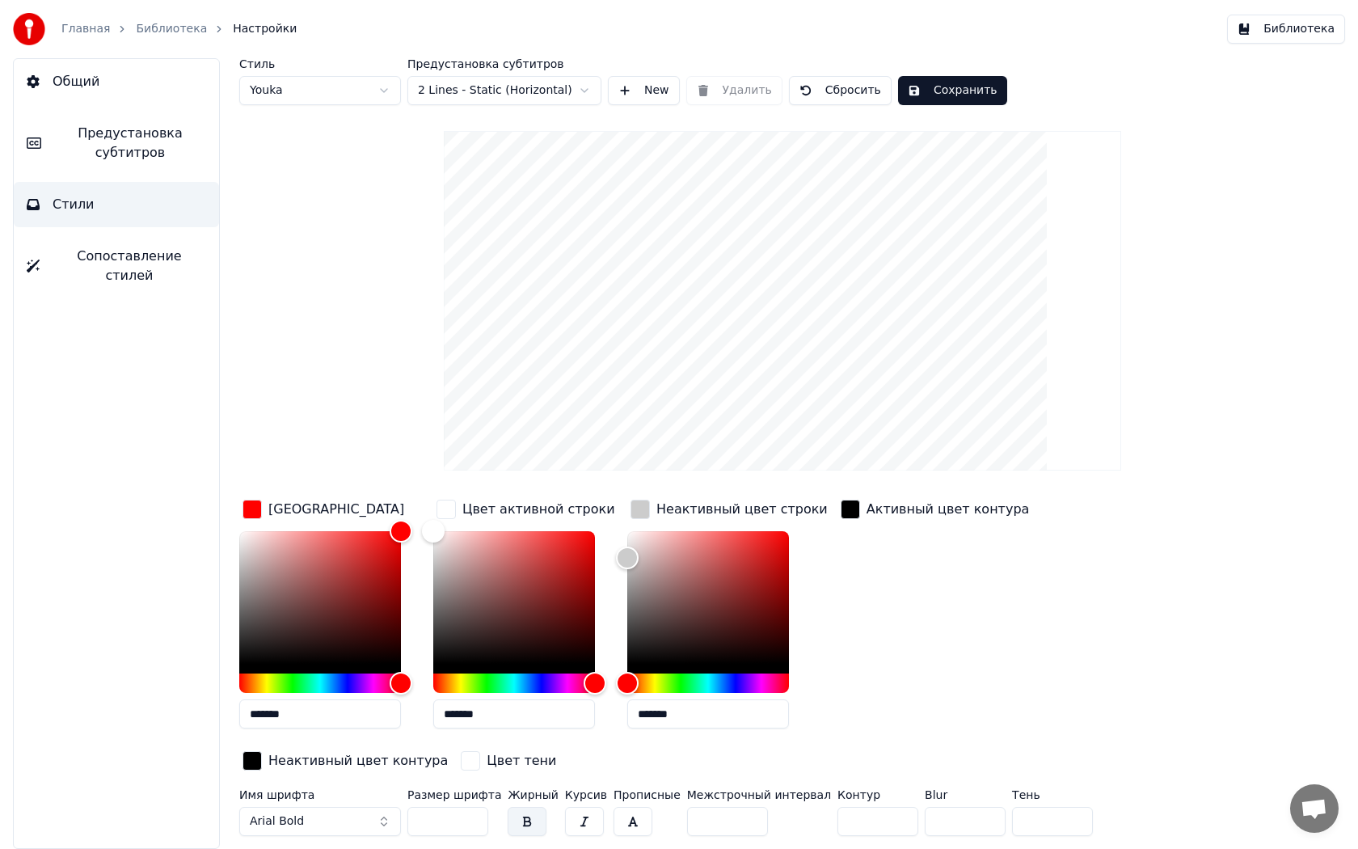
click at [87, 92] on button "Общий" at bounding box center [116, 81] width 205 height 45
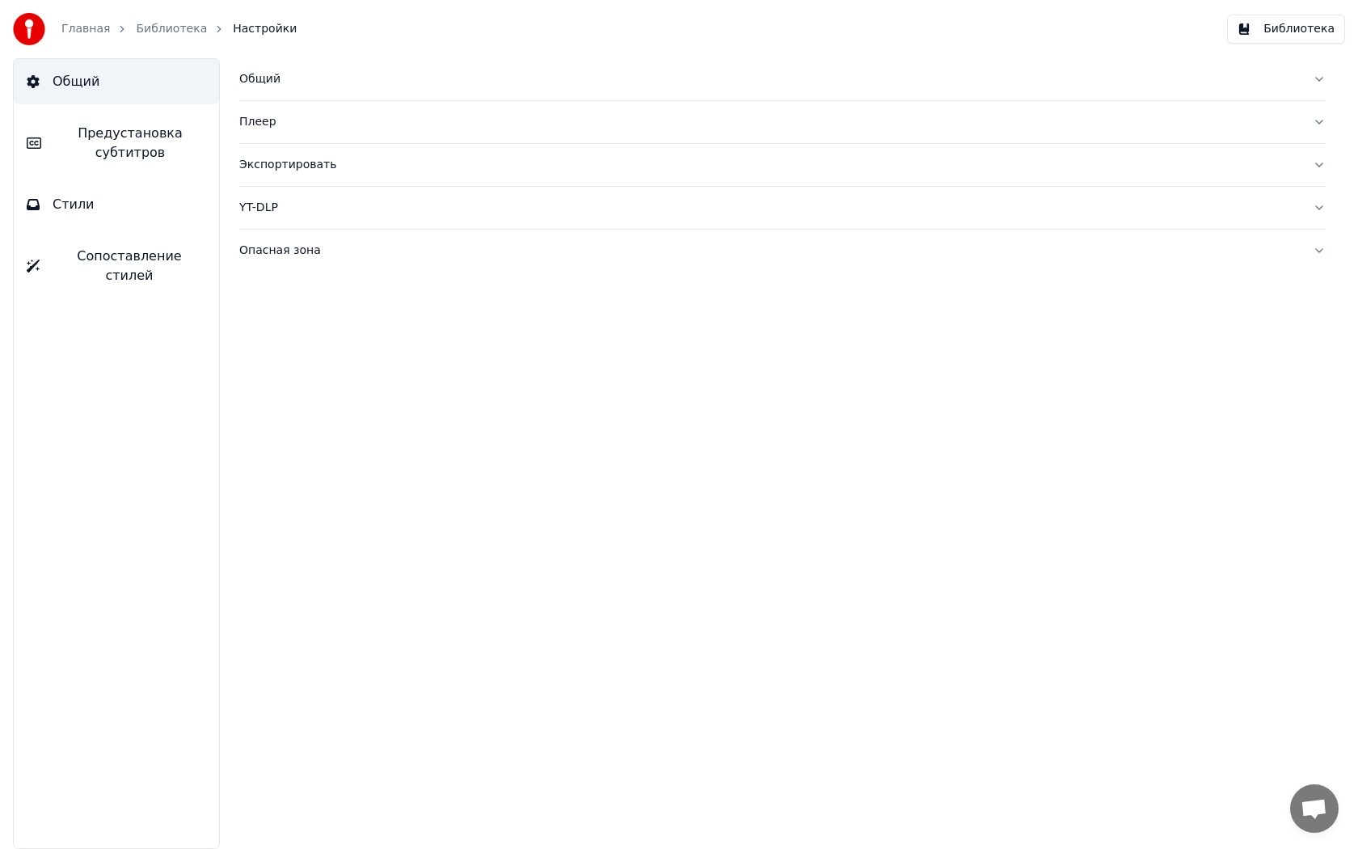
click at [247, 91] on button "Общий" at bounding box center [782, 79] width 1086 height 42
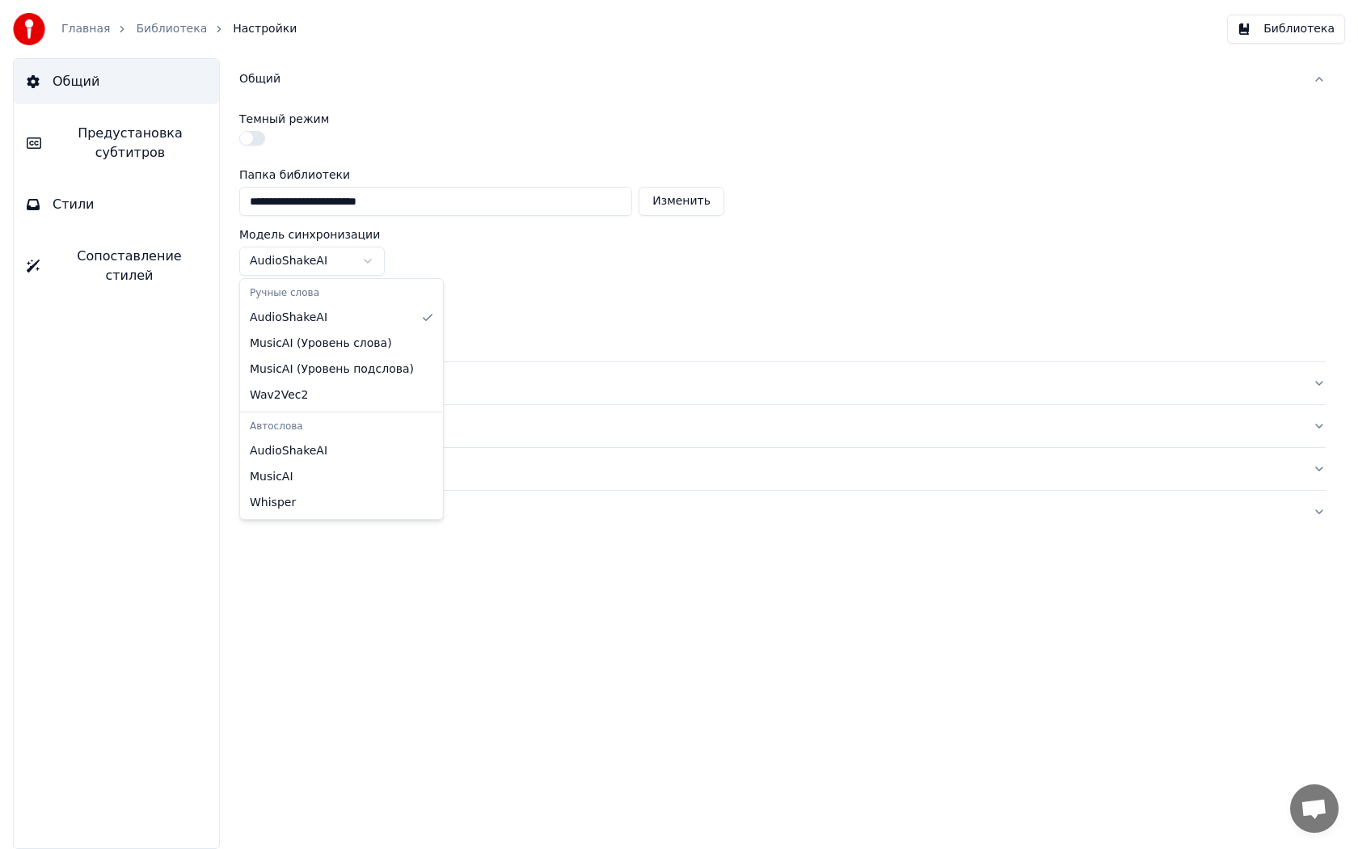
click at [282, 259] on html "**********" at bounding box center [679, 424] width 1358 height 849
click at [428, 159] on html "**********" at bounding box center [679, 424] width 1358 height 849
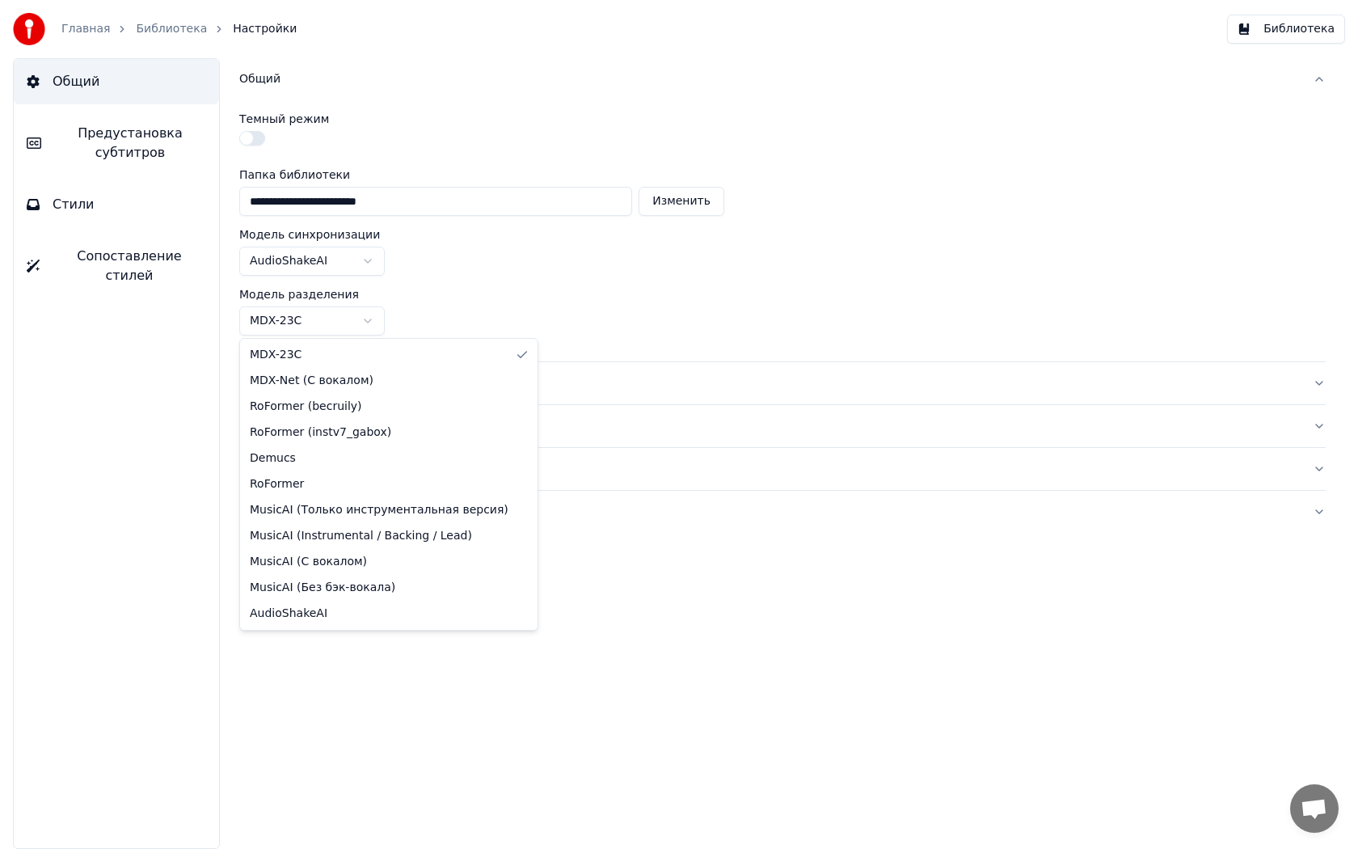
click at [340, 318] on html "**********" at bounding box center [679, 424] width 1358 height 849
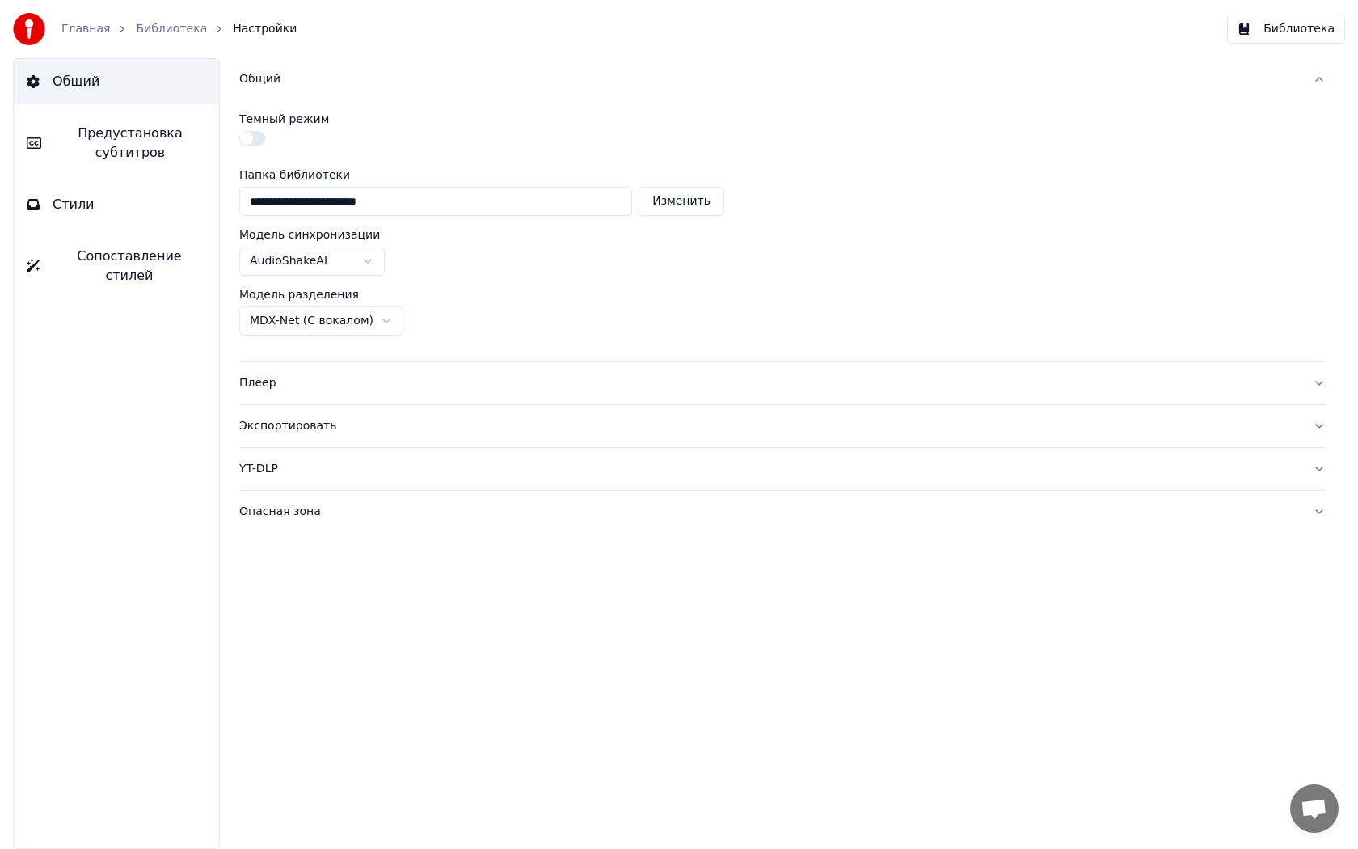
click at [265, 379] on div "Плеер" at bounding box center [769, 383] width 1061 height 16
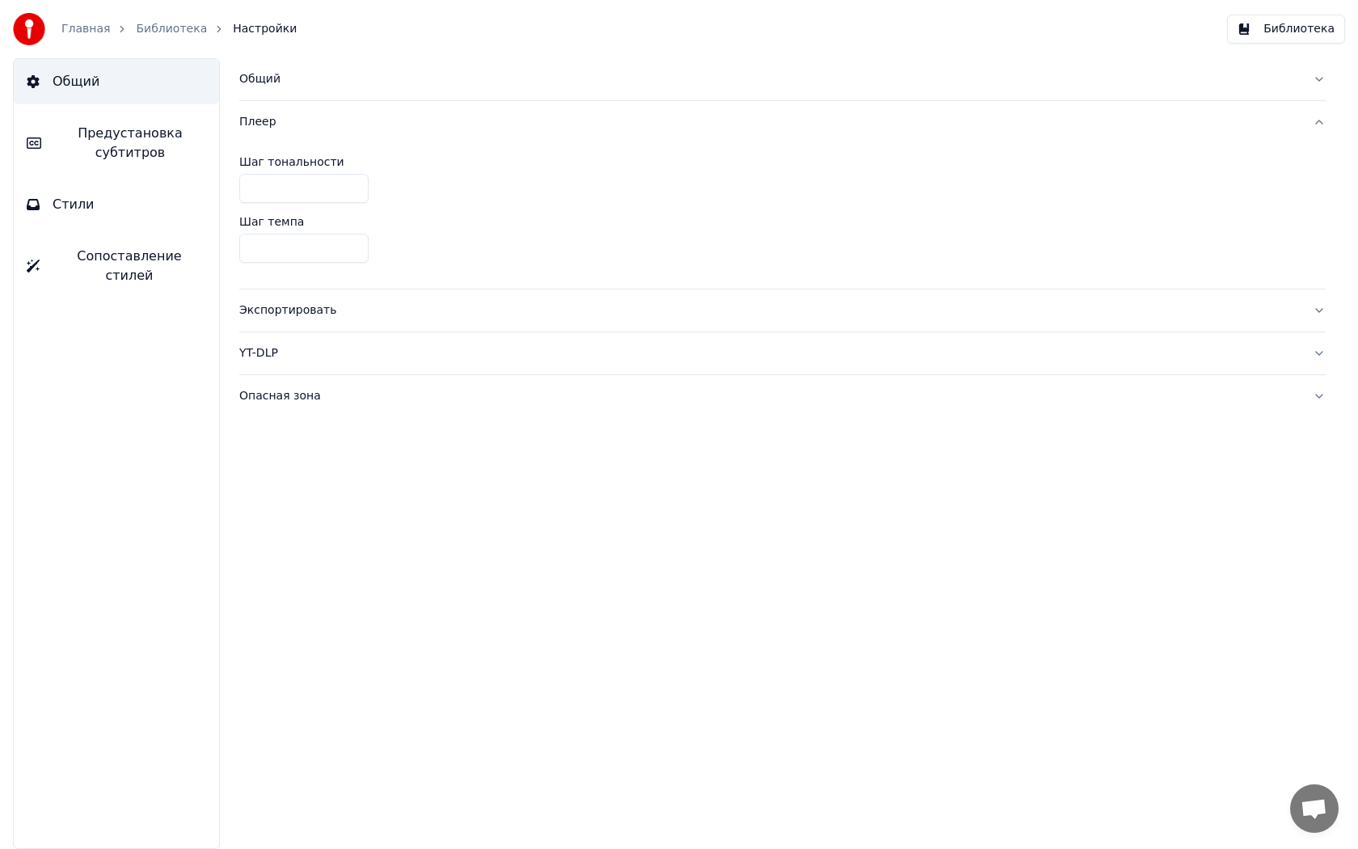
click at [276, 318] on button "Экспортировать" at bounding box center [782, 310] width 1086 height 42
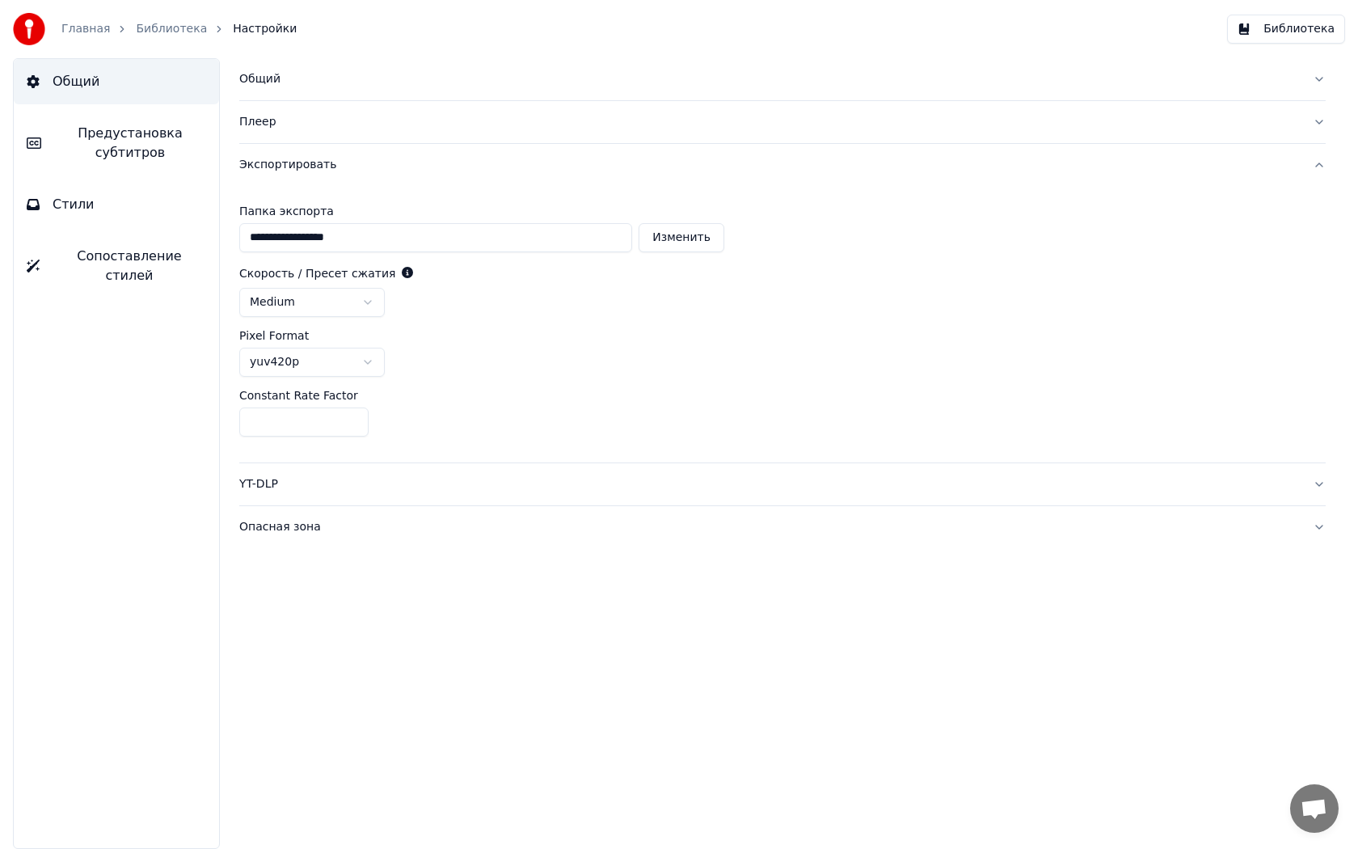
click at [267, 489] on div "YT-DLP" at bounding box center [769, 484] width 1061 height 16
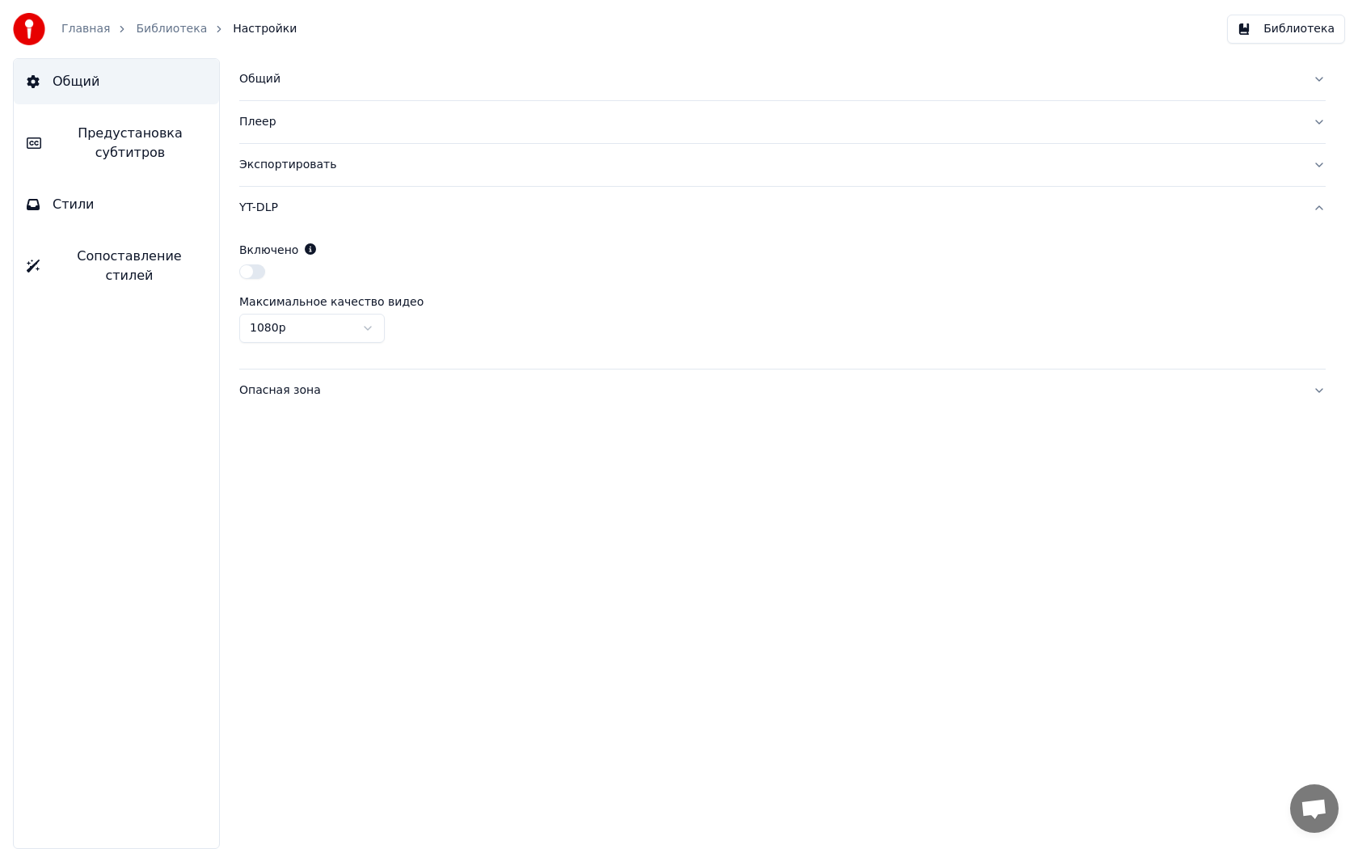
click at [275, 389] on div "Опасная зона" at bounding box center [769, 390] width 1061 height 16
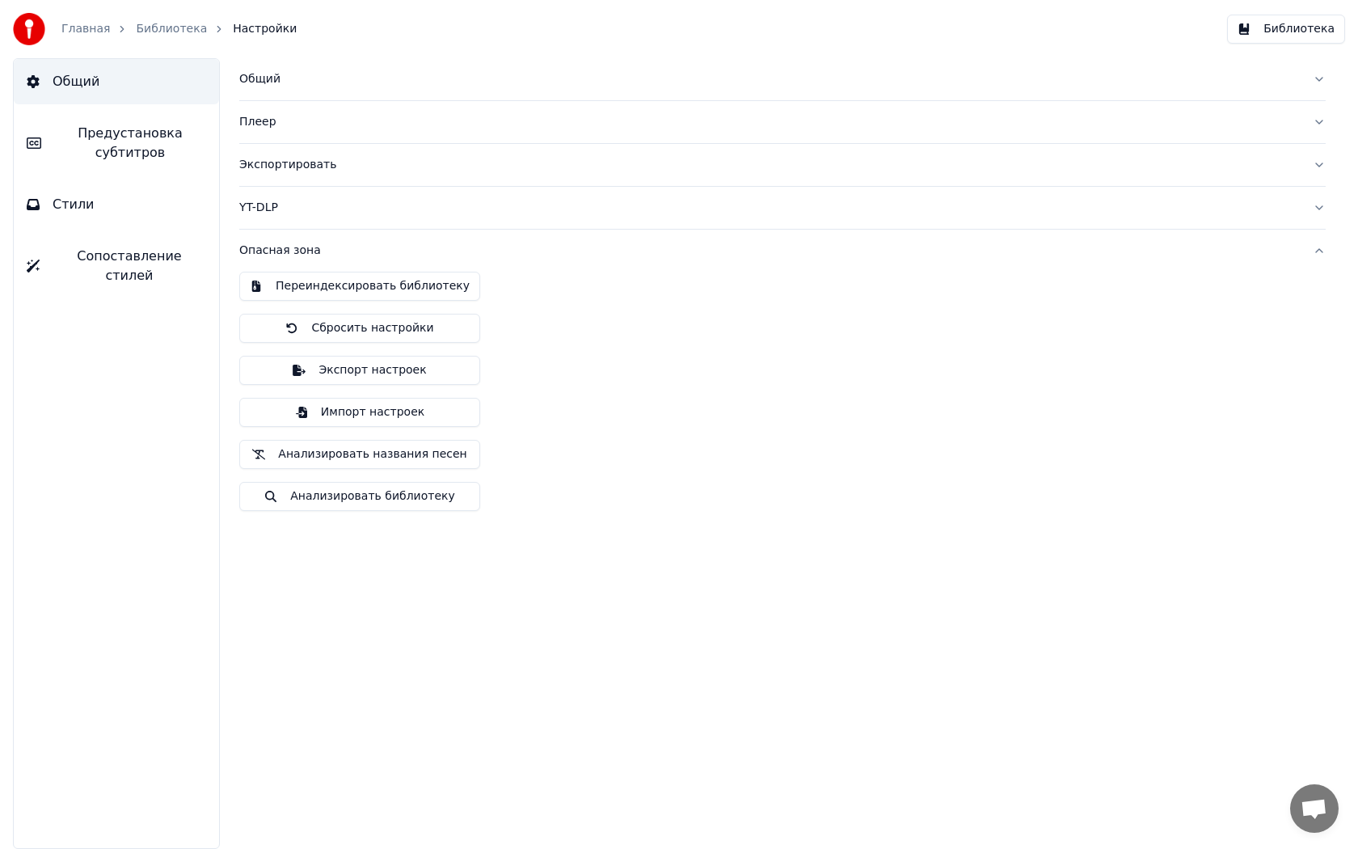
click at [100, 202] on button "Стили" at bounding box center [116, 204] width 205 height 45
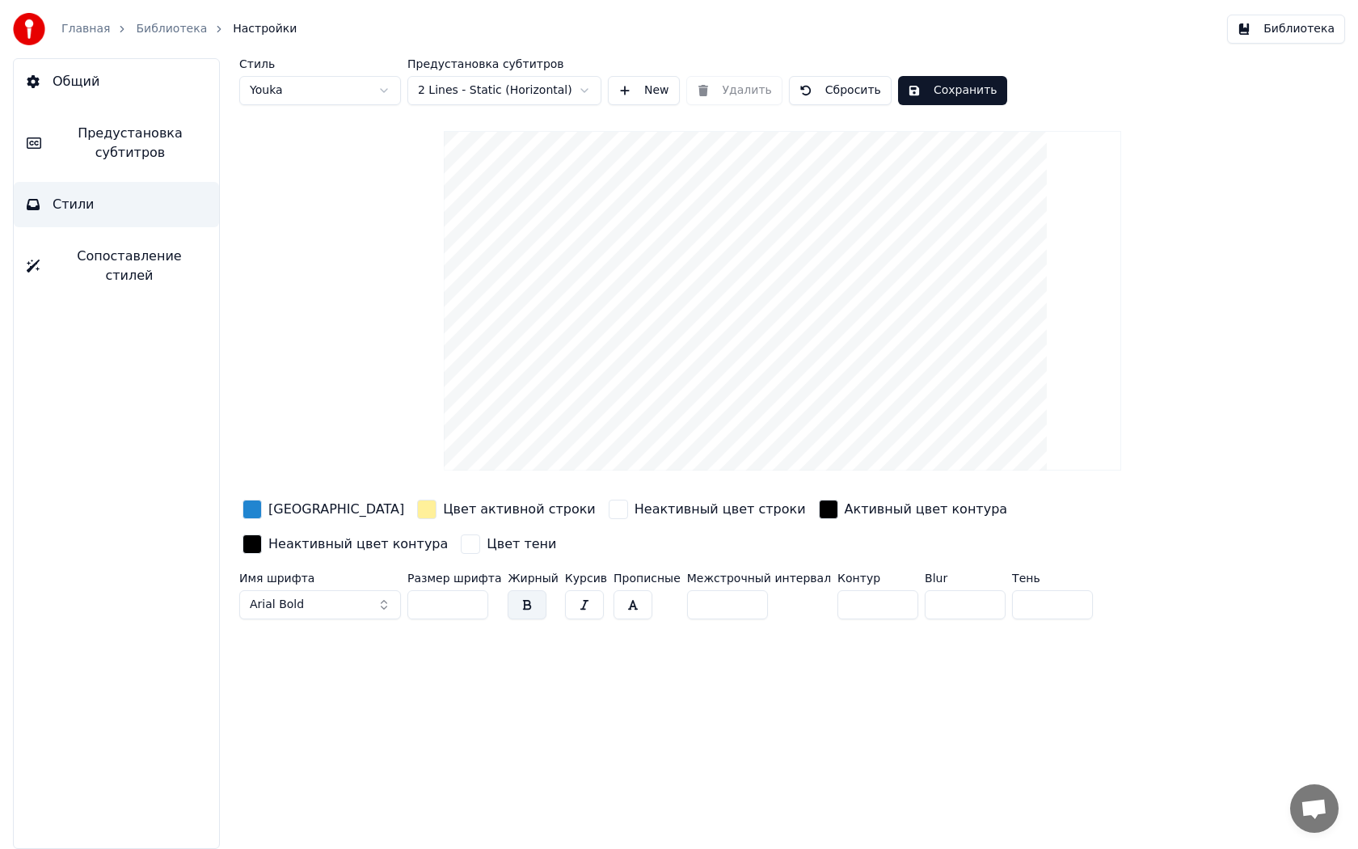
click at [95, 260] on span "Сопоставление стилей" at bounding box center [130, 266] width 154 height 39
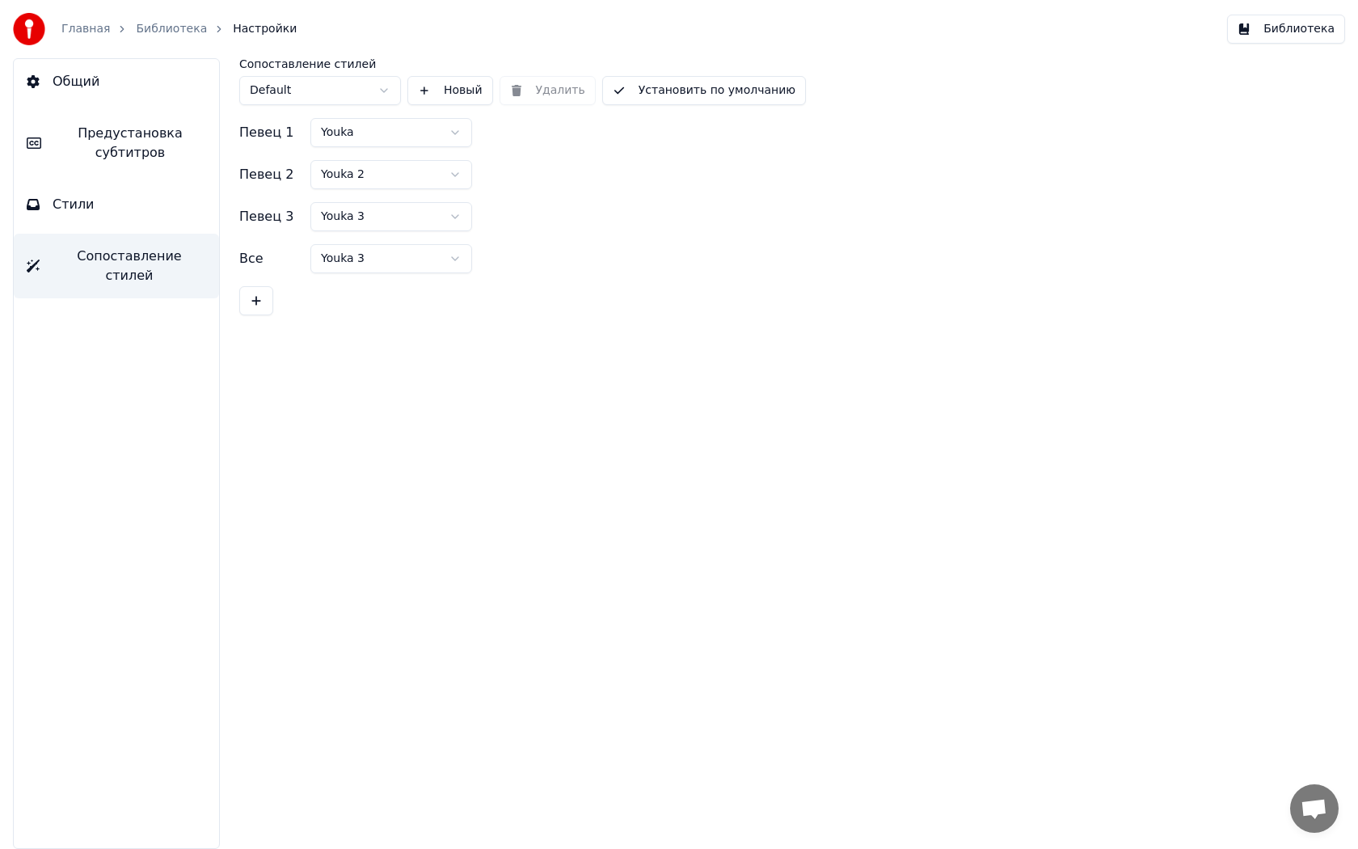
click at [76, 79] on span "Общий" at bounding box center [76, 81] width 47 height 19
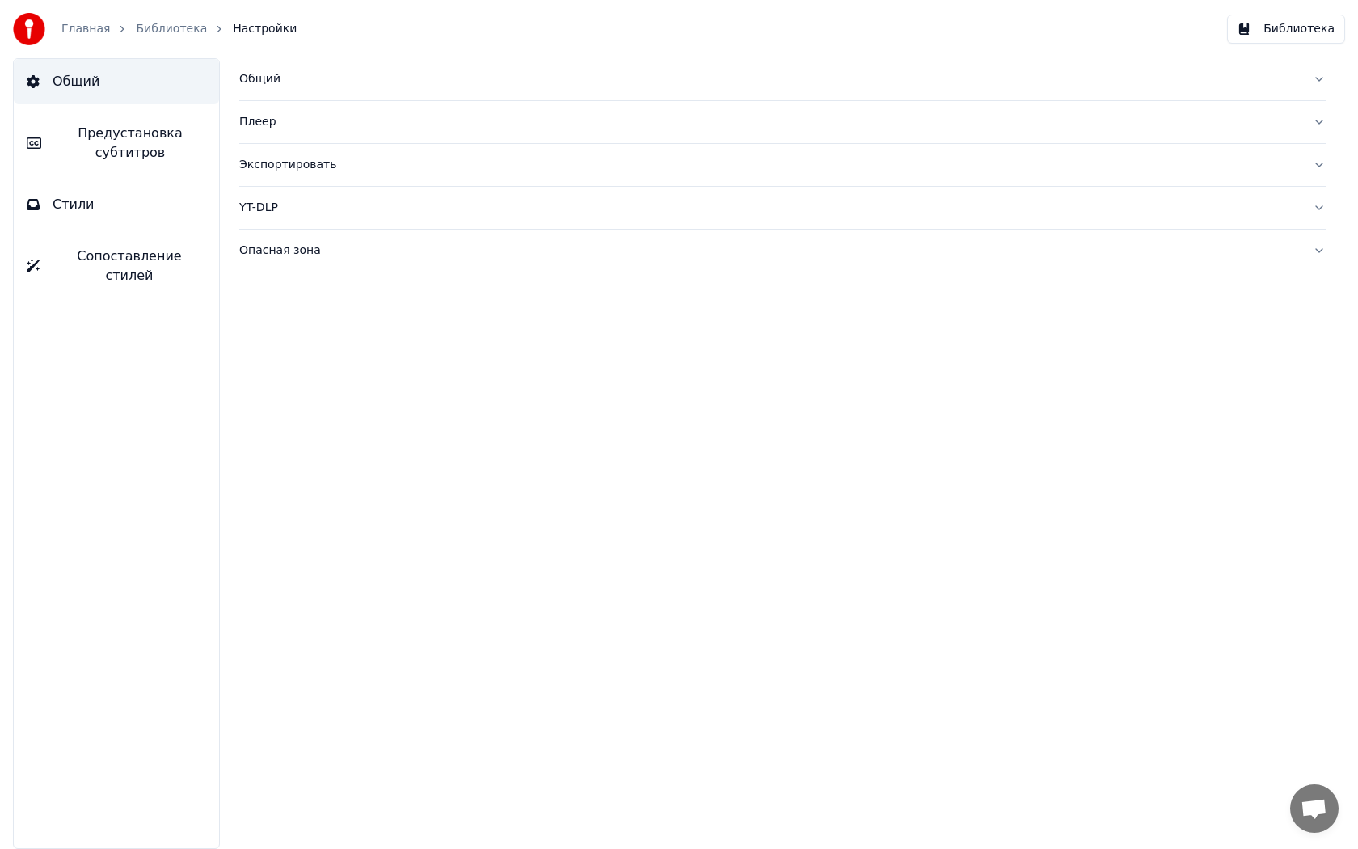
click at [179, 32] on link "Библиотека" at bounding box center [171, 29] width 71 height 16
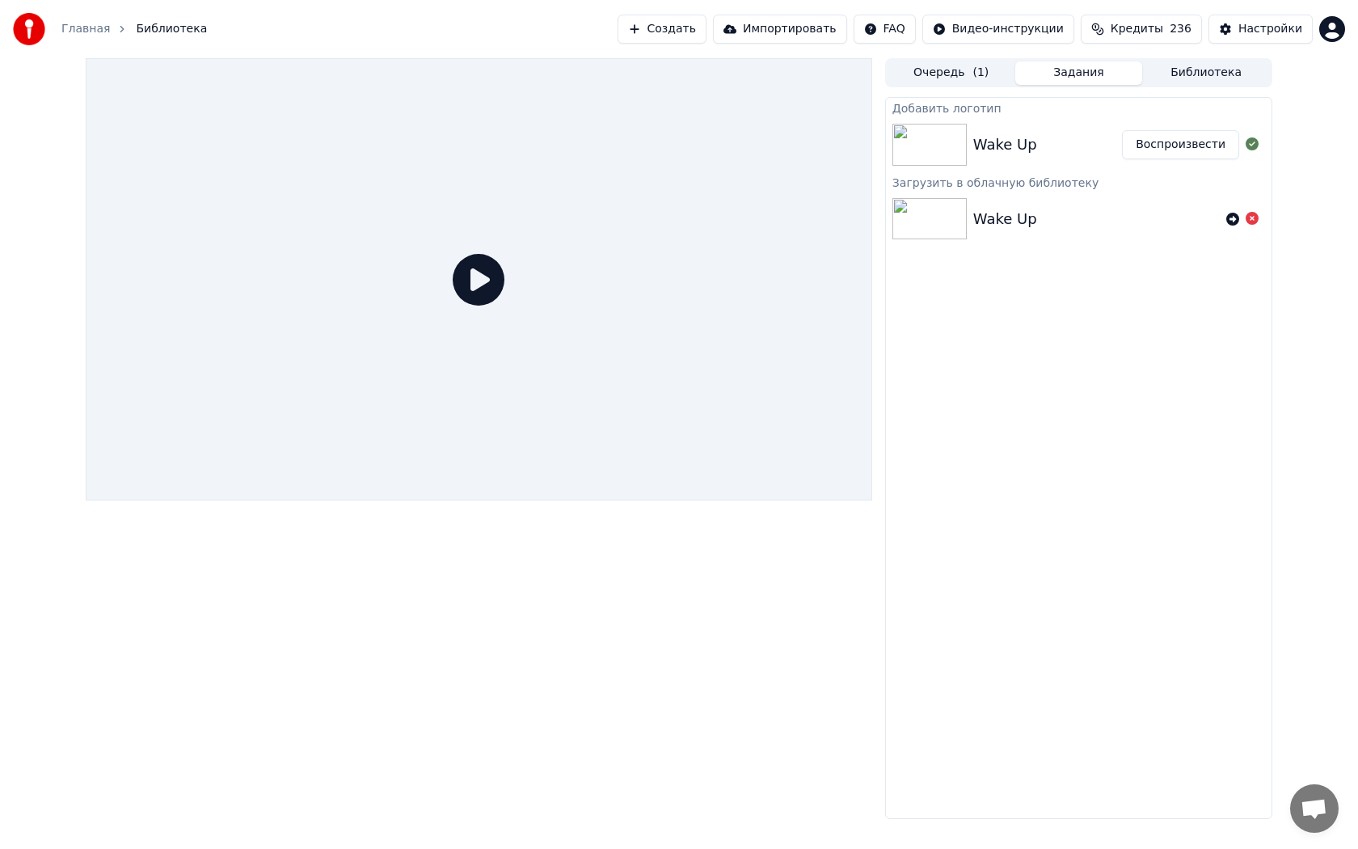
click at [1156, 152] on button "Воспроизвести" at bounding box center [1180, 144] width 117 height 29
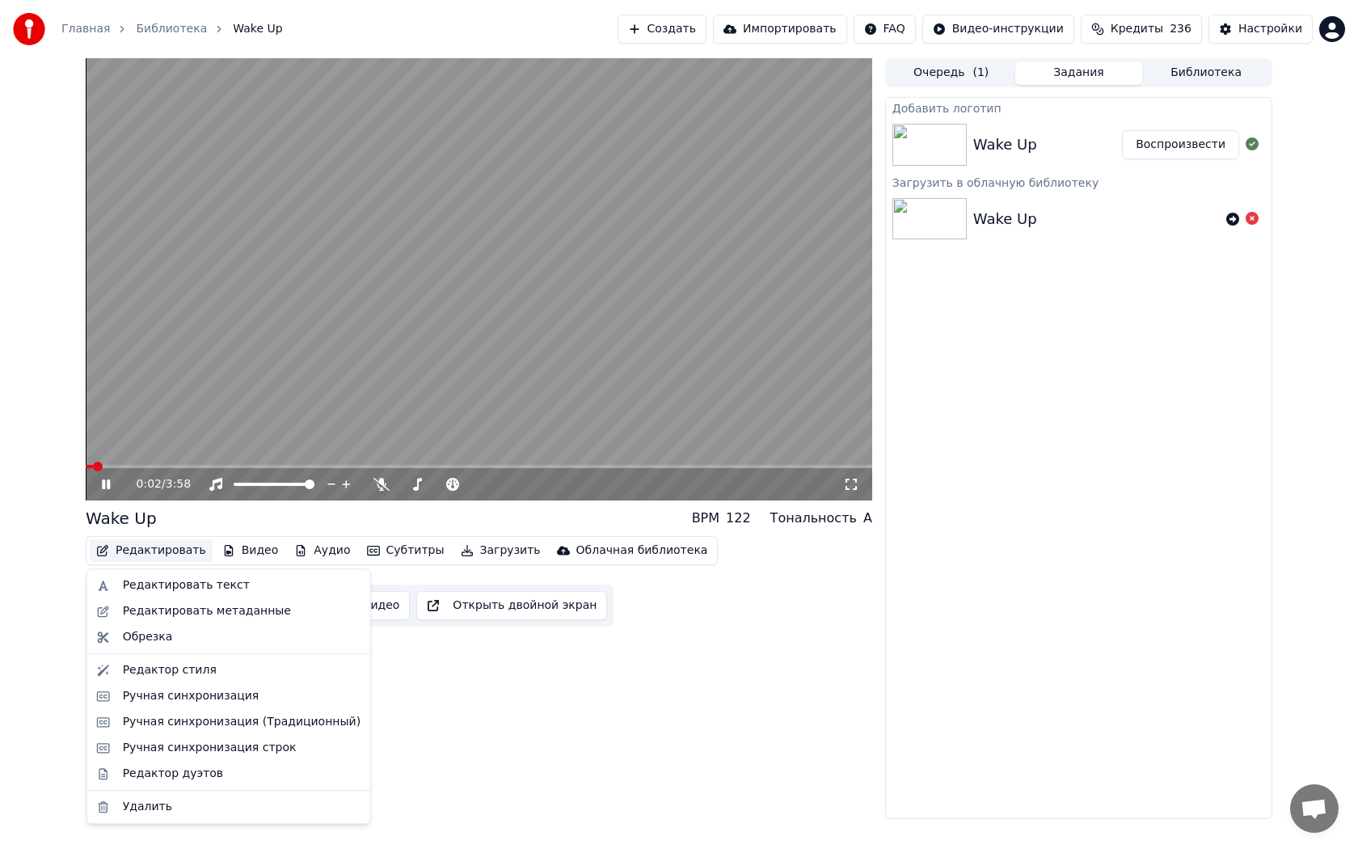
click at [146, 548] on button "Редактировать" at bounding box center [151, 550] width 123 height 23
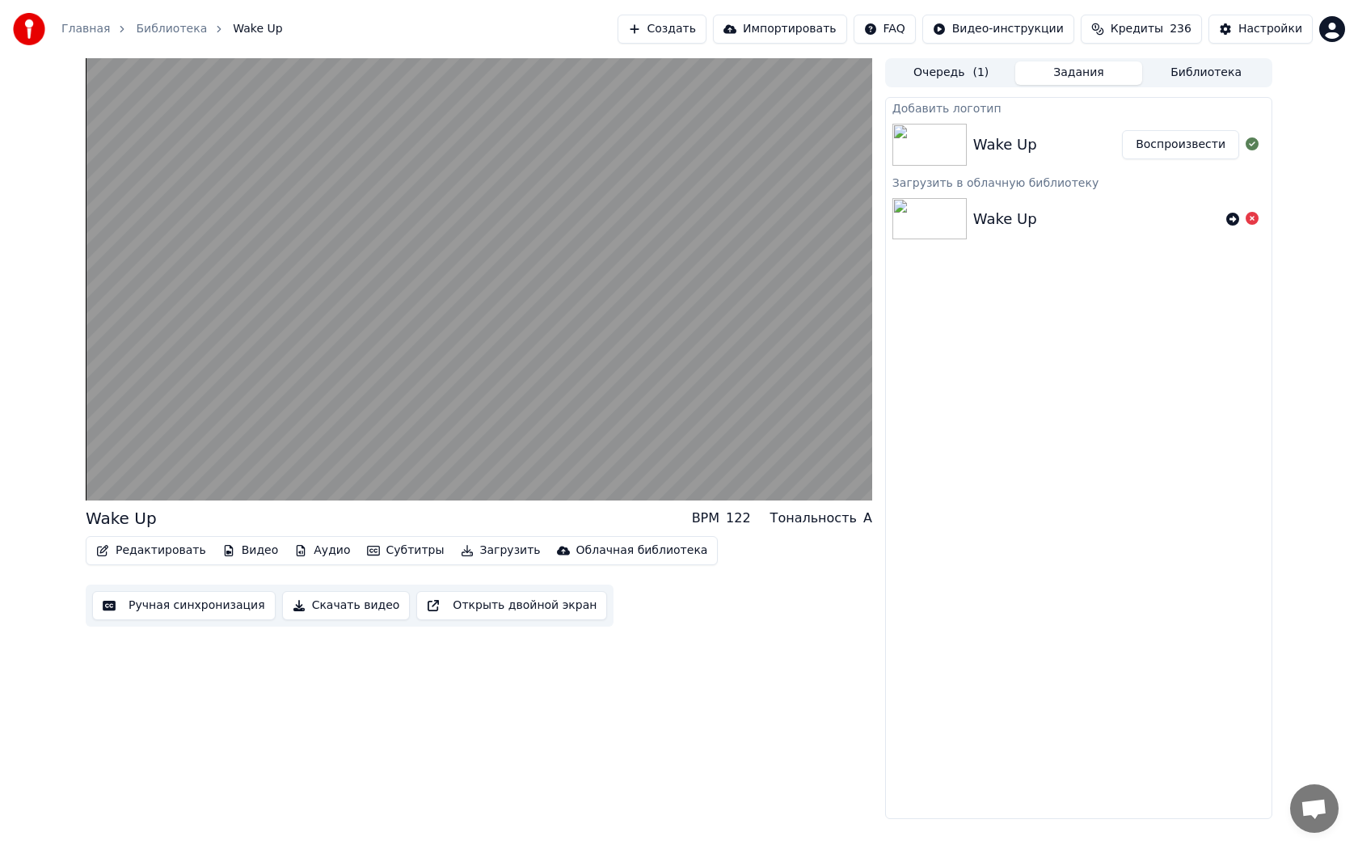
click at [482, 791] on div "Wake Up BPM 122 Тональность A Редактировать Видео Аудио Субтитры Загрузить Обла…" at bounding box center [479, 438] width 787 height 761
click at [227, 552] on button "Видео" at bounding box center [251, 550] width 70 height 23
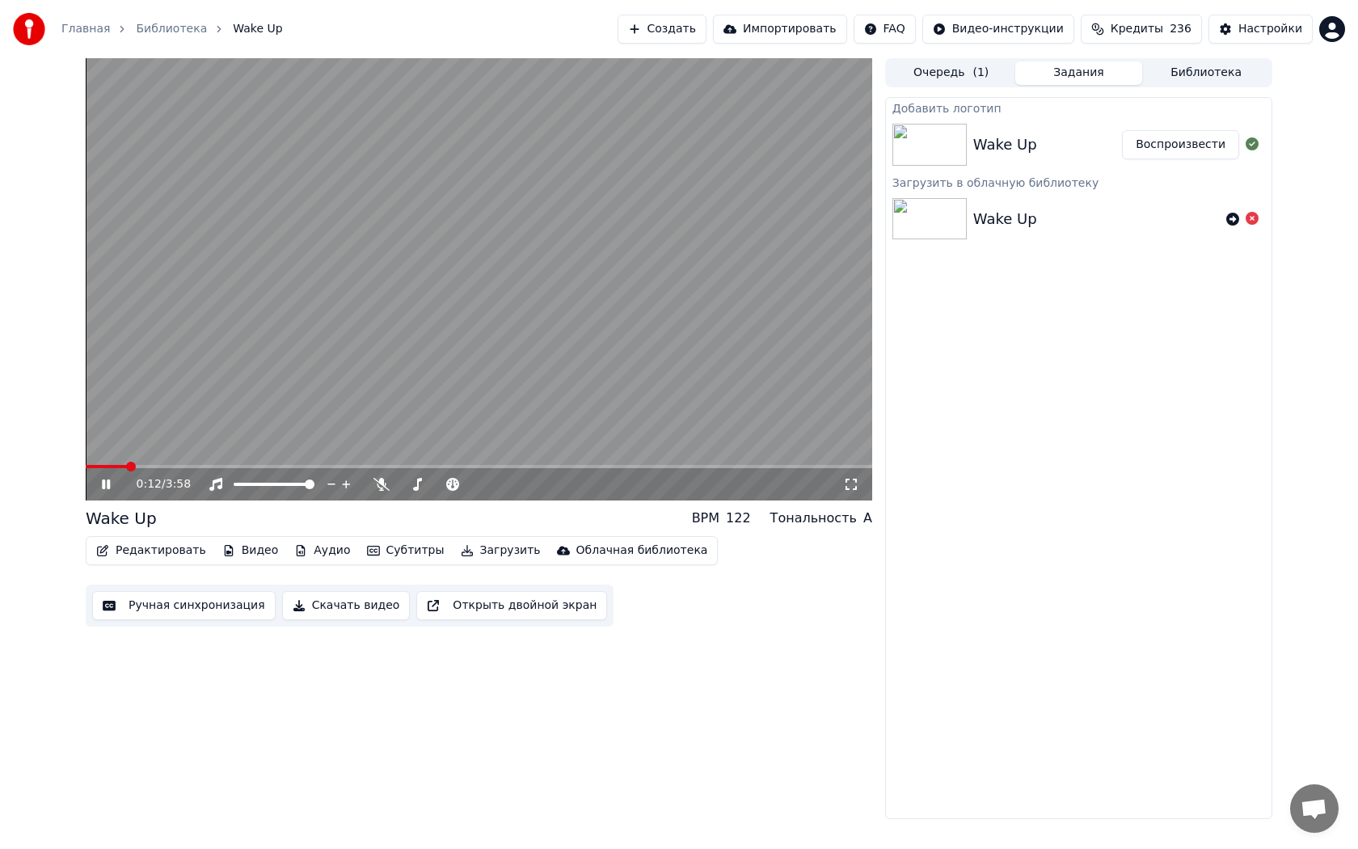
click at [1158, 441] on div "Добавить логотип Wake Up Воспроизвести Загрузить в облачную библиотеку Wake Up" at bounding box center [1078, 458] width 387 height 722
click at [542, 259] on video at bounding box center [479, 279] width 787 height 442
click at [380, 485] on icon at bounding box center [381, 484] width 16 height 13
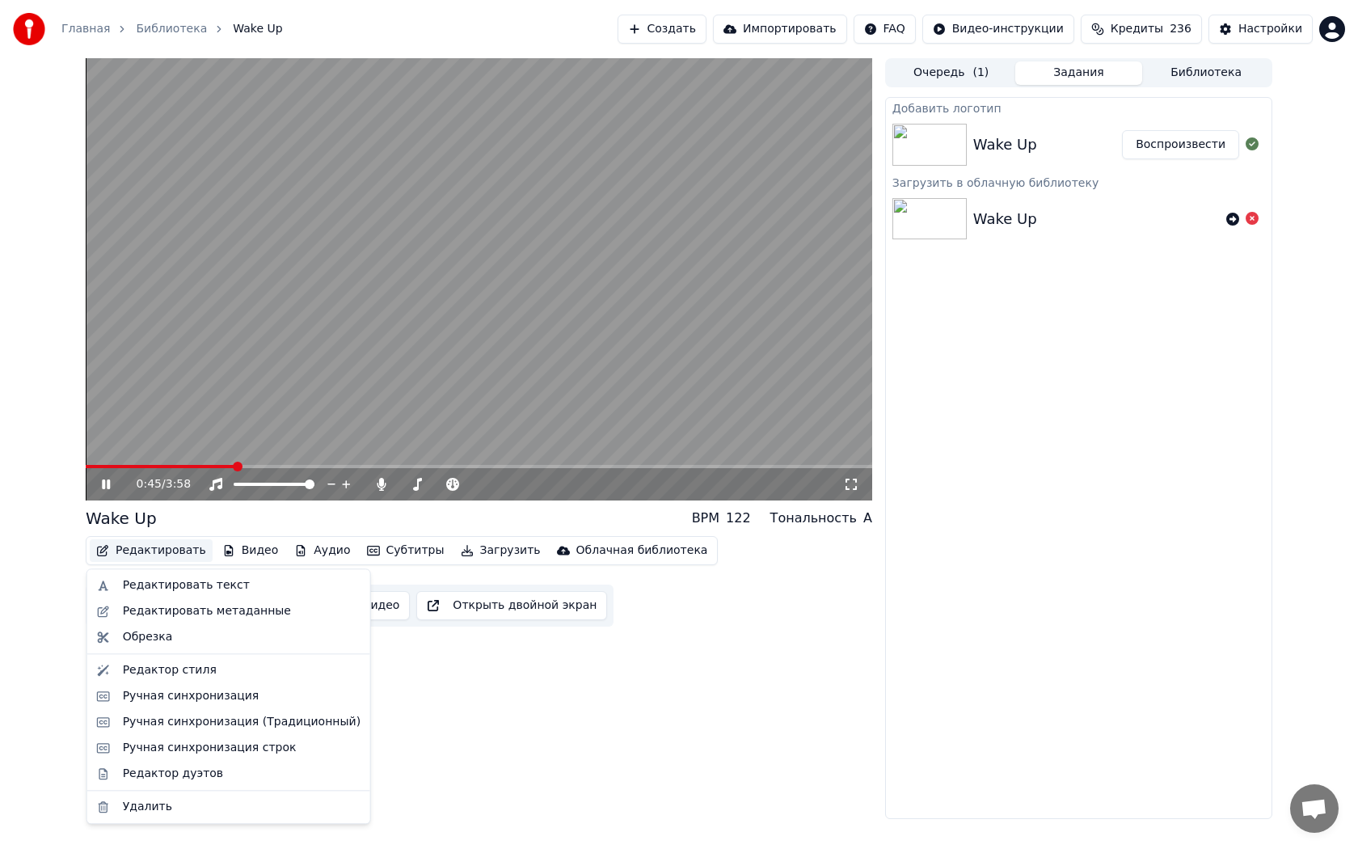
click at [154, 552] on button "Редактировать" at bounding box center [151, 550] width 123 height 23
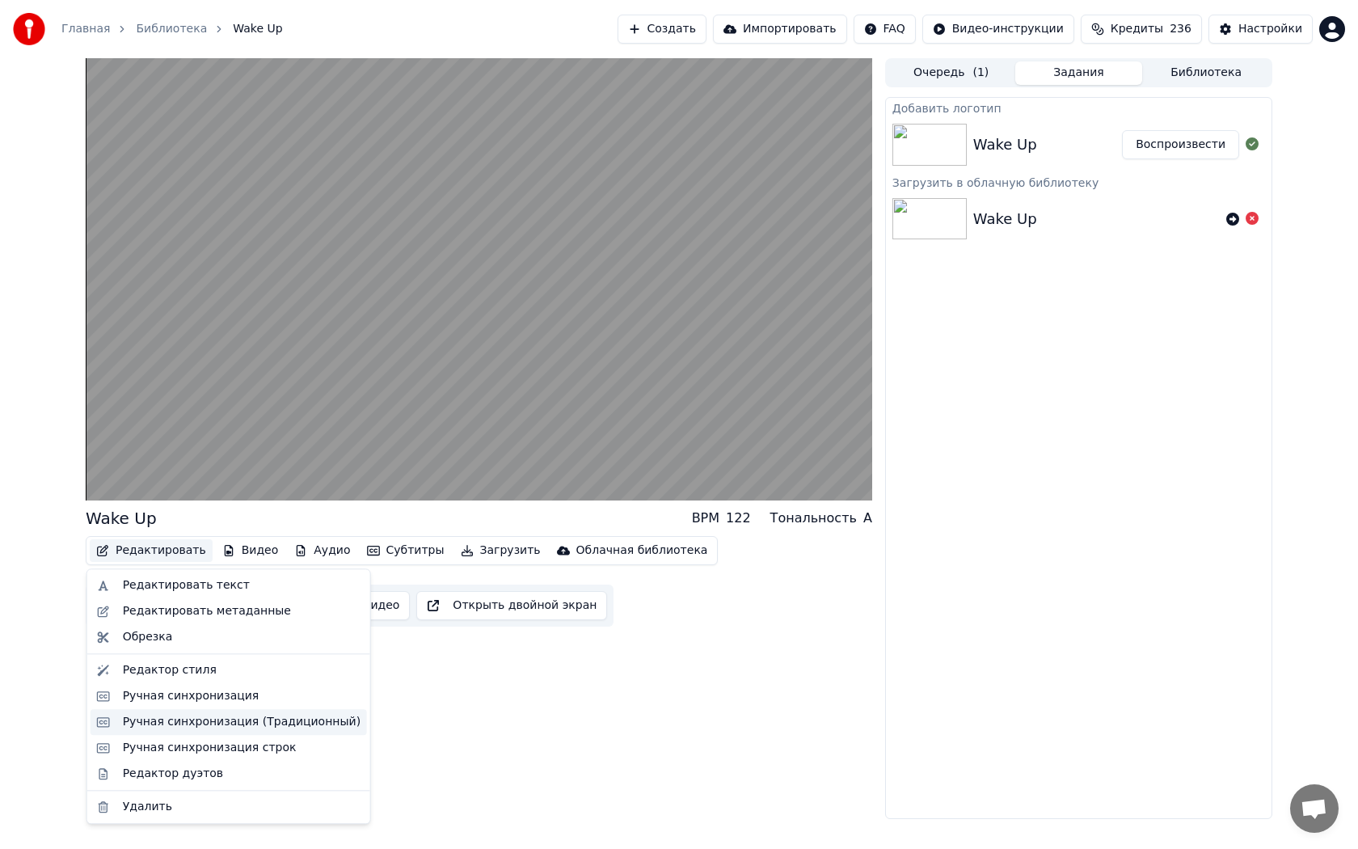
click at [175, 724] on div "Ручная синхронизация (Традиционный)" at bounding box center [242, 722] width 238 height 16
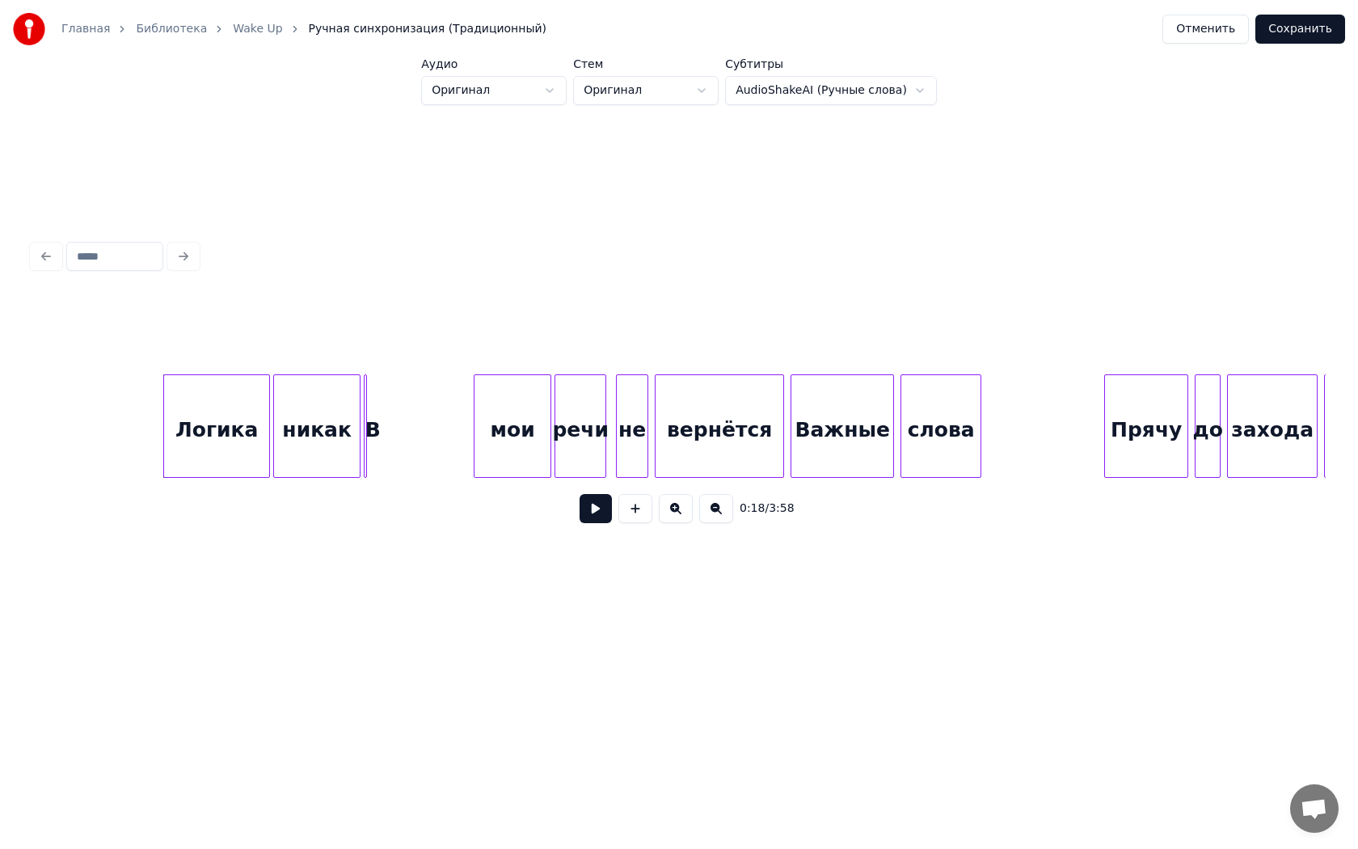
scroll to position [0, 2827]
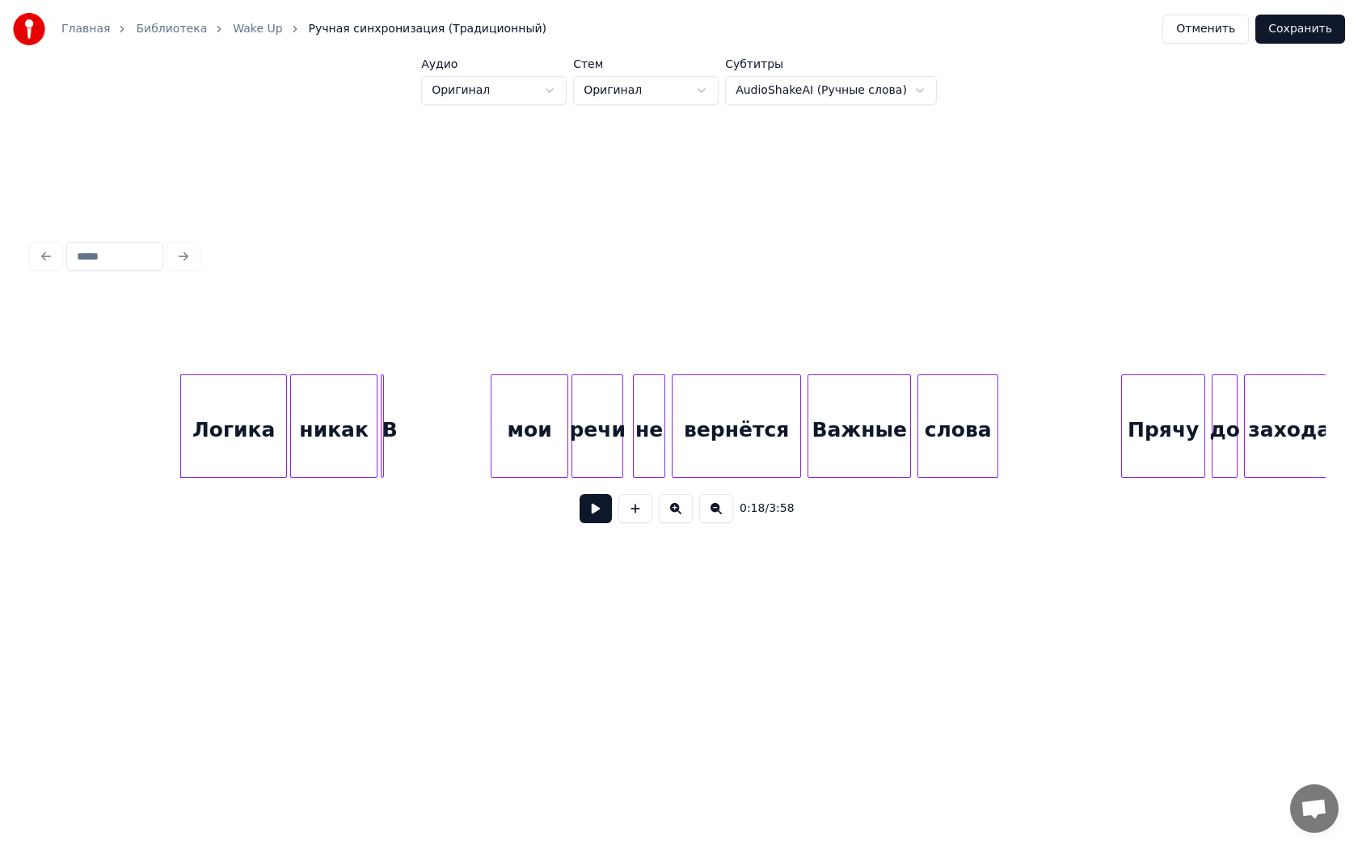
click at [206, 407] on div "Логика" at bounding box center [233, 430] width 105 height 110
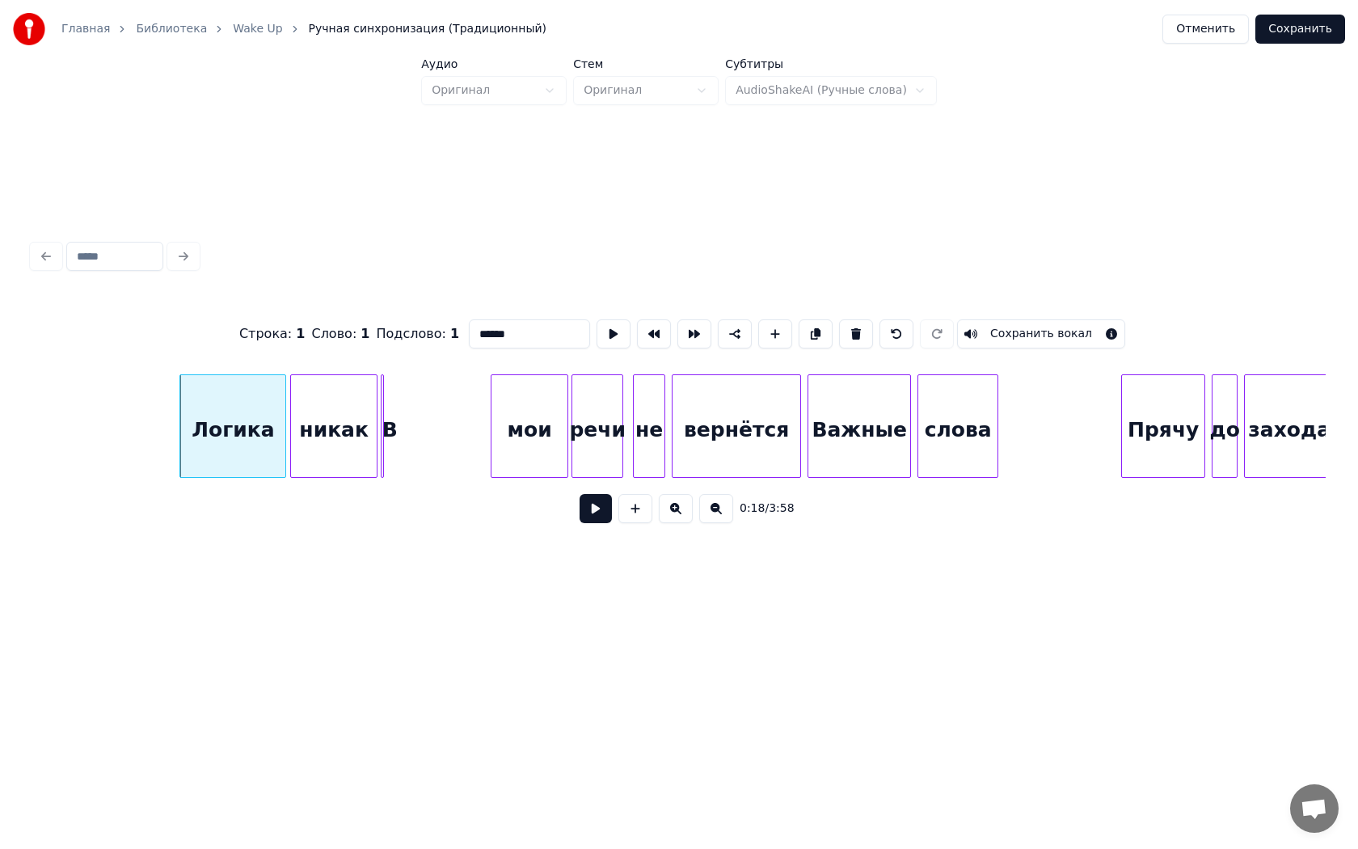
click at [209, 457] on div "Логика" at bounding box center [232, 430] width 105 height 110
click at [189, 427] on div "Логика" at bounding box center [208, 430] width 105 height 110
click at [192, 427] on div "Логика" at bounding box center [207, 430] width 105 height 110
click at [580, 519] on button at bounding box center [596, 508] width 32 height 29
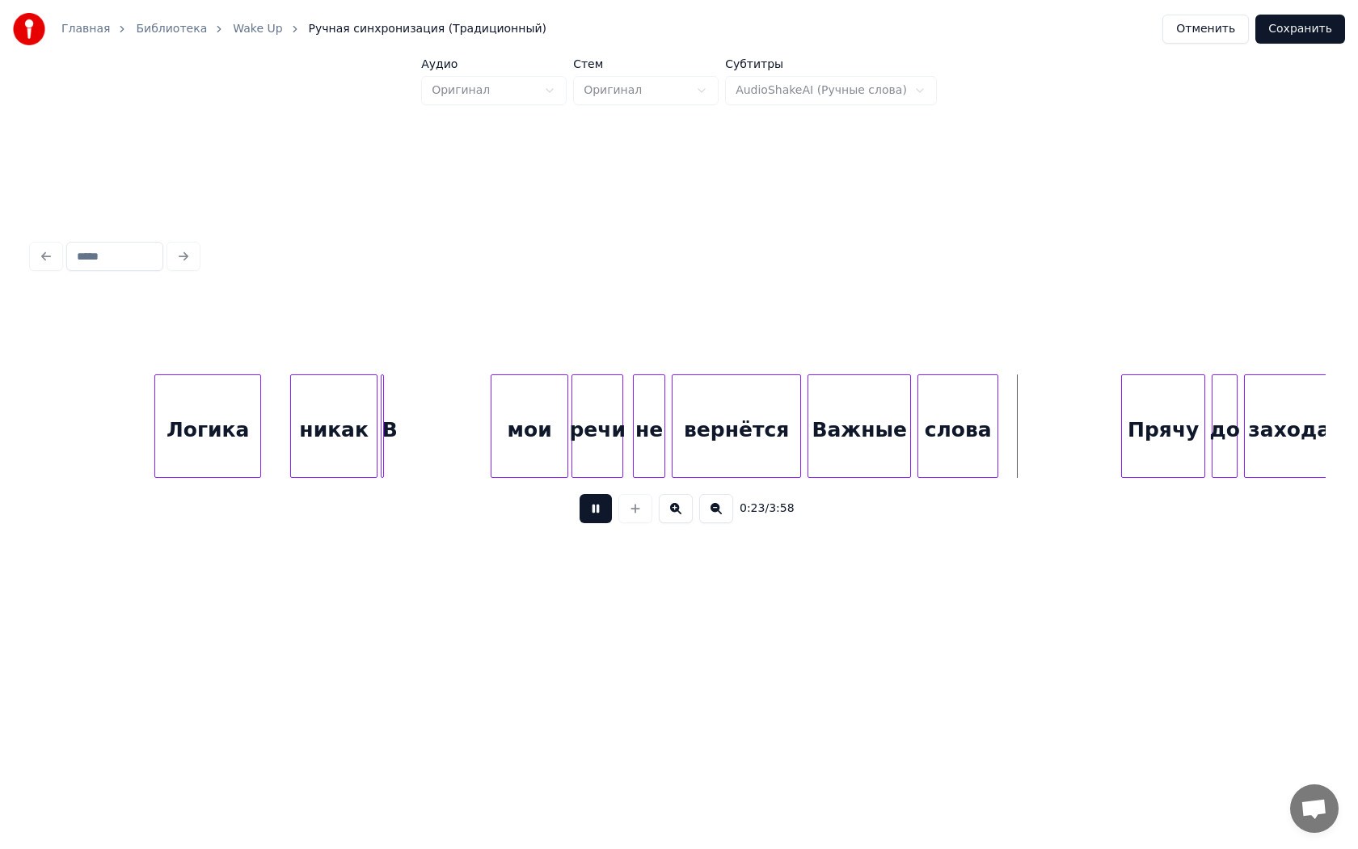
click at [585, 521] on button at bounding box center [596, 508] width 32 height 29
click at [377, 428] on div "В" at bounding box center [364, 425] width 40 height 103
click at [488, 437] on div at bounding box center [487, 426] width 5 height 102
click at [588, 508] on button at bounding box center [596, 508] width 32 height 29
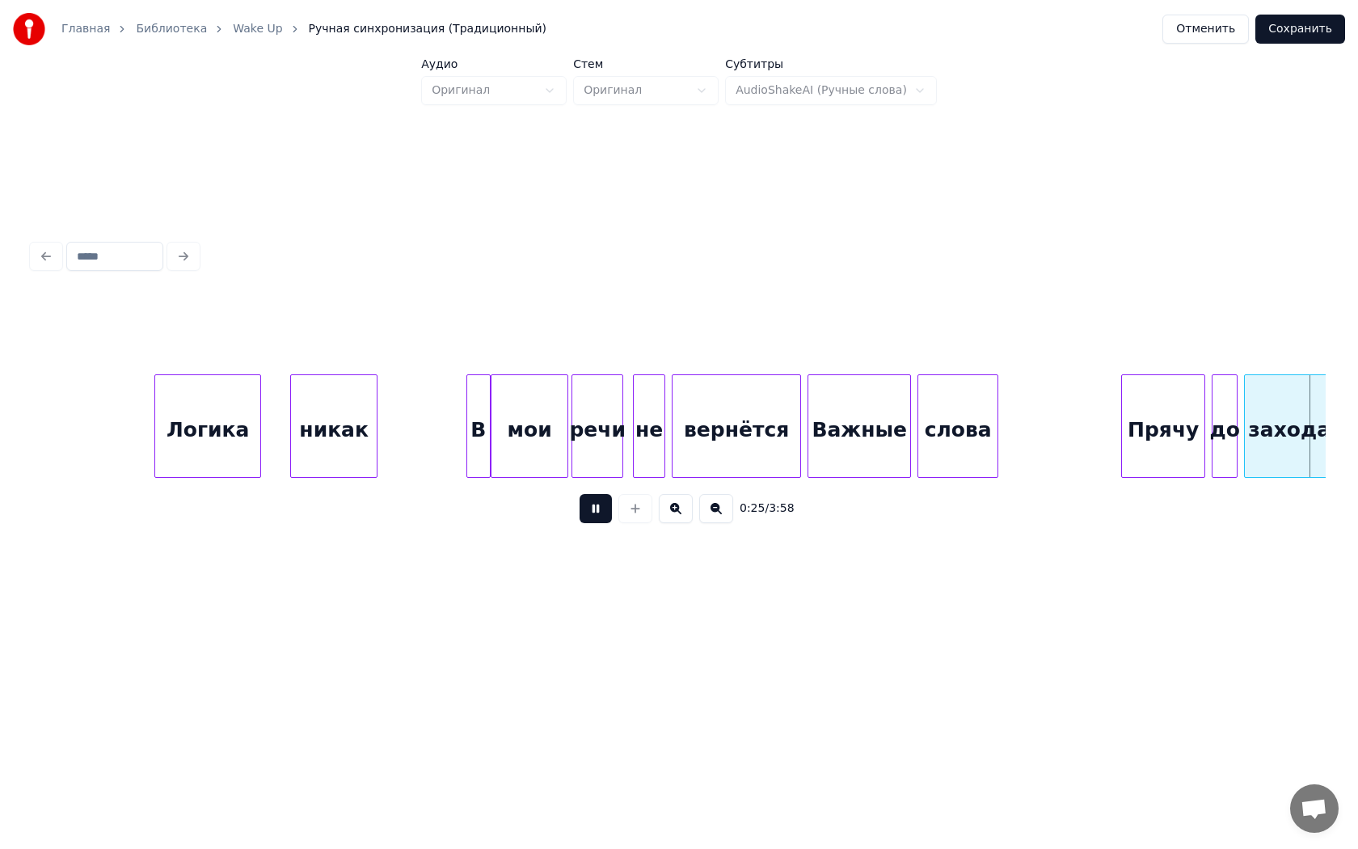
scroll to position [0, 4123]
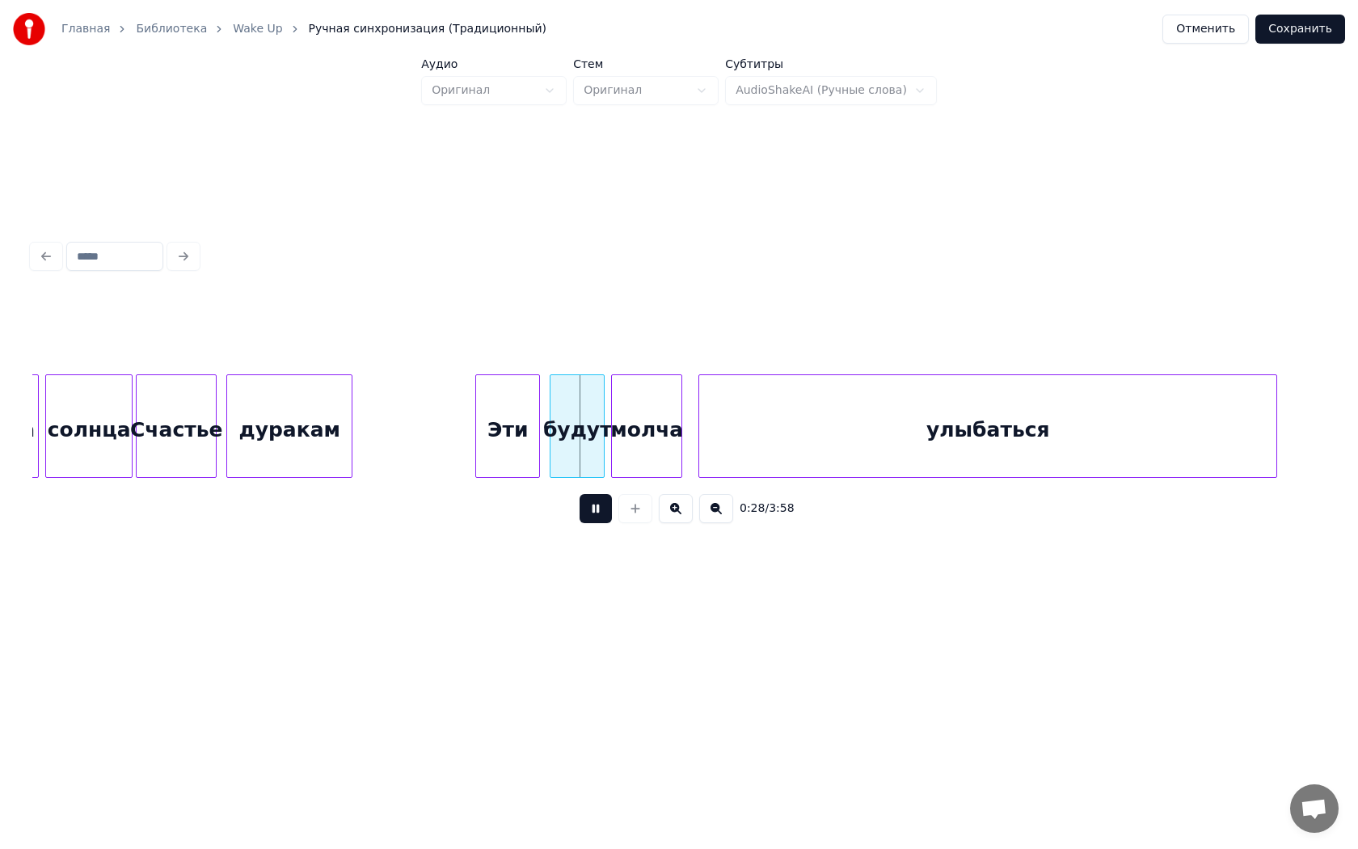
click at [580, 494] on button at bounding box center [596, 508] width 32 height 29
click at [479, 442] on div "Эти" at bounding box center [501, 430] width 63 height 110
click at [580, 494] on button at bounding box center [596, 508] width 32 height 29
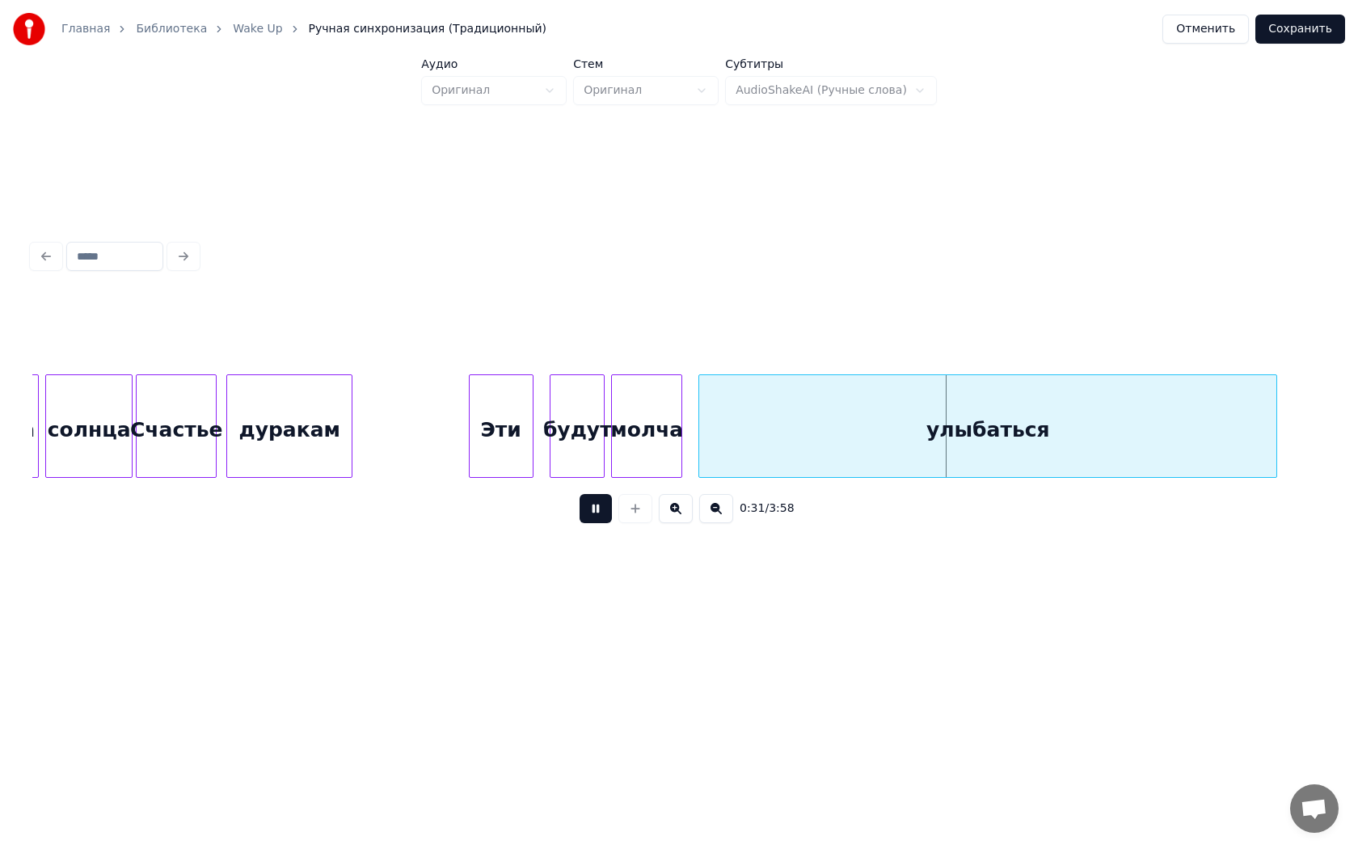
click at [580, 494] on button at bounding box center [596, 508] width 32 height 29
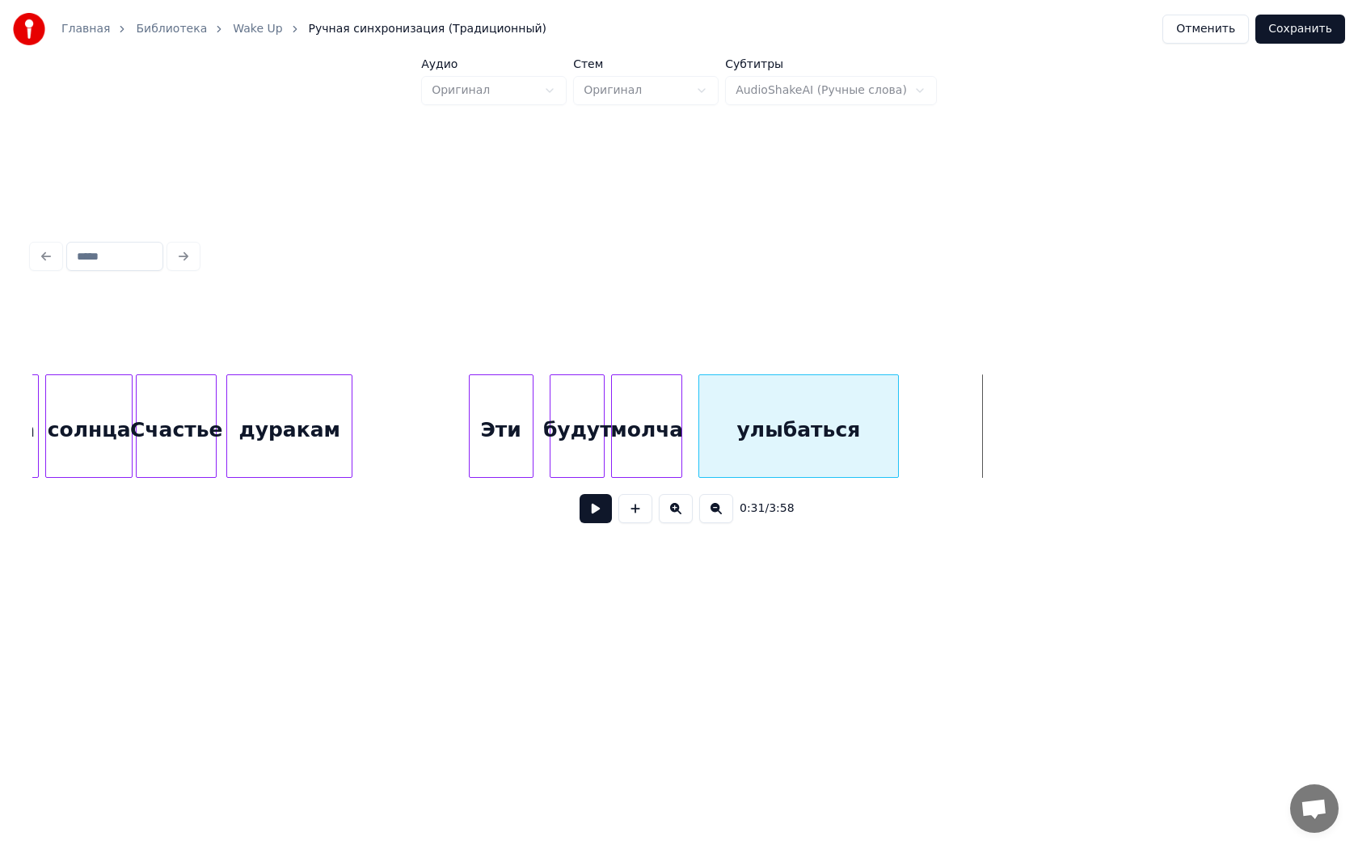
click at [896, 433] on div at bounding box center [895, 426] width 5 height 102
click at [580, 494] on button at bounding box center [596, 508] width 32 height 29
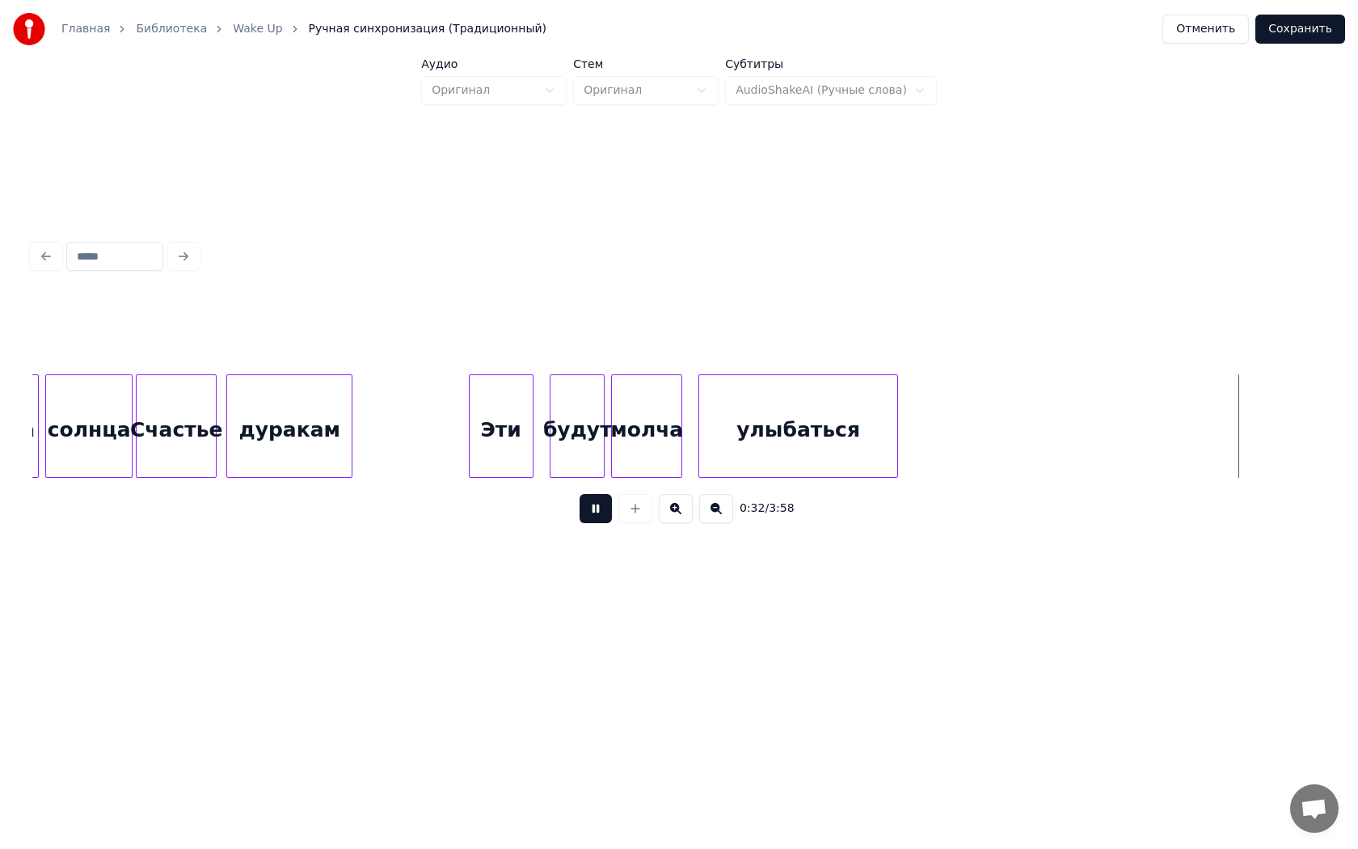
click at [580, 494] on button at bounding box center [596, 508] width 32 height 29
click at [690, 437] on div at bounding box center [690, 426] width 5 height 102
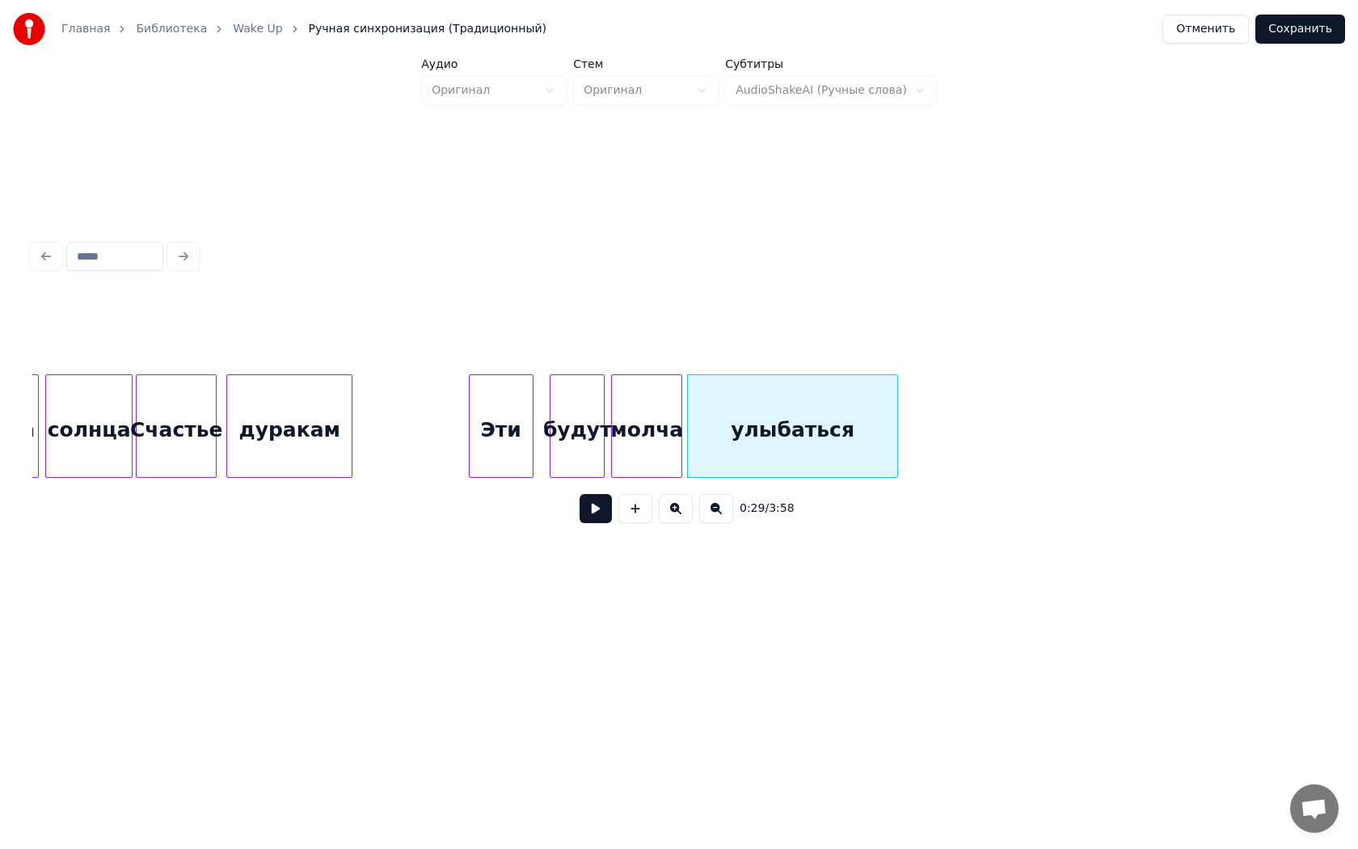
click at [580, 494] on button at bounding box center [596, 508] width 32 height 29
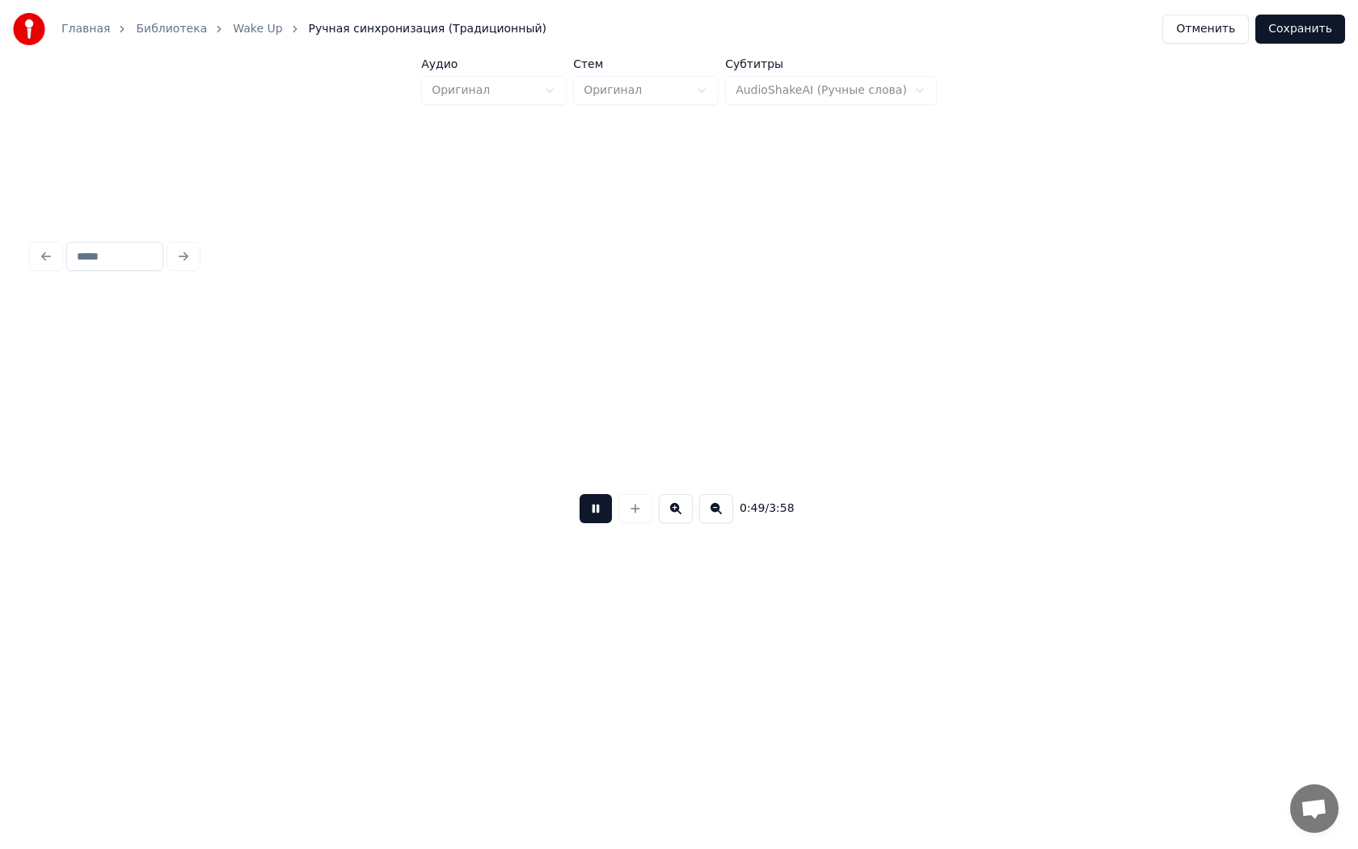
scroll to position [0, 8003]
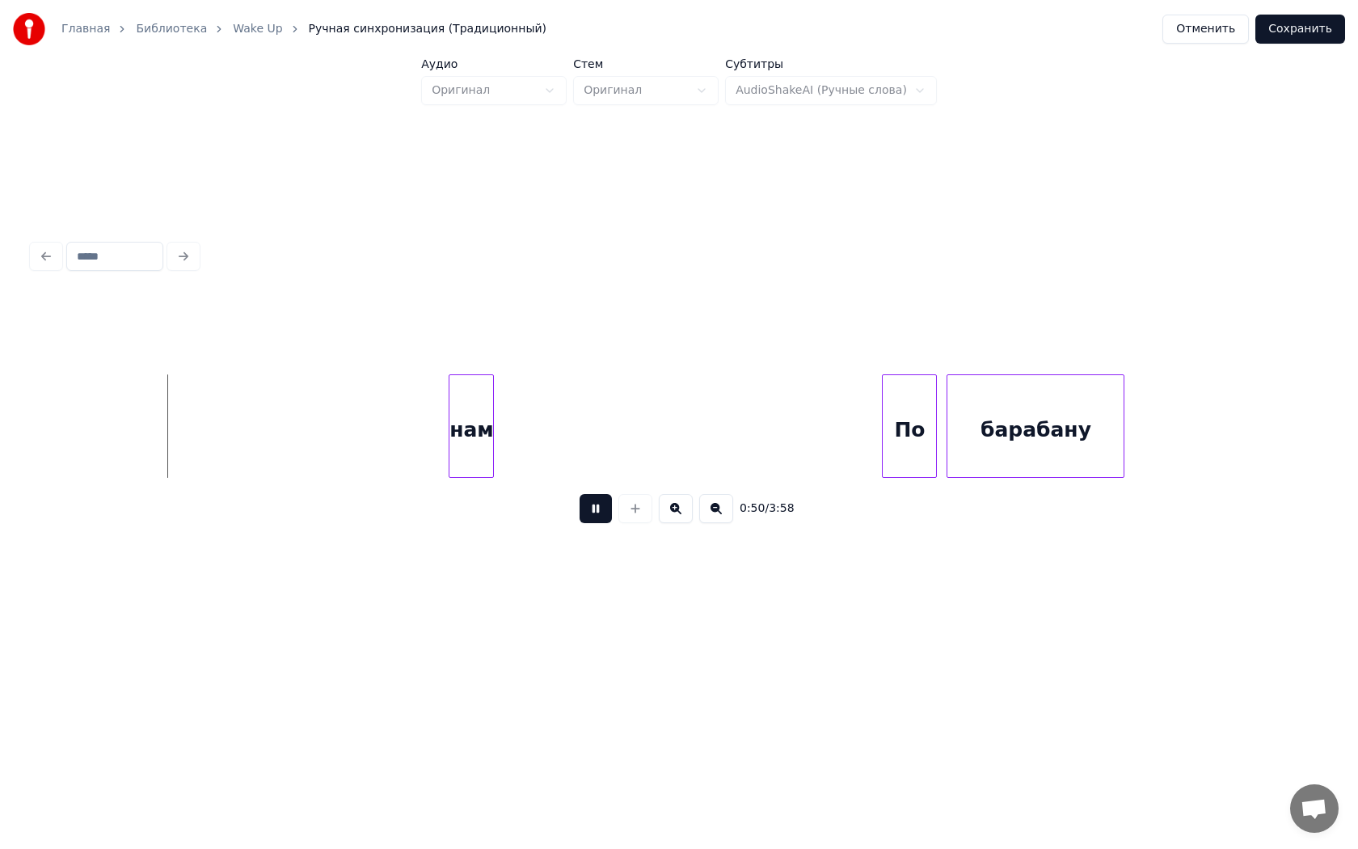
click at [580, 494] on button at bounding box center [596, 508] width 32 height 29
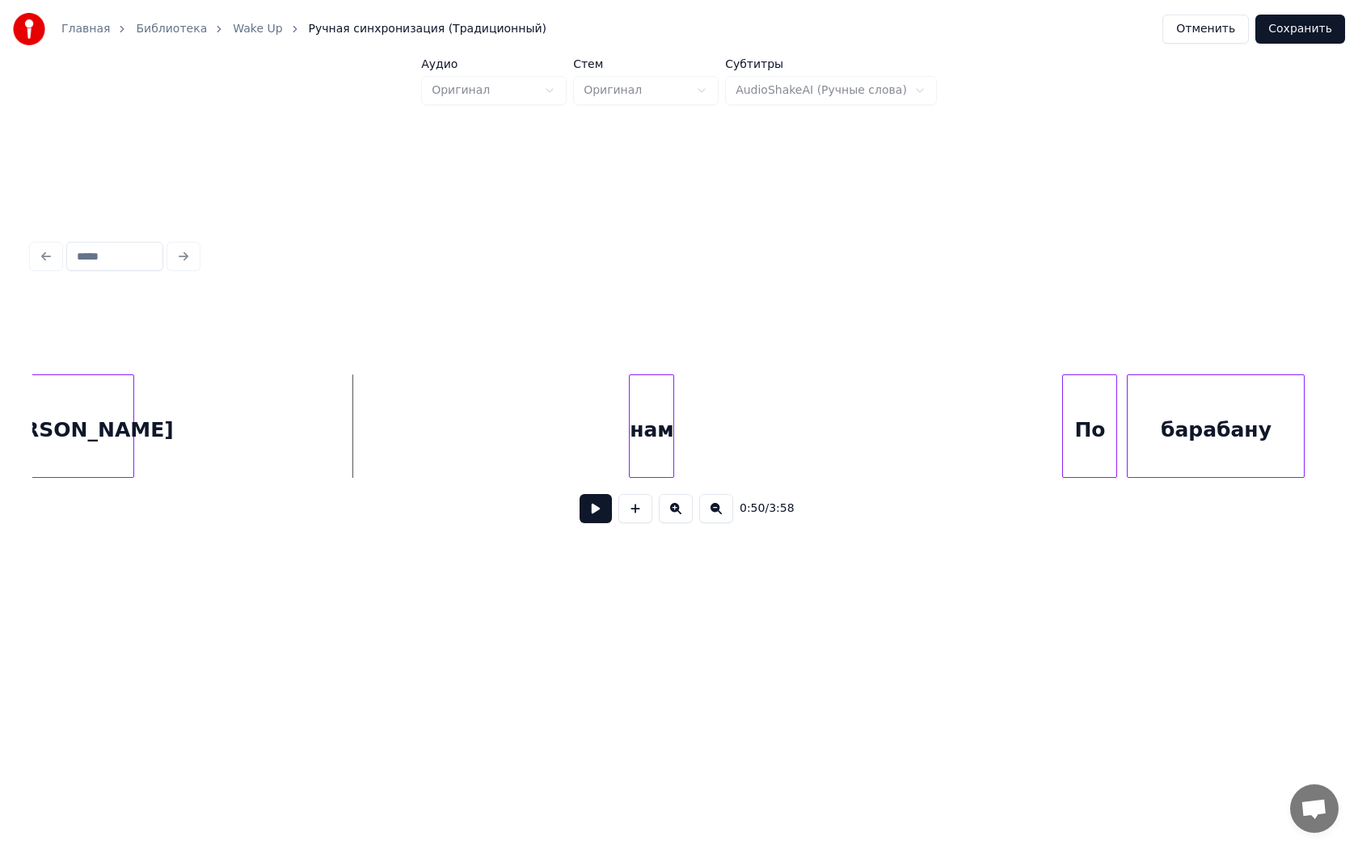
scroll to position [0, 7741]
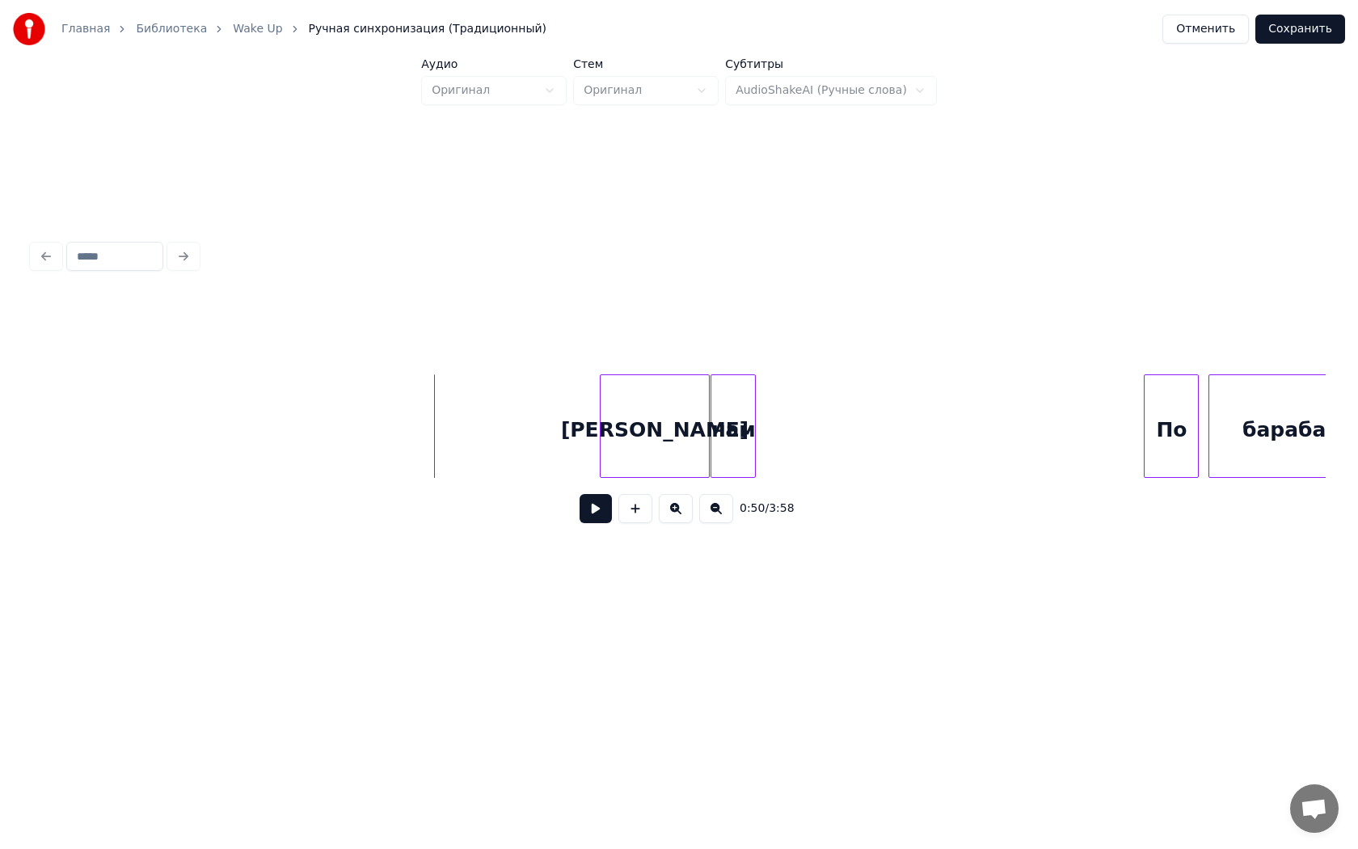
click at [622, 410] on div "[PERSON_NAME]" at bounding box center [655, 430] width 108 height 110
click at [647, 427] on div at bounding box center [647, 426] width 5 height 102
click at [580, 494] on button at bounding box center [596, 508] width 32 height 29
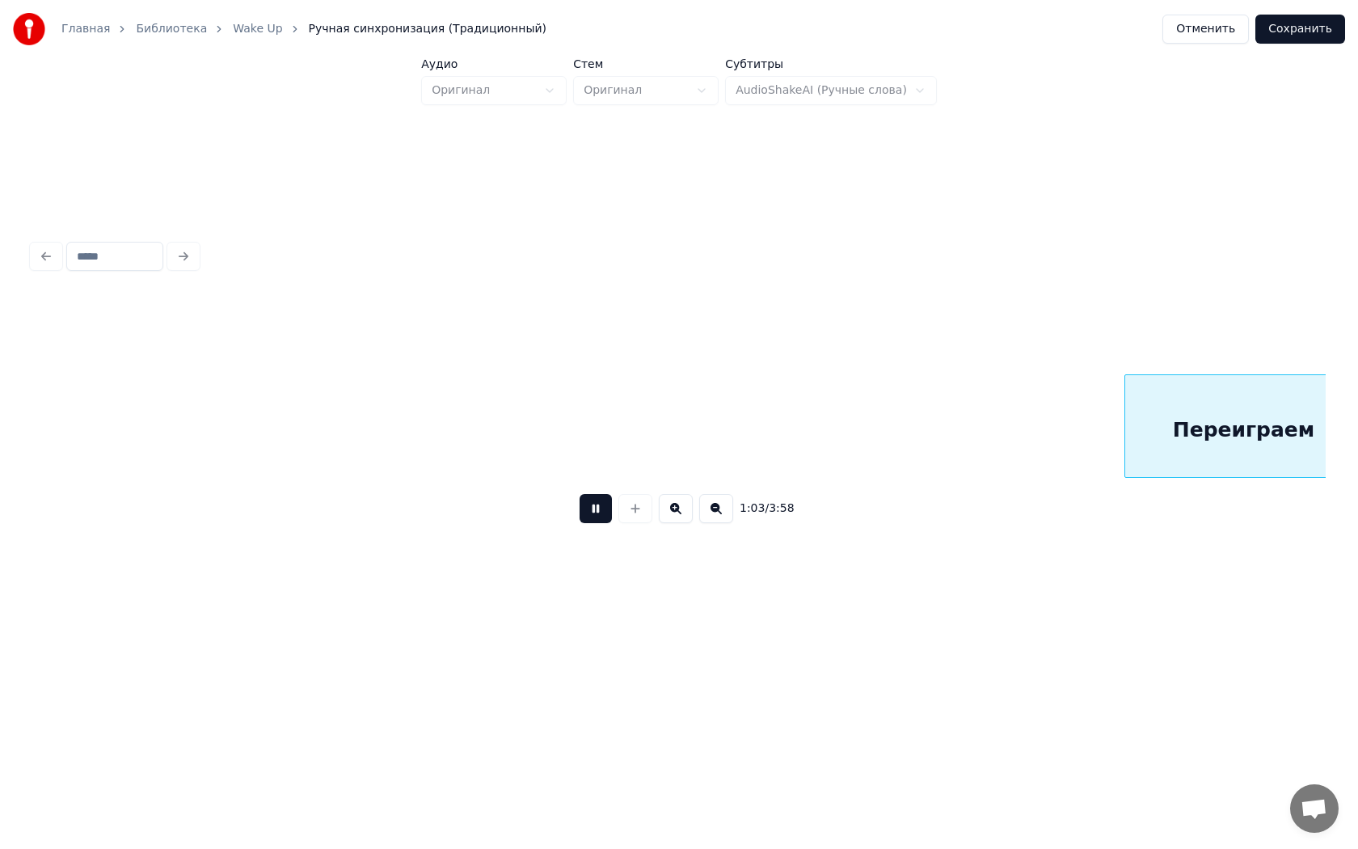
scroll to position [0, 10329]
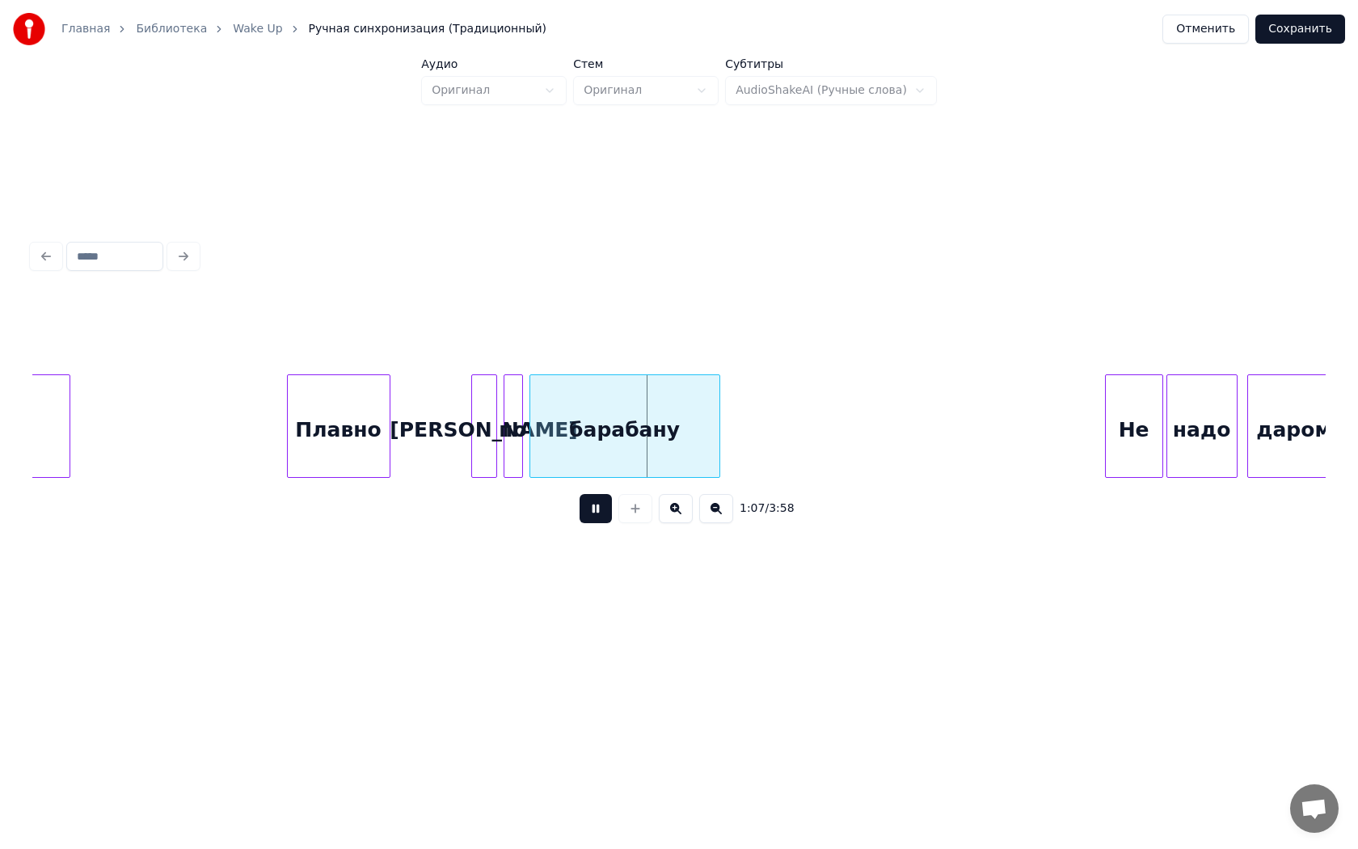
click at [580, 494] on button at bounding box center [596, 508] width 32 height 29
click at [461, 422] on div at bounding box center [462, 426] width 5 height 102
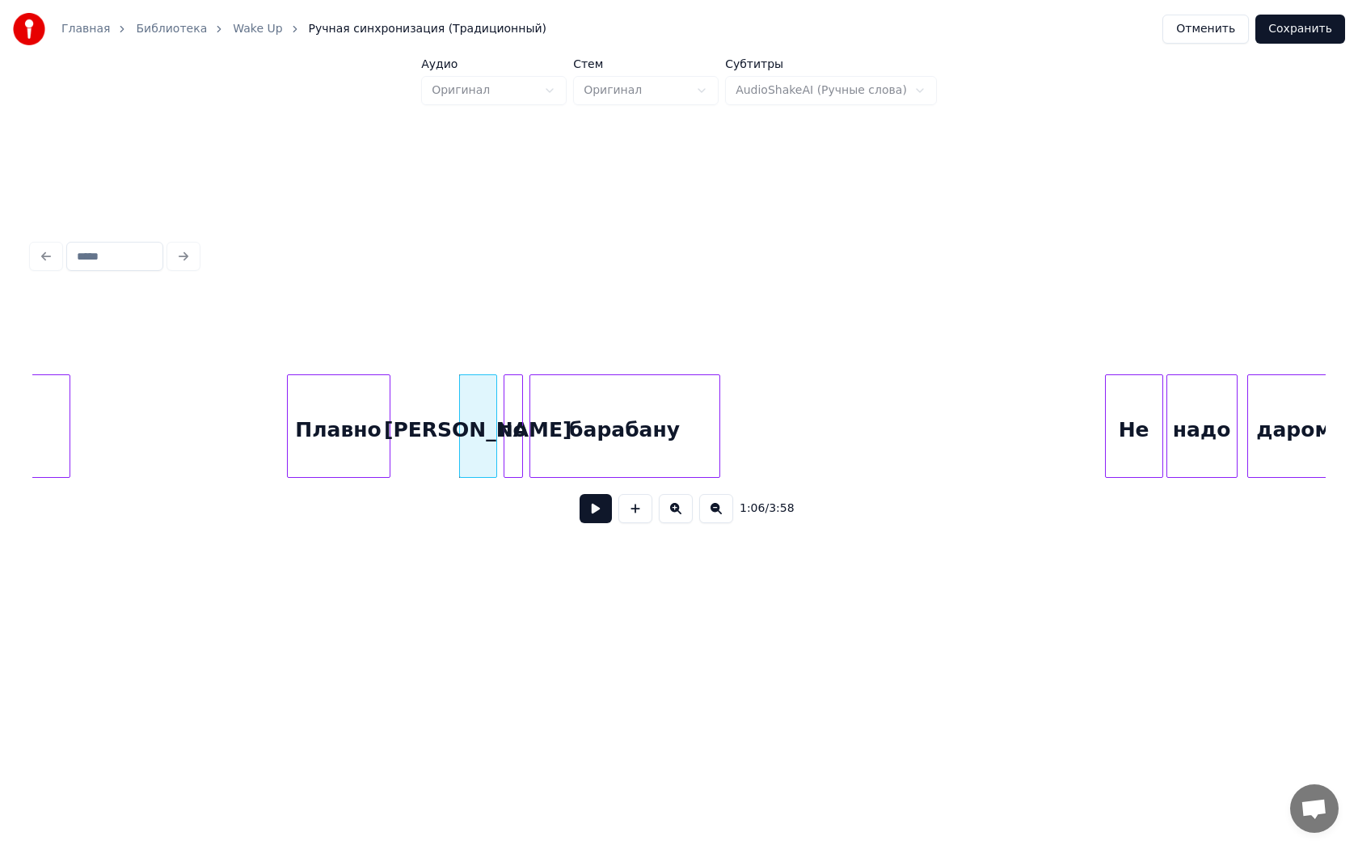
click at [580, 494] on button at bounding box center [596, 508] width 32 height 29
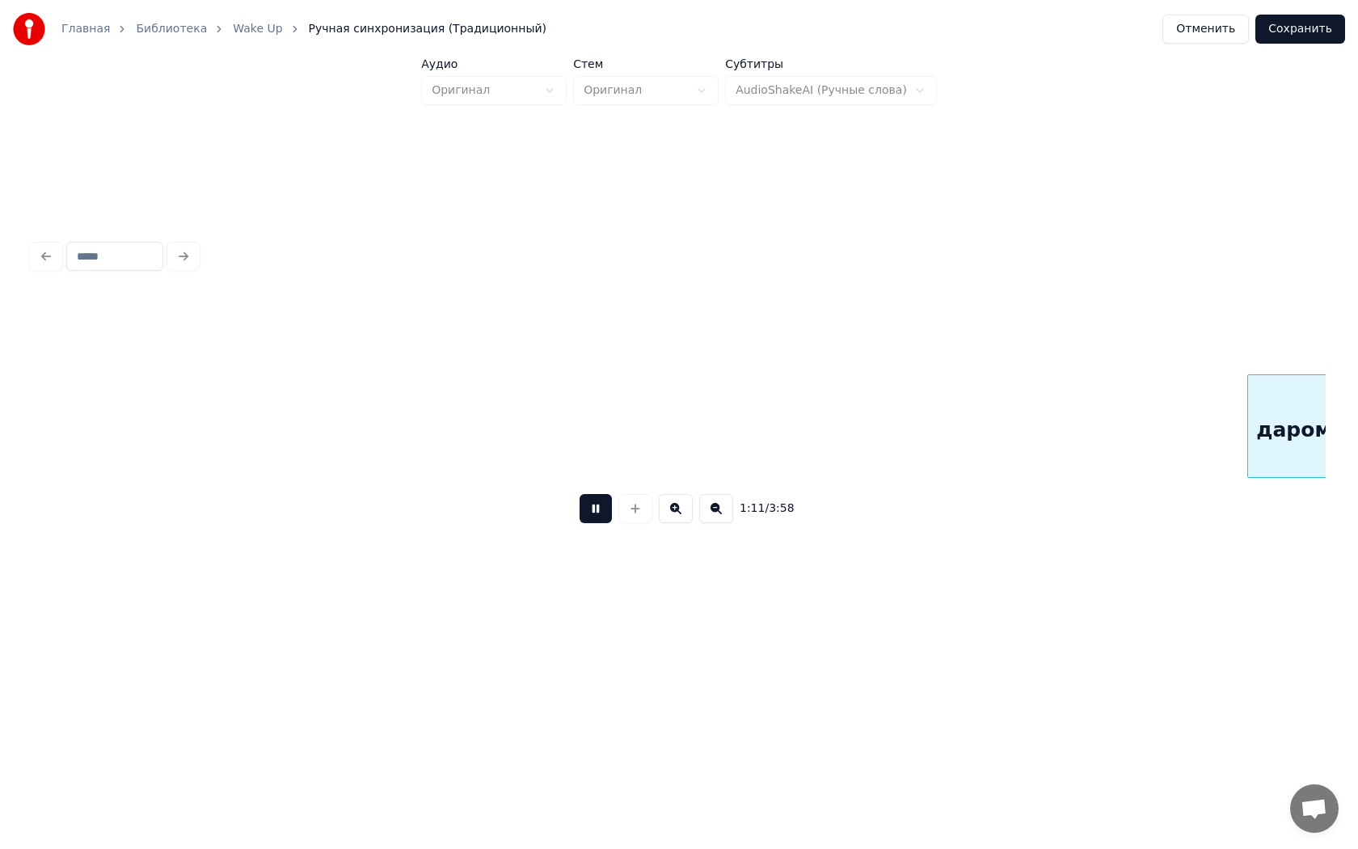
scroll to position [0, 11622]
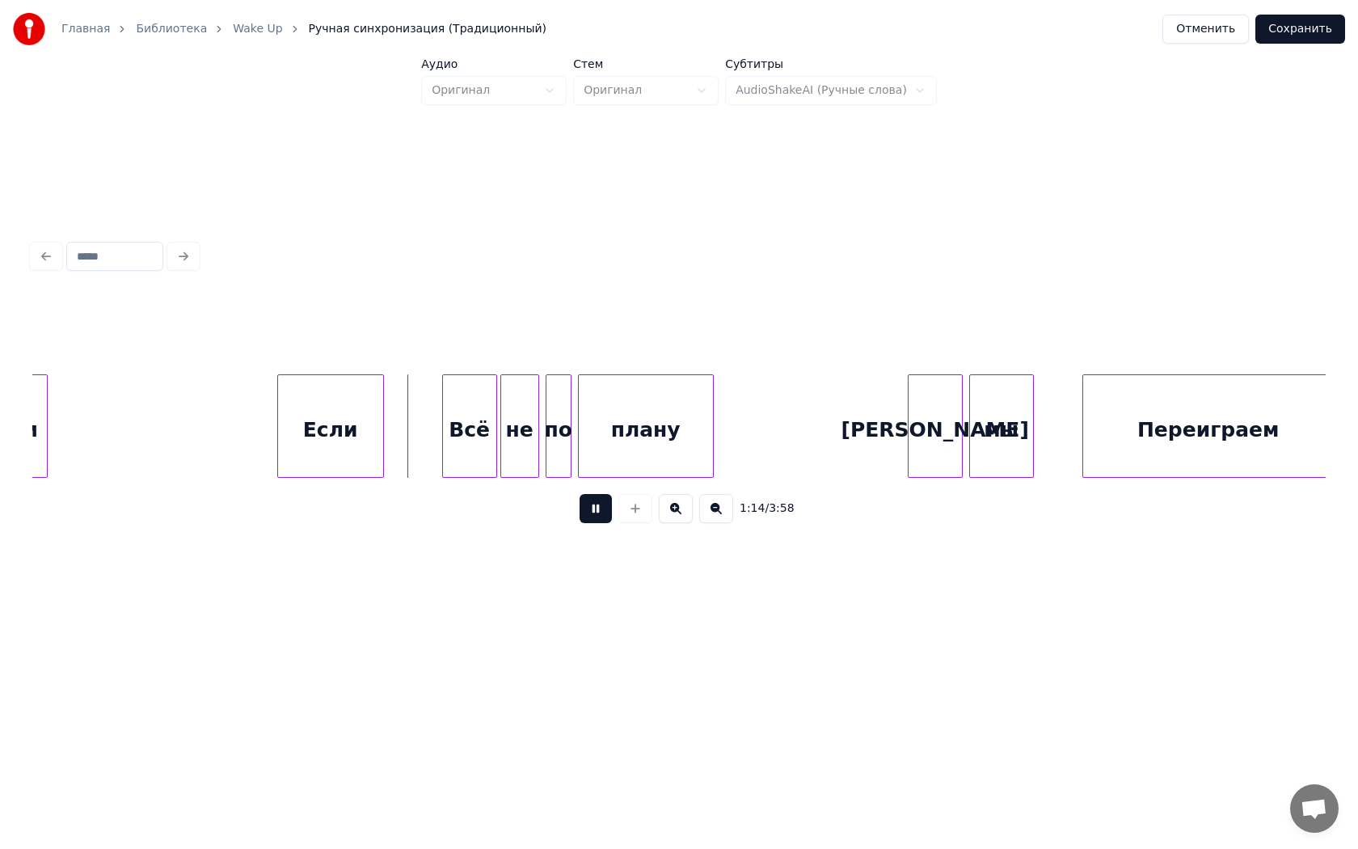
click at [580, 494] on button at bounding box center [596, 508] width 32 height 29
click at [285, 417] on div "Если" at bounding box center [316, 430] width 105 height 110
click at [605, 522] on button at bounding box center [596, 508] width 32 height 29
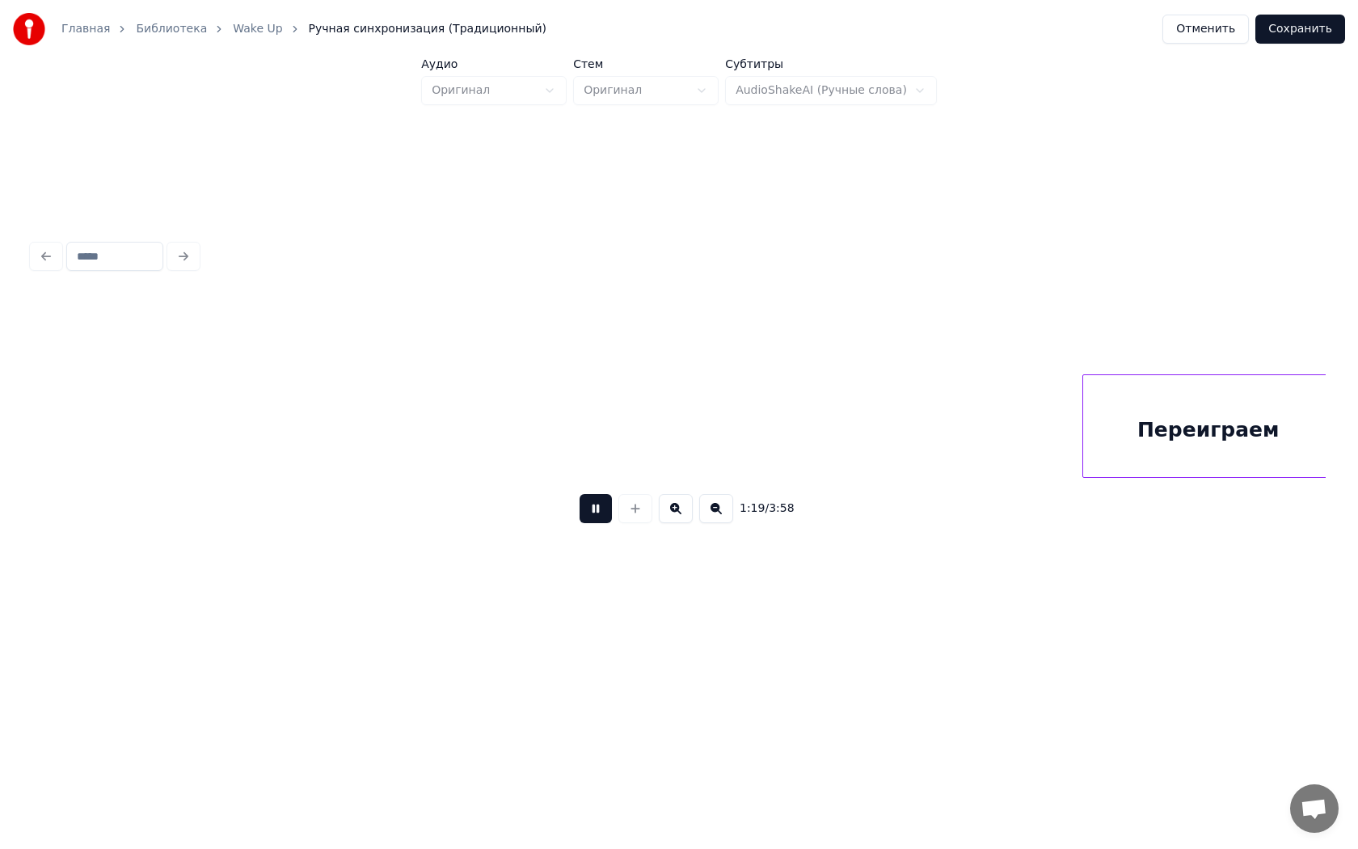
scroll to position [0, 12916]
click at [580, 494] on button at bounding box center [596, 508] width 32 height 29
click at [1296, 433] on div "В" at bounding box center [1294, 430] width 18 height 110
click at [580, 494] on button at bounding box center [596, 508] width 32 height 29
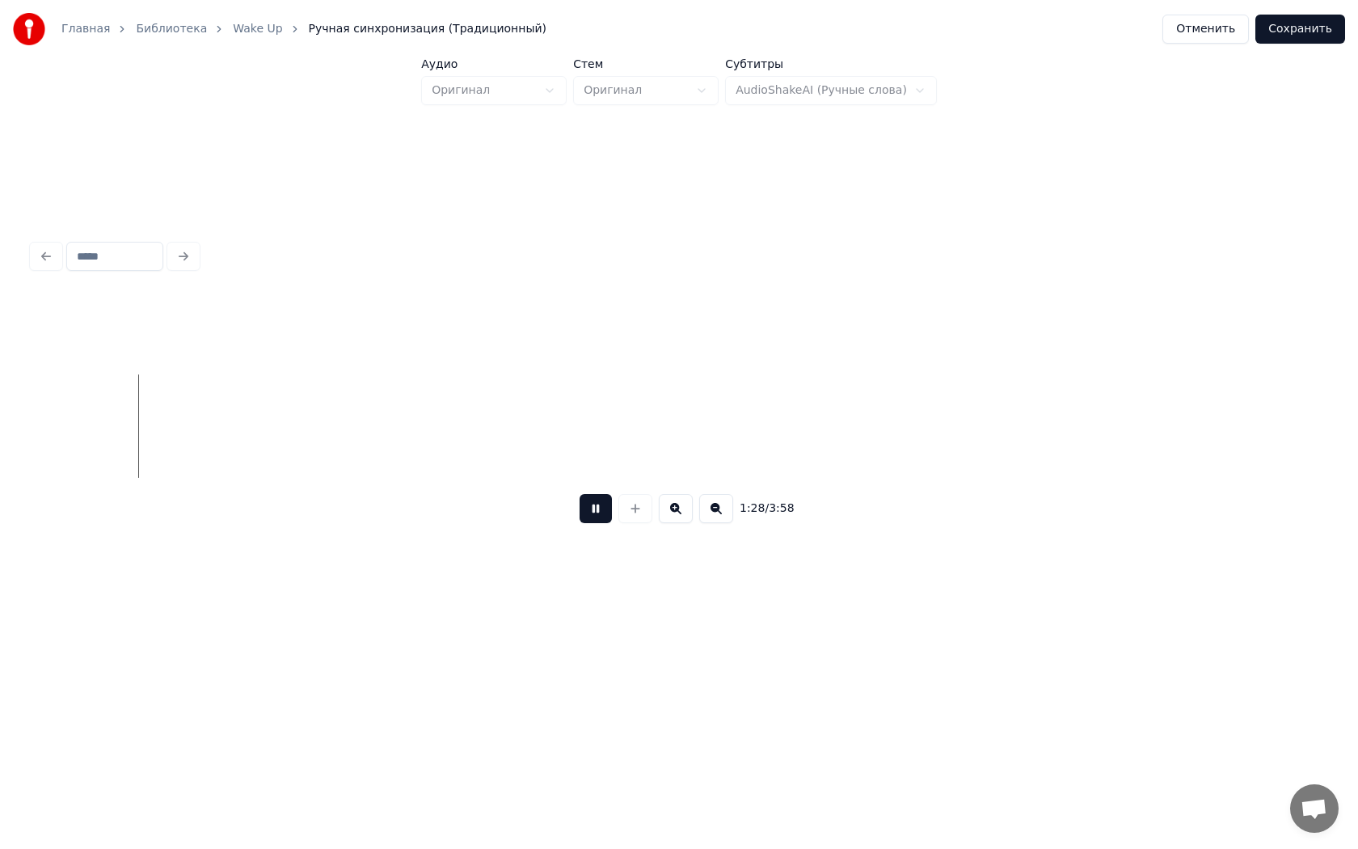
click at [580, 494] on button at bounding box center [596, 508] width 32 height 29
click at [1265, 416] on div "В" at bounding box center [1266, 430] width 18 height 110
click at [1145, 437] on div "В" at bounding box center [1142, 430] width 18 height 110
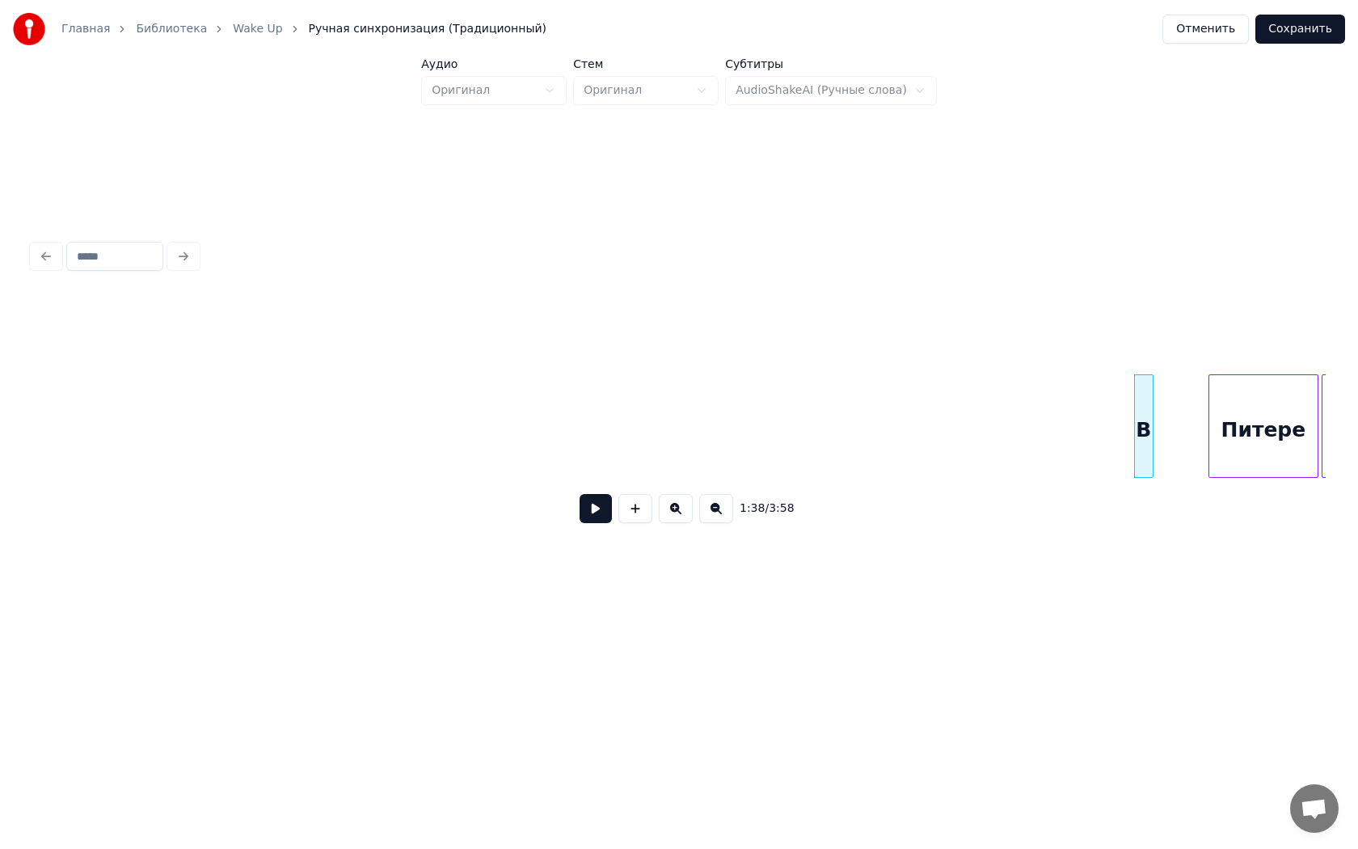
click at [601, 517] on button at bounding box center [596, 508] width 32 height 29
click at [580, 494] on button at bounding box center [596, 508] width 32 height 29
click at [1234, 433] on div at bounding box center [1232, 426] width 5 height 102
click at [1214, 440] on div "В" at bounding box center [1217, 430] width 18 height 110
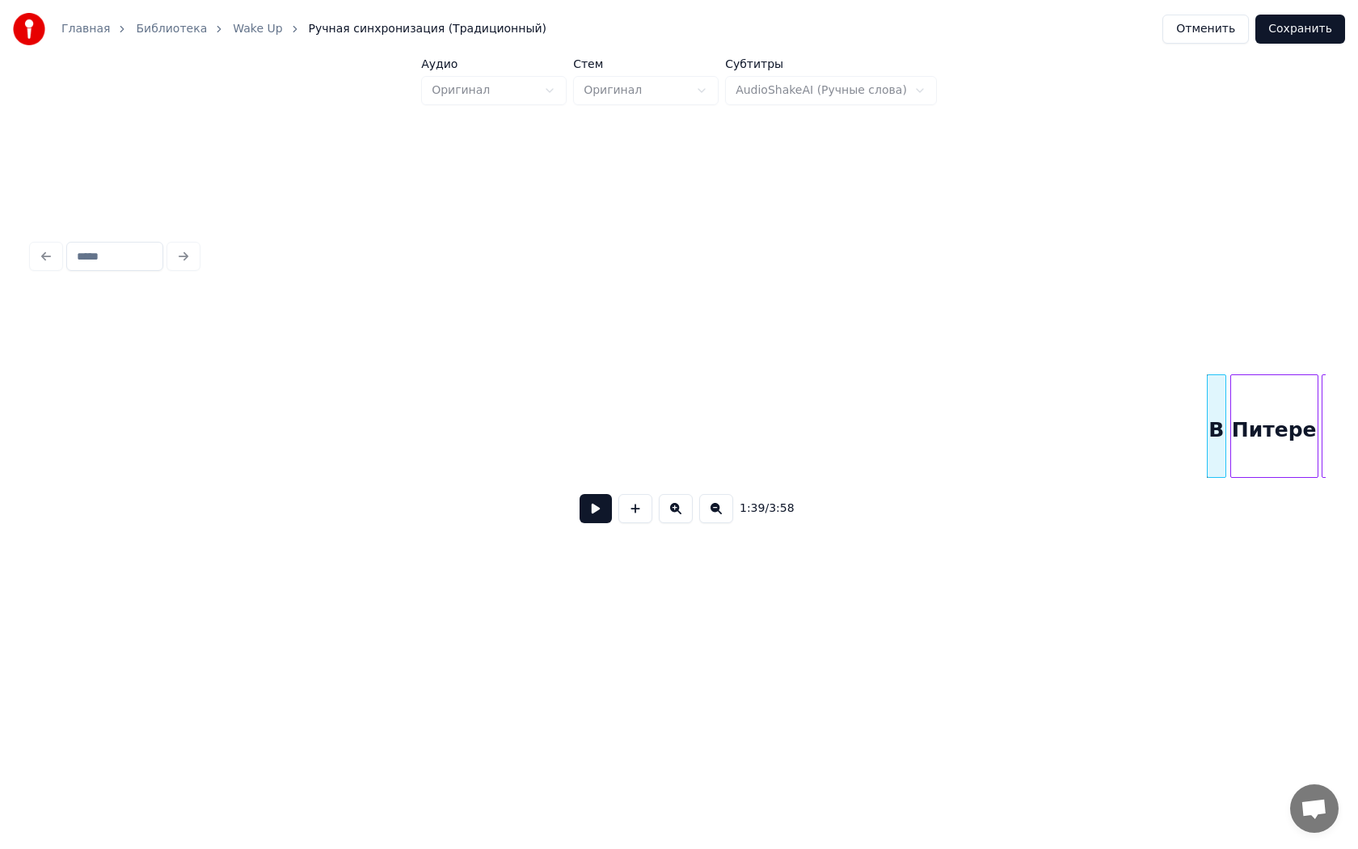
click at [605, 520] on button at bounding box center [596, 508] width 32 height 29
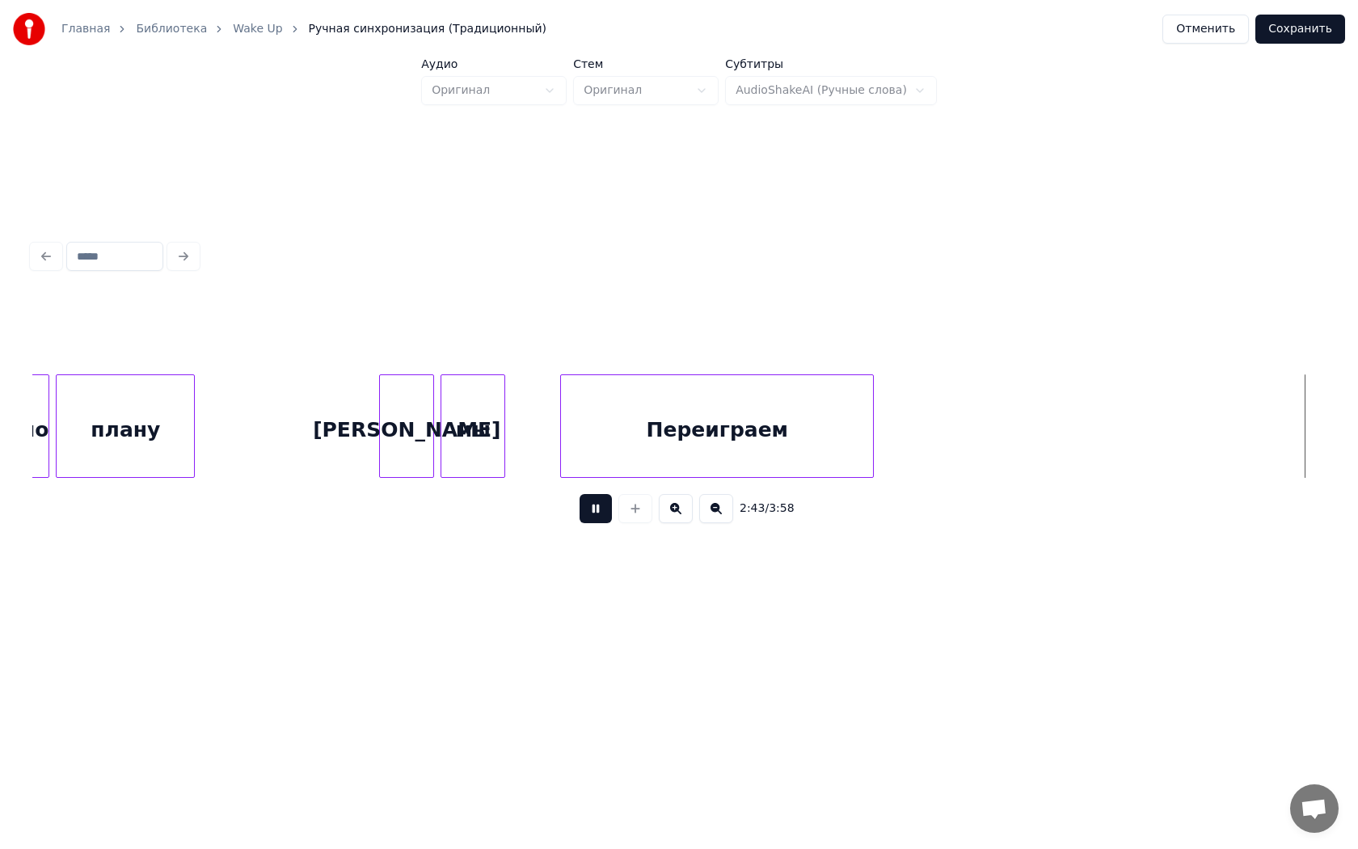
scroll to position [0, 26478]
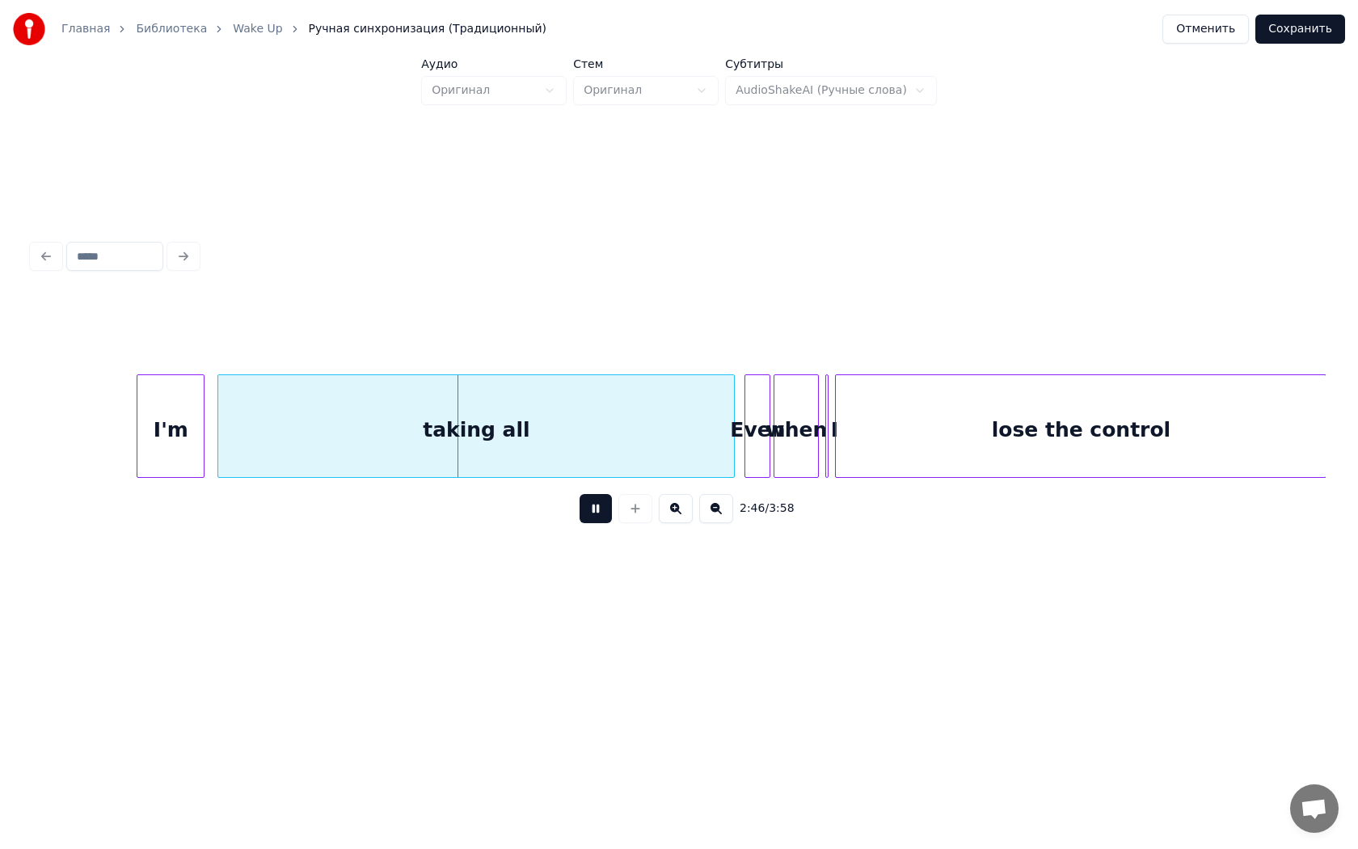
click at [580, 494] on button at bounding box center [596, 508] width 32 height 29
click at [728, 423] on div "taking all" at bounding box center [476, 430] width 516 height 110
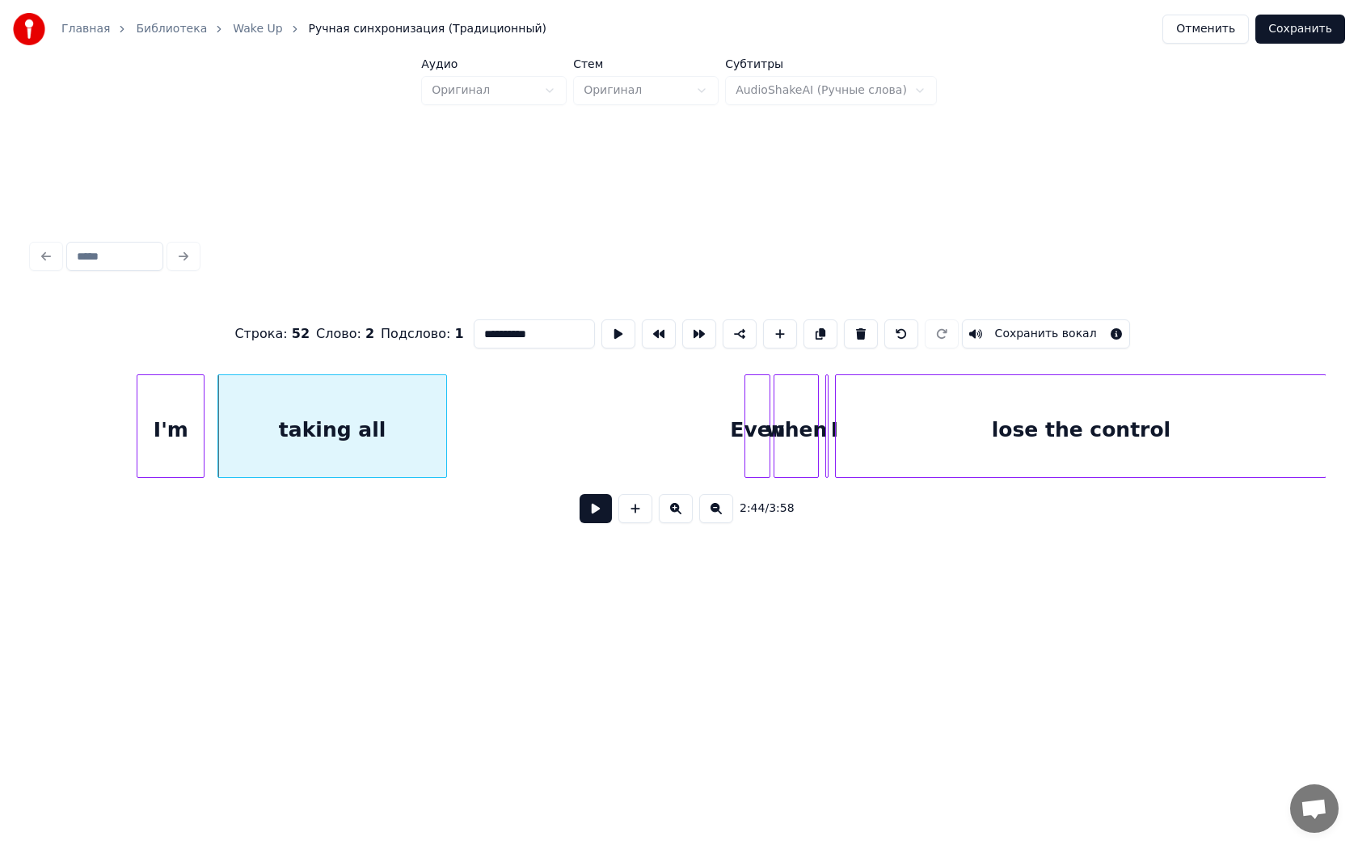
click at [441, 433] on div at bounding box center [443, 426] width 5 height 102
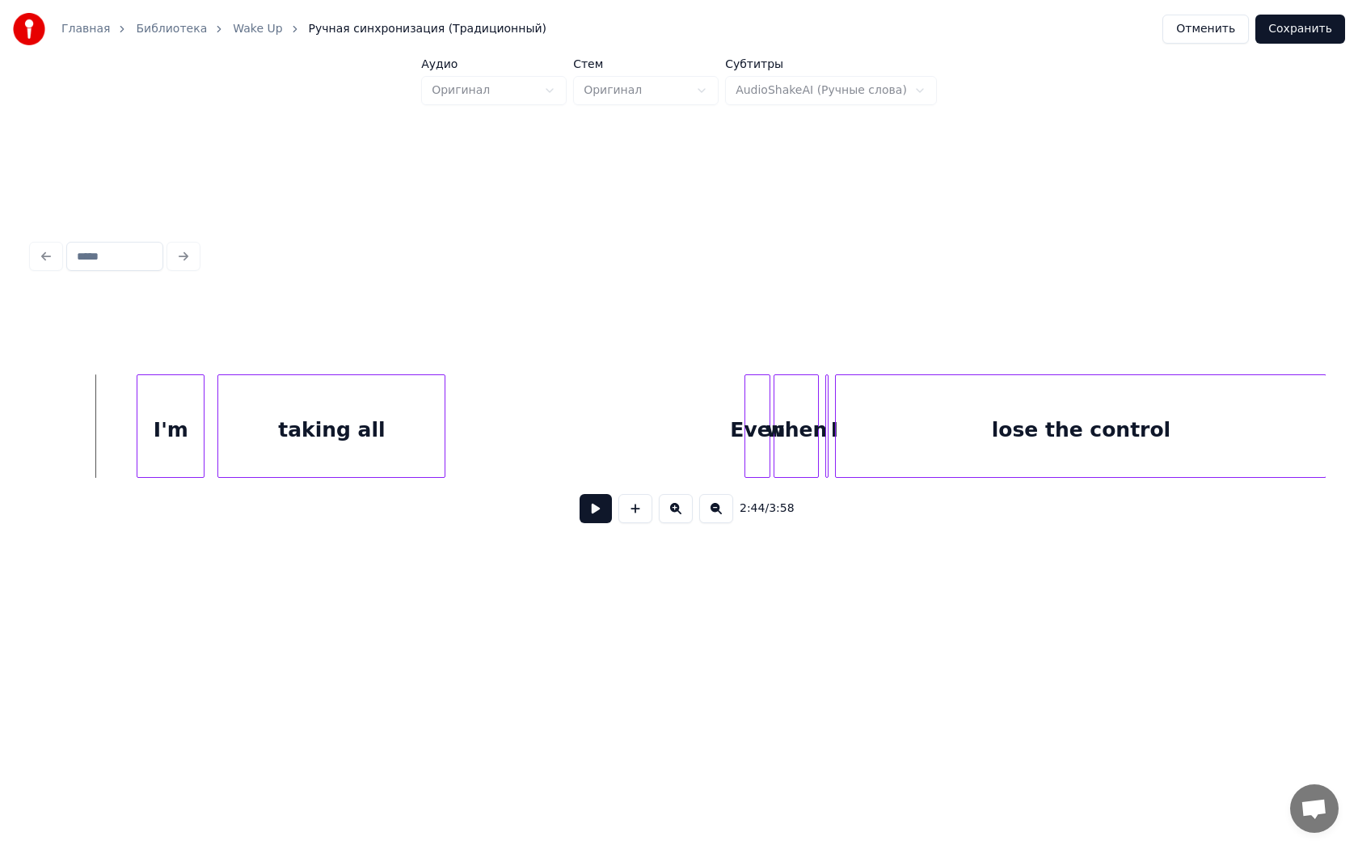
click at [589, 512] on button at bounding box center [596, 508] width 32 height 29
click at [580, 494] on button at bounding box center [596, 508] width 32 height 29
click at [702, 444] on div "Even" at bounding box center [702, 430] width 24 height 110
click at [736, 441] on div at bounding box center [736, 426] width 5 height 102
click at [580, 494] on button at bounding box center [596, 508] width 32 height 29
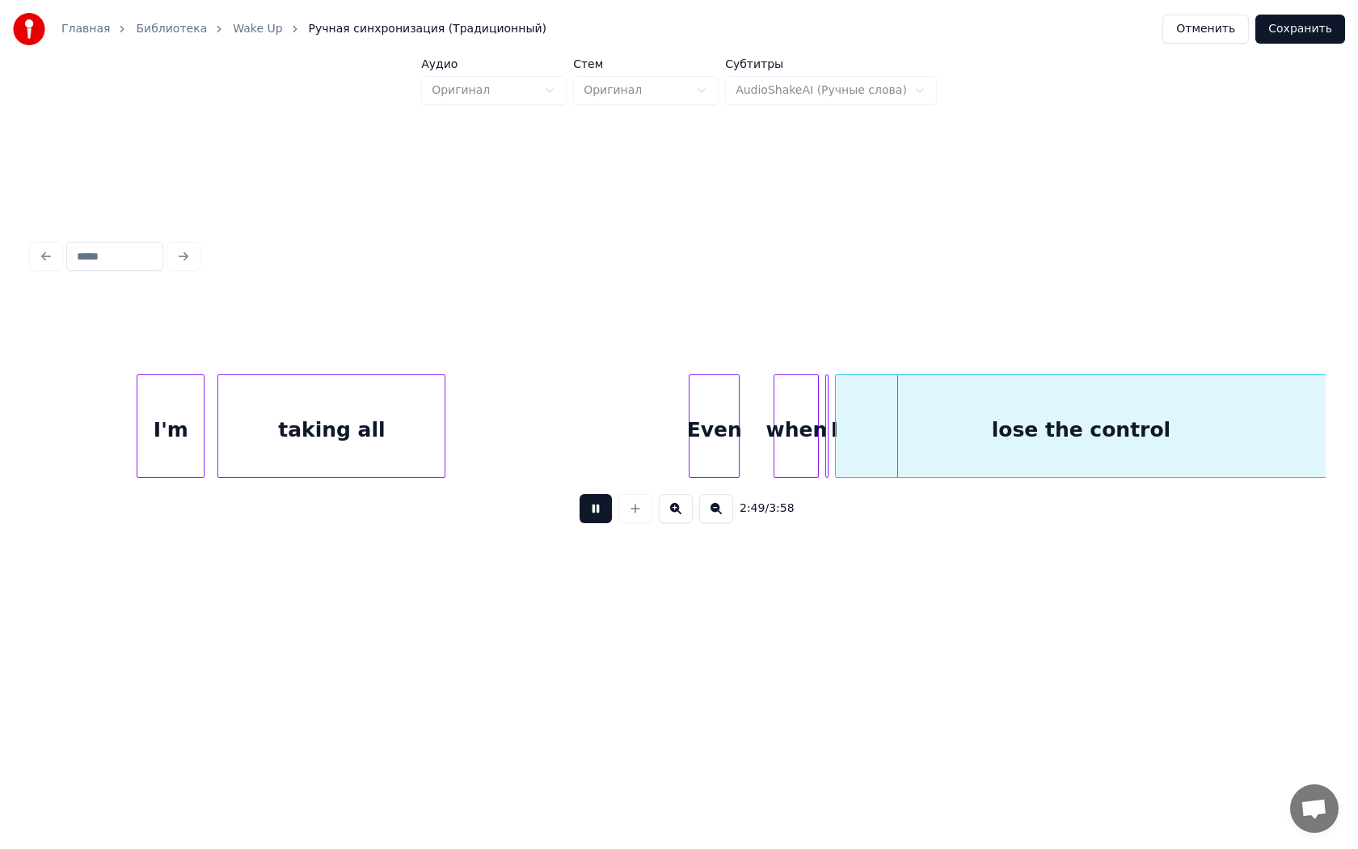
click at [580, 494] on button at bounding box center [596, 508] width 32 height 29
click at [766, 443] on div at bounding box center [765, 426] width 5 height 102
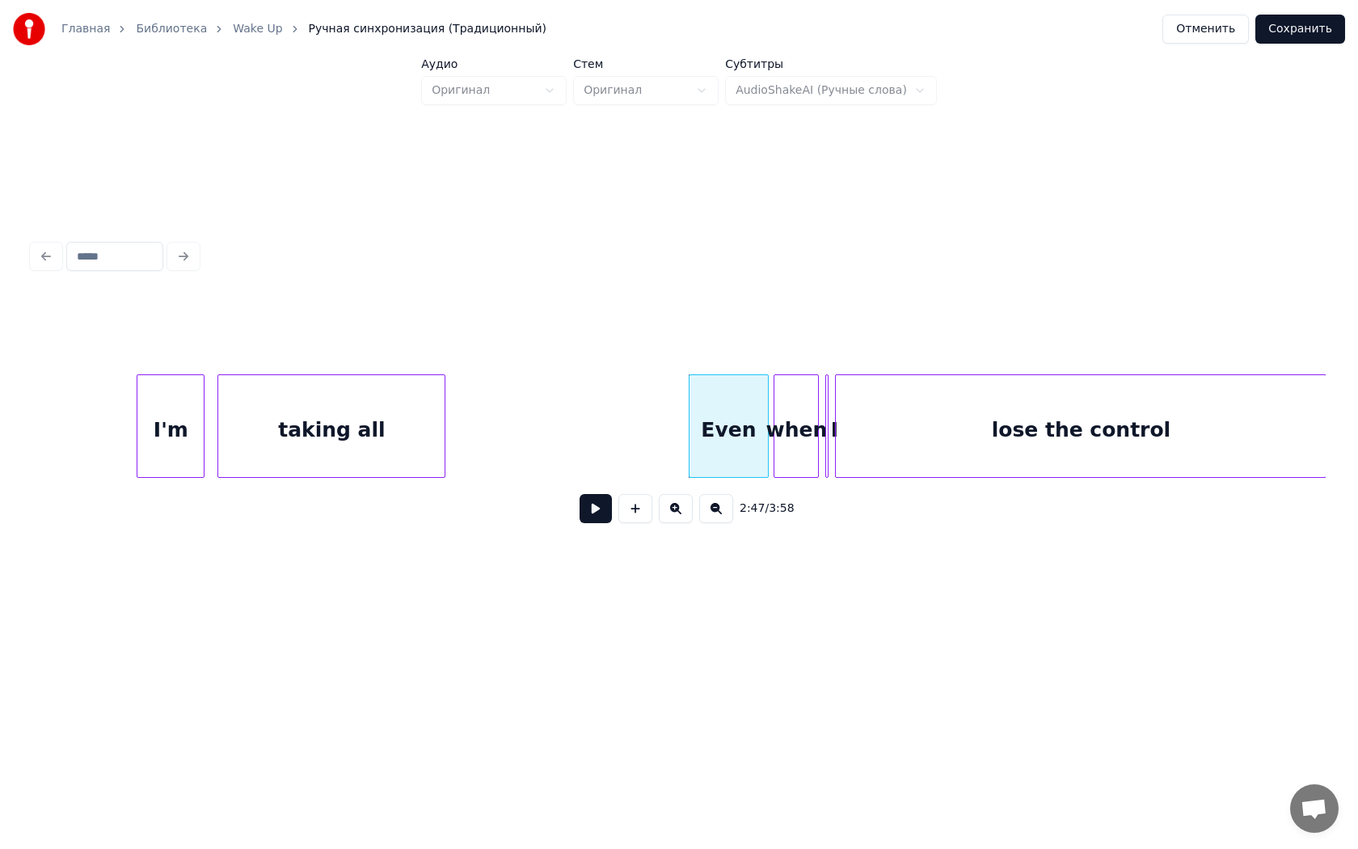
click at [580, 494] on button at bounding box center [596, 508] width 32 height 29
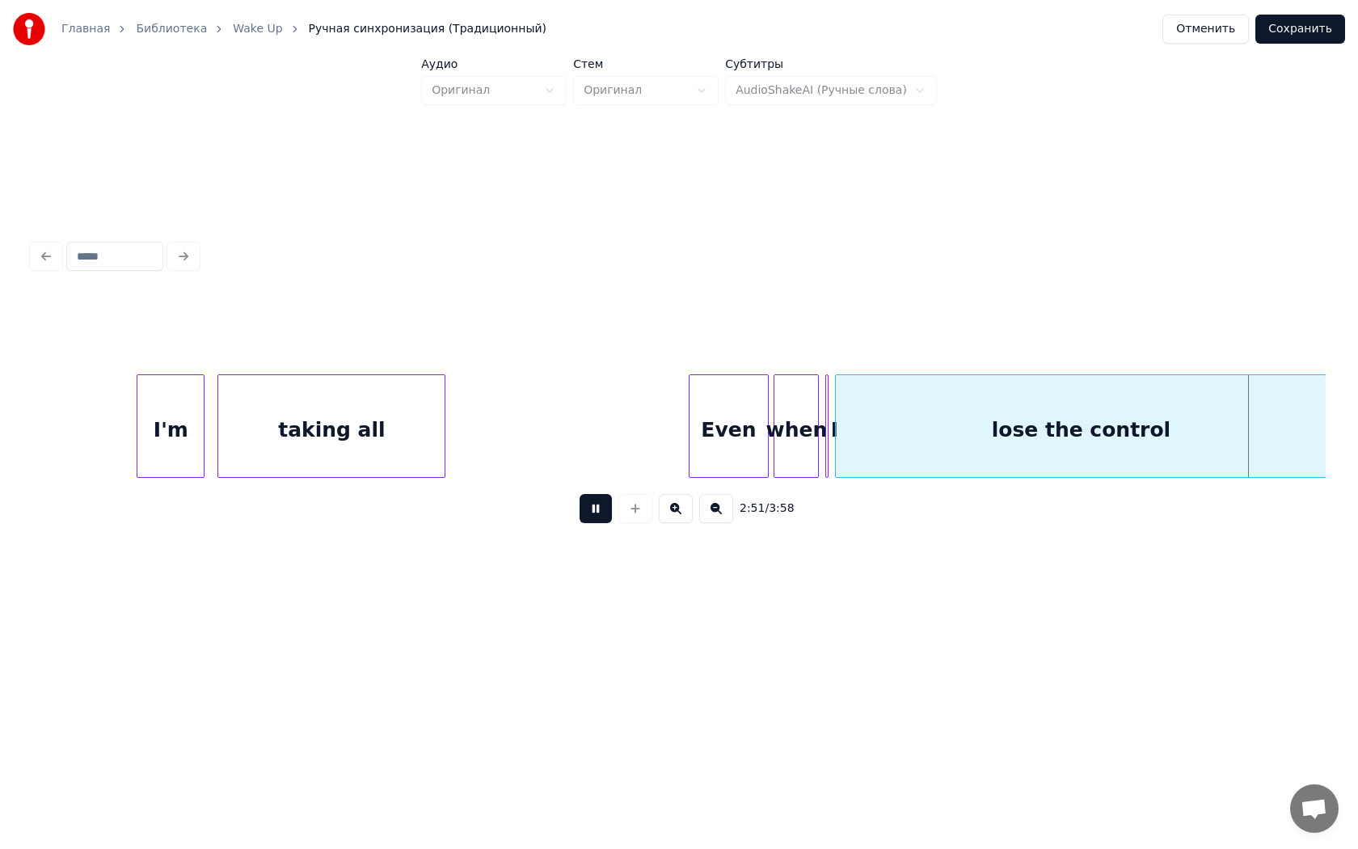
click at [580, 494] on button at bounding box center [596, 508] width 32 height 29
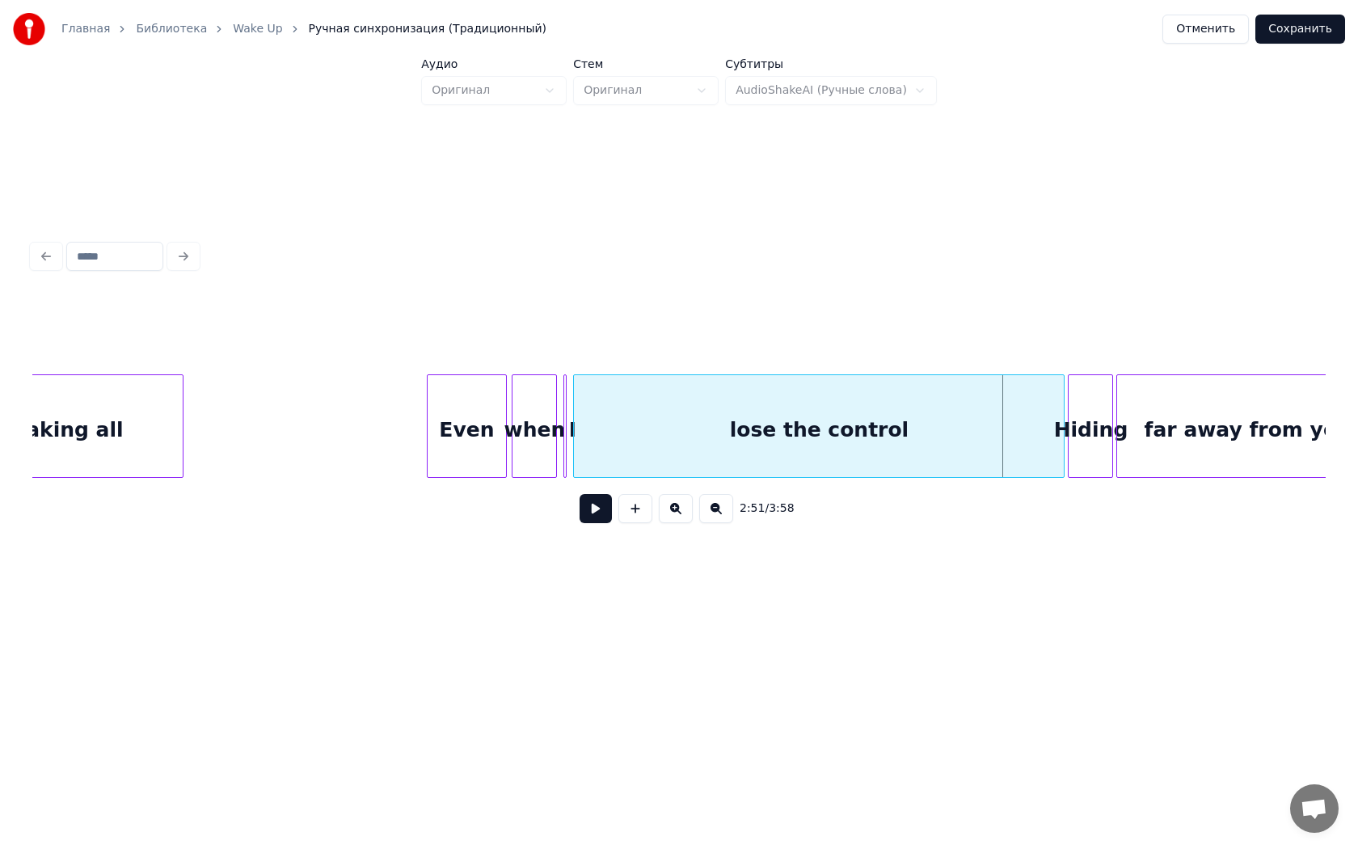
scroll to position [0, 26756]
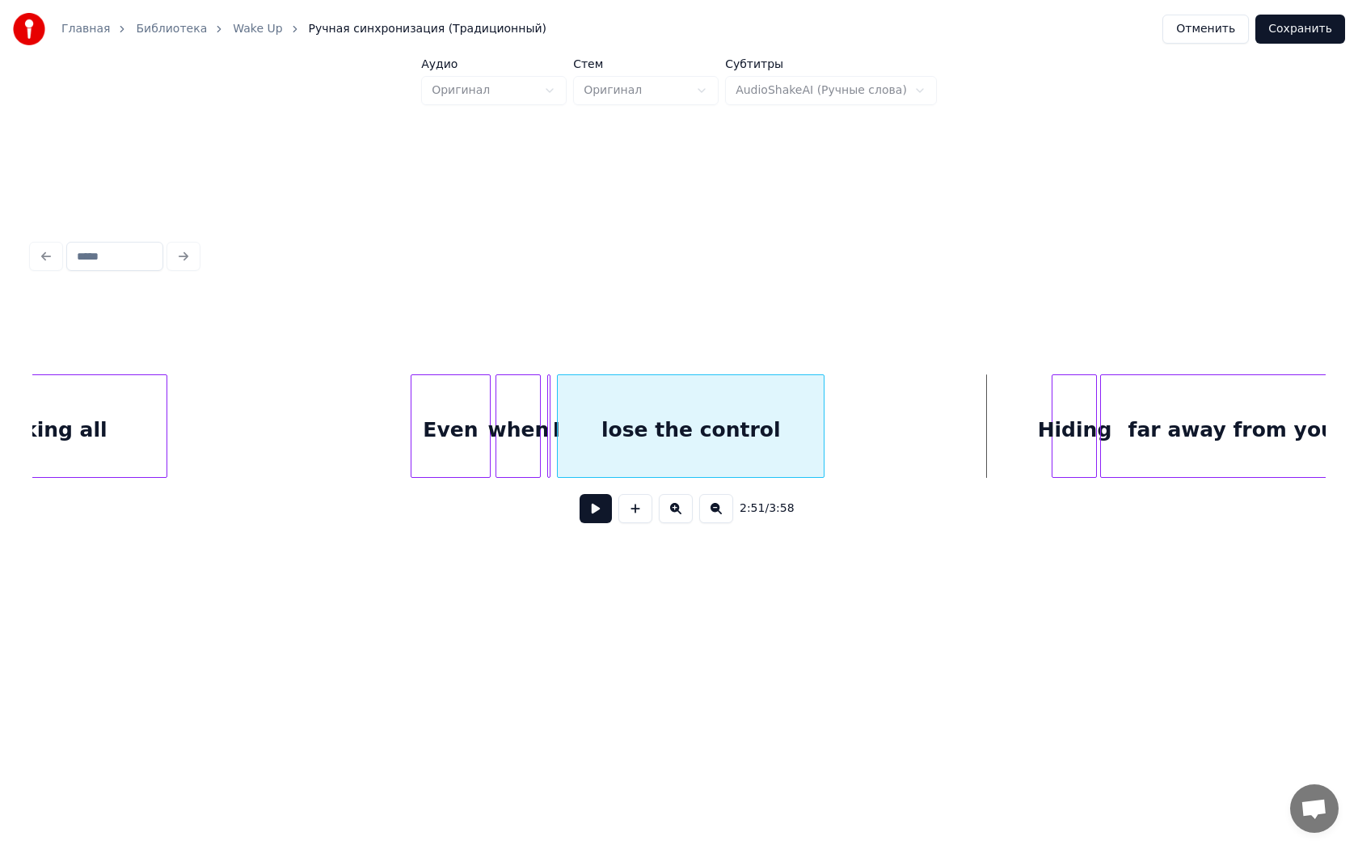
click at [821, 438] on div at bounding box center [821, 426] width 5 height 102
click at [369, 348] on div at bounding box center [678, 333] width 1293 height 81
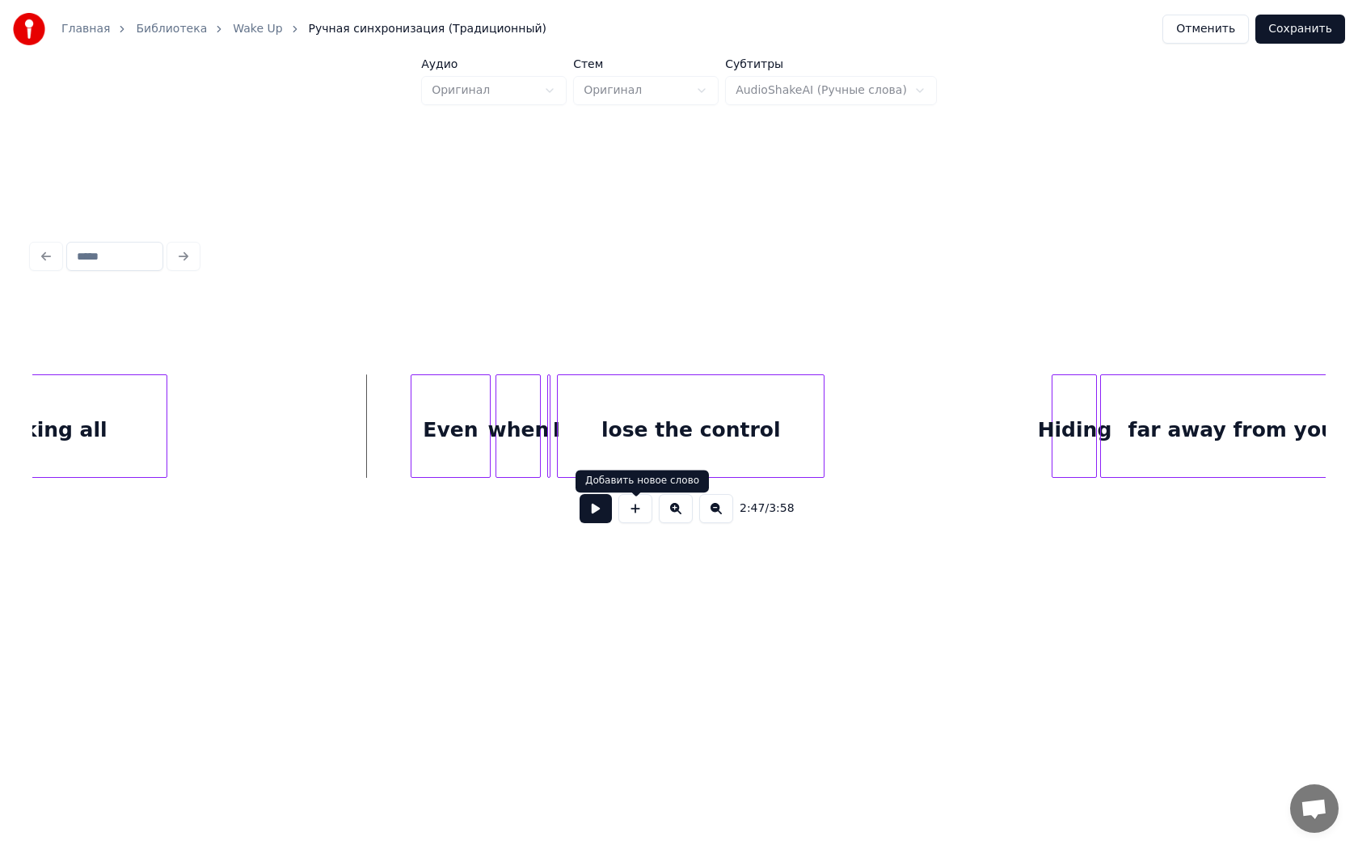
click at [598, 509] on button at bounding box center [596, 508] width 32 height 29
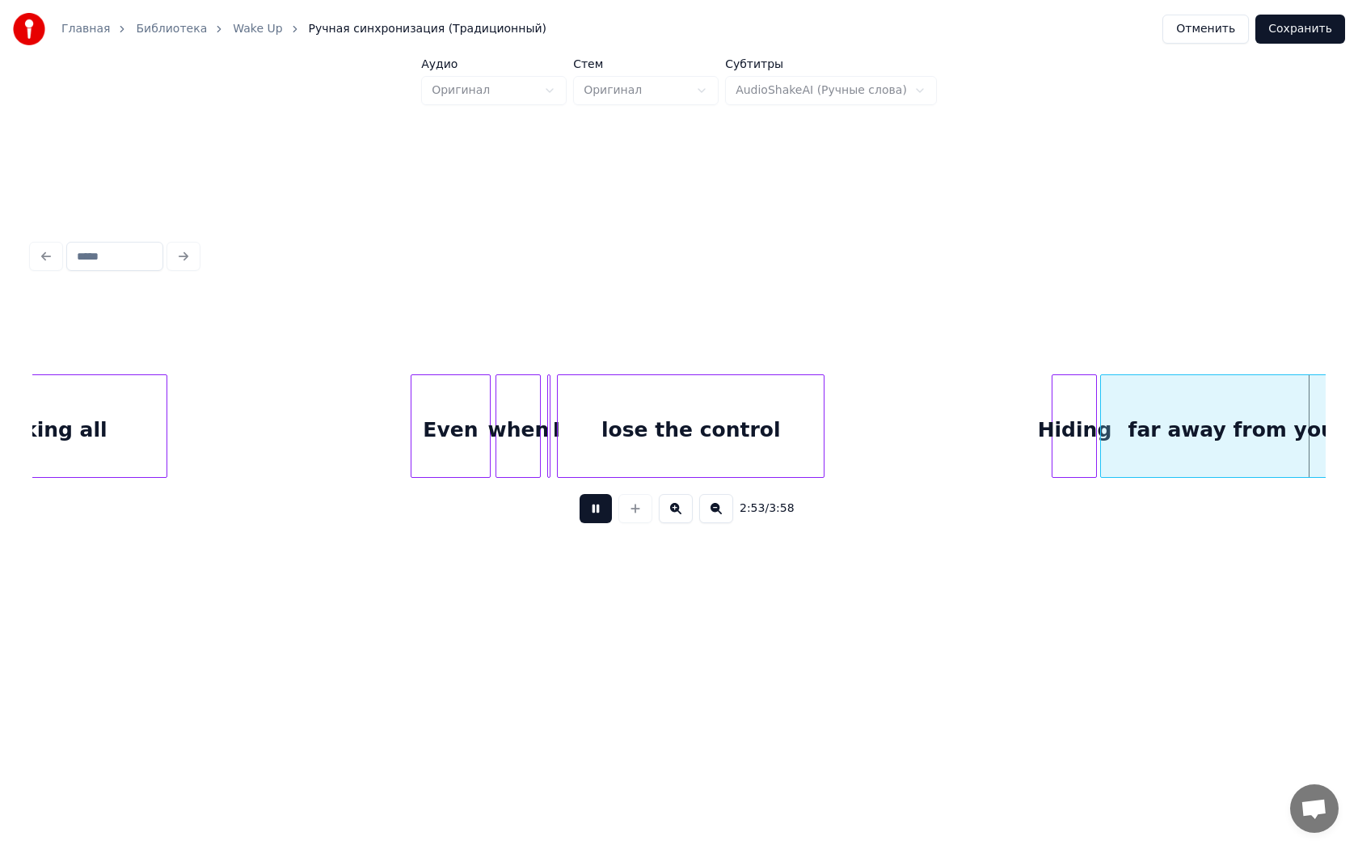
scroll to position [0, 28050]
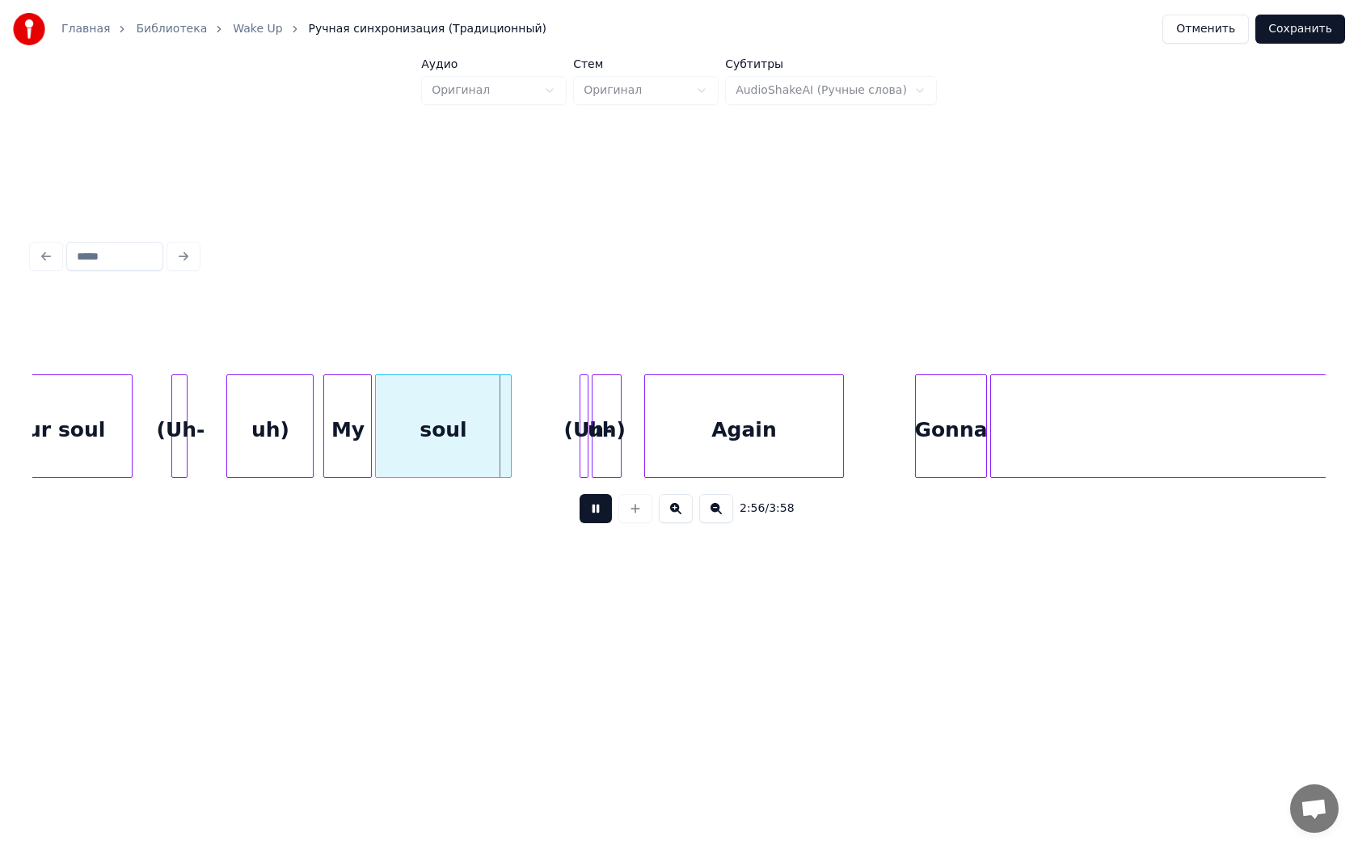
click at [580, 494] on button at bounding box center [596, 508] width 32 height 29
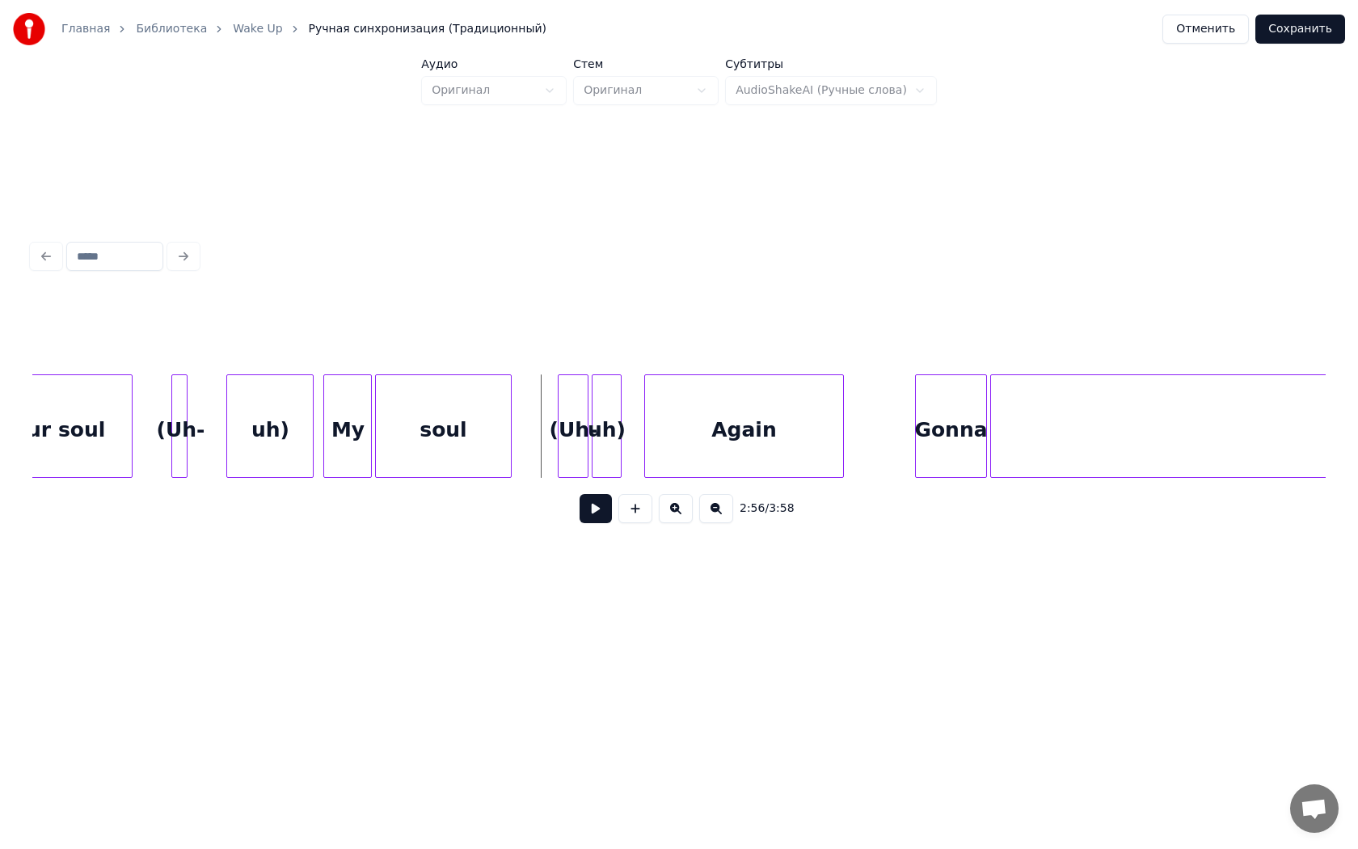
click at [561, 437] on div at bounding box center [561, 426] width 5 height 102
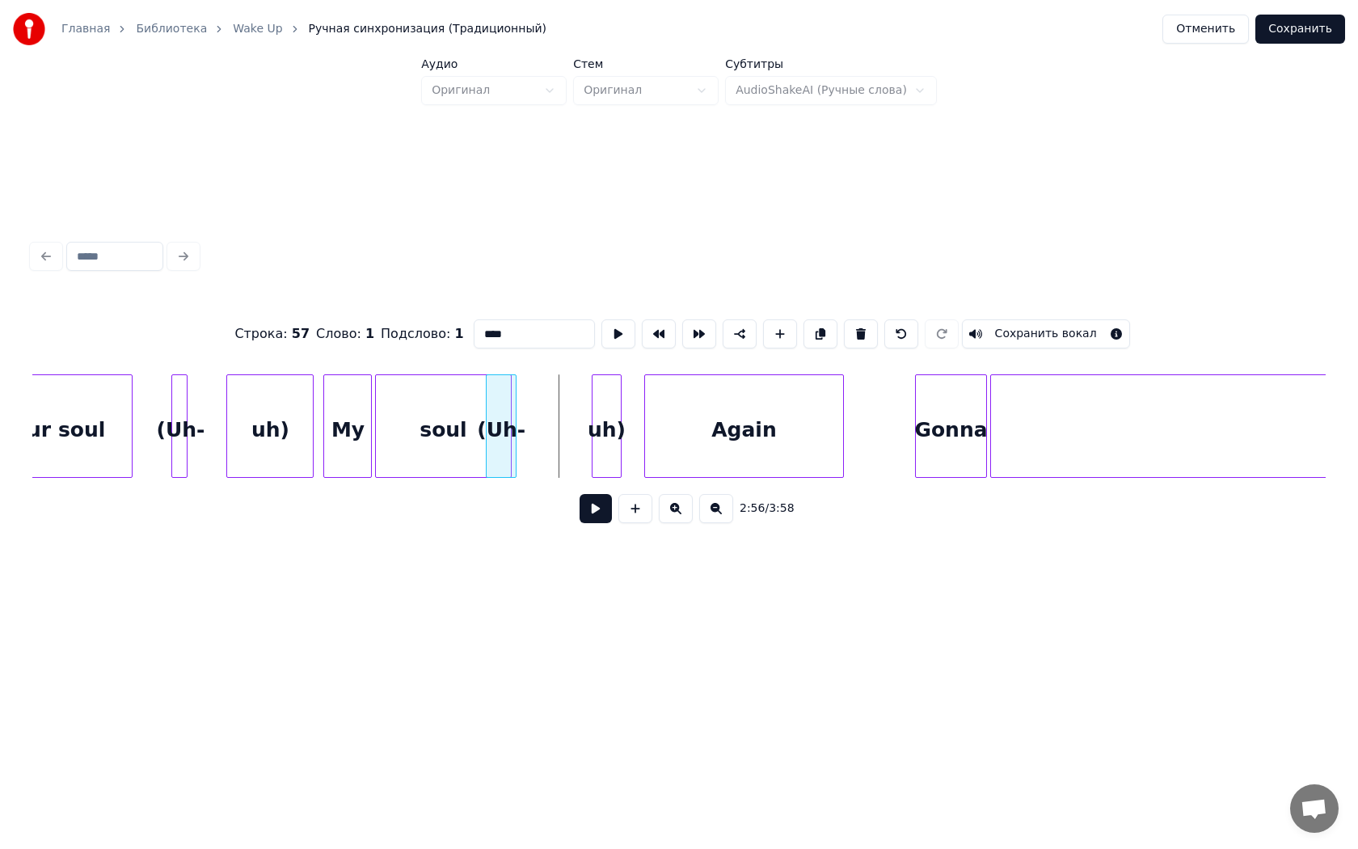
click at [504, 445] on div "(Uh-" at bounding box center [501, 430] width 29 height 110
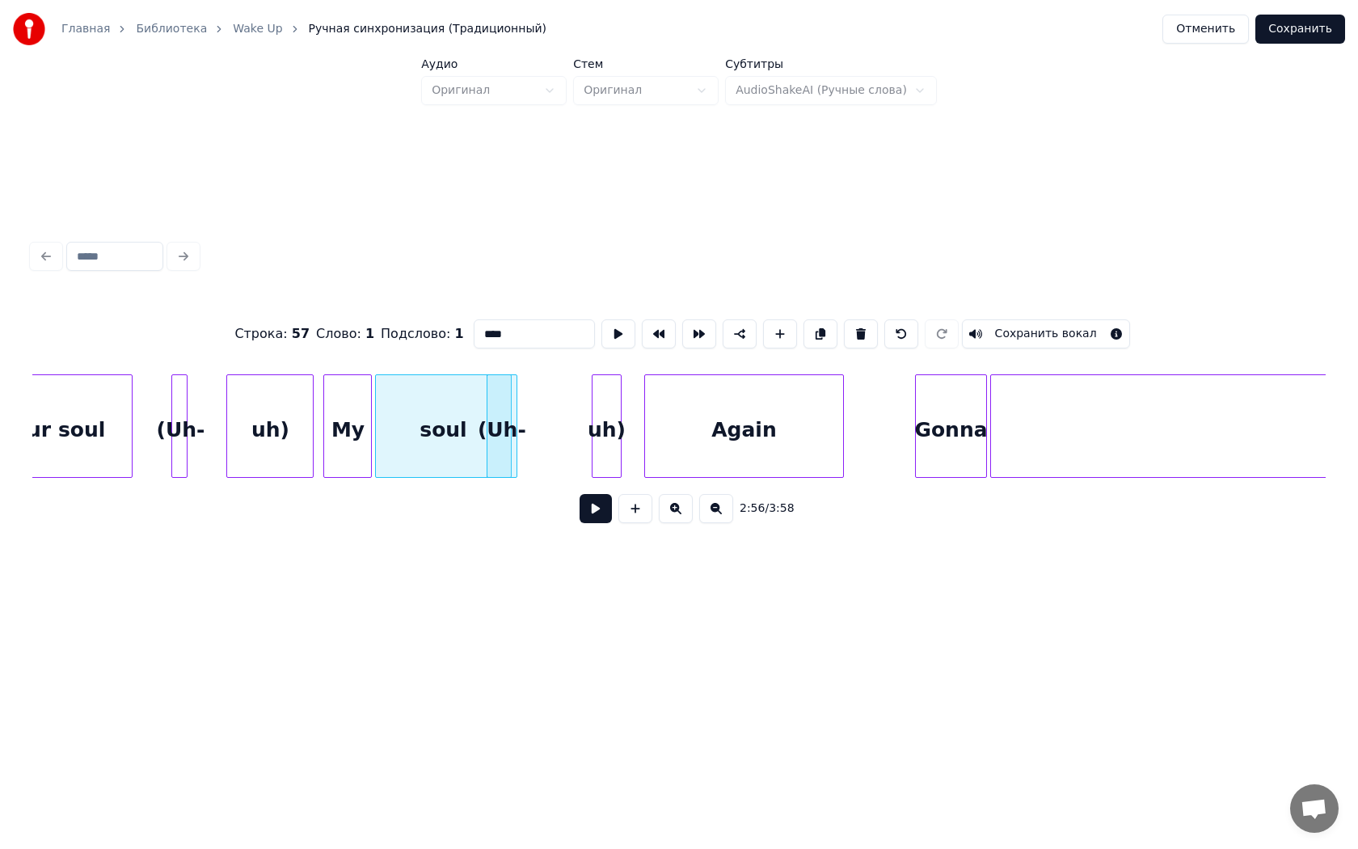
click at [377, 395] on div at bounding box center [378, 426] width 5 height 102
type input "****"
click at [580, 494] on button at bounding box center [596, 508] width 32 height 29
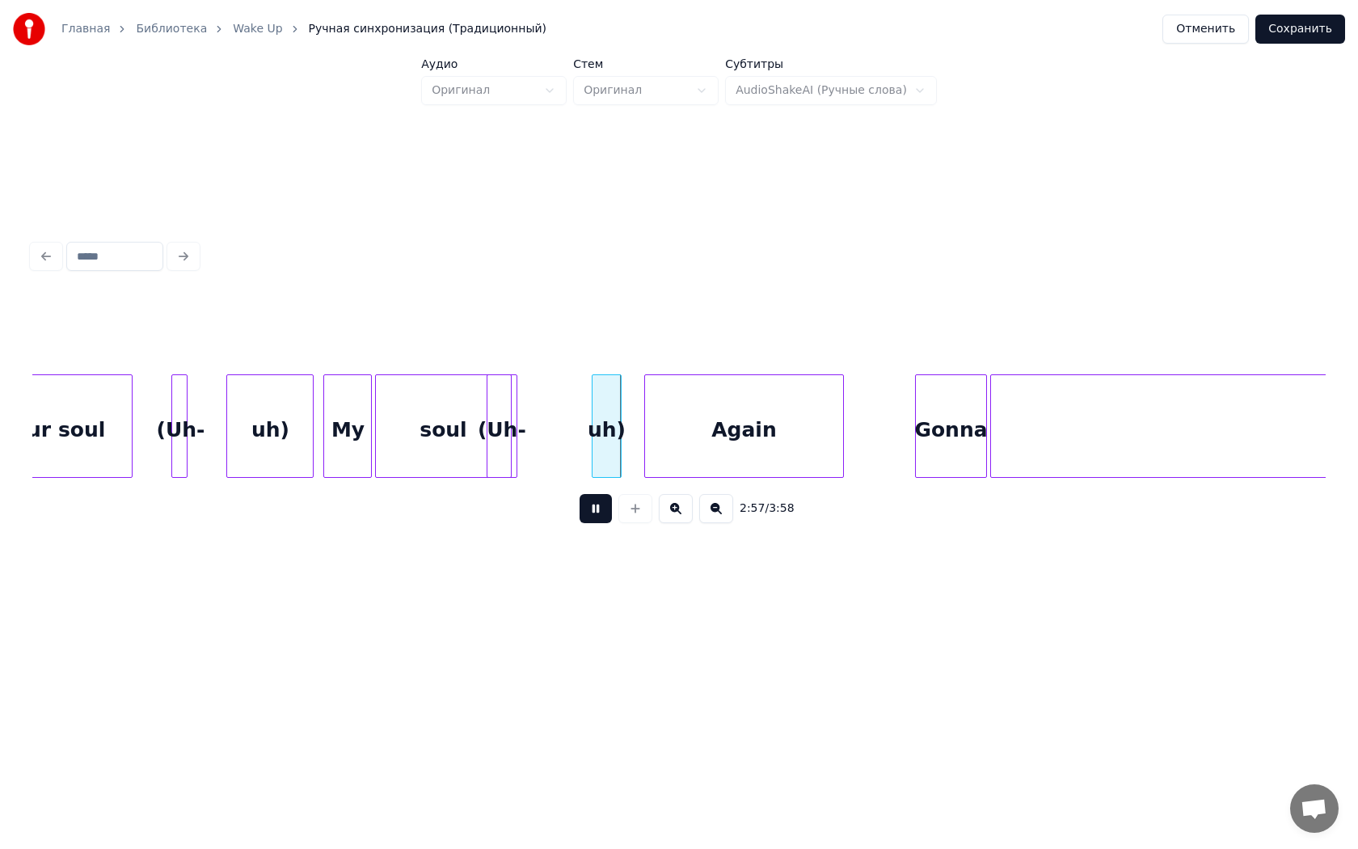
click at [580, 494] on button at bounding box center [596, 508] width 32 height 29
click at [535, 410] on div "uh)" at bounding box center [538, 430] width 27 height 110
click at [412, 356] on div at bounding box center [678, 333] width 1293 height 81
click at [365, 385] on div "My" at bounding box center [347, 430] width 47 height 110
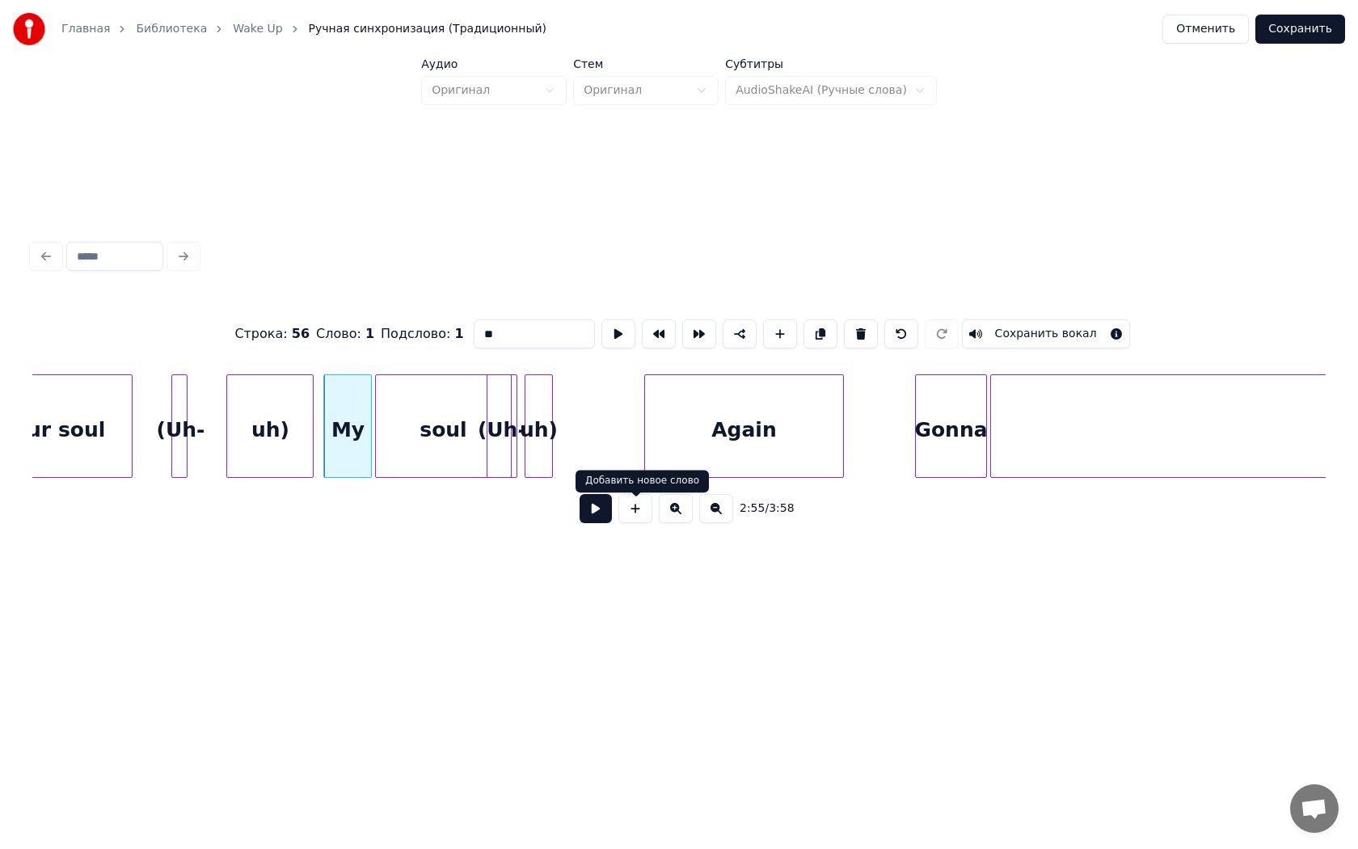
click at [592, 514] on button at bounding box center [596, 508] width 32 height 29
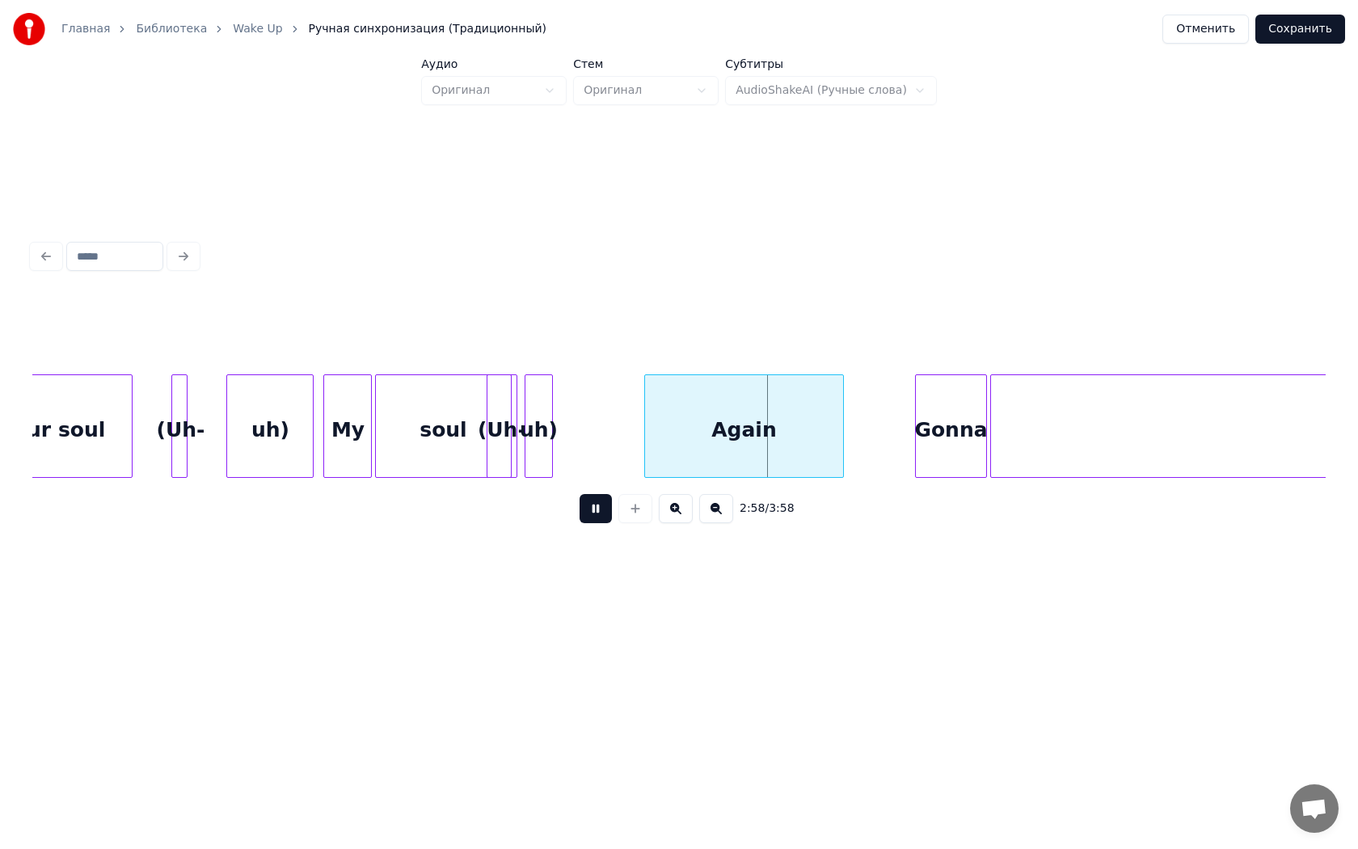
click at [580, 494] on button at bounding box center [596, 508] width 32 height 29
click at [673, 442] on div "Again" at bounding box center [734, 430] width 199 height 110
click at [611, 503] on button at bounding box center [596, 508] width 32 height 29
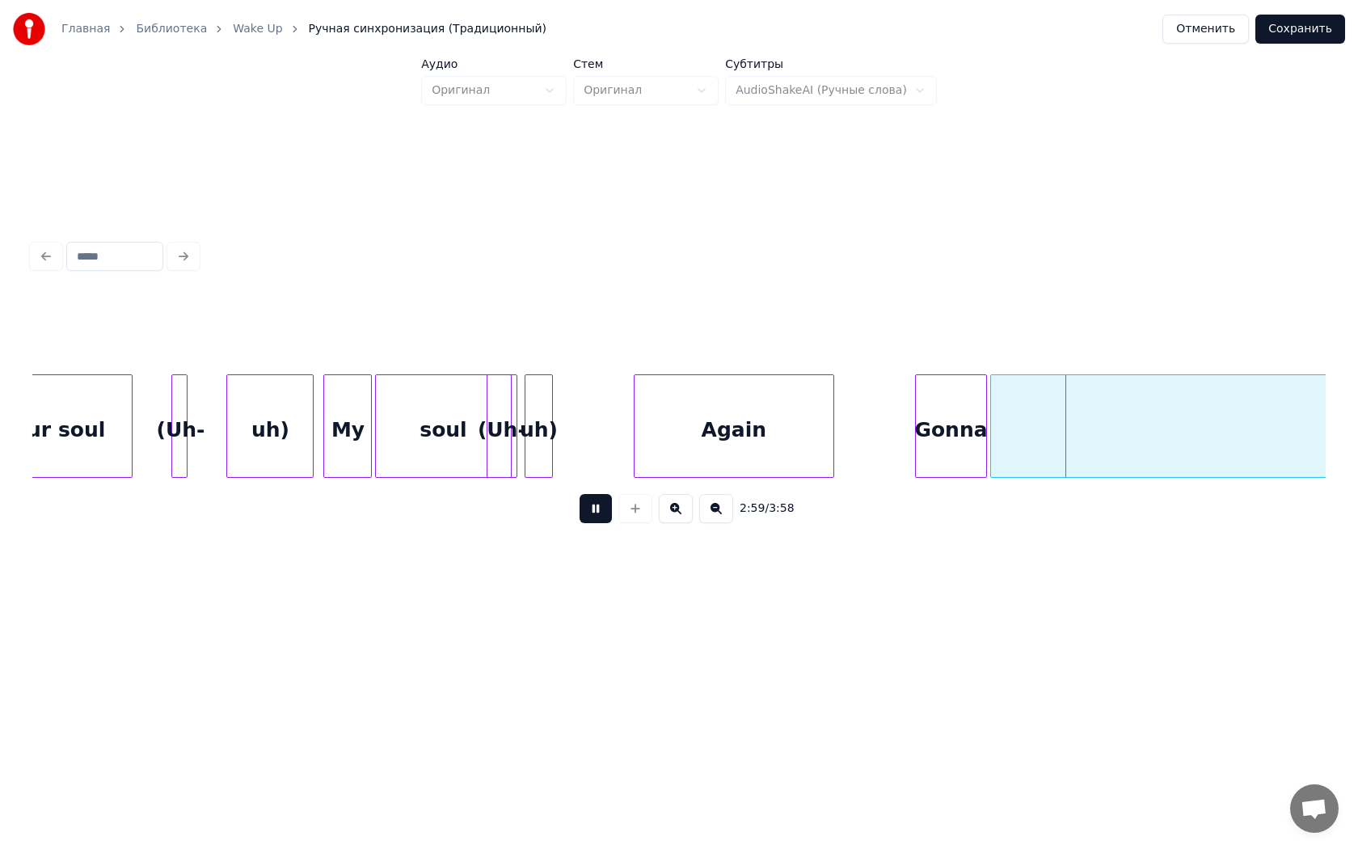
click at [580, 494] on button at bounding box center [596, 508] width 32 height 29
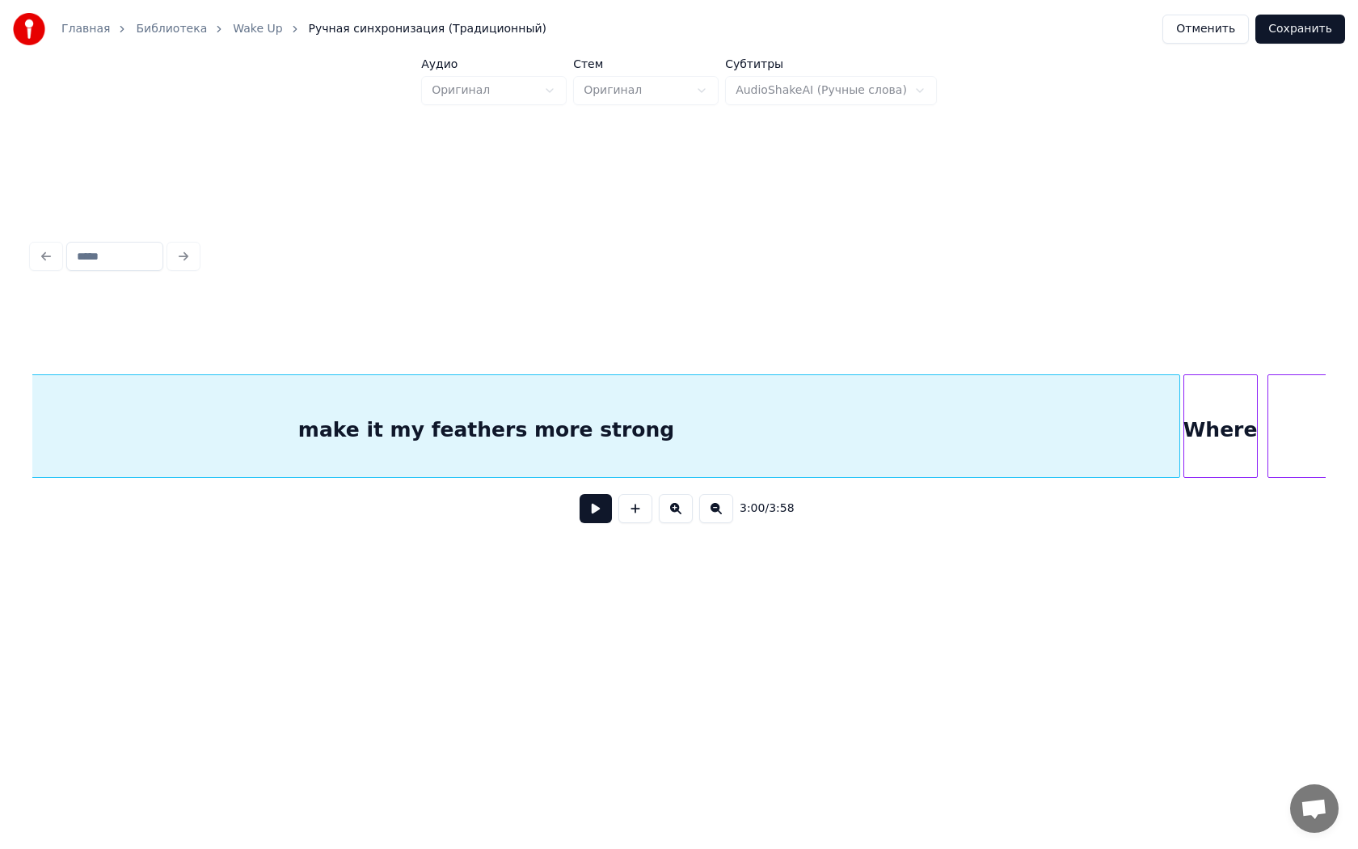
scroll to position [0, 29280]
click at [1099, 441] on div "make it my feathers more strong" at bounding box center [454, 430] width 1385 height 110
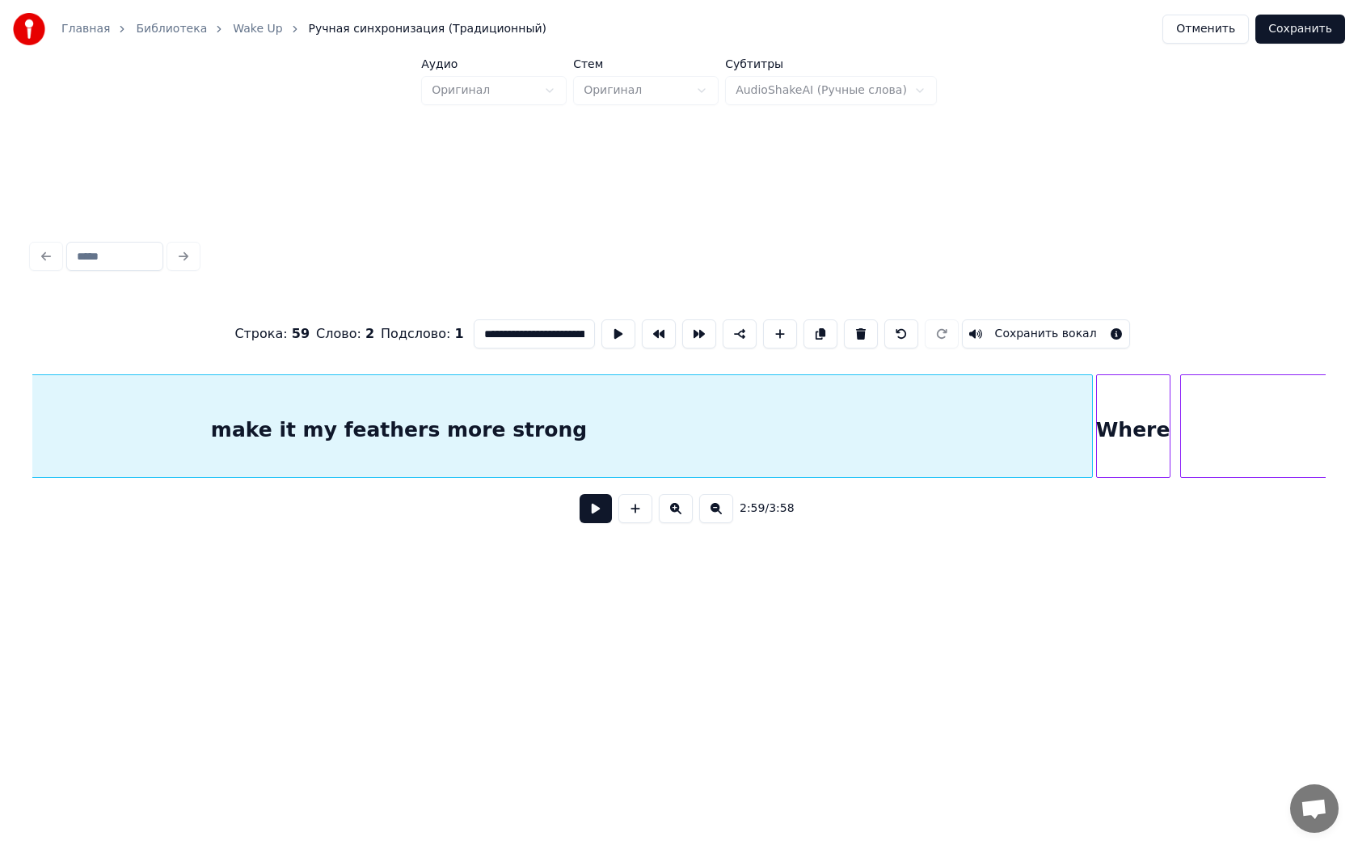
scroll to position [0, 29368]
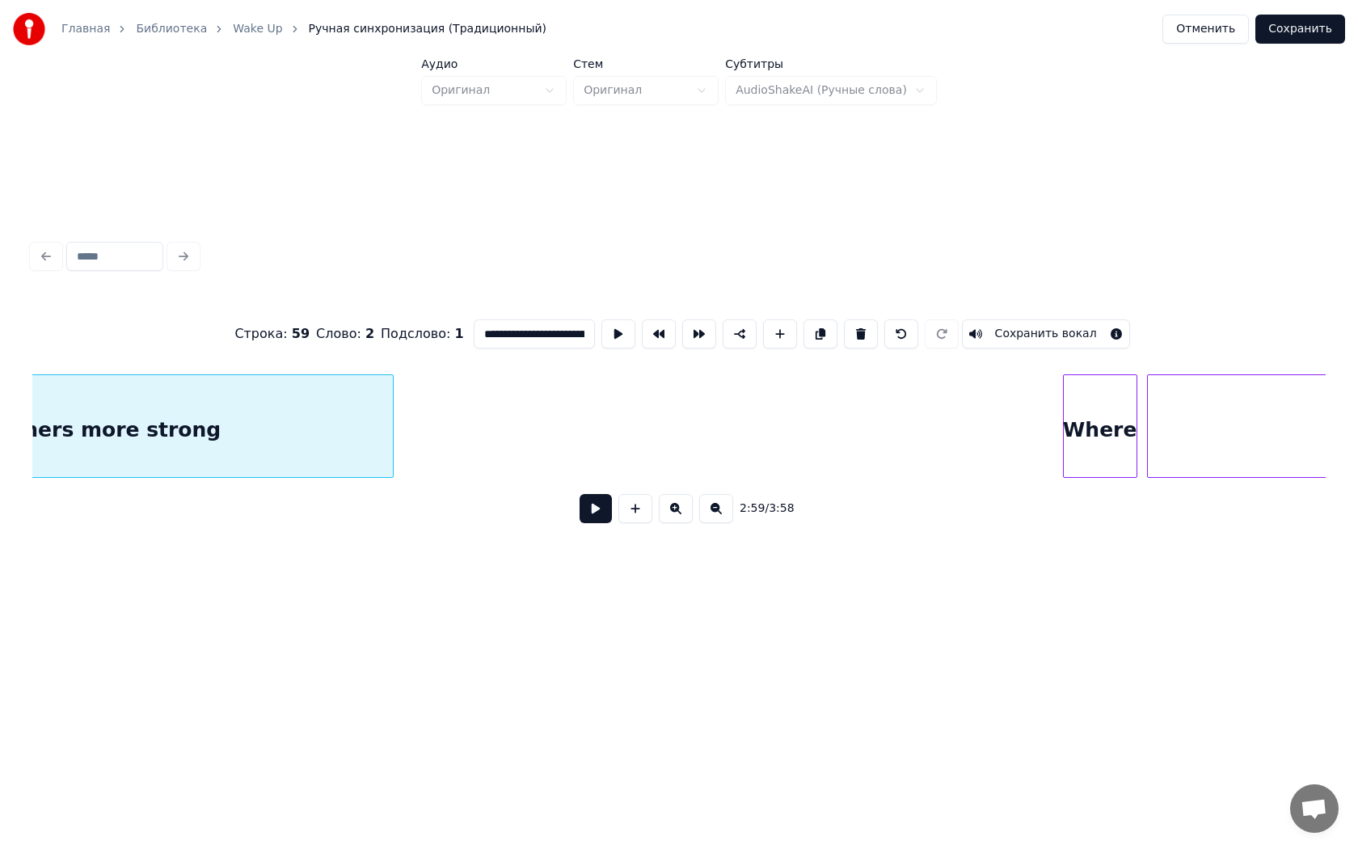
click at [390, 437] on div at bounding box center [390, 426] width 5 height 102
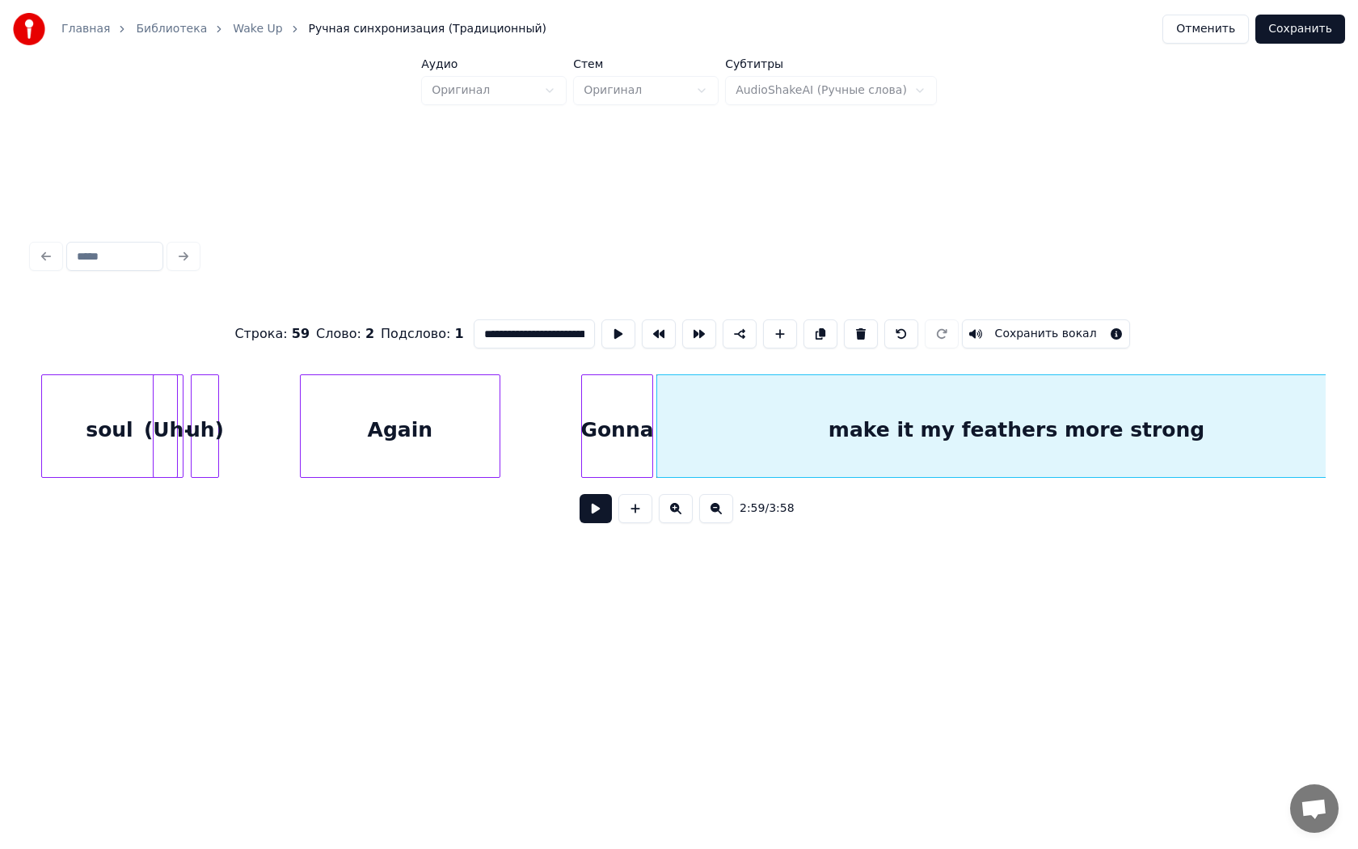
scroll to position [0, 28450]
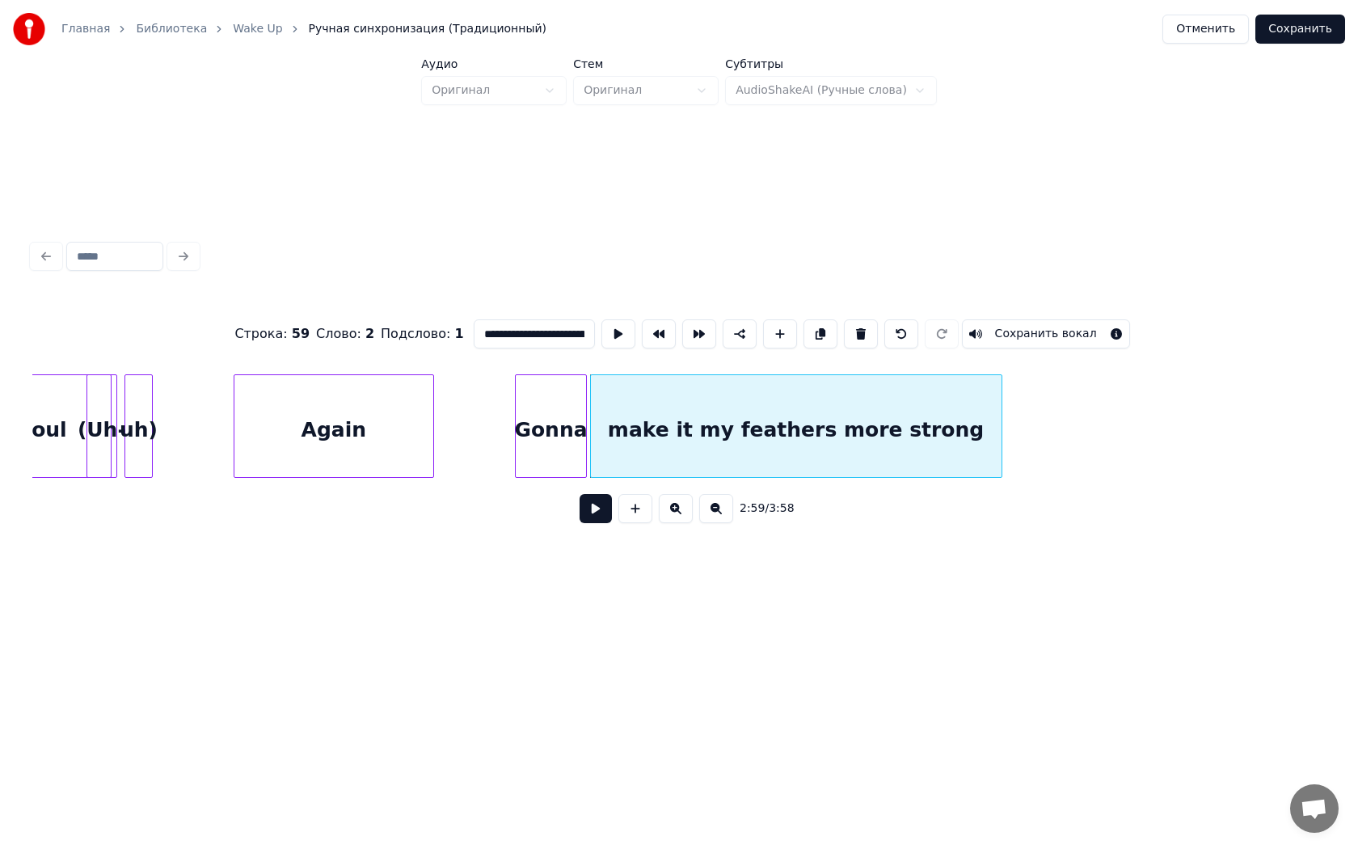
click at [998, 439] on div at bounding box center [999, 426] width 5 height 102
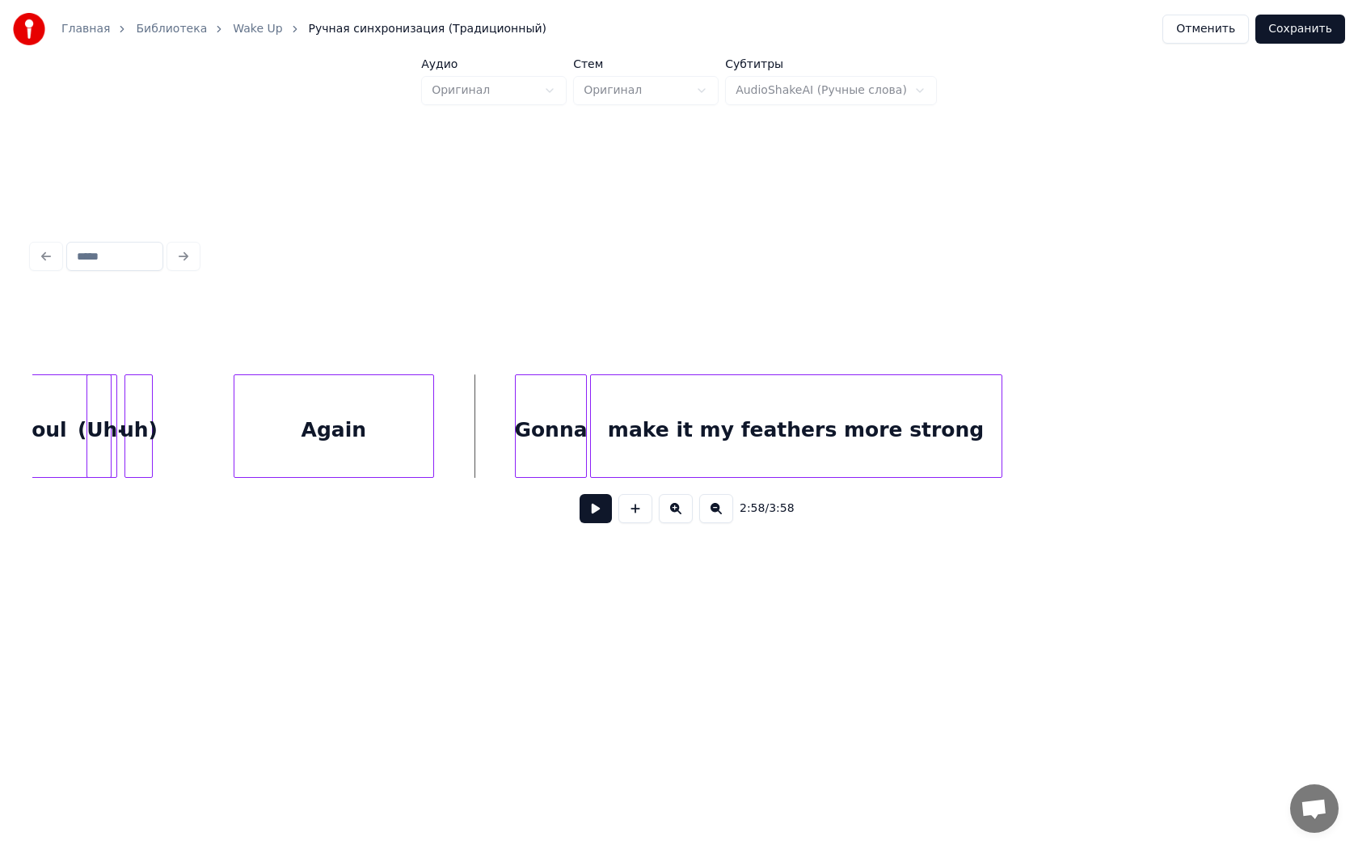
click at [591, 515] on button at bounding box center [596, 508] width 32 height 29
click at [580, 494] on button at bounding box center [596, 508] width 32 height 29
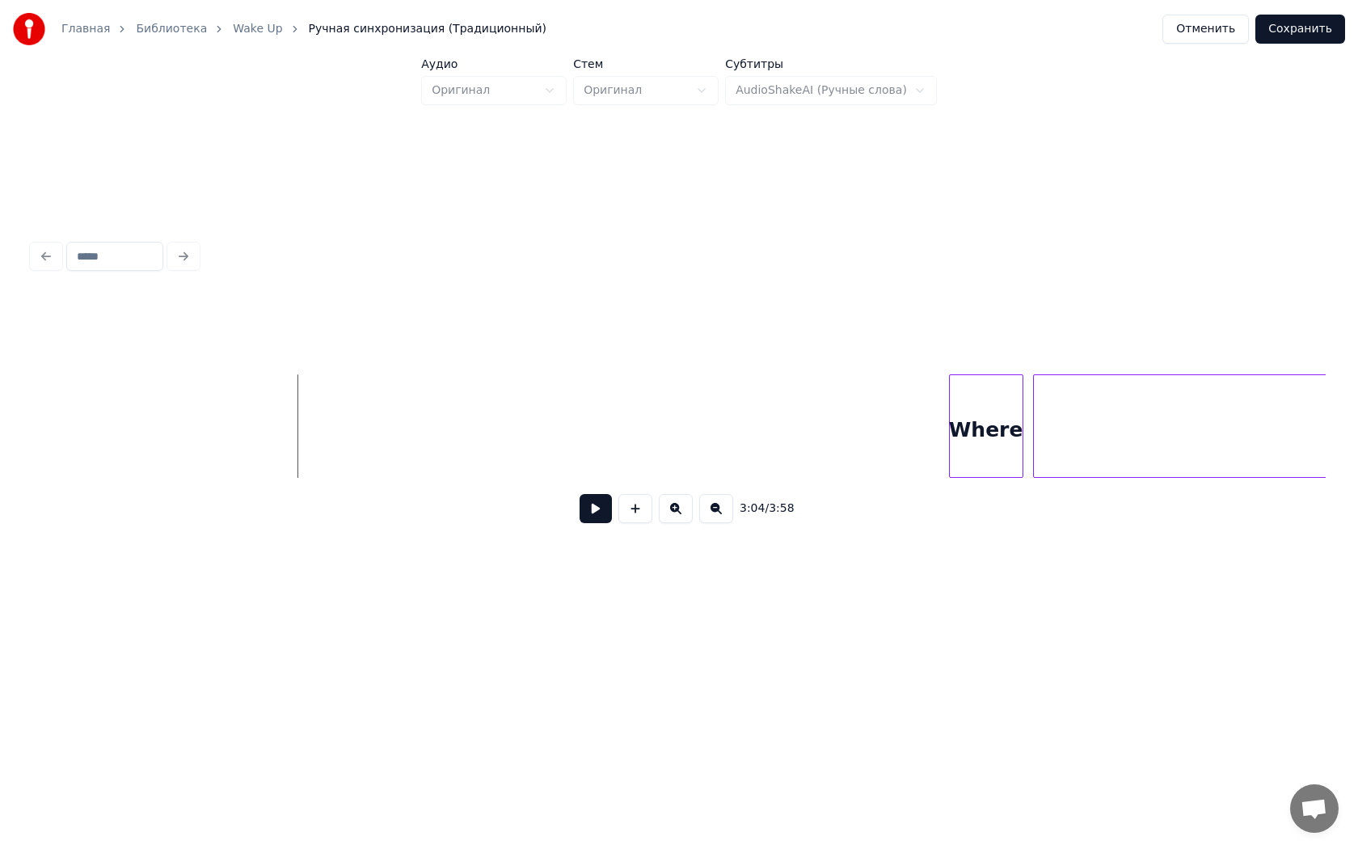
scroll to position [0, 29531]
click at [225, 422] on div "Where" at bounding box center [215, 430] width 73 height 110
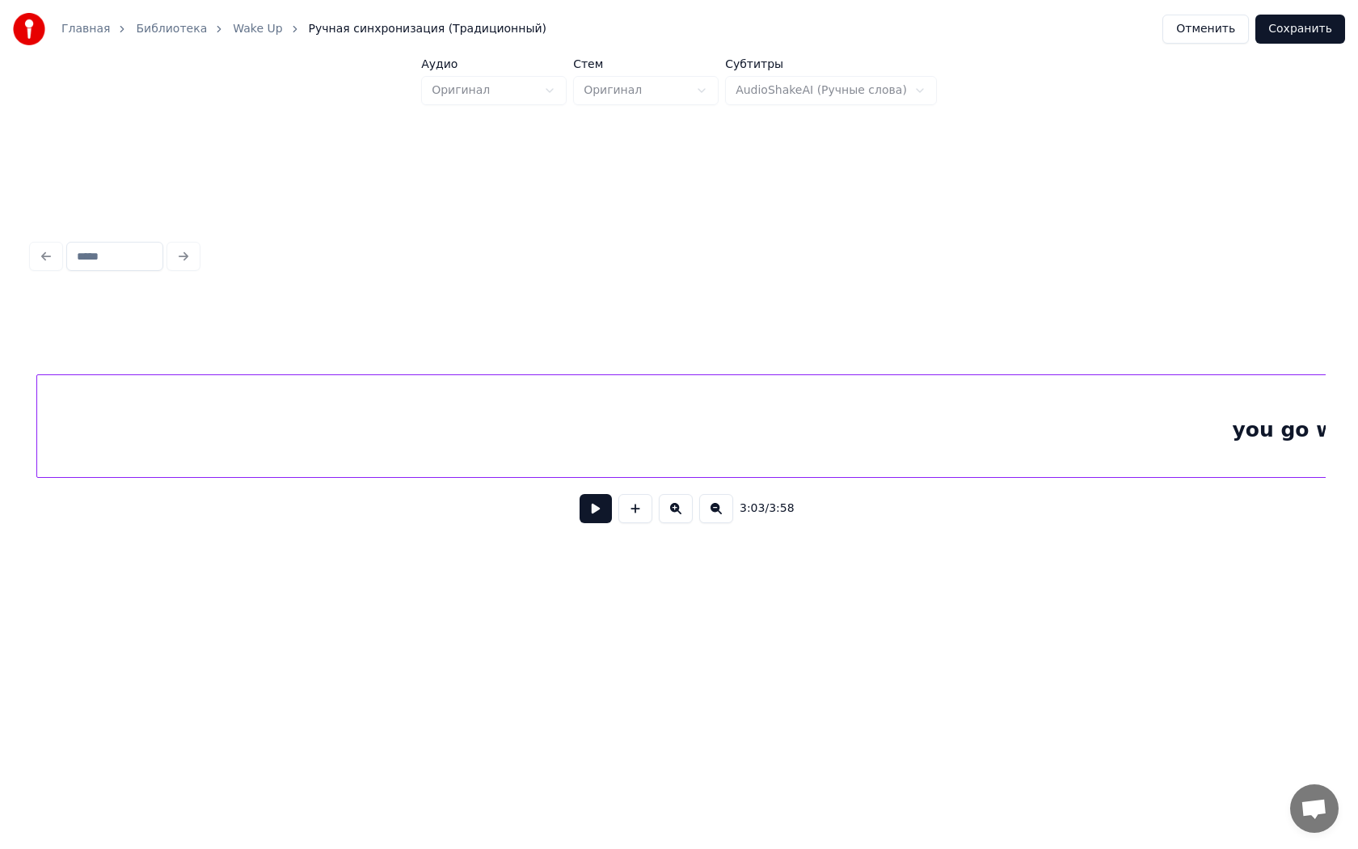
scroll to position [0, 30082]
click at [733, 426] on div "you go when something goes wrong" at bounding box center [70, 430] width 2802 height 110
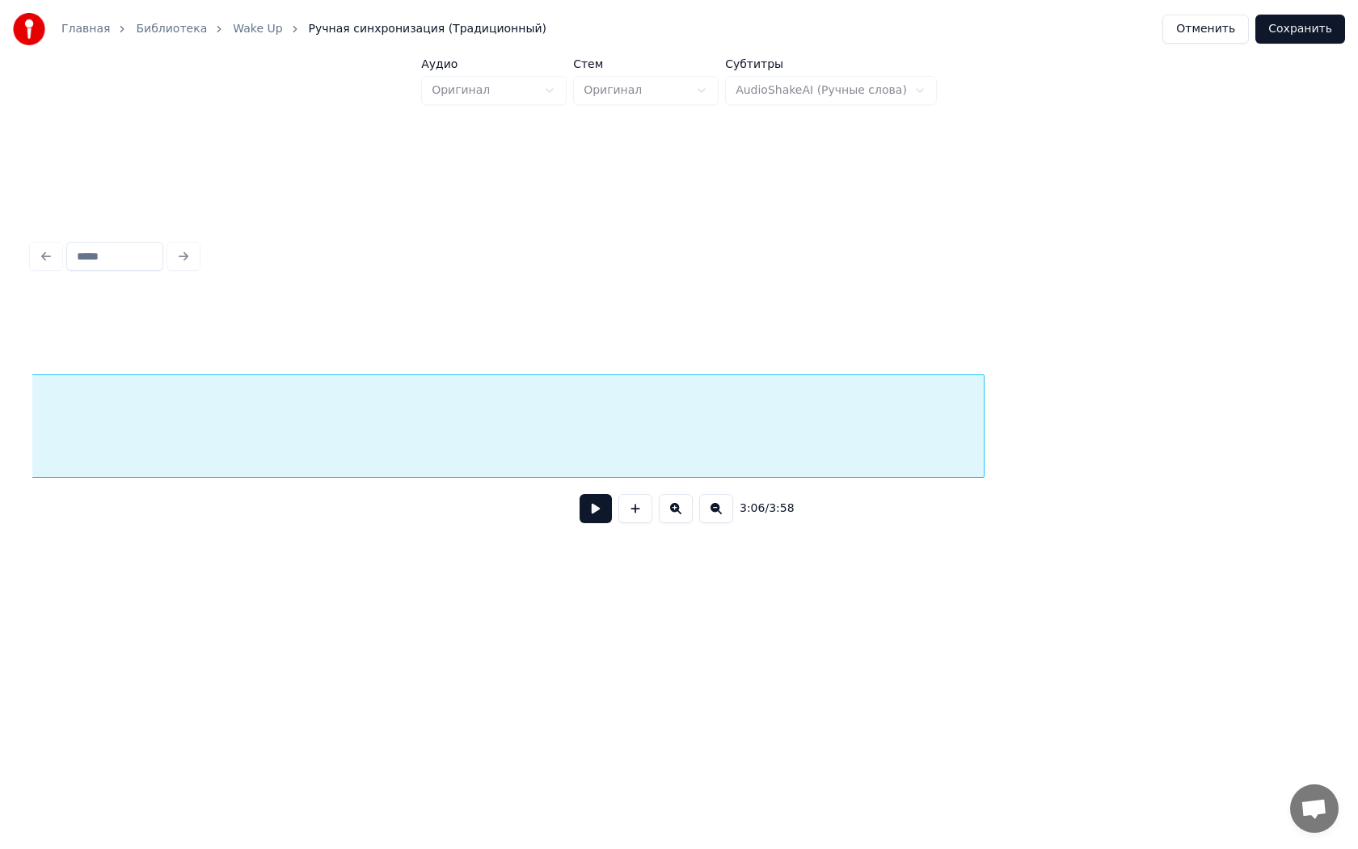
scroll to position [0, 31853]
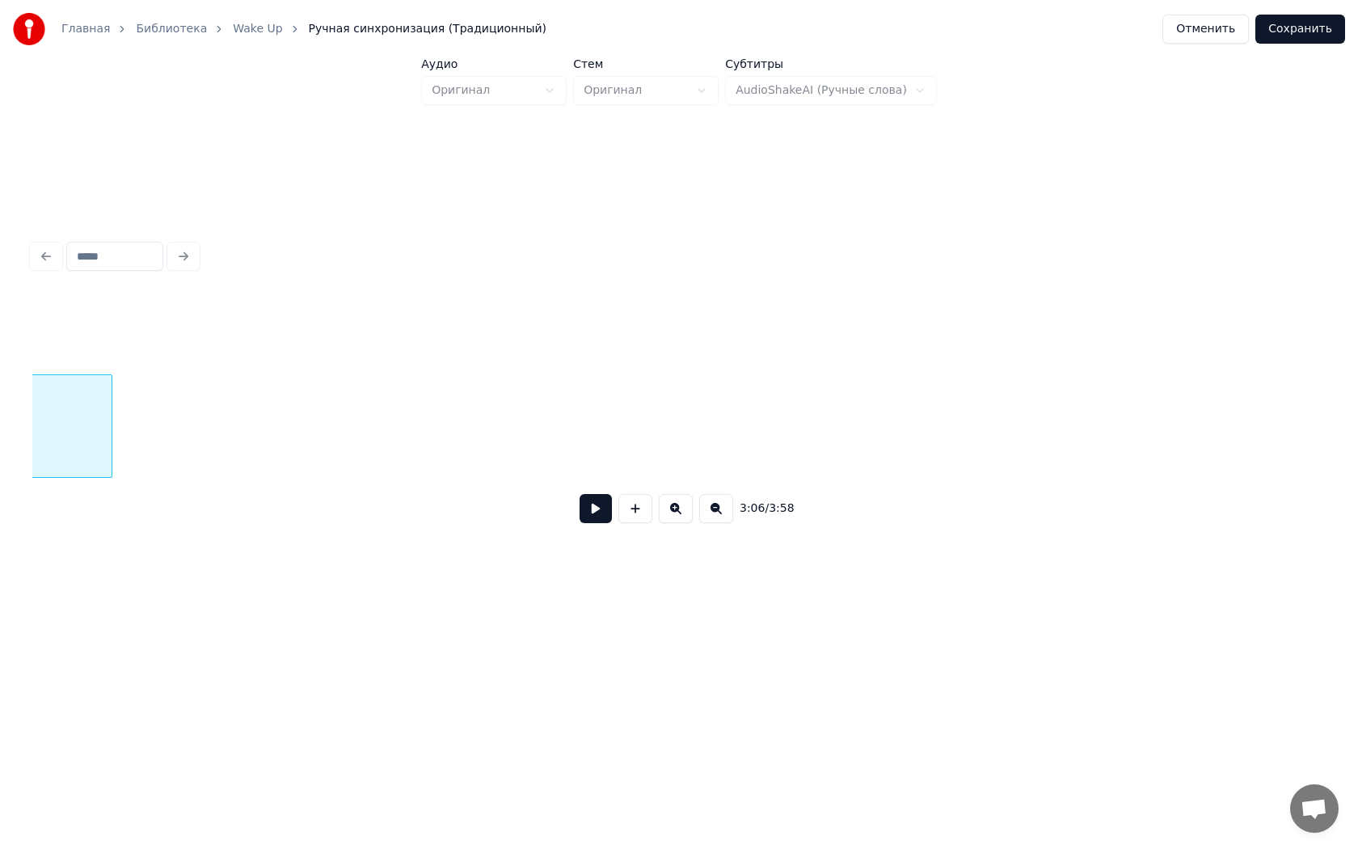
click at [108, 424] on div at bounding box center [109, 426] width 5 height 102
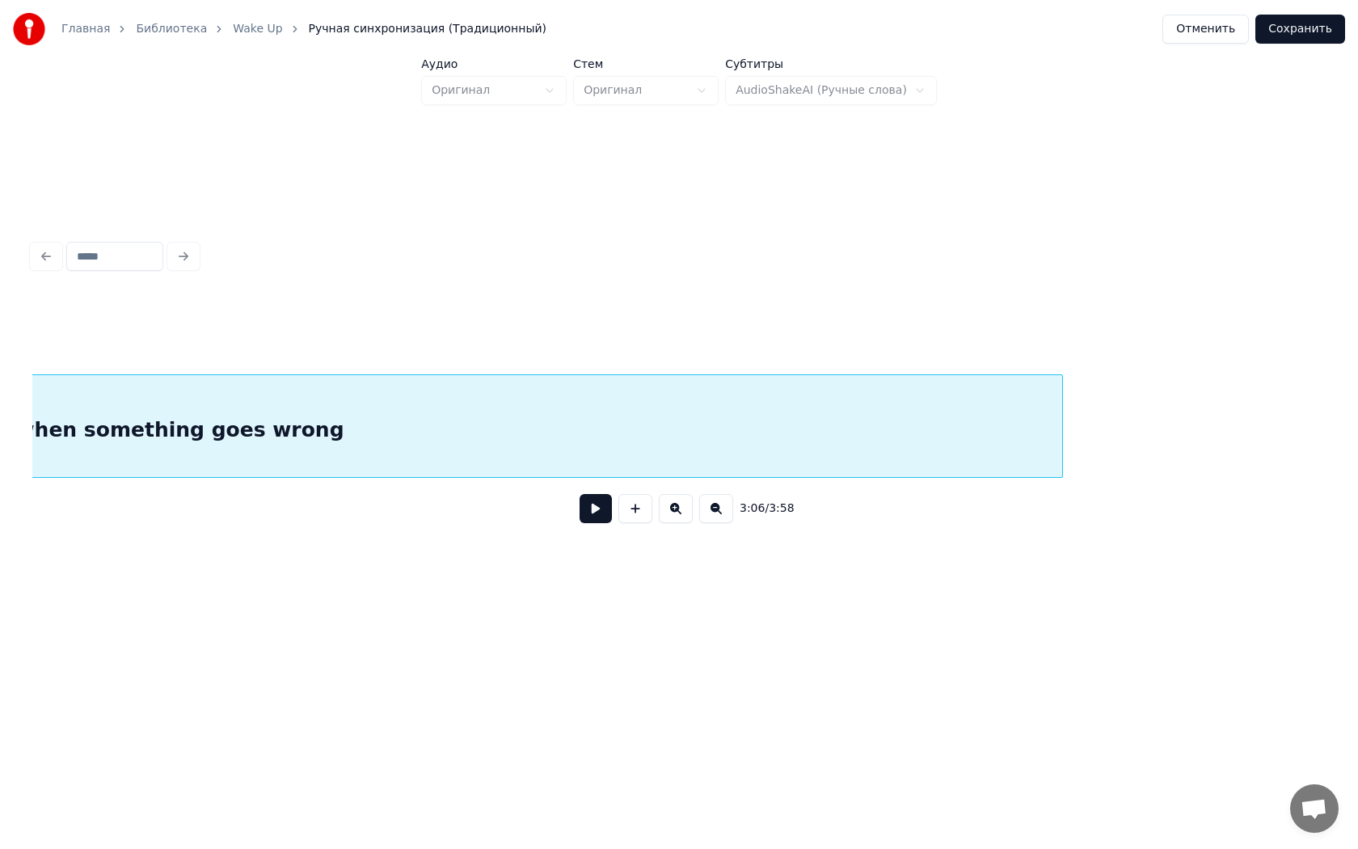
scroll to position [0, 30935]
click at [1029, 443] on div "you go when something goes wrong" at bounding box center [104, 425] width 1849 height 103
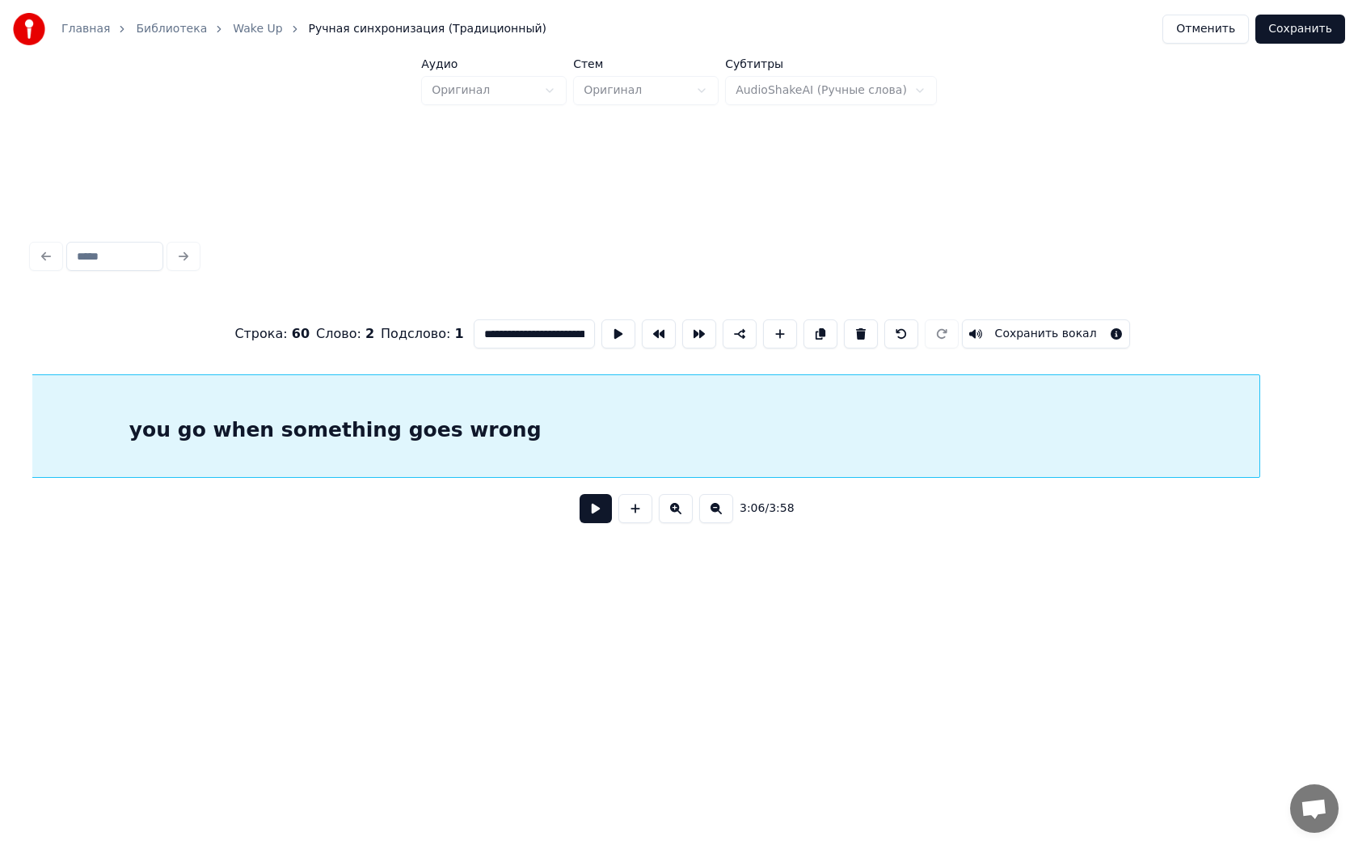
scroll to position [0, 30934]
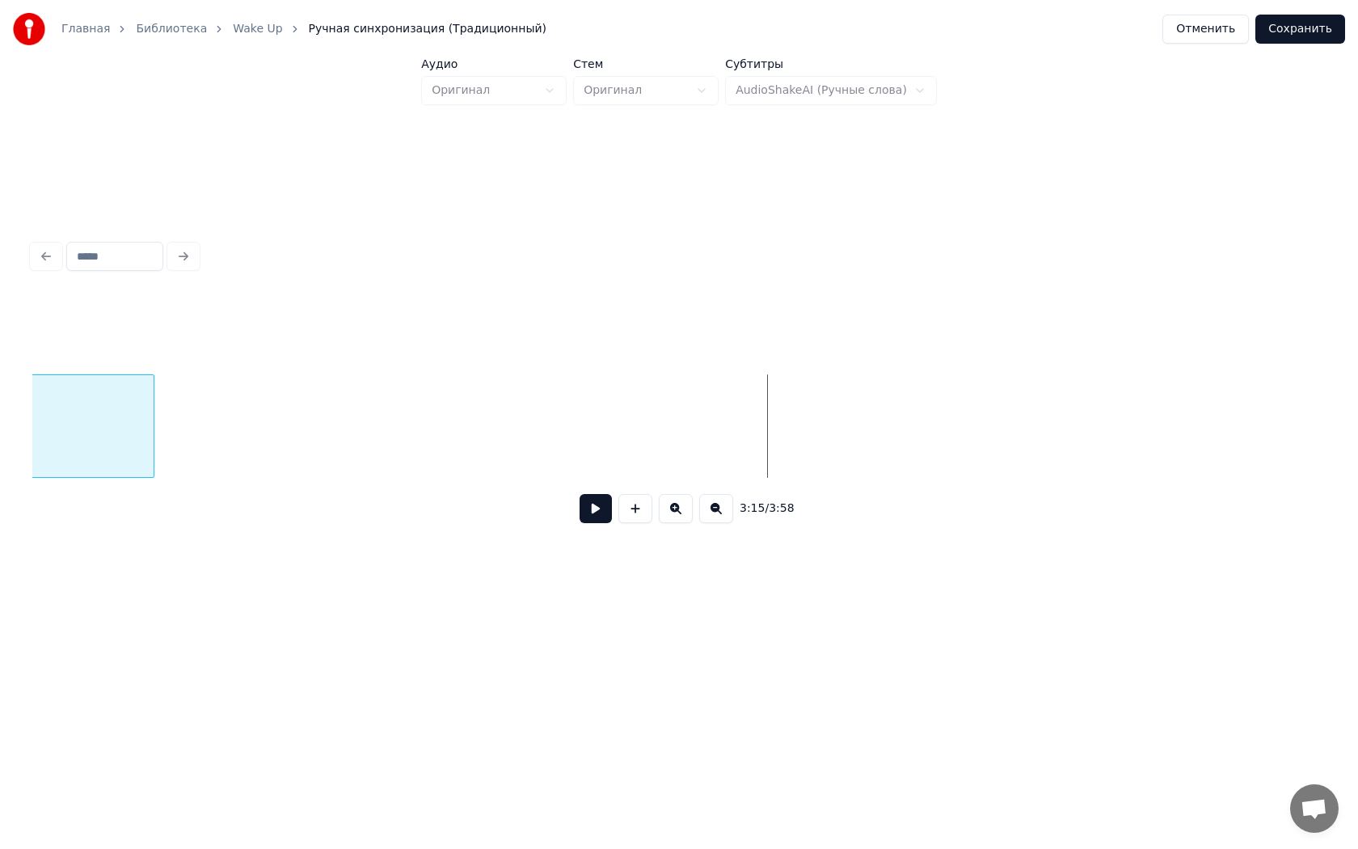
click at [152, 389] on div at bounding box center [151, 426] width 5 height 102
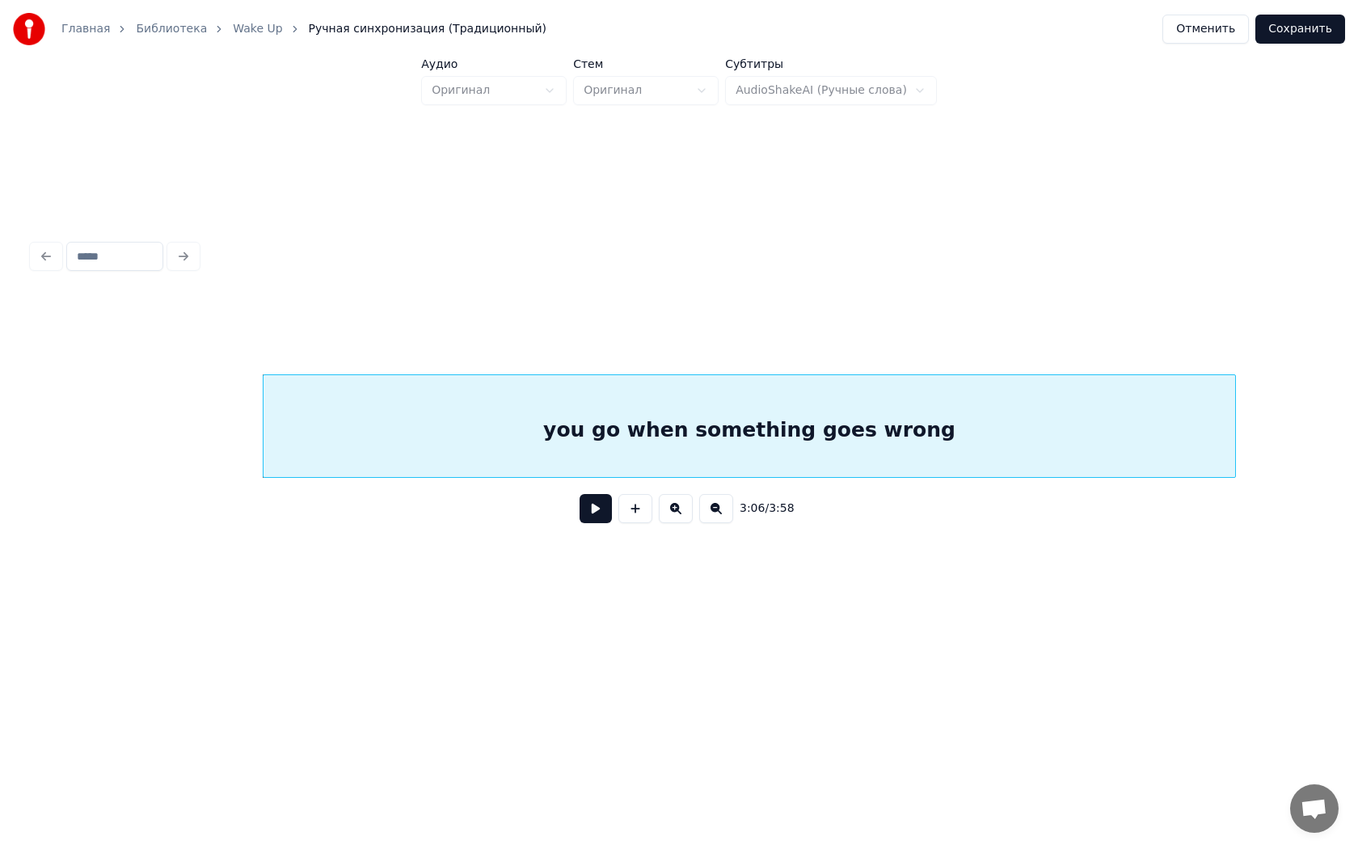
scroll to position [0, 29886]
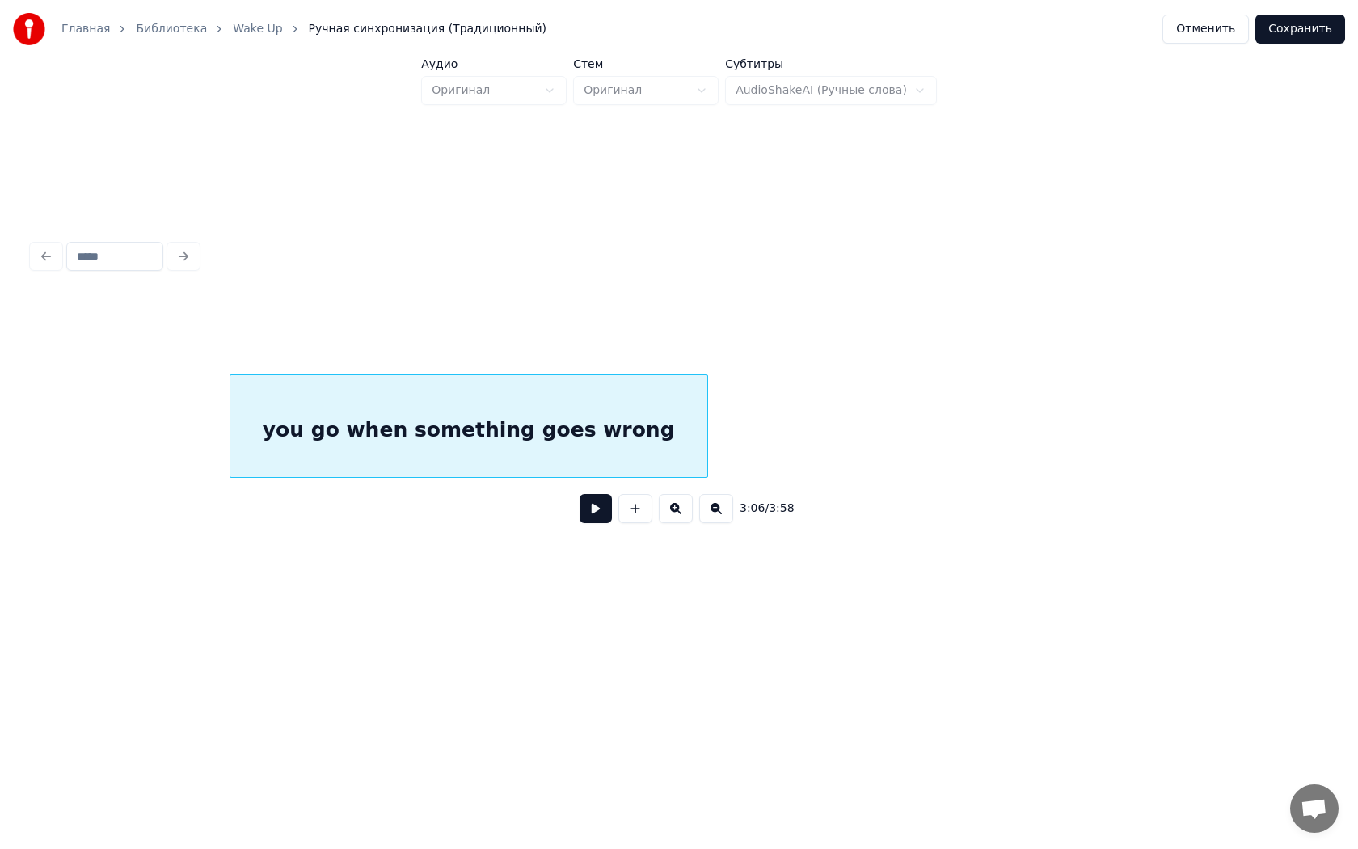
click at [705, 430] on div at bounding box center [704, 426] width 5 height 102
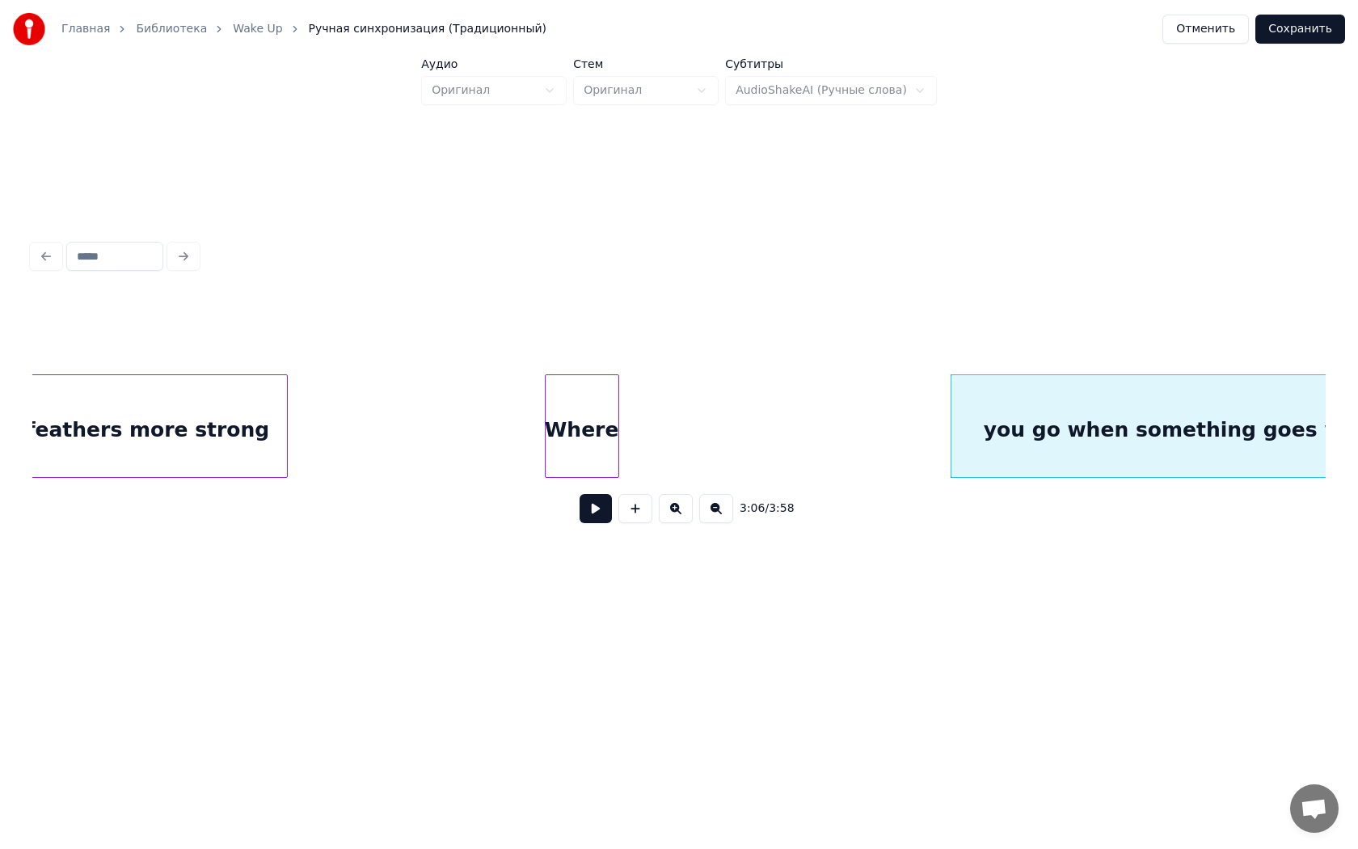
scroll to position [0, 29361]
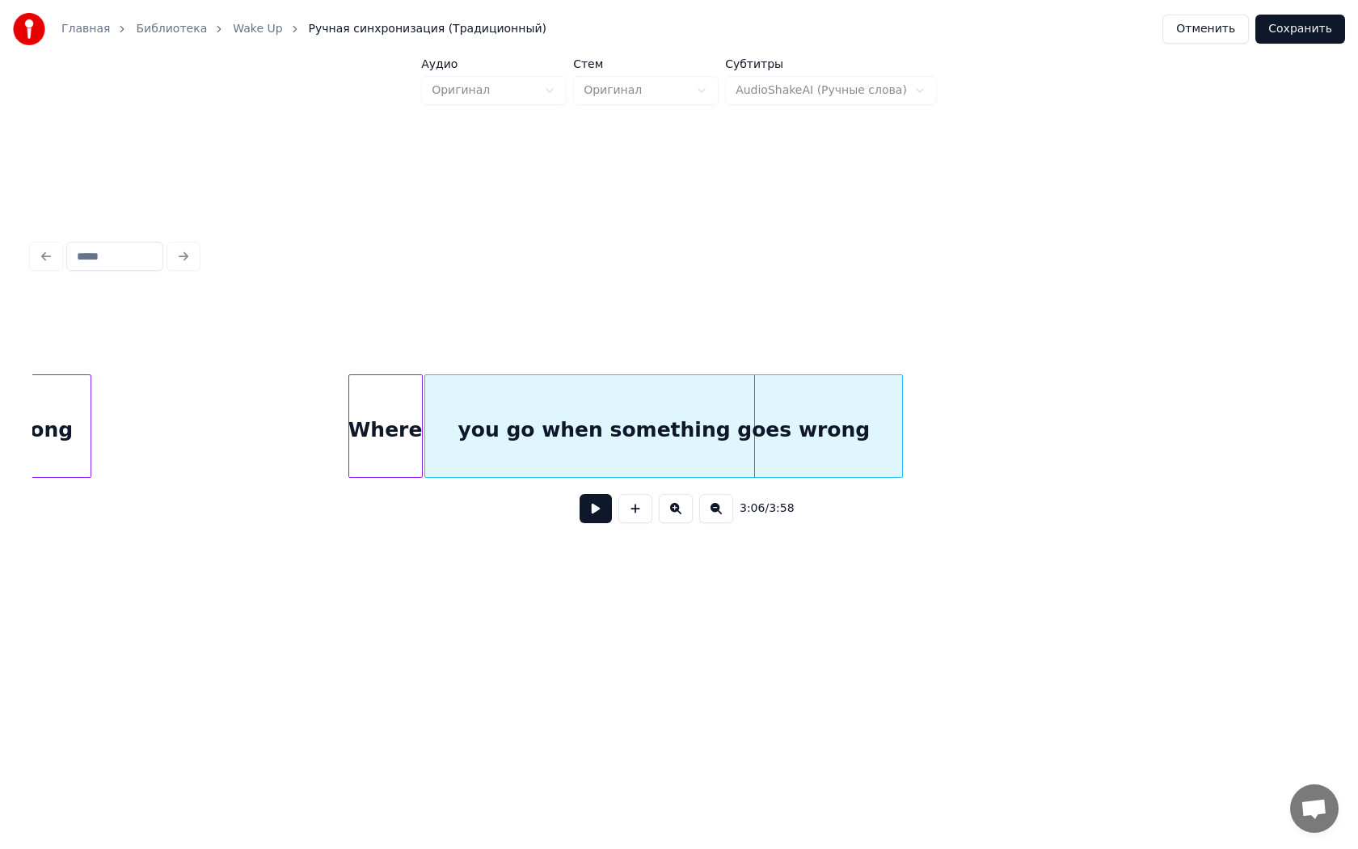
click at [577, 422] on div "you go when something goes wrong" at bounding box center [663, 430] width 477 height 110
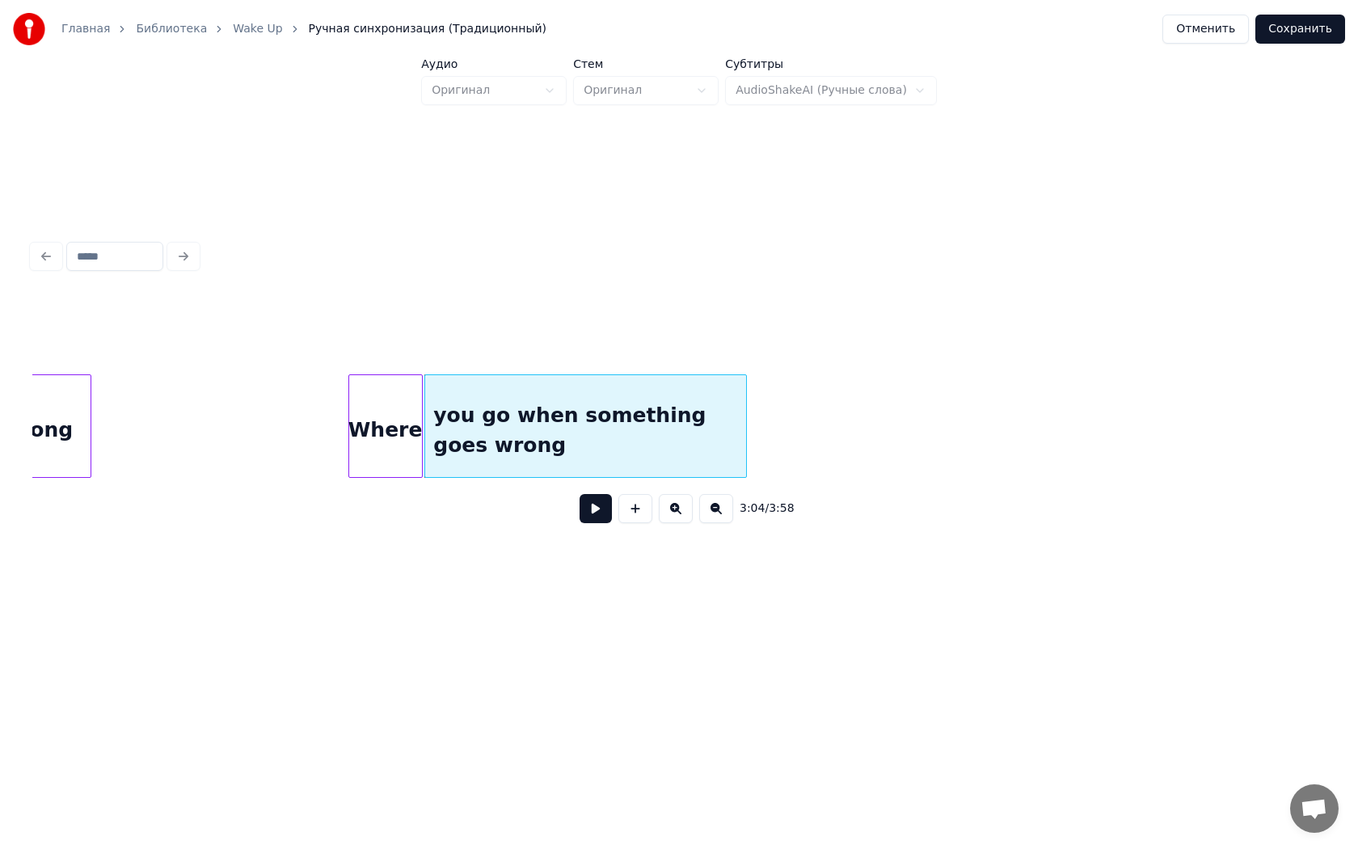
click at [745, 433] on div at bounding box center [743, 426] width 5 height 102
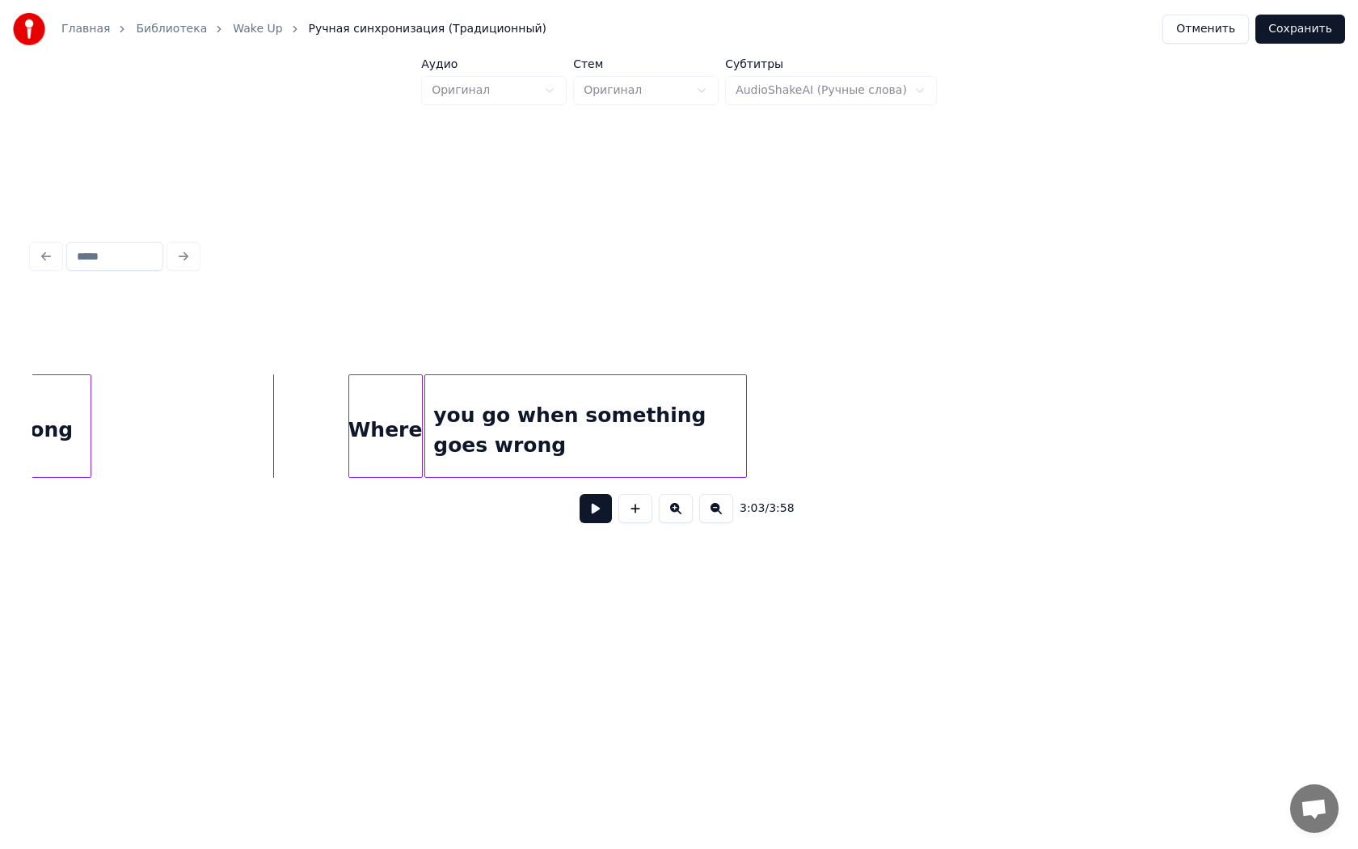
click at [591, 516] on button at bounding box center [596, 508] width 32 height 29
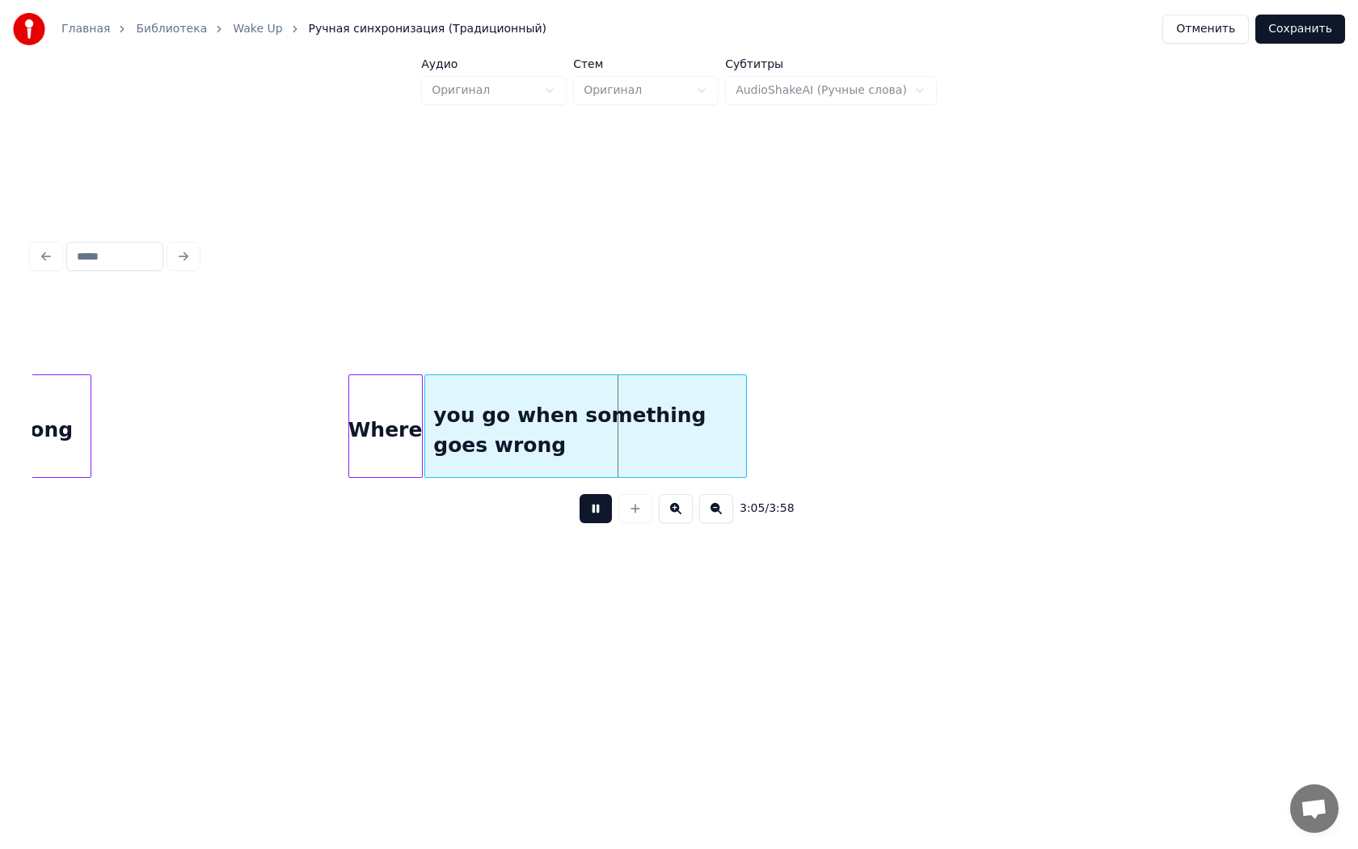
click at [580, 494] on button at bounding box center [596, 508] width 32 height 29
click at [384, 428] on div "Where" at bounding box center [385, 430] width 73 height 110
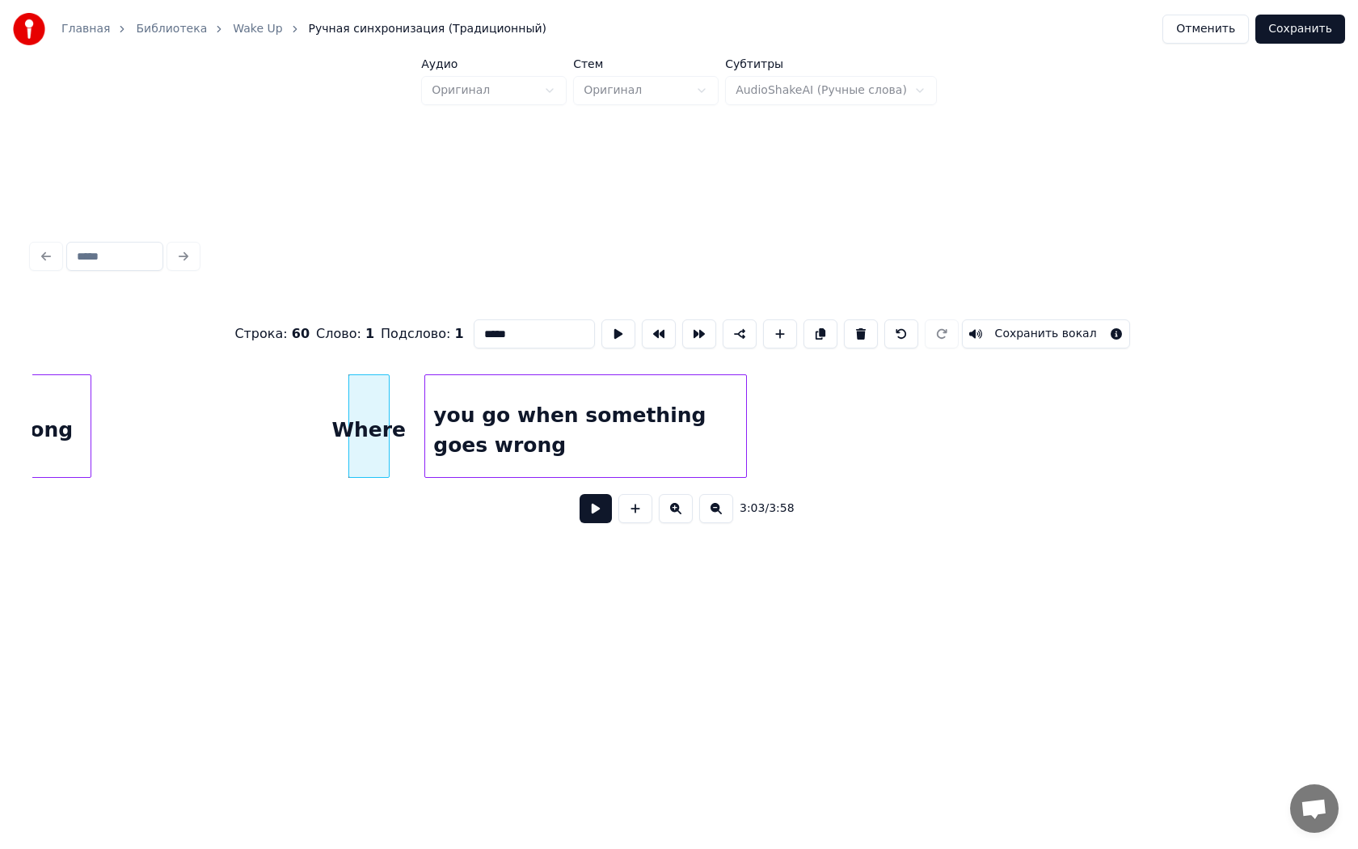
click at [386, 433] on div at bounding box center [386, 426] width 5 height 102
click at [393, 423] on div at bounding box center [394, 426] width 5 height 102
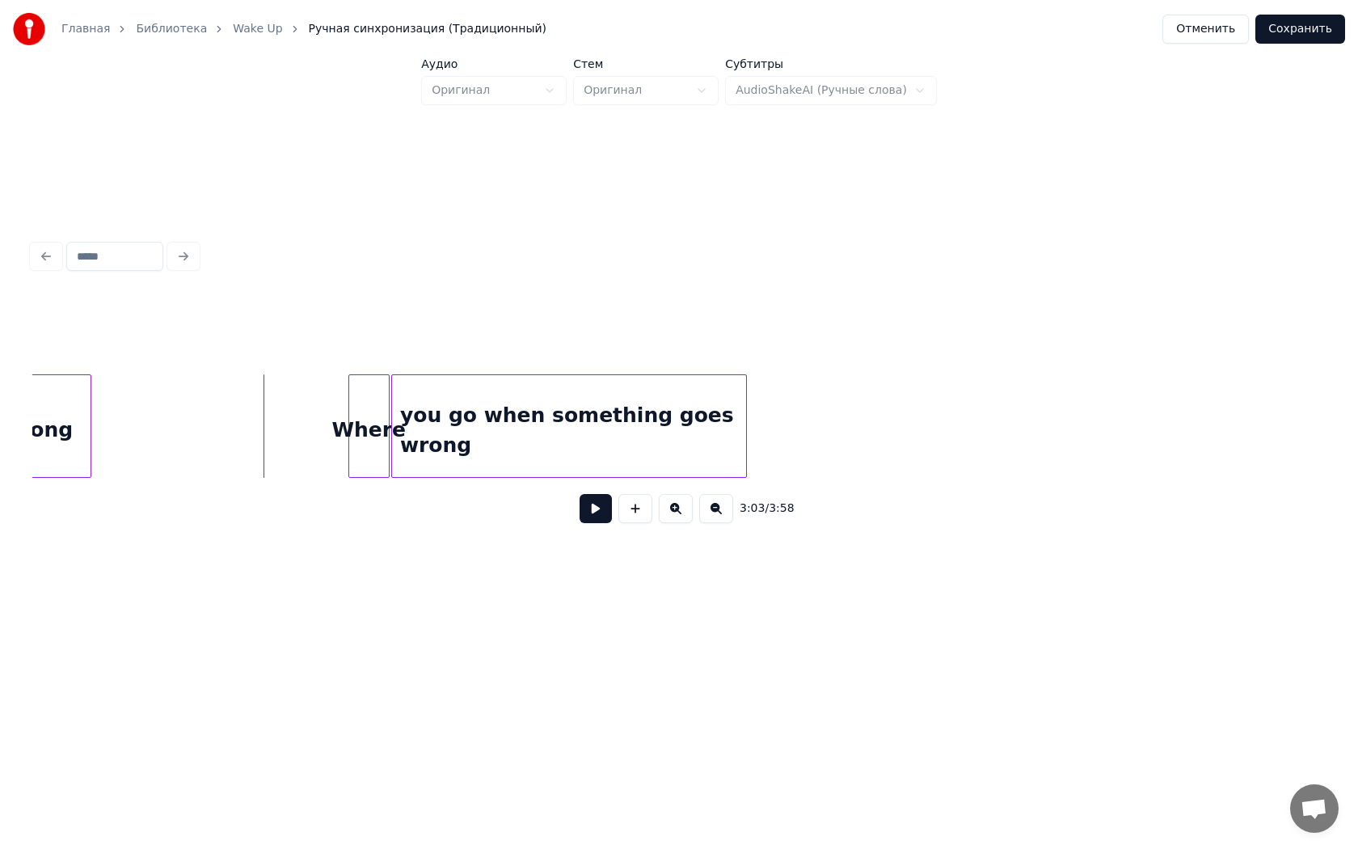
click at [595, 514] on button at bounding box center [596, 508] width 32 height 29
click at [580, 494] on button at bounding box center [596, 508] width 32 height 29
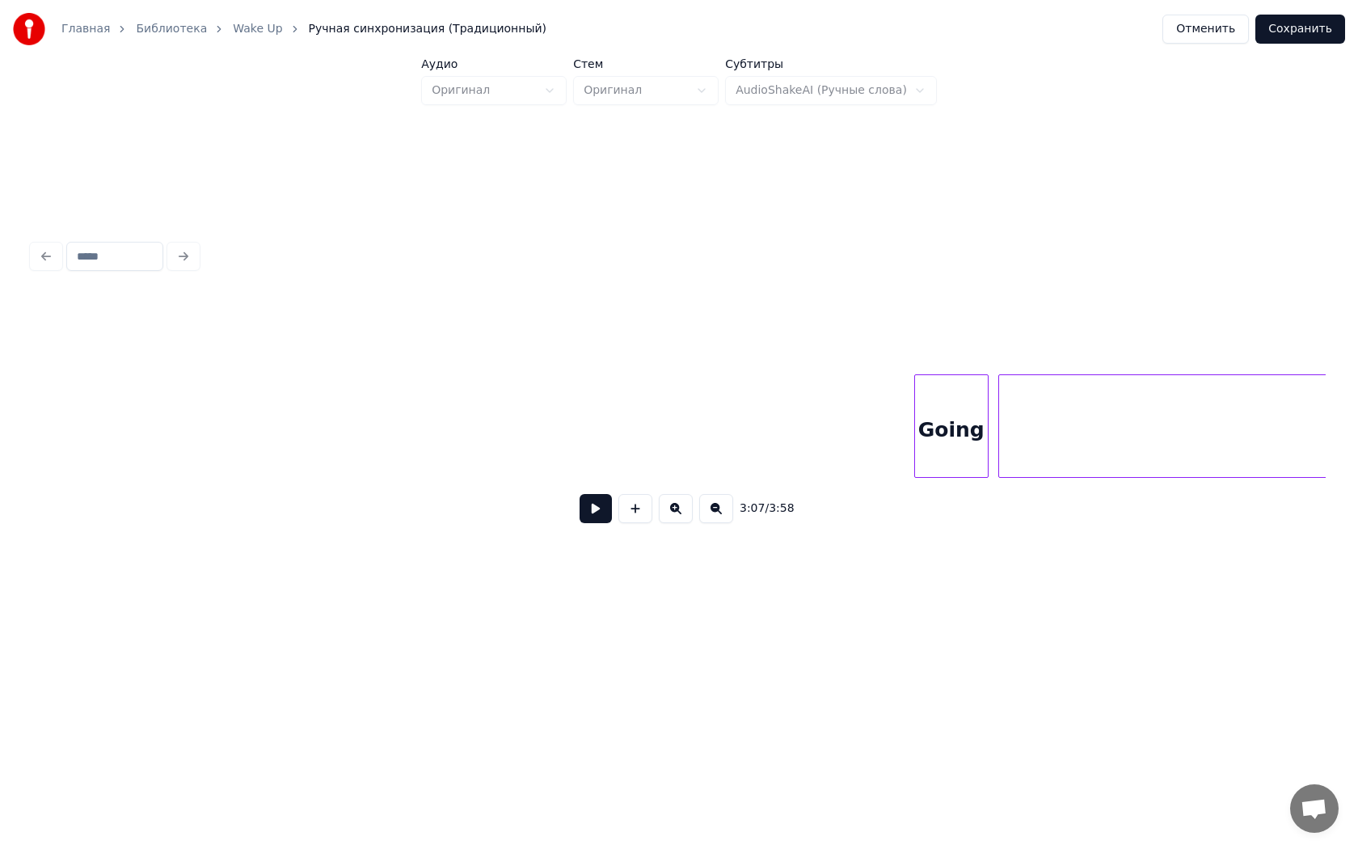
scroll to position [0, 32492]
click at [906, 418] on div "Going" at bounding box center [902, 430] width 73 height 110
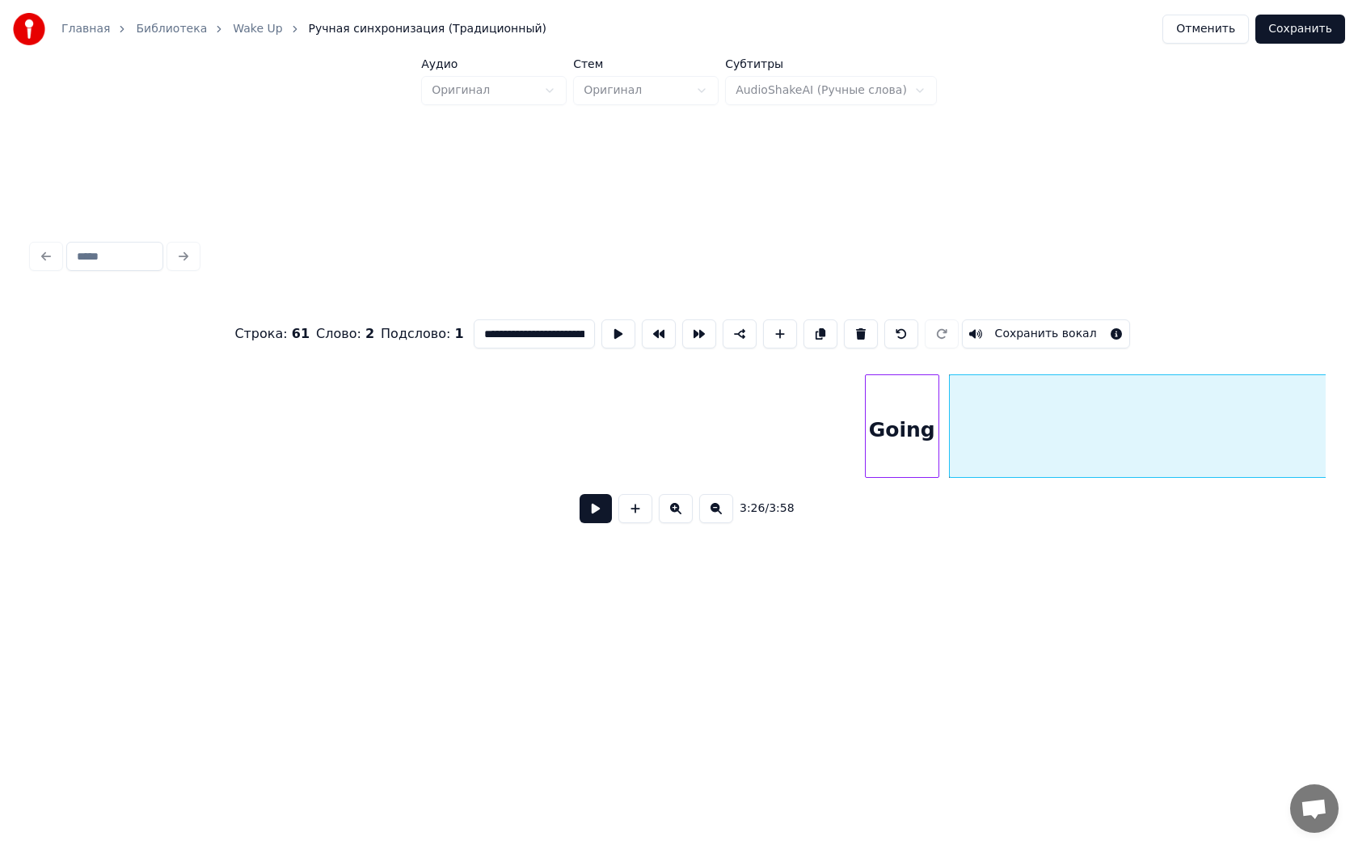
click at [931, 433] on div "Going" at bounding box center [902, 430] width 73 height 110
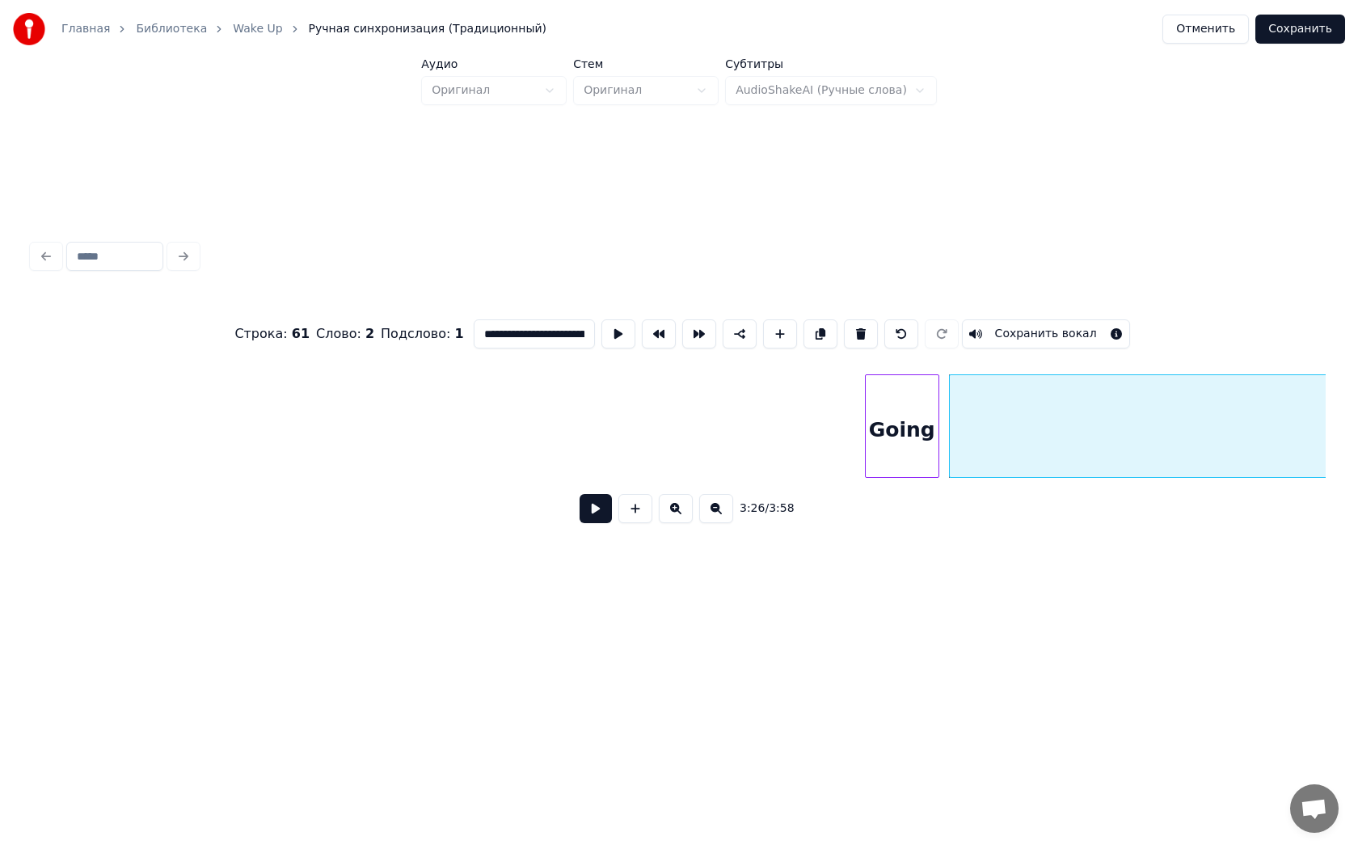
click at [912, 440] on div "Going" at bounding box center [902, 430] width 73 height 110
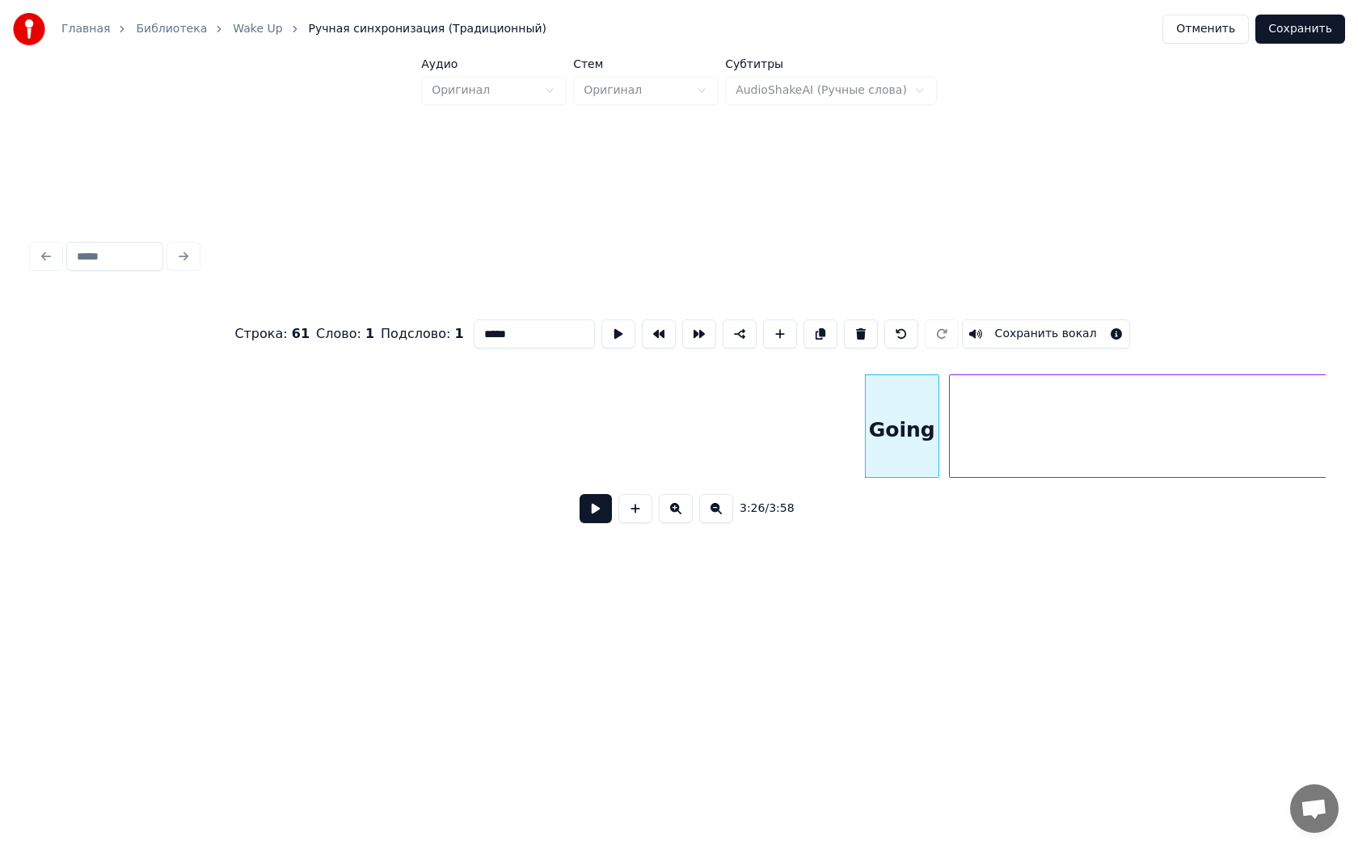
type input "**********"
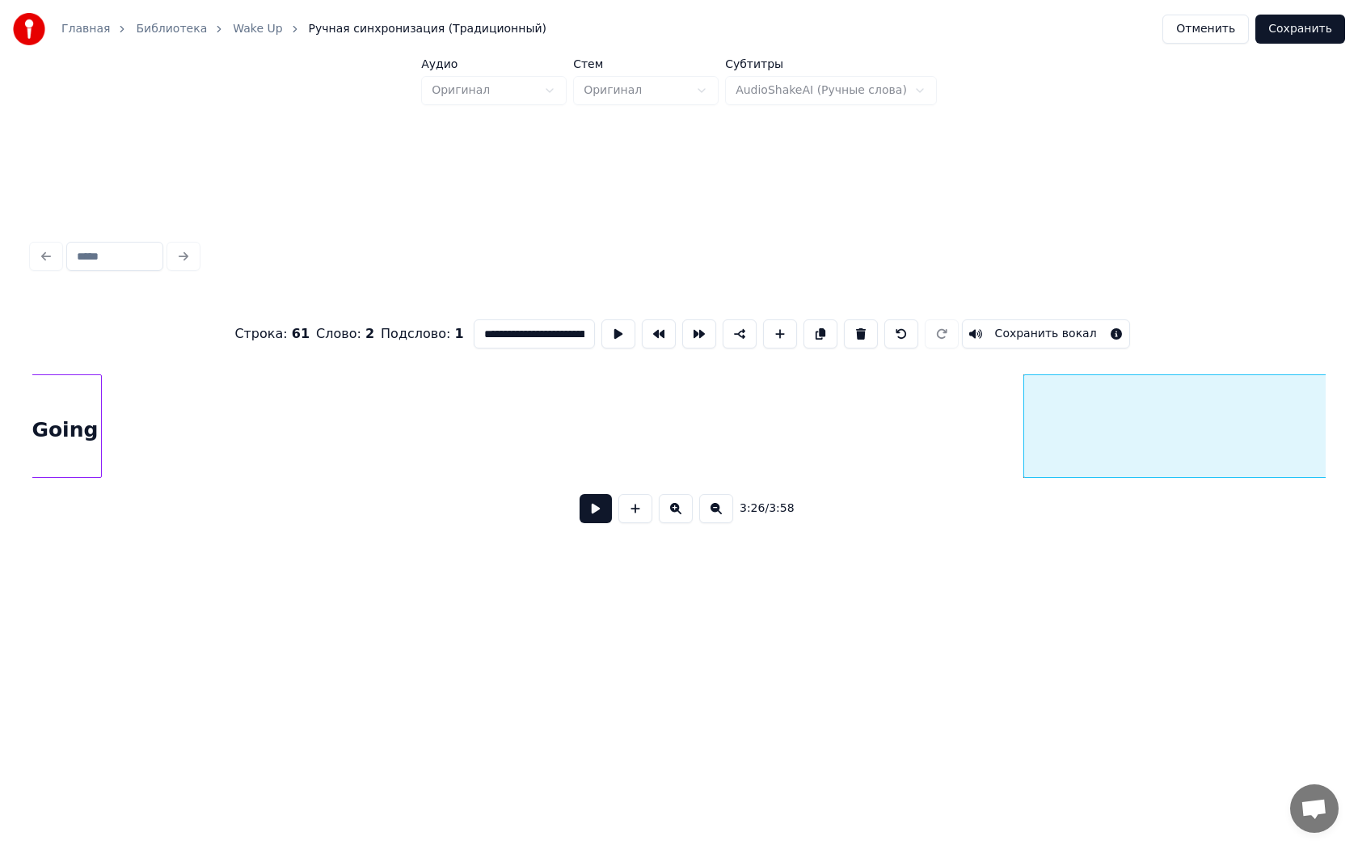
scroll to position [0, 32403]
click at [0, 390] on div "**********" at bounding box center [679, 320] width 1358 height 640
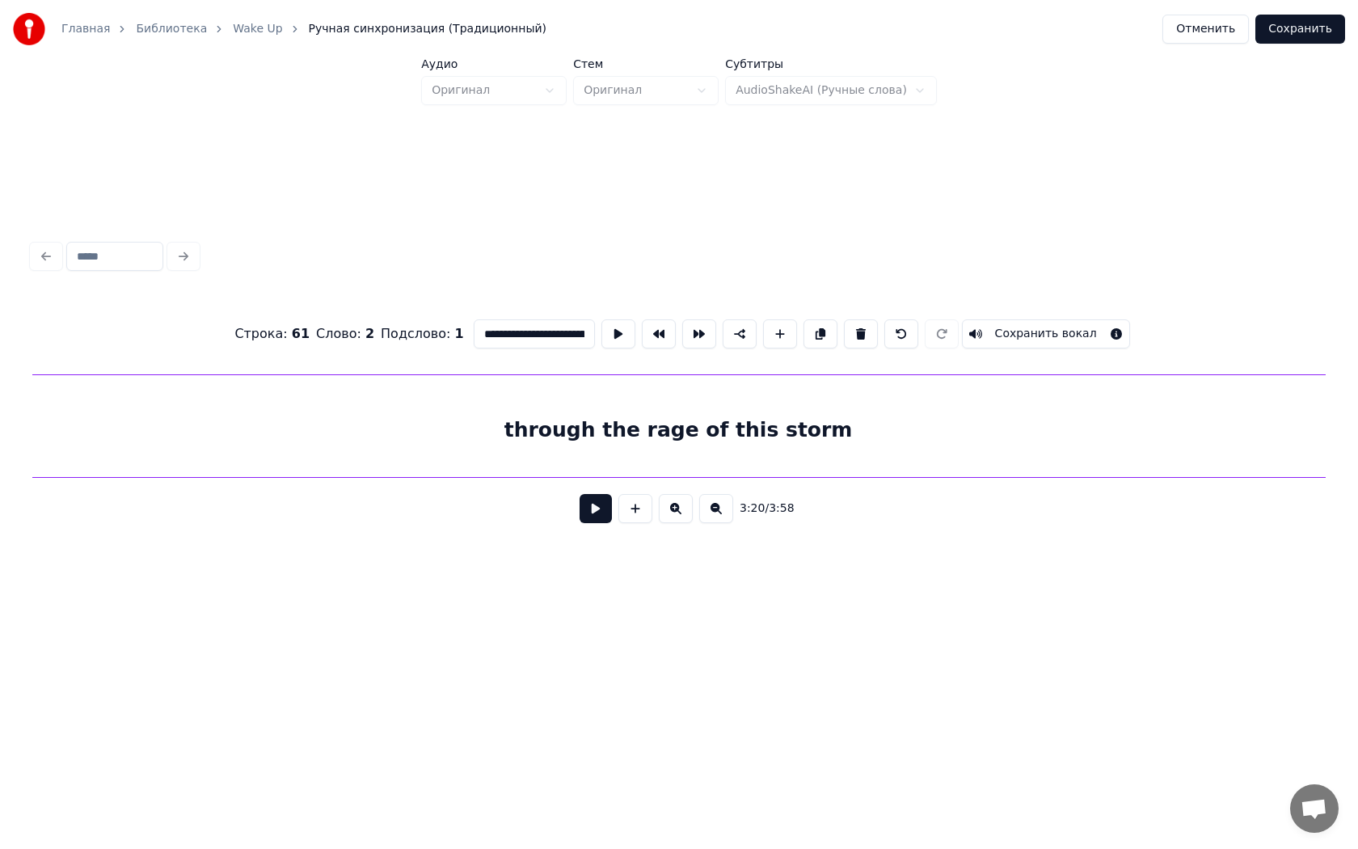
scroll to position [0, 32711]
click at [509, 406] on div "through the rage of this storm" at bounding box center [702, 430] width 1324 height 110
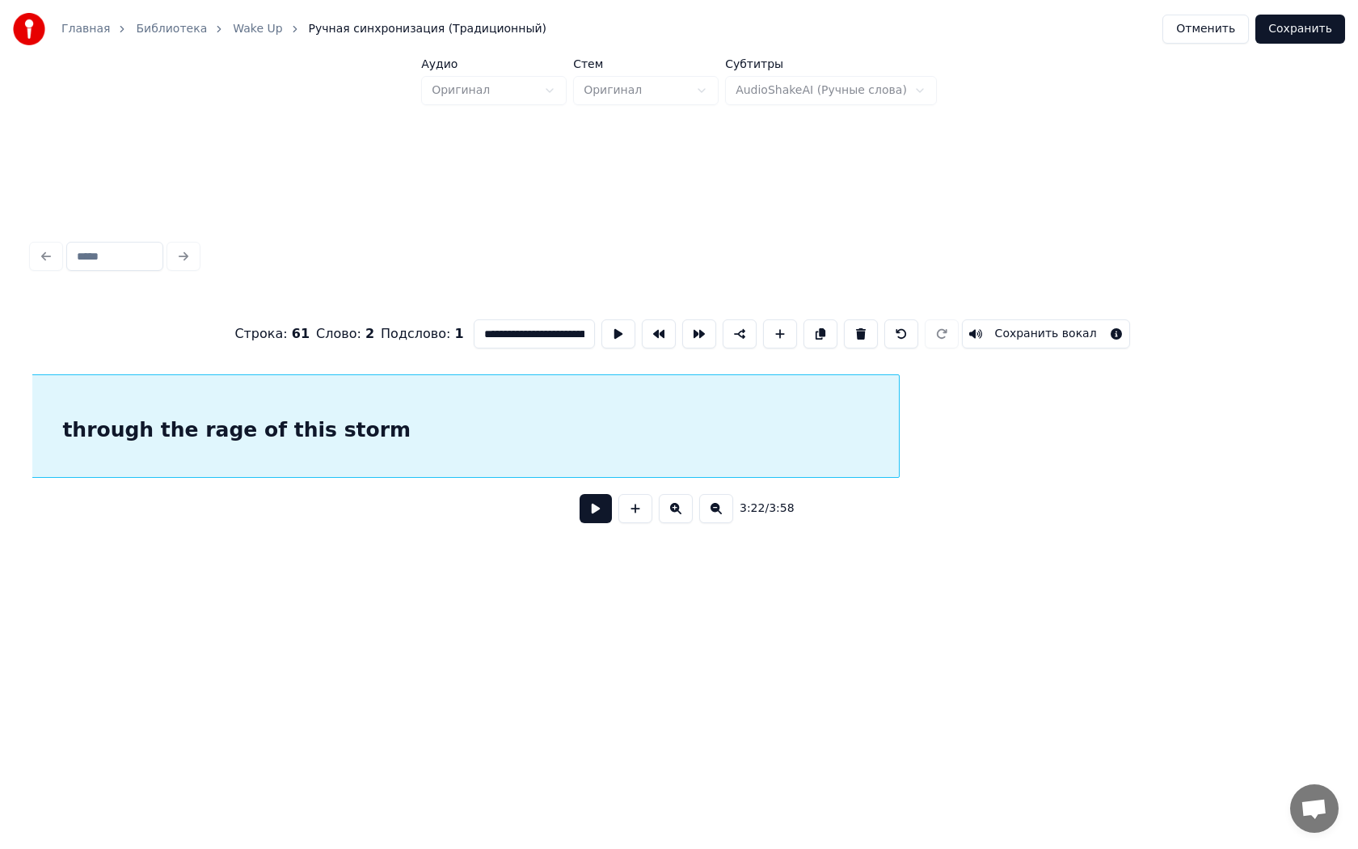
scroll to position [0, 33121]
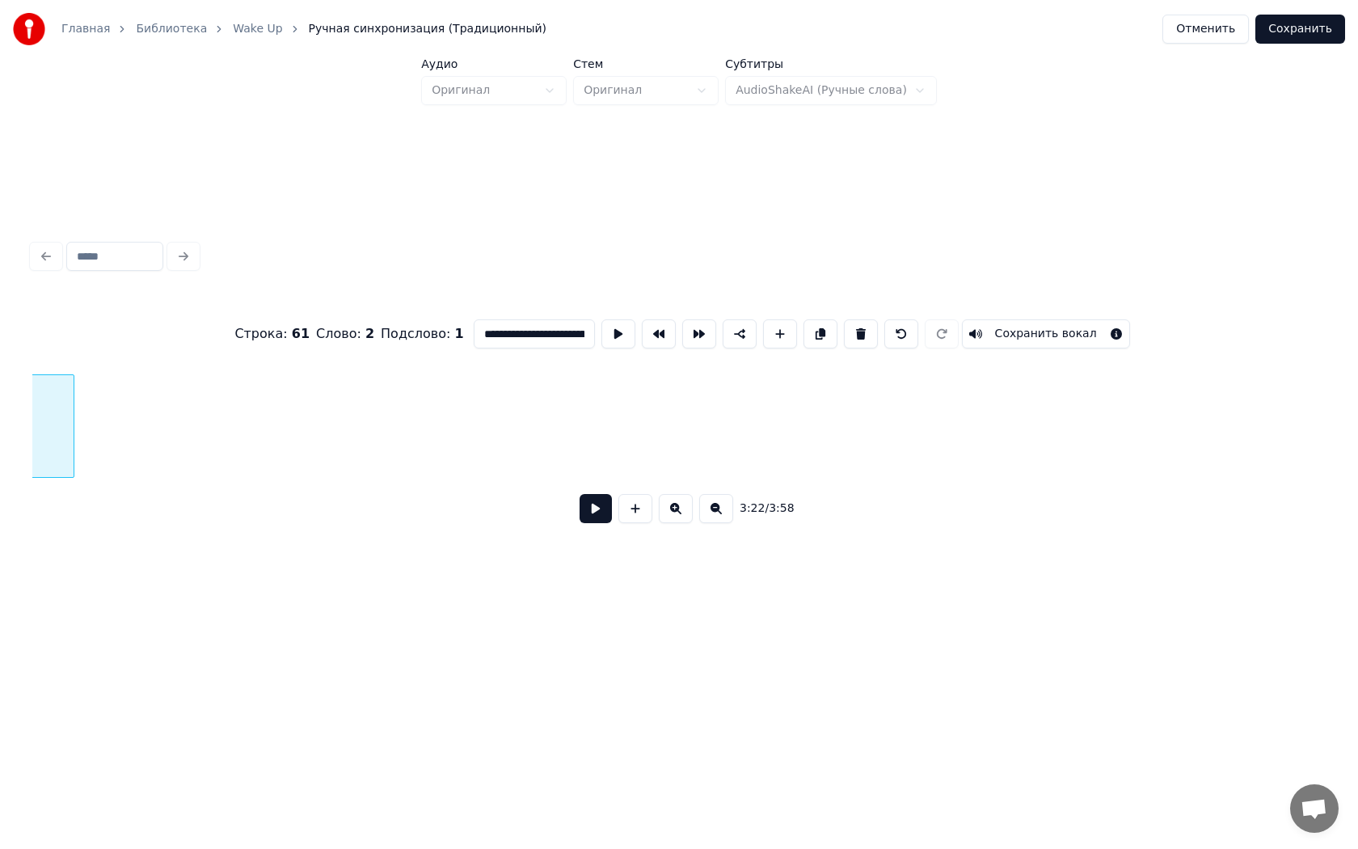
click at [69, 403] on div at bounding box center [71, 426] width 5 height 102
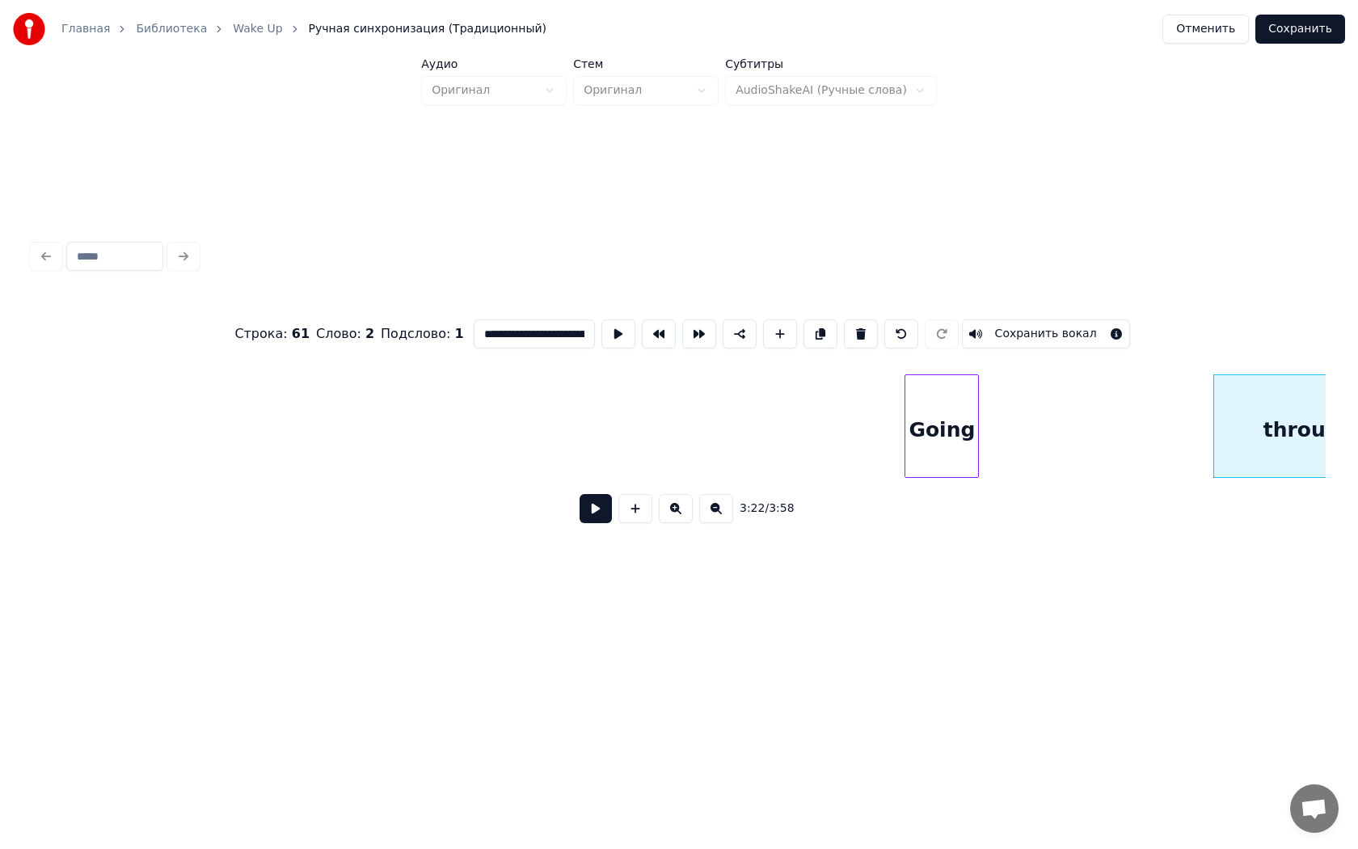
scroll to position [0, 31761]
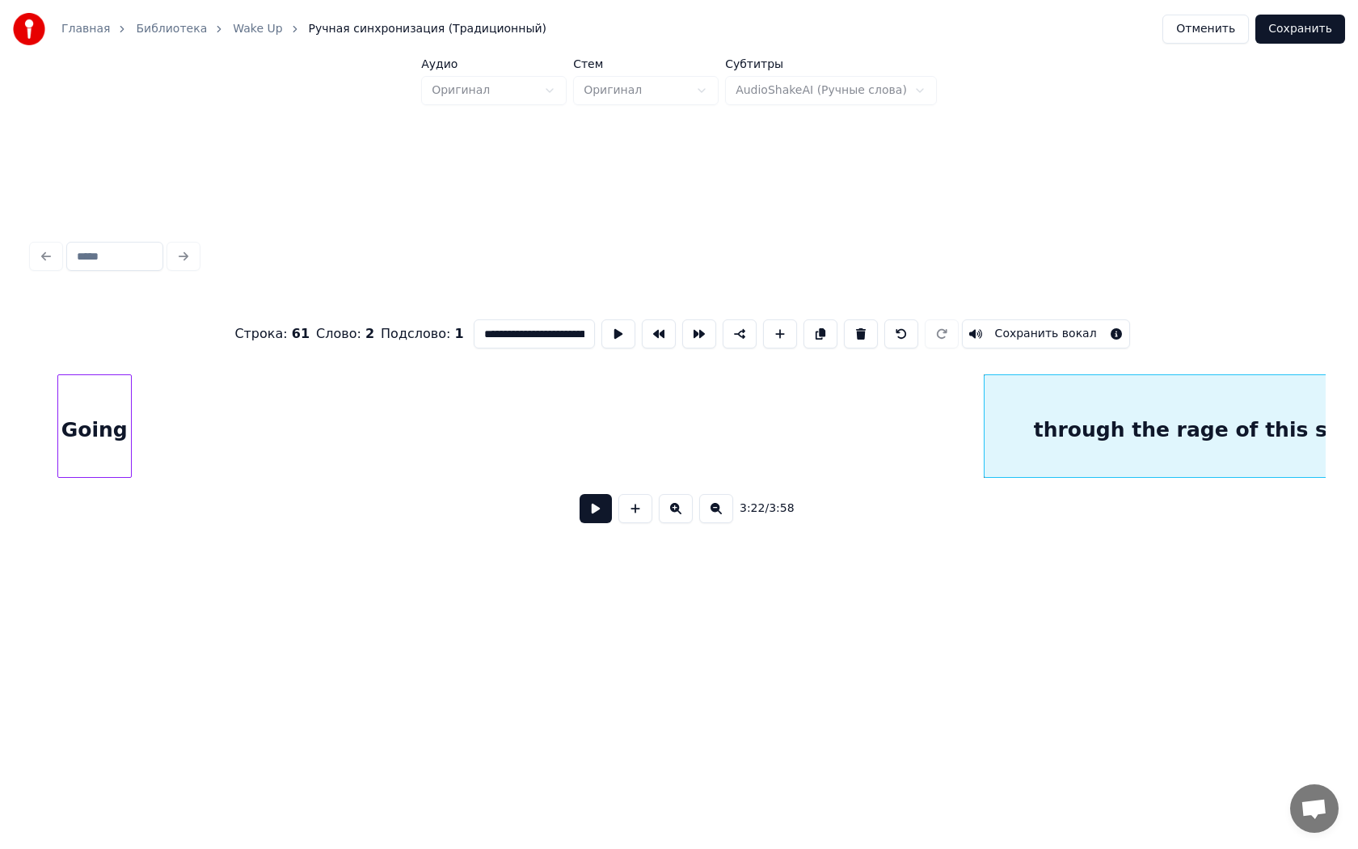
click at [66, 409] on div "Going" at bounding box center [94, 430] width 73 height 110
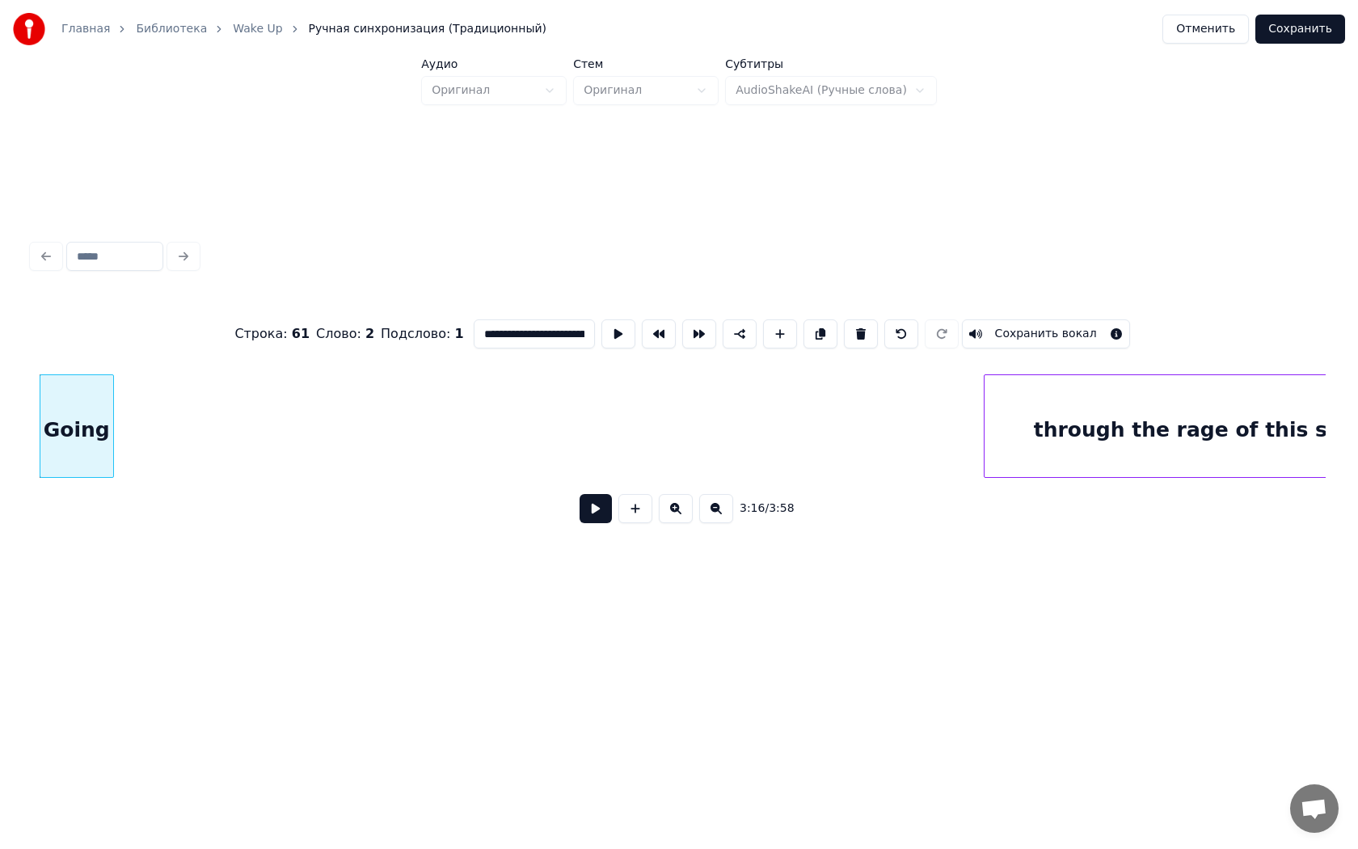
scroll to position [0, 31862]
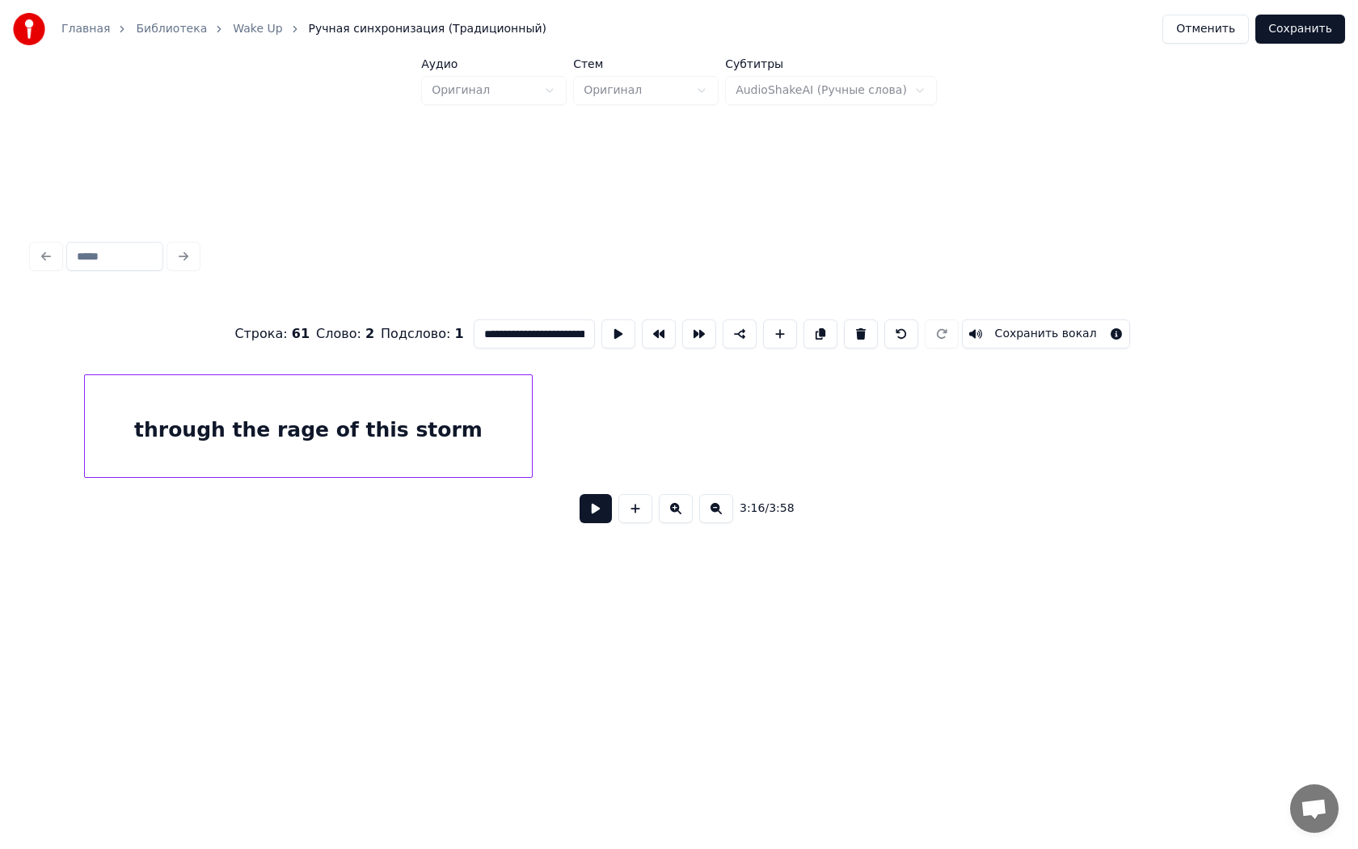
click at [310, 417] on div "through the rage of this storm" at bounding box center [308, 430] width 447 height 110
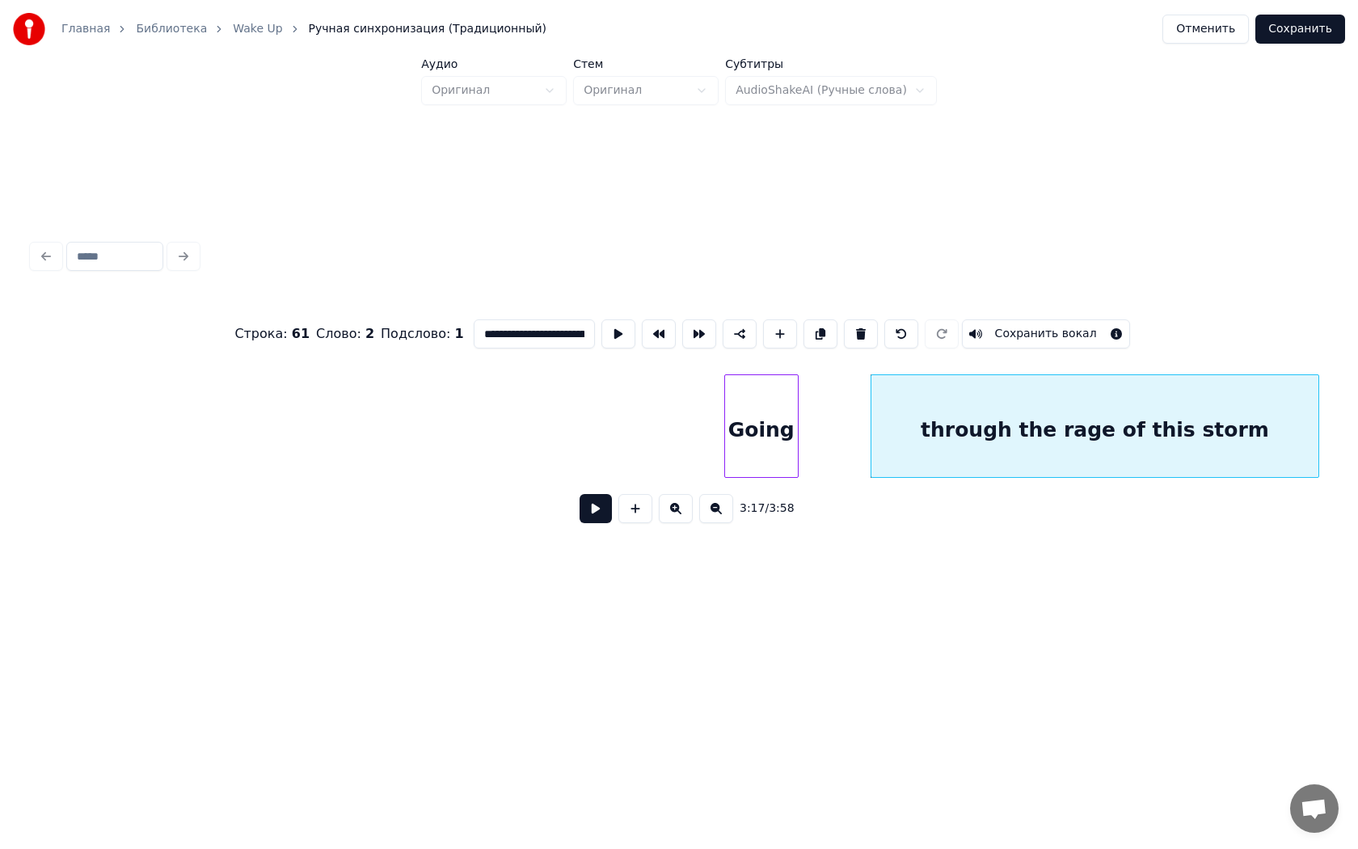
scroll to position [0, 31026]
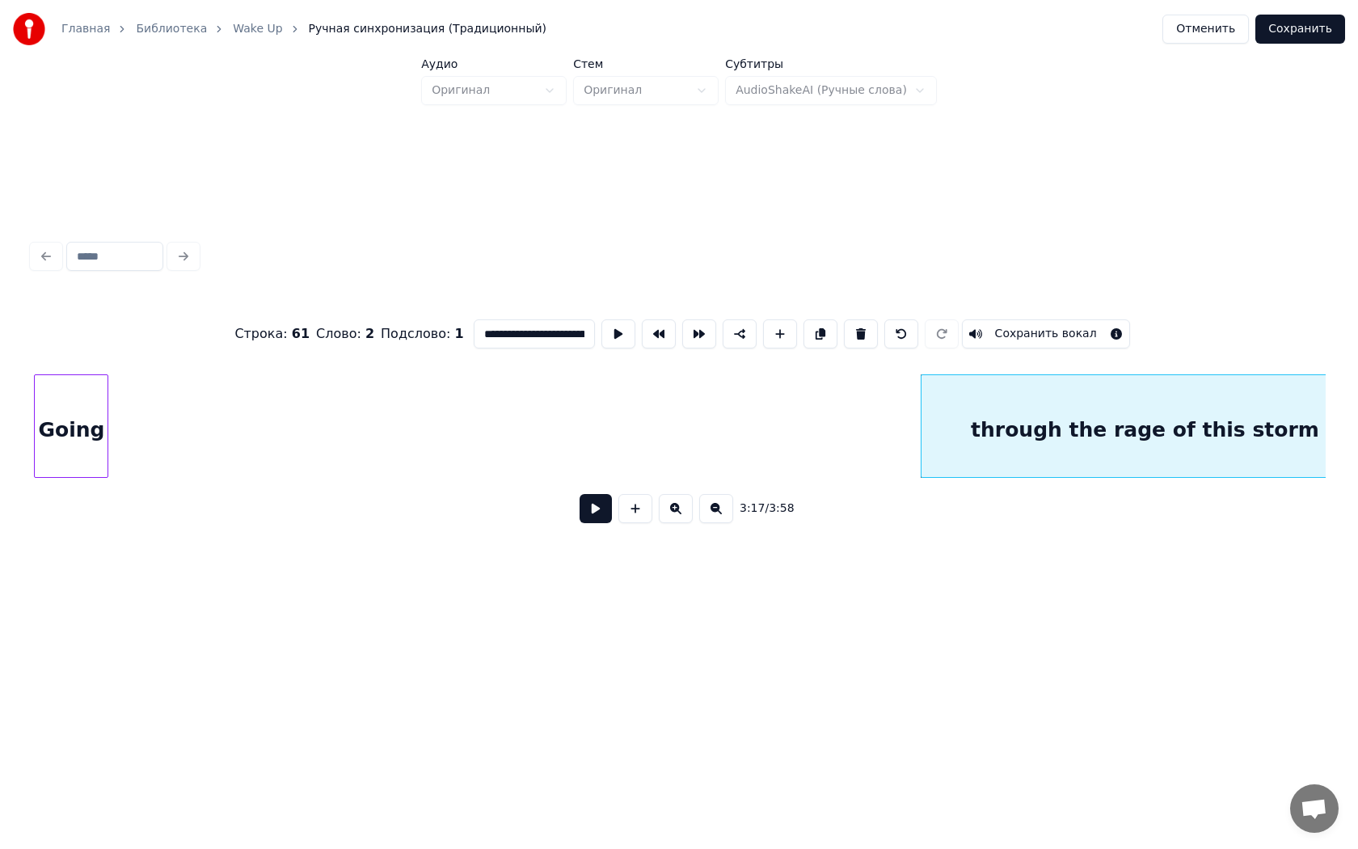
click at [63, 404] on div "Going" at bounding box center [71, 430] width 73 height 110
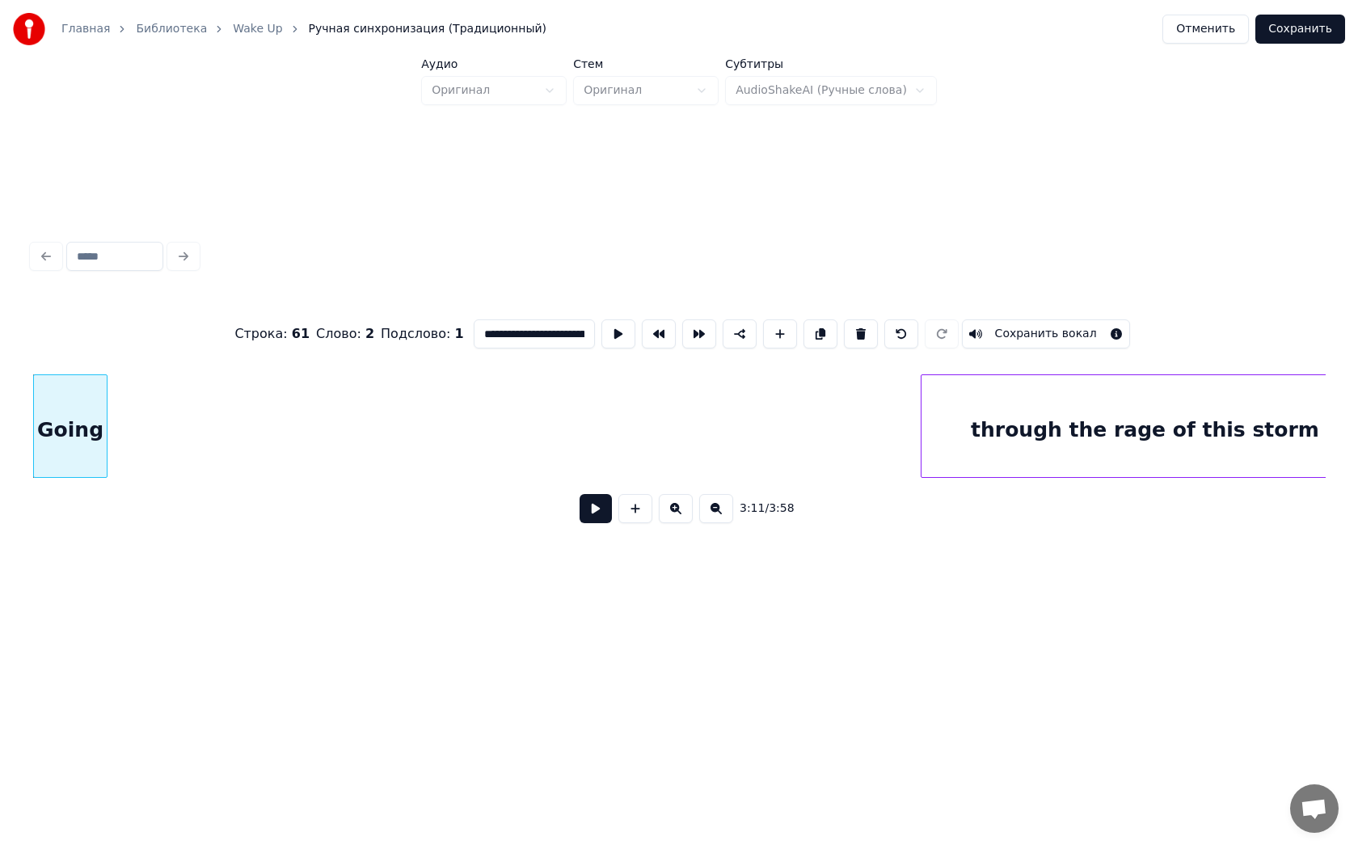
scroll to position [0, 31066]
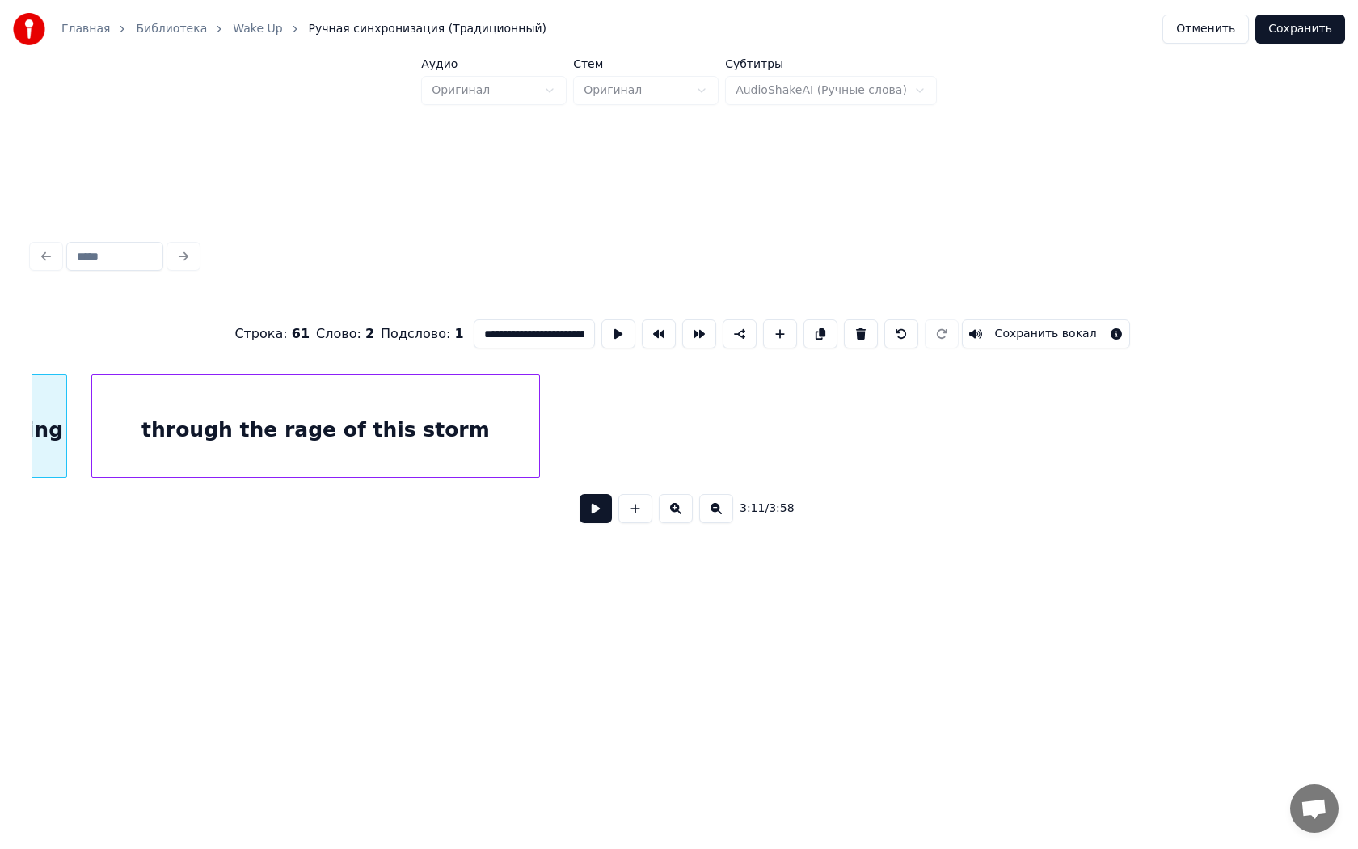
click at [266, 418] on div "through the rage of this storm" at bounding box center [315, 430] width 447 height 110
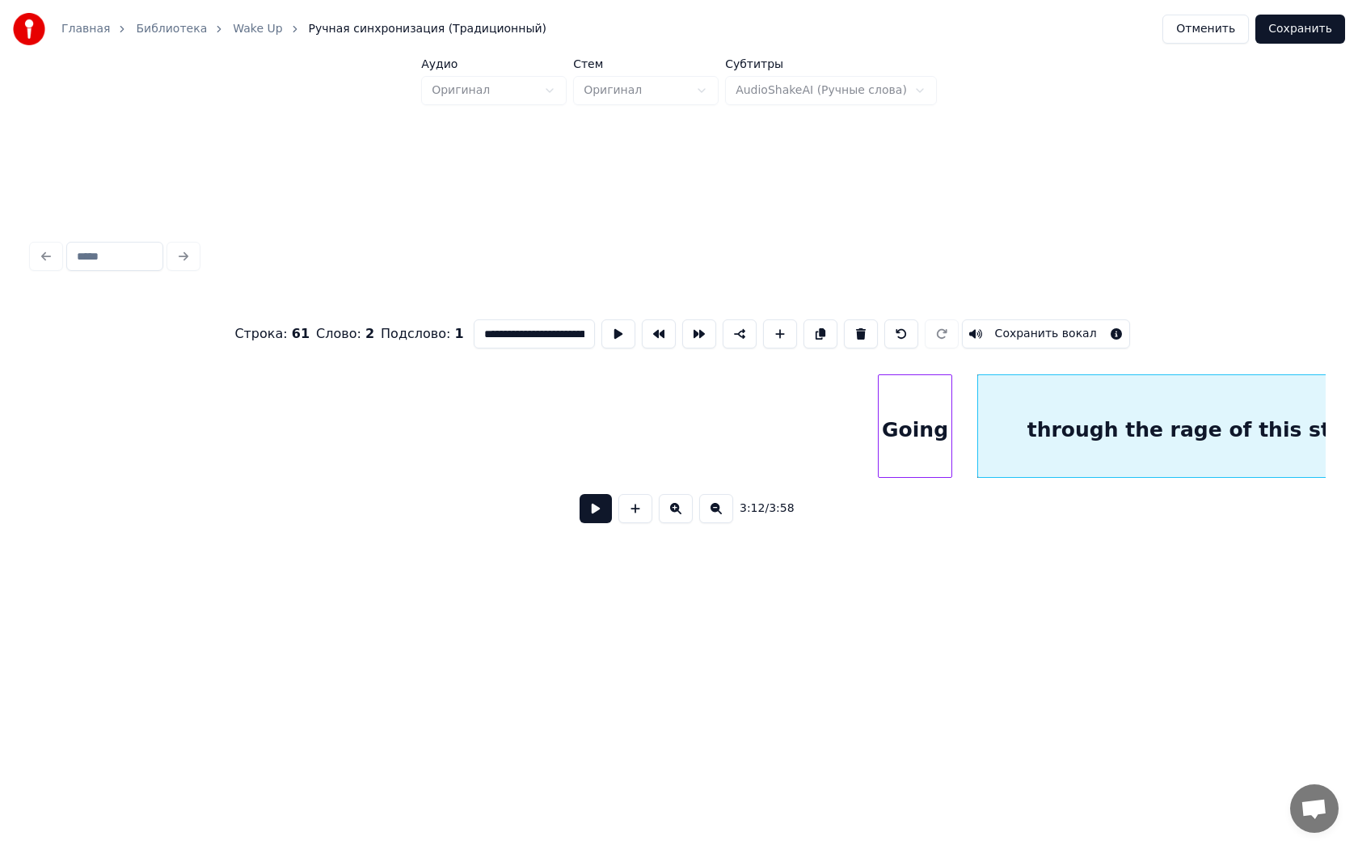
scroll to position [0, 30050]
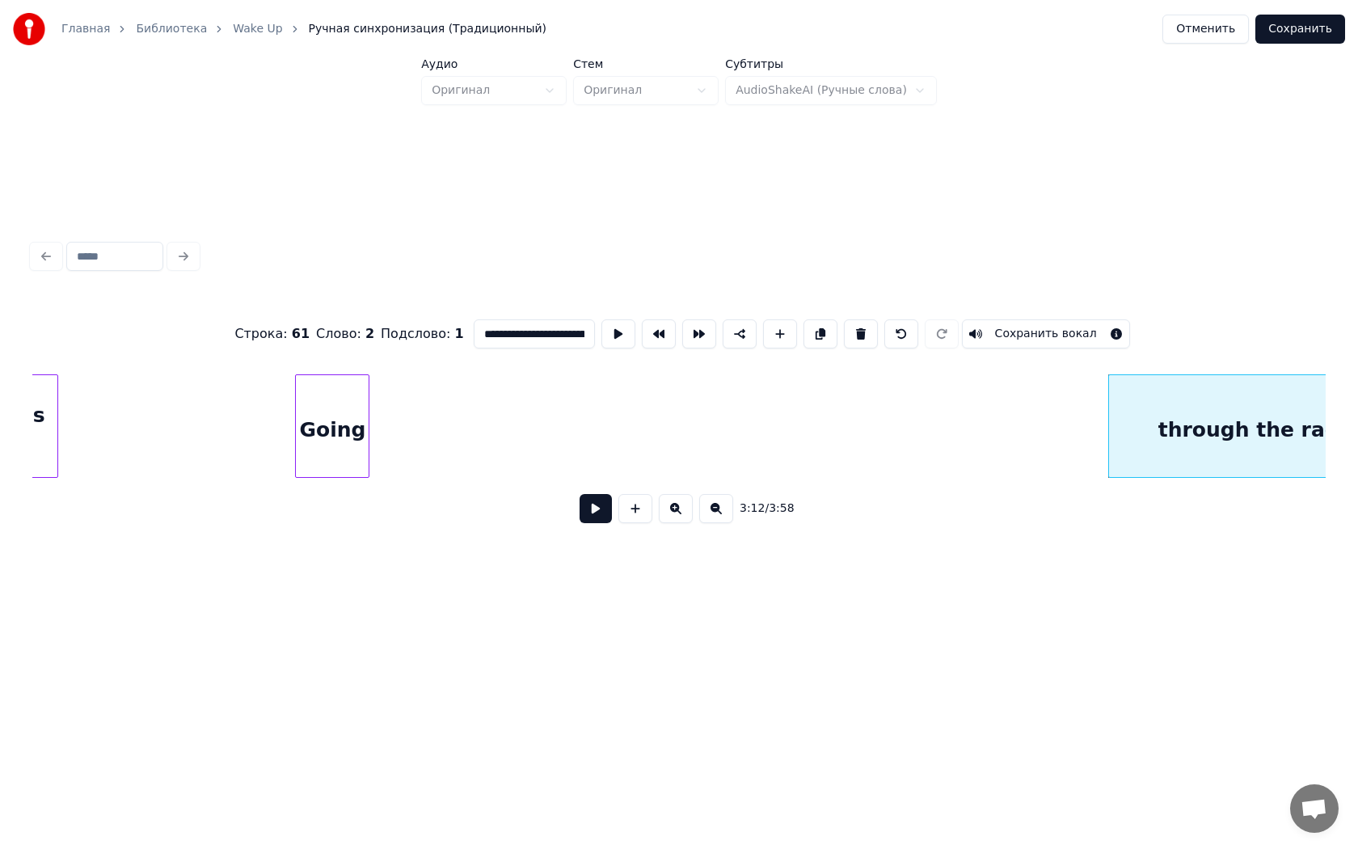
click at [327, 431] on div "Going" at bounding box center [332, 430] width 73 height 110
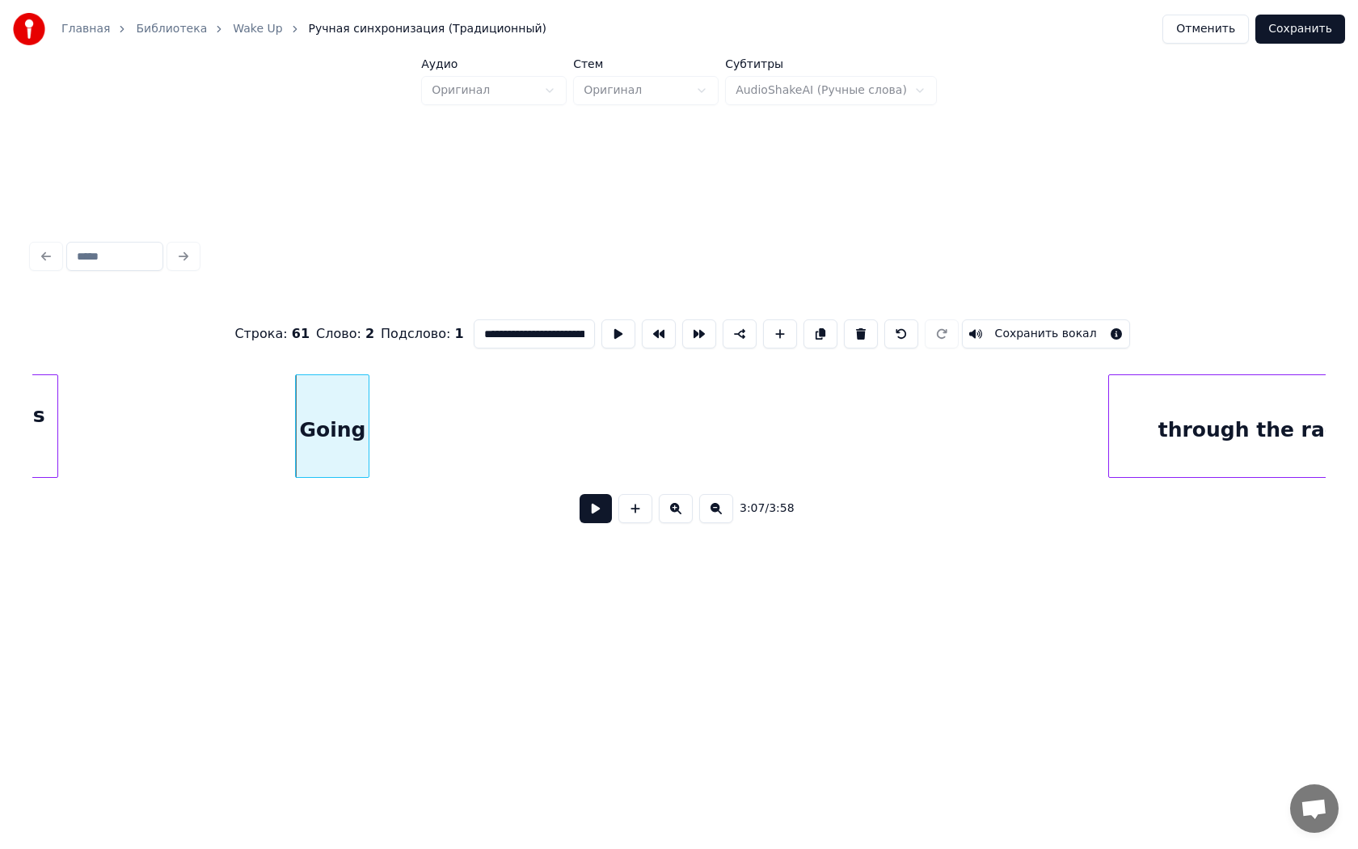
scroll to position [0, 30276]
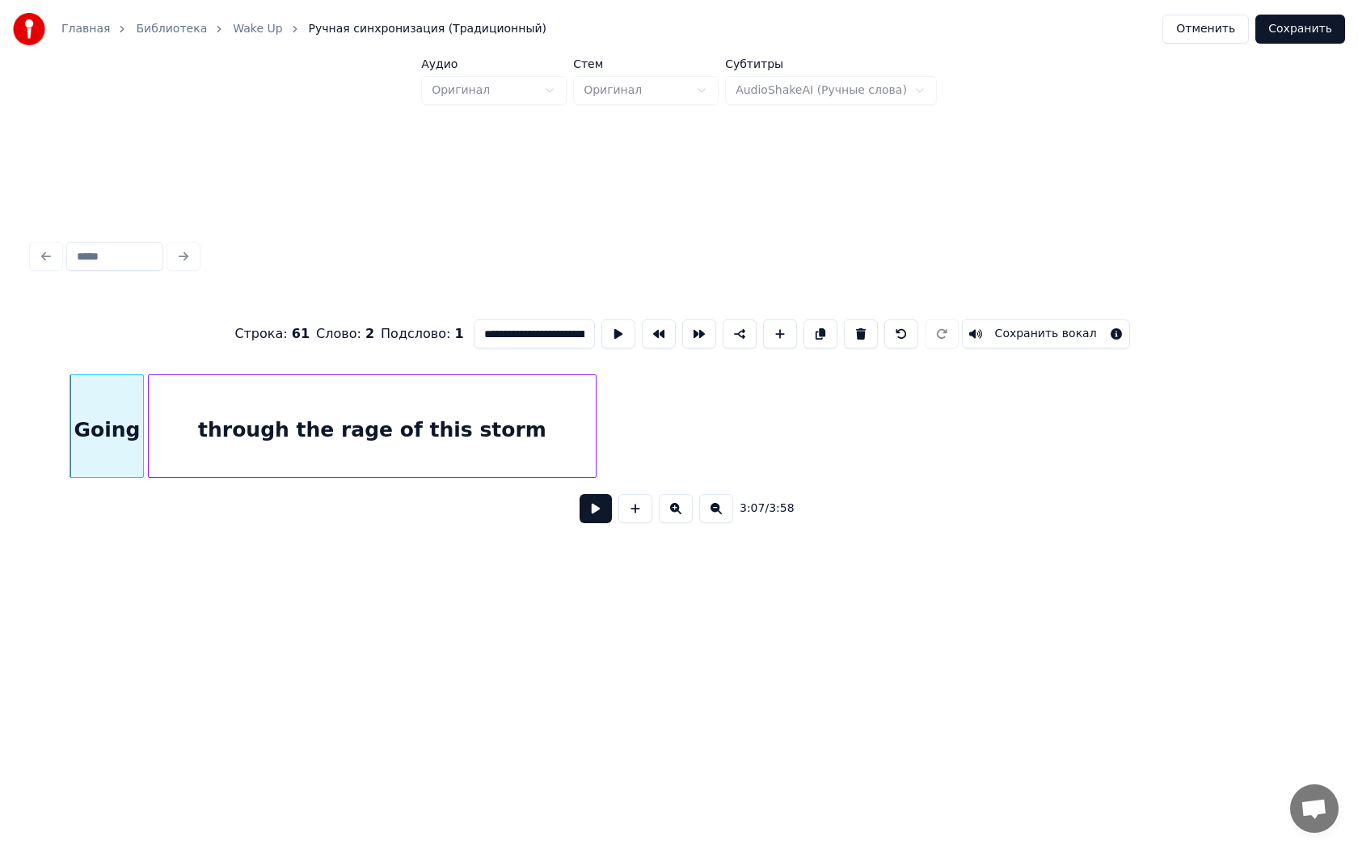
click at [506, 415] on div "through the rage of this storm" at bounding box center [372, 430] width 447 height 110
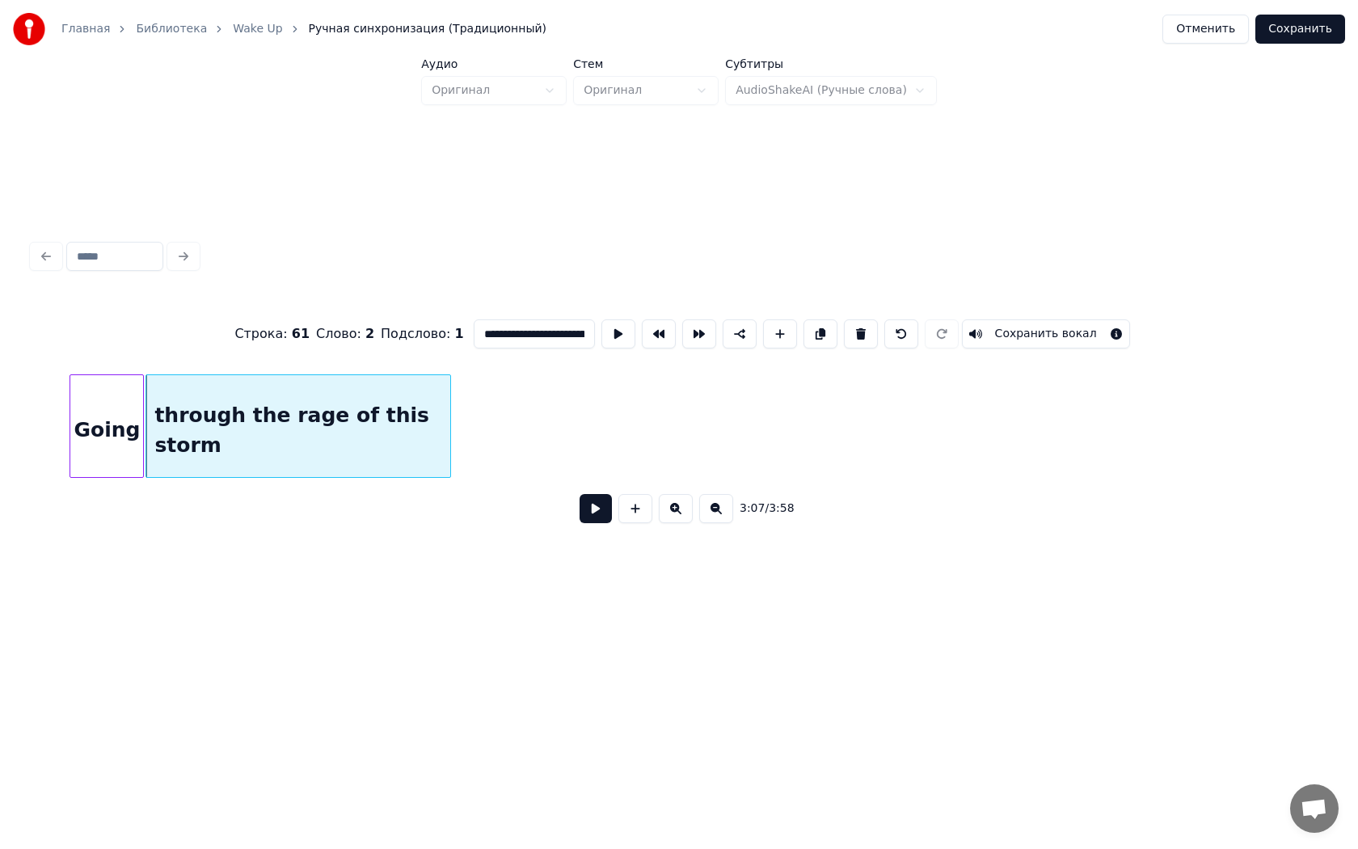
click at [450, 435] on div at bounding box center [447, 426] width 5 height 102
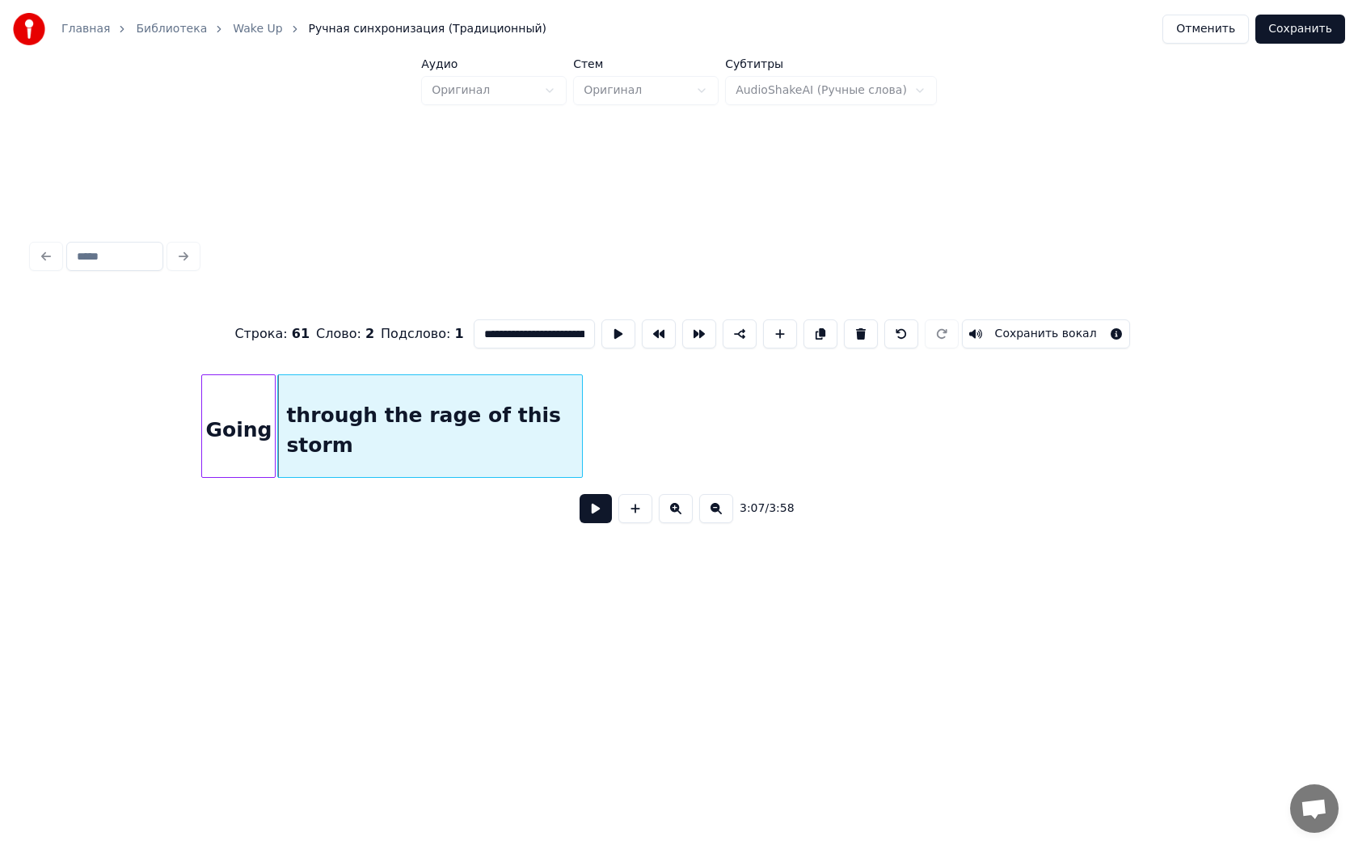
scroll to position [0, 30029]
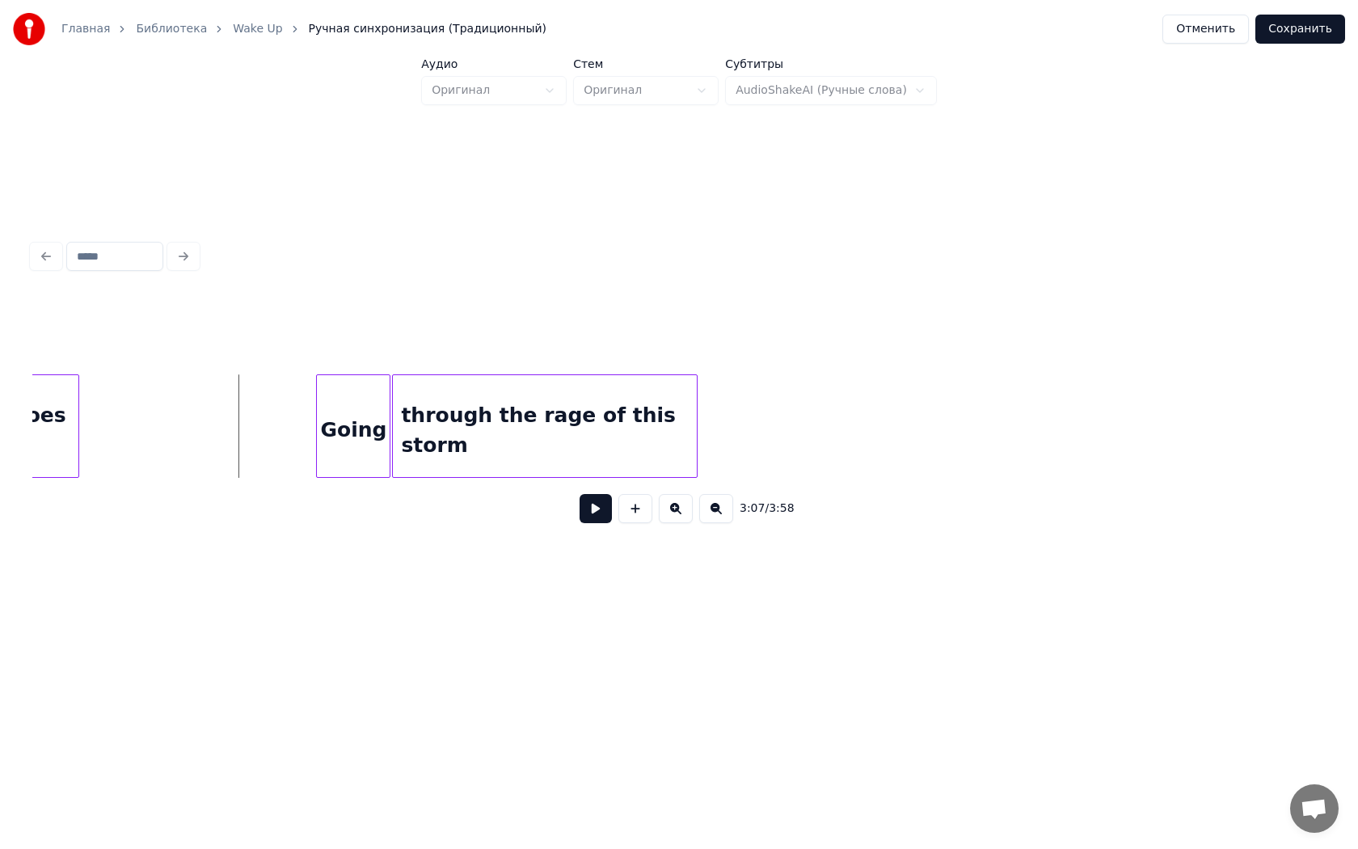
click at [584, 519] on button at bounding box center [596, 508] width 32 height 29
click at [605, 513] on button at bounding box center [596, 508] width 32 height 29
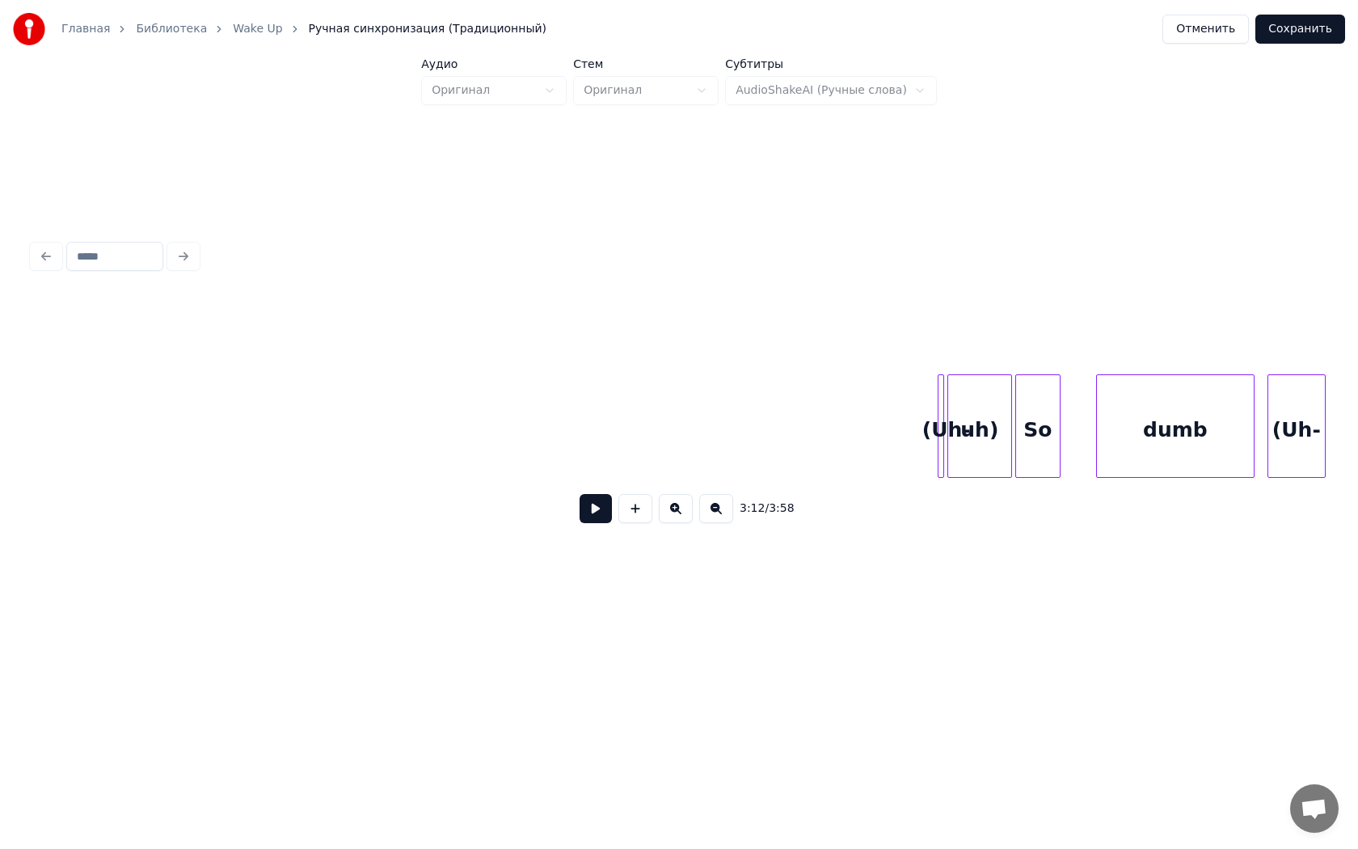
scroll to position [0, 33898]
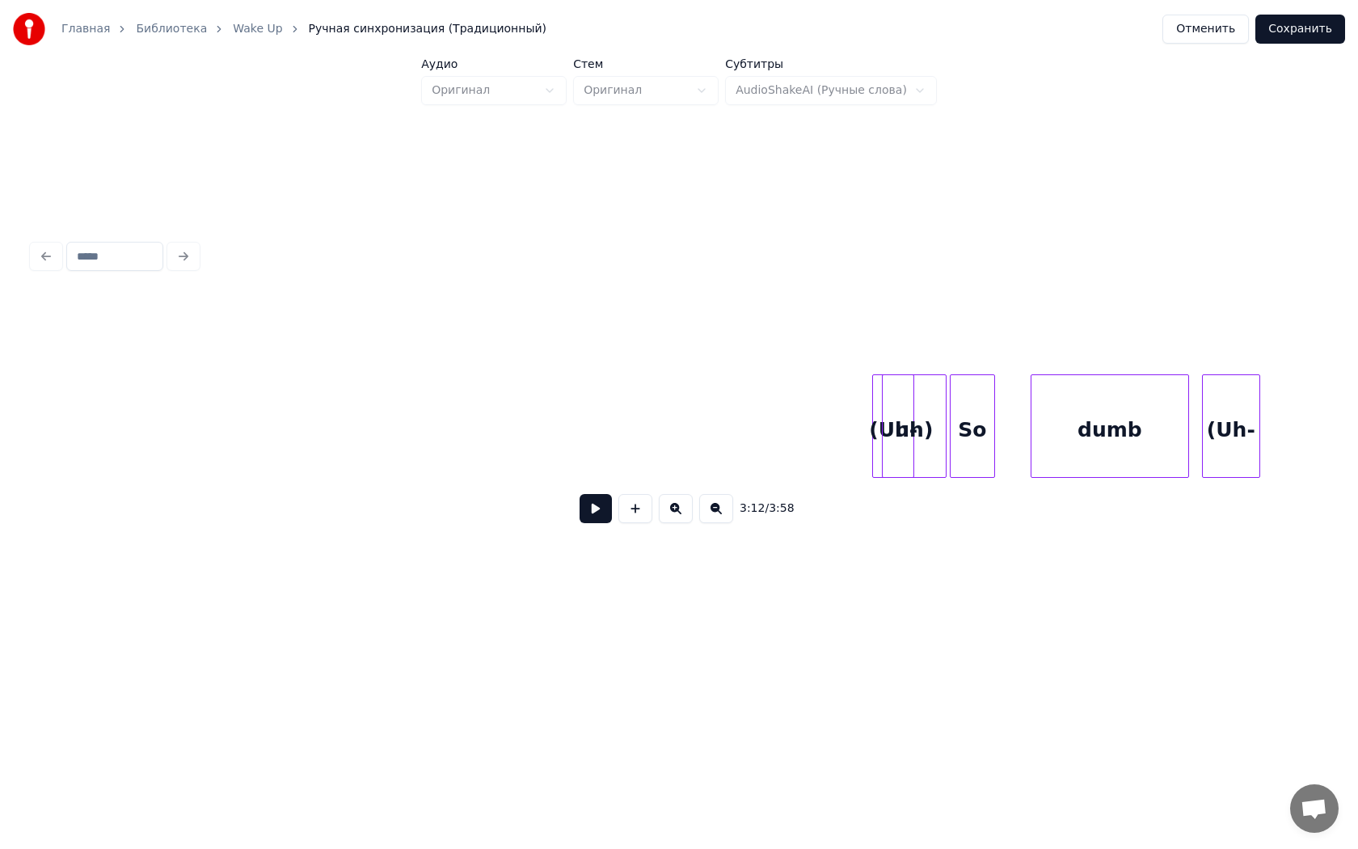
click at [879, 444] on div "(Uh-" at bounding box center [893, 425] width 43 height 103
click at [875, 445] on div at bounding box center [875, 426] width 5 height 102
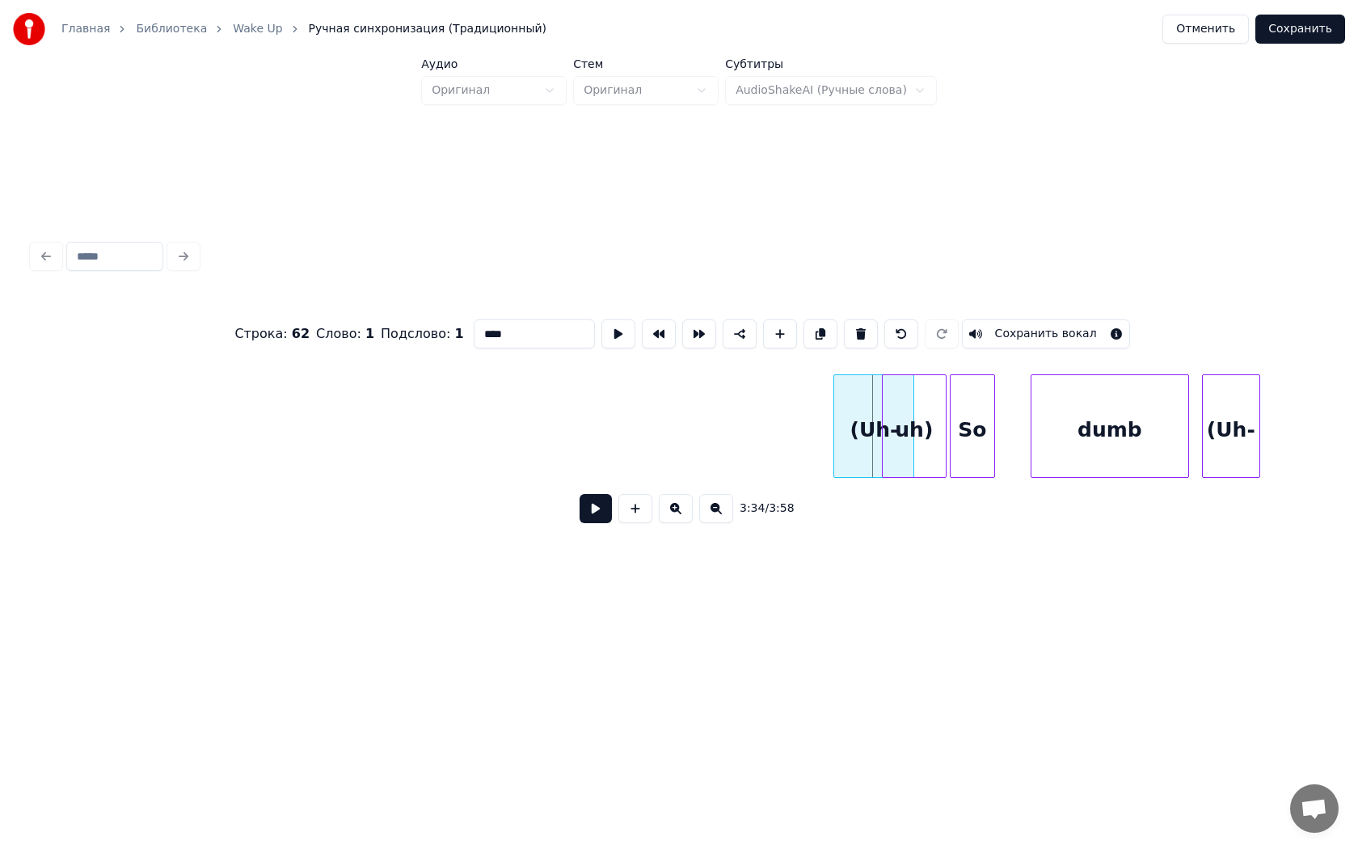
click at [837, 445] on div at bounding box center [836, 426] width 5 height 102
click at [828, 449] on div "(Uh-" at bounding box center [839, 430] width 79 height 110
click at [800, 446] on div at bounding box center [802, 426] width 5 height 102
click at [840, 446] on div at bounding box center [839, 426] width 5 height 102
click at [917, 442] on div "uh)" at bounding box center [914, 430] width 63 height 110
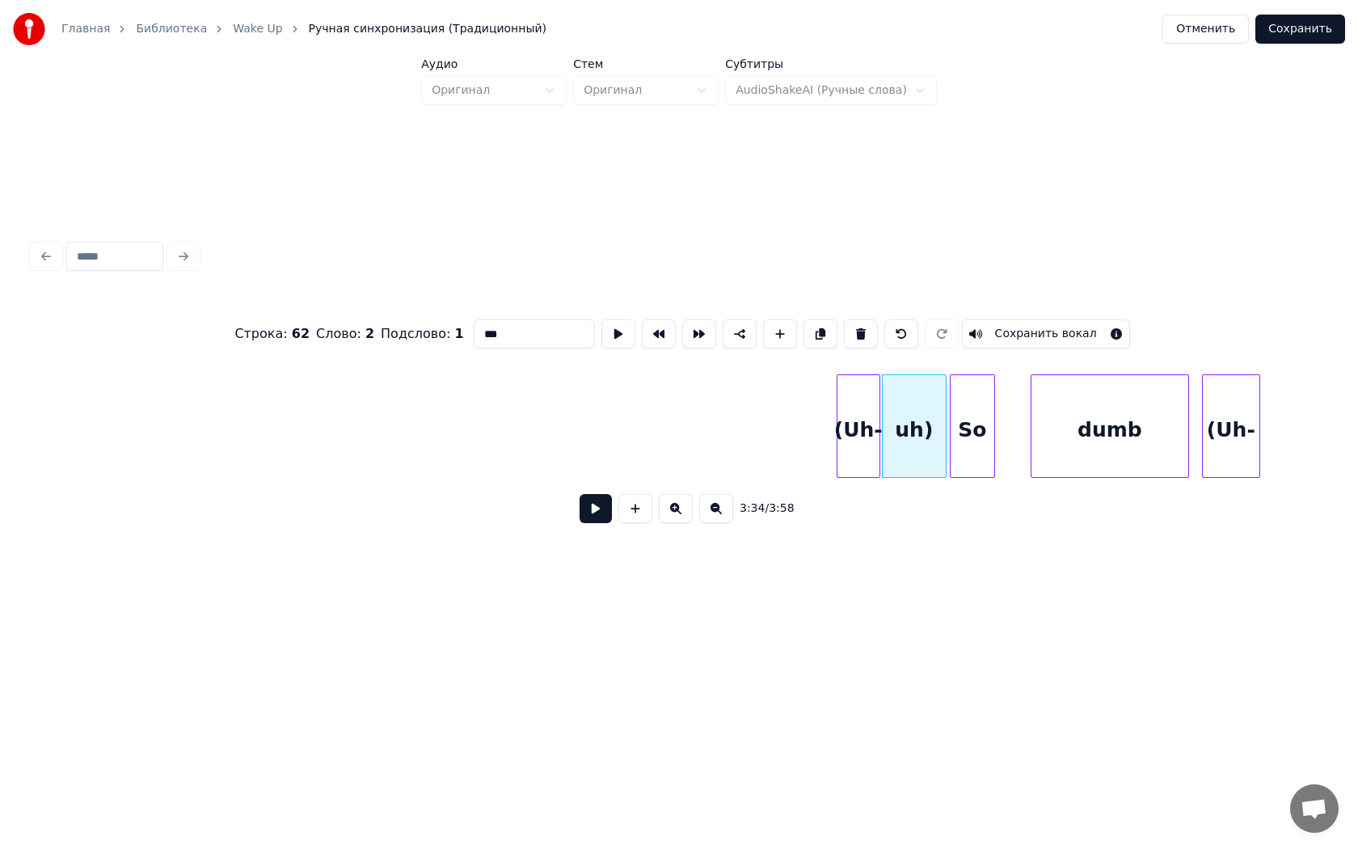
click at [960, 443] on div "So" at bounding box center [973, 430] width 44 height 110
type input "**"
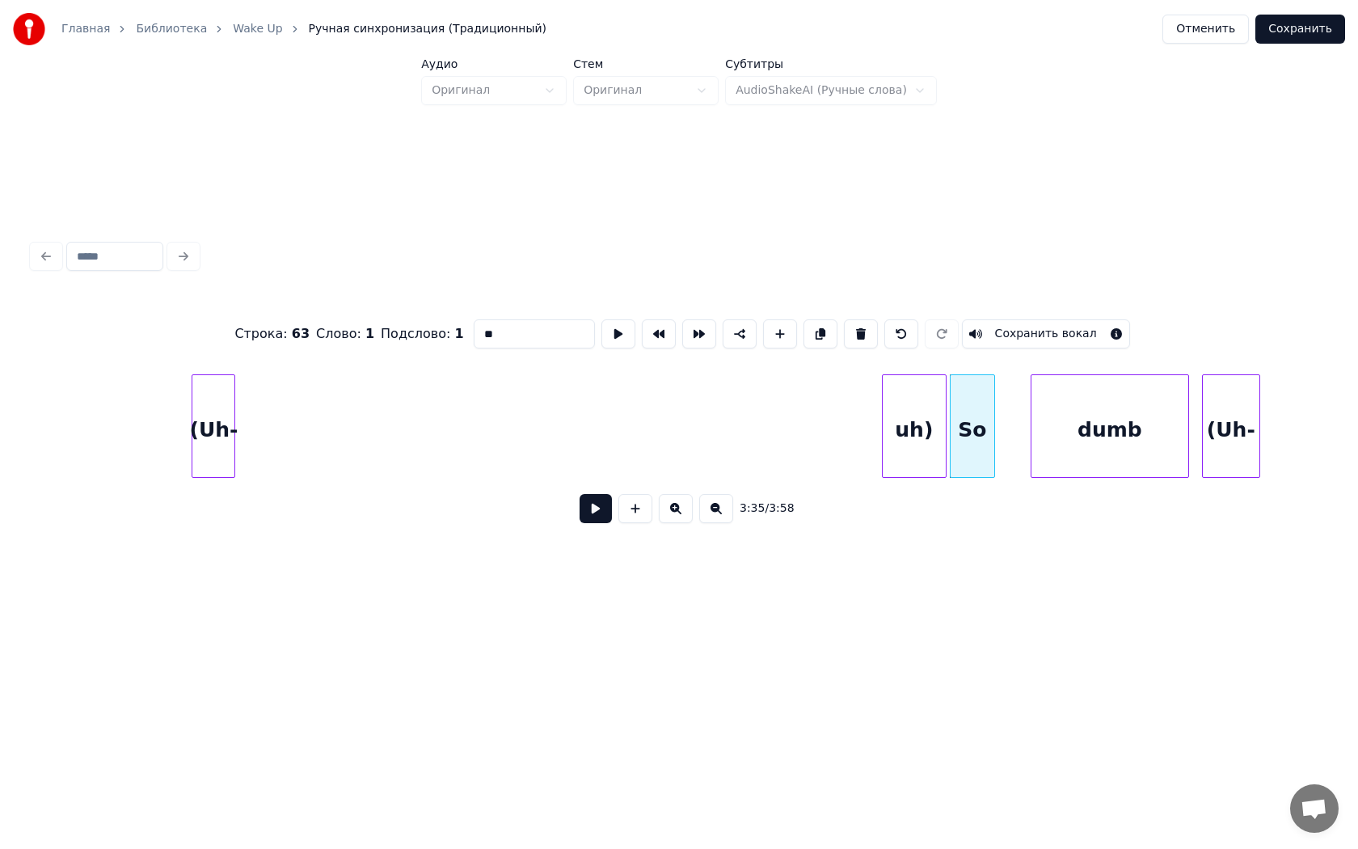
click at [192, 382] on div "(Uh-" at bounding box center [213, 430] width 42 height 110
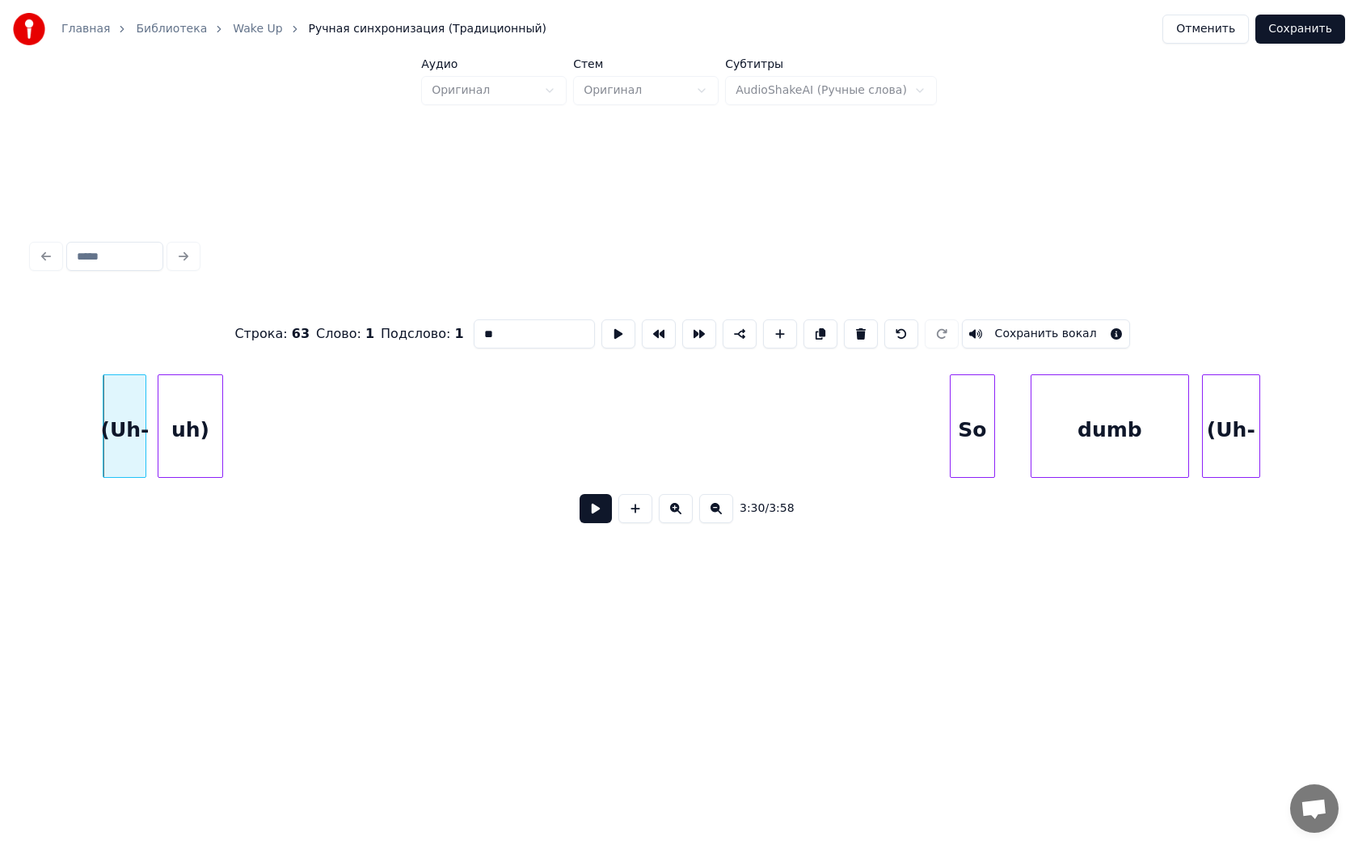
click at [192, 375] on div "uh)" at bounding box center [189, 430] width 63 height 110
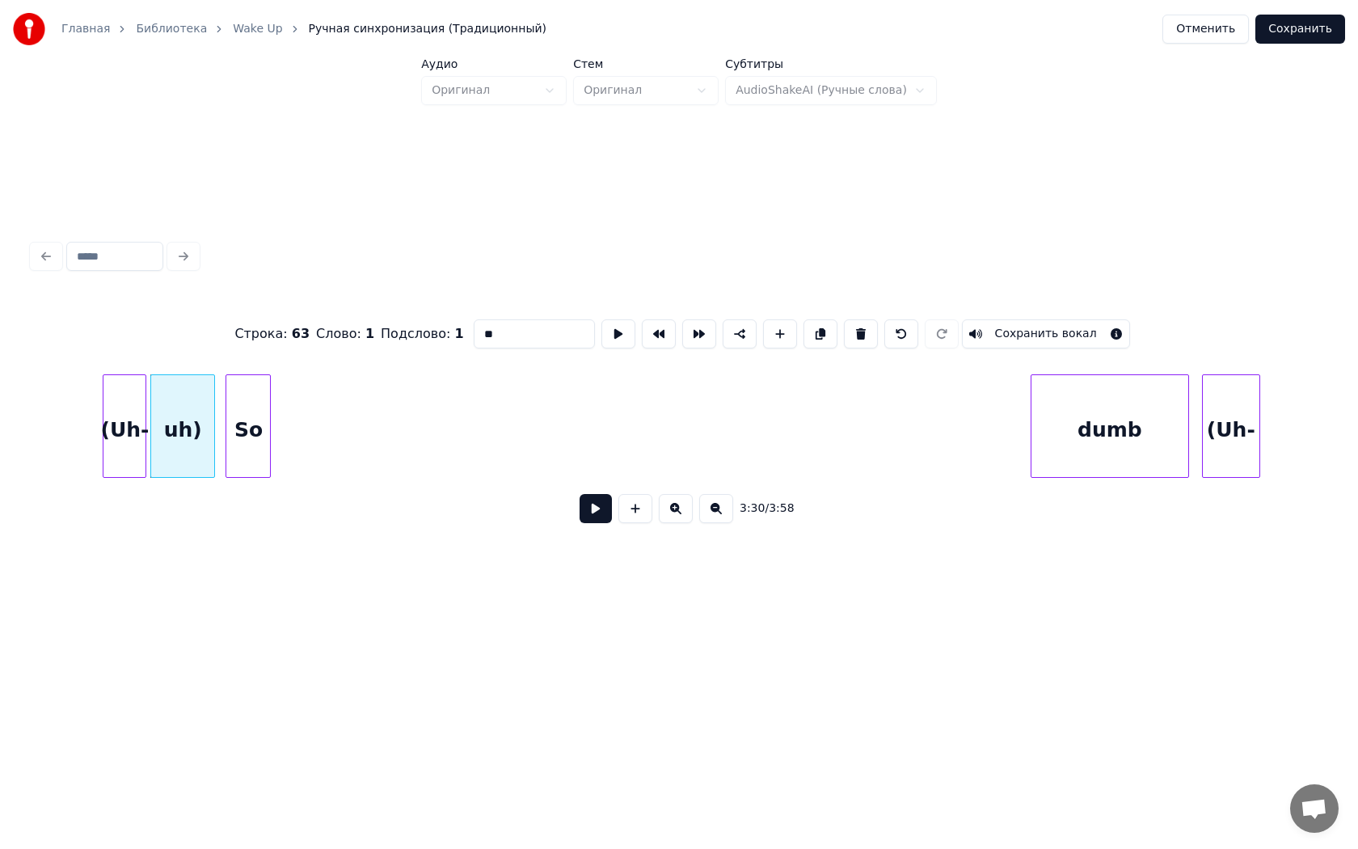
click at [244, 375] on div "So" at bounding box center [248, 430] width 44 height 110
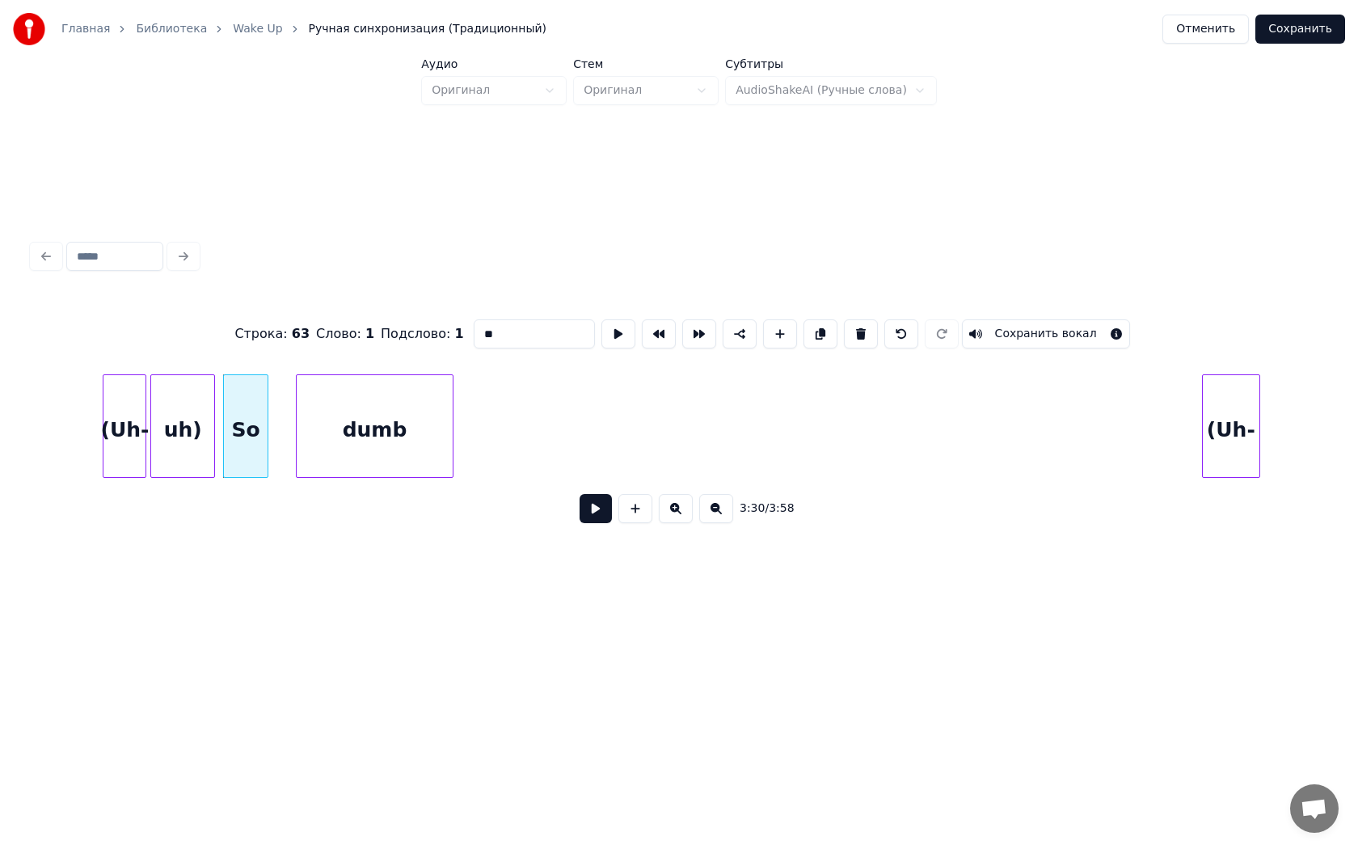
click at [365, 422] on div "dumb" at bounding box center [375, 430] width 157 height 110
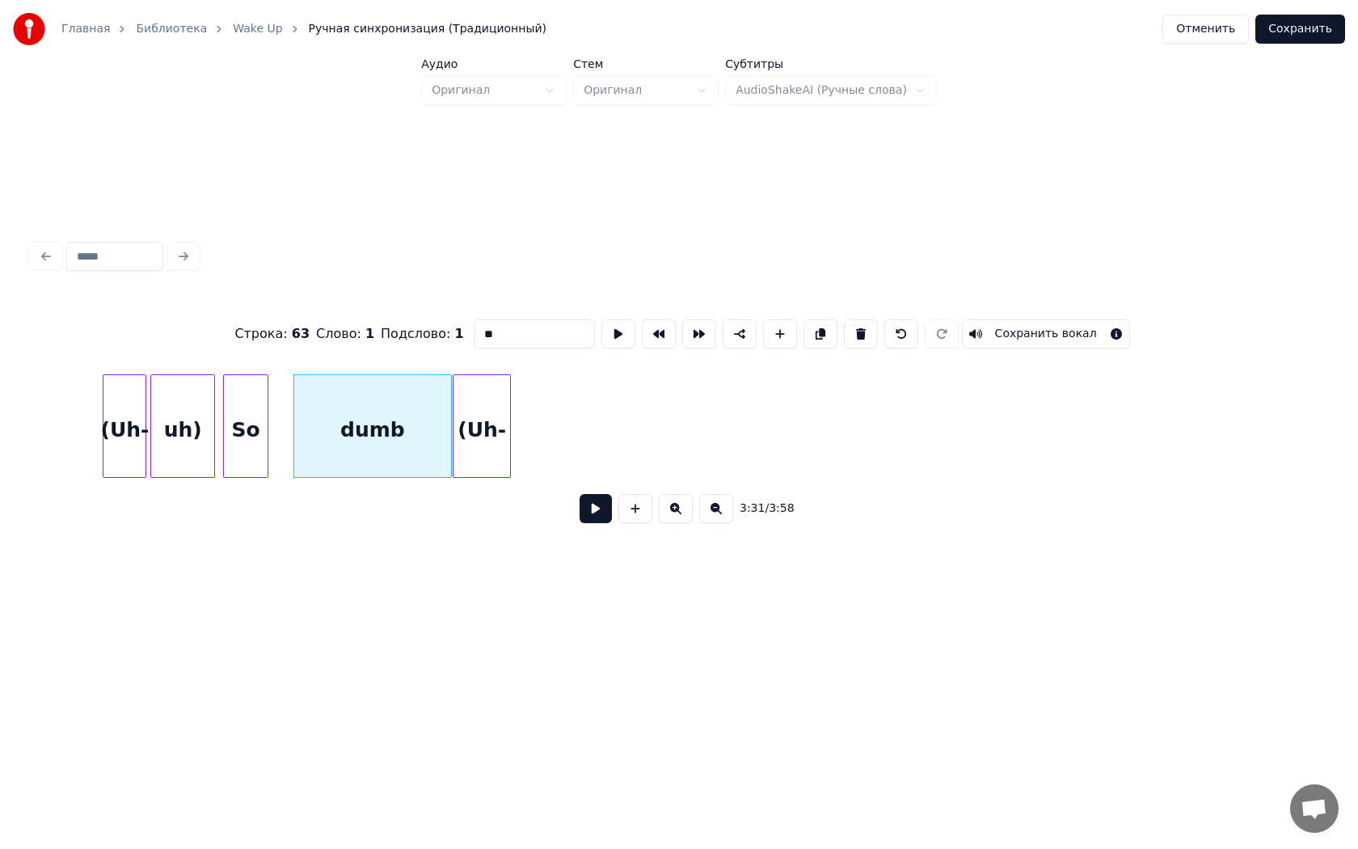
click at [476, 419] on div "(Uh-" at bounding box center [481, 430] width 57 height 110
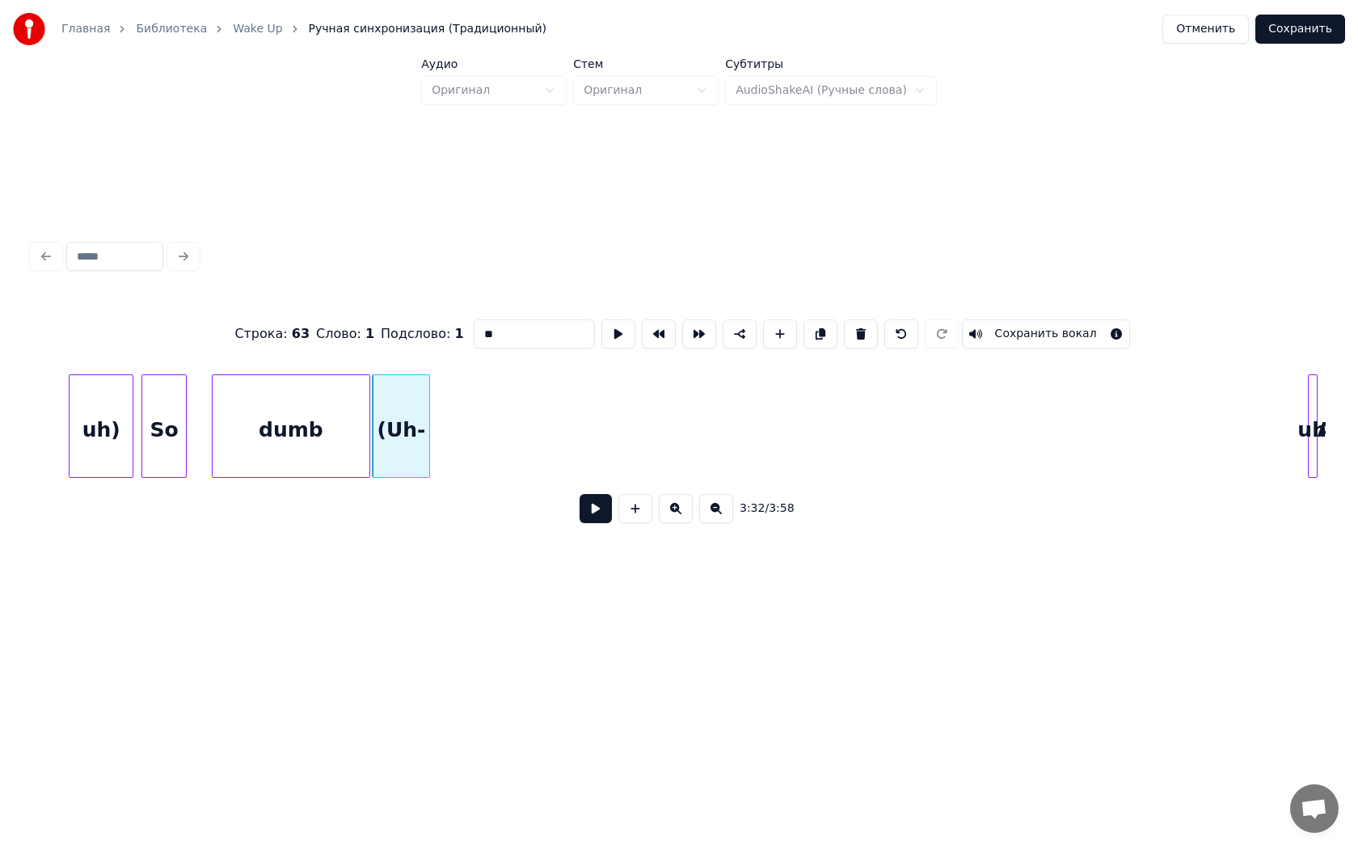
scroll to position [0, 34094]
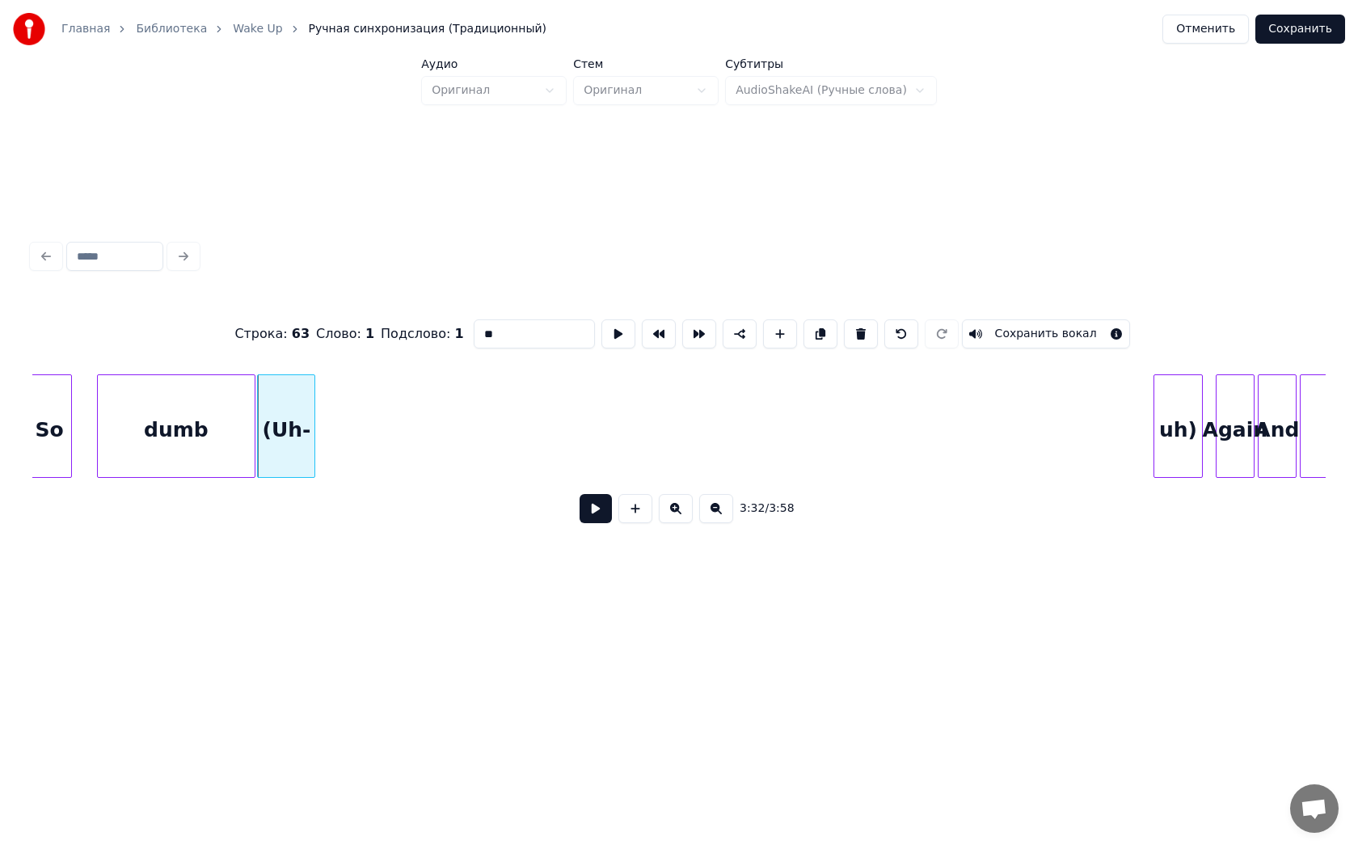
click at [1155, 445] on div at bounding box center [1156, 426] width 5 height 102
click at [341, 402] on div "uh)" at bounding box center [345, 430] width 48 height 110
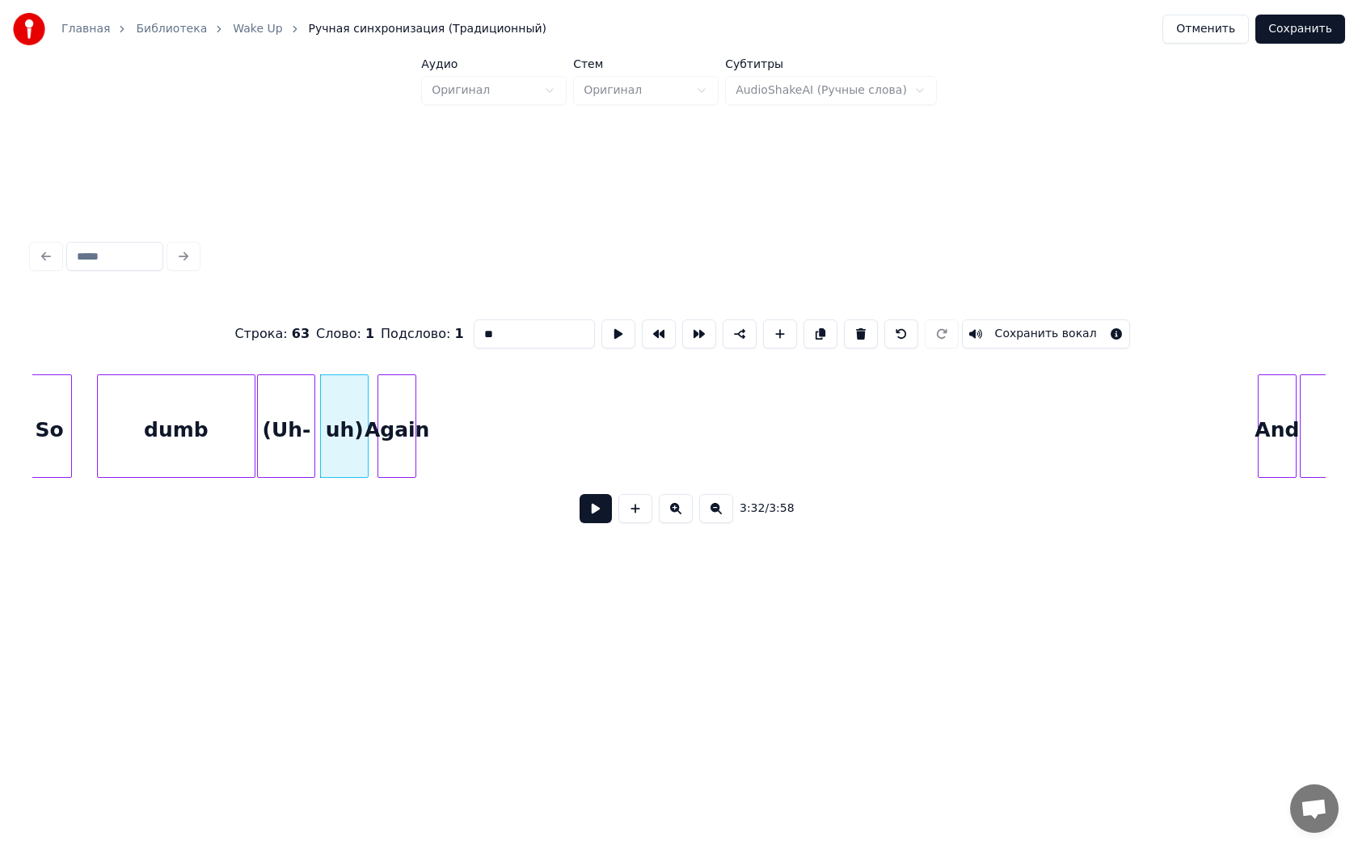
click at [391, 401] on div "Again" at bounding box center [396, 430] width 37 height 110
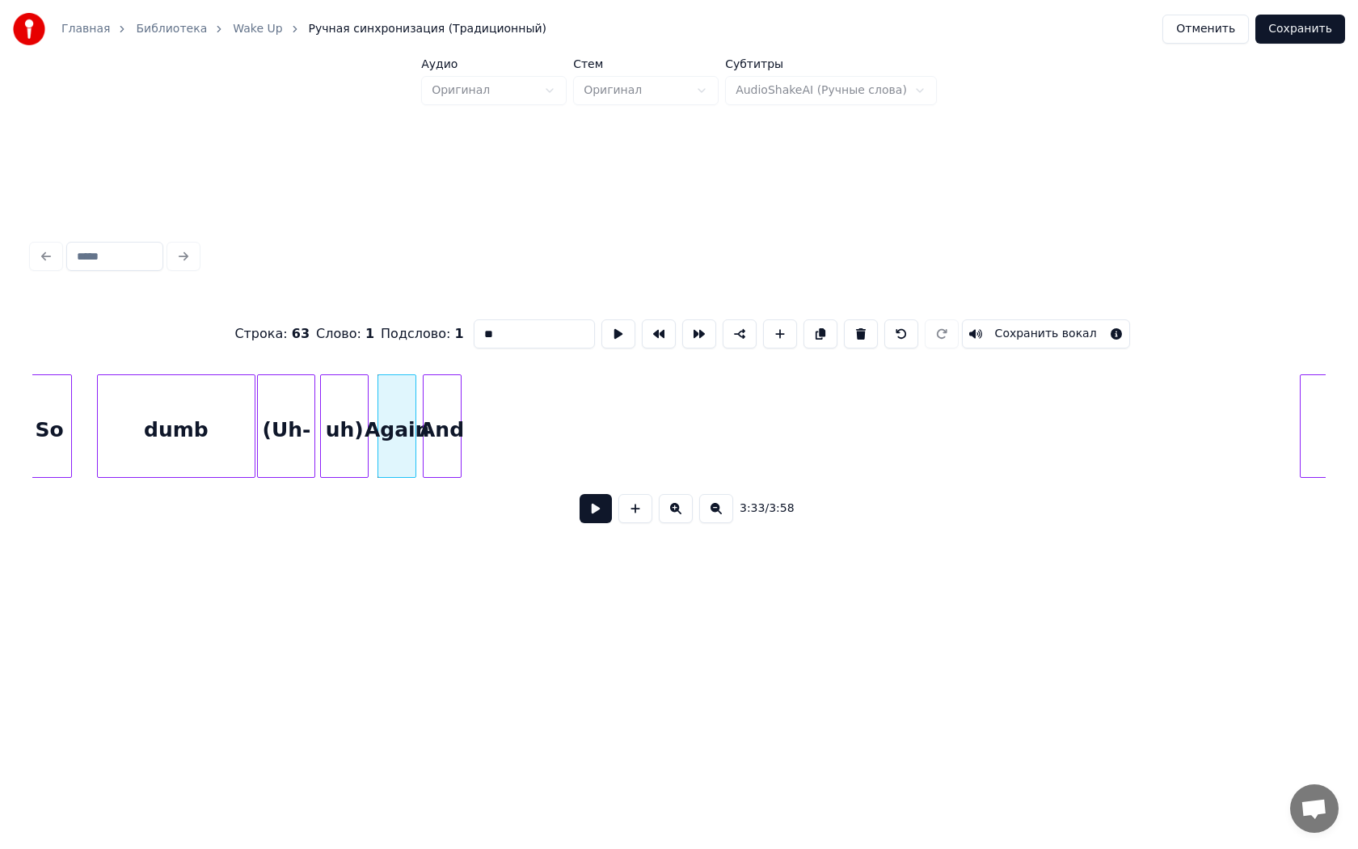
click at [451, 409] on div "And" at bounding box center [442, 430] width 37 height 110
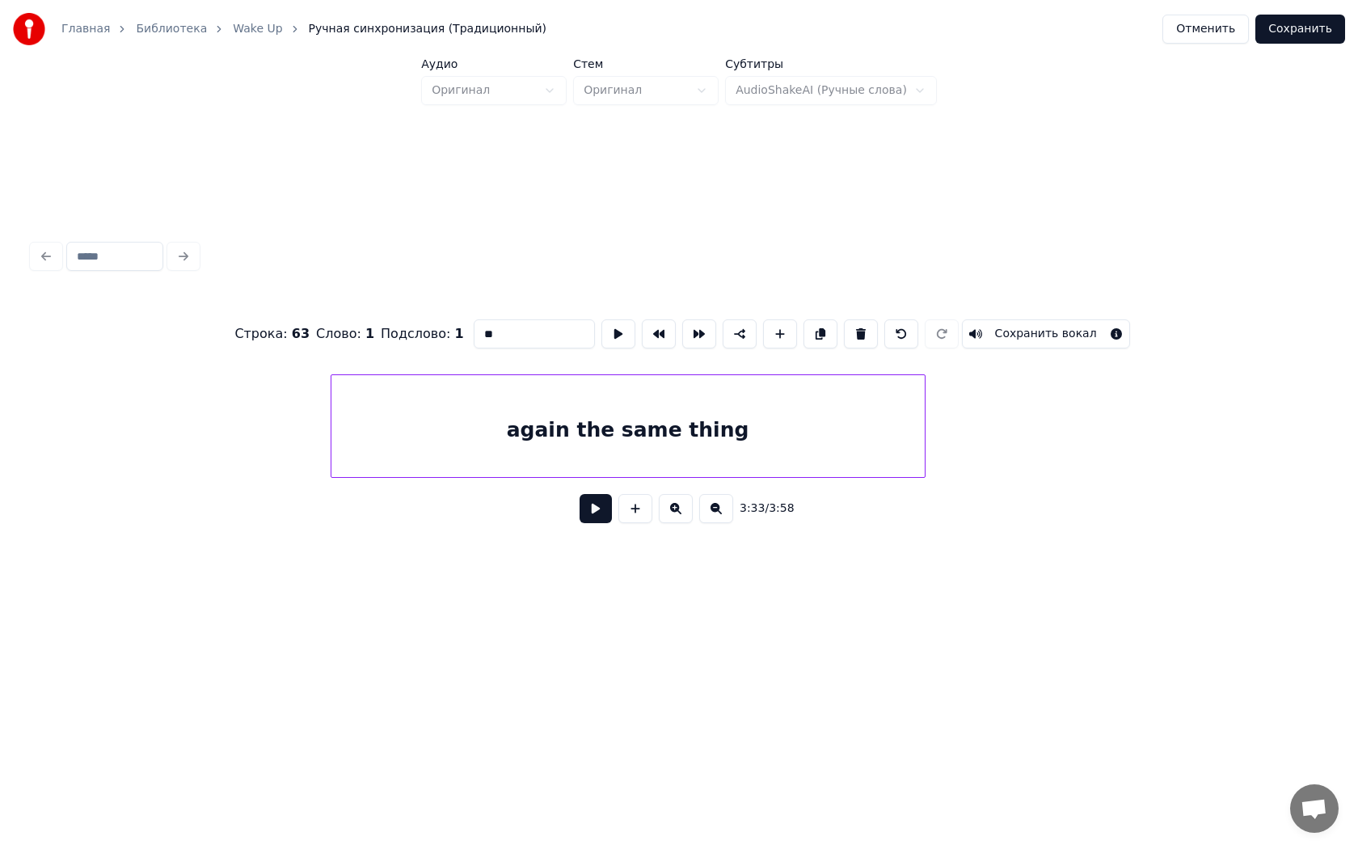
click at [908, 417] on div "again the same thing" at bounding box center [627, 430] width 593 height 110
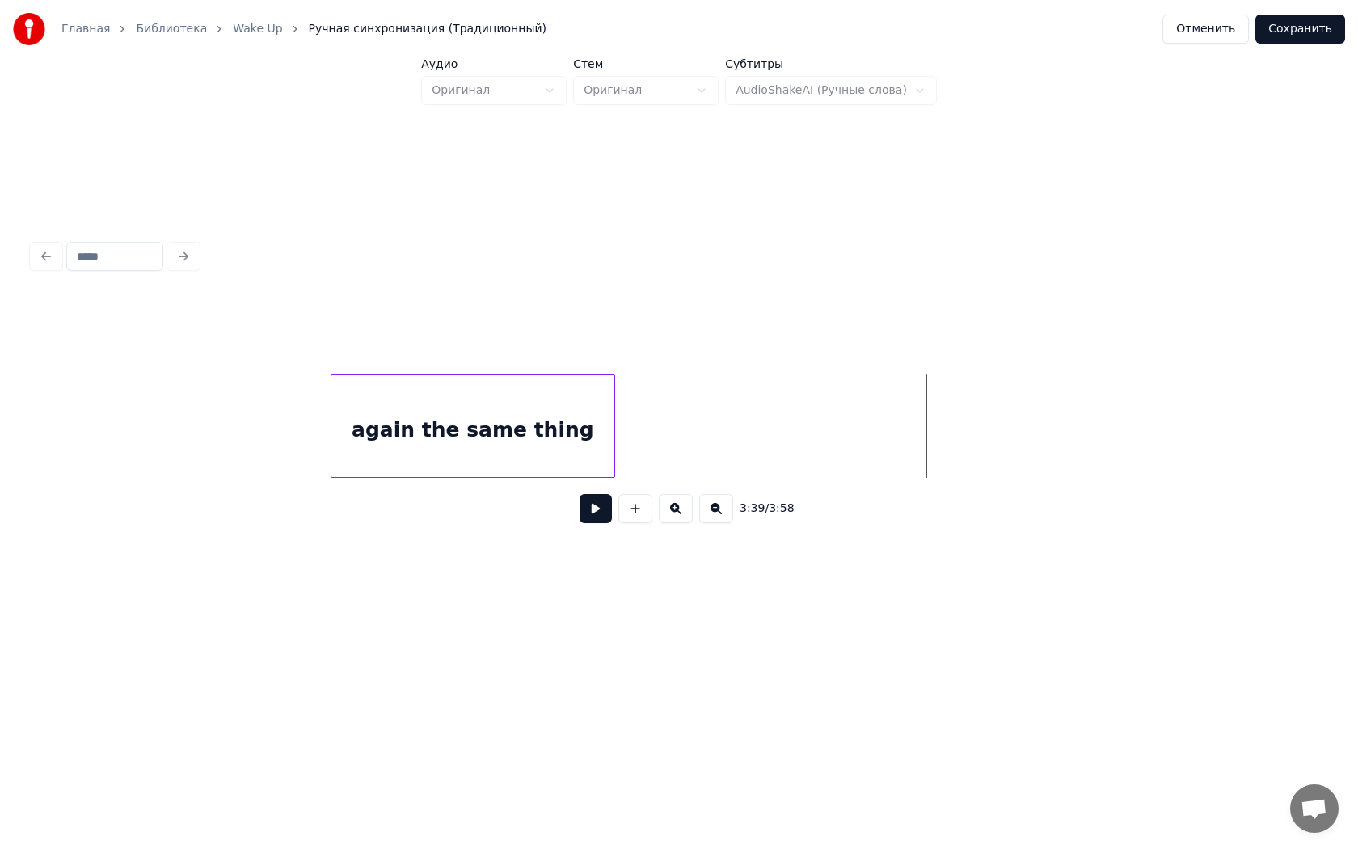
click at [609, 411] on div at bounding box center [611, 426] width 5 height 102
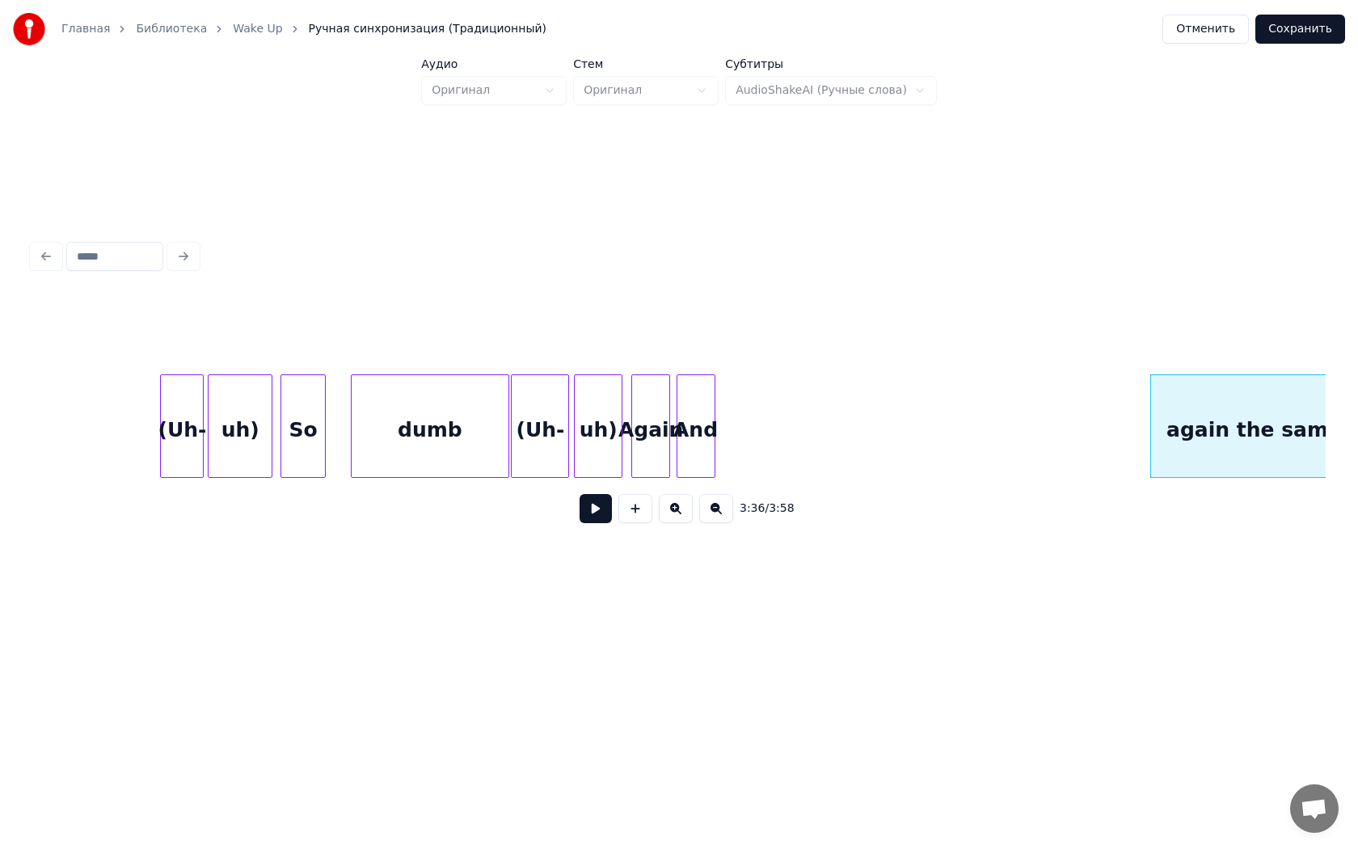
scroll to position [0, 33936]
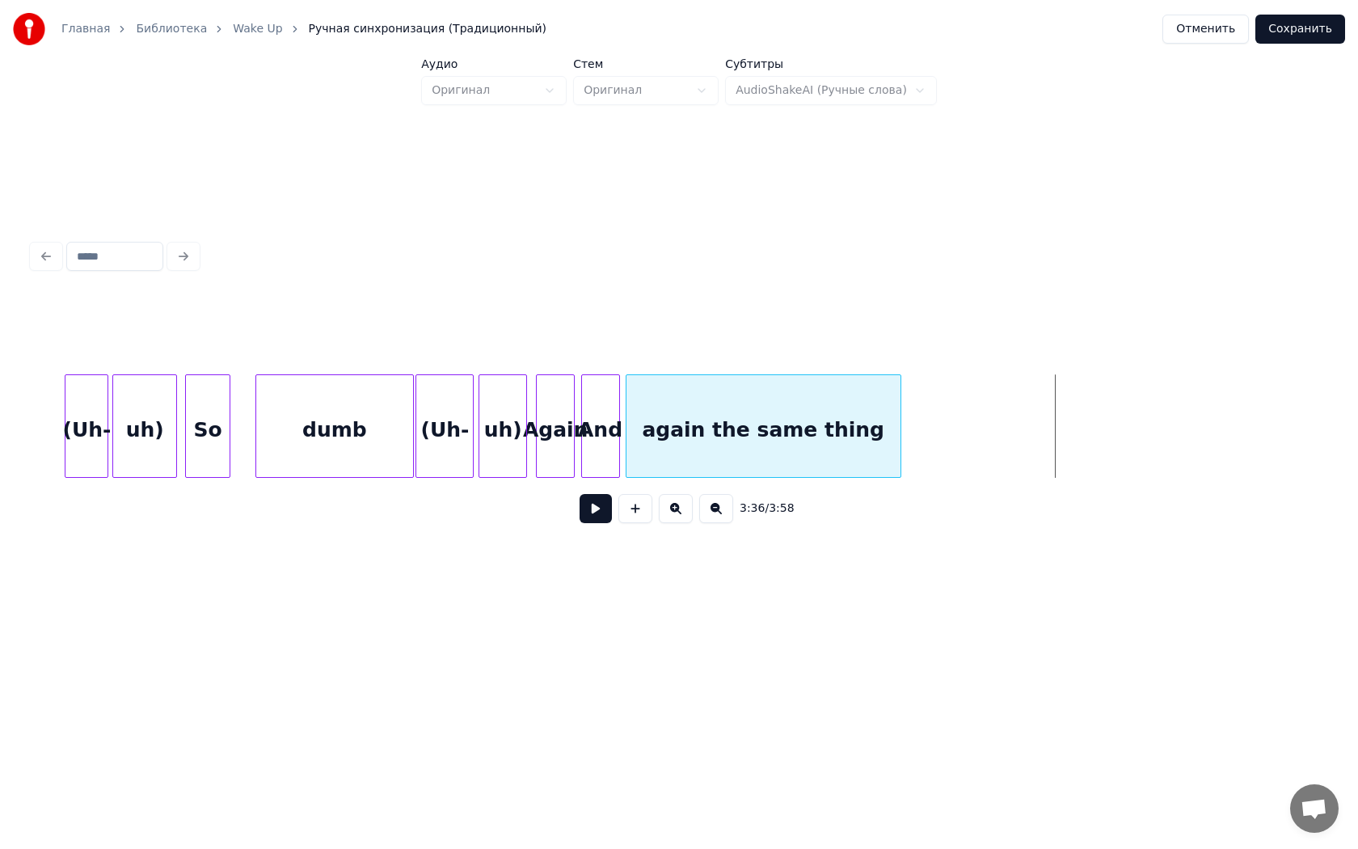
click at [768, 419] on div "again the same thing" at bounding box center [763, 430] width 274 height 110
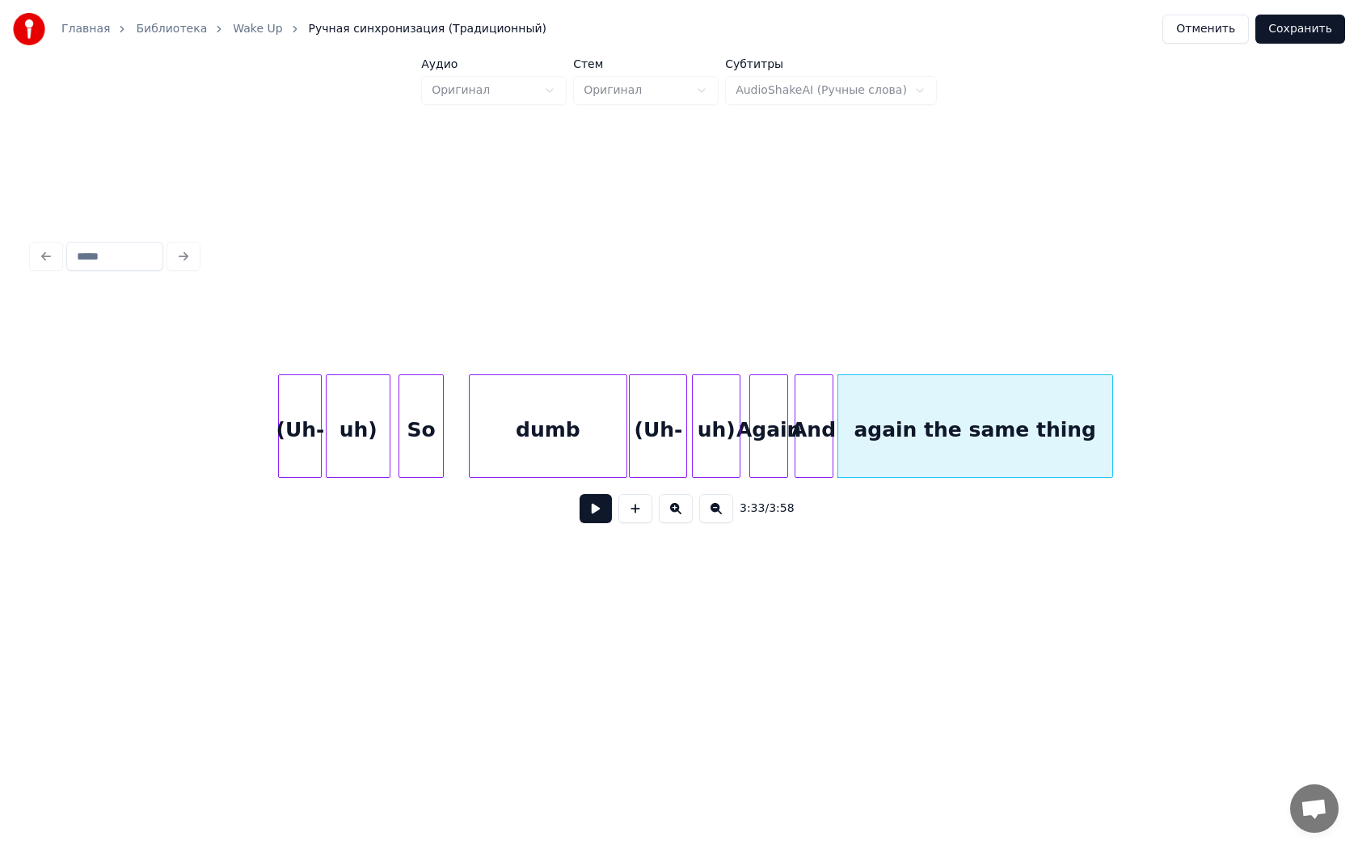
scroll to position [0, 33674]
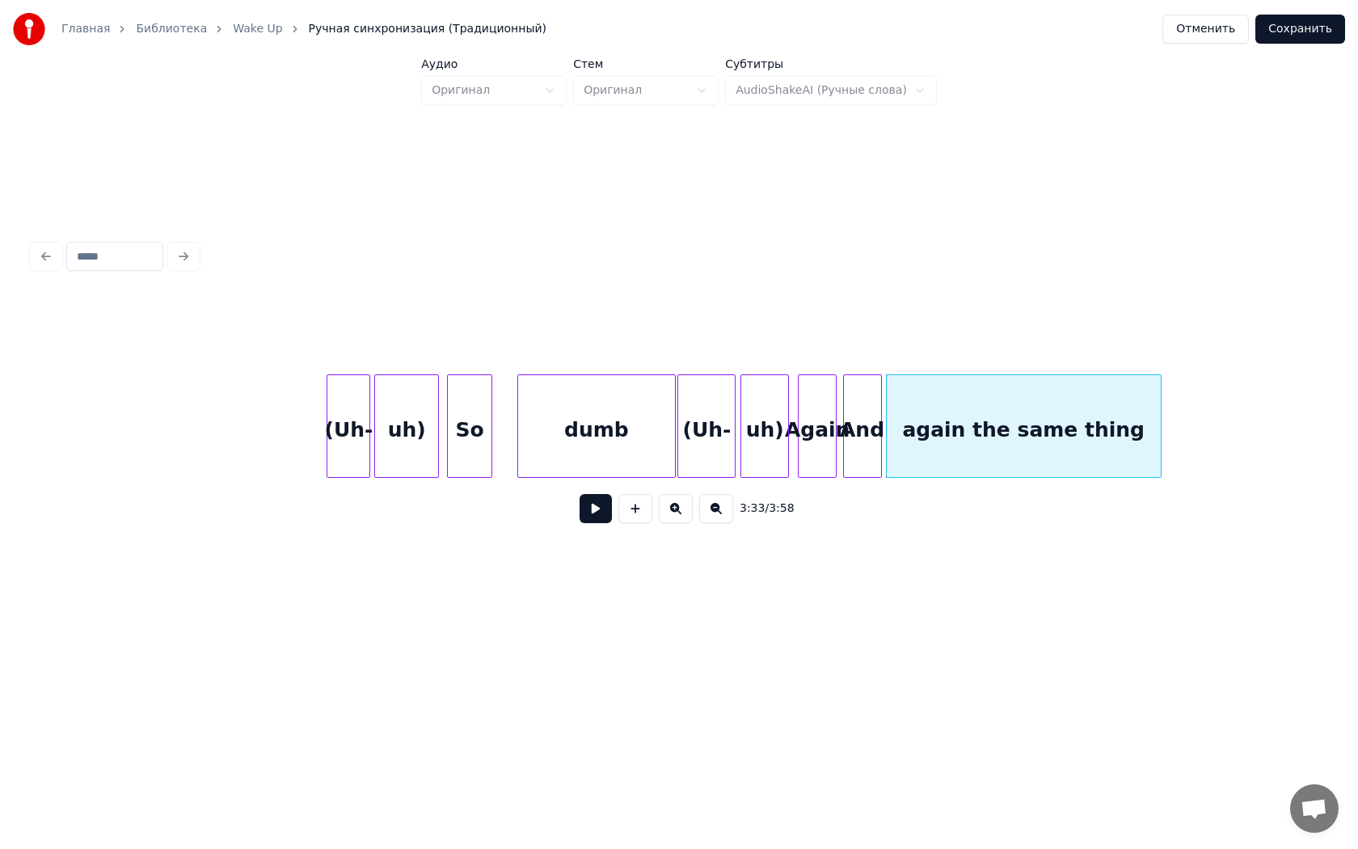
click at [336, 407] on div "(Uh-" at bounding box center [348, 430] width 42 height 110
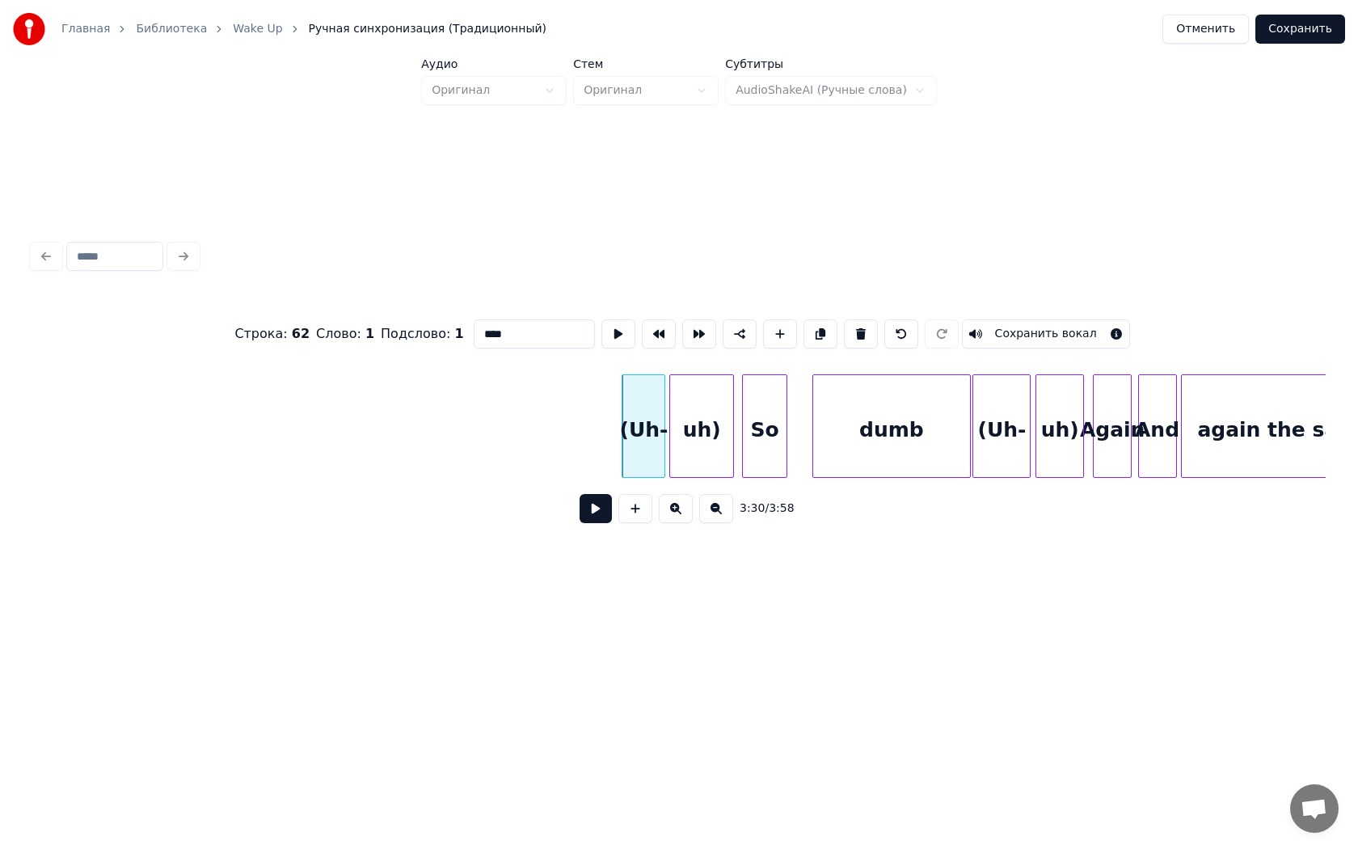
scroll to position [0, 33330]
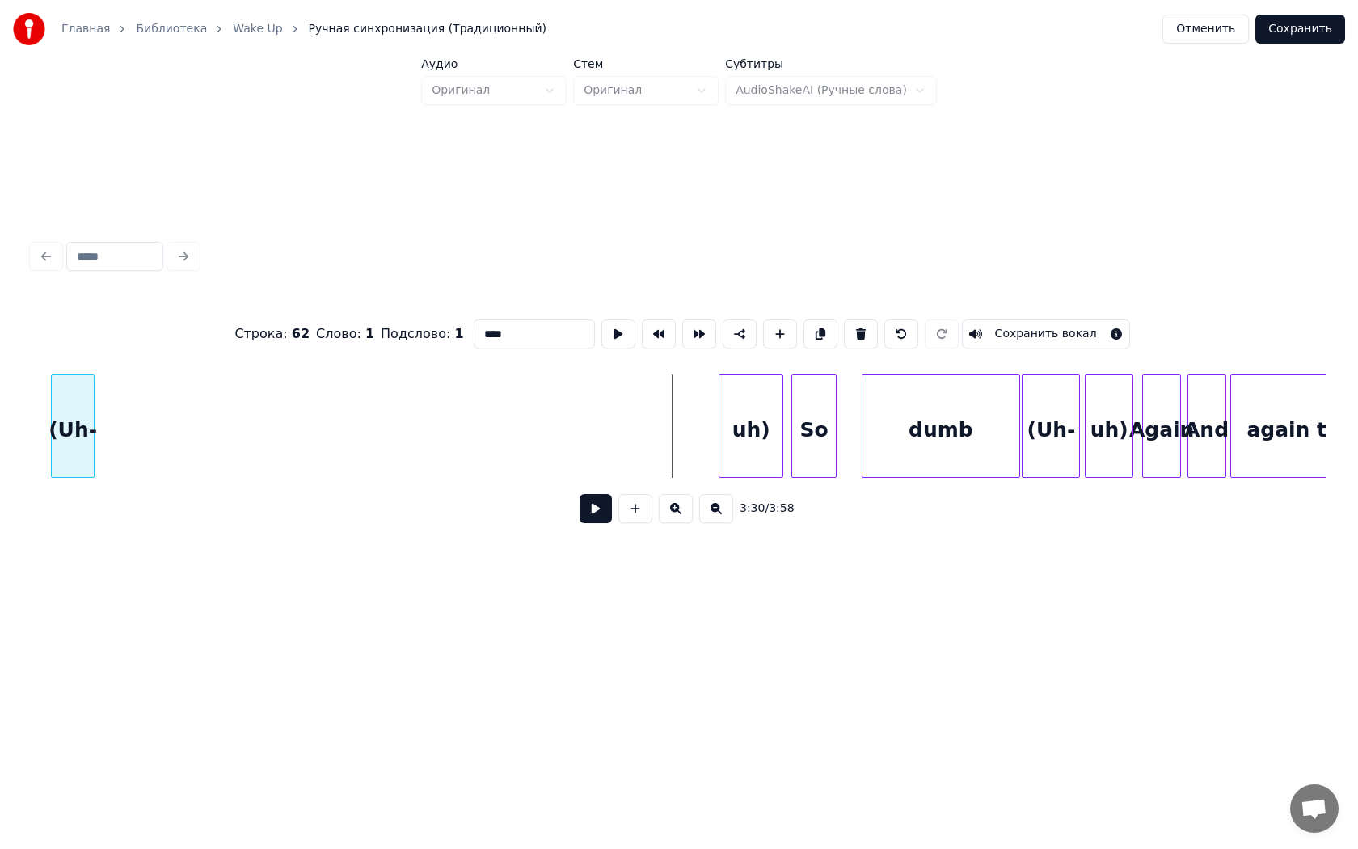
click at [84, 355] on div "Строка : 62 Слово : 1 Подслово : 1 **** Сохранить вокал 3:30 / 3:58" at bounding box center [678, 416] width 1293 height 246
click at [137, 393] on div "uh)" at bounding box center [130, 430] width 63 height 110
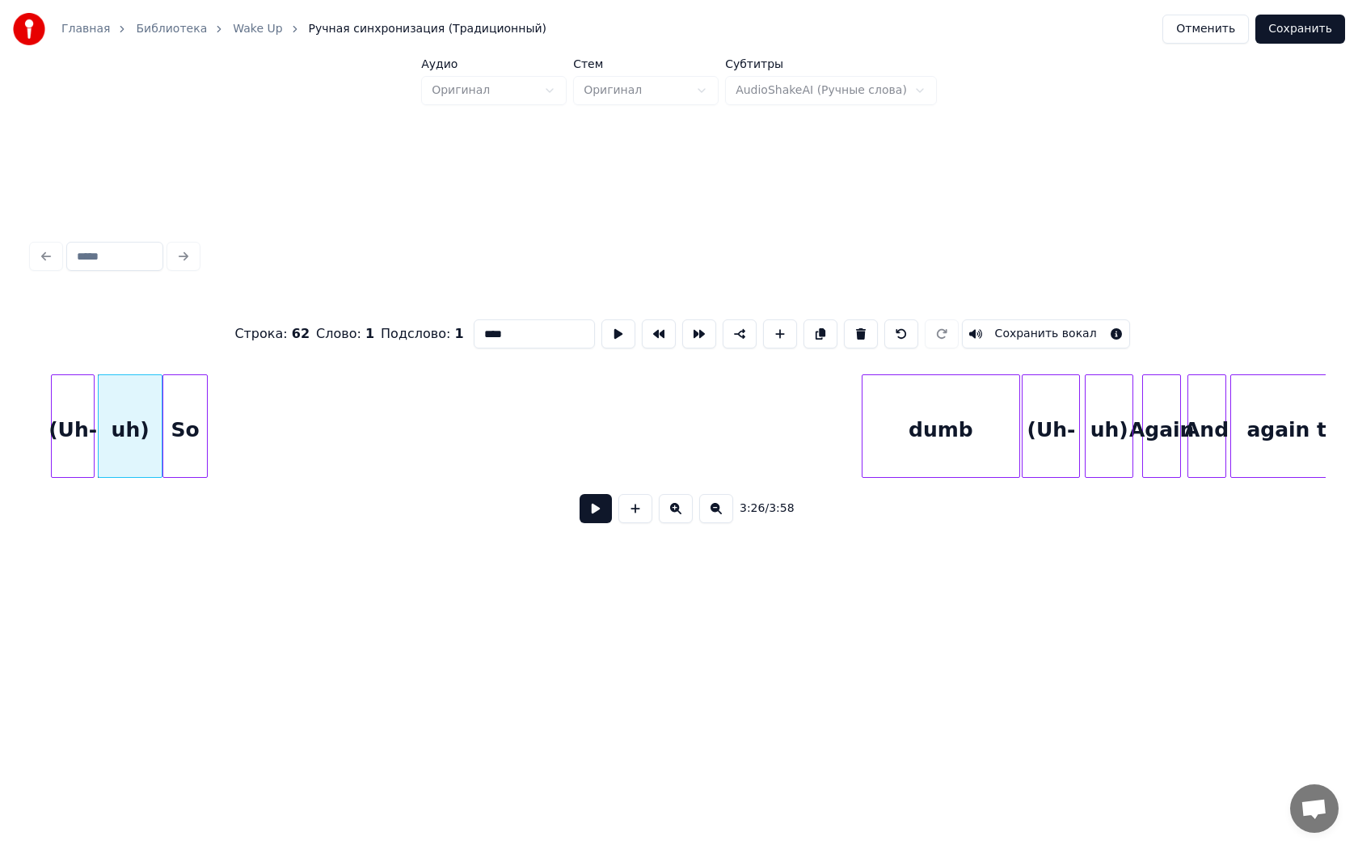
click at [192, 409] on div "So" at bounding box center [185, 430] width 44 height 110
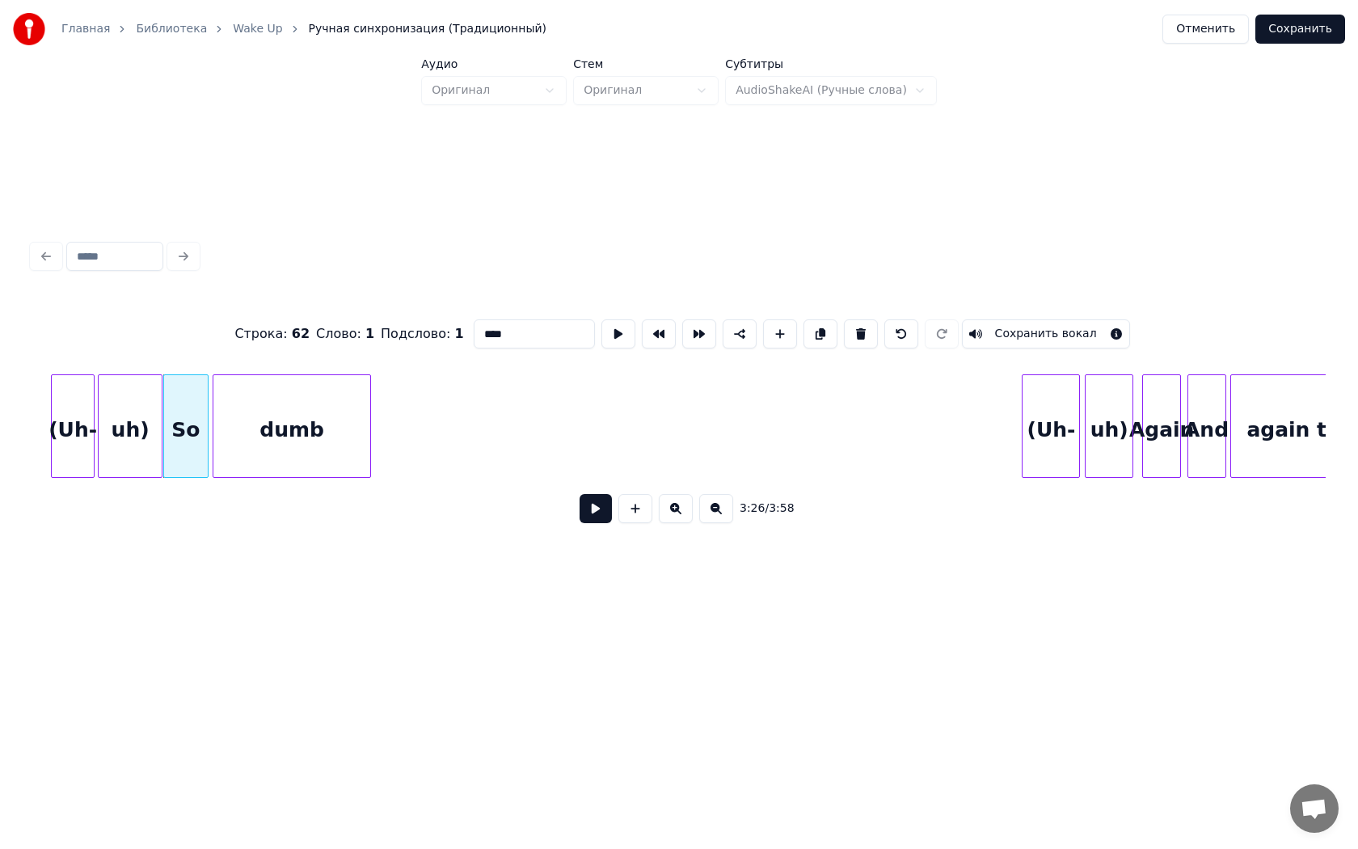
click at [297, 428] on div "dumb" at bounding box center [291, 430] width 157 height 110
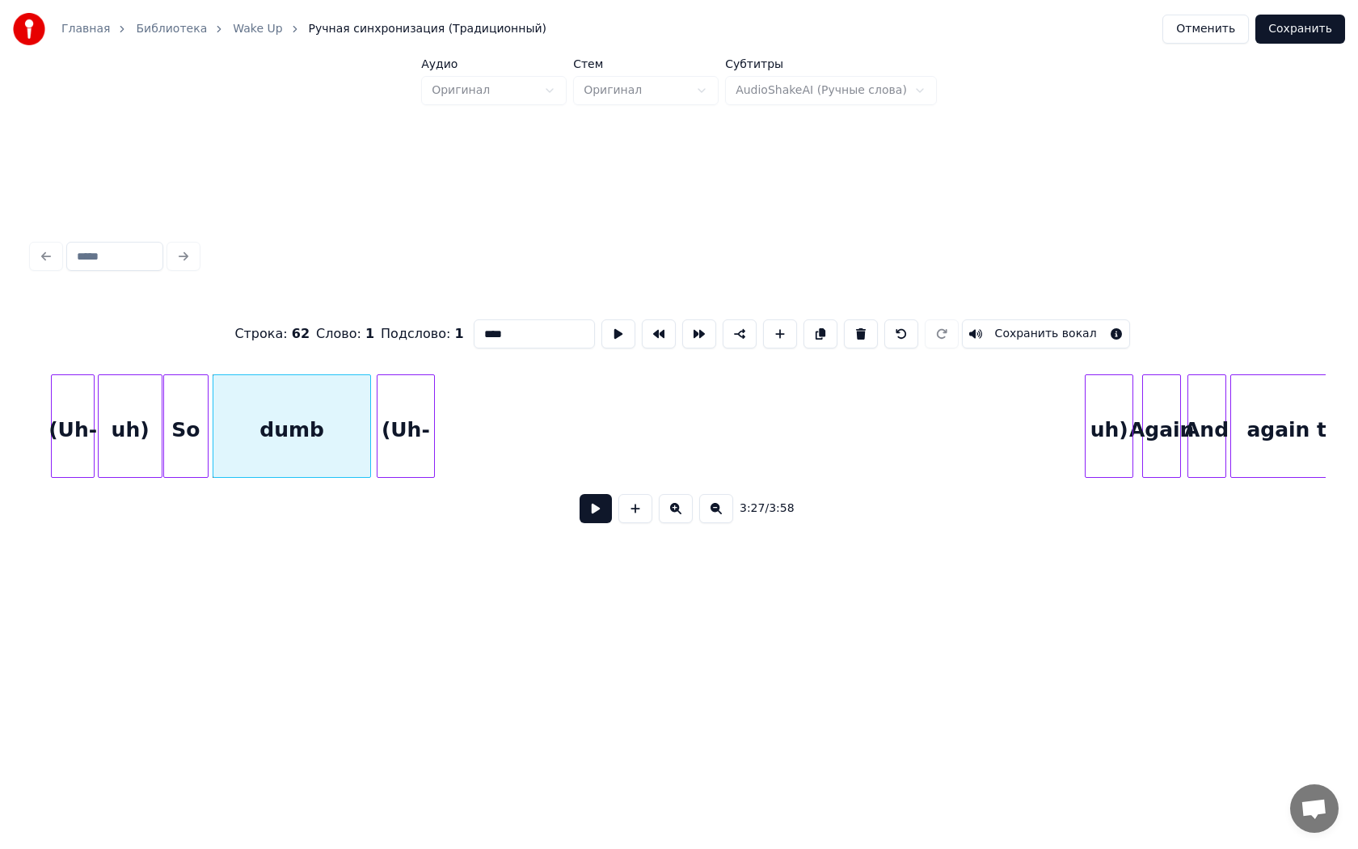
click at [398, 422] on div "(Uh-" at bounding box center [405, 430] width 57 height 110
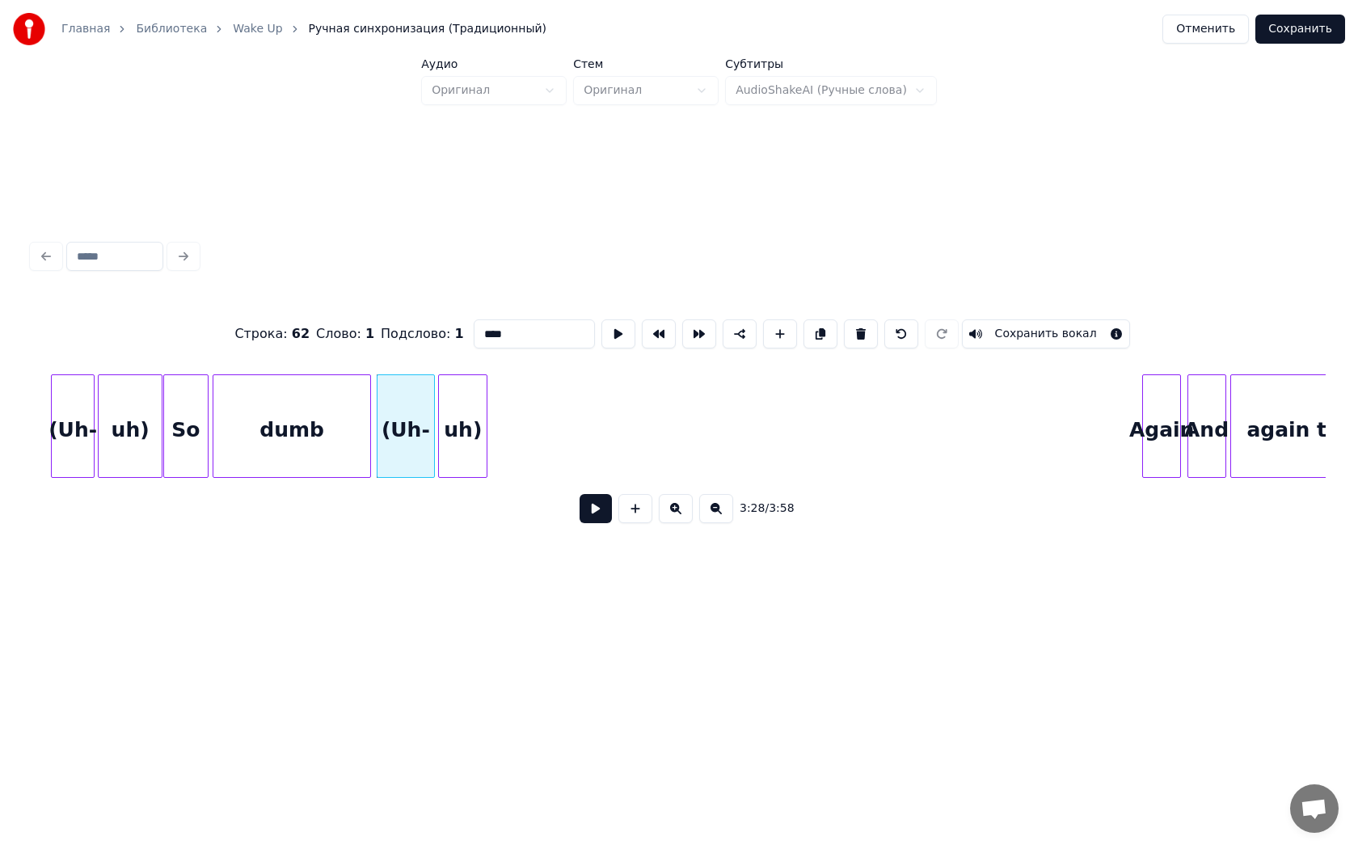
click at [468, 404] on div "uh)" at bounding box center [463, 430] width 48 height 110
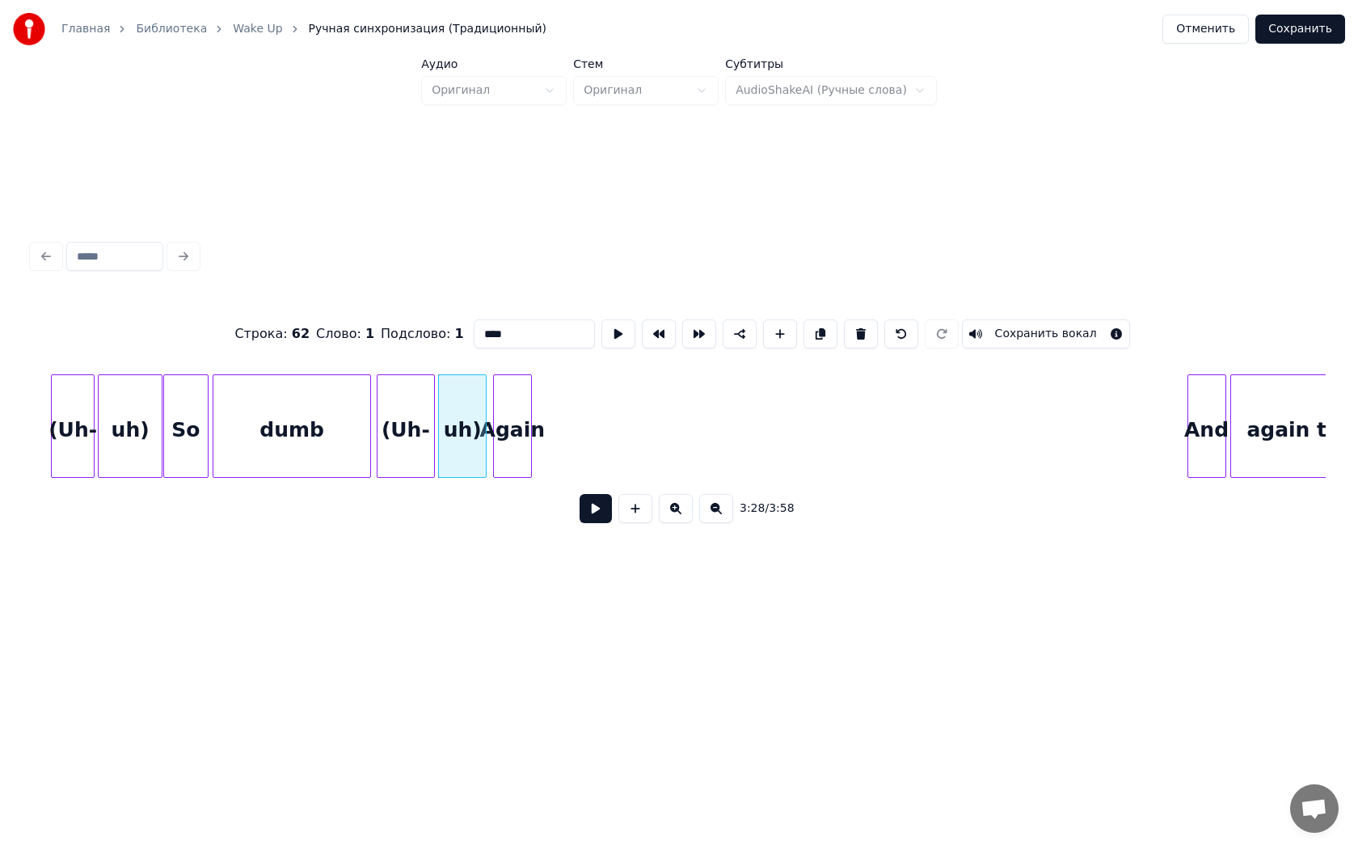
click at [521, 427] on div "Again" at bounding box center [512, 430] width 37 height 110
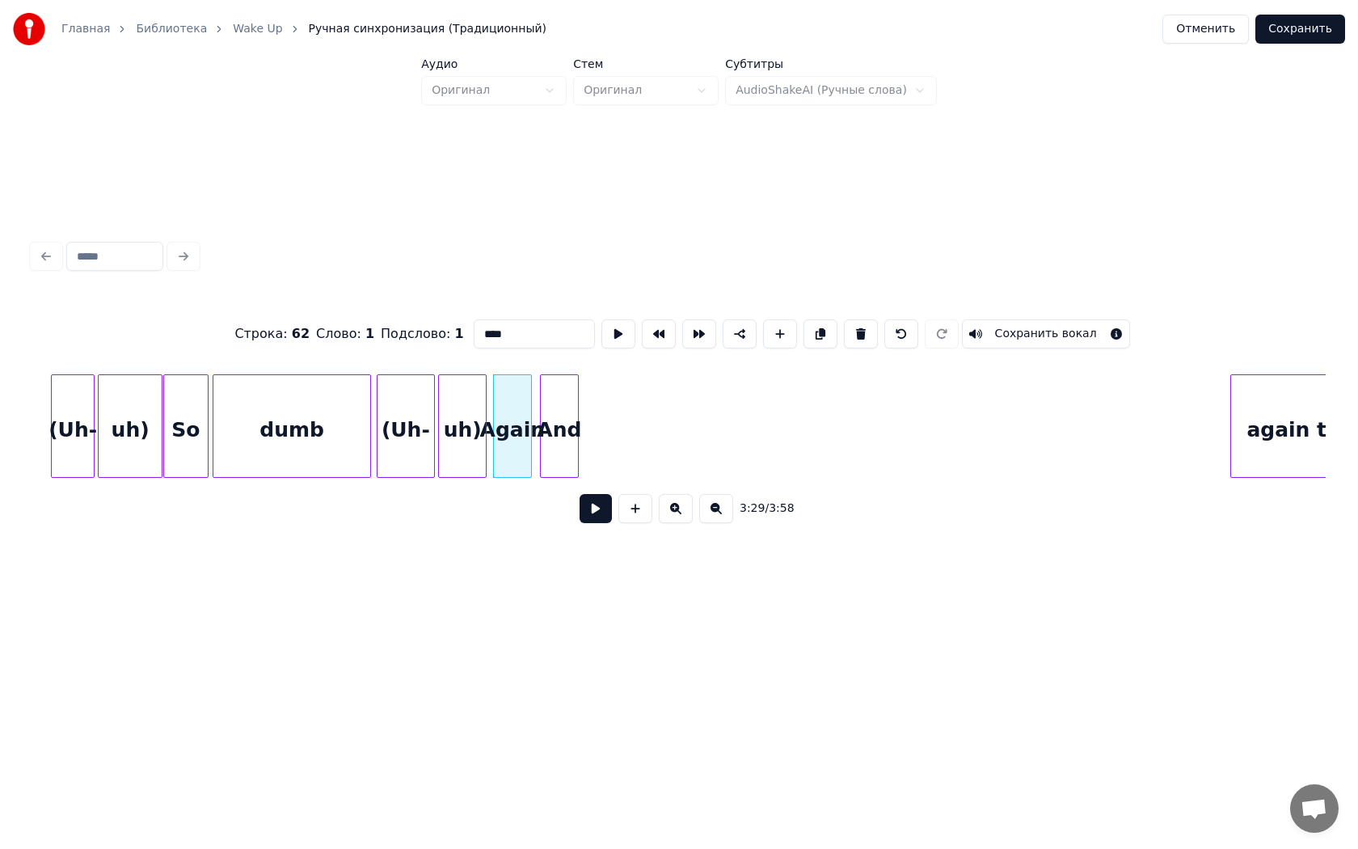
click at [563, 392] on div "And" at bounding box center [559, 430] width 37 height 110
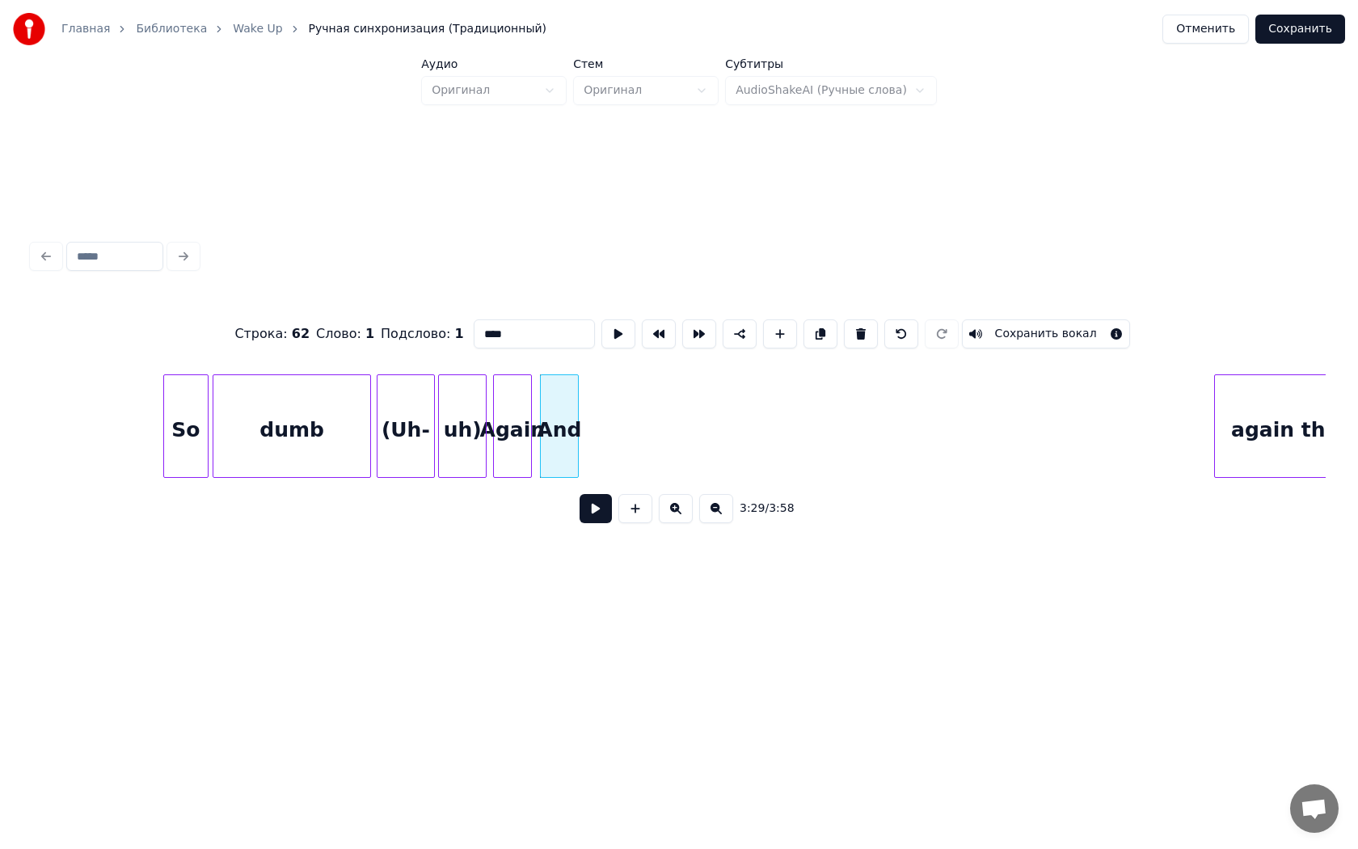
scroll to position [0, 33500]
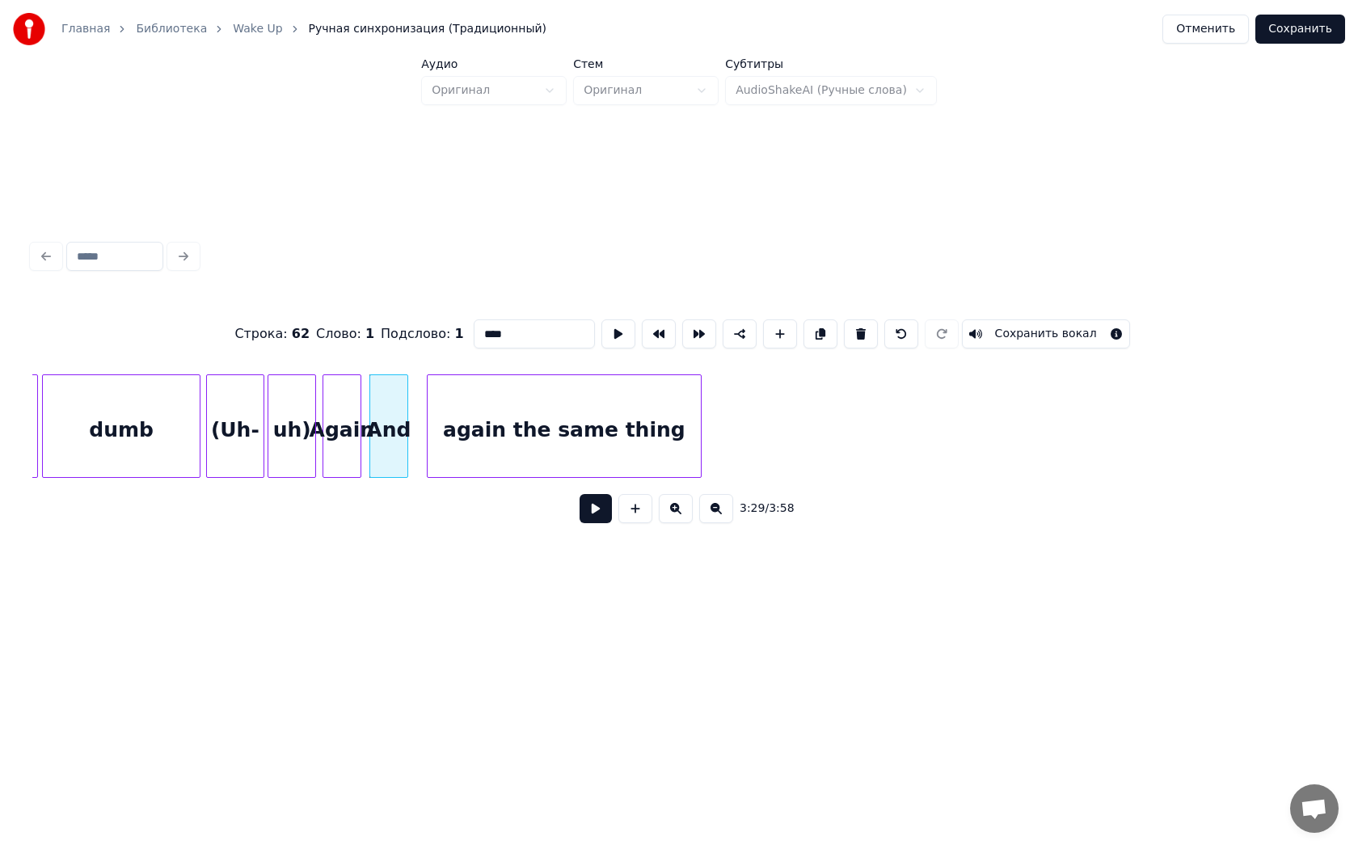
click at [661, 428] on div "again the same thing" at bounding box center [565, 430] width 274 height 110
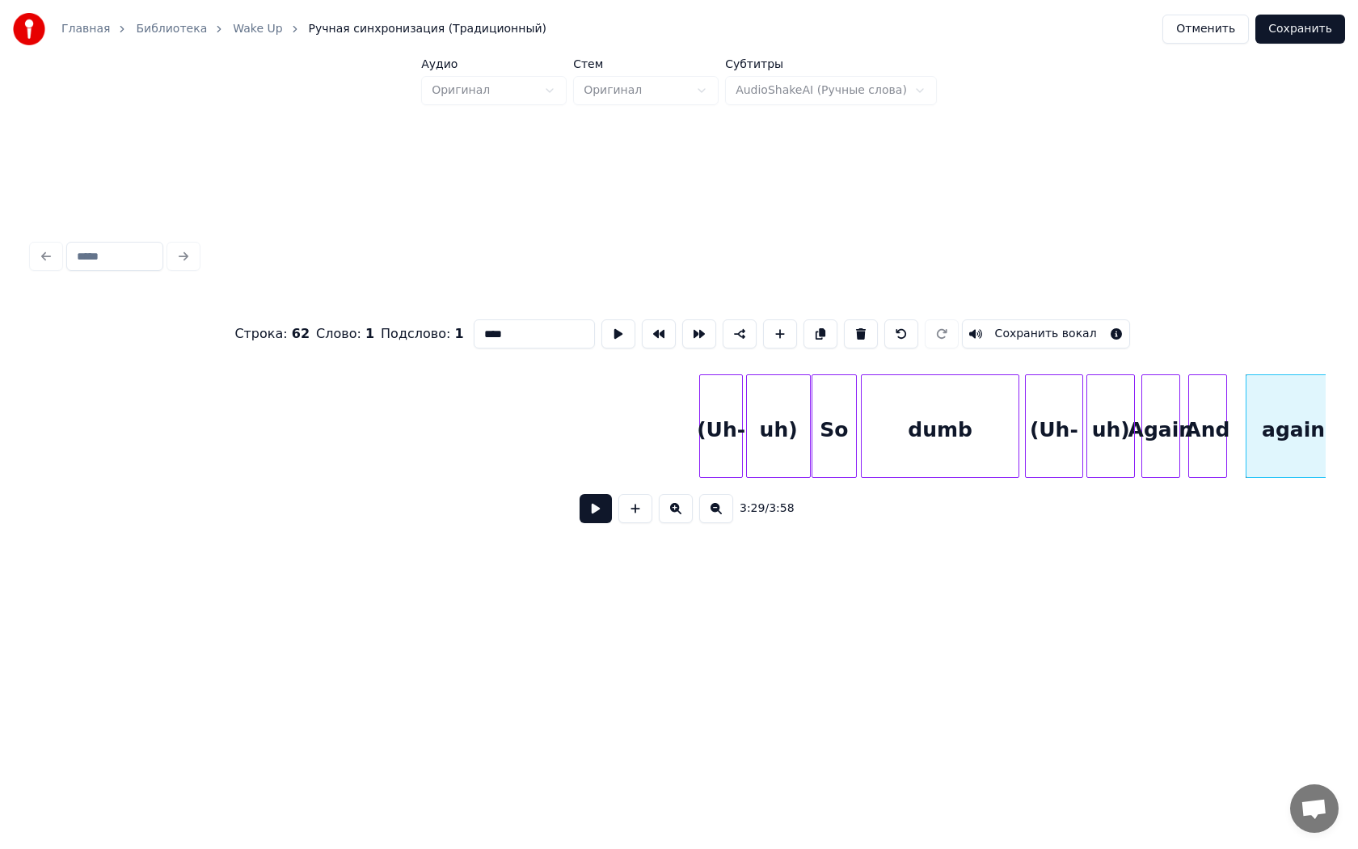
scroll to position [0, 32664]
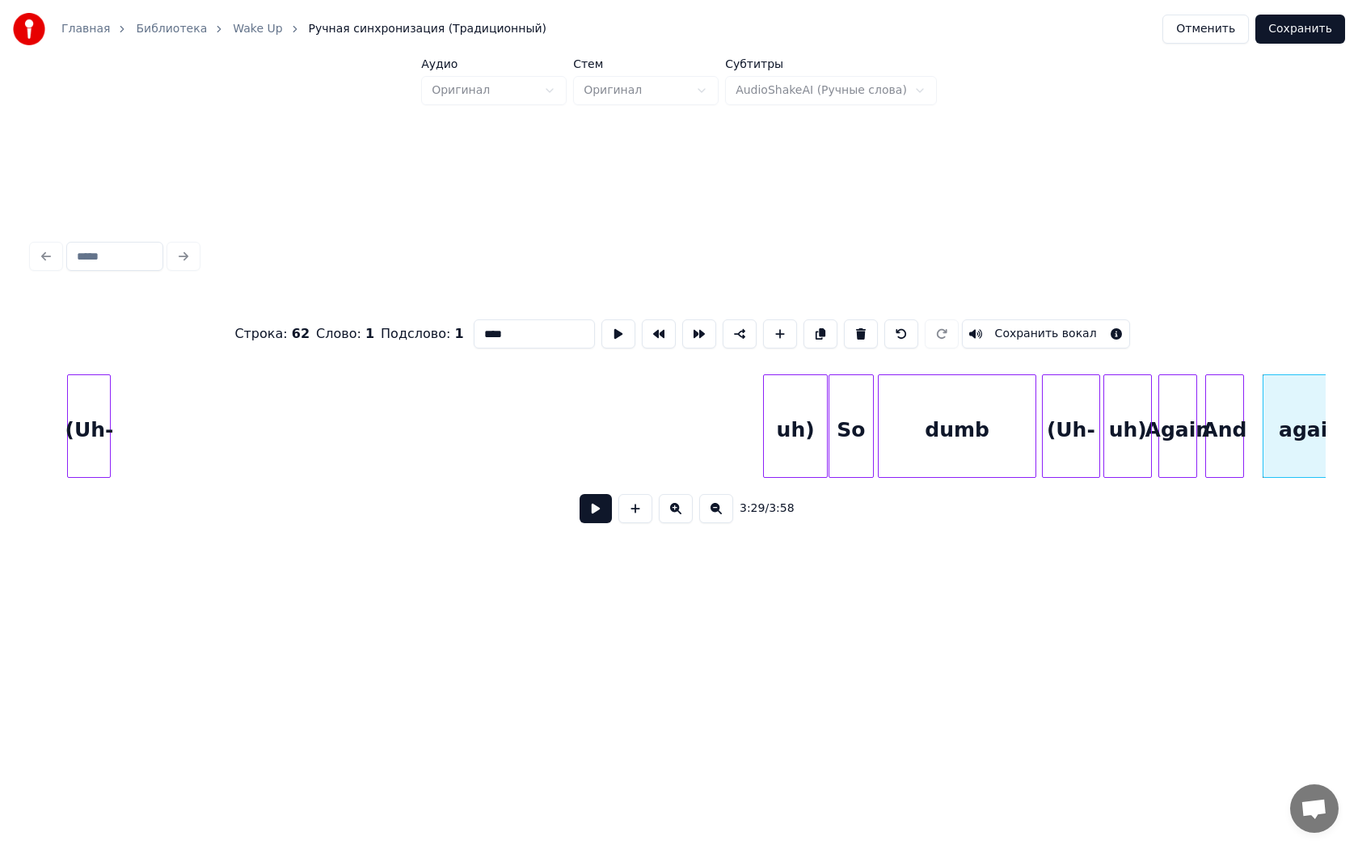
click at [89, 422] on div "(Uh-" at bounding box center [89, 430] width 42 height 110
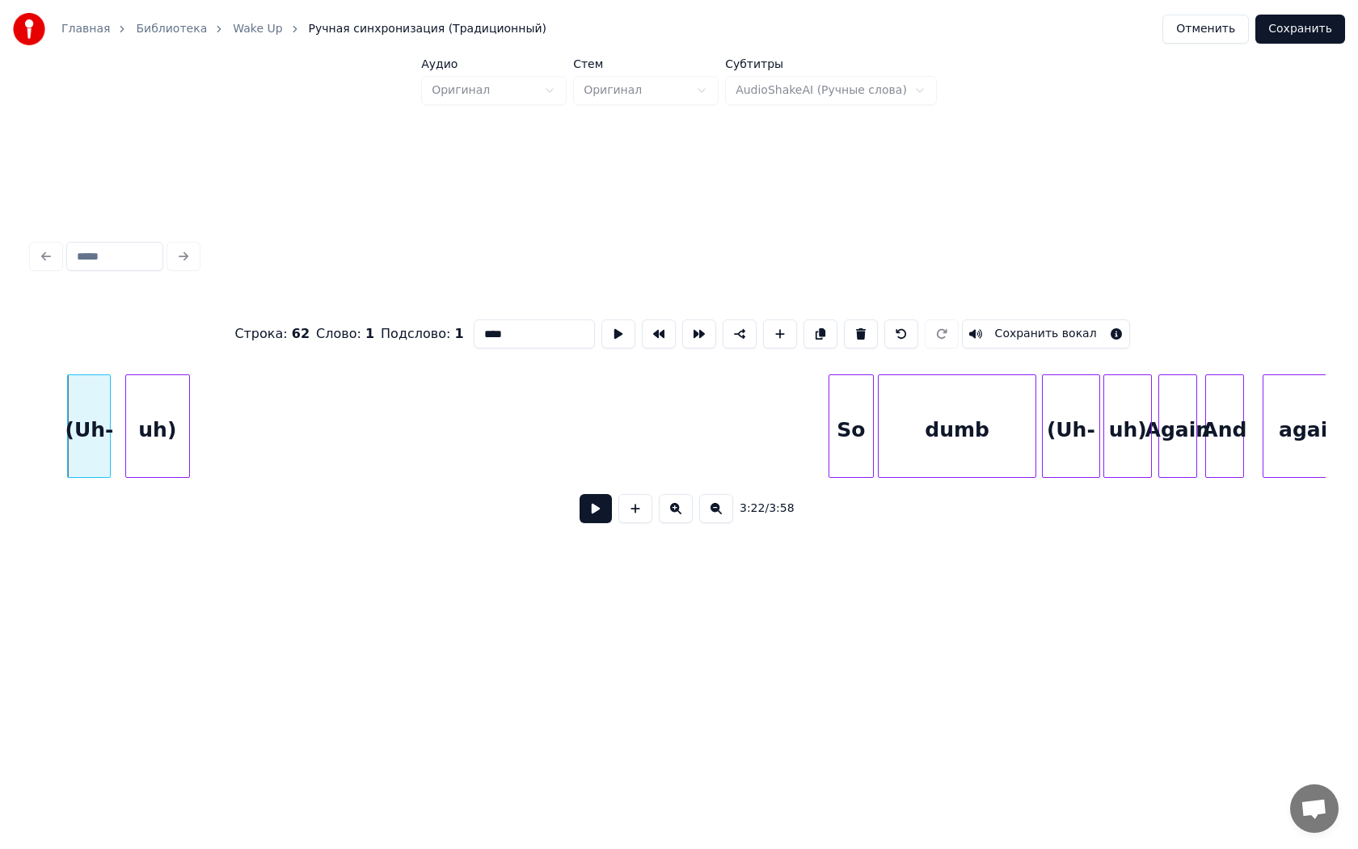
click at [173, 419] on div "uh)" at bounding box center [157, 430] width 63 height 110
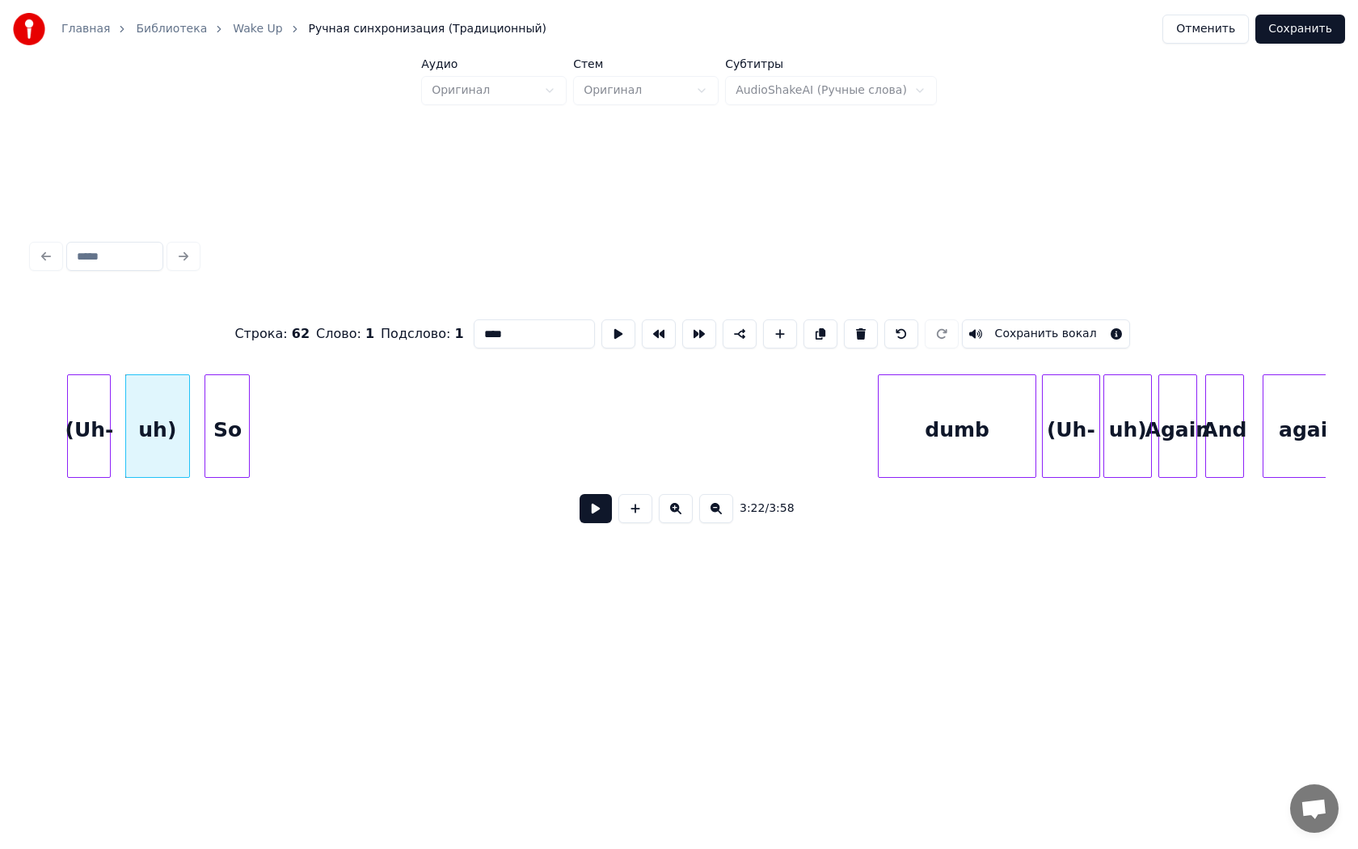
click at [233, 402] on div "So" at bounding box center [227, 430] width 44 height 110
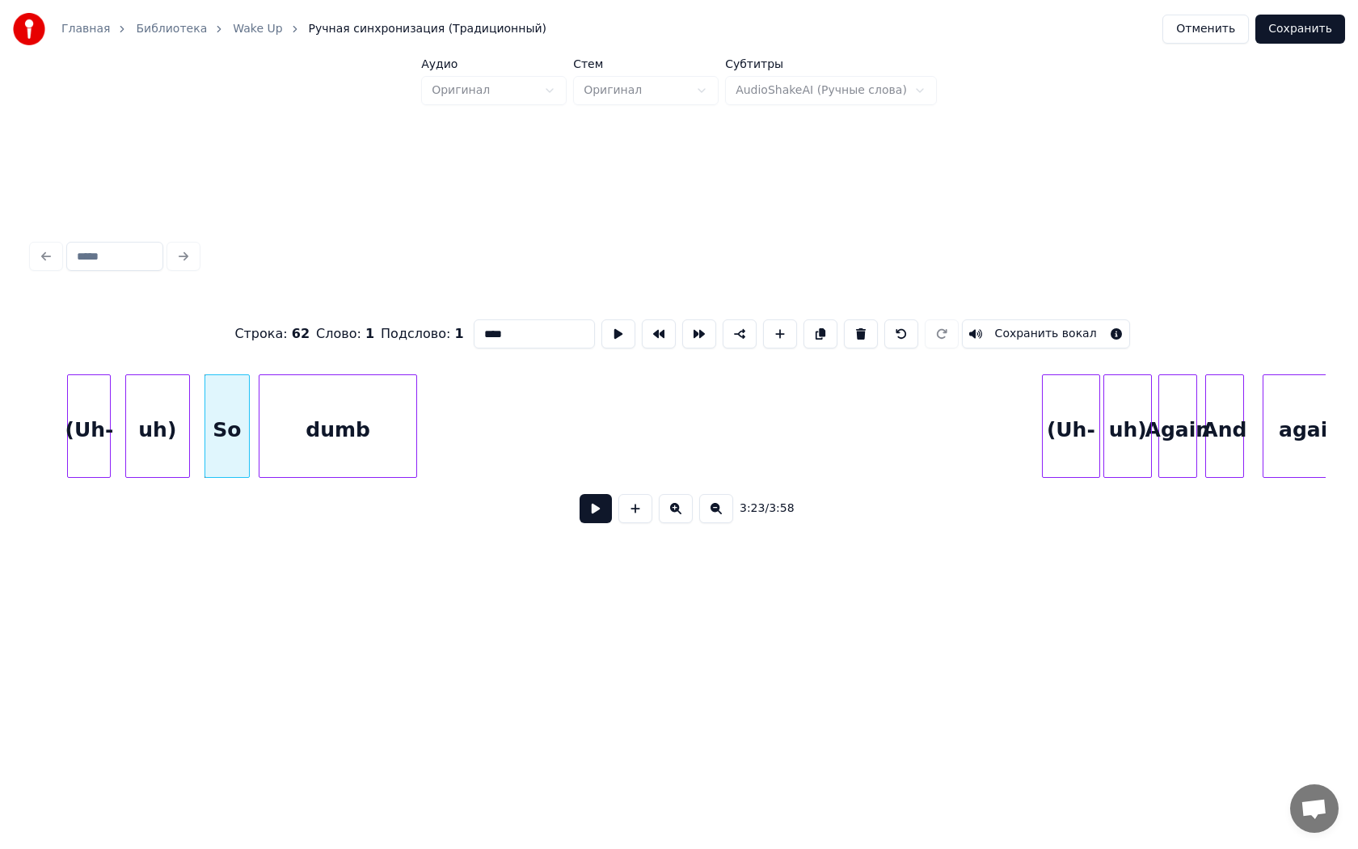
click at [365, 427] on div "dumb" at bounding box center [337, 430] width 157 height 110
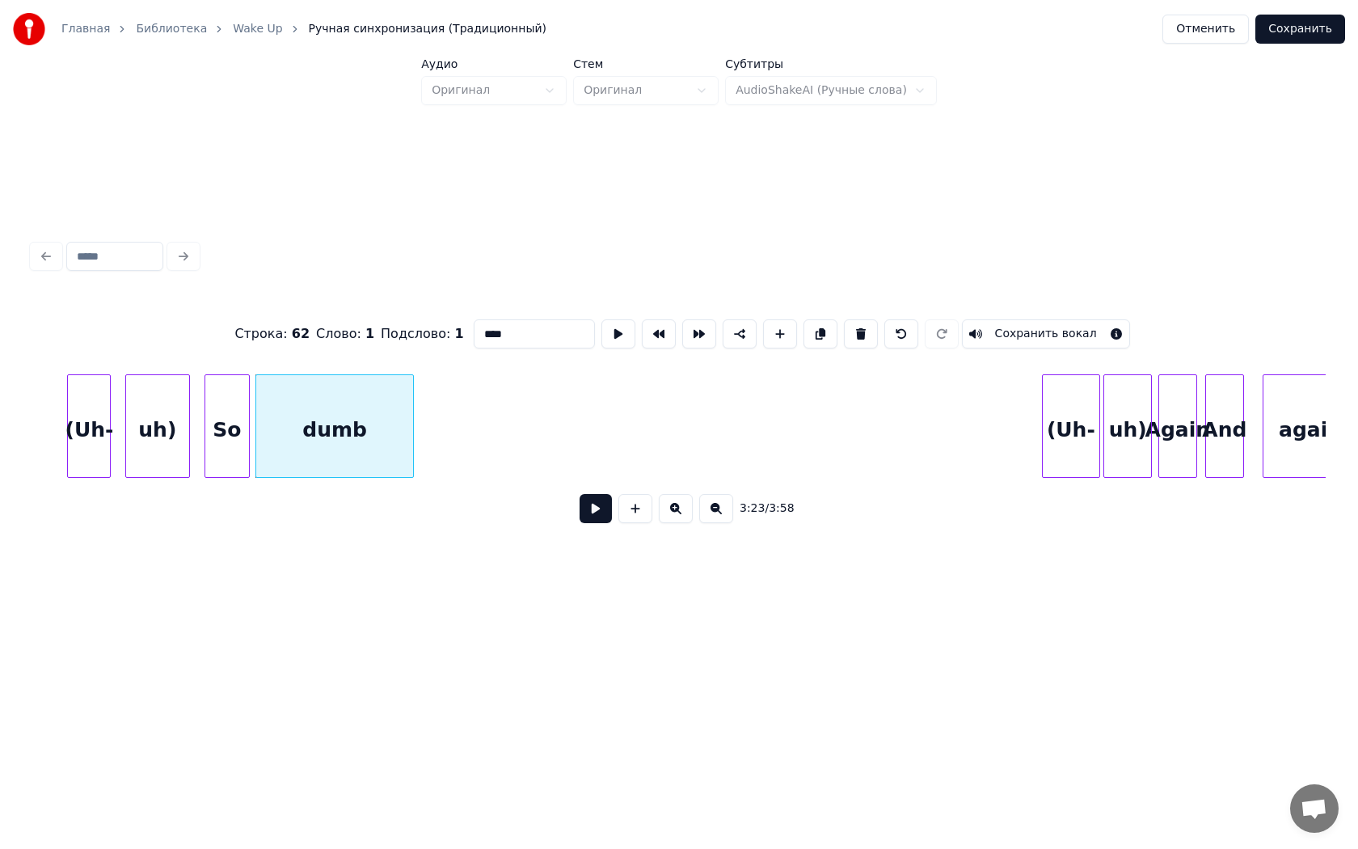
click at [1094, 412] on div at bounding box center [1096, 426] width 5 height 102
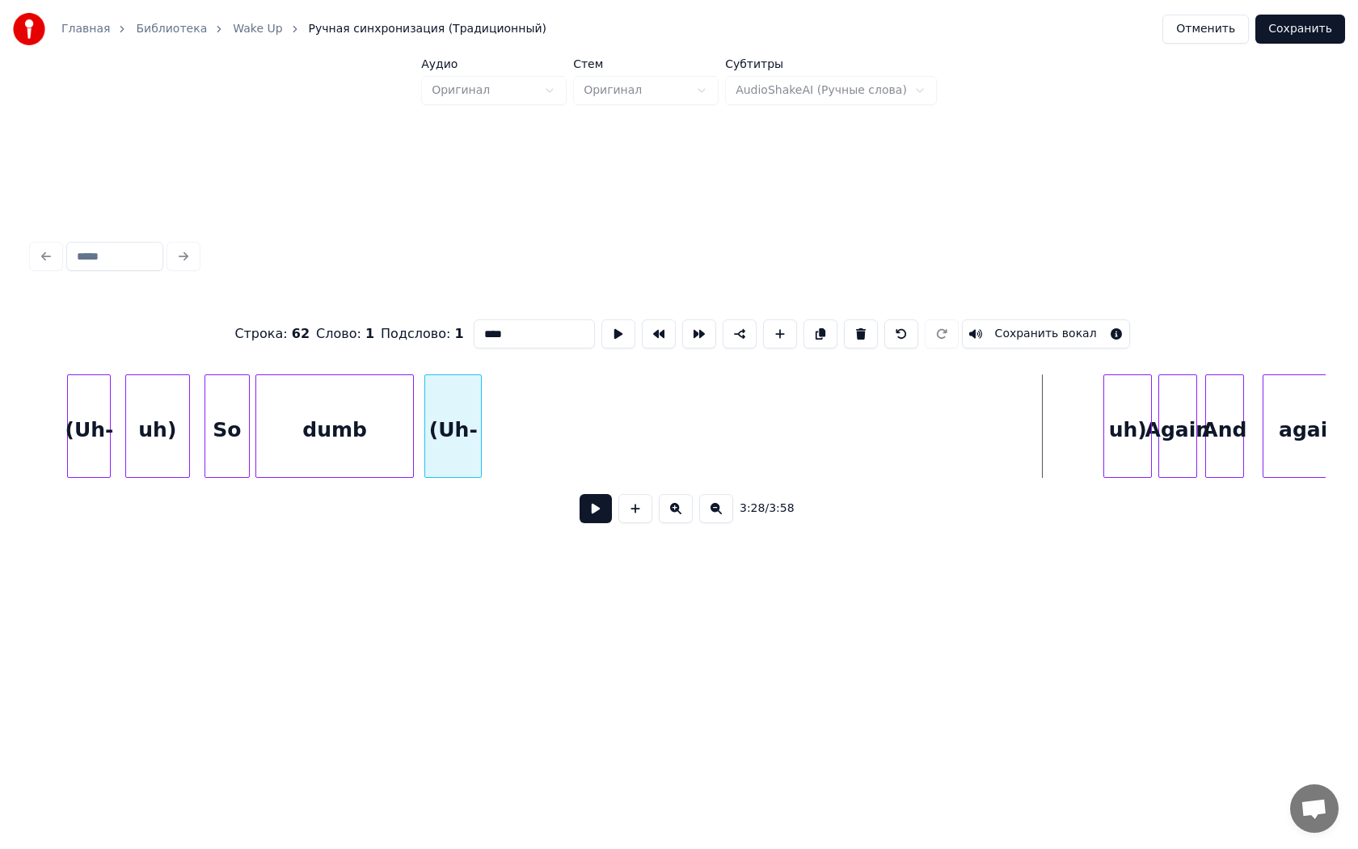
click at [460, 407] on div "(Uh-" at bounding box center [453, 430] width 56 height 110
click at [514, 410] on div "uh)" at bounding box center [513, 430] width 48 height 110
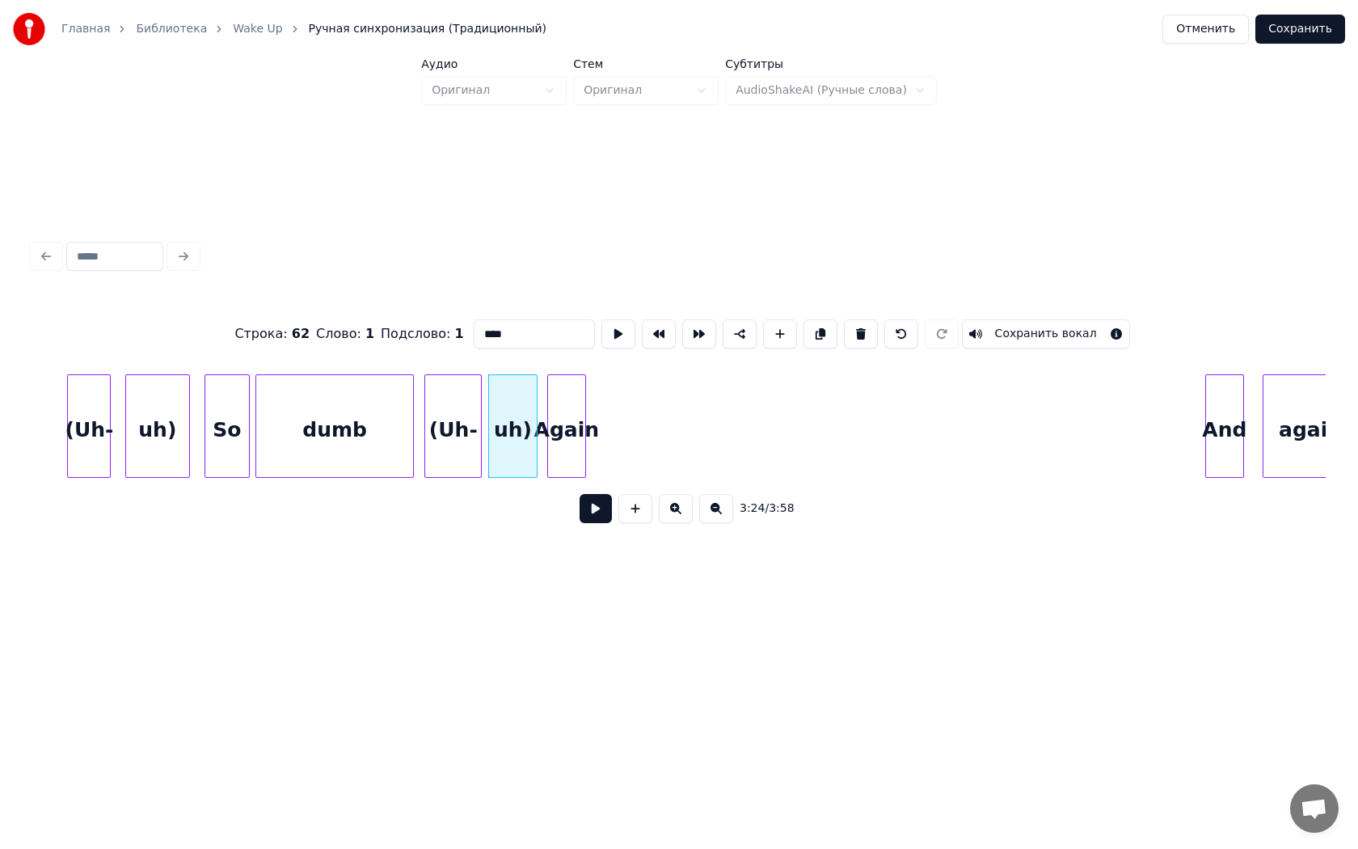
click at [568, 409] on div "Again" at bounding box center [566, 430] width 37 height 110
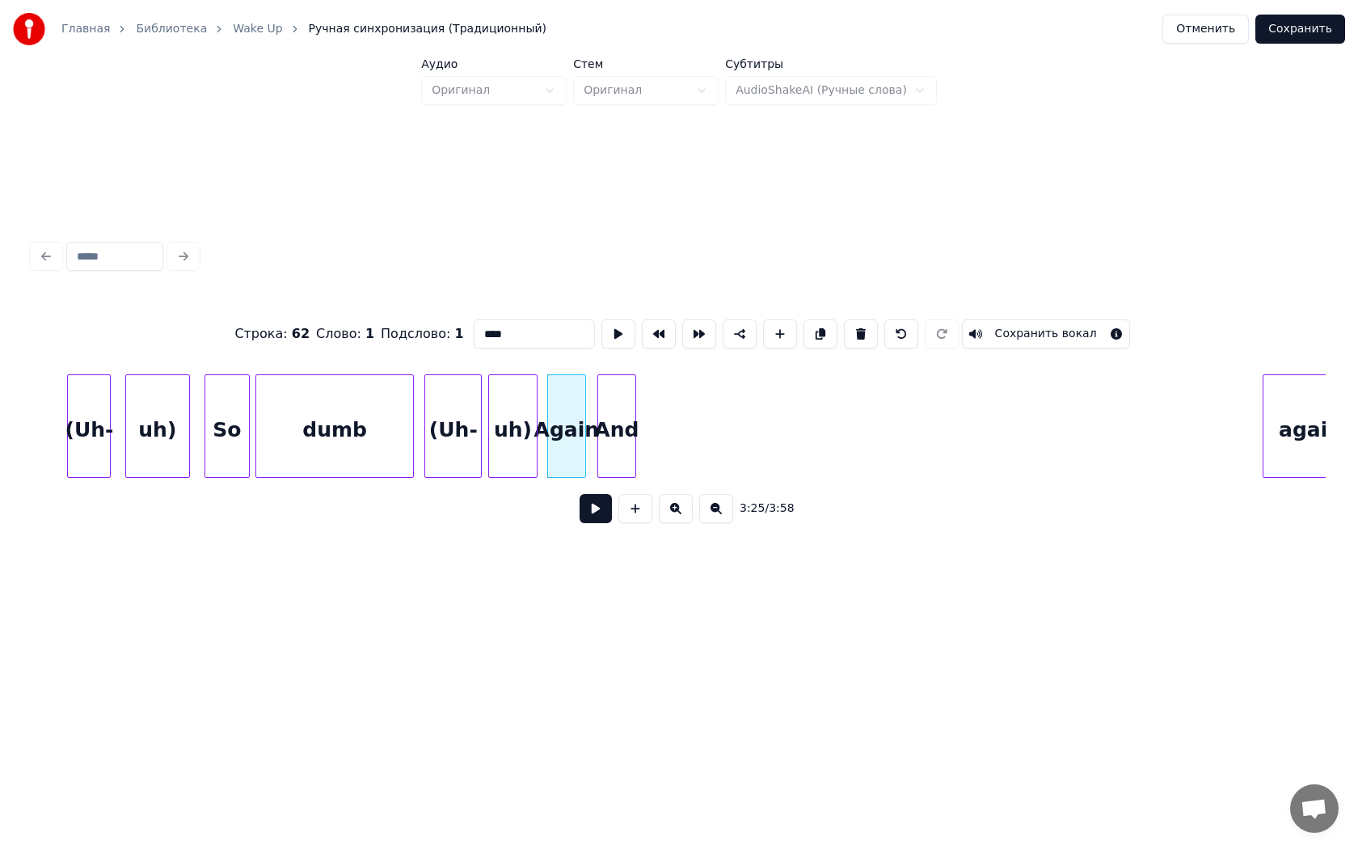
click at [620, 405] on div "And" at bounding box center [616, 430] width 37 height 110
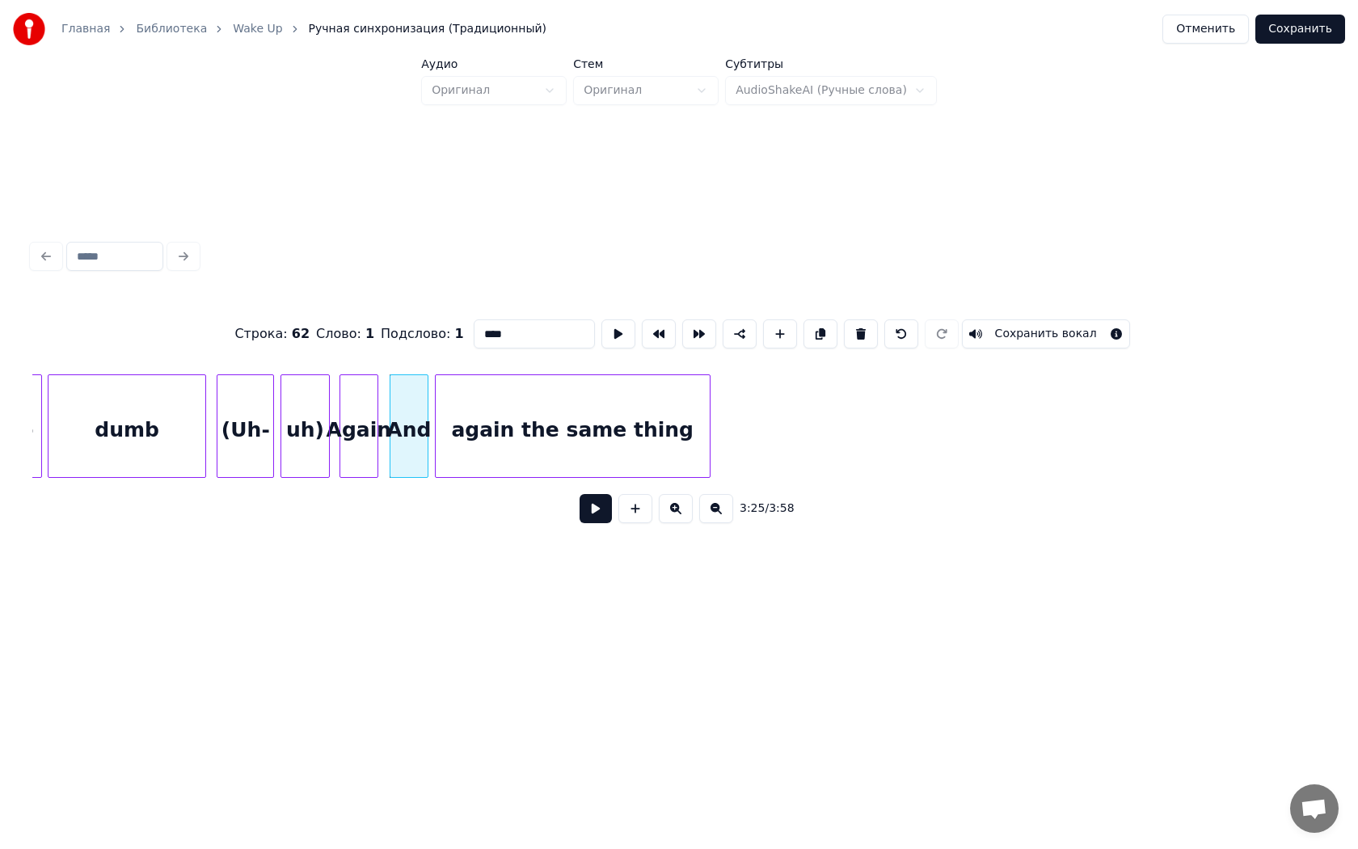
click at [669, 414] on div "again the same thing" at bounding box center [573, 430] width 274 height 110
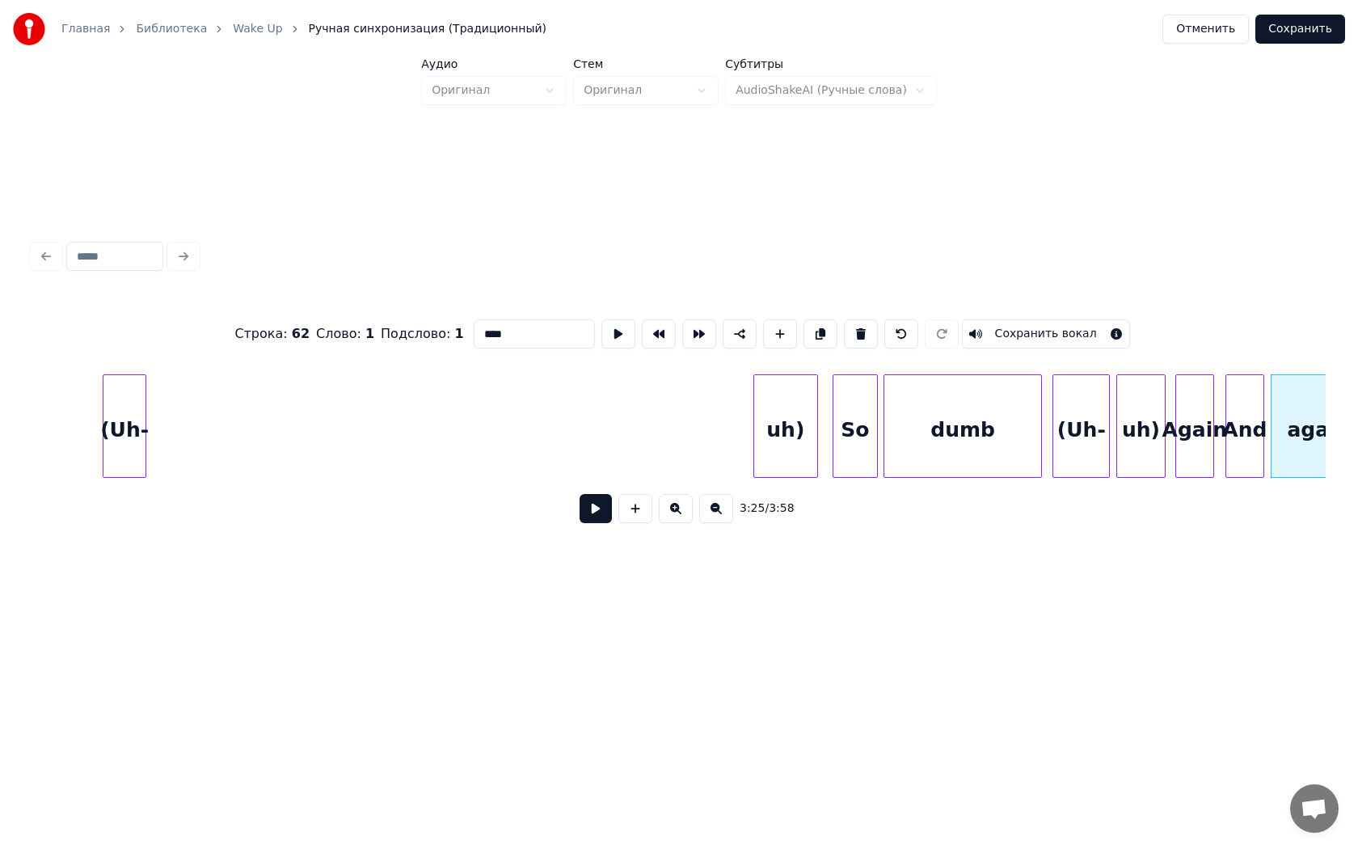
scroll to position [0, 32013]
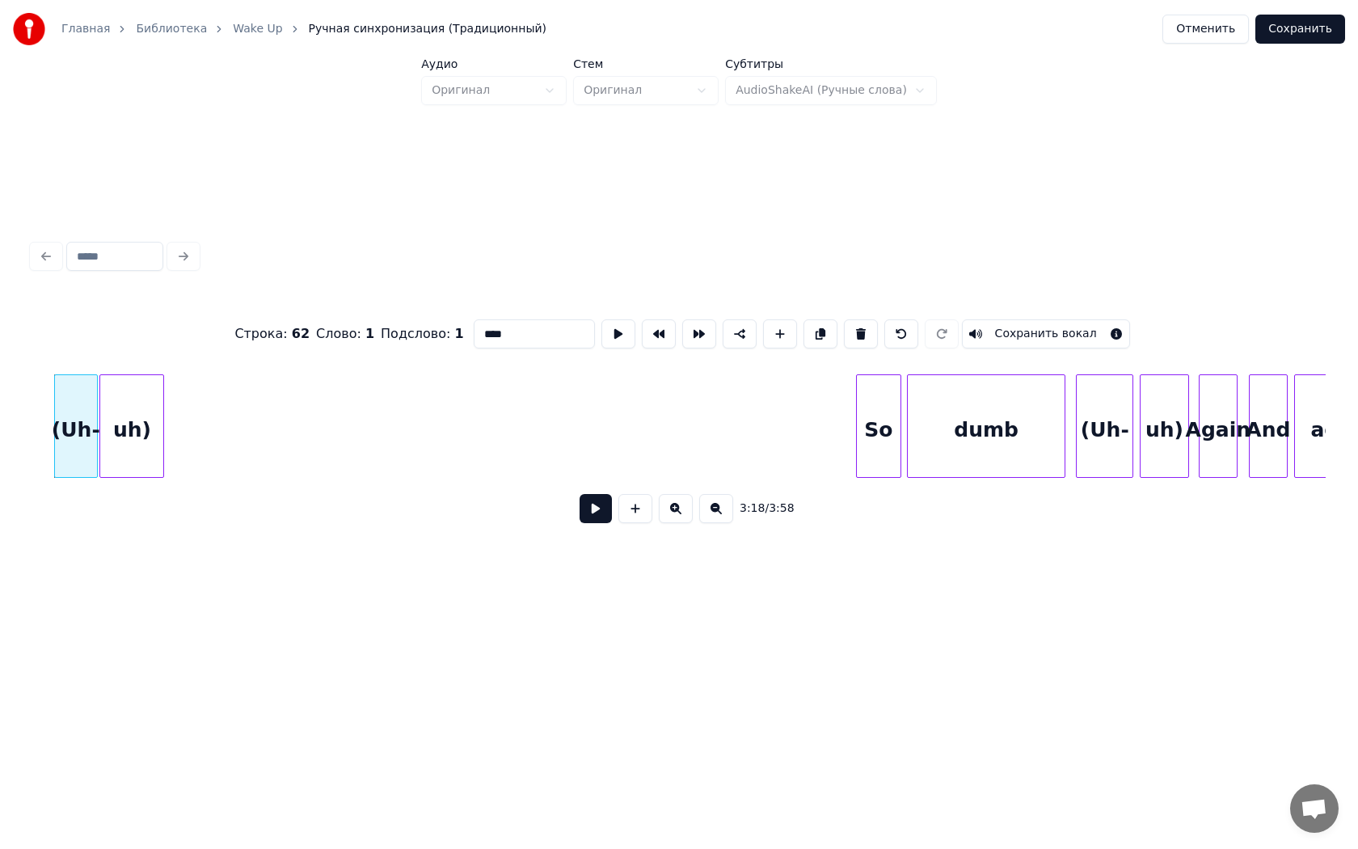
click at [128, 420] on div "uh)" at bounding box center [131, 430] width 63 height 110
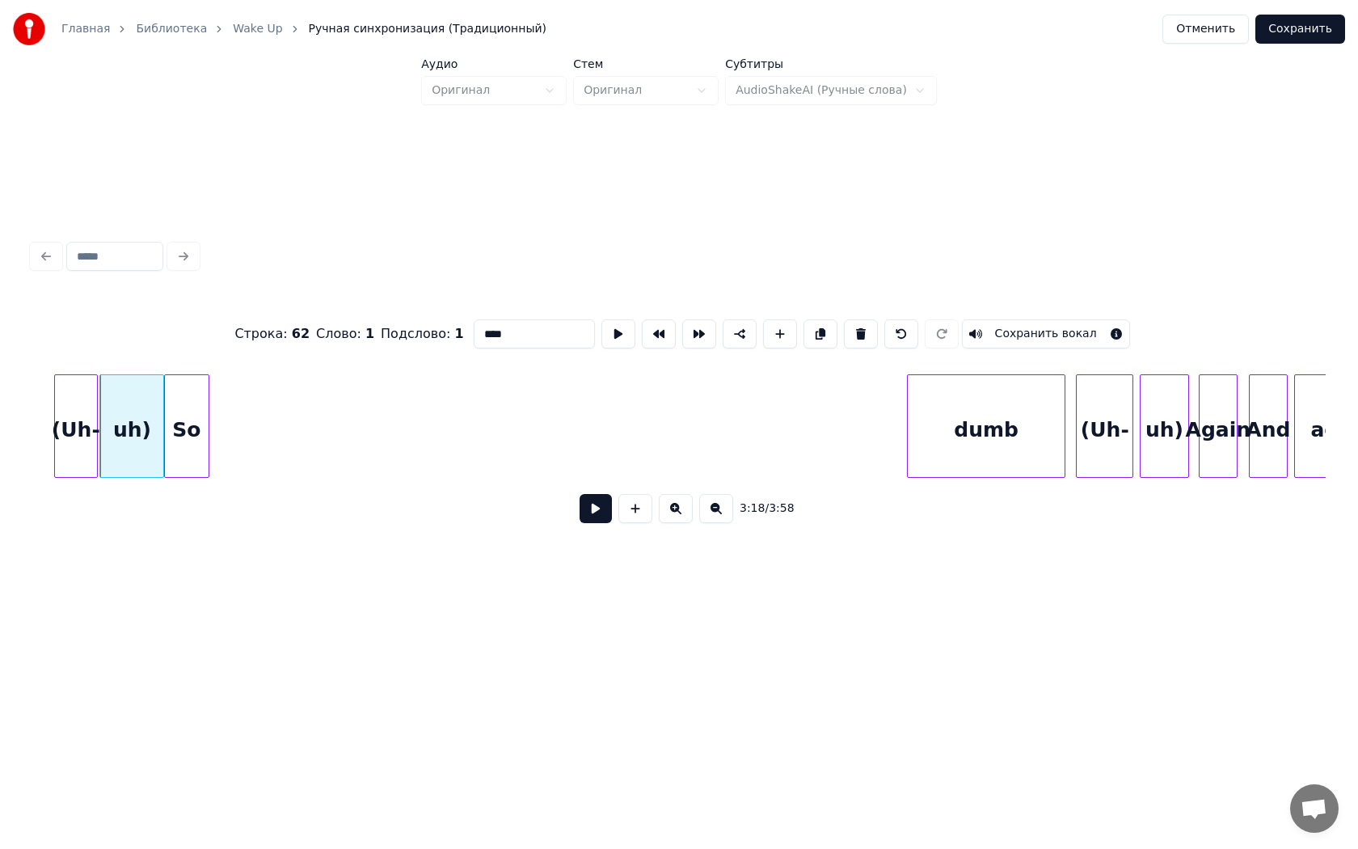
click at [189, 433] on div "So" at bounding box center [187, 430] width 44 height 110
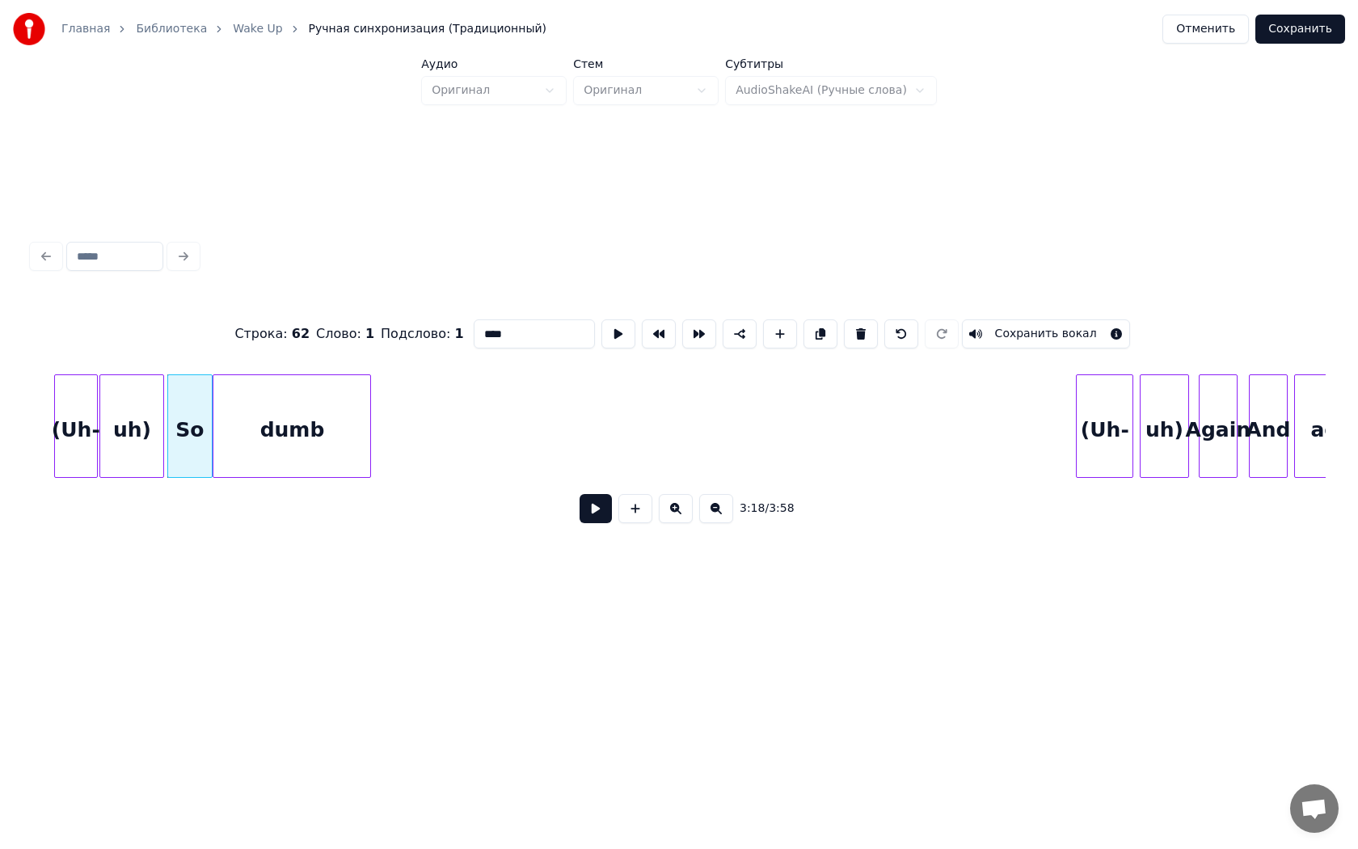
click at [268, 421] on div "dumb" at bounding box center [291, 430] width 157 height 110
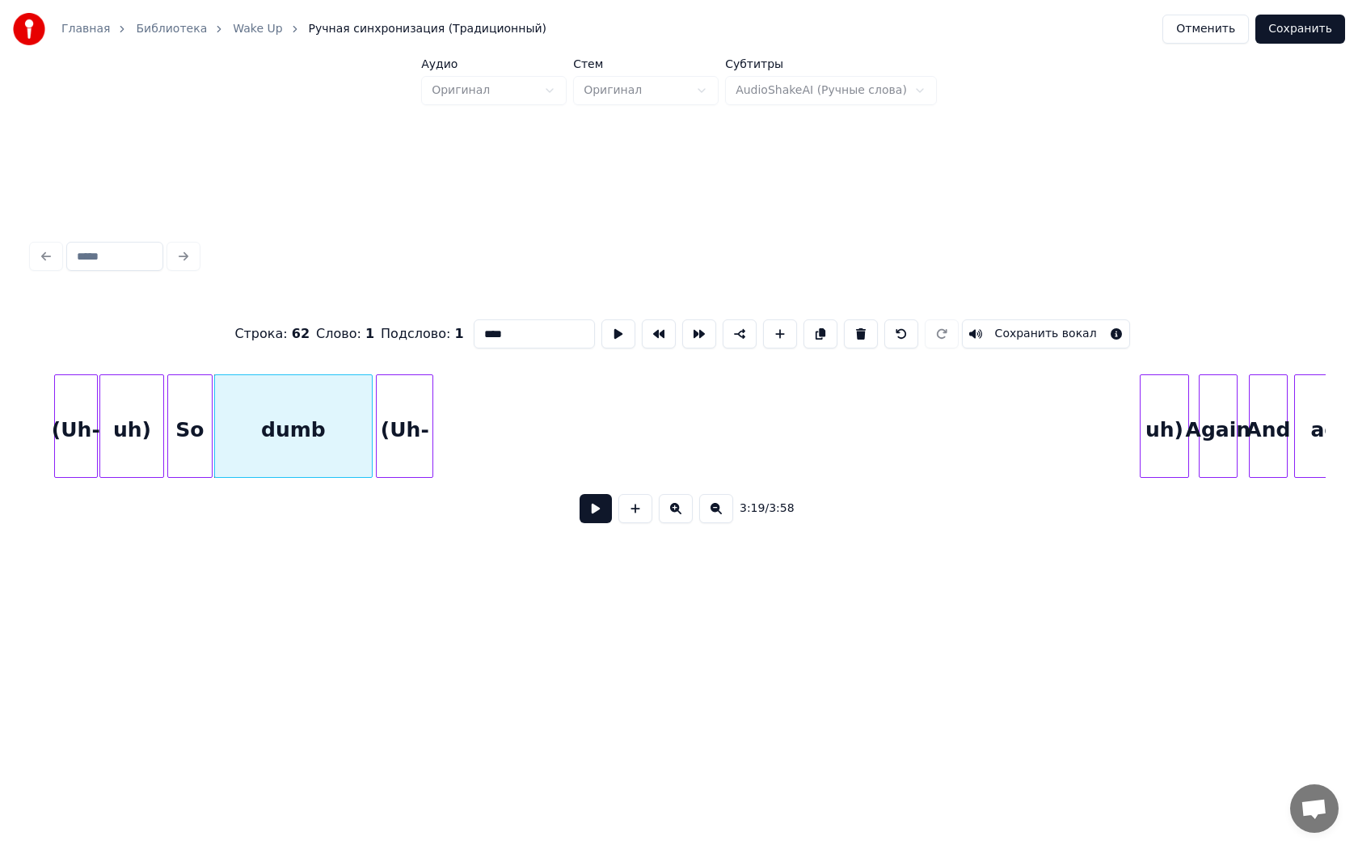
click at [401, 414] on div "(Uh-" at bounding box center [405, 430] width 56 height 110
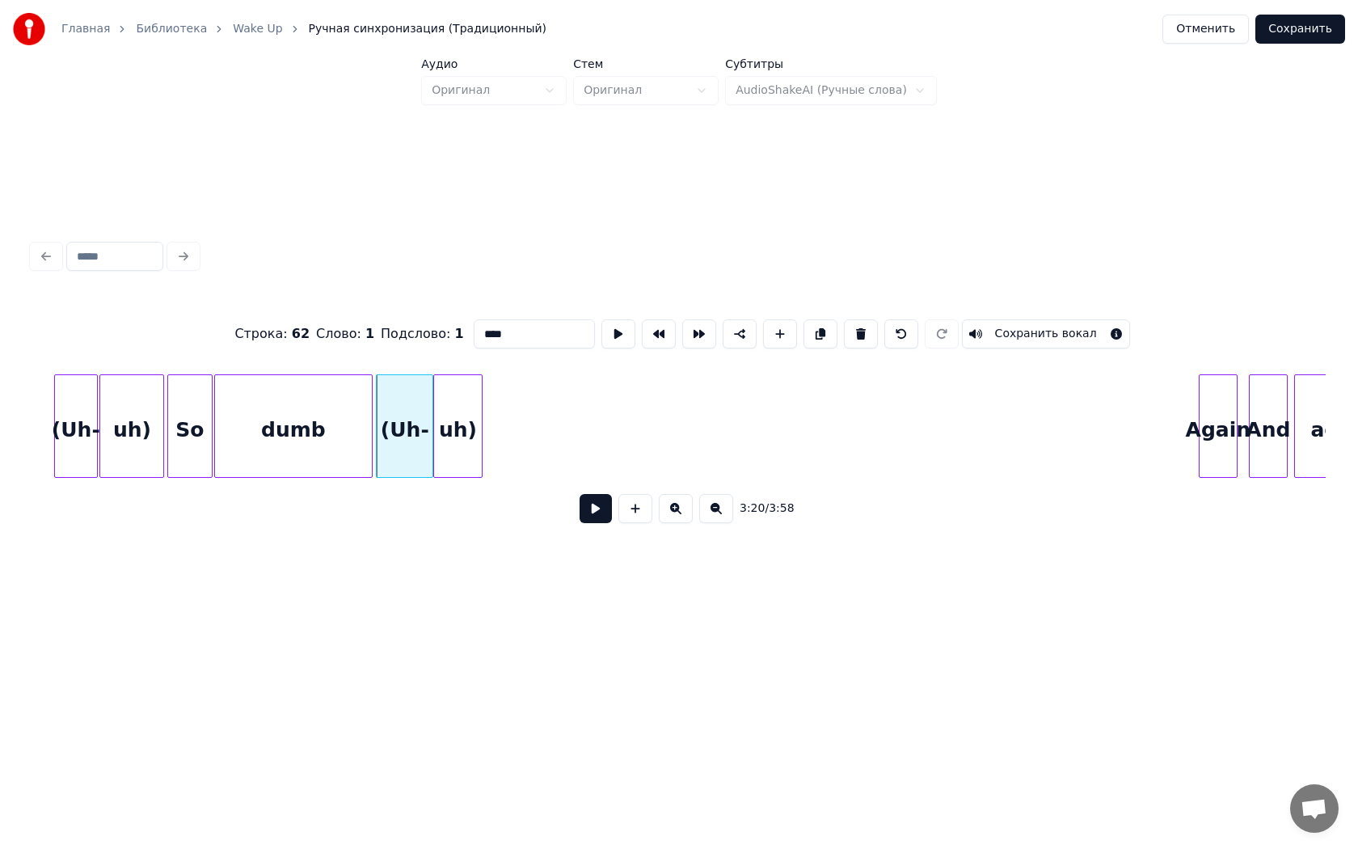
click at [450, 407] on div "uh)" at bounding box center [458, 430] width 48 height 110
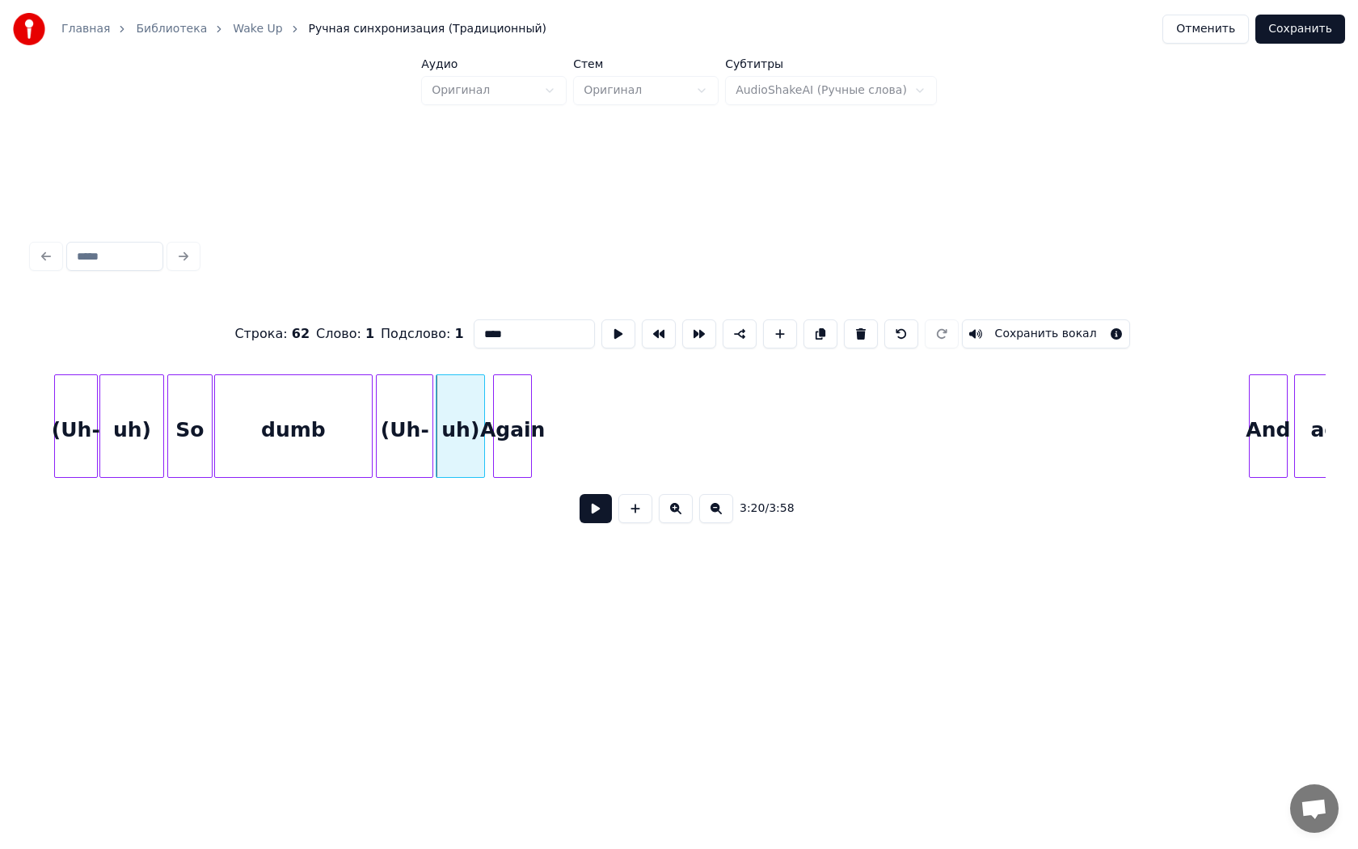
click at [524, 412] on div "Again" at bounding box center [512, 430] width 37 height 110
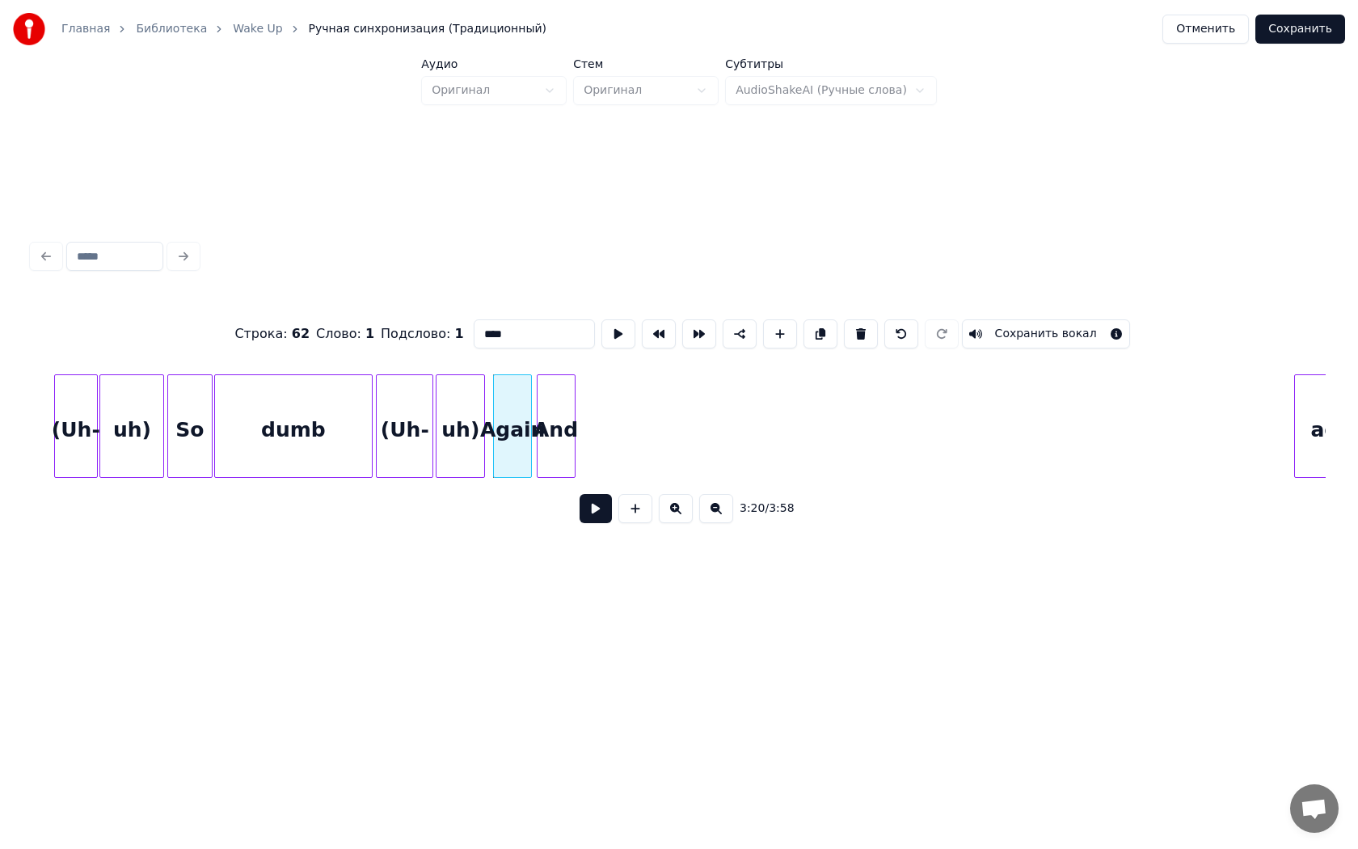
click at [559, 409] on div "And" at bounding box center [556, 430] width 37 height 110
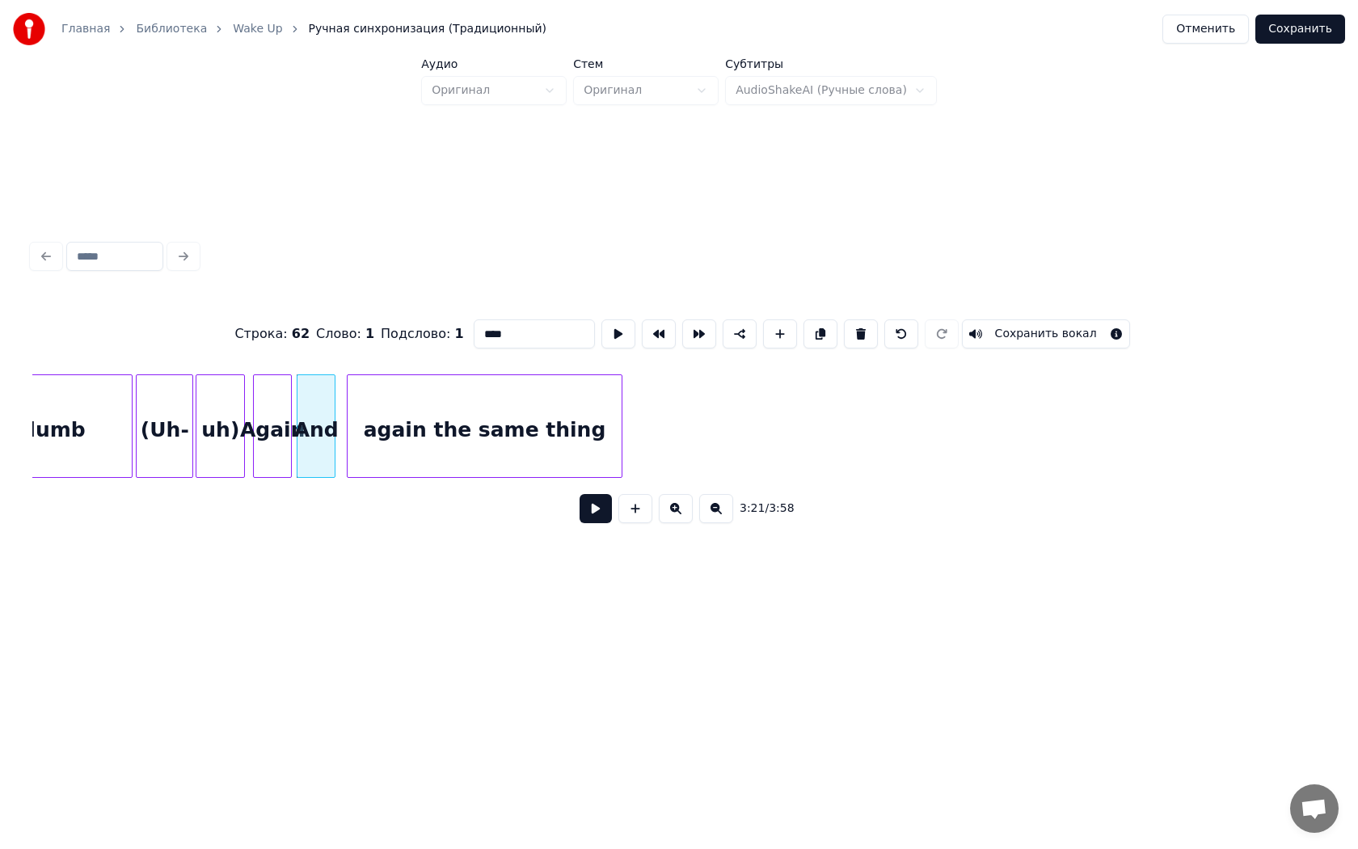
click at [608, 420] on div "again the same thing" at bounding box center [485, 430] width 274 height 110
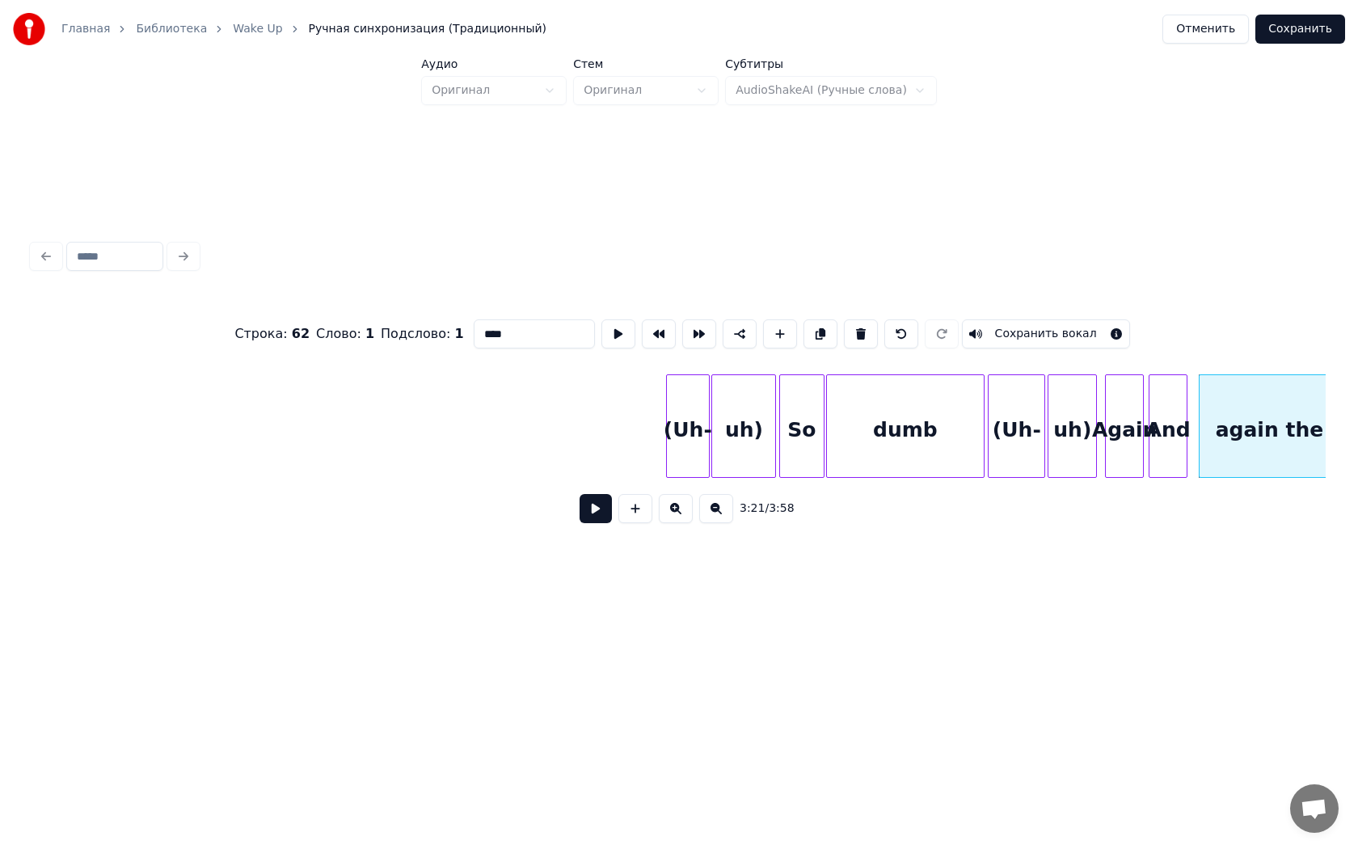
scroll to position [0, 31368]
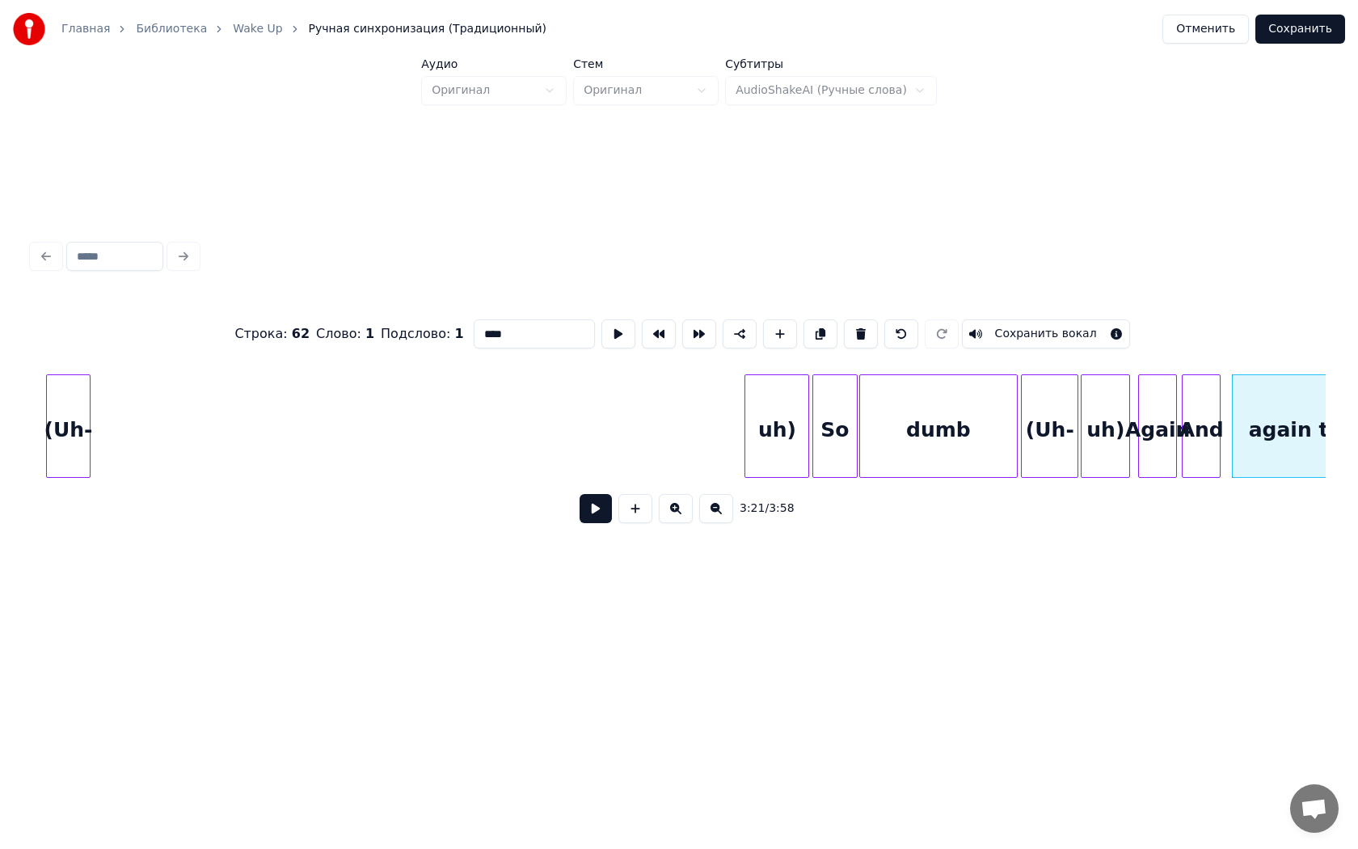
click at [60, 432] on div "(Uh-" at bounding box center [68, 430] width 42 height 110
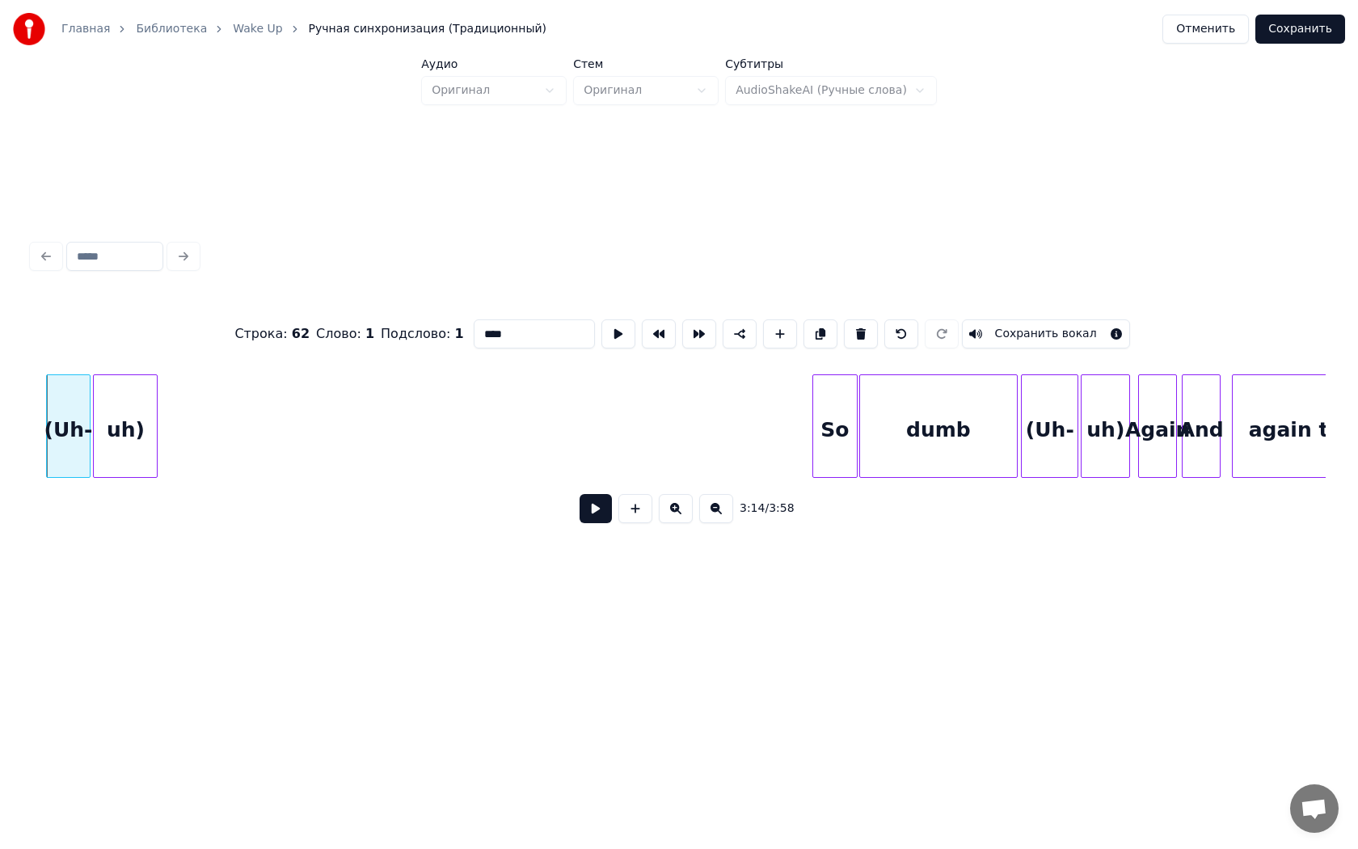
click at [140, 437] on div "uh)" at bounding box center [125, 430] width 63 height 110
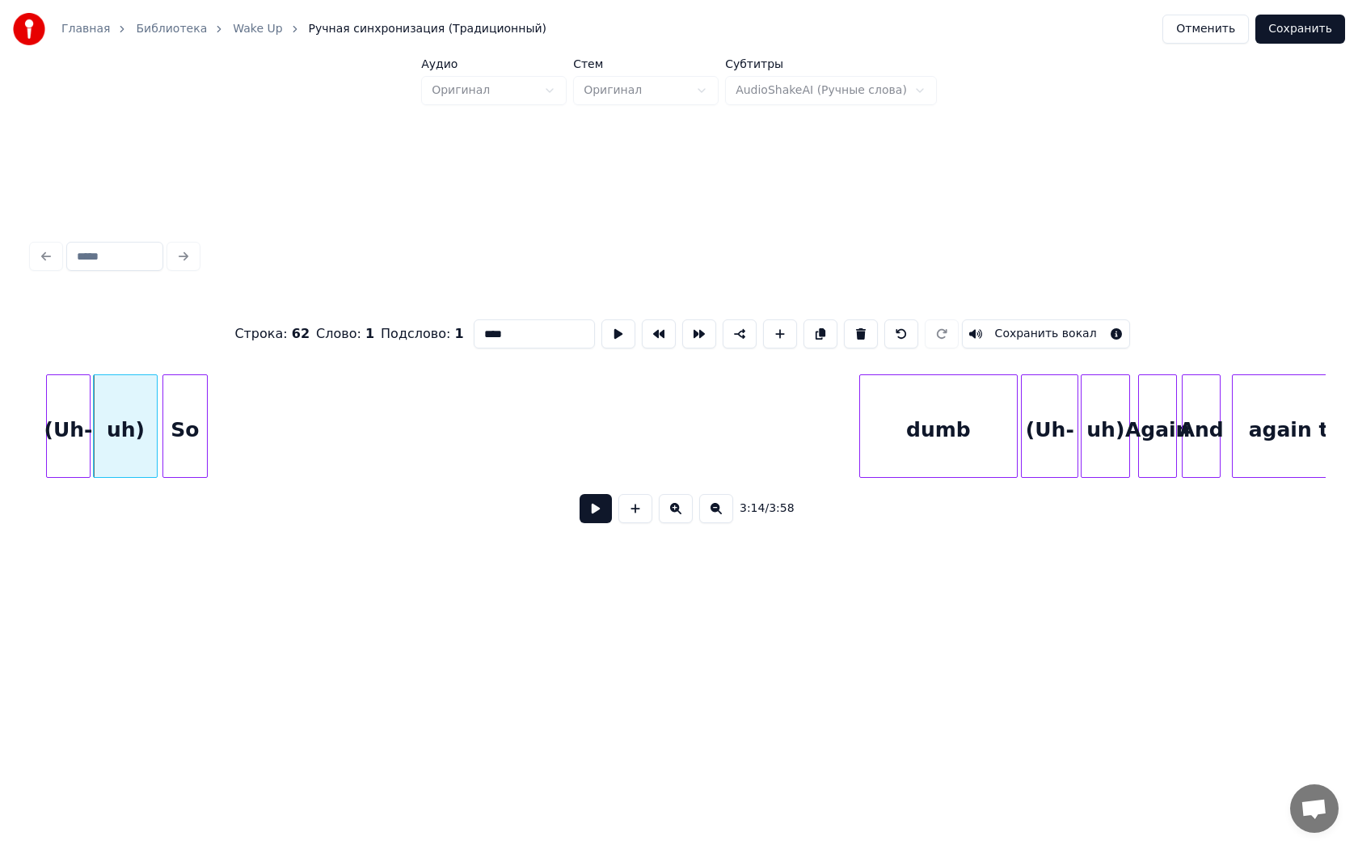
click at [195, 419] on div "So" at bounding box center [185, 430] width 44 height 110
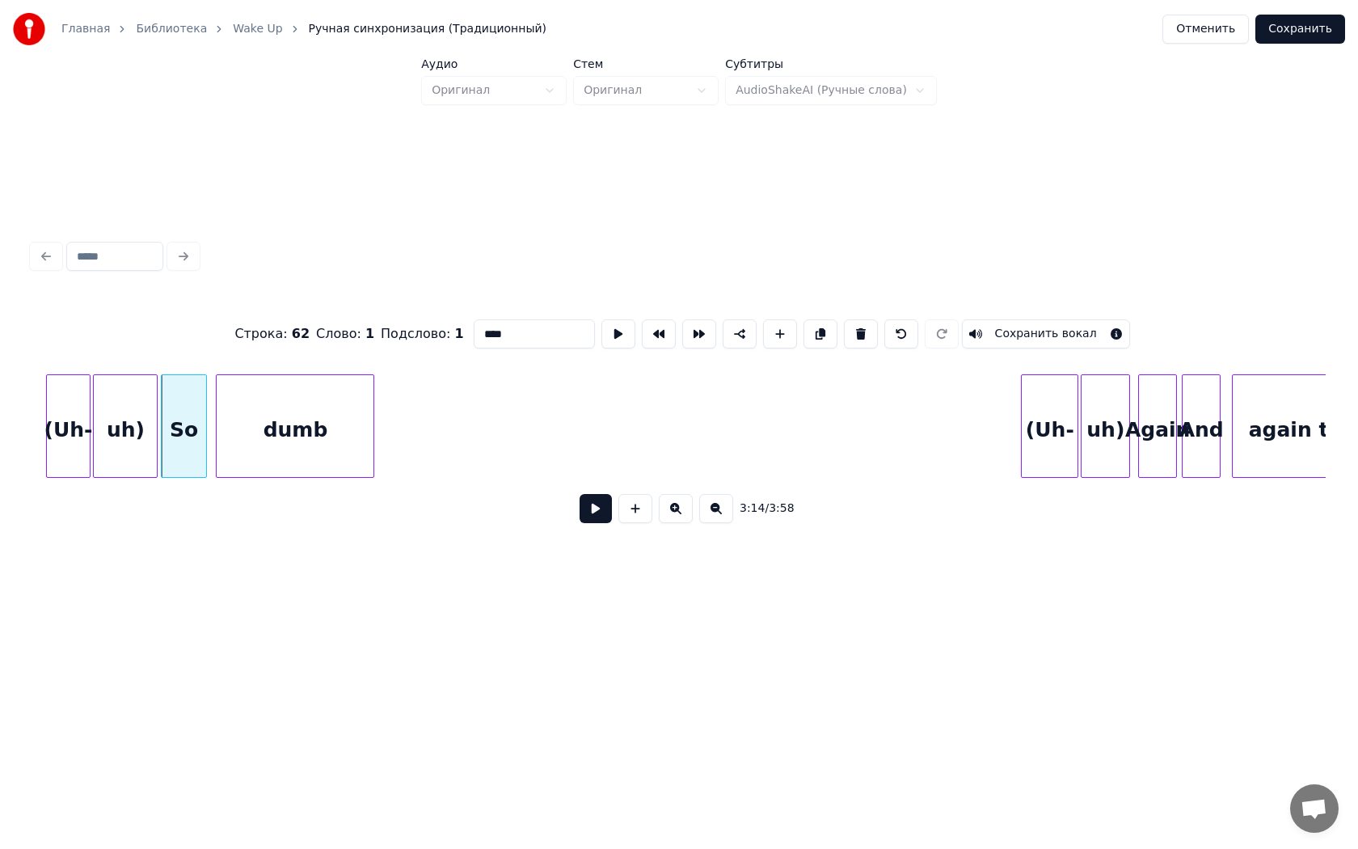
click at [334, 414] on div "dumb" at bounding box center [295, 430] width 157 height 110
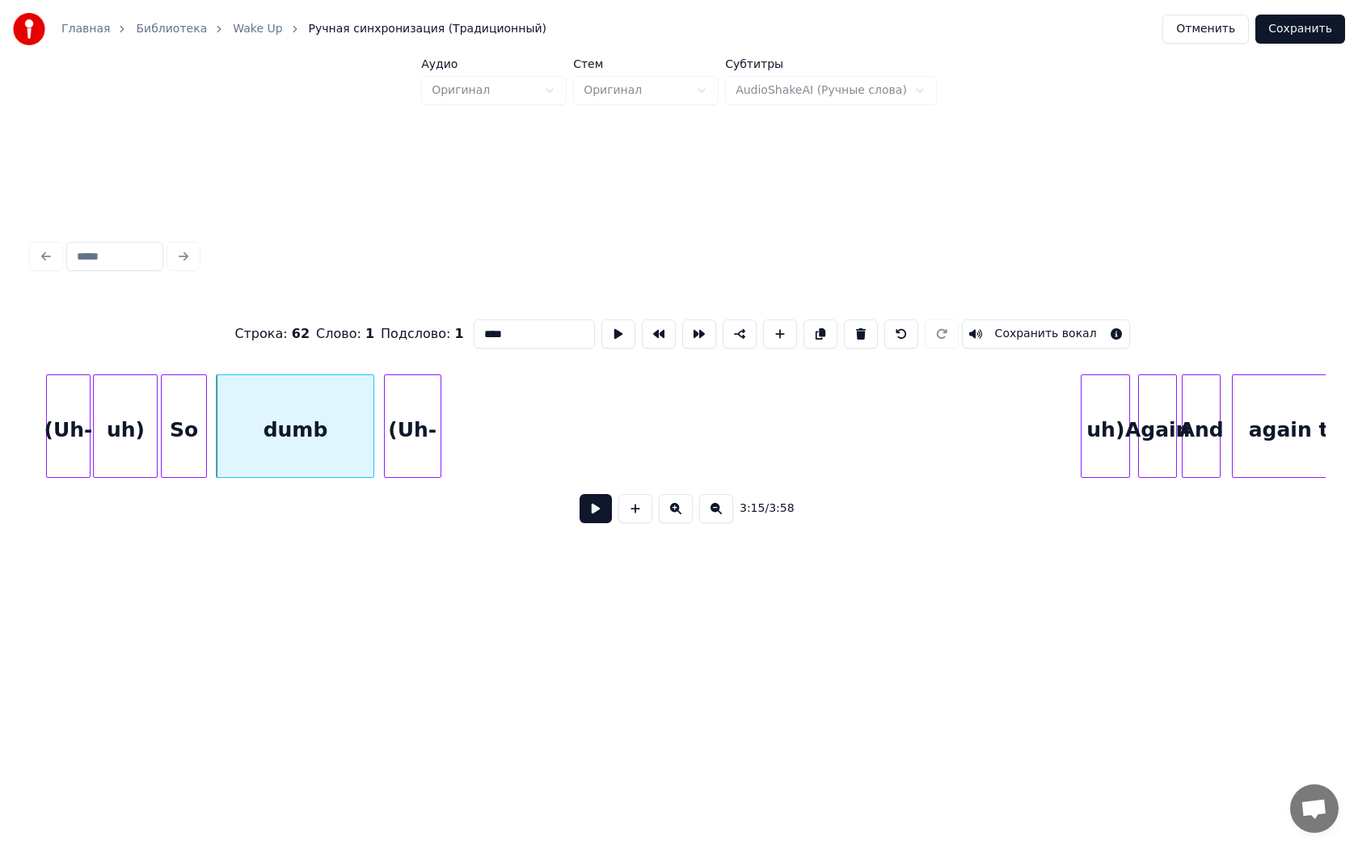
click at [422, 418] on div "(Uh-" at bounding box center [413, 430] width 56 height 110
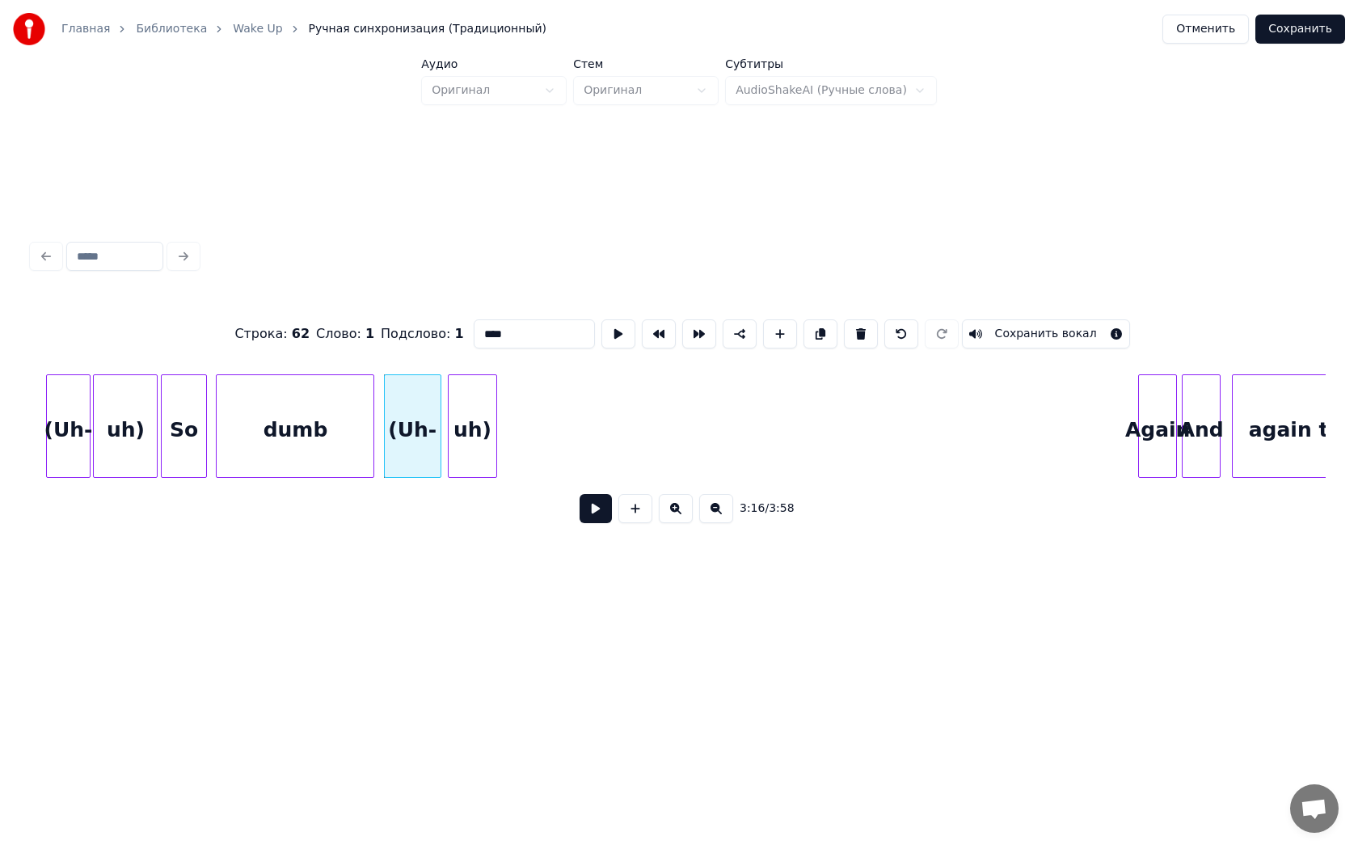
click at [483, 424] on div "uh)" at bounding box center [473, 430] width 48 height 110
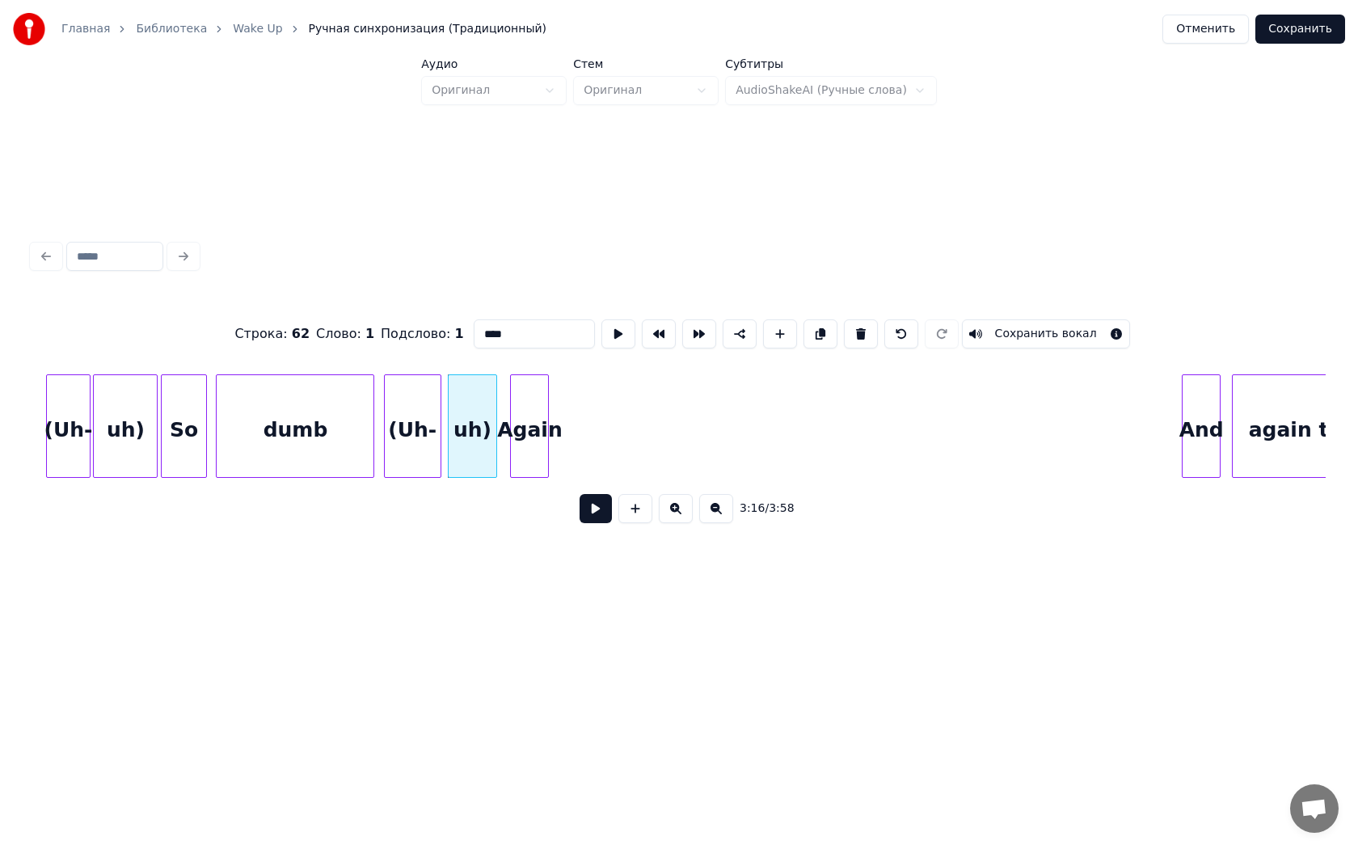
click at [539, 424] on div "Again" at bounding box center [529, 430] width 37 height 110
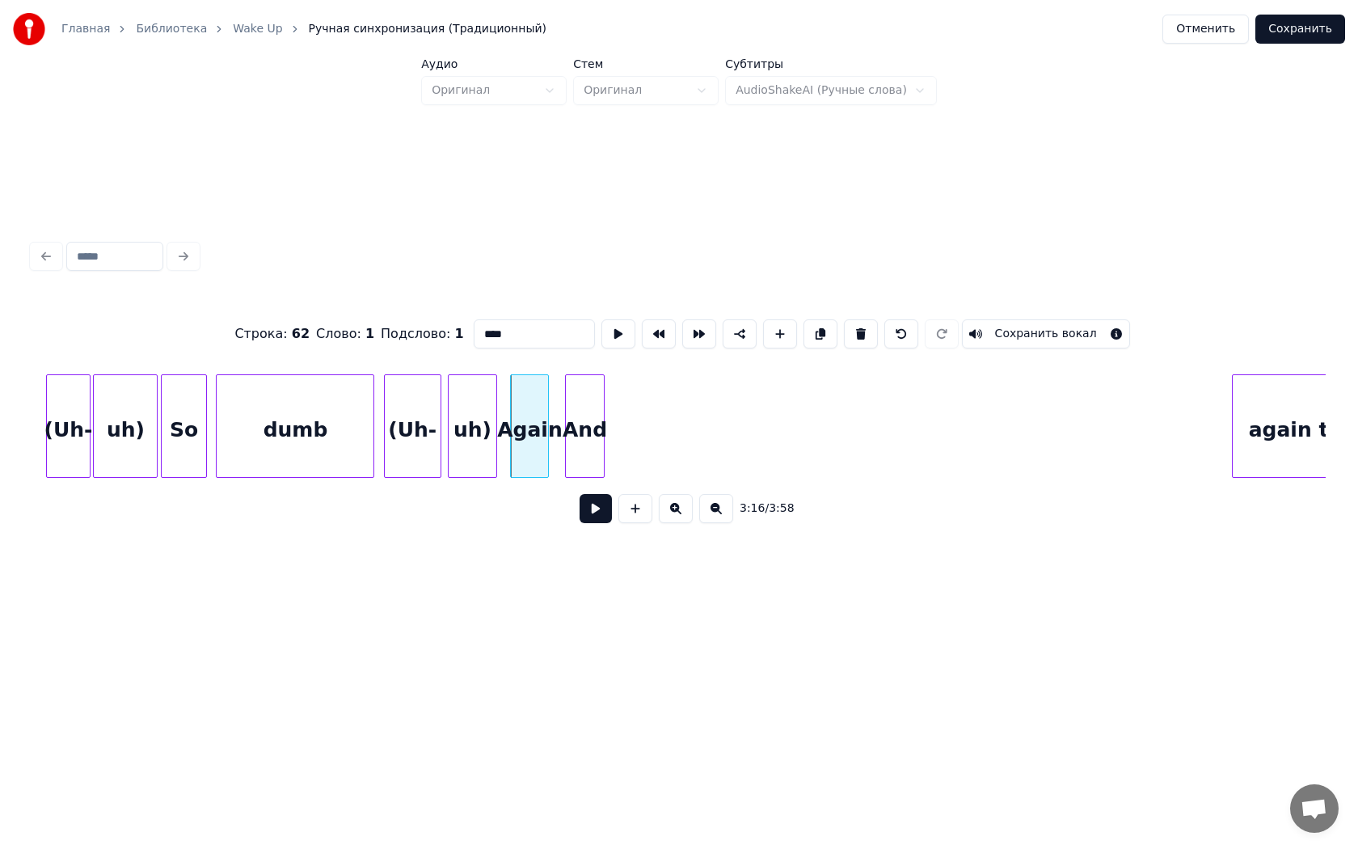
click at [590, 428] on div "And" at bounding box center [584, 430] width 37 height 110
drag, startPoint x: 1347, startPoint y: 428, endPoint x: 1334, endPoint y: 428, distance: 12.9
click at [1343, 428] on div "Главная Библиотека Wake Up Ручная синхронизация (Традиционный) Отменить Сохрани…" at bounding box center [679, 320] width 1358 height 640
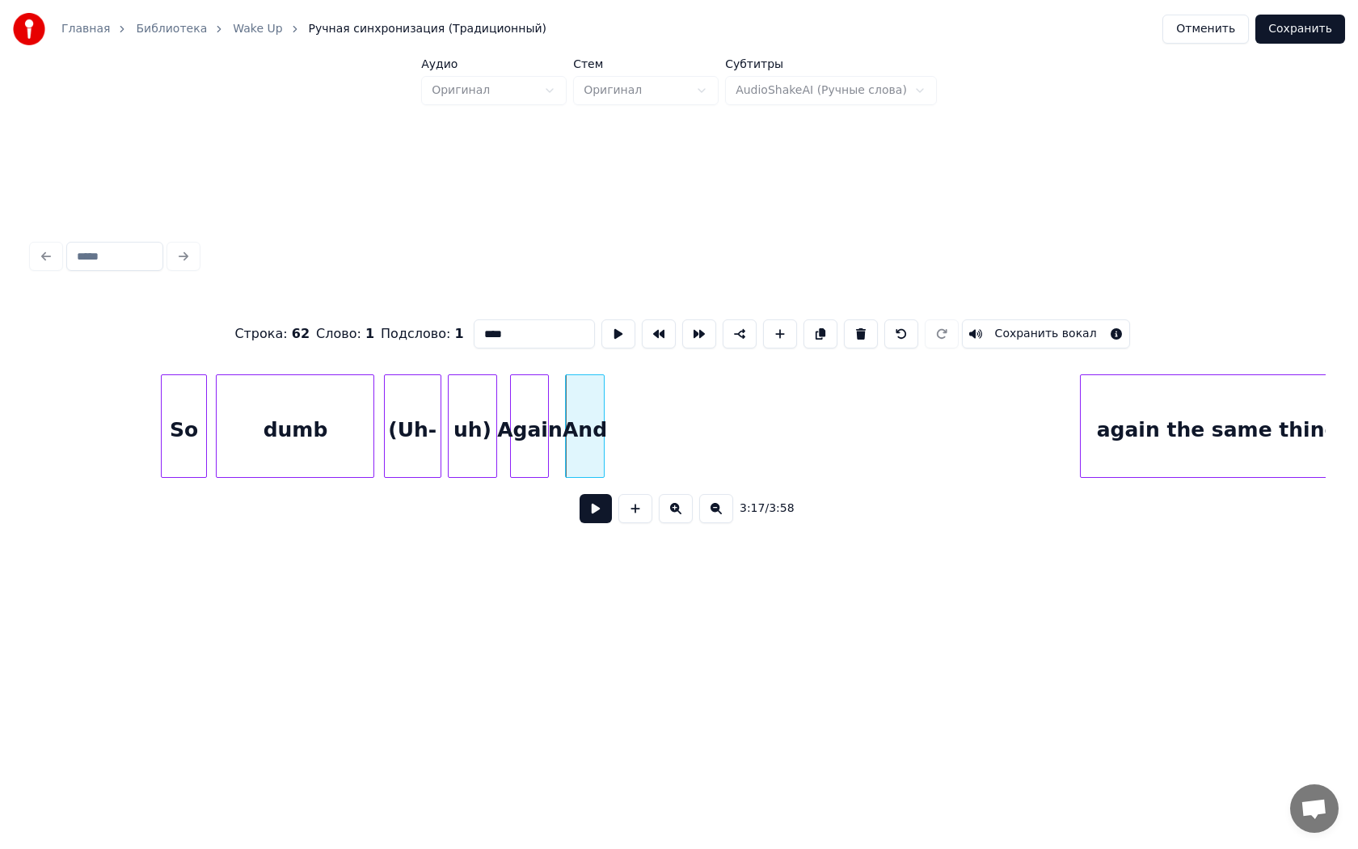
scroll to position [0, 31540]
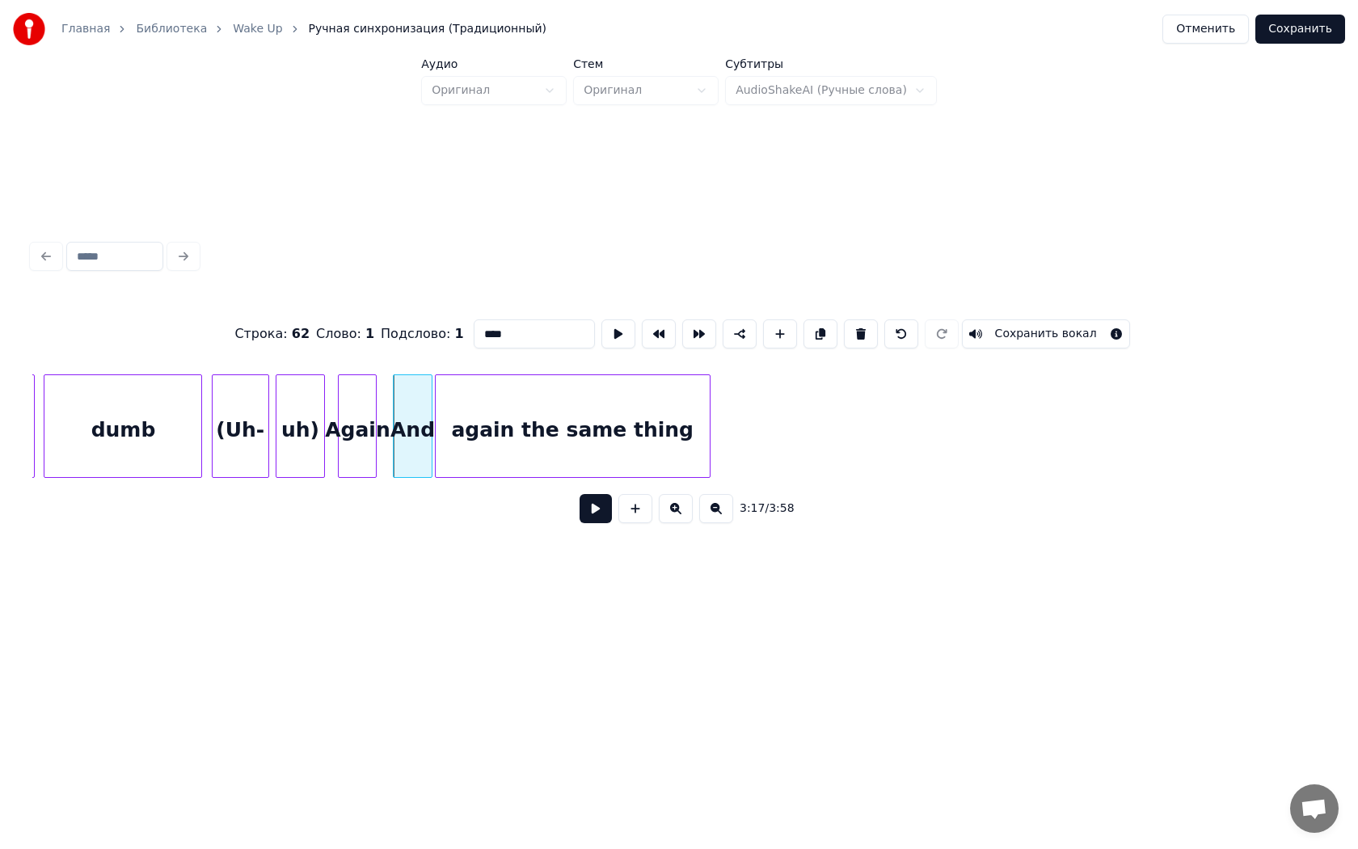
click at [668, 433] on div "again the same thing" at bounding box center [573, 430] width 274 height 110
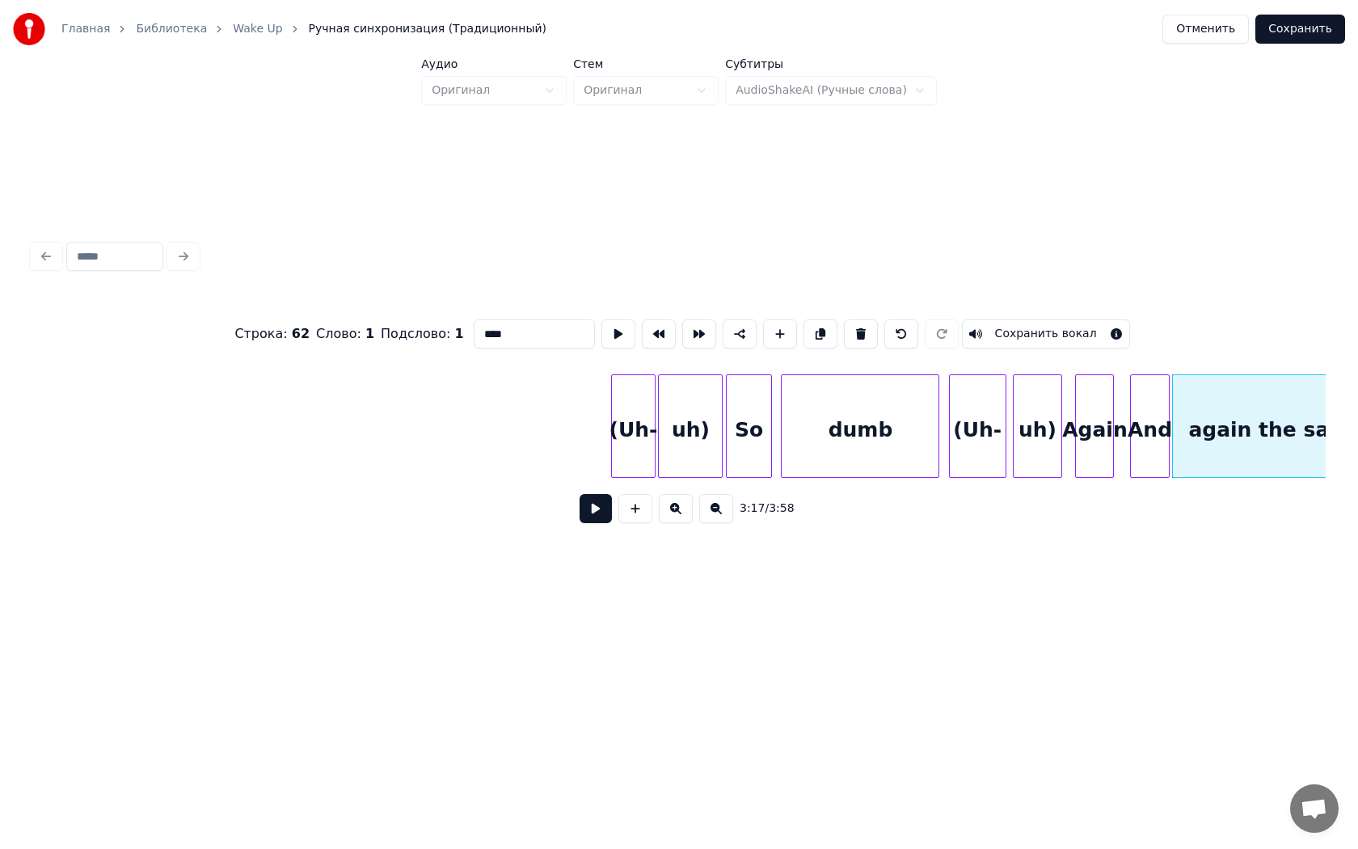
scroll to position [0, 30721]
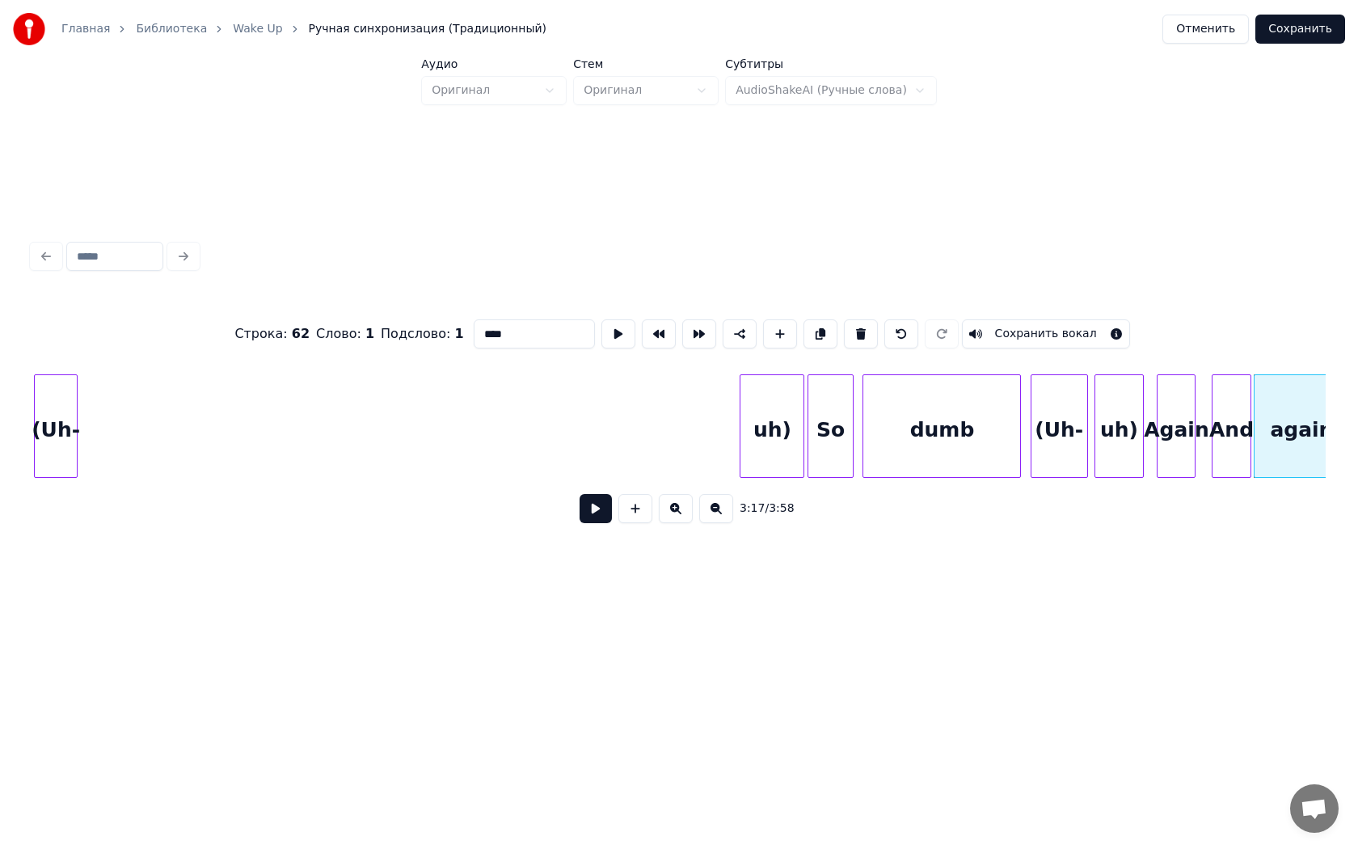
click at [57, 445] on div "(Uh-" at bounding box center [56, 430] width 42 height 110
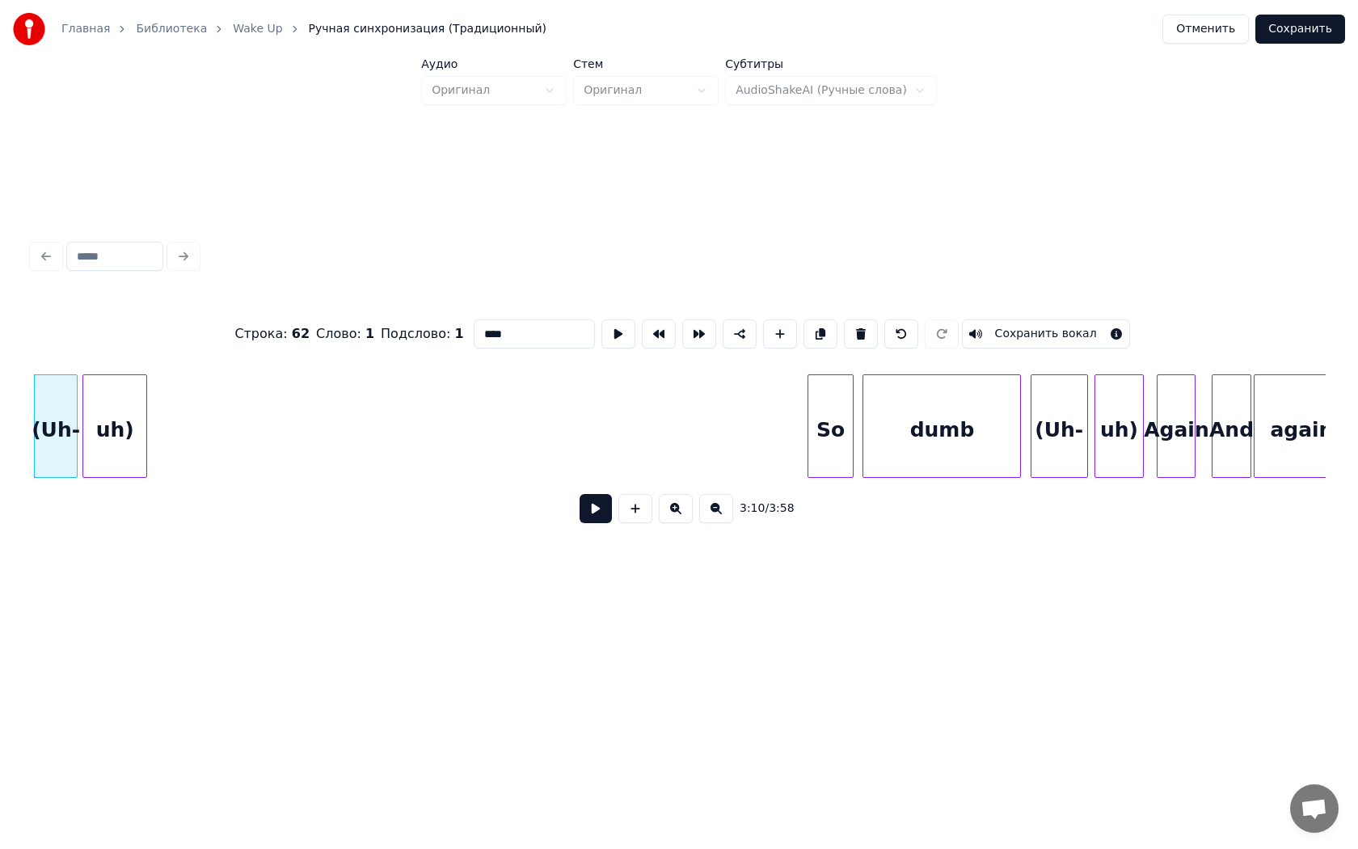
click at [121, 441] on div "uh)" at bounding box center [114, 430] width 63 height 110
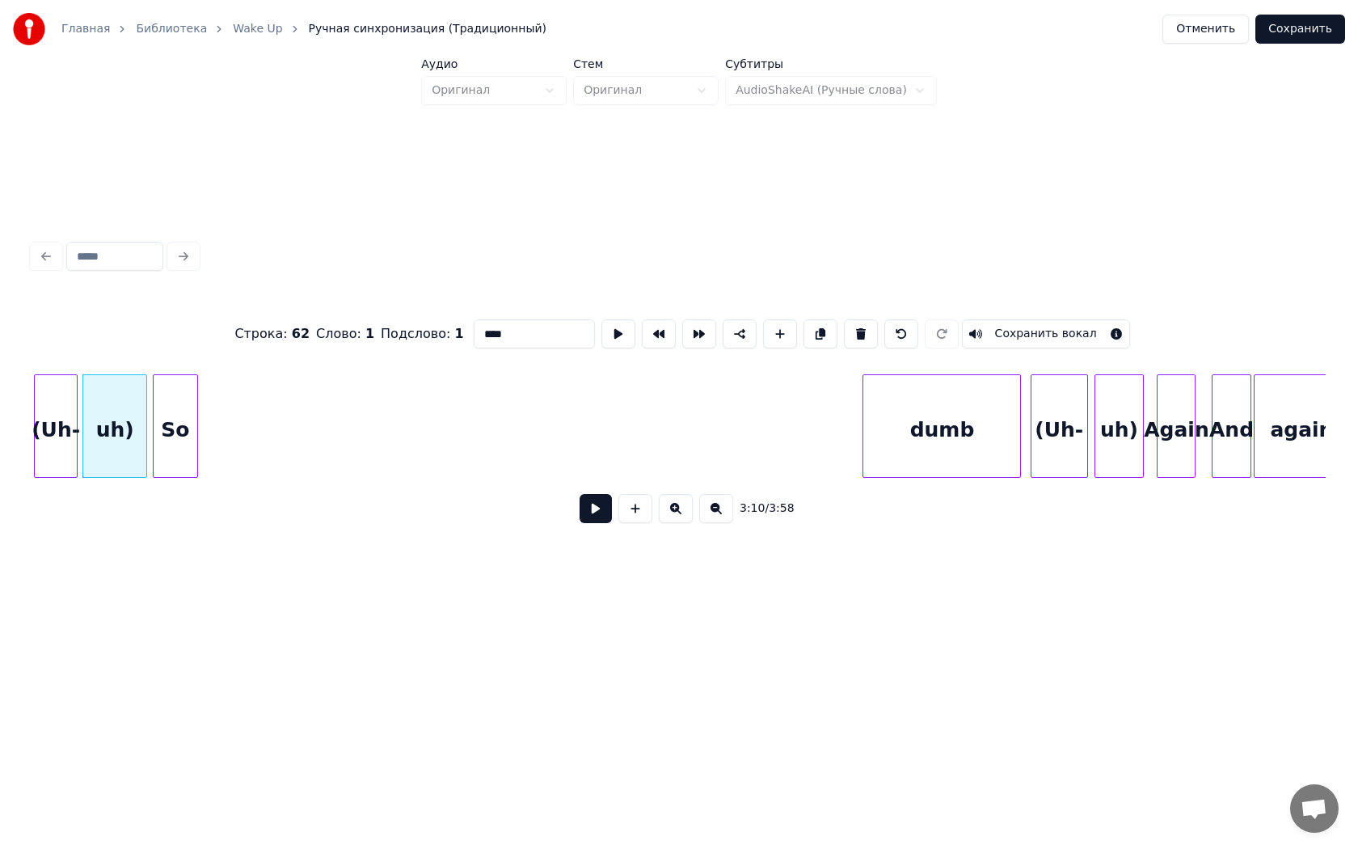
click at [179, 427] on div "So" at bounding box center [176, 430] width 44 height 110
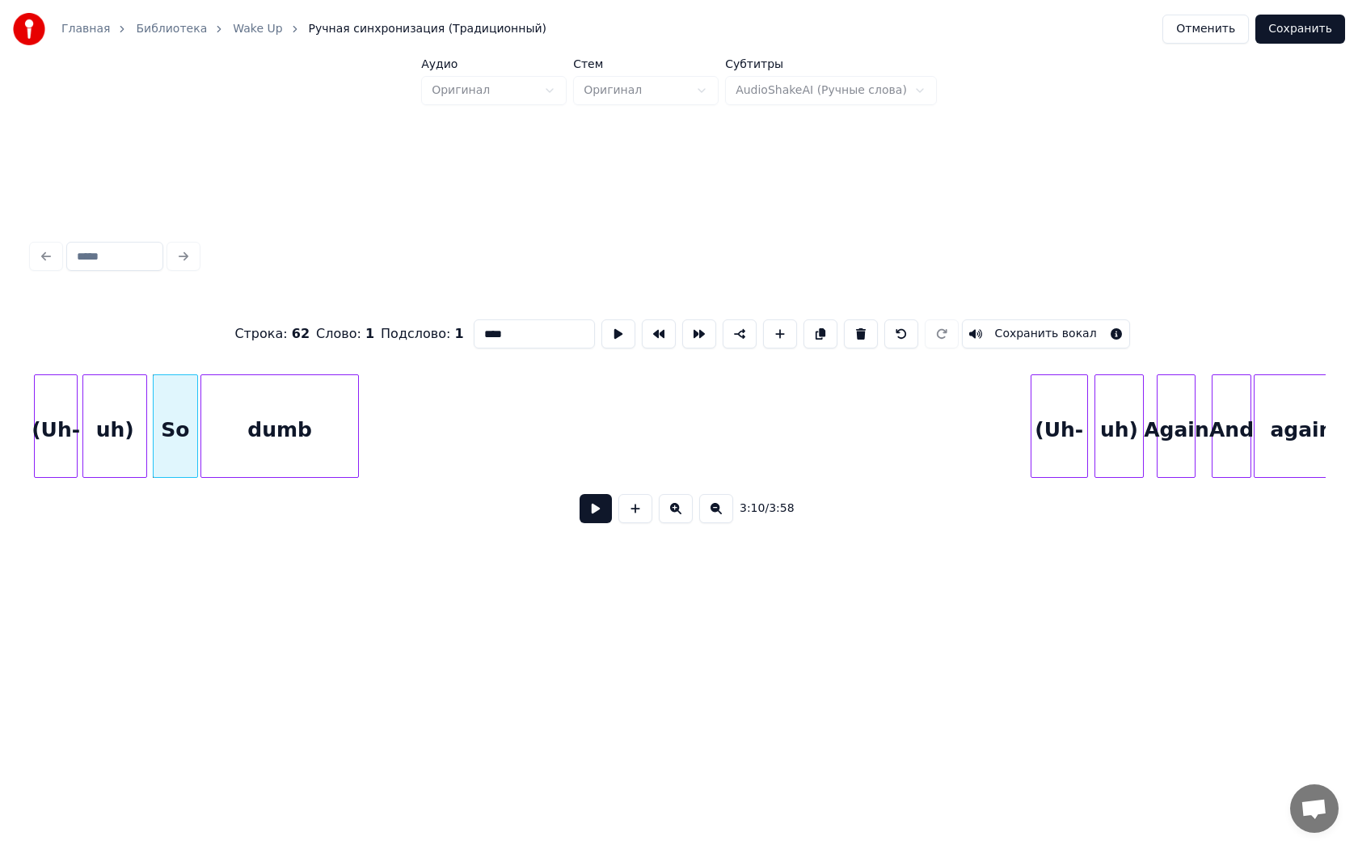
click at [287, 438] on div "dumb" at bounding box center [279, 430] width 157 height 110
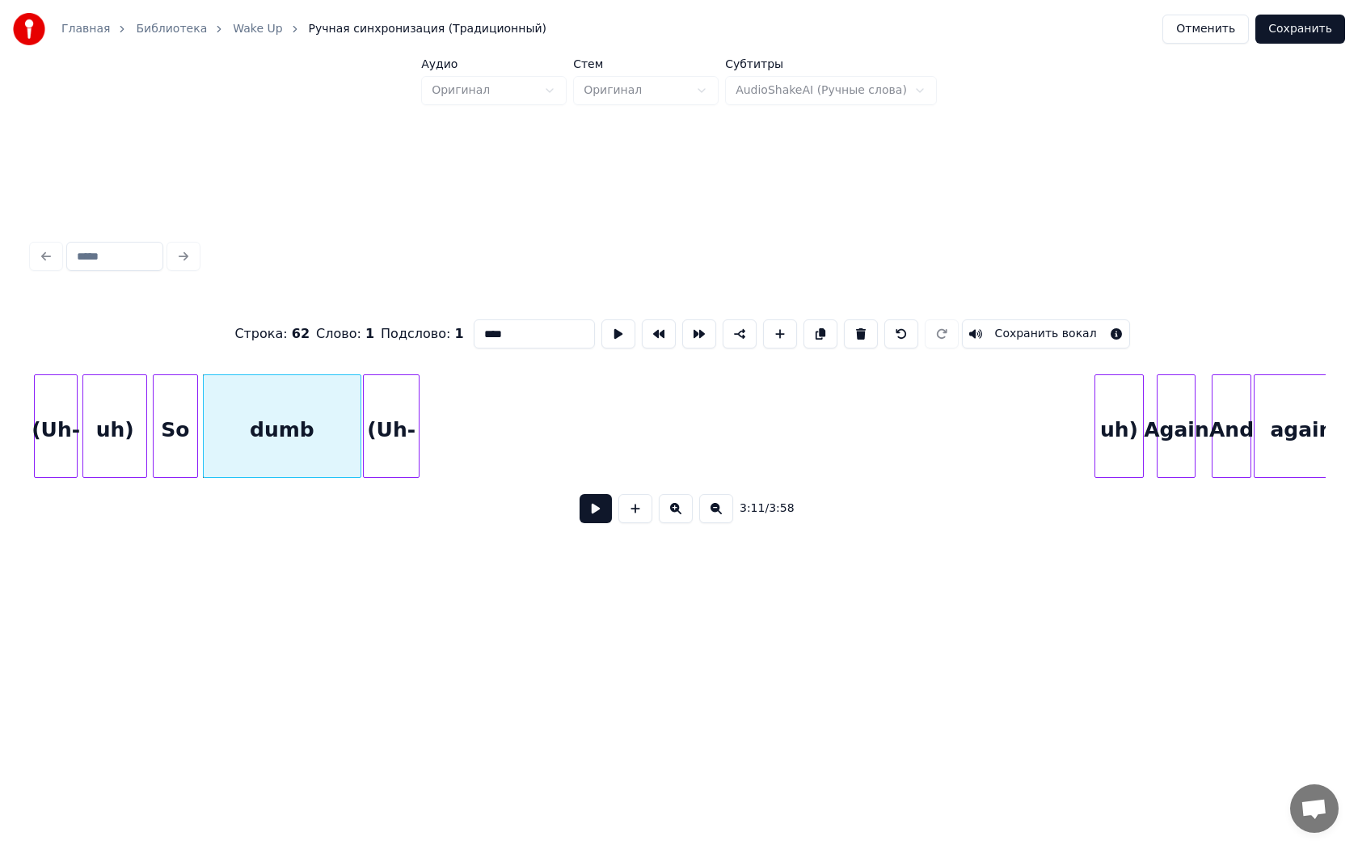
click at [394, 430] on div "(Uh-" at bounding box center [392, 430] width 56 height 110
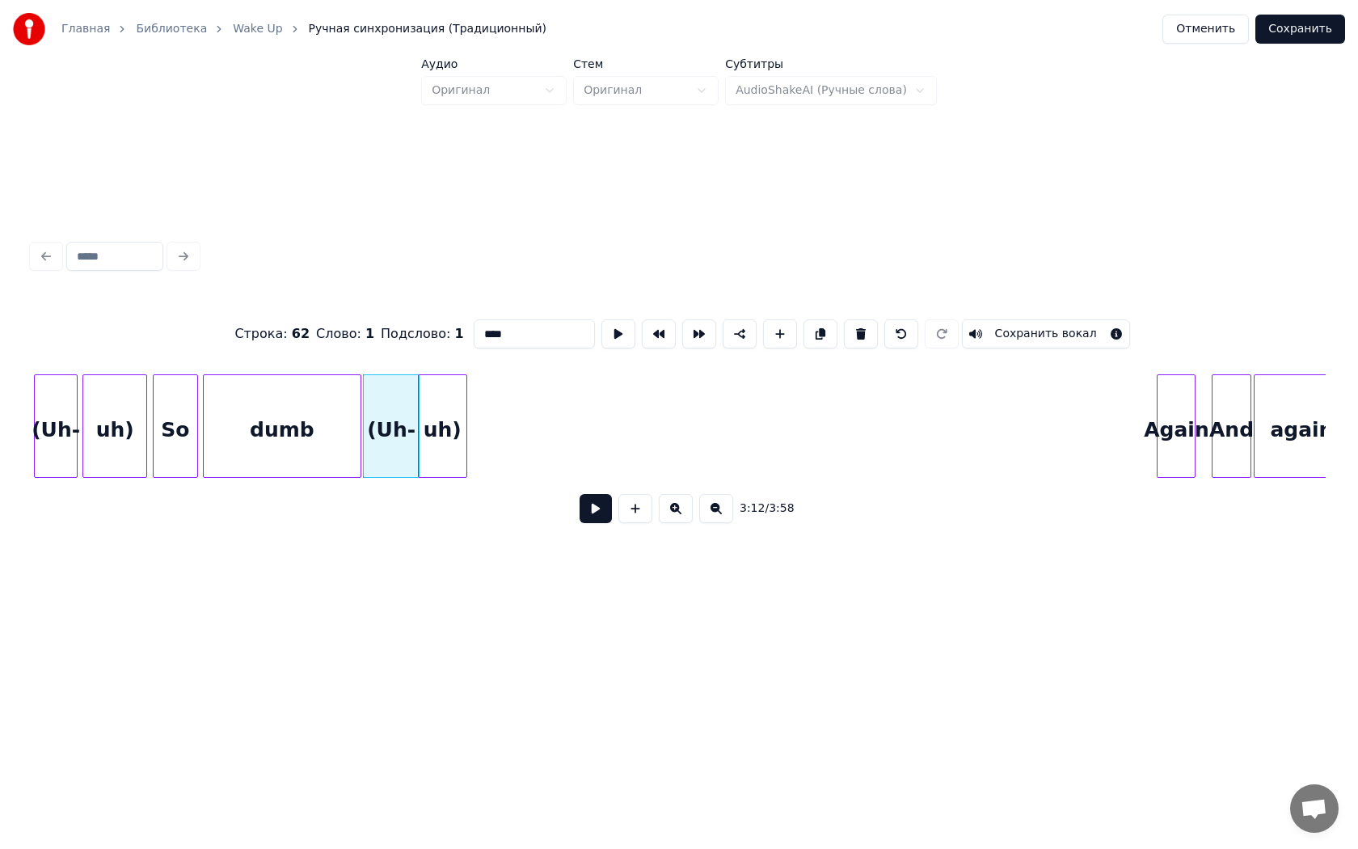
click at [428, 430] on div "uh)" at bounding box center [443, 430] width 48 height 110
click at [485, 428] on div "Again" at bounding box center [489, 430] width 37 height 110
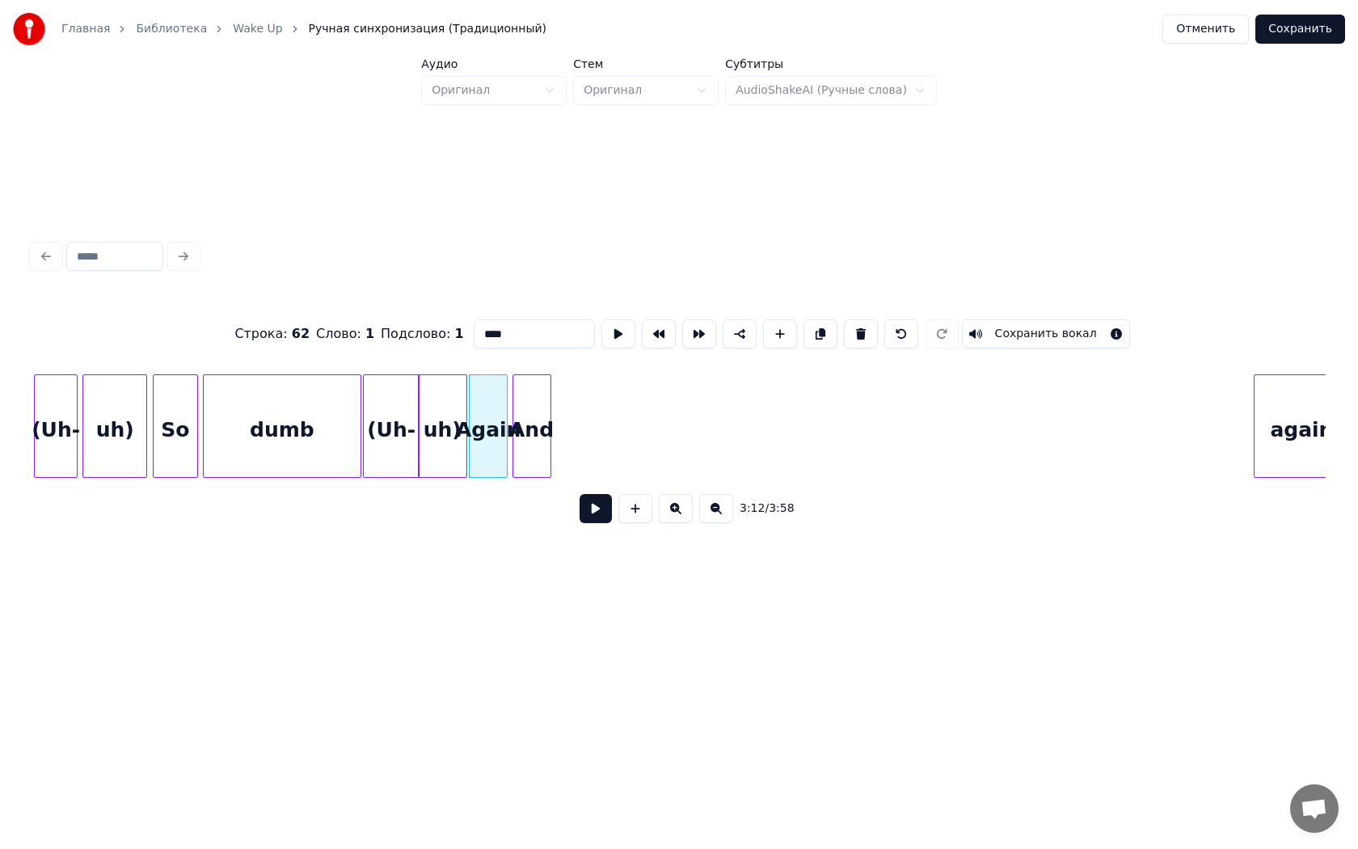
click at [518, 441] on div "And" at bounding box center [531, 430] width 37 height 110
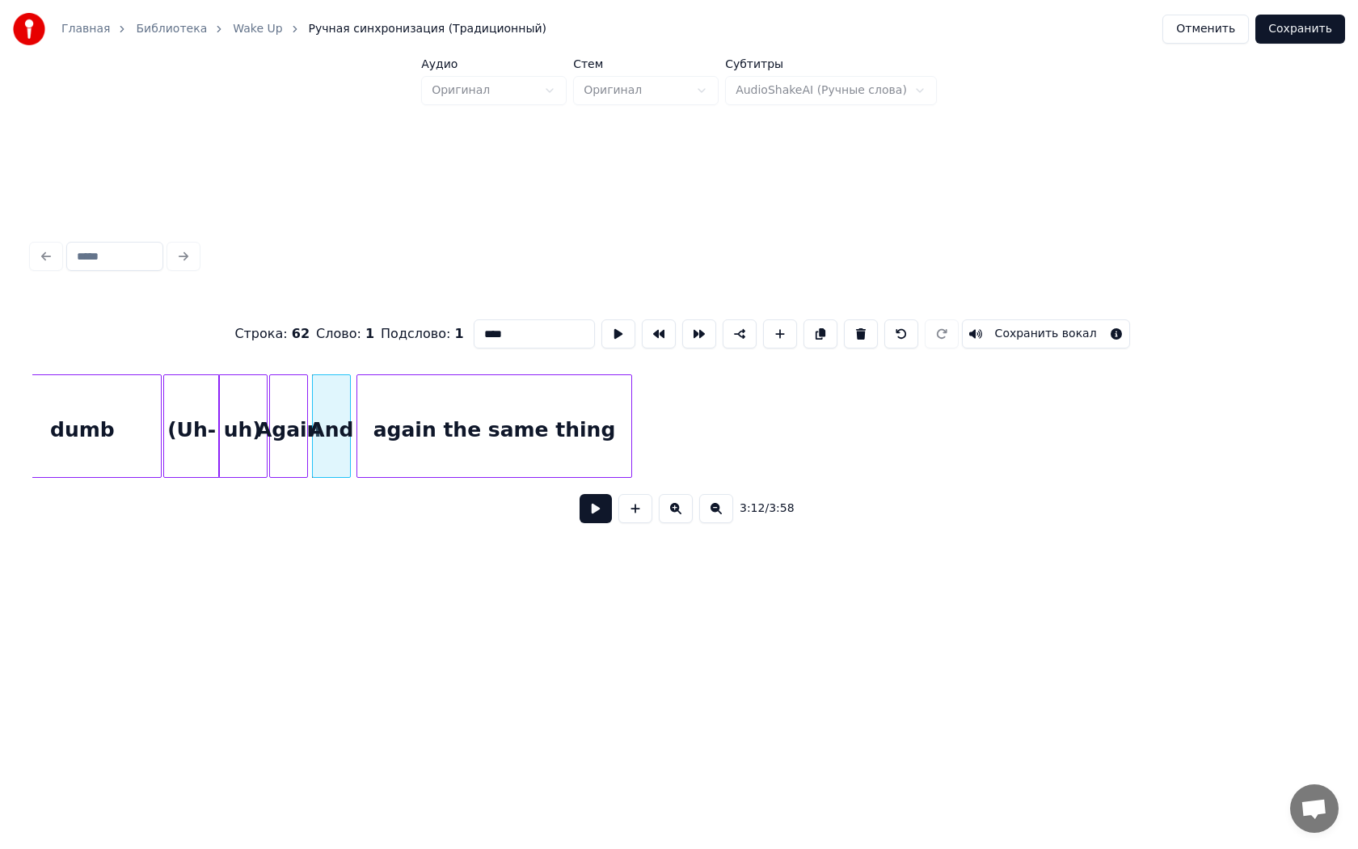
click at [615, 438] on div "again the same thing" at bounding box center [494, 430] width 274 height 110
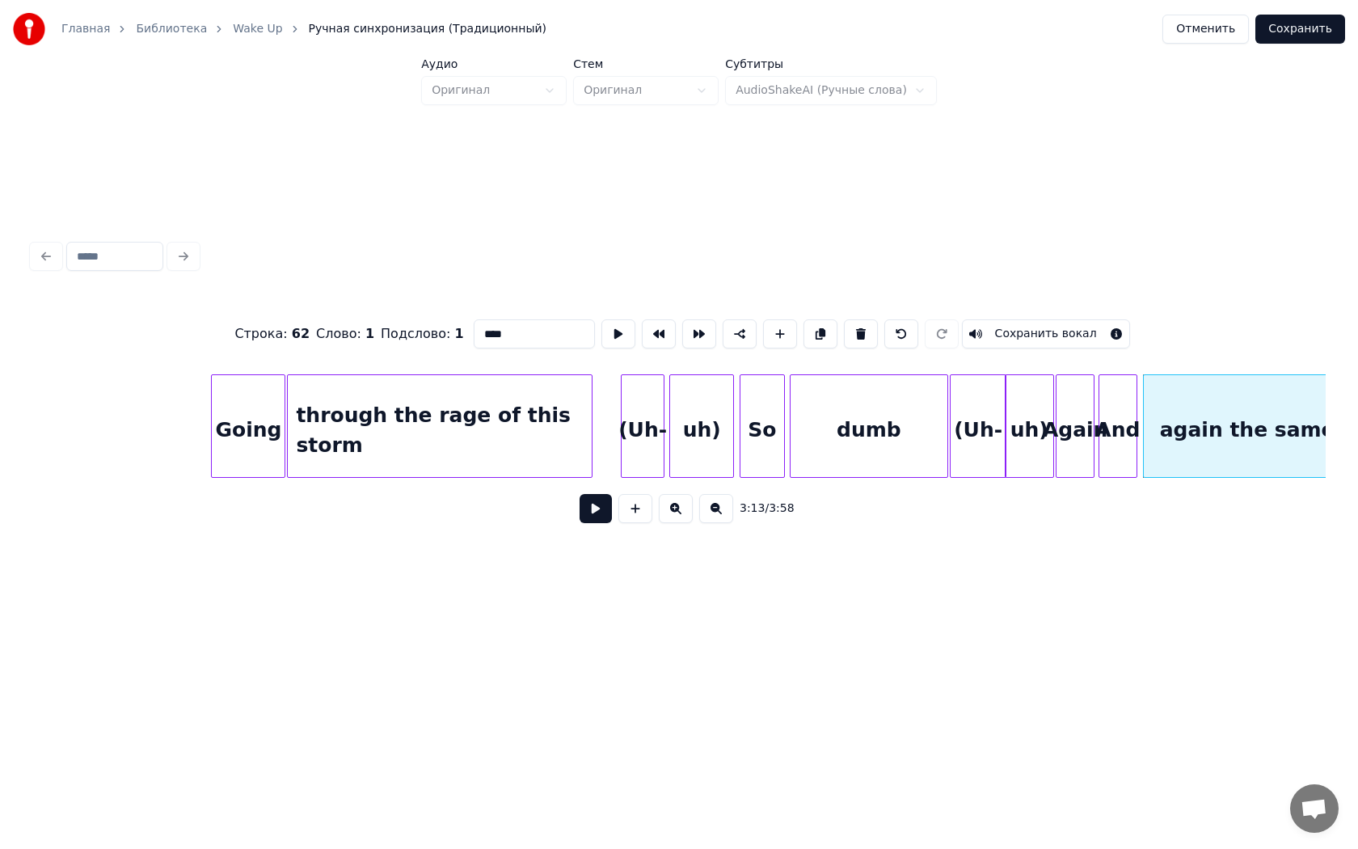
scroll to position [0, 30183]
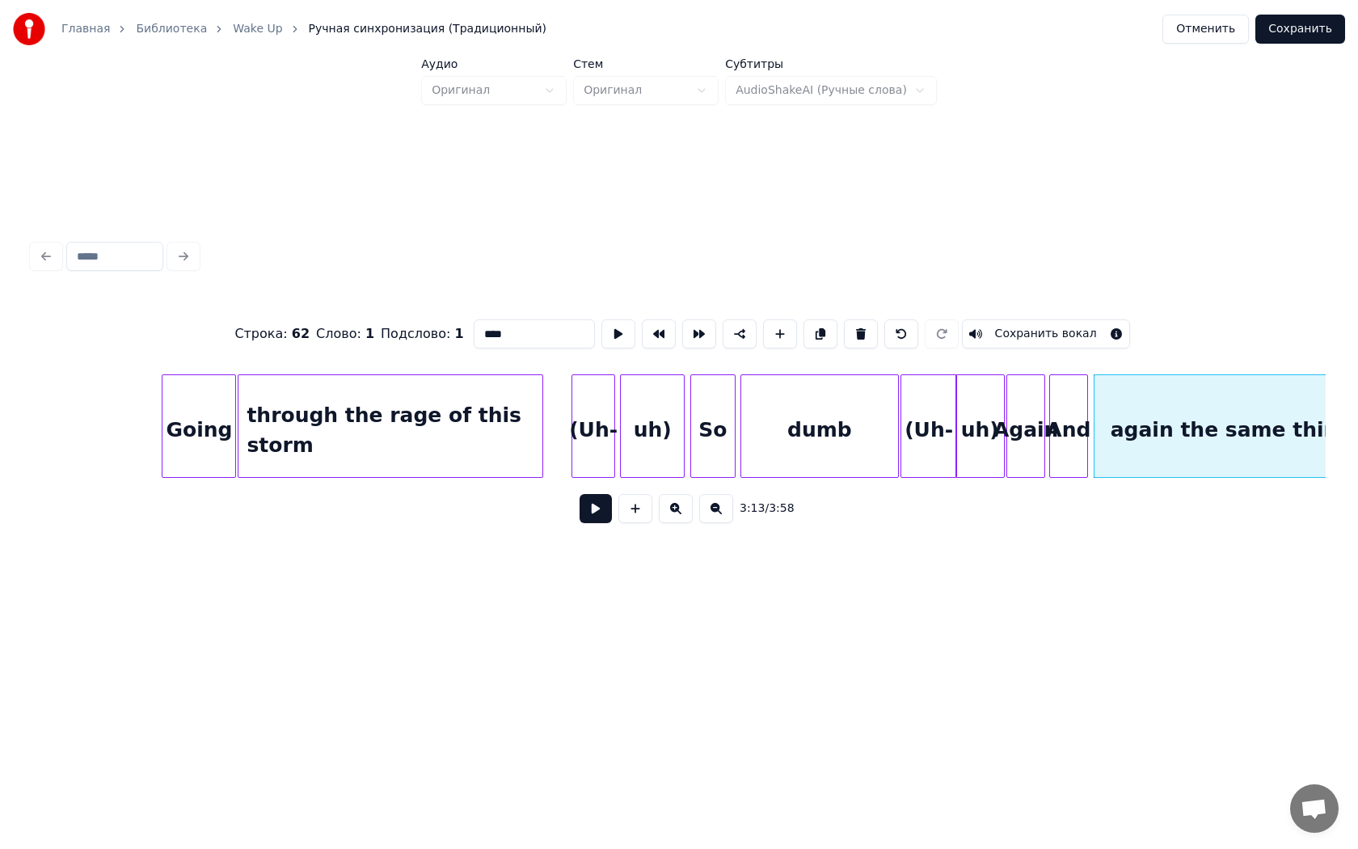
click at [367, 379] on div "through the rage of this storm" at bounding box center [390, 430] width 304 height 110
type input "**********"
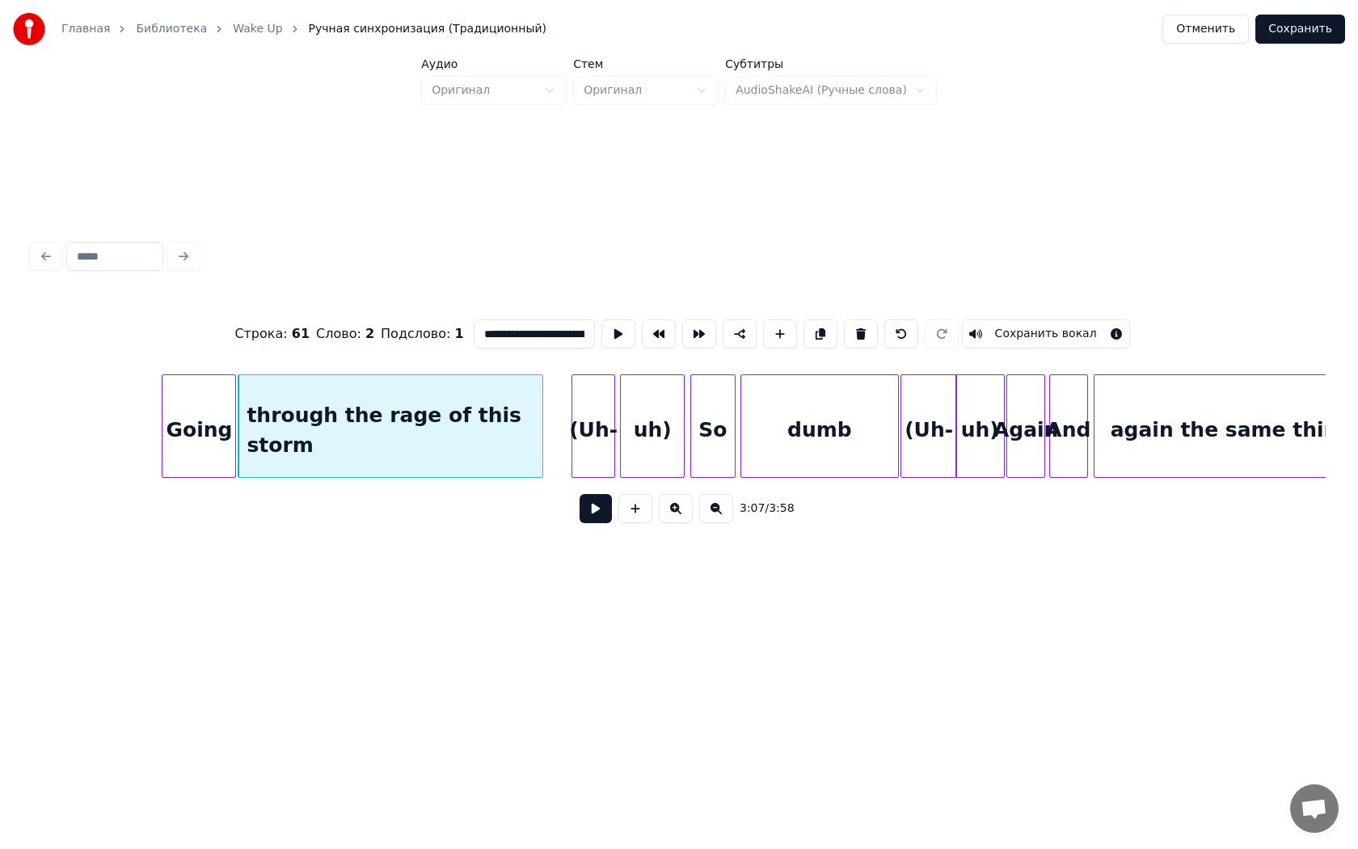
click at [601, 508] on button at bounding box center [596, 508] width 32 height 29
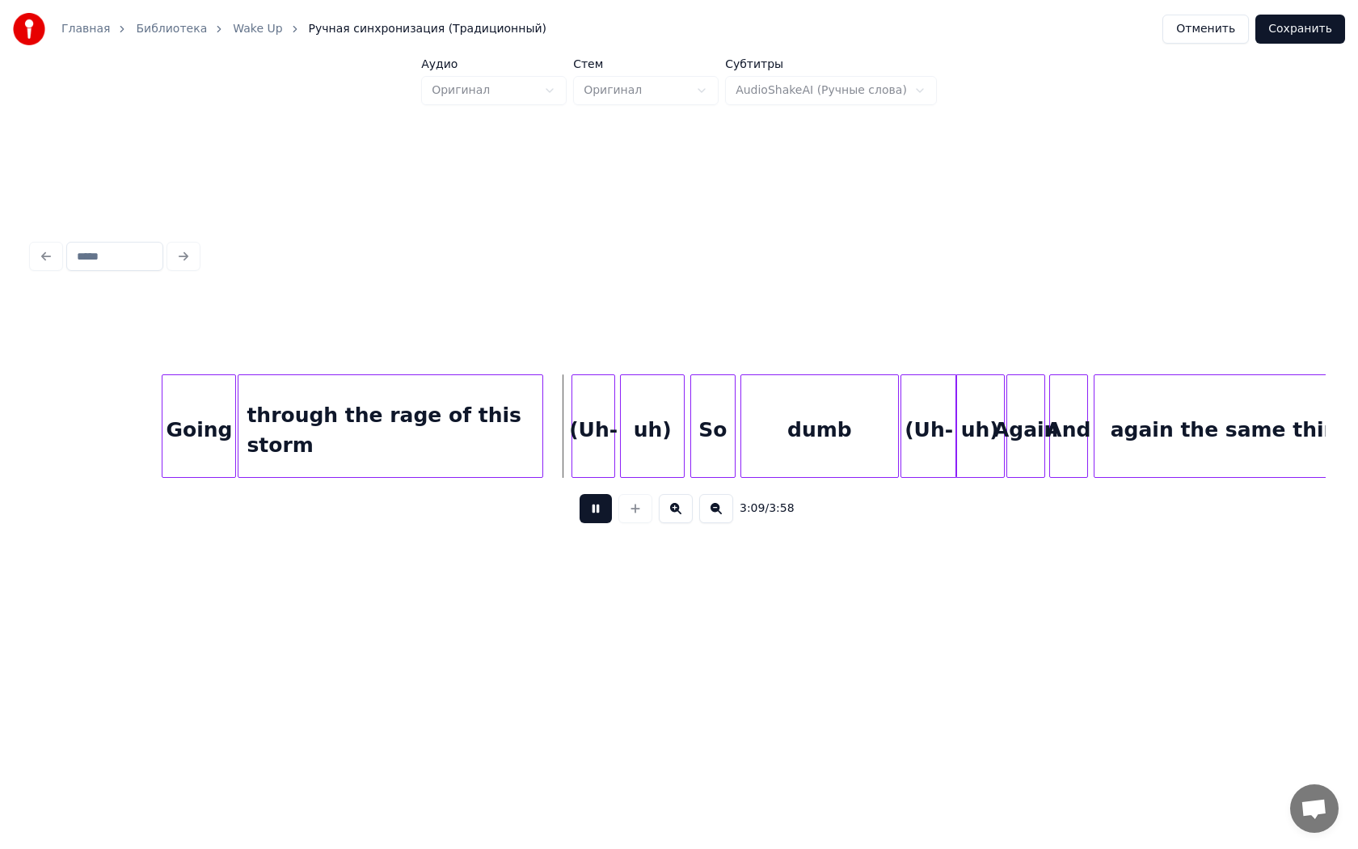
click at [580, 494] on button at bounding box center [596, 508] width 32 height 29
click at [576, 445] on div "(Uh-" at bounding box center [585, 430] width 42 height 110
click at [618, 434] on div "uh)" at bounding box center [638, 430] width 63 height 110
click at [655, 422] on div at bounding box center [654, 426] width 5 height 102
click at [511, 402] on div "through the rage of this storm" at bounding box center [390, 430] width 304 height 110
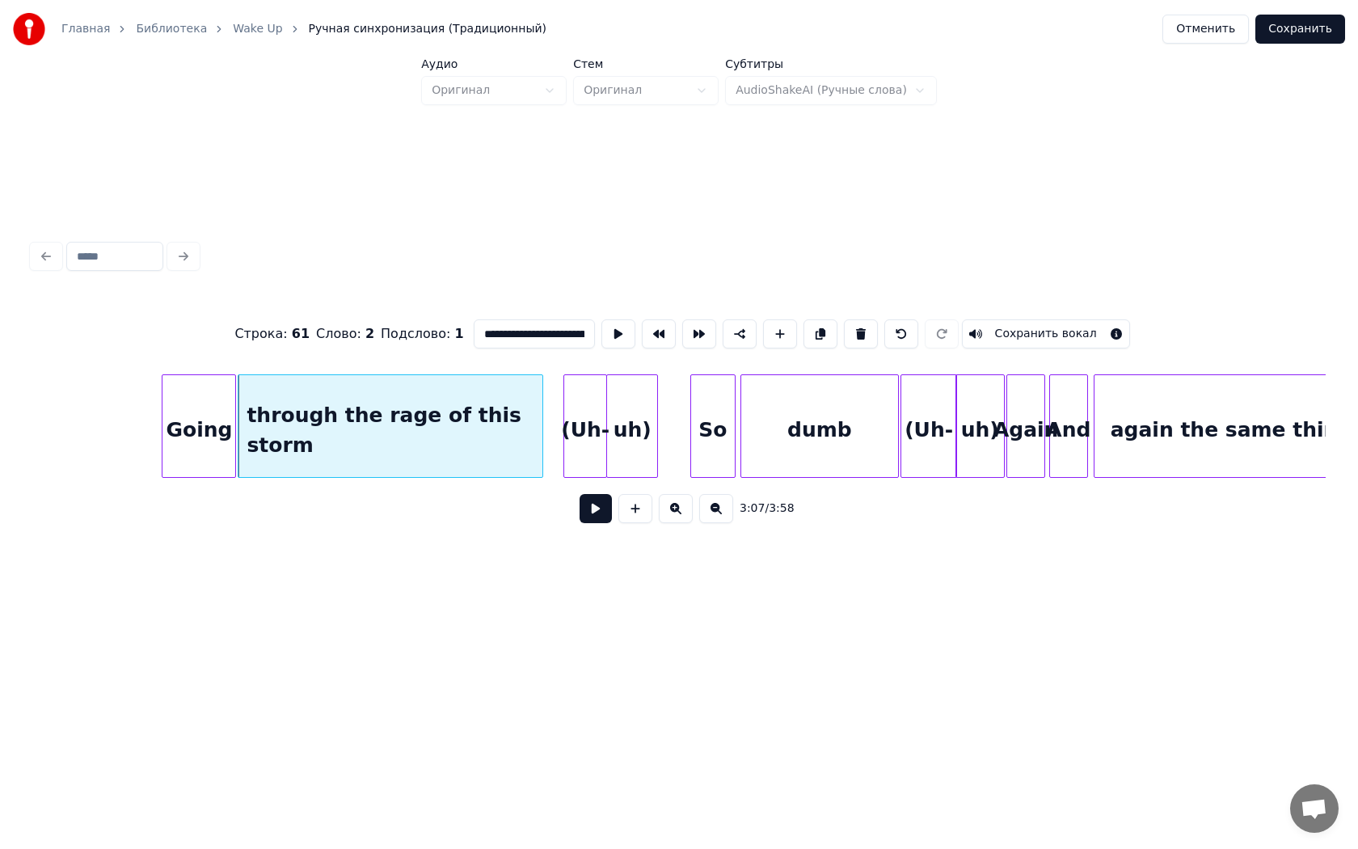
click at [580, 494] on button at bounding box center [596, 508] width 32 height 29
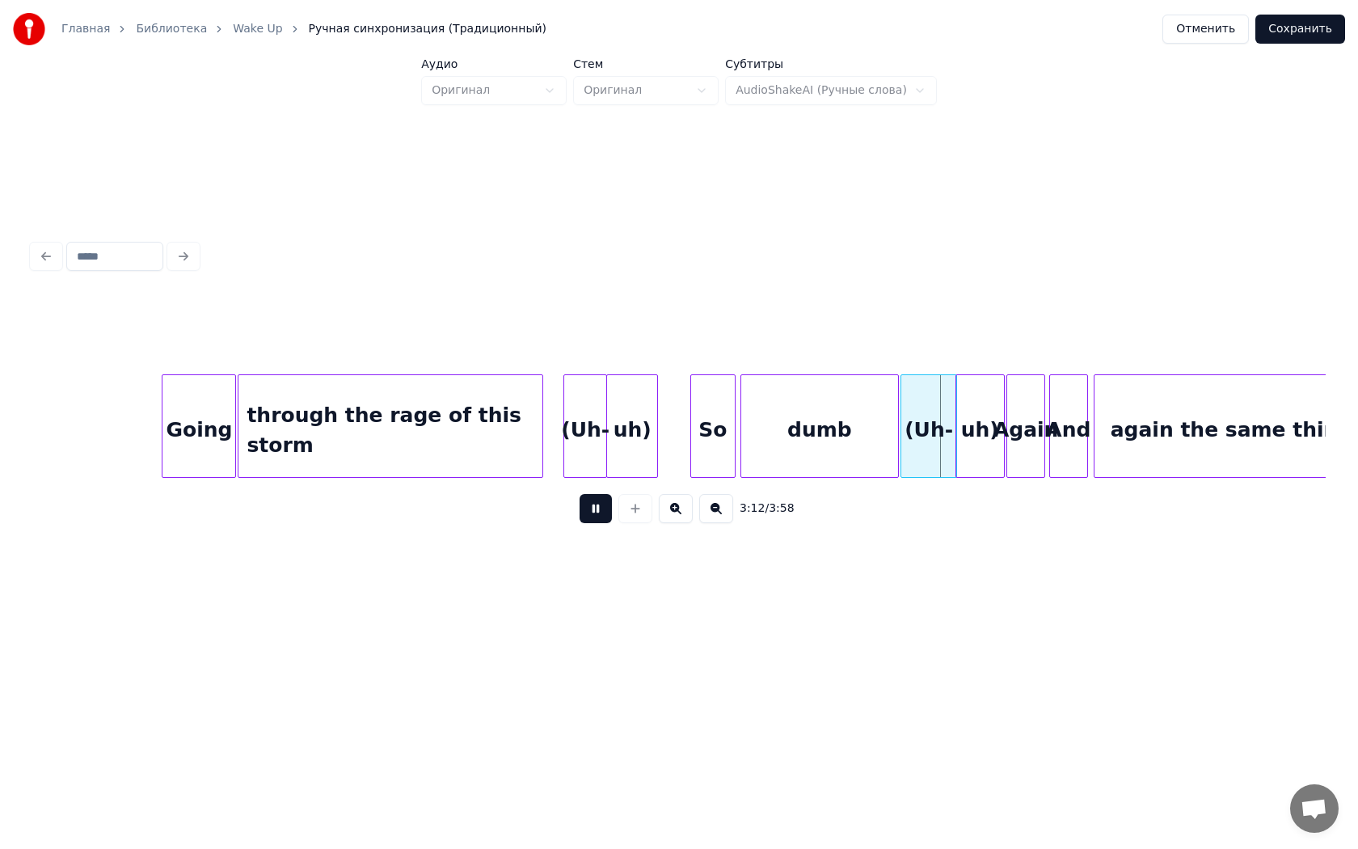
click at [580, 494] on button at bounding box center [596, 508] width 32 height 29
click at [860, 437] on div at bounding box center [861, 426] width 5 height 102
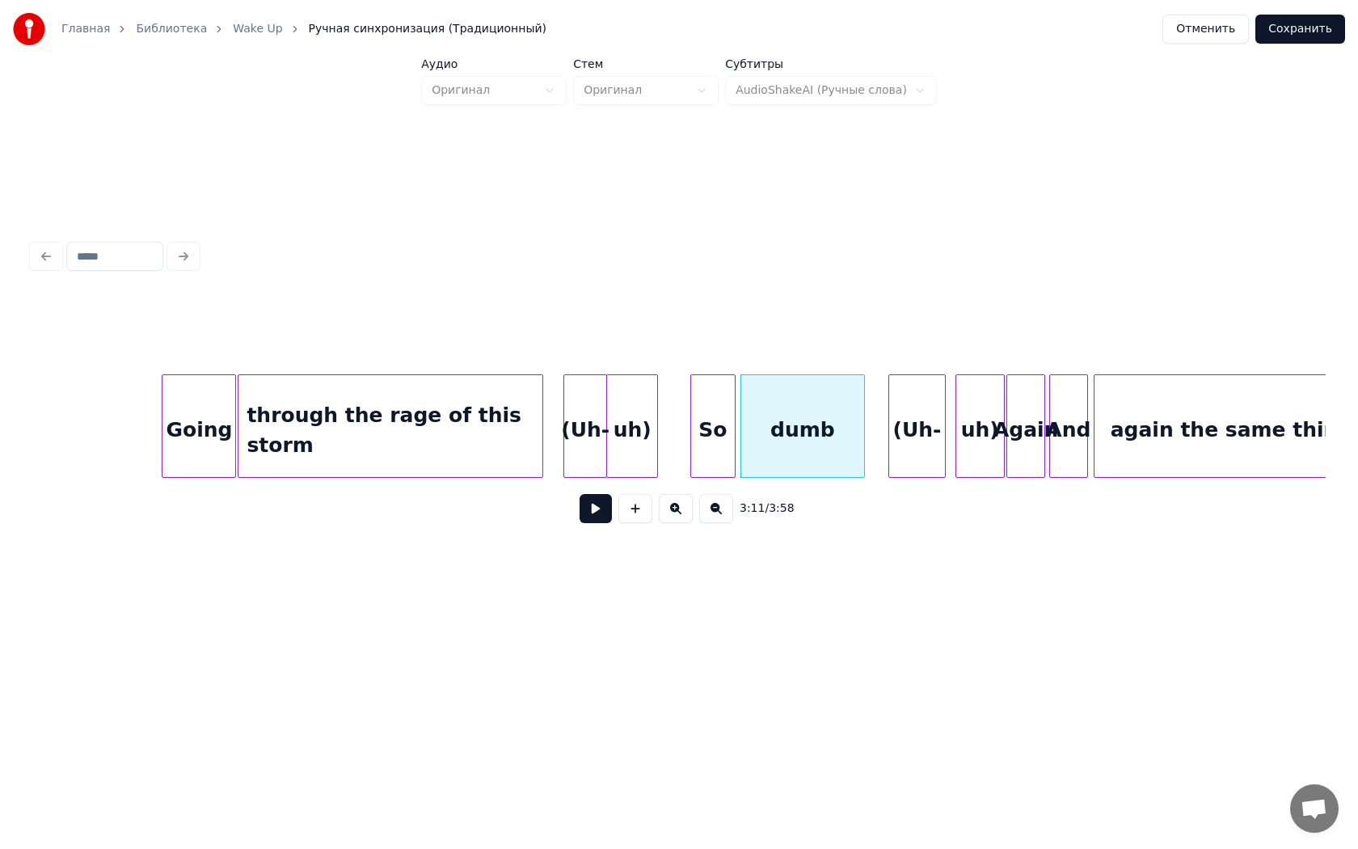
click at [907, 424] on div "(Uh-" at bounding box center [917, 430] width 56 height 110
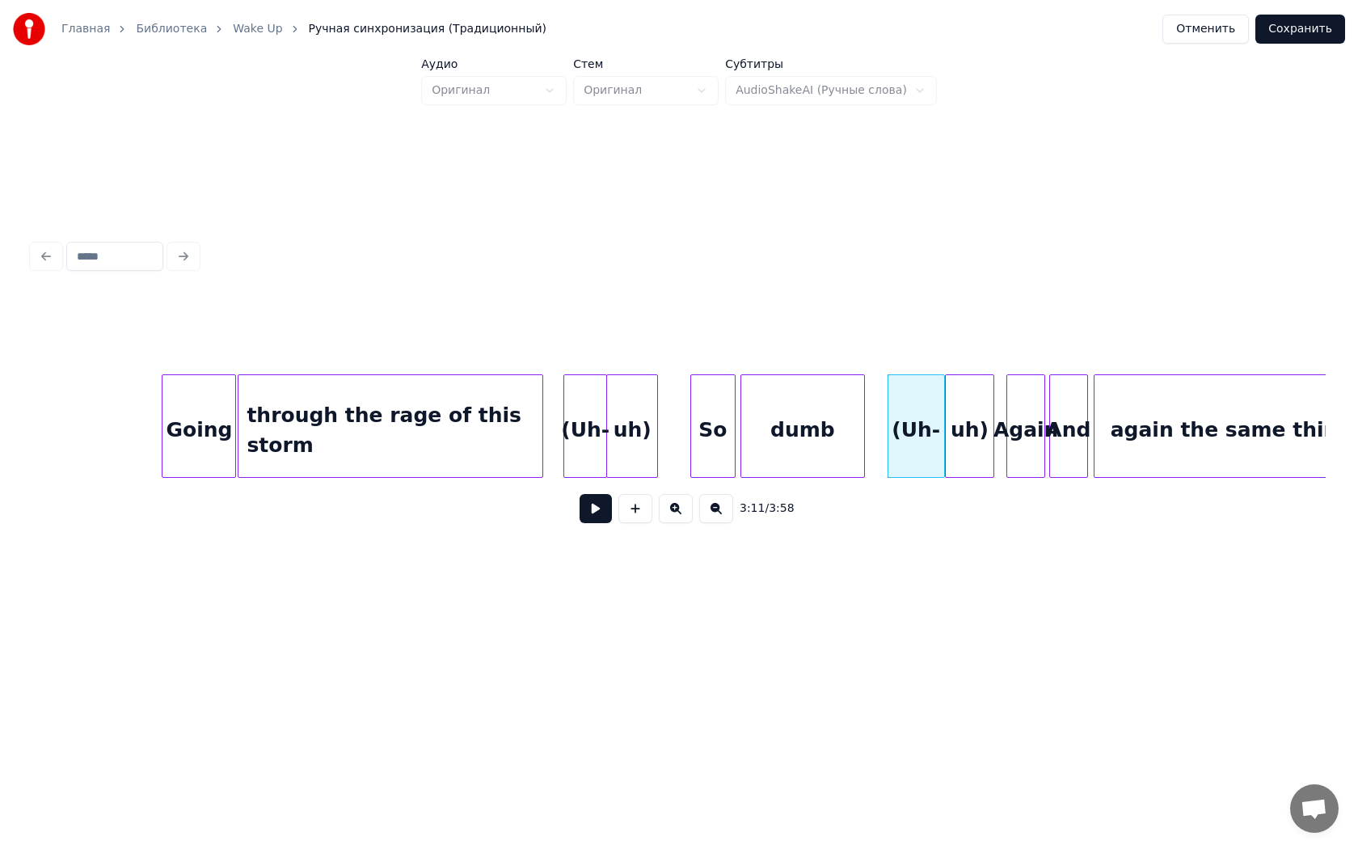
click at [964, 420] on div "uh)" at bounding box center [970, 430] width 48 height 110
click at [930, 425] on div at bounding box center [932, 426] width 5 height 102
click at [947, 424] on div "uh)" at bounding box center [960, 430] width 48 height 110
click at [484, 406] on div "through the rage of this storm" at bounding box center [390, 430] width 304 height 110
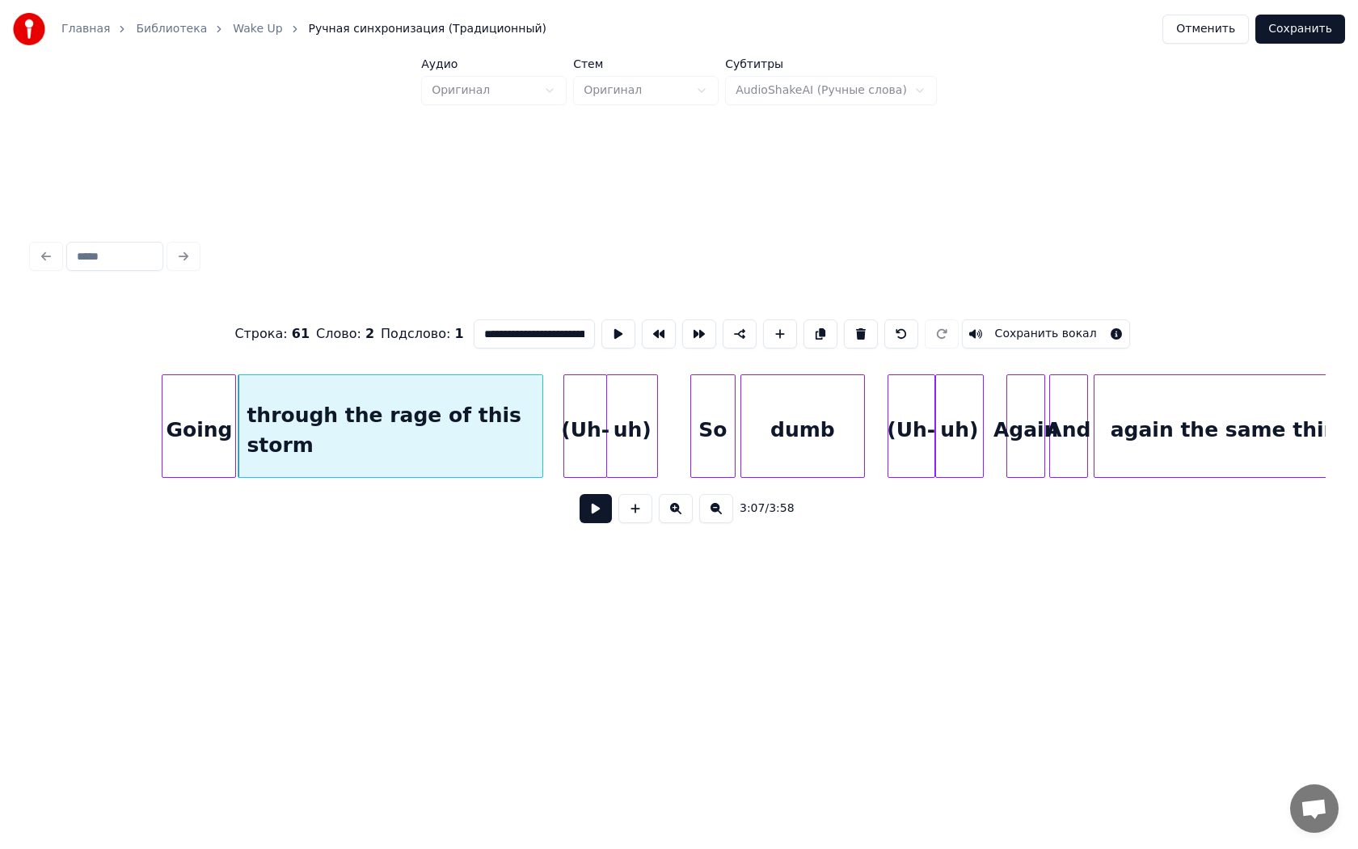
click at [580, 494] on button at bounding box center [596, 508] width 32 height 29
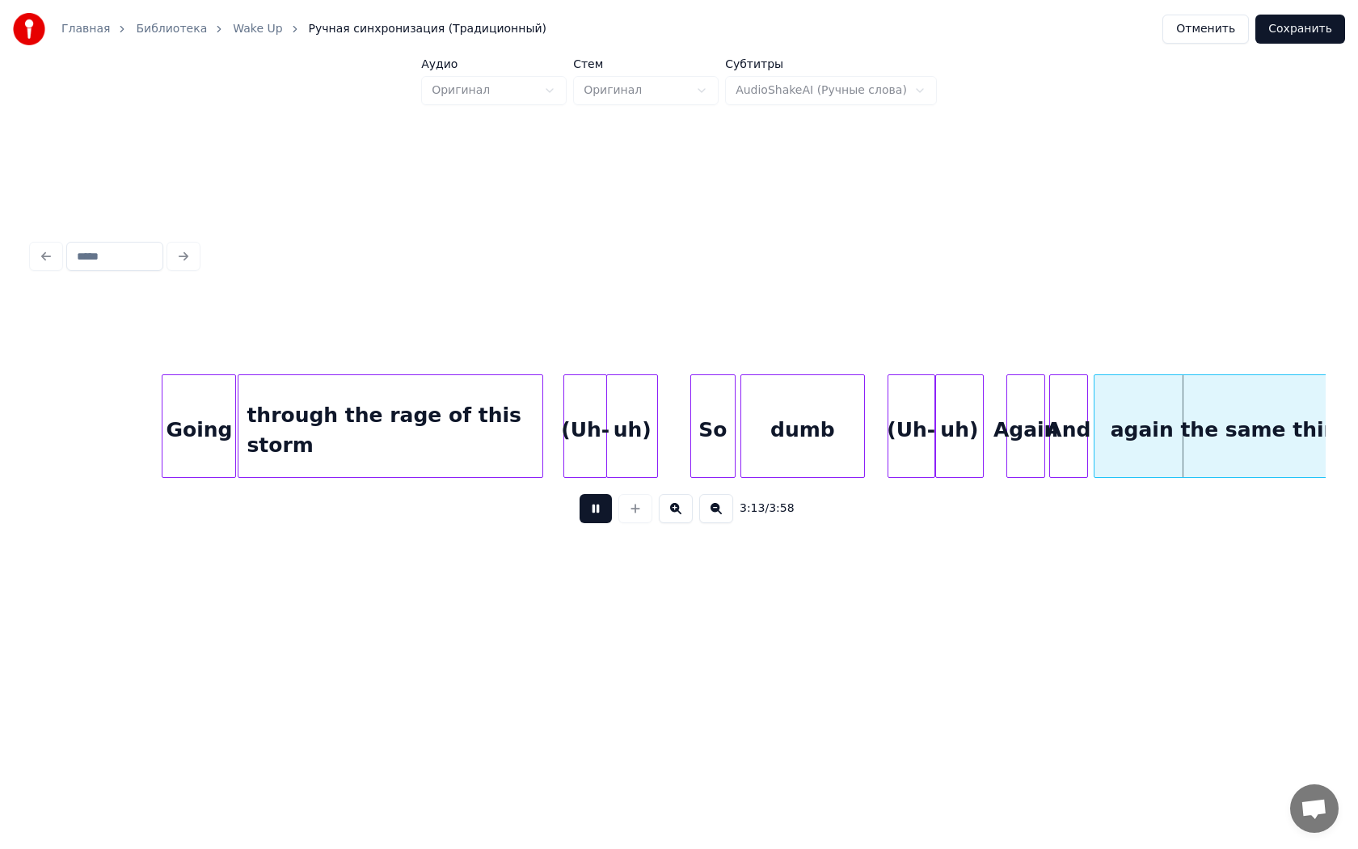
click at [580, 494] on button at bounding box center [596, 508] width 32 height 29
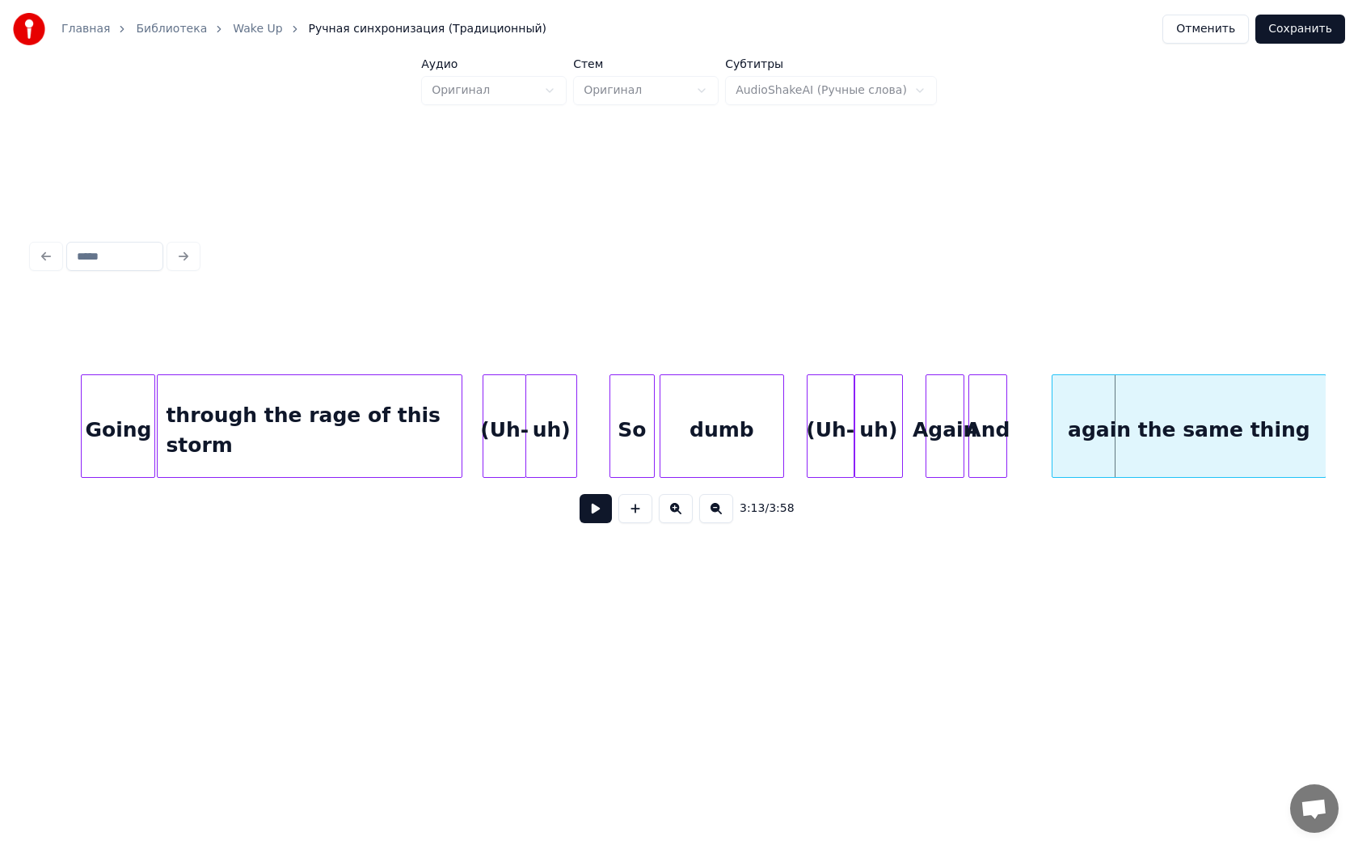
scroll to position [0, 30271]
click at [1170, 424] on div "again the same thing" at bounding box center [1183, 430] width 274 height 110
click at [1033, 433] on div "And" at bounding box center [1031, 430] width 37 height 110
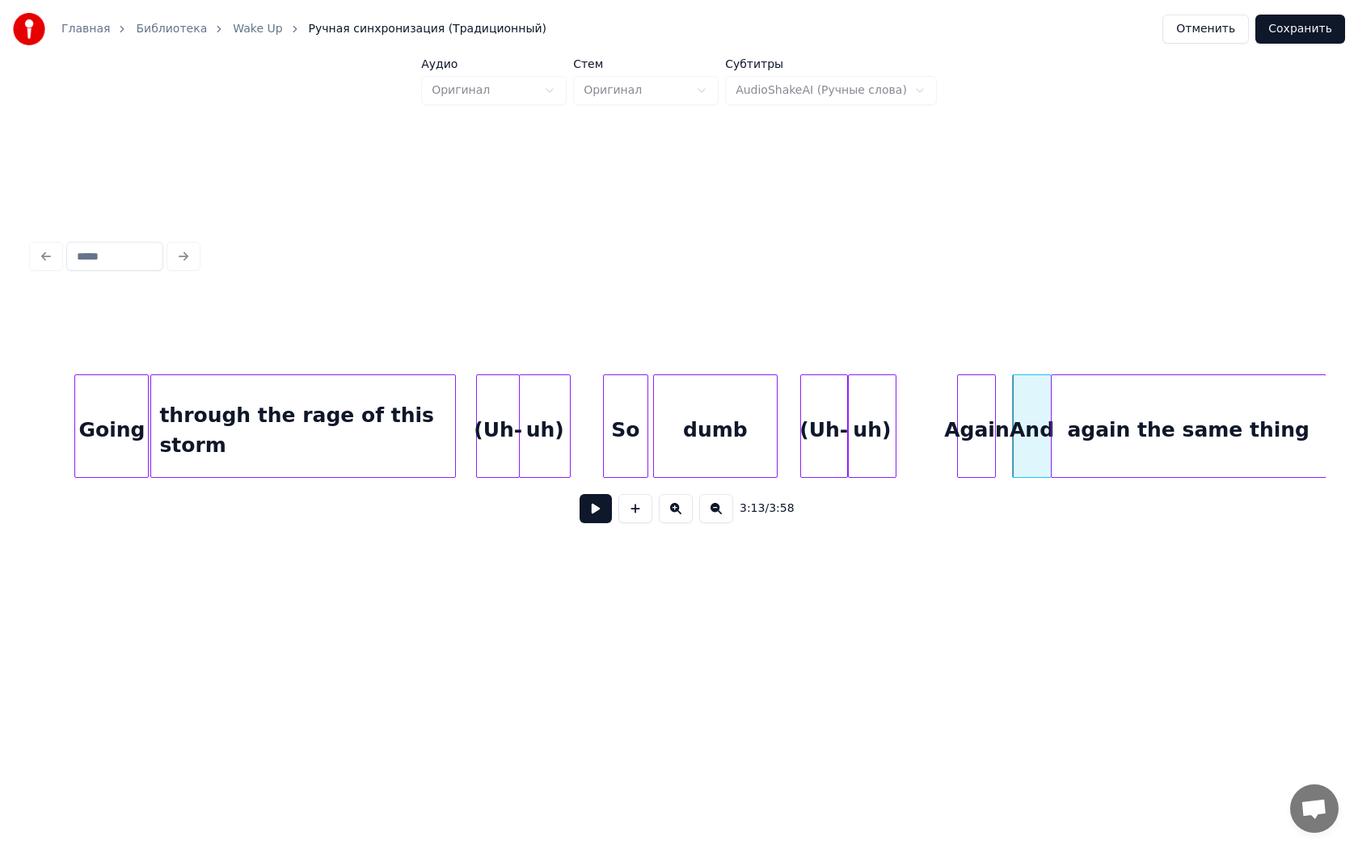
click at [971, 437] on div "Again" at bounding box center [976, 430] width 37 height 110
click at [1010, 443] on div at bounding box center [1009, 426] width 5 height 102
click at [834, 432] on div "(Uh-" at bounding box center [824, 430] width 46 height 110
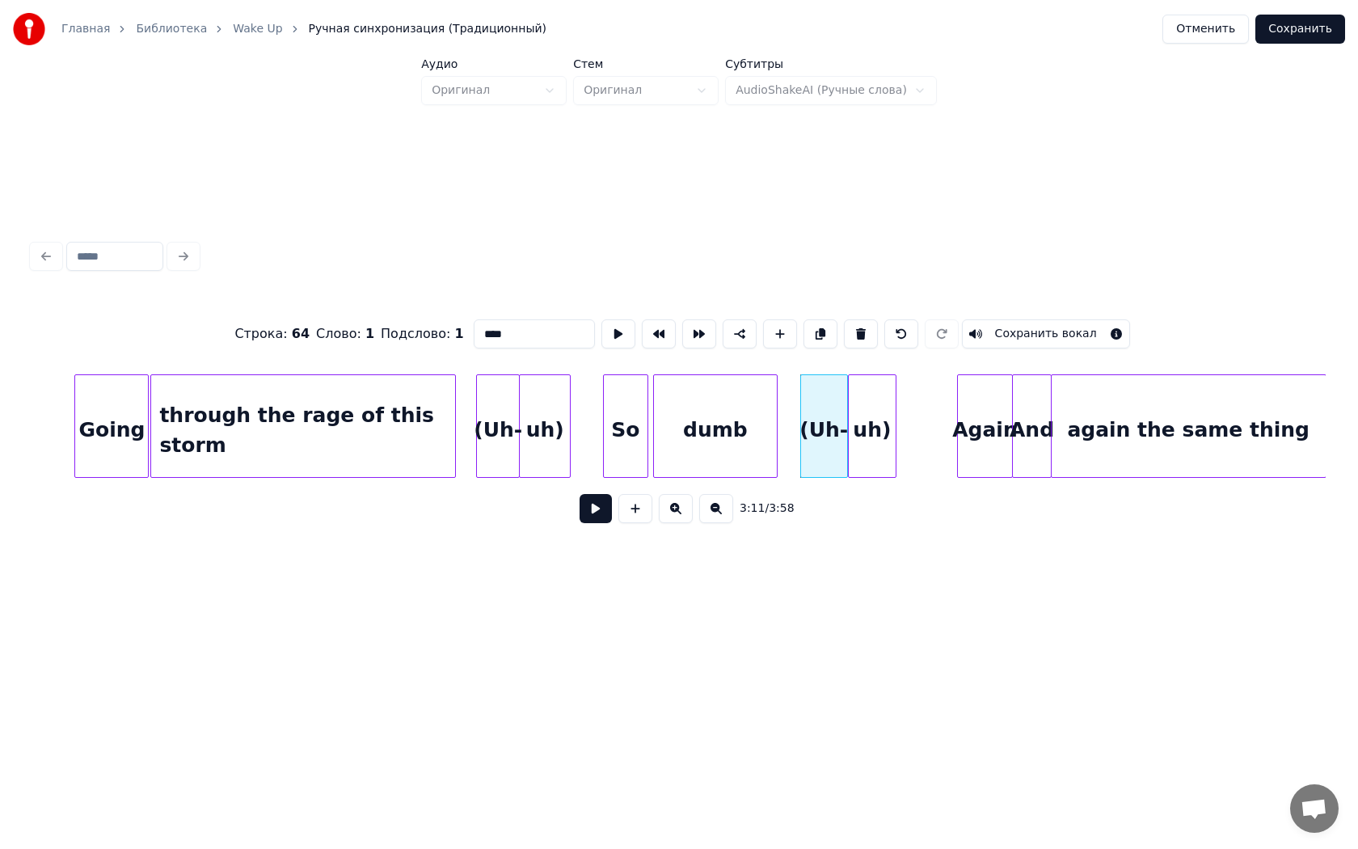
click at [580, 494] on button at bounding box center [596, 508] width 32 height 29
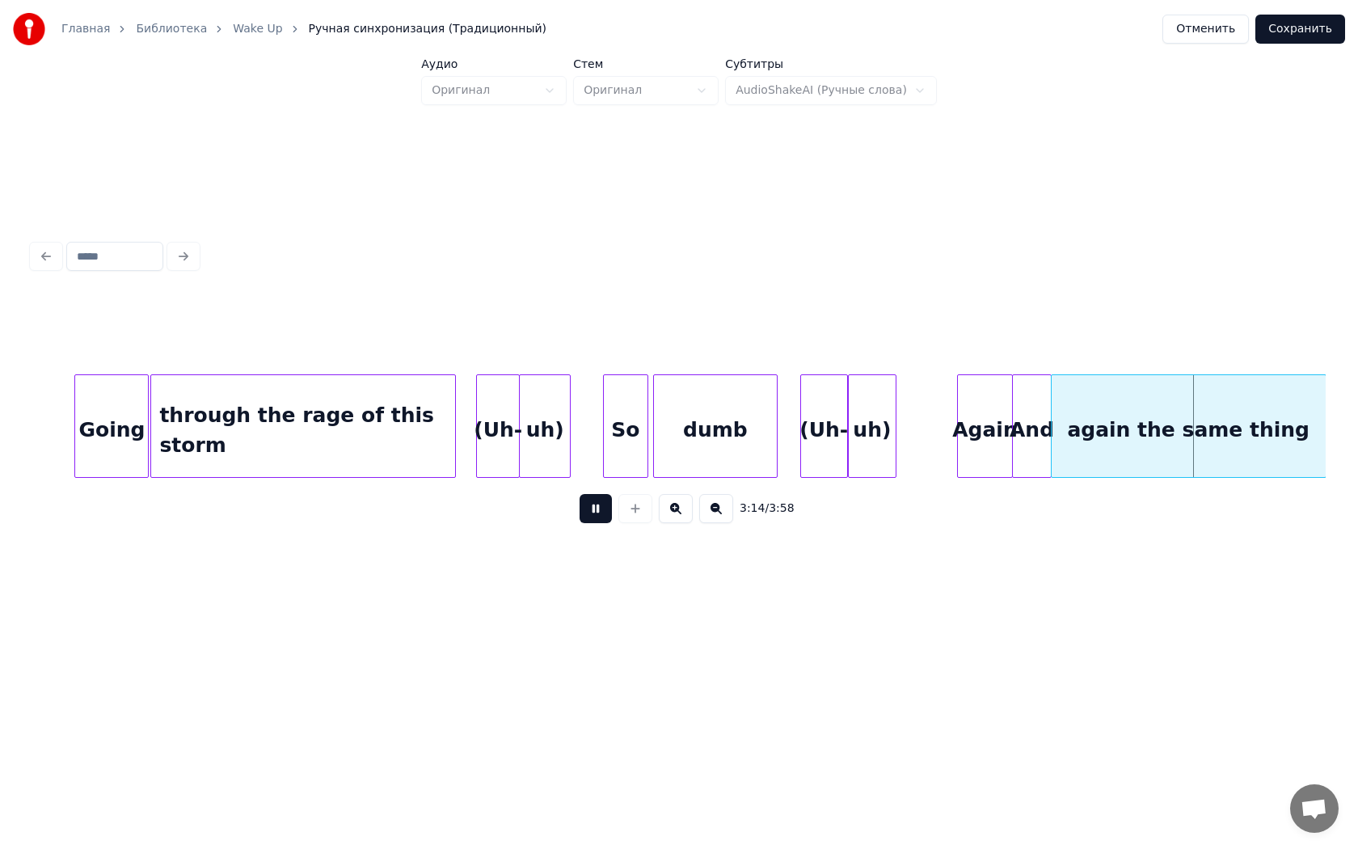
click at [580, 494] on button at bounding box center [596, 508] width 32 height 29
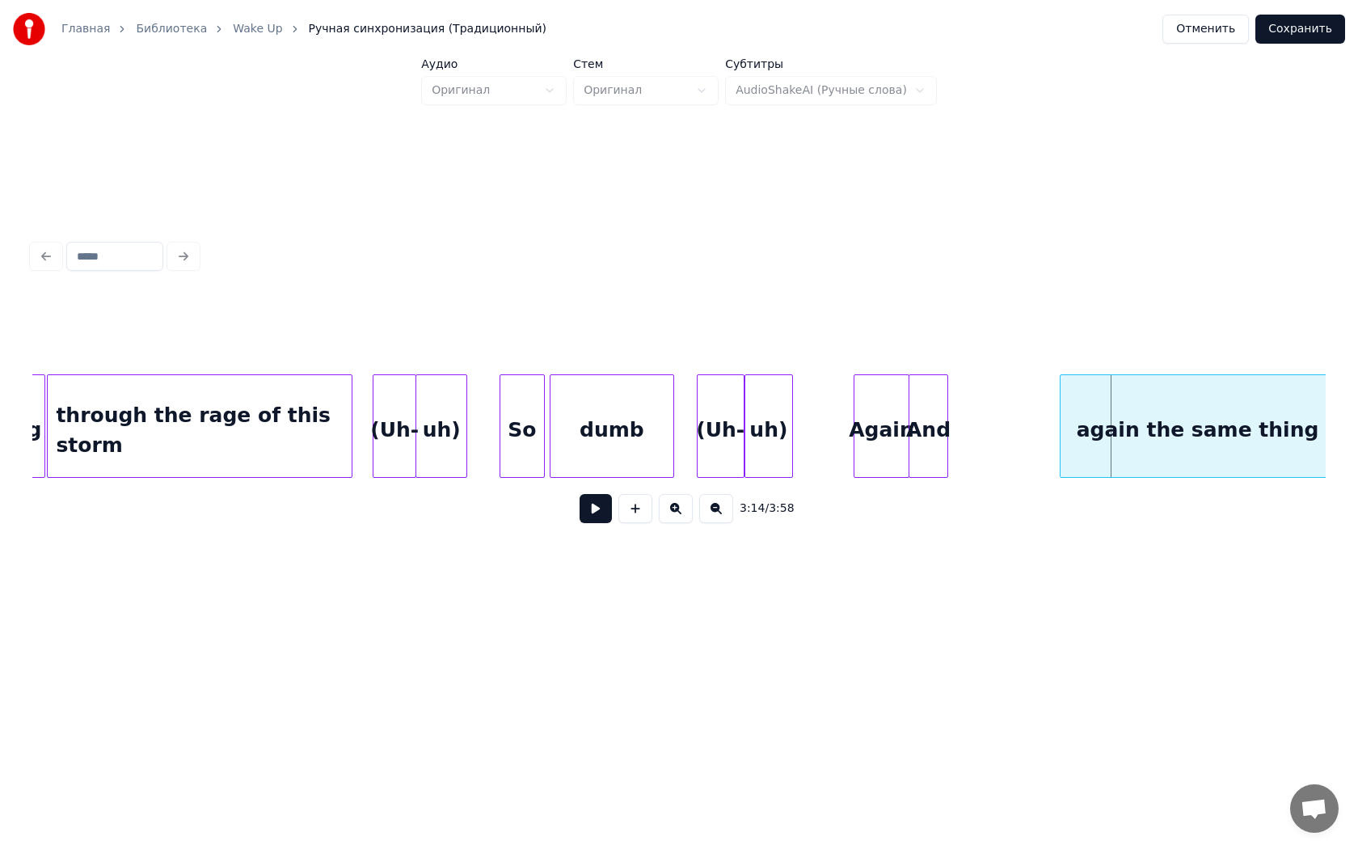
scroll to position [0, 30386]
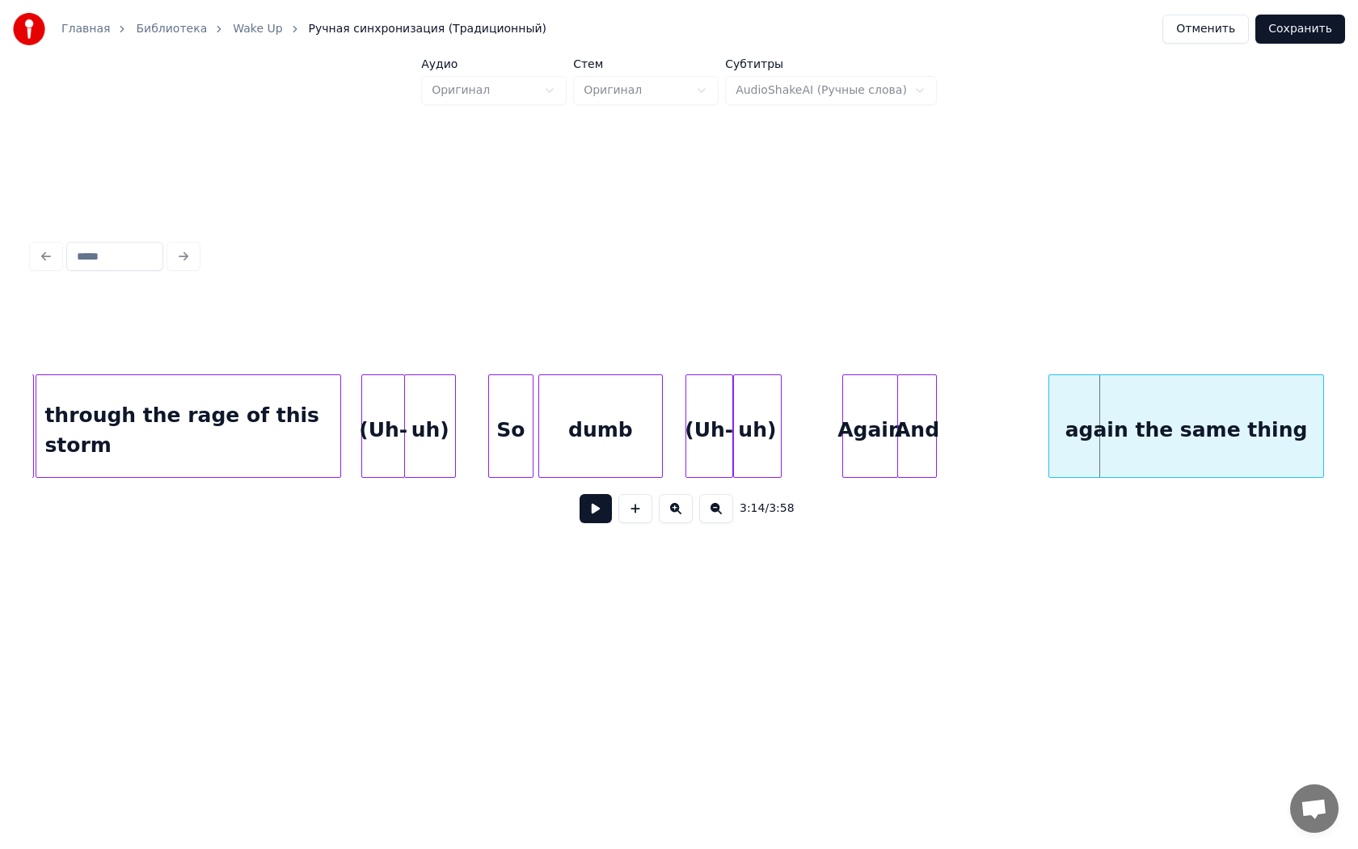
click at [1204, 430] on div "again the same thing" at bounding box center [1186, 430] width 274 height 110
click at [1030, 441] on div "And" at bounding box center [1030, 430] width 37 height 110
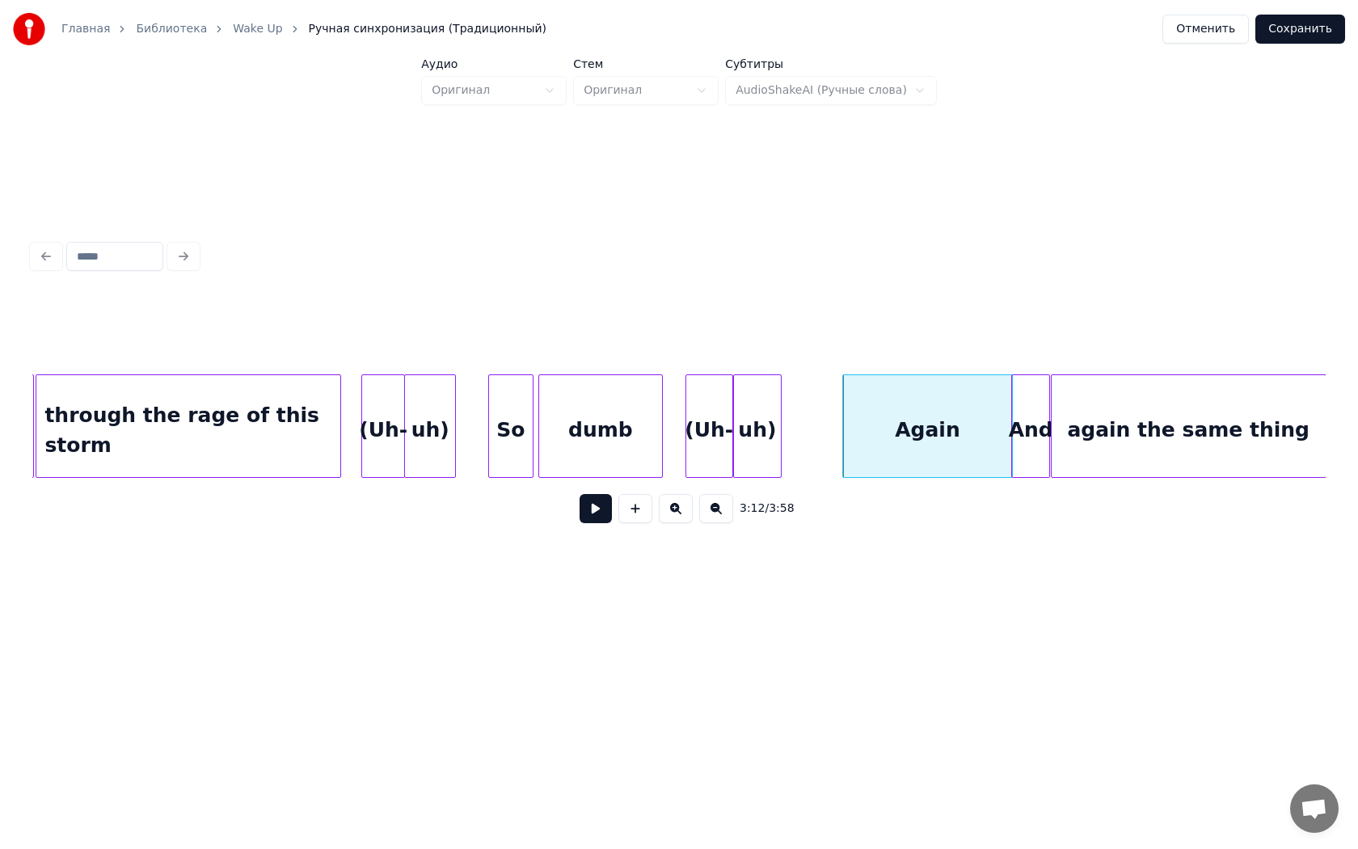
click at [437, 394] on div "uh)" at bounding box center [429, 430] width 49 height 110
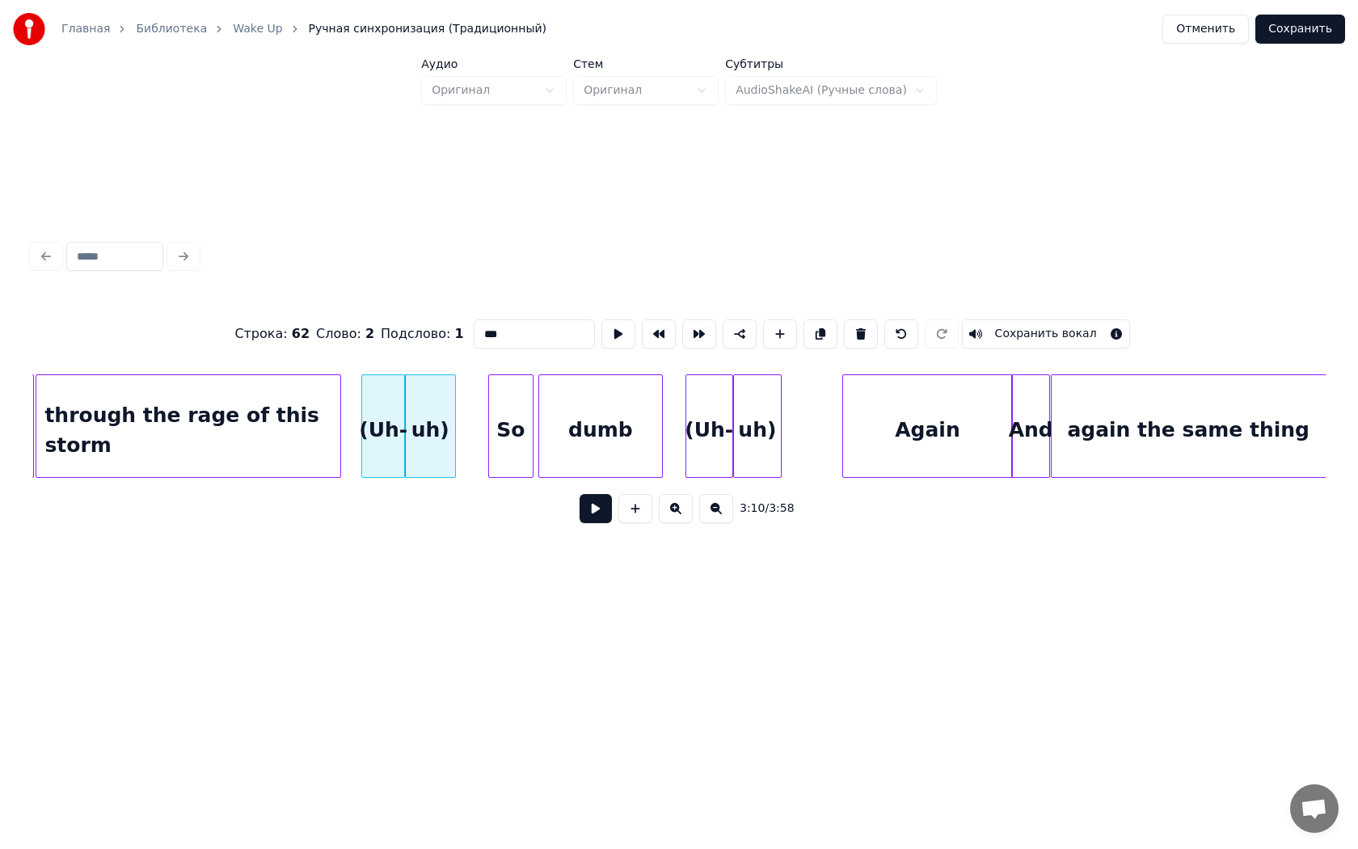
click at [580, 494] on button at bounding box center [596, 508] width 32 height 29
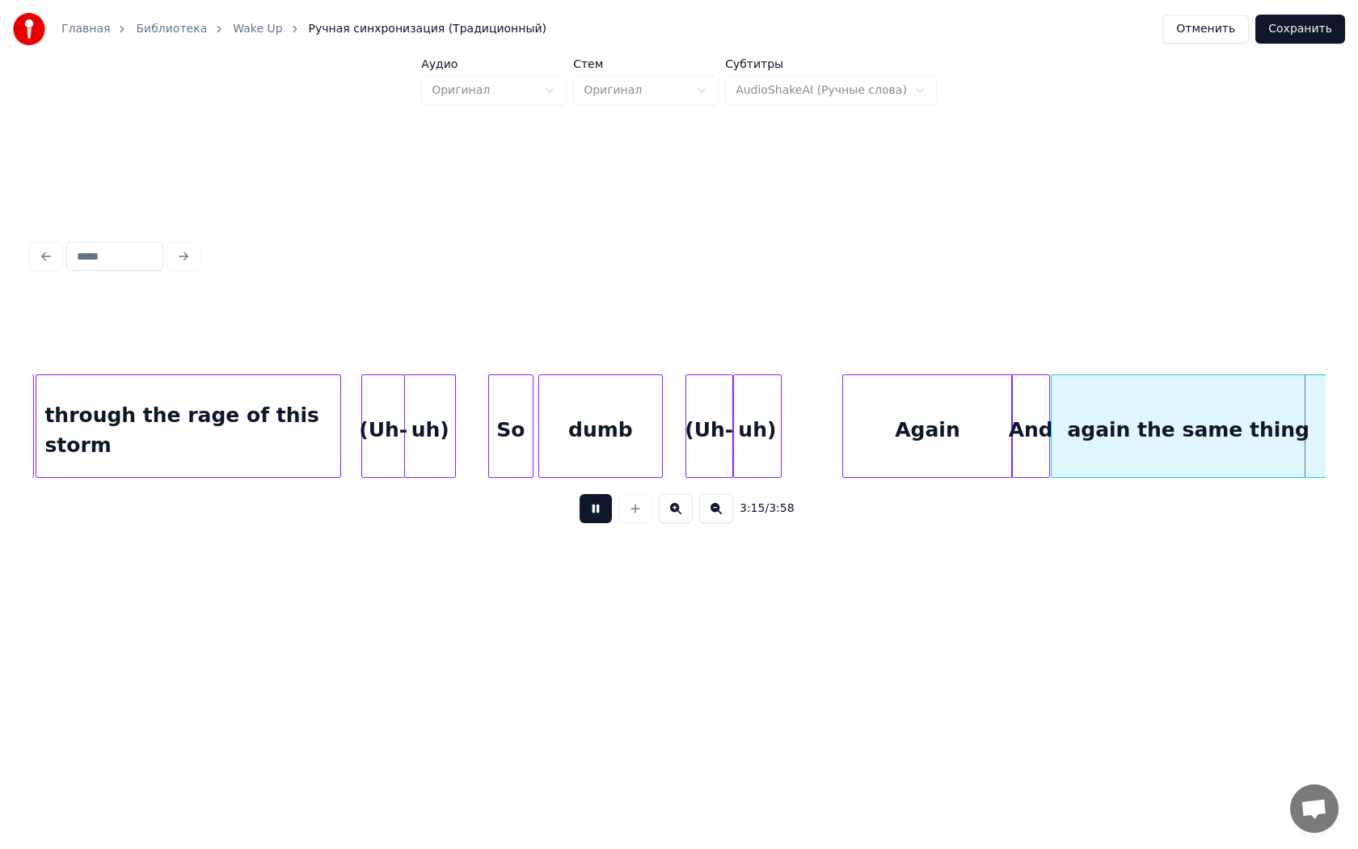
click at [580, 494] on button at bounding box center [596, 508] width 32 height 29
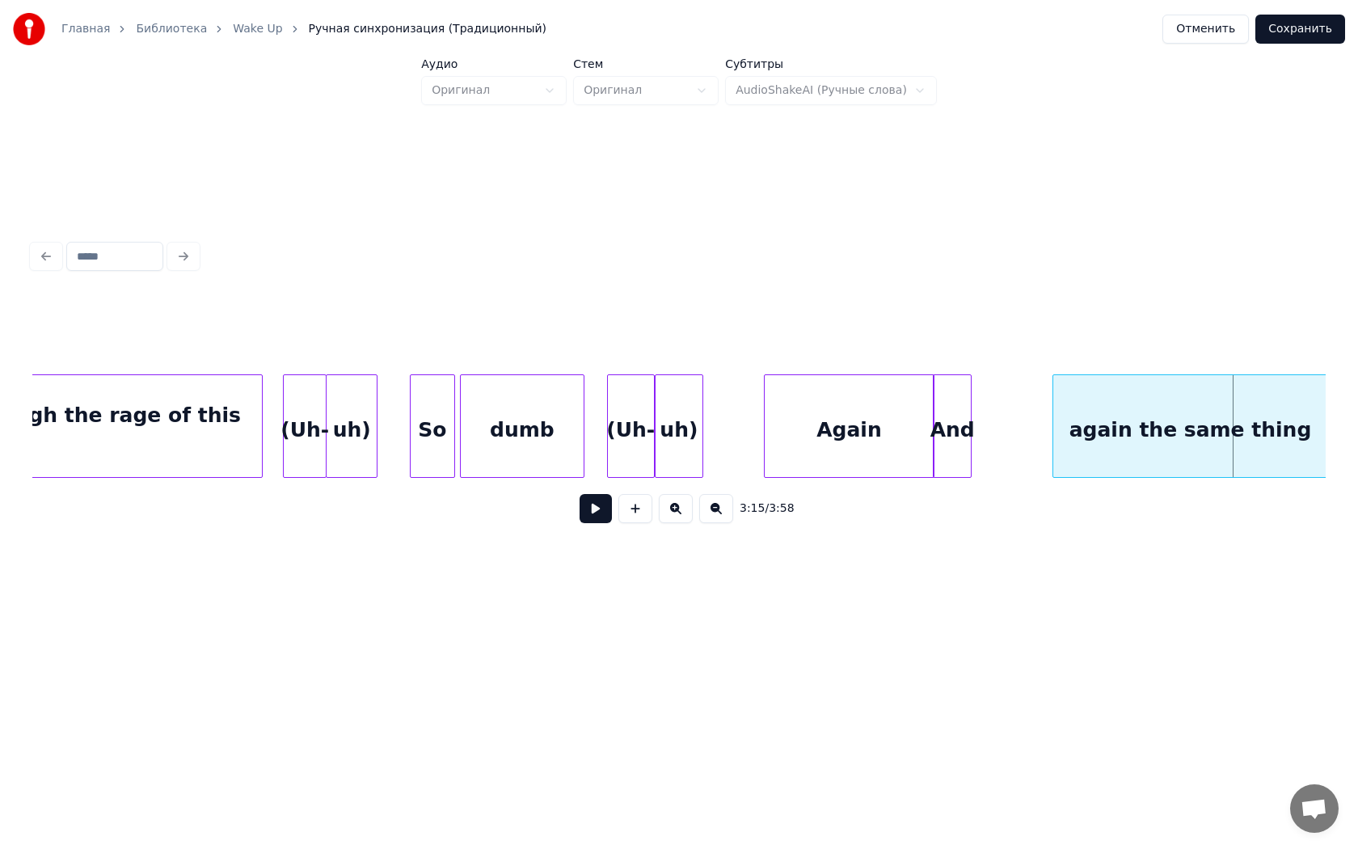
scroll to position [0, 30479]
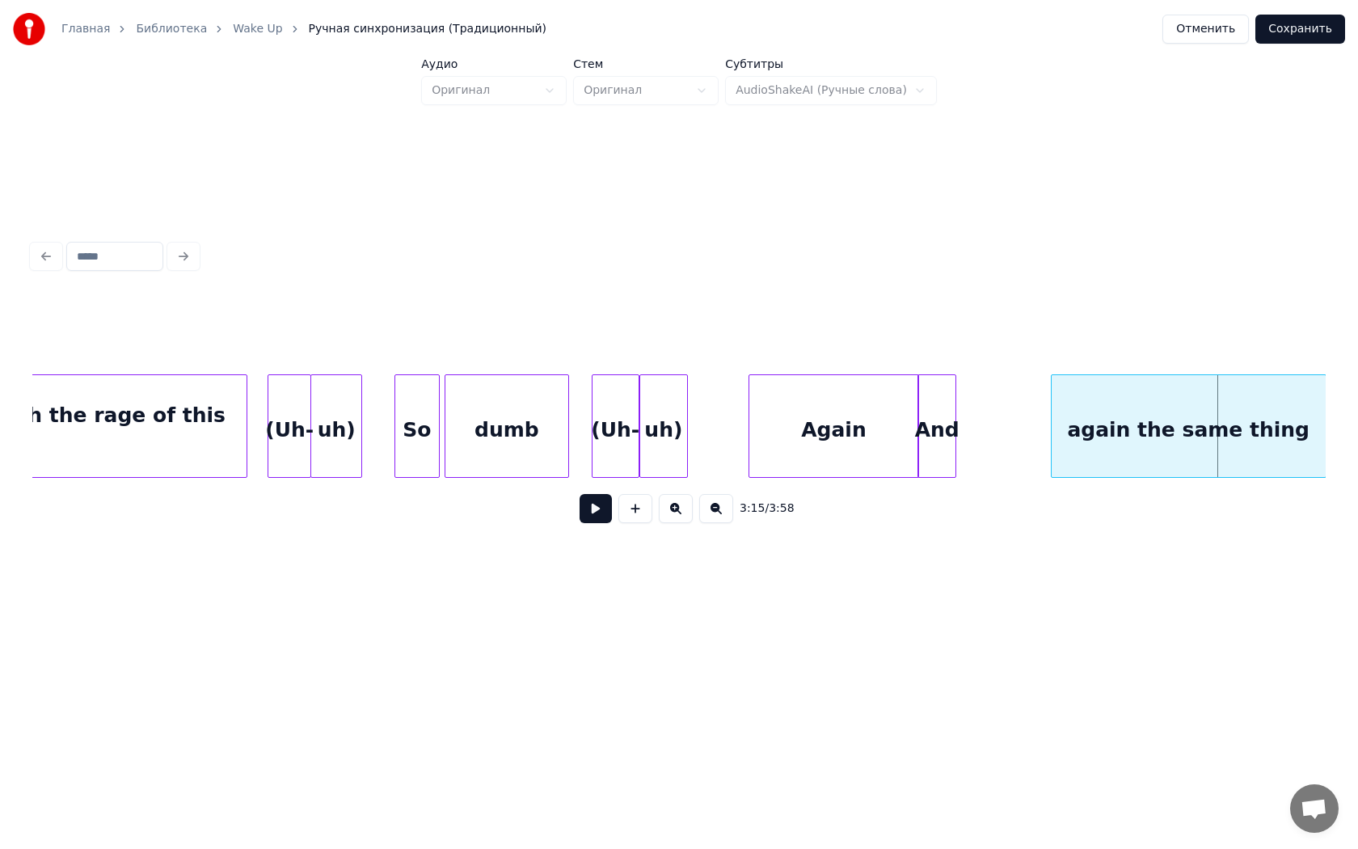
click at [1176, 420] on div "again the same thing" at bounding box center [1189, 430] width 274 height 110
click at [1022, 426] on div "And" at bounding box center [1030, 430] width 37 height 110
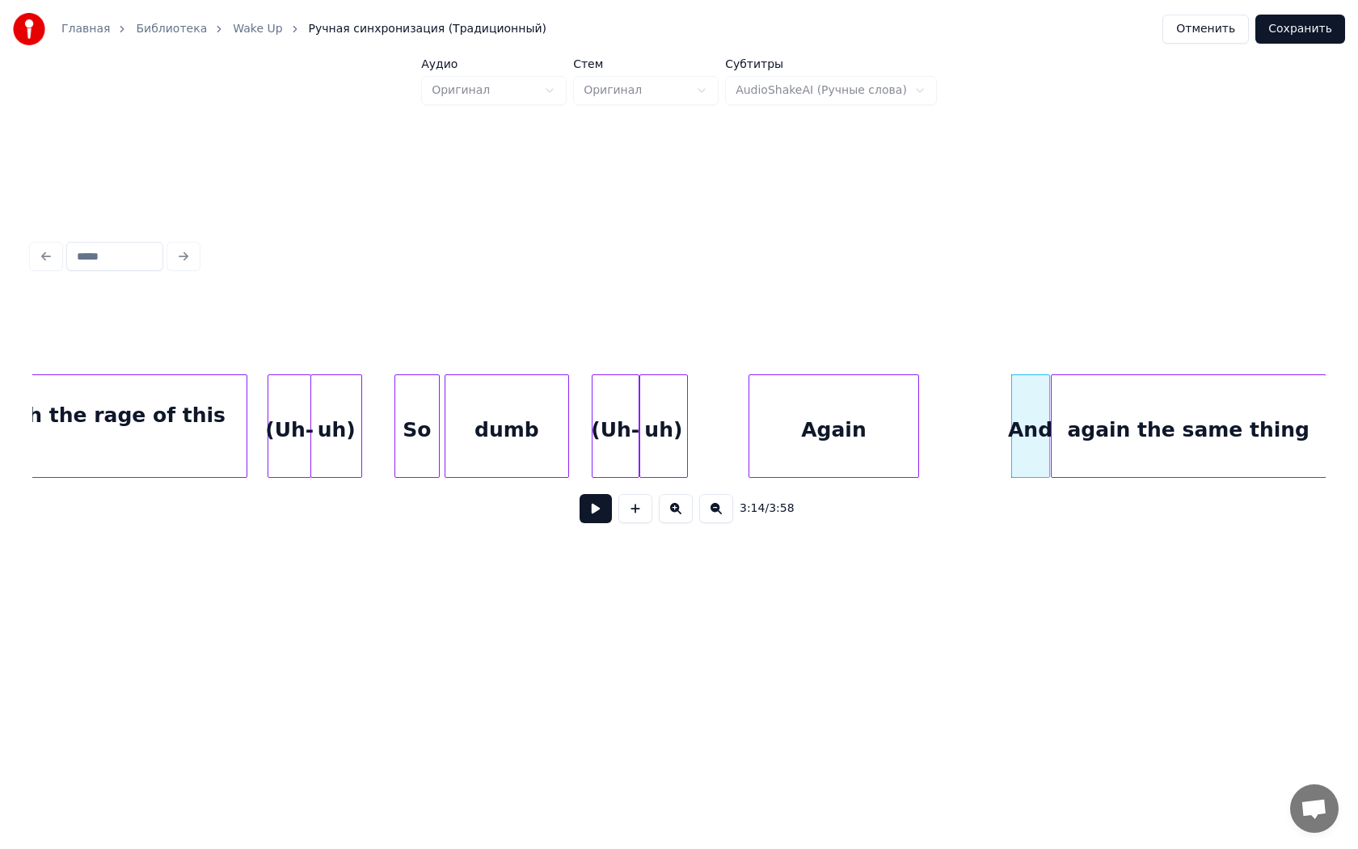
click at [755, 424] on div "Again" at bounding box center [833, 430] width 168 height 110
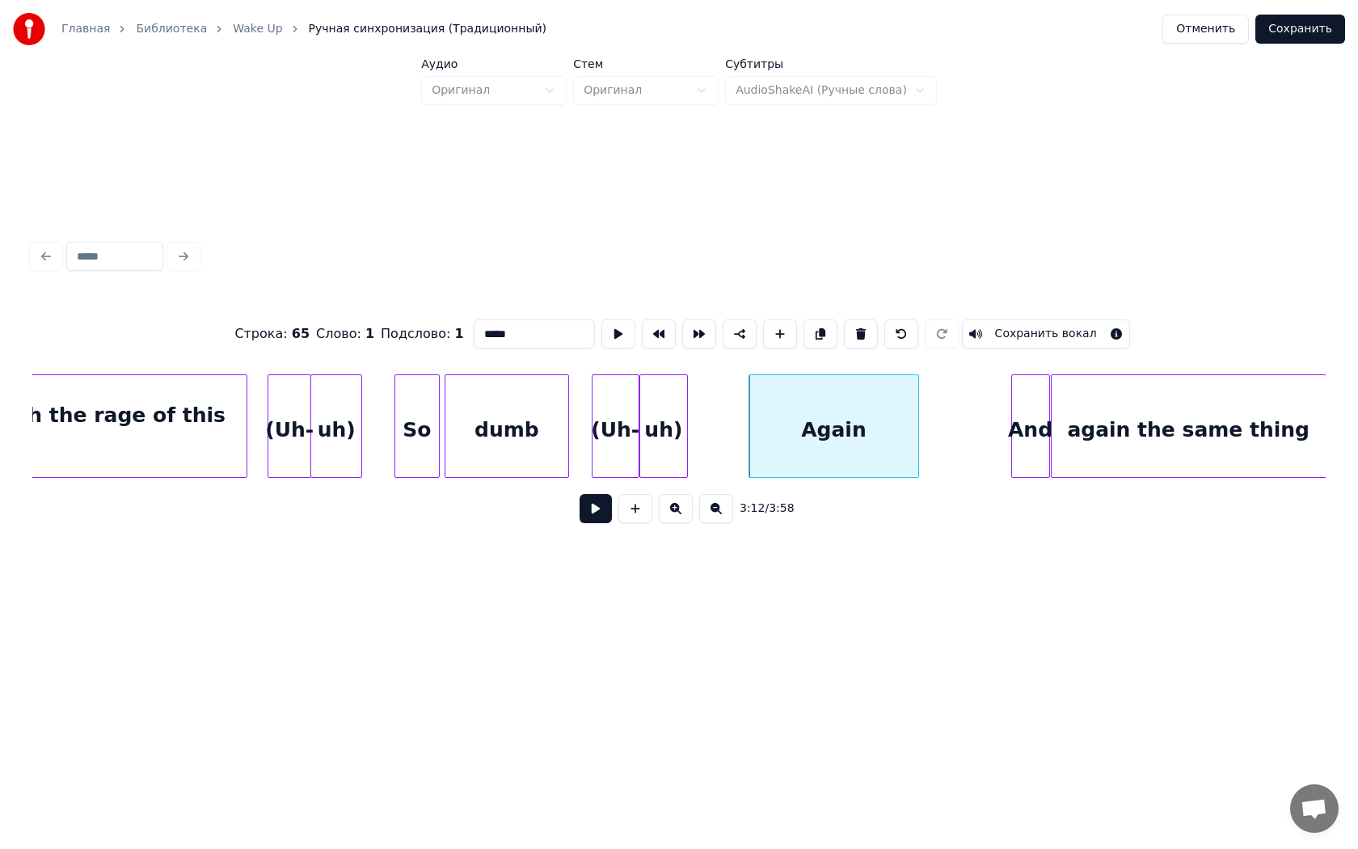
click at [580, 494] on button at bounding box center [596, 508] width 32 height 29
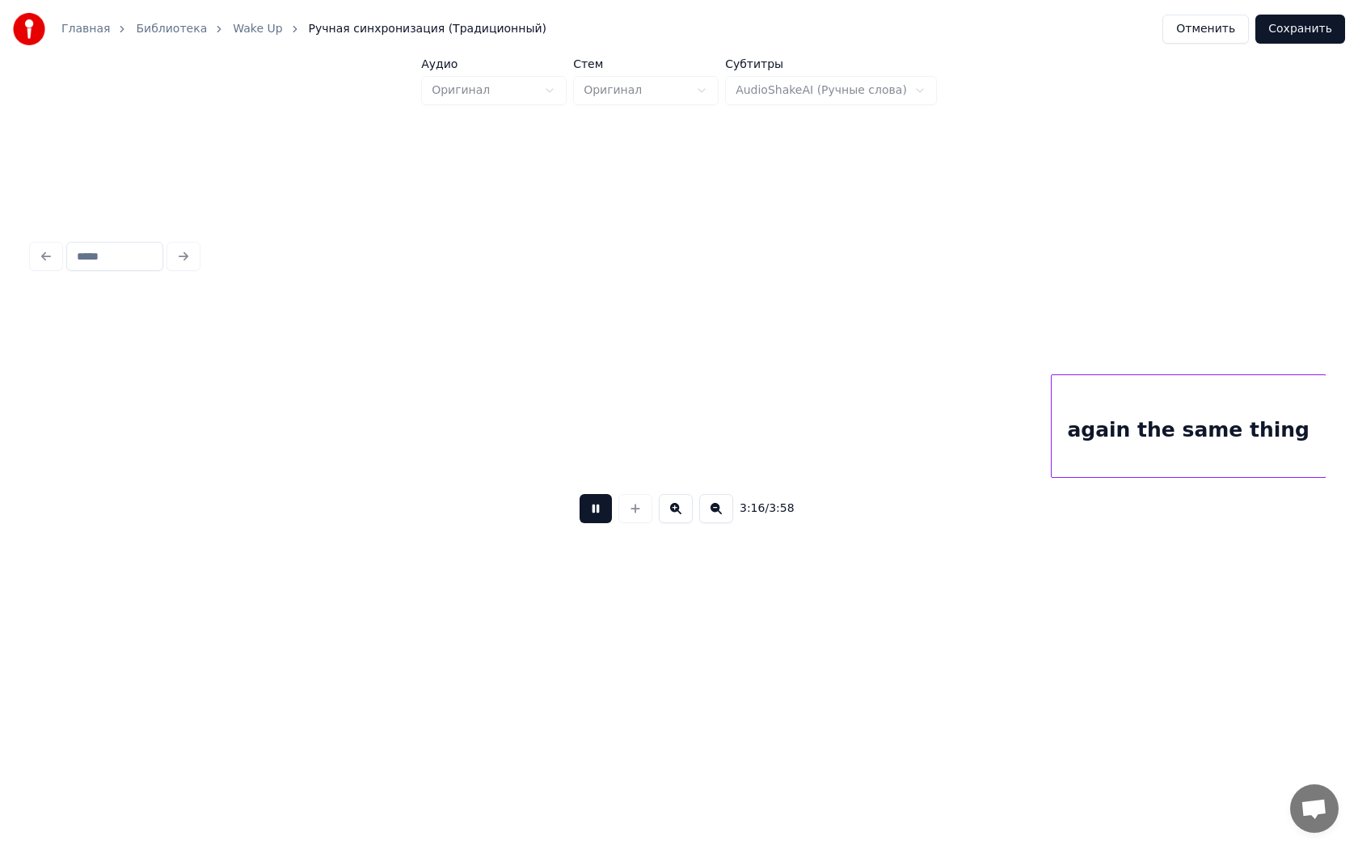
scroll to position [0, 31773]
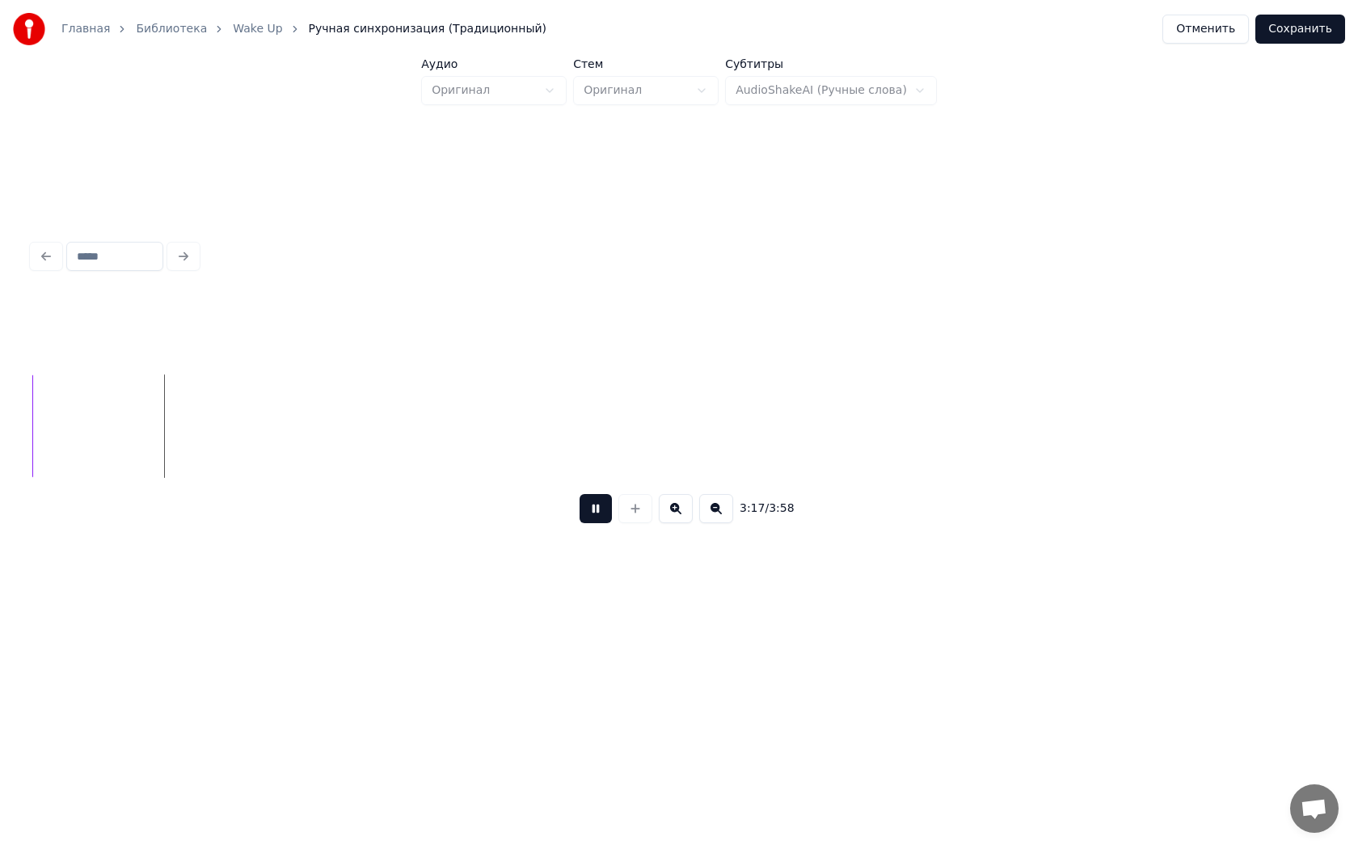
click at [580, 494] on button at bounding box center [596, 508] width 32 height 29
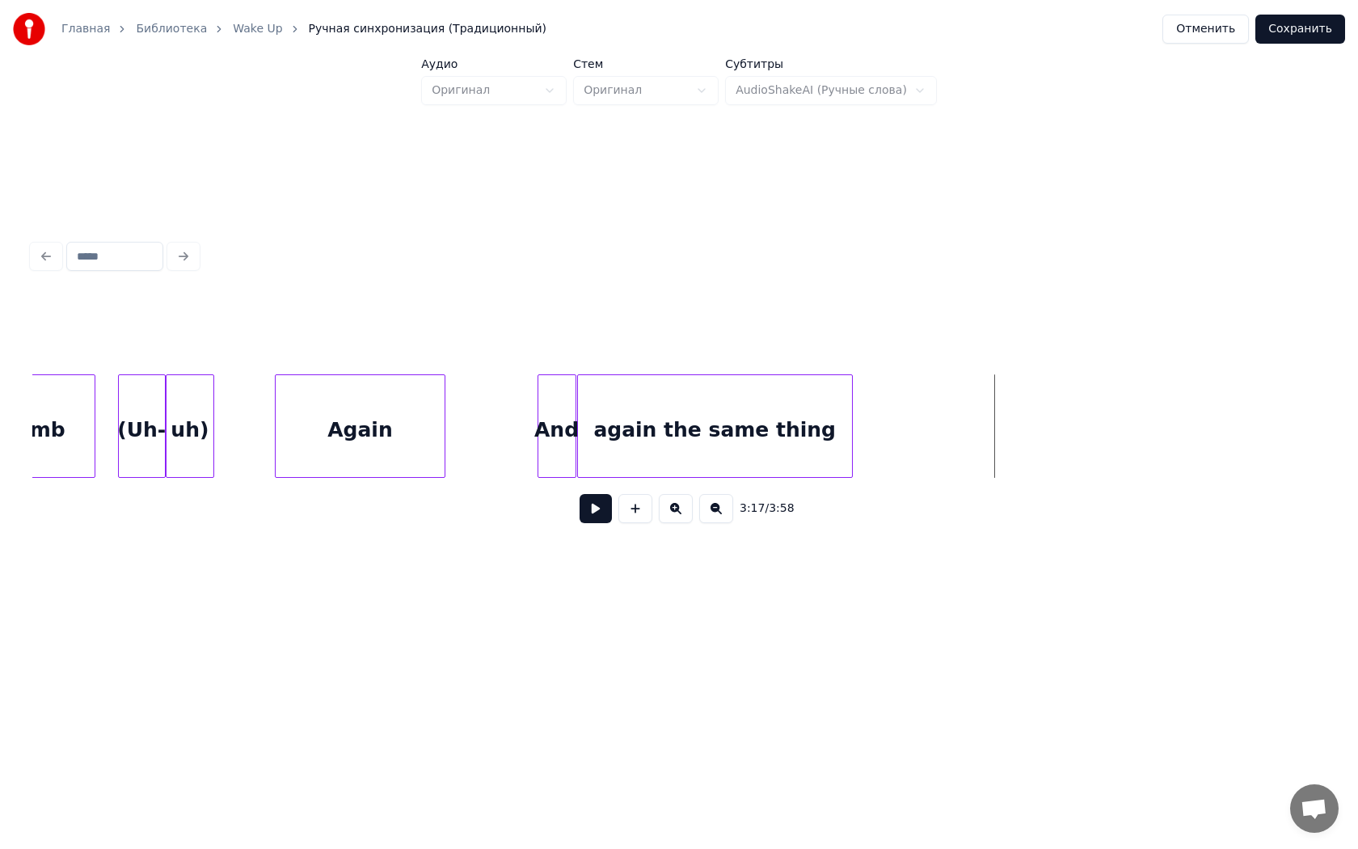
scroll to position [0, 30969]
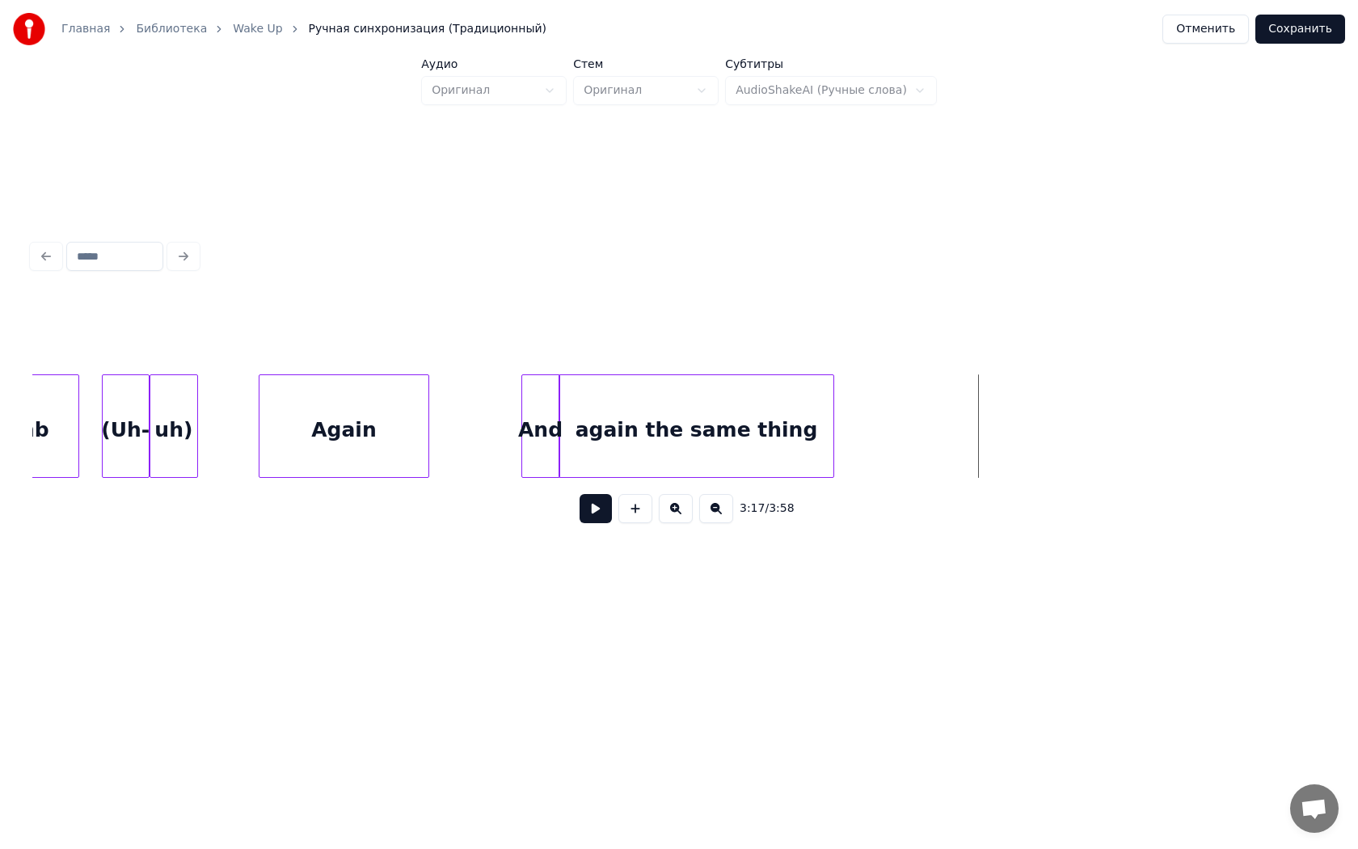
click at [833, 420] on div "again the same thing" at bounding box center [697, 425] width 276 height 103
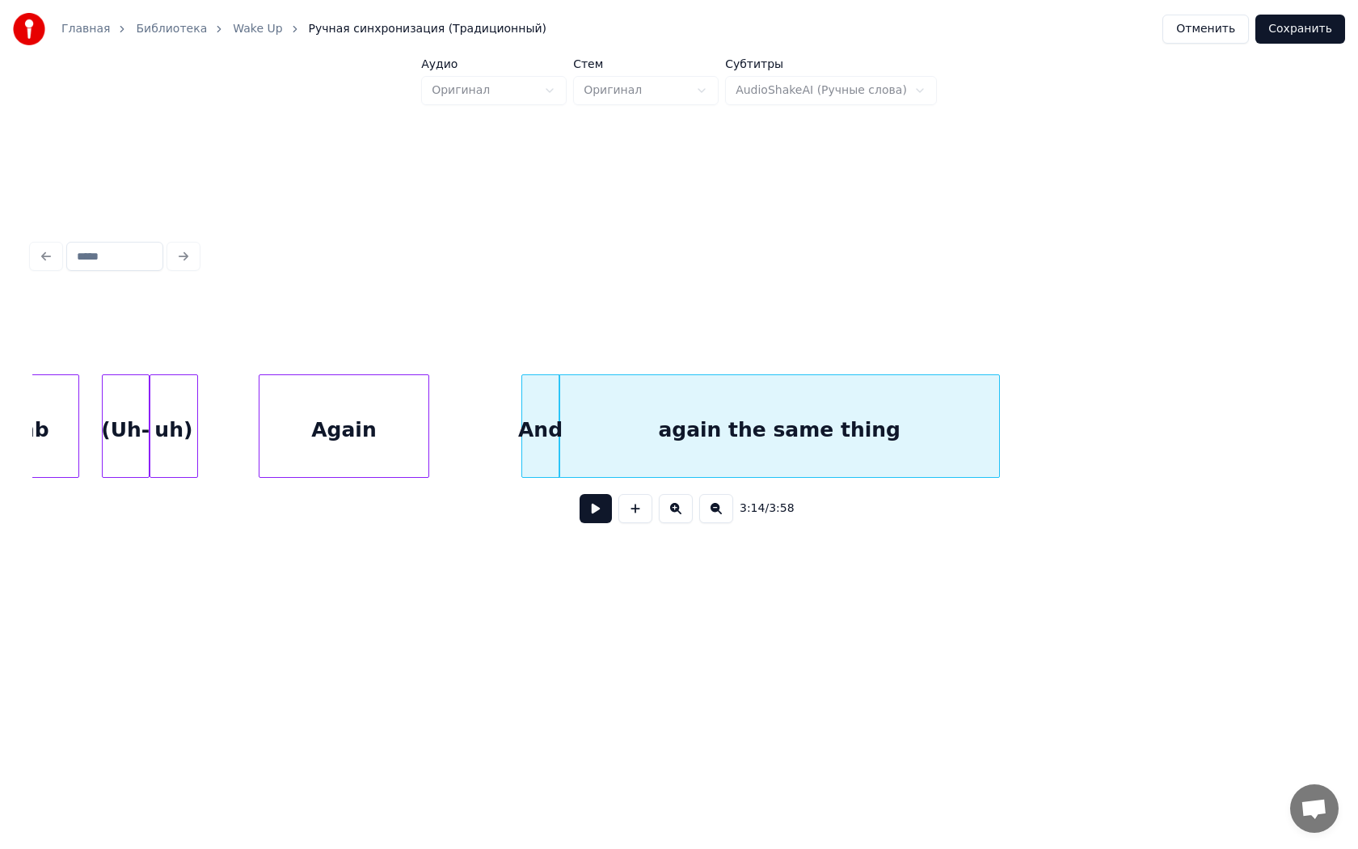
click at [999, 428] on div at bounding box center [996, 426] width 5 height 102
click at [470, 412] on div at bounding box center [470, 426] width 5 height 102
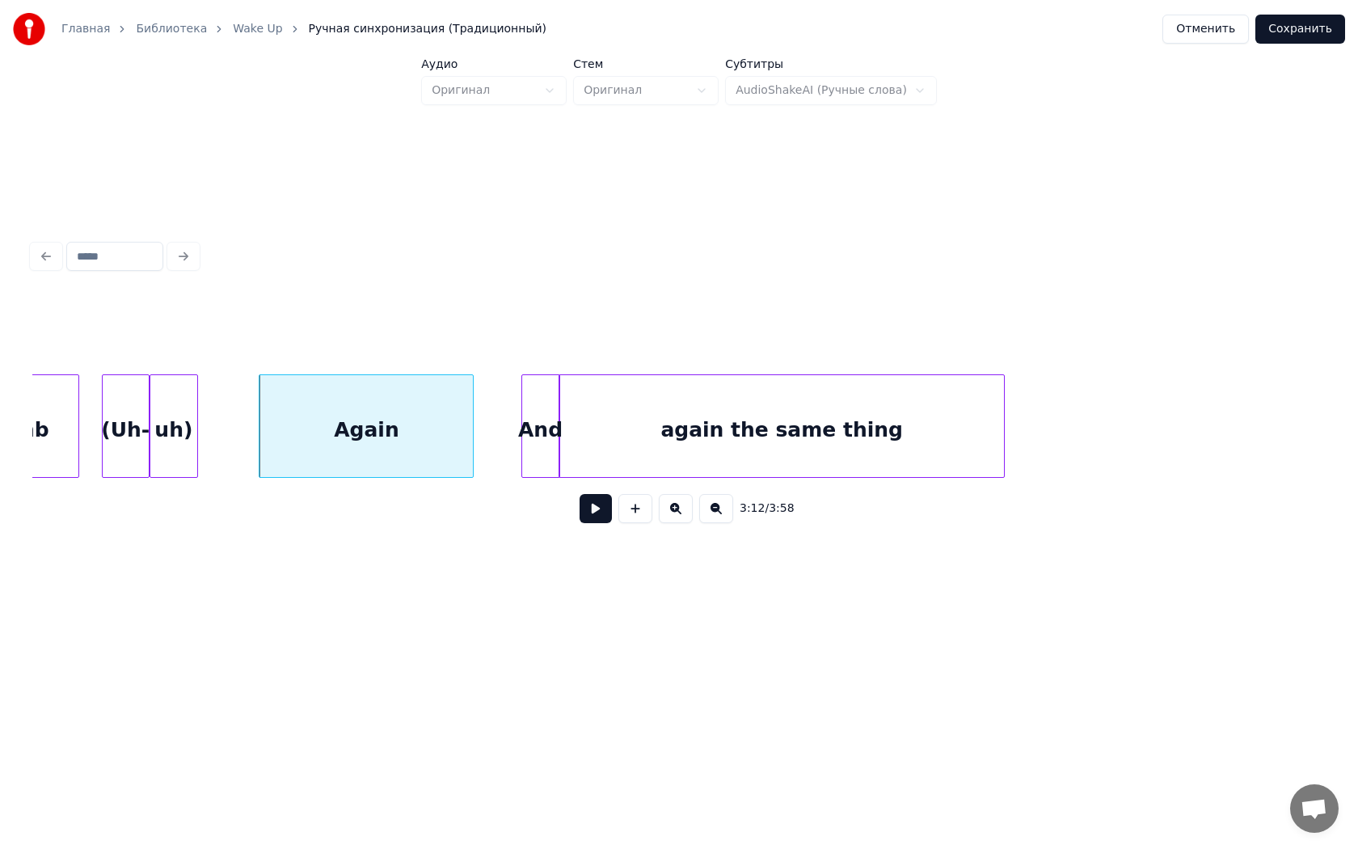
click at [276, 410] on div "Again" at bounding box center [365, 430] width 213 height 110
click at [580, 494] on button at bounding box center [596, 508] width 32 height 29
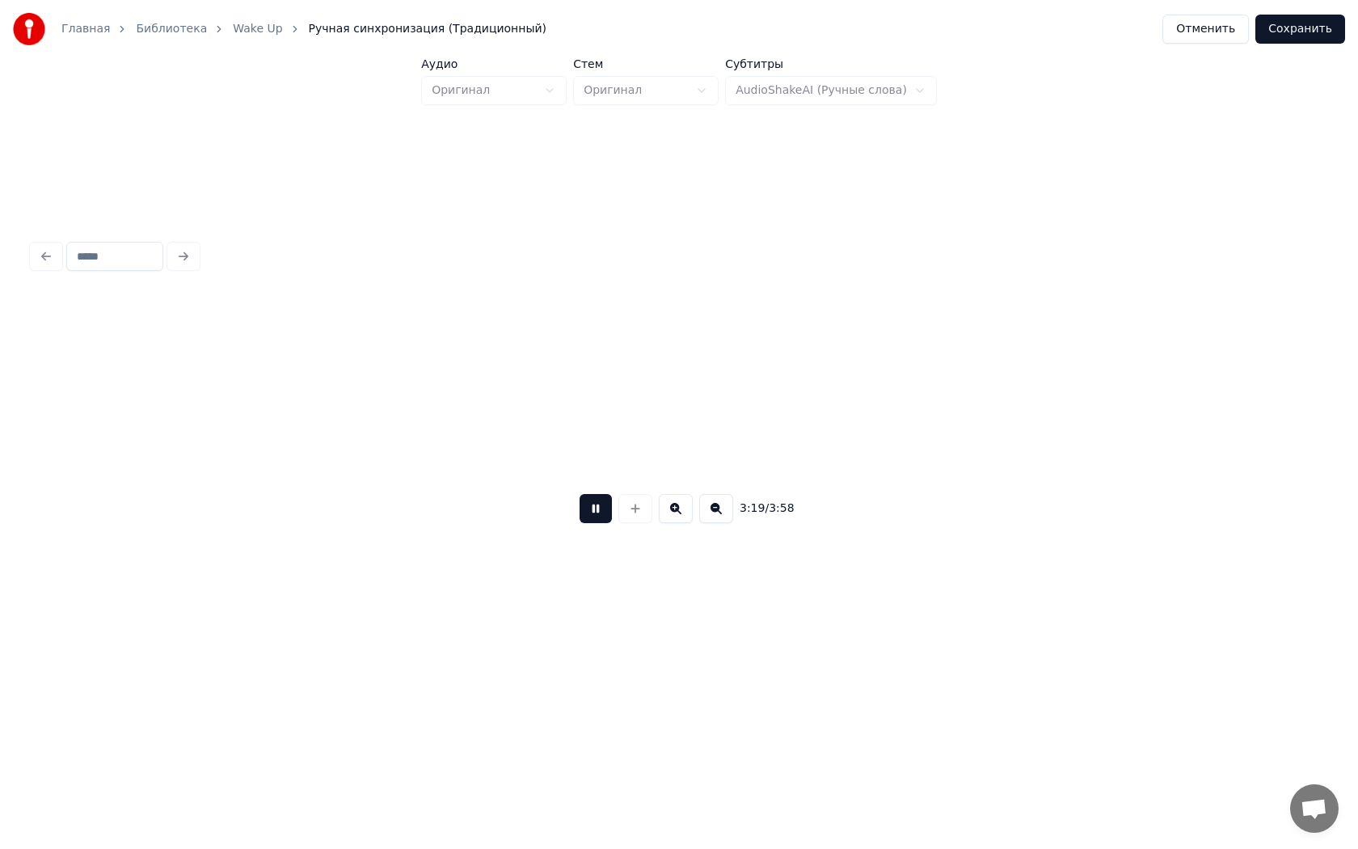
scroll to position [0, 32264]
click at [580, 494] on button at bounding box center [596, 508] width 32 height 29
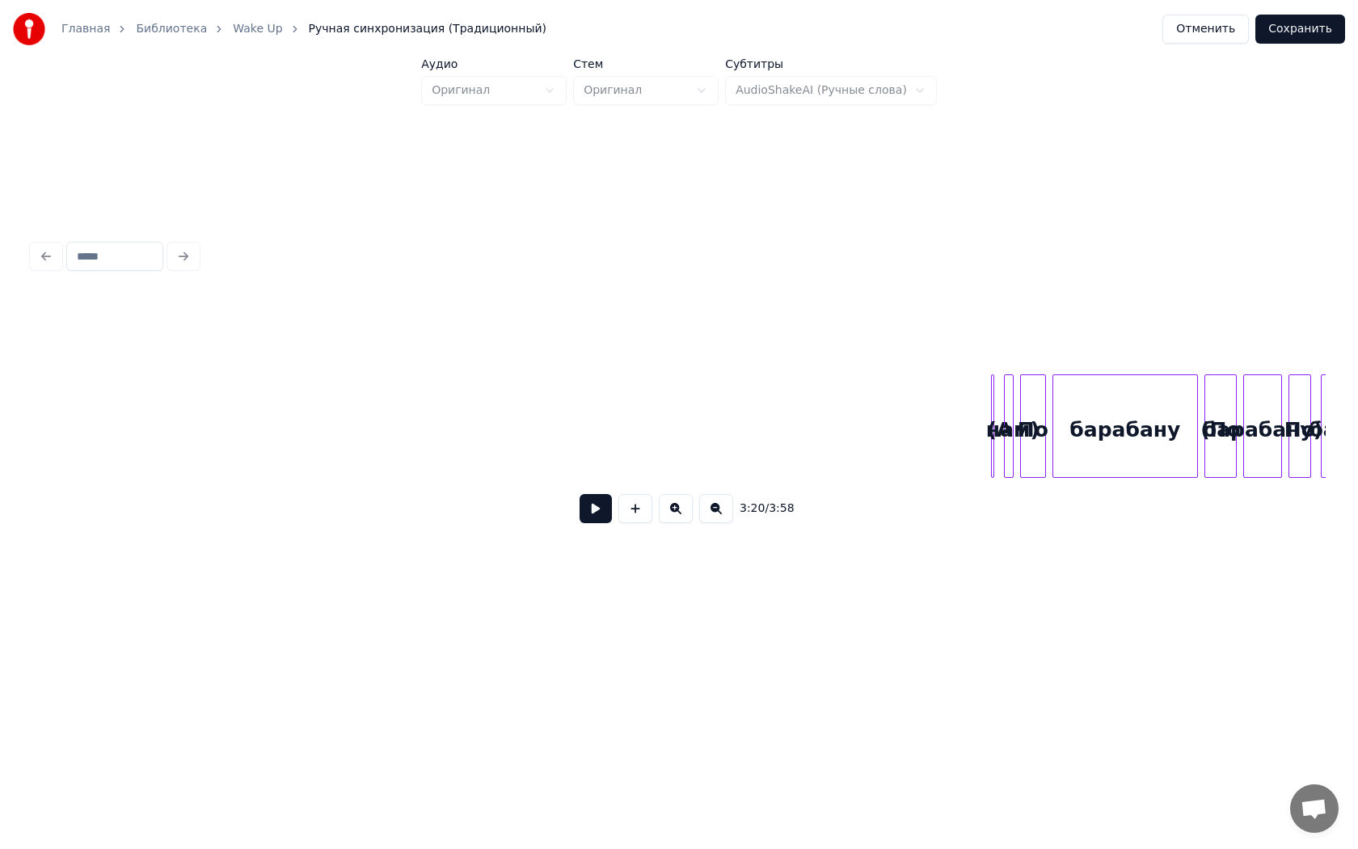
scroll to position [0, 35050]
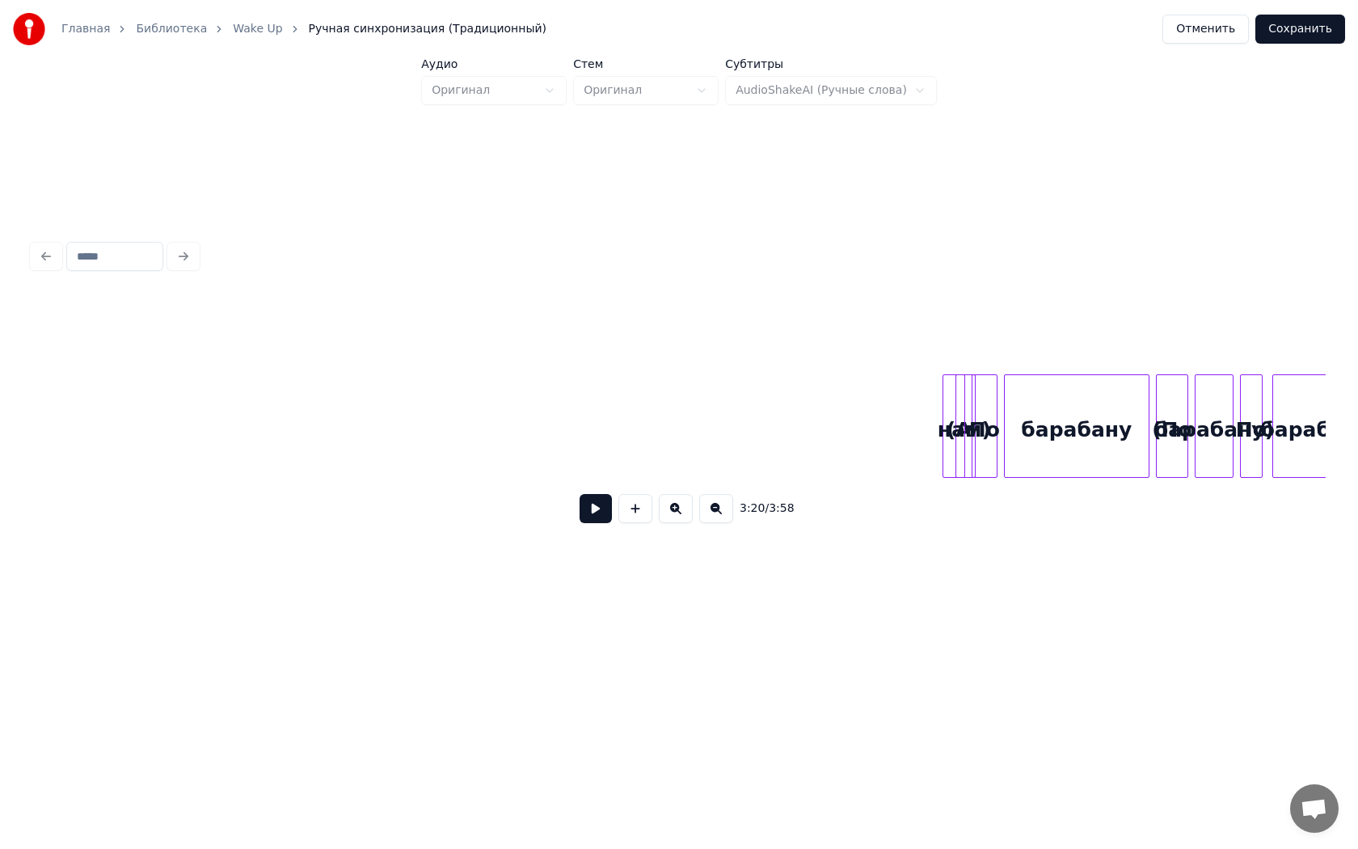
click at [946, 449] on div "(А" at bounding box center [959, 425] width 33 height 103
click at [550, 420] on div "(А" at bounding box center [566, 430] width 32 height 110
click at [907, 443] on div at bounding box center [909, 426] width 5 height 102
click at [575, 440] on div "нам)" at bounding box center [578, 430] width 57 height 110
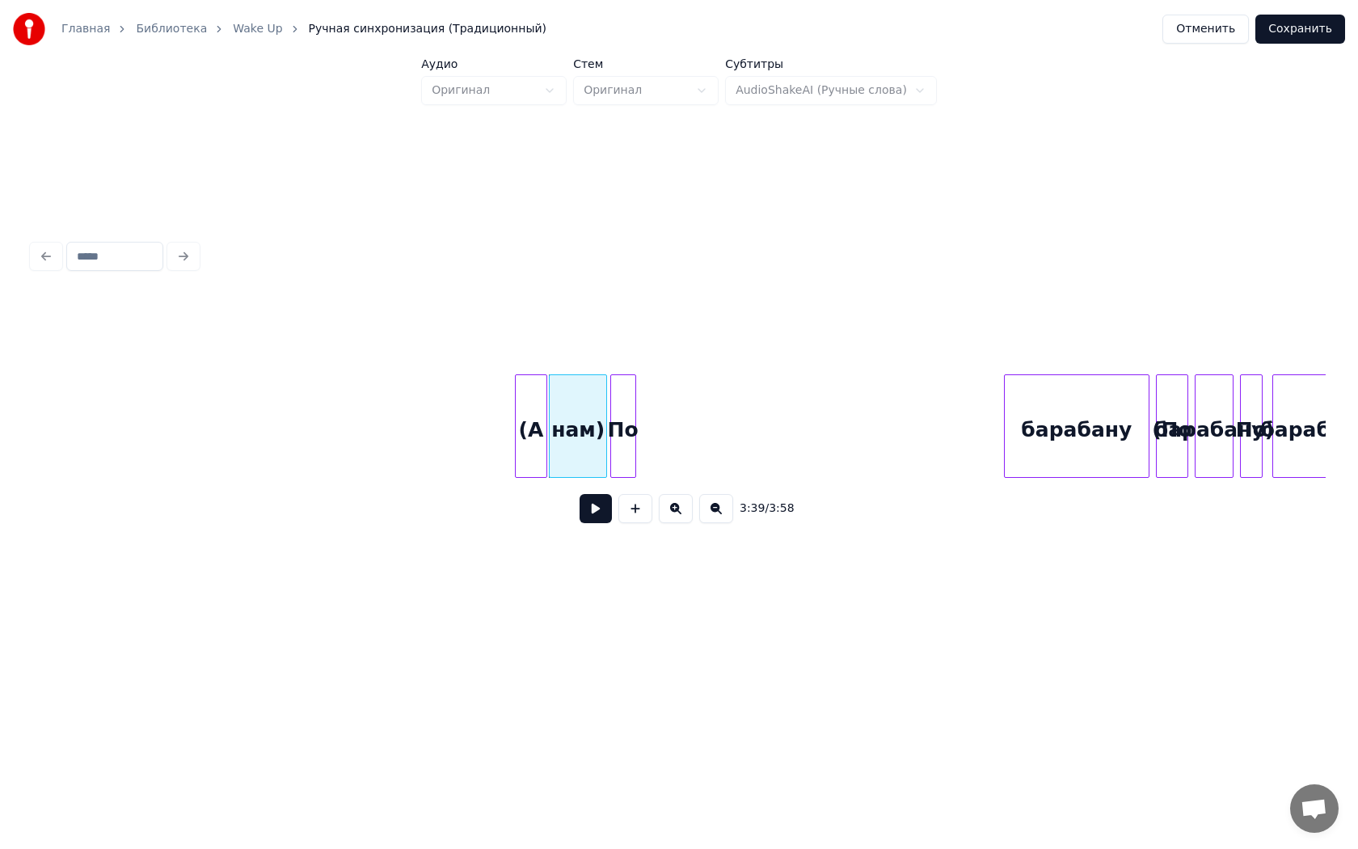
click at [622, 424] on div "По" at bounding box center [623, 430] width 24 height 110
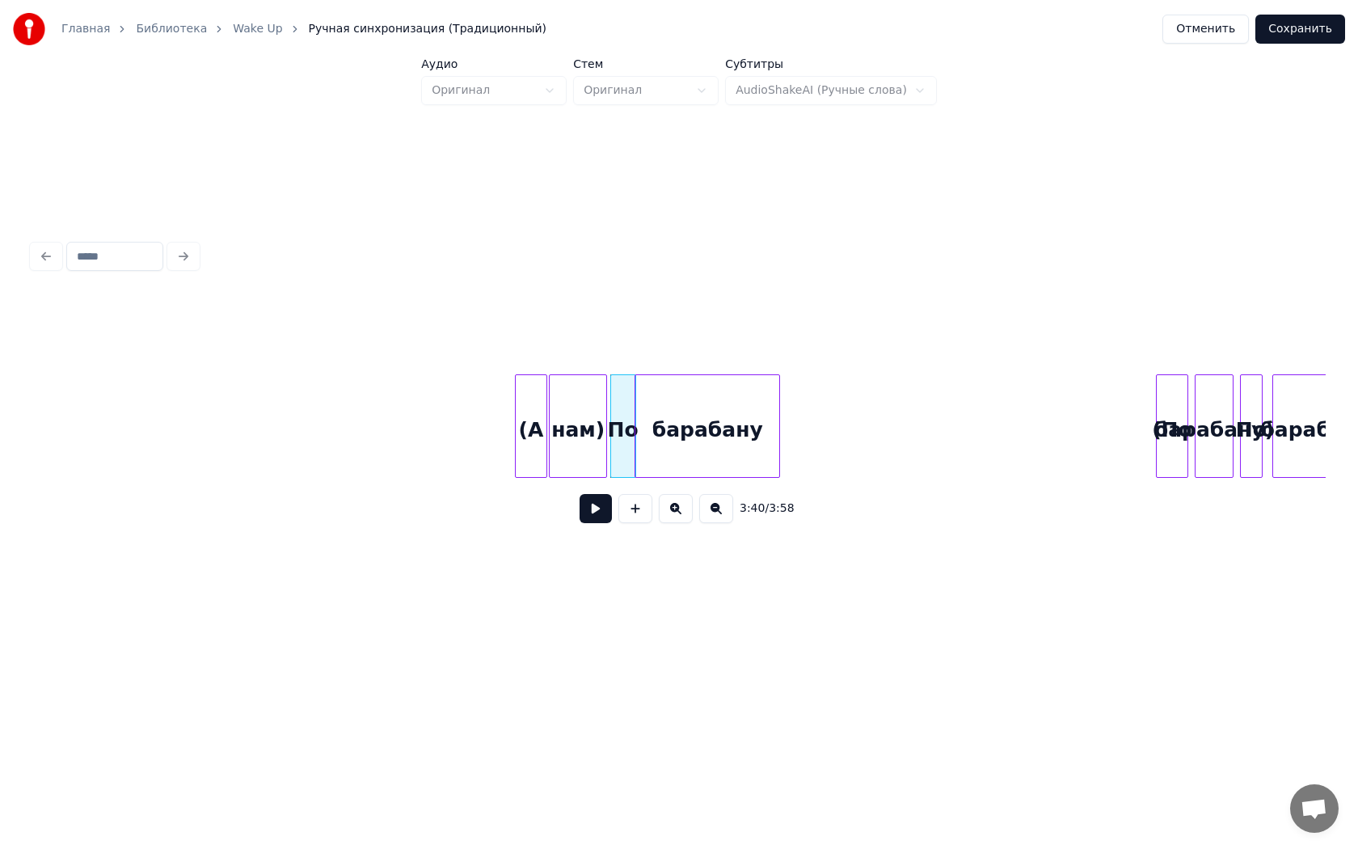
click at [669, 424] on div "барабану" at bounding box center [707, 430] width 144 height 110
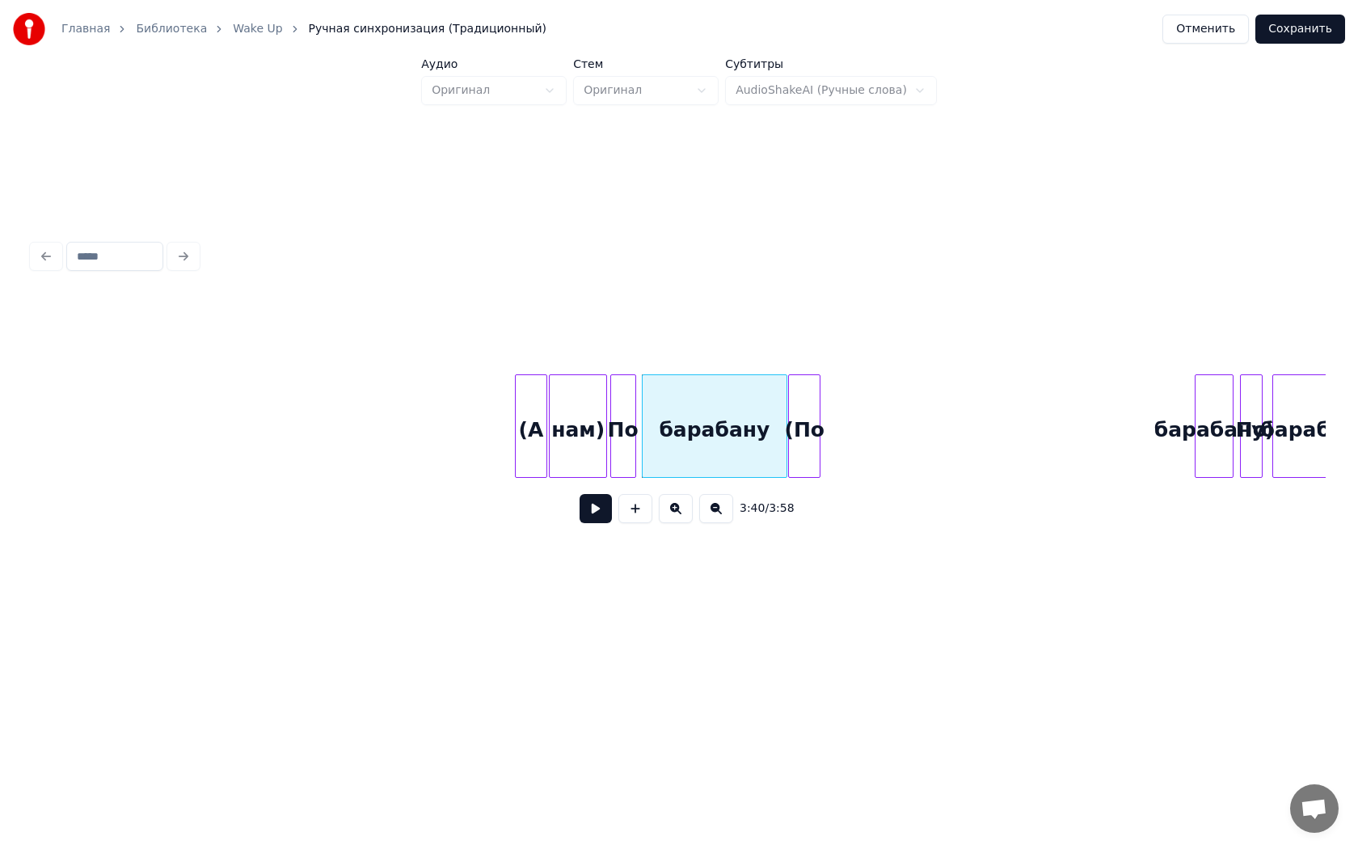
click at [797, 453] on div "(По" at bounding box center [804, 430] width 31 height 110
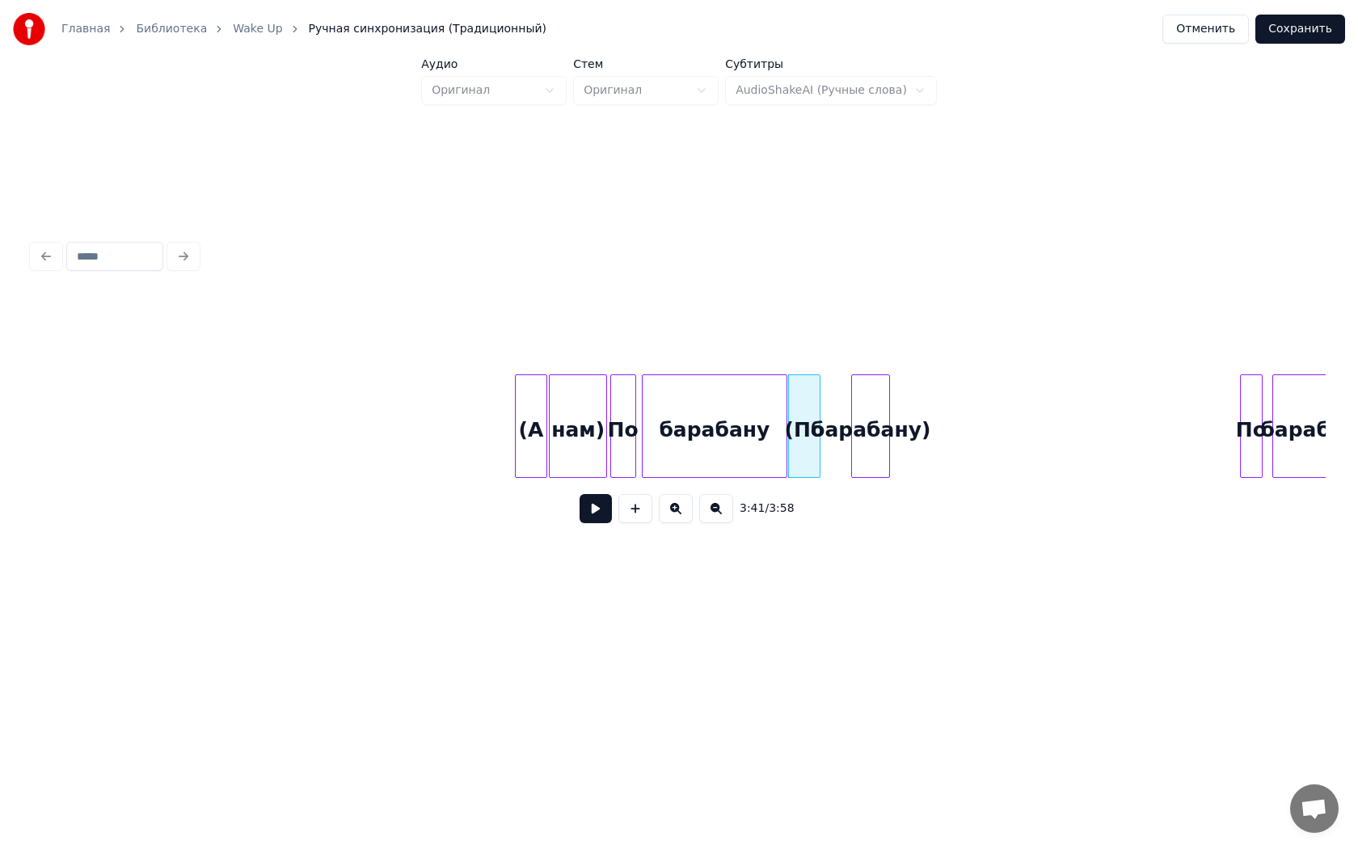
click at [863, 453] on div "барабану)" at bounding box center [870, 430] width 37 height 110
click at [929, 430] on div "По" at bounding box center [933, 430] width 21 height 110
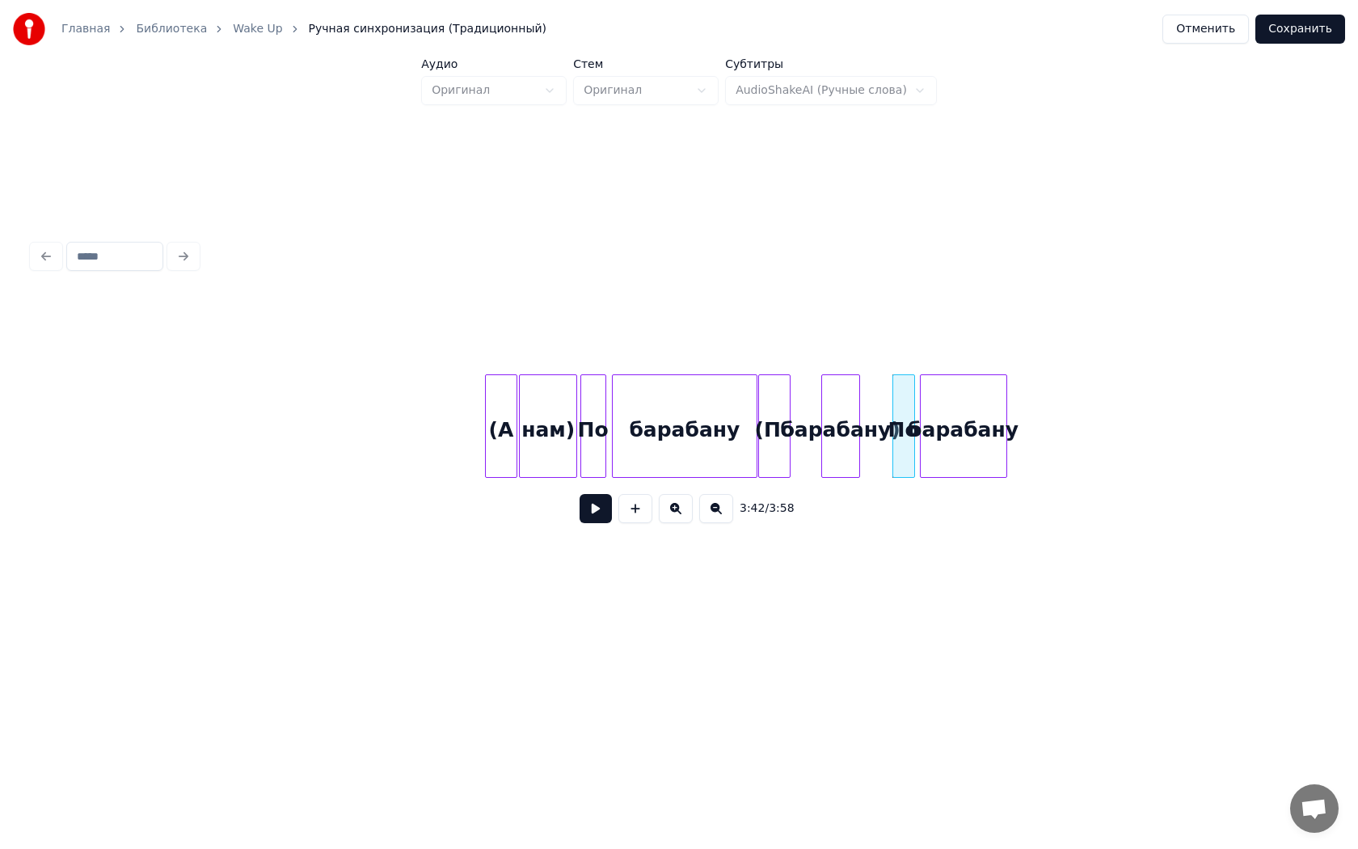
click at [976, 432] on div "барабану" at bounding box center [964, 430] width 86 height 110
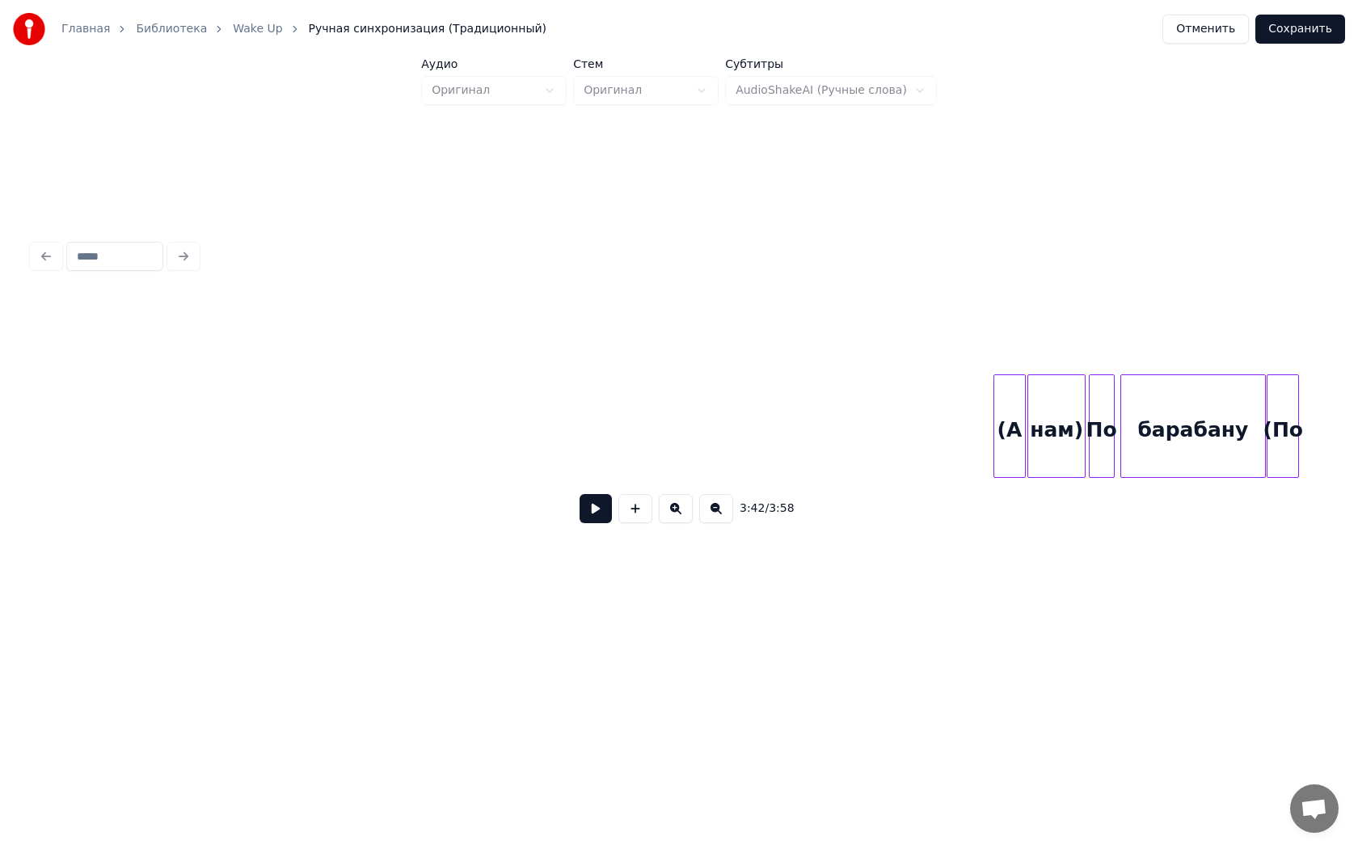
scroll to position [0, 34490]
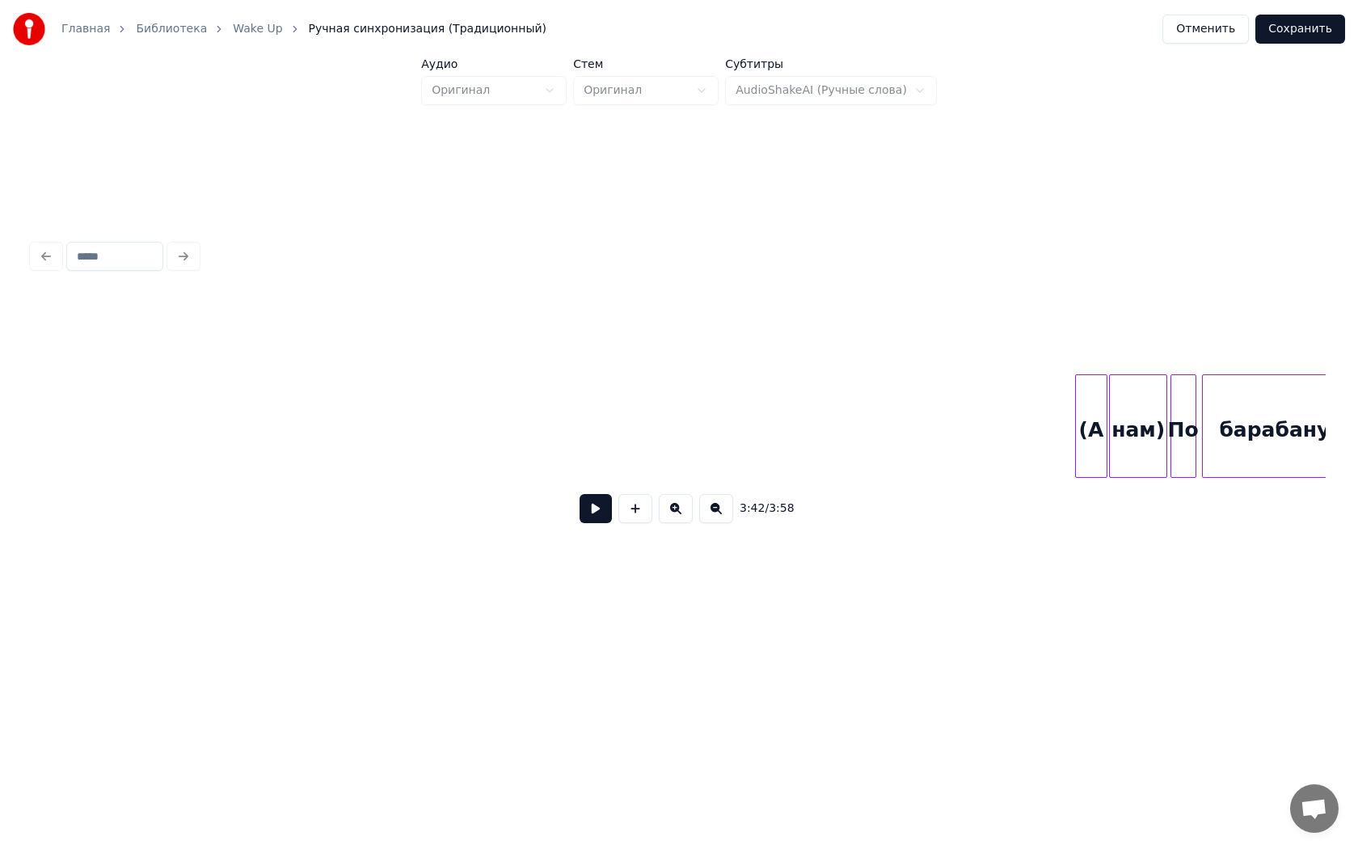
click at [1310, 36] on button "Сохранить" at bounding box center [1300, 29] width 90 height 29
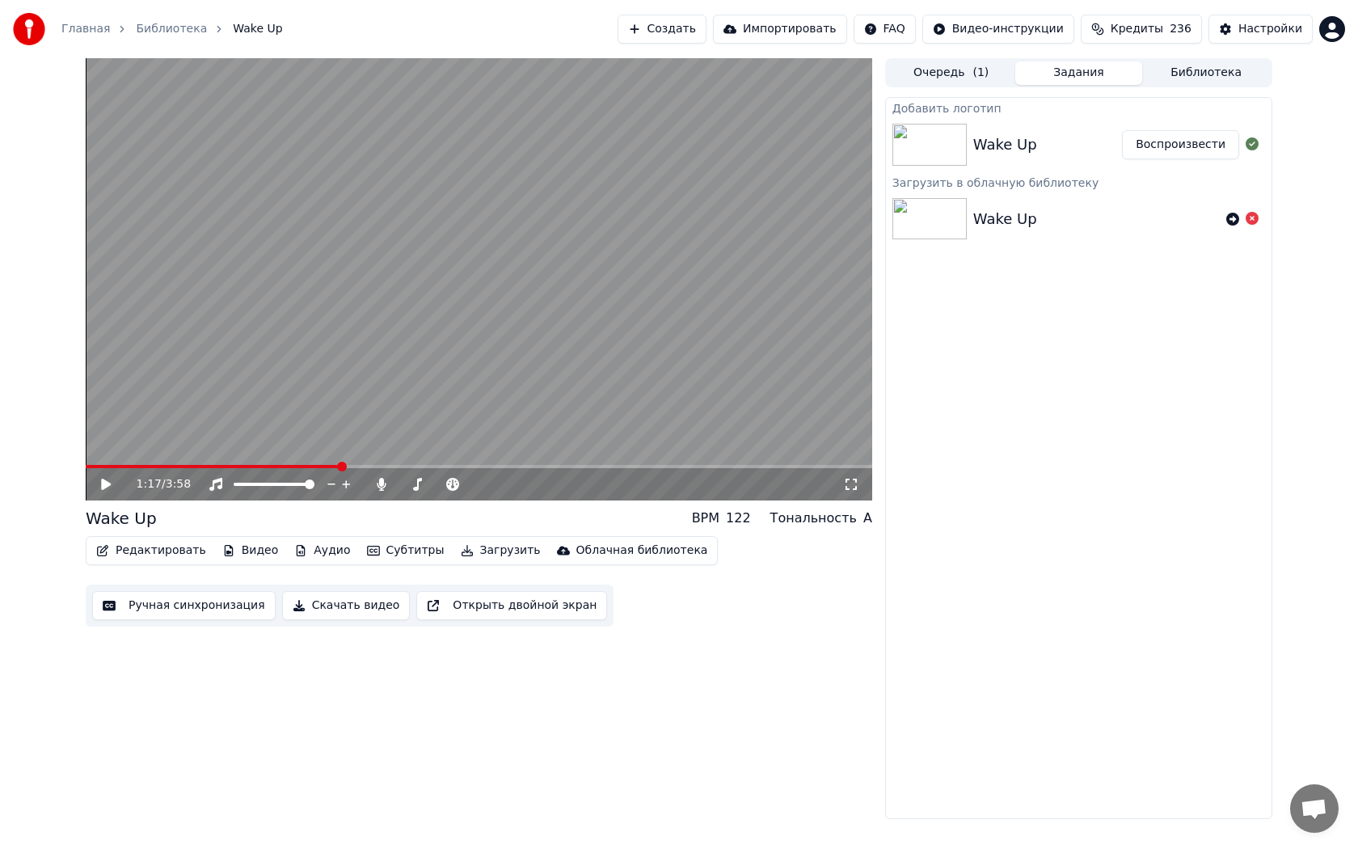
click at [814, 661] on div "1:17 / 3:58 Wake Up BPM 122 Тональность A Редактировать Видео Аудио Субтитры За…" at bounding box center [479, 438] width 787 height 761
click at [165, 31] on link "Библиотека" at bounding box center [171, 29] width 71 height 16
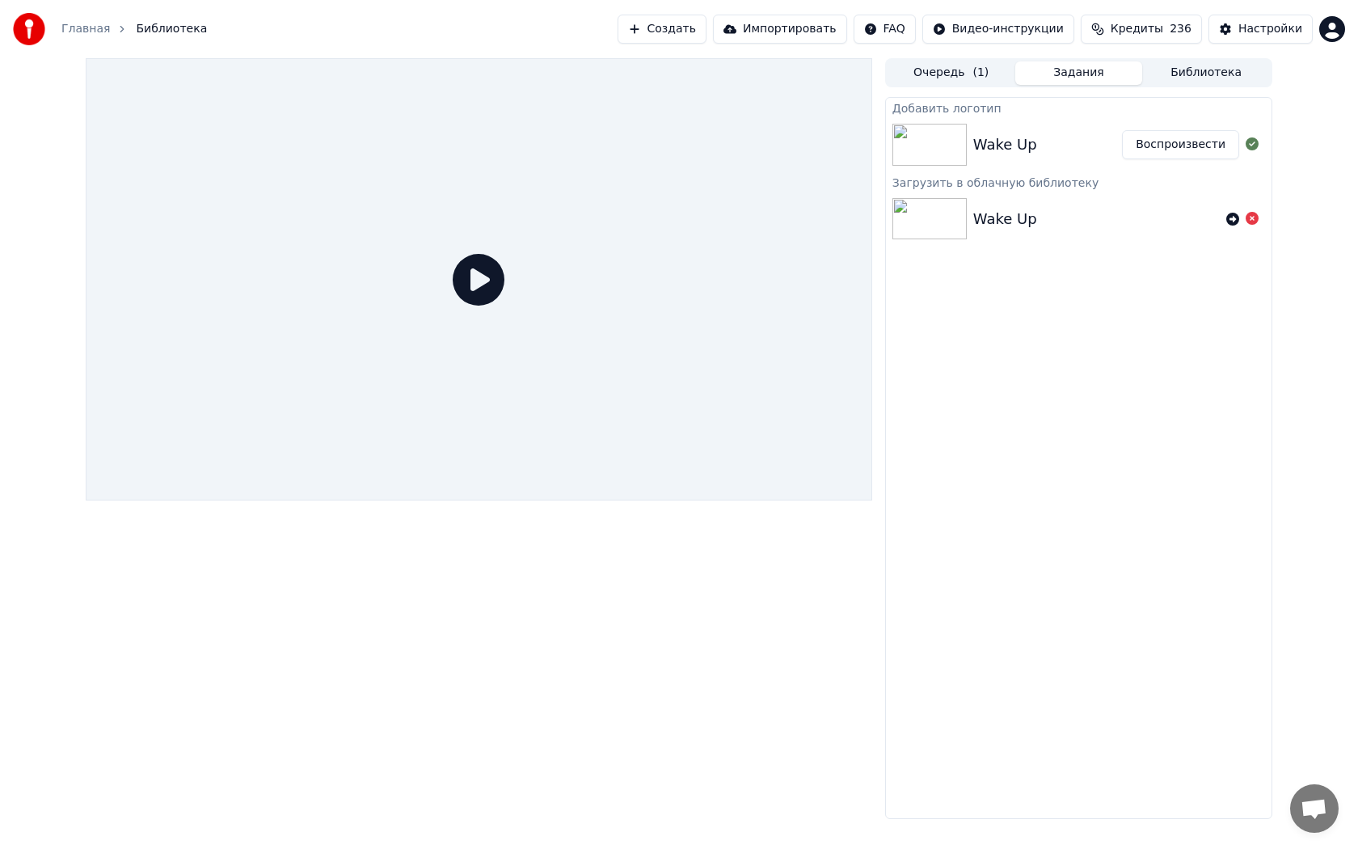
click at [83, 24] on link "Главная" at bounding box center [85, 29] width 49 height 16
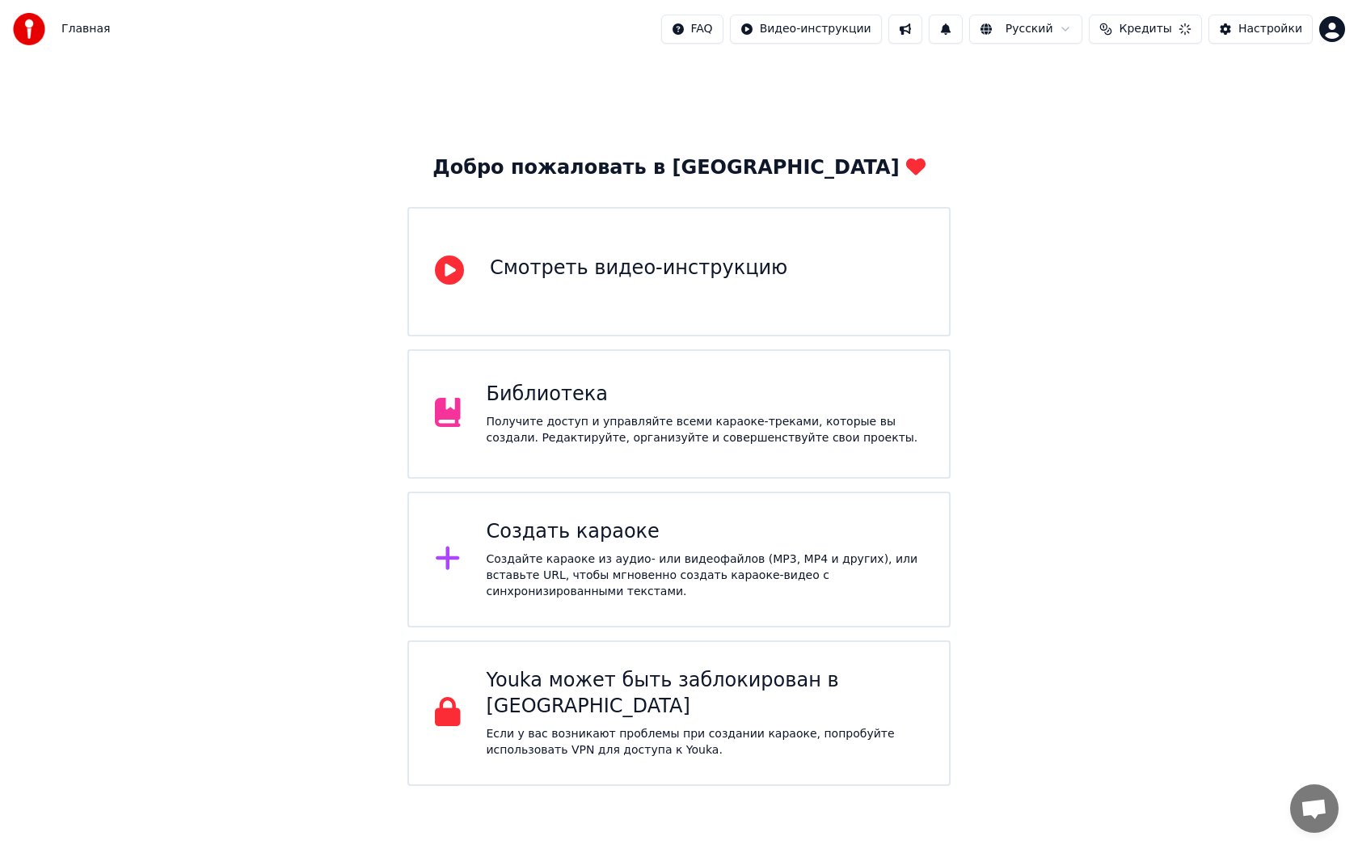
click at [542, 545] on div "Создать караоке" at bounding box center [705, 532] width 437 height 26
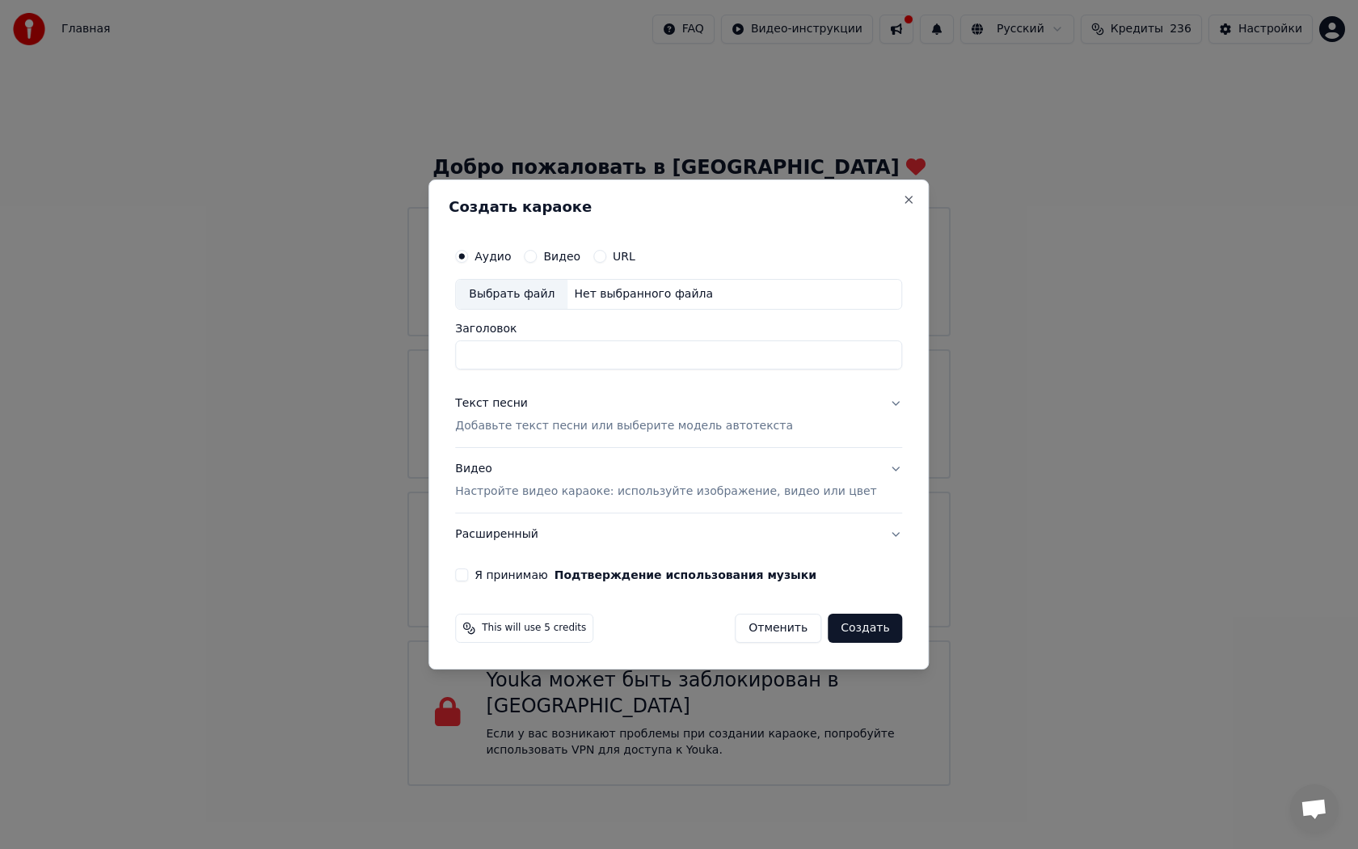
click at [540, 280] on div "Выбрать файл Нет выбранного файла" at bounding box center [678, 294] width 447 height 31
type input "**********"
click at [544, 418] on p "Добавьте текст песни или выберите модель автотекста" at bounding box center [624, 426] width 338 height 16
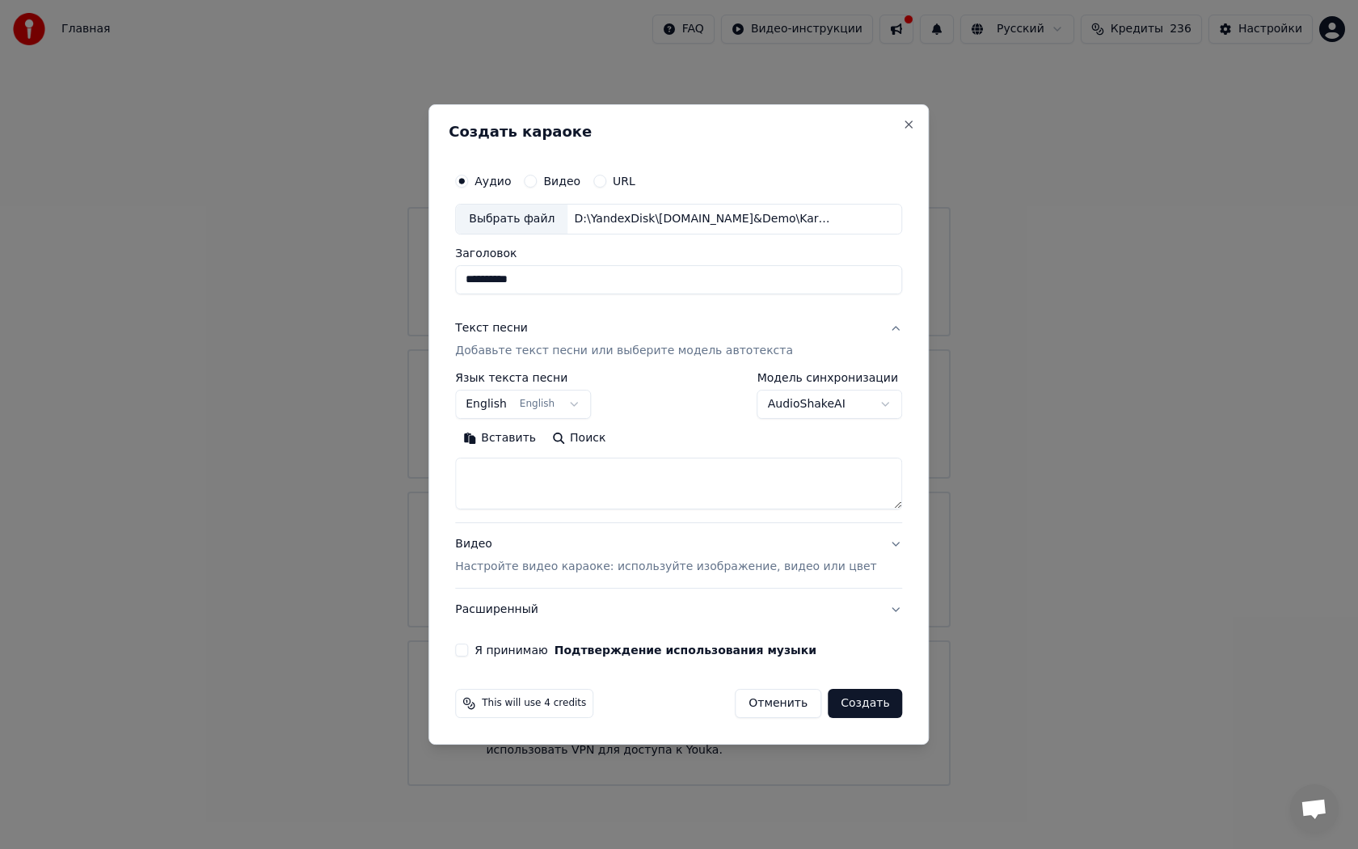
click at [500, 400] on body "Главная FAQ Видео-инструкции Русский Кредиты 236 Настройки Добро пожаловать в Y…" at bounding box center [679, 393] width 1358 height 786
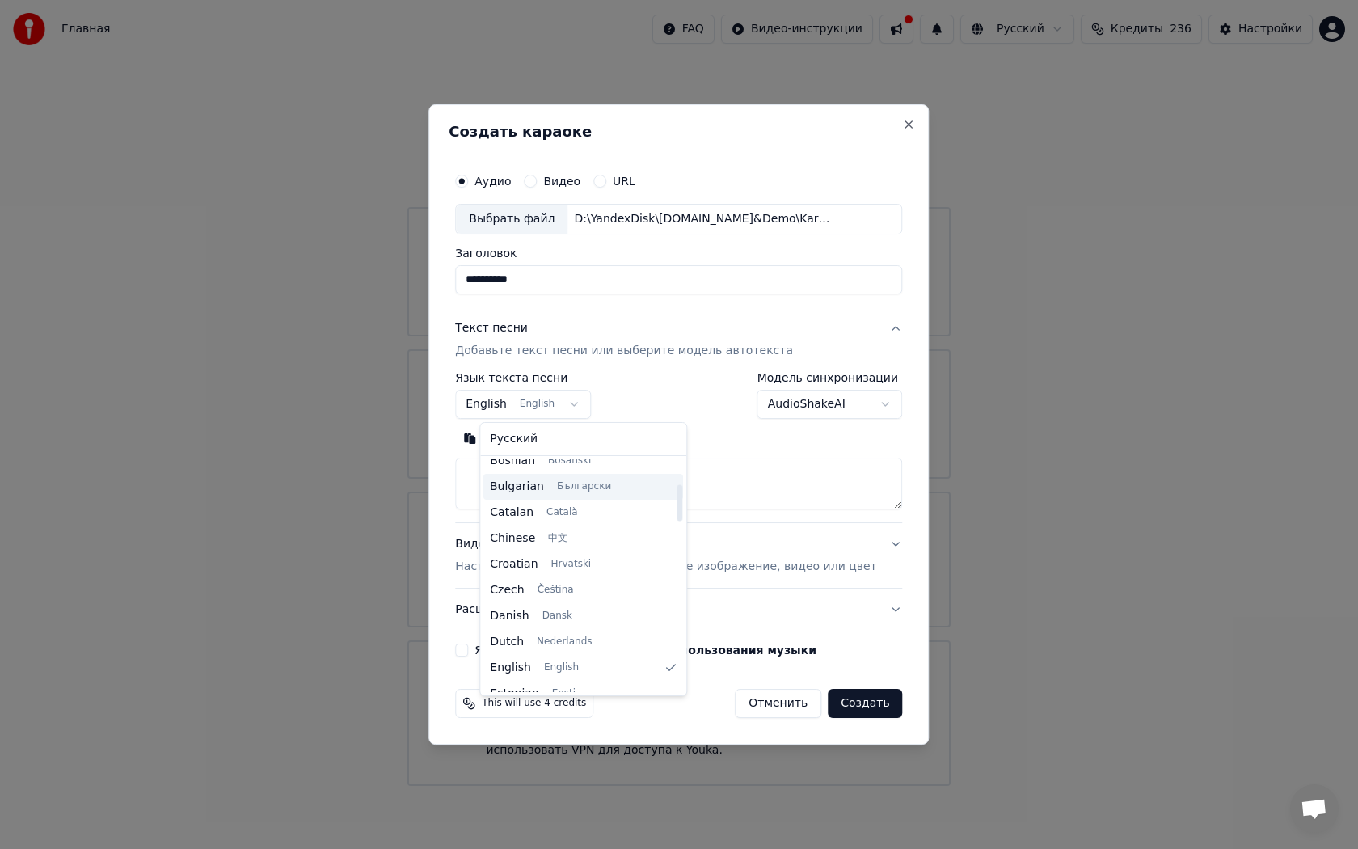
scroll to position [162, 0]
click at [557, 404] on body "Главная FAQ Видео-инструкции Русский Кредиты 236 Настройки Добро пожаловать в Y…" at bounding box center [679, 393] width 1358 height 786
select select "**"
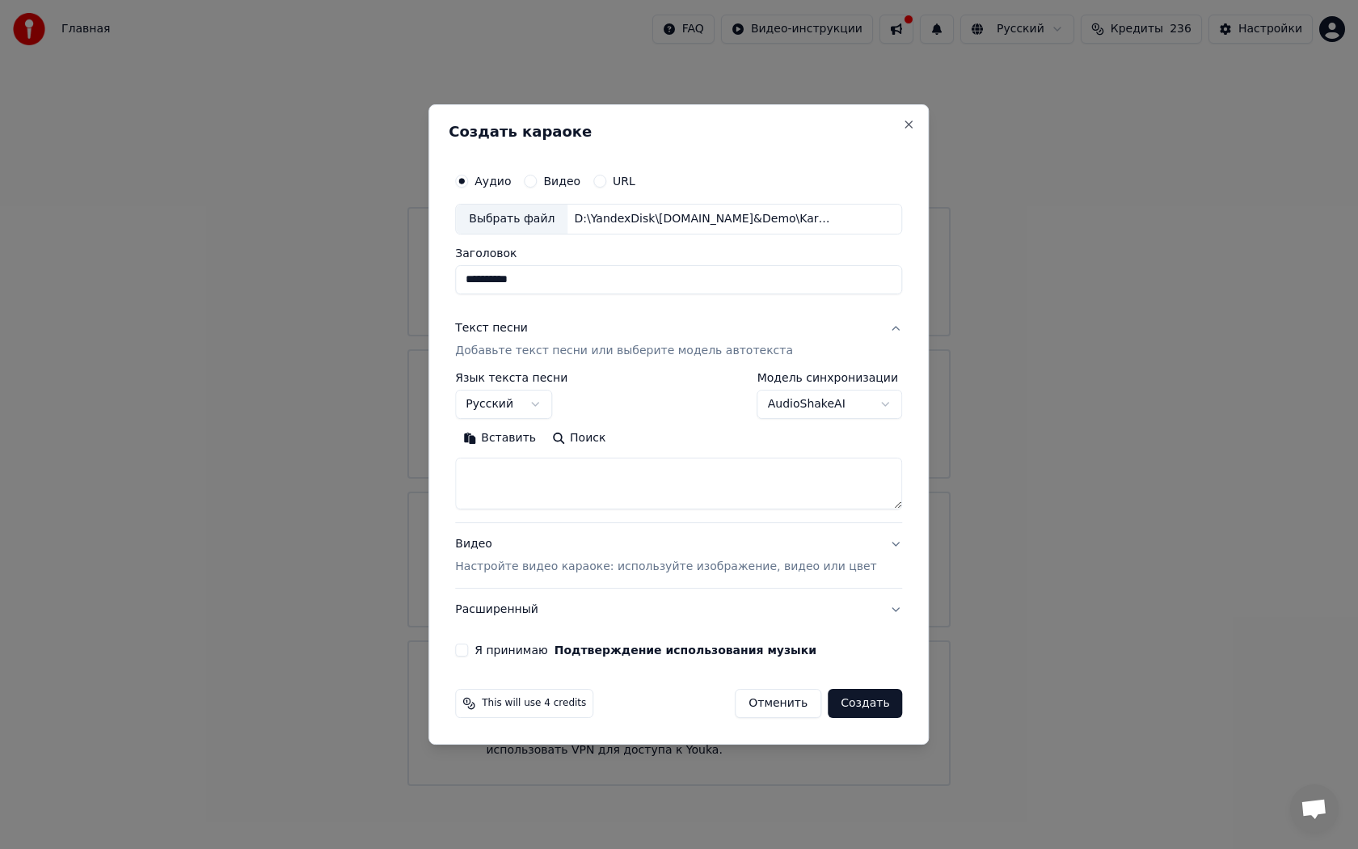
drag, startPoint x: 567, startPoint y: 283, endPoint x: 478, endPoint y: 280, distance: 89.8
click at [478, 280] on div "**********" at bounding box center [679, 410] width 460 height 504
click at [538, 438] on button "Вставить" at bounding box center [499, 438] width 89 height 26
click at [535, 561] on p "Настройте видео караоке: используйте изображение, видео или цвет" at bounding box center [665, 567] width 421 height 16
type textarea "**********"
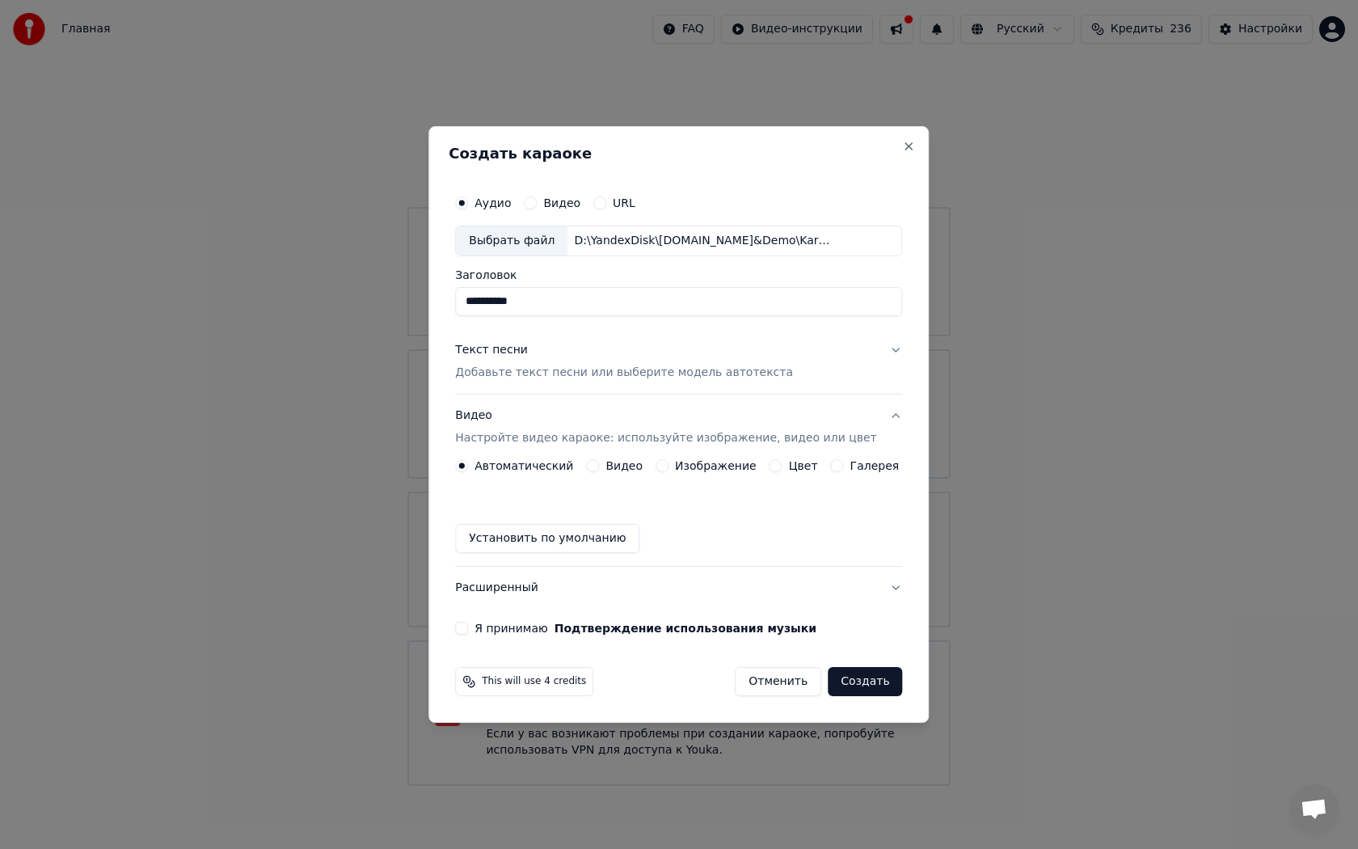
click at [632, 466] on label "Видео" at bounding box center [623, 465] width 37 height 11
click at [599, 466] on button "Видео" at bounding box center [592, 465] width 13 height 13
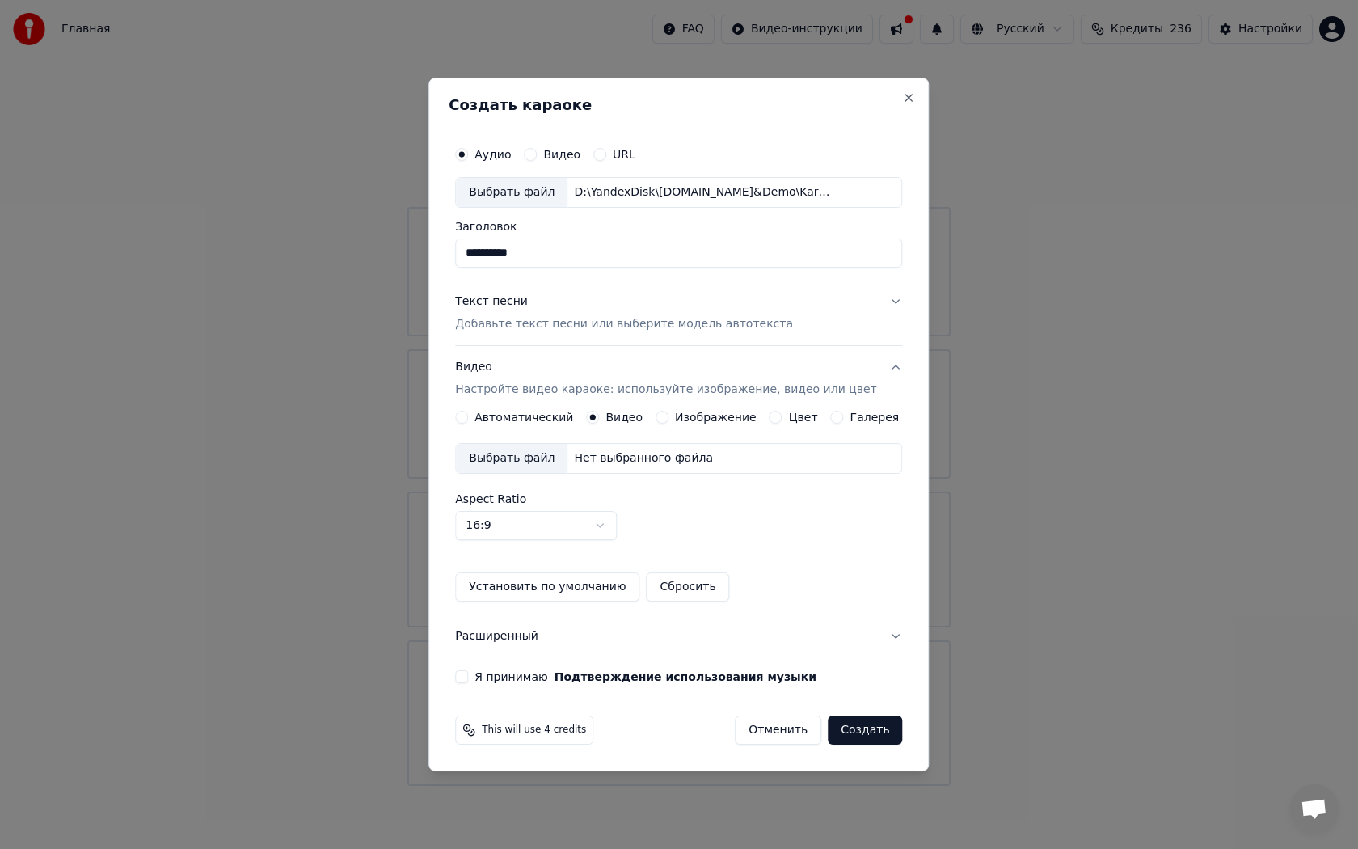
click at [562, 453] on div "Выбрать файл" at bounding box center [512, 458] width 112 height 29
click at [600, 632] on button "Расширенный" at bounding box center [678, 636] width 447 height 42
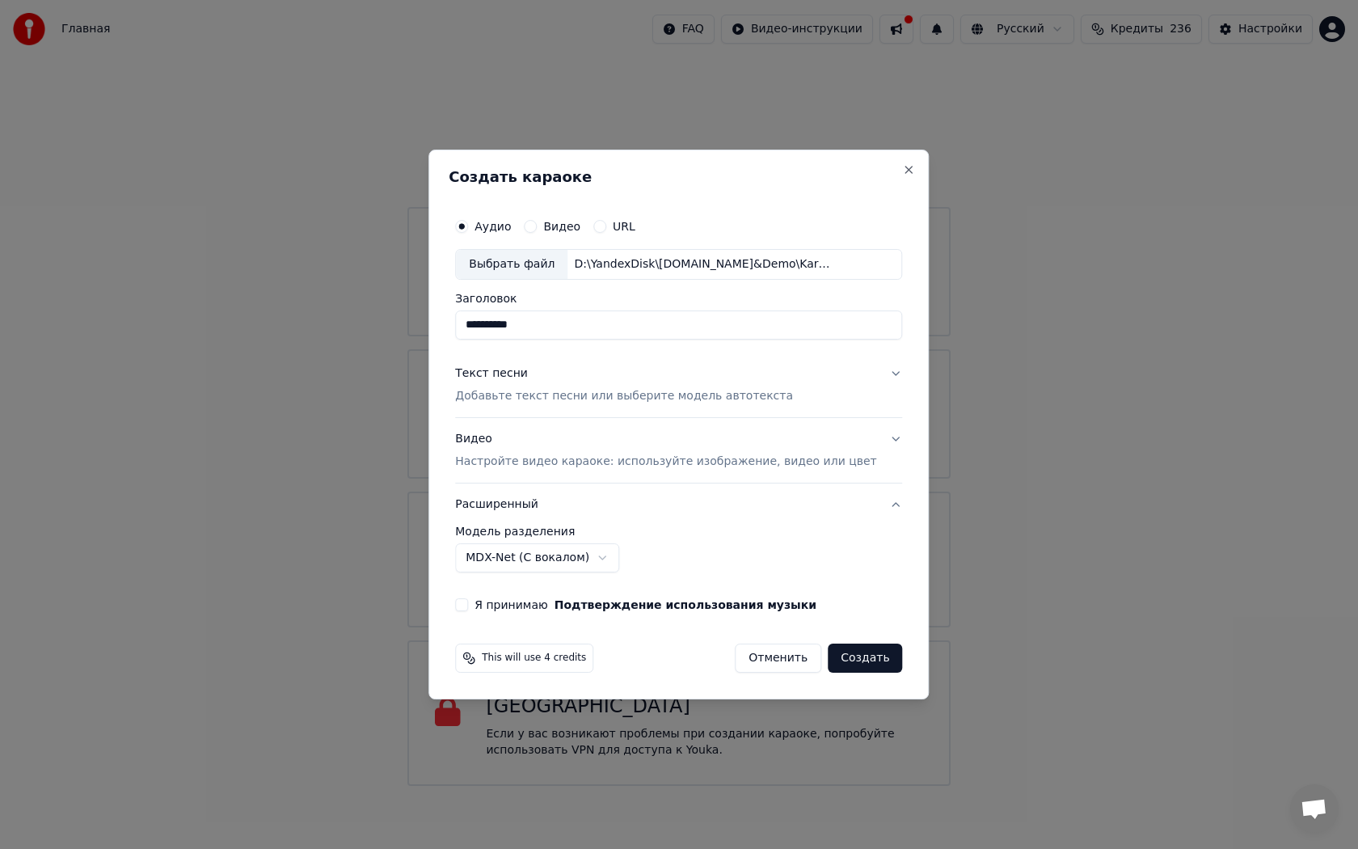
click at [540, 603] on label "Я принимаю Подтверждение использования музыки" at bounding box center [645, 604] width 342 height 11
click at [468, 603] on button "Я принимаю Подтверждение использования музыки" at bounding box center [461, 604] width 13 height 13
click at [868, 658] on button "Создать" at bounding box center [865, 657] width 74 height 29
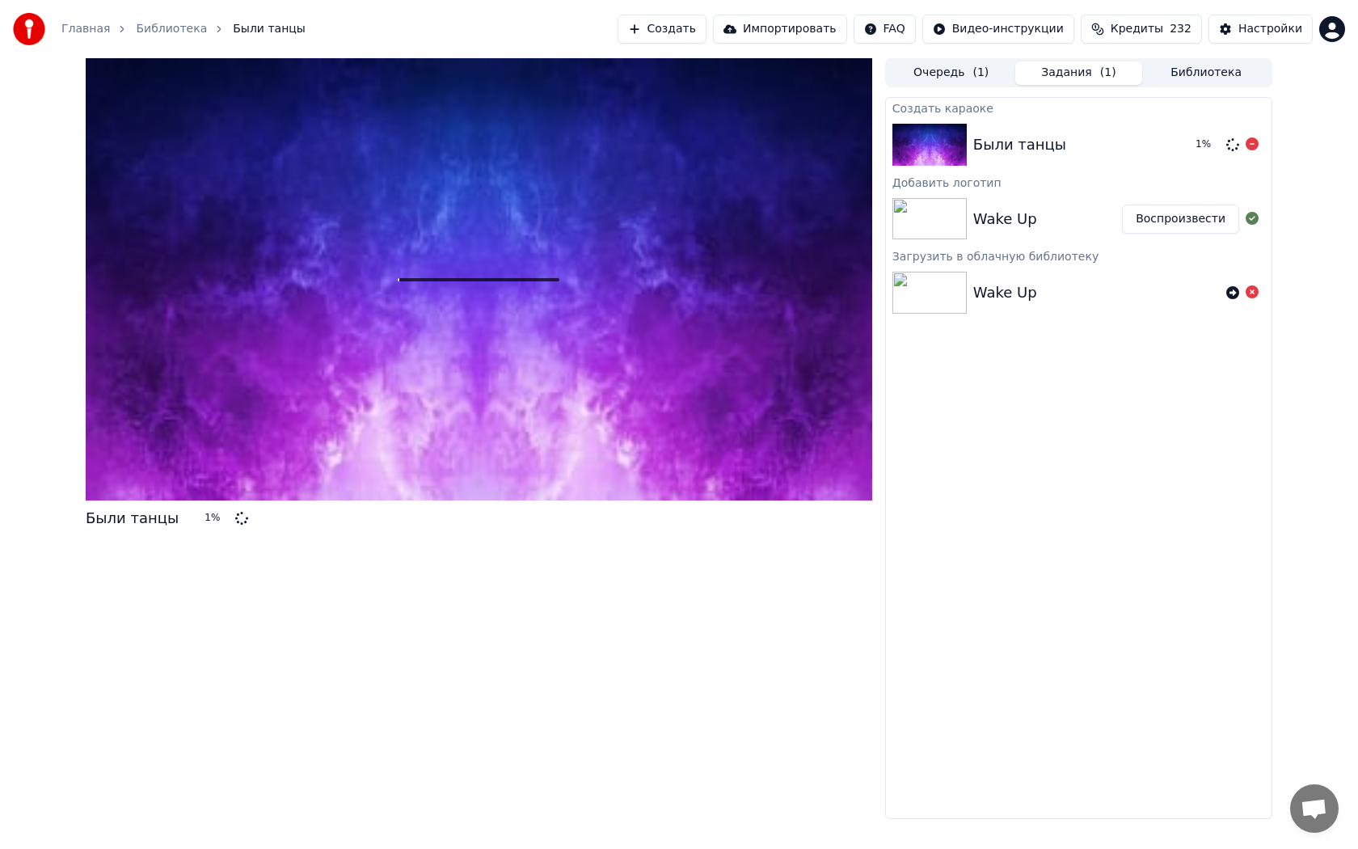
click at [920, 149] on img at bounding box center [929, 145] width 74 height 42
click at [921, 146] on img at bounding box center [929, 145] width 74 height 42
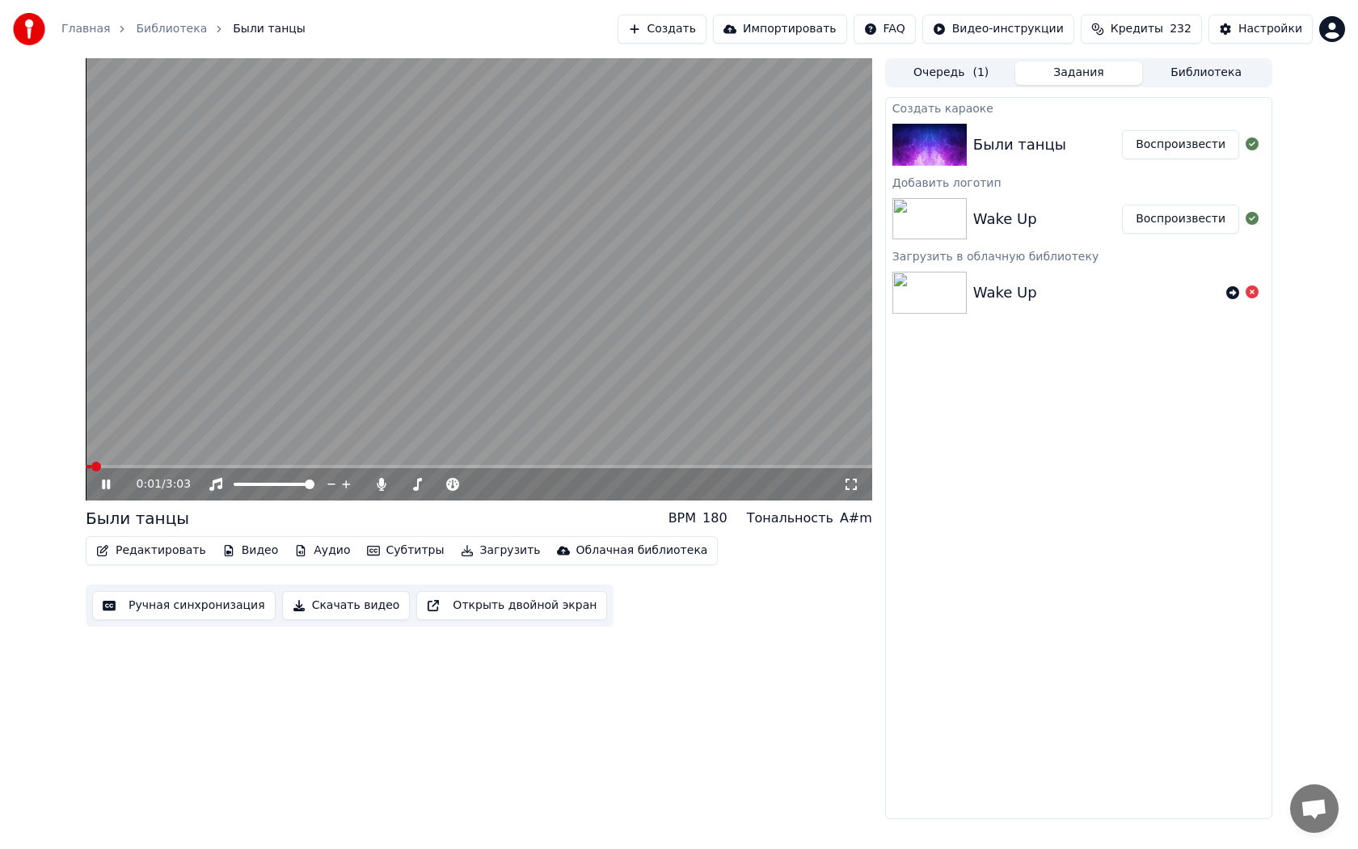
click at [1170, 148] on button "Воспроизвести" at bounding box center [1180, 144] width 117 height 29
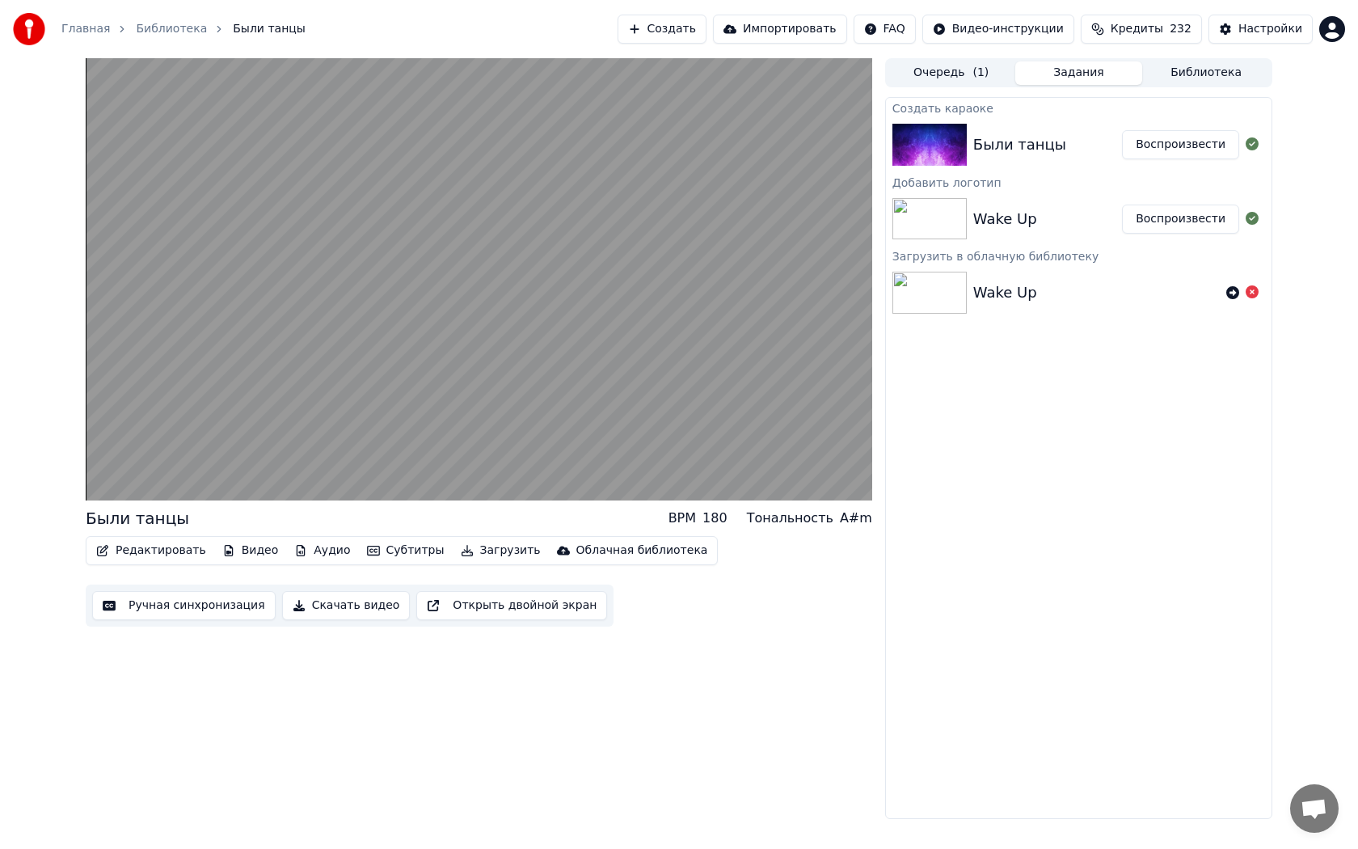
click at [728, 525] on div "180" at bounding box center [714, 517] width 25 height 19
click at [247, 546] on button "Видео" at bounding box center [251, 550] width 70 height 23
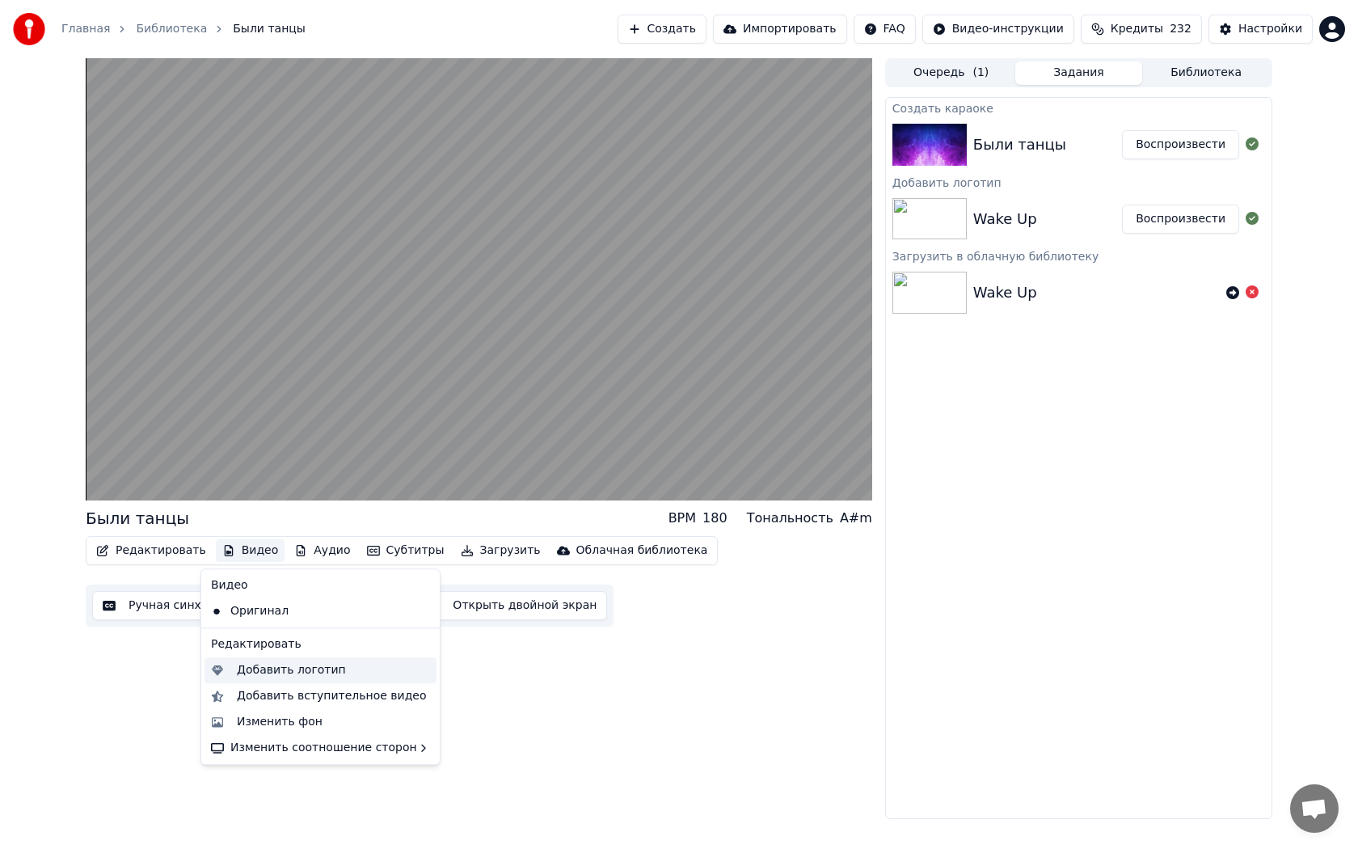
click at [251, 668] on div "Добавить логотип" at bounding box center [291, 670] width 109 height 16
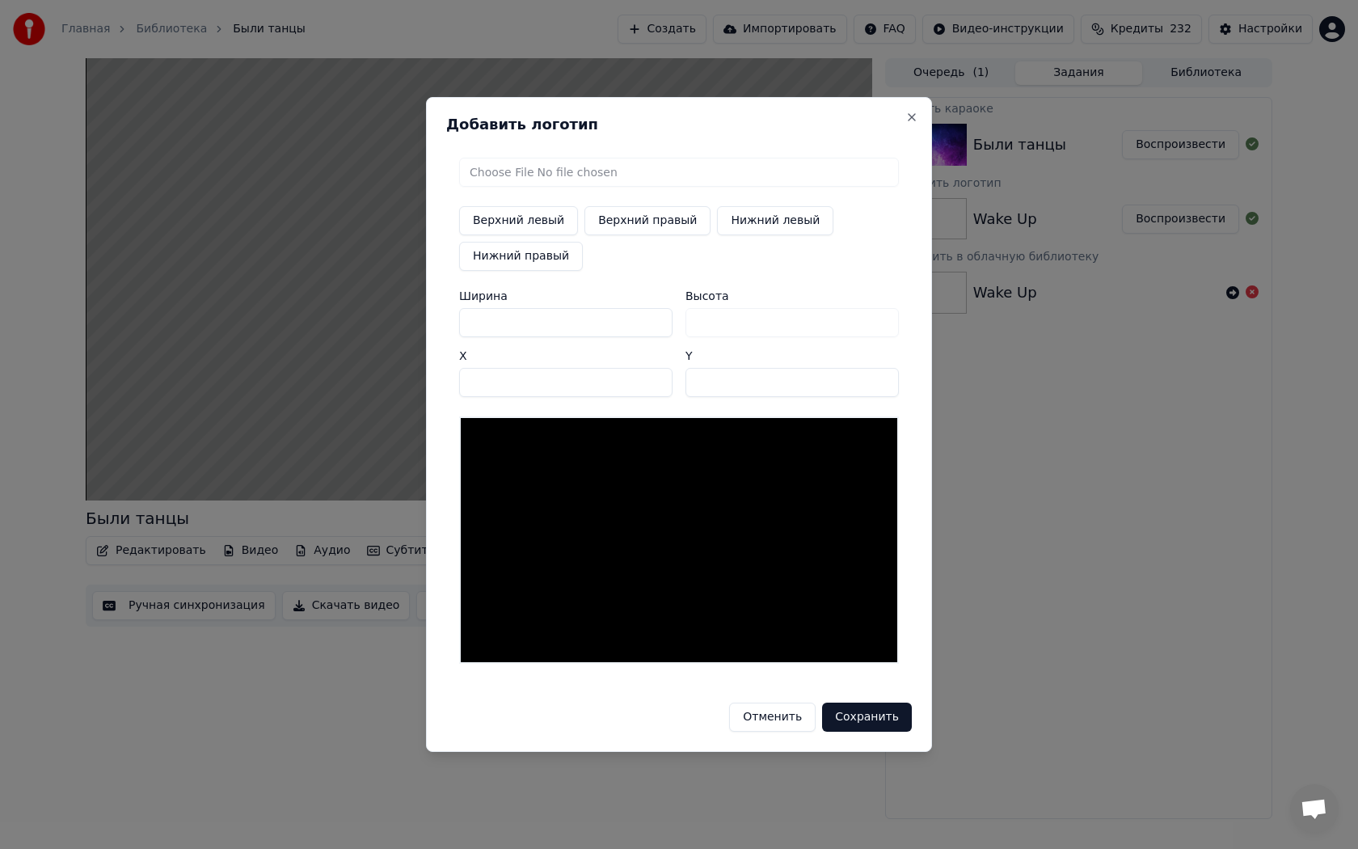
click at [637, 175] on input "file" at bounding box center [679, 172] width 440 height 29
type input "**********"
type input "***"
drag, startPoint x: 531, startPoint y: 325, endPoint x: 404, endPoint y: 322, distance: 127.0
click at [404, 322] on body "Главная Библиотека Были танцы Создать Импортировать FAQ Видео-инструкции Кредит…" at bounding box center [679, 424] width 1358 height 849
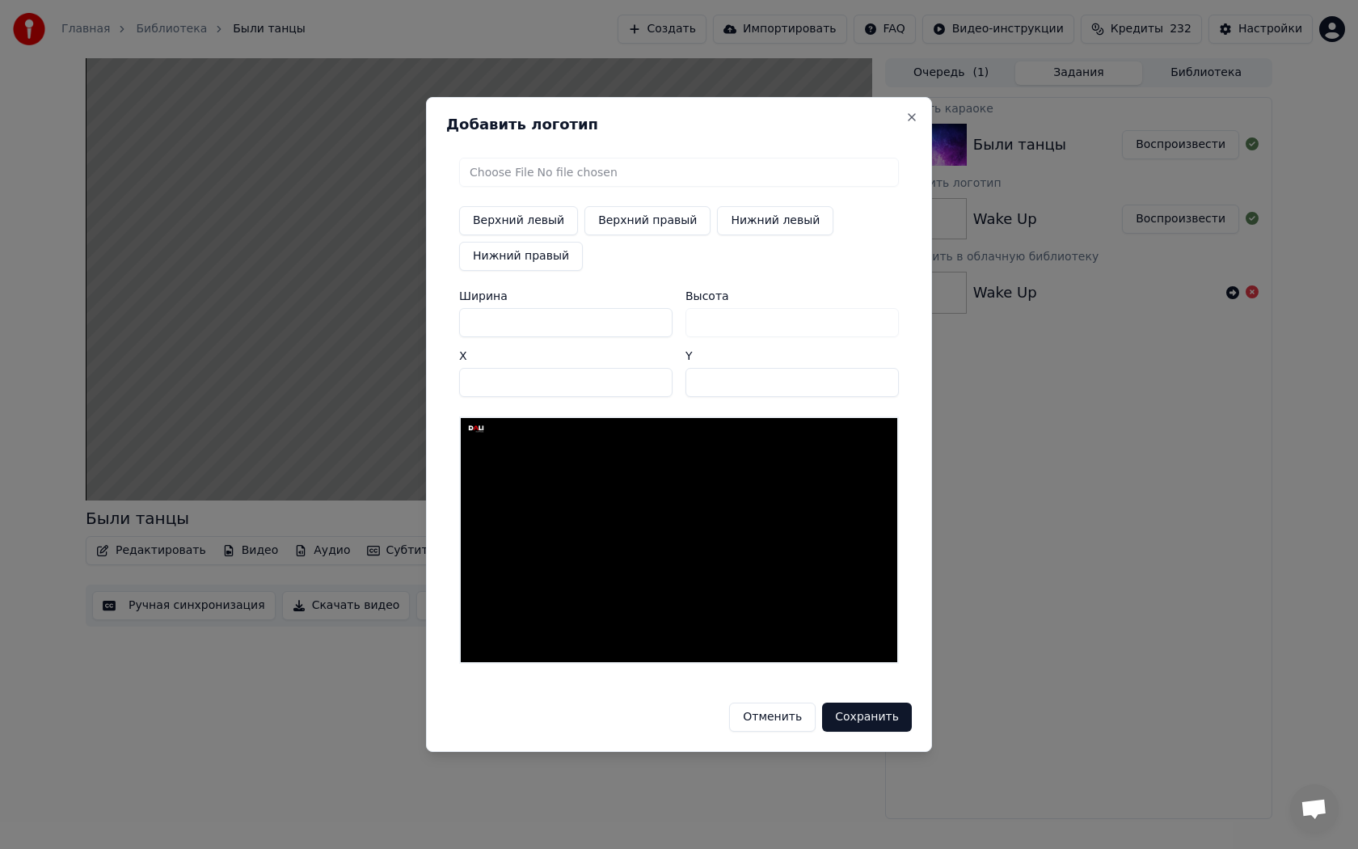
type input "*"
type input "**"
type input "***"
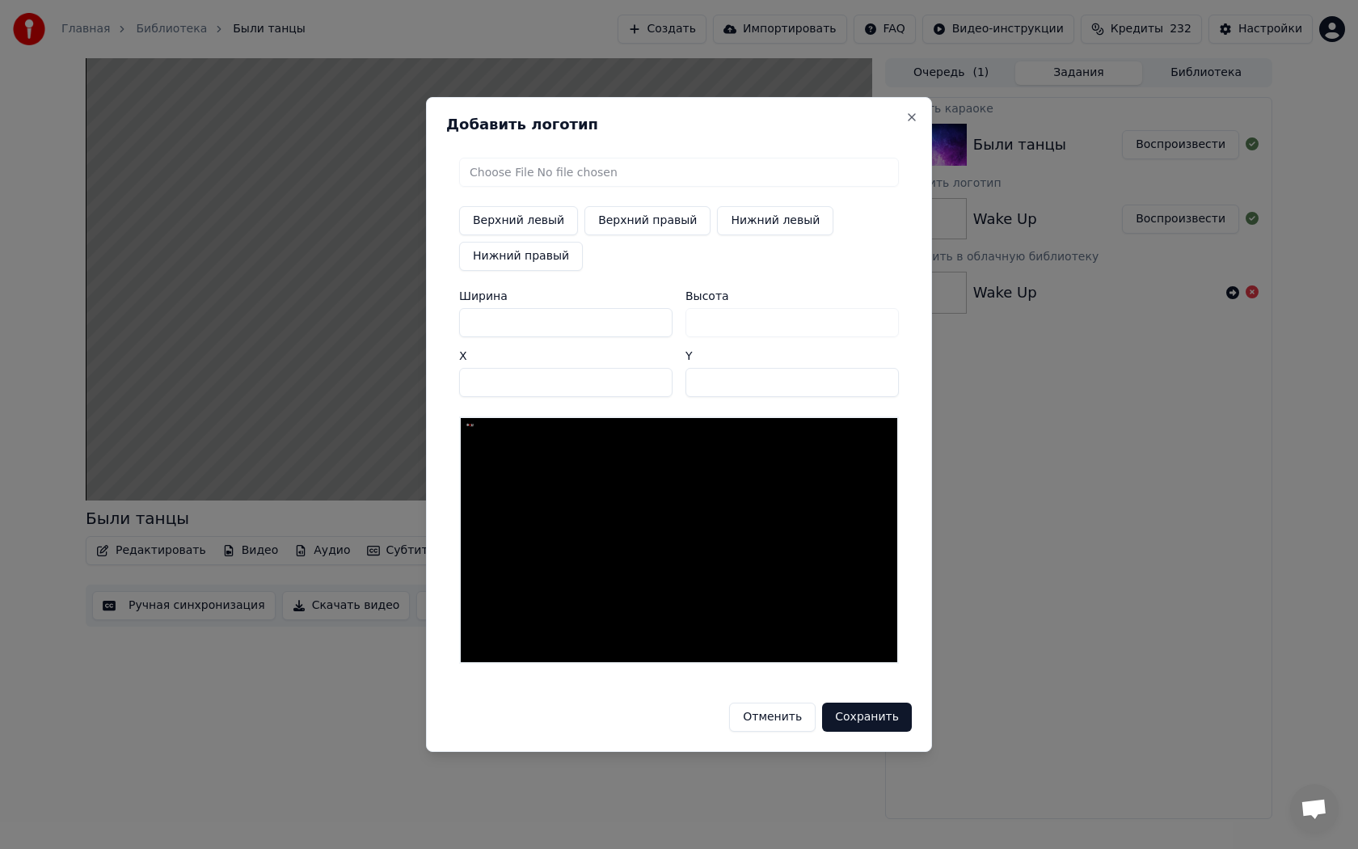
type input "***"
type input "****"
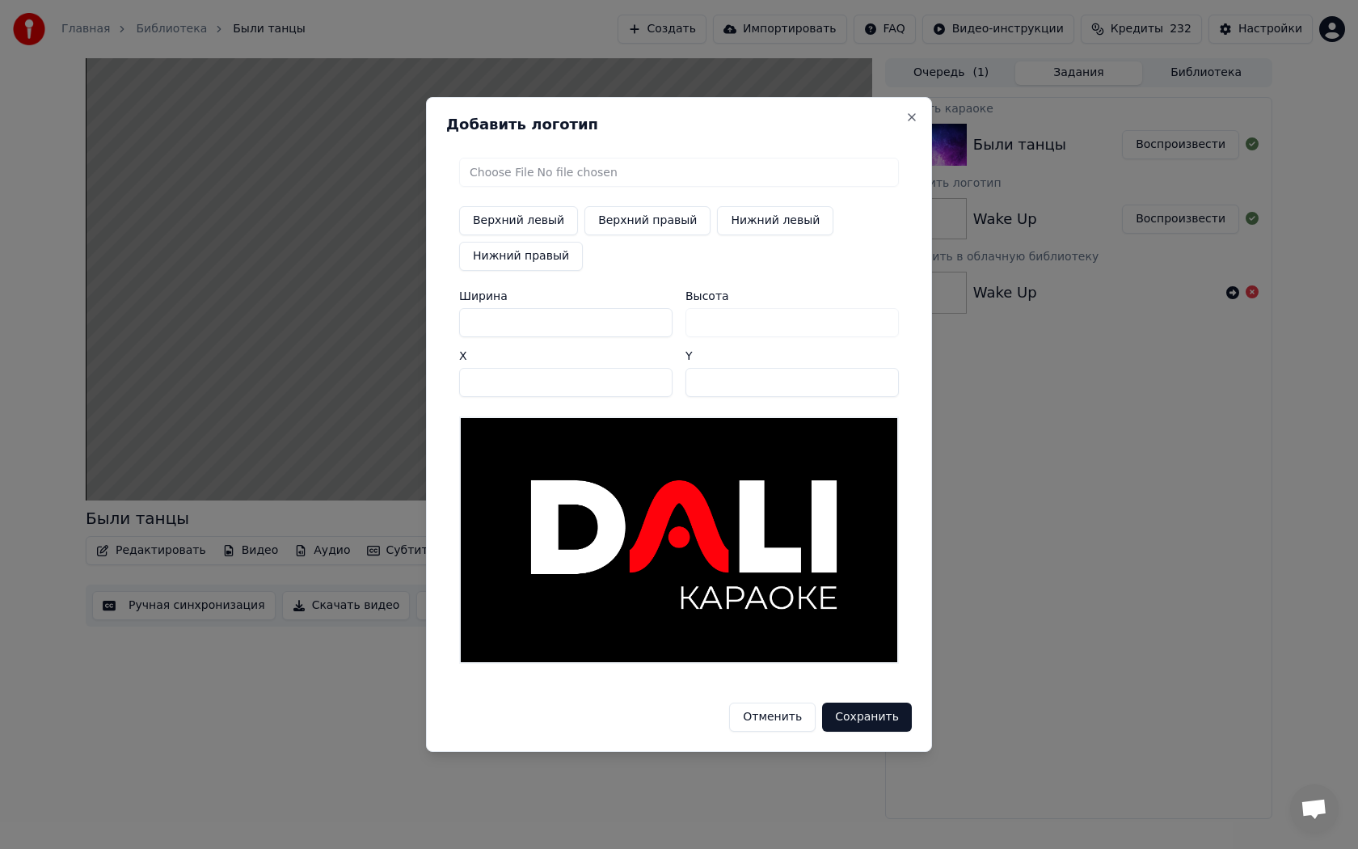
type input "****"
type input "***"
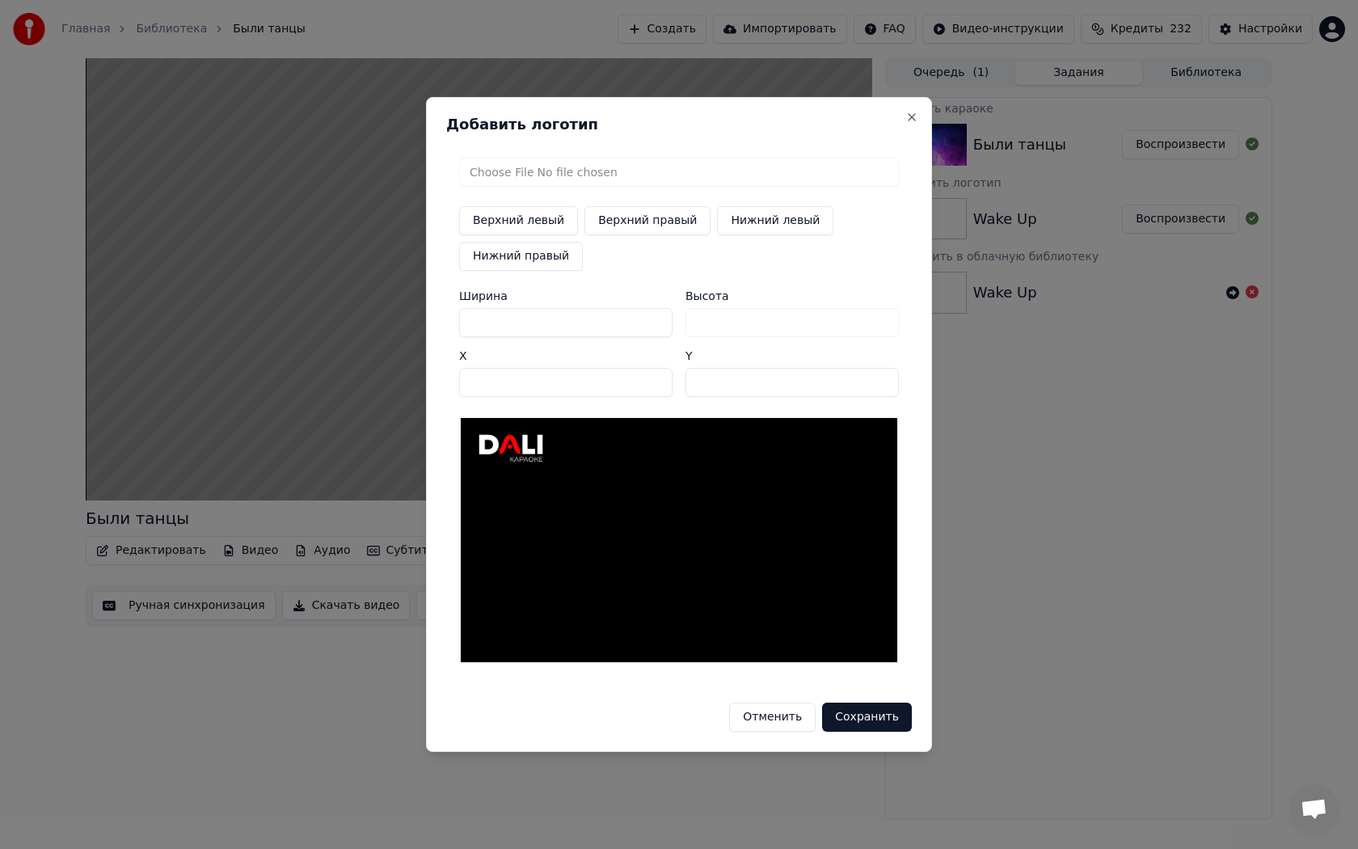
type input "***"
click at [669, 231] on button "Верхний правый" at bounding box center [647, 220] width 126 height 29
type input "****"
click at [850, 702] on button "Сохранить" at bounding box center [867, 716] width 90 height 29
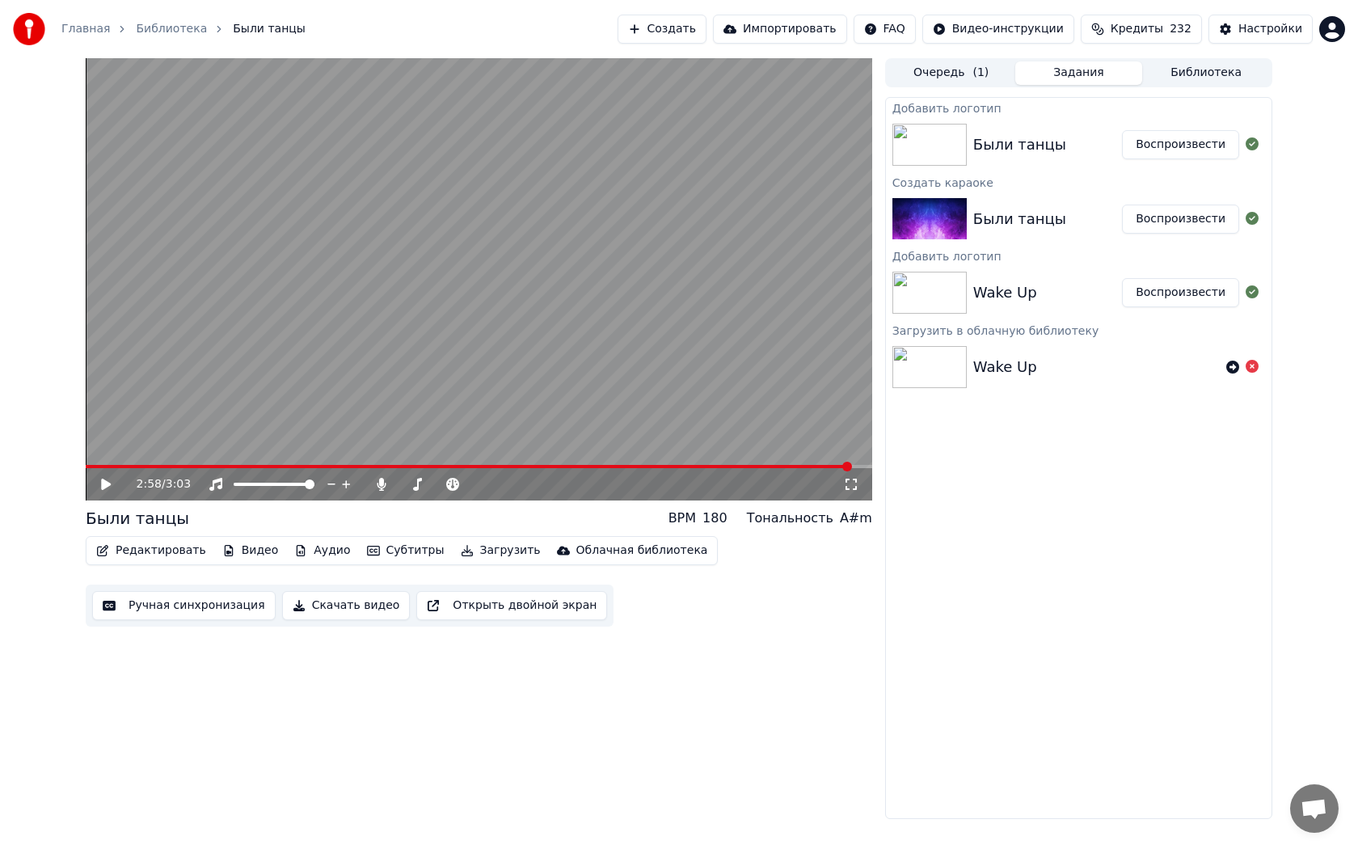
click at [1173, 141] on button "Воспроизвести" at bounding box center [1180, 144] width 117 height 29
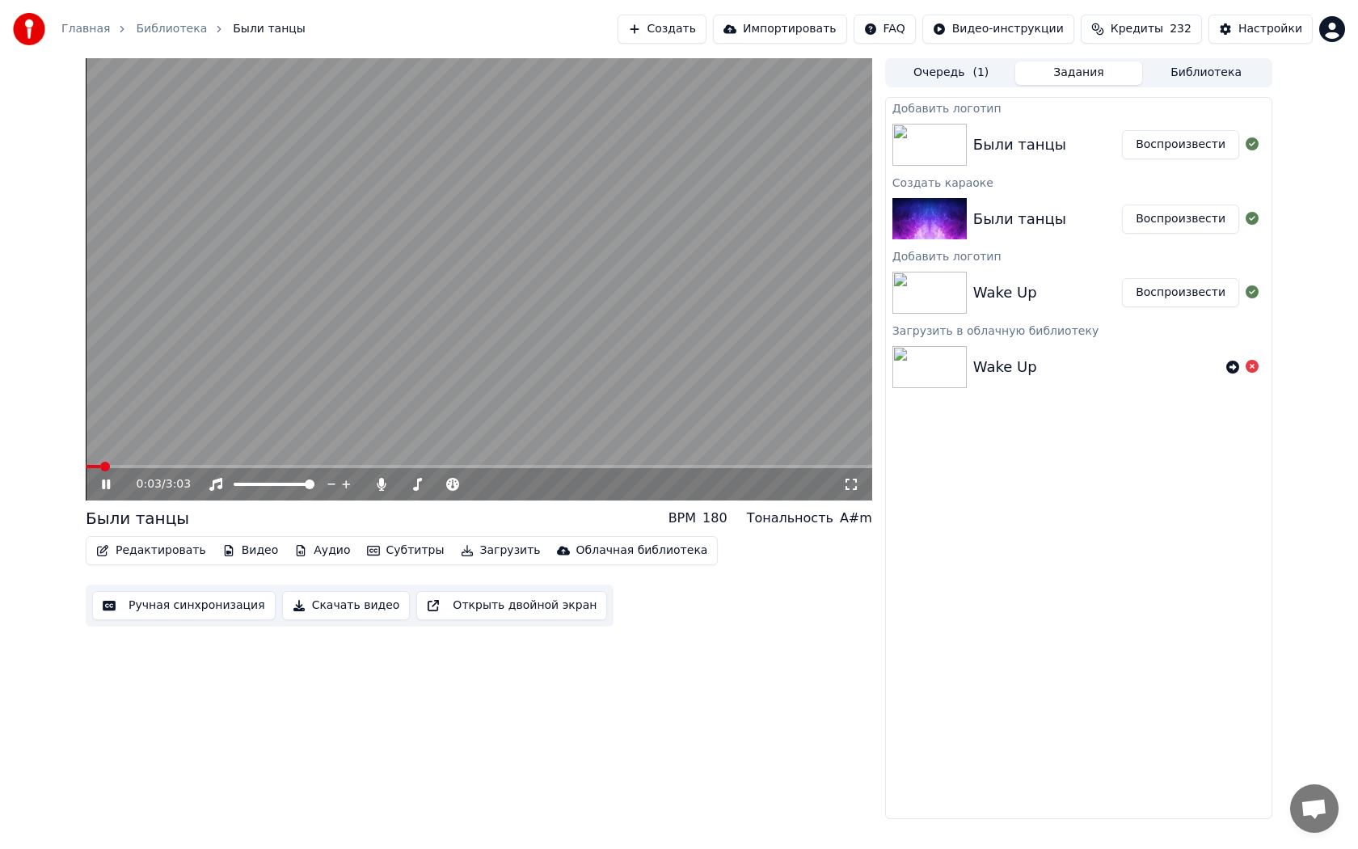
click at [103, 482] on icon at bounding box center [106, 484] width 8 height 10
click at [1163, 31] on span "Кредиты" at bounding box center [1137, 29] width 53 height 16
